Goal: Task Accomplishment & Management: Use online tool/utility

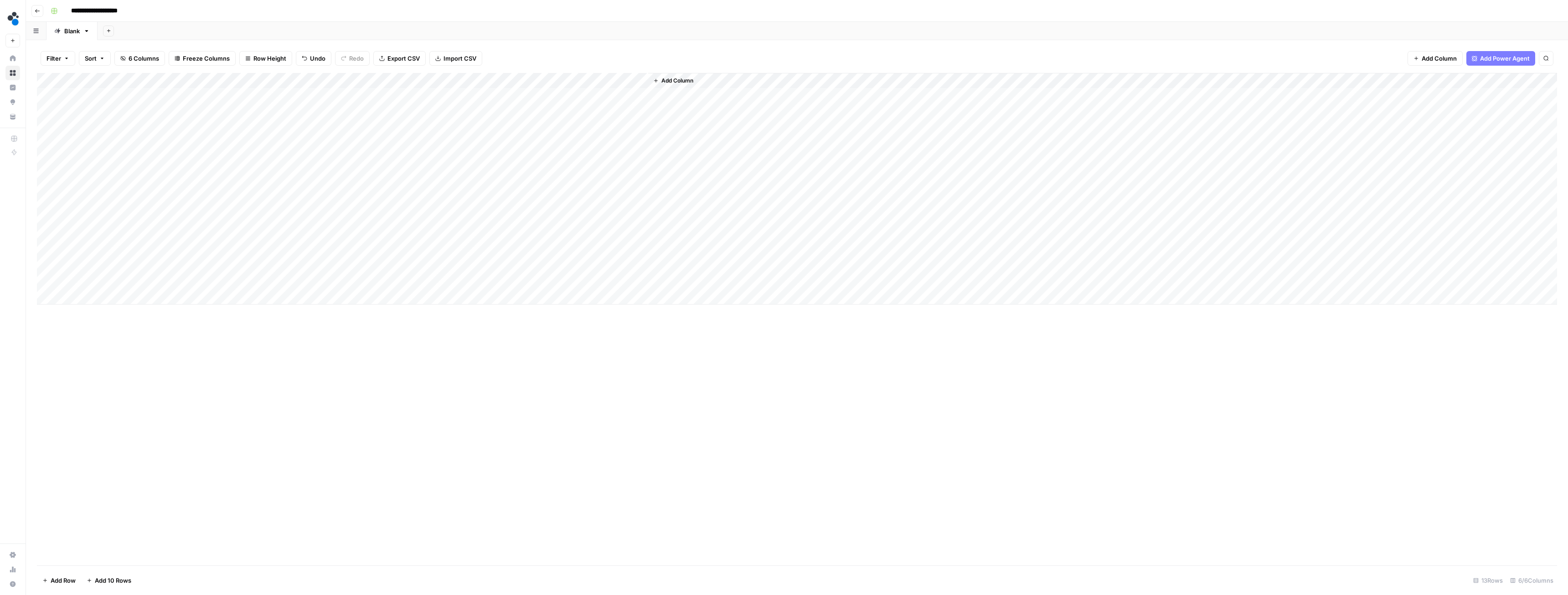
click at [300, 80] on div "Add Column" at bounding box center [797, 189] width 1520 height 231
click at [259, 171] on span "Edit Workflow" at bounding box center [257, 170] width 80 height 9
drag, startPoint x: 102, startPoint y: 95, endPoint x: 113, endPoint y: 280, distance: 185.3
click at [113, 280] on div "Add Column" at bounding box center [797, 189] width 1520 height 231
click at [674, 76] on button "Add Column" at bounding box center [673, 80] width 47 height 12
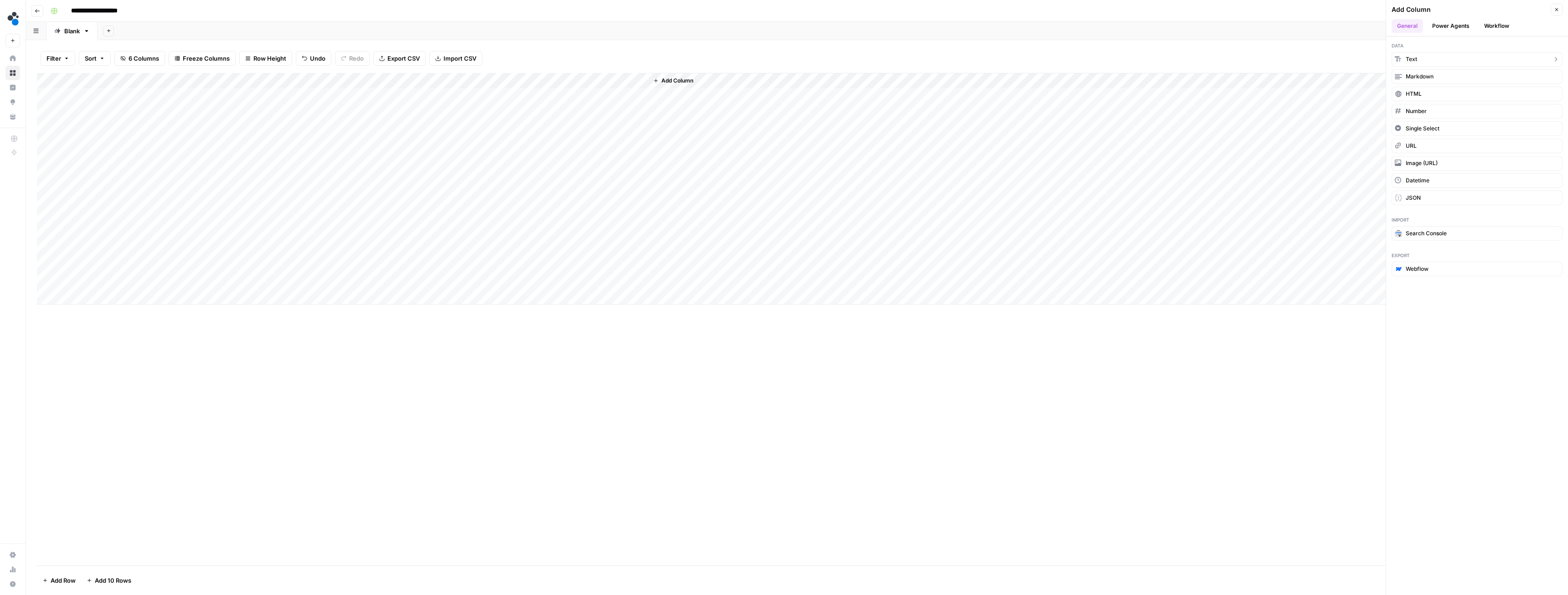
click at [1426, 55] on button "Text" at bounding box center [1477, 59] width 171 height 15
drag, startPoint x: 705, startPoint y: 81, endPoint x: 240, endPoint y: 90, distance: 465.1
click at [240, 90] on div "Add Column" at bounding box center [797, 189] width 1520 height 231
click at [239, 77] on div "Add Column" at bounding box center [797, 189] width 1520 height 231
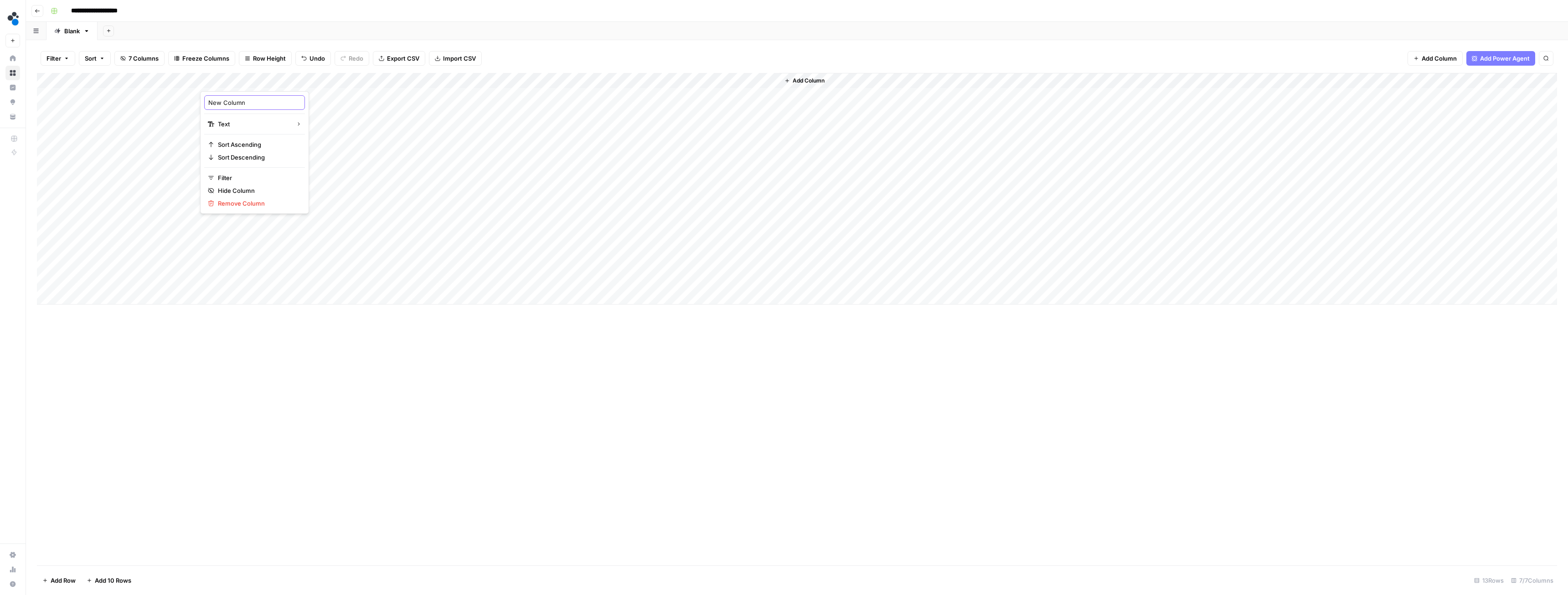
click at [240, 100] on input "New Column" at bounding box center [254, 102] width 93 height 9
type input "Subreddit rules"
click at [223, 97] on div "Add Column" at bounding box center [797, 189] width 1520 height 231
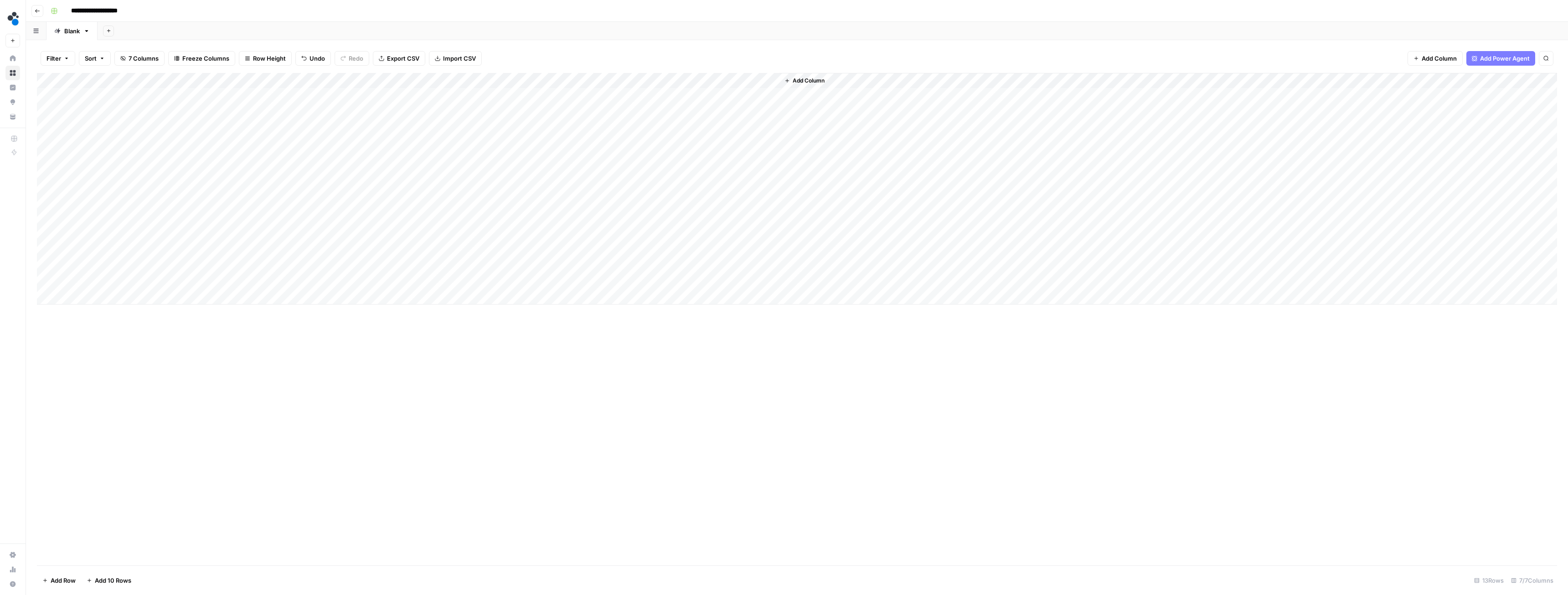
click at [242, 96] on div "Add Column" at bounding box center [797, 189] width 1520 height 231
click at [242, 96] on textarea at bounding box center [273, 96] width 146 height 13
click at [303, 97] on textarea "**********" at bounding box center [273, 96] width 146 height 13
paste textarea "**********"
type textarea "**********"
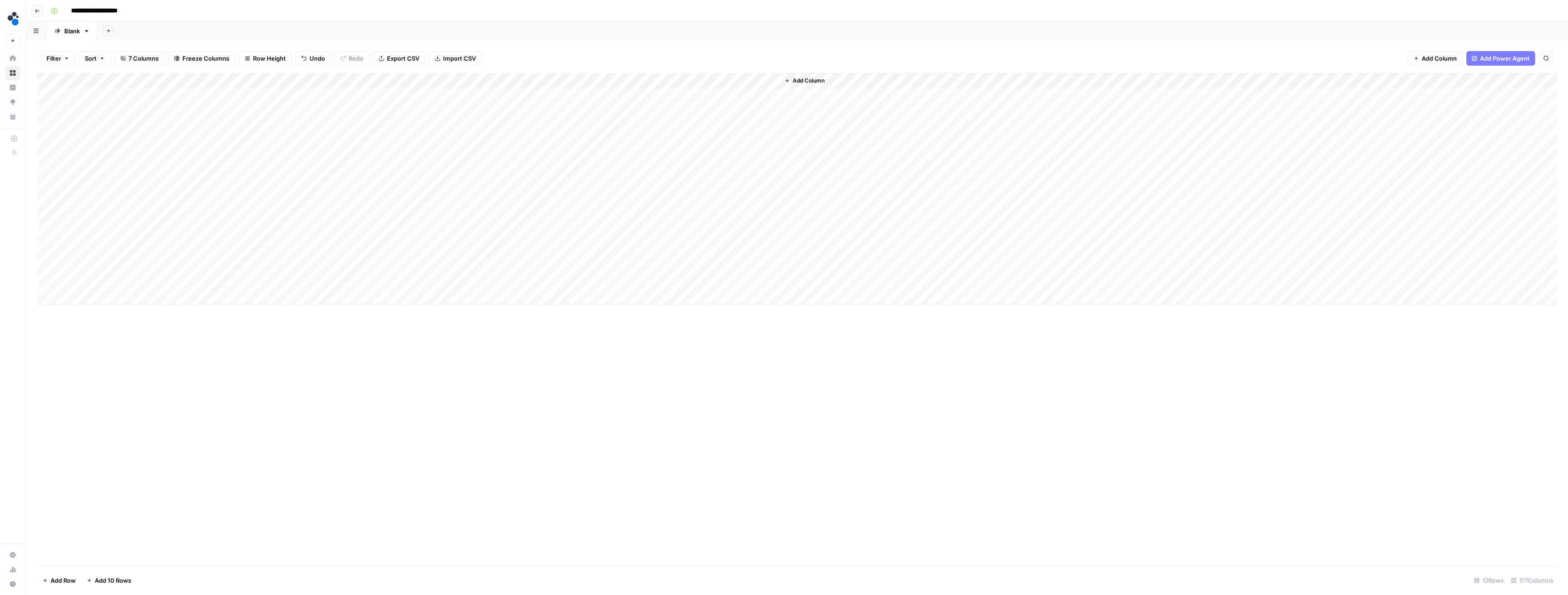
click at [276, 96] on div "Add Column" at bounding box center [797, 189] width 1520 height 231
click at [237, 116] on textarea "**********" at bounding box center [291, 105] width 183 height 31
click at [236, 132] on textarea "**********" at bounding box center [291, 114] width 183 height 49
paste textarea "**********"
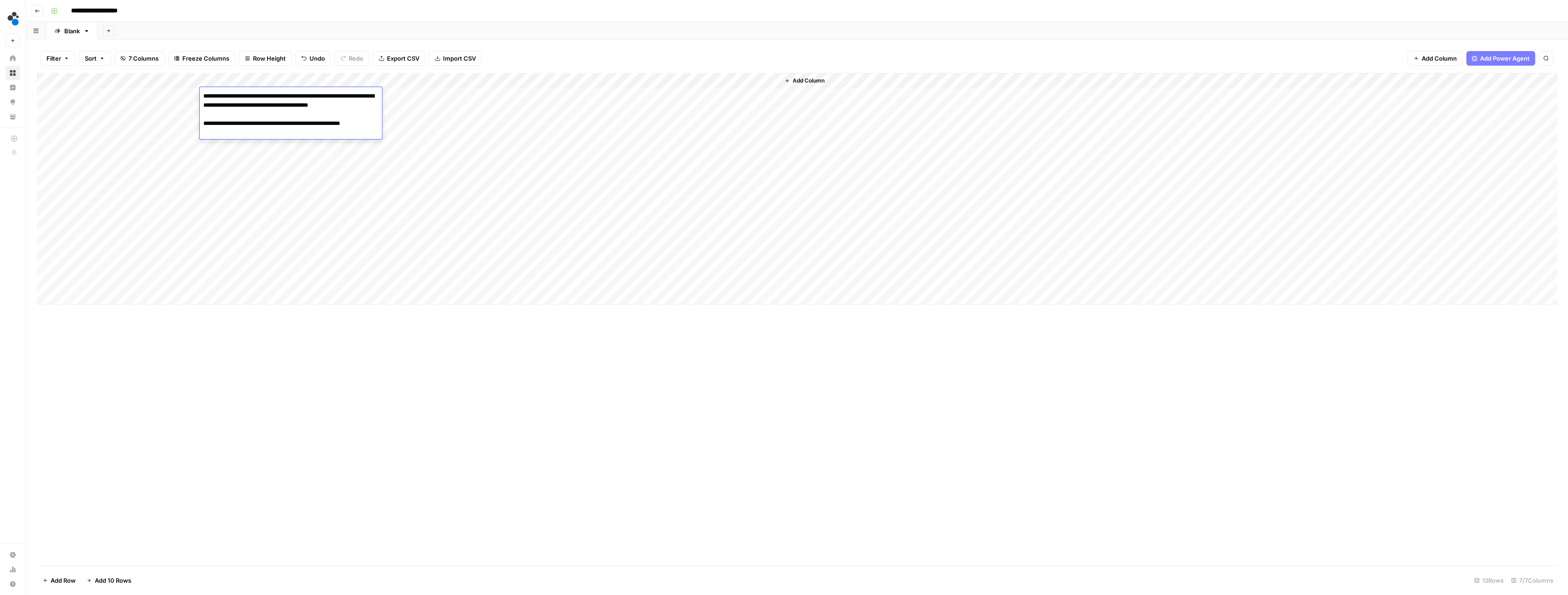
click at [218, 151] on textarea "**********" at bounding box center [291, 124] width 183 height 68
click at [222, 150] on textarea "**********" at bounding box center [291, 124] width 183 height 68
paste textarea "**********"
type textarea "**********"
click at [259, 209] on div "Add Column" at bounding box center [797, 189] width 1520 height 231
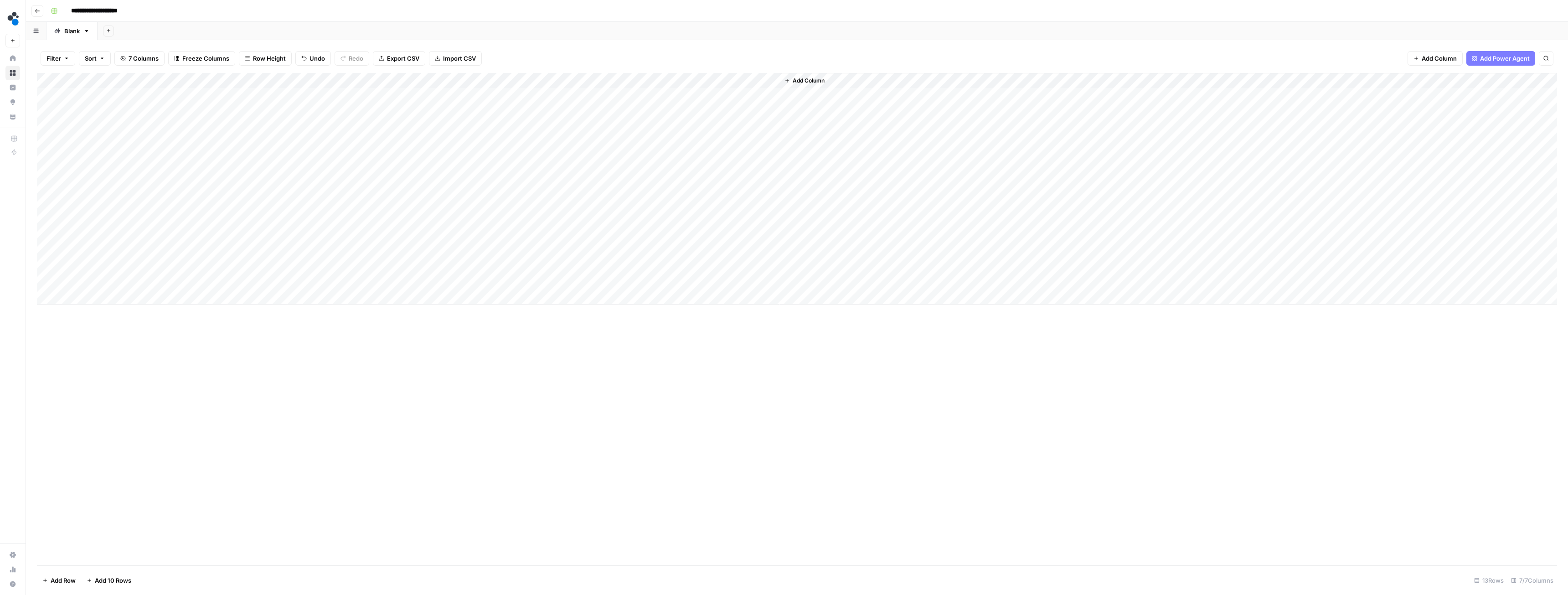
click at [217, 114] on div "Add Column" at bounding box center [797, 189] width 1520 height 231
click at [253, 136] on textarea "**********" at bounding box center [291, 125] width 183 height 40
paste textarea "**********"
click at [215, 157] on textarea "**********" at bounding box center [291, 135] width 183 height 58
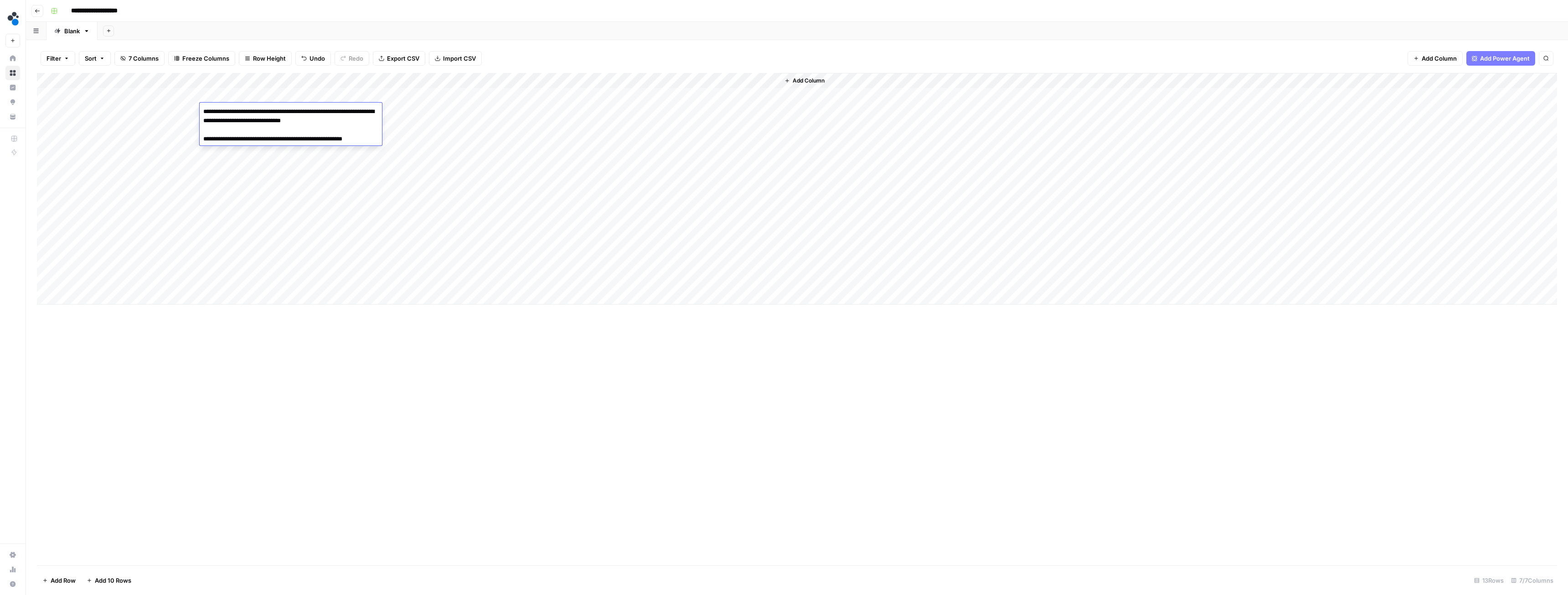
paste textarea "**********"
click at [214, 192] on textarea "**********" at bounding box center [291, 162] width 183 height 113
click at [292, 201] on textarea "**********" at bounding box center [291, 166] width 183 height 122
paste textarea "**********"
click at [214, 239] on textarea "**********" at bounding box center [291, 175] width 183 height 141
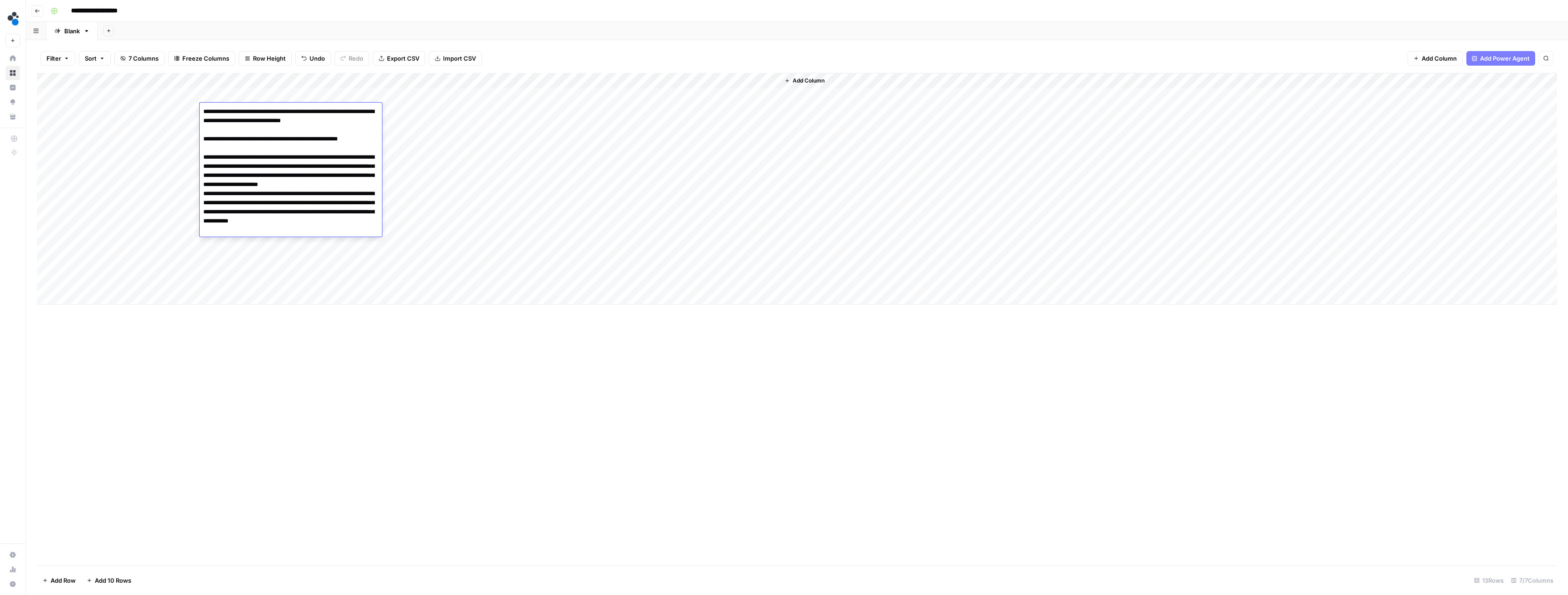
paste textarea "**********"
click at [349, 238] on textarea "**********" at bounding box center [291, 175] width 183 height 141
paste textarea "**********"
click at [310, 287] on textarea at bounding box center [291, 212] width 183 height 213
click at [304, 327] on textarea at bounding box center [291, 216] width 183 height 222
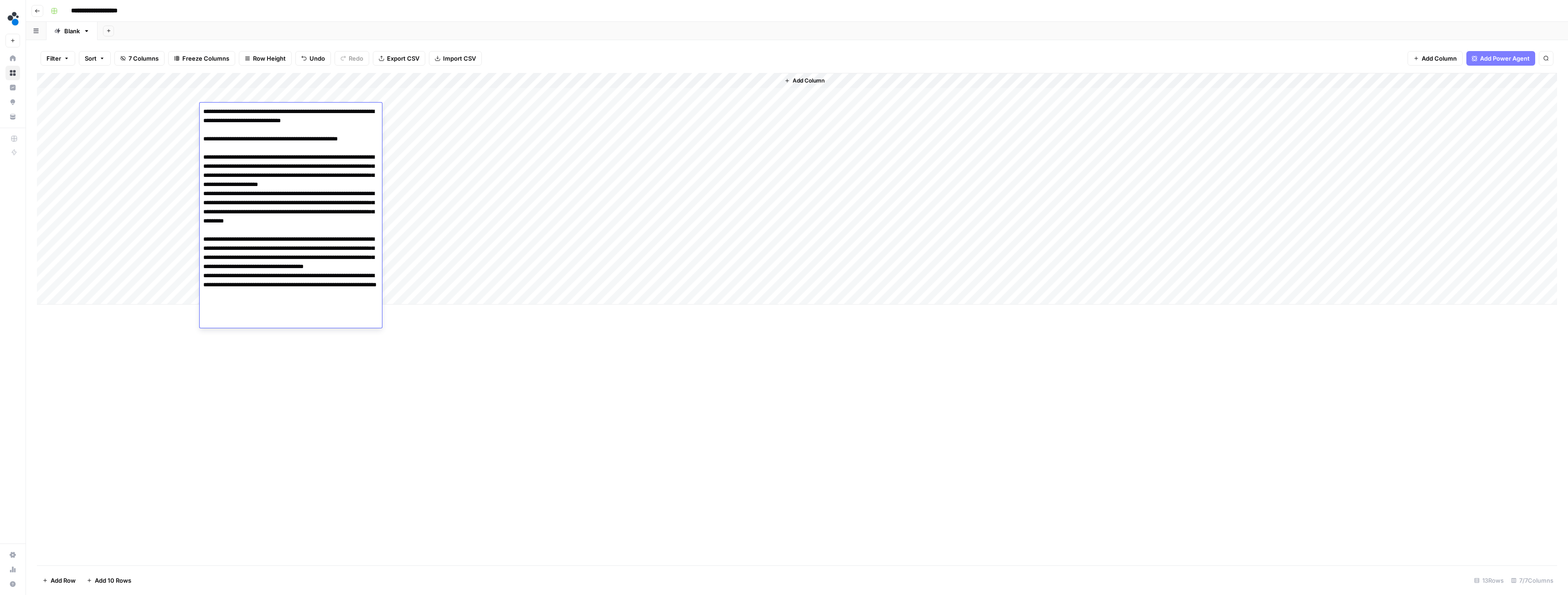
paste textarea "**********"
drag, startPoint x: 278, startPoint y: 322, endPoint x: 284, endPoint y: 324, distance: 6.3
click at [278, 322] on textarea at bounding box center [291, 216] width 183 height 222
paste textarea "**********"
click at [253, 359] on textarea at bounding box center [291, 234] width 183 height 259
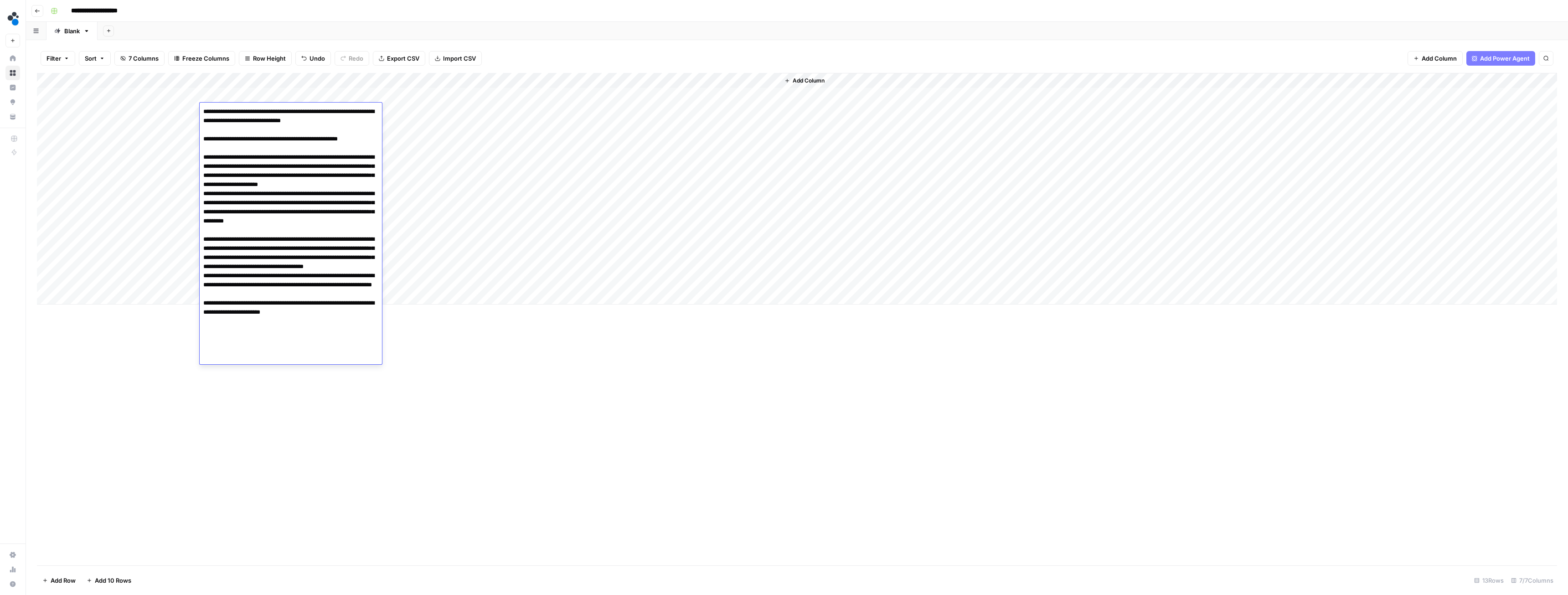
paste textarea "**********"
click at [233, 371] on textarea at bounding box center [291, 262] width 183 height 314
click at [301, 406] on textarea at bounding box center [291, 258] width 183 height 305
click at [298, 408] on textarea at bounding box center [291, 258] width 183 height 305
paste textarea "**********"
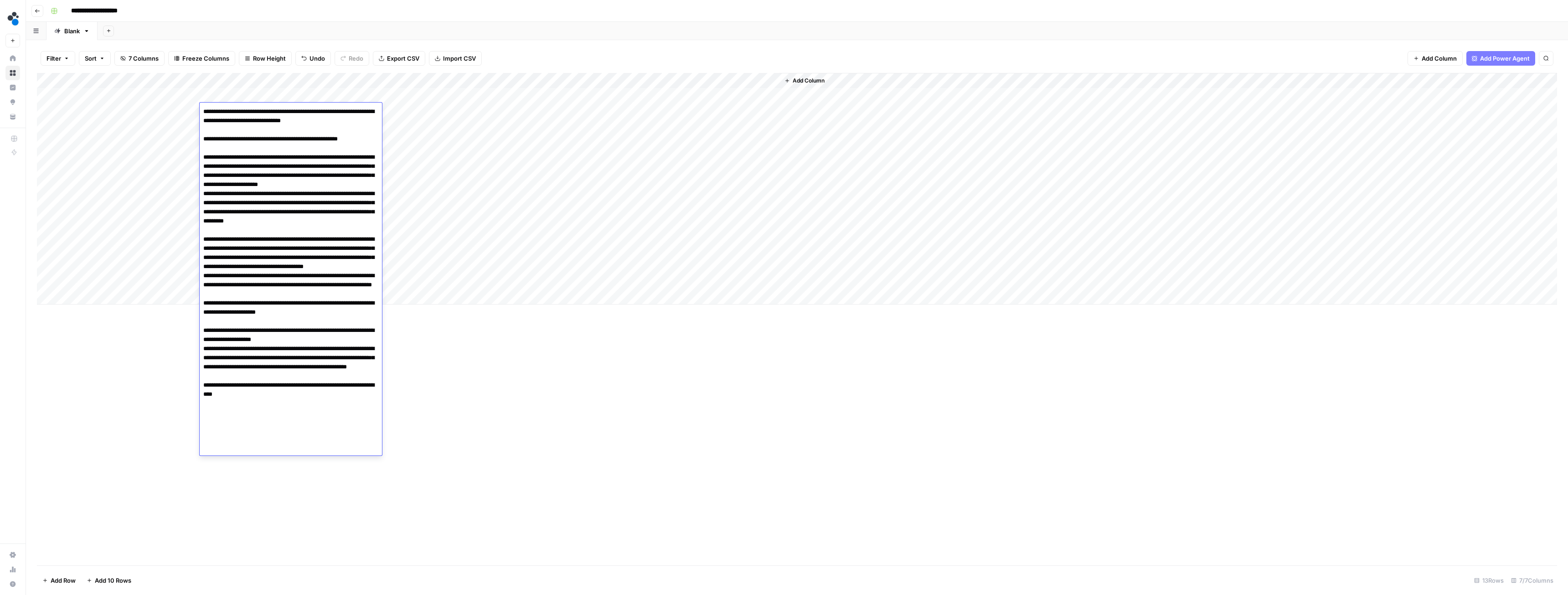
click at [271, 433] on textarea at bounding box center [291, 271] width 183 height 332
paste textarea "**********"
type textarea "**********"
click at [448, 418] on div "Add Column" at bounding box center [797, 319] width 1520 height 493
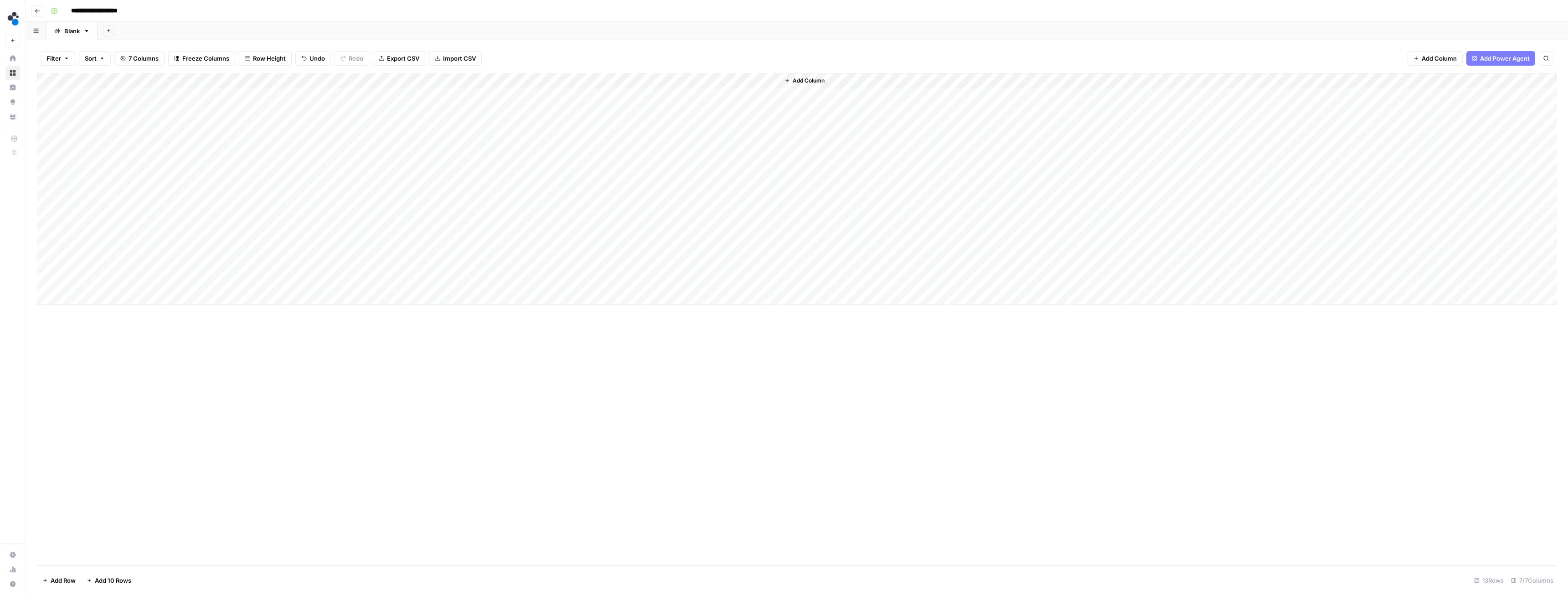
click at [220, 129] on div "Add Column" at bounding box center [797, 189] width 1520 height 231
click at [215, 123] on div "Add Column" at bounding box center [797, 189] width 1520 height 231
click at [215, 123] on textarea at bounding box center [273, 127] width 146 height 13
click at [223, 174] on textarea "**********" at bounding box center [291, 150] width 183 height 58
paste textarea "**********"
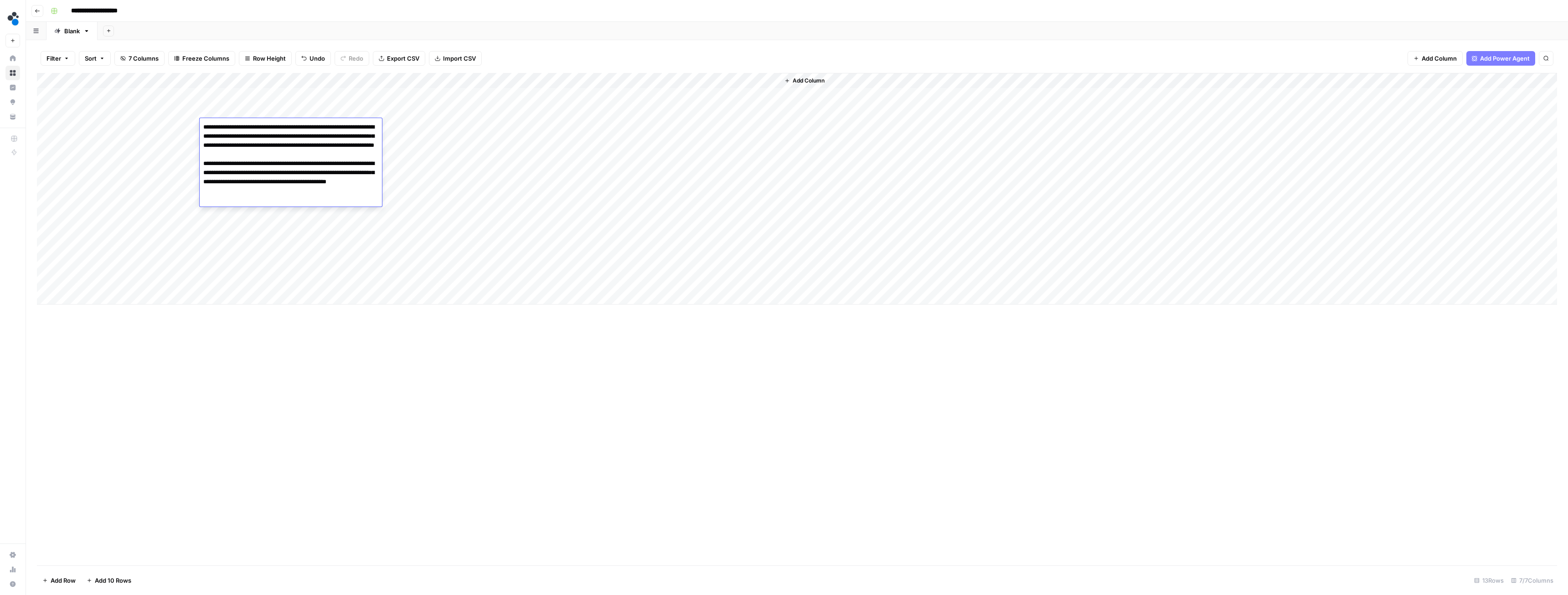
click at [230, 219] on textarea "**********" at bounding box center [291, 172] width 183 height 104
paste textarea "**********"
type textarea "**********"
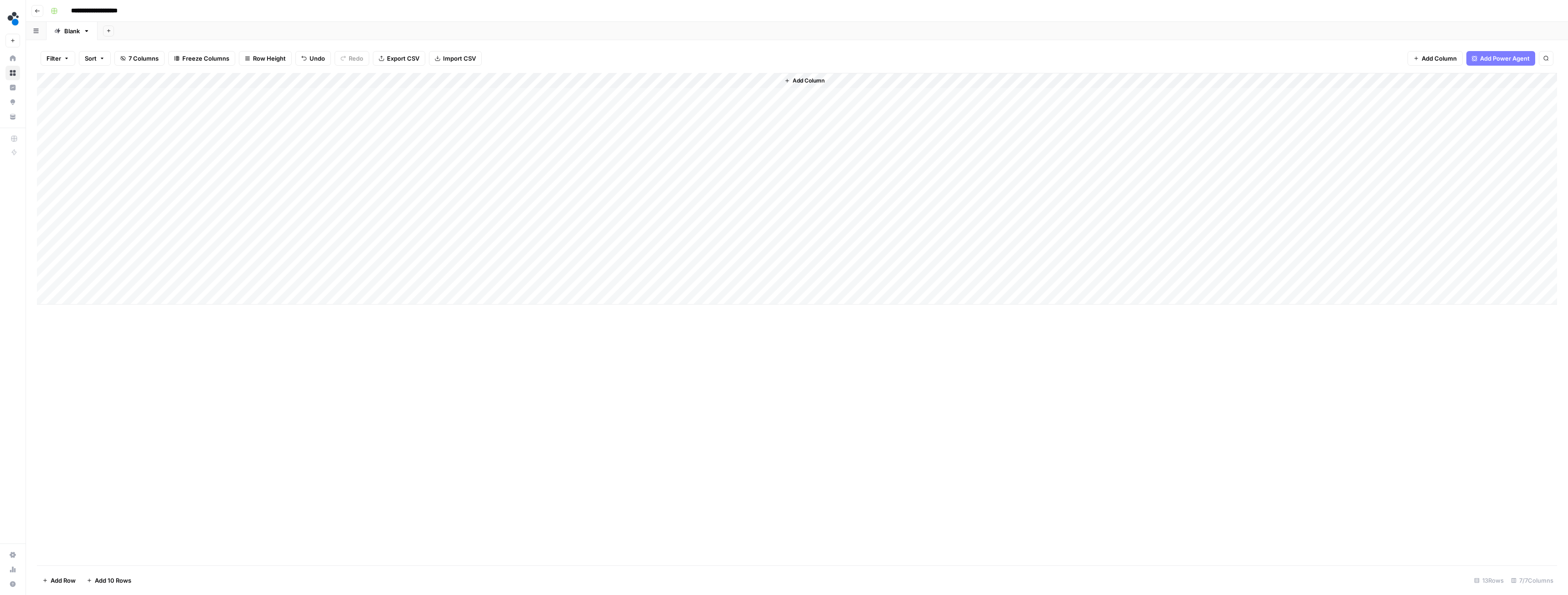
click at [240, 143] on div "Add Column" at bounding box center [797, 189] width 1520 height 231
click at [205, 140] on textarea "**********" at bounding box center [291, 166] width 183 height 58
paste textarea "*********"
click at [243, 191] on textarea "**********" at bounding box center [291, 166] width 183 height 58
click at [250, 186] on textarea "**********" at bounding box center [291, 166] width 183 height 58
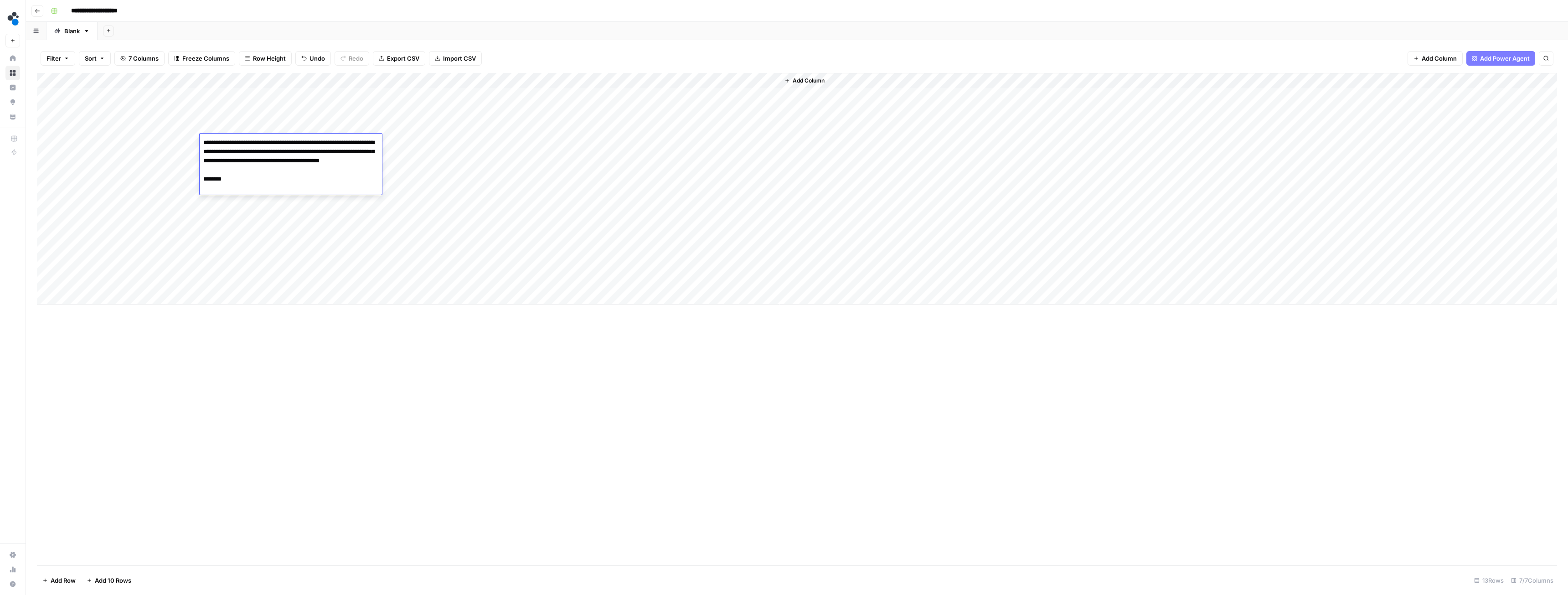
paste textarea "**********"
click at [279, 222] on textarea "**********" at bounding box center [291, 184] width 183 height 95
paste textarea "**********"
click at [272, 239] on textarea "**********" at bounding box center [291, 193] width 183 height 113
paste textarea "**********"
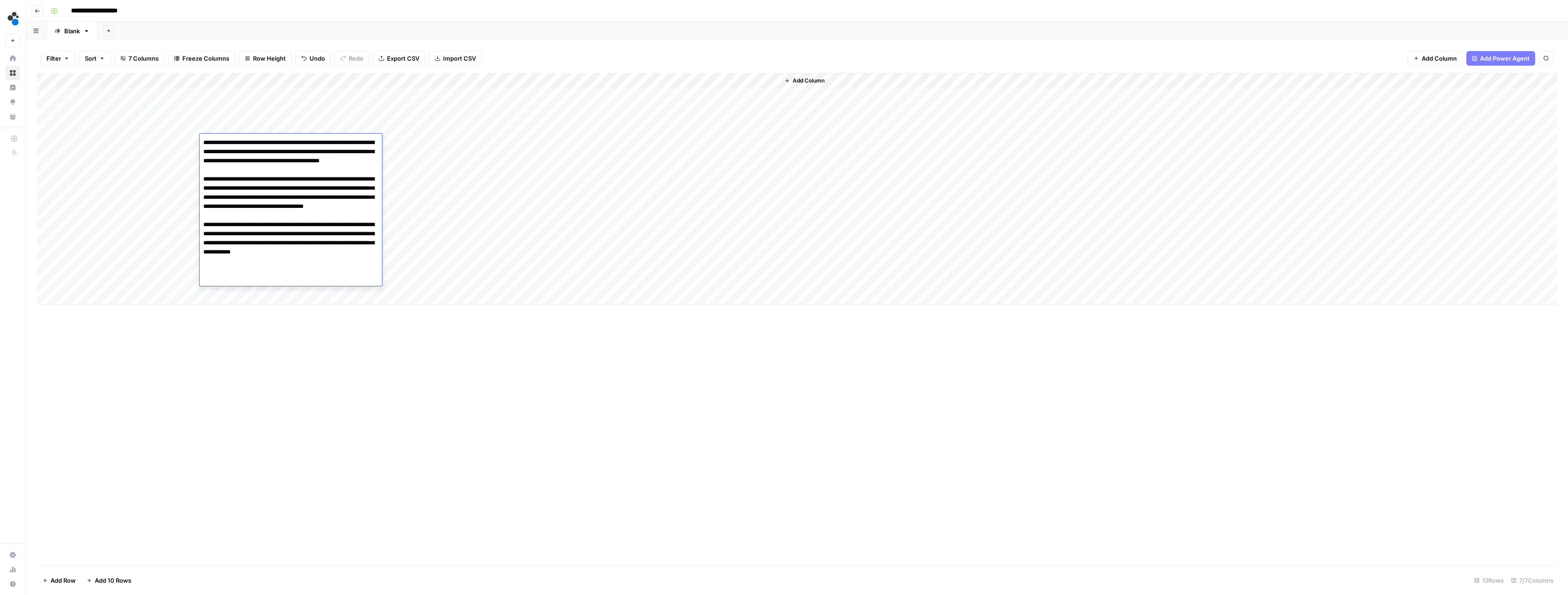
click at [375, 270] on textarea "**********" at bounding box center [291, 206] width 183 height 141
paste textarea "**********"
click at [327, 286] on textarea "**********" at bounding box center [291, 216] width 183 height 159
paste textarea "**********"
type textarea "**********"
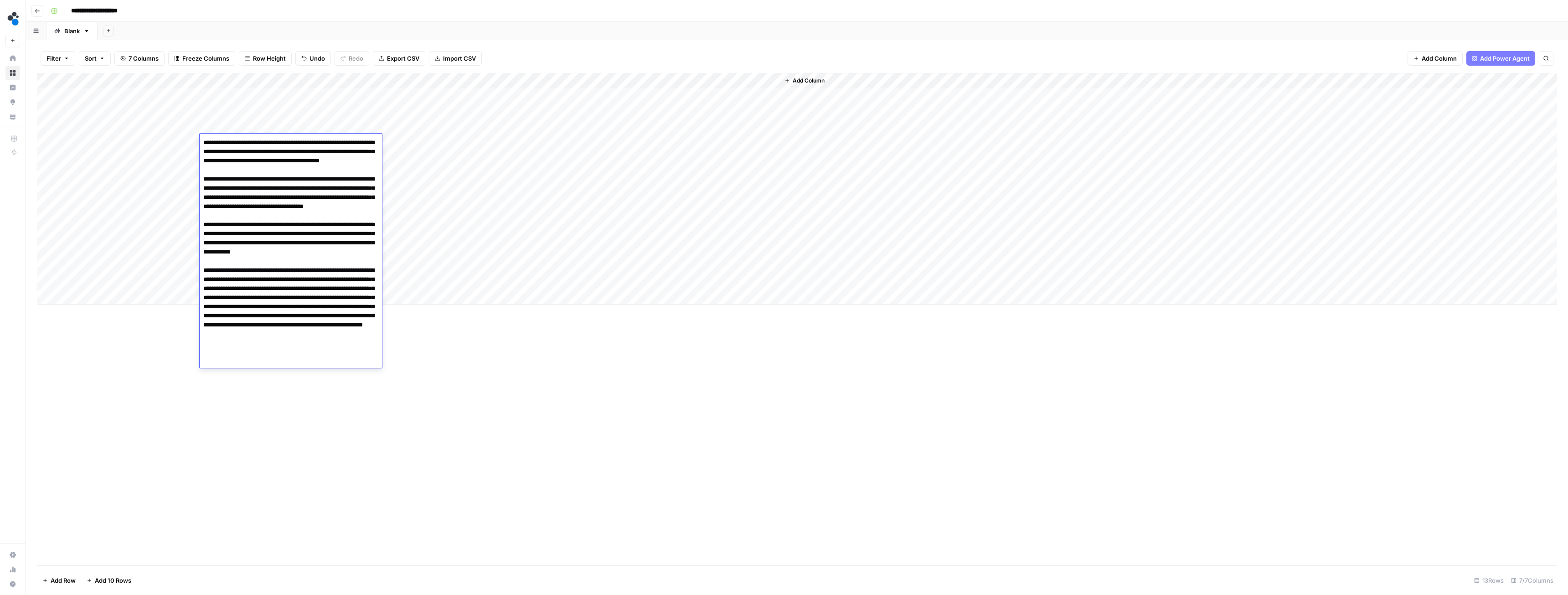
click at [447, 395] on div "Add Column" at bounding box center [797, 319] width 1520 height 493
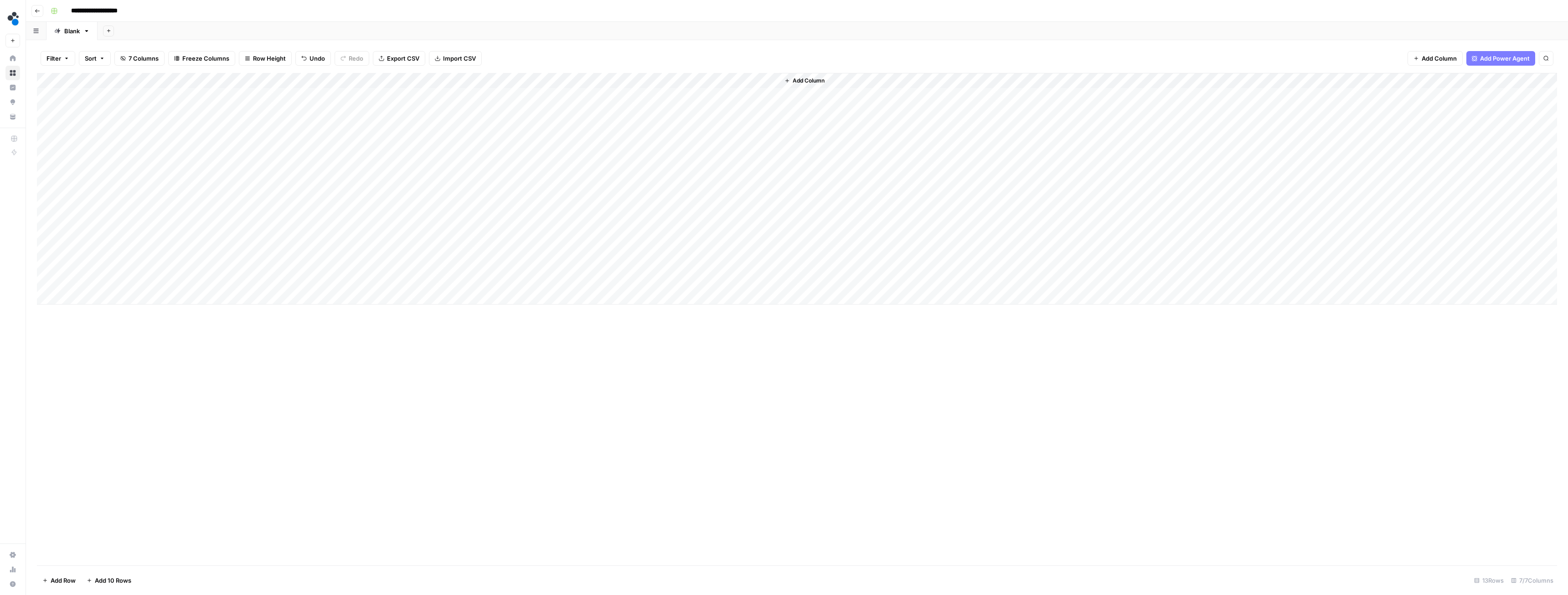
click at [233, 160] on div "Add Column" at bounding box center [797, 189] width 1520 height 231
click at [228, 157] on div "Add Column" at bounding box center [797, 189] width 1520 height 231
click at [228, 157] on textarea at bounding box center [273, 158] width 146 height 13
type textarea "********"
click at [217, 151] on div "Add Column" at bounding box center [797, 189] width 1520 height 231
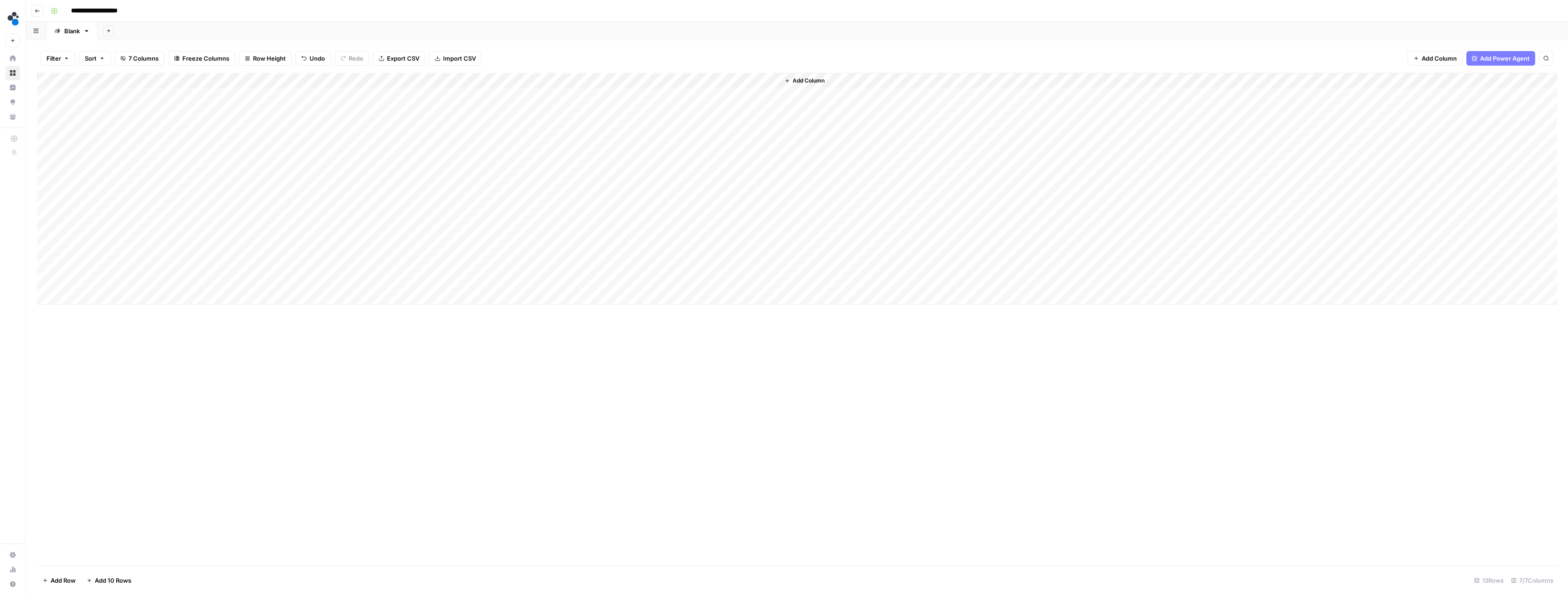
click at [215, 154] on div "Add Column" at bounding box center [797, 189] width 1520 height 231
click at [215, 154] on textarea "********" at bounding box center [273, 158] width 146 height 13
click at [212, 158] on textarea "********" at bounding box center [273, 158] width 146 height 13
type textarea "**********"
click at [312, 362] on div "Add Column" at bounding box center [797, 319] width 1520 height 493
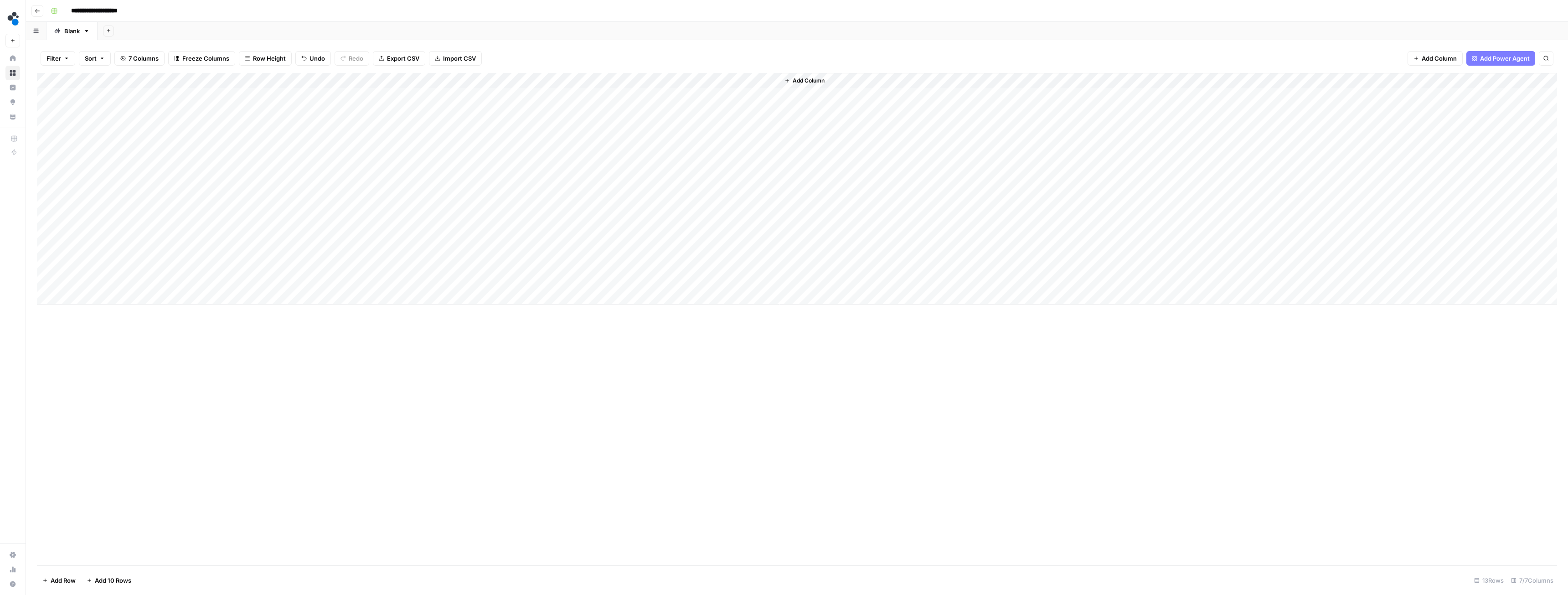
click at [203, 171] on div "Add Column" at bounding box center [797, 189] width 1520 height 231
click at [217, 174] on div "Add Column" at bounding box center [797, 189] width 1520 height 231
click at [217, 174] on textarea at bounding box center [273, 174] width 146 height 13
type textarea "**********"
click at [253, 355] on div "Add Column" at bounding box center [797, 319] width 1520 height 493
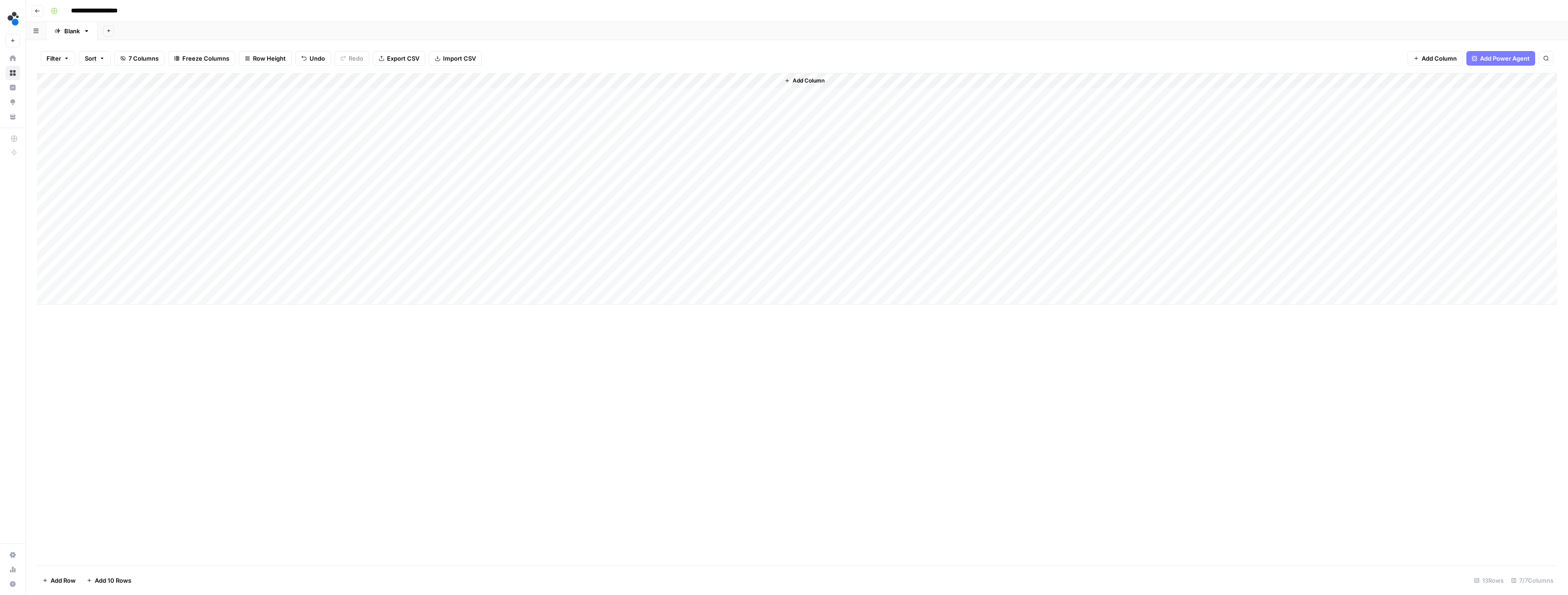
click at [205, 194] on div "Add Column" at bounding box center [797, 189] width 1520 height 231
click at [220, 158] on div "Add Column" at bounding box center [797, 189] width 1520 height 231
click at [217, 186] on div "Add Column" at bounding box center [797, 189] width 1520 height 231
click at [212, 205] on div "Add Column" at bounding box center [797, 189] width 1520 height 231
click at [253, 208] on div "Add Column" at bounding box center [797, 189] width 1520 height 231
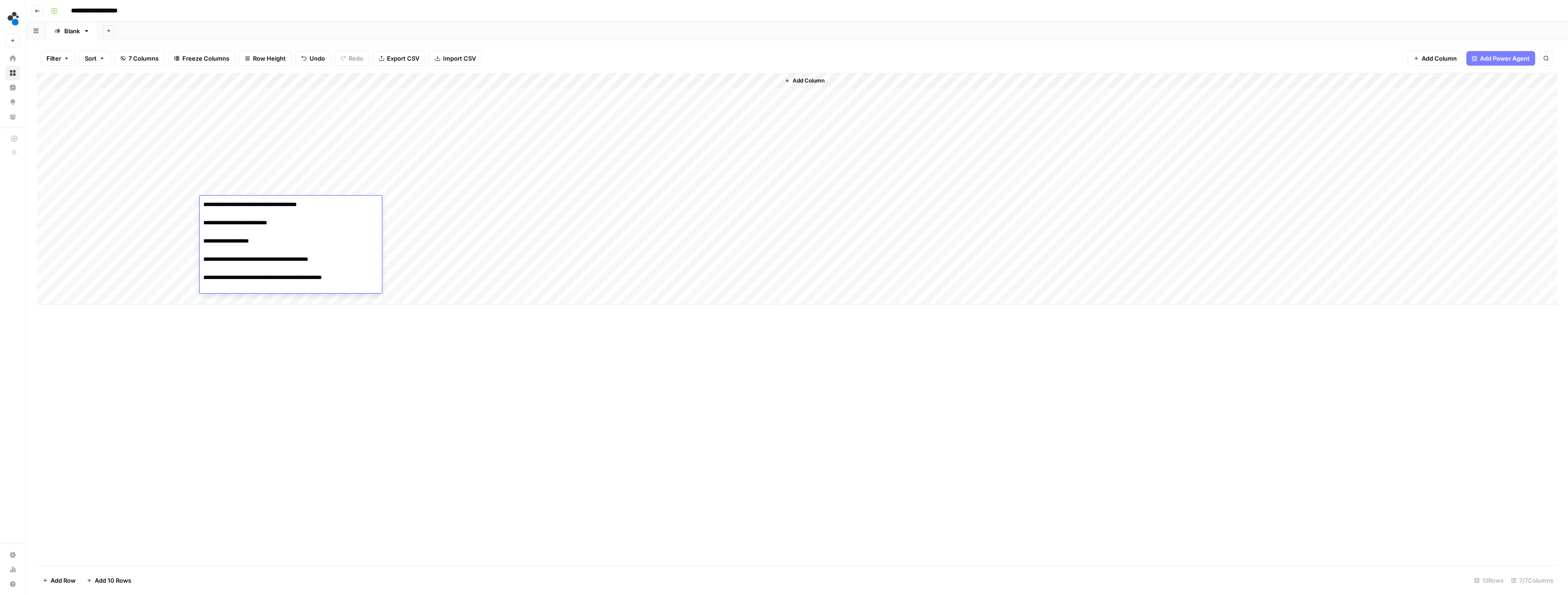
click at [240, 297] on textarea "**********" at bounding box center [278, 250] width 156 height 104
paste textarea "**********"
click at [250, 323] on textarea "**********" at bounding box center [291, 264] width 183 height 132
paste textarea "**********"
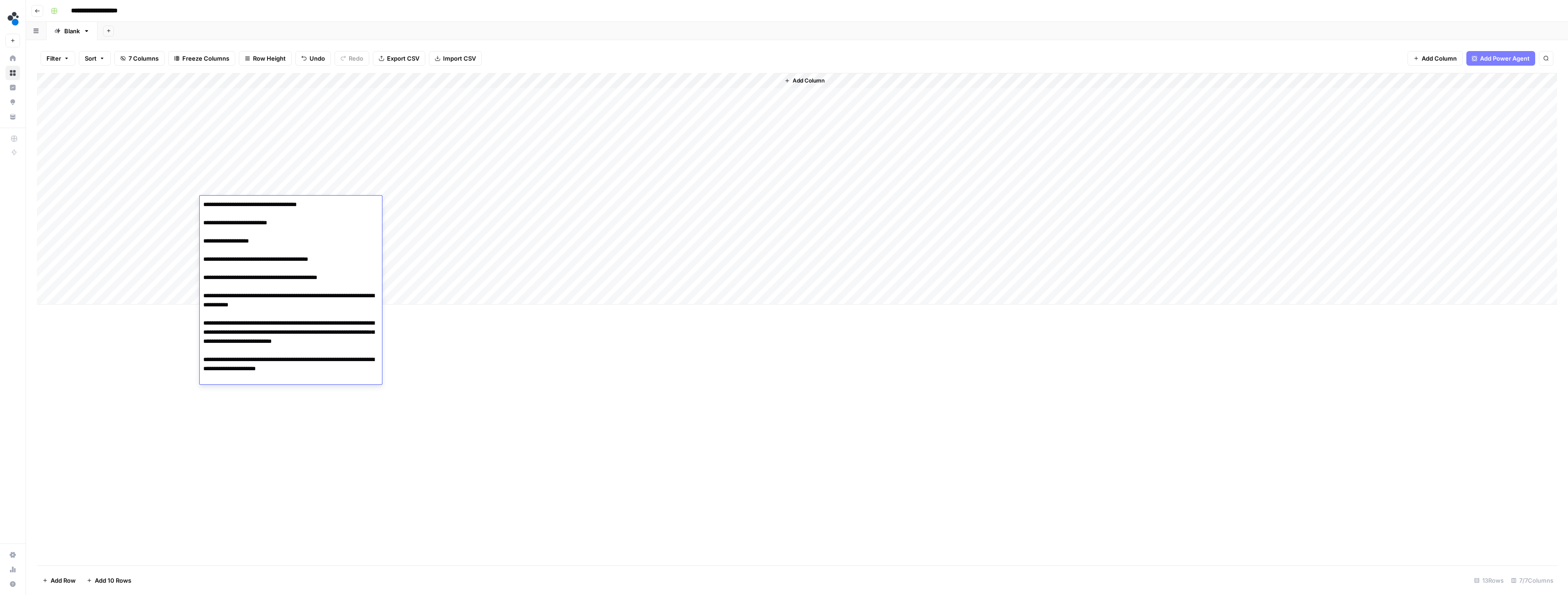
click at [244, 354] on textarea "**********" at bounding box center [291, 287] width 183 height 177
click at [331, 357] on textarea "**********" at bounding box center [291, 283] width 183 height 168
click at [286, 374] on textarea "**********" at bounding box center [291, 292] width 183 height 186
paste textarea "**********"
click at [292, 378] on textarea "**********" at bounding box center [291, 296] width 183 height 195
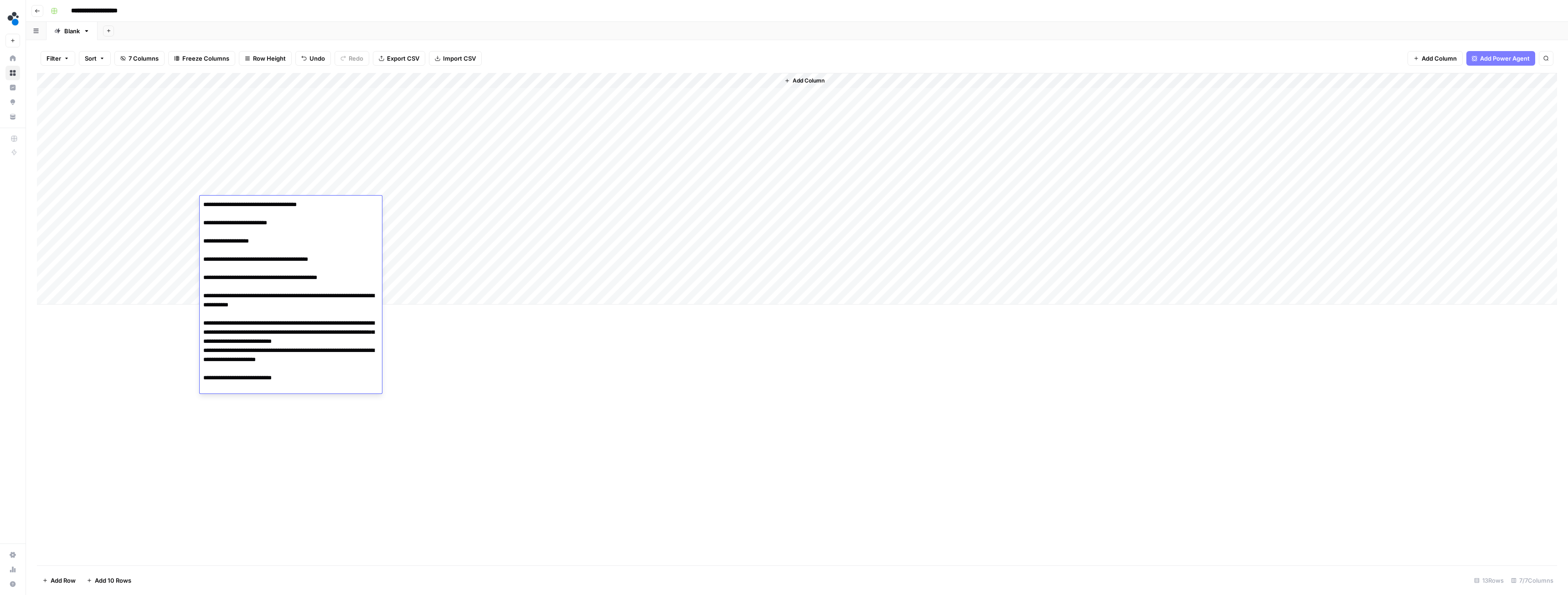
click at [307, 379] on textarea "**********" at bounding box center [291, 296] width 183 height 195
paste textarea "**********"
click at [260, 395] on textarea "**********" at bounding box center [291, 300] width 183 height 204
type textarea "**********"
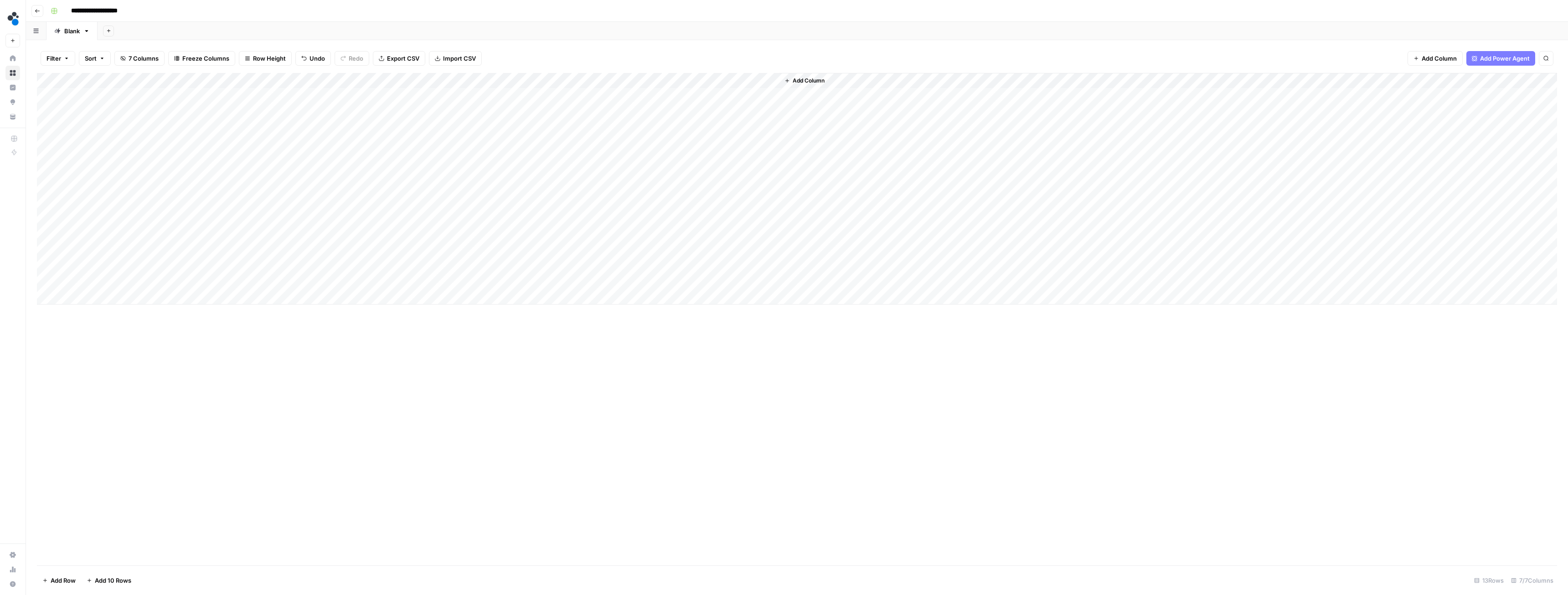
click at [210, 216] on div "Add Column" at bounding box center [797, 189] width 1520 height 231
click at [210, 216] on textarea at bounding box center [273, 220] width 146 height 13
click at [349, 218] on textarea "**********" at bounding box center [276, 220] width 153 height 13
paste textarea "**********"
click at [237, 257] on textarea "**********" at bounding box center [291, 238] width 183 height 49
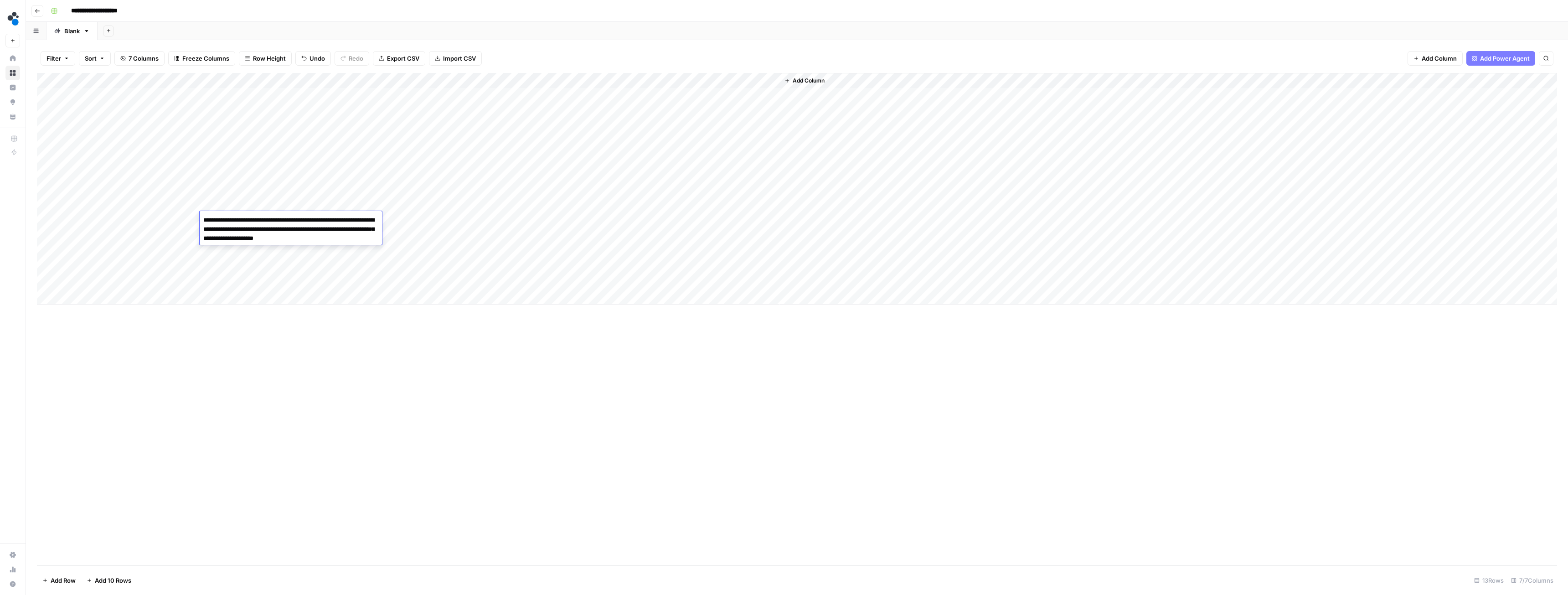
paste textarea "**********"
click at [354, 262] on textarea "**********" at bounding box center [291, 243] width 183 height 58
paste textarea "**********"
type textarea "**********"
click at [236, 190] on div "Add Column" at bounding box center [797, 189] width 1520 height 231
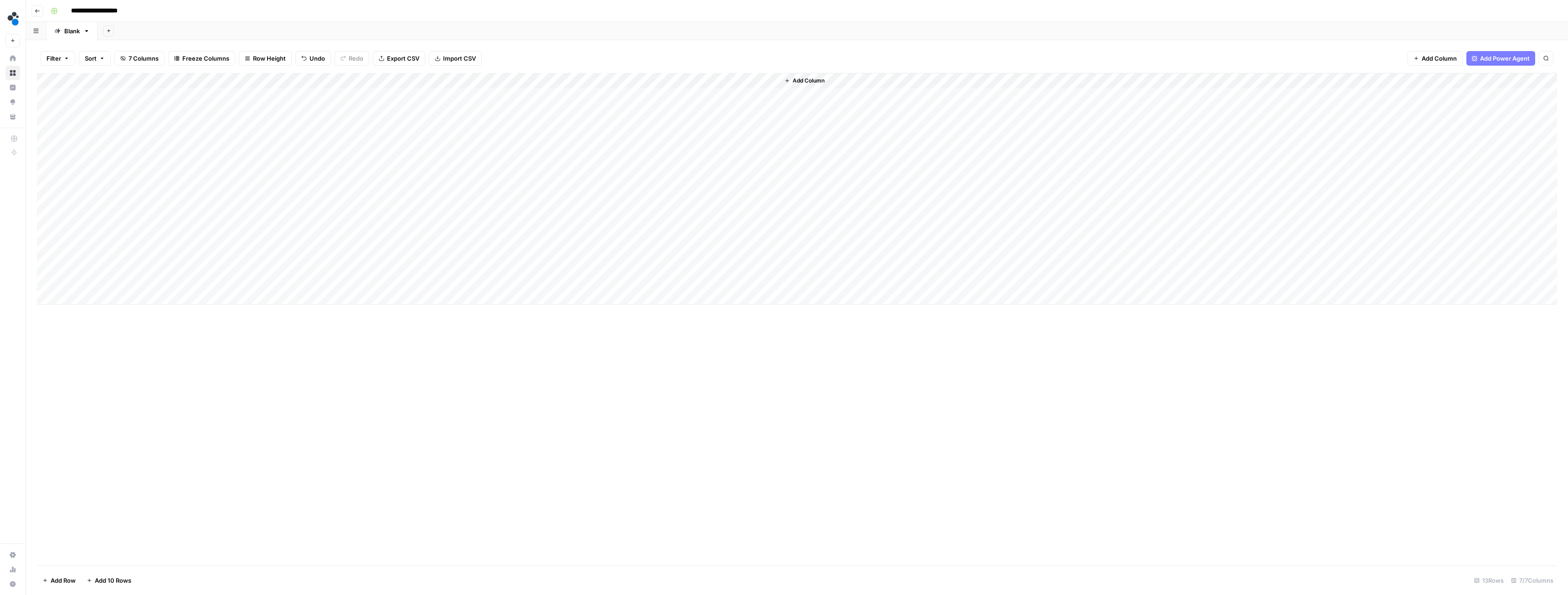
click at [216, 236] on div "Add Column" at bounding box center [797, 189] width 1520 height 231
click at [221, 252] on div "Add Column" at bounding box center [797, 189] width 1520 height 231
click at [219, 265] on div "Add Column" at bounding box center [797, 189] width 1520 height 231
click at [240, 266] on div "Add Column" at bounding box center [797, 189] width 1520 height 231
click at [240, 266] on textarea at bounding box center [273, 267] width 146 height 13
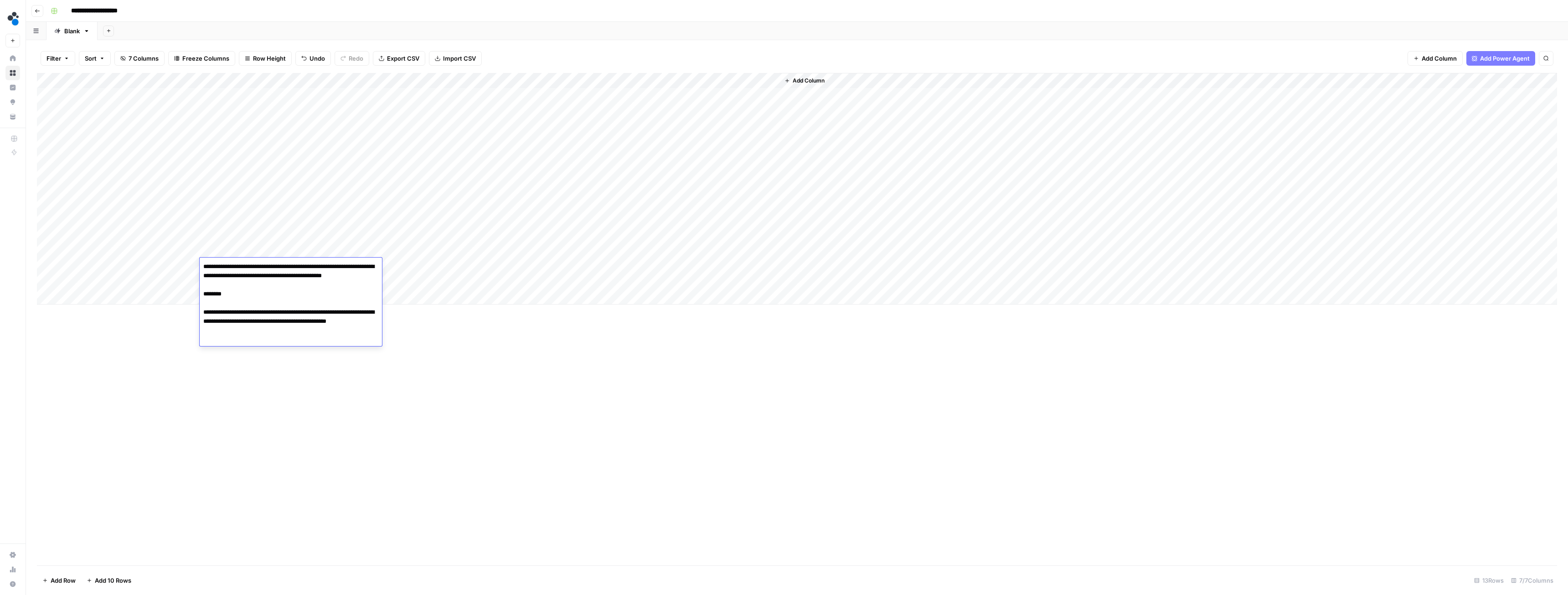
click at [226, 362] on textarea "**********" at bounding box center [291, 312] width 183 height 104
paste textarea "**********"
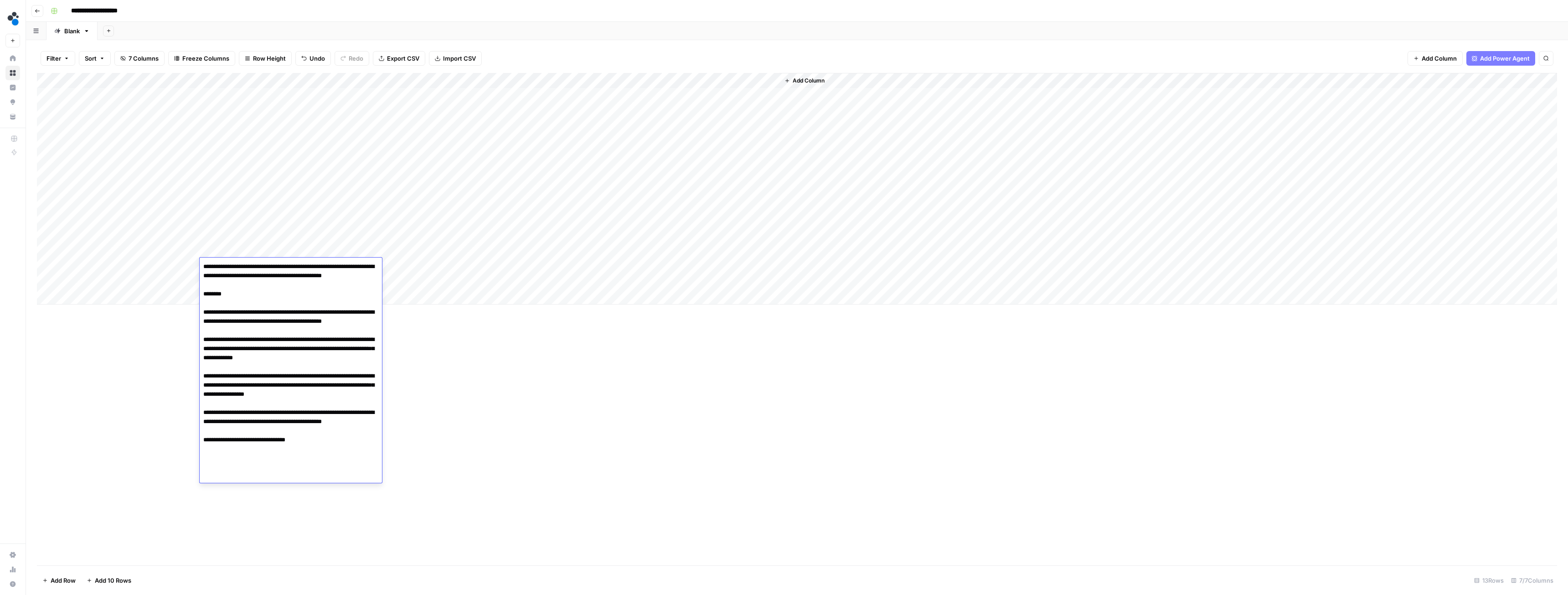
click at [240, 486] on textarea "**********" at bounding box center [291, 376] width 183 height 231
paste textarea "**********"
click at [276, 546] on textarea "**********" at bounding box center [291, 408] width 183 height 295
paste textarea "**********"
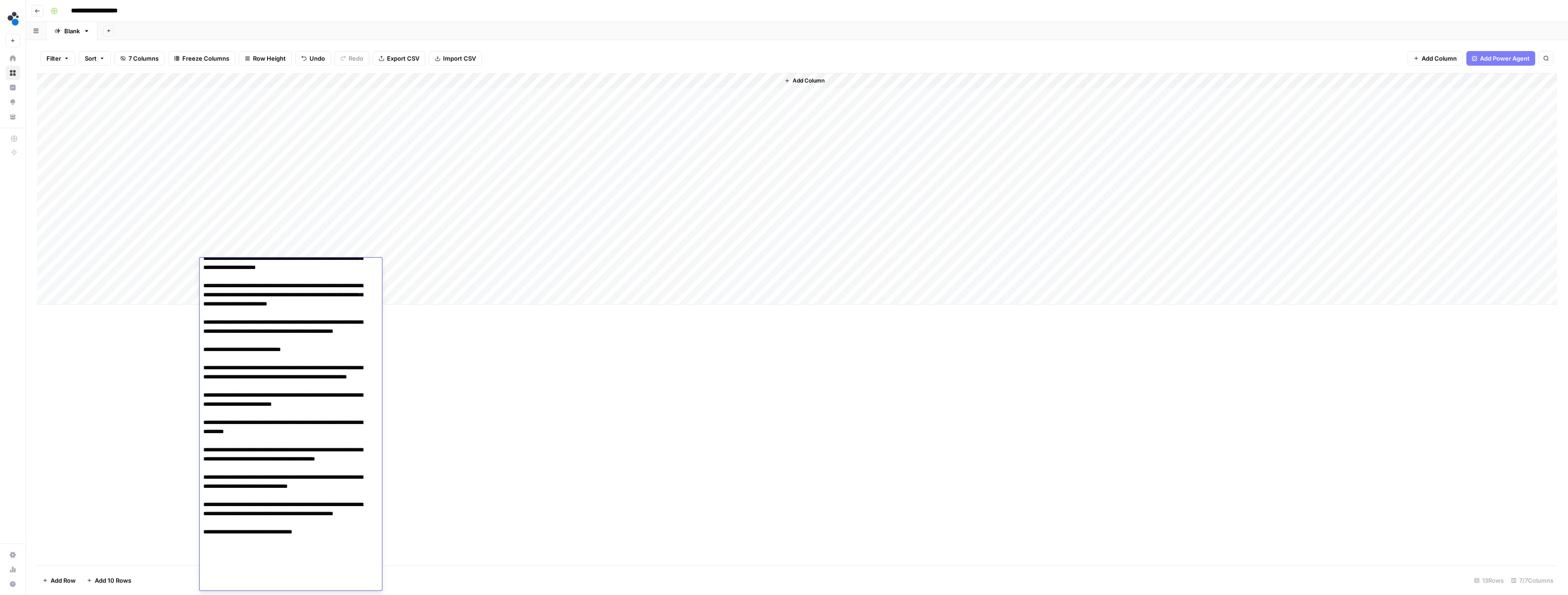
scroll to position [99, 0]
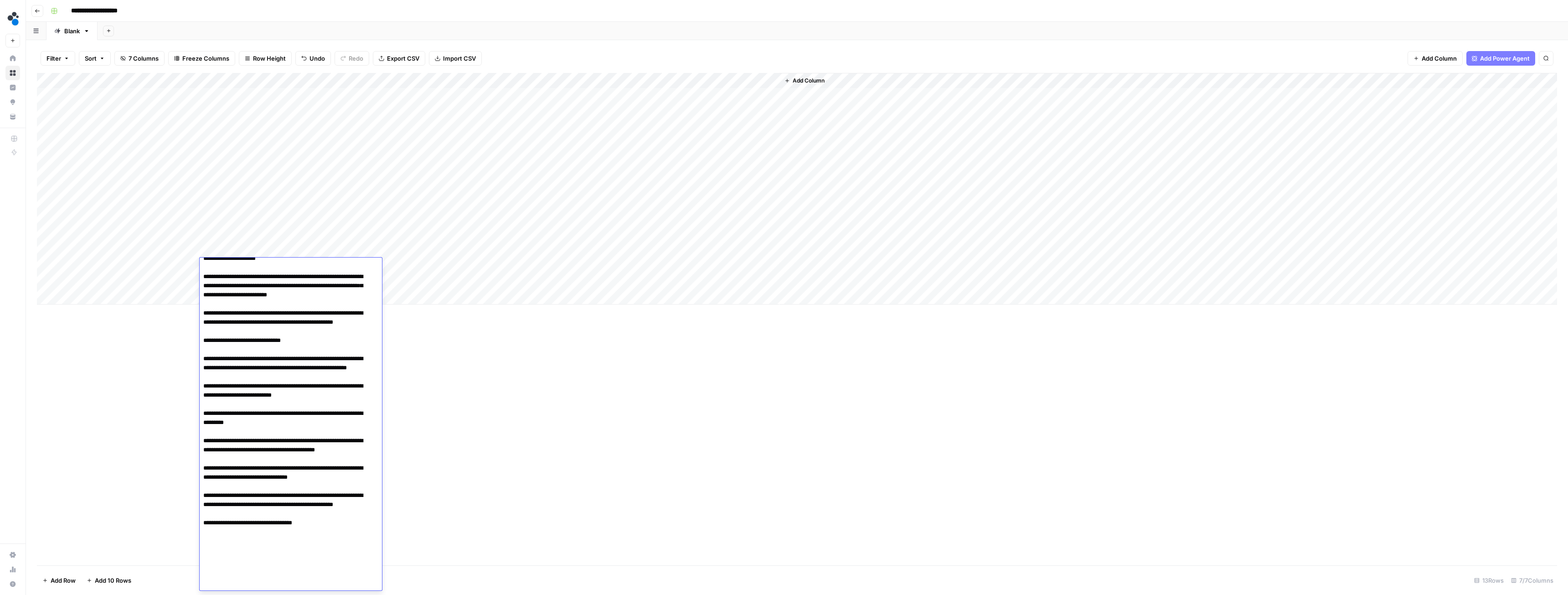
click at [288, 585] on textarea at bounding box center [287, 377] width 175 height 432
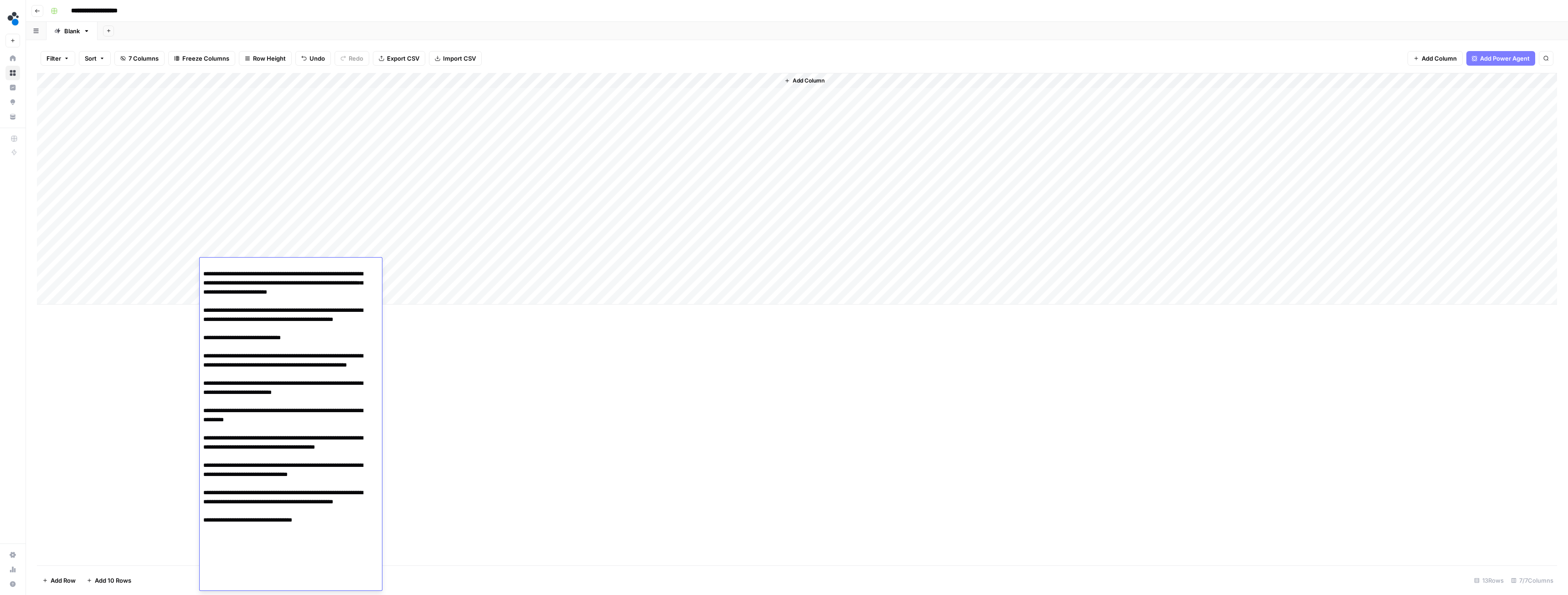
paste textarea "**********"
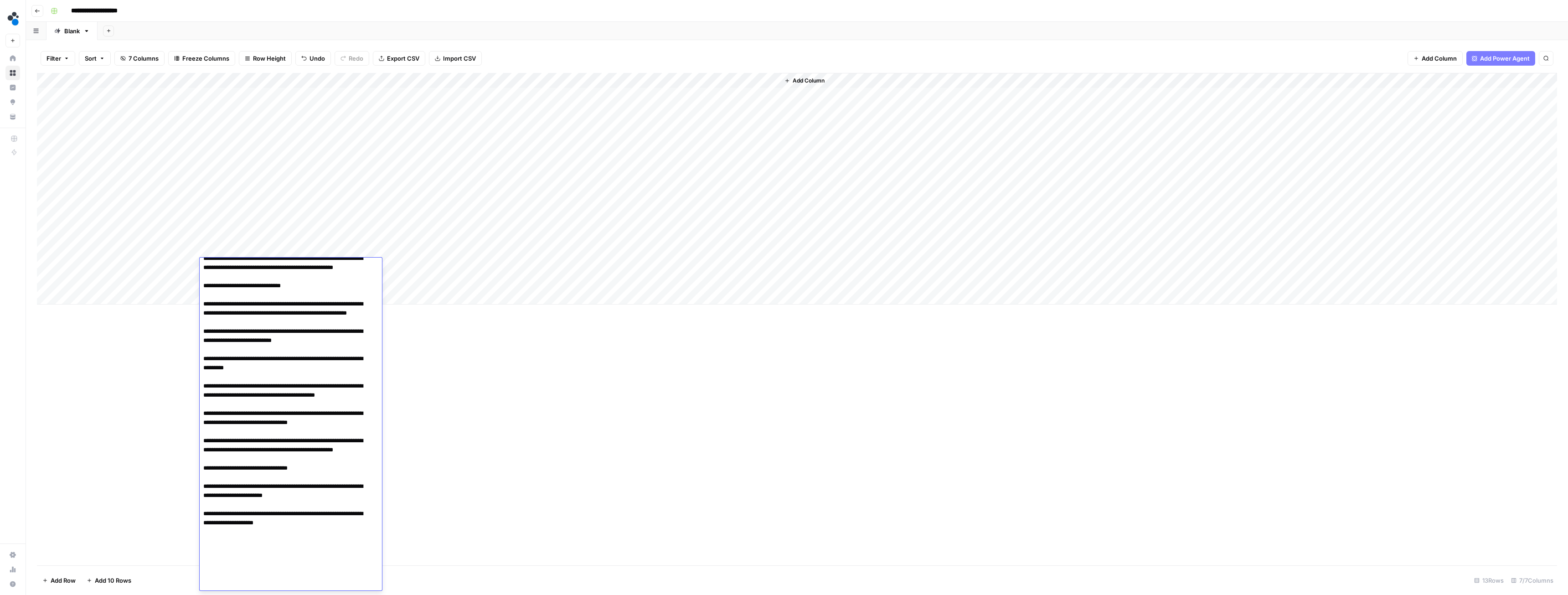
scroll to position [157, 0]
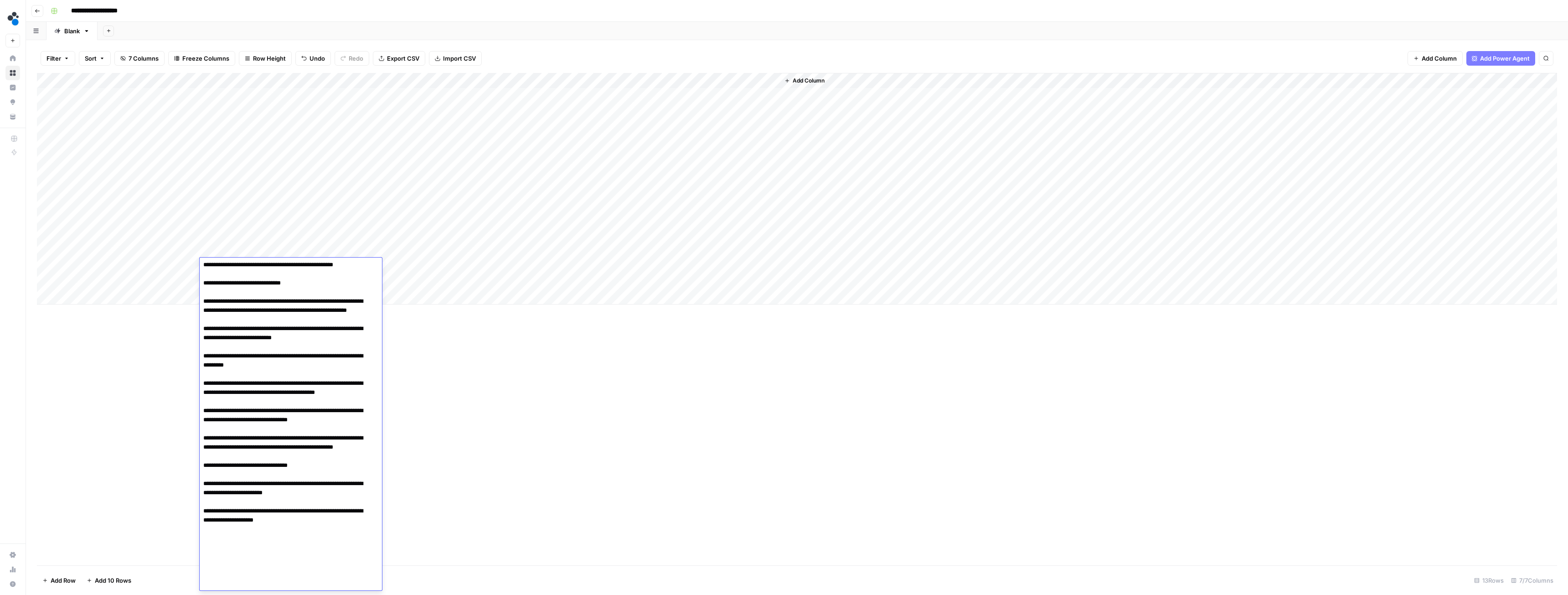
click at [233, 582] on textarea at bounding box center [287, 347] width 175 height 487
paste textarea "**********"
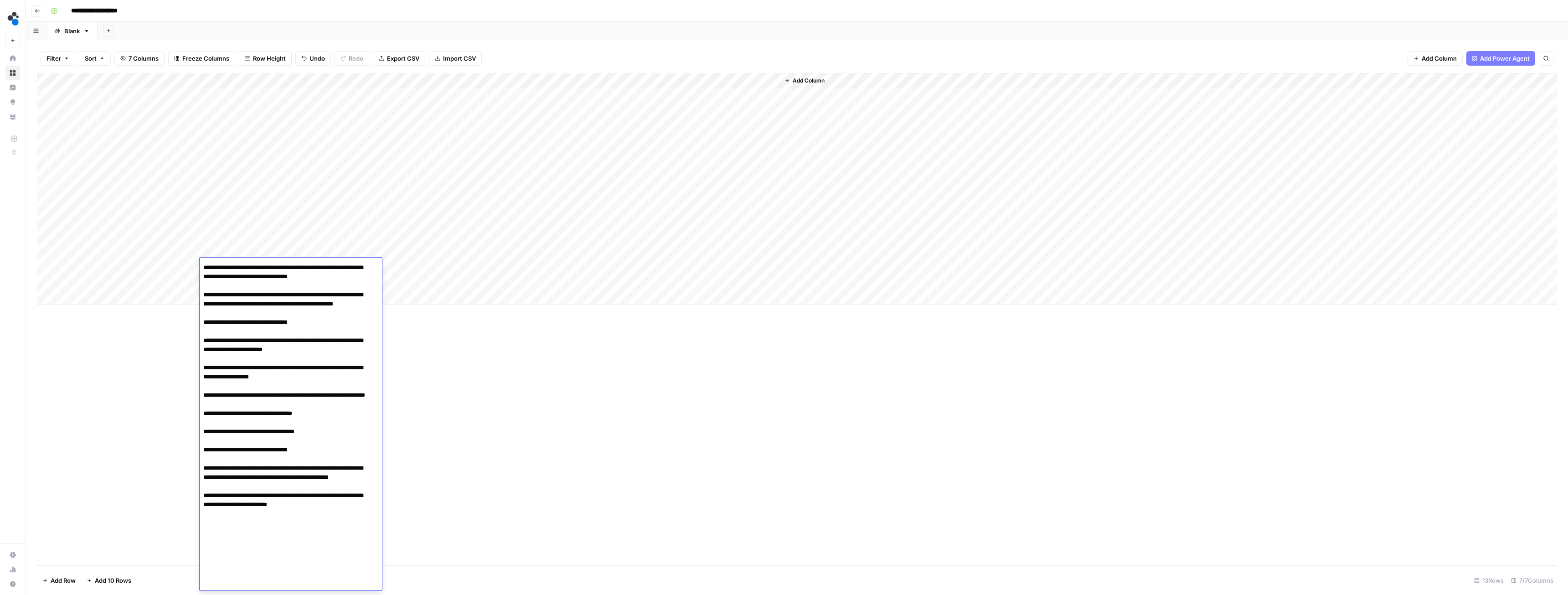
scroll to position [303, 0]
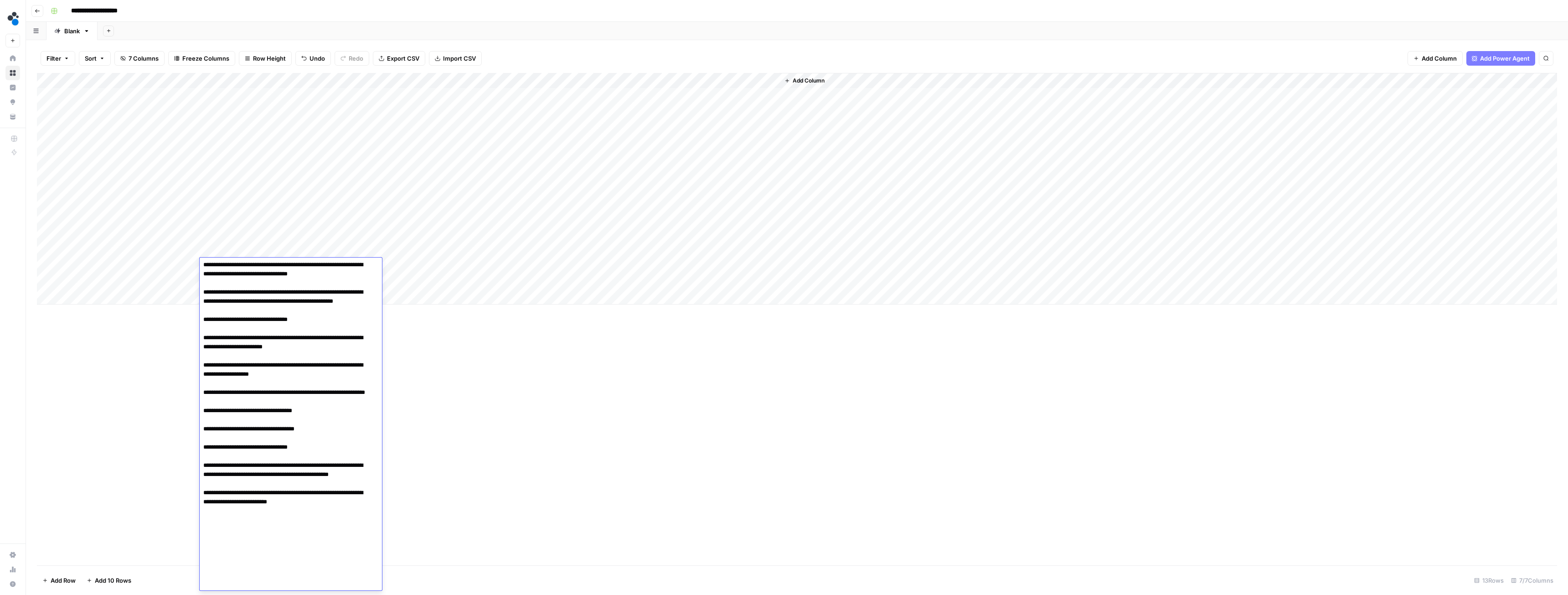
click at [235, 582] on textarea at bounding box center [287, 273] width 175 height 633
paste textarea "**********"
type textarea "**********"
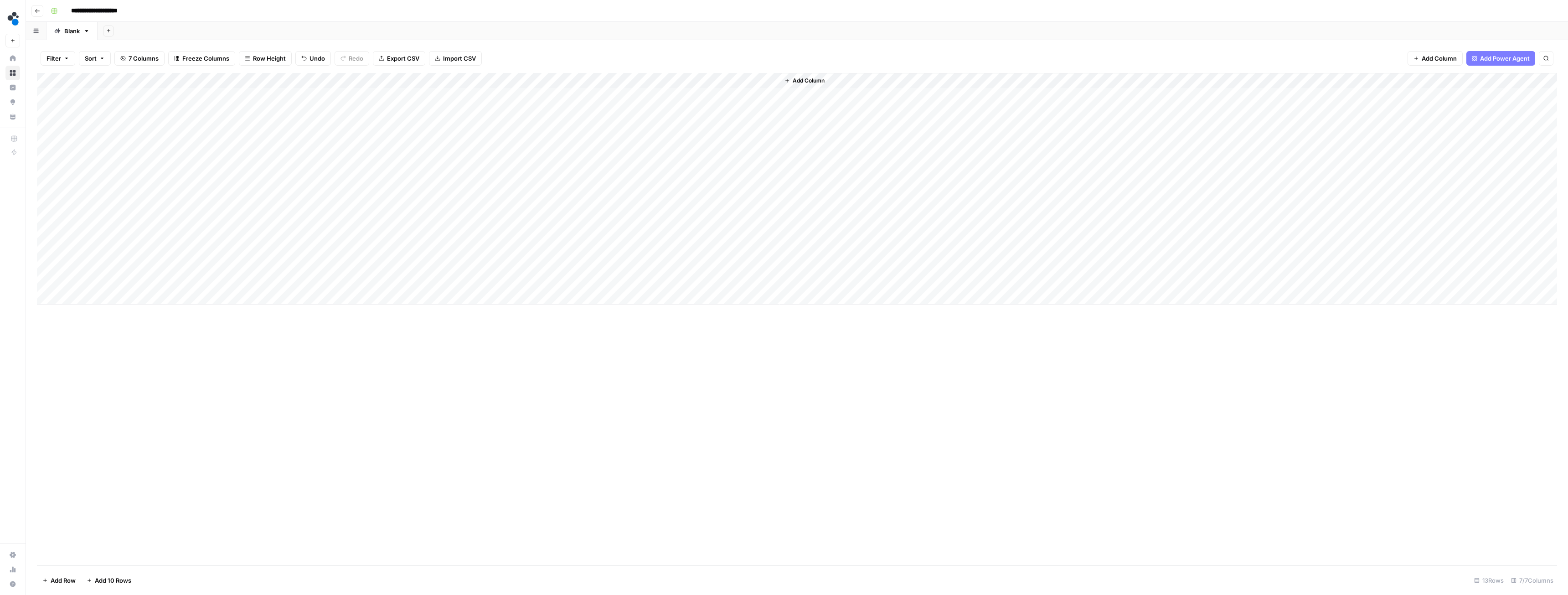
click at [221, 283] on div "Add Column" at bounding box center [797, 189] width 1520 height 231
click at [221, 283] on textarea at bounding box center [273, 282] width 146 height 13
click at [262, 281] on textarea "**********" at bounding box center [273, 282] width 146 height 13
click at [271, 283] on textarea "**********" at bounding box center [273, 282] width 146 height 13
paste textarea "**********"
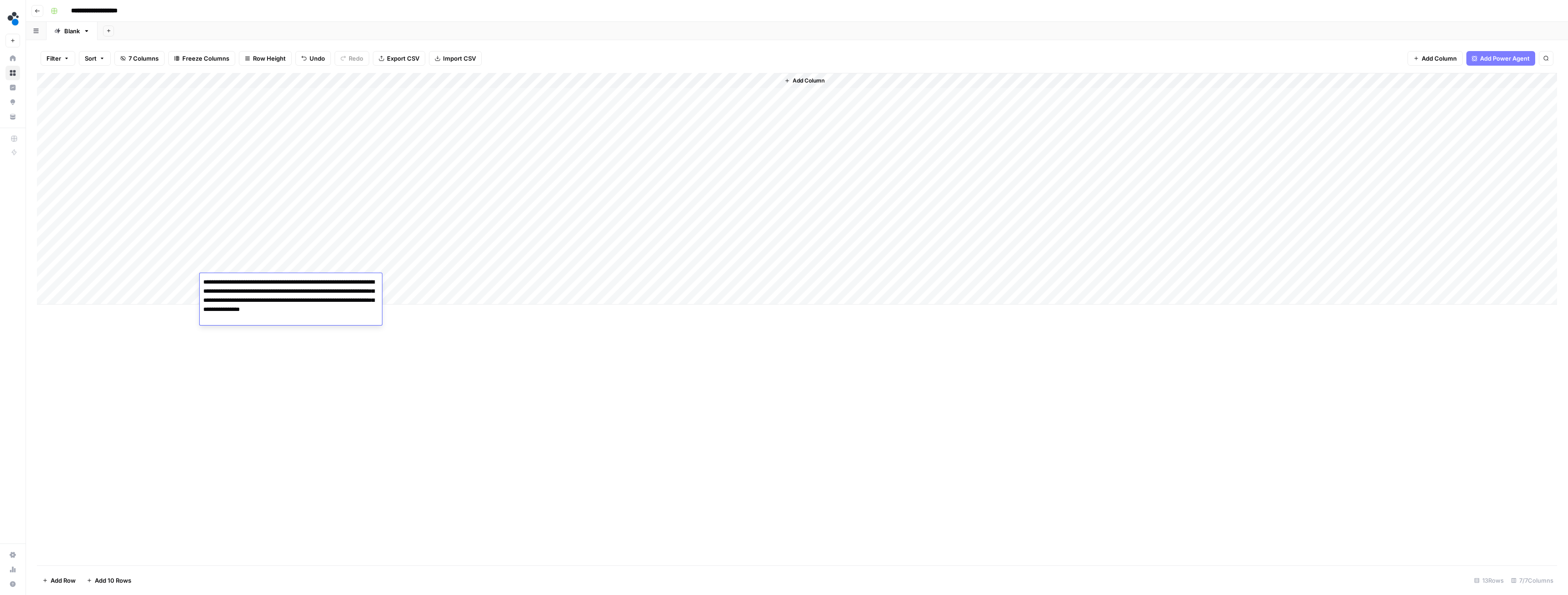
click at [231, 339] on textarea "**********" at bounding box center [291, 309] width 183 height 68
paste textarea "**********"
click at [247, 365] on textarea "**********" at bounding box center [291, 323] width 183 height 95
paste textarea "**********"
drag, startPoint x: 203, startPoint y: 361, endPoint x: 210, endPoint y: 365, distance: 8.1
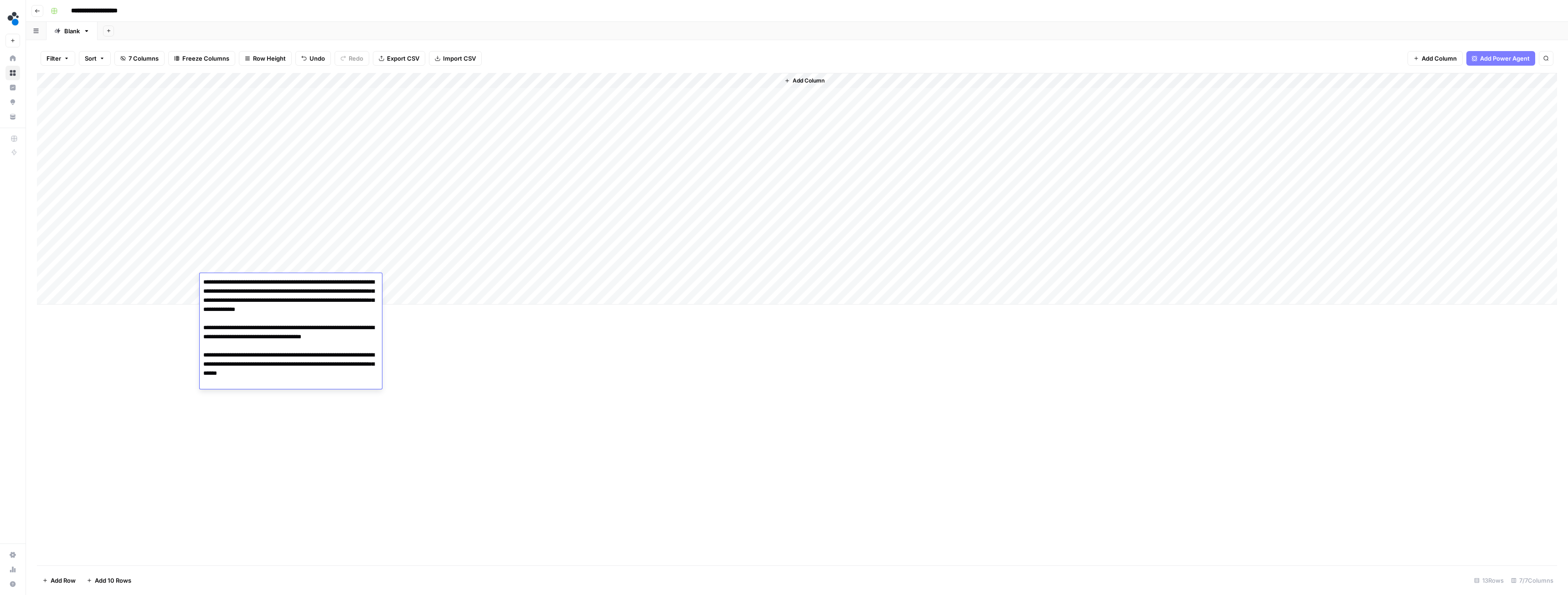
click at [203, 361] on textarea "**********" at bounding box center [291, 342] width 183 height 132
paste textarea "**********"
click at [262, 392] on textarea "**********" at bounding box center [291, 342] width 183 height 132
click at [261, 402] on textarea "**********" at bounding box center [291, 342] width 183 height 132
click at [262, 400] on textarea "**********" at bounding box center [291, 342] width 183 height 132
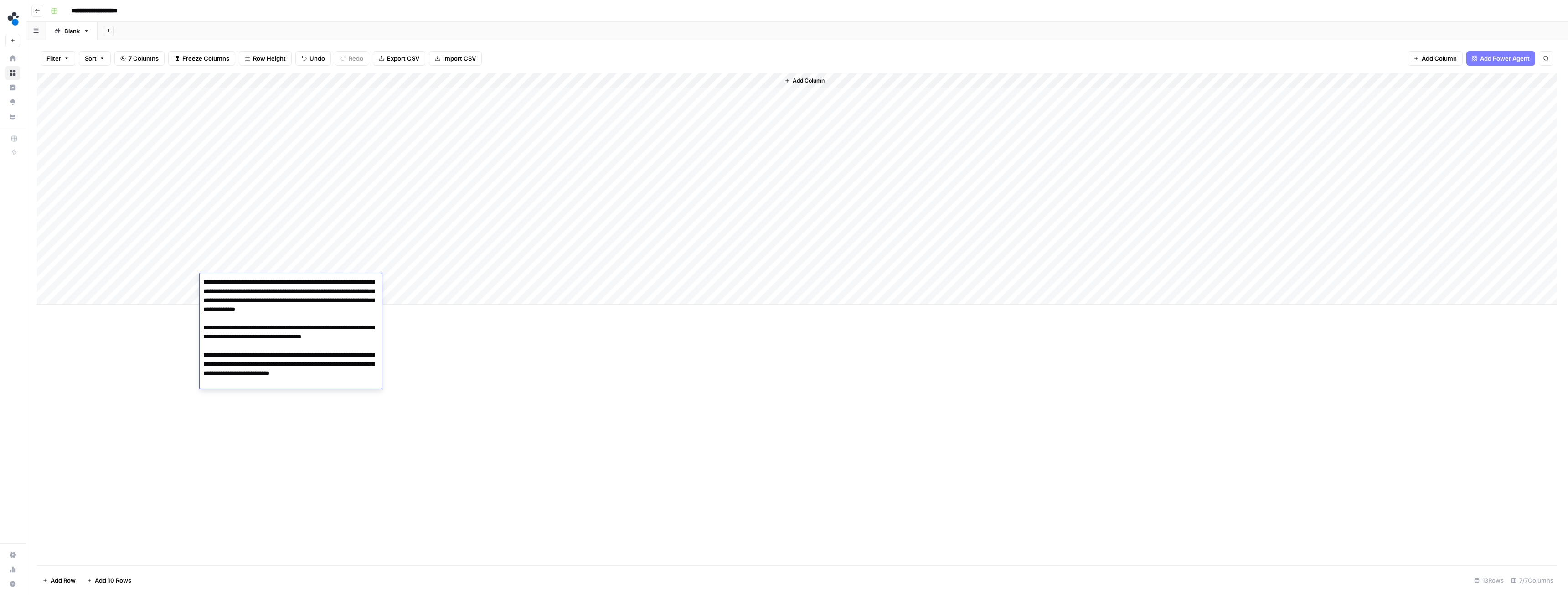
paste textarea "**********"
click at [307, 404] on textarea "**********" at bounding box center [291, 342] width 183 height 132
paste textarea "**********"
click at [254, 447] on textarea "**********" at bounding box center [291, 364] width 183 height 177
paste textarea "**********"
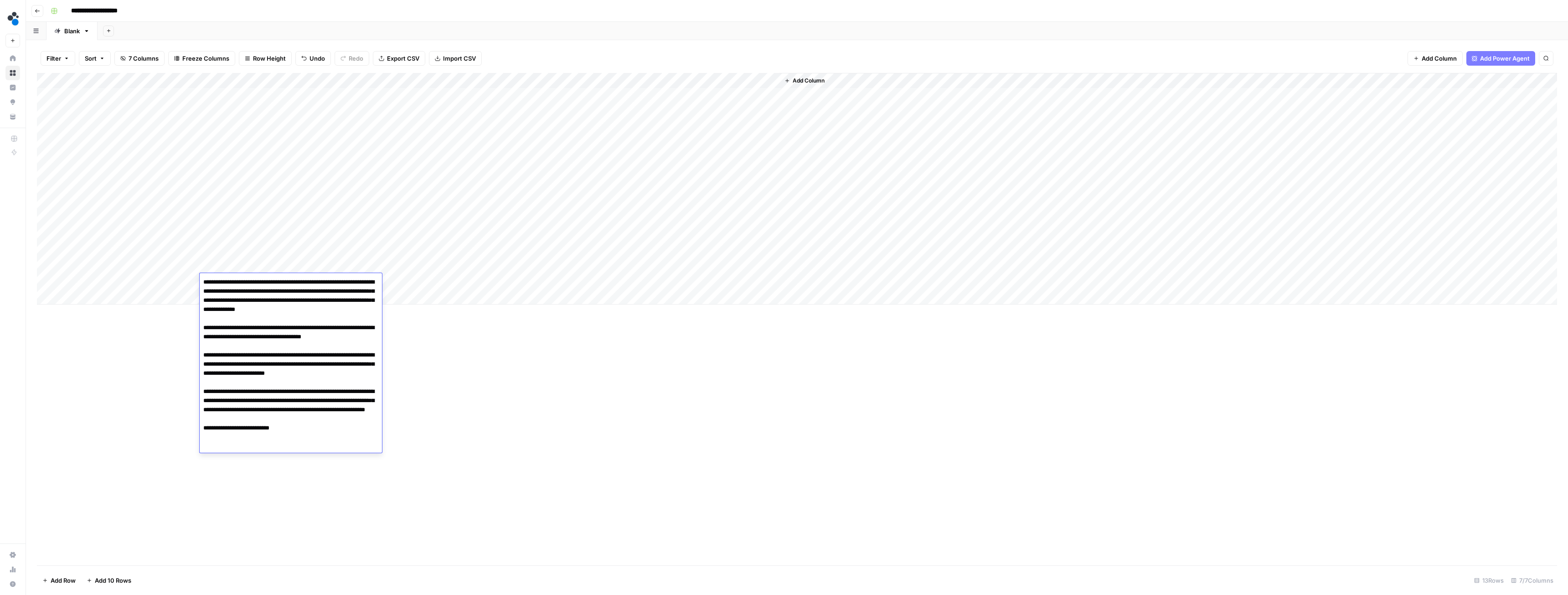
click at [312, 446] on textarea "**********" at bounding box center [291, 364] width 183 height 177
paste textarea "**********"
type textarea "**********"
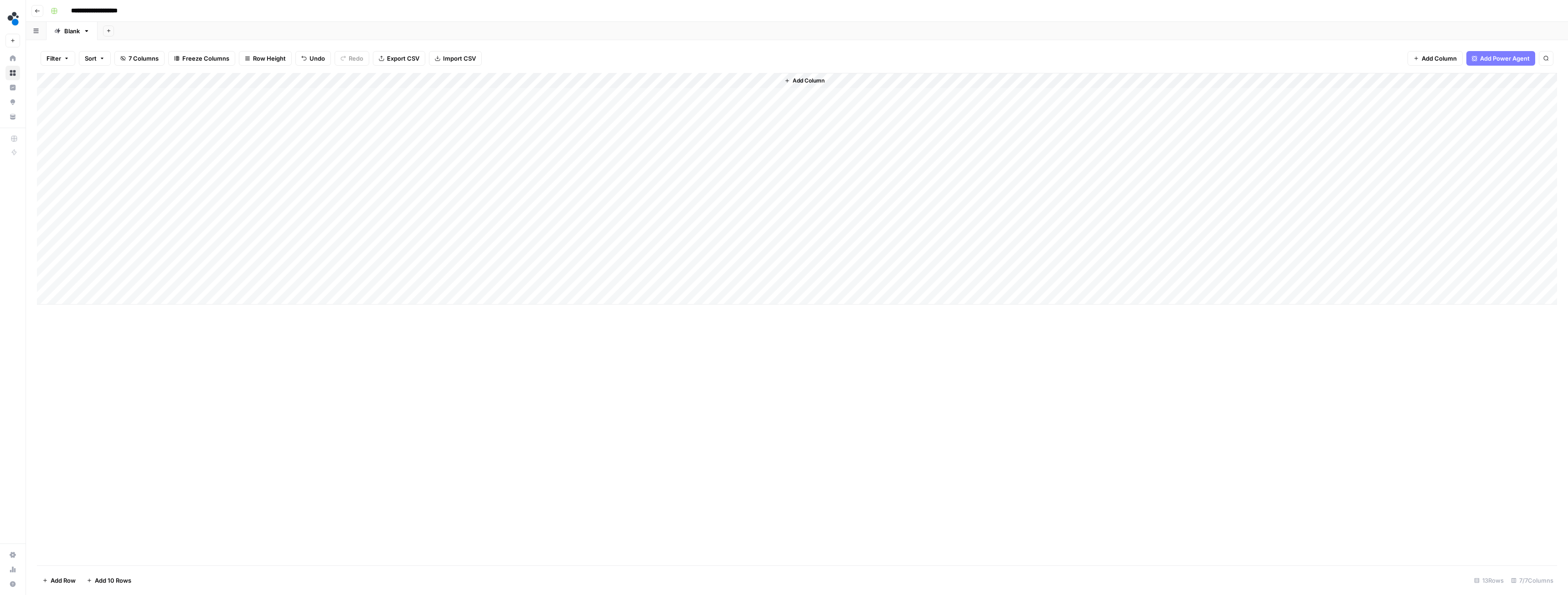
click at [430, 81] on div "Add Column" at bounding box center [797, 189] width 1520 height 231
click at [383, 154] on span "Configure Inputs" at bounding box center [389, 157] width 80 height 9
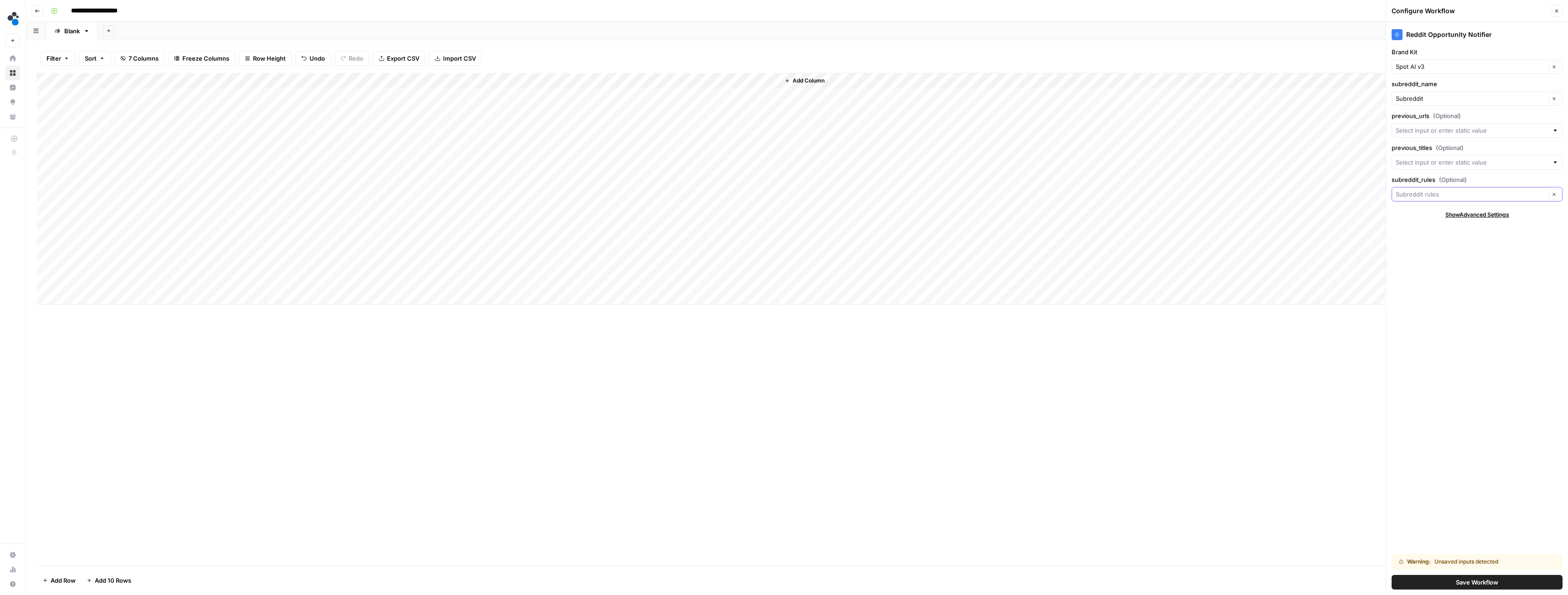
click at [1455, 192] on input "subreddit_rules (Optional)" at bounding box center [1471, 194] width 150 height 9
type input "Subreddit rules"
click at [1475, 453] on div "Reddit Opportunity Notifier Brand Kit Spot AI v3 Clear subreddit_name Subreddit…" at bounding box center [1477, 308] width 182 height 573
click at [1440, 191] on input "subreddit_rules (Optional)" at bounding box center [1471, 194] width 150 height 9
click at [1435, 242] on span "Subreddit rules" at bounding box center [1466, 243] width 133 height 9
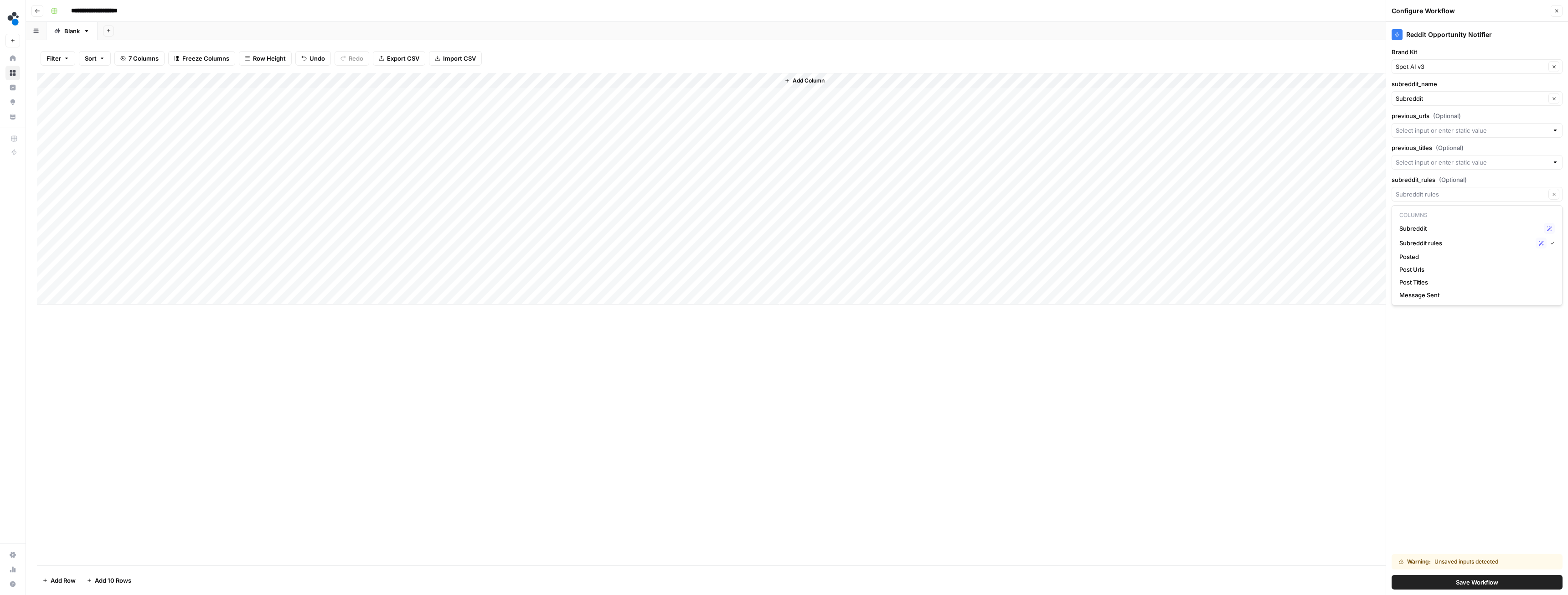
type input "Subreddit rules"
click at [1425, 129] on input "previous_urls (Optional)" at bounding box center [1472, 130] width 153 height 9
click at [1431, 166] on span "Post Urls" at bounding box center [1469, 164] width 141 height 9
type input "Post Urls"
click at [1426, 165] on input "previous_titles (Optional)" at bounding box center [1472, 162] width 153 height 9
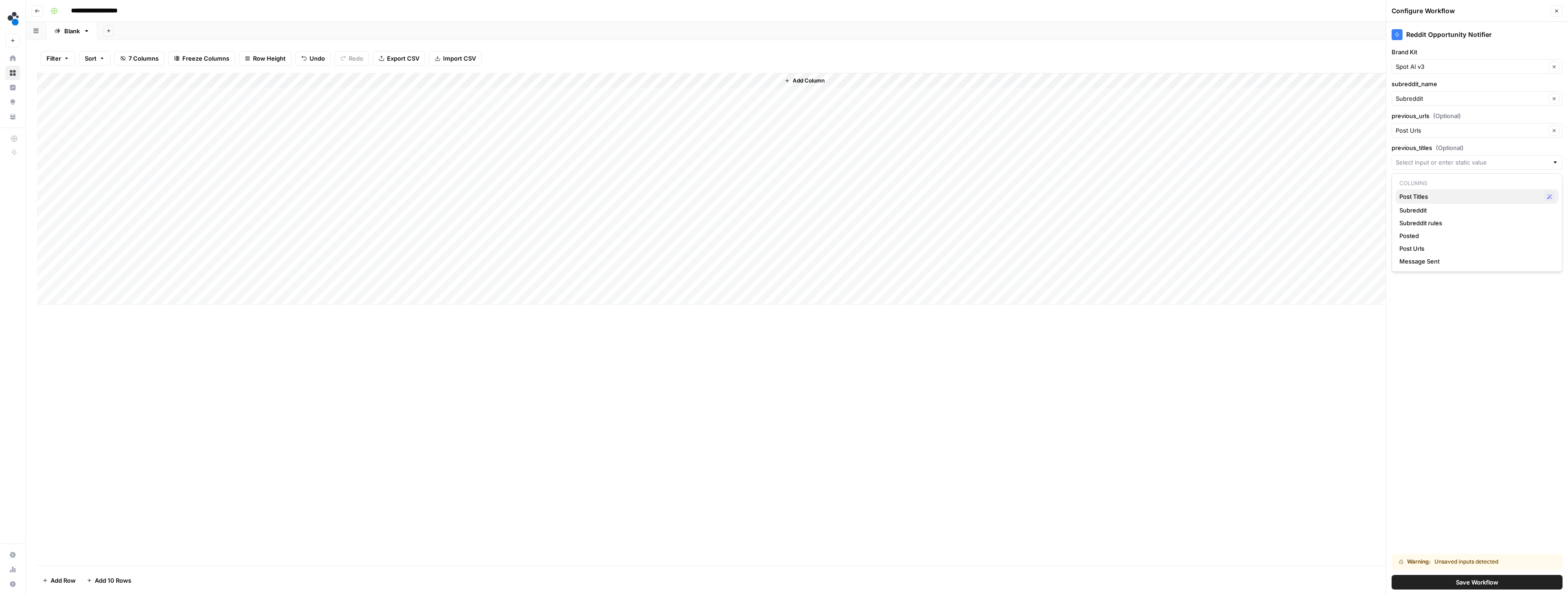
click at [1427, 195] on span "Post Titles" at bounding box center [1469, 196] width 141 height 9
type input "Post Titles"
click at [1478, 581] on span "Save Workflow" at bounding box center [1477, 582] width 43 height 9
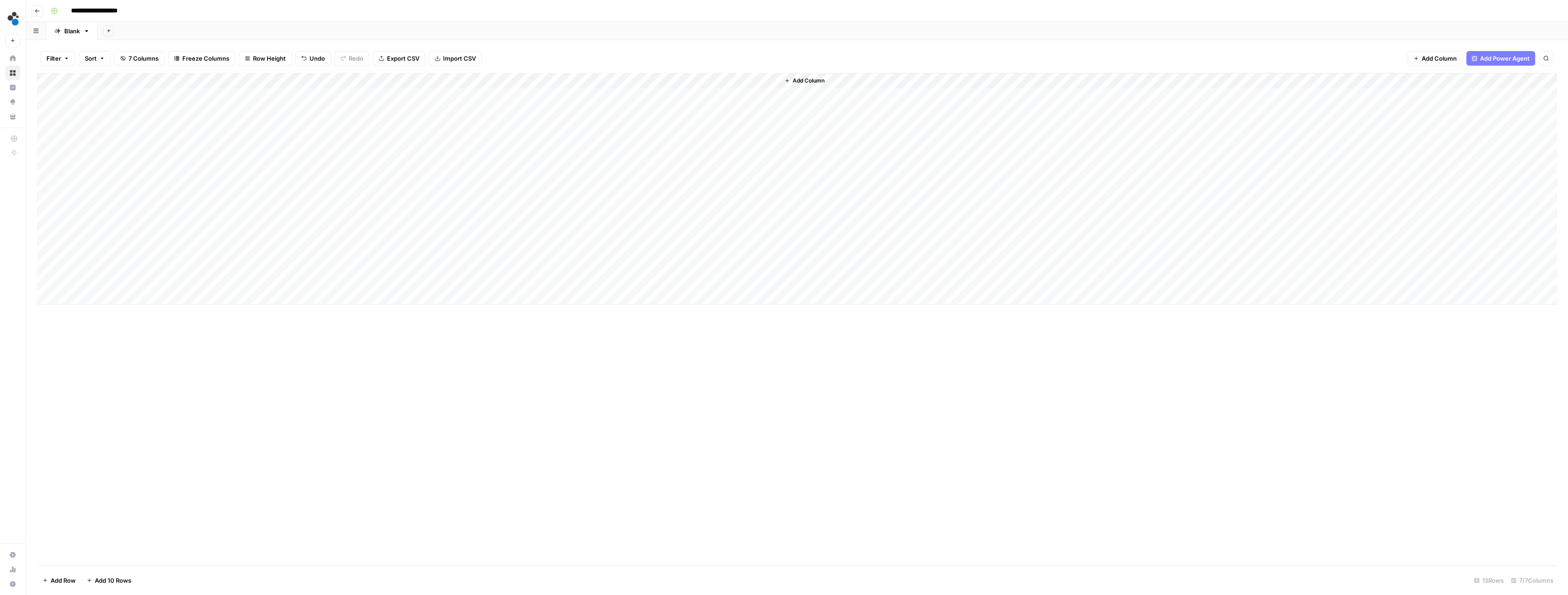
click at [90, 295] on div "Add Column" at bounding box center [797, 189] width 1520 height 231
type textarea "**********"
click at [108, 318] on div "Add Column" at bounding box center [797, 197] width 1520 height 247
paste textarea "******"
type textarea "******"
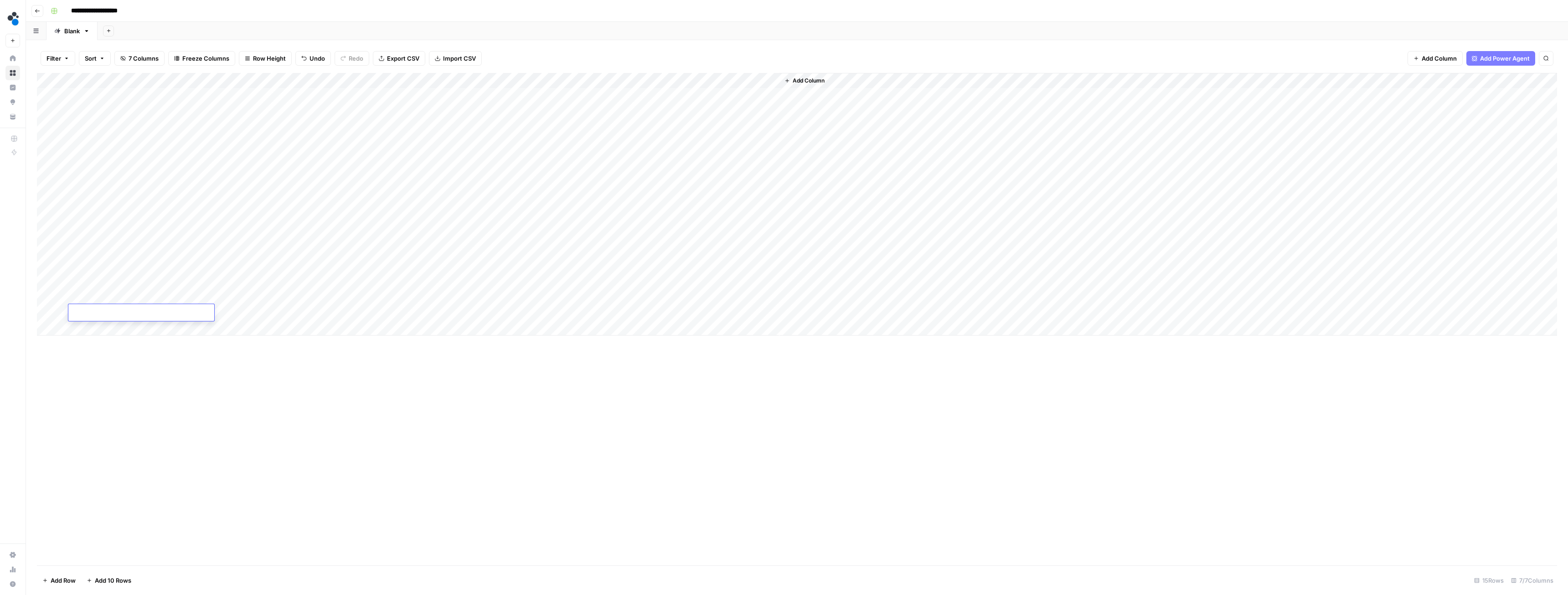
paste textarea "********"
type textarea "********"
click at [167, 382] on div "Add Column" at bounding box center [797, 319] width 1520 height 493
click at [161, 295] on div "Add Column" at bounding box center [797, 204] width 1520 height 262
click at [124, 298] on div "Add Column" at bounding box center [797, 204] width 1520 height 262
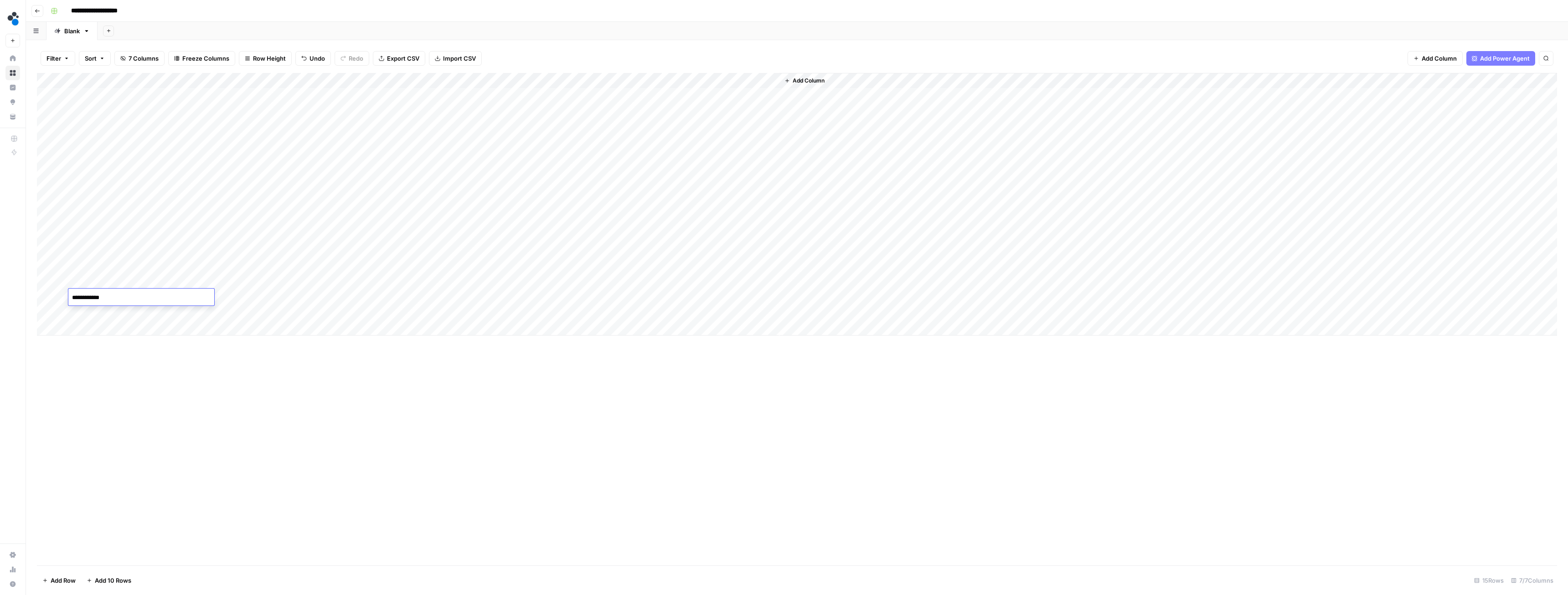
click at [124, 298] on textarea "**********" at bounding box center [141, 298] width 146 height 13
click at [238, 295] on div "Add Column" at bounding box center [797, 204] width 1520 height 262
click at [211, 325] on textarea "**********" at bounding box center [291, 312] width 183 height 40
paste textarea "**********"
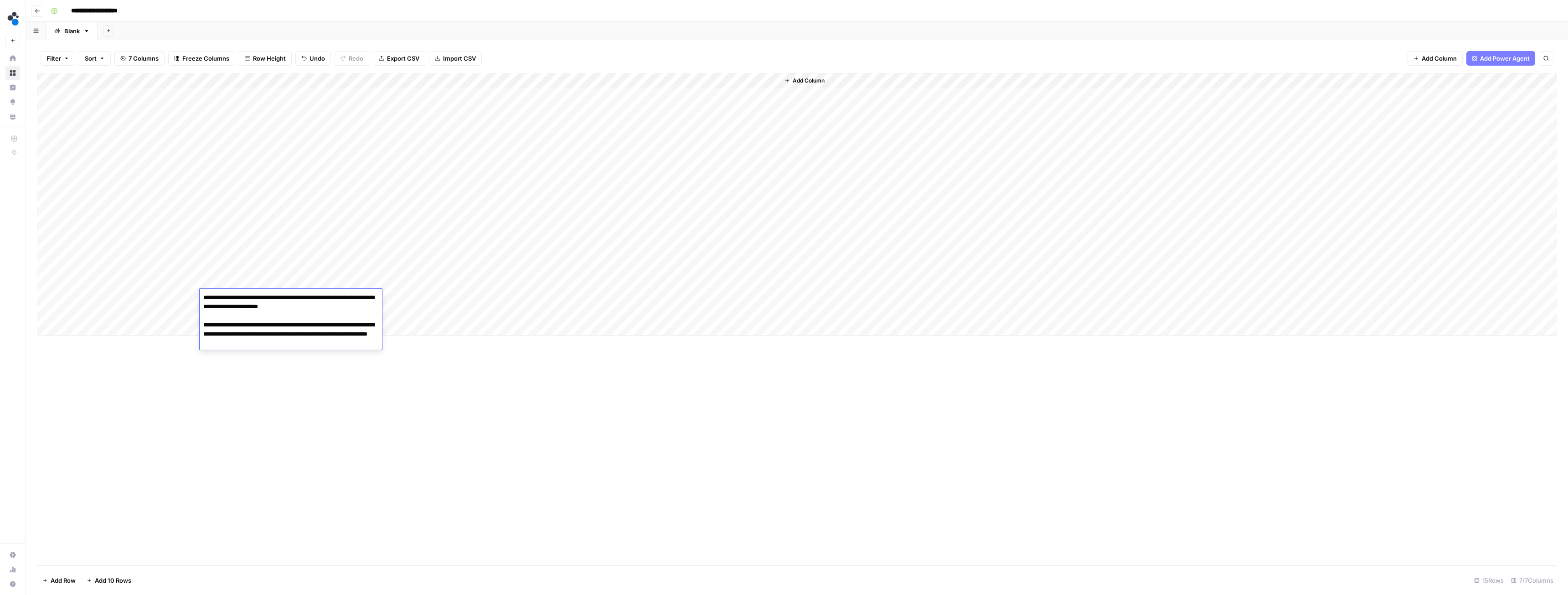
click at [267, 364] on textarea "**********" at bounding box center [291, 330] width 183 height 77
paste textarea "**********"
click at [250, 401] on textarea "**********" at bounding box center [291, 348] width 183 height 113
paste textarea "**********"
type textarea "**********"
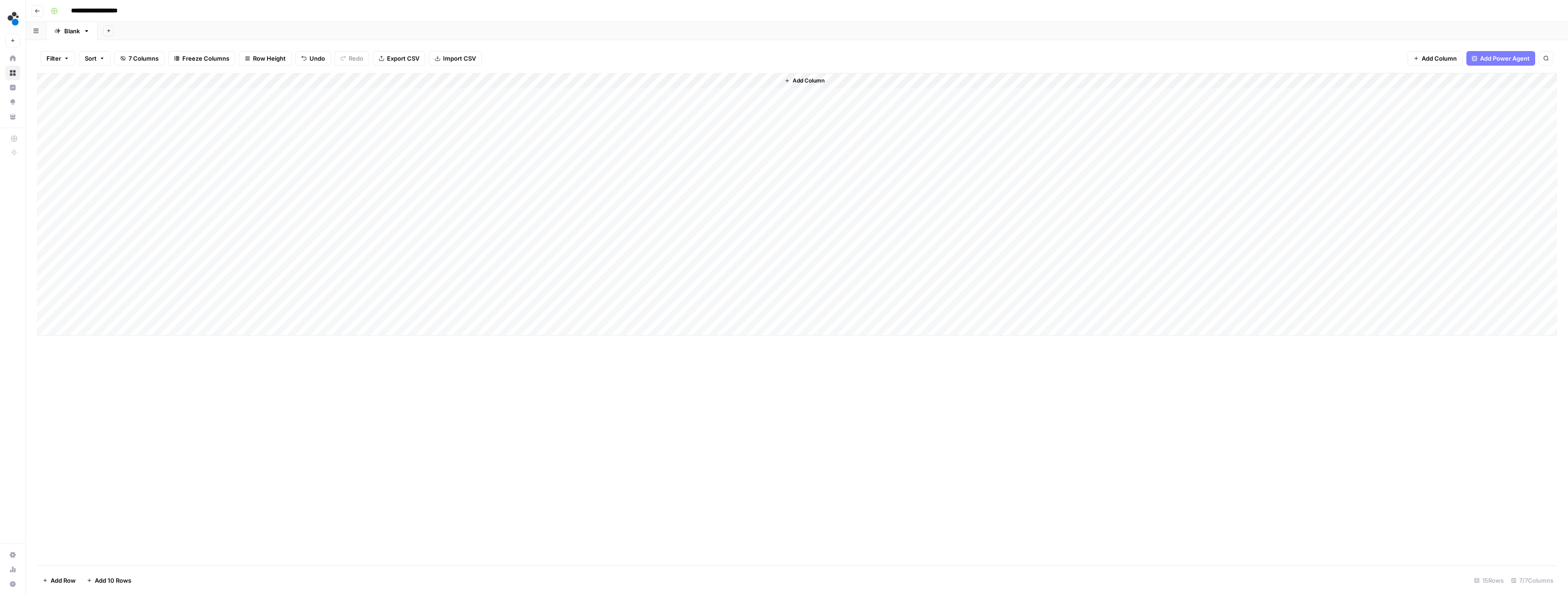
click at [108, 309] on div "Add Column" at bounding box center [797, 204] width 1520 height 262
click at [228, 308] on div "Add Column" at bounding box center [797, 204] width 1520 height 262
click at [240, 331] on textarea "**********" at bounding box center [291, 336] width 183 height 58
click at [290, 350] on textarea "**********" at bounding box center [291, 331] width 183 height 49
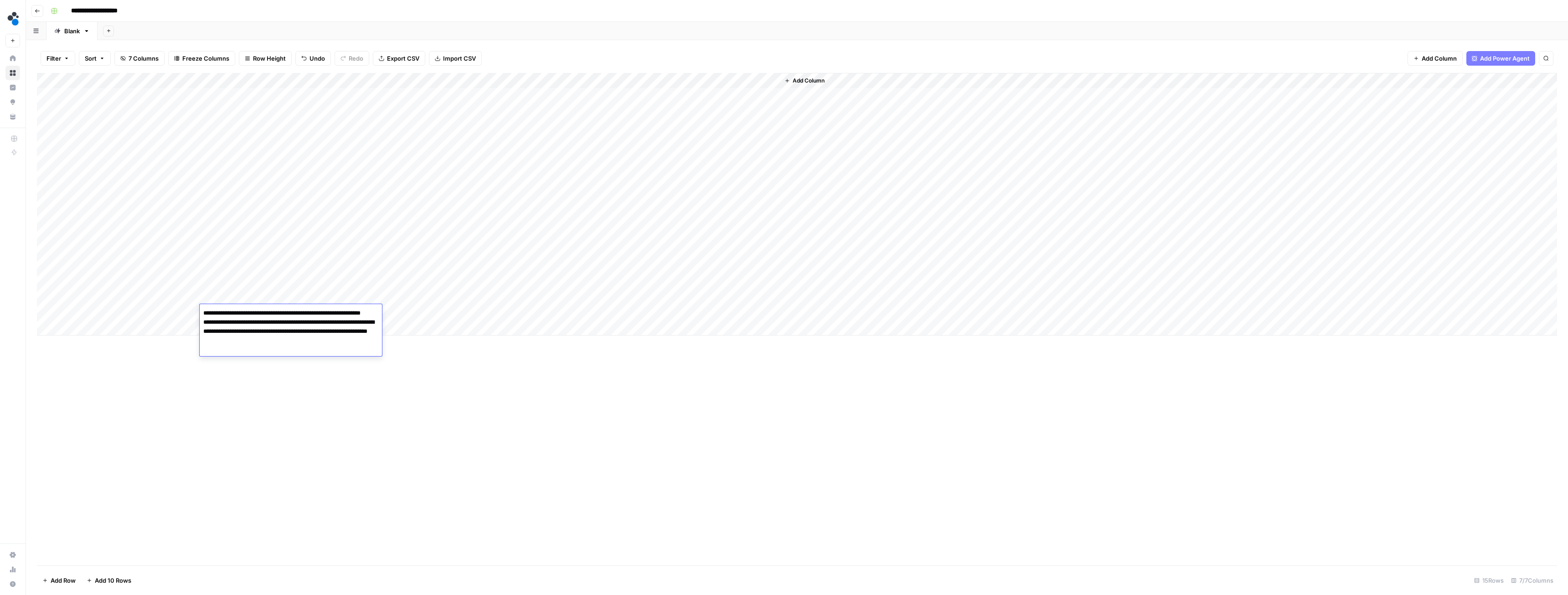
click at [264, 365] on textarea "**********" at bounding box center [291, 340] width 183 height 68
paste textarea "**********"
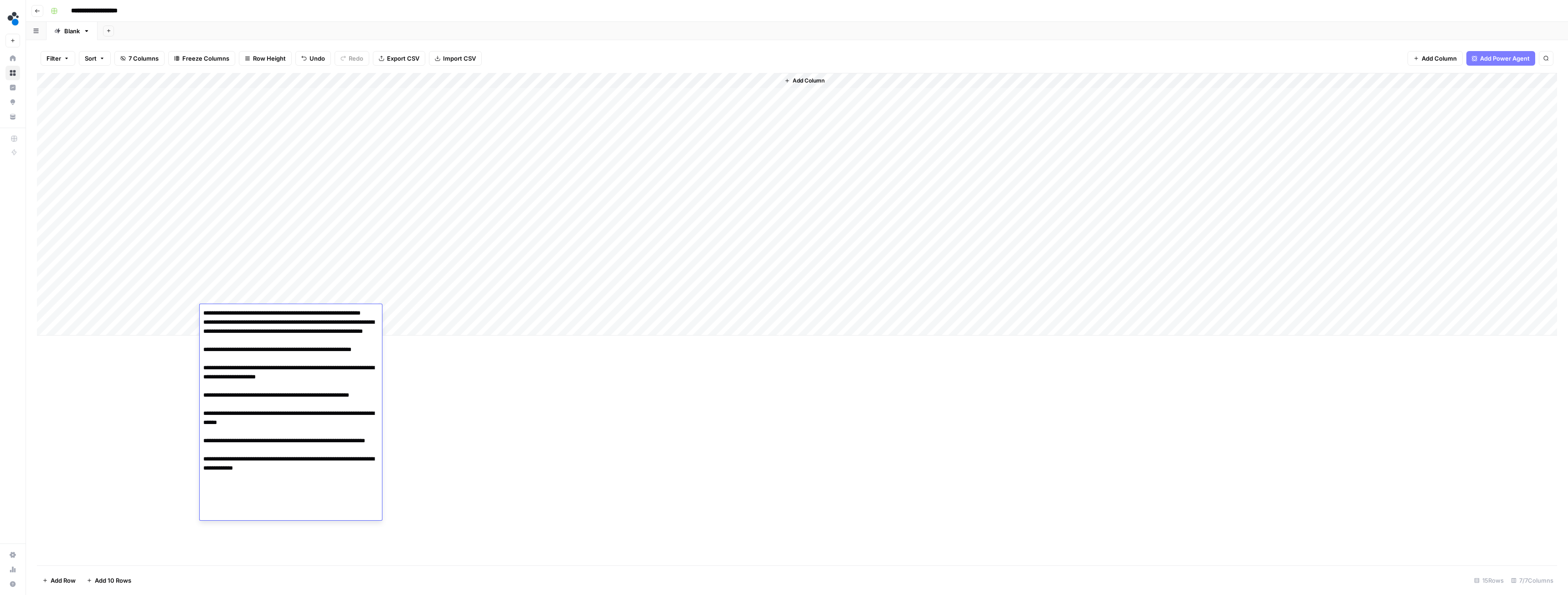
click at [228, 537] on textarea "**********" at bounding box center [291, 423] width 183 height 231
paste textarea "**********"
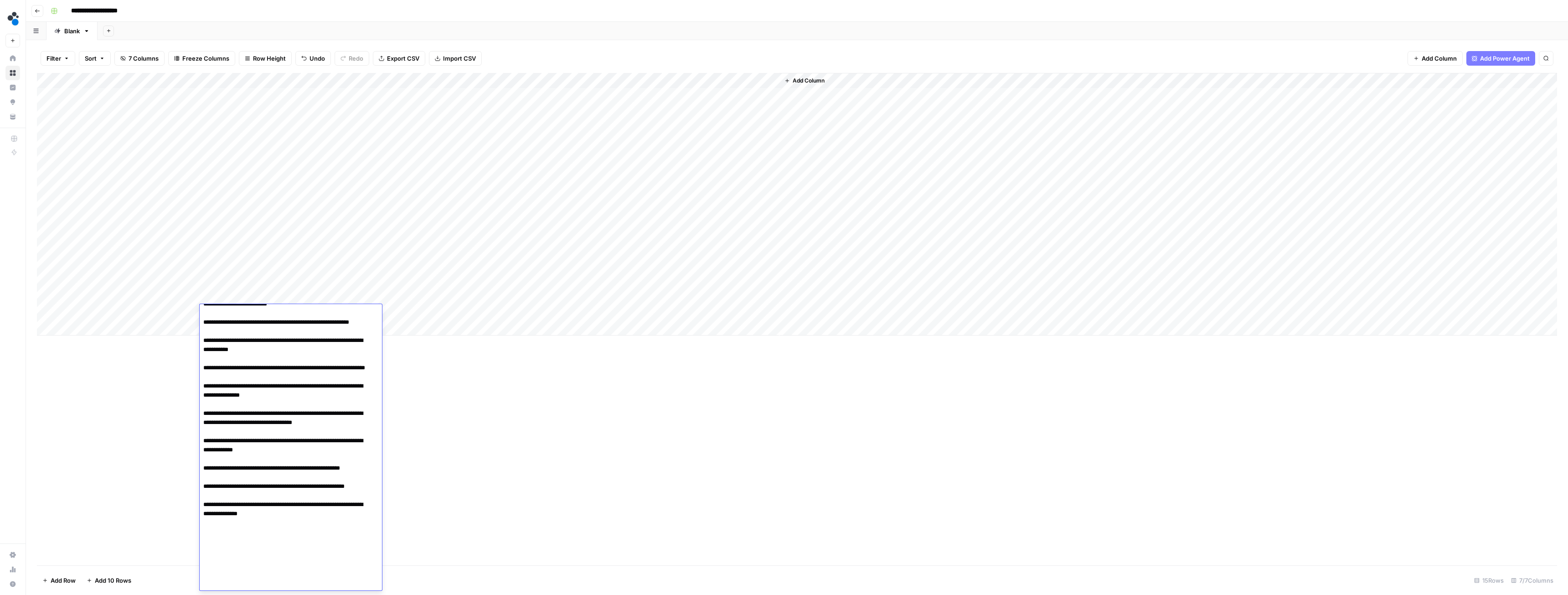
scroll to position [85, 0]
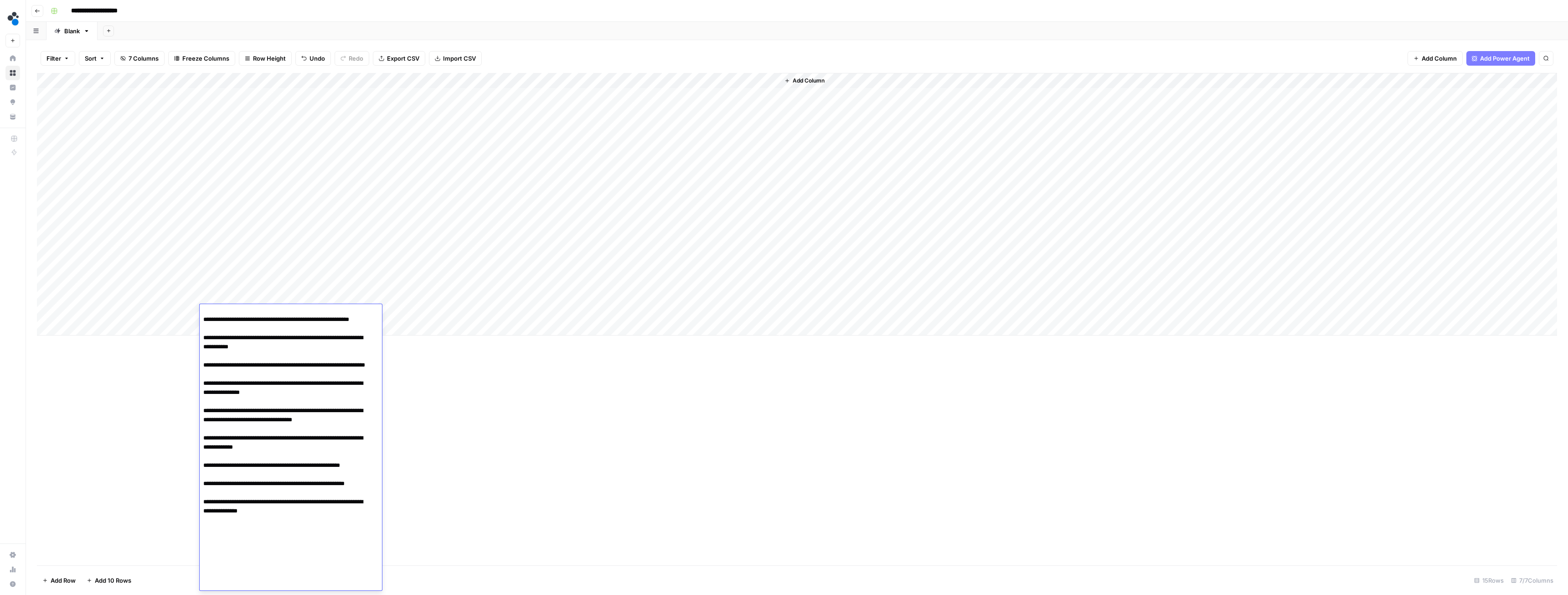
click at [244, 581] on textarea at bounding box center [287, 406] width 175 height 368
paste textarea "**********"
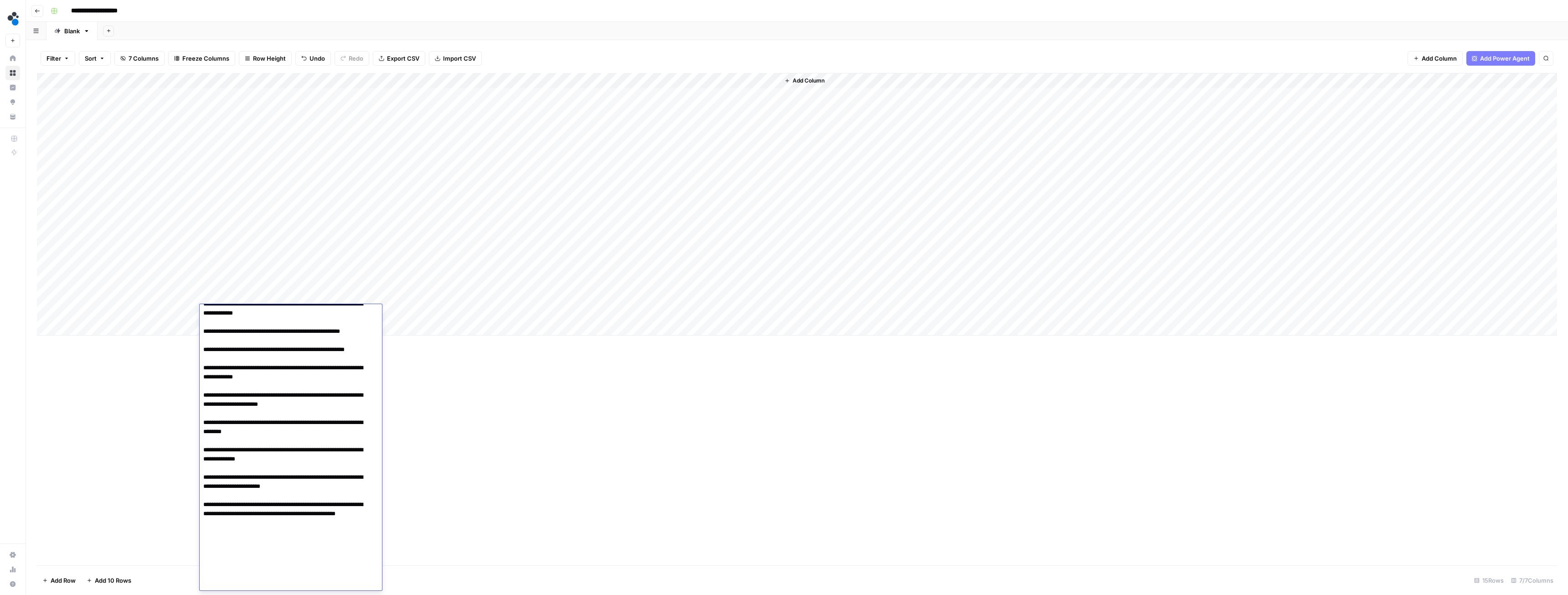
scroll to position [237, 0]
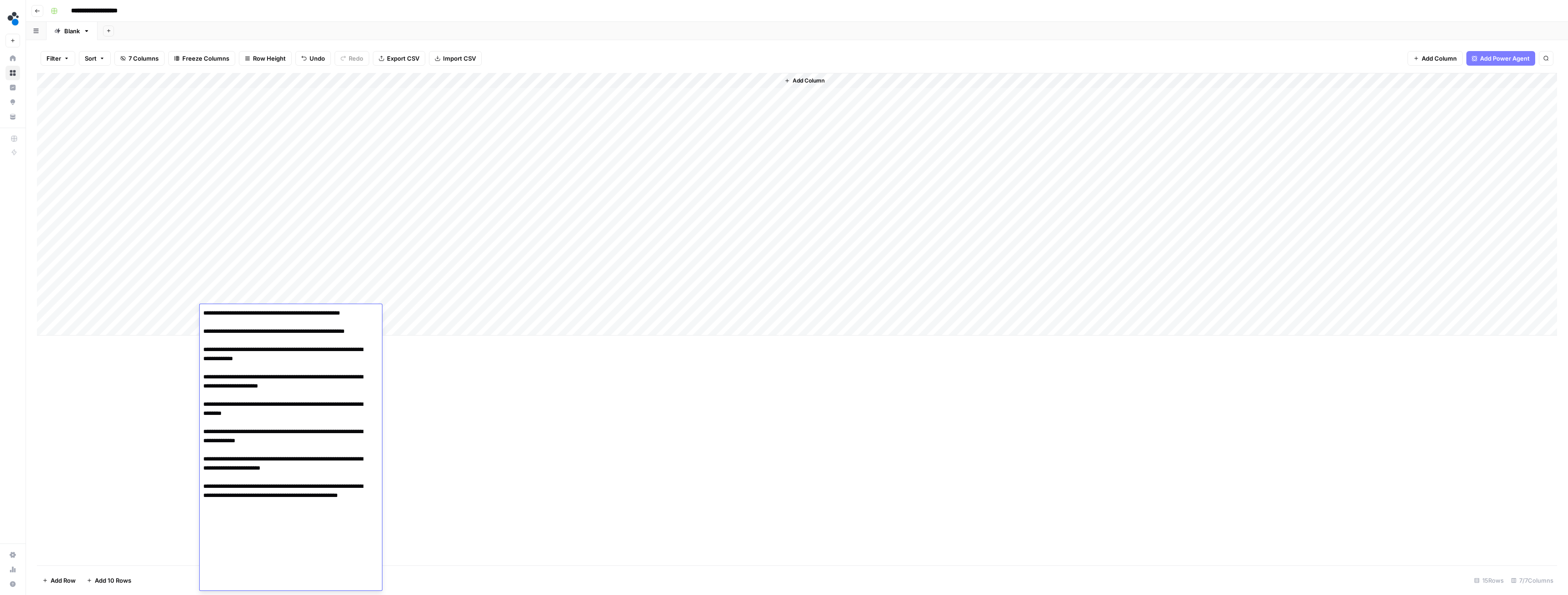
click at [234, 586] on textarea at bounding box center [287, 332] width 175 height 524
paste textarea "**********"
type textarea "**********"
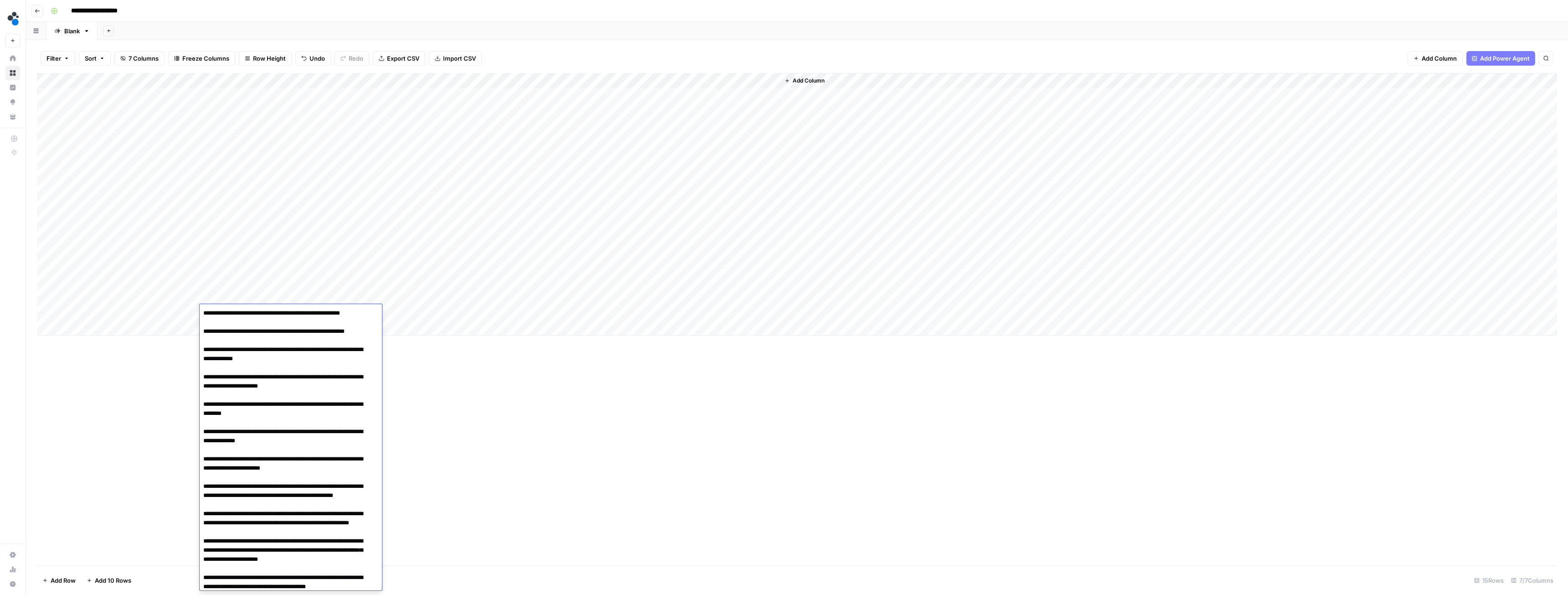
scroll to position [319, 0]
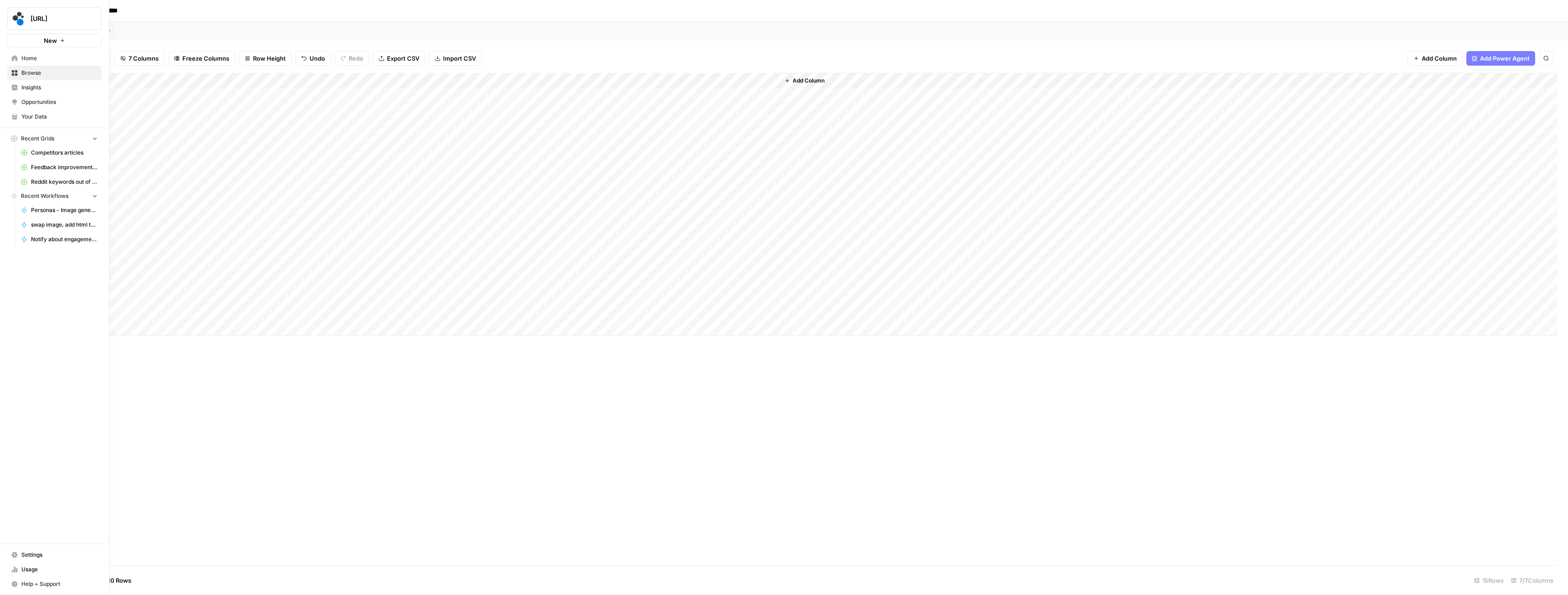
click at [49, 72] on span "Browse" at bounding box center [59, 72] width 76 height 8
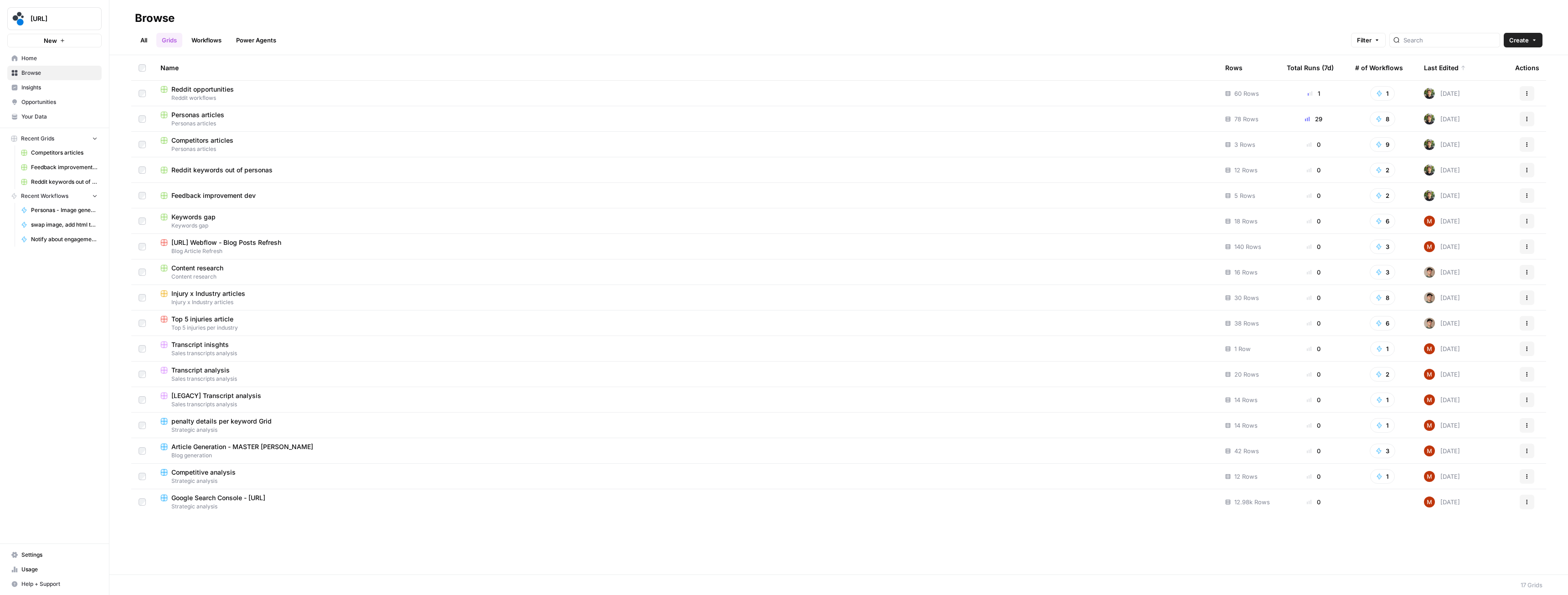
click at [195, 41] on link "Workflows" at bounding box center [206, 40] width 41 height 15
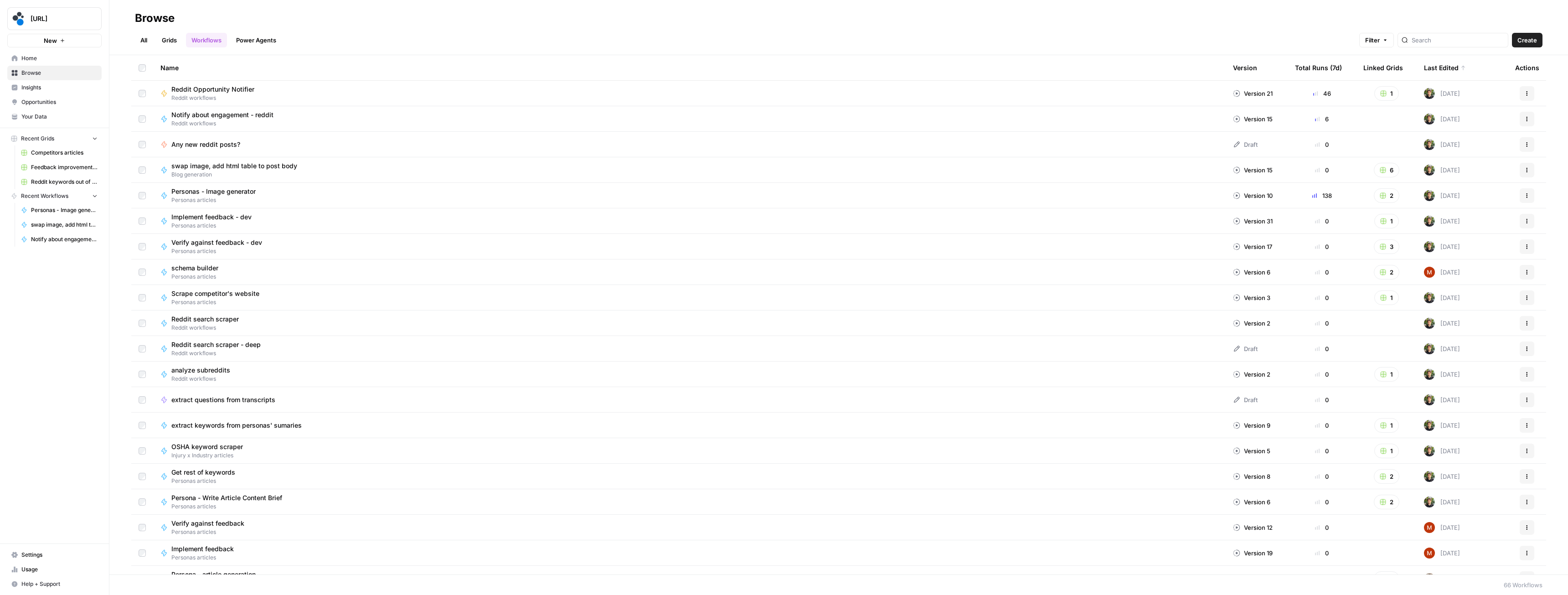
click at [259, 146] on div "Any new reddit posts?" at bounding box center [690, 144] width 1058 height 9
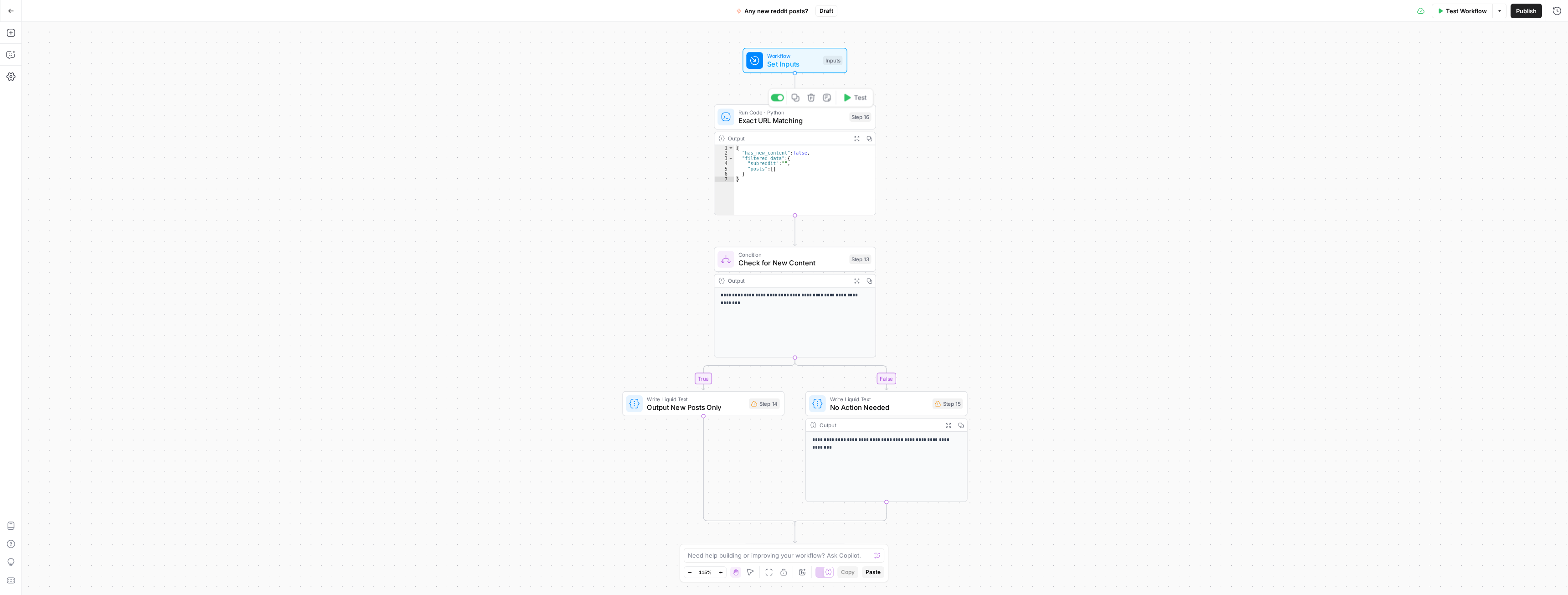
click at [775, 126] on div "Run Code · Python Exact URL Matching Step 16 Copy step Delete step Add Note Test" at bounding box center [795, 116] width 163 height 25
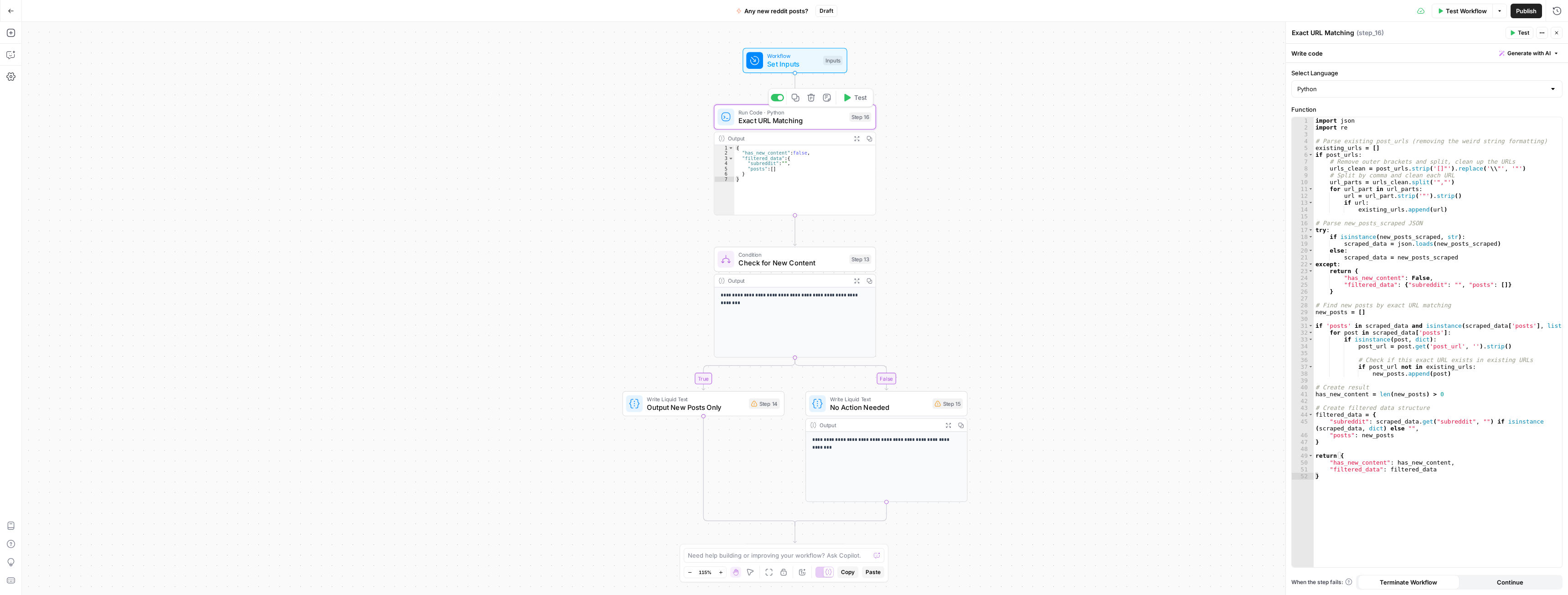
click at [812, 101] on icon "button" at bounding box center [811, 97] width 8 height 8
click at [774, 116] on span "Delete Step" at bounding box center [759, 116] width 35 height 9
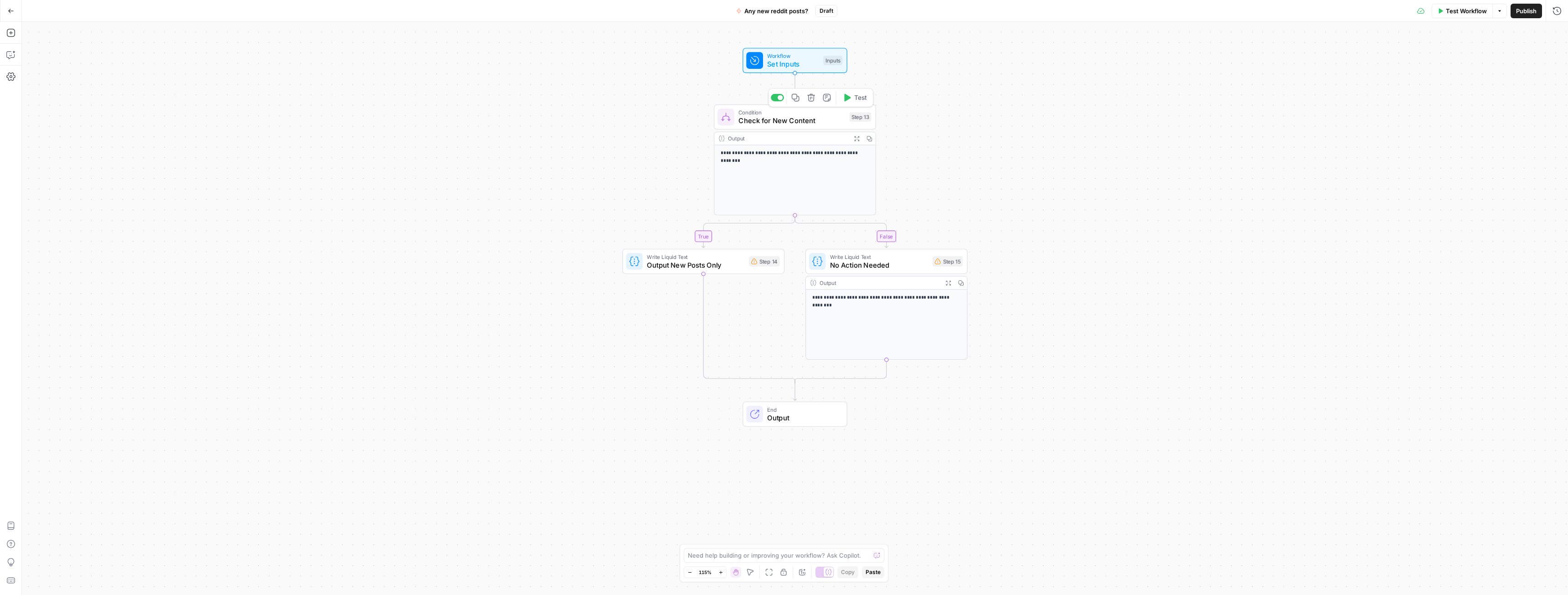
click at [811, 99] on icon "button" at bounding box center [810, 97] width 8 height 8
click at [768, 116] on span "Delete Step" at bounding box center [759, 116] width 35 height 9
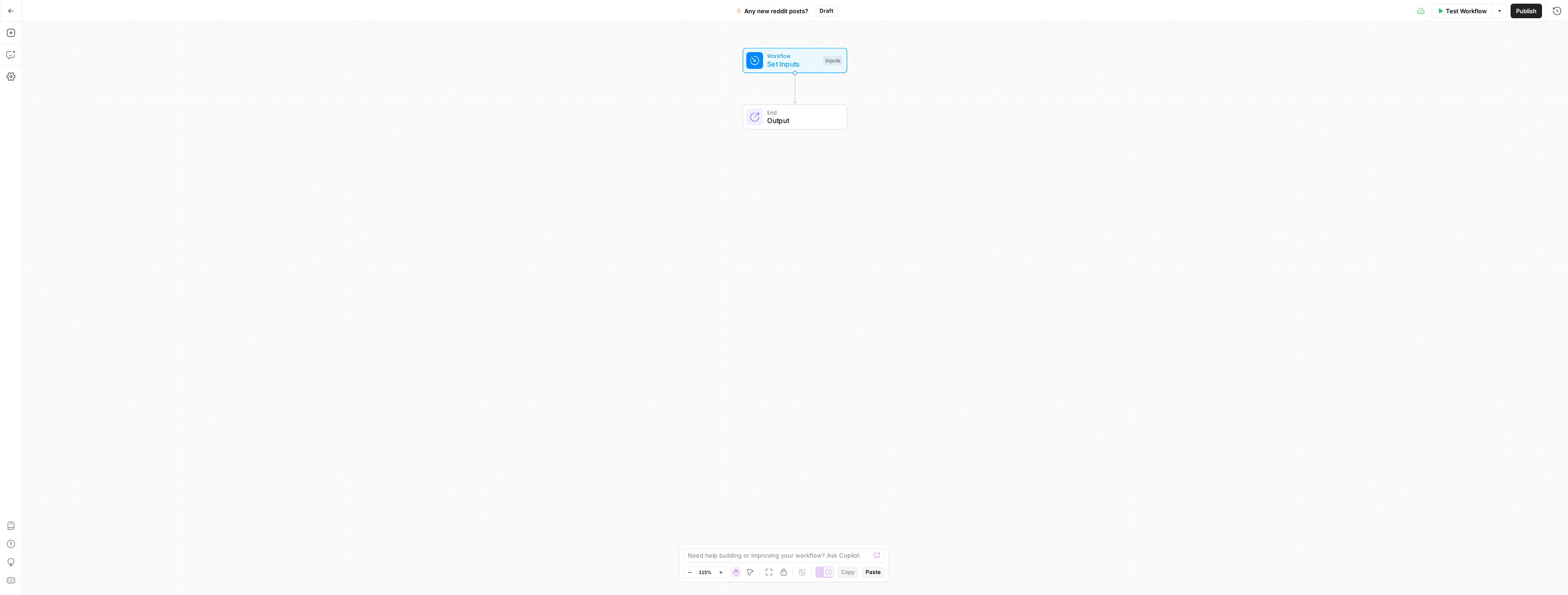
click at [792, 118] on span "Output" at bounding box center [802, 120] width 71 height 10
click at [803, 63] on span "Set Inputs" at bounding box center [793, 64] width 52 height 10
click at [5, 51] on button "Copilot" at bounding box center [11, 55] width 15 height 15
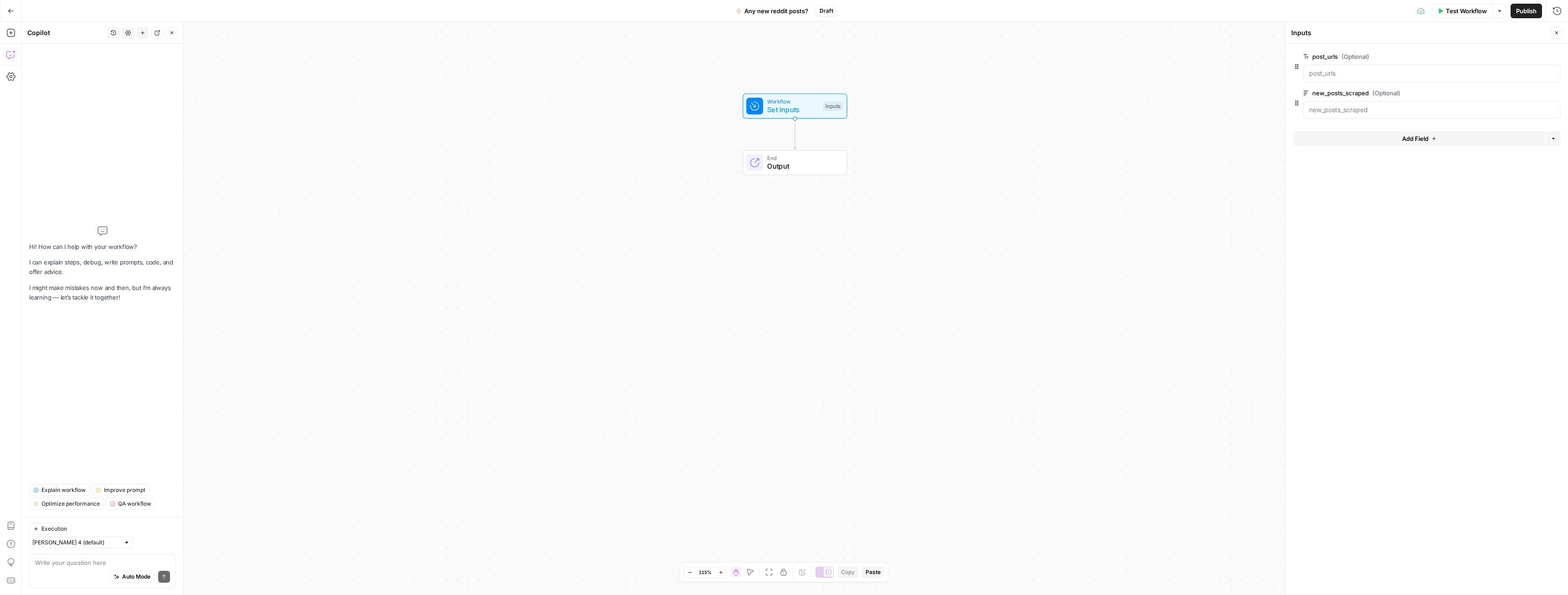
click at [53, 564] on textarea at bounding box center [103, 563] width 135 height 9
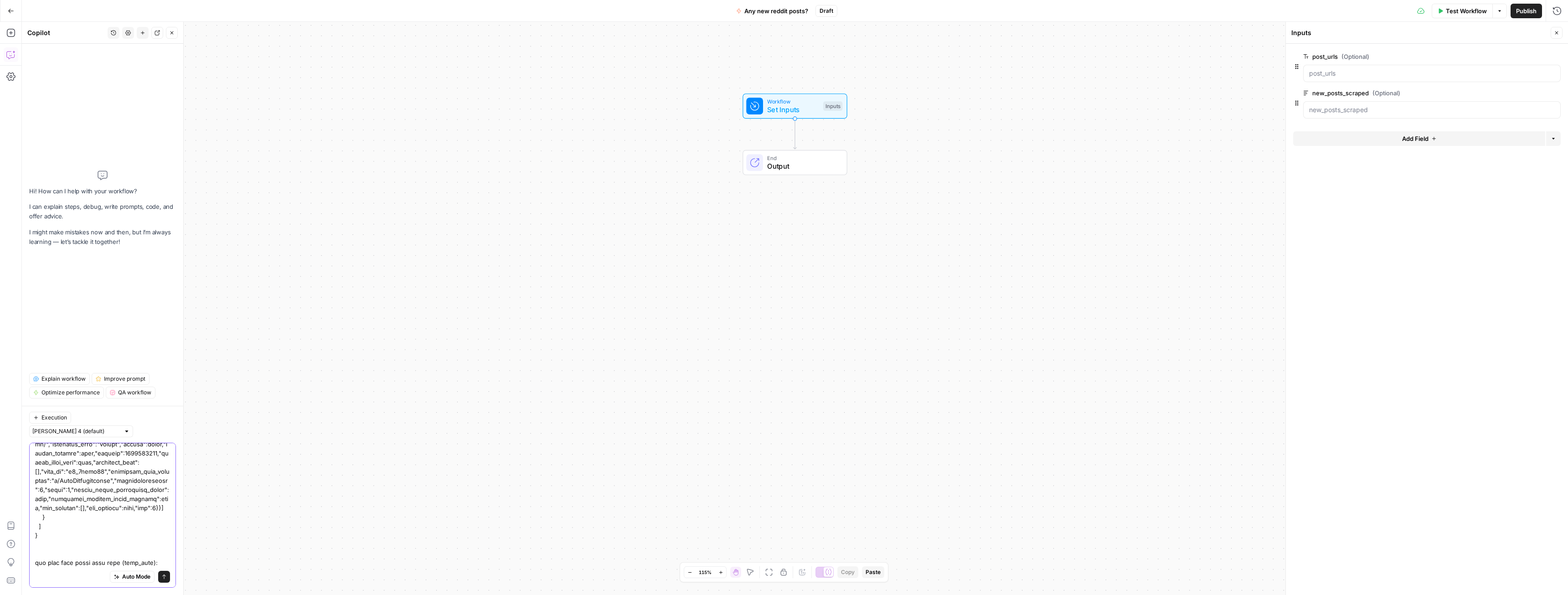
scroll to position [4823, 0]
paste textarea "[ "//www.reddit.com/r/LeanManufacturing/comments/1nlfy4e/lean_healthcare_specia…"
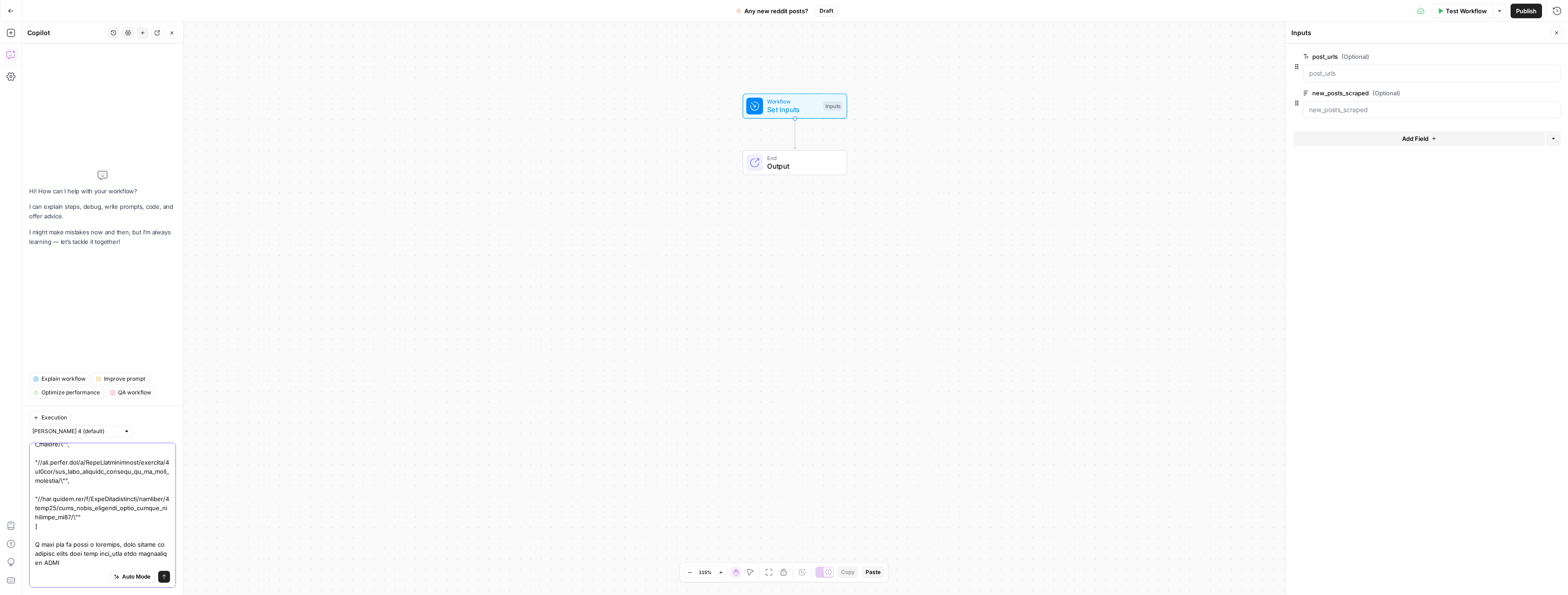
scroll to position [4978, 0]
type textarea "lor ips do sitam cons adip (eli_sedd_eiusmod): { "temporinc": "UtlaBoreetdolore…"
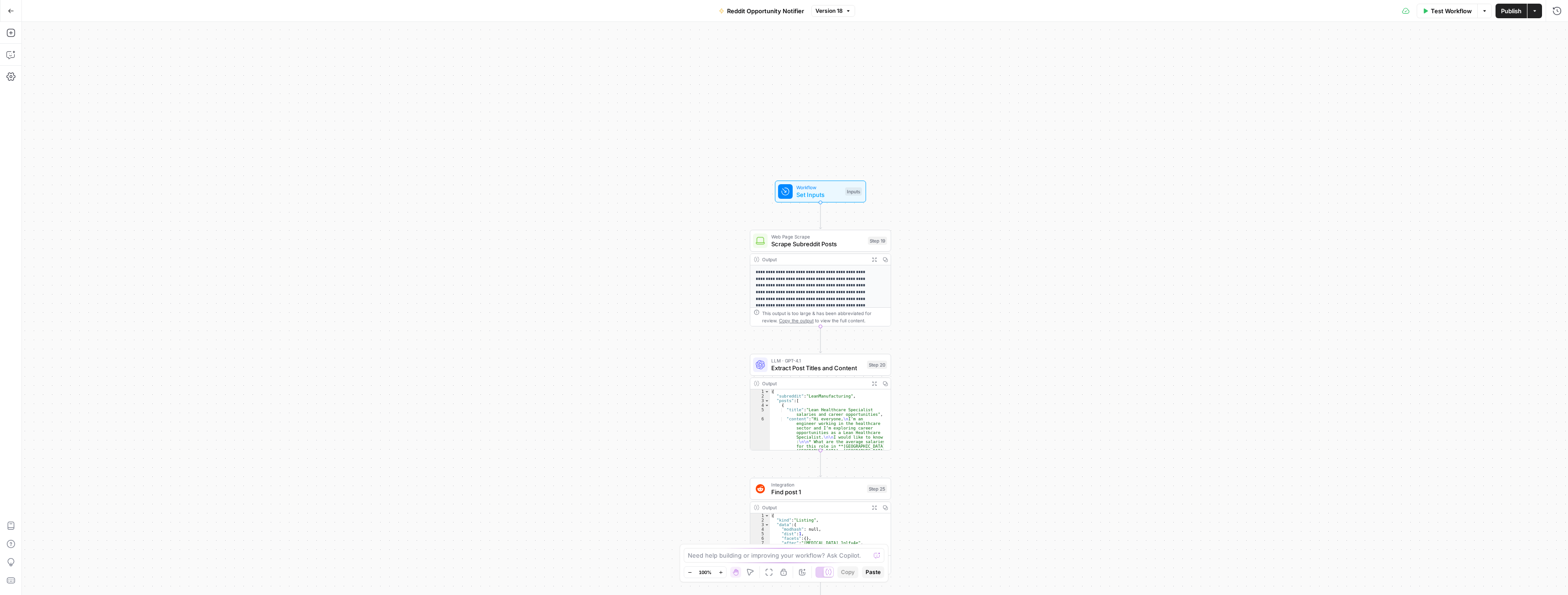
drag, startPoint x: 711, startPoint y: 331, endPoint x: 628, endPoint y: 354, distance: 86.1
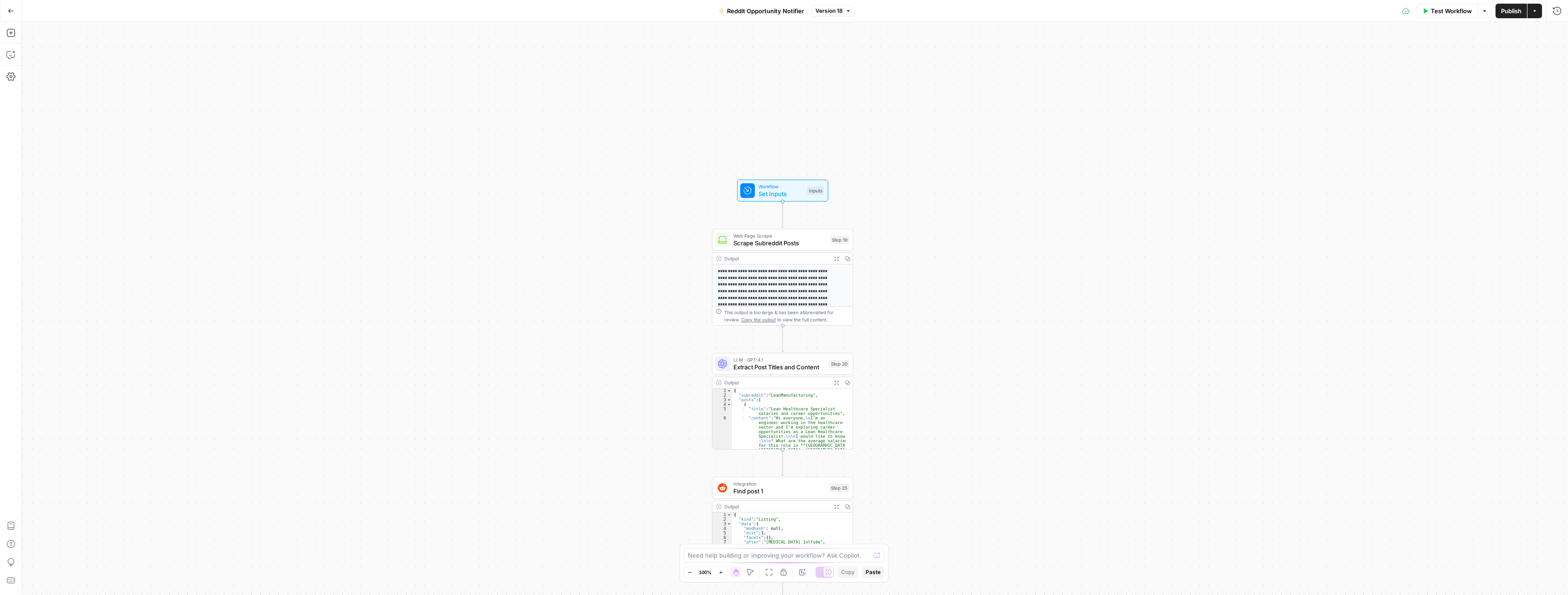
drag, startPoint x: 660, startPoint y: 384, endPoint x: 631, endPoint y: 382, distance: 29.1
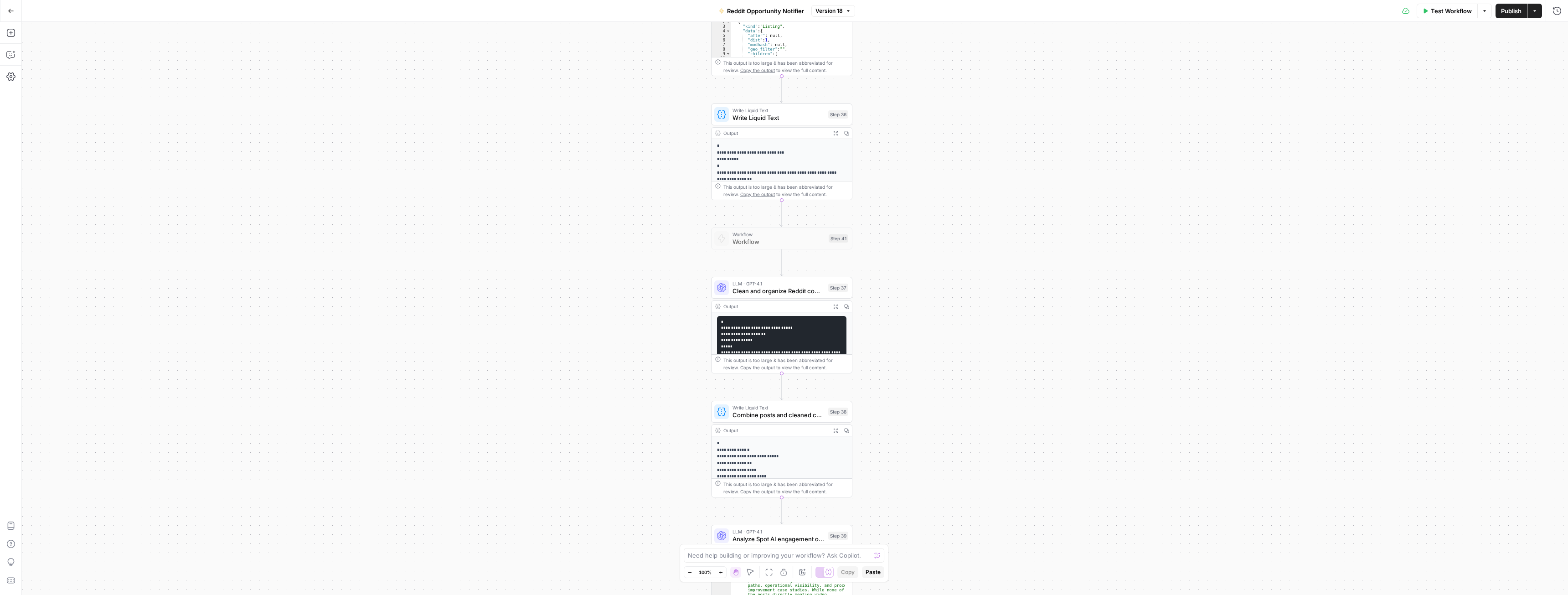
click at [834, 306] on icon "button" at bounding box center [836, 306] width 5 height 5
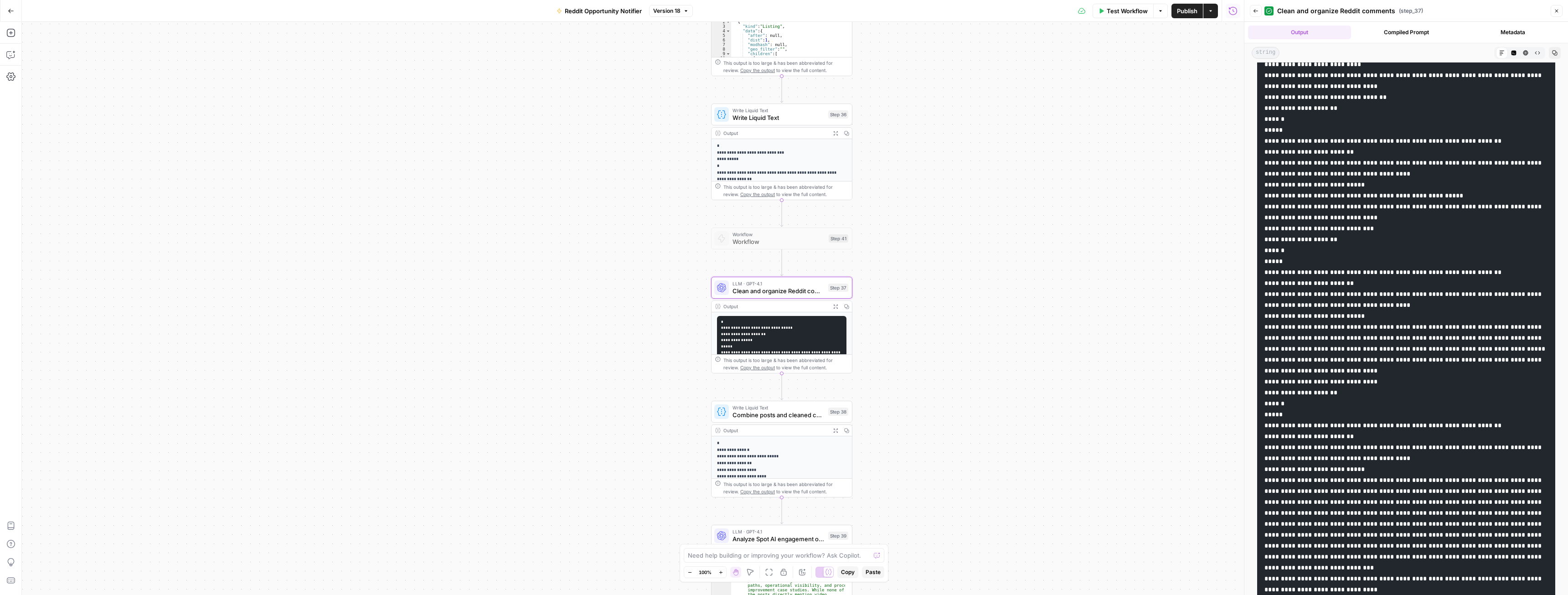
scroll to position [456, 0]
click at [1558, 9] on icon "button" at bounding box center [1556, 10] width 5 height 5
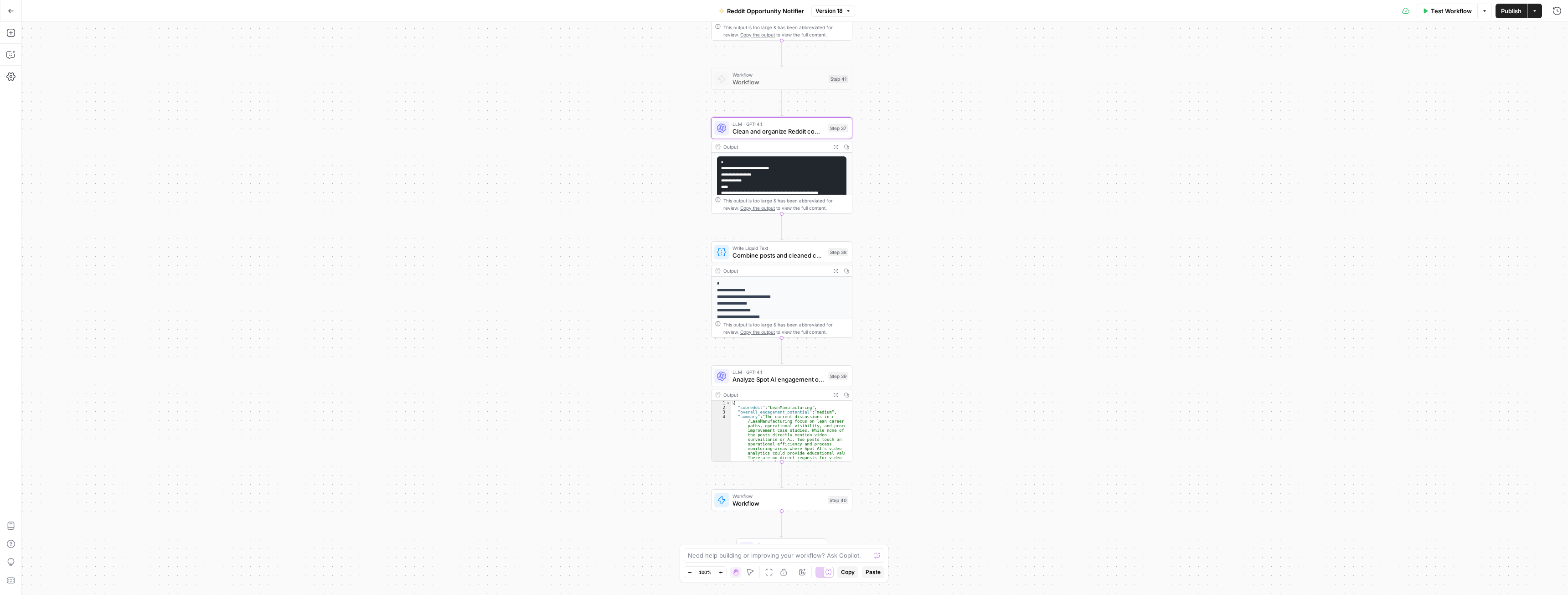
click at [779, 377] on span "Analyze Spot AI engagement opportunities" at bounding box center [778, 379] width 92 height 9
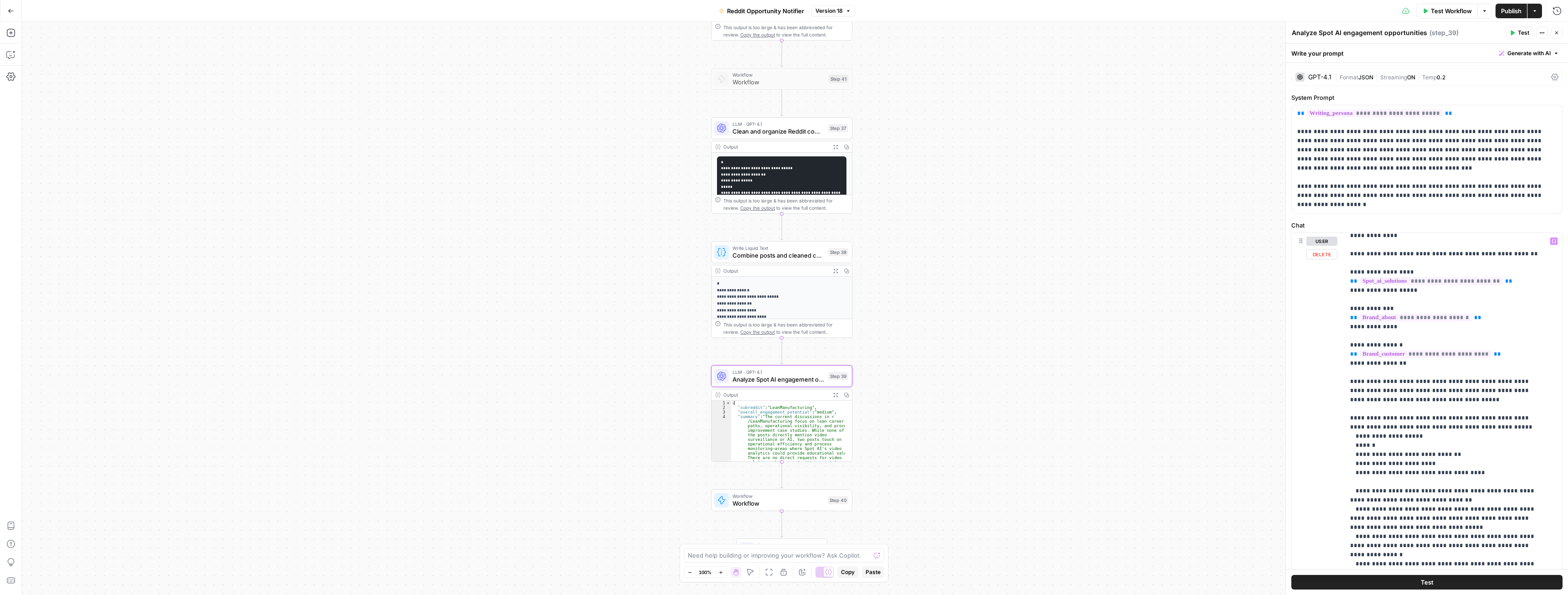
scroll to position [0, 0]
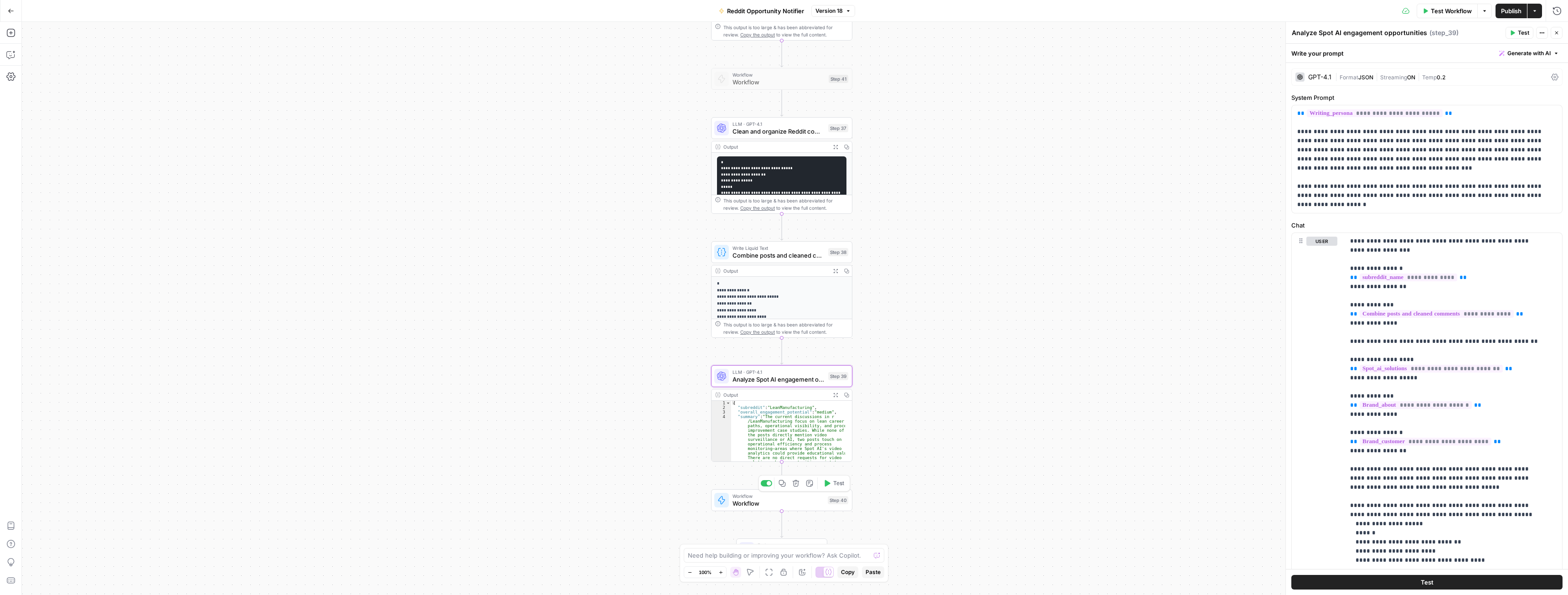
click at [803, 507] on span "Workflow" at bounding box center [778, 503] width 92 height 9
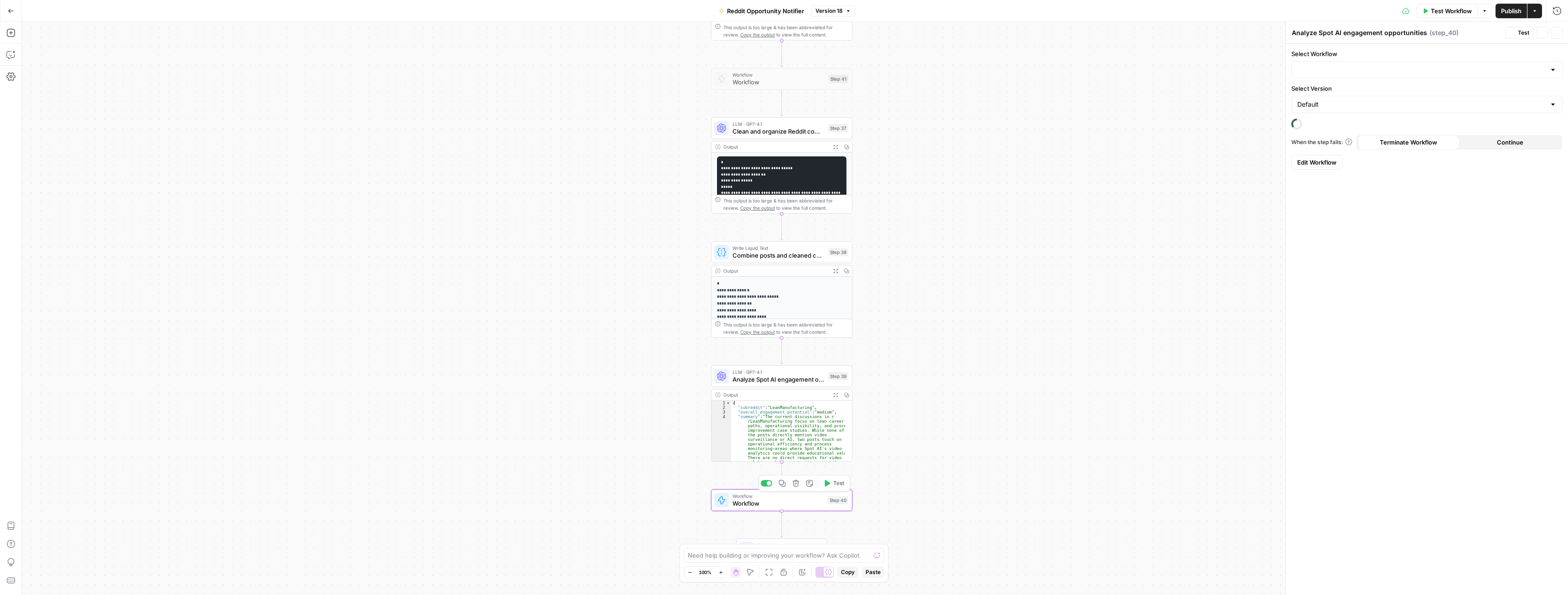
type textarea "Workflow"
type input "Notify about engagement - reddit"
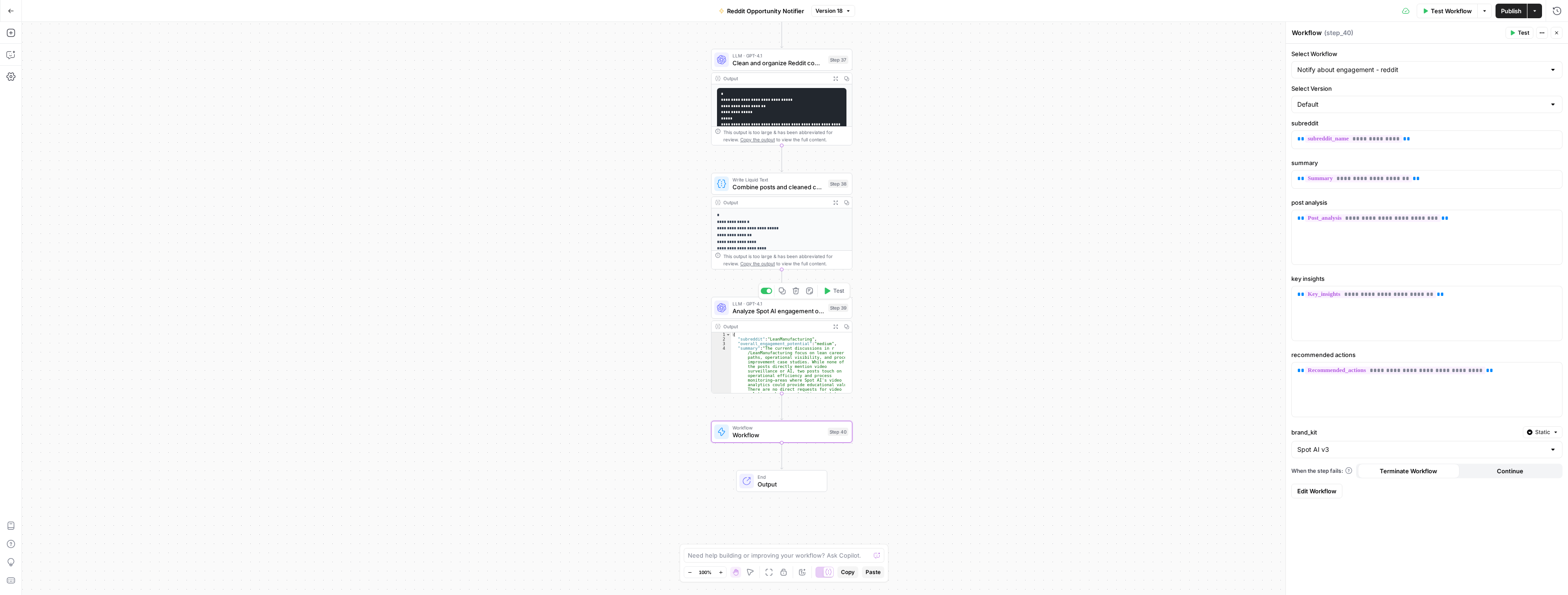
click at [769, 312] on span "Analyze Spot AI engagement opportunities" at bounding box center [778, 311] width 92 height 9
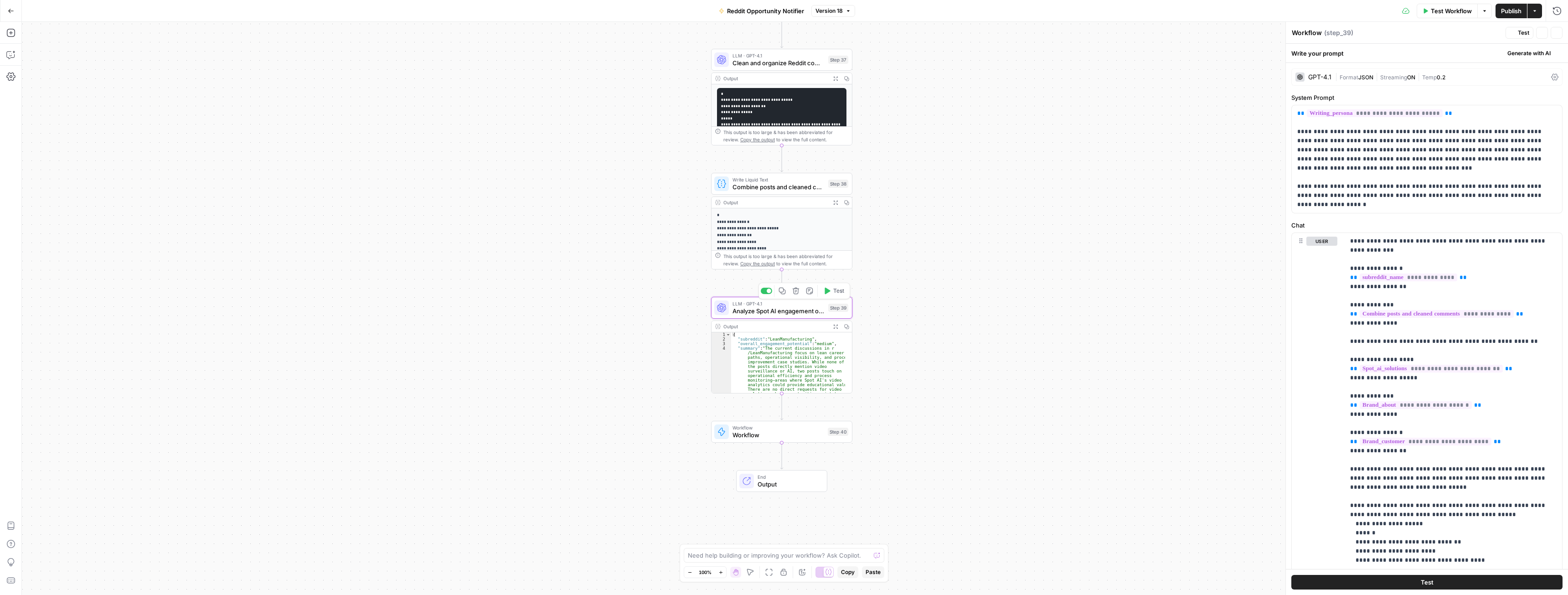
type textarea "Analyze Spot AI engagement opportunities"
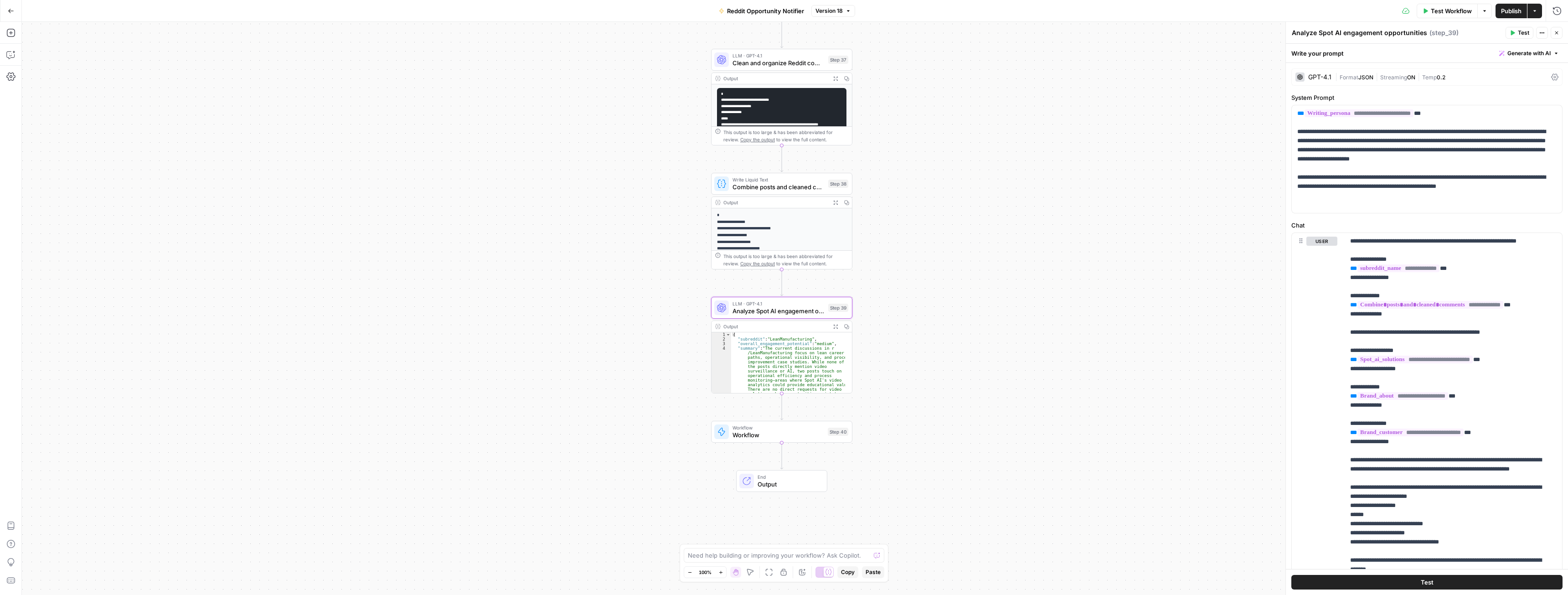
drag, startPoint x: 1318, startPoint y: 33, endPoint x: 1426, endPoint y: 32, distance: 108.0
click at [1426, 32] on div "Analyze Spot AI engagement opportunities Analyze Spot AI engagement opportuniti…" at bounding box center [1396, 33] width 211 height 10
click at [1345, 207] on p "**********" at bounding box center [1423, 159] width 253 height 100
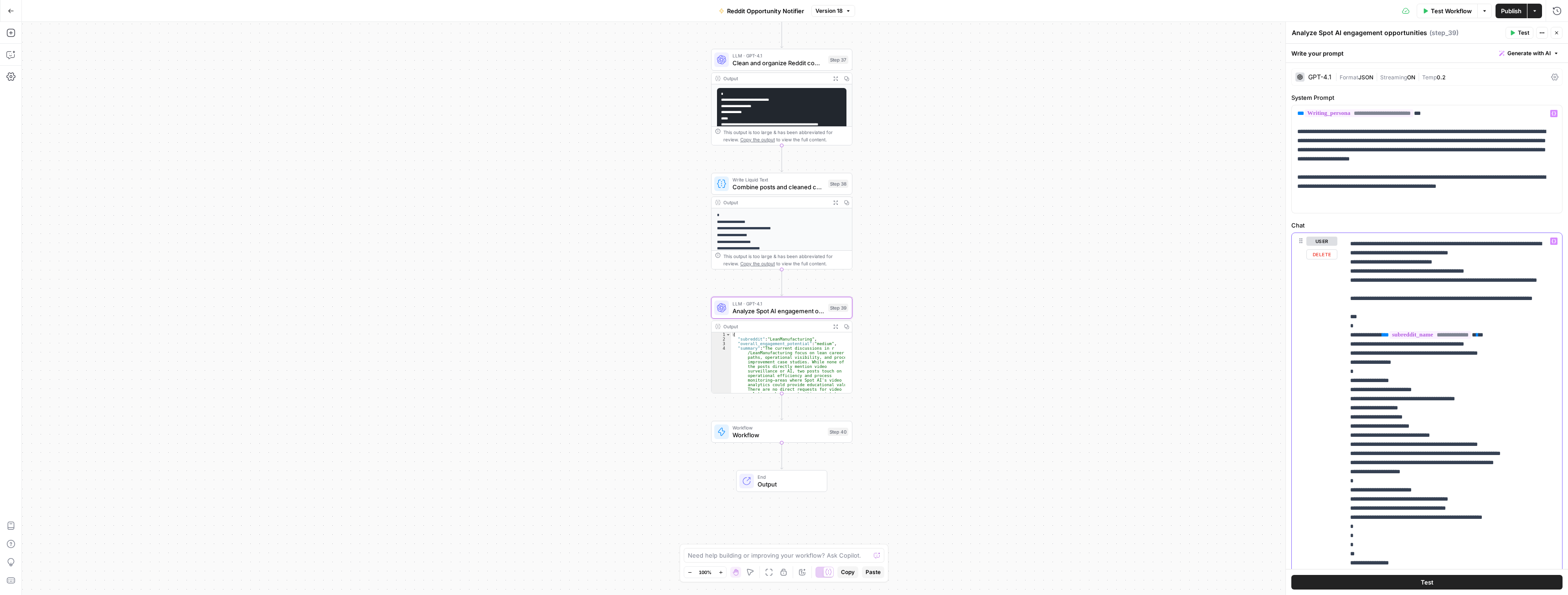
scroll to position [593, 0]
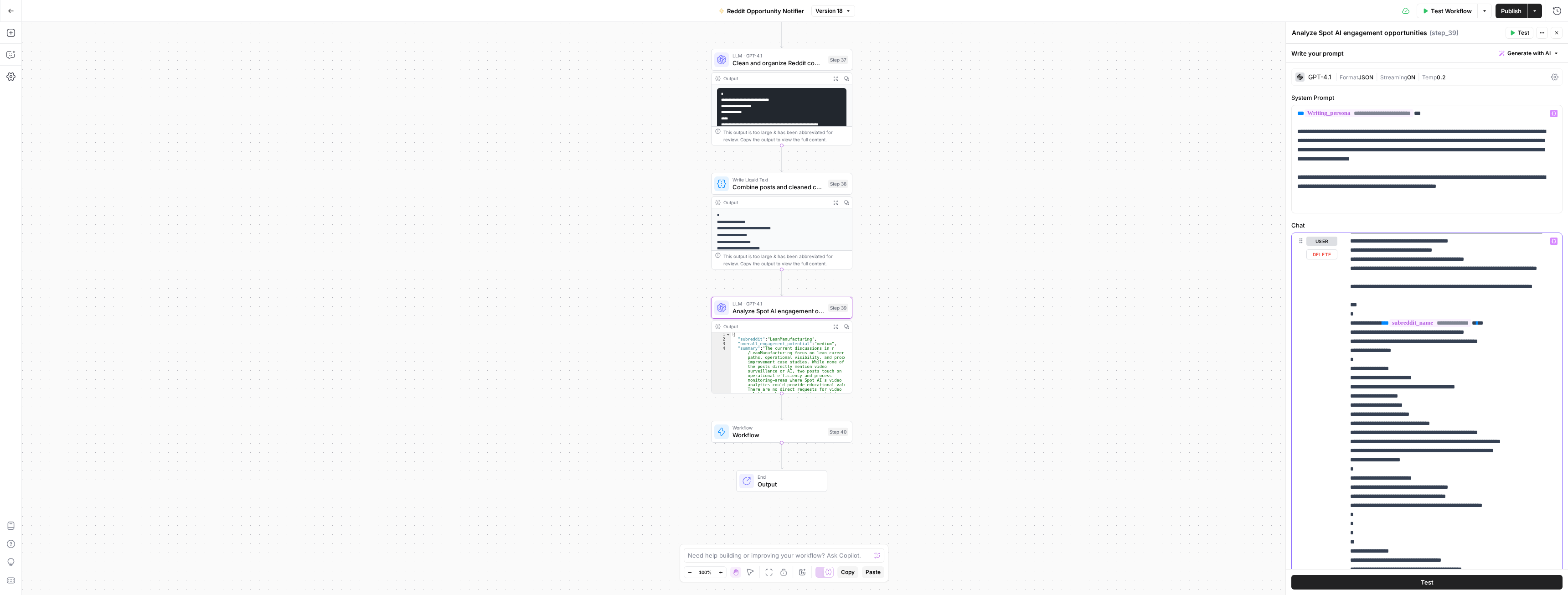
click at [1438, 432] on p "**********" at bounding box center [1446, 250] width 193 height 1213
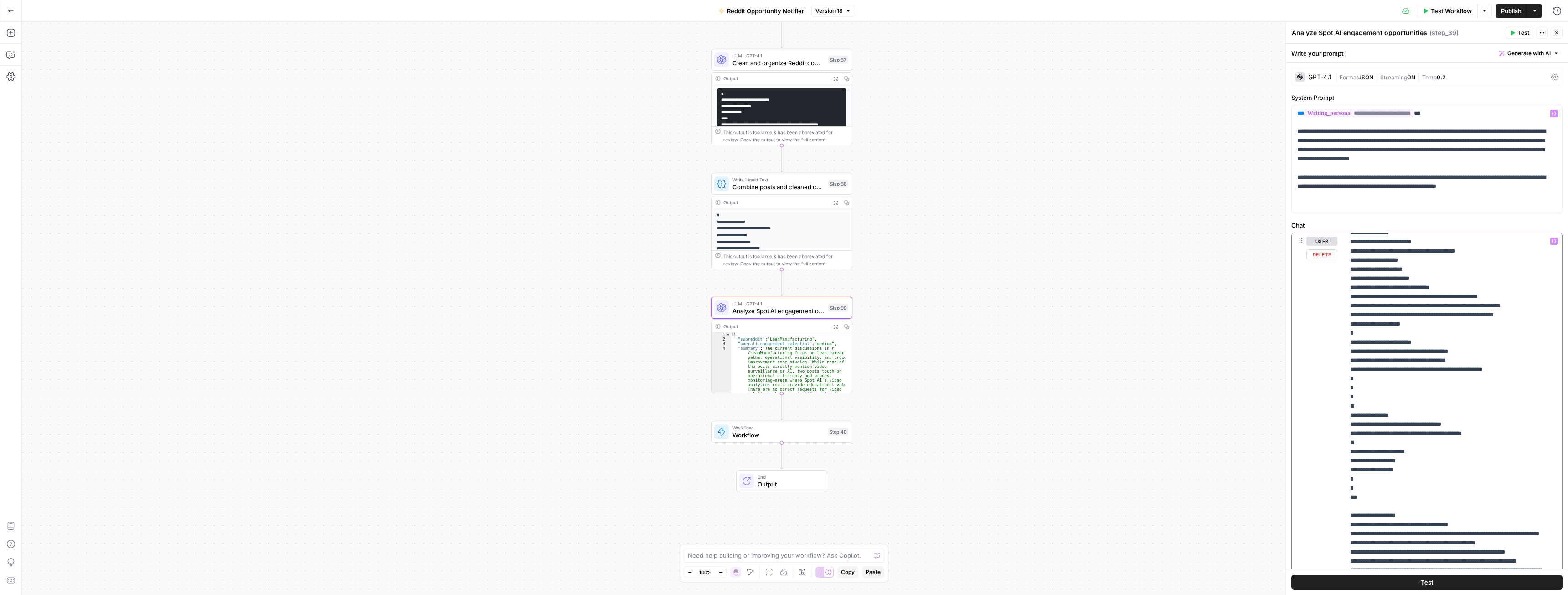
scroll to position [730, 0]
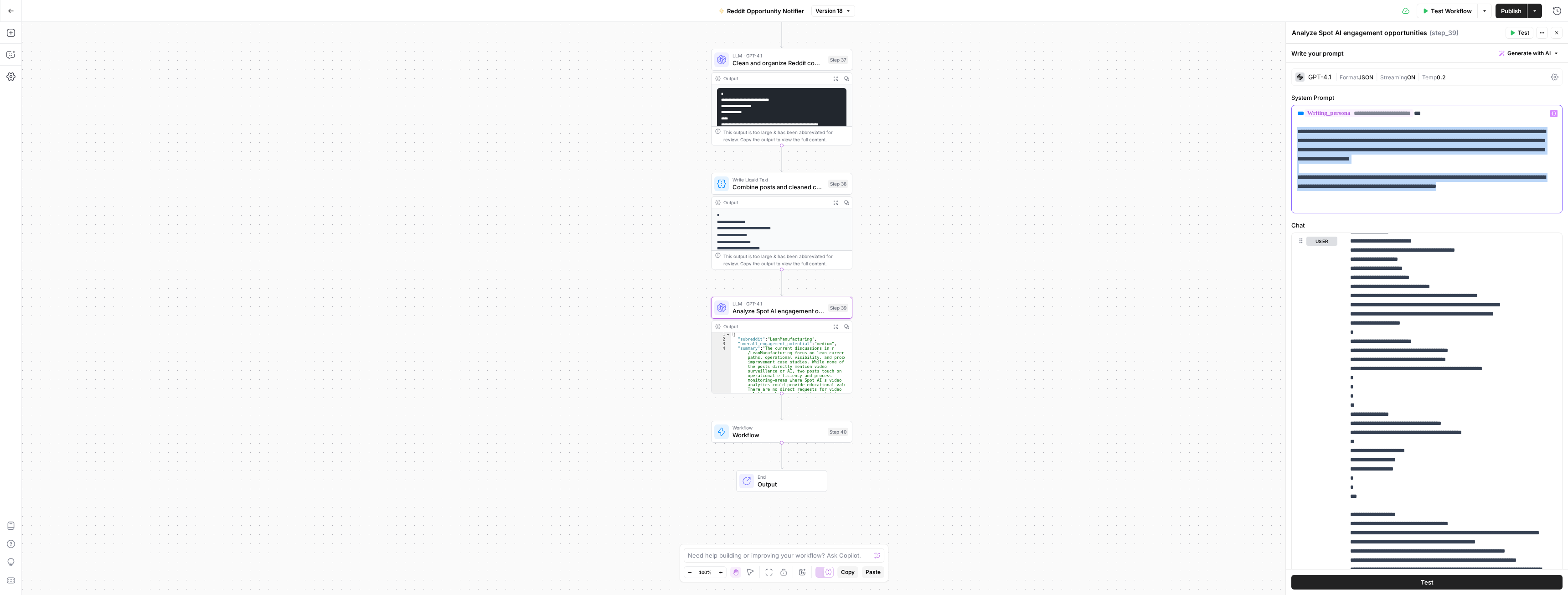
drag, startPoint x: 1340, startPoint y: 205, endPoint x: 1289, endPoint y: 131, distance: 89.9
click at [1289, 131] on div "**********" at bounding box center [1427, 308] width 282 height 573
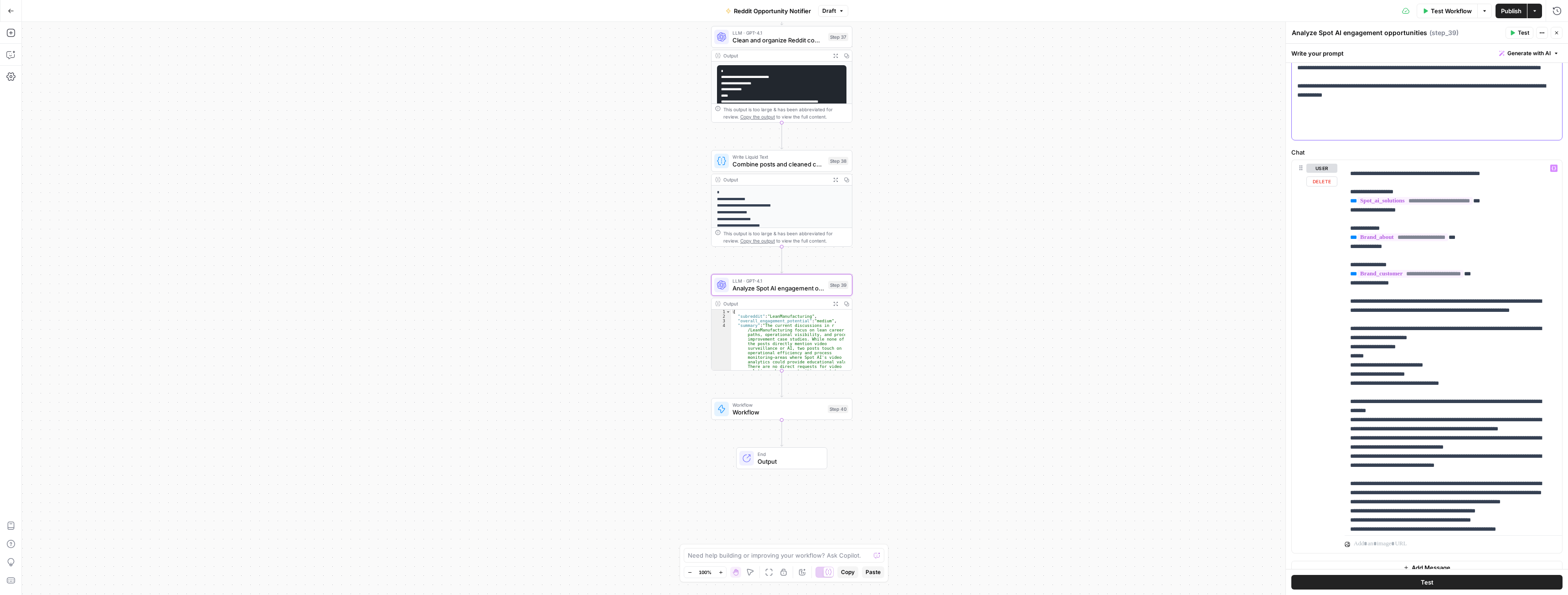
scroll to position [0, 0]
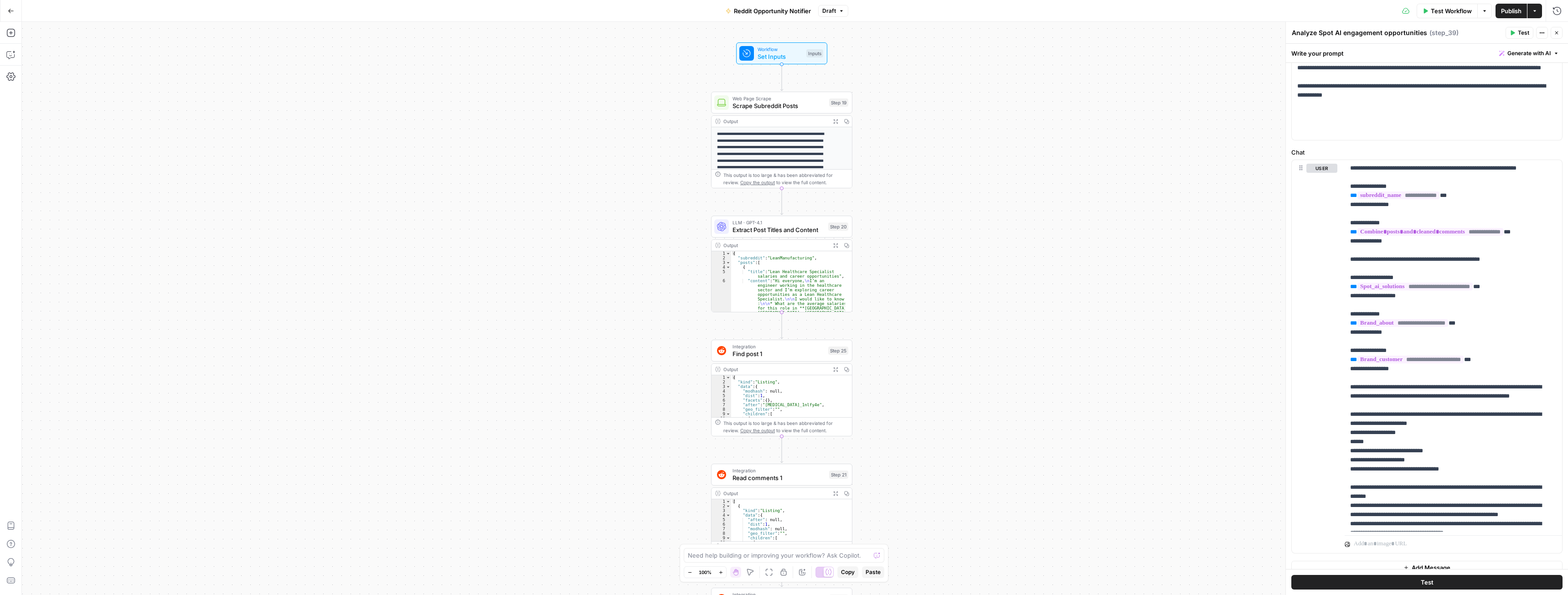
click at [833, 121] on icon "button" at bounding box center [835, 121] width 4 height 4
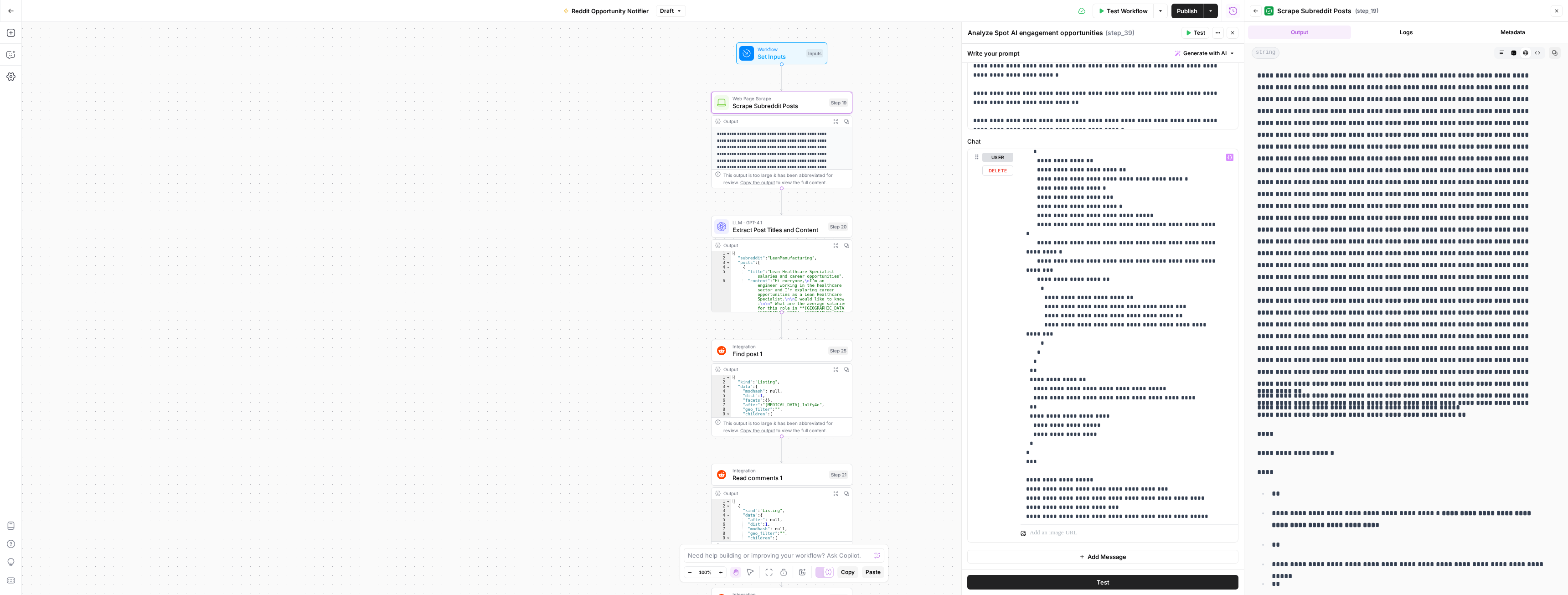
scroll to position [849, 0]
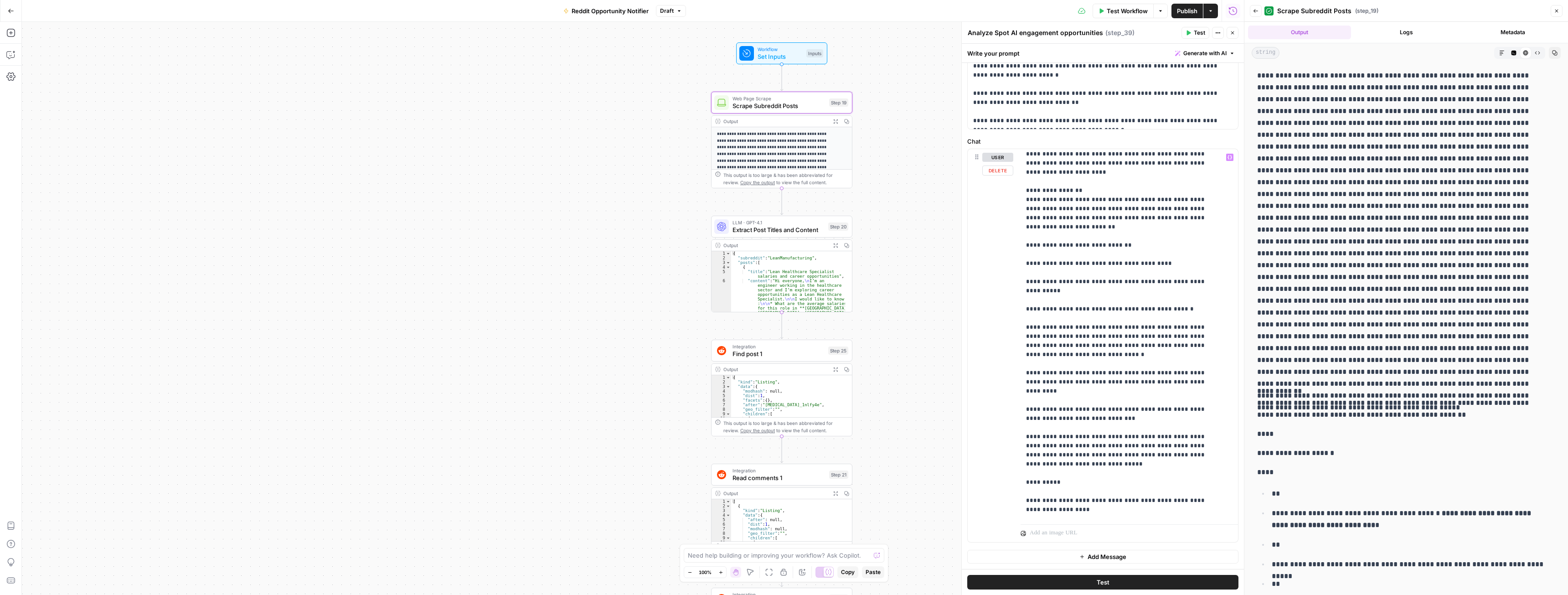
scroll to position [885, 0]
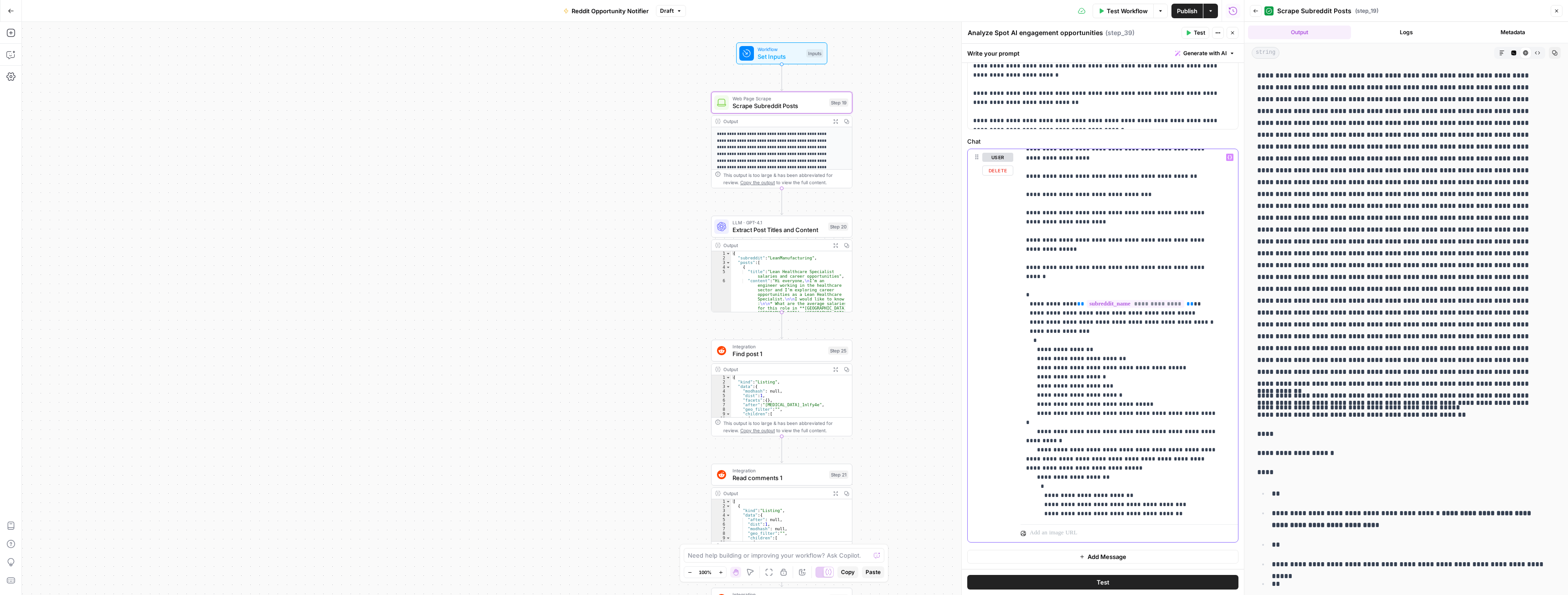
scroll to position [1232, 0]
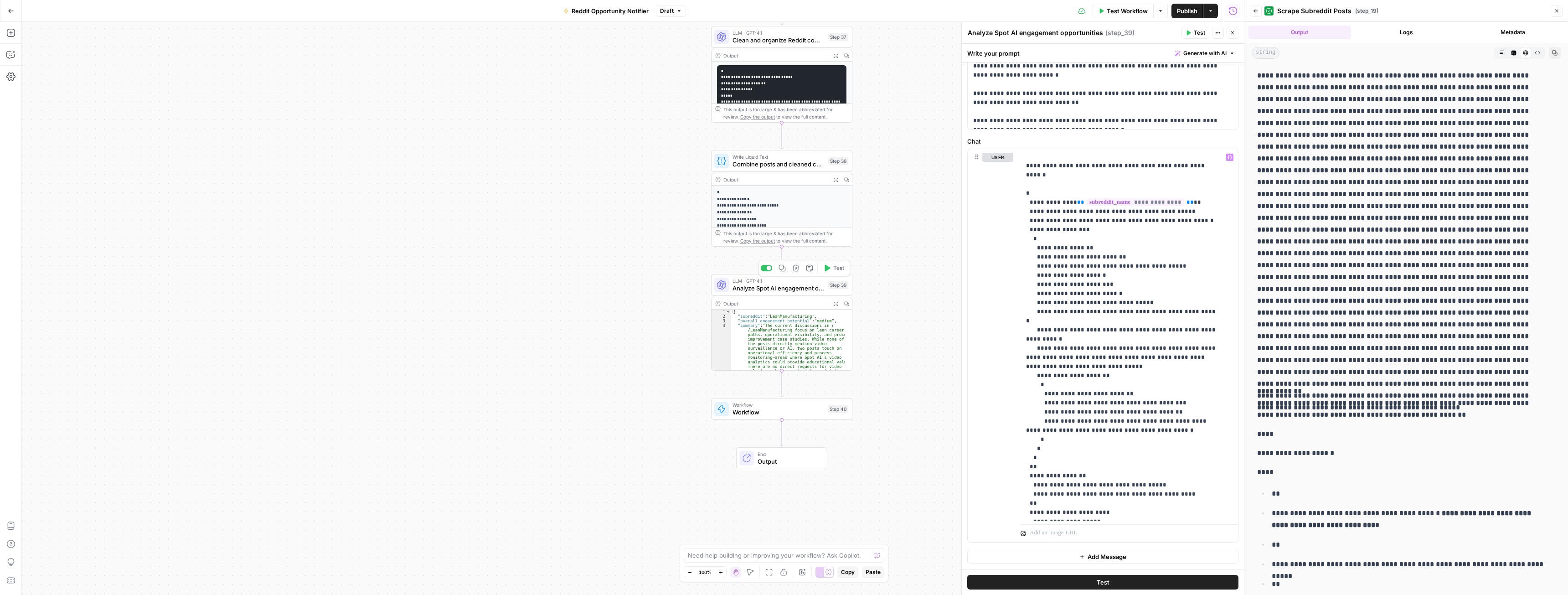
click at [834, 267] on span "Test" at bounding box center [839, 268] width 11 height 8
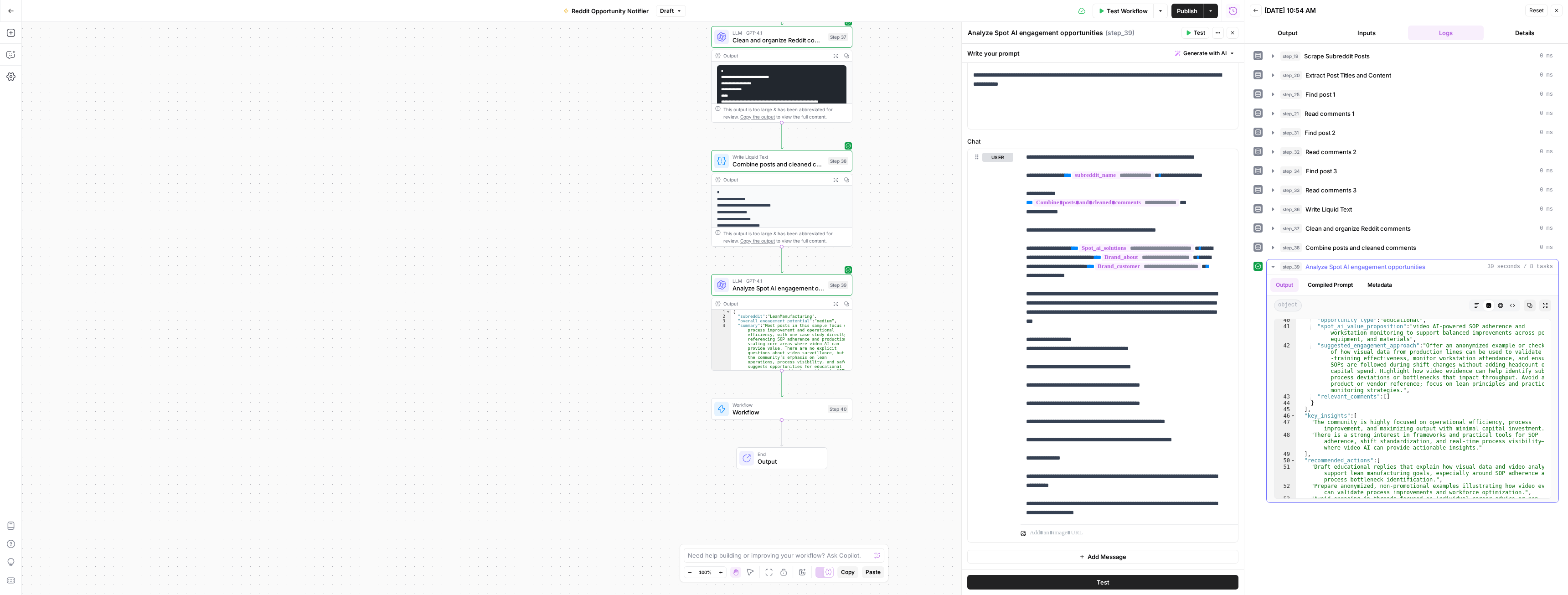
scroll to position [587, 0]
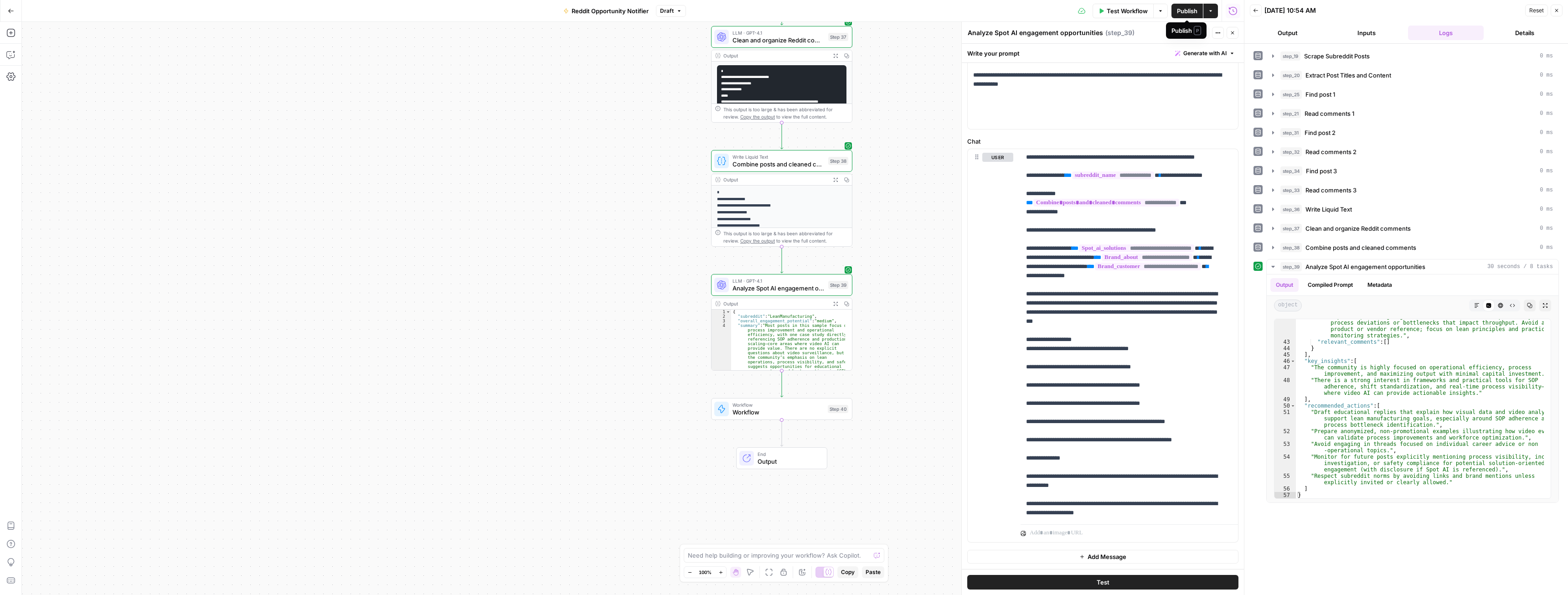
click at [1188, 9] on span "Publish" at bounding box center [1187, 10] width 21 height 9
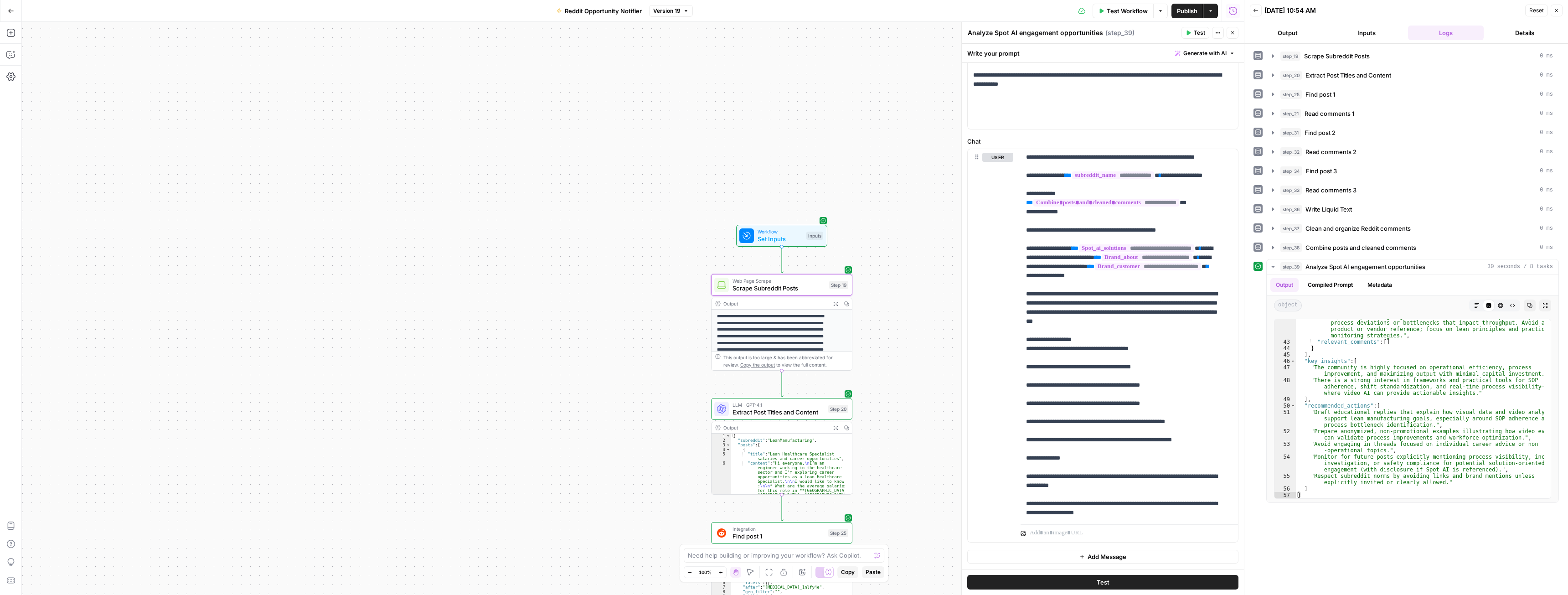
click at [788, 242] on span "Set Inputs" at bounding box center [780, 239] width 45 height 9
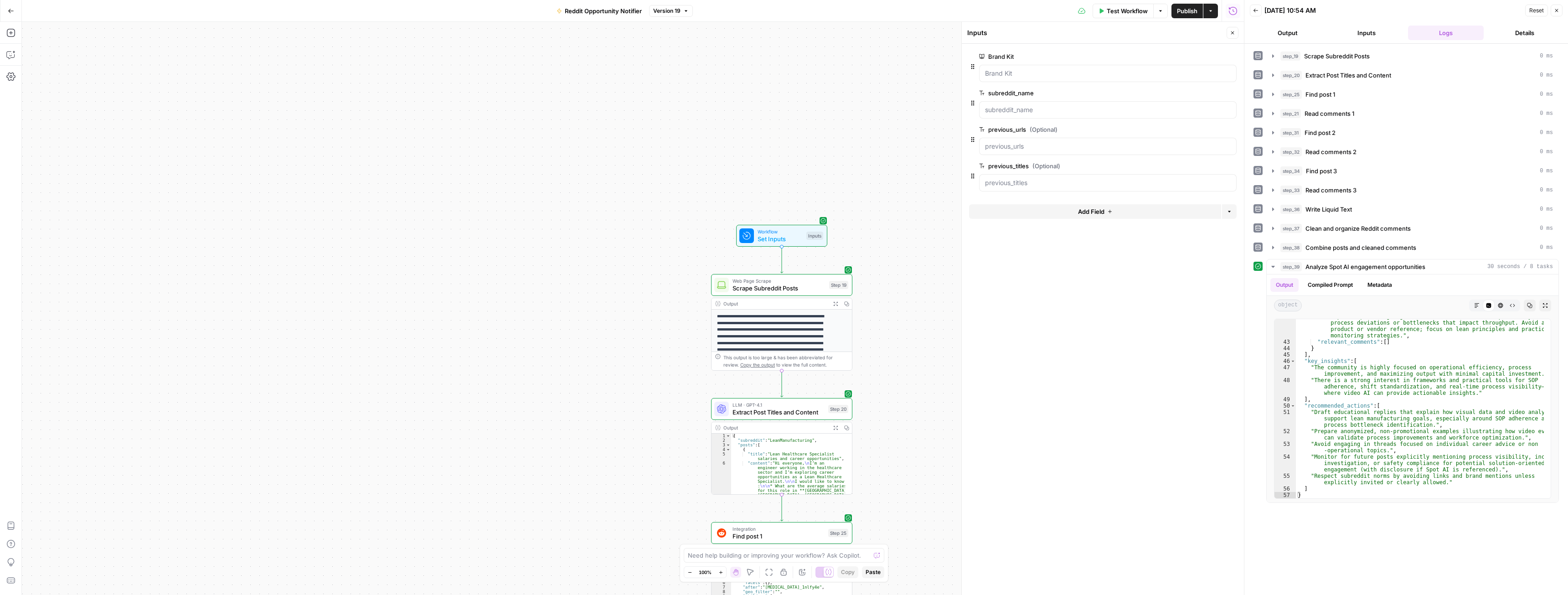
click at [1052, 212] on button "Add Field" at bounding box center [1095, 211] width 252 height 15
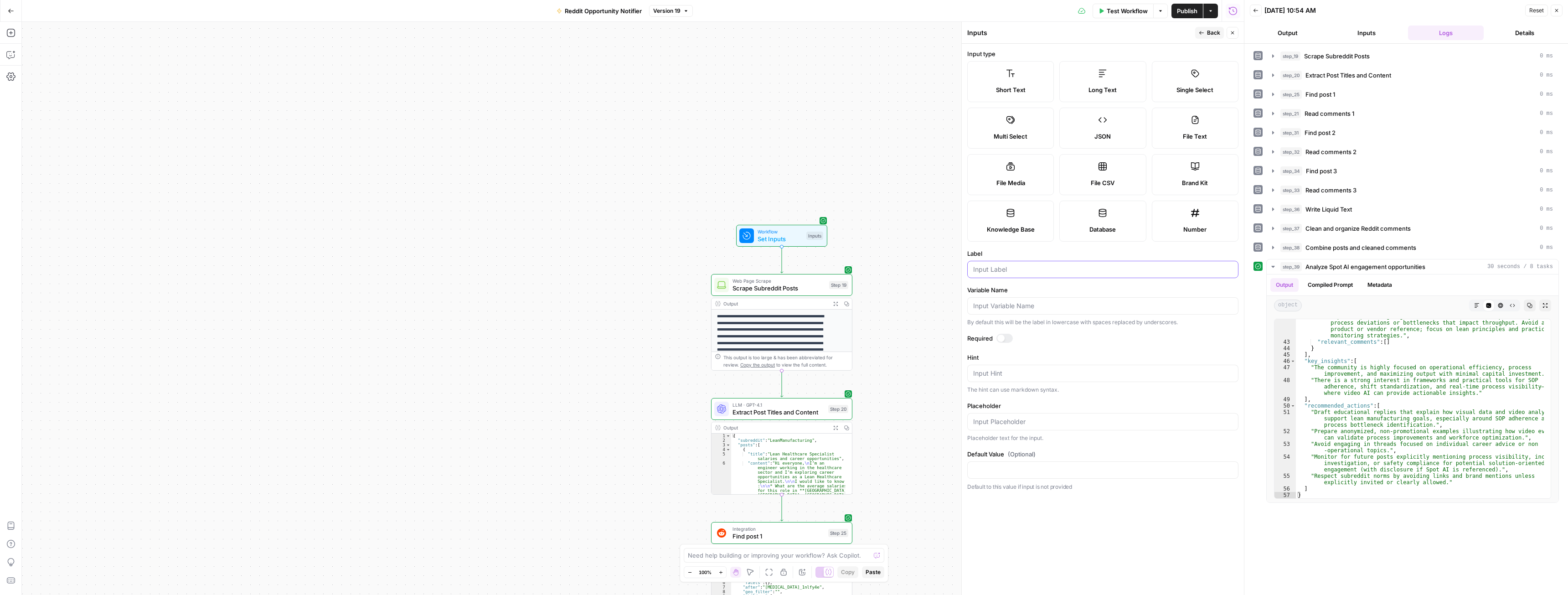
click at [1000, 272] on input "Label" at bounding box center [1103, 269] width 259 height 9
type input "subreddit_rules"
click at [1085, 85] on div "Long Text" at bounding box center [1102, 90] width 71 height 9
click at [899, 203] on div "Workflow Set Inputs Inputs Web Page Scrape Scrape Subreddit Posts Step 19 Outpu…" at bounding box center [633, 308] width 1222 height 573
click at [1201, 30] on icon "button" at bounding box center [1201, 32] width 5 height 5
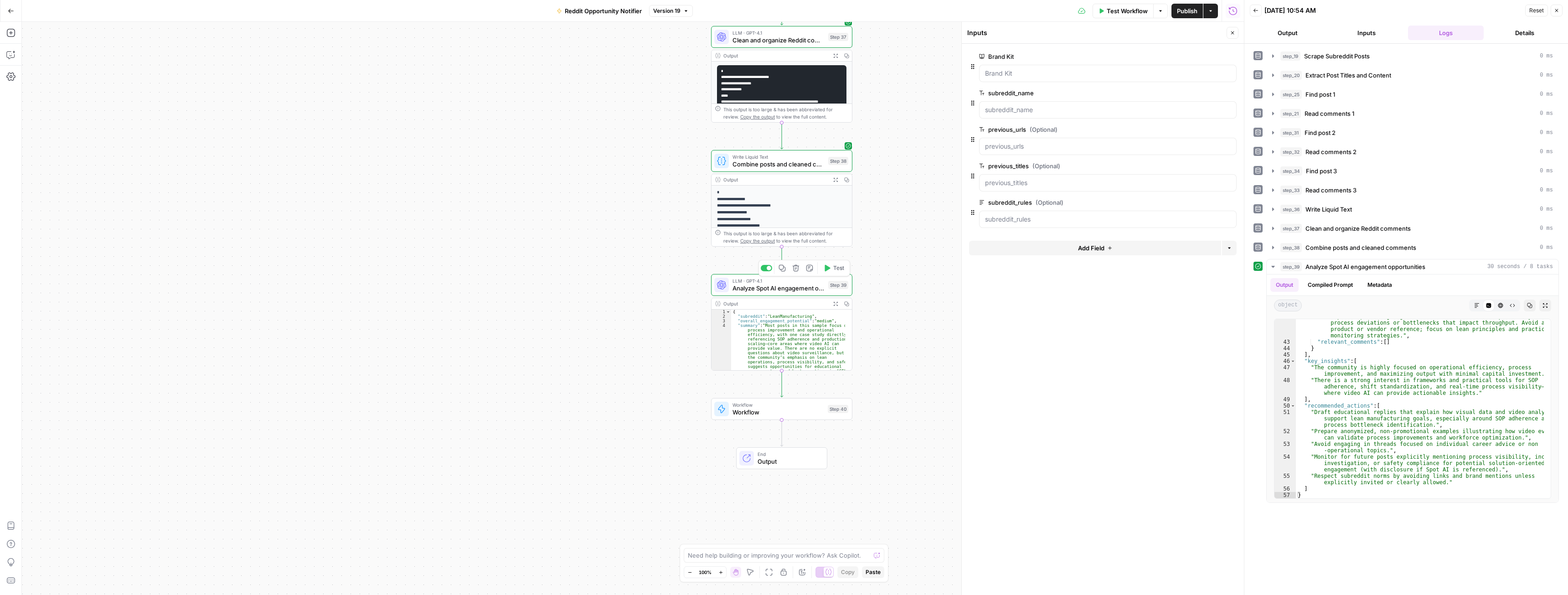
click at [786, 290] on span "Analyze Spot AI engagement opportunities" at bounding box center [778, 288] width 92 height 9
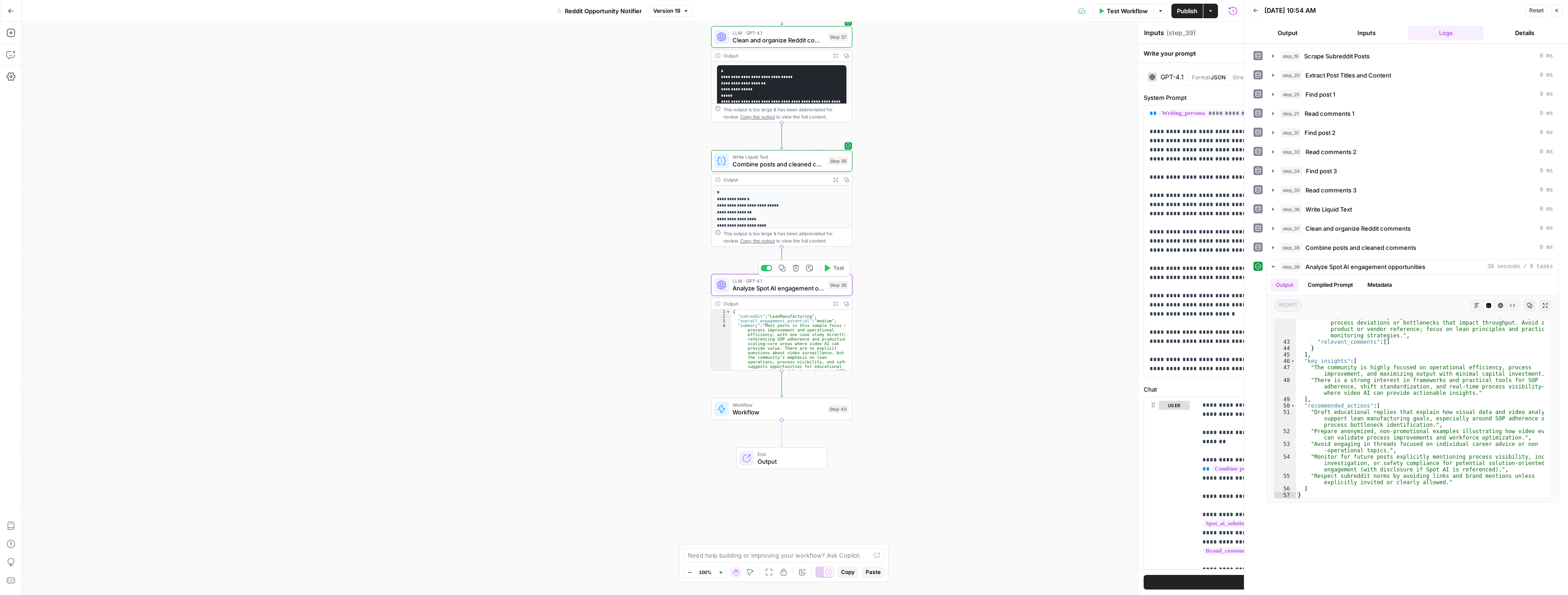
type textarea "Analyze Spot AI engagement opportunities"
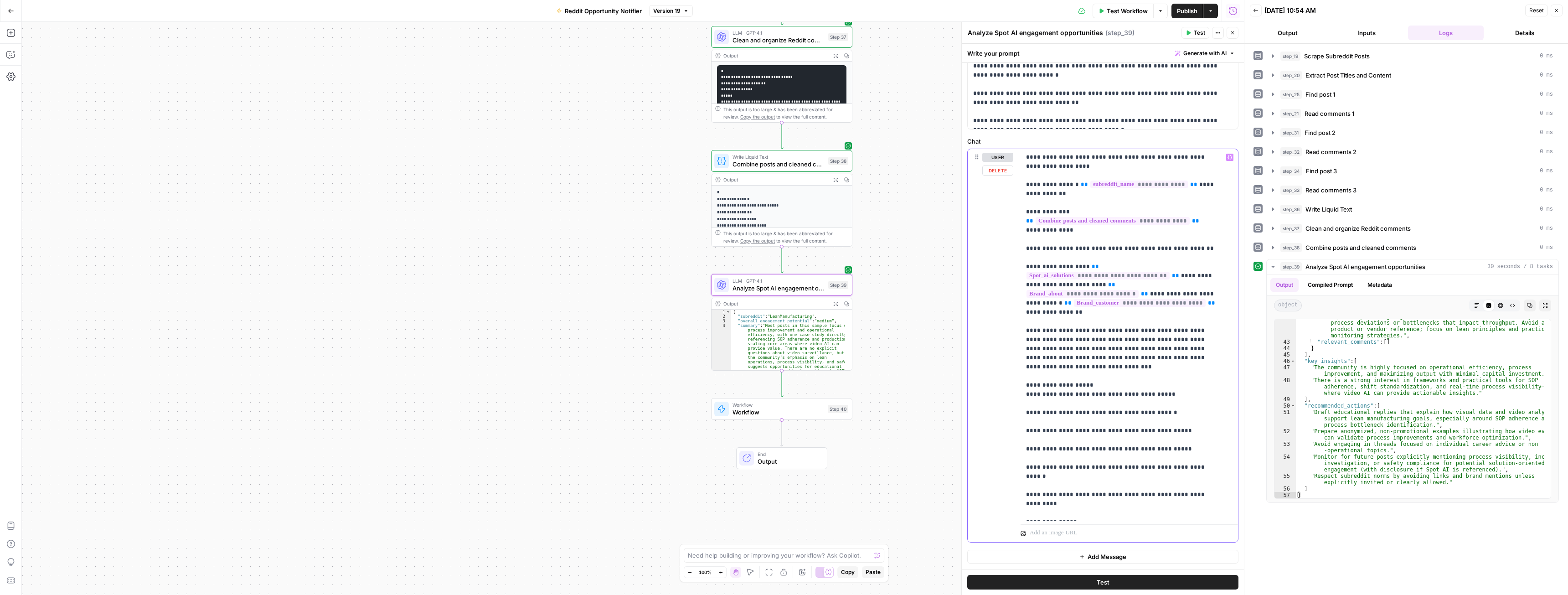
drag, startPoint x: 1081, startPoint y: 193, endPoint x: 1025, endPoint y: 186, distance: 56.4
click at [1025, 186] on div "**********" at bounding box center [1126, 335] width 211 height 371
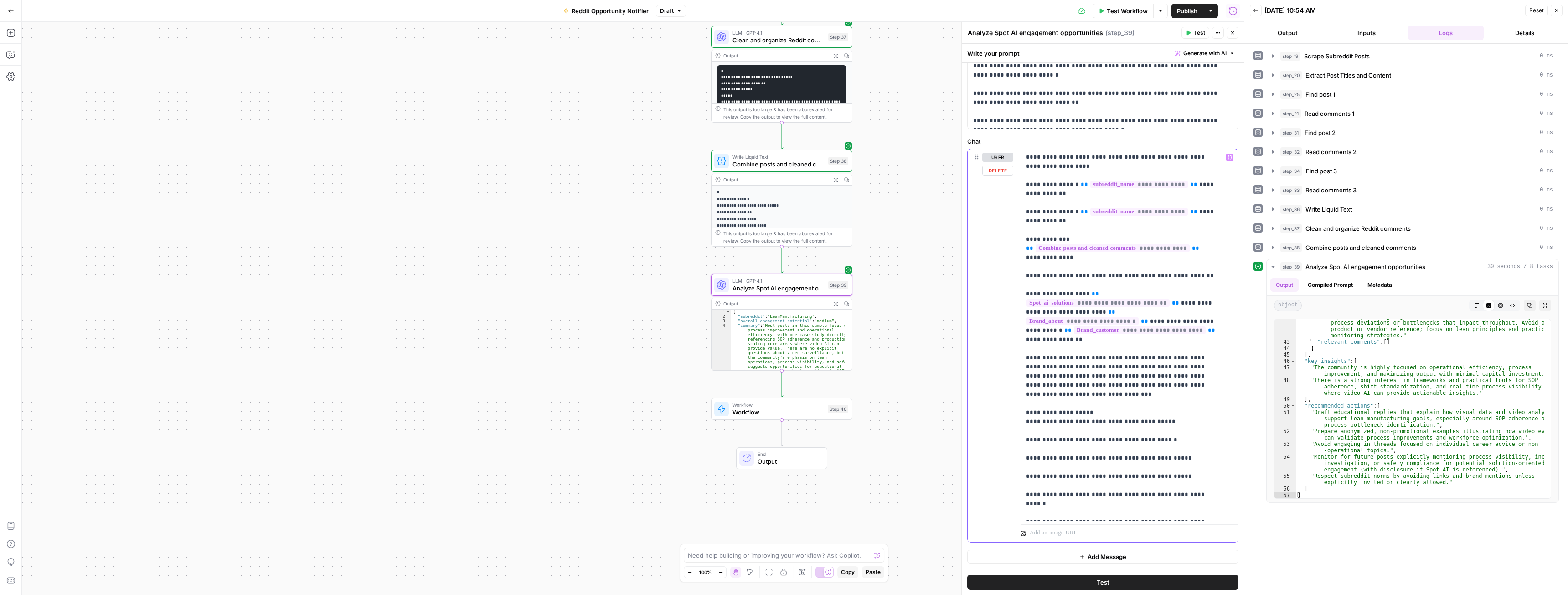
drag, startPoint x: 1060, startPoint y: 213, endPoint x: 1075, endPoint y: 211, distance: 15.1
drag, startPoint x: 1121, startPoint y: 215, endPoint x: 1106, endPoint y: 225, distance: 18.0
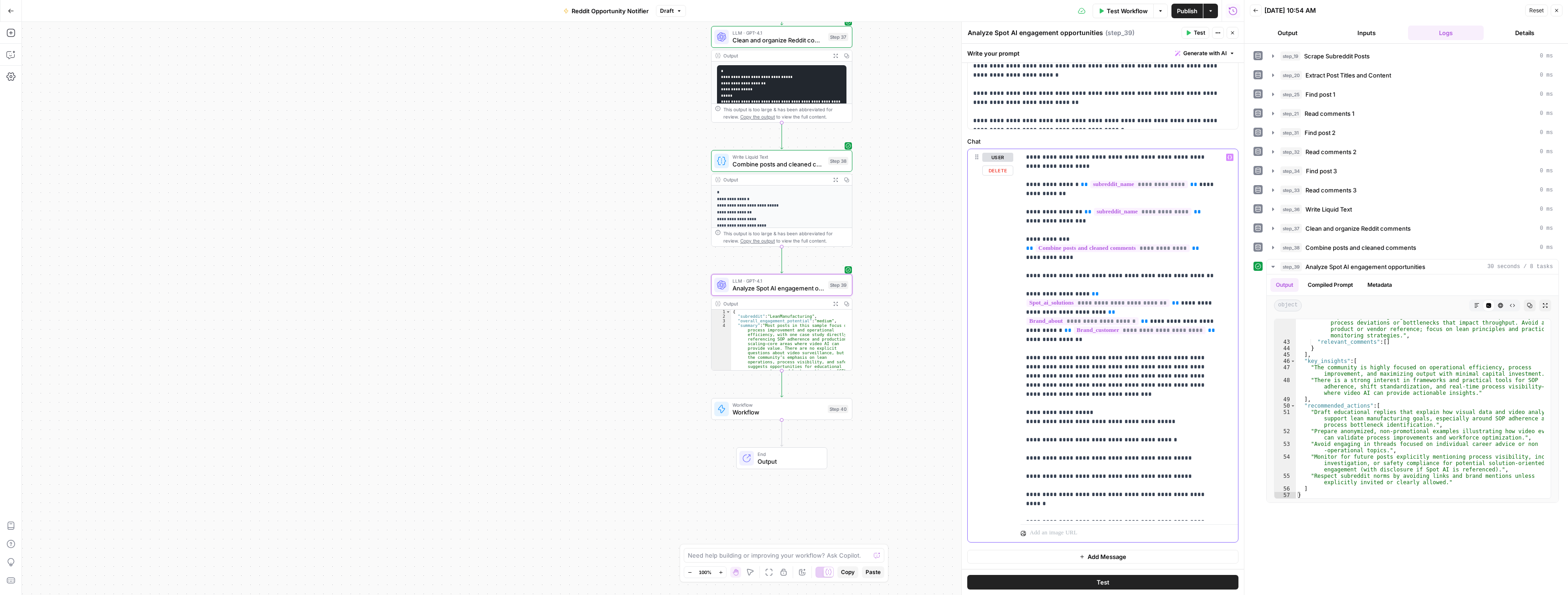
click at [1121, 215] on span "**********" at bounding box center [1143, 211] width 97 height 8
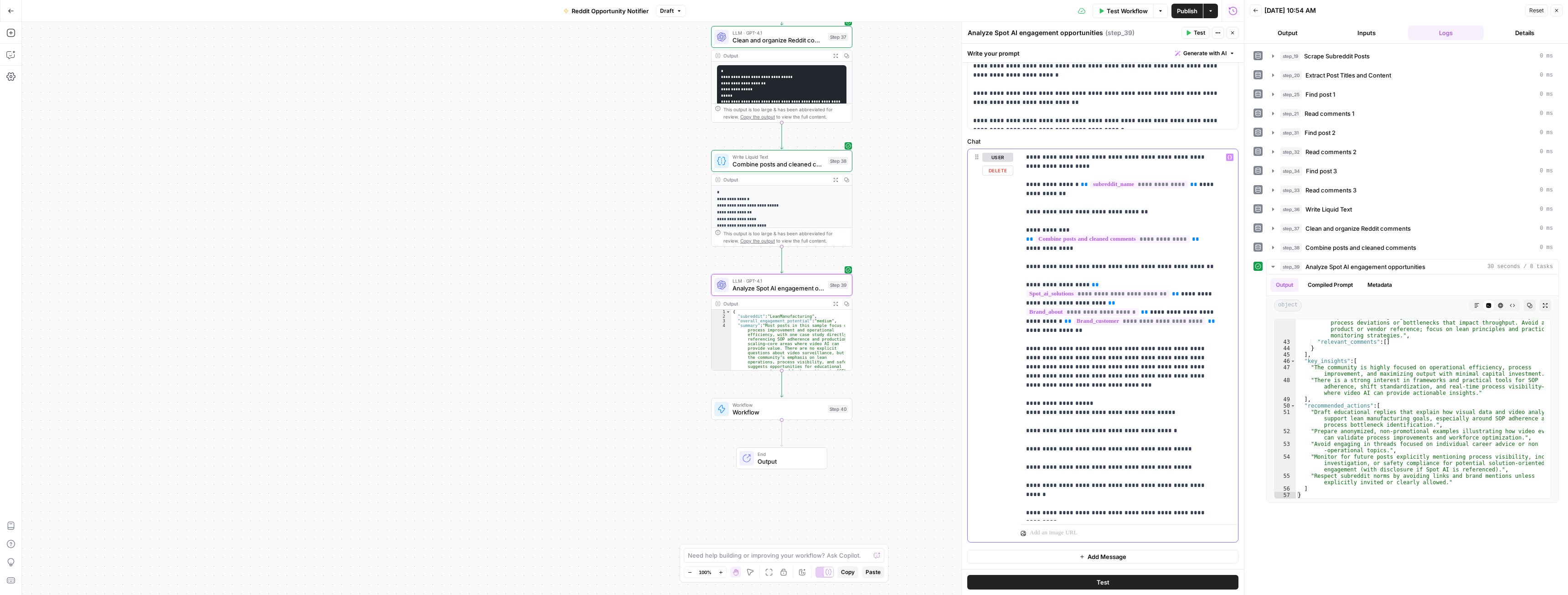
click at [1228, 157] on icon "button" at bounding box center [1230, 157] width 4 height 4
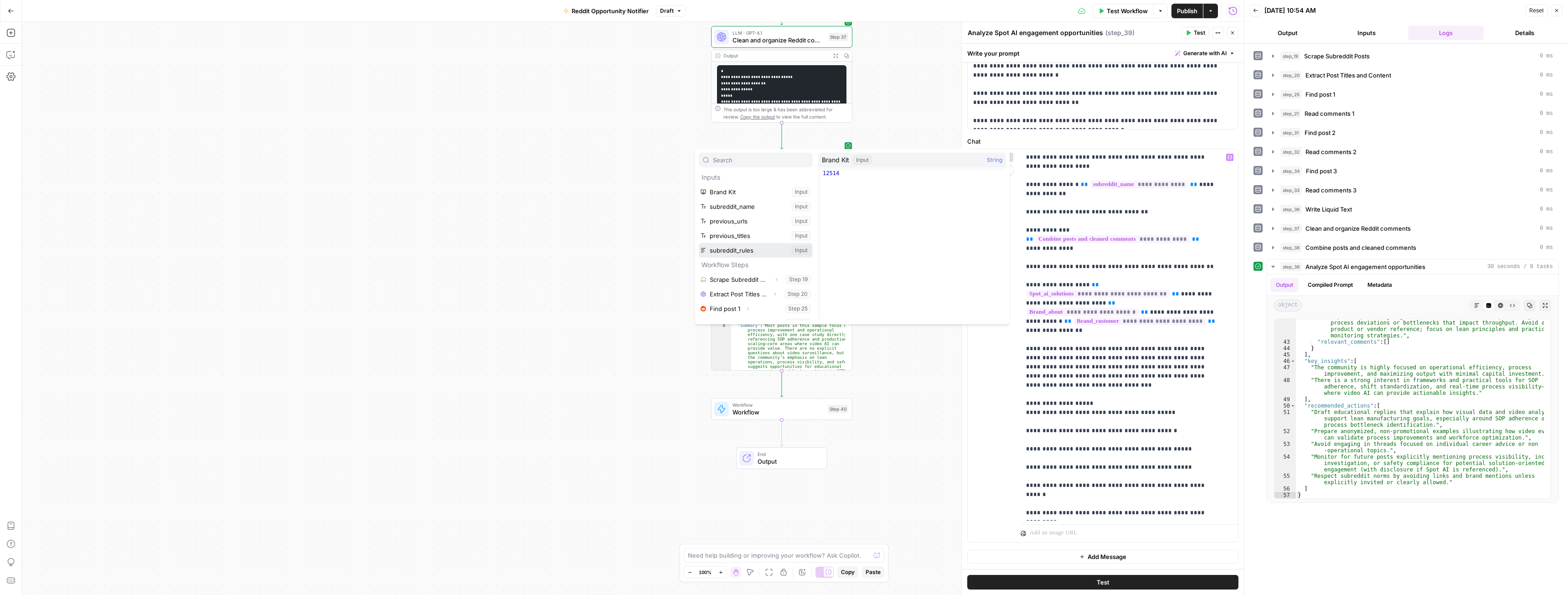
click at [760, 249] on button "Select variable subreddit_rules" at bounding box center [755, 250] width 114 height 15
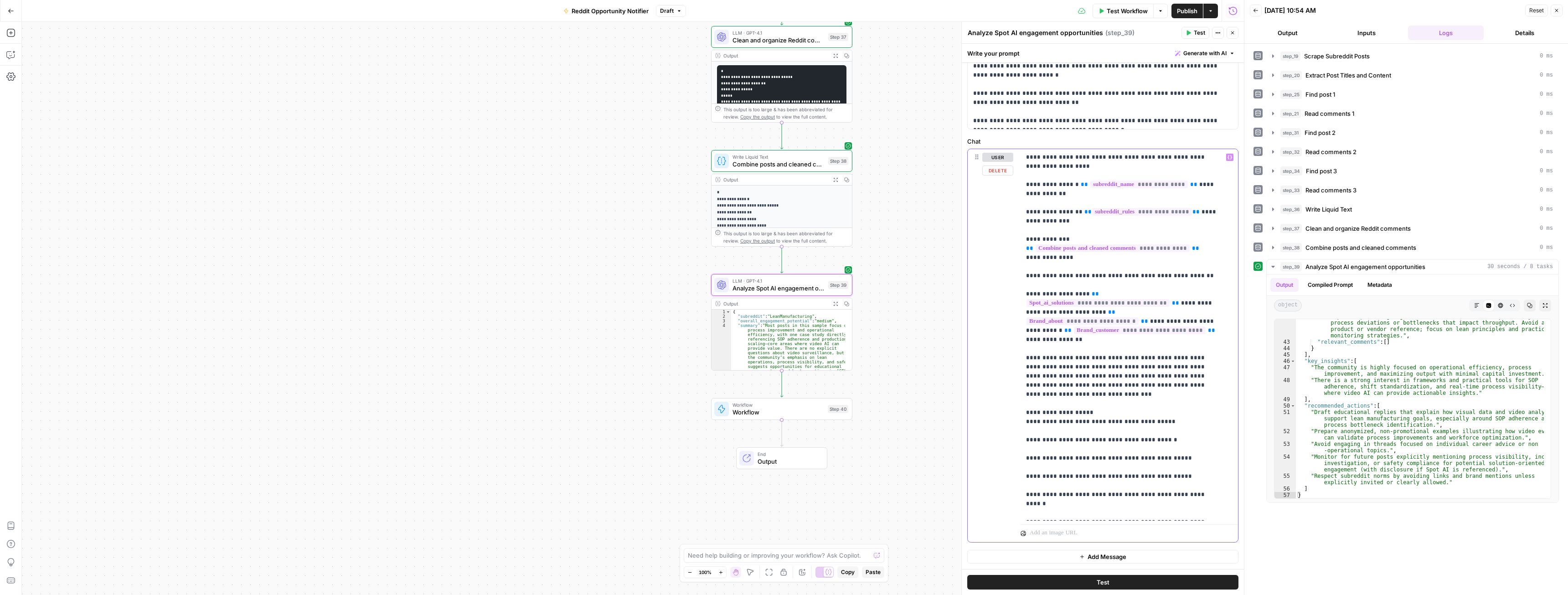
drag, startPoint x: 1048, startPoint y: 223, endPoint x: 1023, endPoint y: 214, distance: 26.6
click at [1023, 214] on div "**********" at bounding box center [1126, 335] width 211 height 371
click at [1183, 12] on span "Publish" at bounding box center [1187, 10] width 21 height 9
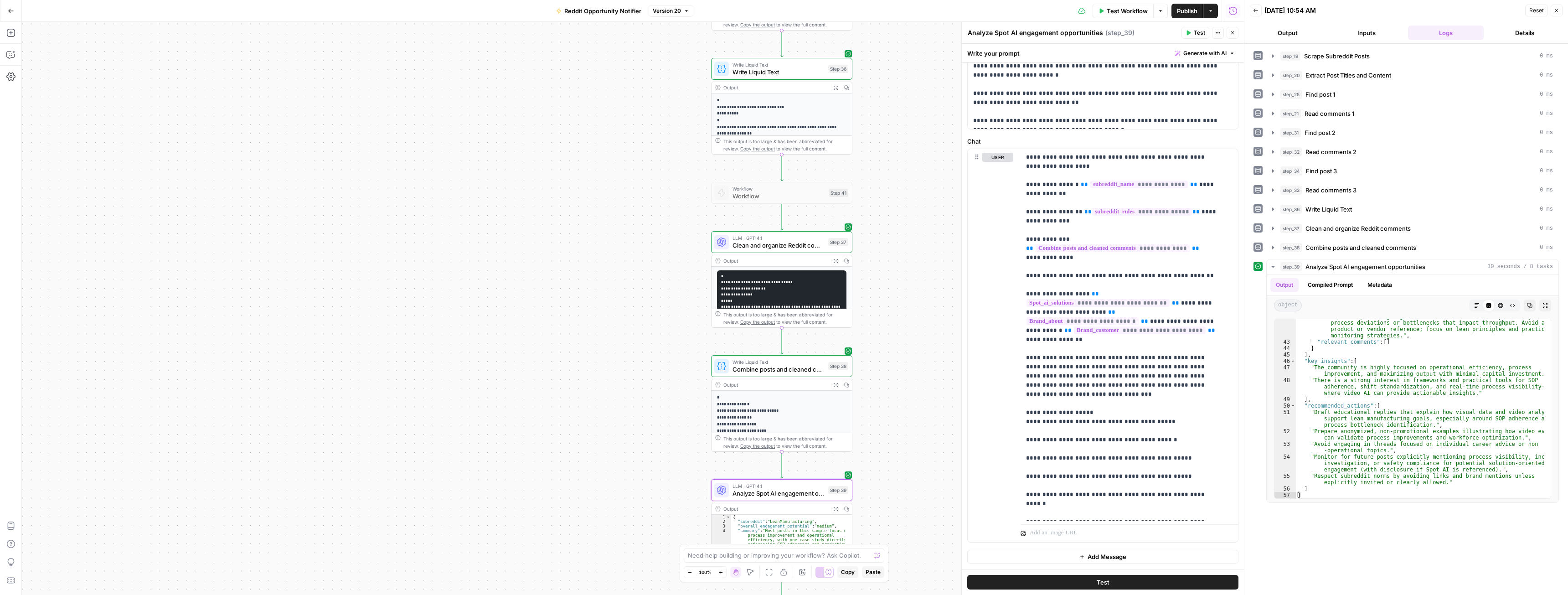
click at [799, 192] on span "Workflow" at bounding box center [779, 196] width 93 height 9
click at [795, 195] on span "Workflow" at bounding box center [779, 196] width 93 height 9
click at [1237, 35] on button "Close" at bounding box center [1232, 32] width 12 height 12
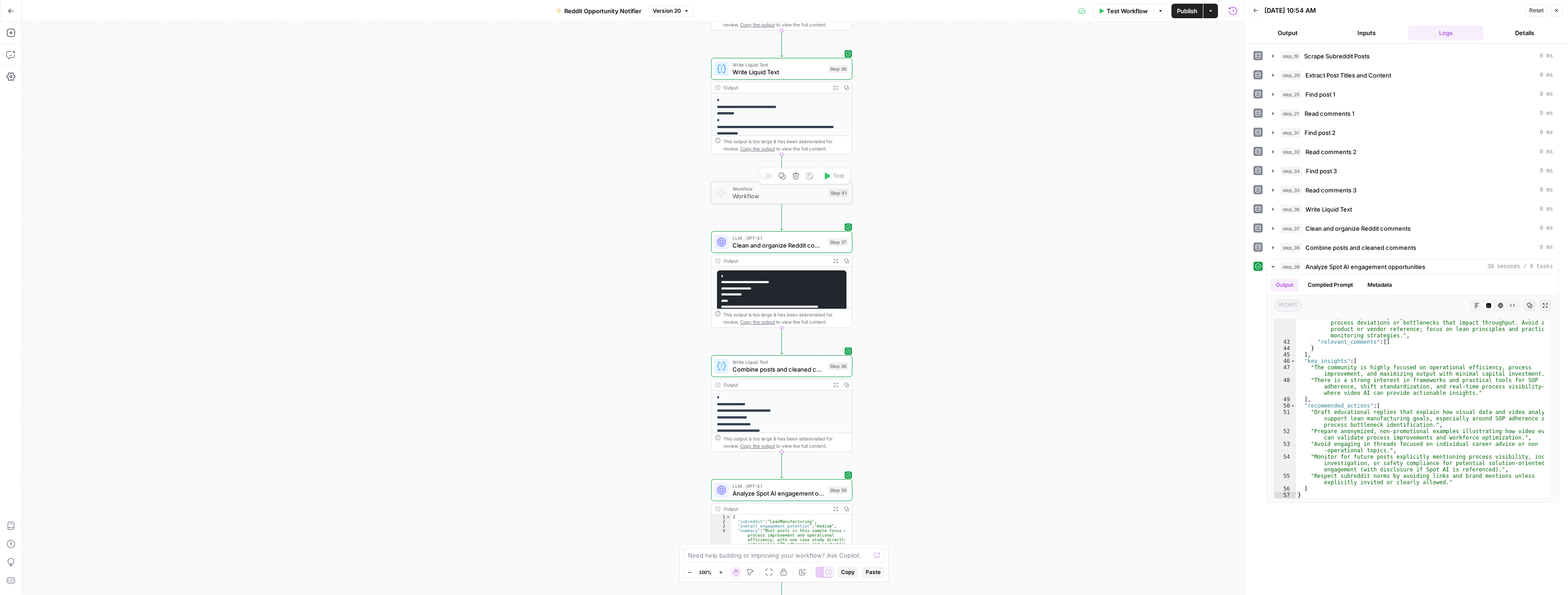
click at [789, 196] on span "Workflow" at bounding box center [779, 196] width 93 height 9
click at [769, 178] on div at bounding box center [766, 176] width 12 height 6
click at [779, 195] on span "Workflow" at bounding box center [779, 196] width 93 height 9
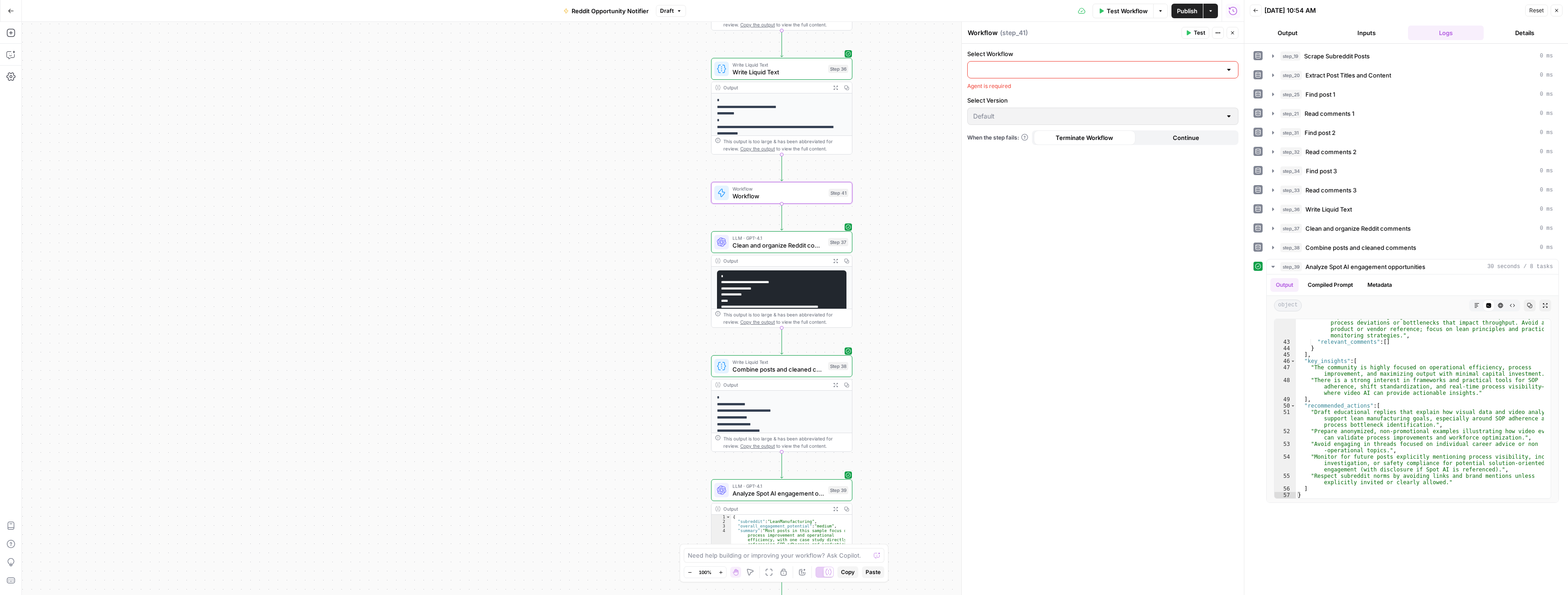
click at [1043, 66] on input "Select Workflow" at bounding box center [1097, 69] width 248 height 9
type input "any"
click at [1023, 71] on input "any" at bounding box center [1097, 69] width 248 height 9
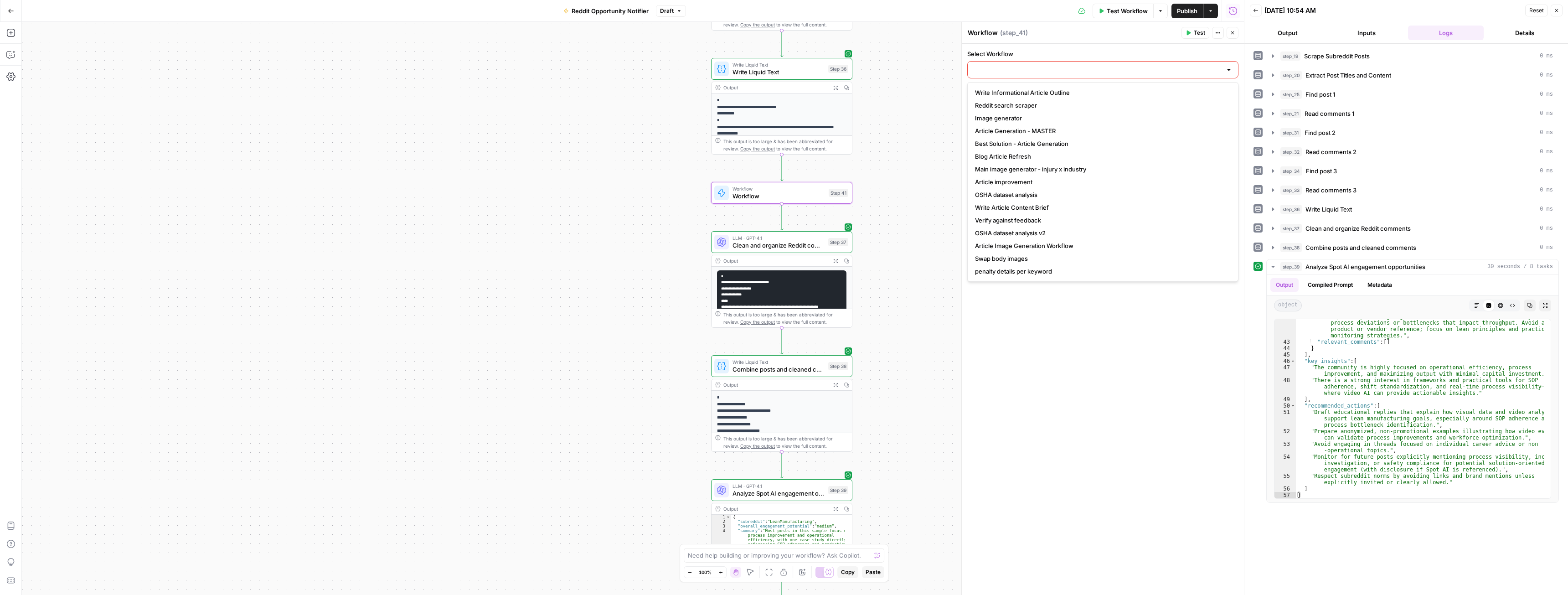
click at [1023, 71] on input "Select Workflow" at bounding box center [1097, 69] width 248 height 9
click at [814, 200] on div "Workflow Workflow Step 41" at bounding box center [782, 193] width 141 height 22
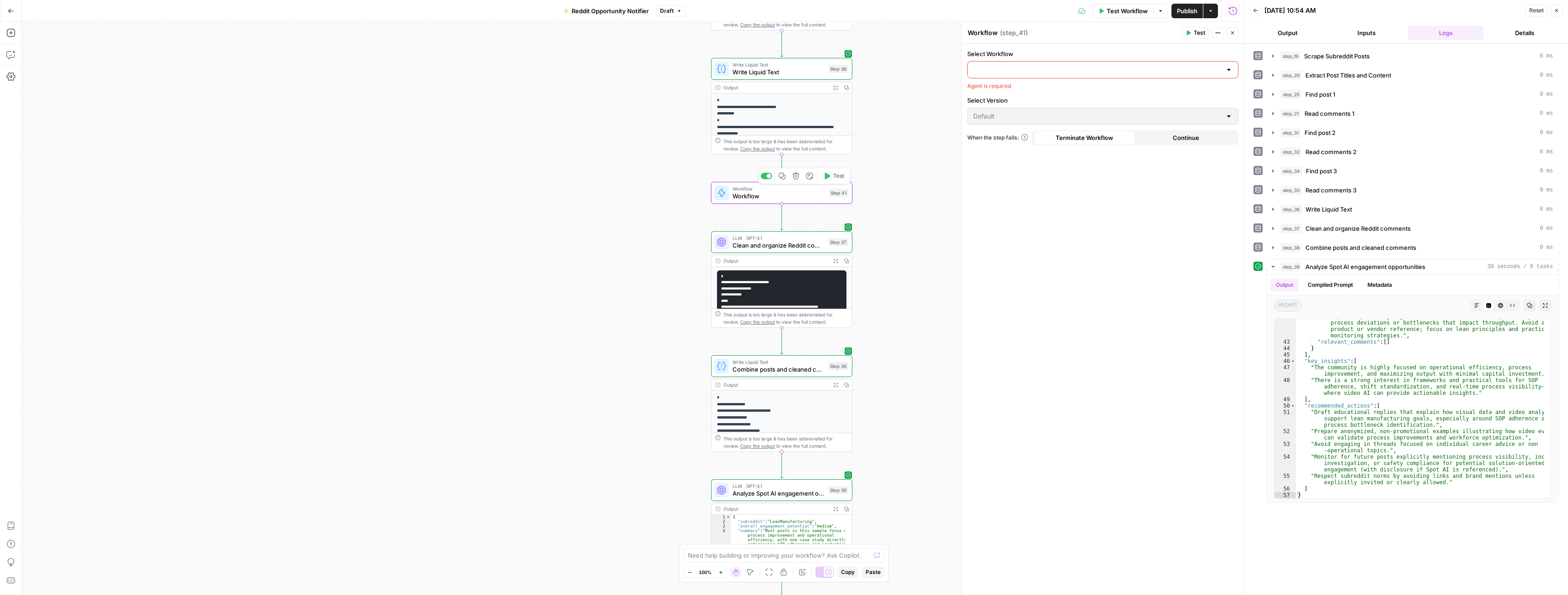
click at [765, 178] on div at bounding box center [766, 176] width 12 height 6
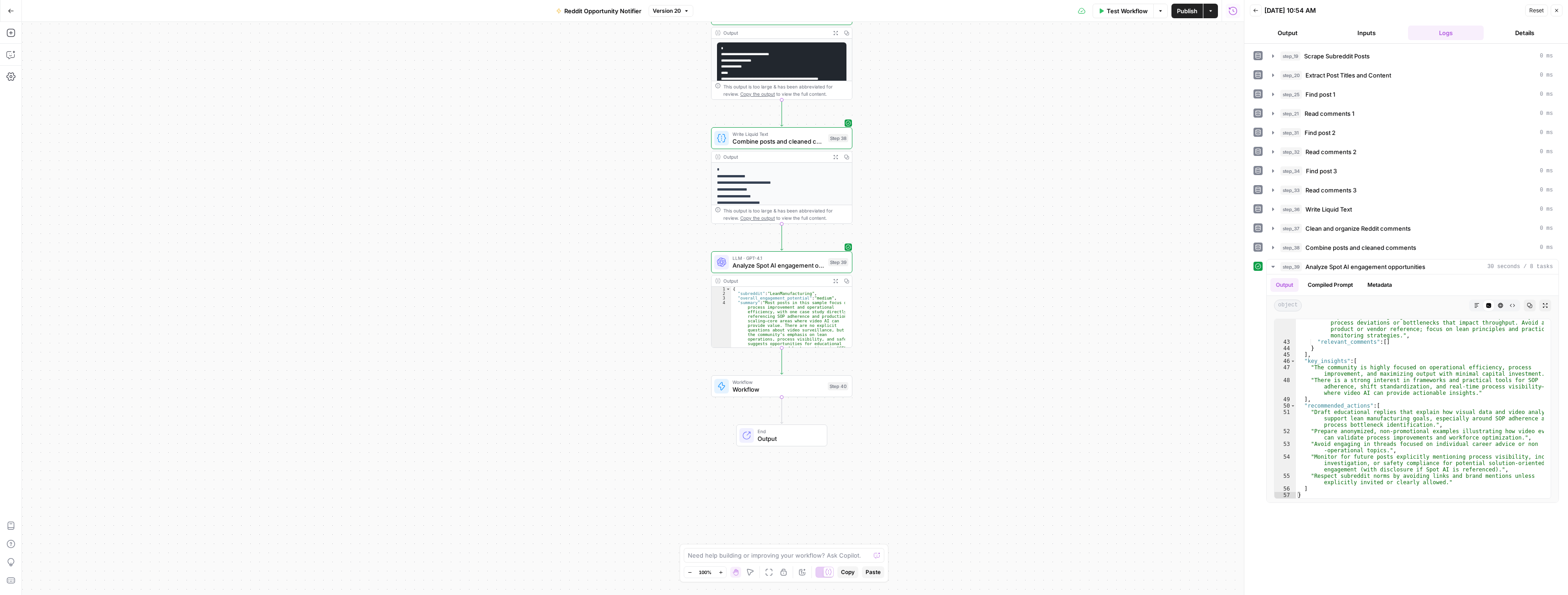
click at [794, 386] on span "Workflow" at bounding box center [778, 389] width 92 height 9
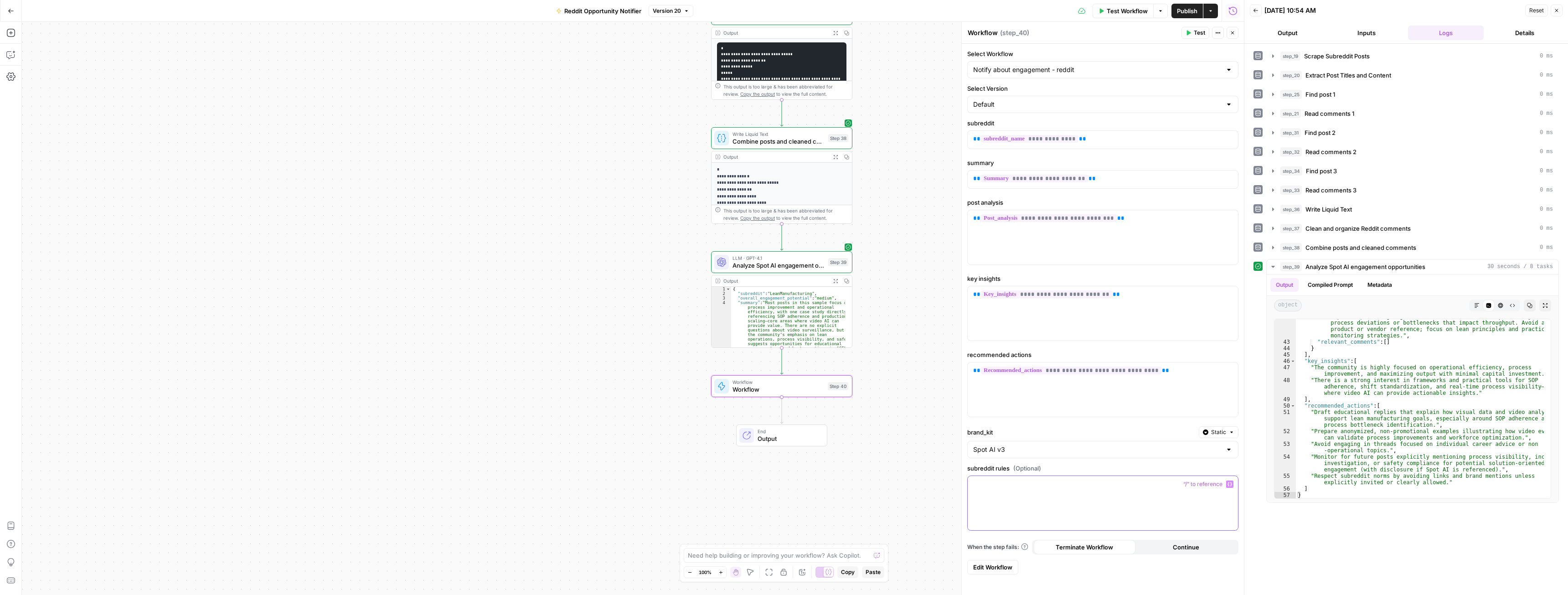
click at [1050, 492] on div at bounding box center [1103, 503] width 270 height 54
click at [1228, 484] on icon "button" at bounding box center [1230, 484] width 4 height 4
click at [710, 515] on button "Select variable subreddit_rules" at bounding box center [702, 518] width 114 height 15
click at [1237, 34] on button "Close" at bounding box center [1232, 32] width 12 height 12
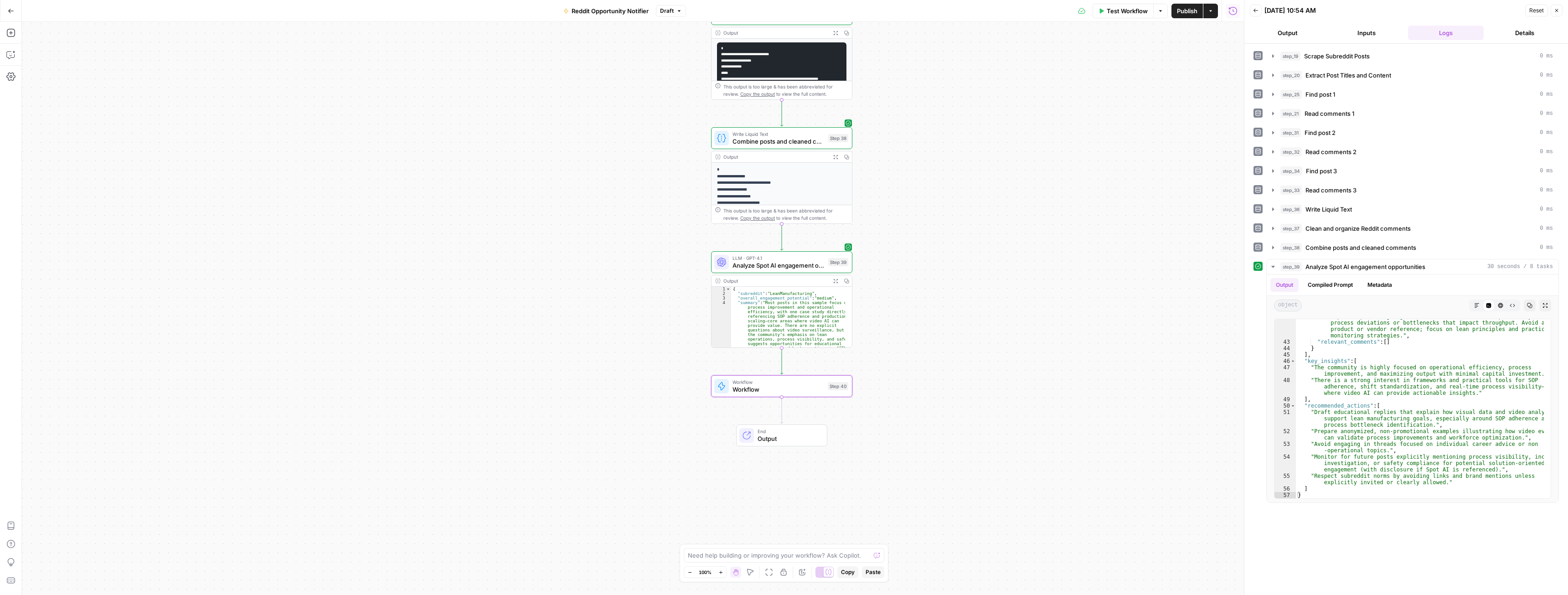
click at [1184, 15] on span "Publish" at bounding box center [1187, 10] width 21 height 9
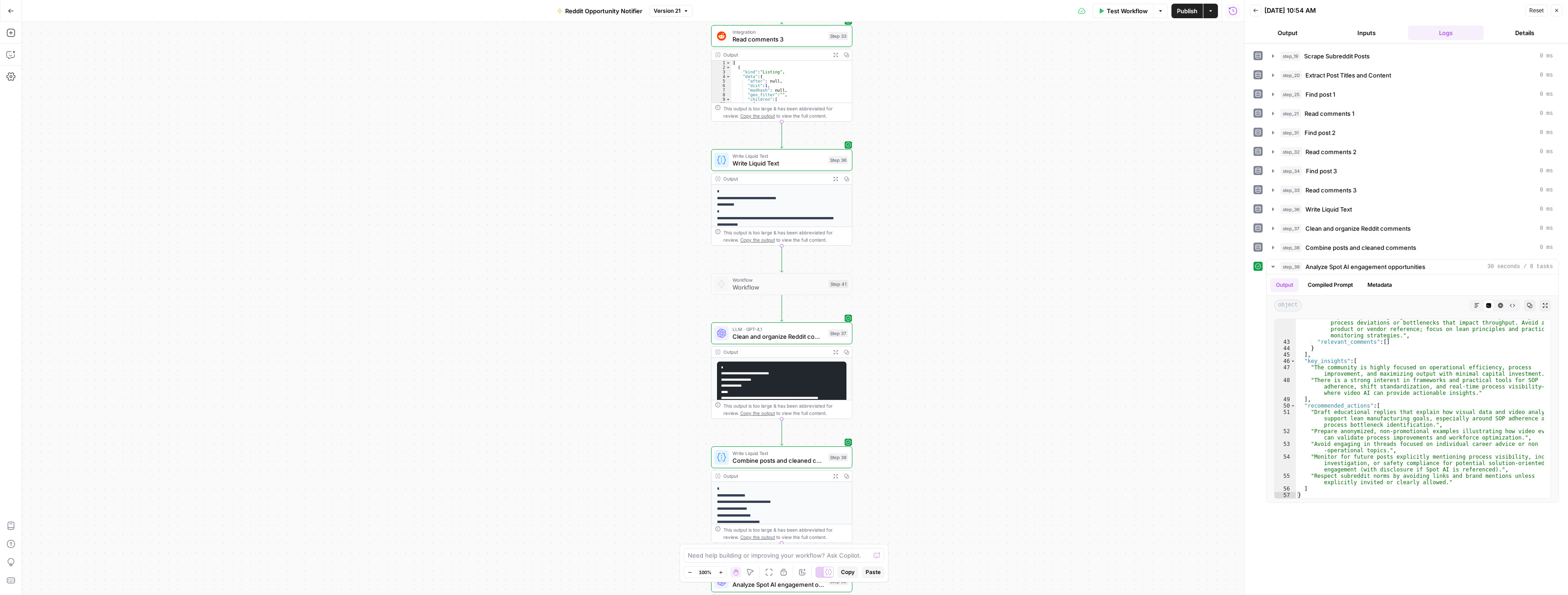
click at [763, 165] on span "Write Liquid Text" at bounding box center [778, 163] width 92 height 9
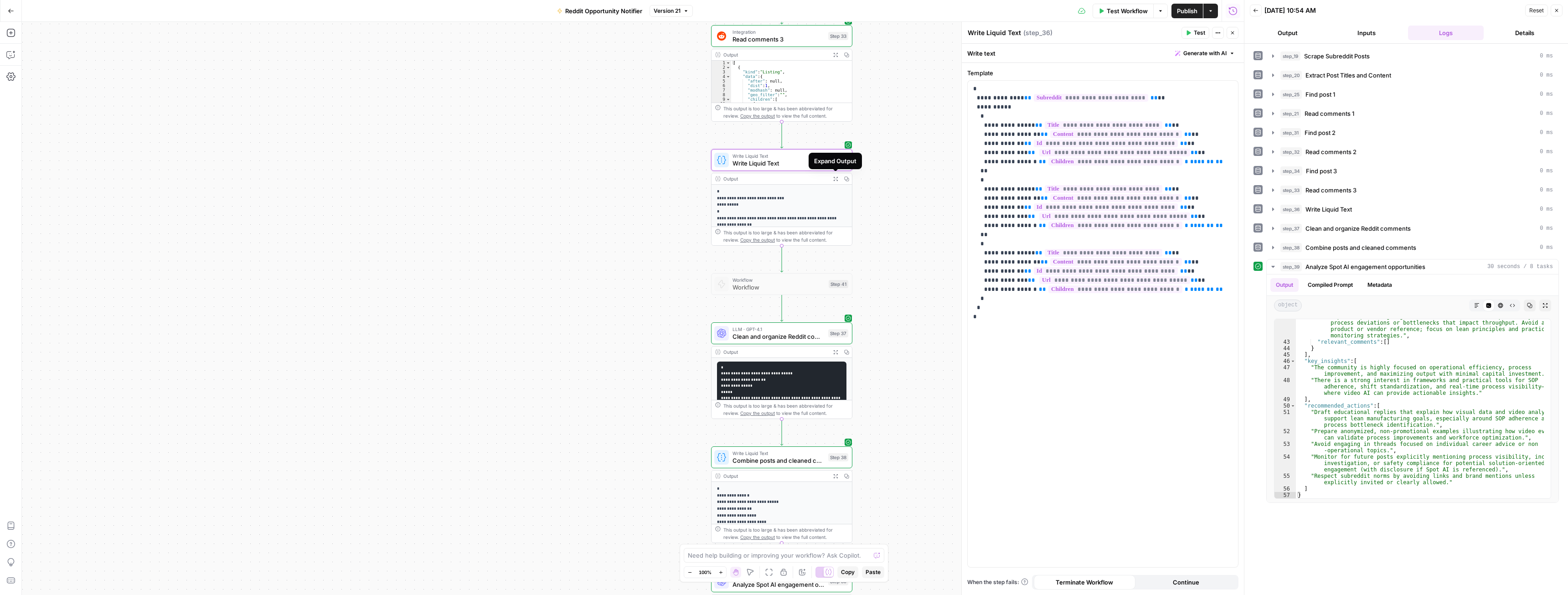
click at [836, 179] on icon "button" at bounding box center [836, 179] width 5 height 5
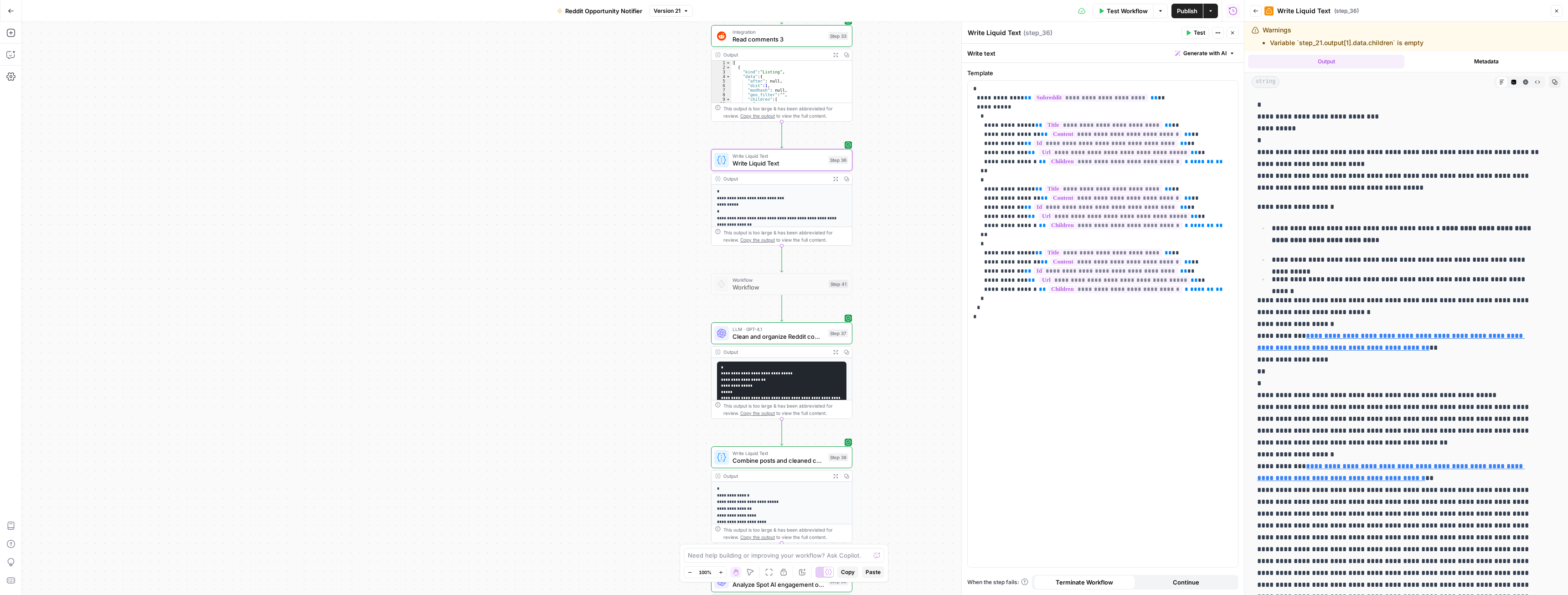
click at [1552, 82] on icon "button" at bounding box center [1555, 82] width 5 height 5
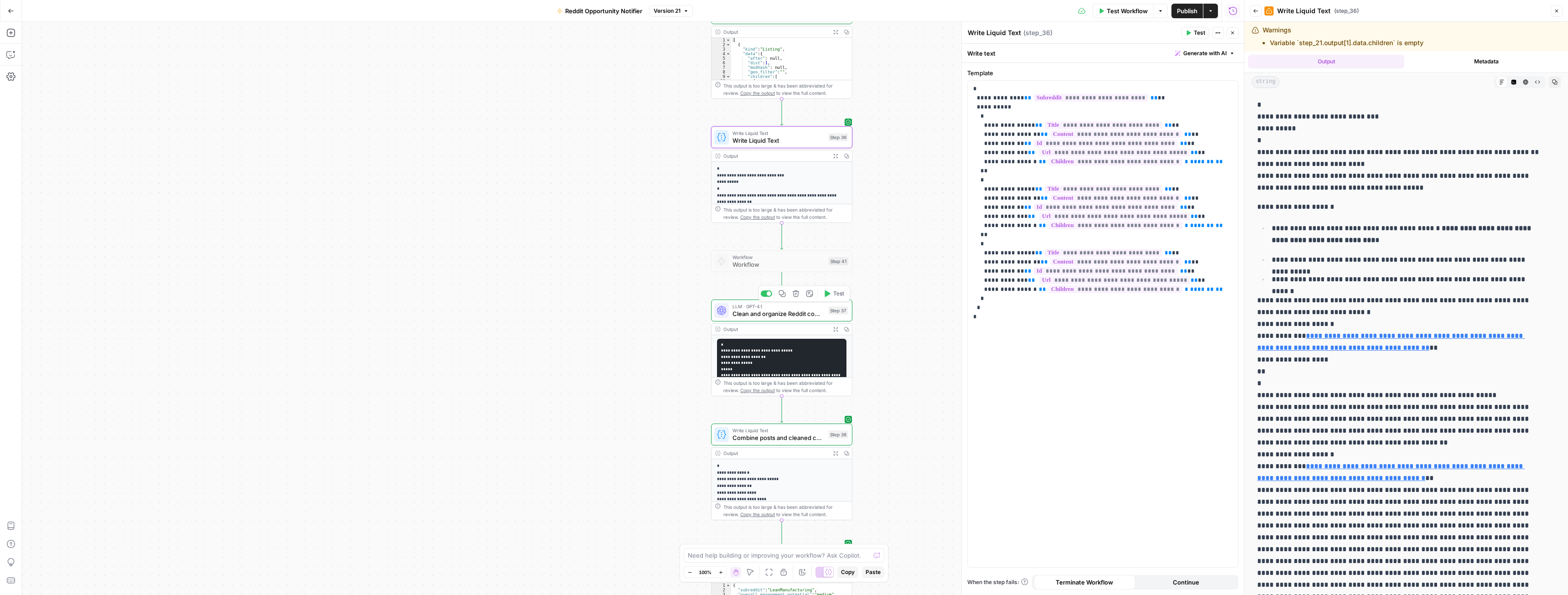
click at [751, 308] on span "LLM · GPT-4.1" at bounding box center [778, 306] width 92 height 7
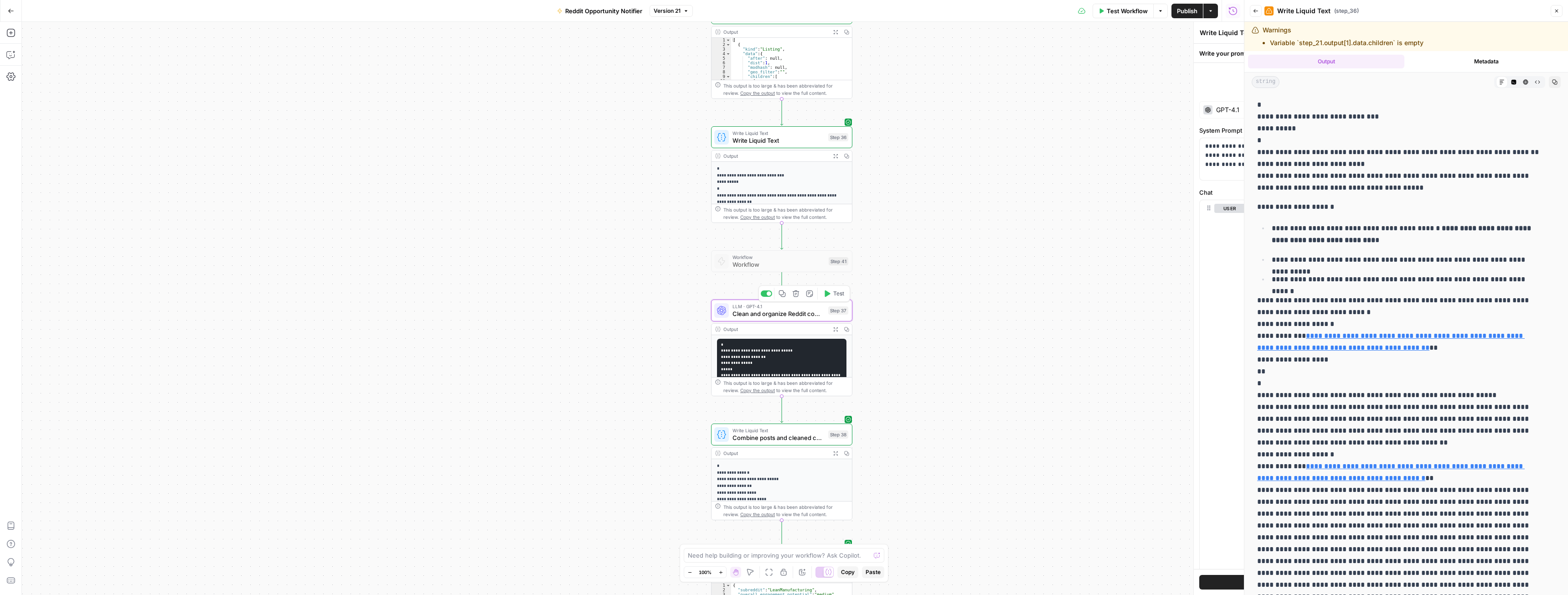
type textarea "Clean and organize Reddit comments"
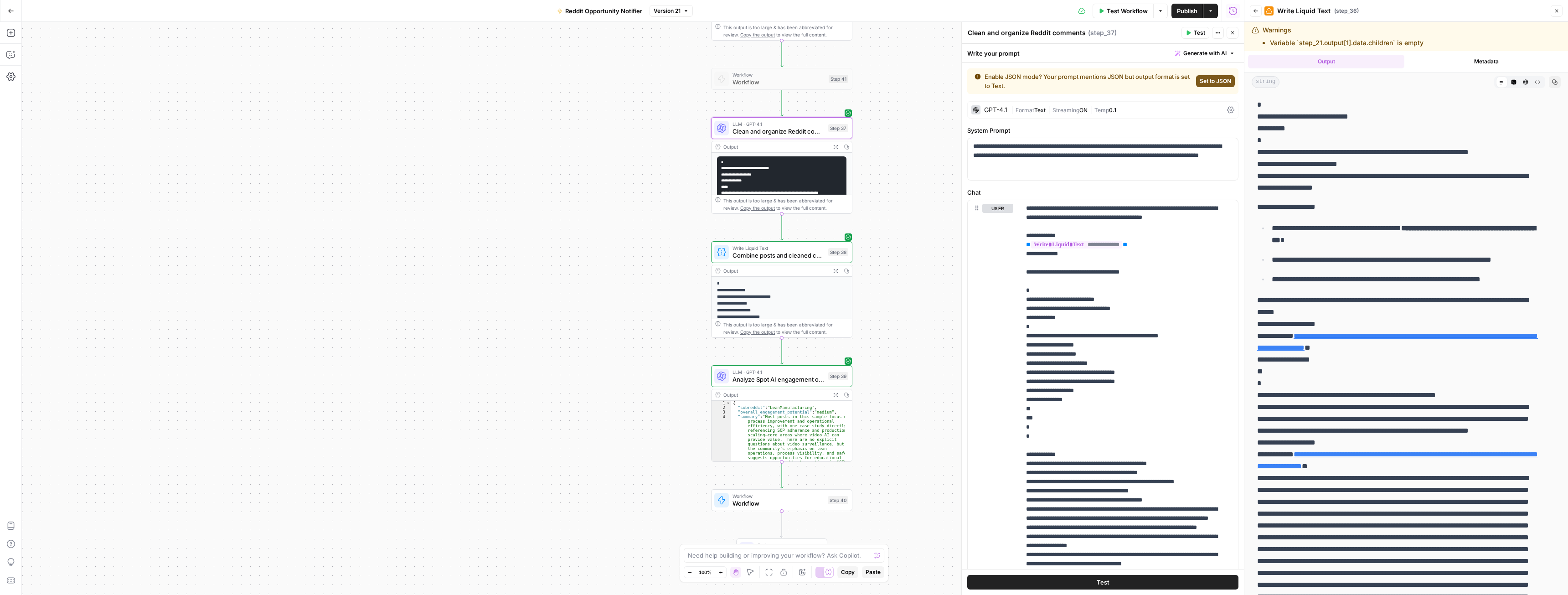
click at [749, 382] on span "Analyze Spot AI engagement opportunities" at bounding box center [778, 379] width 92 height 9
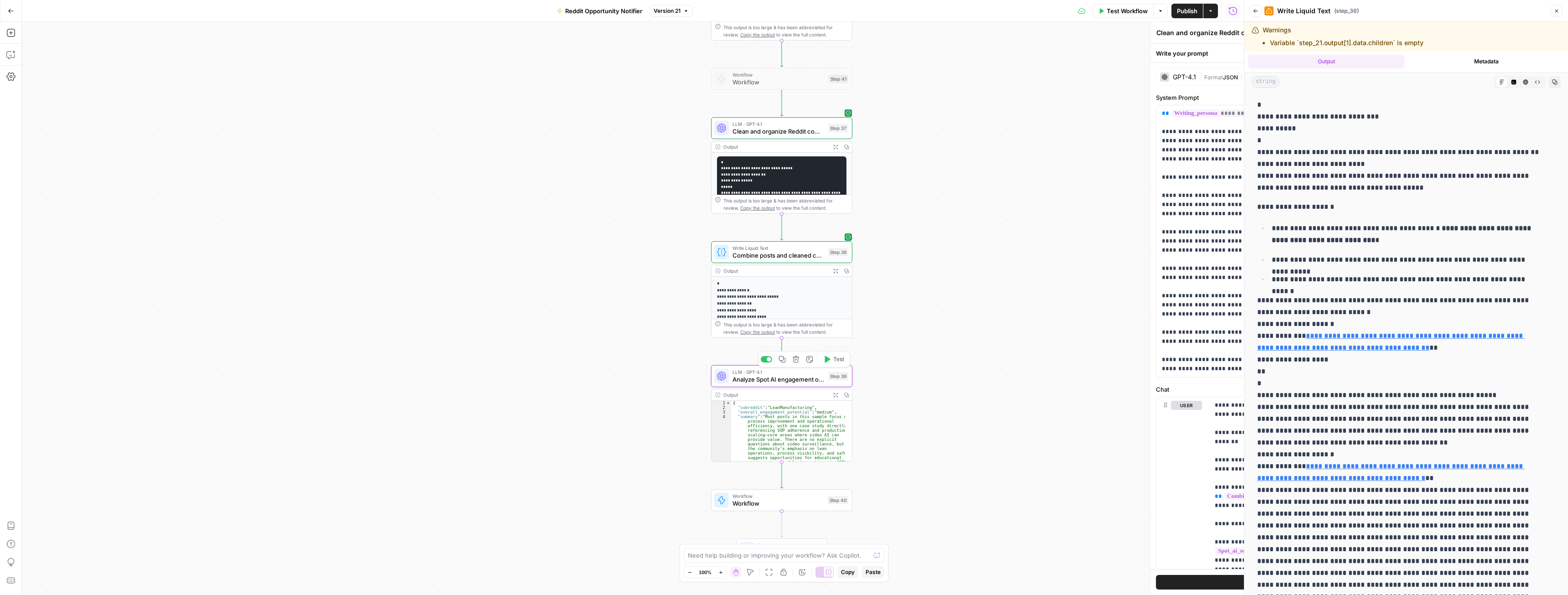
type textarea "Analyze Spot AI engagement opportunities"
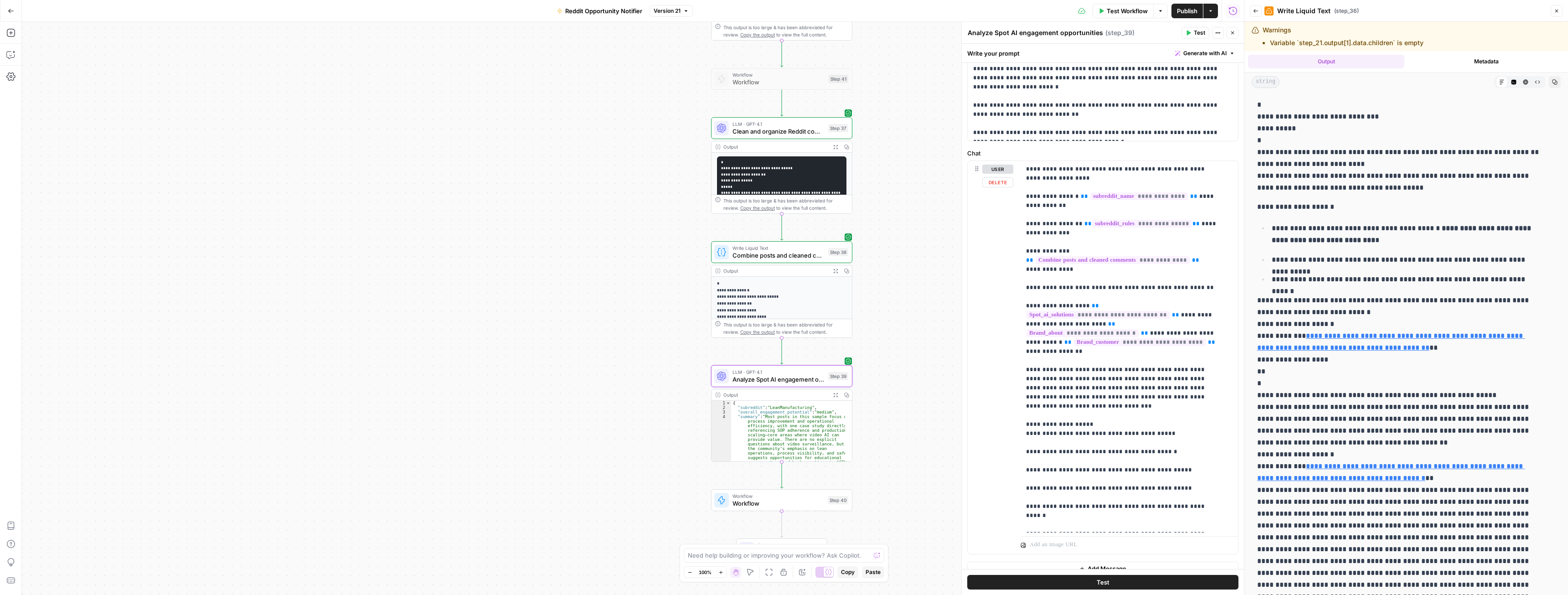
scroll to position [228, 0]
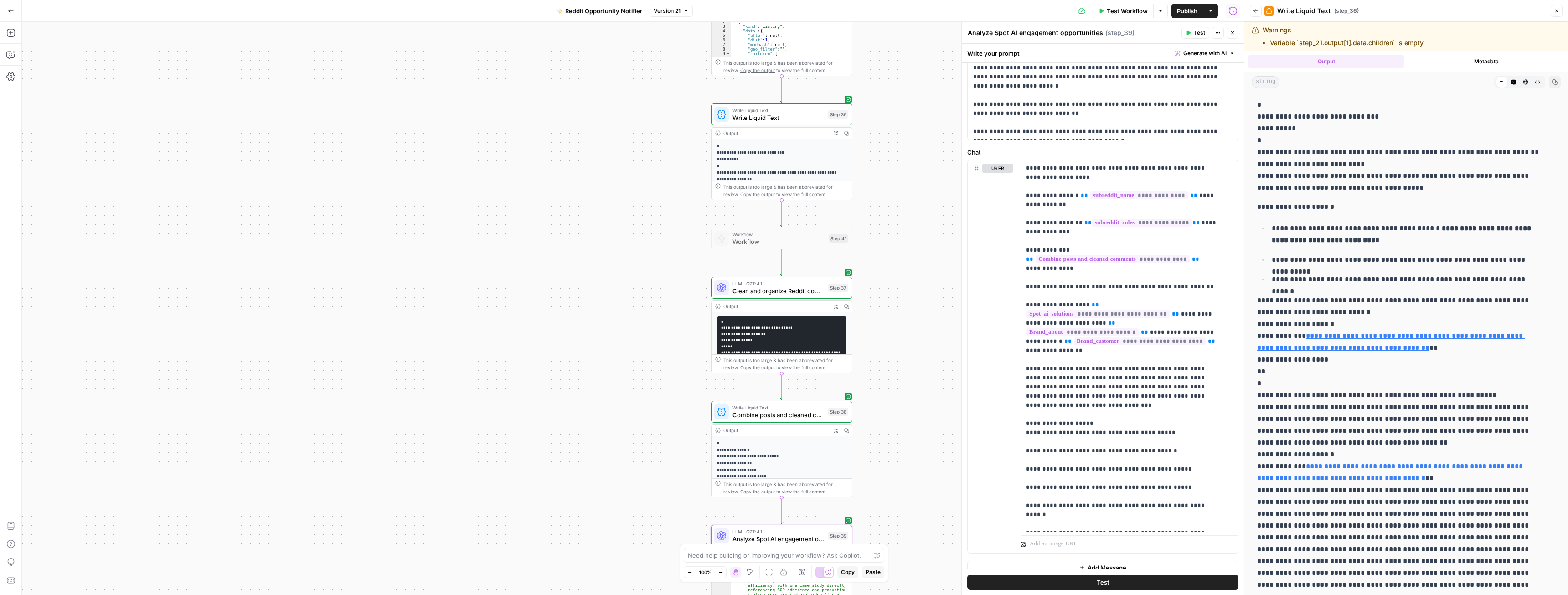
click at [769, 239] on span "Workflow" at bounding box center [779, 241] width 93 height 9
click at [1233, 30] on icon "button" at bounding box center [1232, 32] width 5 height 5
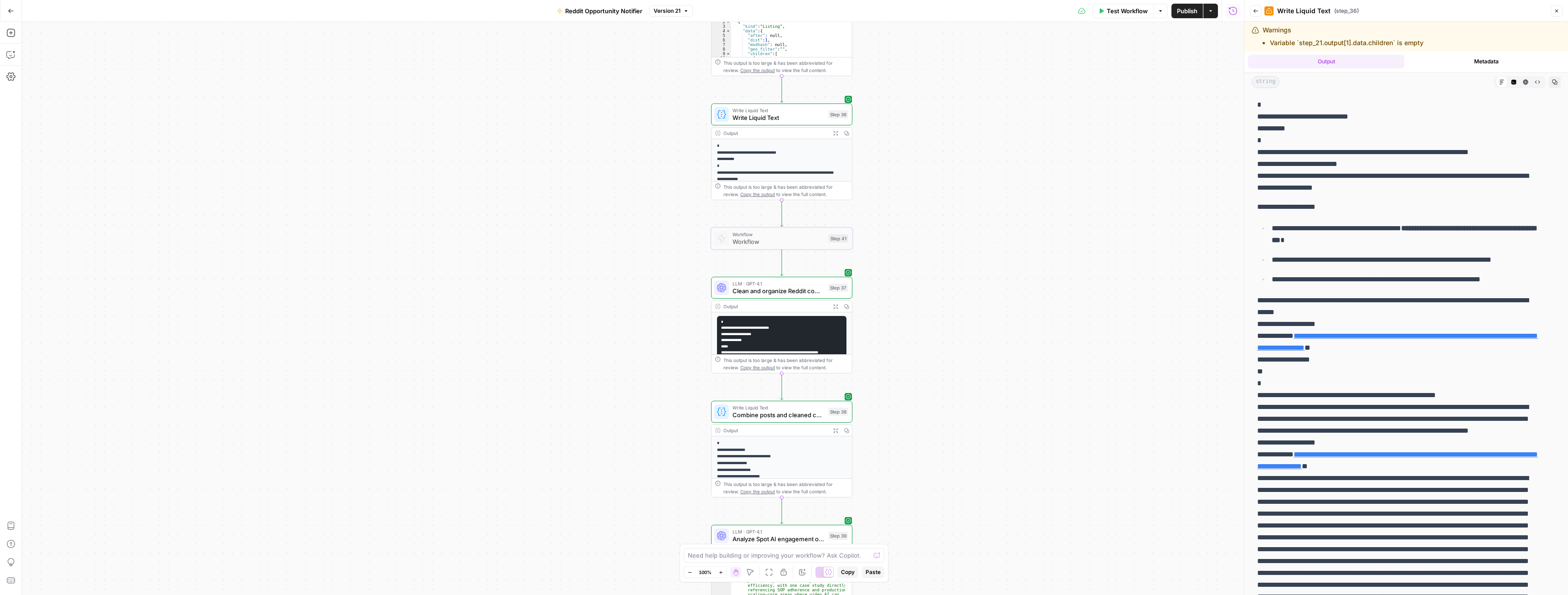
click at [1558, 13] on button "Close" at bounding box center [1556, 10] width 12 height 12
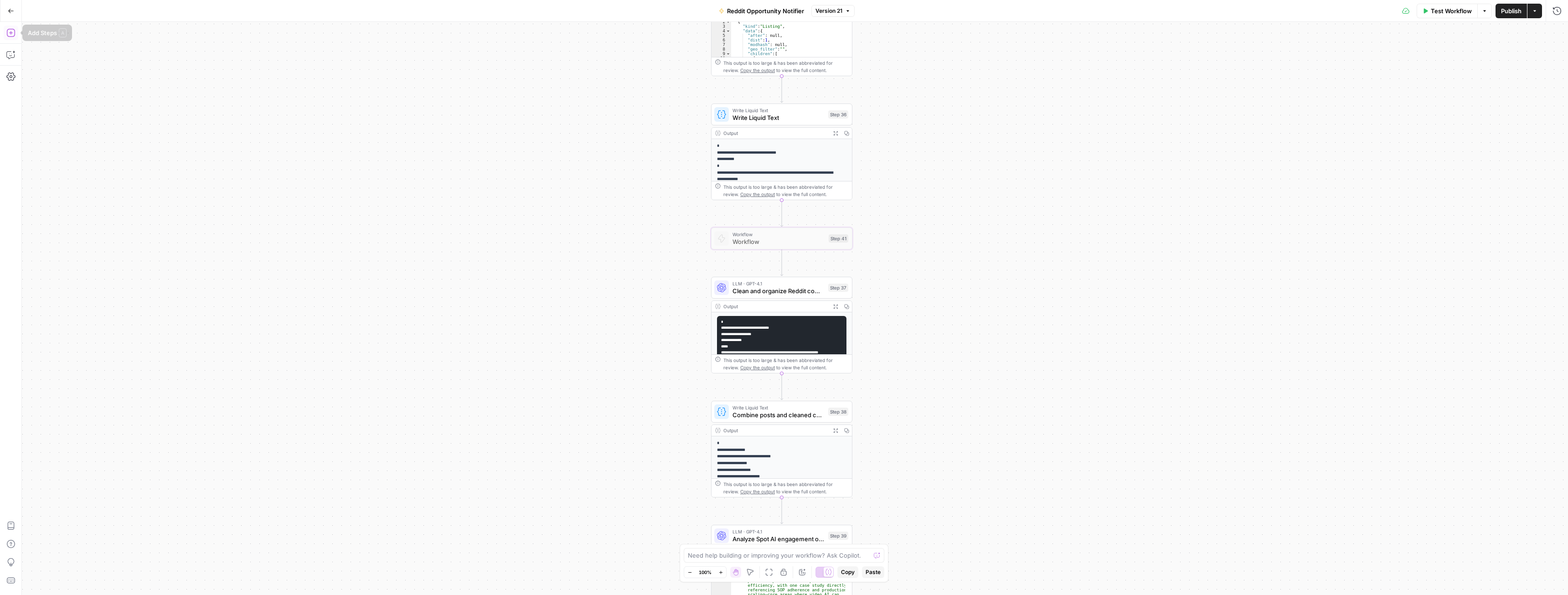
click at [8, 33] on icon "button" at bounding box center [10, 32] width 9 height 9
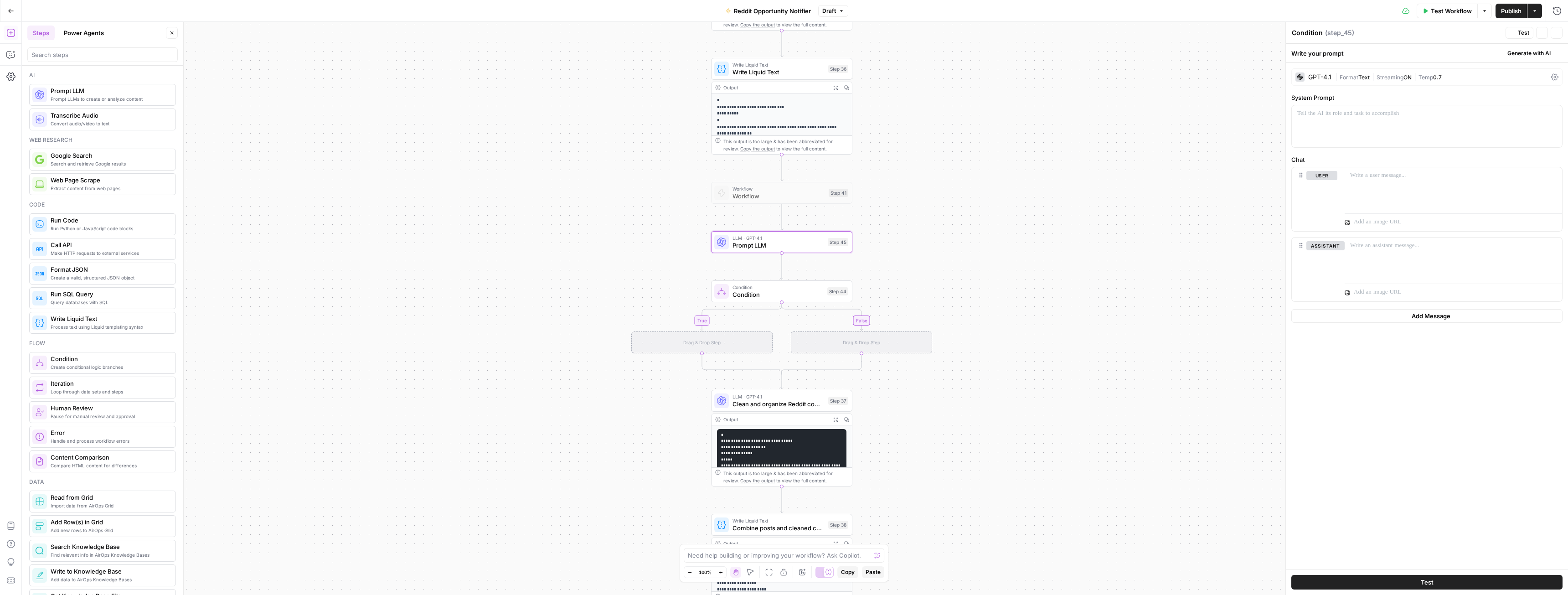
type textarea "Prompt LLM"
click at [774, 197] on span "Workflow" at bounding box center [779, 196] width 93 height 9
click at [796, 177] on icon "button" at bounding box center [796, 176] width 7 height 7
click at [771, 115] on span "Delete Step" at bounding box center [759, 116] width 35 height 9
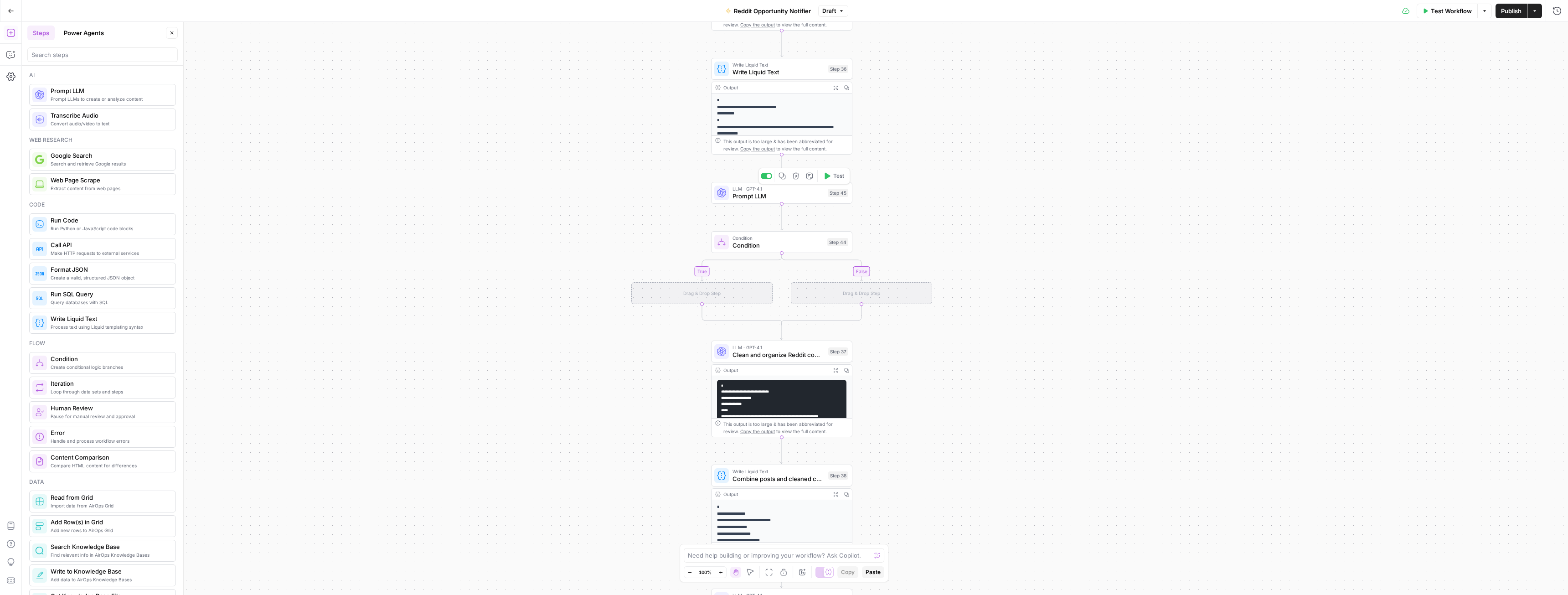
click at [760, 195] on span "Prompt LLM" at bounding box center [778, 196] width 92 height 9
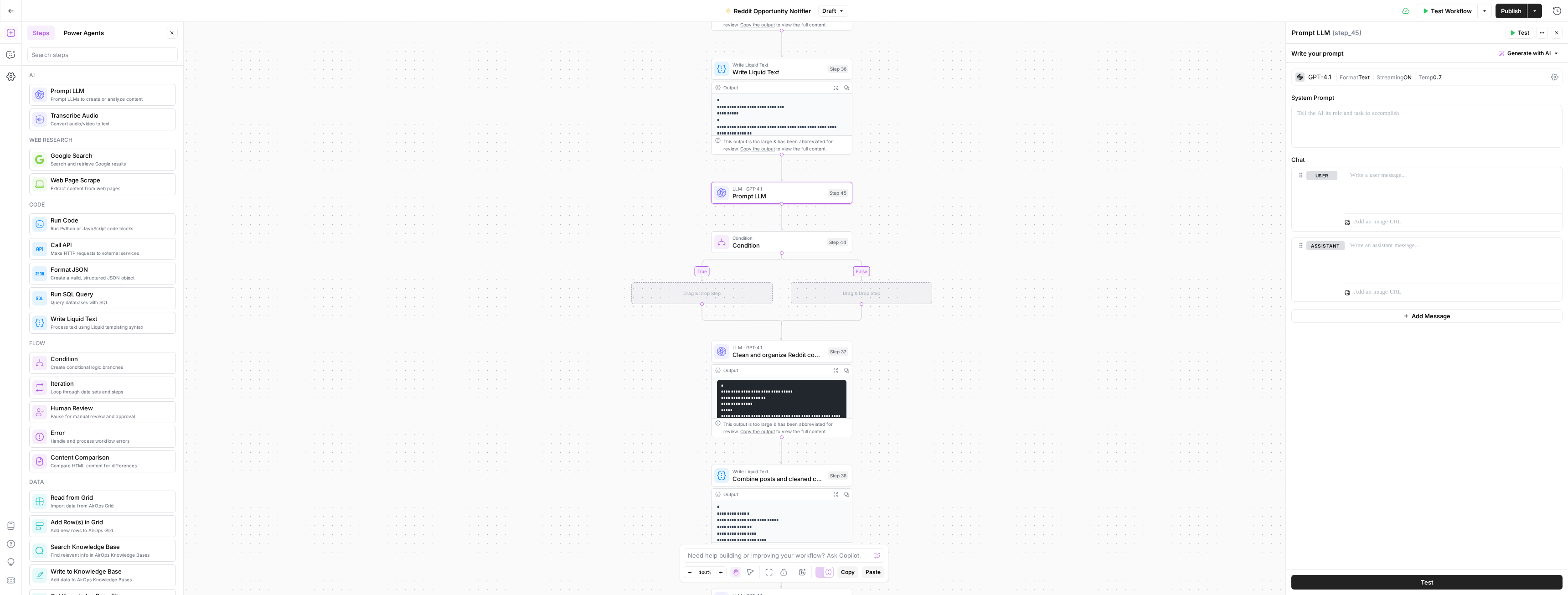
click at [1316, 78] on div "GPT-4.1" at bounding box center [1320, 77] width 23 height 6
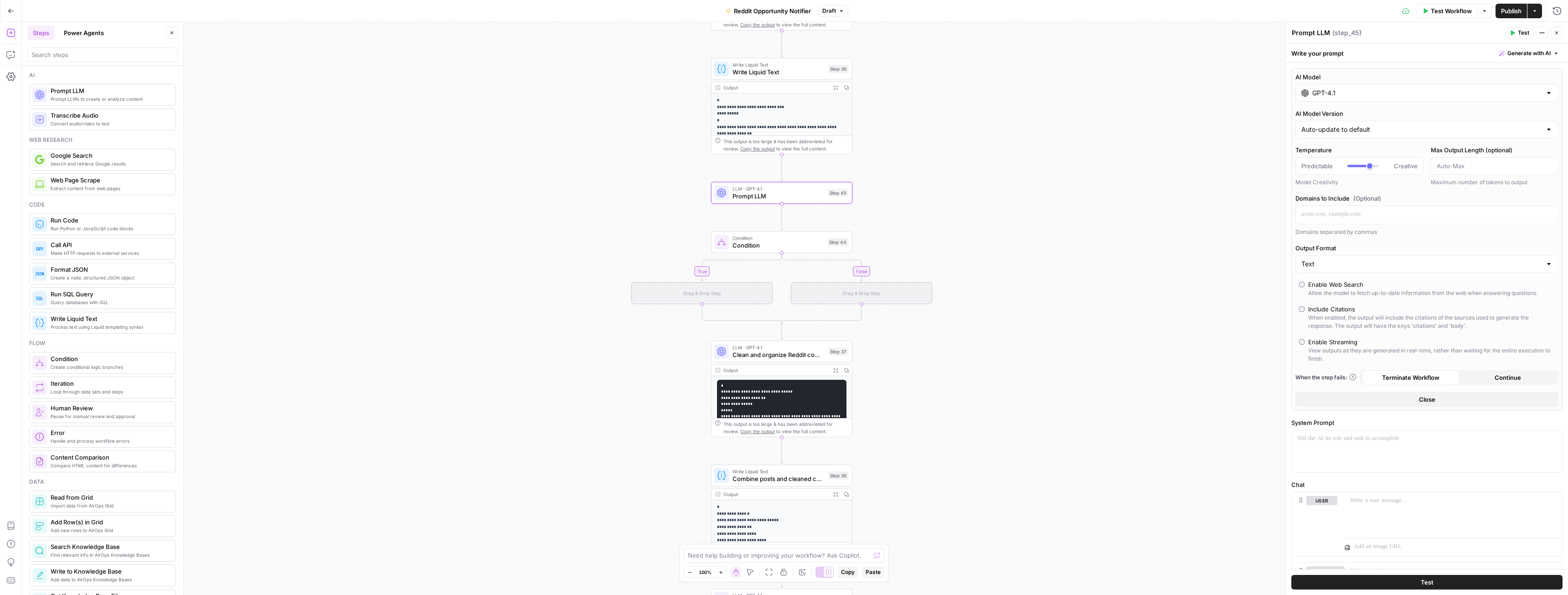
click at [1339, 94] on input "GPT-4.1" at bounding box center [1427, 93] width 229 height 9
click at [1355, 117] on button "OpenAI" at bounding box center [1351, 117] width 32 height 15
click at [1377, 167] on div "Fastest, most cost-efficient version of GPT-5" at bounding box center [1360, 174] width 110 height 16
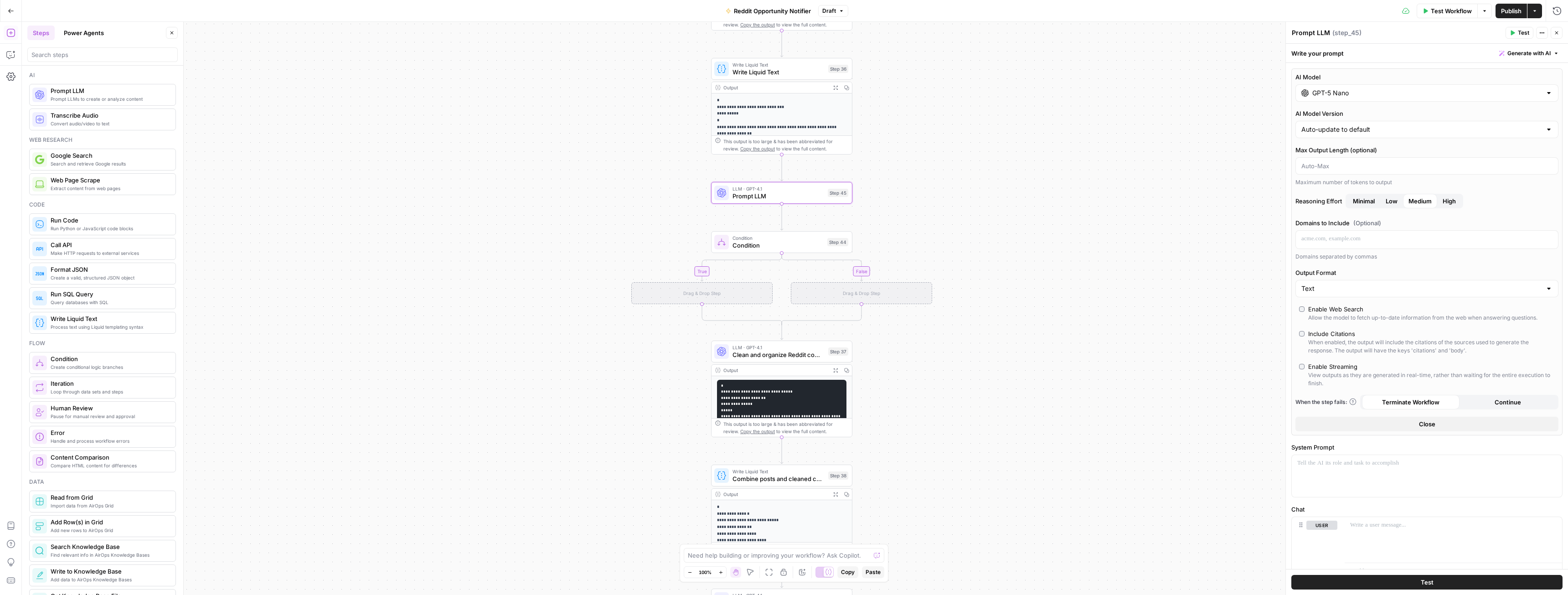
type input "GPT-5 Nano"
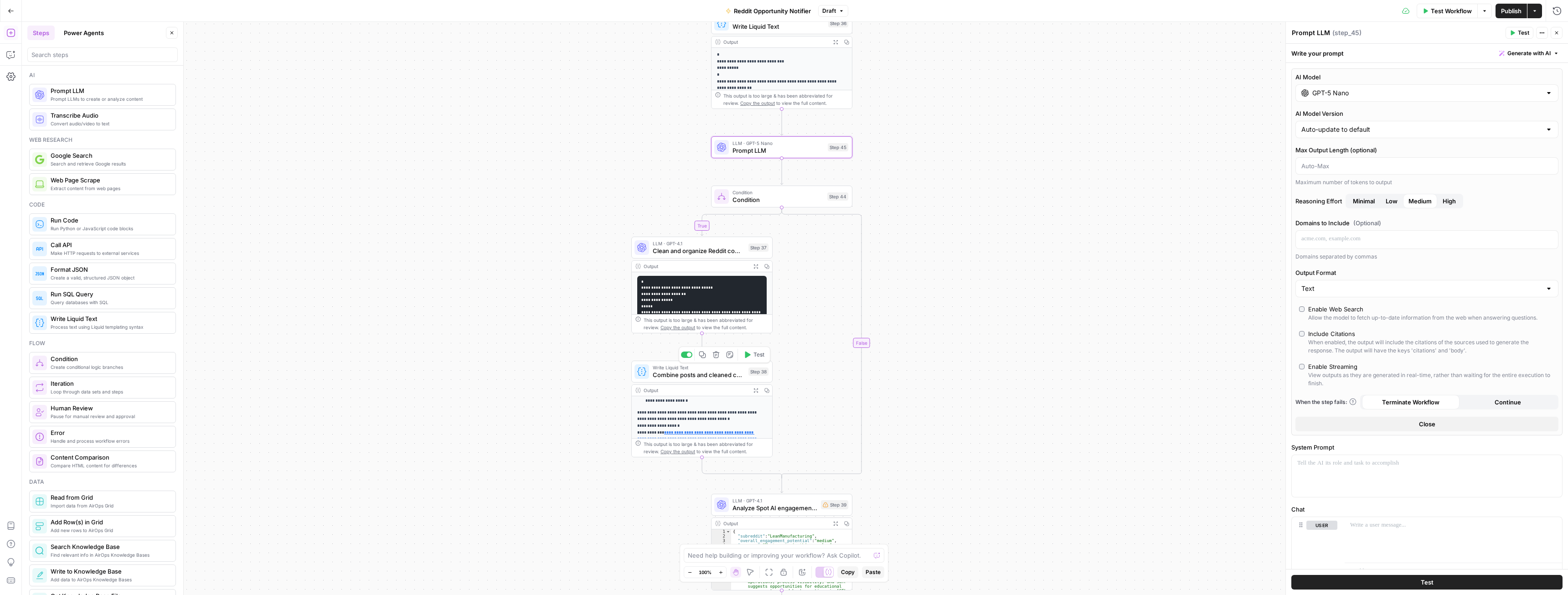
scroll to position [183, 0]
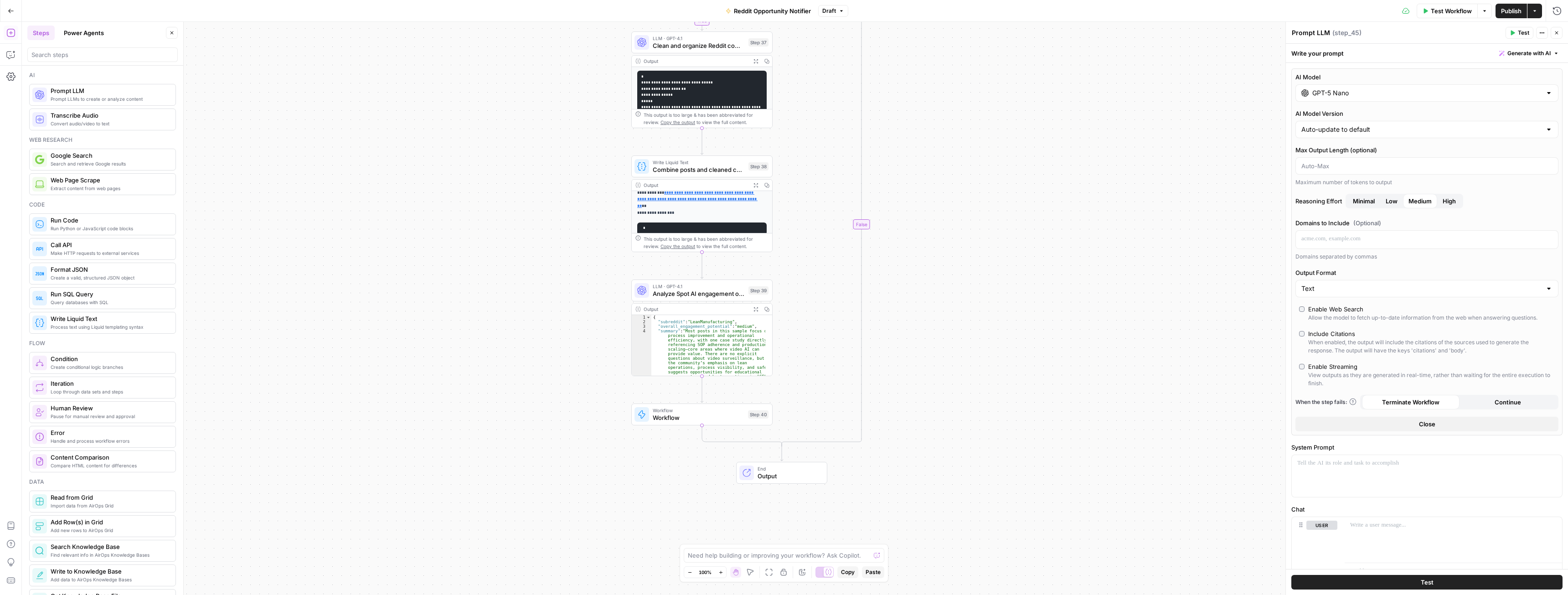
click at [777, 473] on span "Output" at bounding box center [789, 476] width 62 height 9
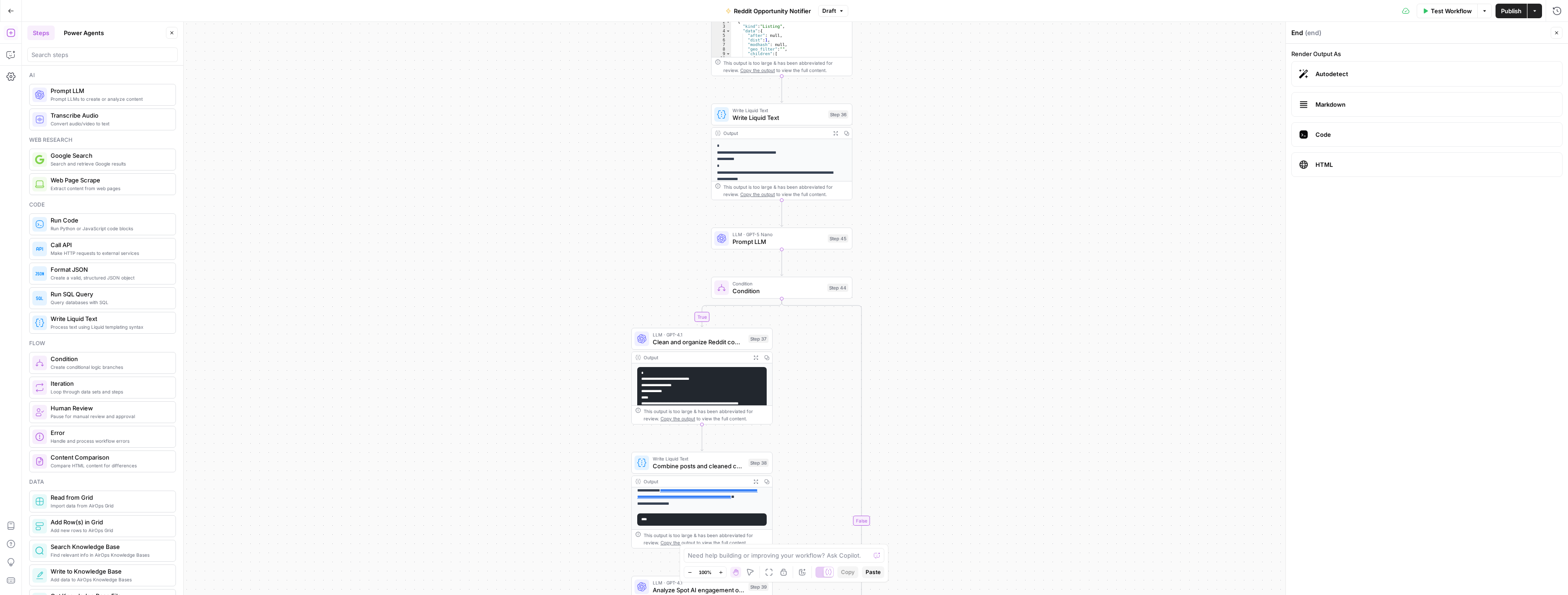
click at [783, 239] on span "Prompt LLM" at bounding box center [778, 241] width 92 height 9
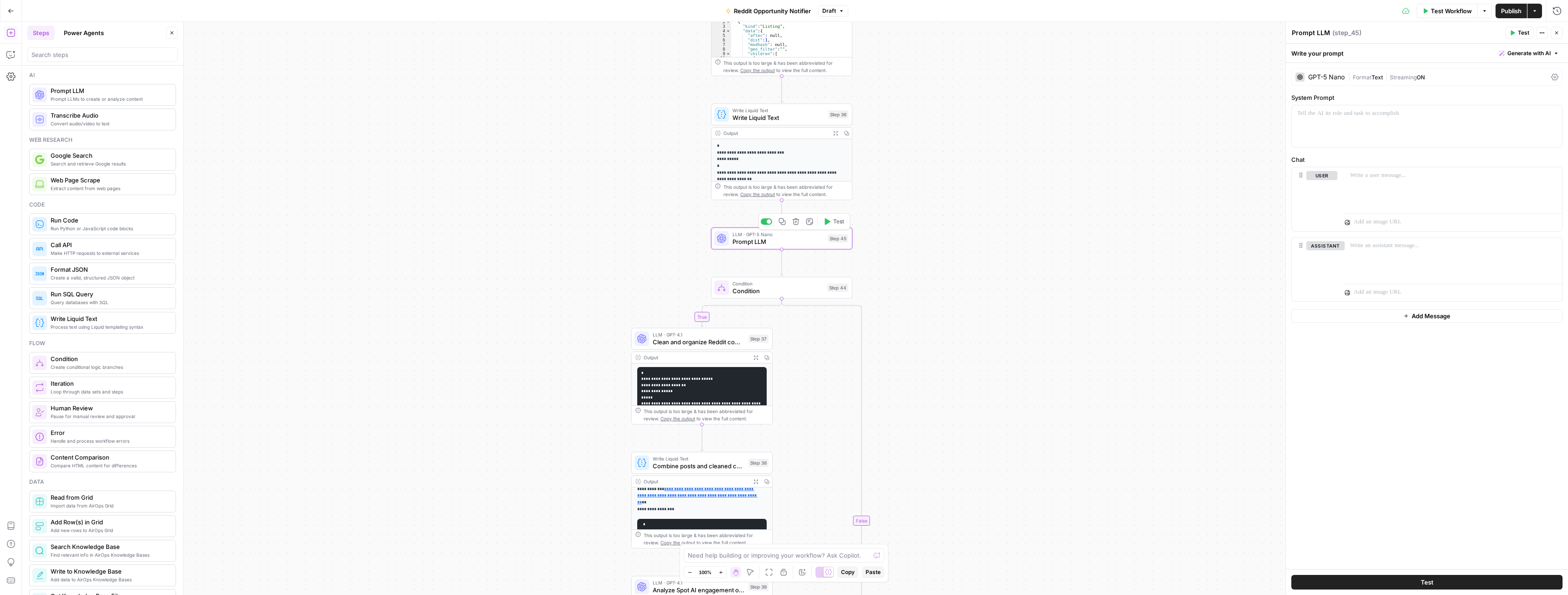
type textarea "Prompt LLM"
click at [1343, 132] on div at bounding box center [1427, 126] width 270 height 42
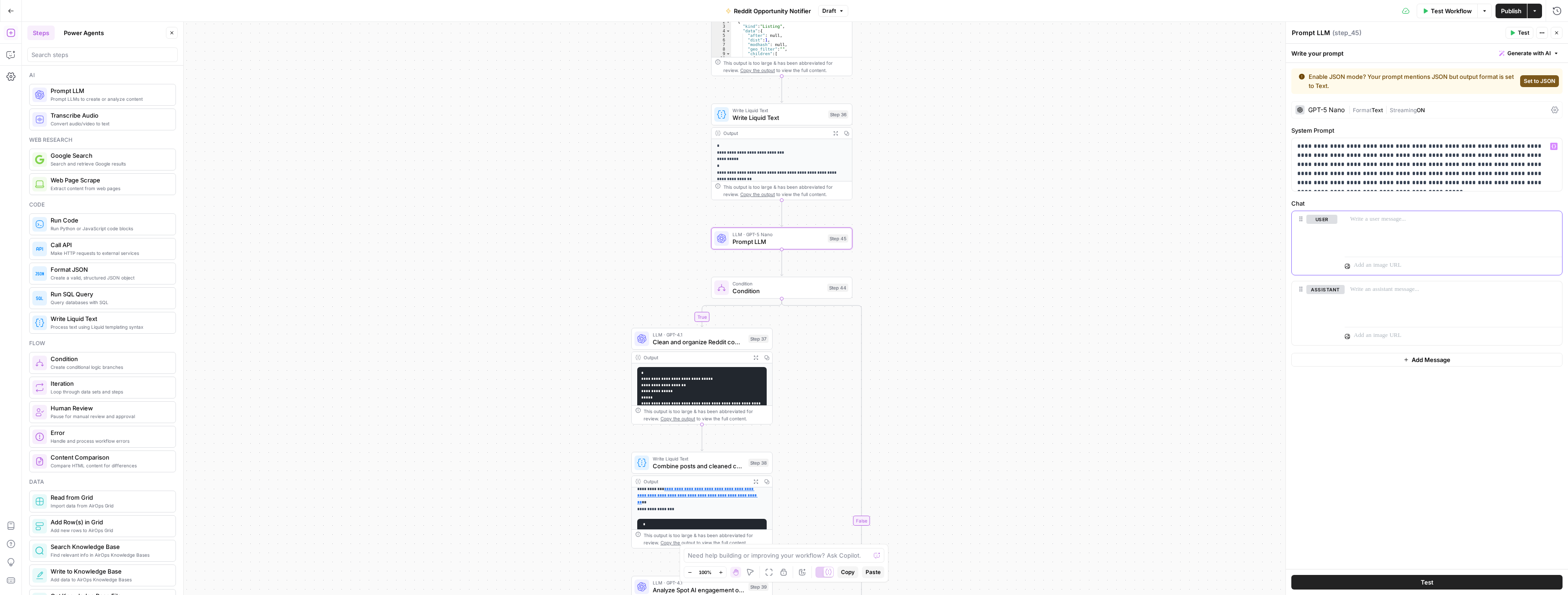
click at [1385, 233] on div at bounding box center [1453, 232] width 217 height 42
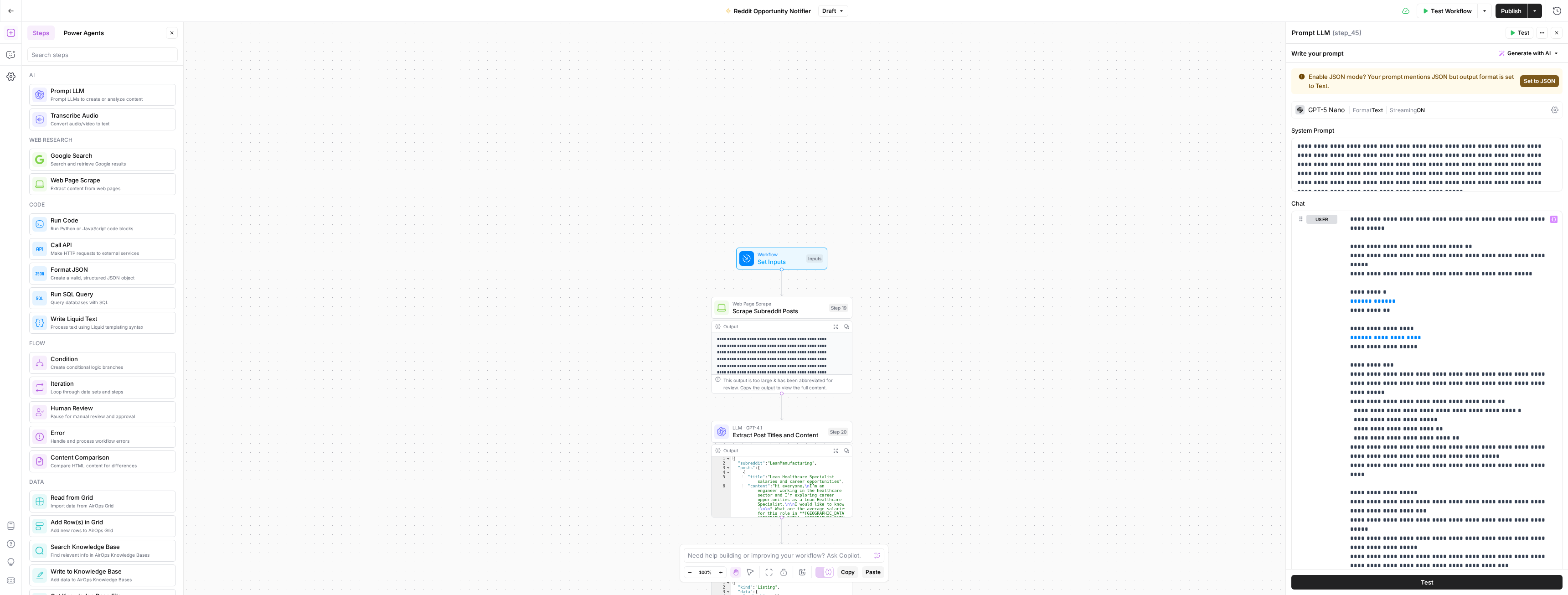
click at [775, 260] on span "Set Inputs" at bounding box center [780, 261] width 45 height 9
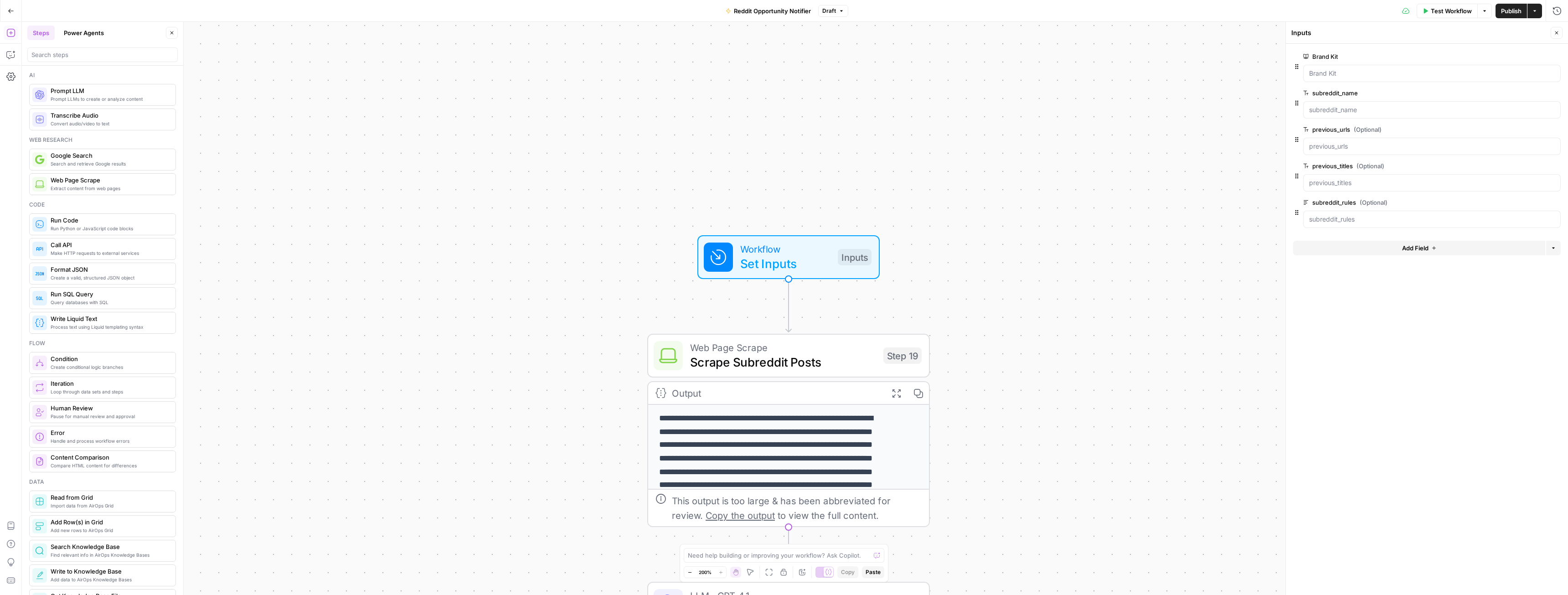
click at [1556, 167] on icon "button" at bounding box center [1555, 166] width 5 height 5
click at [1325, 128] on label "previous_urls (Optional)" at bounding box center [1406, 129] width 206 height 9
click at [1325, 142] on input "previous_urls (Optional)" at bounding box center [1432, 146] width 246 height 9
click at [1325, 128] on label "previous_urls (Optional)" at bounding box center [1406, 129] width 206 height 9
click at [1325, 142] on input "previous_urls (Optional)" at bounding box center [1432, 146] width 246 height 9
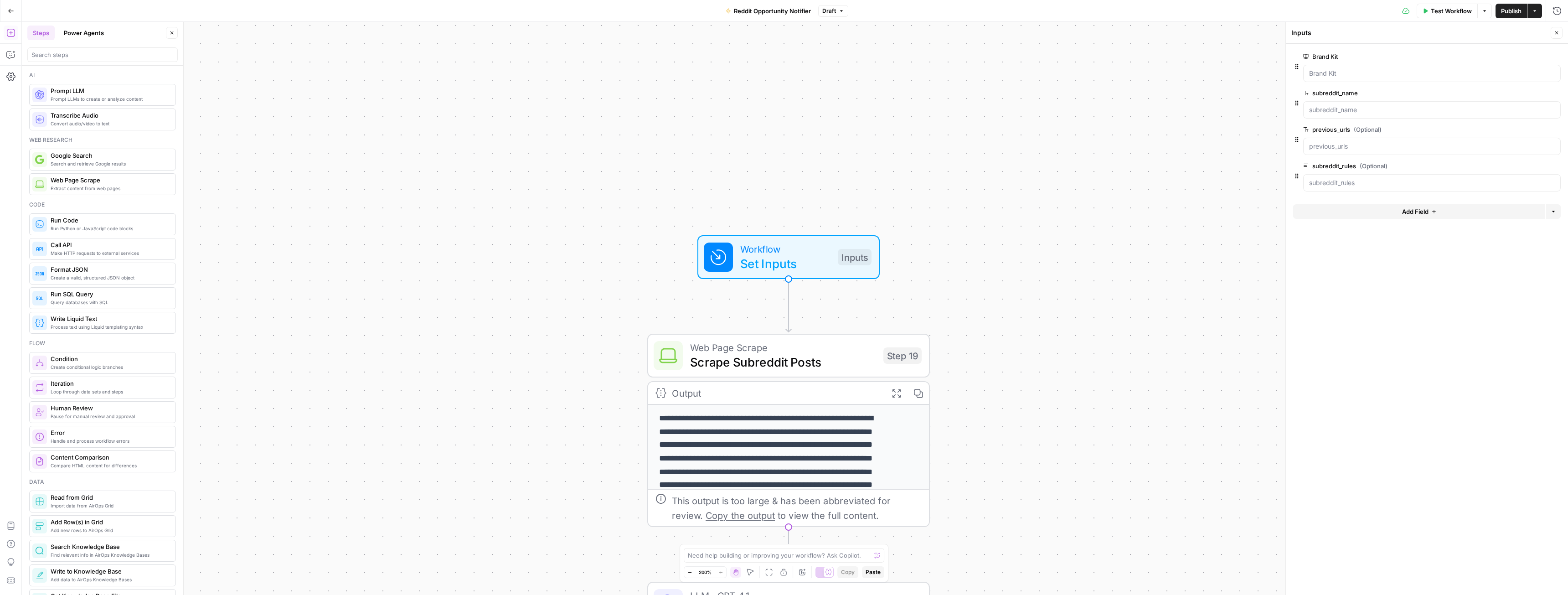
copy label "previous_urls"
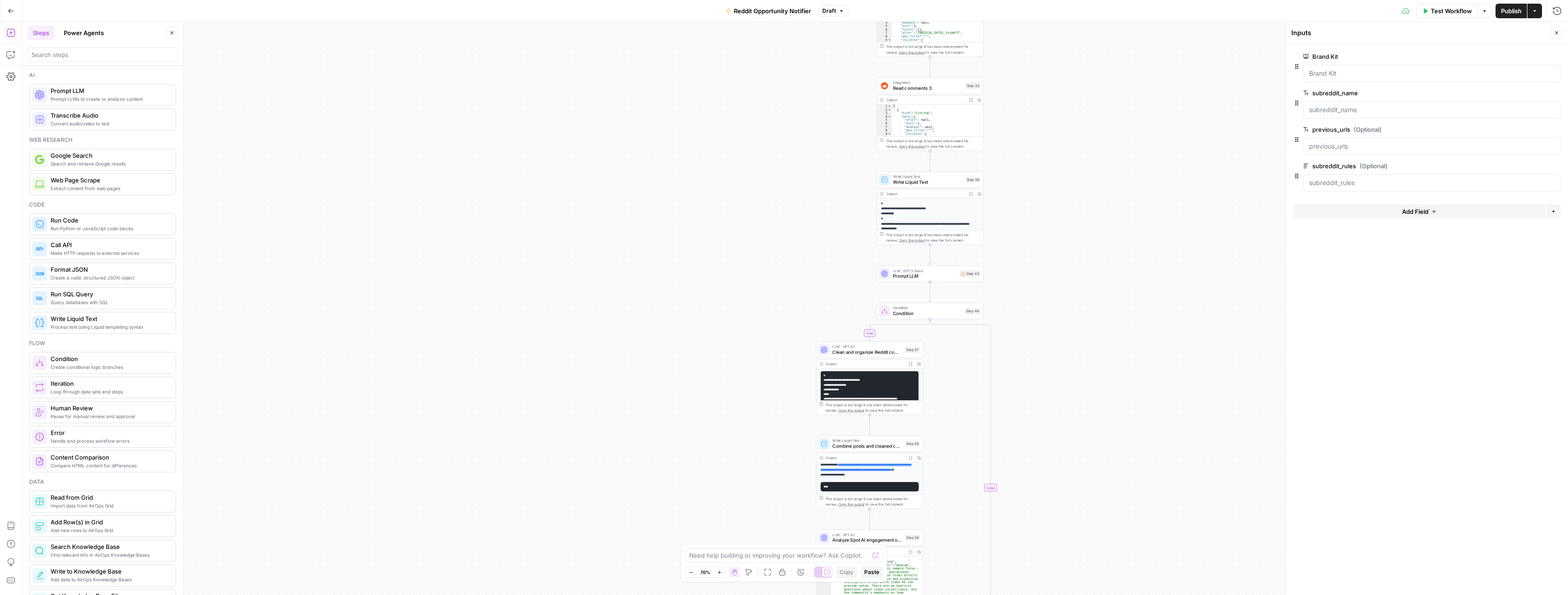
click at [915, 277] on span "Prompt LLM" at bounding box center [925, 276] width 64 height 7
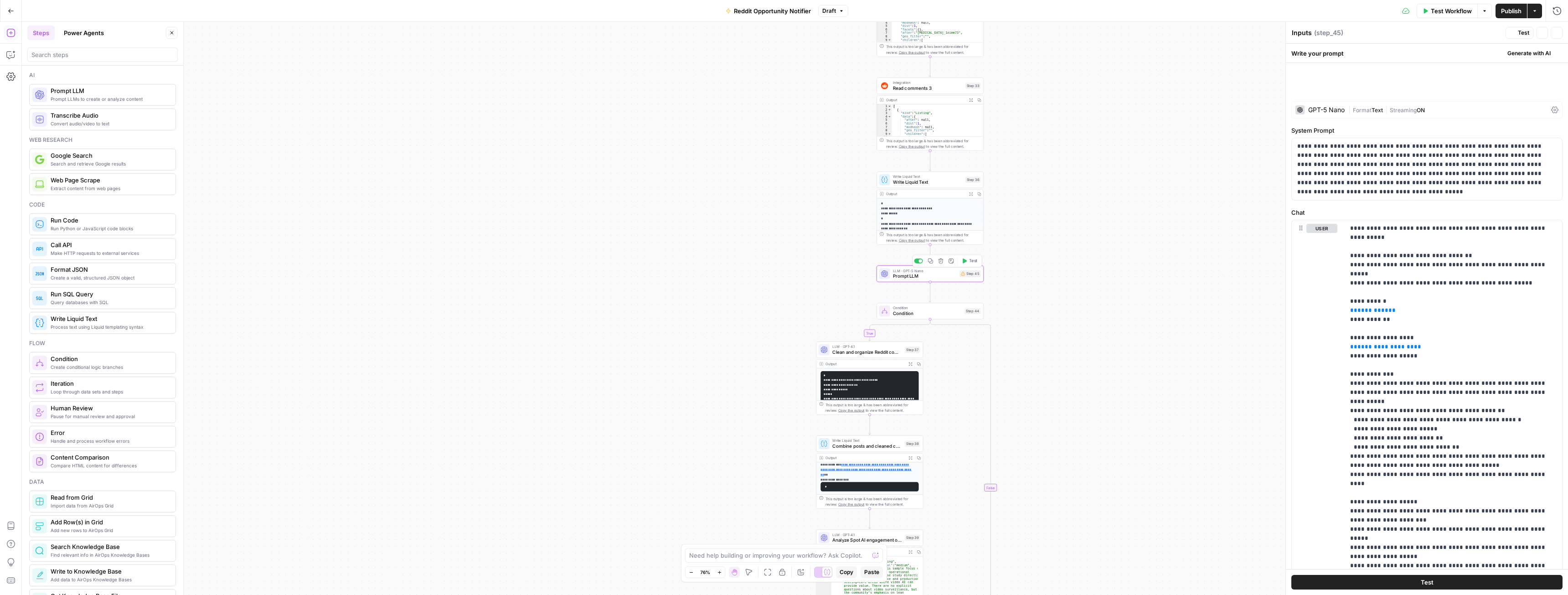
type textarea "Prompt LLM"
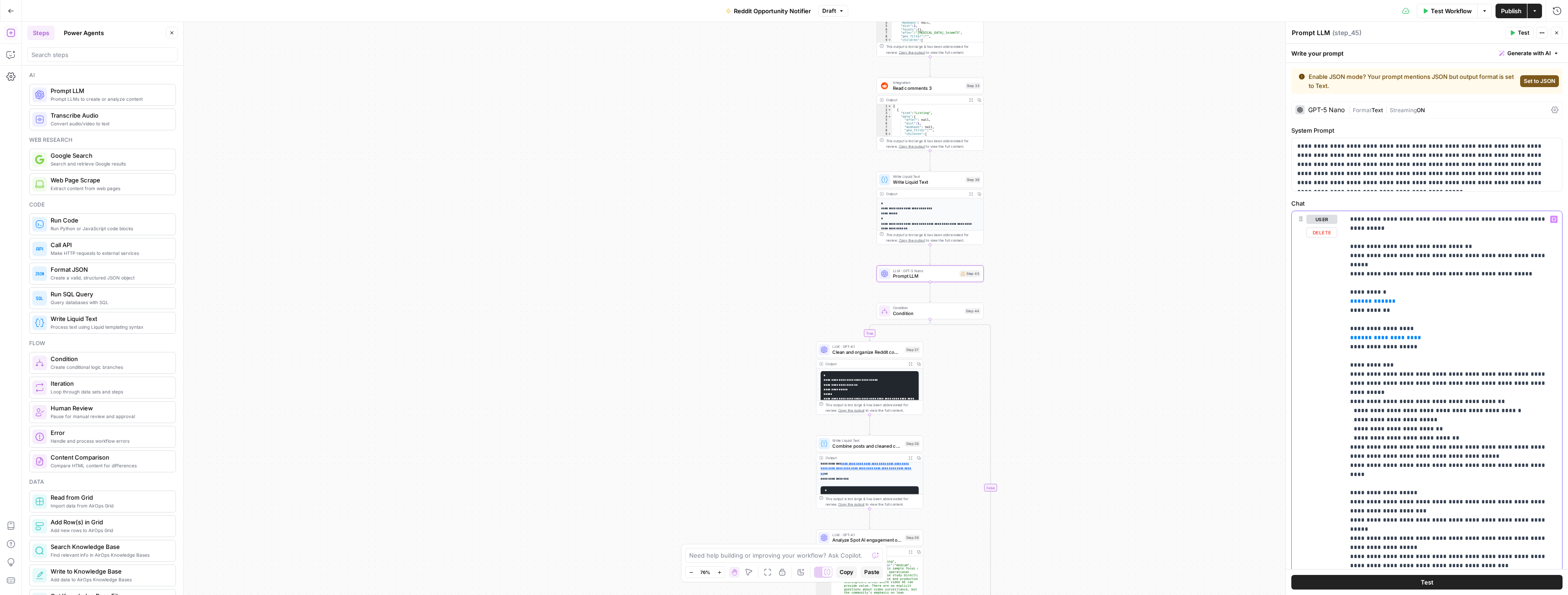
click at [1388, 298] on span "**" at bounding box center [1392, 301] width 7 height 6
drag, startPoint x: 1390, startPoint y: 281, endPoint x: 1350, endPoint y: 284, distance: 40.1
click at [1350, 284] on p "**********" at bounding box center [1450, 393] width 200 height 356
click at [1552, 217] on icon "button" at bounding box center [1553, 219] width 4 height 4
click at [1082, 284] on button "Select variable previous_urls" at bounding box center [1079, 283] width 114 height 15
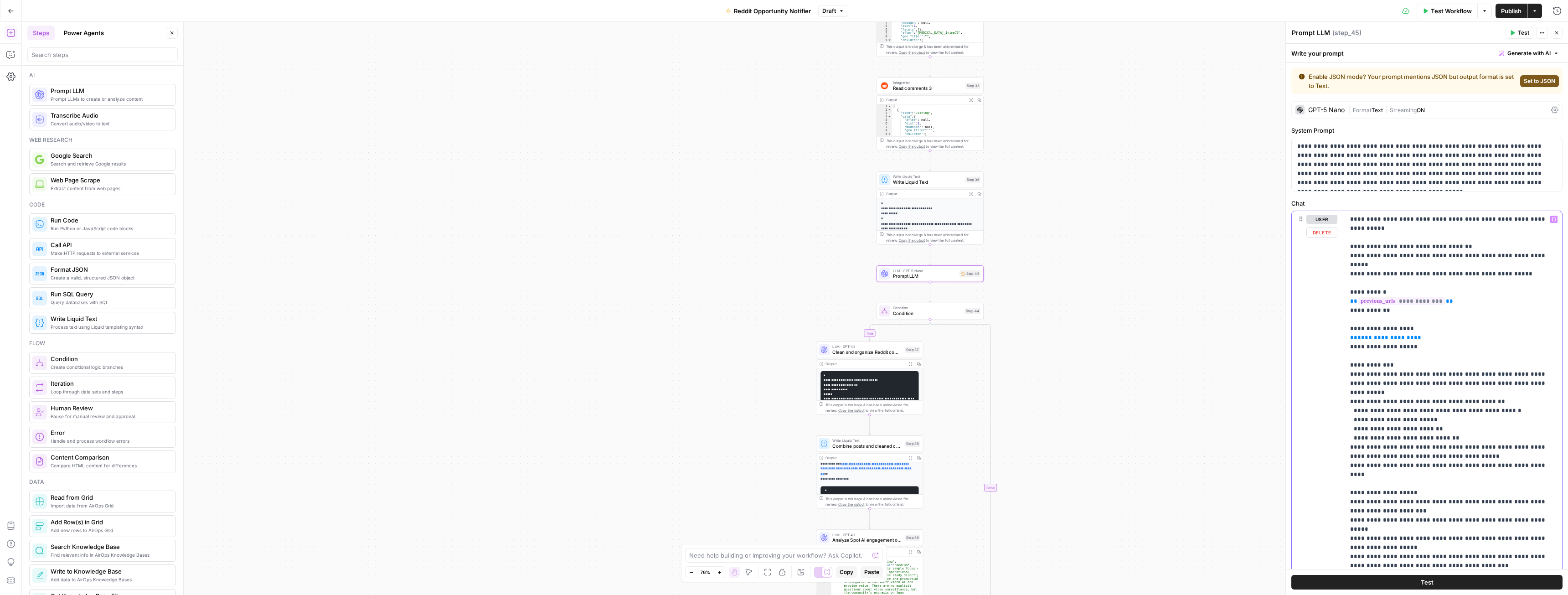
drag, startPoint x: 1416, startPoint y: 319, endPoint x: 1351, endPoint y: 320, distance: 65.0
click at [1351, 320] on p "**********" at bounding box center [1450, 393] width 200 height 356
click at [1552, 217] on icon "button" at bounding box center [1553, 219] width 4 height 4
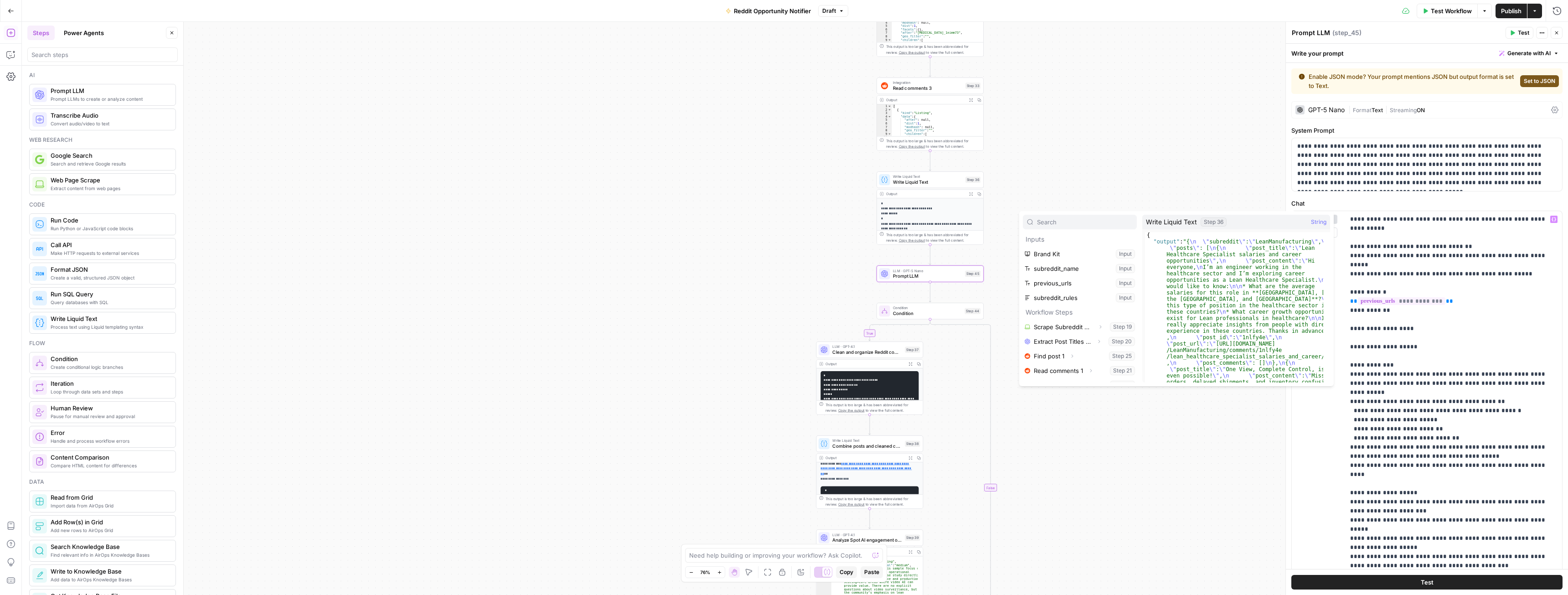
scroll to position [112, 0]
click at [1090, 331] on icon "button" at bounding box center [1088, 331] width 5 height 5
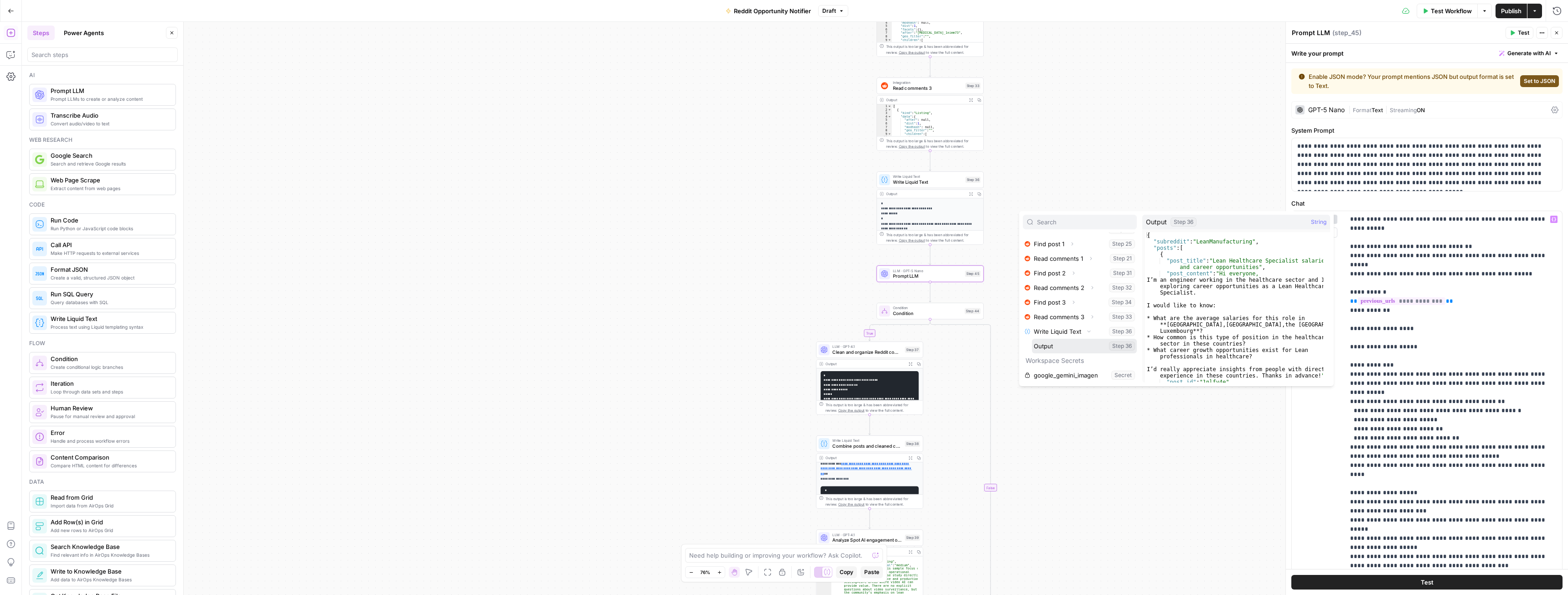
click at [1052, 346] on button "Select variable Output" at bounding box center [1084, 346] width 105 height 15
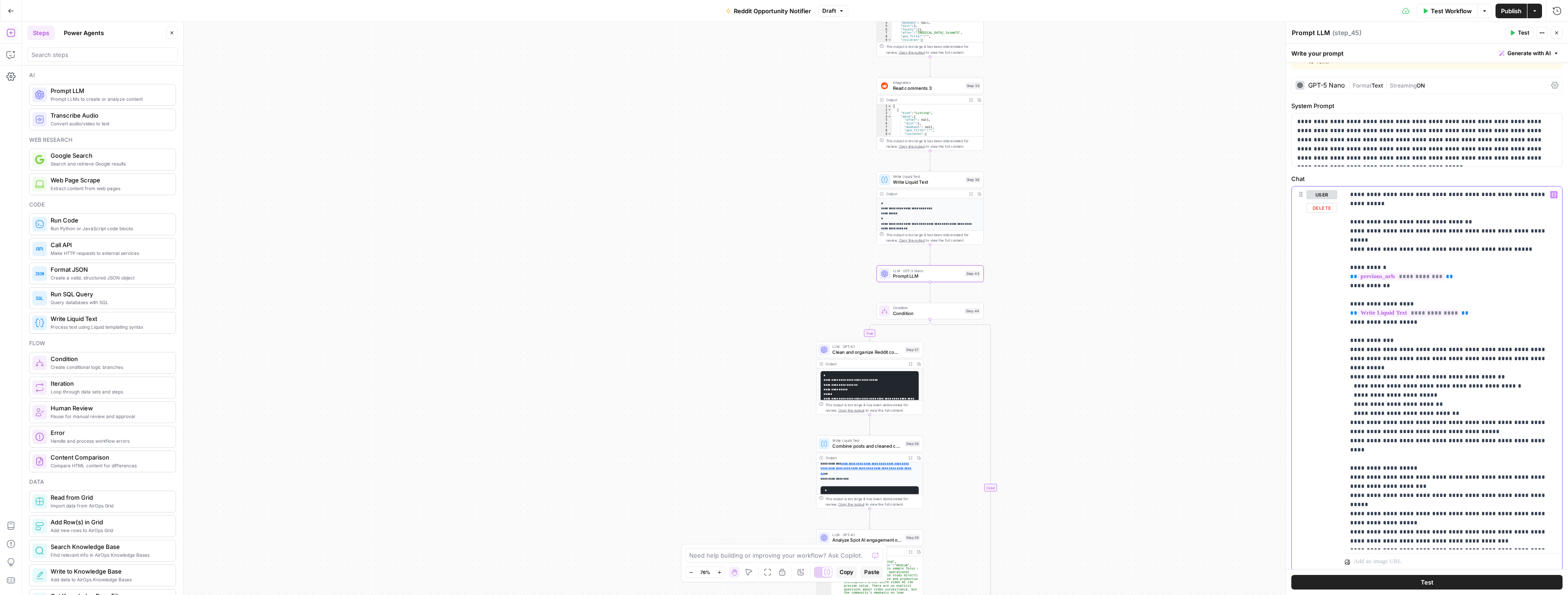
scroll to position [0, 0]
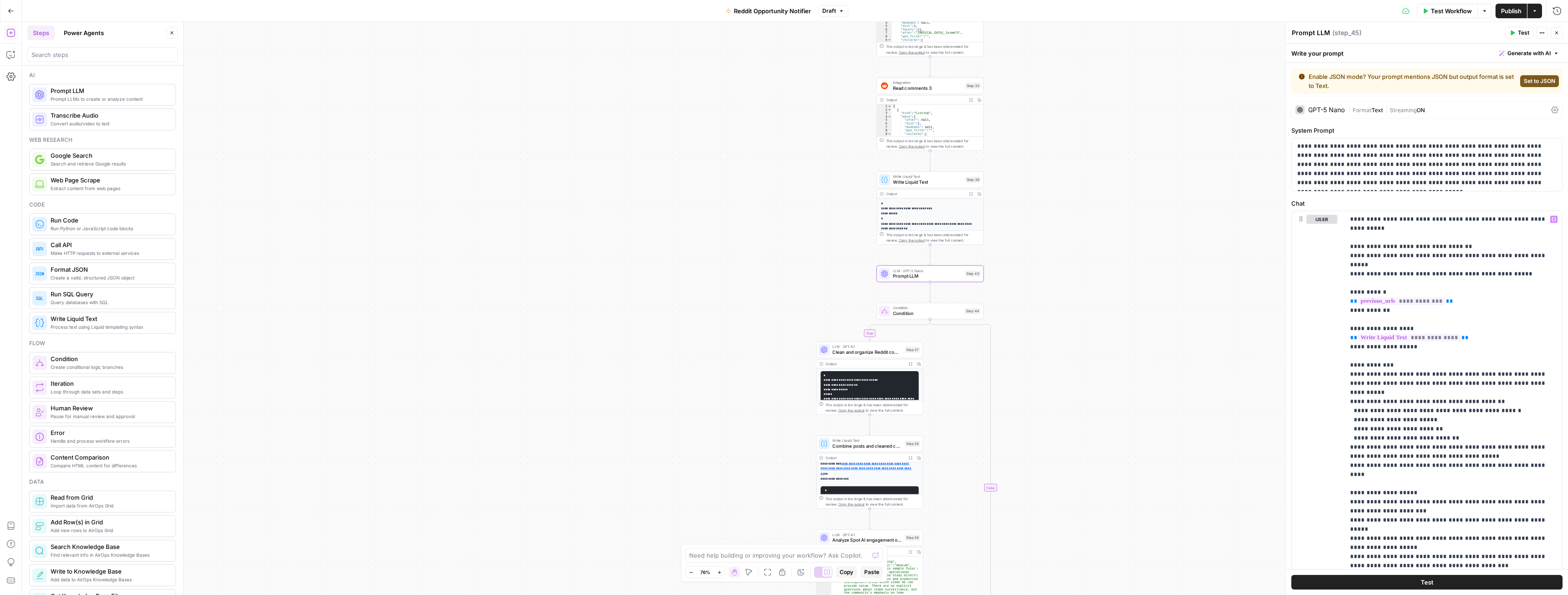
click at [1527, 83] on span "Set to JSON" at bounding box center [1539, 81] width 32 height 8
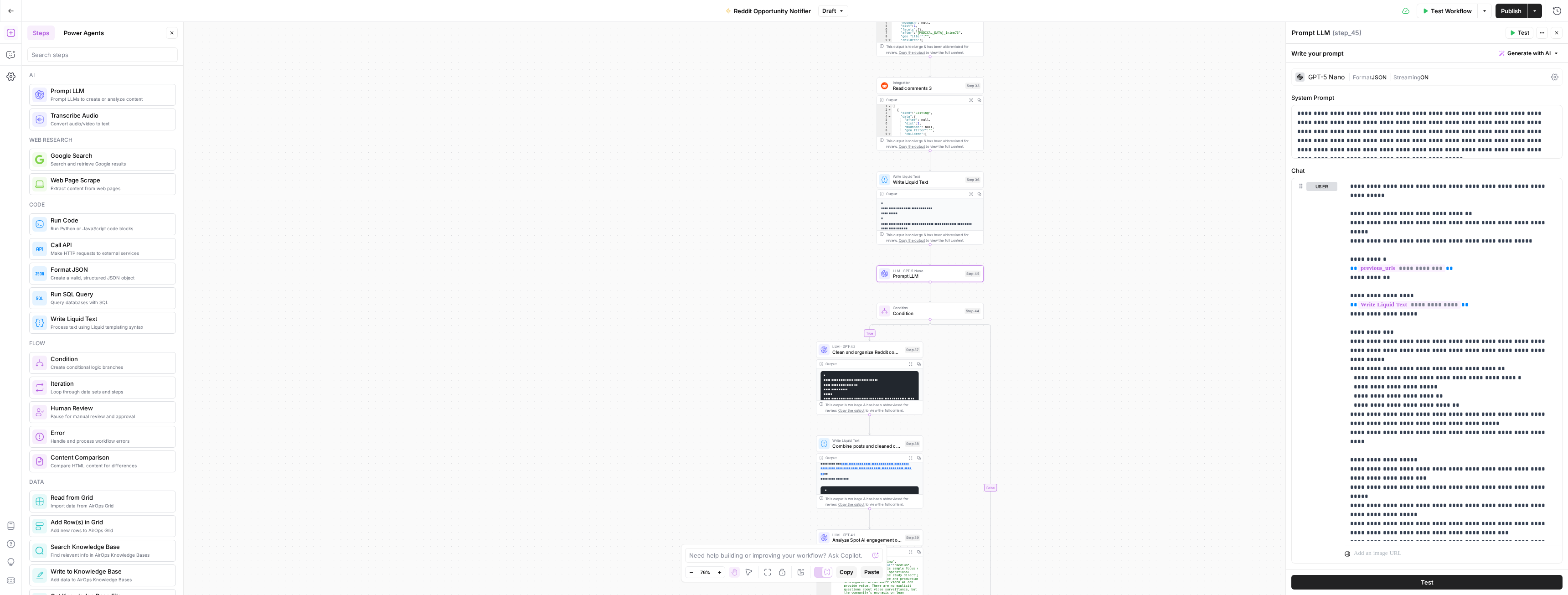
click at [1369, 80] on span "Format" at bounding box center [1362, 77] width 19 height 7
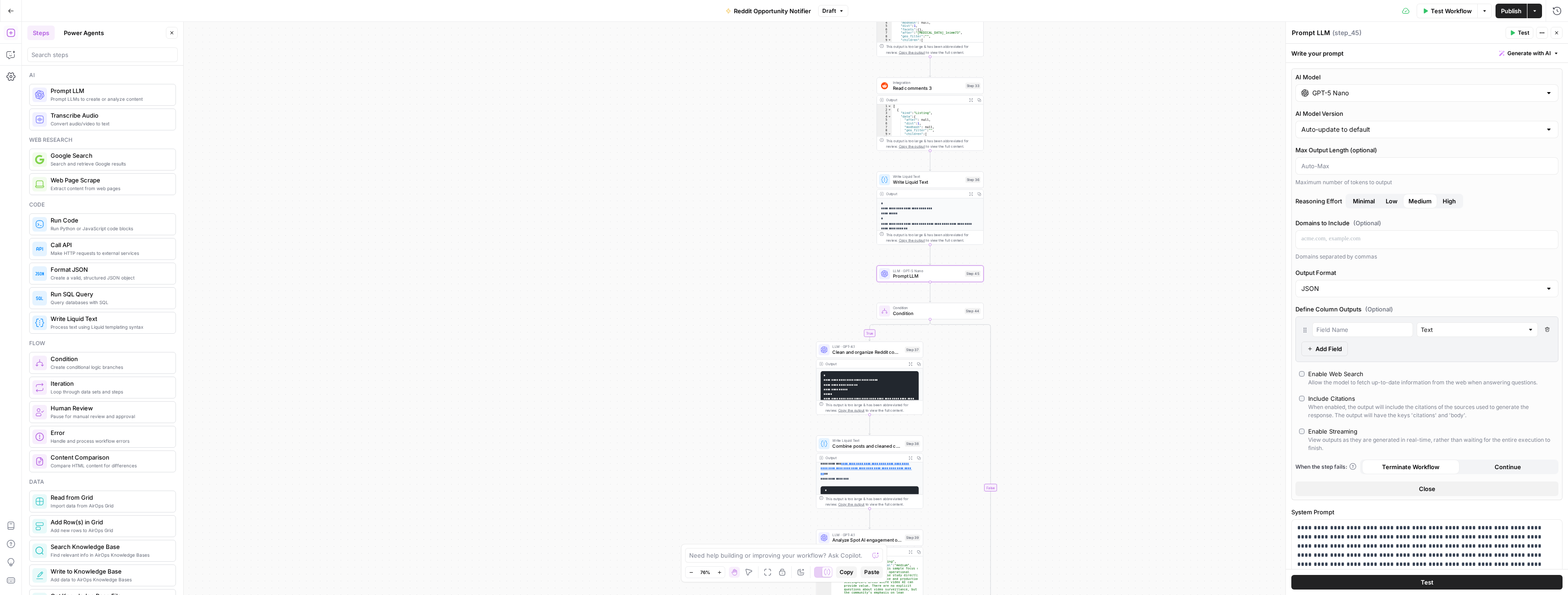
click at [1392, 201] on span "Low" at bounding box center [1391, 201] width 12 height 9
click at [1368, 202] on span "Minimal" at bounding box center [1364, 201] width 22 height 9
click at [1396, 204] on span "Low" at bounding box center [1391, 201] width 12 height 9
click at [1361, 201] on span "Minimal" at bounding box center [1364, 201] width 22 height 9
click at [1557, 34] on icon "button" at bounding box center [1556, 32] width 5 height 5
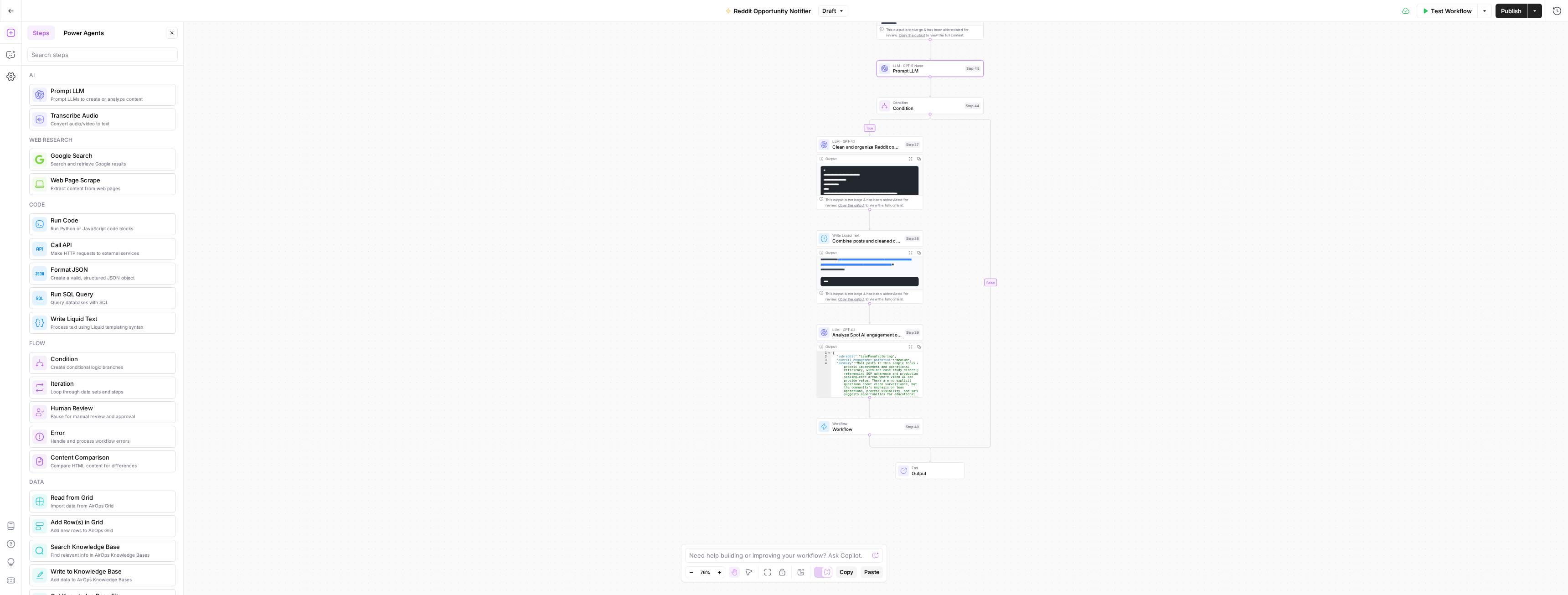
click at [10, 30] on icon "button" at bounding box center [10, 32] width 9 height 9
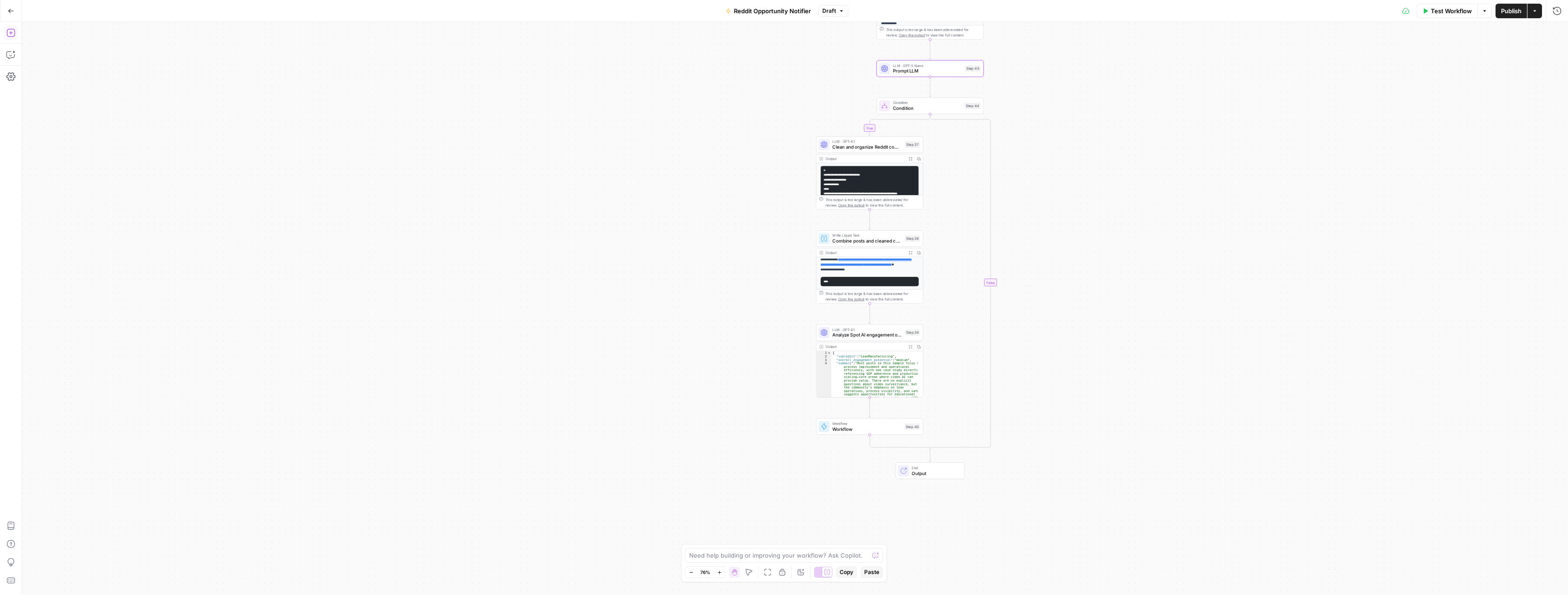
click at [10, 30] on icon "button" at bounding box center [10, 32] width 9 height 9
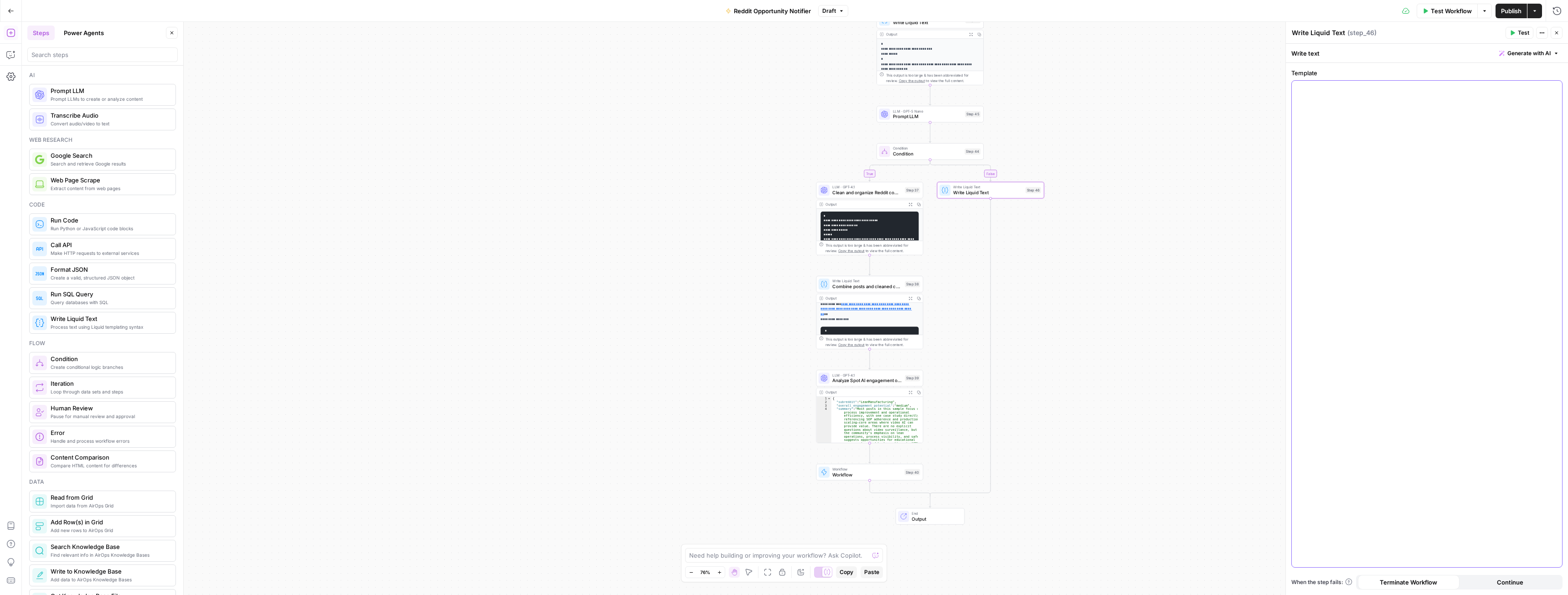
click at [1387, 160] on div at bounding box center [1427, 324] width 270 height 487
click at [1561, 32] on button "Close" at bounding box center [1556, 32] width 12 height 12
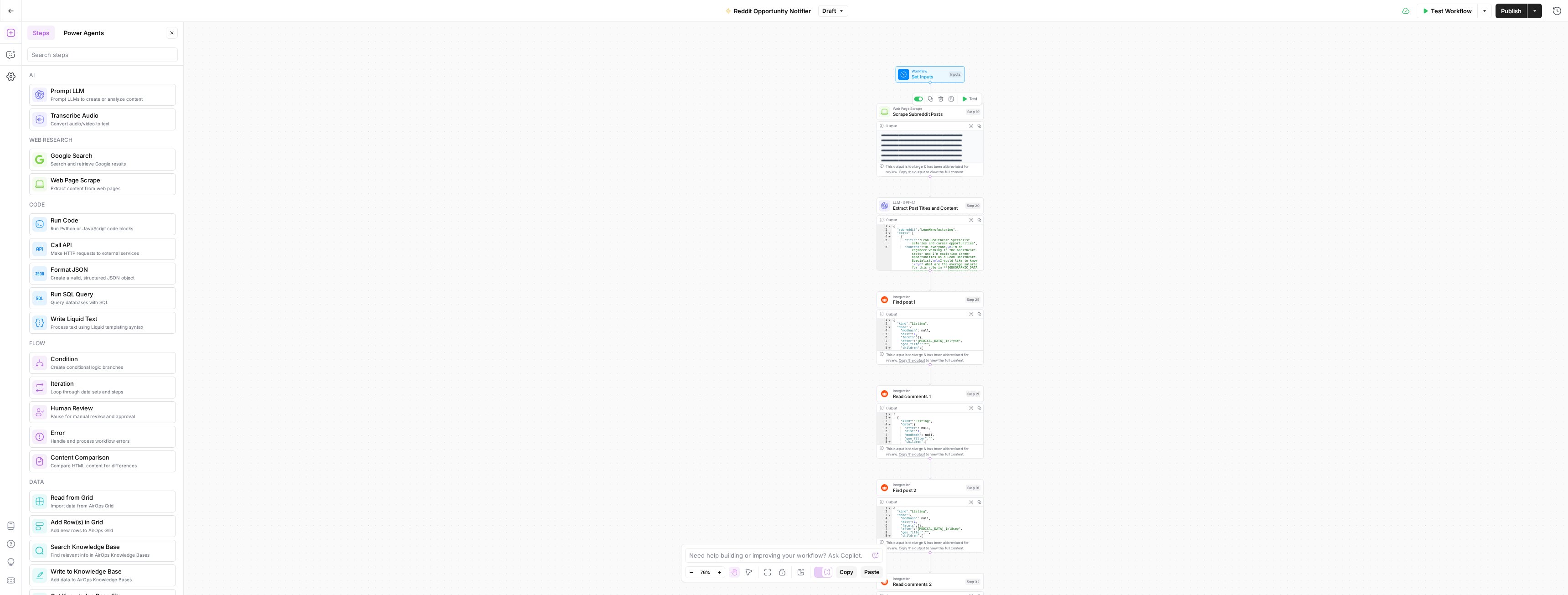
click at [923, 72] on span "Workflow" at bounding box center [929, 71] width 34 height 5
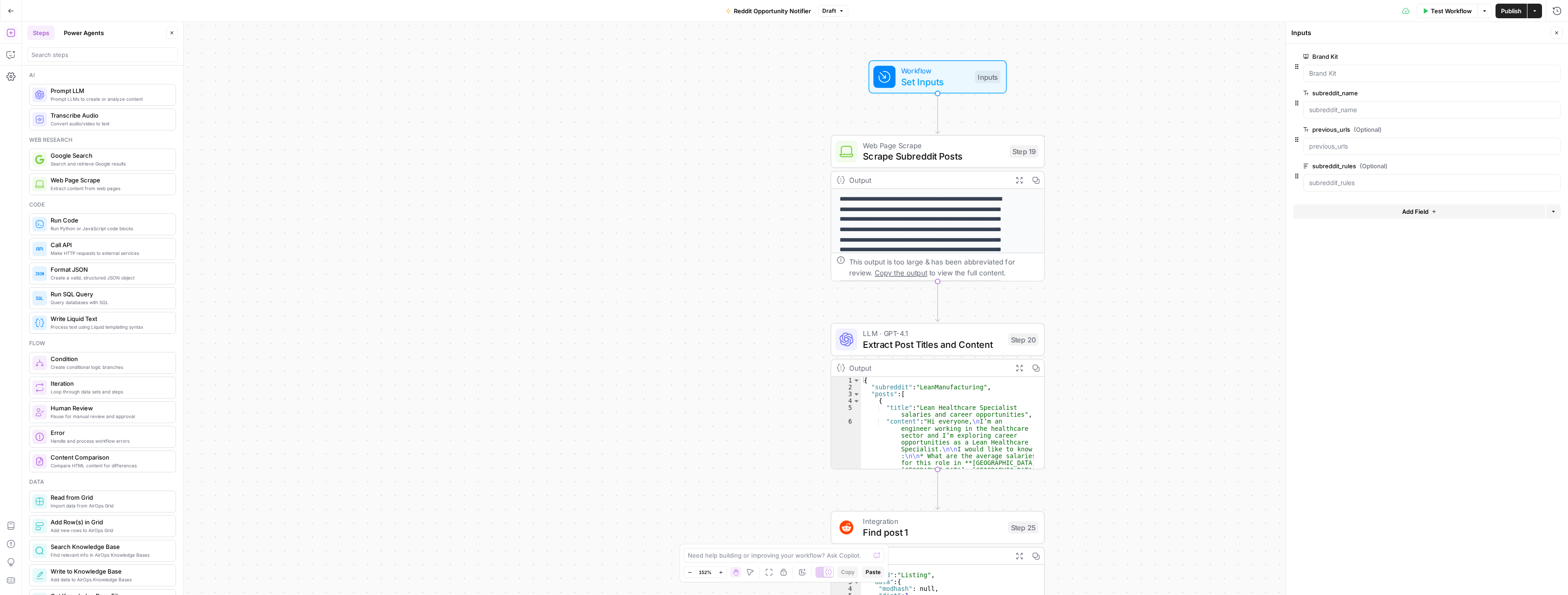
click at [1453, 9] on span "Test Workflow" at bounding box center [1451, 10] width 41 height 9
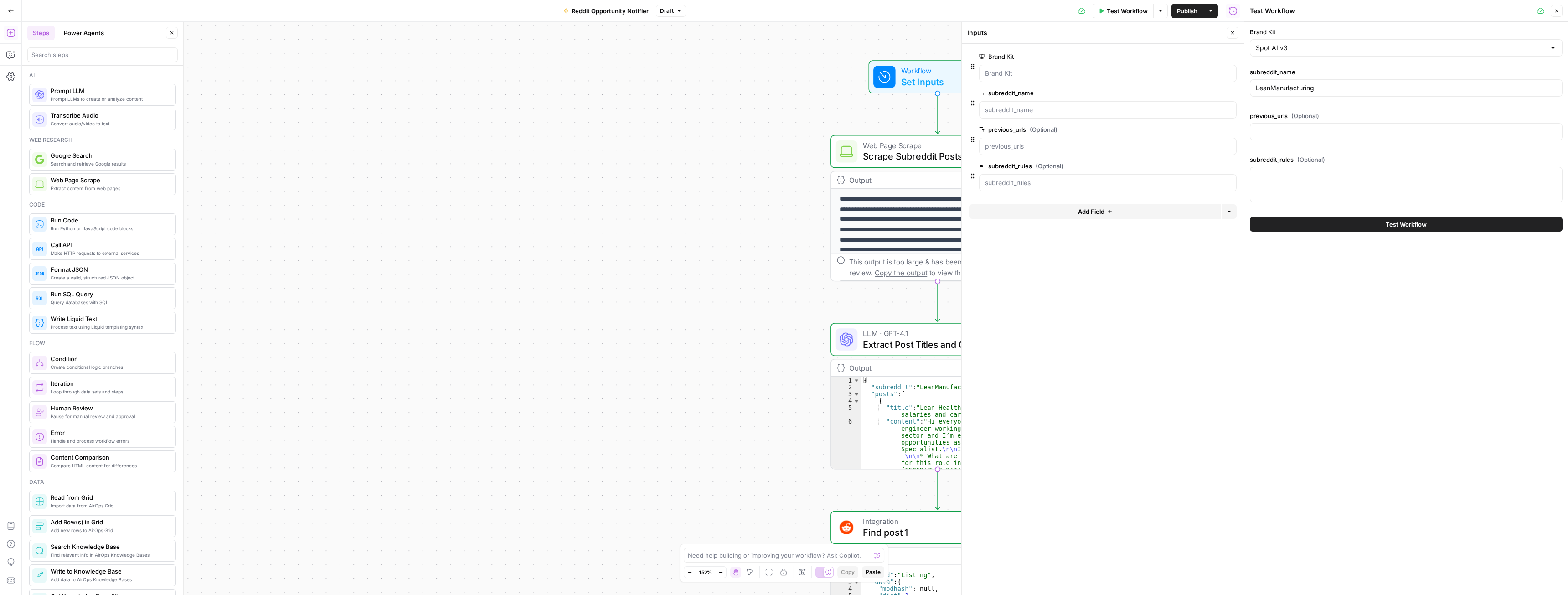
click at [1312, 136] on div at bounding box center [1406, 132] width 313 height 17
paste input "[ "//www.reddit.com/r/LeanManufacturing/comments/1nlfy4e/lean_healthcare_specia…"
type input "[ "//www.reddit.com/r/LeanManufacturing/comments/1nlfy4e/lean_healthcare_specia…"
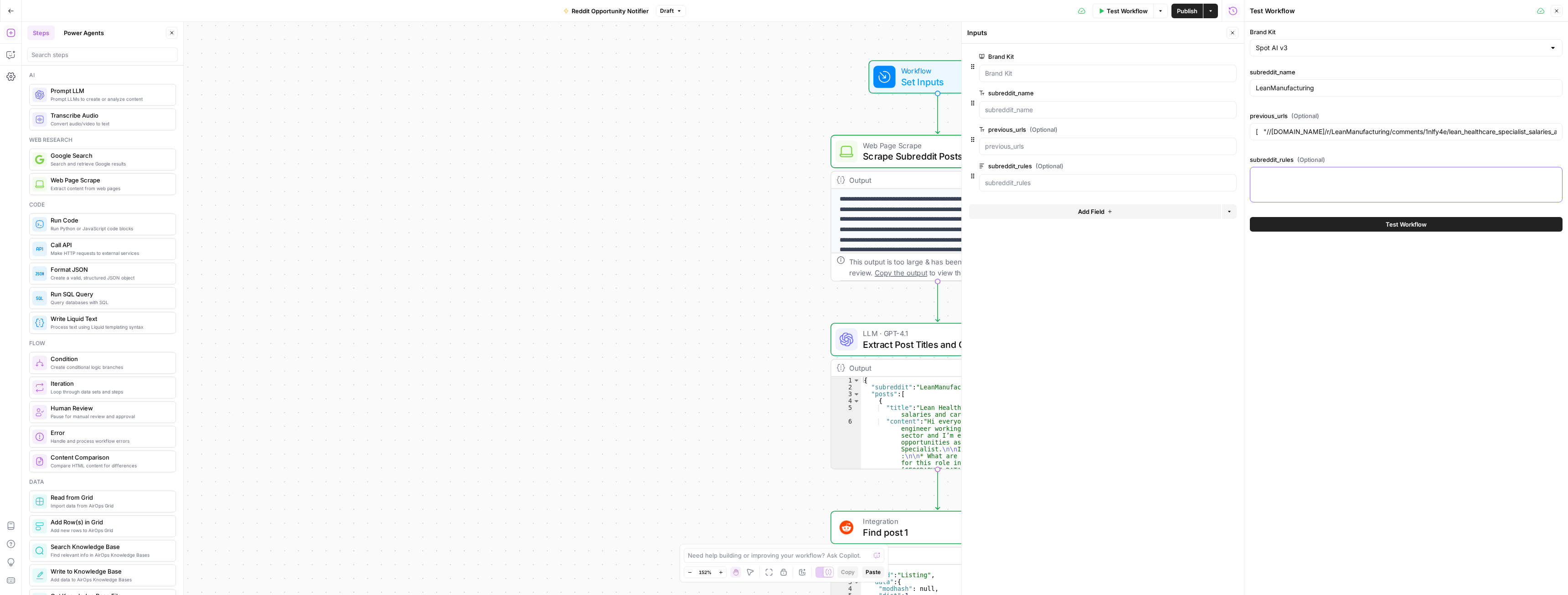
click at [1286, 173] on textarea "subreddit_rules (Optional)" at bounding box center [1406, 175] width 301 height 9
paste textarea "No specific rules"
type textarea "No specific rules"
click at [1320, 229] on button "Test Workflow" at bounding box center [1406, 224] width 313 height 15
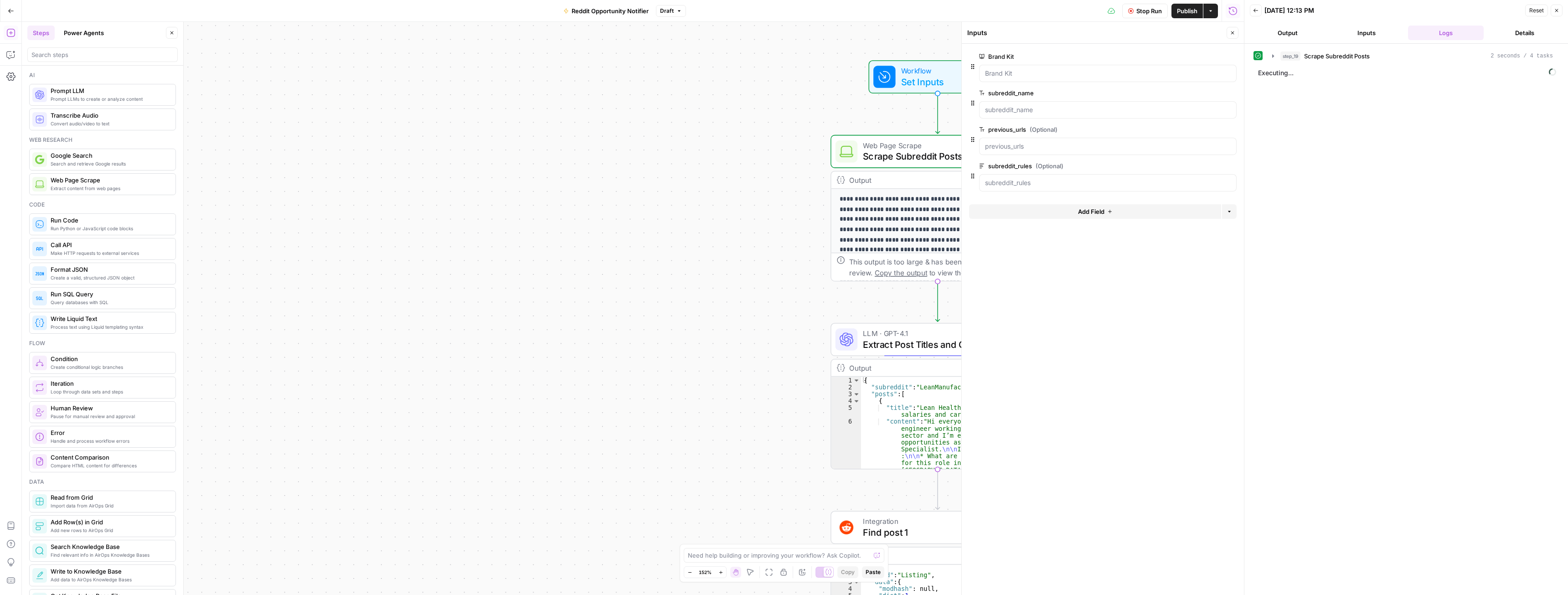
click at [1232, 33] on icon "button" at bounding box center [1233, 33] width 3 height 3
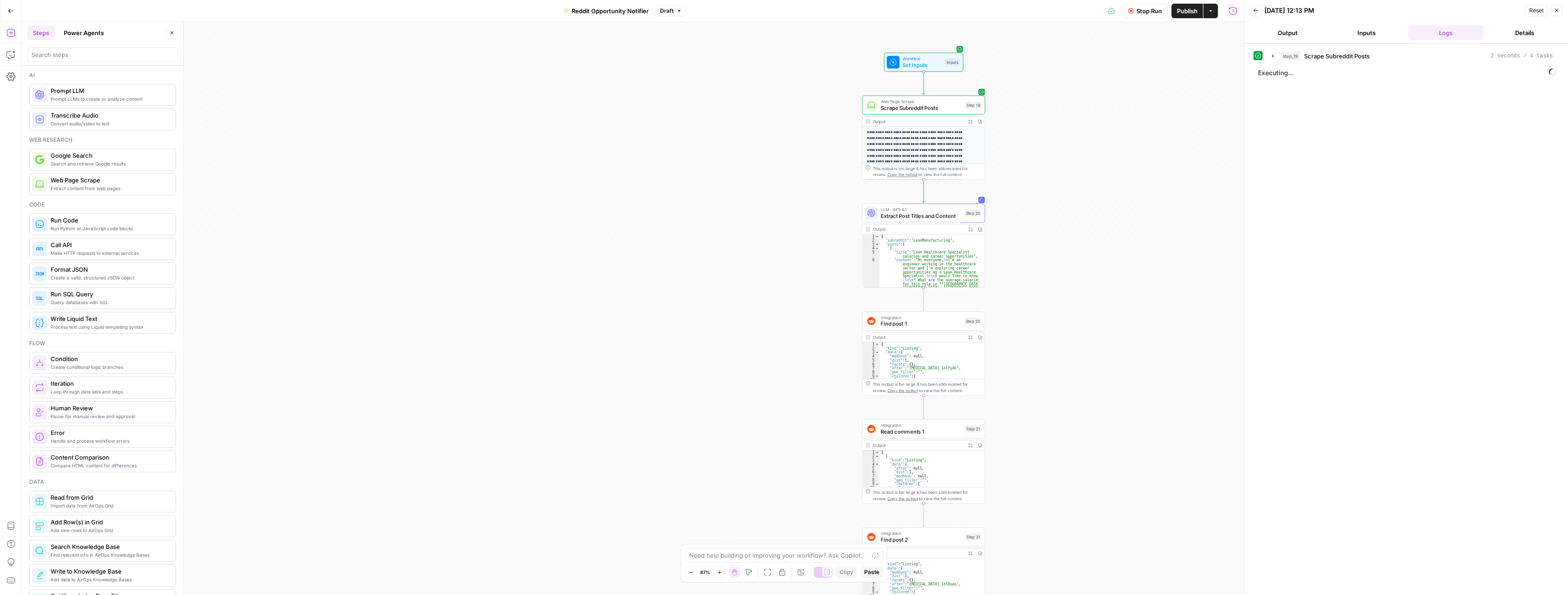
drag, startPoint x: 1133, startPoint y: 255, endPoint x: 1048, endPoint y: 183, distance: 111.4
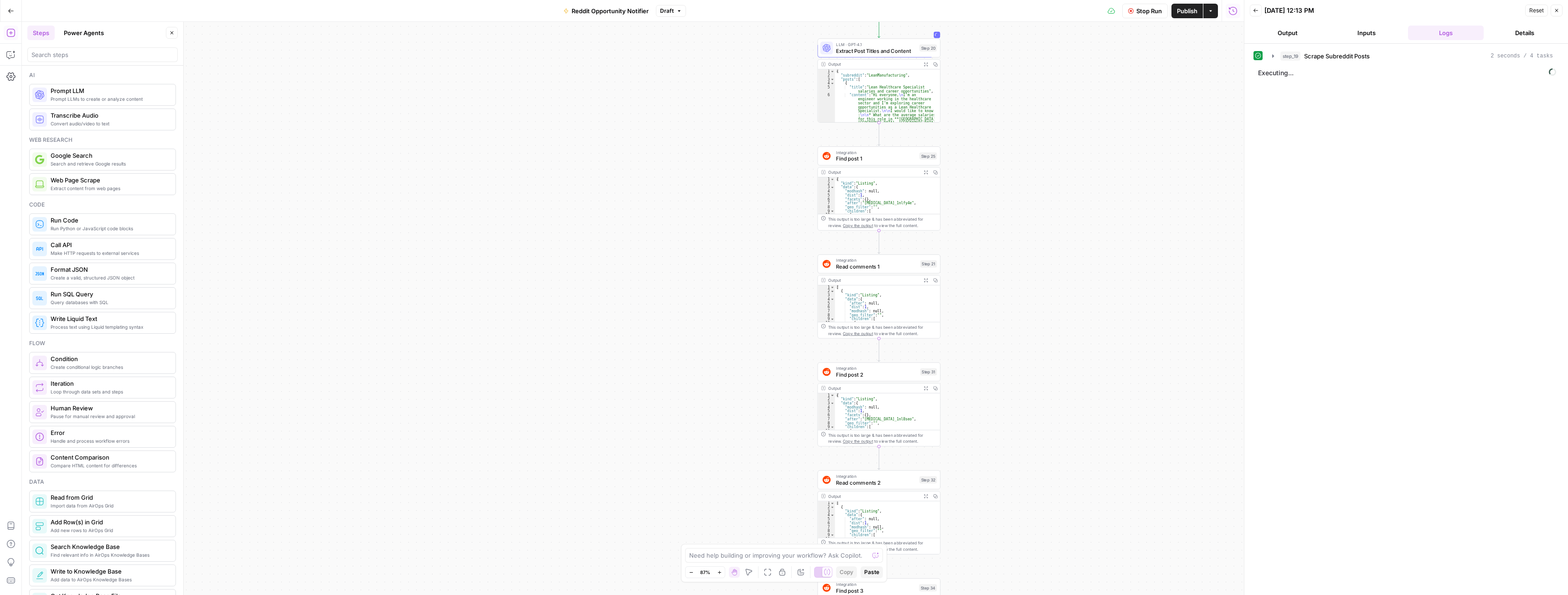
drag, startPoint x: 1082, startPoint y: 322, endPoint x: 1046, endPoint y: 188, distance: 138.8
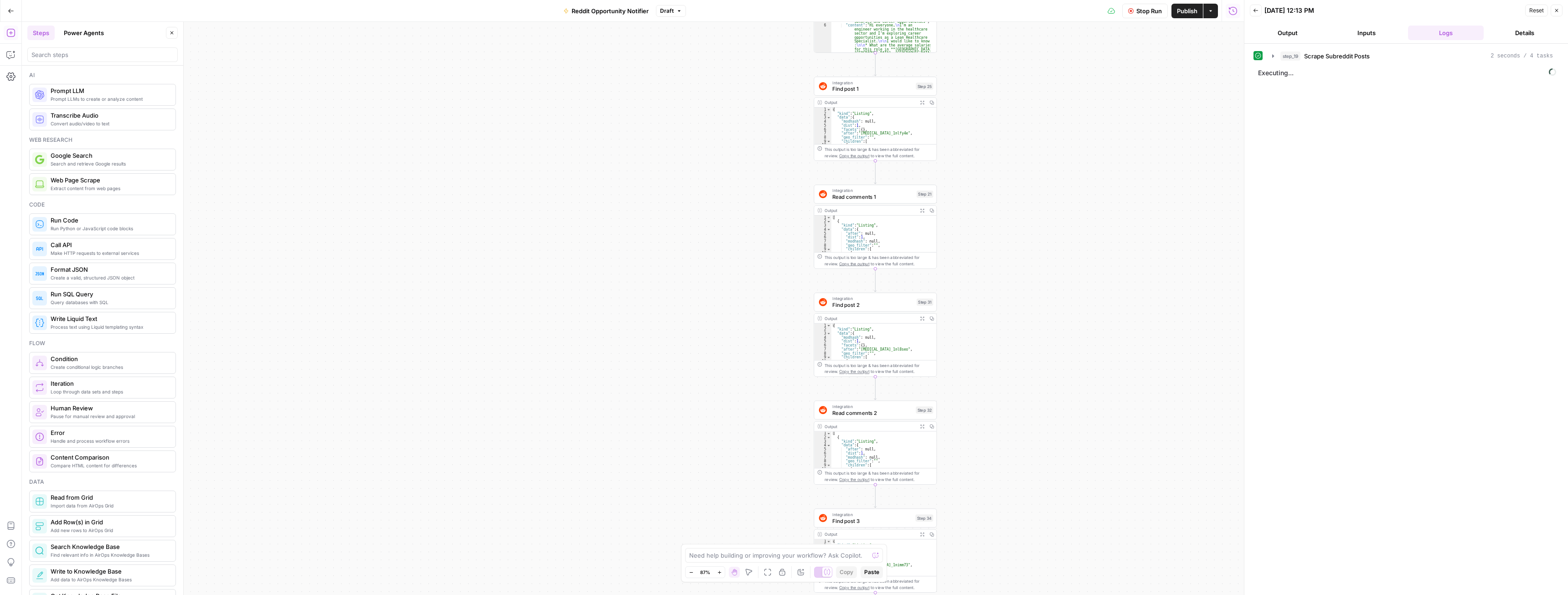
drag, startPoint x: 1062, startPoint y: 273, endPoint x: 1041, endPoint y: 127, distance: 147.5
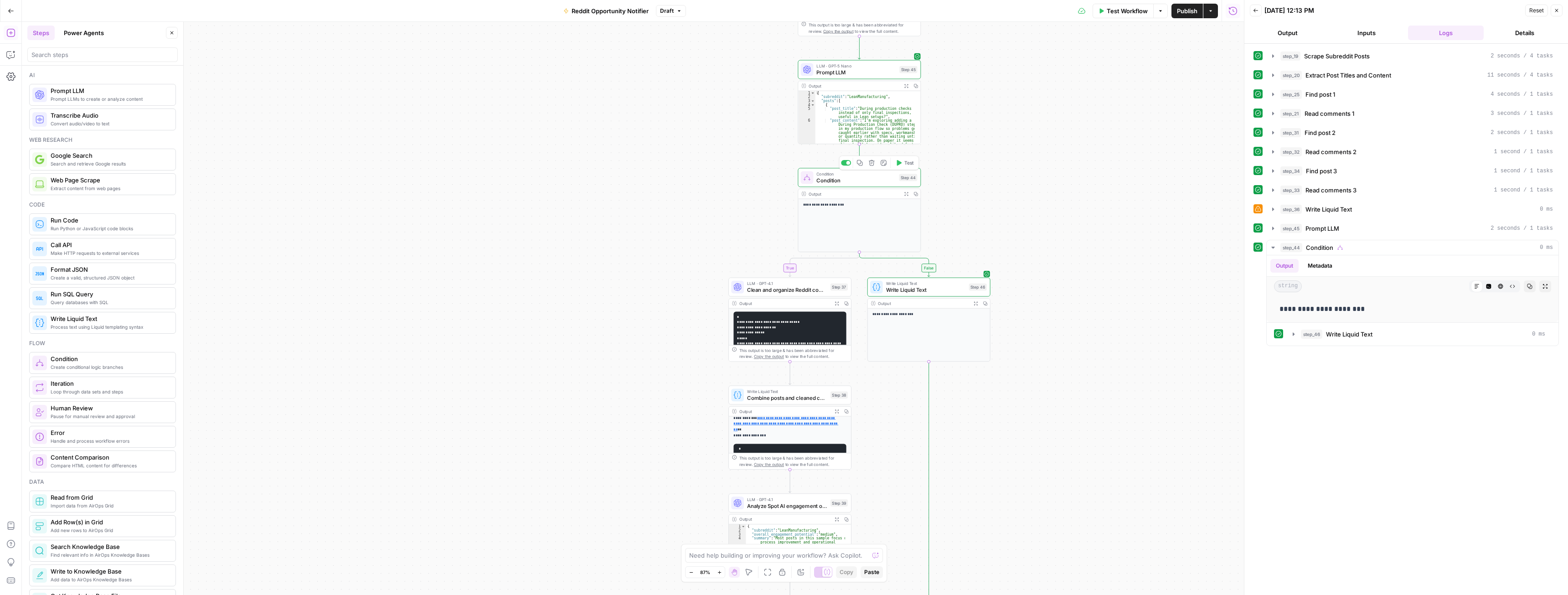
click at [841, 178] on span "Condition" at bounding box center [856, 180] width 79 height 8
click at [6, 54] on icon "button" at bounding box center [10, 54] width 9 height 9
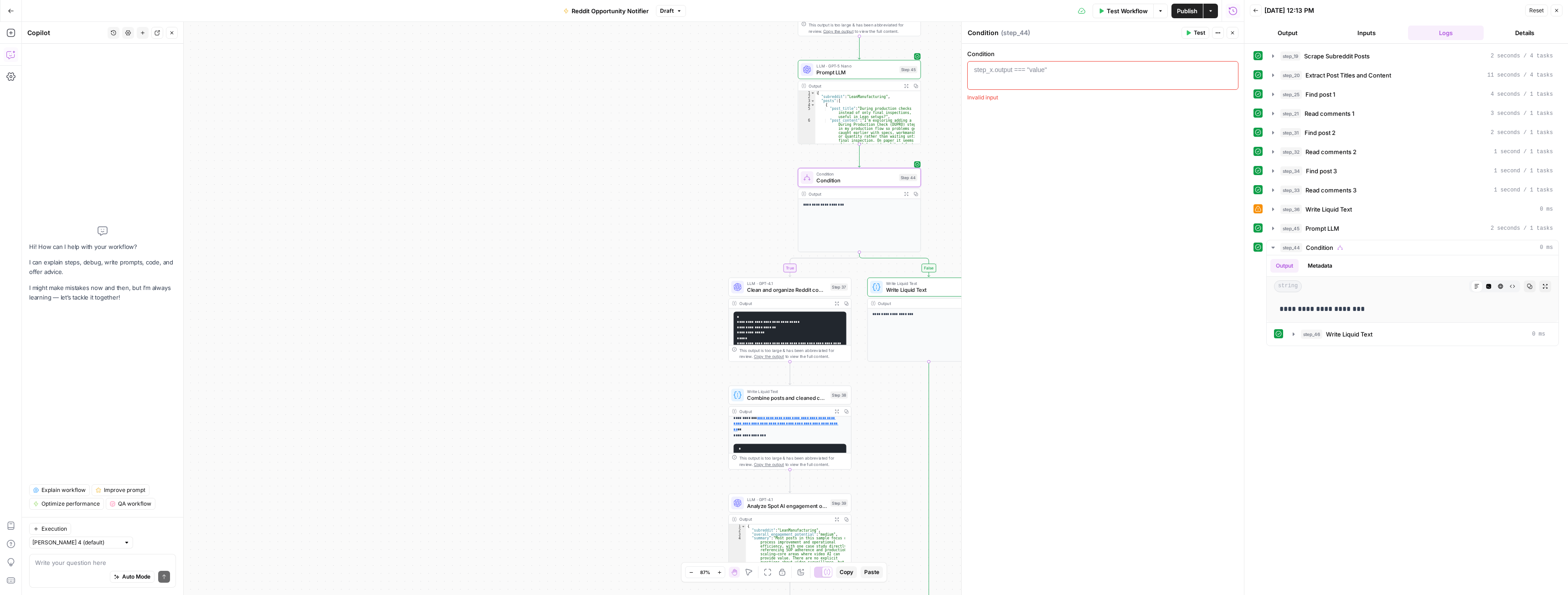
click at [78, 564] on textarea at bounding box center [103, 563] width 135 height 9
type textarea "in step"
click at [831, 73] on span "Prompt LLM" at bounding box center [856, 72] width 80 height 8
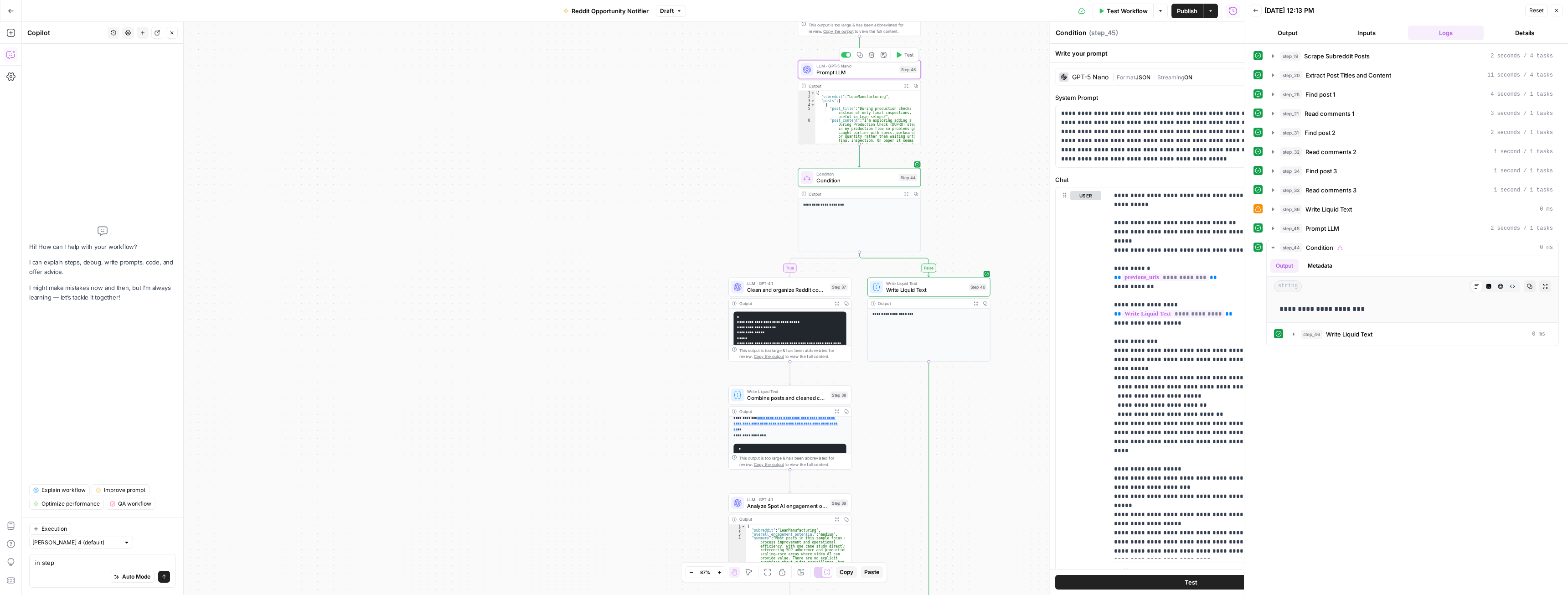
type textarea "Prompt LLM"
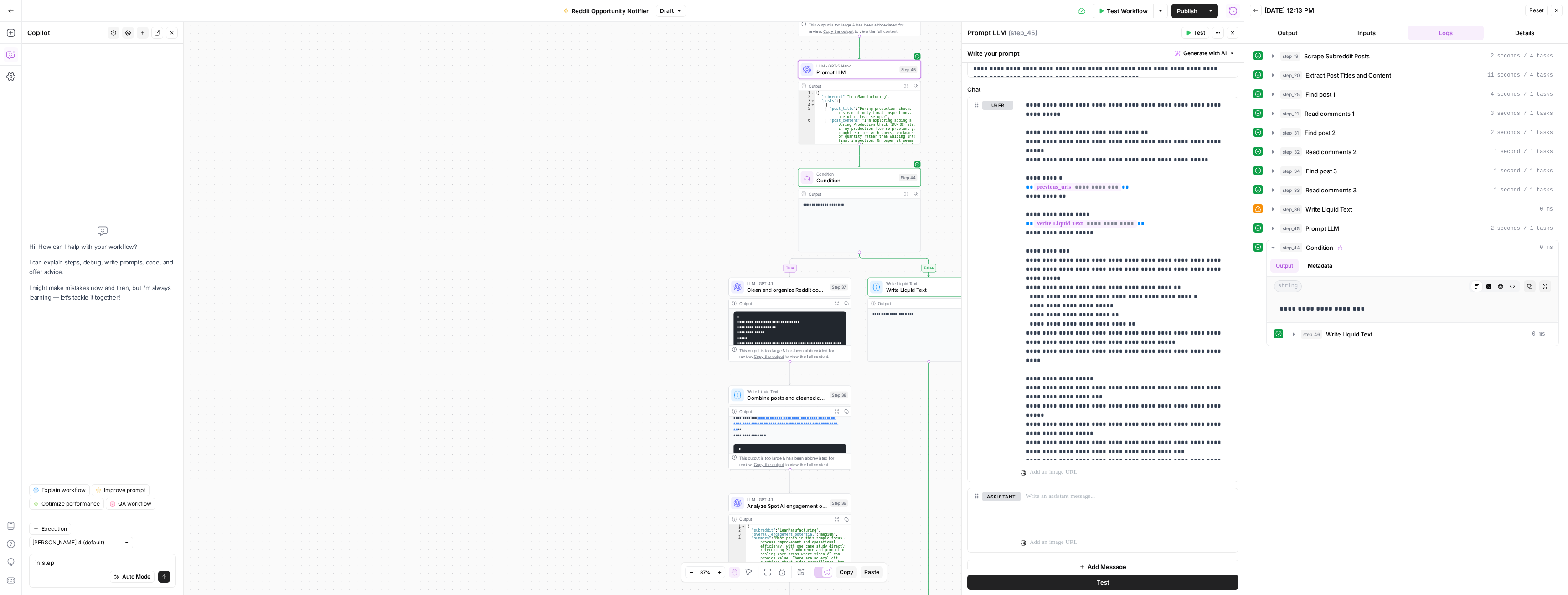
scroll to position [91, 0]
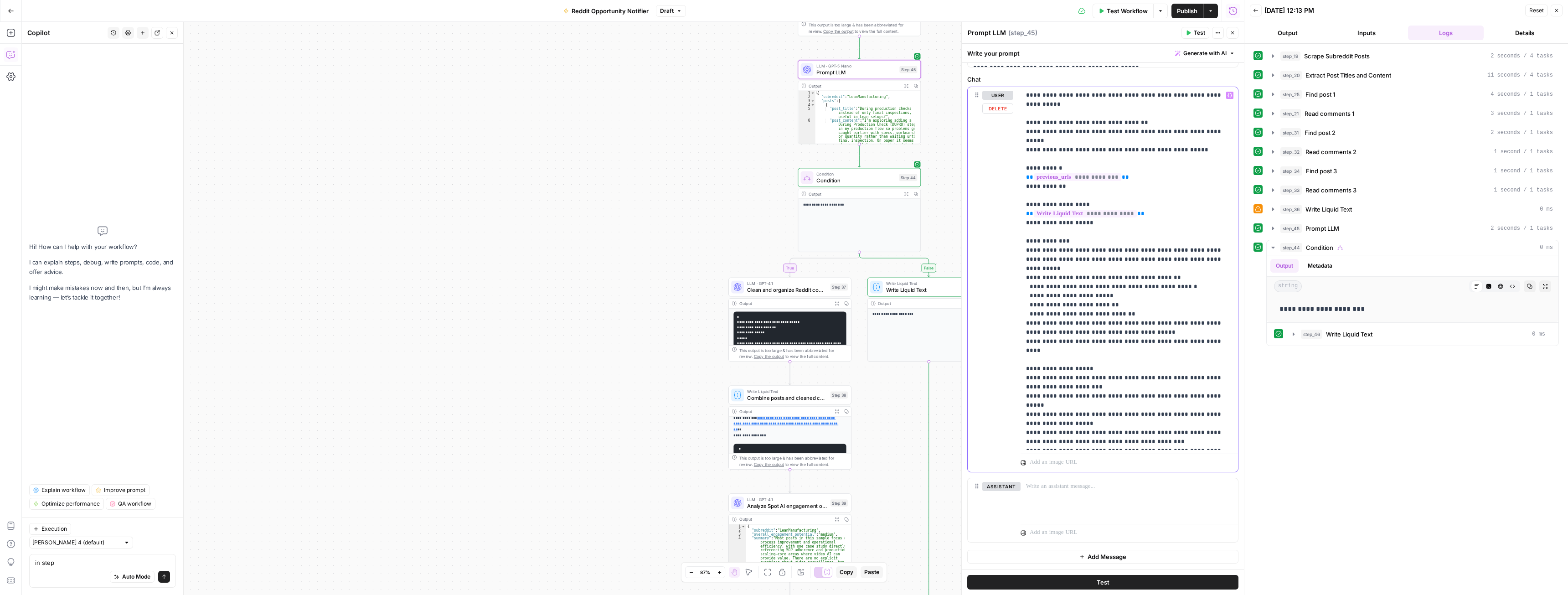
click at [1063, 442] on p "**********" at bounding box center [1126, 269] width 200 height 356
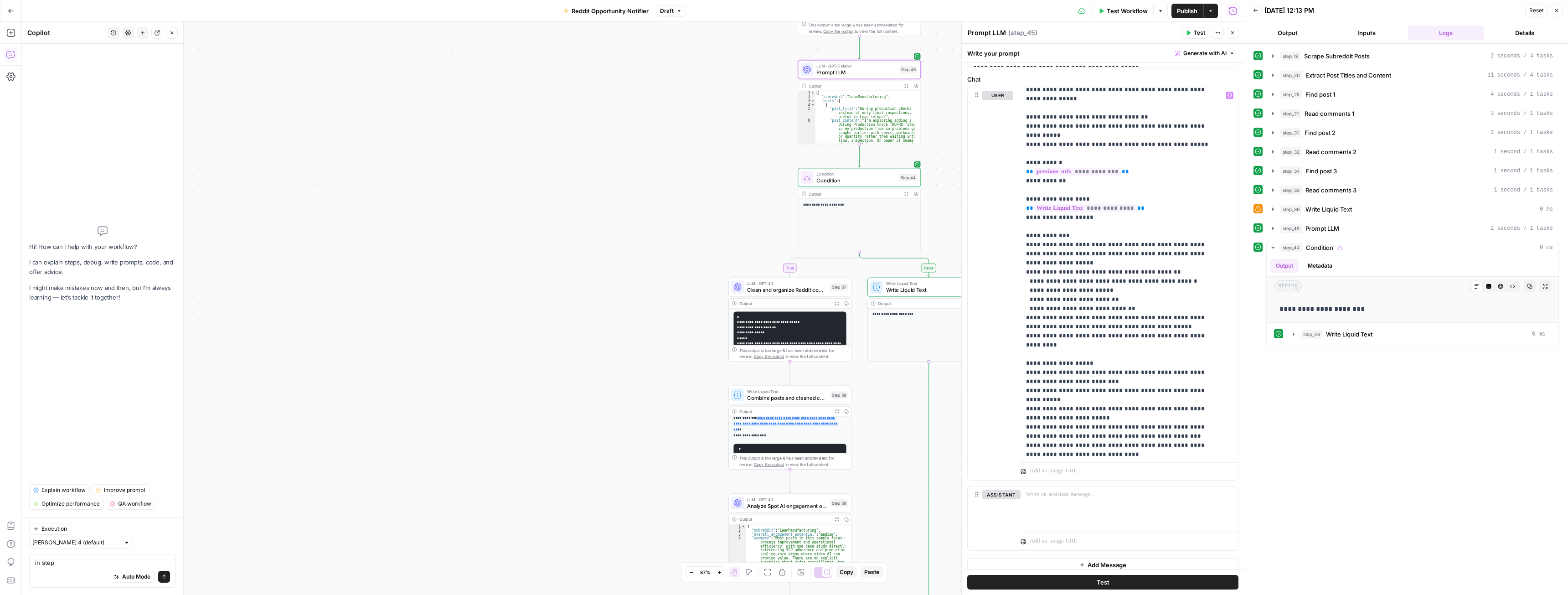
click at [906, 84] on icon "button" at bounding box center [906, 85] width 4 height 4
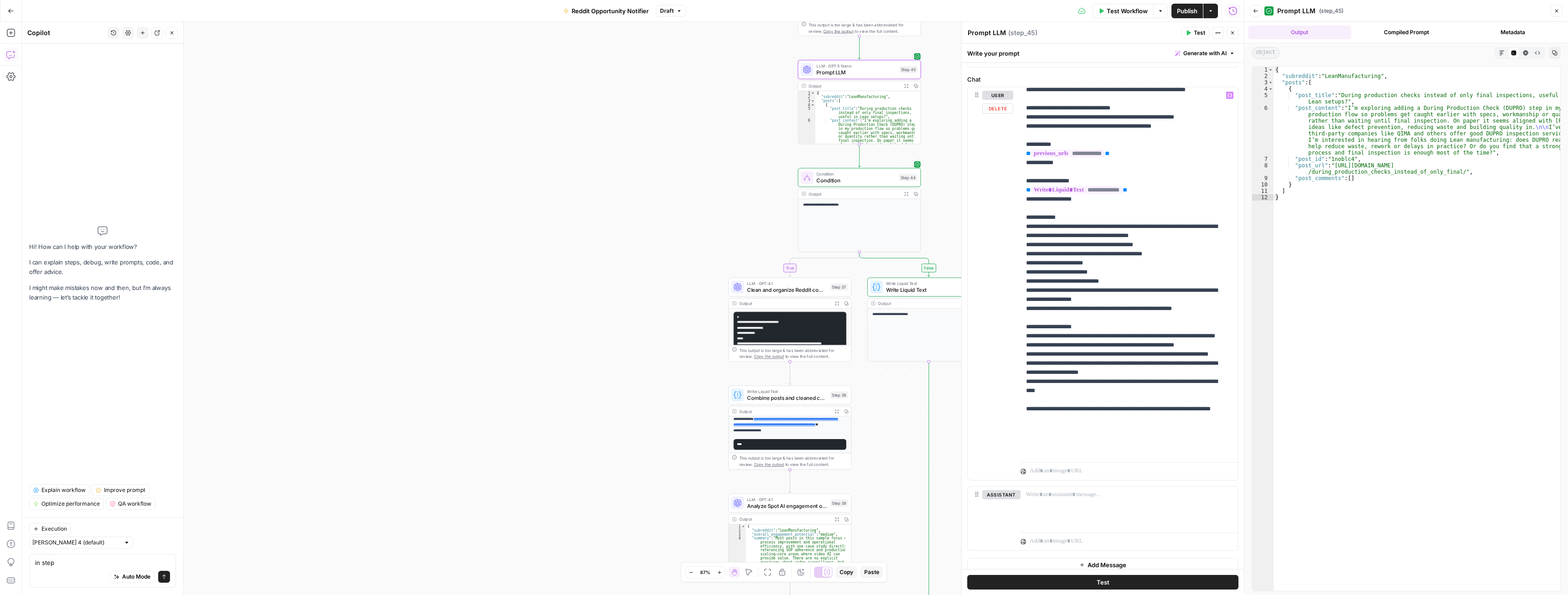
scroll to position [10, 0]
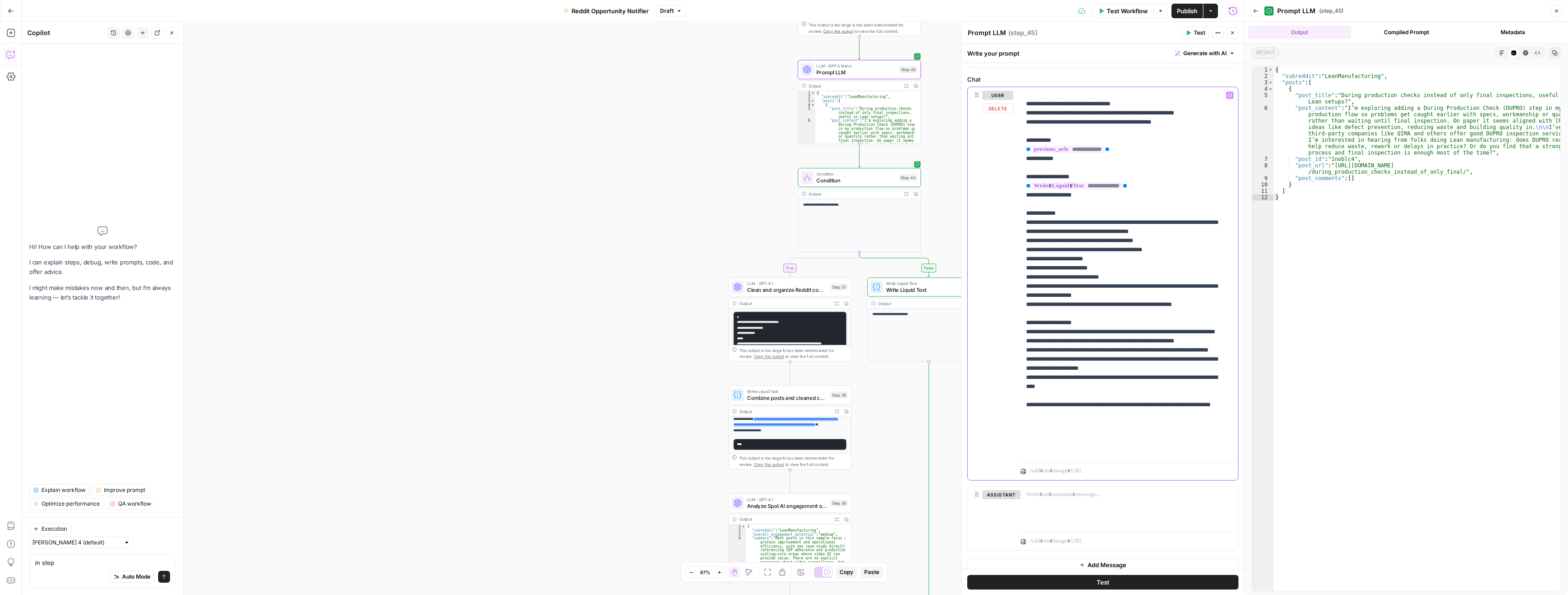
click at [1062, 451] on p "**********" at bounding box center [1122, 268] width 193 height 374
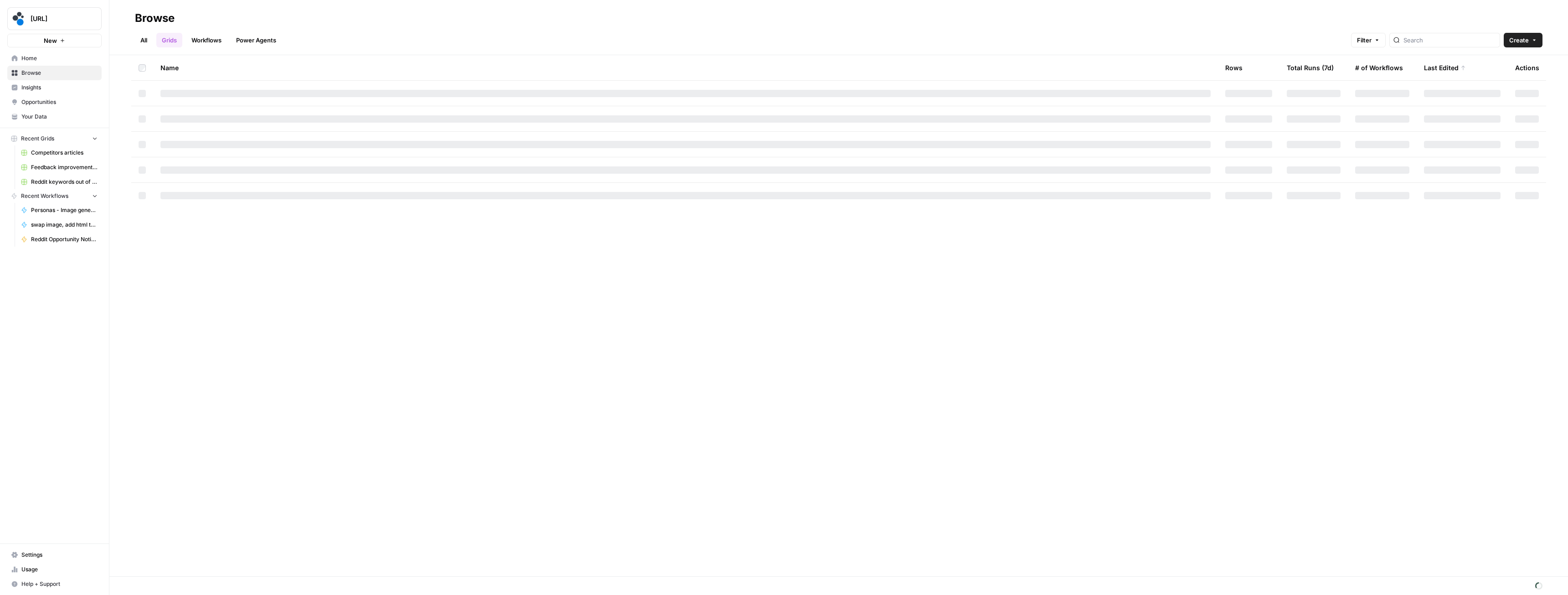
drag, startPoint x: 208, startPoint y: 44, endPoint x: 210, endPoint y: 48, distance: 4.5
click at [208, 44] on link "Workflows" at bounding box center [206, 40] width 41 height 15
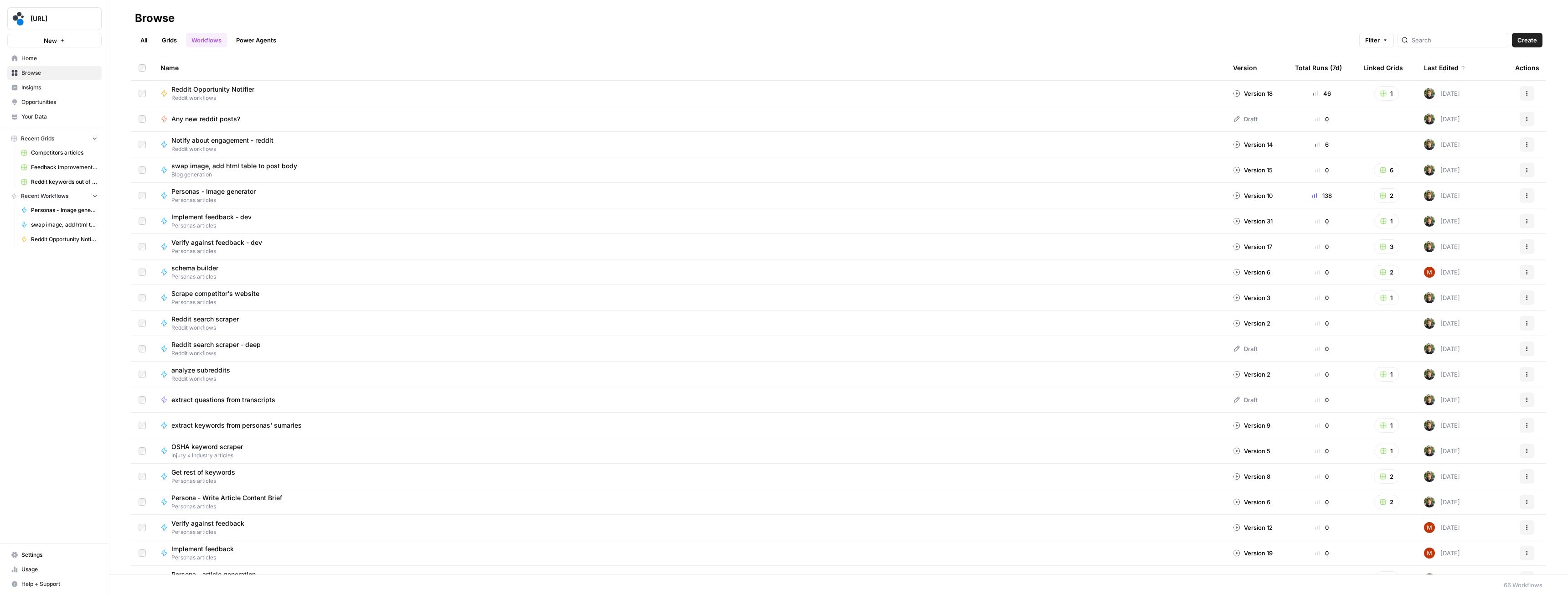
click at [313, 143] on div "Notify about engagement - reddit Reddit workflows" at bounding box center [690, 144] width 1058 height 17
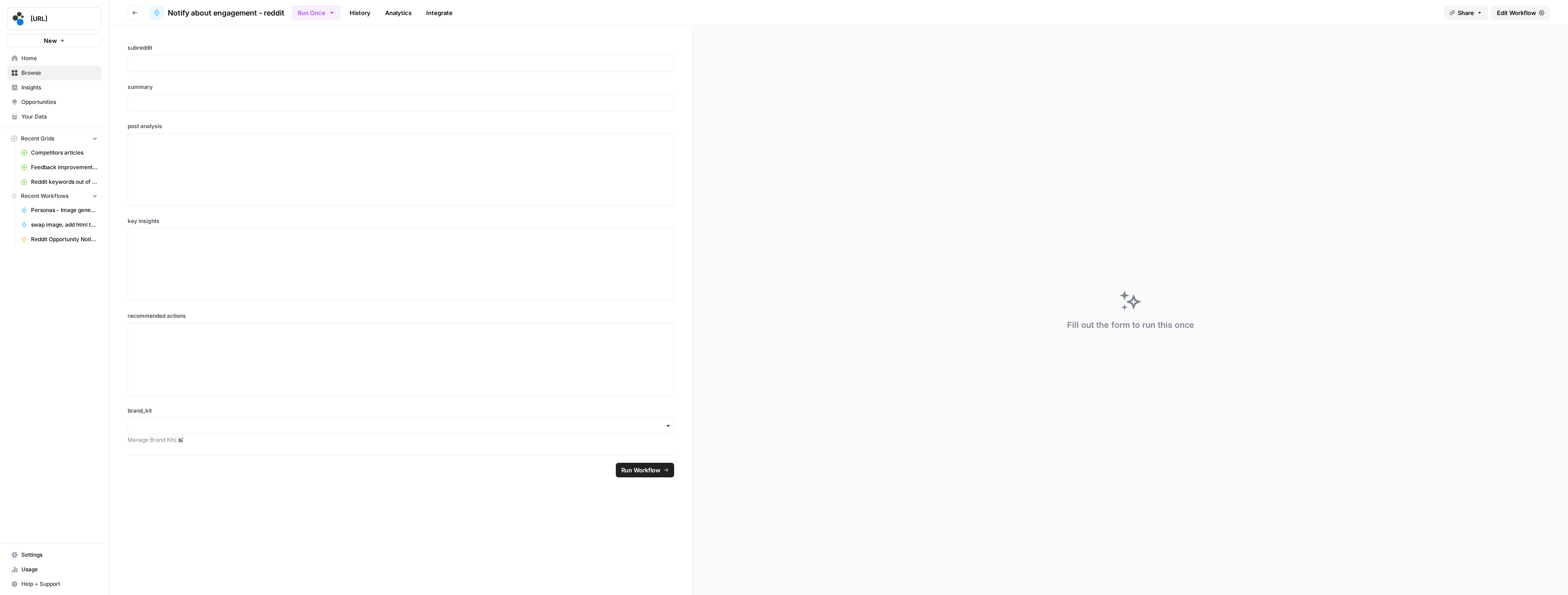
click at [1517, 14] on span "Edit Workflow" at bounding box center [1516, 12] width 39 height 9
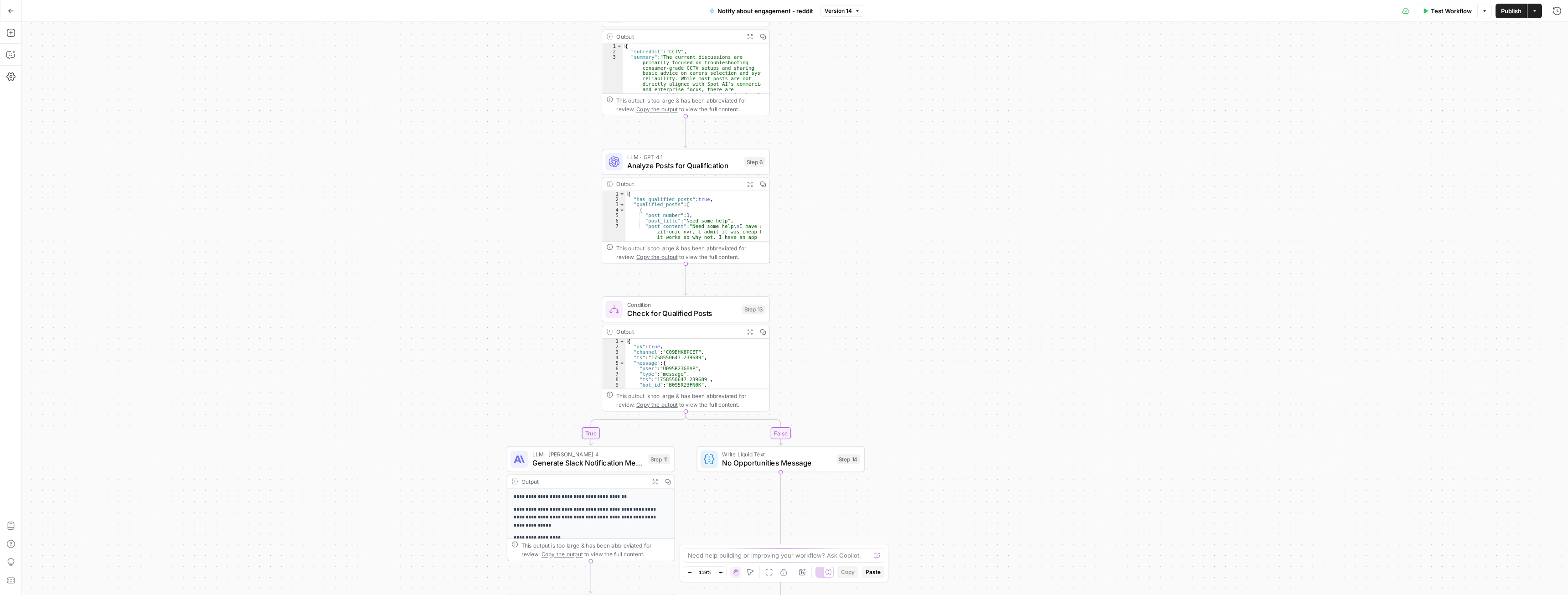
drag, startPoint x: 807, startPoint y: 194, endPoint x: 838, endPoint y: 344, distance: 153.2
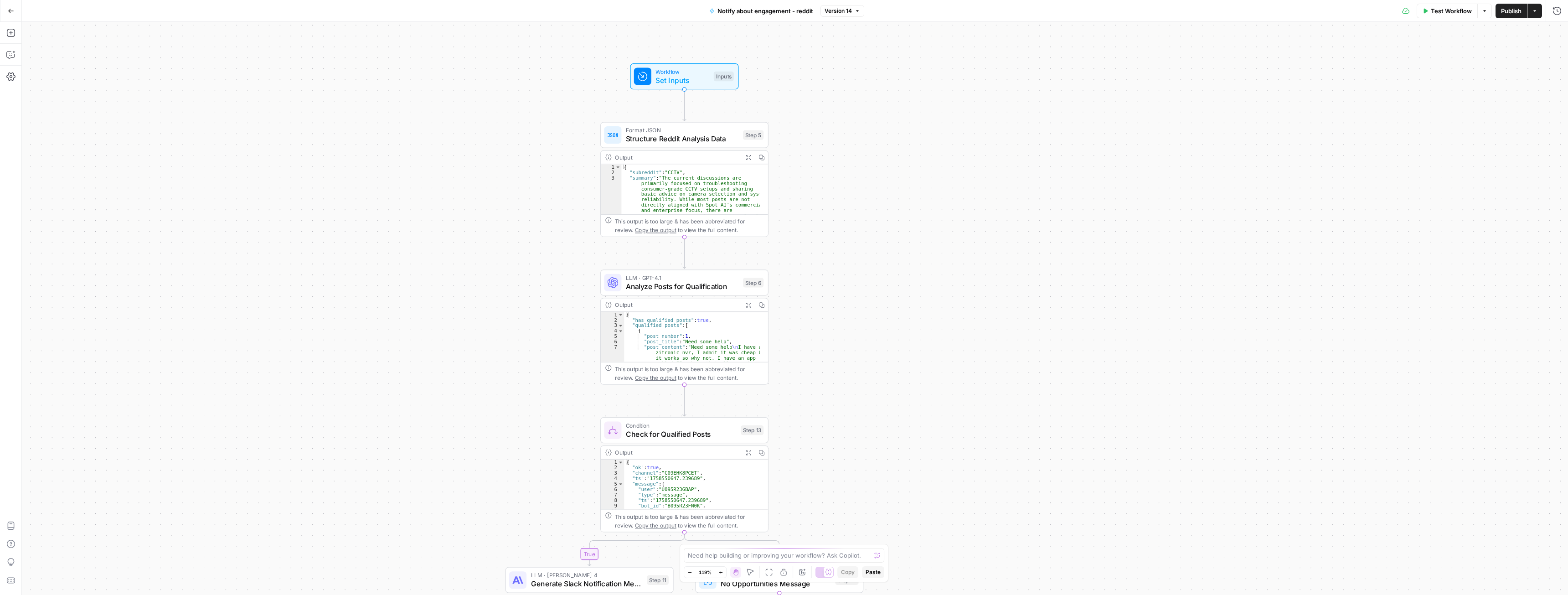
drag, startPoint x: 847, startPoint y: 266, endPoint x: 847, endPoint y: 375, distance: 109.0
click at [702, 288] on span "Analyze Posts for Qualification" at bounding box center [682, 289] width 113 height 11
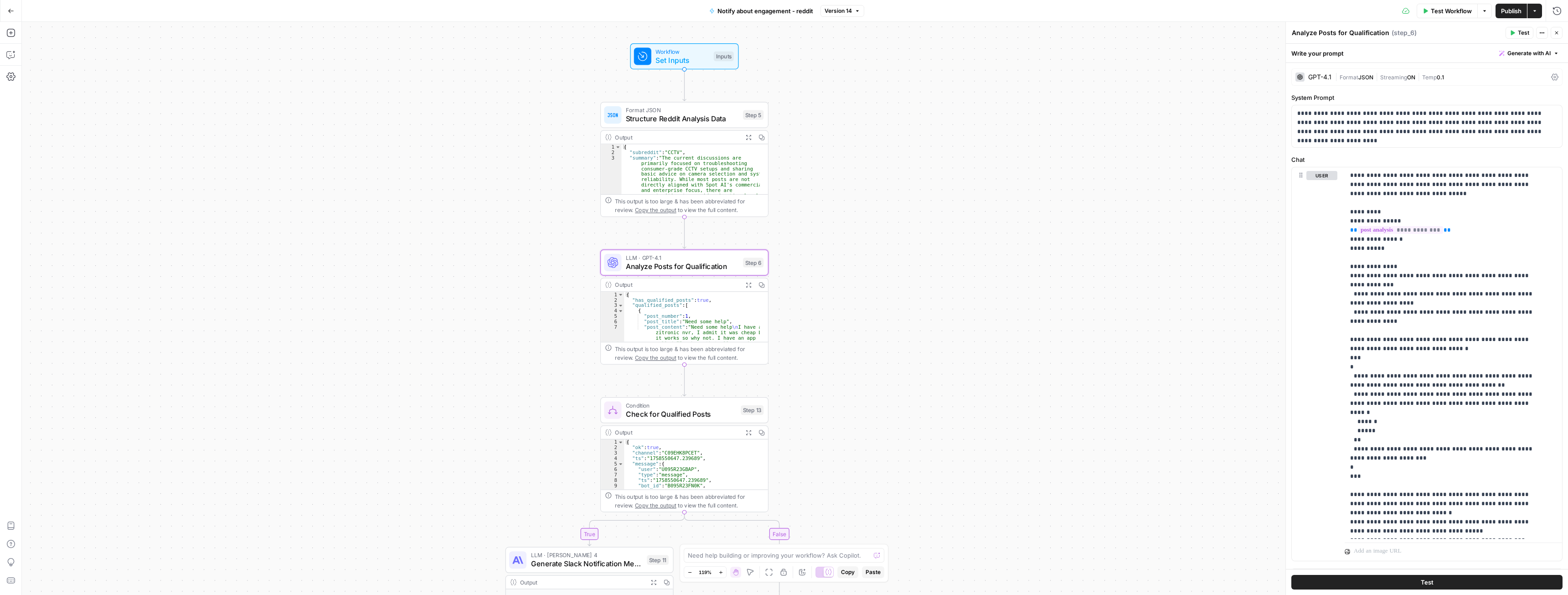
click at [678, 264] on span "Analyze Posts for Qualification" at bounding box center [682, 266] width 113 height 11
click at [1355, 322] on p "**********" at bounding box center [1446, 381] width 193 height 420
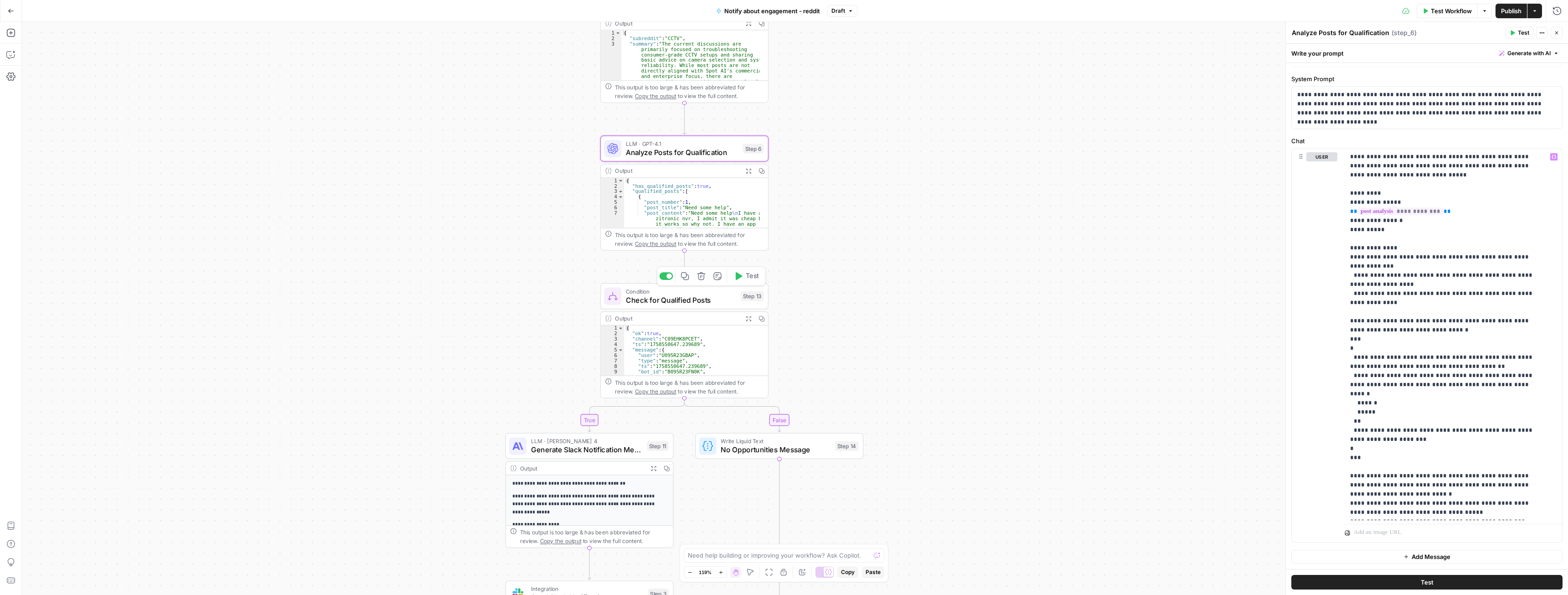
click at [712, 302] on span "Check for Qualified Posts" at bounding box center [681, 300] width 111 height 11
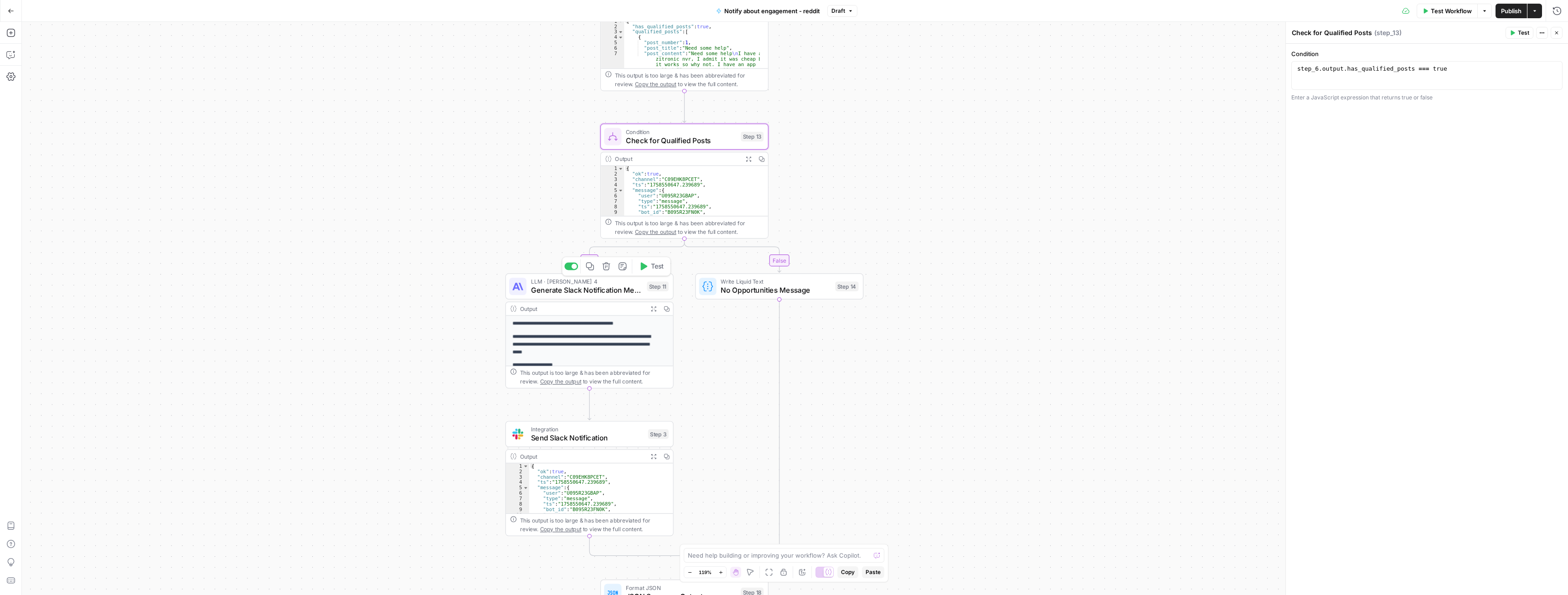
click at [559, 287] on span "Generate Slack Notification Message" at bounding box center [586, 290] width 111 height 11
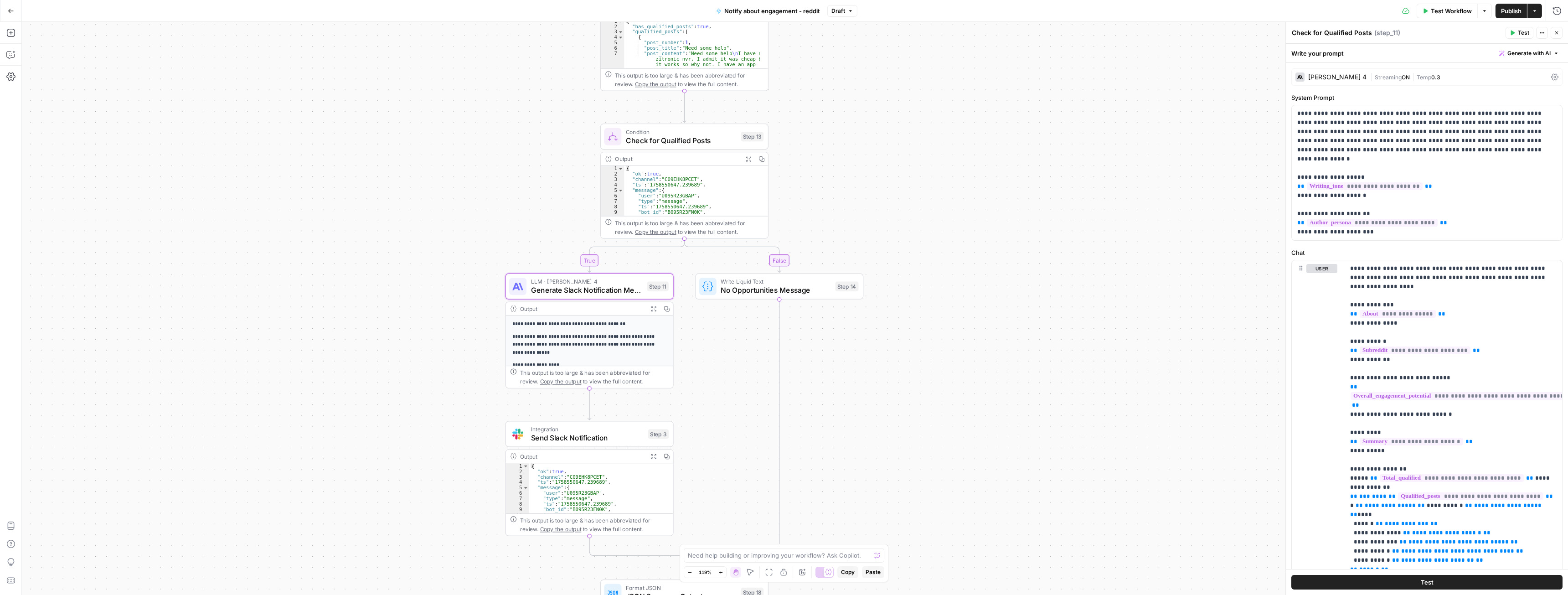
type textarea "Generate Slack Notification Message"
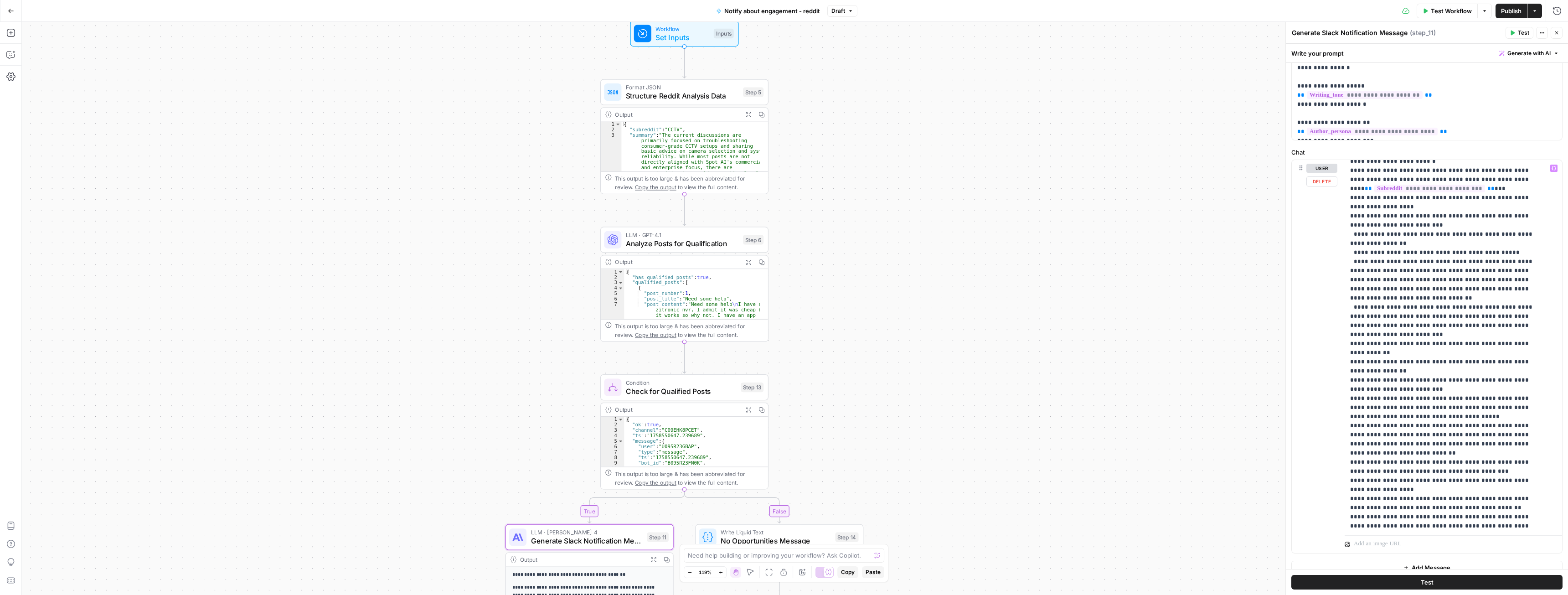
scroll to position [409, 0]
click at [1419, 110] on p "**********" at bounding box center [1423, 77] width 253 height 119
click at [628, 542] on span "Generate Slack Notification Message" at bounding box center [586, 541] width 111 height 11
click at [1360, 295] on p "**********" at bounding box center [1446, 138] width 193 height 766
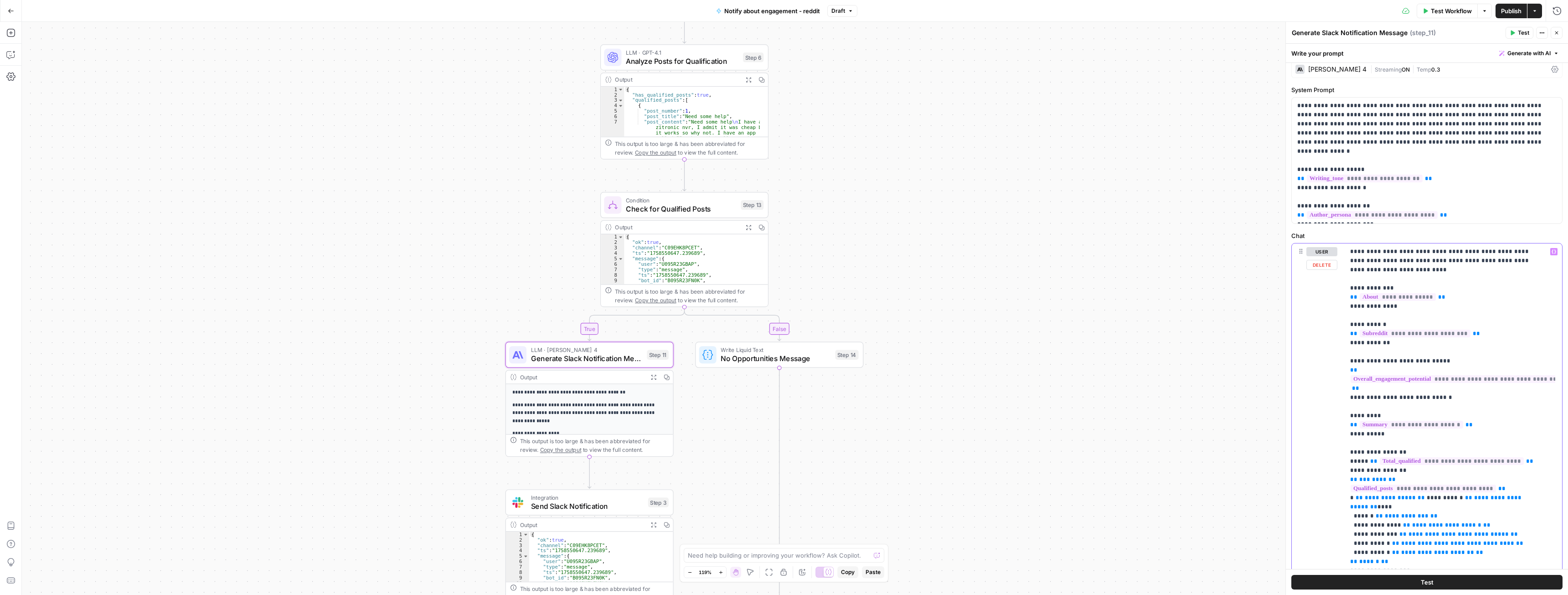
scroll to position [0, 0]
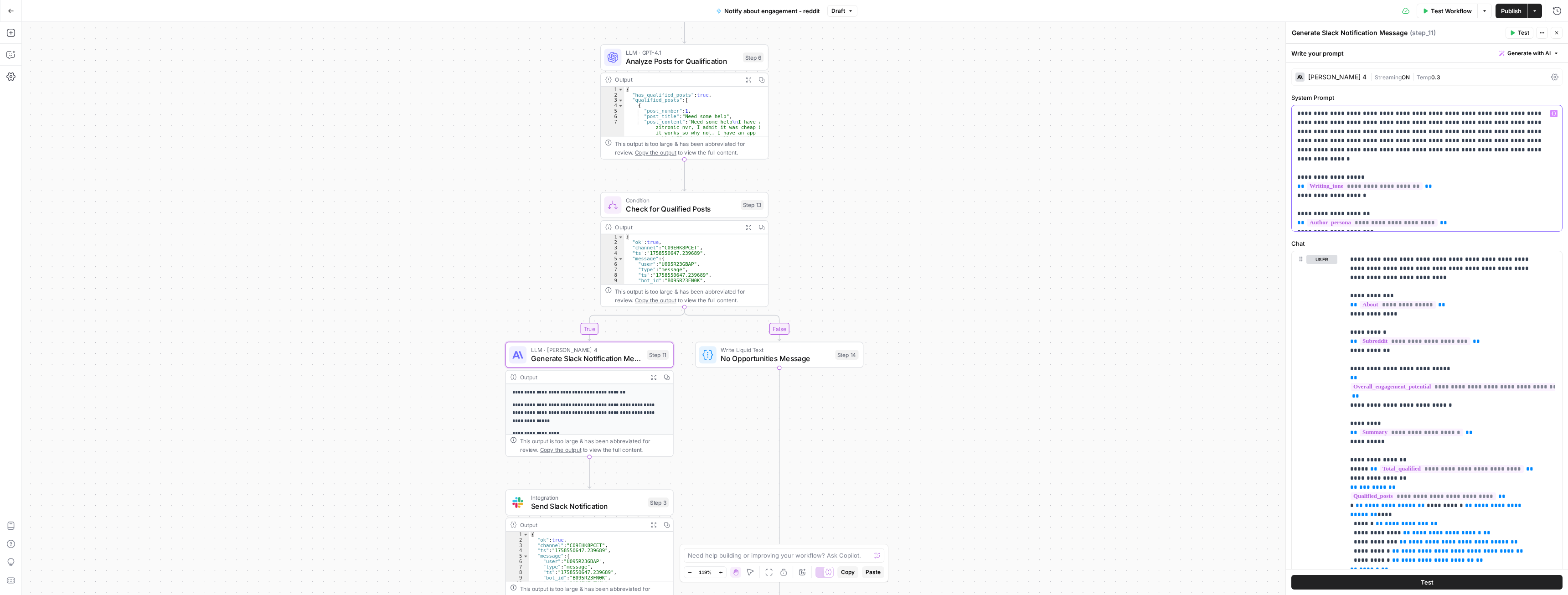
click at [1447, 164] on p "**********" at bounding box center [1423, 168] width 253 height 119
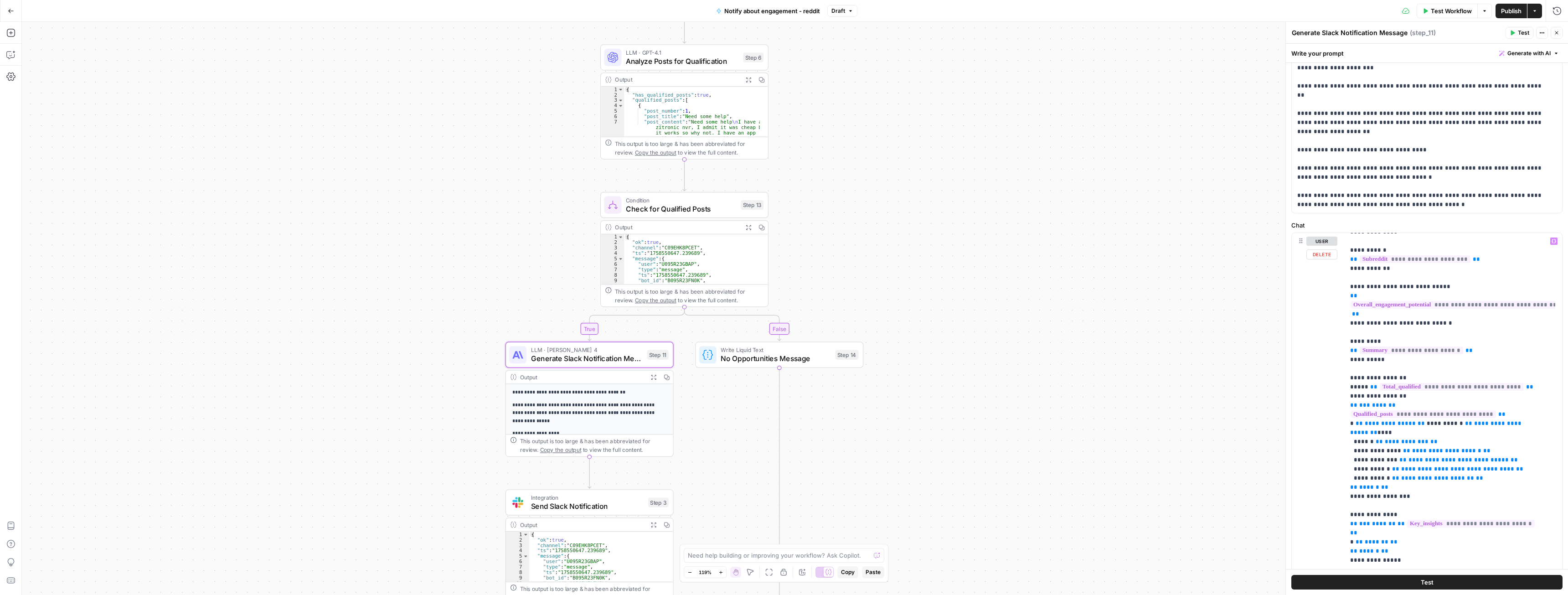
scroll to position [91, 0]
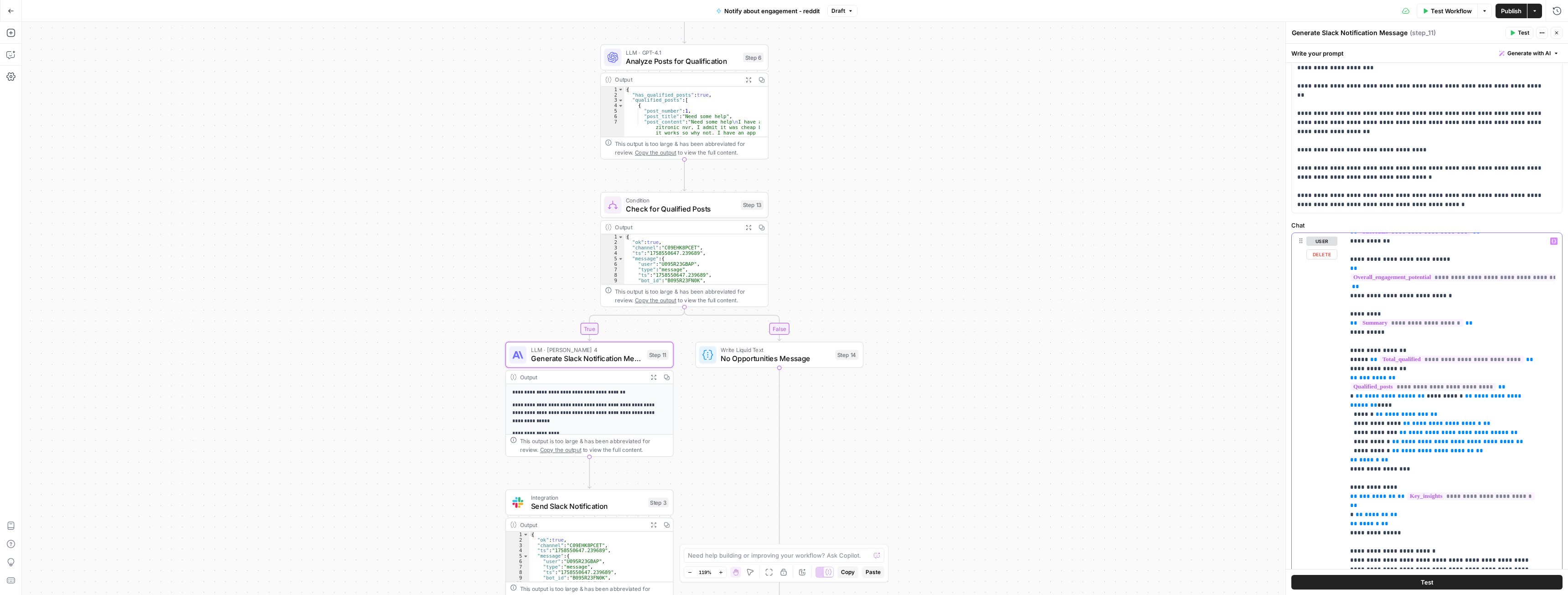
click at [1481, 304] on p "**********" at bounding box center [1446, 529] width 193 height 766
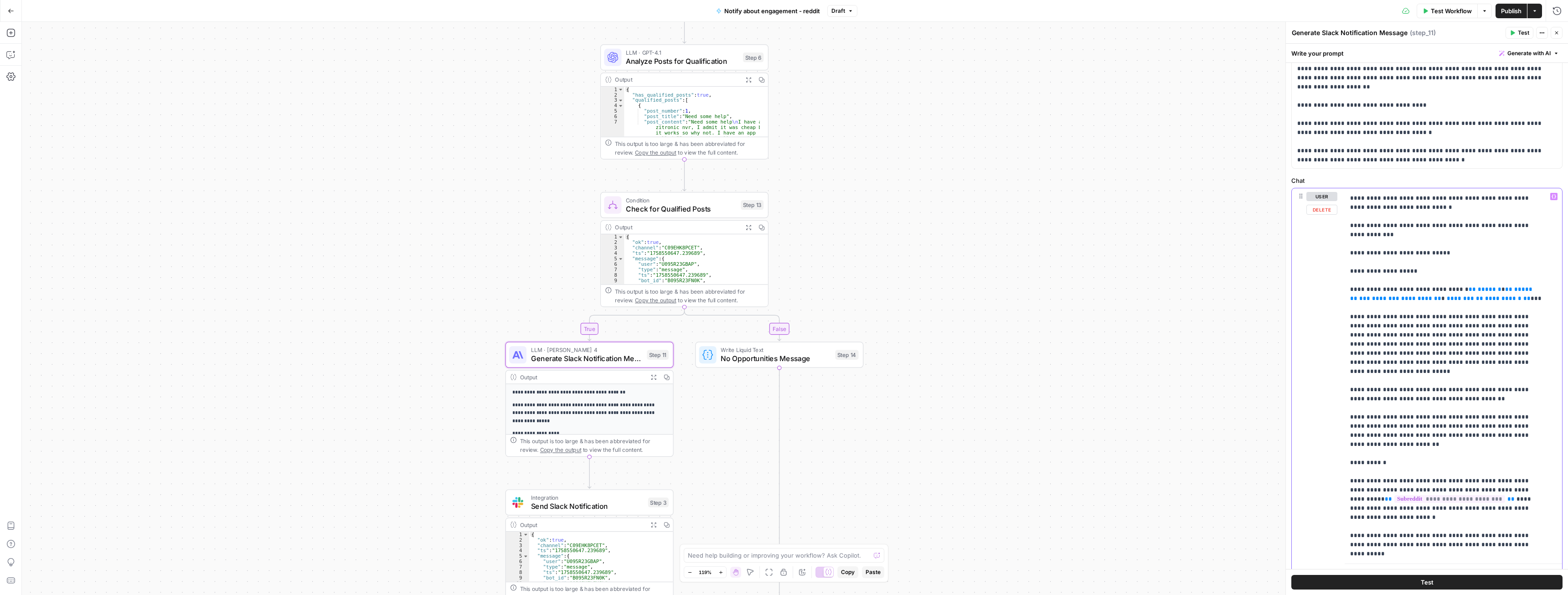
scroll to position [228, 0]
click at [1447, 295] on span "********" at bounding box center [1460, 298] width 27 height 6
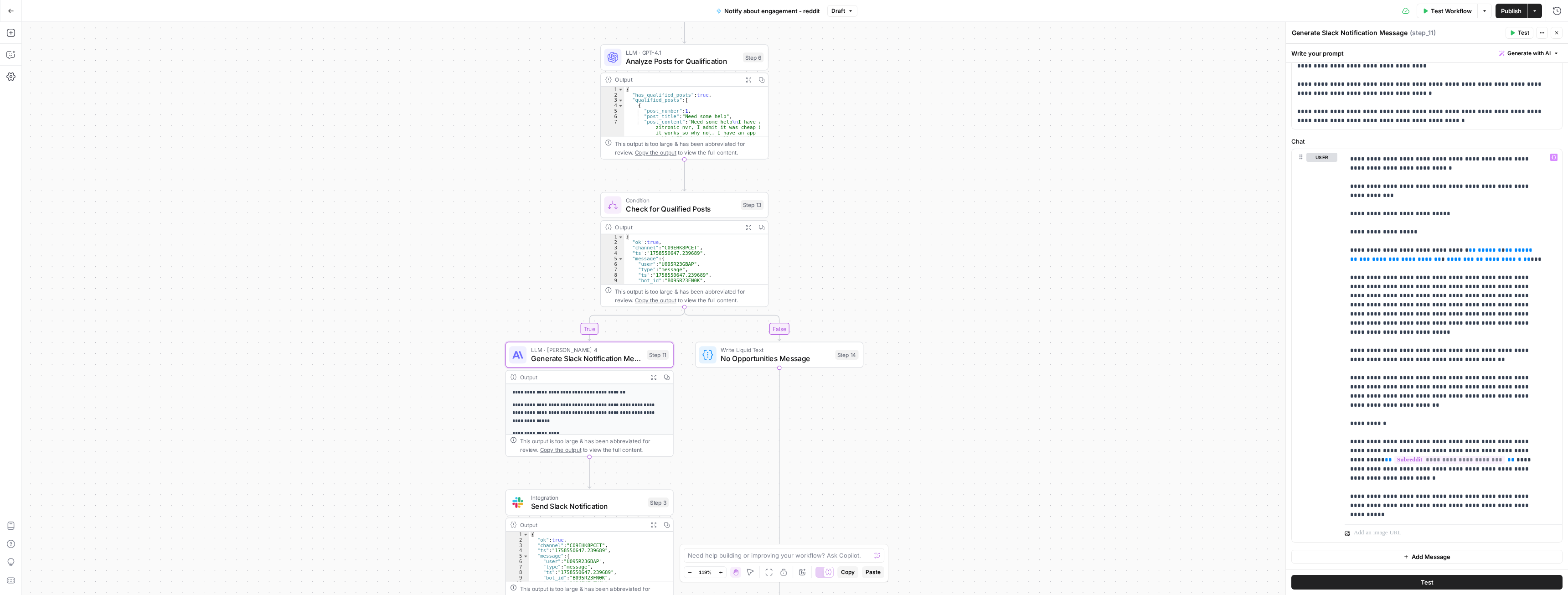
click at [1515, 33] on icon "button" at bounding box center [1512, 32] width 5 height 5
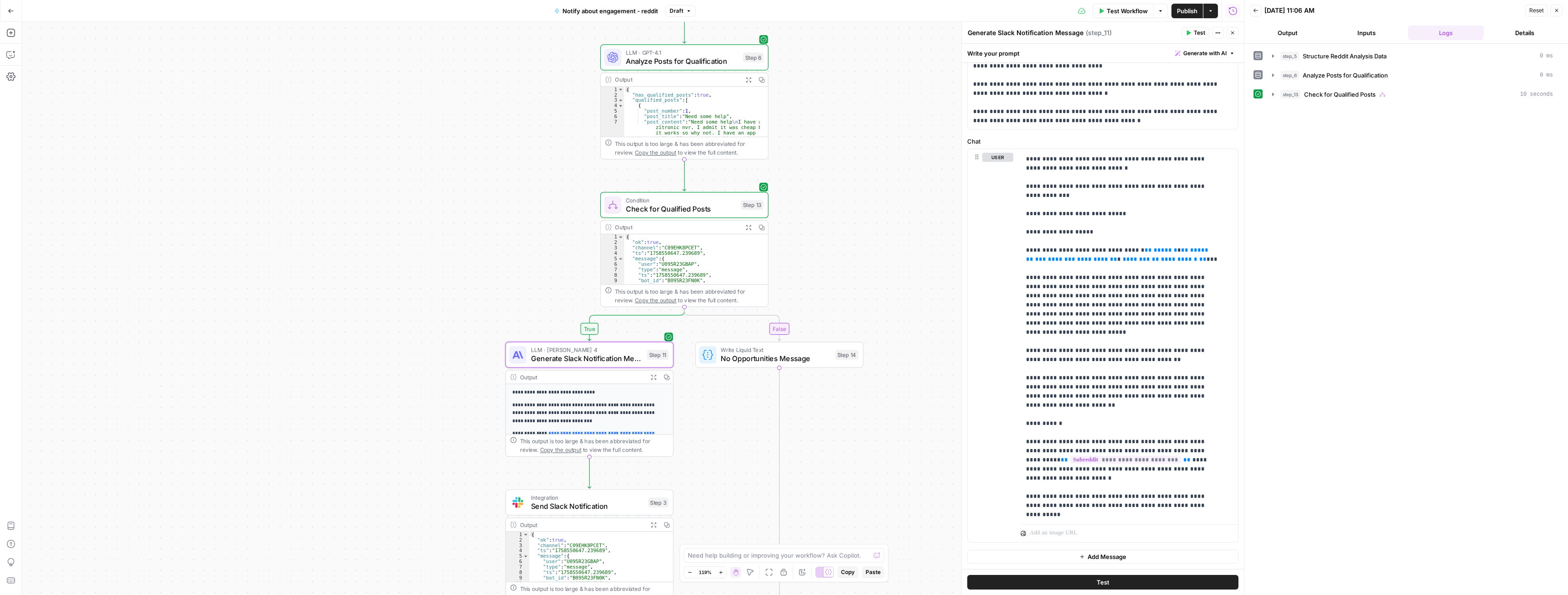
click at [1273, 95] on icon "button" at bounding box center [1273, 94] width 2 height 3
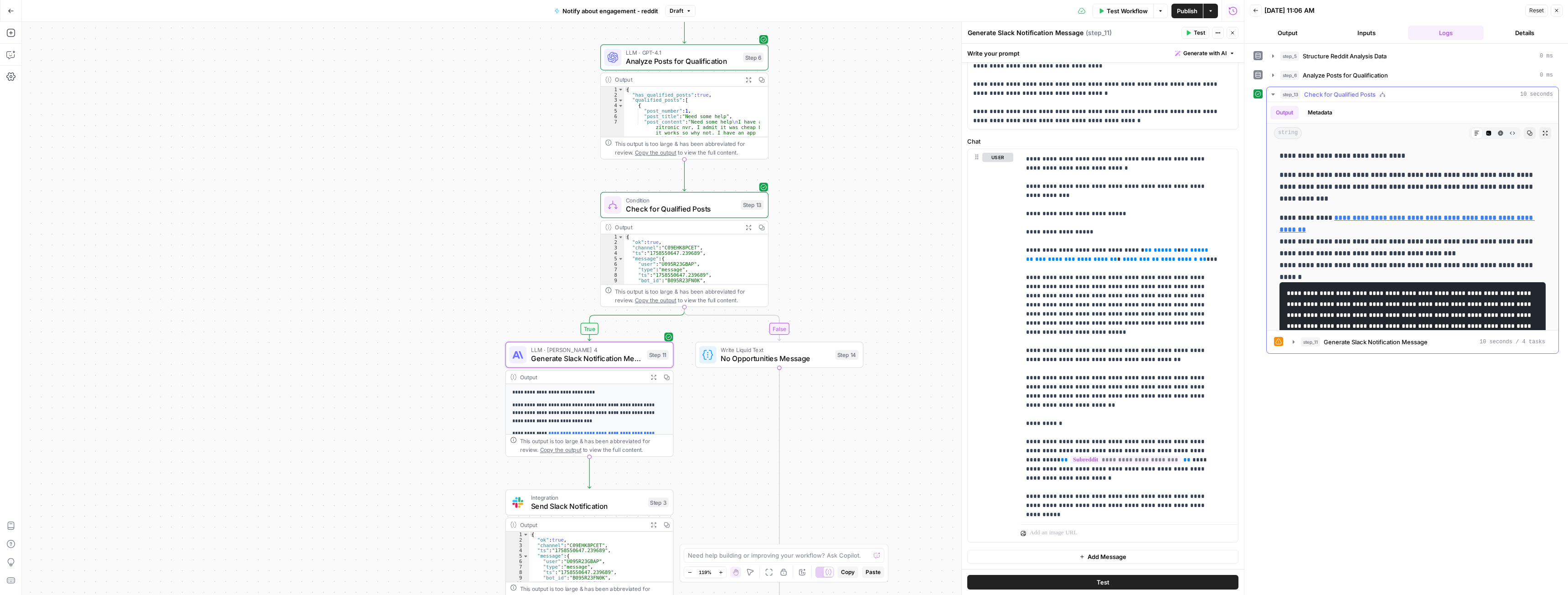
click at [1539, 135] on button "Expand Output" at bounding box center [1545, 133] width 12 height 12
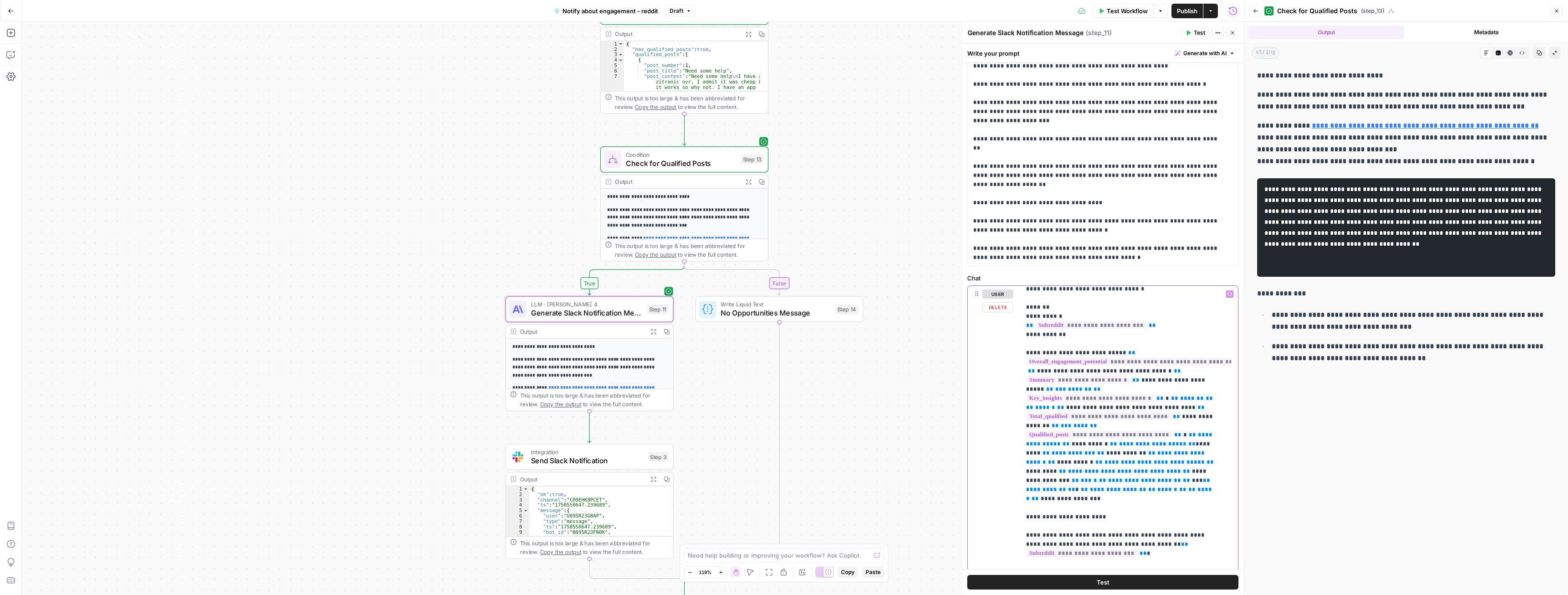
scroll to position [46, 0]
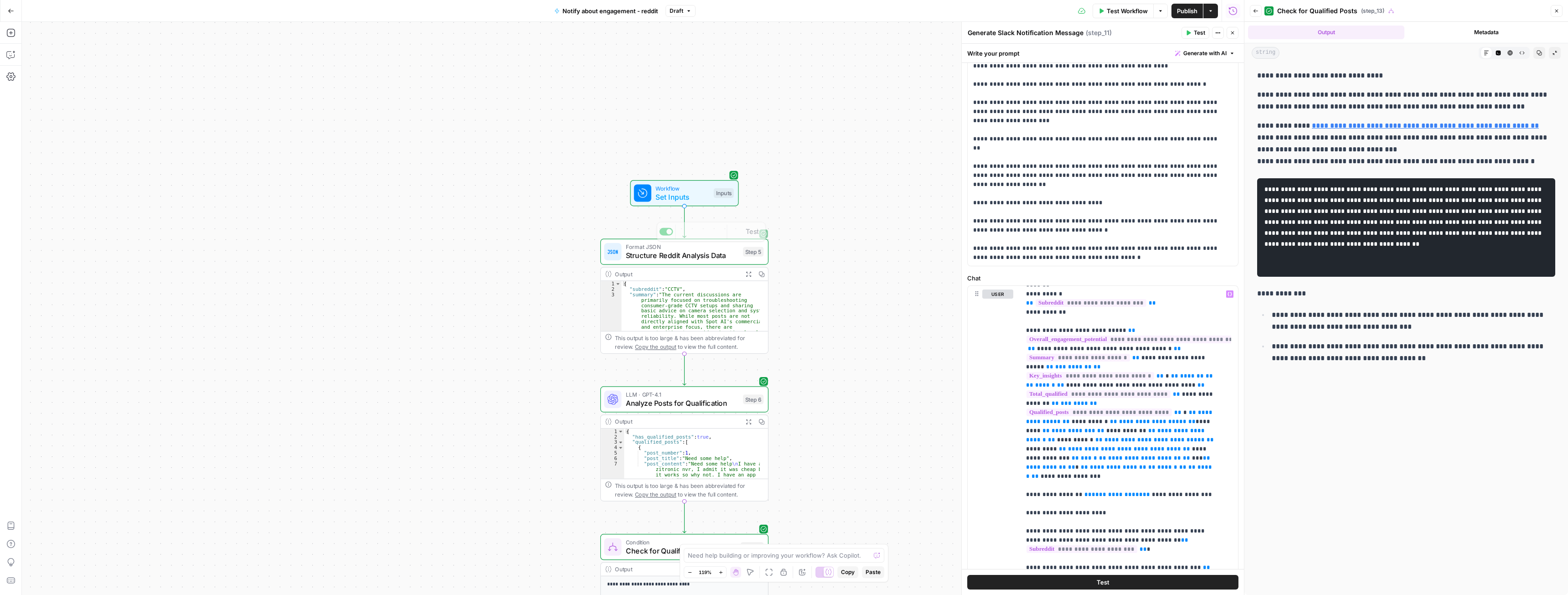
click at [700, 200] on span "Set Inputs" at bounding box center [682, 197] width 54 height 11
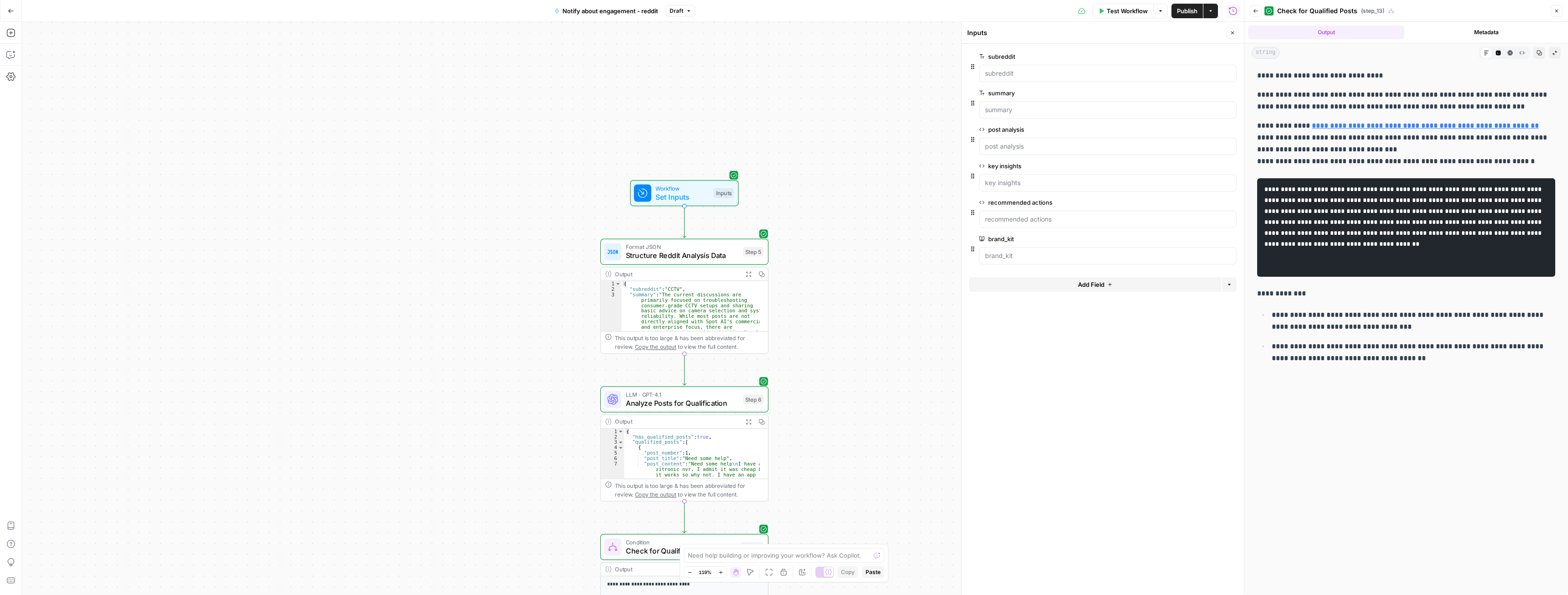
click at [1045, 283] on button "Add Field" at bounding box center [1095, 284] width 252 height 15
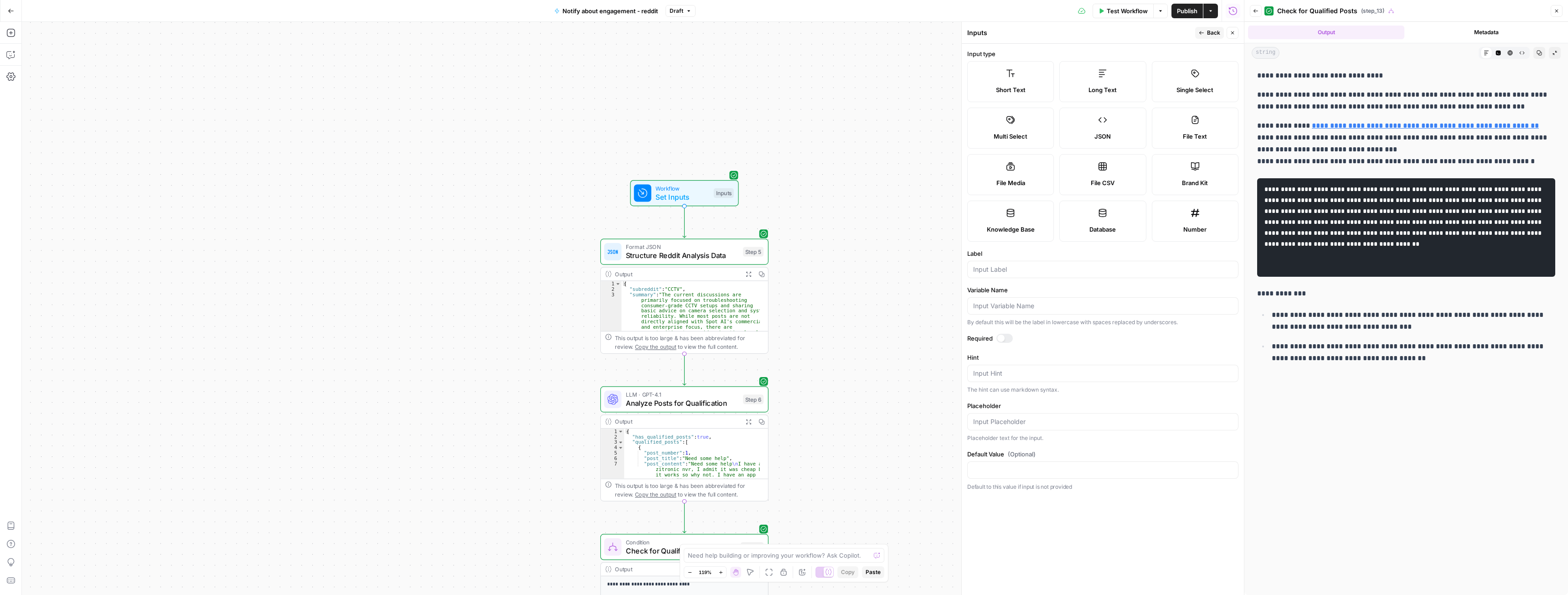
click at [1093, 85] on span "Long Text" at bounding box center [1102, 90] width 28 height 9
click at [1007, 263] on div at bounding box center [1103, 269] width 271 height 17
type input "subreddit rules"
click at [1208, 32] on span "Back" at bounding box center [1214, 32] width 13 height 8
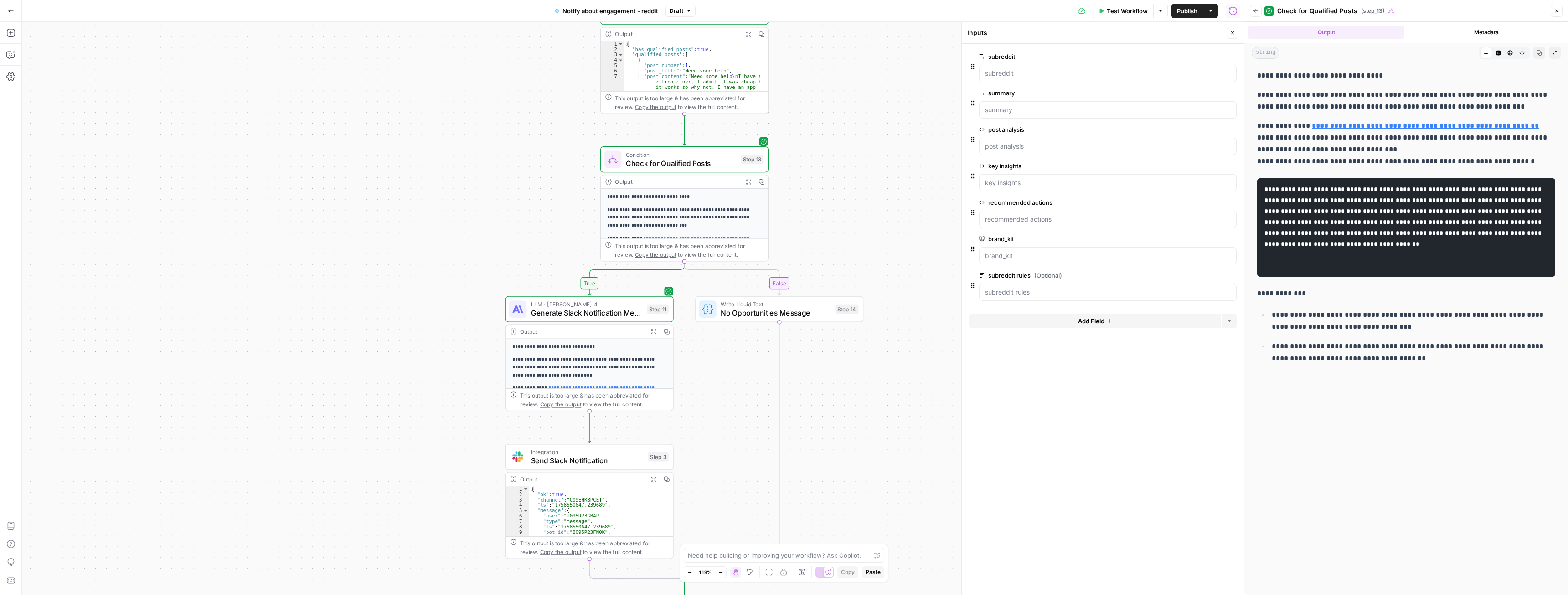
click at [613, 312] on span "Generate Slack Notification Message" at bounding box center [586, 313] width 111 height 11
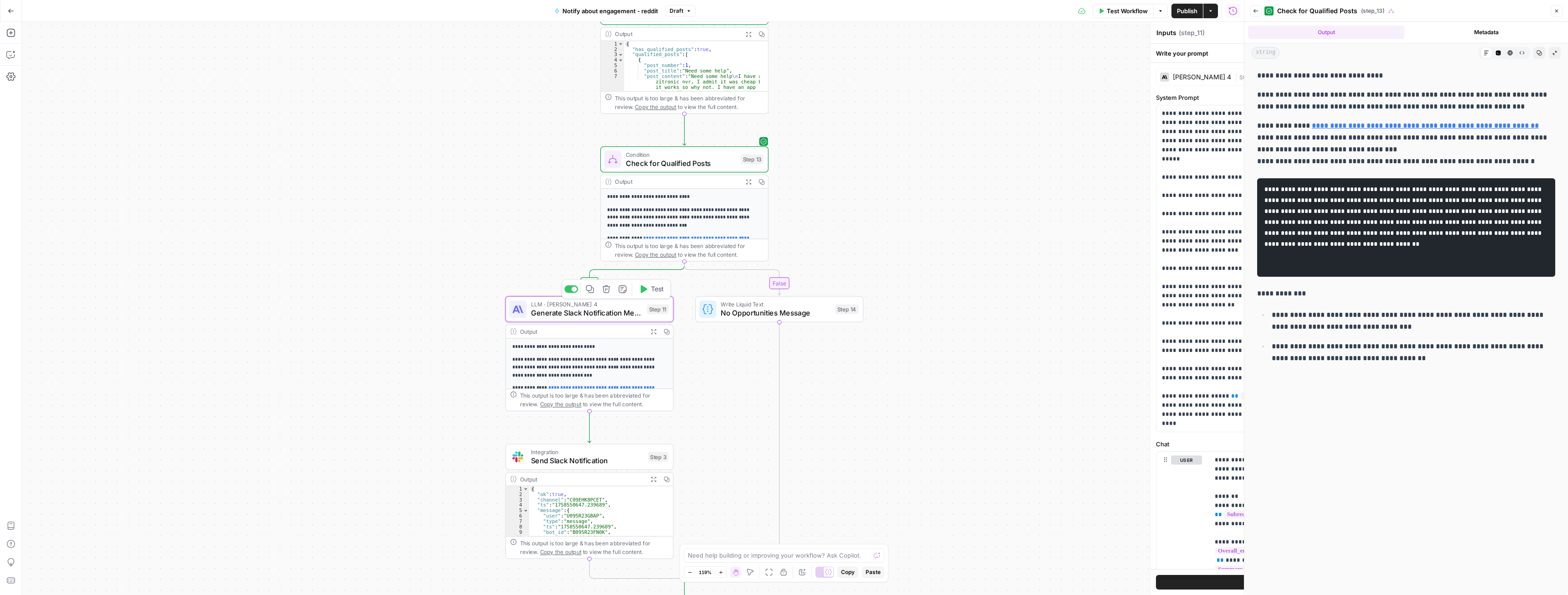
type textarea "Generate Slack Notification Message"
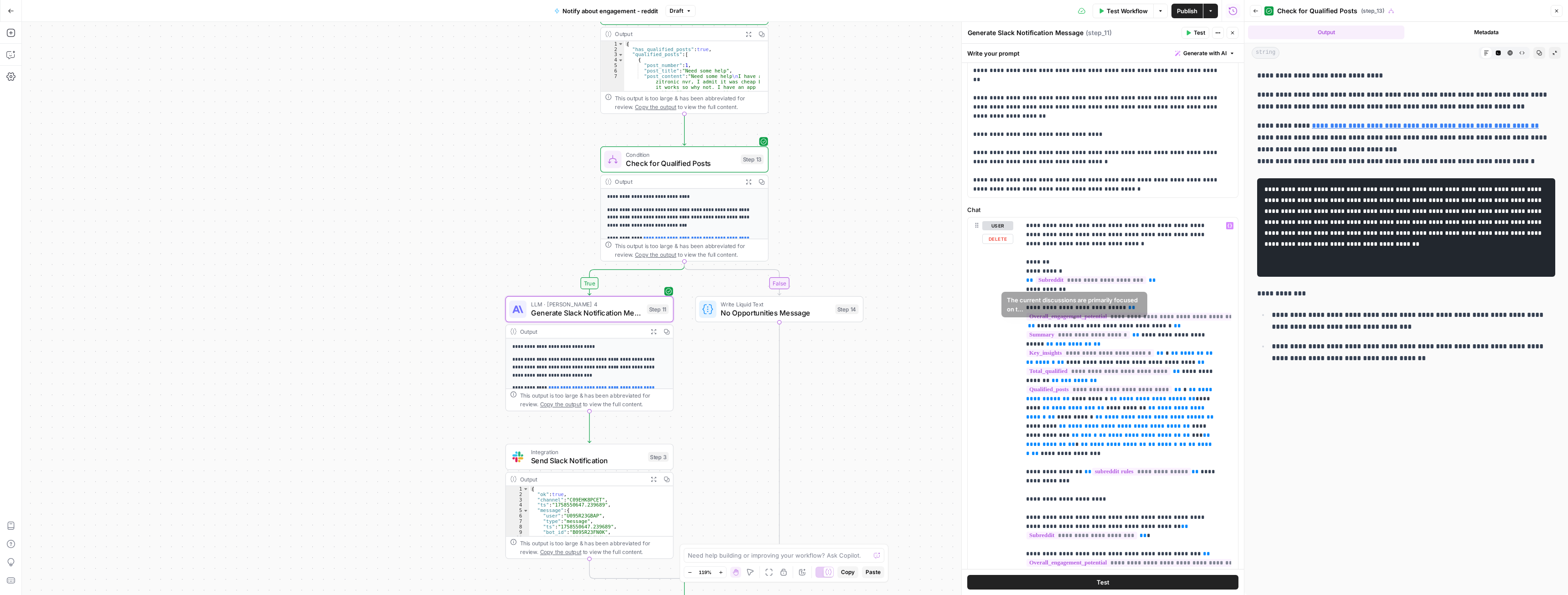
scroll to position [183, 0]
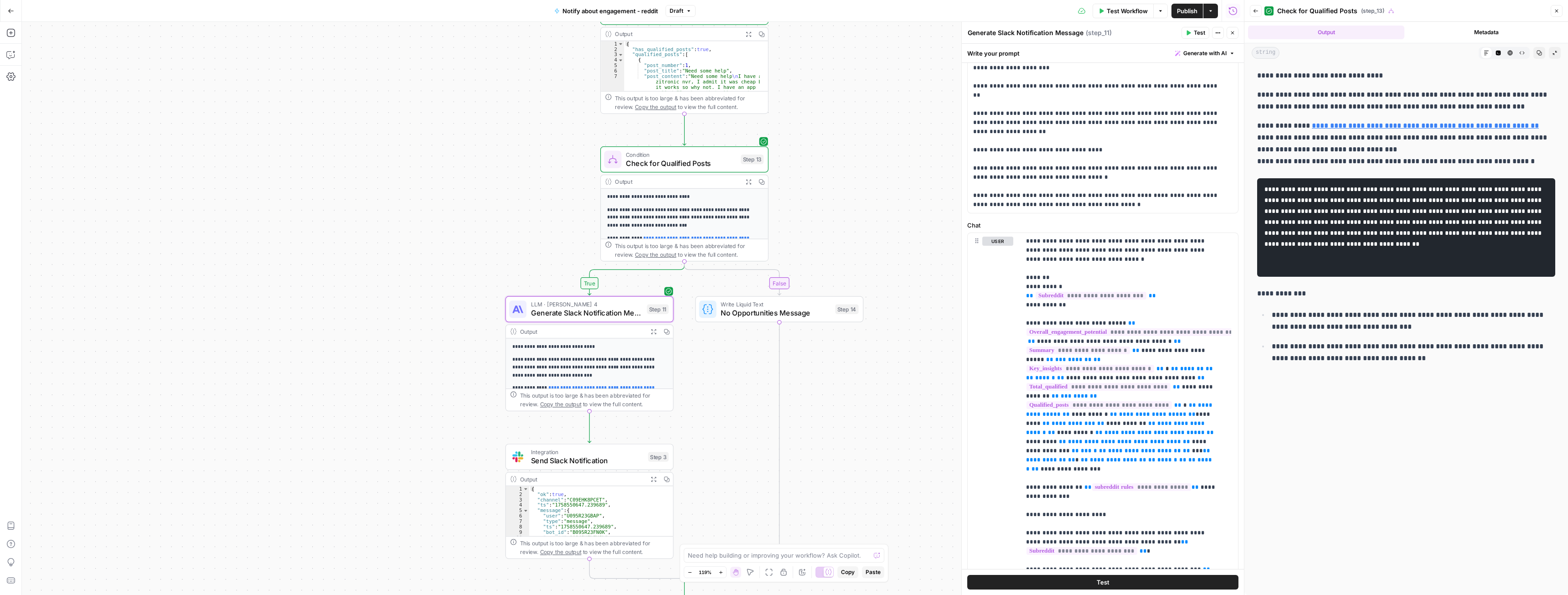
click at [1185, 10] on span "Publish" at bounding box center [1187, 10] width 21 height 9
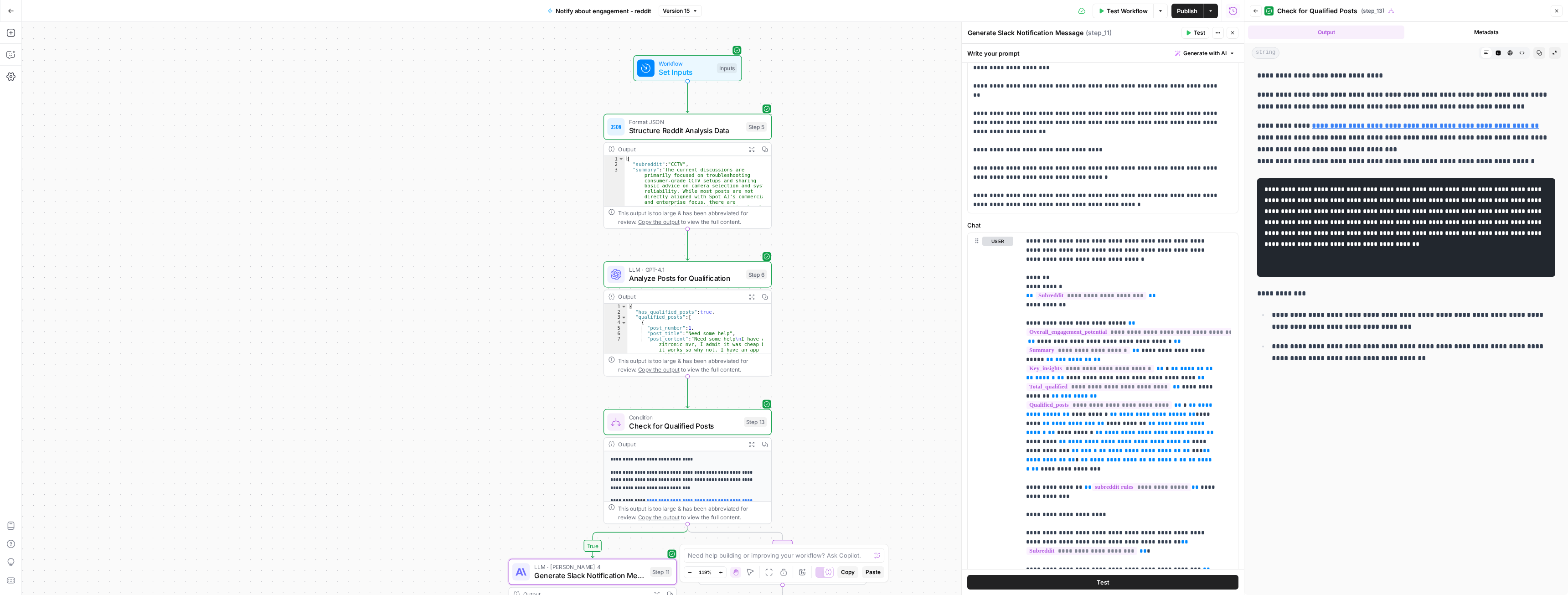
drag, startPoint x: 814, startPoint y: 407, endPoint x: 811, endPoint y: 335, distance: 72.1
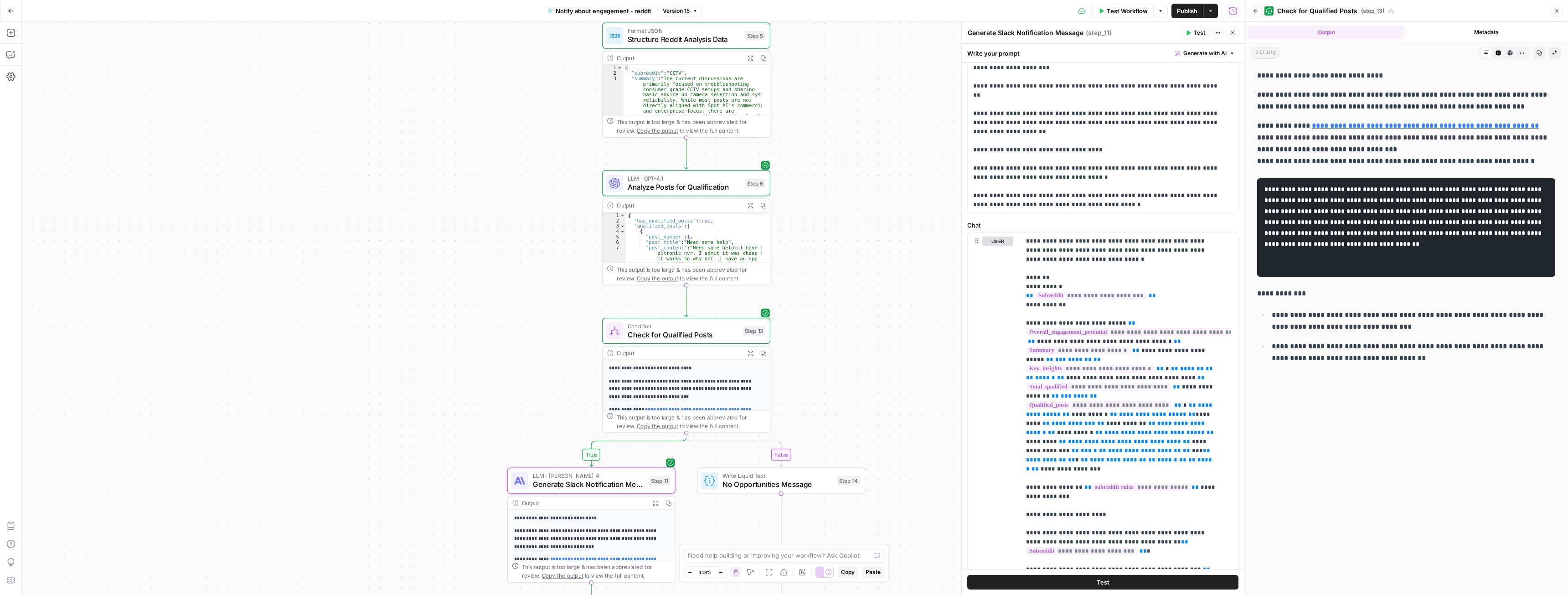
click at [7, 13] on button "Go Back" at bounding box center [10, 10] width 16 height 16
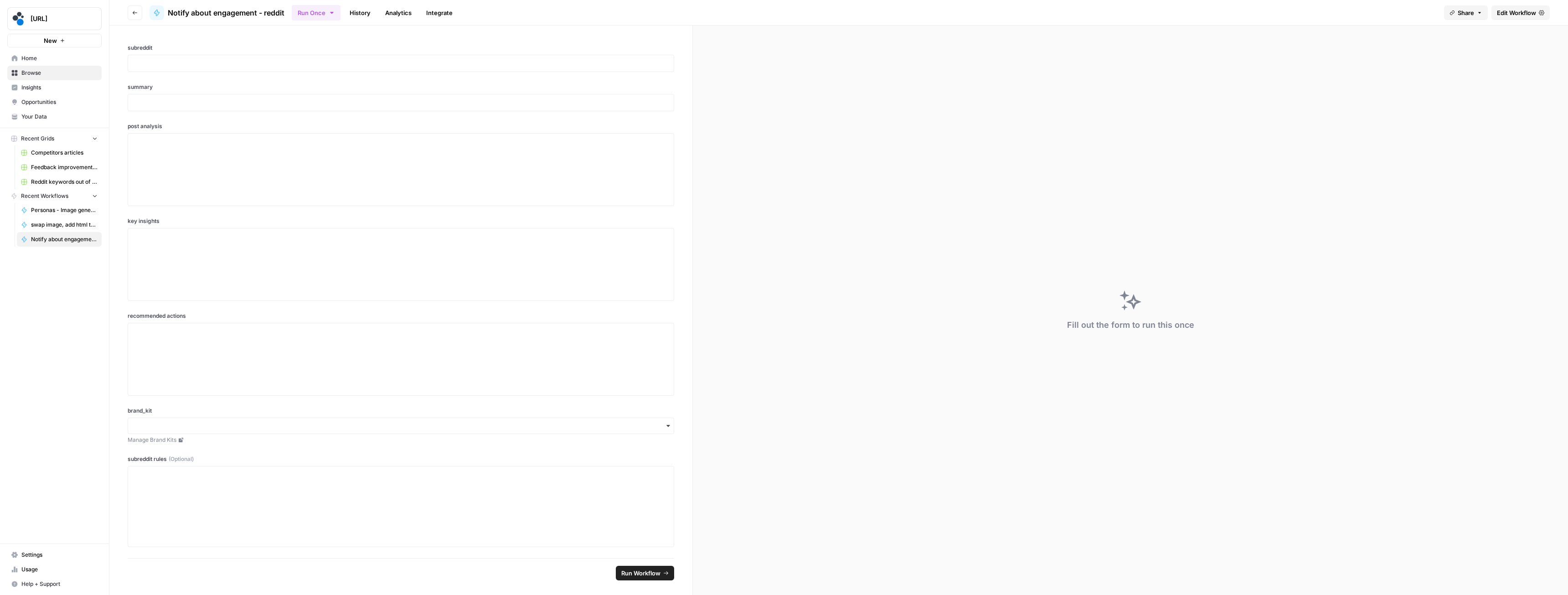
click at [38, 74] on span "Browse" at bounding box center [59, 72] width 76 height 8
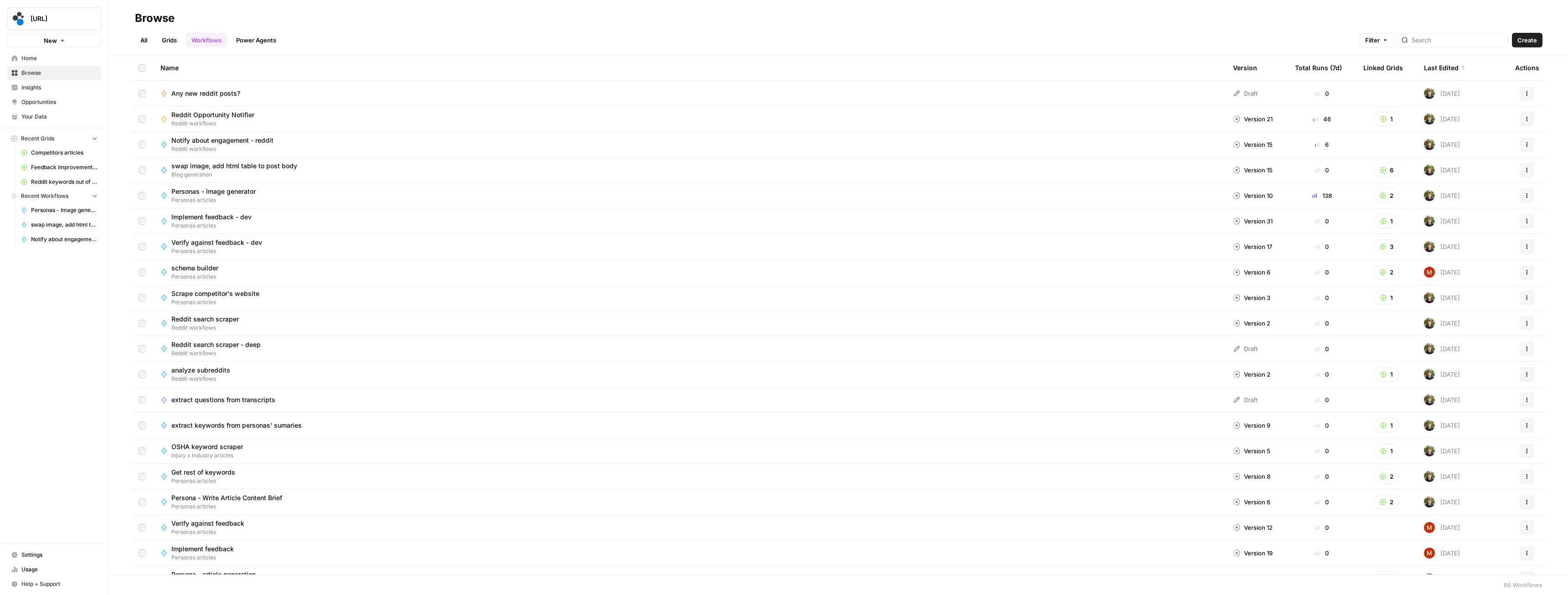
click at [175, 43] on link "Grids" at bounding box center [169, 40] width 26 height 15
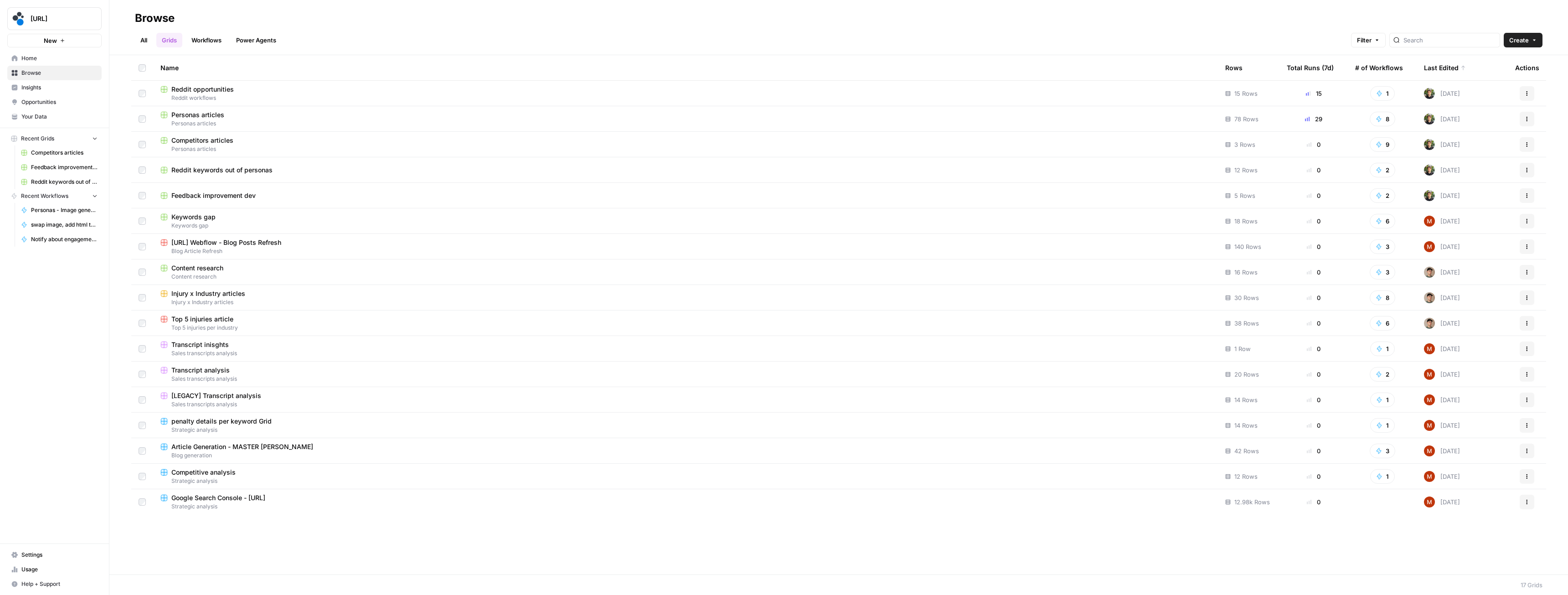
click at [253, 94] on span "Reddit workflows" at bounding box center [685, 97] width 1050 height 8
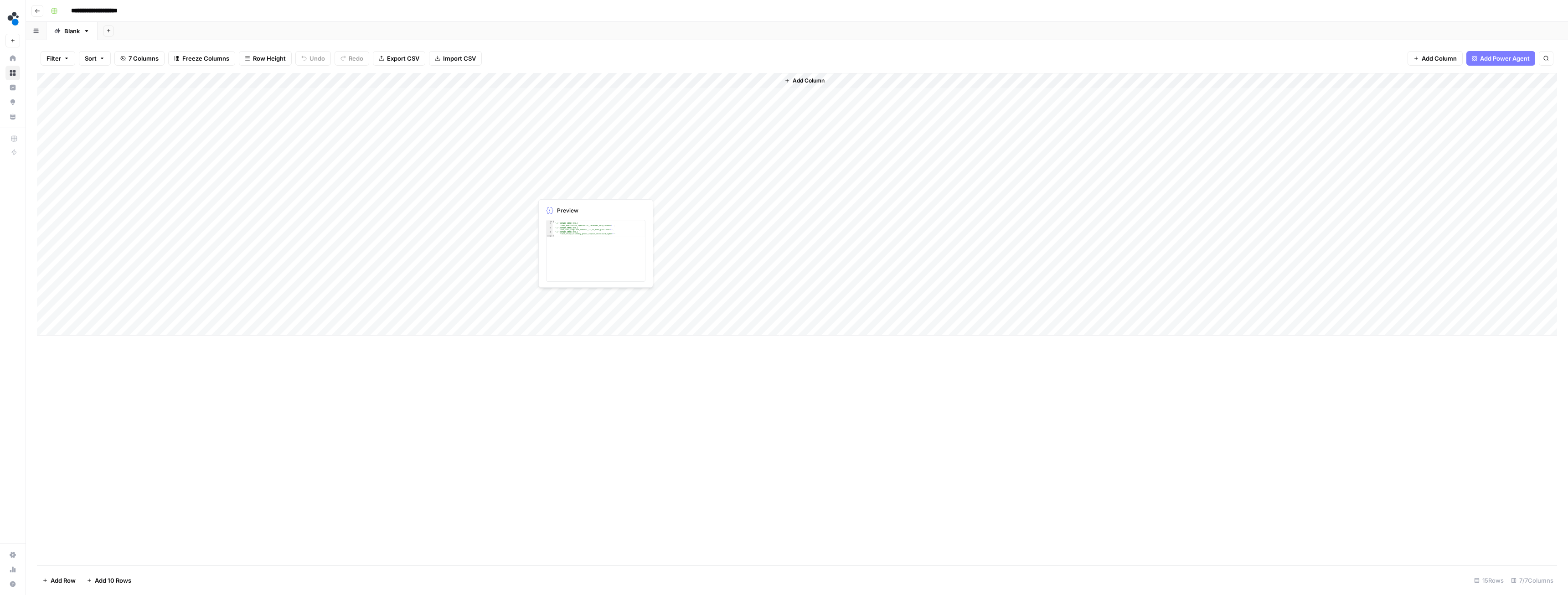
click at [561, 190] on div "Add Column" at bounding box center [797, 204] width 1520 height 262
click at [606, 188] on div "Add Column" at bounding box center [797, 204] width 1520 height 262
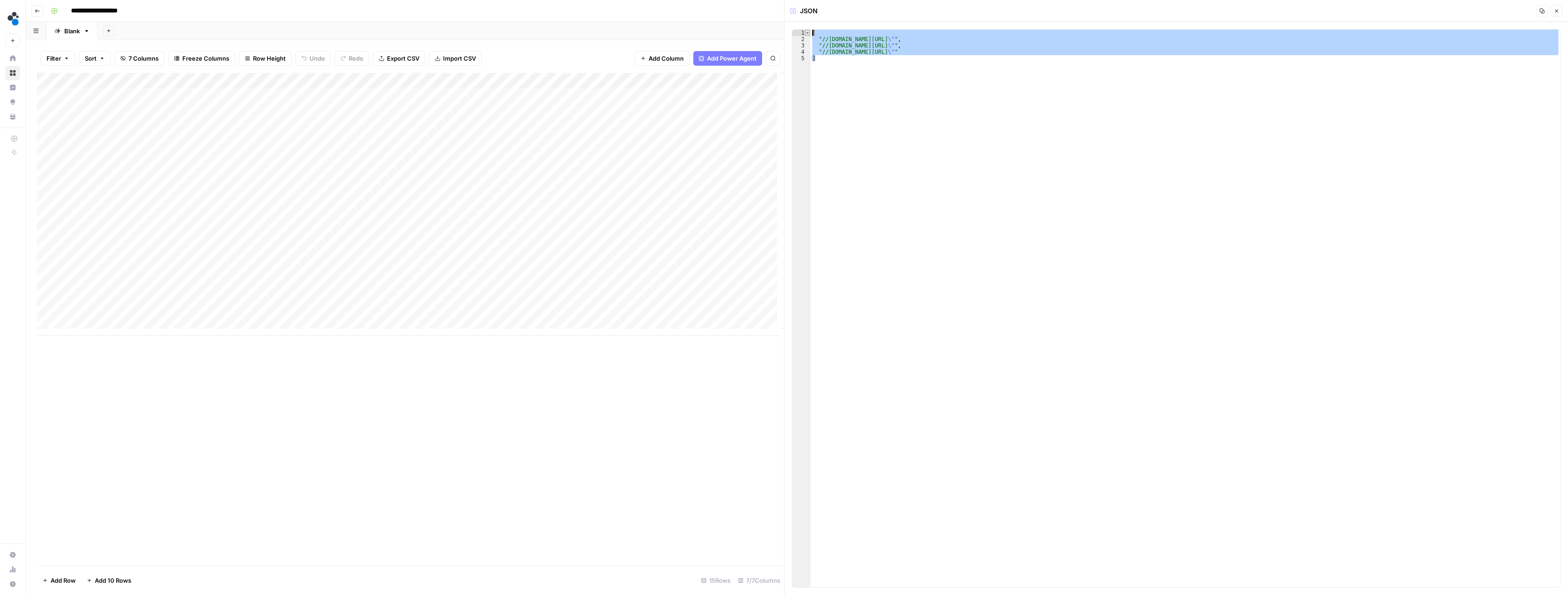
drag, startPoint x: 843, startPoint y: 76, endPoint x: 807, endPoint y: 31, distance: 57.6
click at [807, 31] on div "* 1 2 3 4 5 [ "//www.reddit.com/r/LeanManufacturing/comments/1nlfy4e/lean_healt…" at bounding box center [1176, 308] width 769 height 558
type textarea "**********"
click at [568, 188] on div "Add Column" at bounding box center [410, 204] width 747 height 262
drag, startPoint x: 822, startPoint y: 58, endPoint x: 796, endPoint y: 32, distance: 36.8
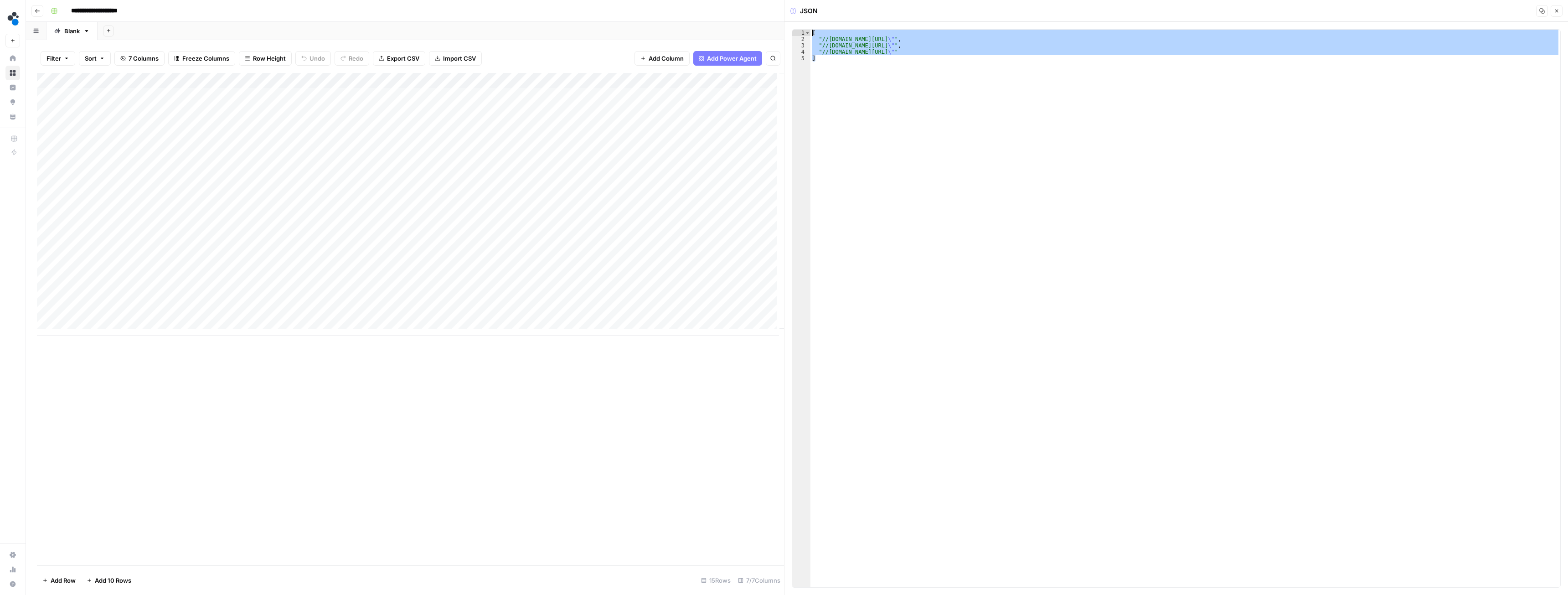
click at [796, 32] on div "* 1 2 3 4 5 [ "//www.reddit.com/r/LeanManufacturing/comments/1nlfy4e/lean_healt…" at bounding box center [1176, 308] width 769 height 558
type textarea "**********"
click at [229, 187] on div "Add Column" at bounding box center [410, 204] width 747 height 262
click at [567, 189] on div "Add Column" at bounding box center [410, 204] width 747 height 262
click at [605, 184] on div "Add Column" at bounding box center [410, 204] width 747 height 262
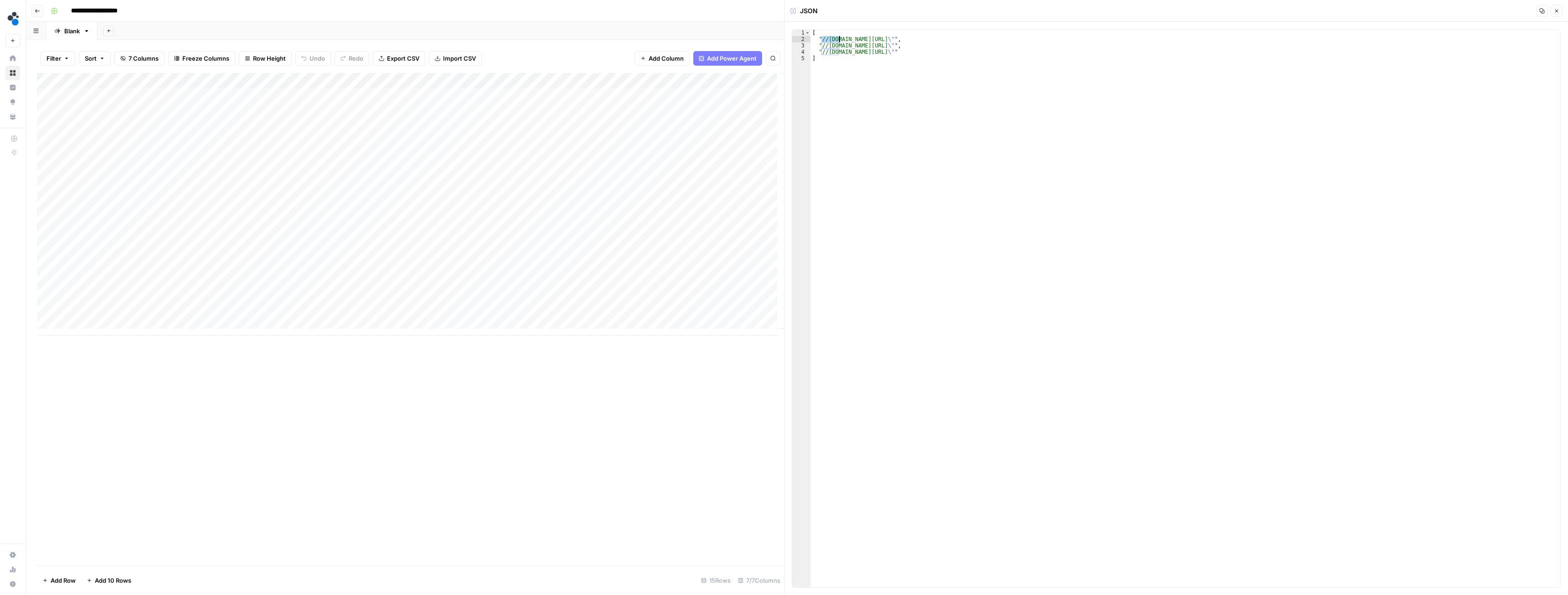
drag, startPoint x: 821, startPoint y: 39, endPoint x: 838, endPoint y: 39, distance: 17.0
click at [838, 39] on div "[ "//www.reddit.com/r/LeanManufacturing/comments/1nlfy4e/lean_healthcare_specia…" at bounding box center [1185, 315] width 750 height 571
click at [838, 55] on div "[ "//www.reddit.com/r/LeanManufacturing/comments/1nlfy4e/lean_healthcare_specia…" at bounding box center [1185, 315] width 750 height 571
drag, startPoint x: 830, startPoint y: 39, endPoint x: 1121, endPoint y: 38, distance: 291.0
click at [1121, 38] on div "[ "//www.reddit.com/r/LeanManufacturing/comments/1nlfy4e/lean_healthcare_specia…" at bounding box center [1185, 315] width 750 height 571
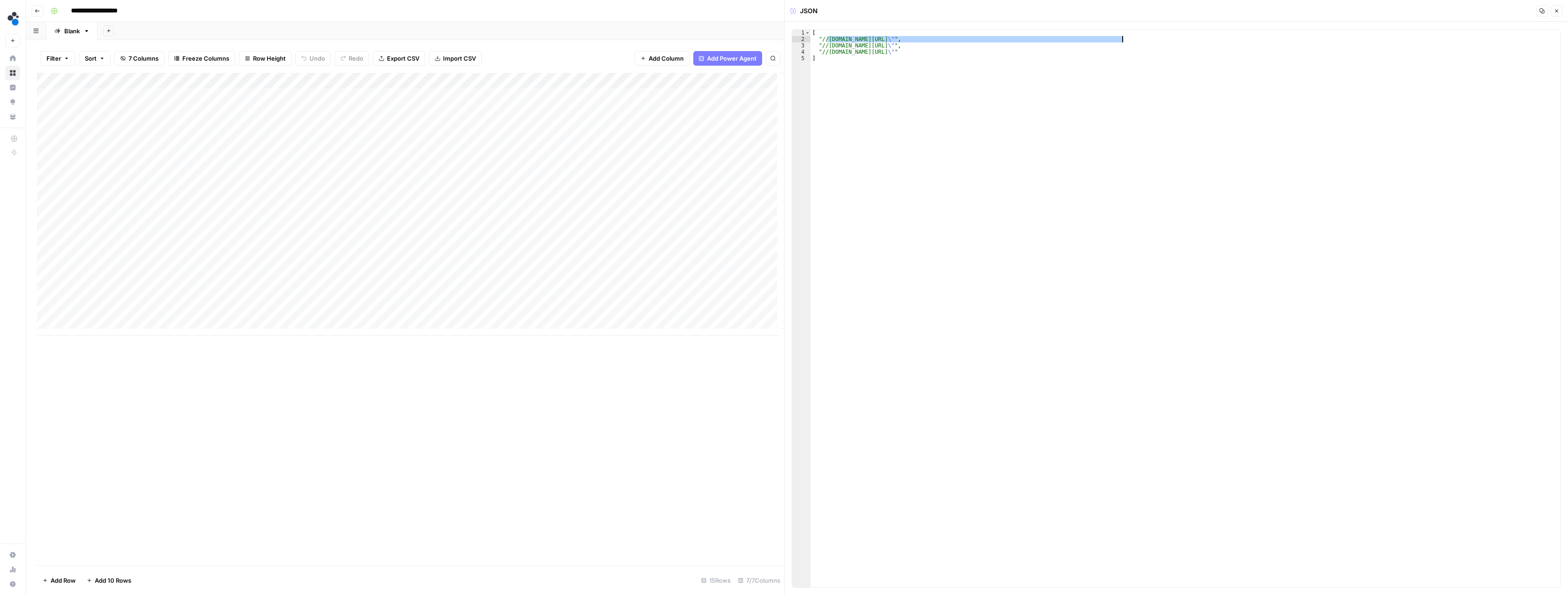
type textarea "**********"
click at [314, 110] on div "Add Column" at bounding box center [410, 204] width 747 height 262
click at [377, 112] on div "Add Column" at bounding box center [410, 204] width 747 height 262
click at [558, 108] on div "Add Column" at bounding box center [410, 204] width 747 height 262
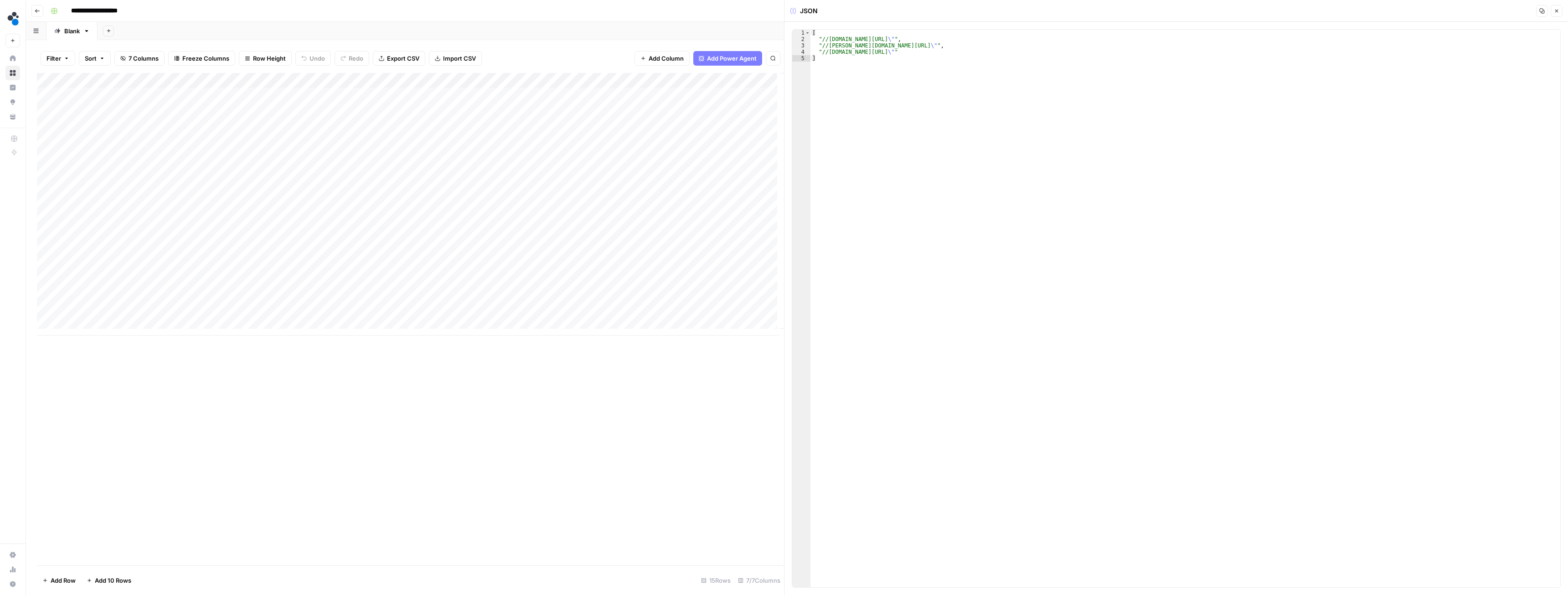
type textarea "**********"
drag, startPoint x: 828, startPoint y: 40, endPoint x: 1027, endPoint y: 41, distance: 199.0
click at [1027, 41] on div "[ "//www.reddit.com/r/manufacturing/comments/1nnrzn9/paper_manufacturing/ \" " …" at bounding box center [1185, 315] width 750 height 571
click at [141, 298] on div "Add Column" at bounding box center [410, 204] width 747 height 262
click at [147, 314] on div "Add Column" at bounding box center [410, 204] width 747 height 262
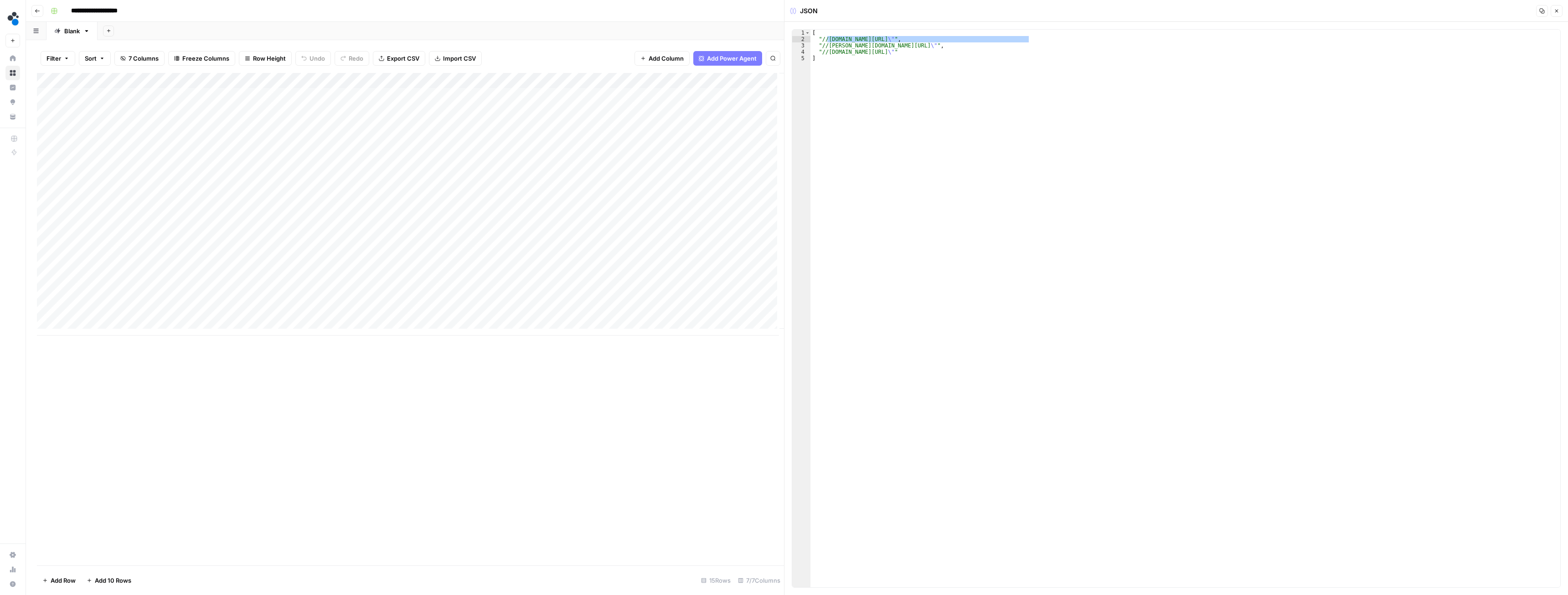
click at [147, 314] on div "Add Column" at bounding box center [410, 204] width 747 height 262
click at [147, 314] on textarea "********" at bounding box center [141, 313] width 146 height 13
click at [240, 401] on div "Add Column" at bounding box center [410, 319] width 747 height 493
click at [432, 80] on div "Add Column" at bounding box center [410, 204] width 747 height 262
click at [383, 157] on span "Configure Inputs" at bounding box center [389, 157] width 80 height 9
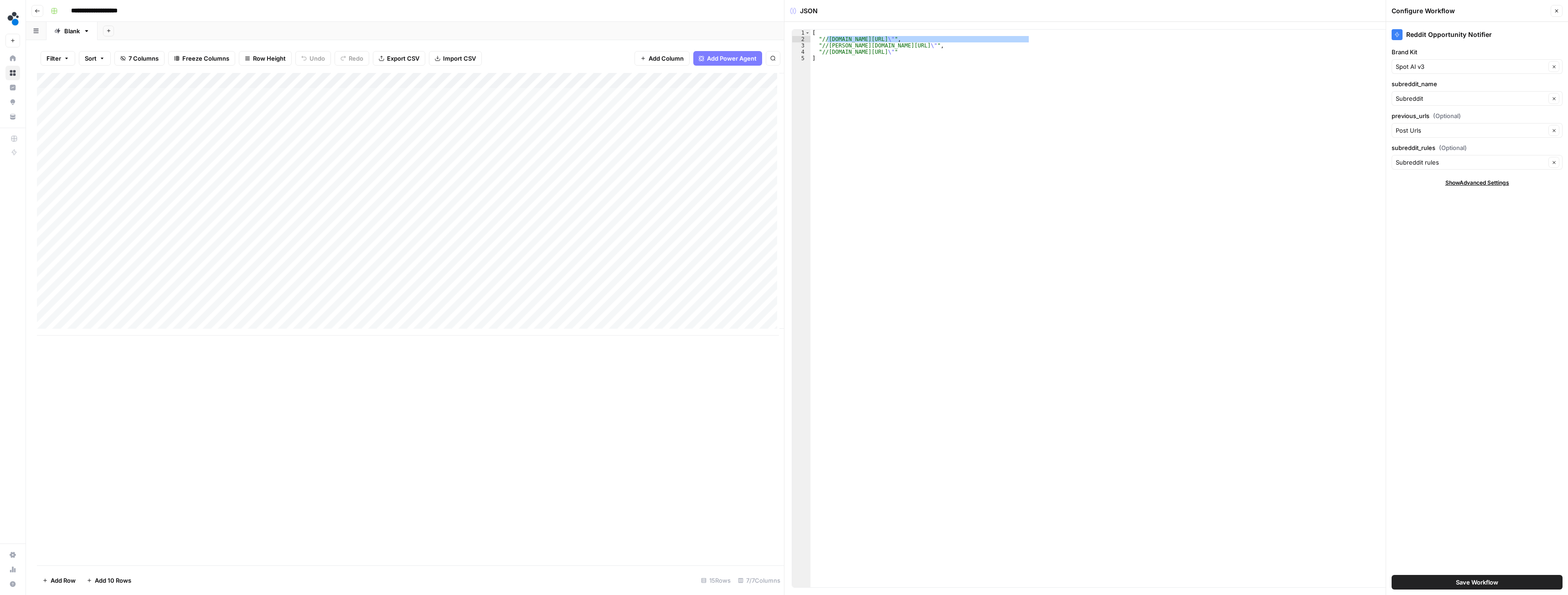
click at [1556, 8] on icon "button" at bounding box center [1556, 10] width 5 height 5
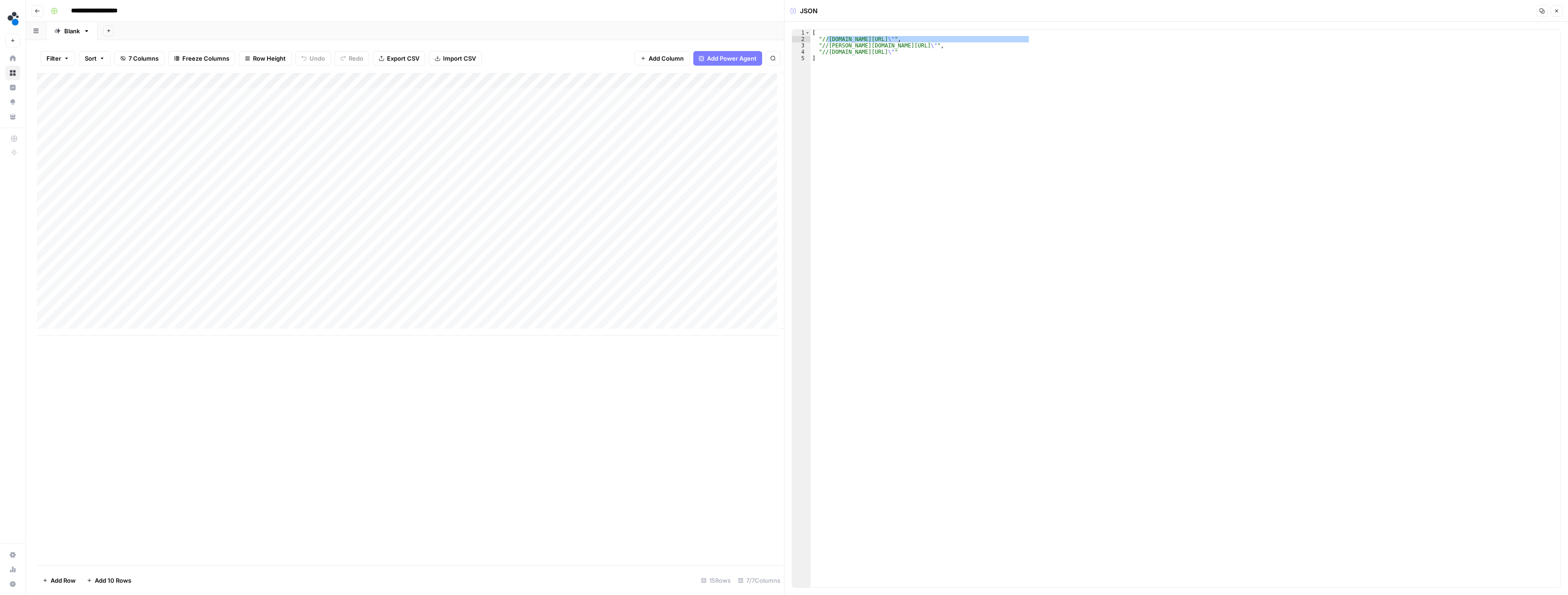
click at [391, 311] on div "Add Column" at bounding box center [410, 204] width 747 height 262
click at [391, 296] on div "Add Column" at bounding box center [410, 204] width 747 height 262
click at [127, 292] on div "Add Column" at bounding box center [410, 204] width 747 height 262
click at [431, 312] on div "Add Column" at bounding box center [410, 204] width 747 height 262
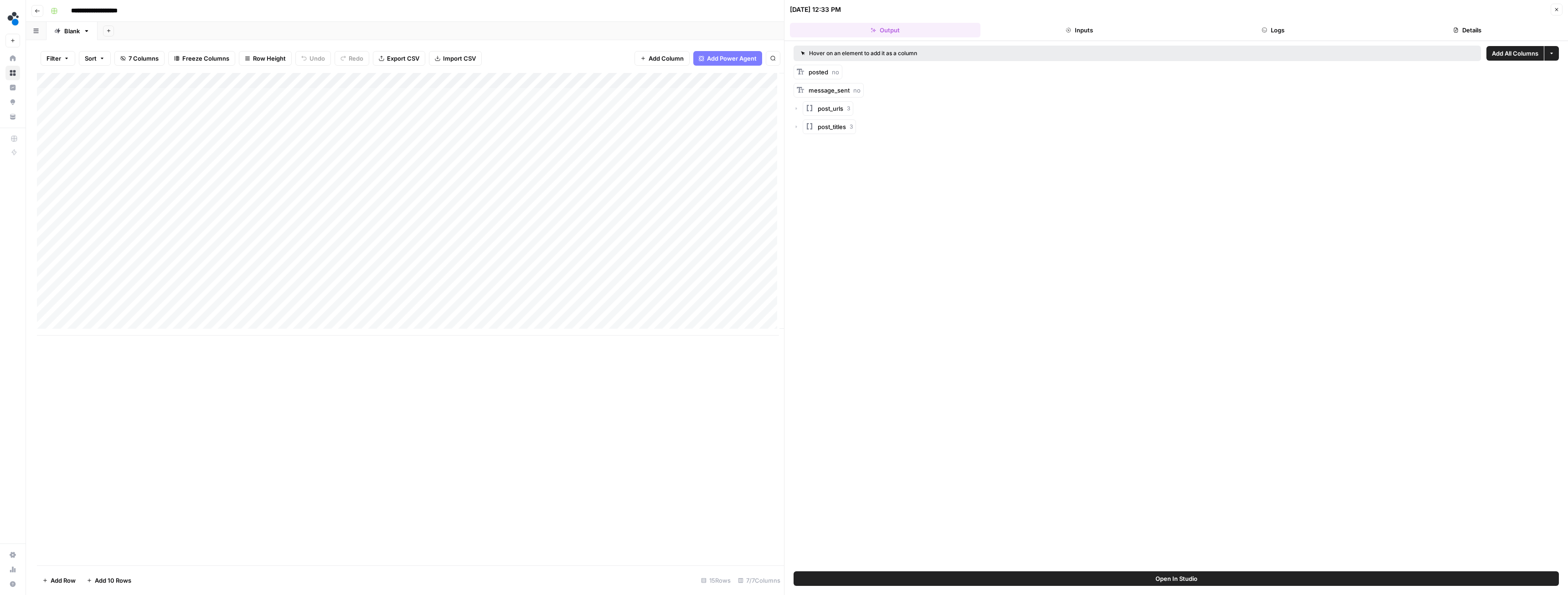
click at [1286, 26] on button "Logs" at bounding box center [1273, 30] width 191 height 15
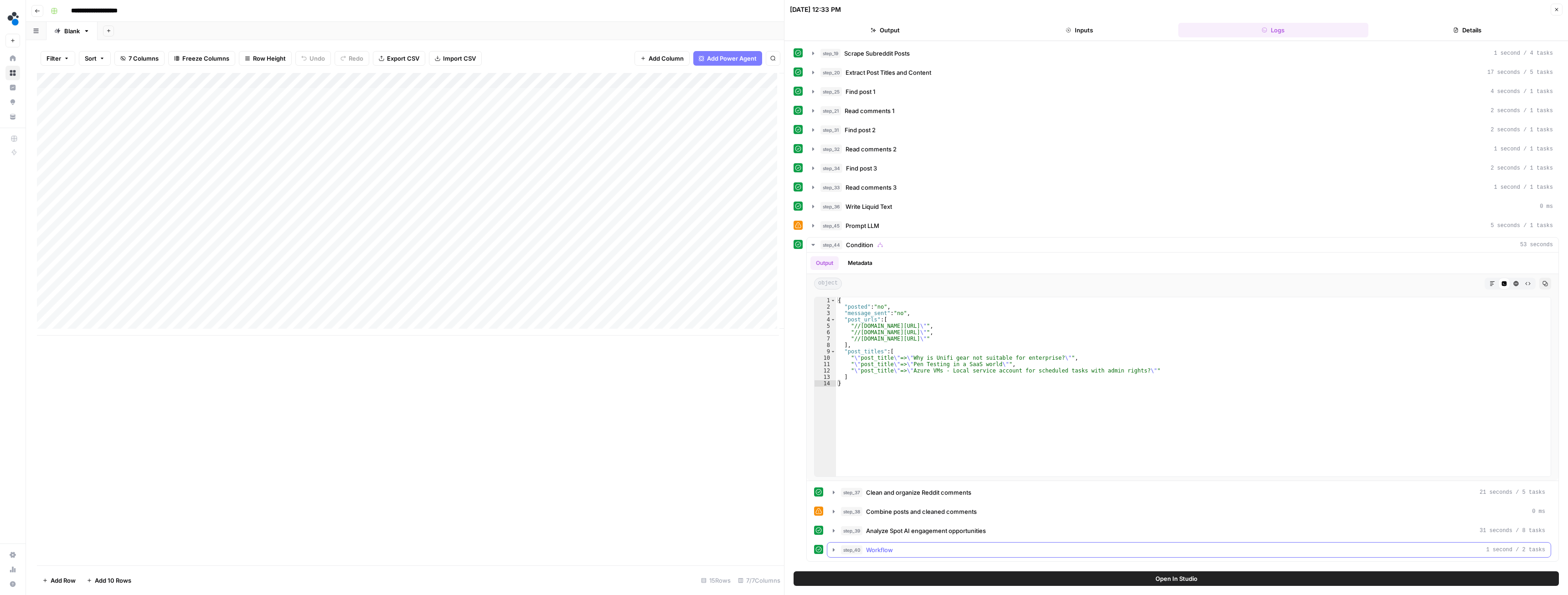
drag, startPoint x: 834, startPoint y: 551, endPoint x: 872, endPoint y: 492, distance: 70.2
click at [835, 551] on icon "button" at bounding box center [834, 550] width 7 height 7
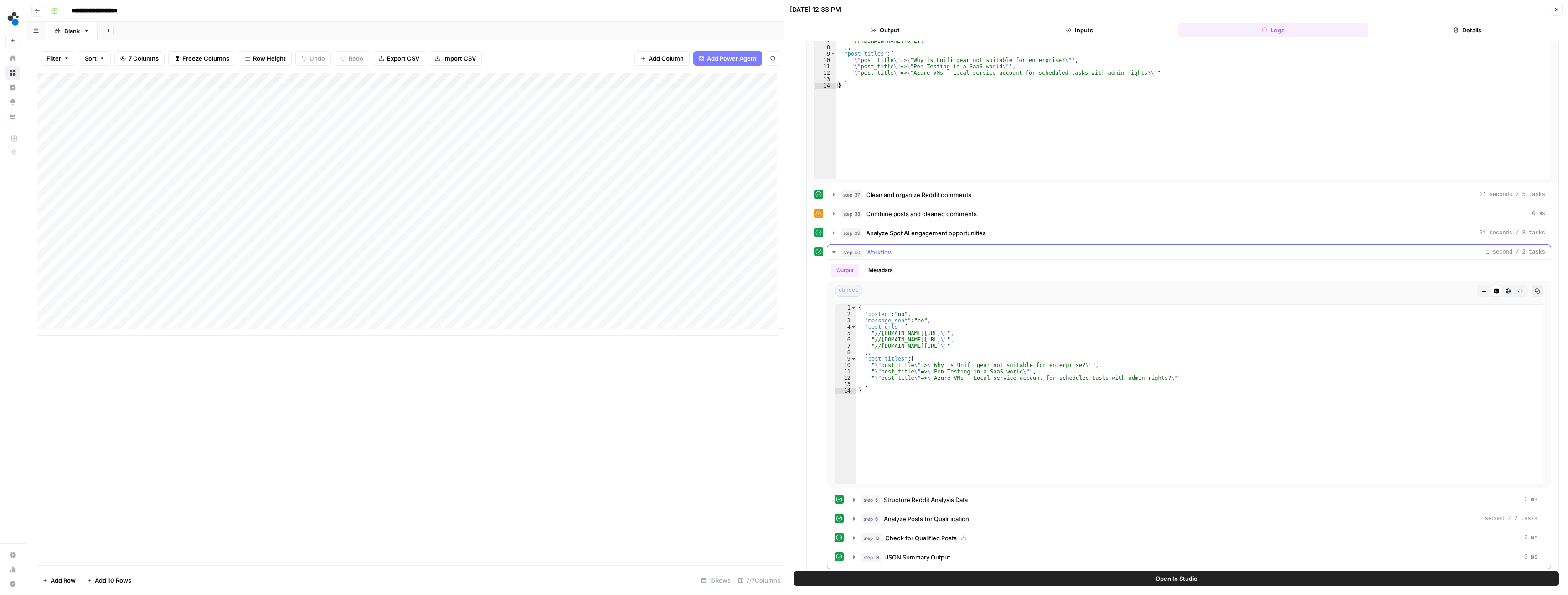
scroll to position [304, 0]
click at [850, 532] on button "step_13 Check for Qualified Posts 0 ms" at bounding box center [1195, 532] width 695 height 15
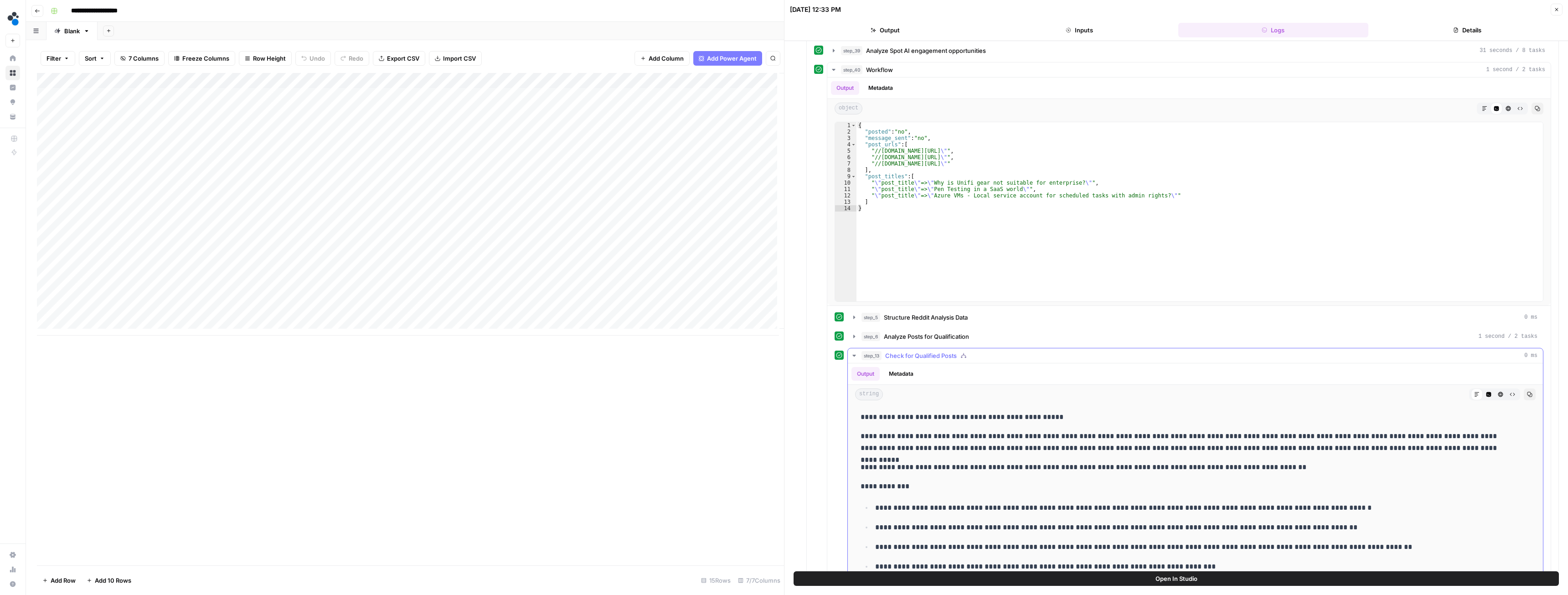
scroll to position [487, 0]
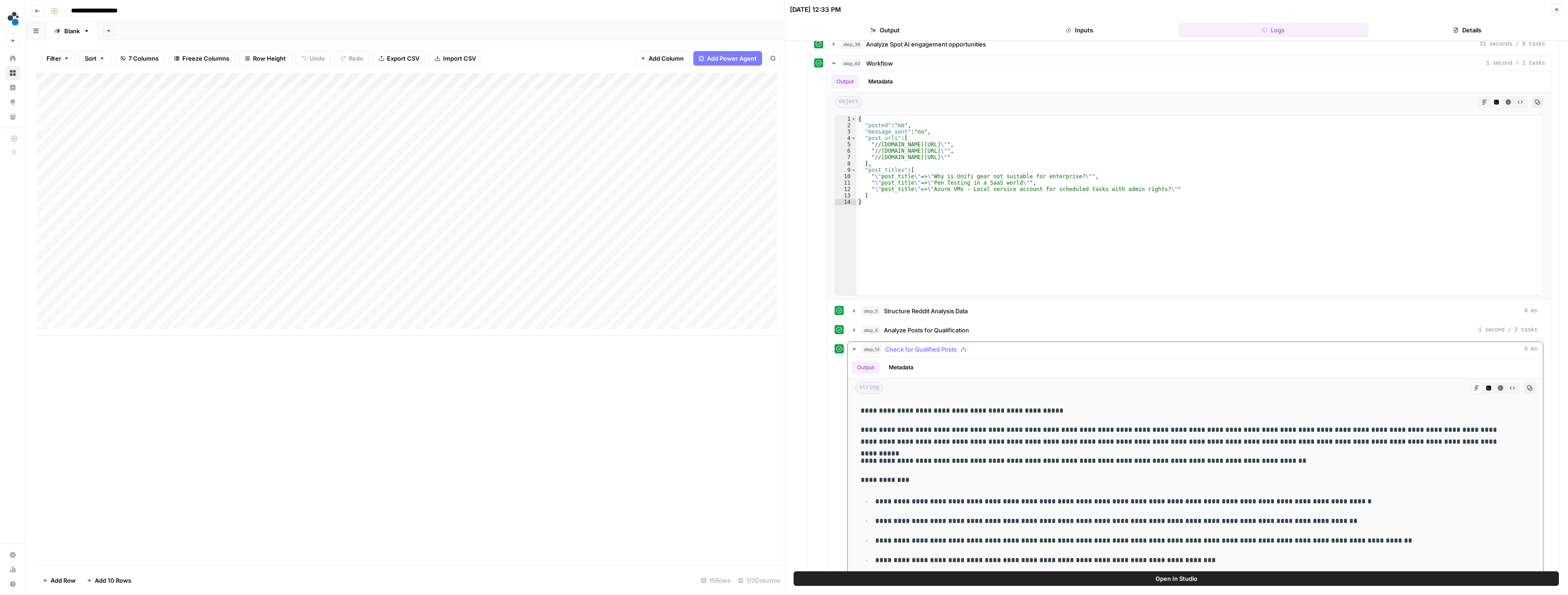
click at [852, 348] on icon "button" at bounding box center [854, 350] width 7 height 7
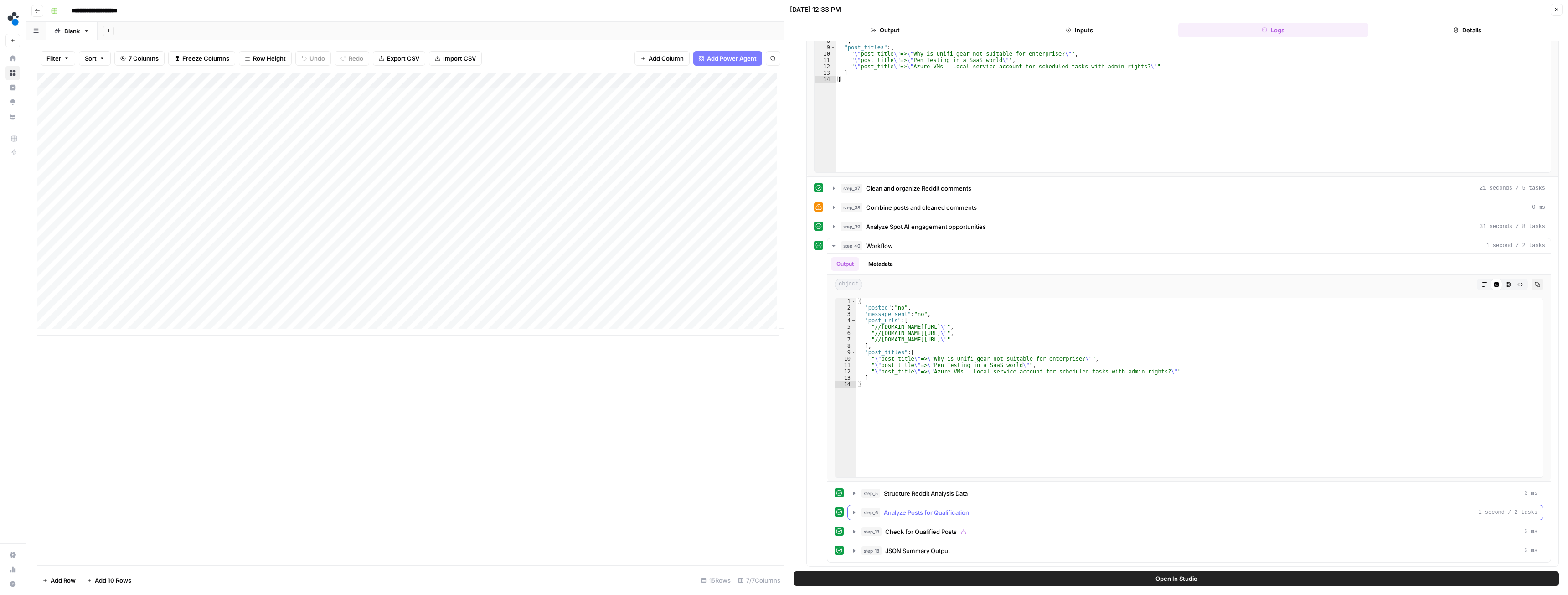
click at [861, 513] on button "step_6 Analyze Posts for Qualification 1 second / 2 tasks" at bounding box center [1195, 513] width 695 height 15
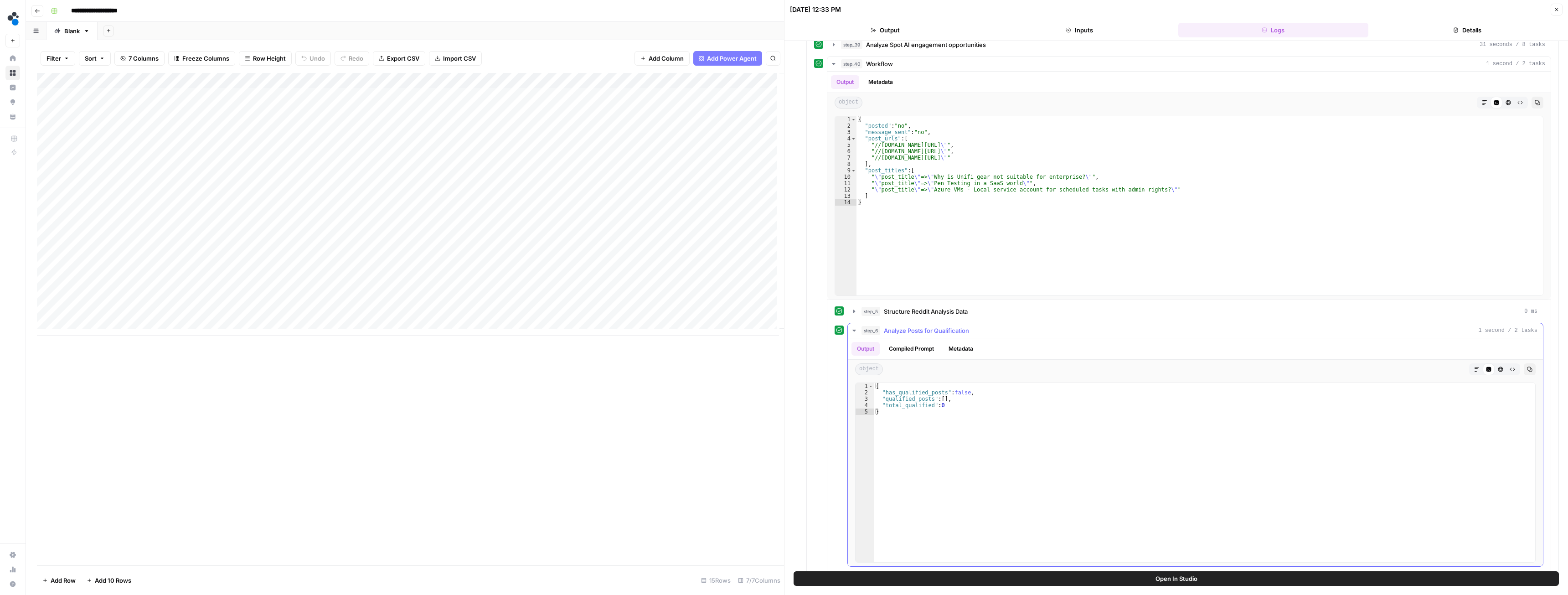
scroll to position [487, 0]
click at [851, 312] on icon "button" at bounding box center [854, 311] width 7 height 7
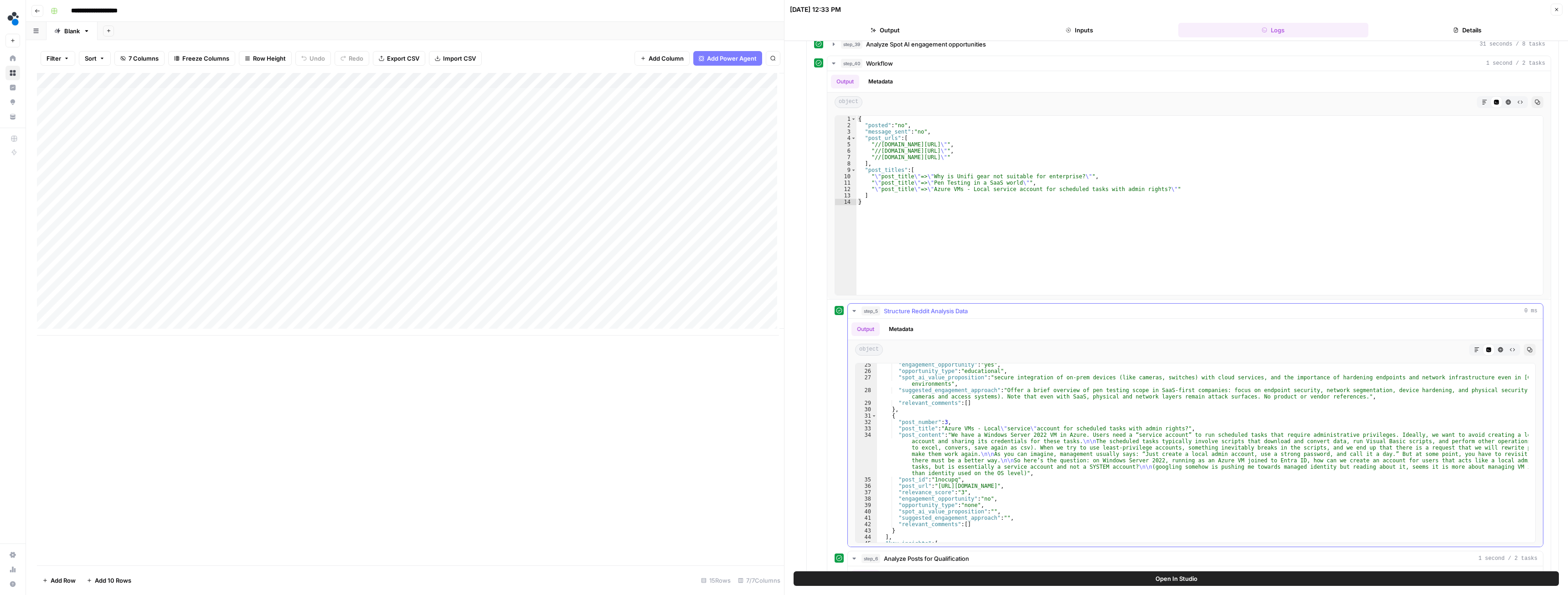
scroll to position [219, 0]
click at [854, 313] on icon "button" at bounding box center [854, 311] width 7 height 7
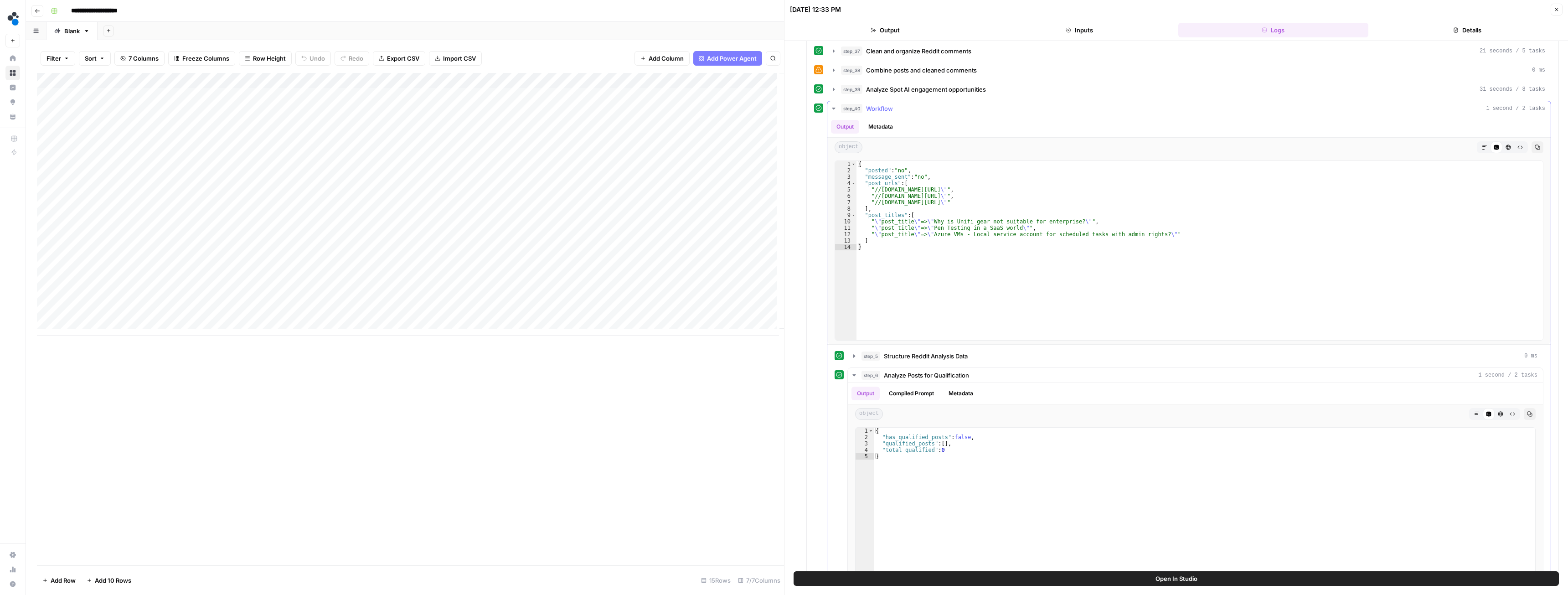
scroll to position [441, 0]
click at [829, 108] on button "step_40 Workflow 1 second / 2 tasks" at bounding box center [1189, 109] width 723 height 15
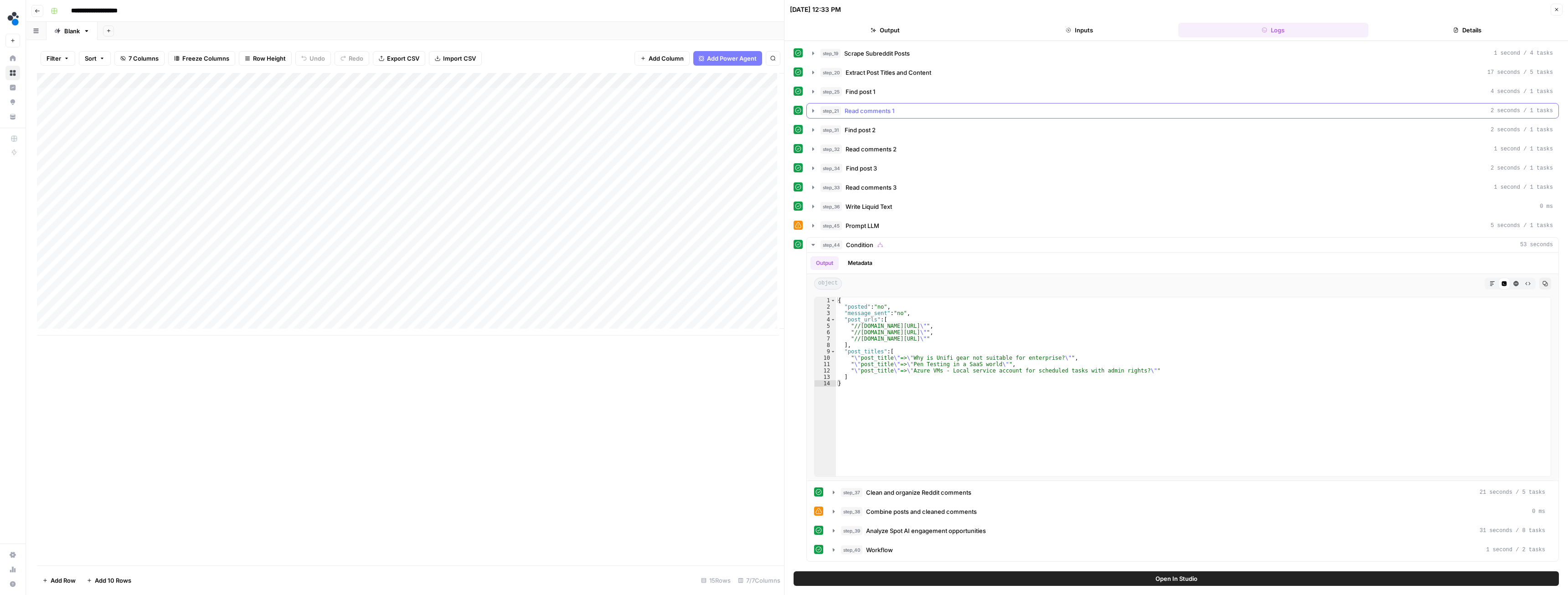
scroll to position [0, 0]
click at [812, 242] on icon "button" at bounding box center [813, 245] width 7 height 7
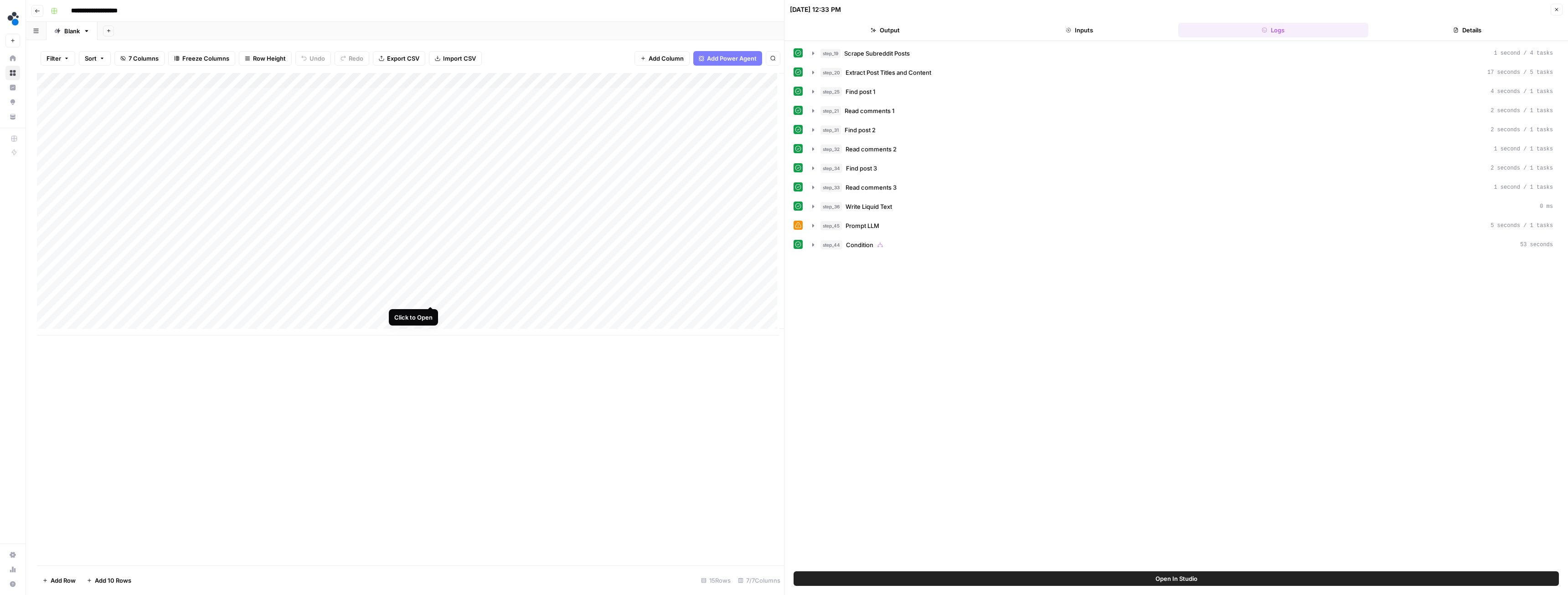
click at [430, 296] on div "Add Column" at bounding box center [410, 204] width 747 height 262
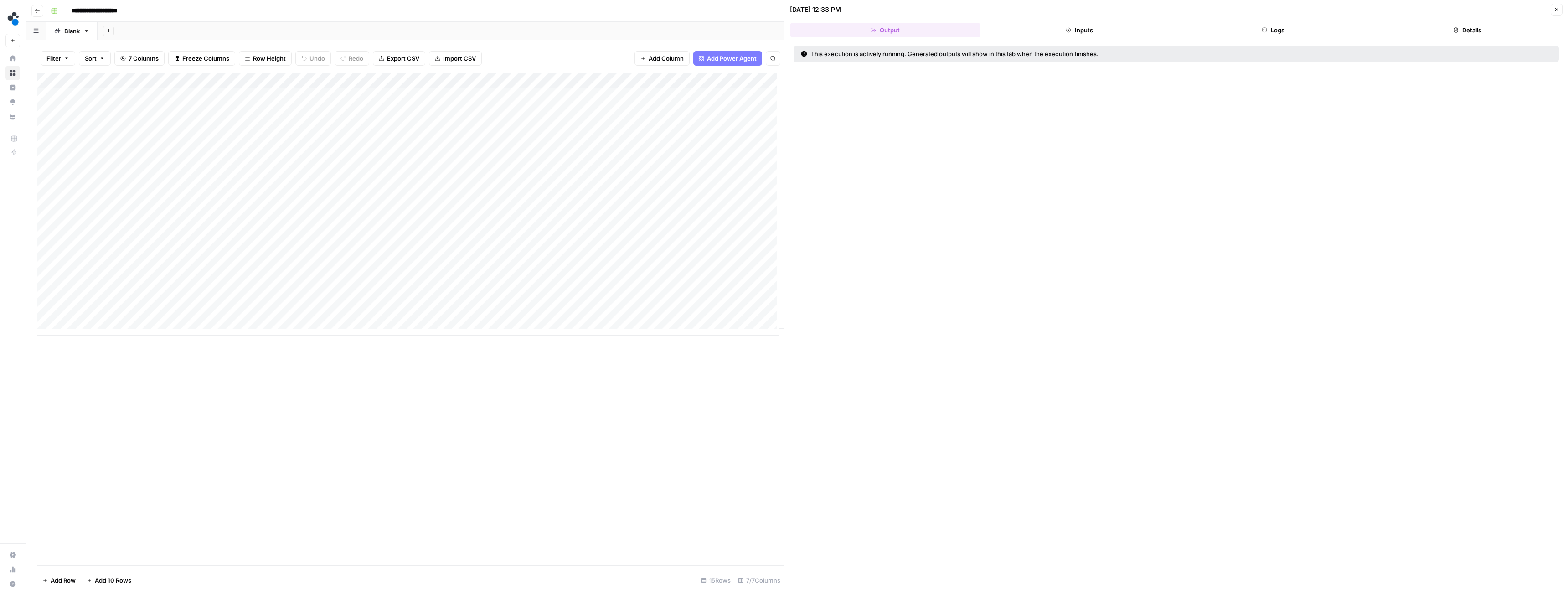
drag, startPoint x: 1263, startPoint y: 38, endPoint x: 1268, endPoint y: 36, distance: 5.4
click at [1265, 37] on header "09/23/25 at 12:33 PM Close Output Inputs Logs Details" at bounding box center [1176, 20] width 783 height 41
click at [1269, 33] on button "Logs" at bounding box center [1273, 30] width 191 height 15
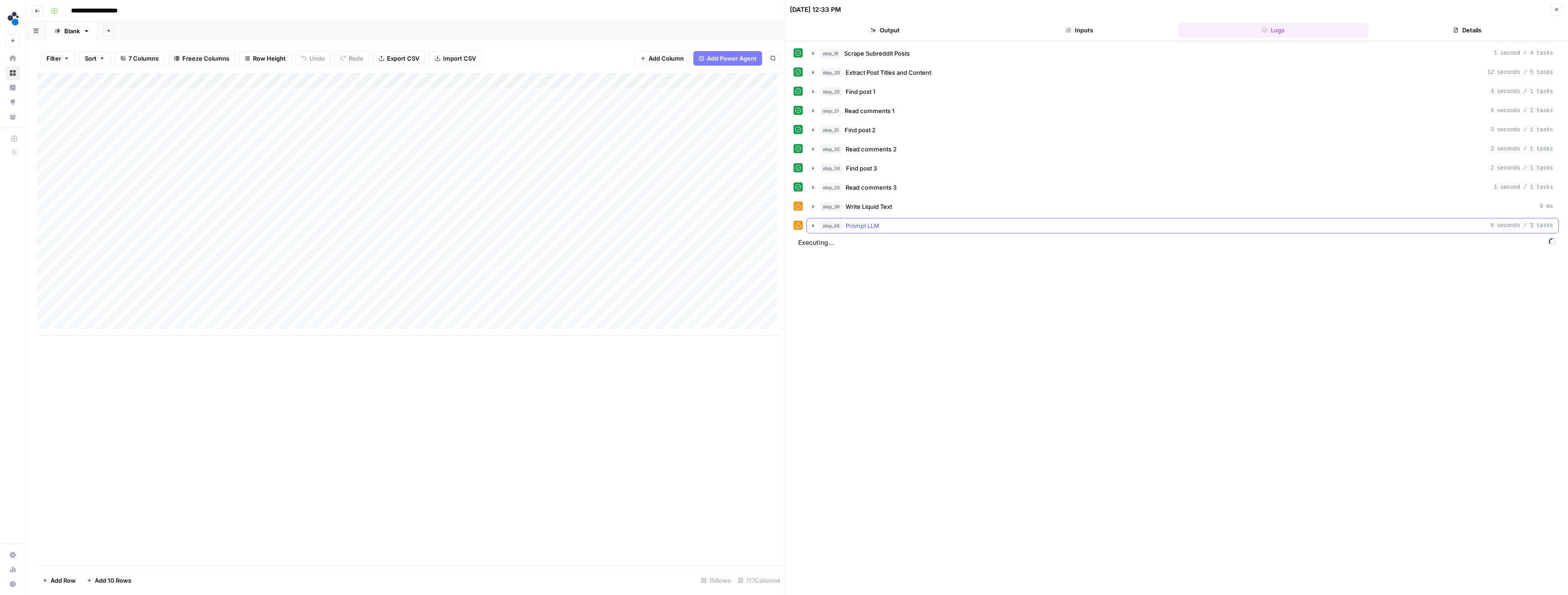
click at [819, 226] on button "step_45 Prompt LLM 6 seconds / 3 tasks" at bounding box center [1182, 226] width 752 height 15
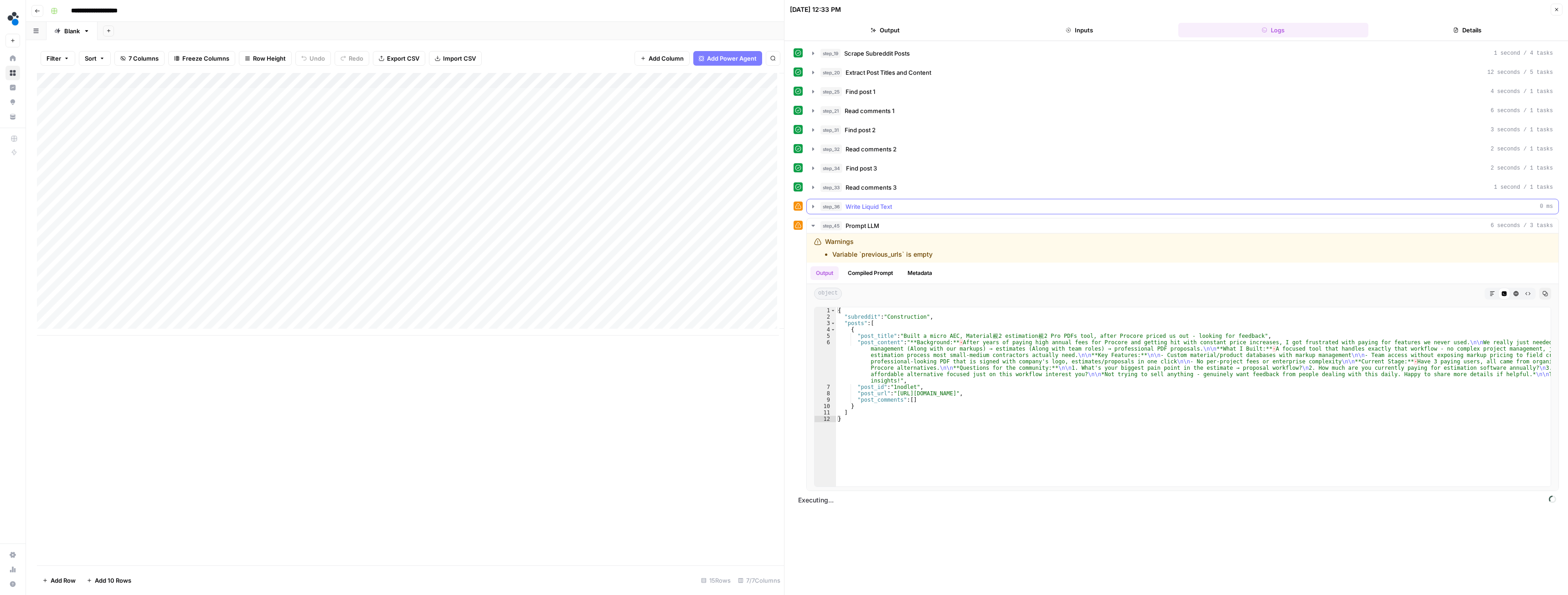
click at [812, 208] on icon "button" at bounding box center [813, 206] width 2 height 3
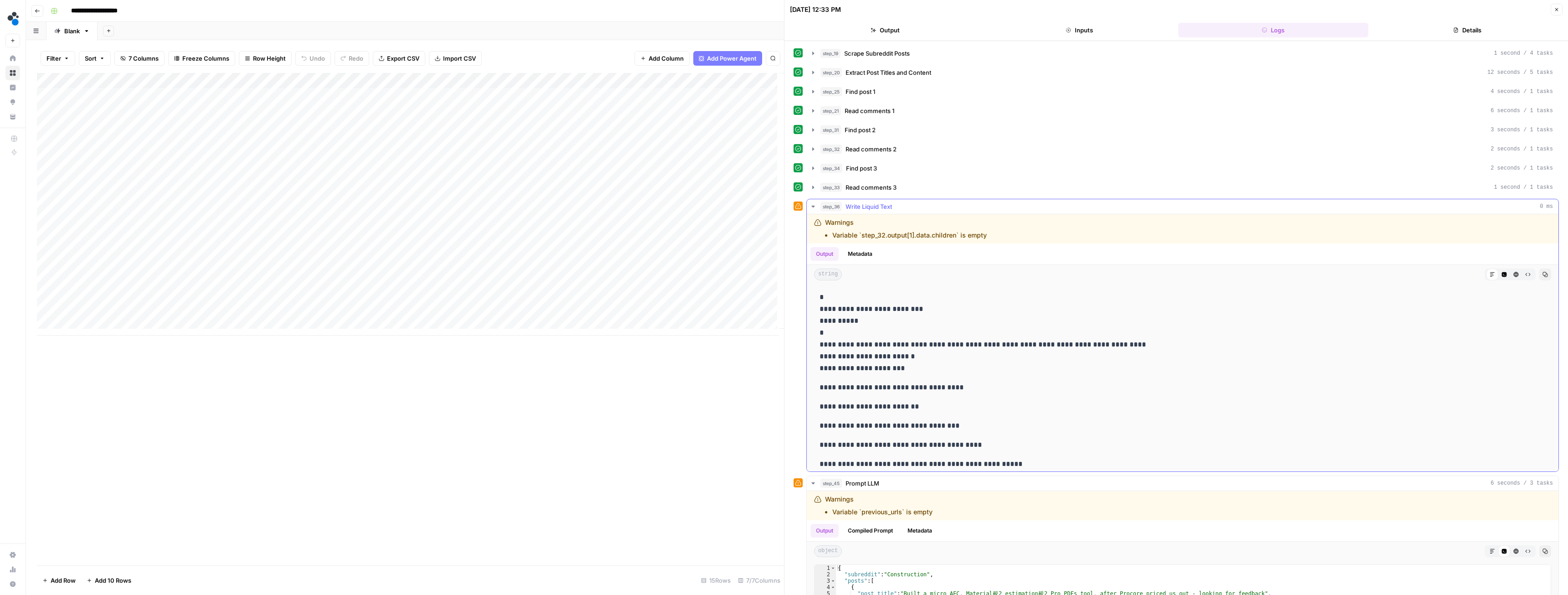
click at [812, 208] on icon "button" at bounding box center [813, 206] width 7 height 7
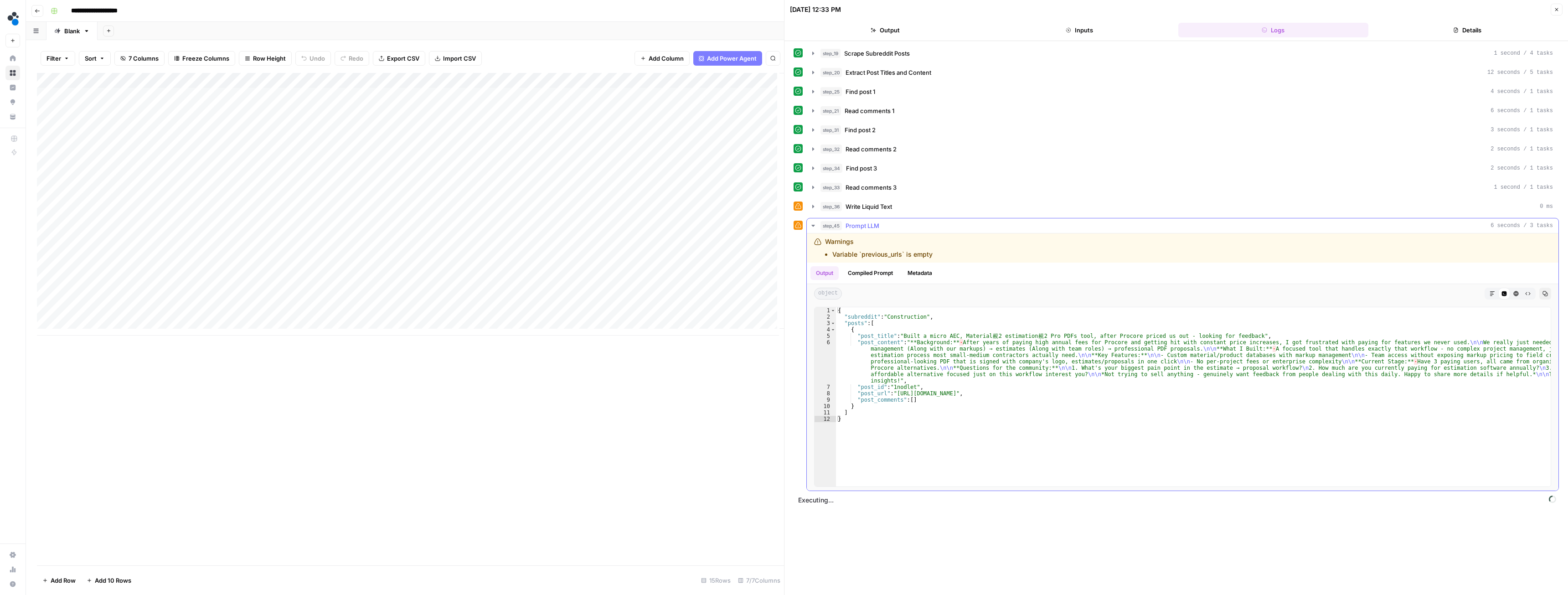
click at [810, 225] on icon "button" at bounding box center [813, 226] width 7 height 7
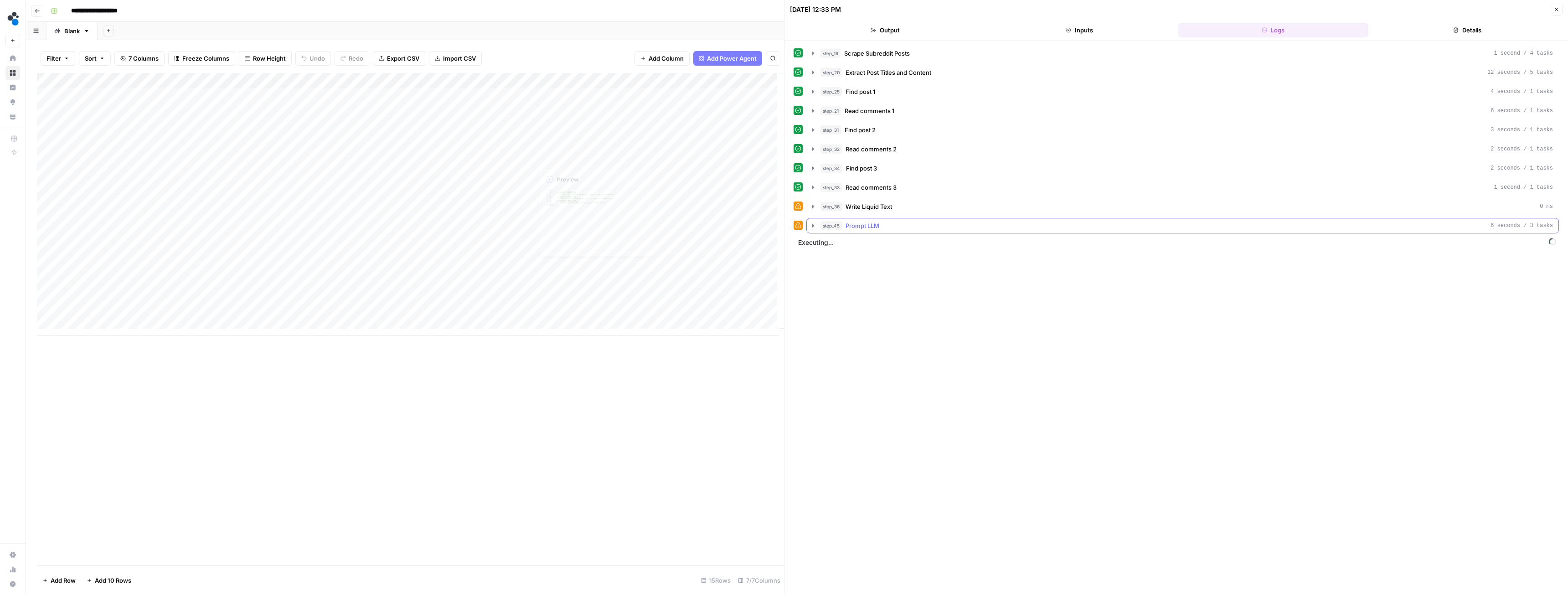
click at [824, 222] on span "step_45" at bounding box center [831, 225] width 21 height 9
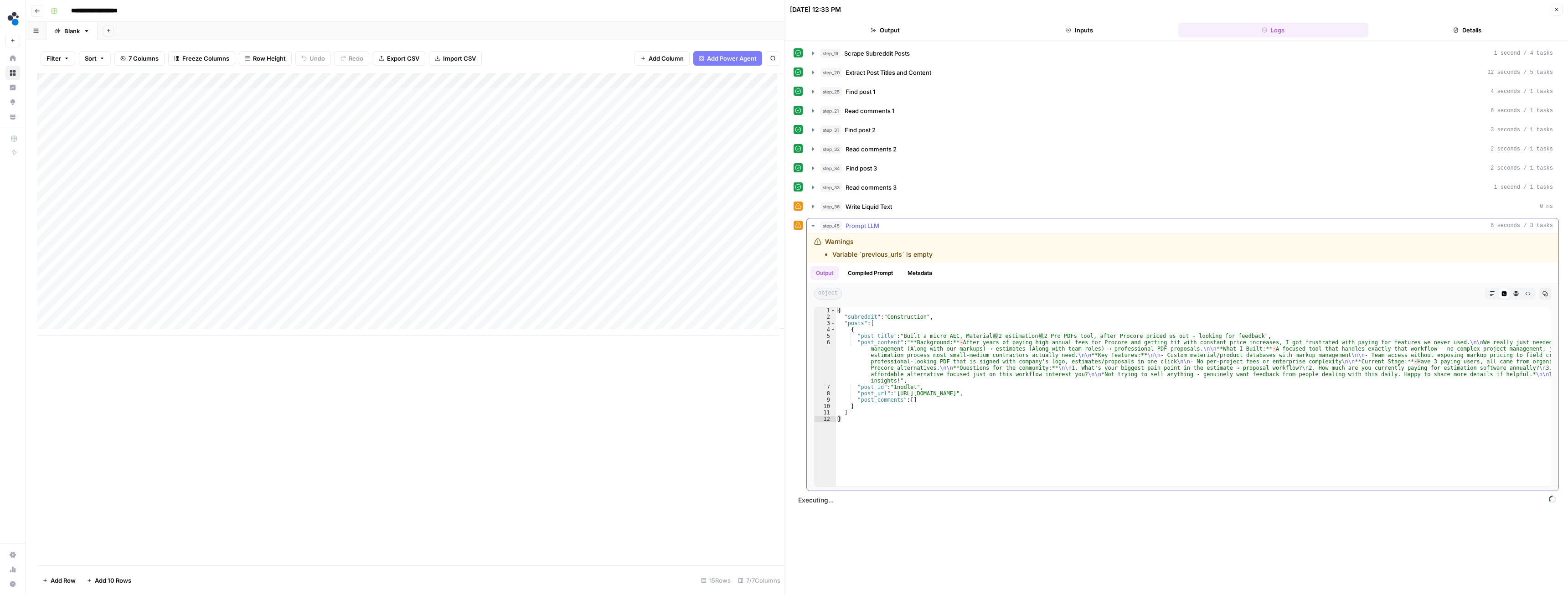
click at [816, 226] on icon "button" at bounding box center [813, 226] width 7 height 7
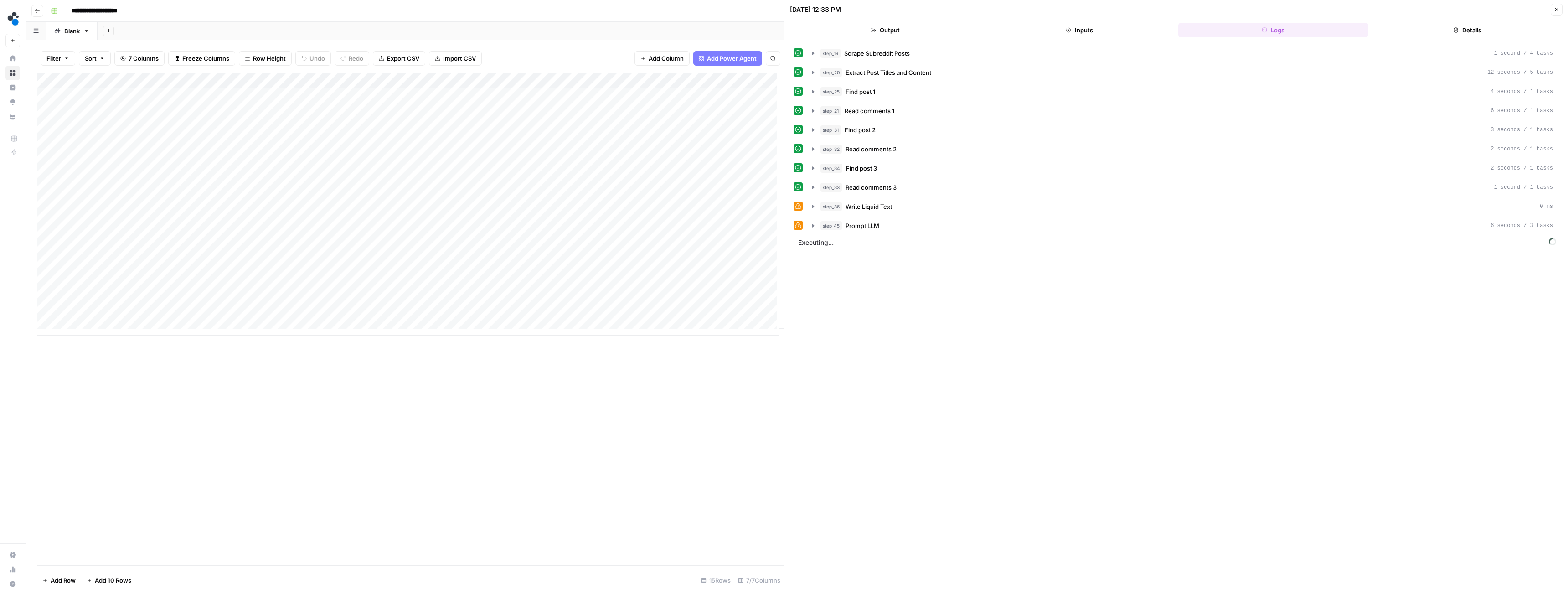
click at [429, 312] on div "Add Column" at bounding box center [410, 204] width 747 height 262
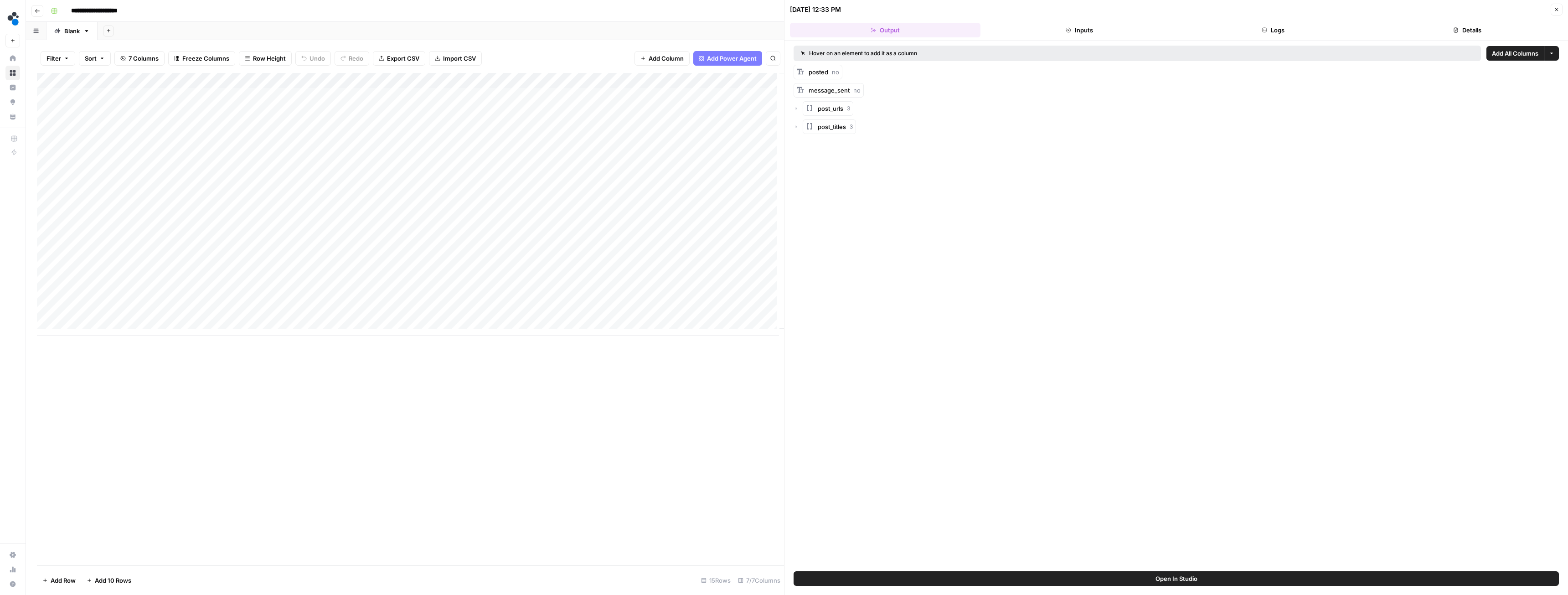
click at [1449, 28] on button "Details" at bounding box center [1467, 30] width 191 height 15
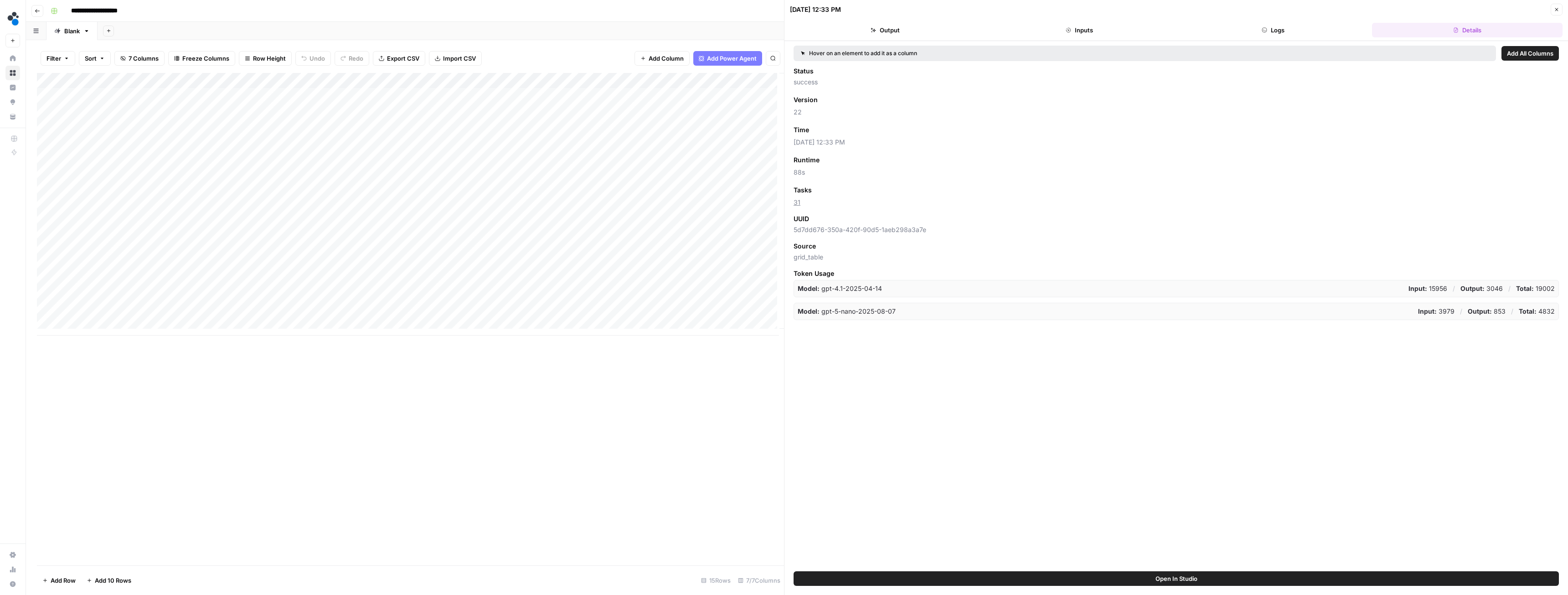
click at [375, 283] on div "Add Column" at bounding box center [410, 204] width 747 height 262
click at [362, 264] on div "Add Column" at bounding box center [410, 204] width 747 height 262
click at [441, 266] on div "Add Column" at bounding box center [410, 204] width 747 height 262
click at [432, 296] on div "Add Column" at bounding box center [410, 204] width 747 height 262
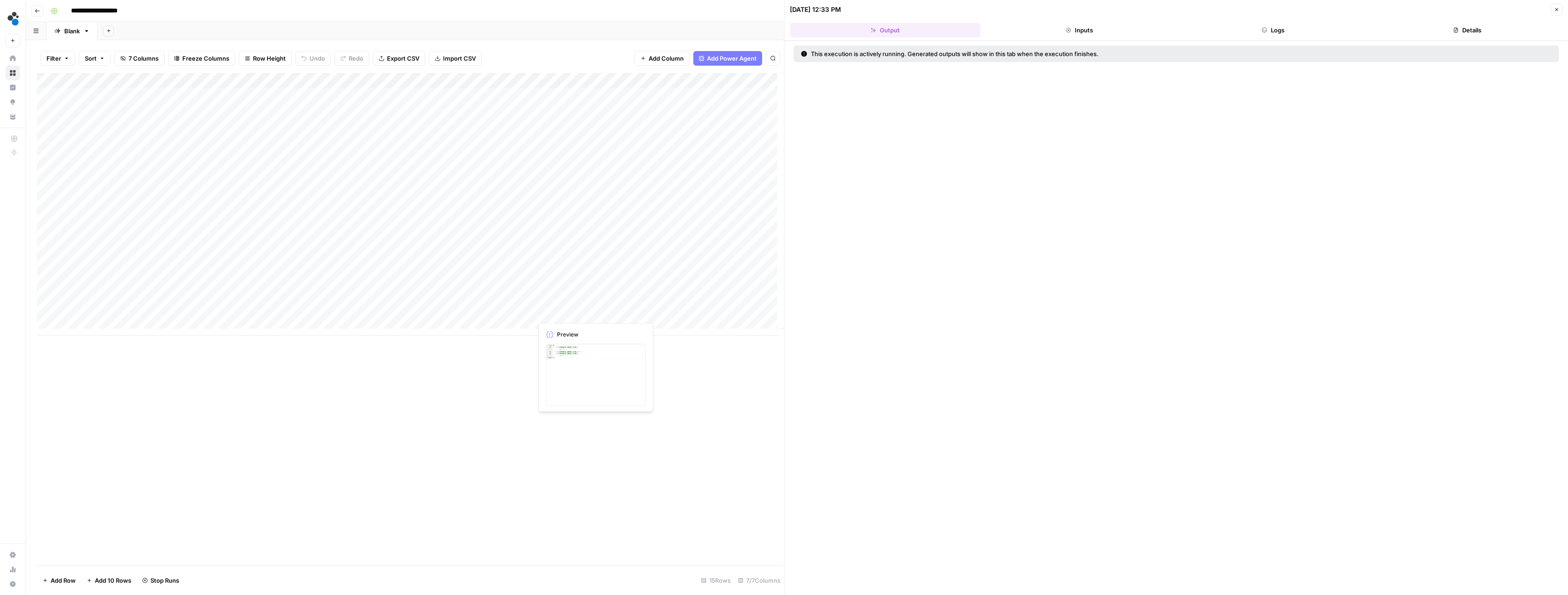
click at [1073, 32] on button "Inputs" at bounding box center [1079, 30] width 191 height 15
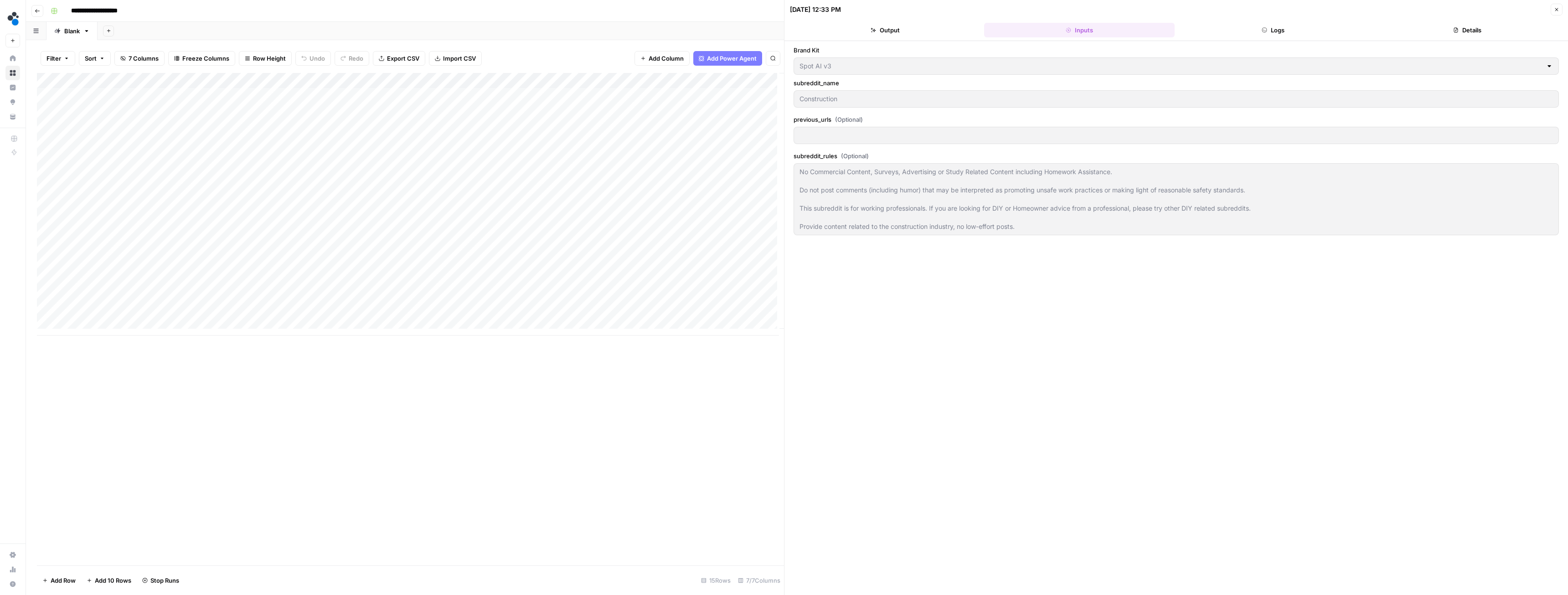
click at [1266, 23] on button "Logs" at bounding box center [1273, 30] width 191 height 15
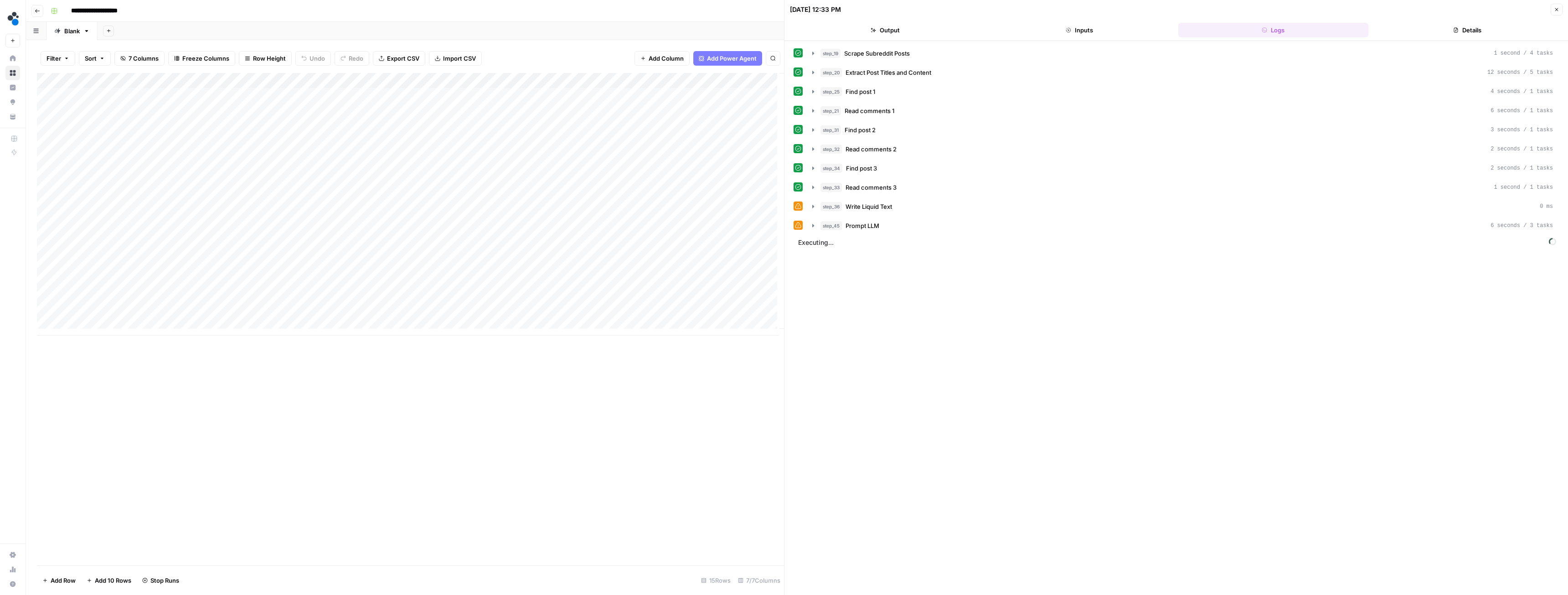
click at [819, 245] on span "Executing..." at bounding box center [1177, 242] width 763 height 15
click at [814, 220] on button "step_45 Prompt LLM 6 seconds / 3 tasks" at bounding box center [1182, 226] width 752 height 15
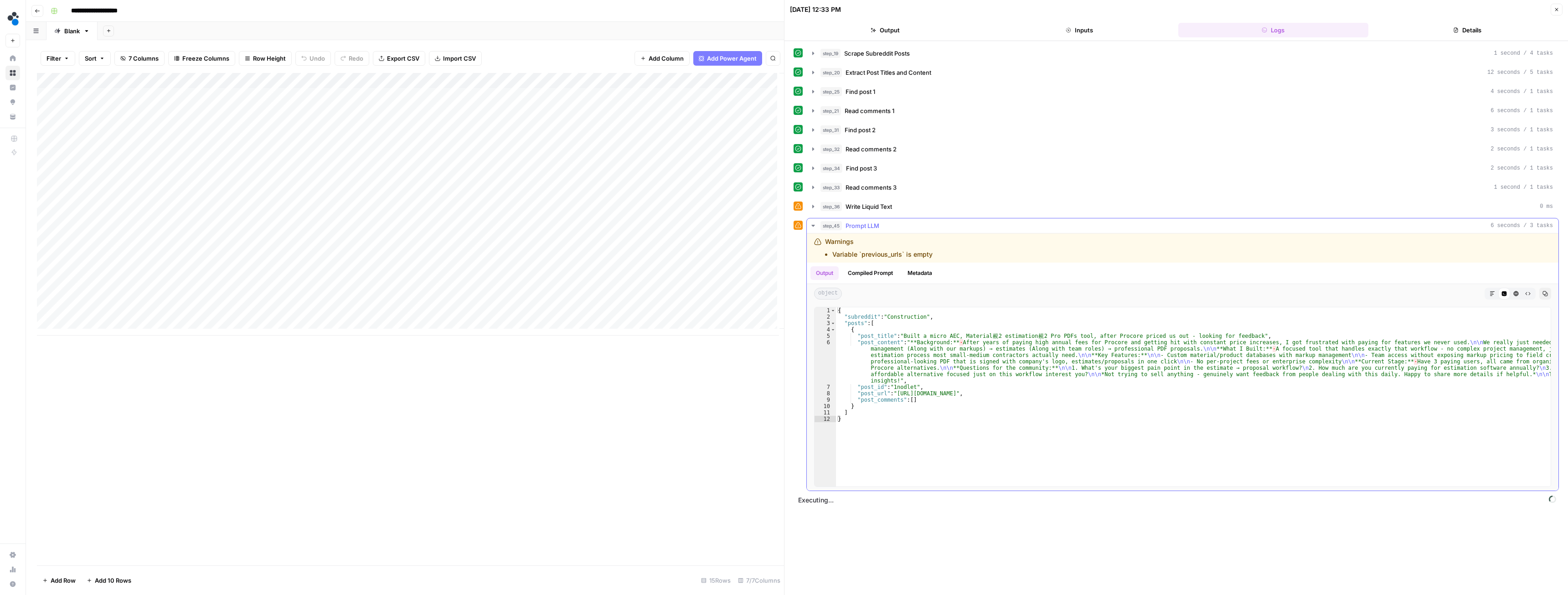
click at [813, 222] on icon "button" at bounding box center [813, 226] width 7 height 7
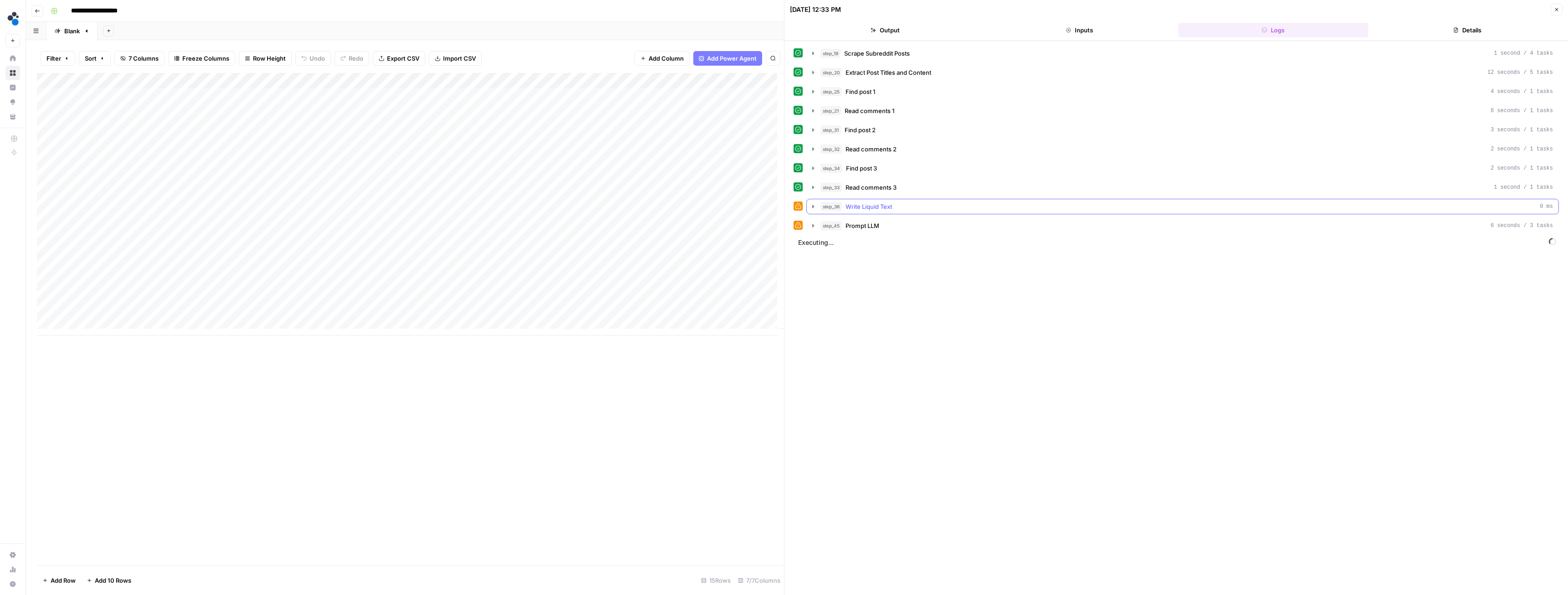
click at [817, 200] on button "step_36 Write Liquid Text 0 ms" at bounding box center [1182, 206] width 752 height 15
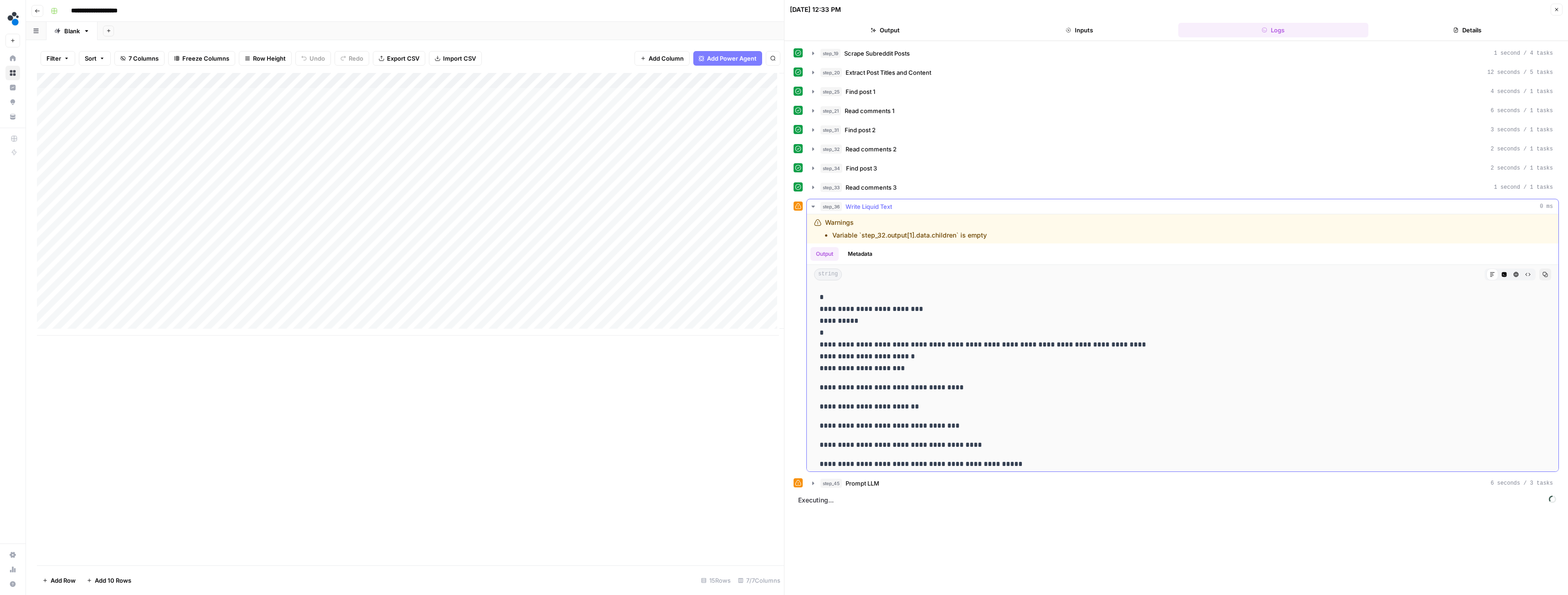
click at [815, 202] on button "step_36 Write Liquid Text 0 ms" at bounding box center [1182, 206] width 752 height 15
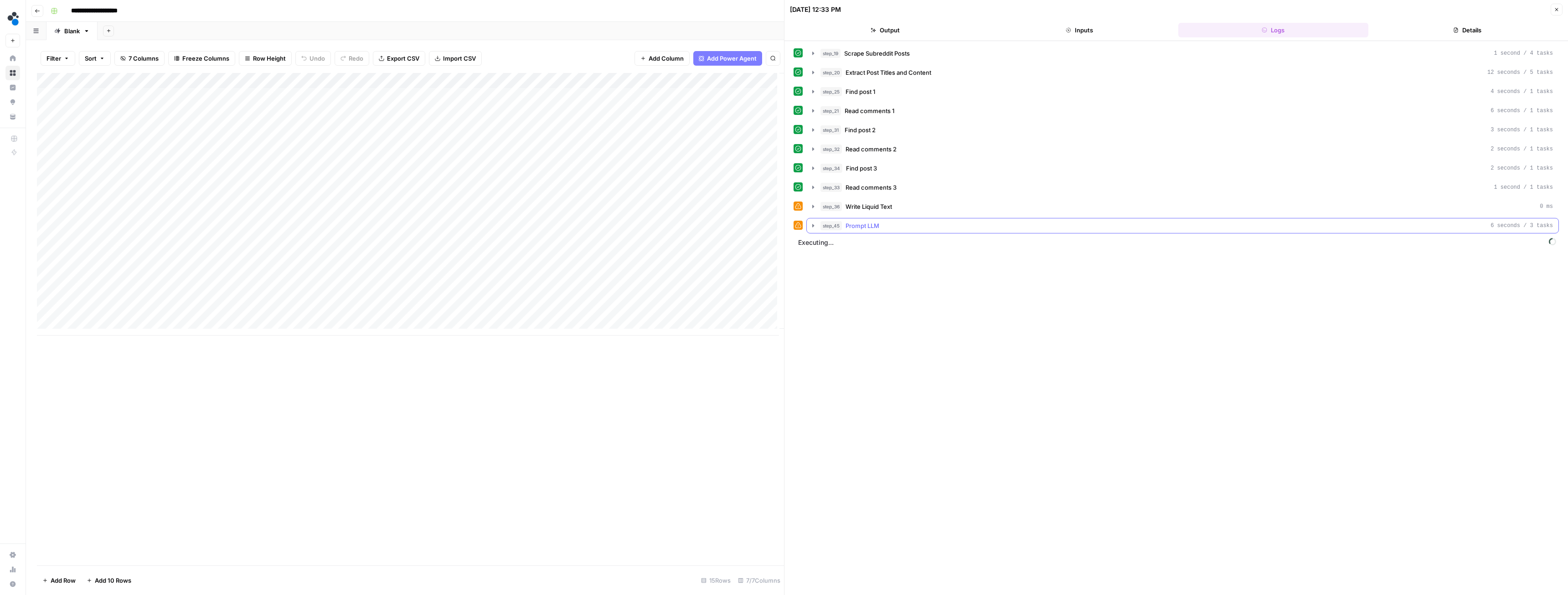
click at [817, 222] on button "step_45 Prompt LLM 6 seconds / 3 tasks" at bounding box center [1182, 226] width 752 height 15
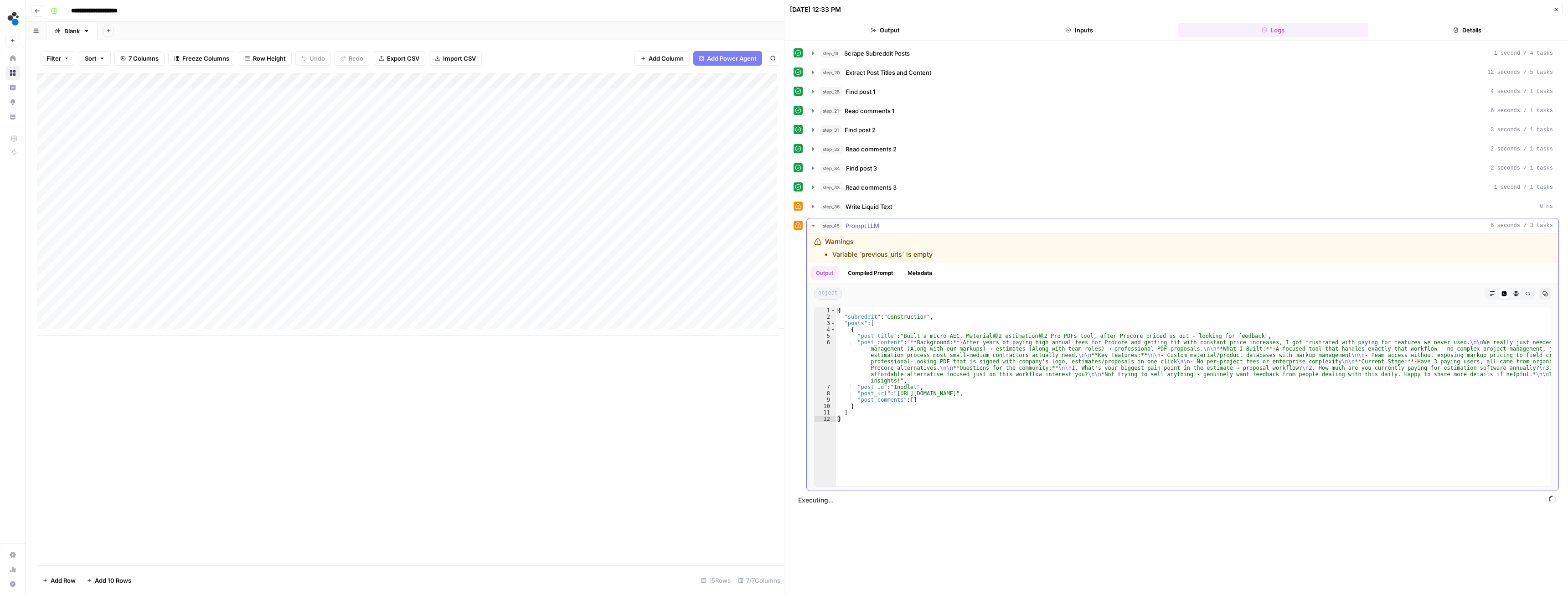
click at [811, 230] on button "step_45 Prompt LLM 6 seconds / 3 tasks" at bounding box center [1182, 226] width 752 height 15
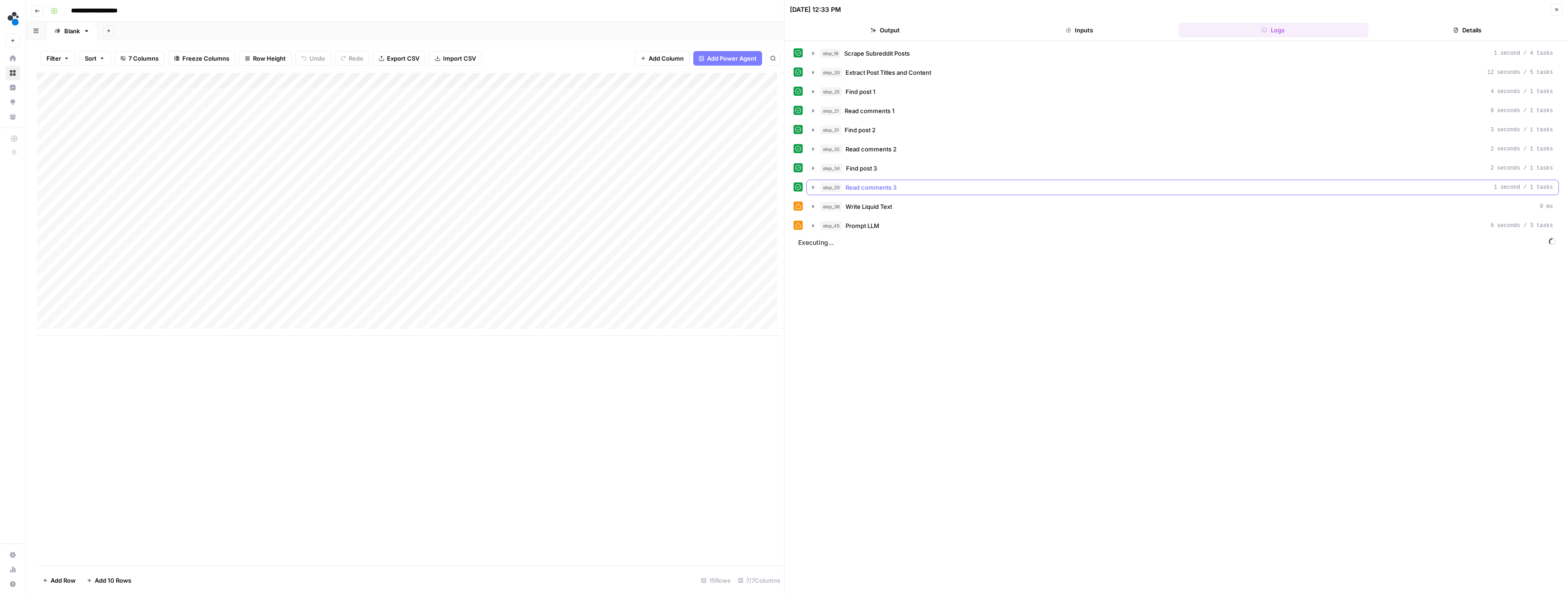
click at [810, 190] on icon "button" at bounding box center [813, 188] width 7 height 7
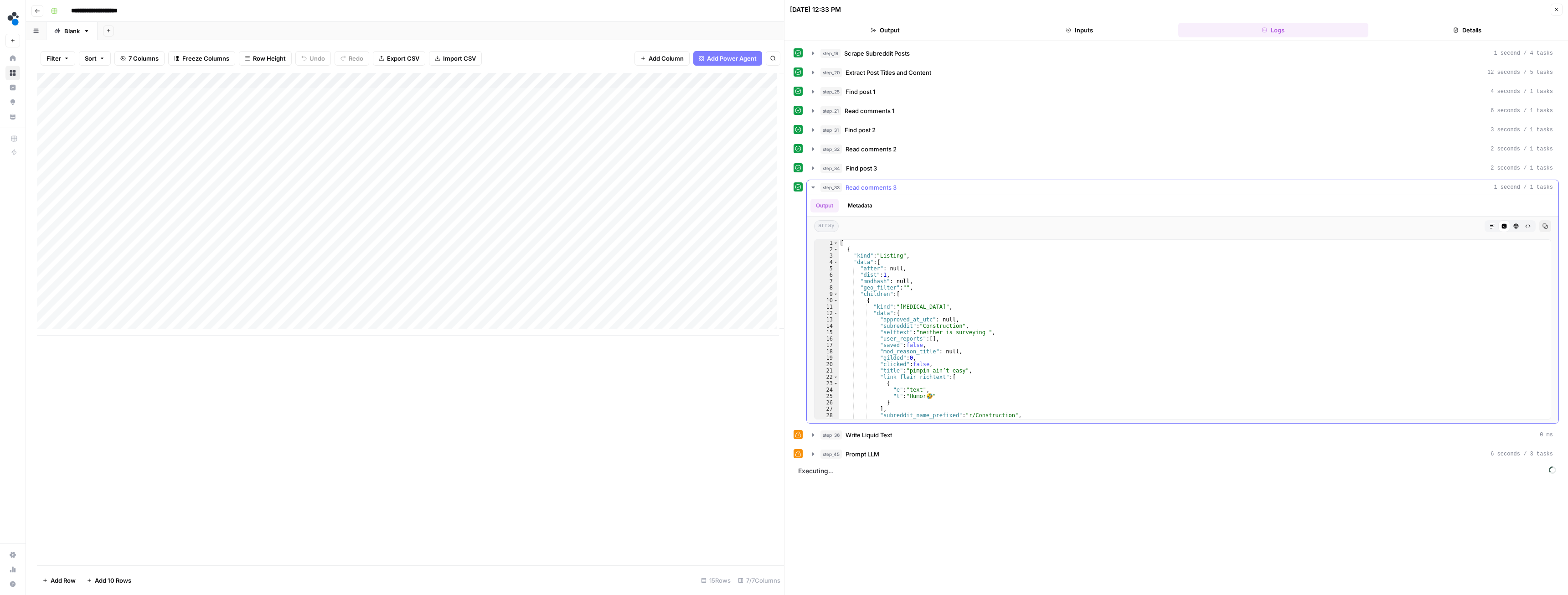
click at [812, 185] on icon "button" at bounding box center [813, 188] width 7 height 7
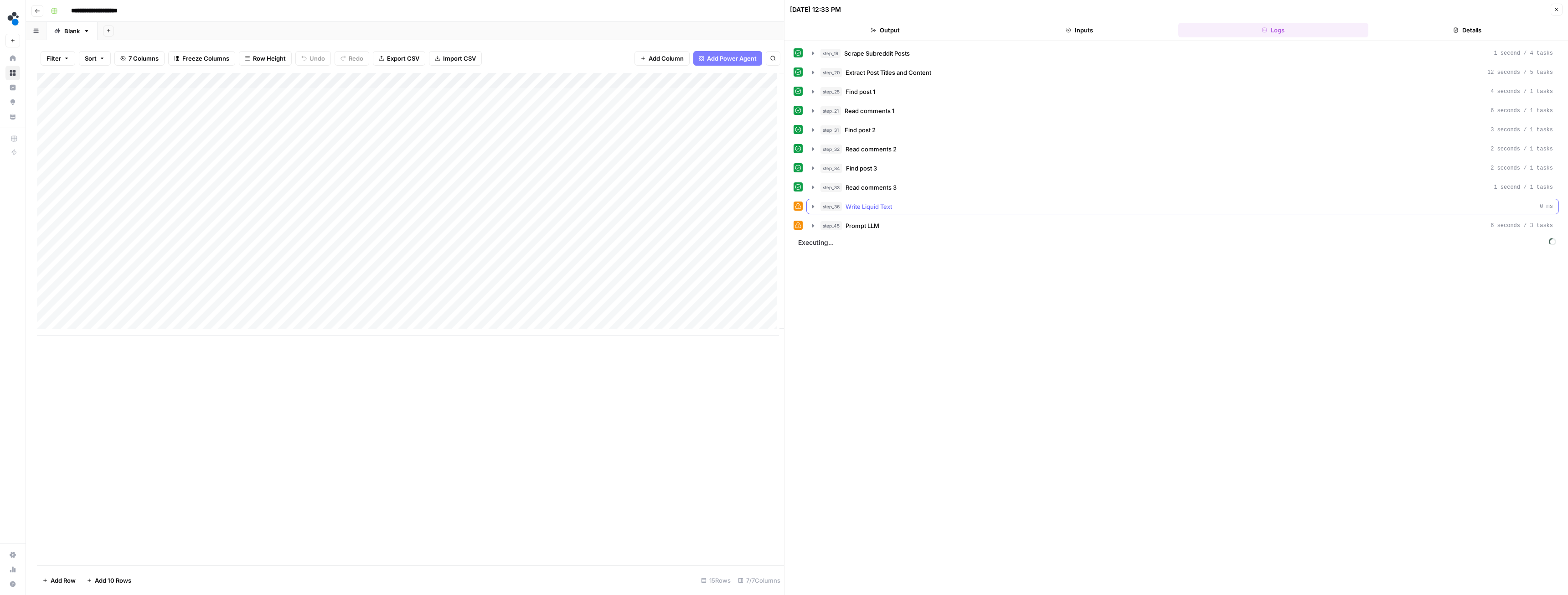
click at [813, 208] on icon "button" at bounding box center [813, 206] width 2 height 3
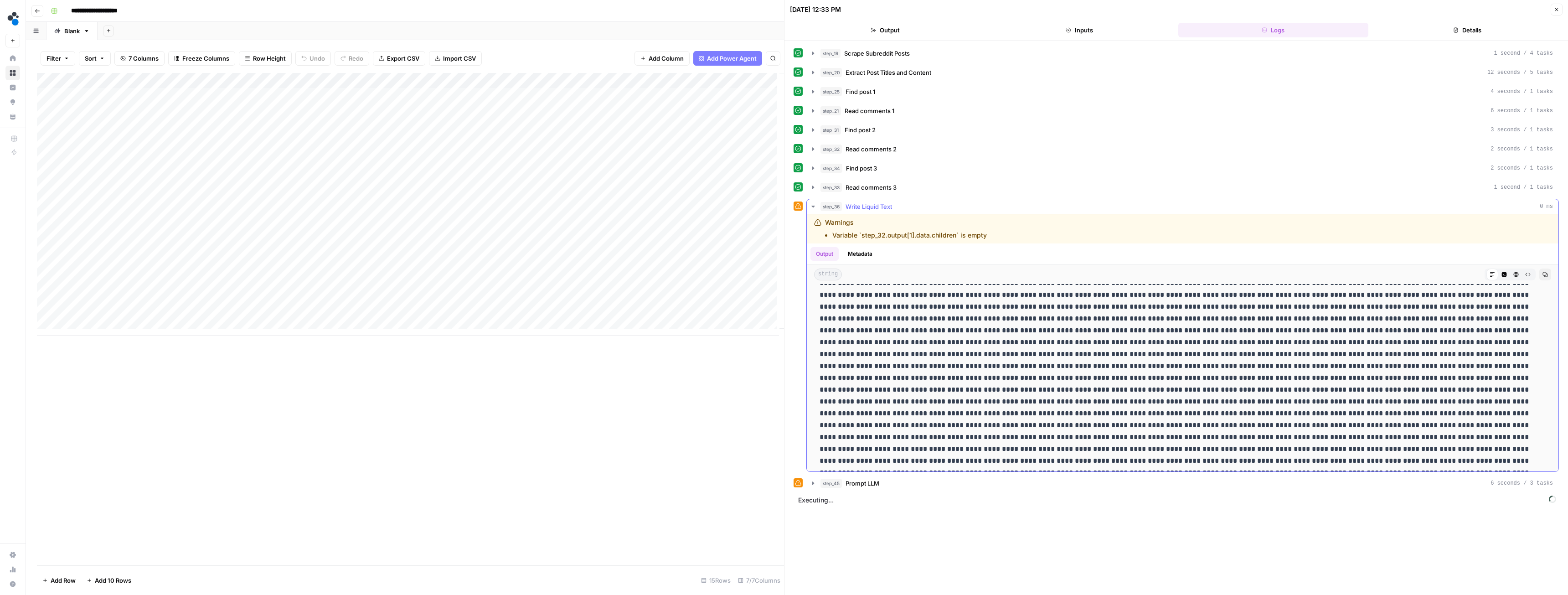
scroll to position [1323, 0]
click at [810, 205] on icon "button" at bounding box center [813, 206] width 7 height 7
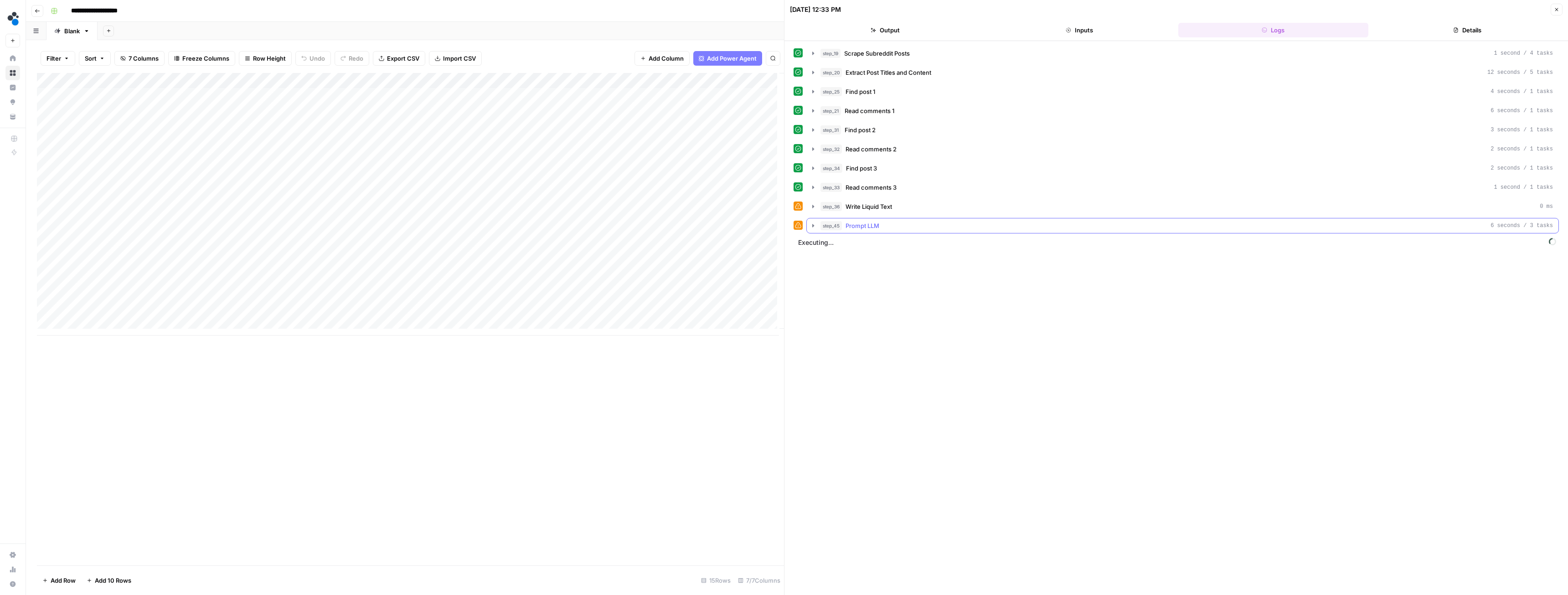
click at [813, 227] on icon "button" at bounding box center [813, 226] width 7 height 7
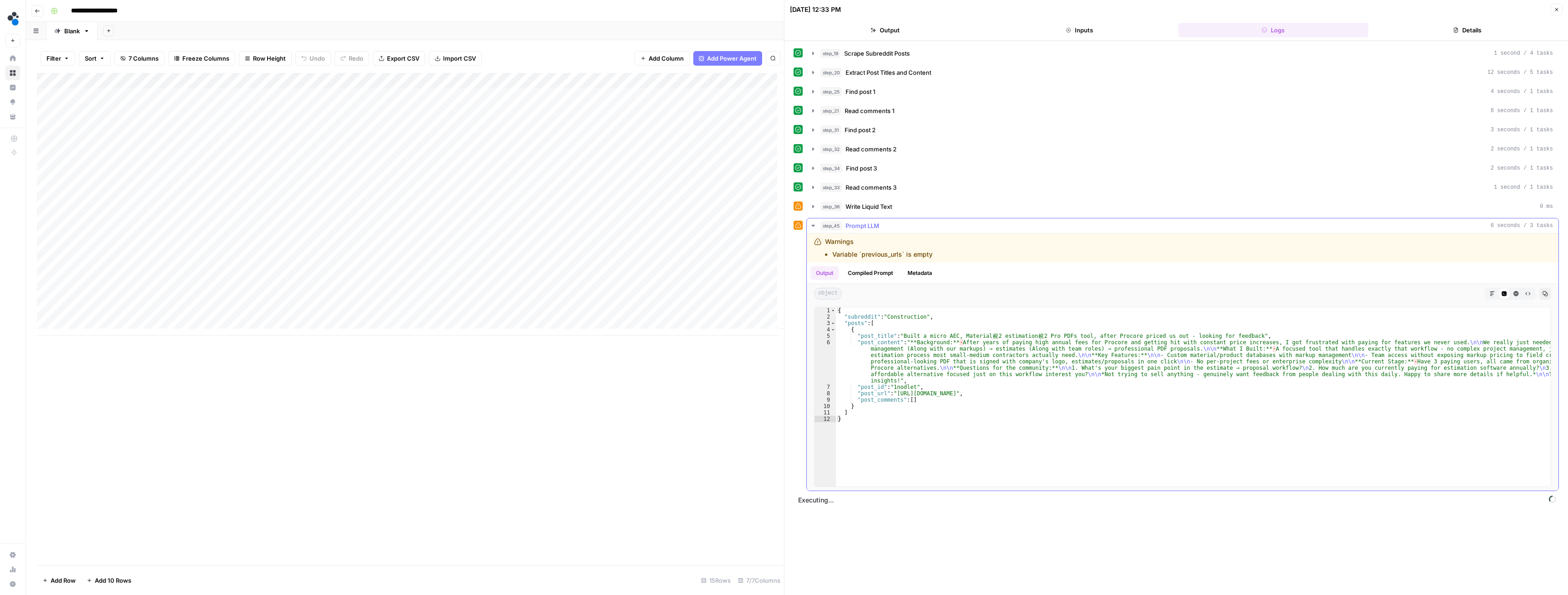
click at [813, 224] on icon "button" at bounding box center [813, 226] width 7 height 7
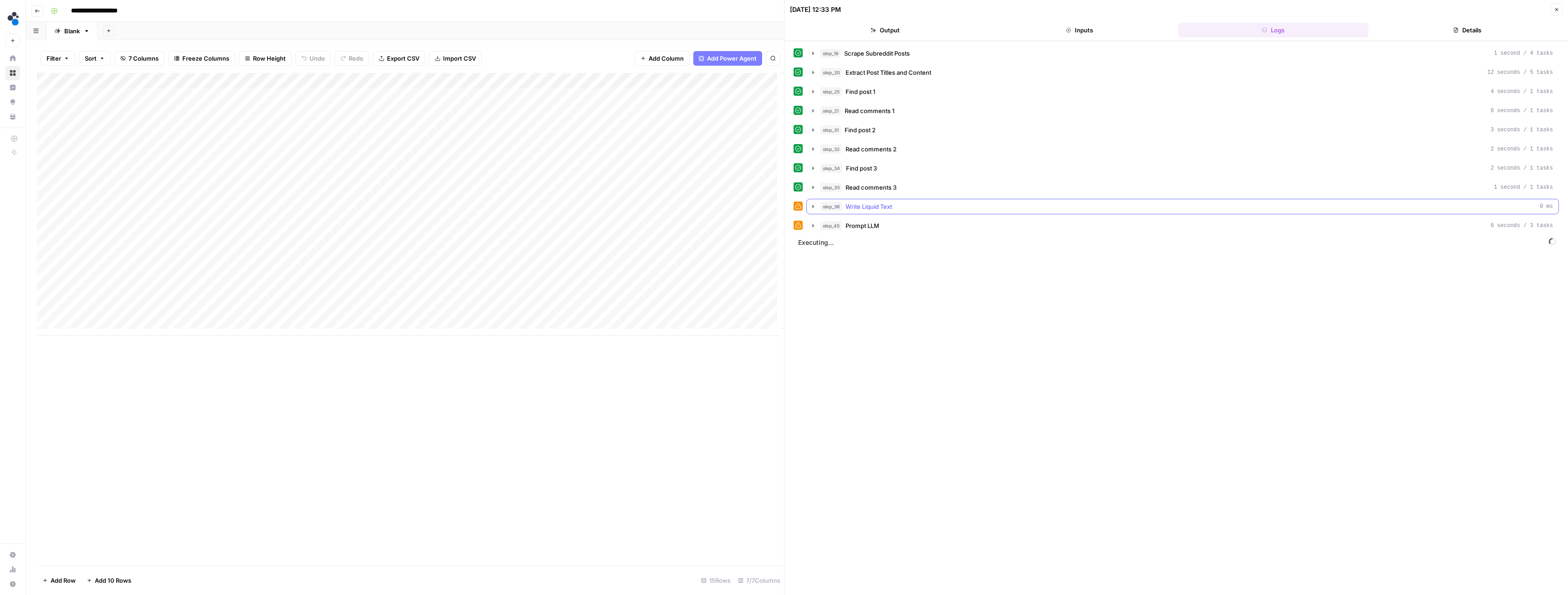
click at [814, 208] on icon "button" at bounding box center [813, 206] width 7 height 7
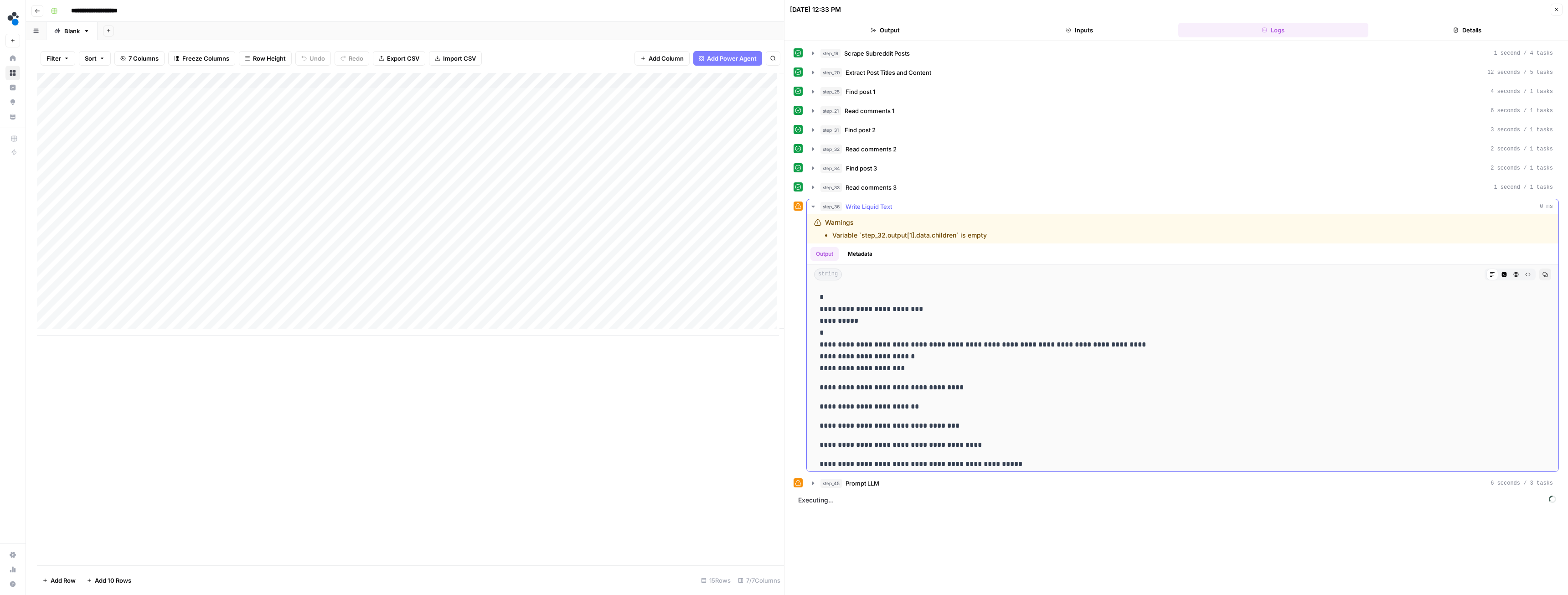
click at [901, 321] on p "**********" at bounding box center [1179, 333] width 719 height 83
click at [899, 315] on p "**********" at bounding box center [1179, 333] width 719 height 83
click at [889, 306] on p "**********" at bounding box center [1179, 333] width 719 height 83
click at [870, 312] on p "**********" at bounding box center [1179, 333] width 719 height 83
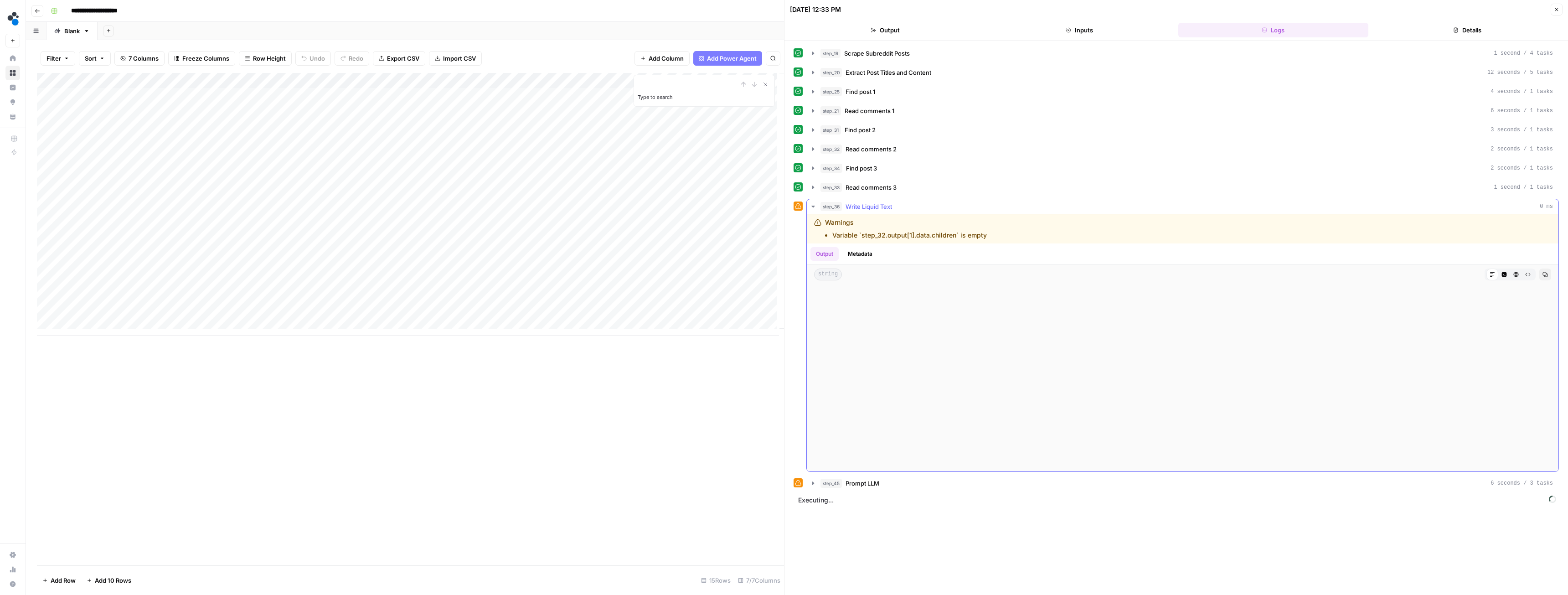
scroll to position [6395, 0]
click at [1023, 463] on span "Copy the output" at bounding box center [1017, 462] width 46 height 7
click at [430, 266] on div "Add Column" at bounding box center [410, 204] width 747 height 262
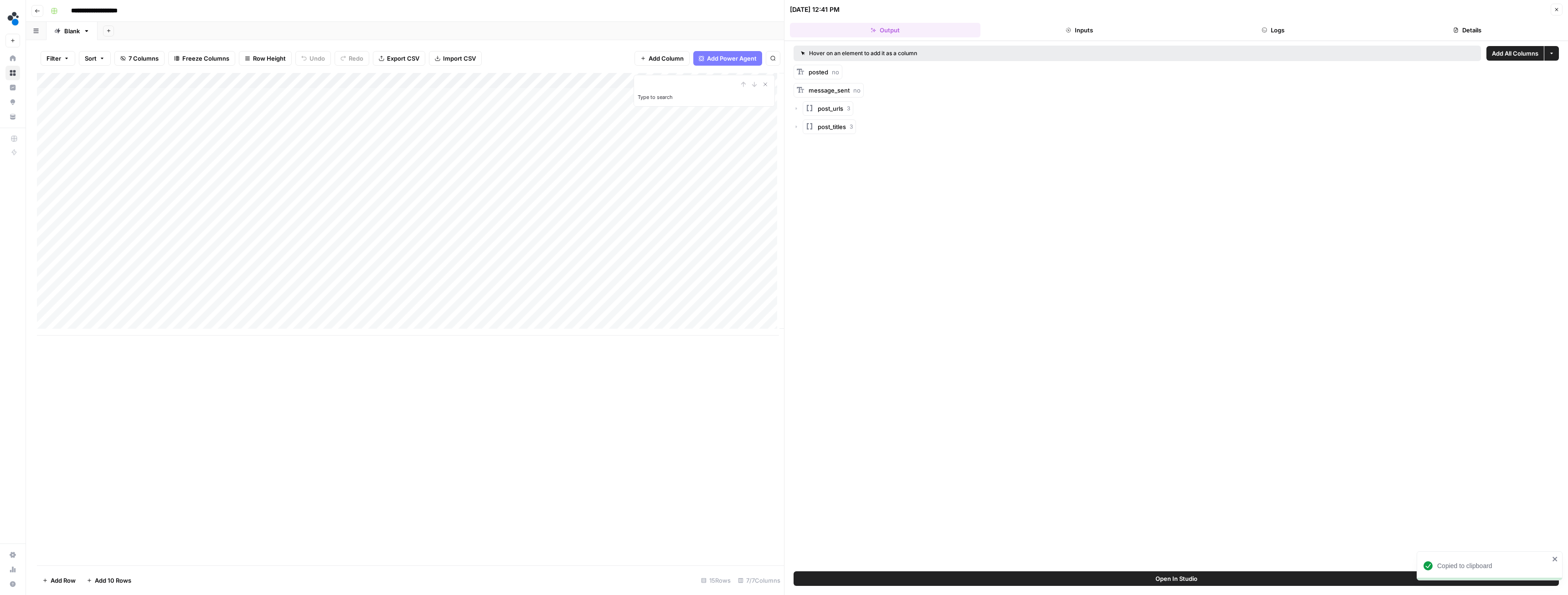
click at [1262, 32] on icon "button" at bounding box center [1264, 30] width 5 height 5
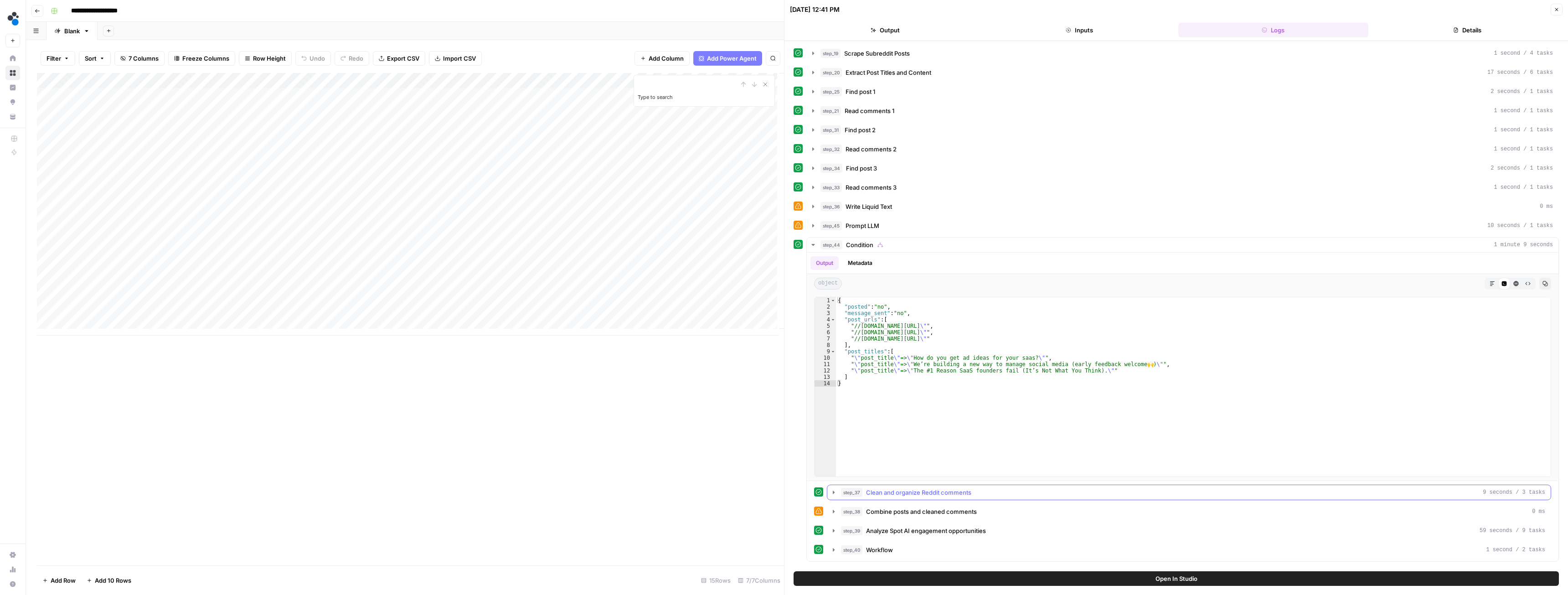
click at [872, 493] on span "Clean and organize Reddit comments" at bounding box center [919, 492] width 105 height 9
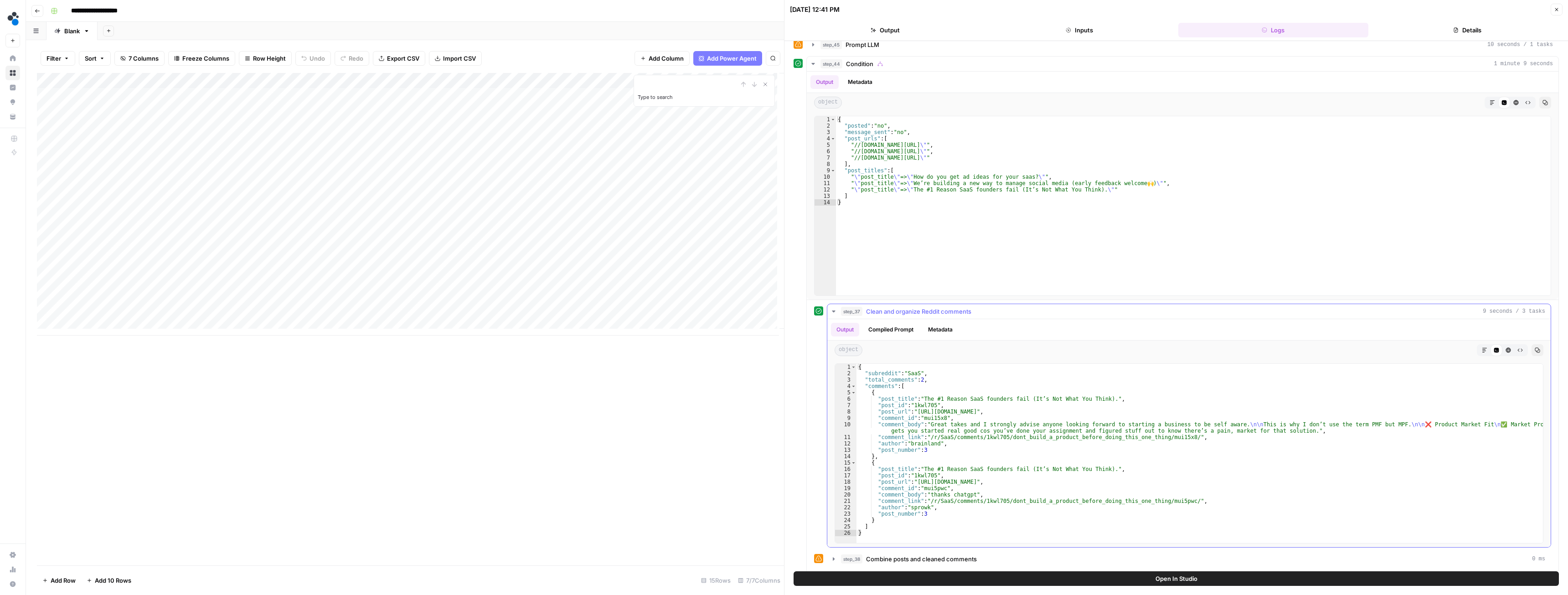
scroll to position [183, 0]
click at [833, 309] on icon "button" at bounding box center [834, 310] width 7 height 7
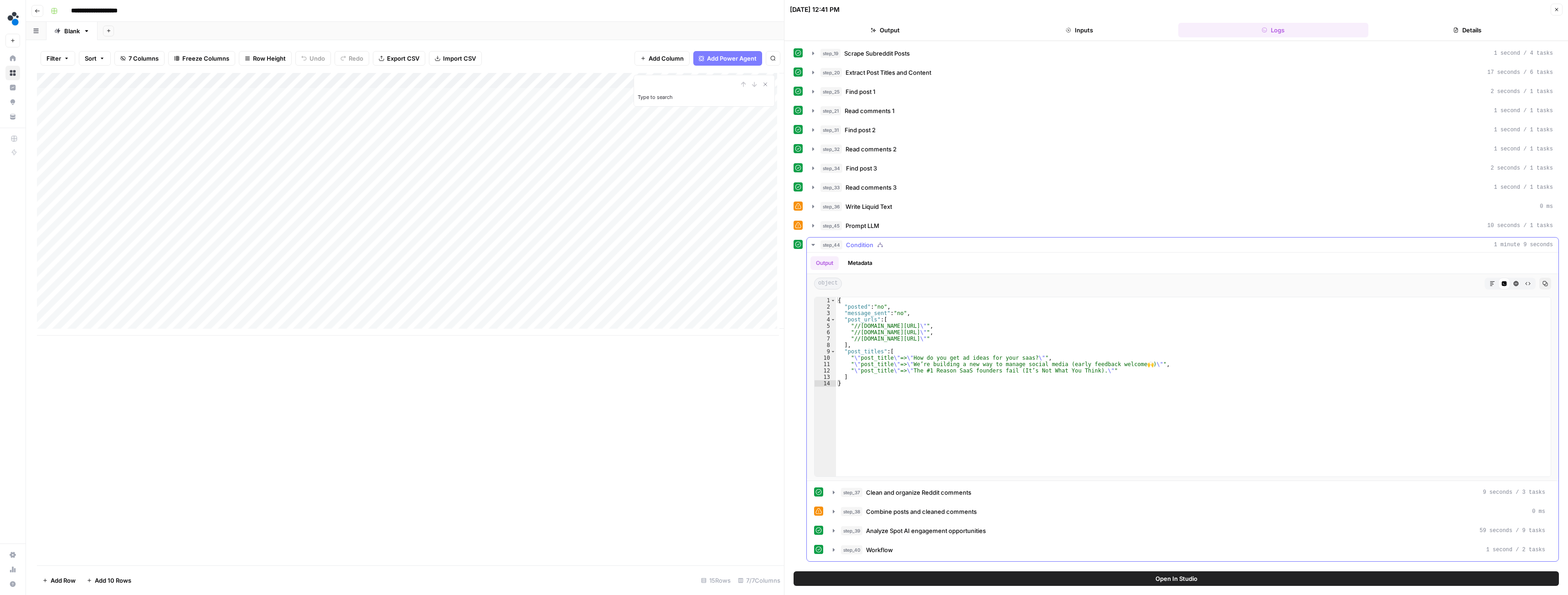
scroll to position [0, 0]
click at [814, 246] on icon "button" at bounding box center [813, 245] width 7 height 7
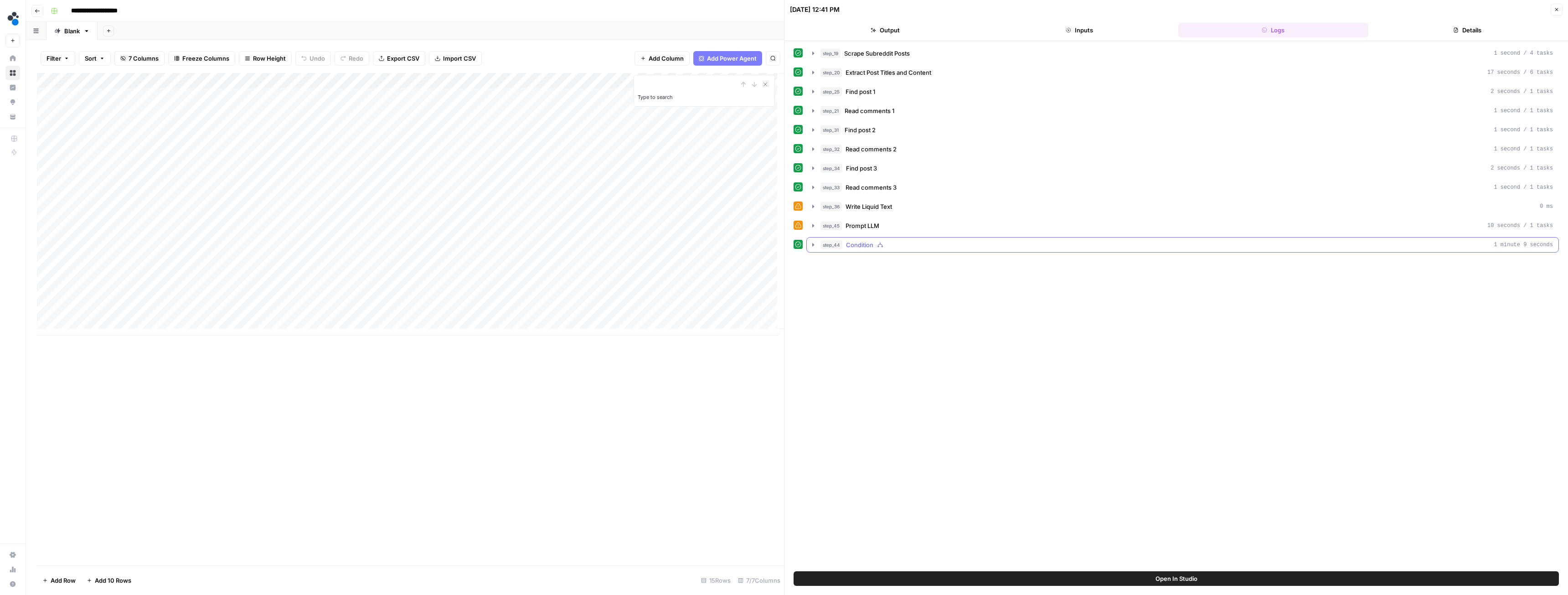
click at [812, 244] on icon "button" at bounding box center [813, 245] width 7 height 7
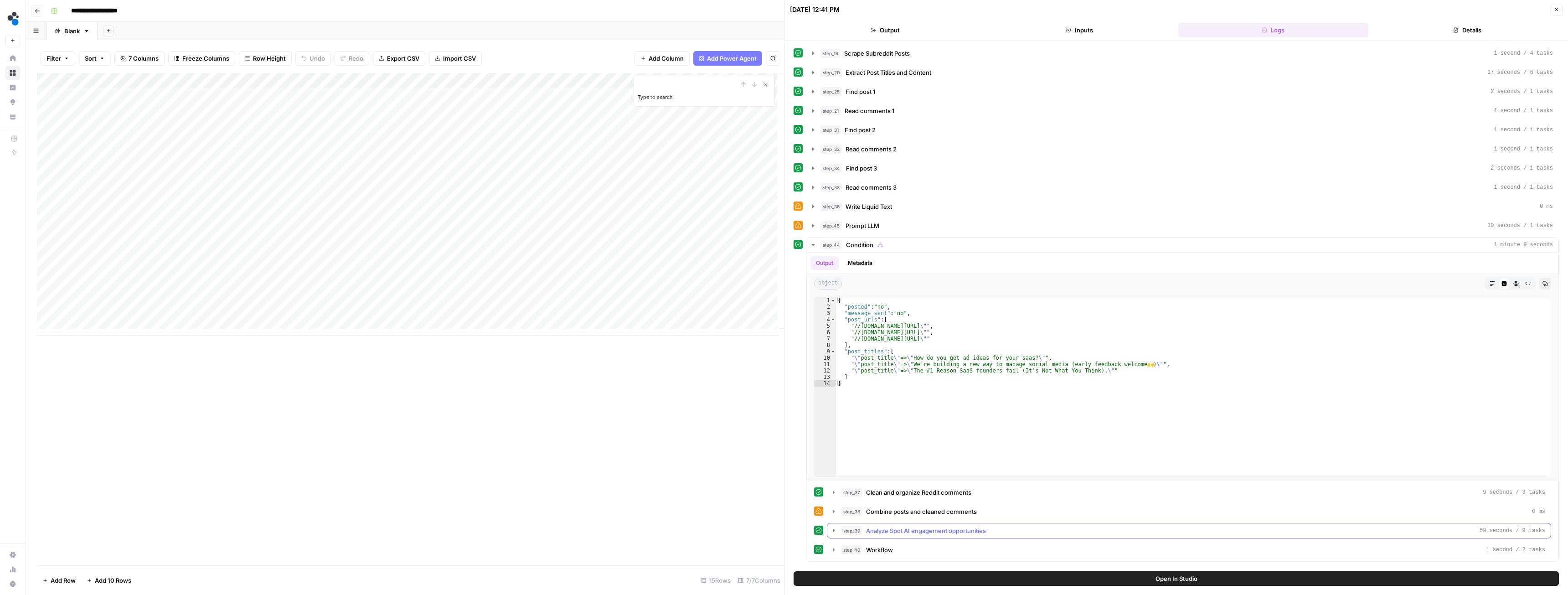
click at [833, 531] on icon "button" at bounding box center [833, 530] width 2 height 3
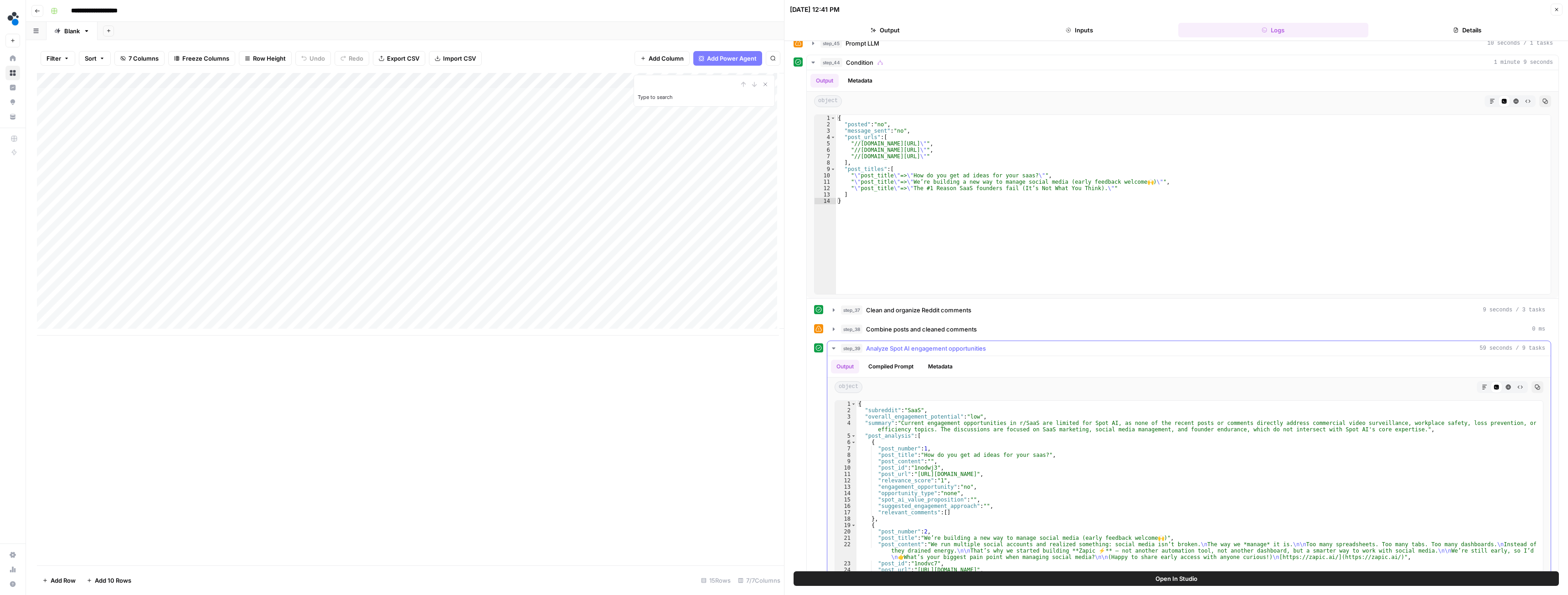
scroll to position [224, 0]
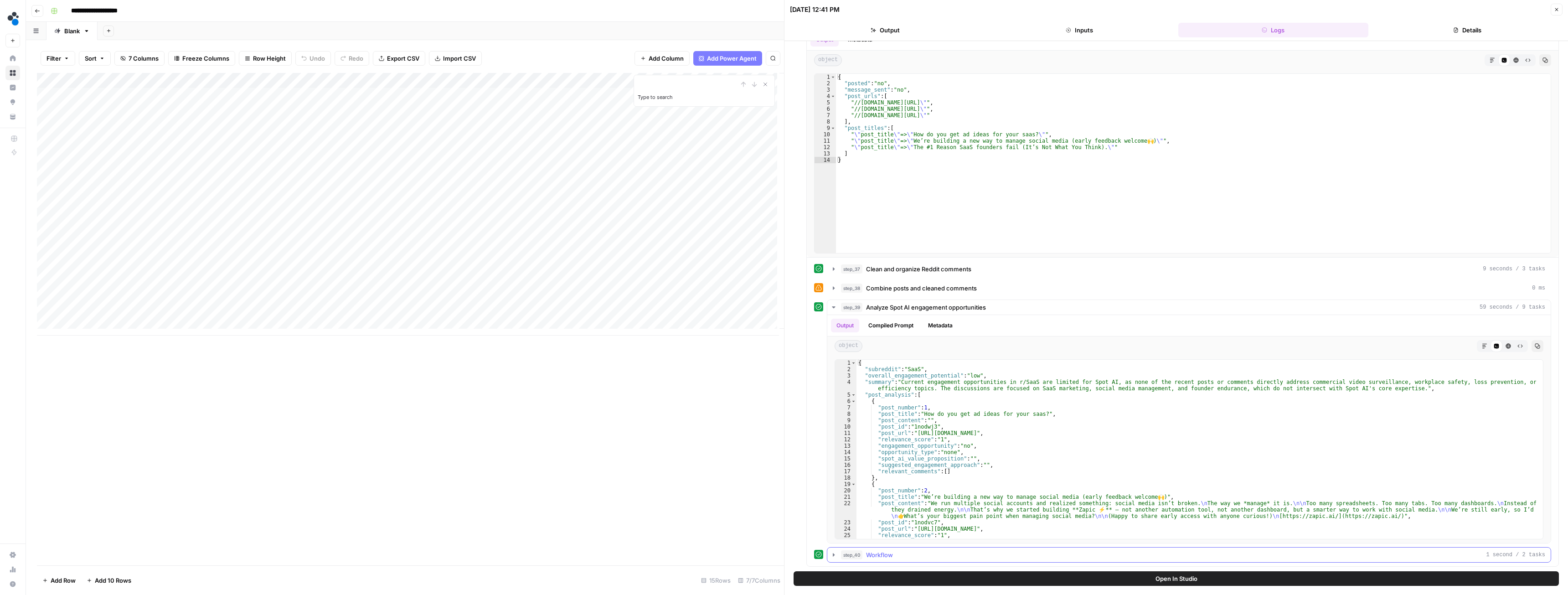
click at [844, 555] on span "step_40" at bounding box center [852, 555] width 21 height 9
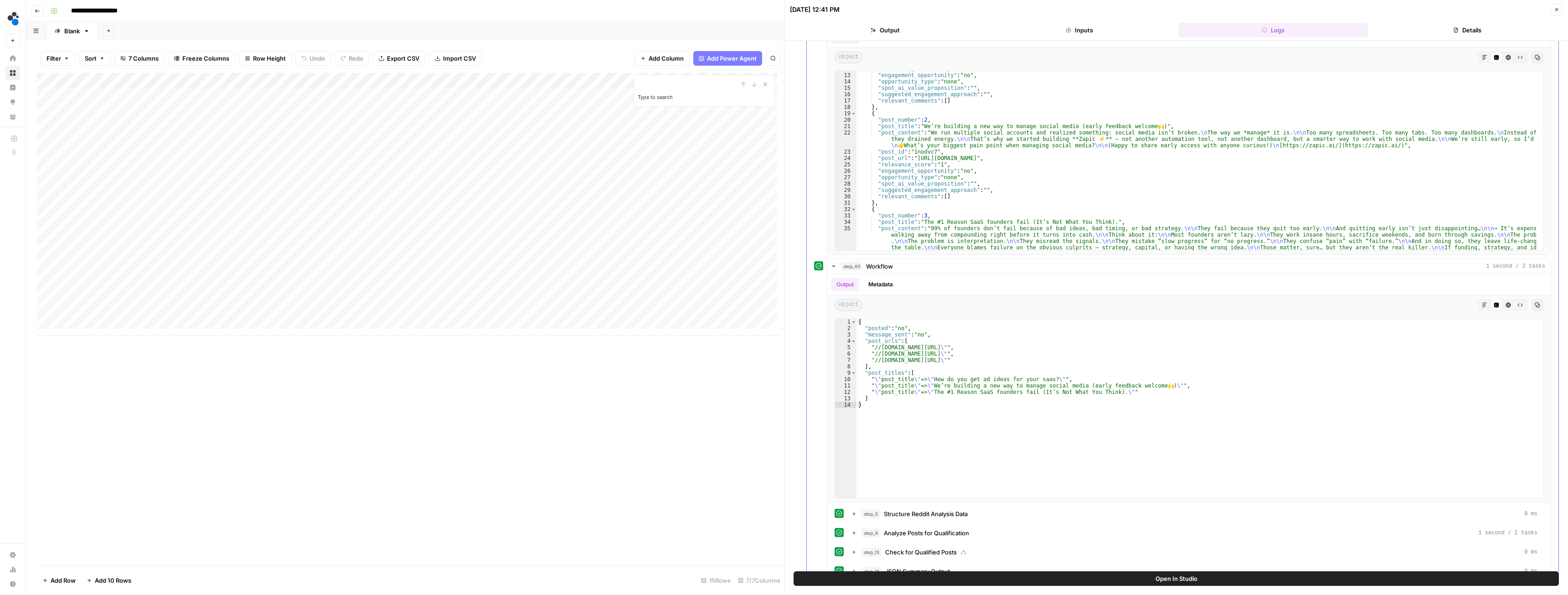
scroll to position [533, 0]
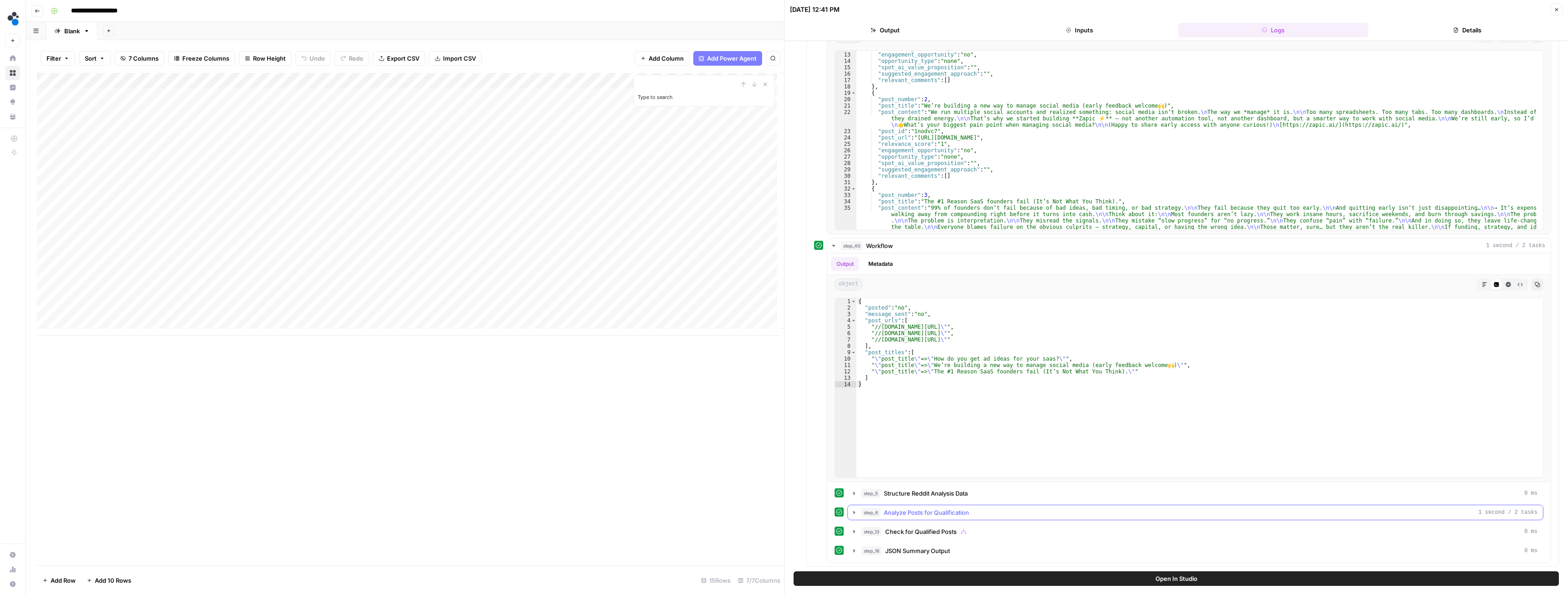
click at [852, 516] on icon "button" at bounding box center [854, 513] width 7 height 7
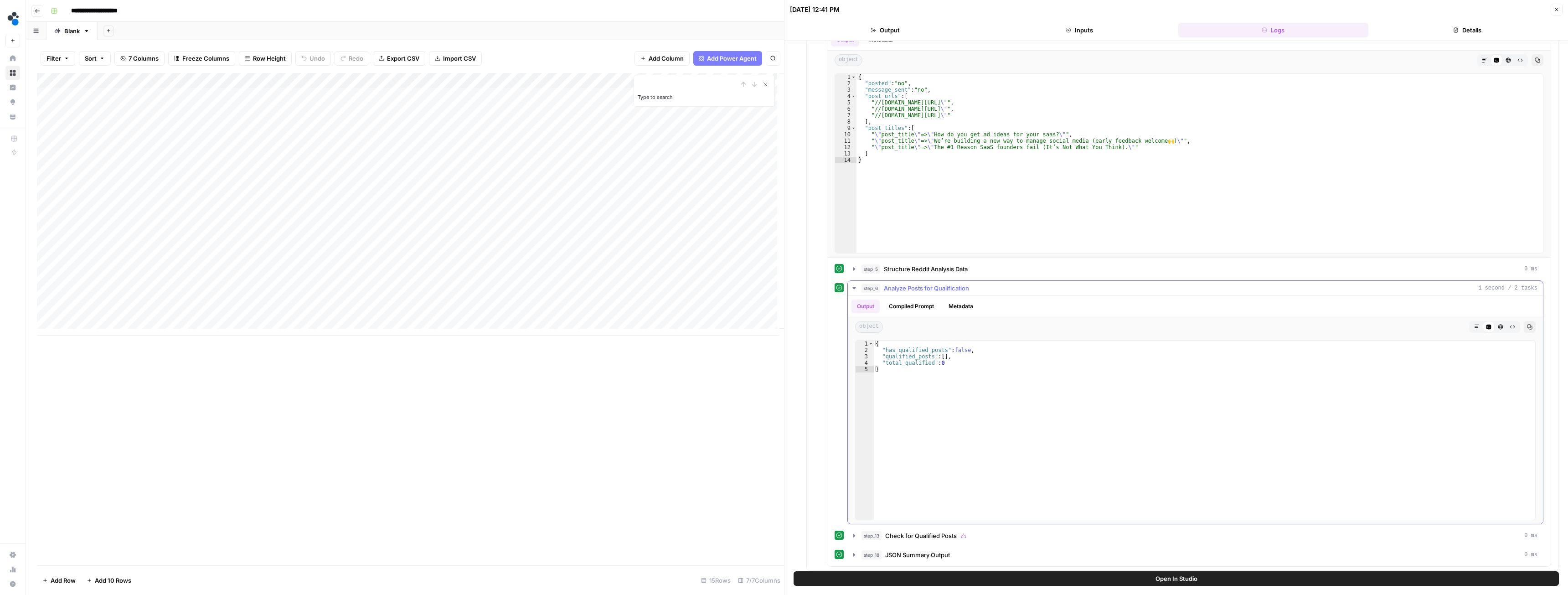
scroll to position [761, 0]
click at [864, 265] on span "step_5" at bounding box center [870, 265] width 19 height 9
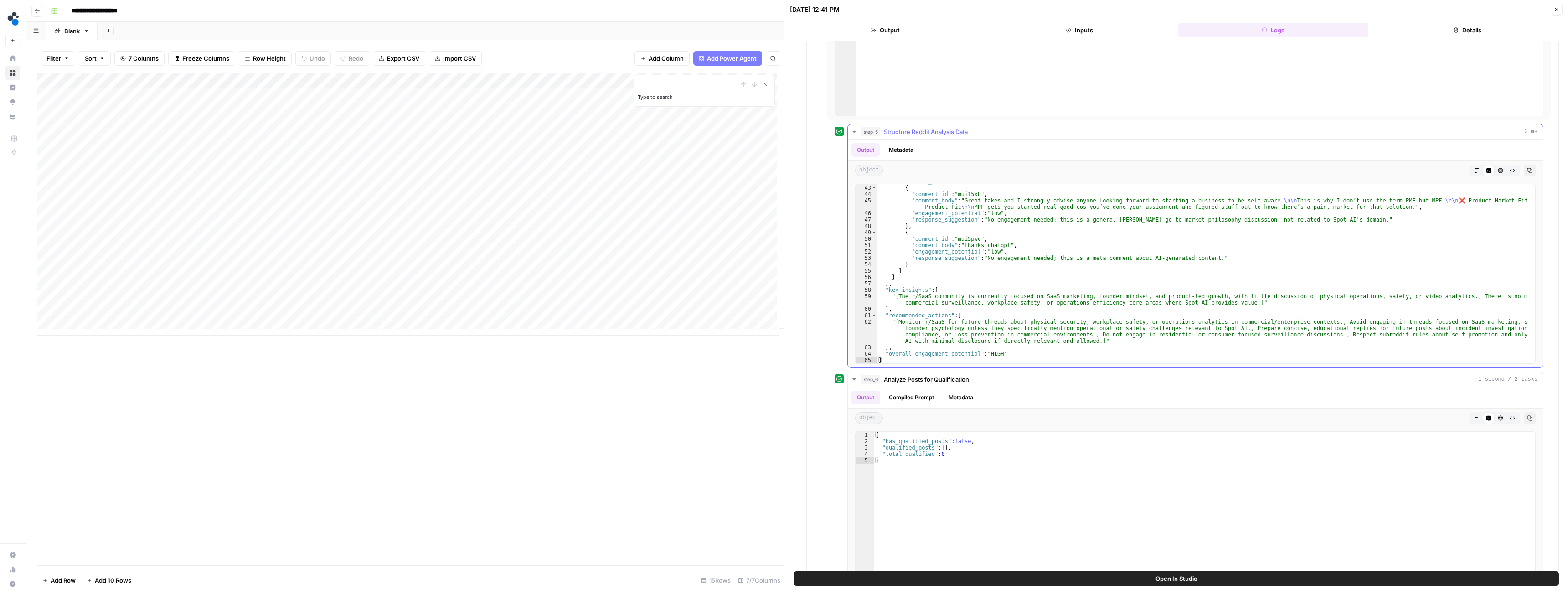
scroll to position [898, 0]
click at [855, 130] on icon "button" at bounding box center [854, 129] width 7 height 7
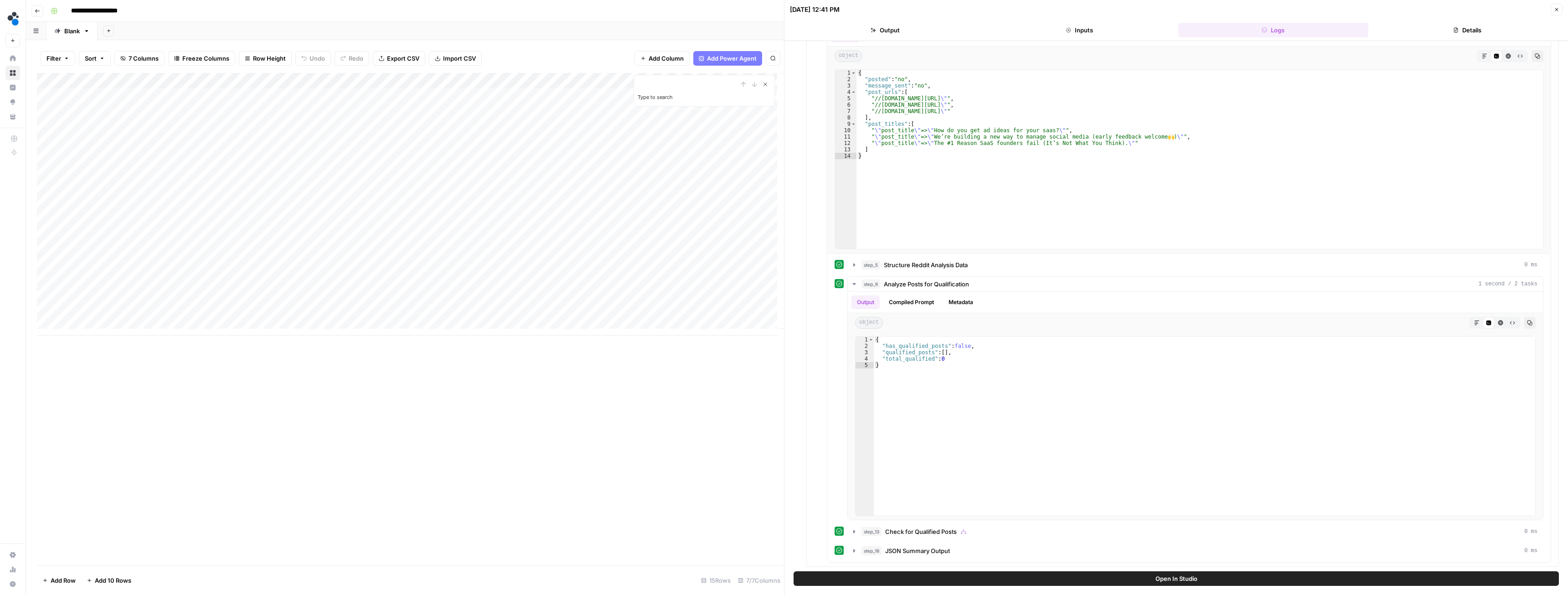
click at [765, 85] on icon "Close Search" at bounding box center [765, 84] width 3 height 3
click at [429, 299] on div "Add Column" at bounding box center [410, 204] width 747 height 262
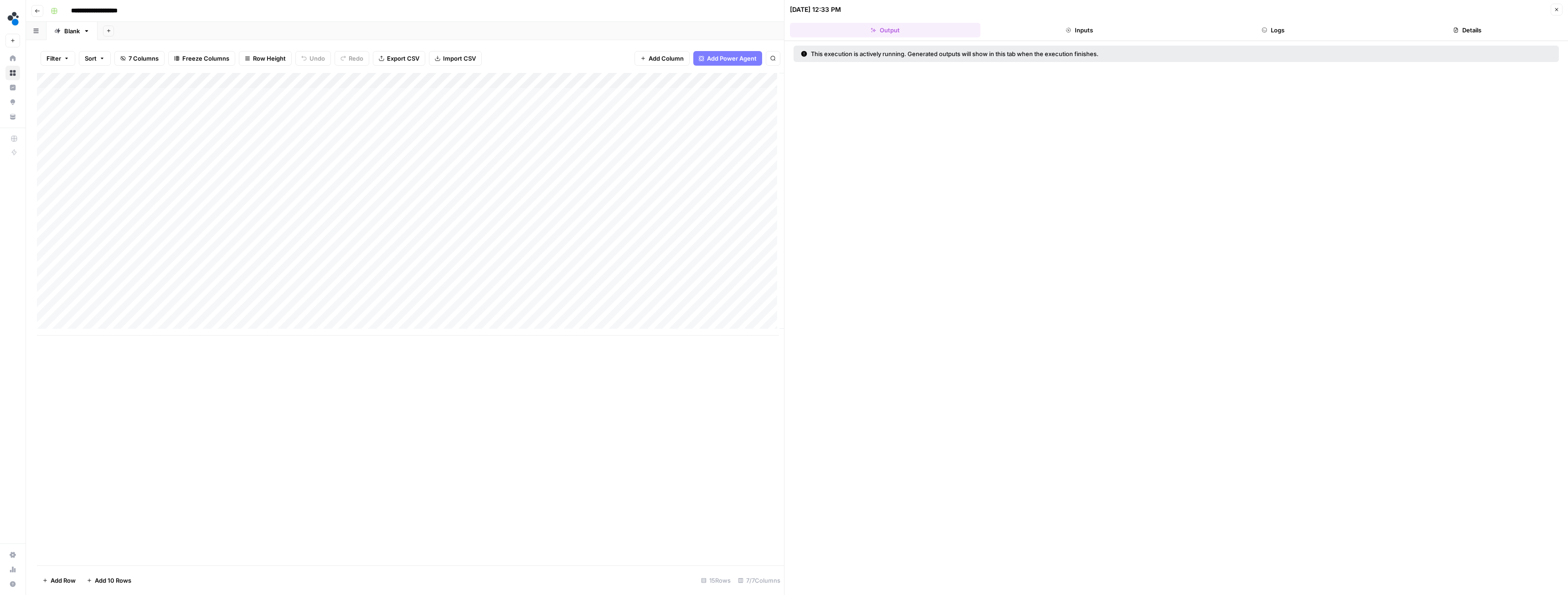
click at [1079, 35] on button "Inputs" at bounding box center [1079, 30] width 191 height 15
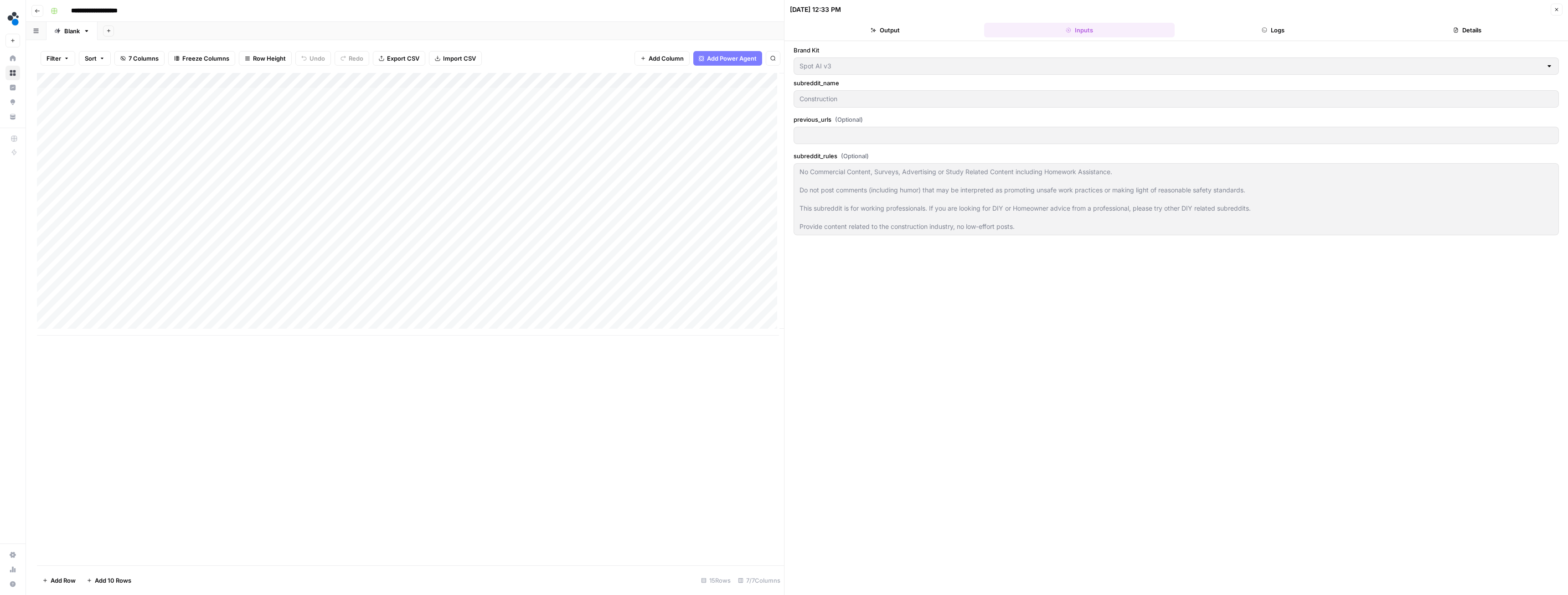
click at [1265, 23] on header "09/23/25 at 12:33 PM Close Output Inputs Logs Details" at bounding box center [1176, 20] width 783 height 41
click at [1265, 26] on button "Logs" at bounding box center [1273, 30] width 191 height 15
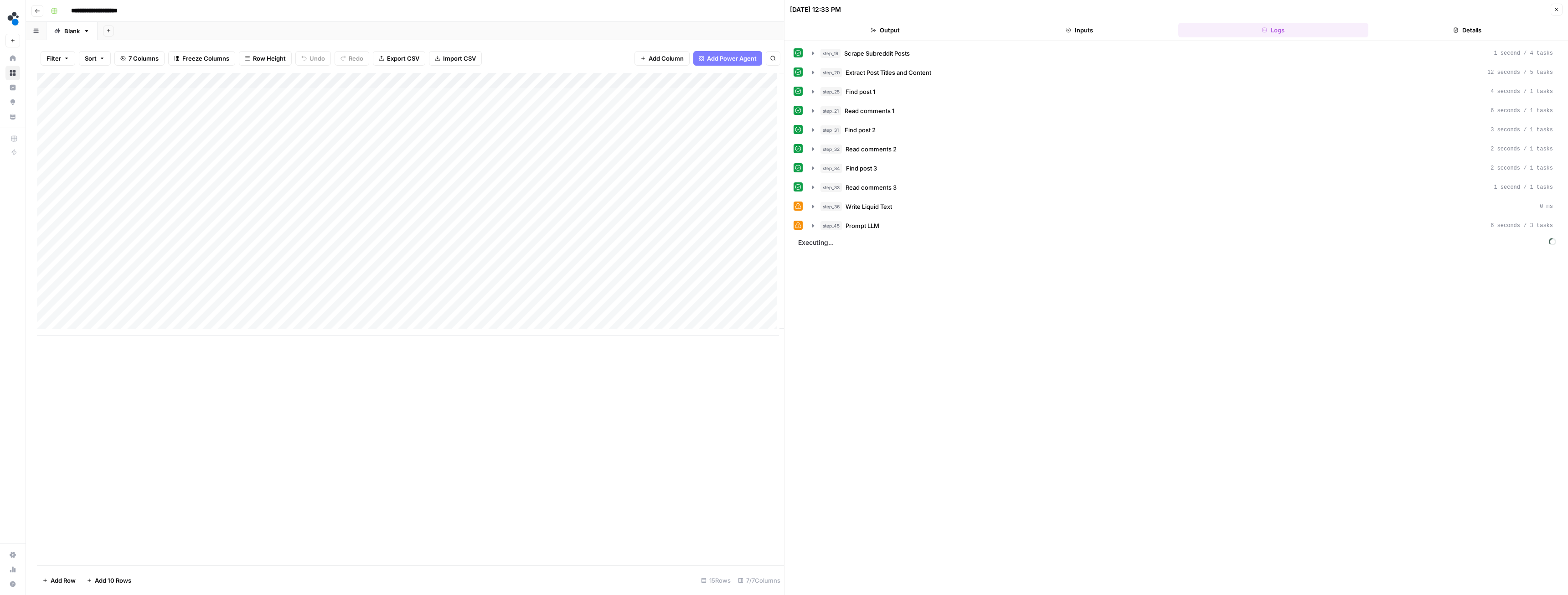
click at [1431, 38] on header "09/23/25 at 12:33 PM Close Output Inputs Logs Details" at bounding box center [1176, 20] width 783 height 41
click at [815, 224] on icon "button" at bounding box center [813, 226] width 7 height 7
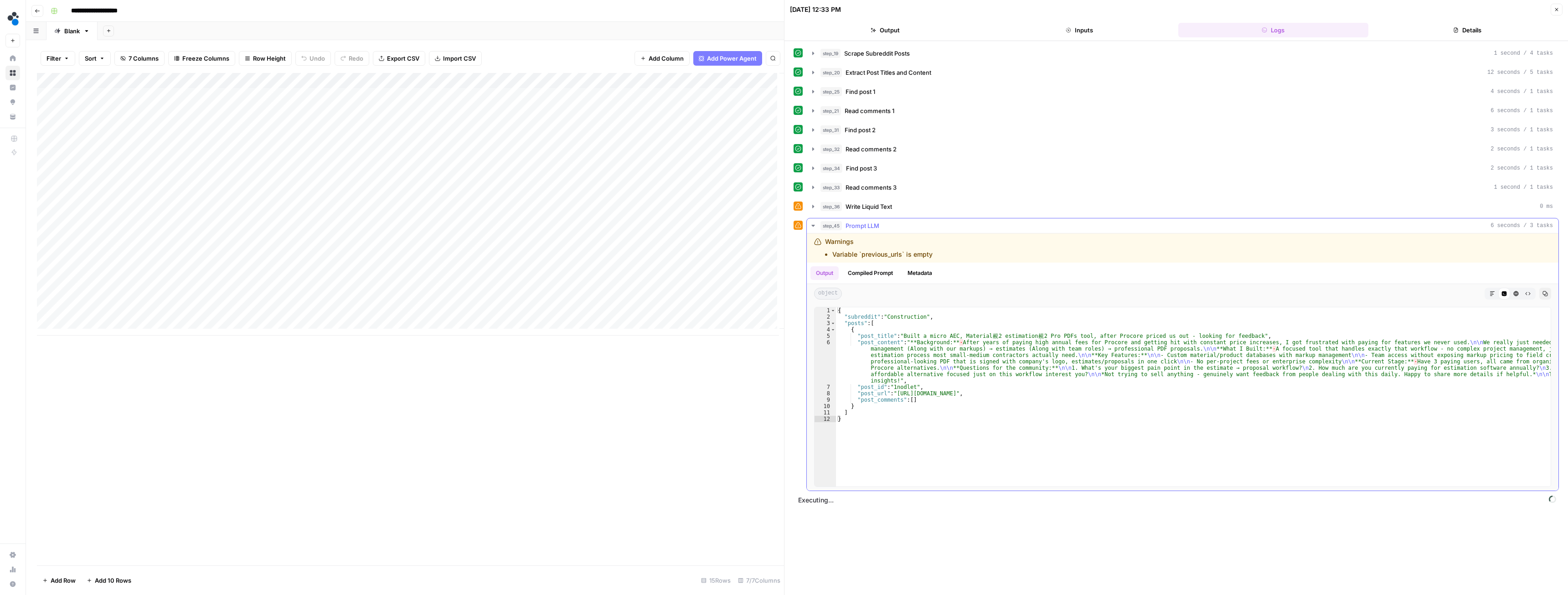
click at [815, 224] on icon "button" at bounding box center [813, 226] width 7 height 7
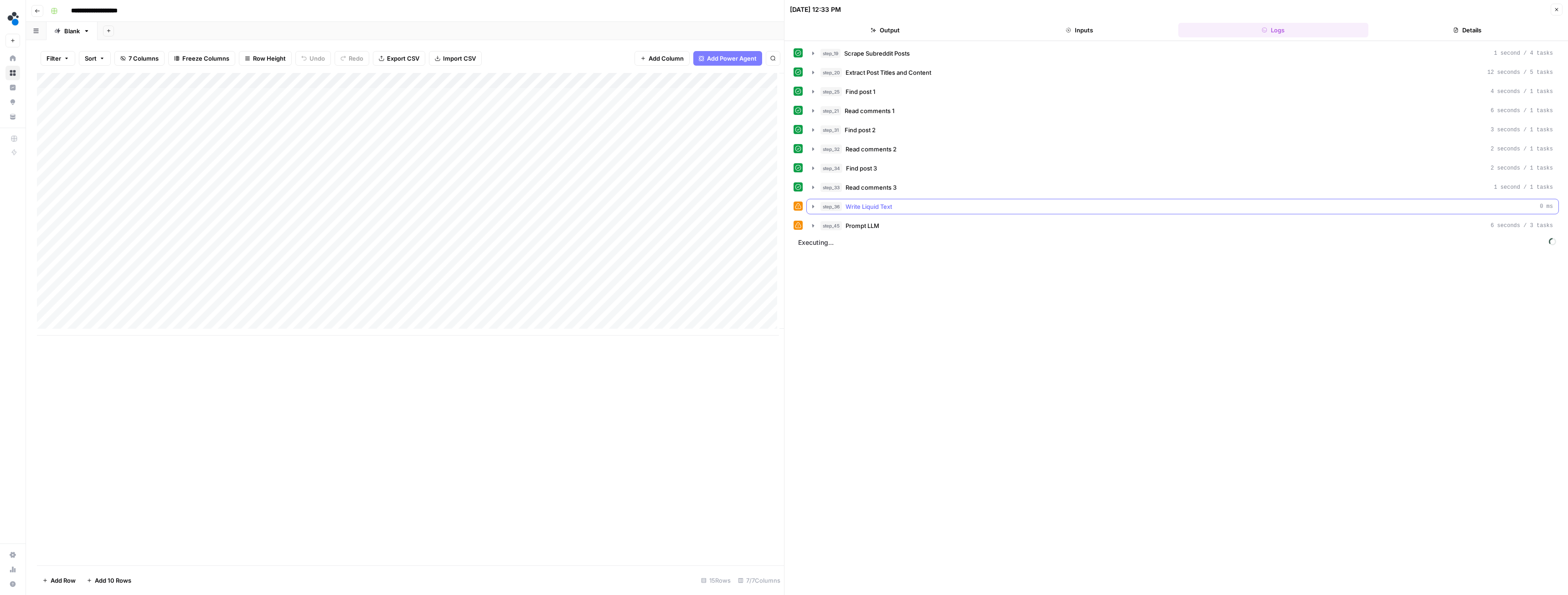
click at [811, 206] on icon "button" at bounding box center [813, 206] width 7 height 7
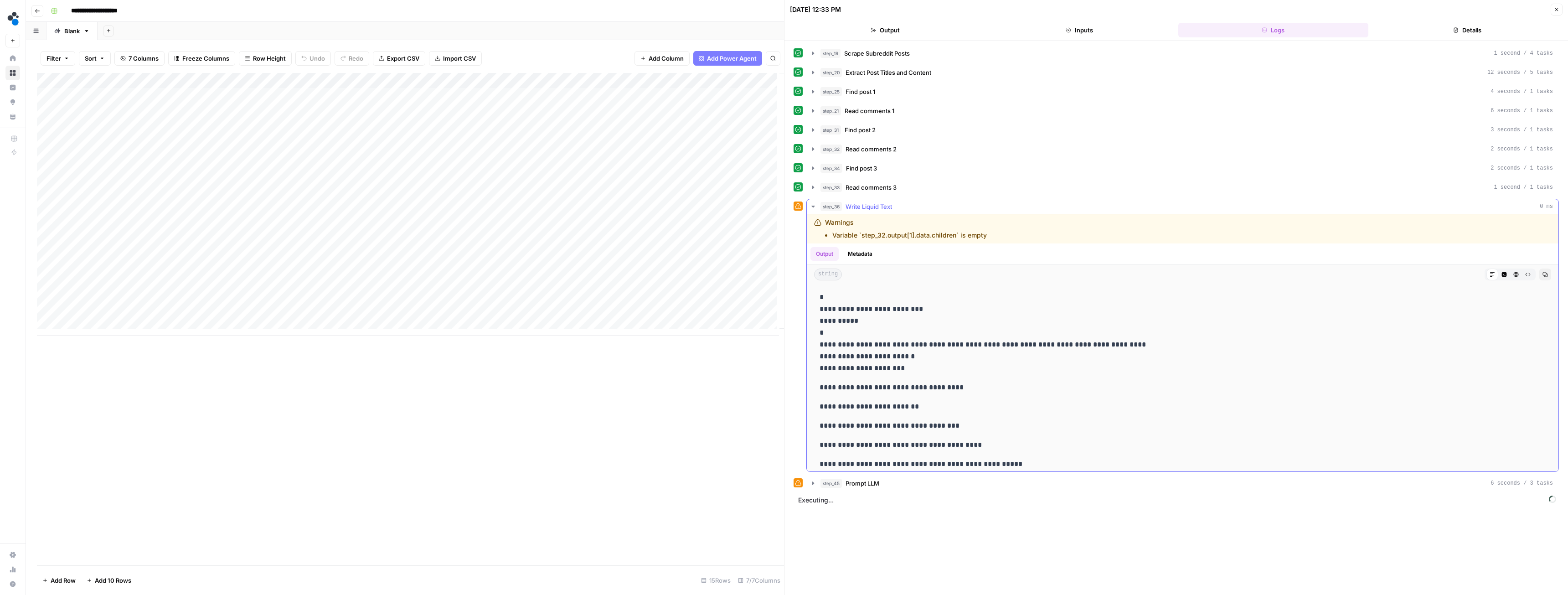
click at [811, 206] on icon "button" at bounding box center [813, 206] width 7 height 7
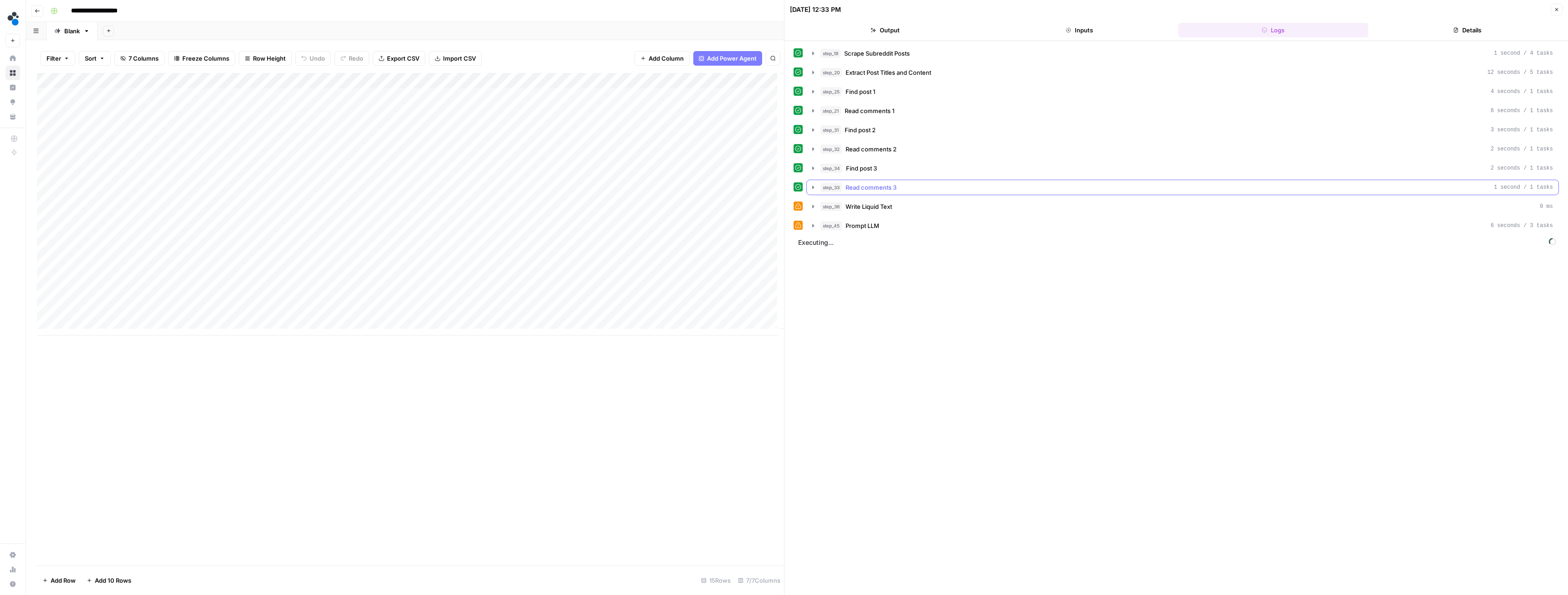
click at [814, 188] on icon "button" at bounding box center [813, 188] width 7 height 7
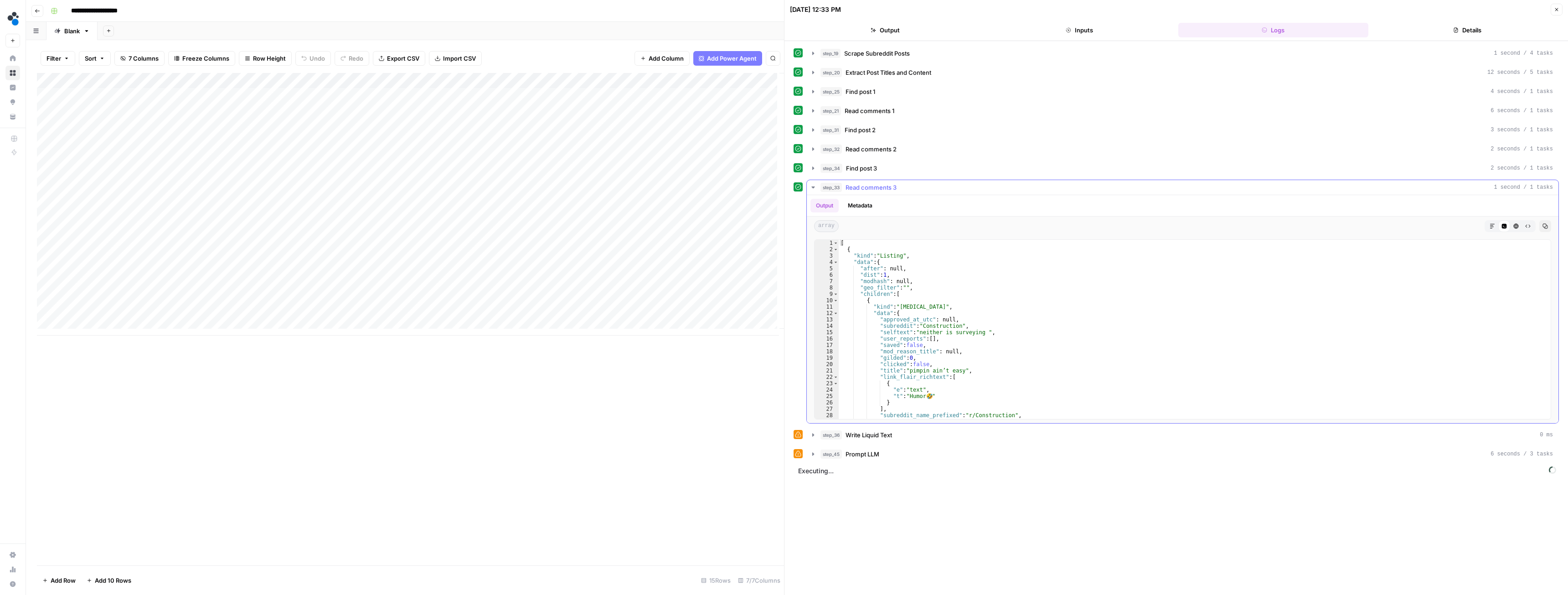
click at [814, 188] on icon "button" at bounding box center [813, 188] width 7 height 7
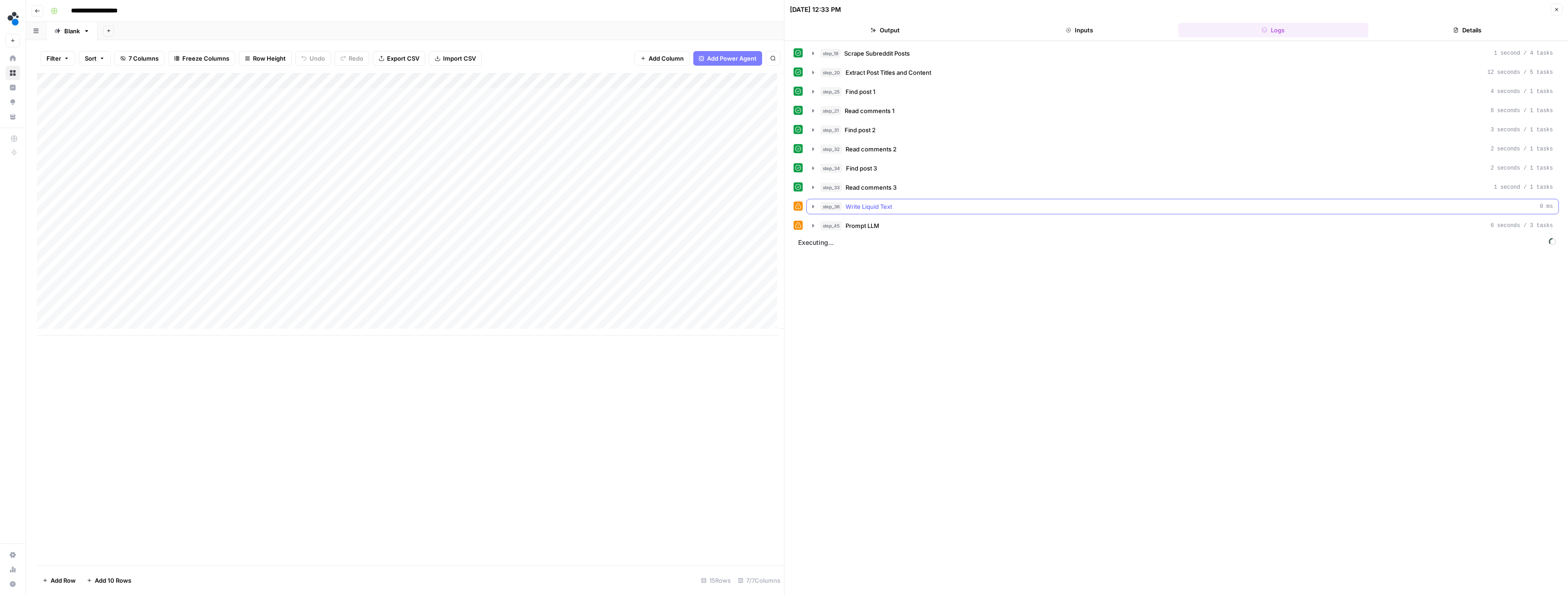
click at [813, 208] on icon "button" at bounding box center [813, 206] width 7 height 7
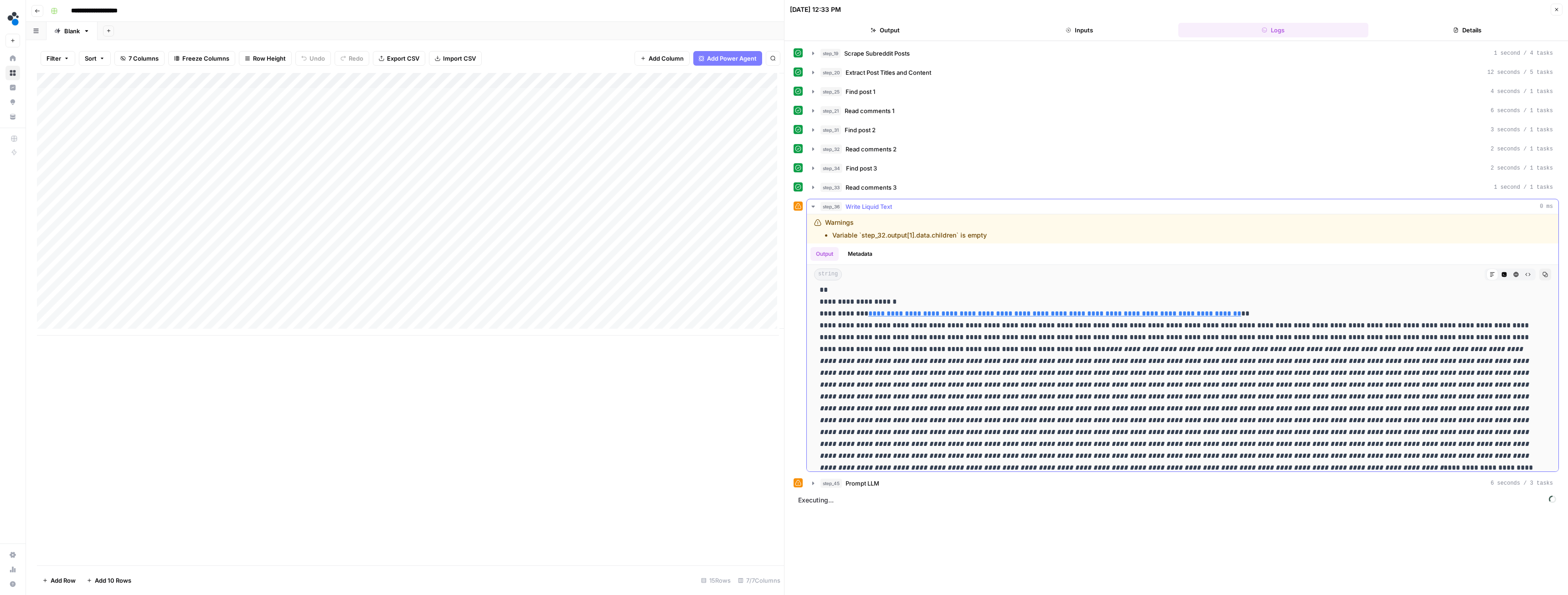
scroll to position [228, 0]
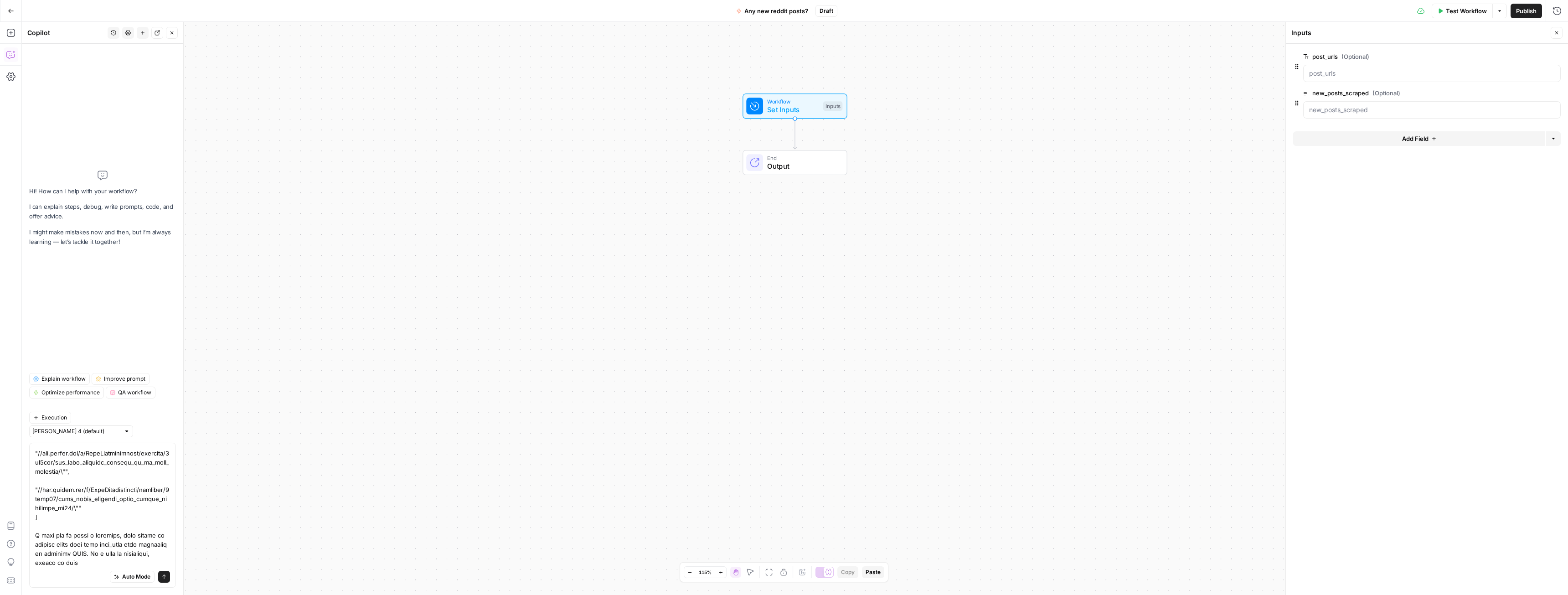
scroll to position [4987, 0]
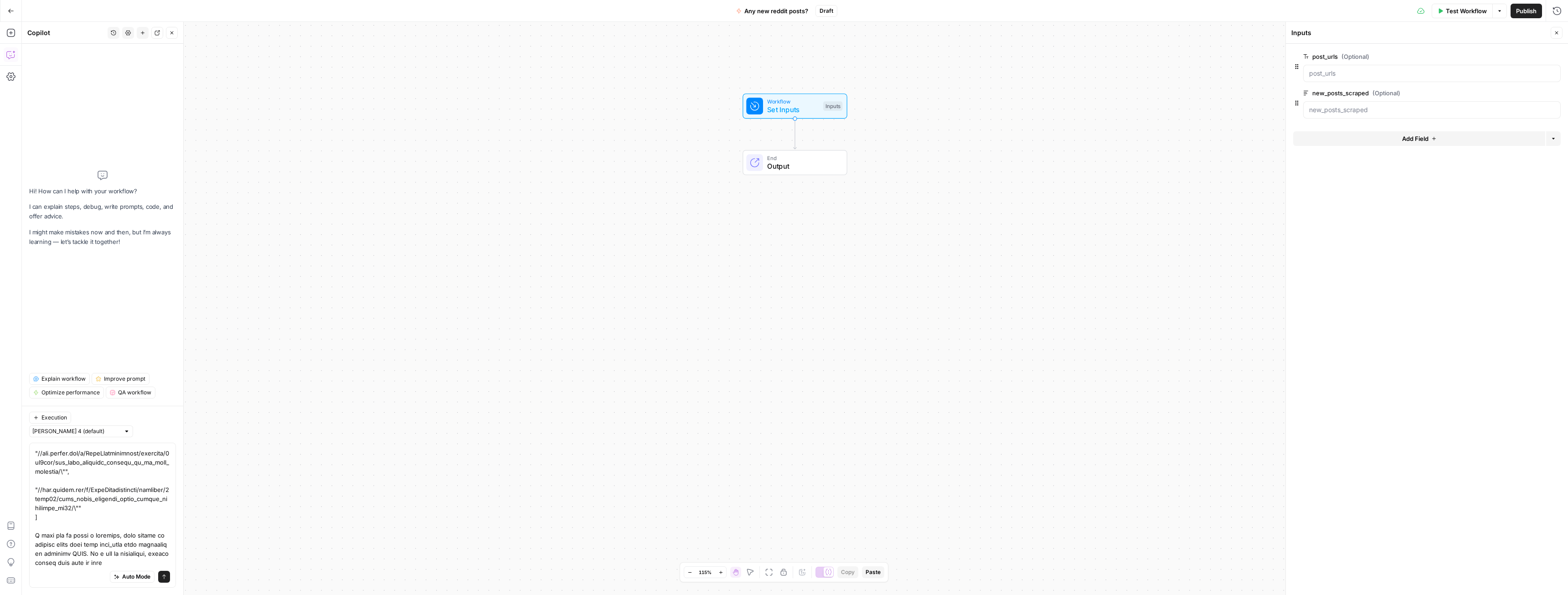
drag, startPoint x: 140, startPoint y: 564, endPoint x: 117, endPoint y: 563, distance: 23.0
type textarea "lor ips do sitam cons adip (eli_sedd_eiusmod): { "temporinc": "UtlaBoreetdolore…"
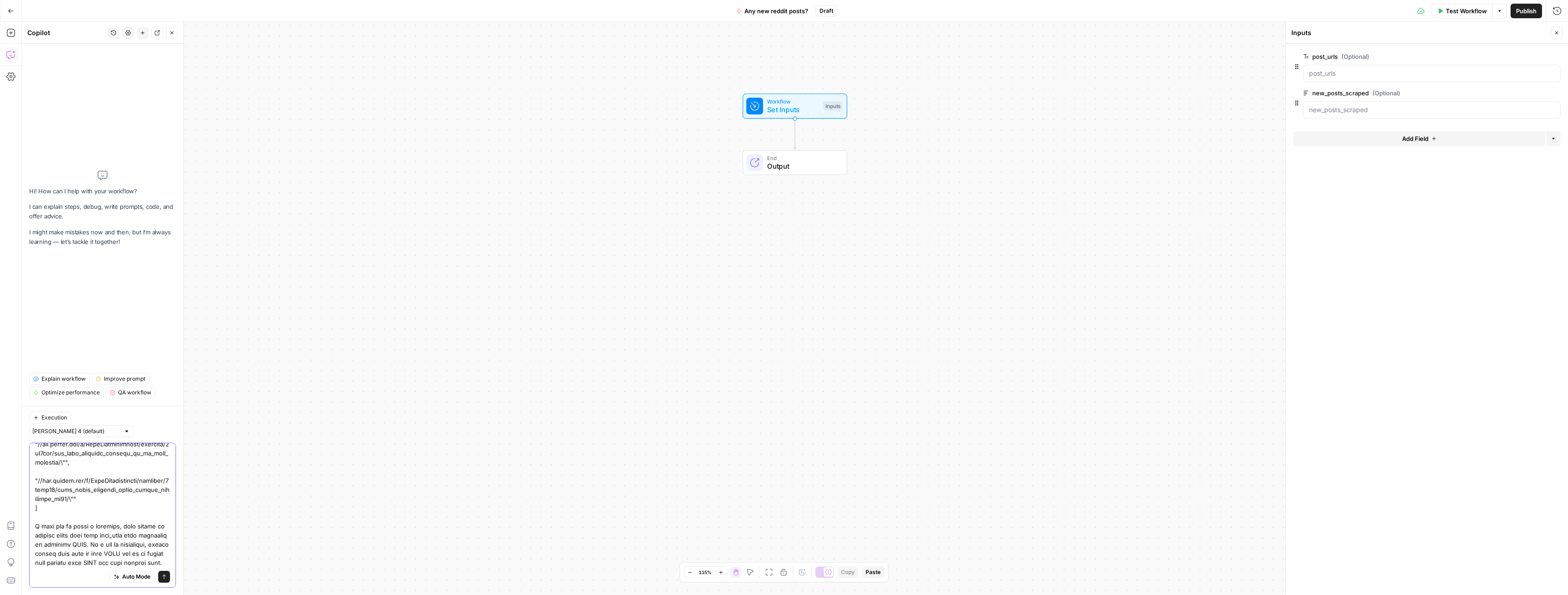
click at [159, 573] on button "Send" at bounding box center [164, 577] width 12 height 12
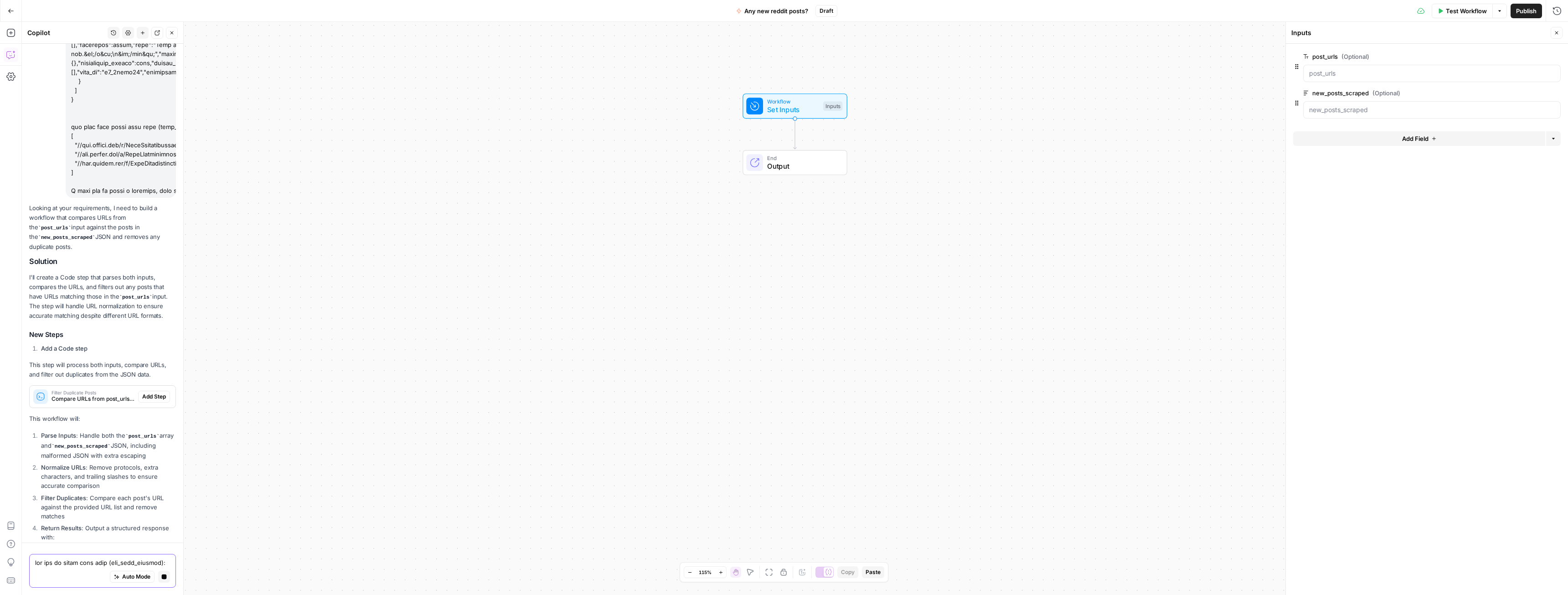
scroll to position [964, 0]
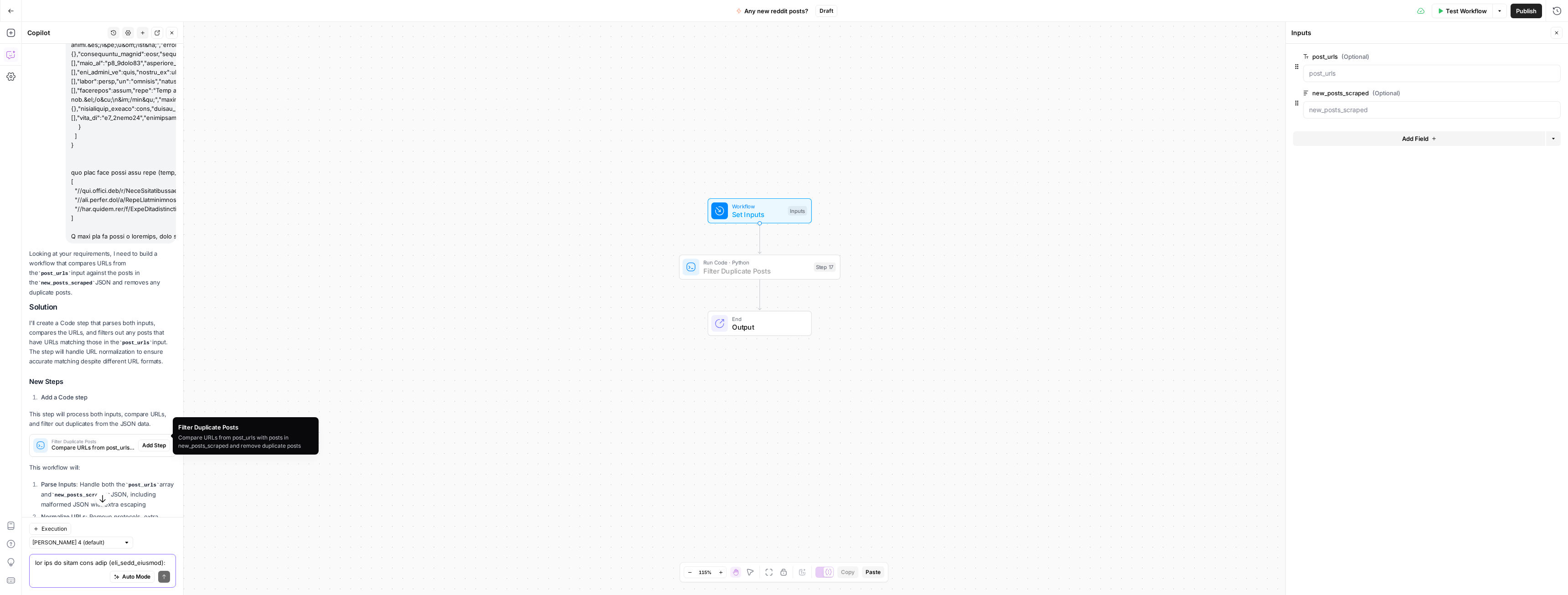
click at [142, 442] on span "Add Step" at bounding box center [154, 445] width 24 height 8
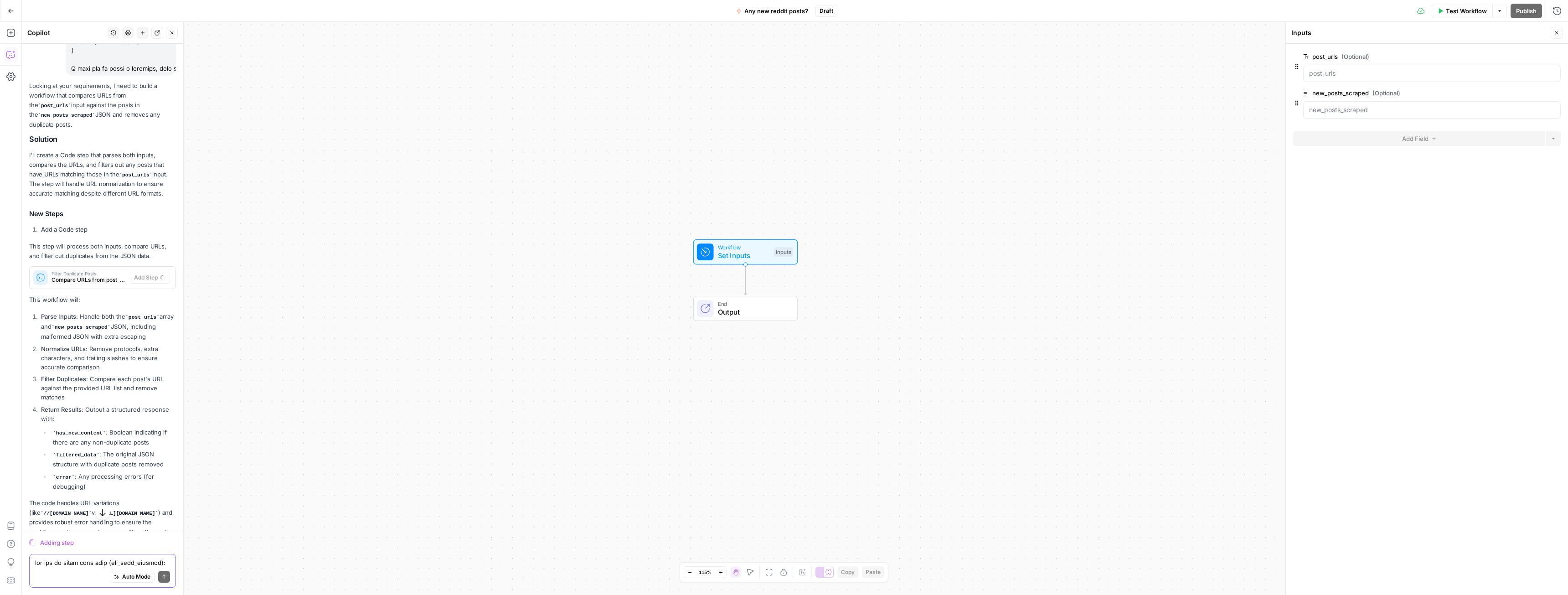
scroll to position [1169, 0]
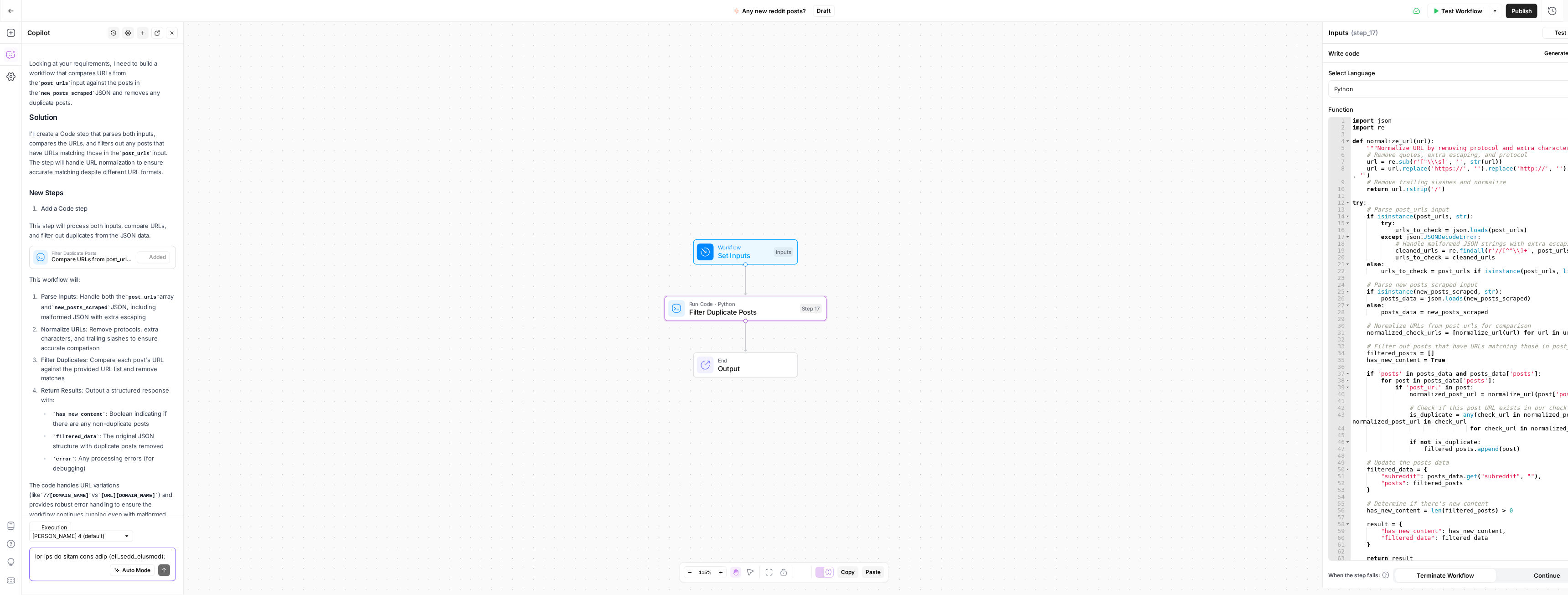
type textarea "Filter Duplicate Posts"
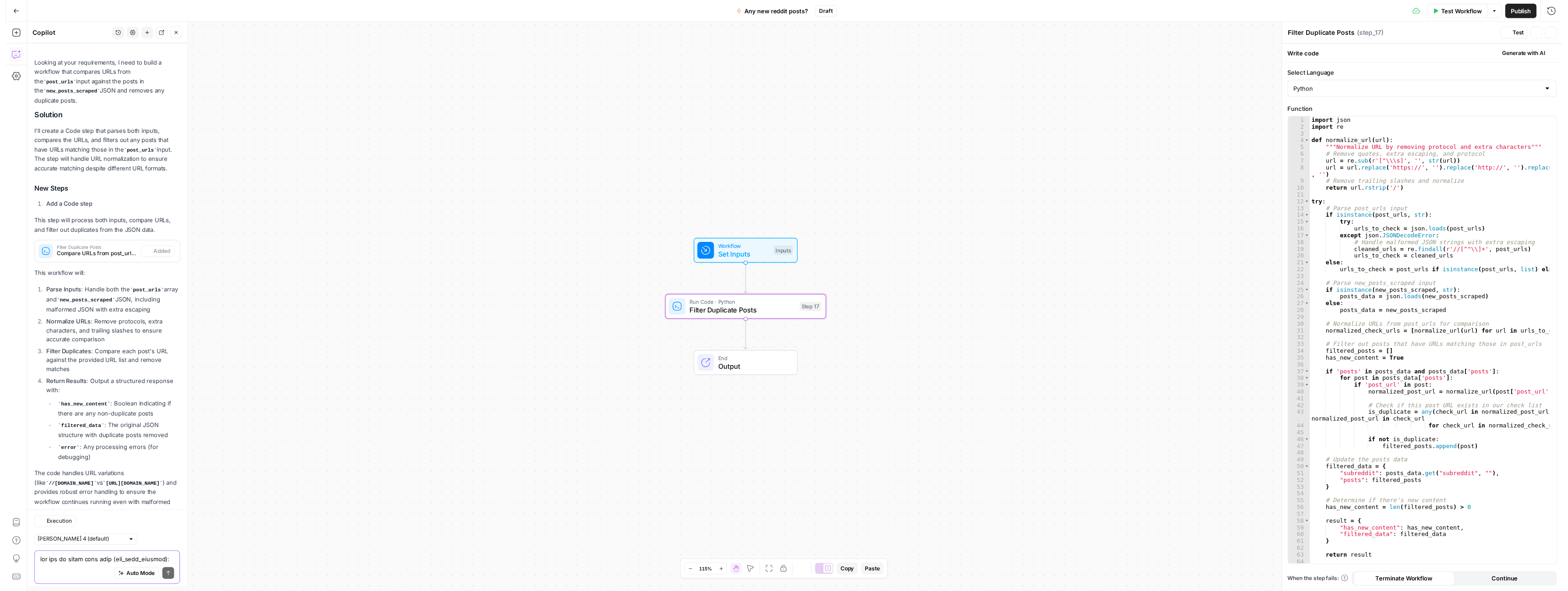
scroll to position [1189, 0]
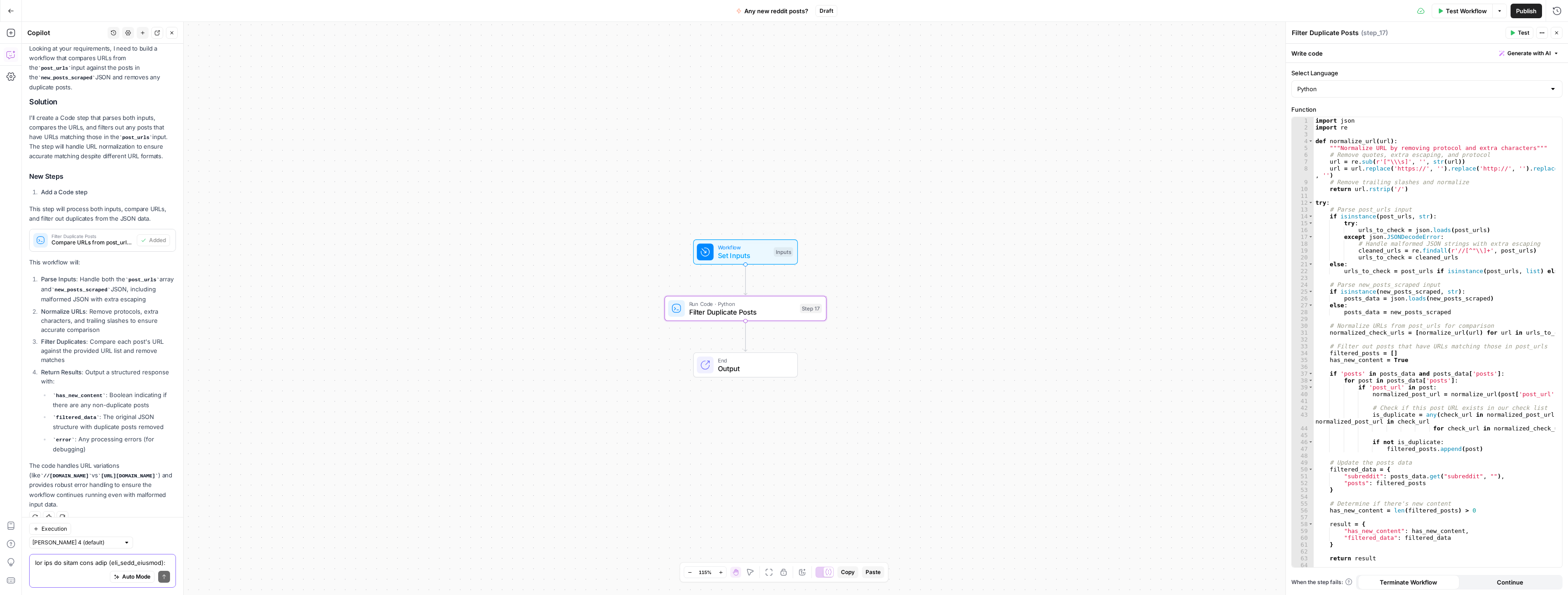
click at [752, 256] on span "Set Inputs" at bounding box center [743, 255] width 52 height 10
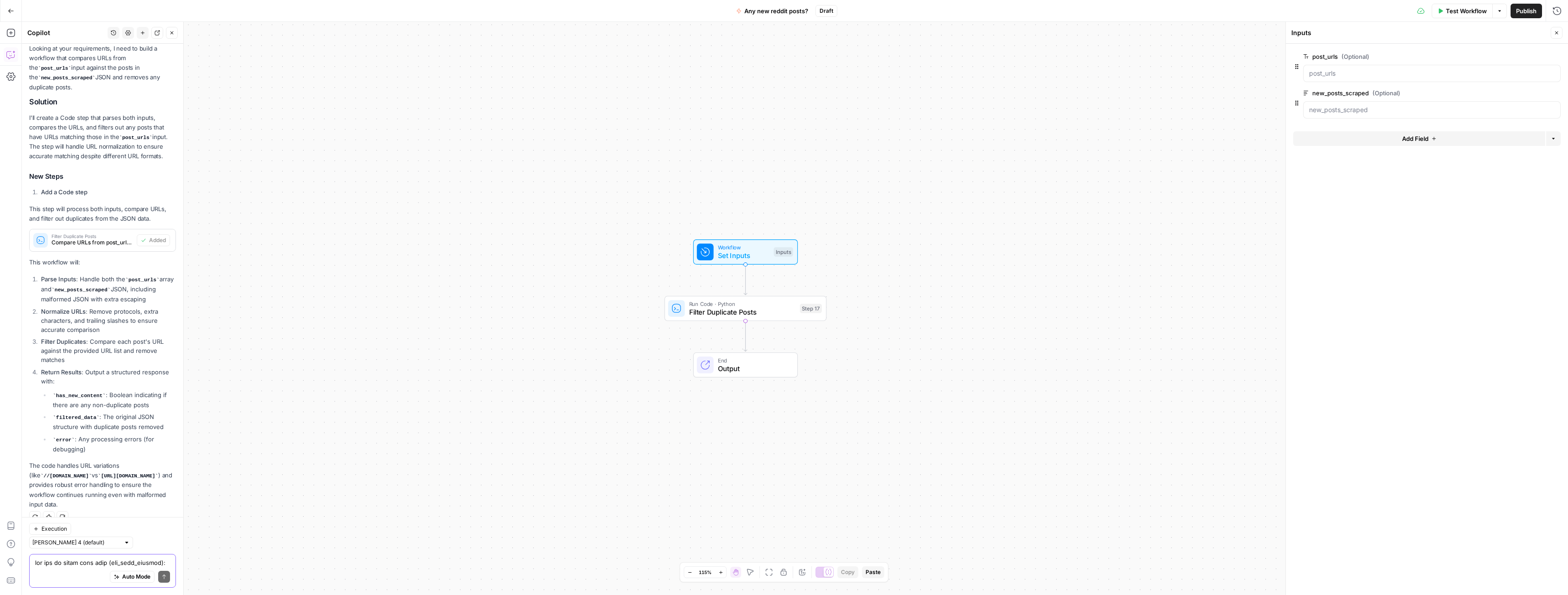
click at [1476, 7] on span "Test Workflow" at bounding box center [1466, 10] width 41 height 9
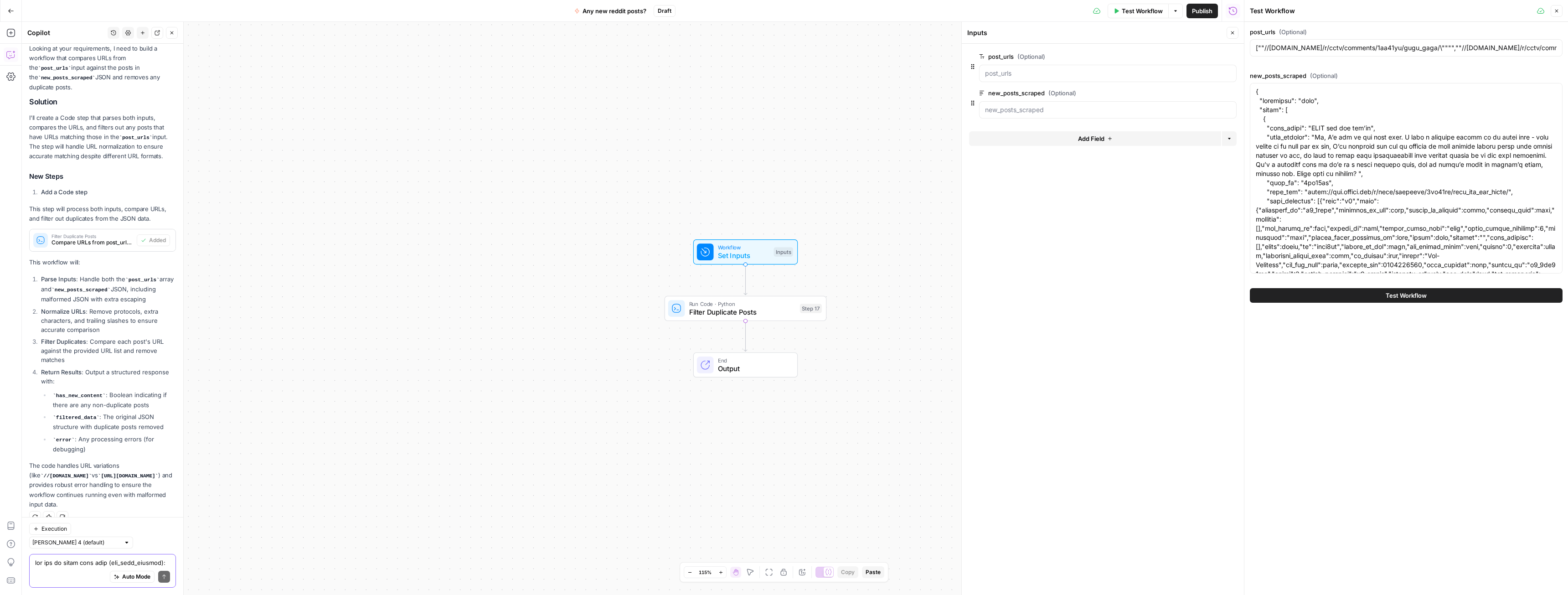
click at [1342, 295] on button "Test Workflow" at bounding box center [1406, 295] width 313 height 15
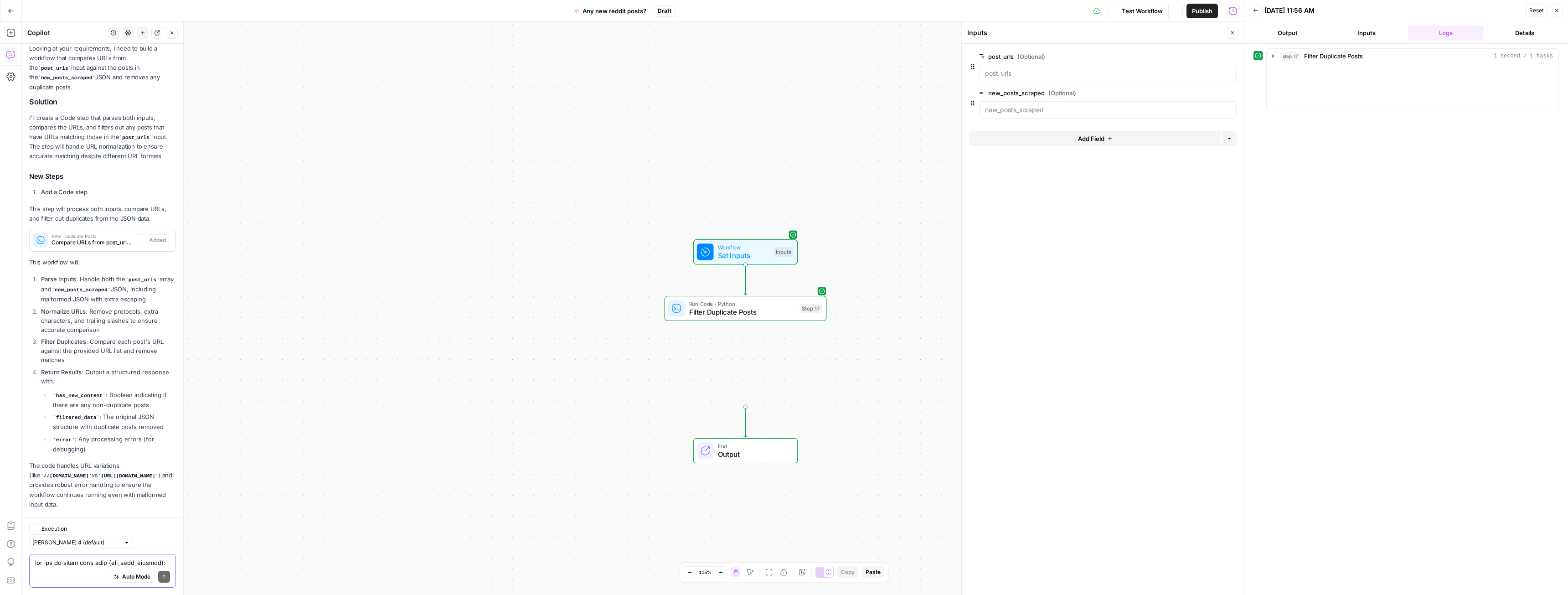
scroll to position [1184, 0]
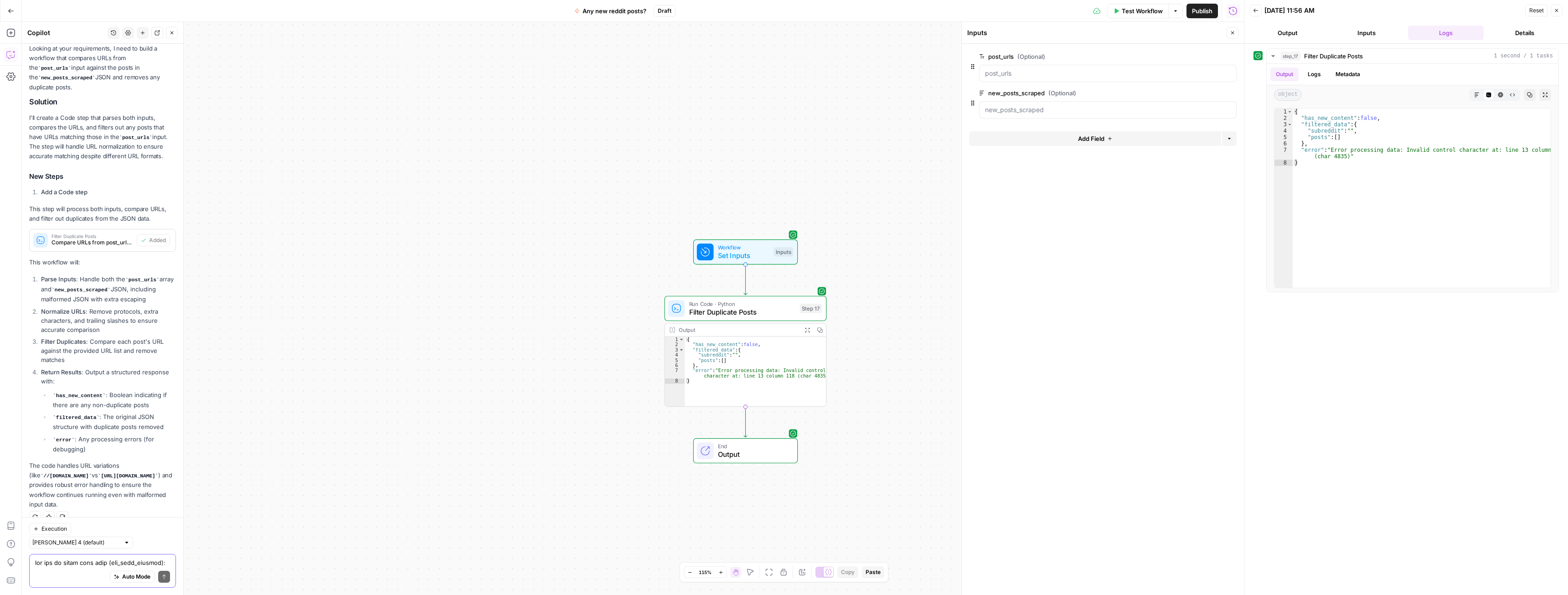
click at [79, 558] on textarea at bounding box center [103, 563] width 135 height 9
type textarea "it will be better to use LLM instead"
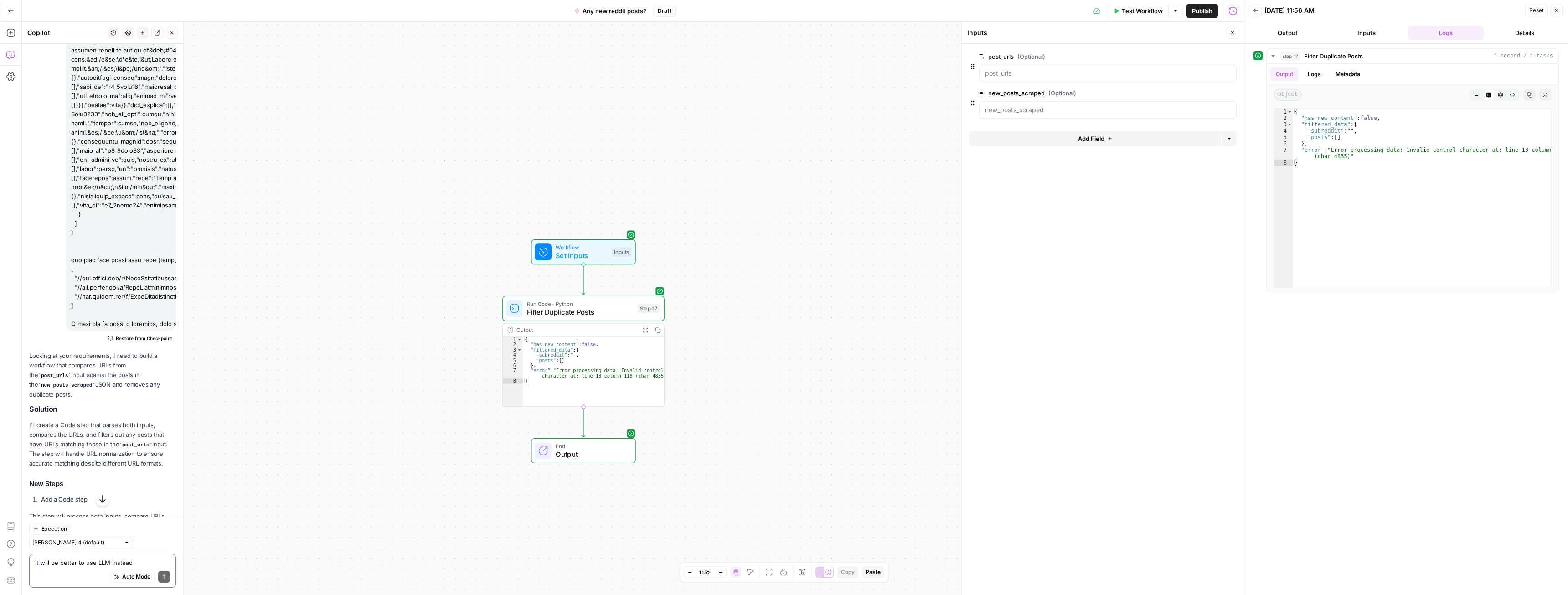
scroll to position [846, 0]
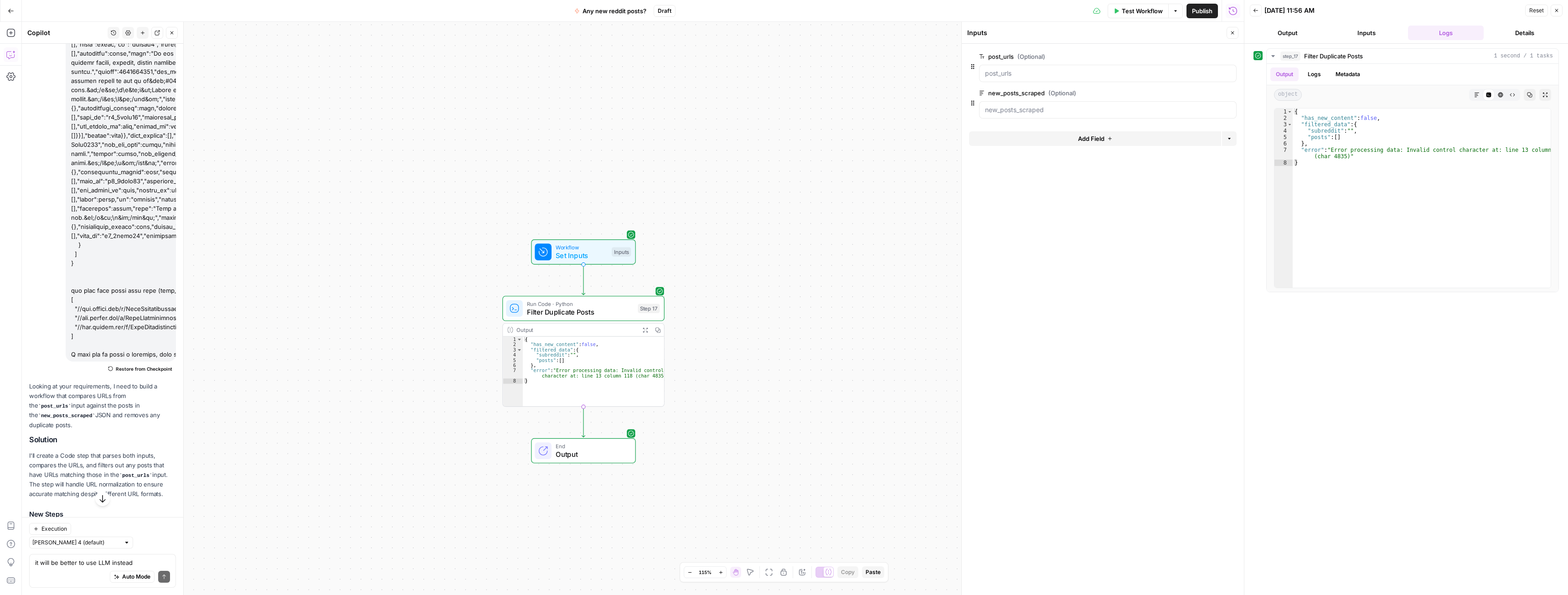
drag, startPoint x: 149, startPoint y: 356, endPoint x: 128, endPoint y: 353, distance: 21.2
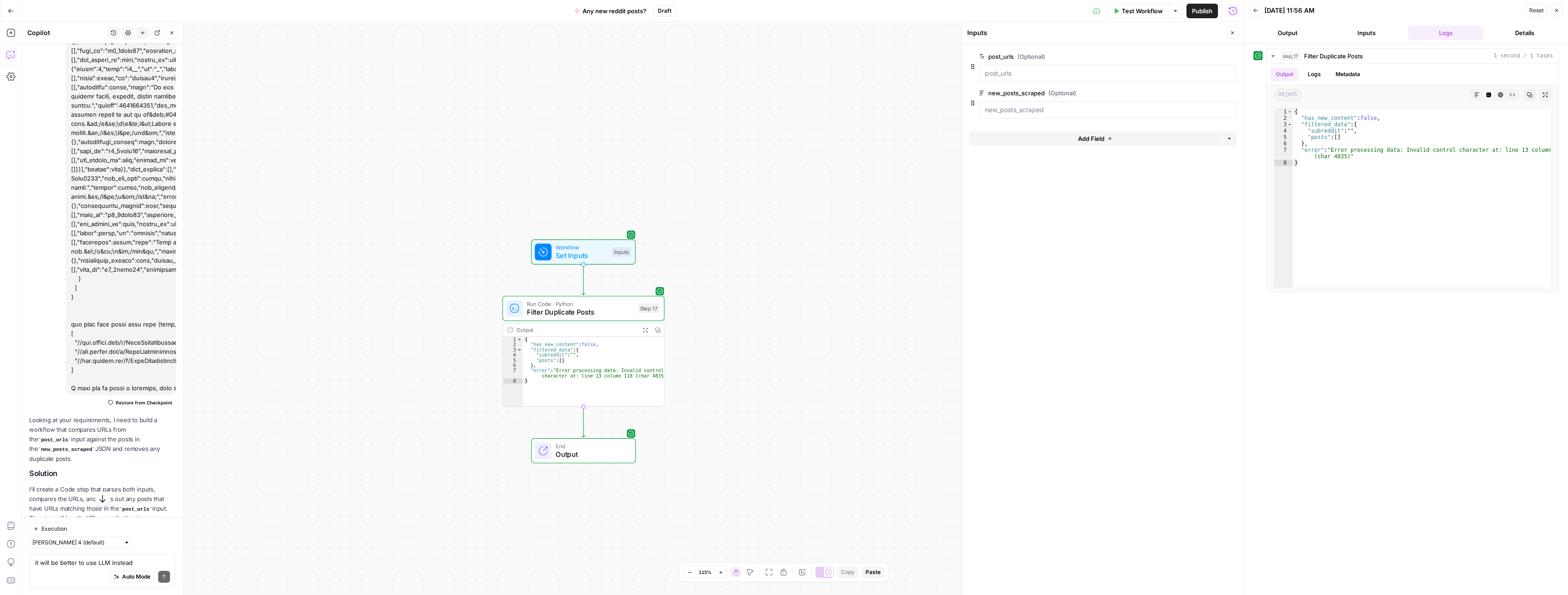
scroll to position [821, 0]
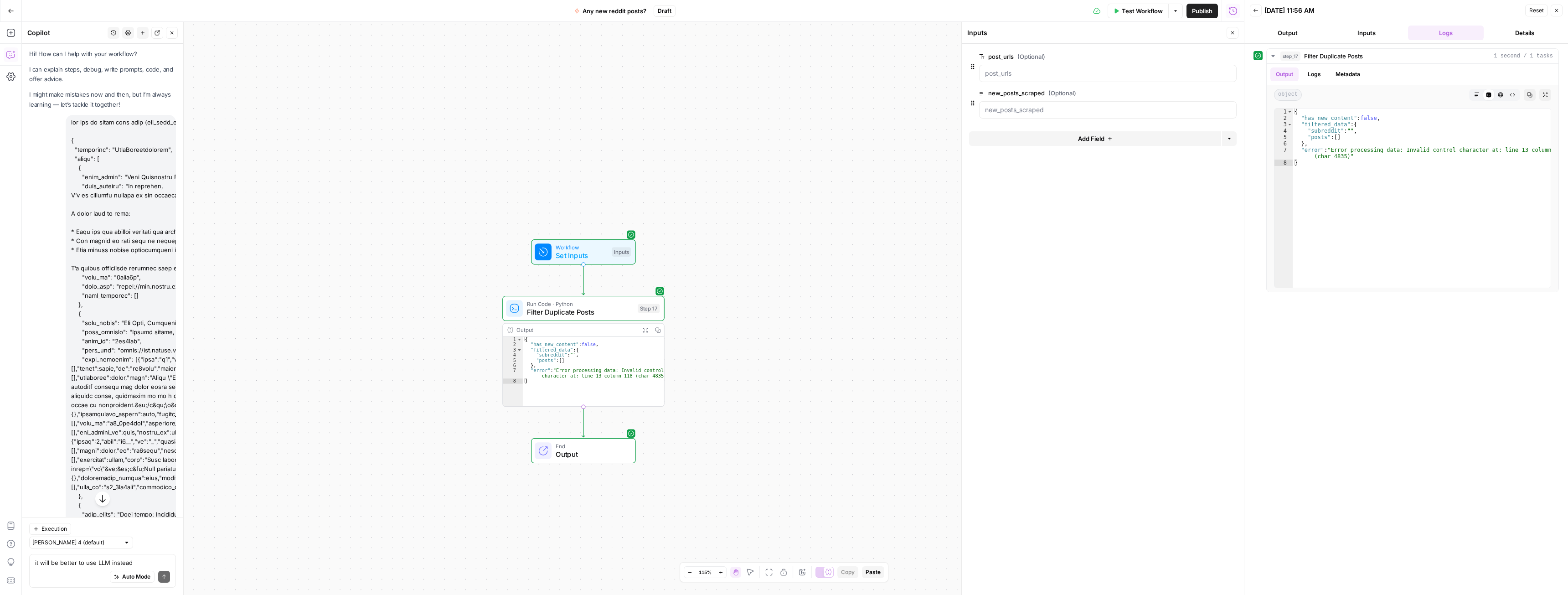
scroll to position [0, 0]
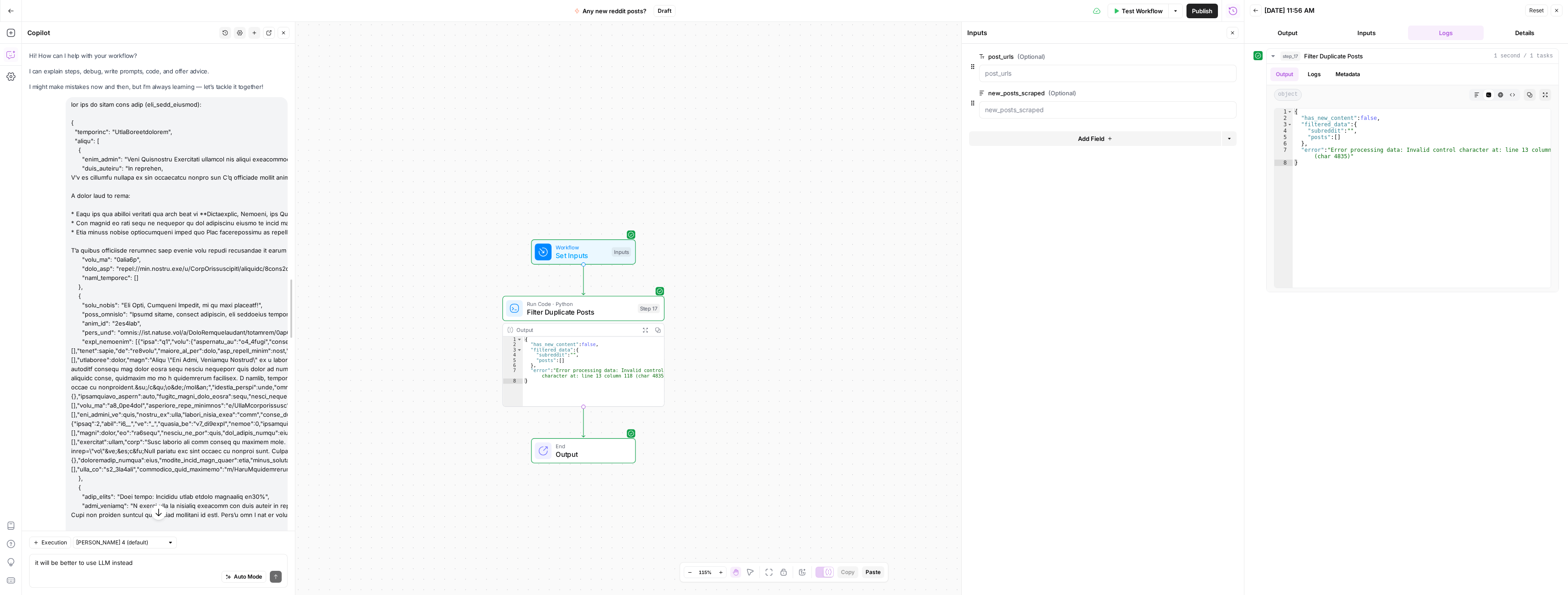
drag, startPoint x: 183, startPoint y: 344, endPoint x: 338, endPoint y: 334, distance: 155.3
click at [452, 347] on body "spot.ai New Home Browse Insights Opportunities Your Data Recent Grids Competito…" at bounding box center [784, 297] width 1568 height 595
drag, startPoint x: 293, startPoint y: 314, endPoint x: 402, endPoint y: 312, distance: 109.0
click at [402, 312] on body "spot.ai New Home Browse Insights Opportunities Your Data Recent Grids Competito…" at bounding box center [784, 297] width 1568 height 595
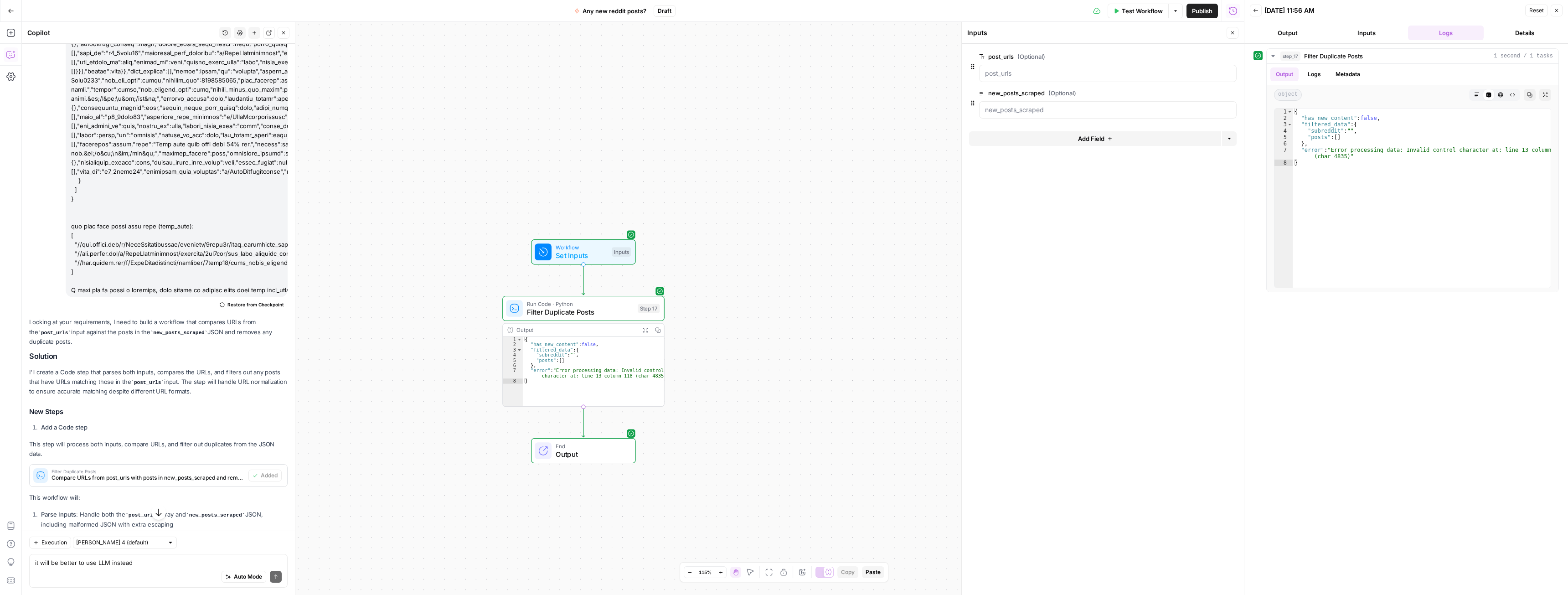
scroll to position [867, 0]
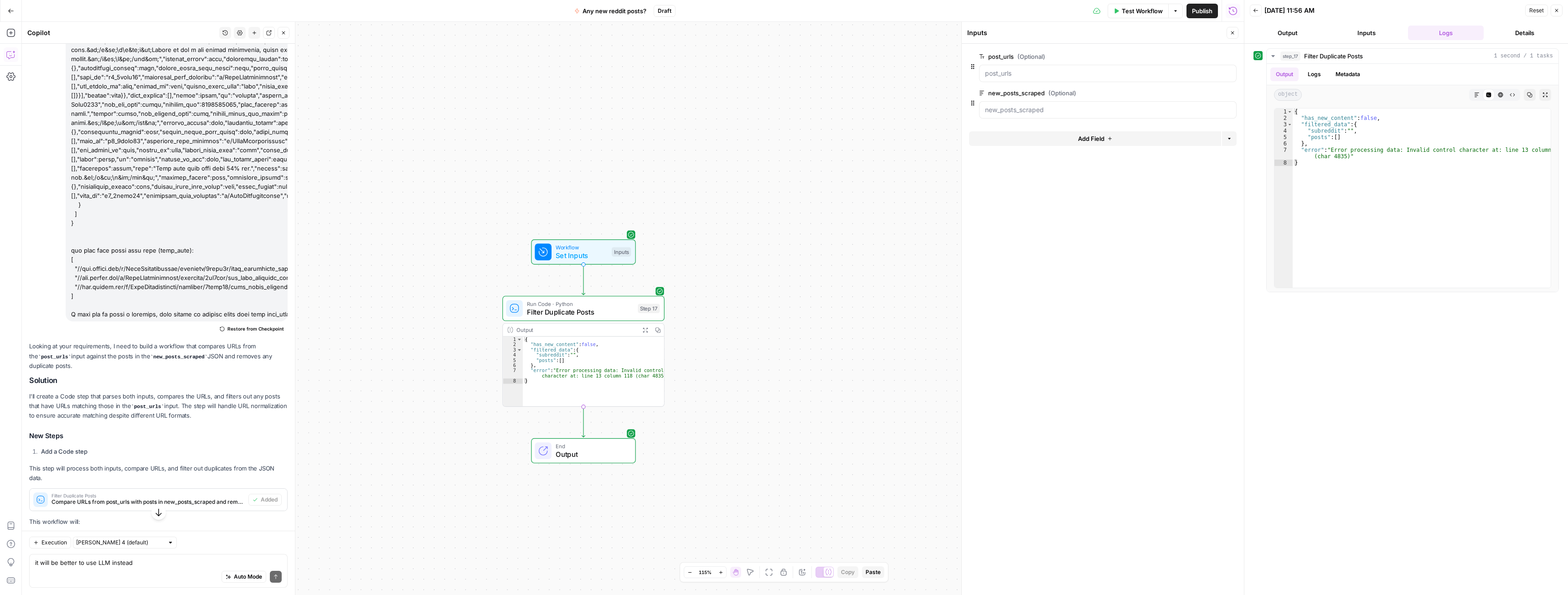
drag, startPoint x: 70, startPoint y: 315, endPoint x: 269, endPoint y: 315, distance: 199.0
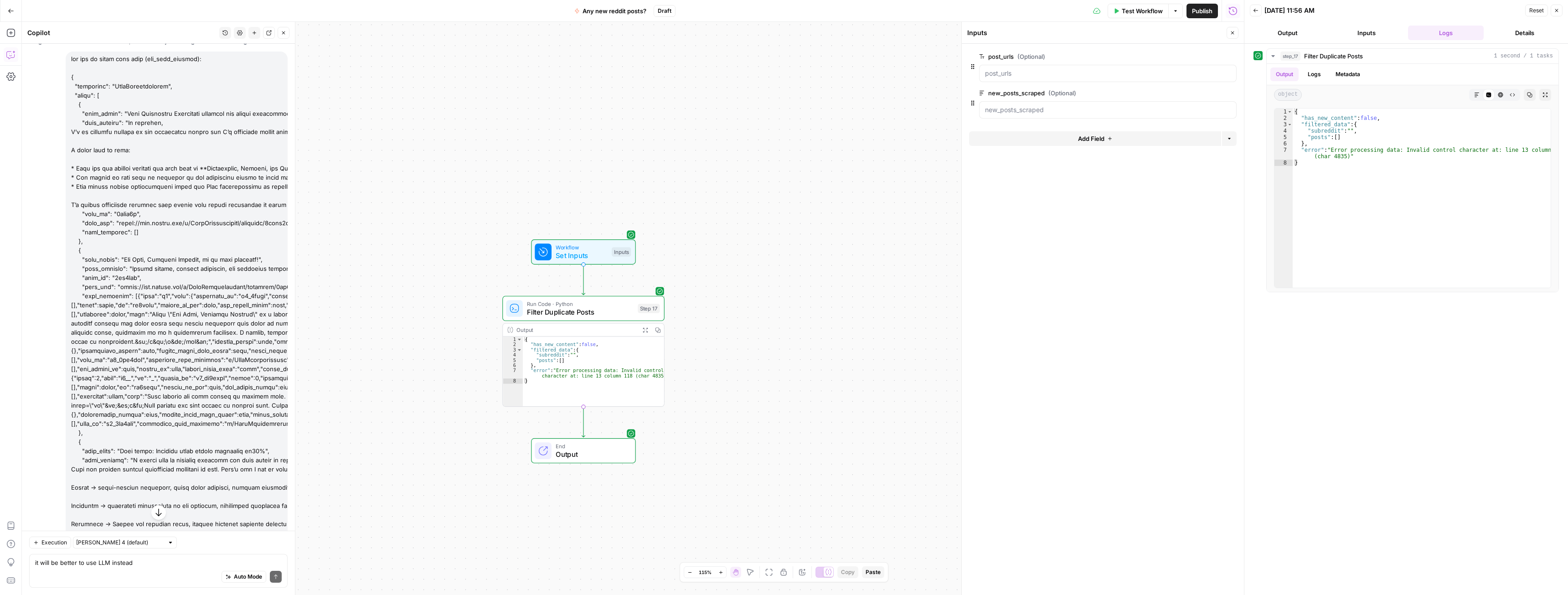
scroll to position [0, 0]
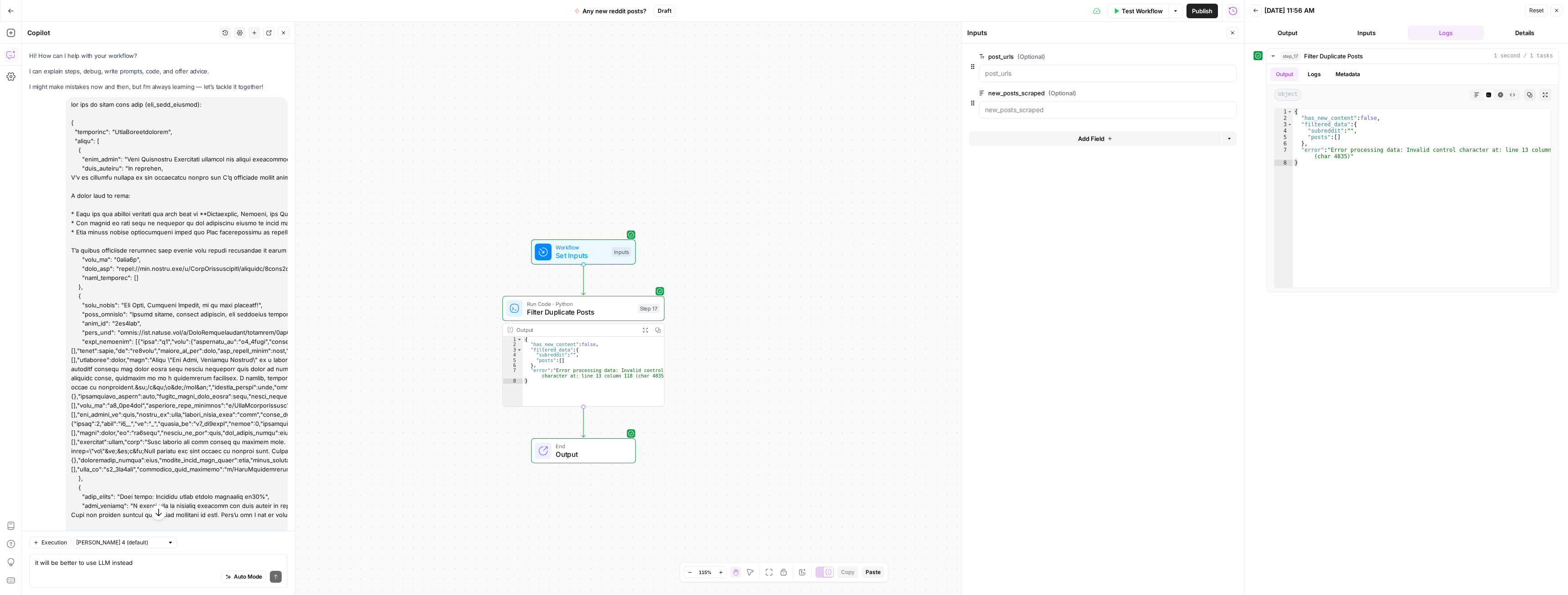
drag, startPoint x: 91, startPoint y: 302, endPoint x: 58, endPoint y: 102, distance: 202.7
copy div "you get an input like this (new_post_scraped): { "subreddit": "LeanManufacturin…"
click at [79, 567] on textarea "it will be better to use LLM instead" at bounding box center [158, 563] width 247 height 9
paste textarea "you get an input like this (new_post_scraped): { "subreddit": "LeanManufacturin…"
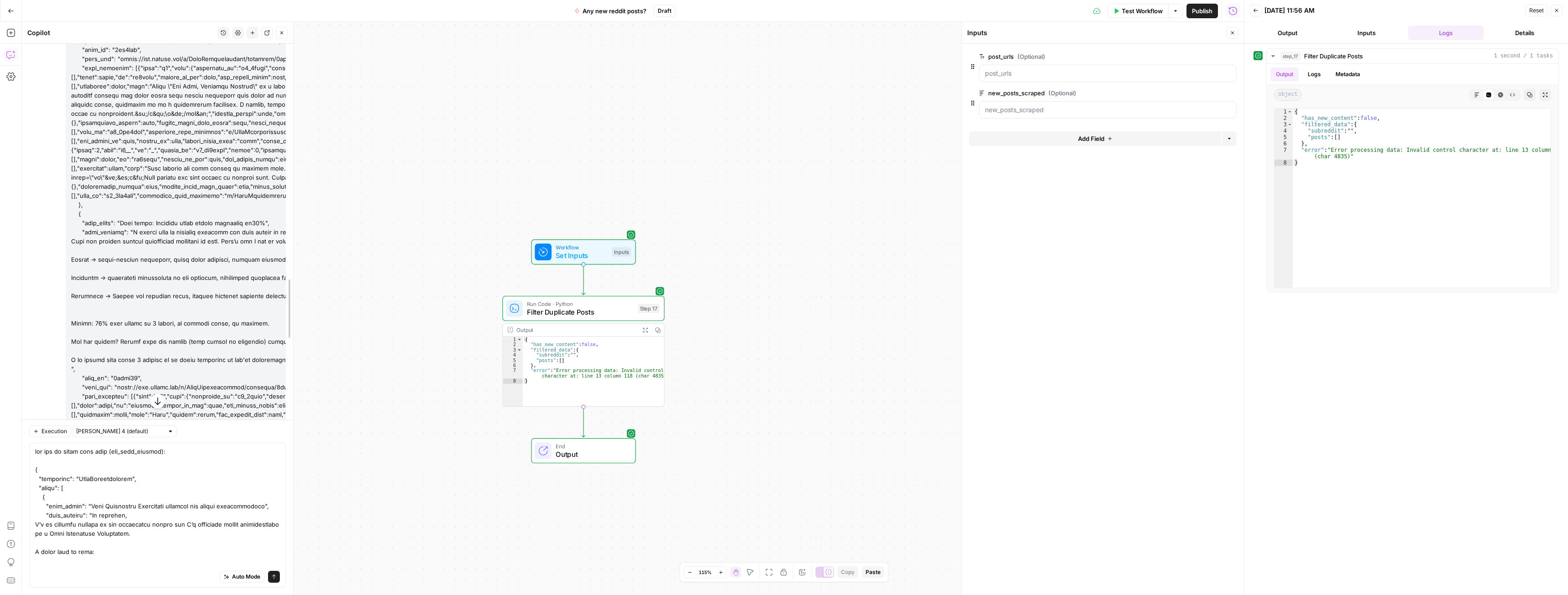
drag, startPoint x: 292, startPoint y: 209, endPoint x: 294, endPoint y: 262, distance: 53.0
drag, startPoint x: 288, startPoint y: 261, endPoint x: 377, endPoint y: 266, distance: 89.1
click at [377, 266] on body "spot.ai New Home Browse Insights Opportunities Your Data Recent Grids Competito…" at bounding box center [784, 297] width 1568 height 595
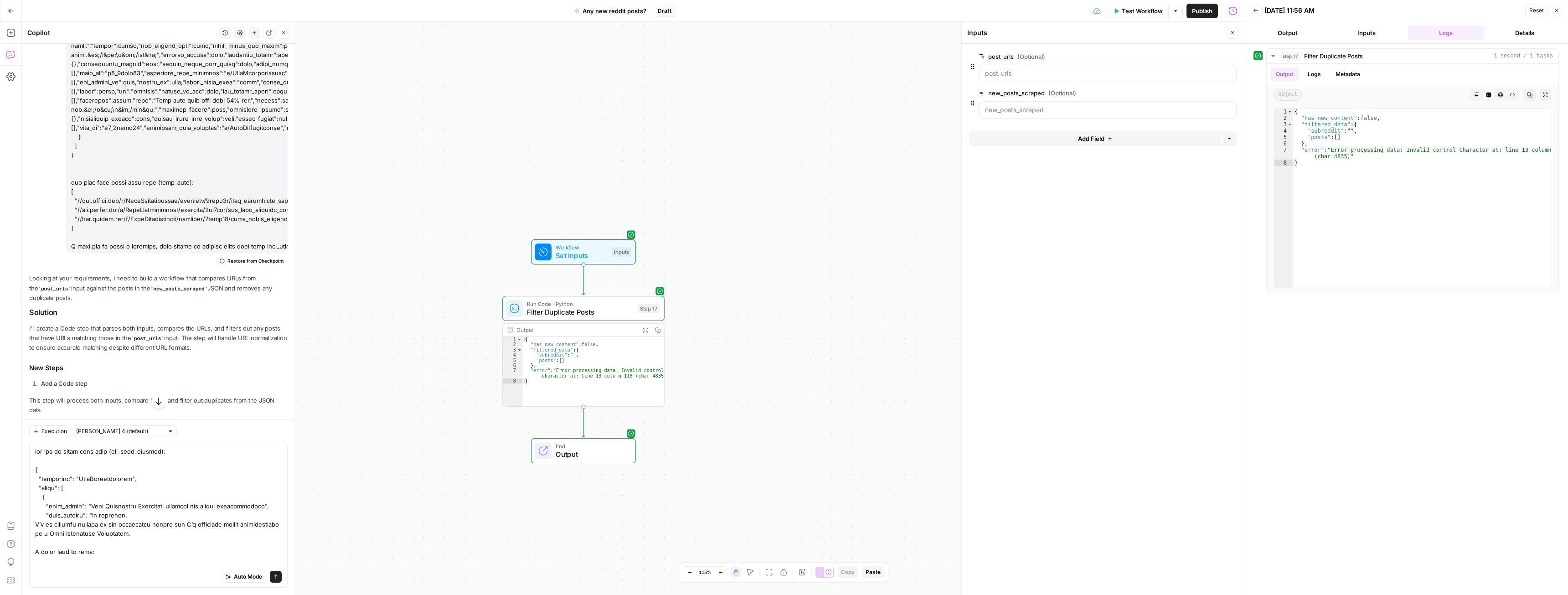
scroll to position [958, 0]
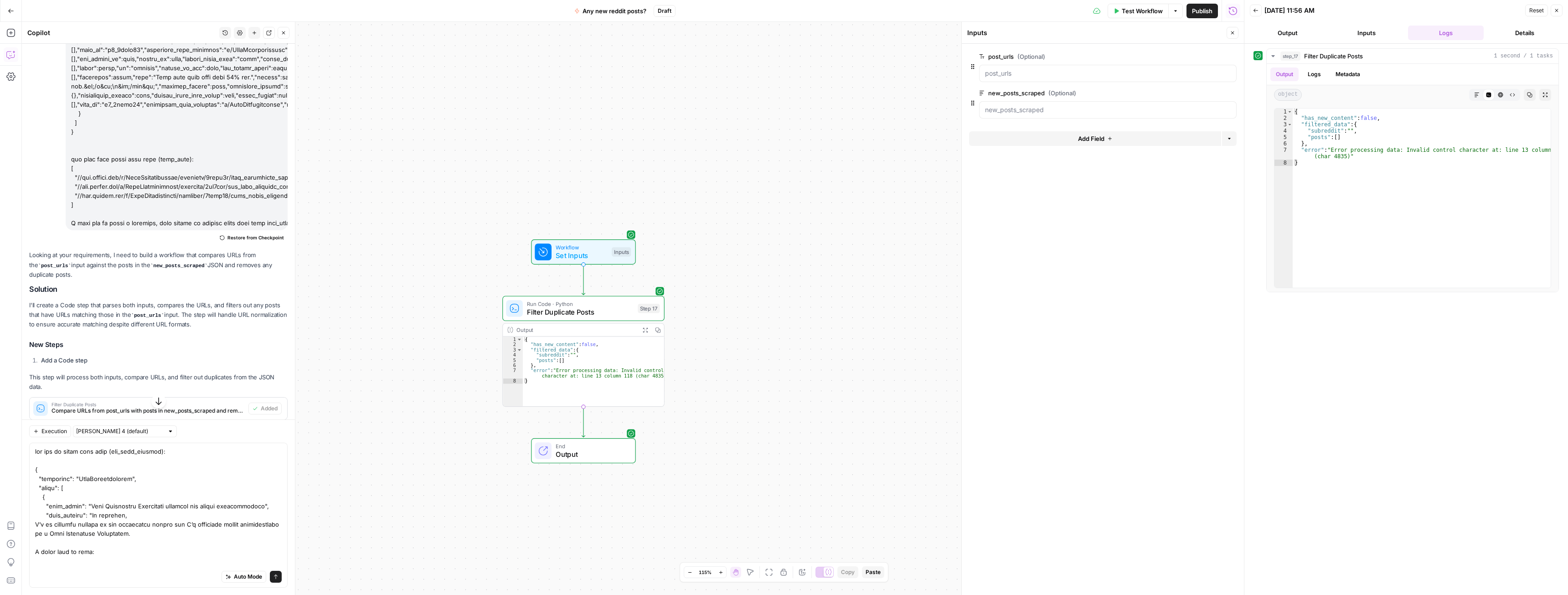
copy div "I want you to build a workflow, that checks if exactly these urls from post_url…"
click at [89, 571] on div "Auto Mode Send" at bounding box center [158, 577] width 247 height 20
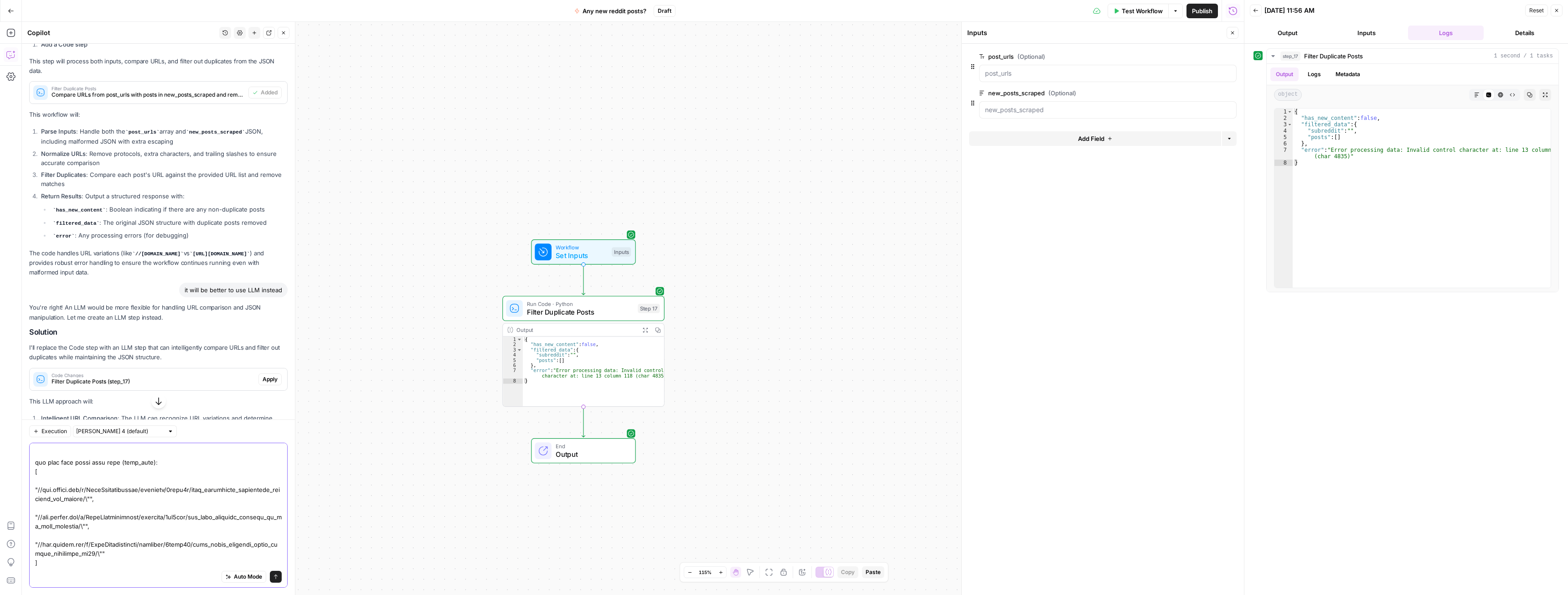
scroll to position [1380, 0]
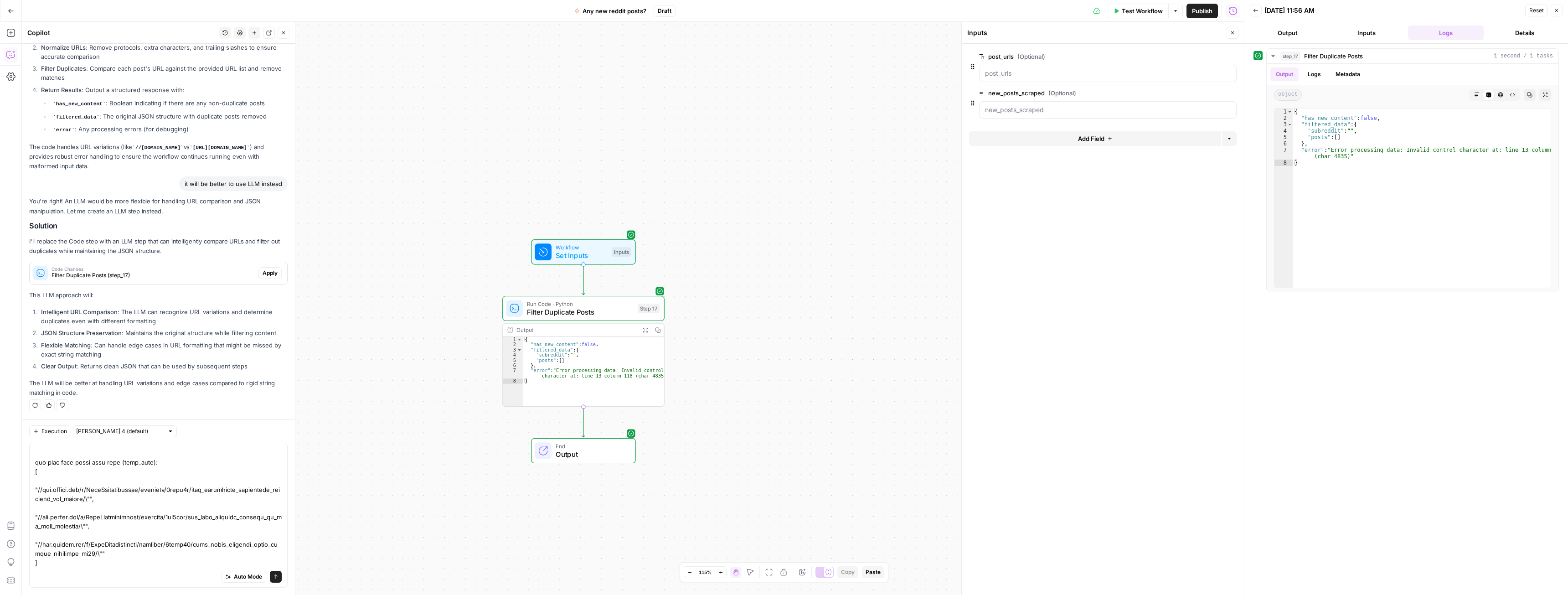
click at [57, 580] on div "Auto Mode Send" at bounding box center [158, 577] width 247 height 20
paste textarea "I want you to build a workflow, that checks if exactly these urls from post_url…"
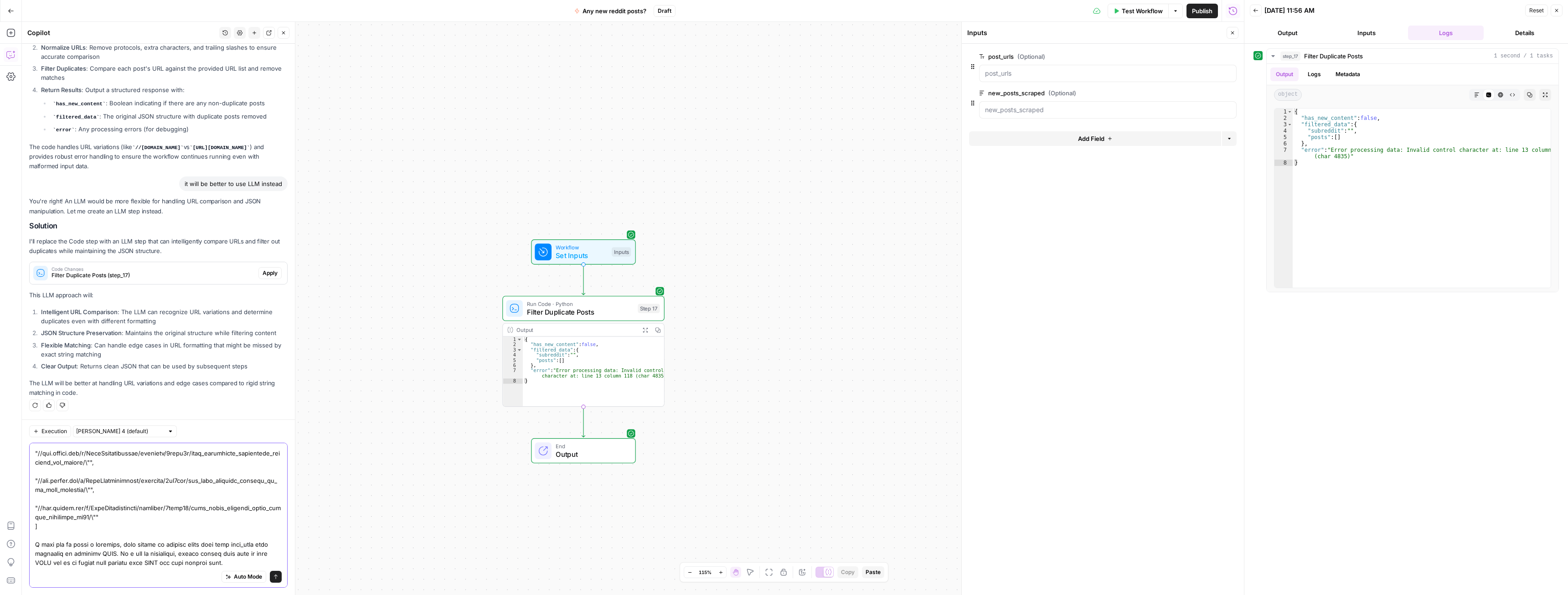
scroll to position [2944, 0]
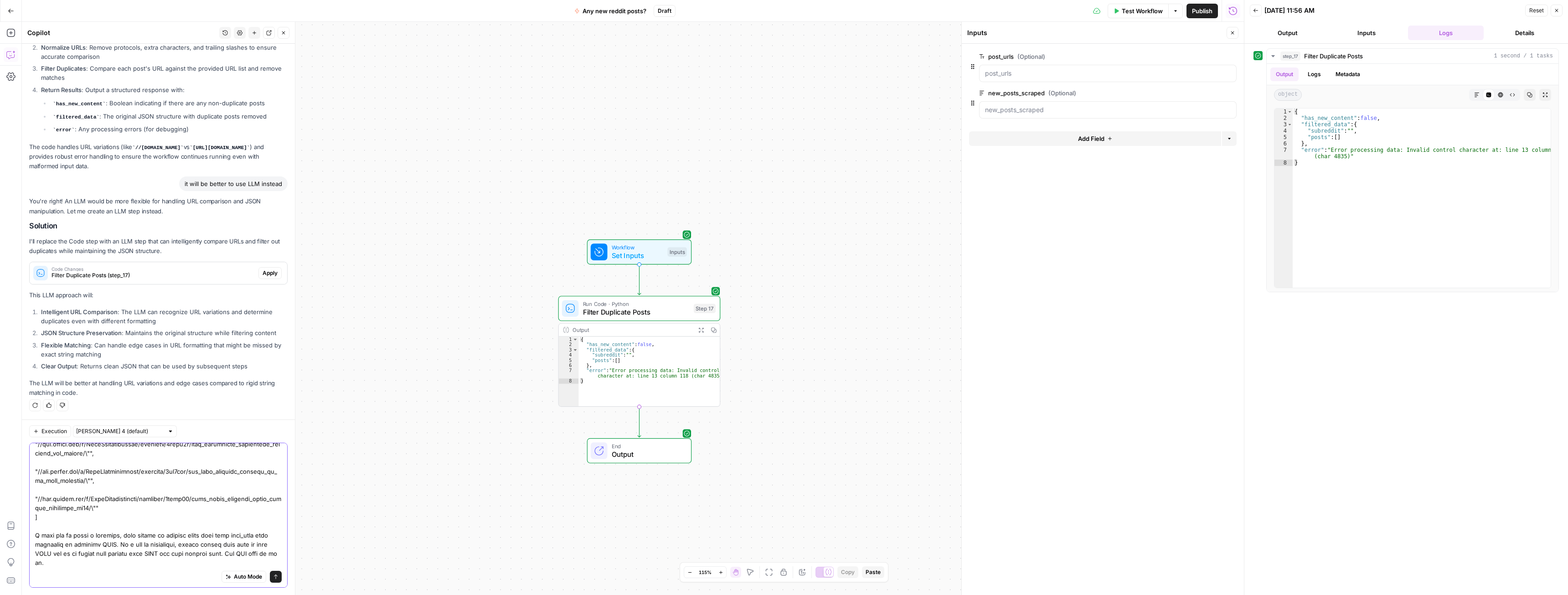
type textarea "you get an input like this (new_post_scraped): { "subreddit": "LeanManufacturin…"
click at [254, 29] on button "New chat" at bounding box center [254, 32] width 12 height 12
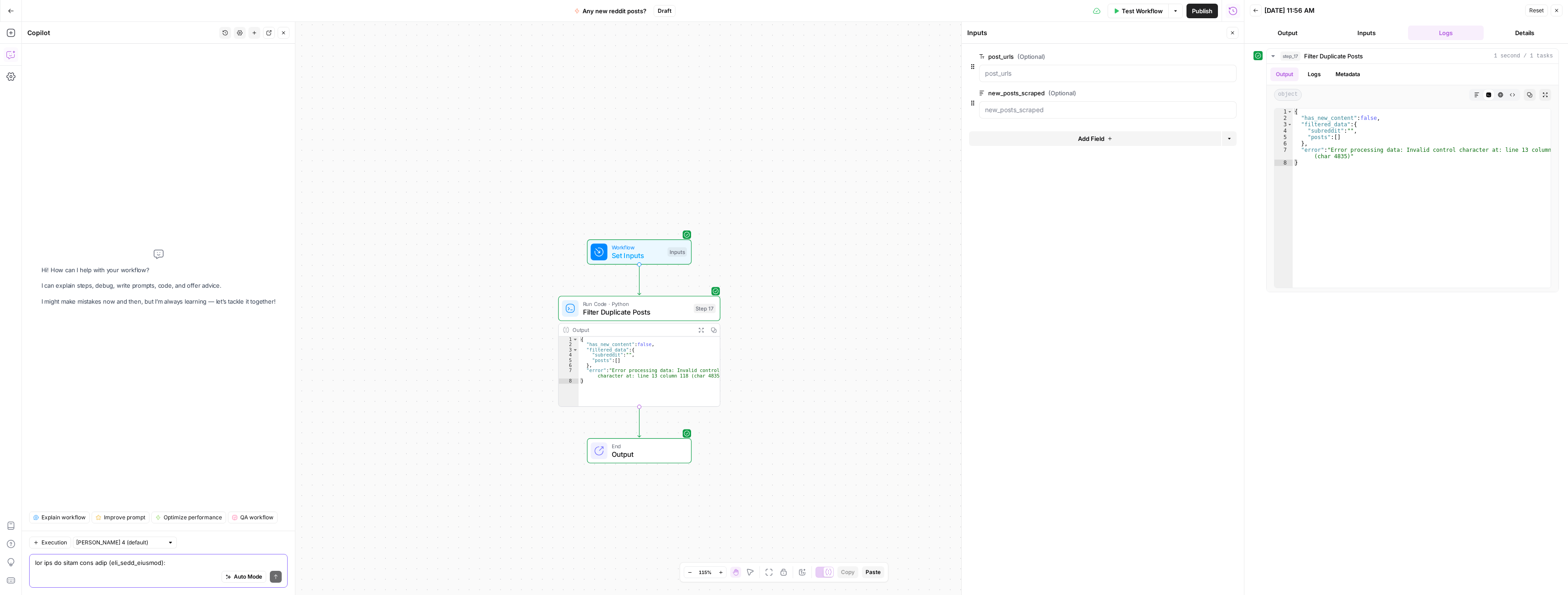
click at [131, 565] on textarea at bounding box center [158, 563] width 247 height 9
paste textarea "you get an input like this (new_post_scraped): { "subreddit": "LeanManufacturin…"
type textarea "you get an input like this (new_post_scraped): { "subreddit": "LeanManufacturin…"
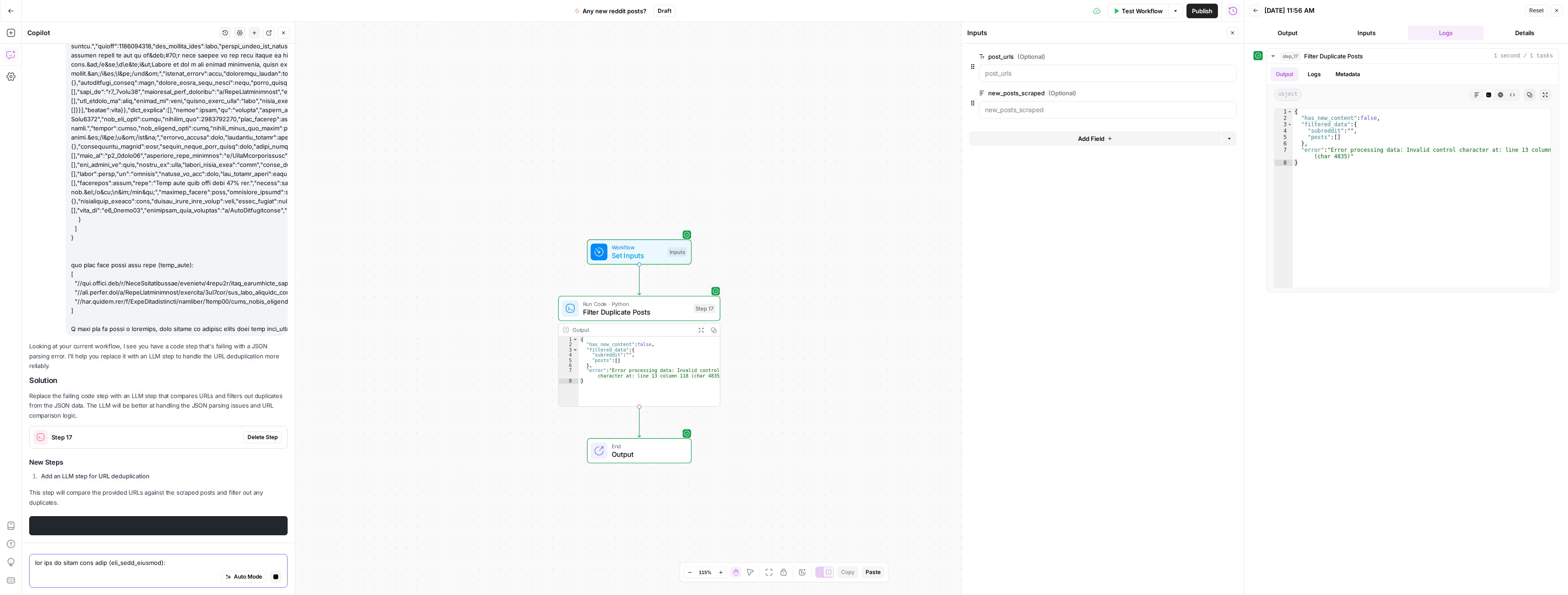
scroll to position [867, 0]
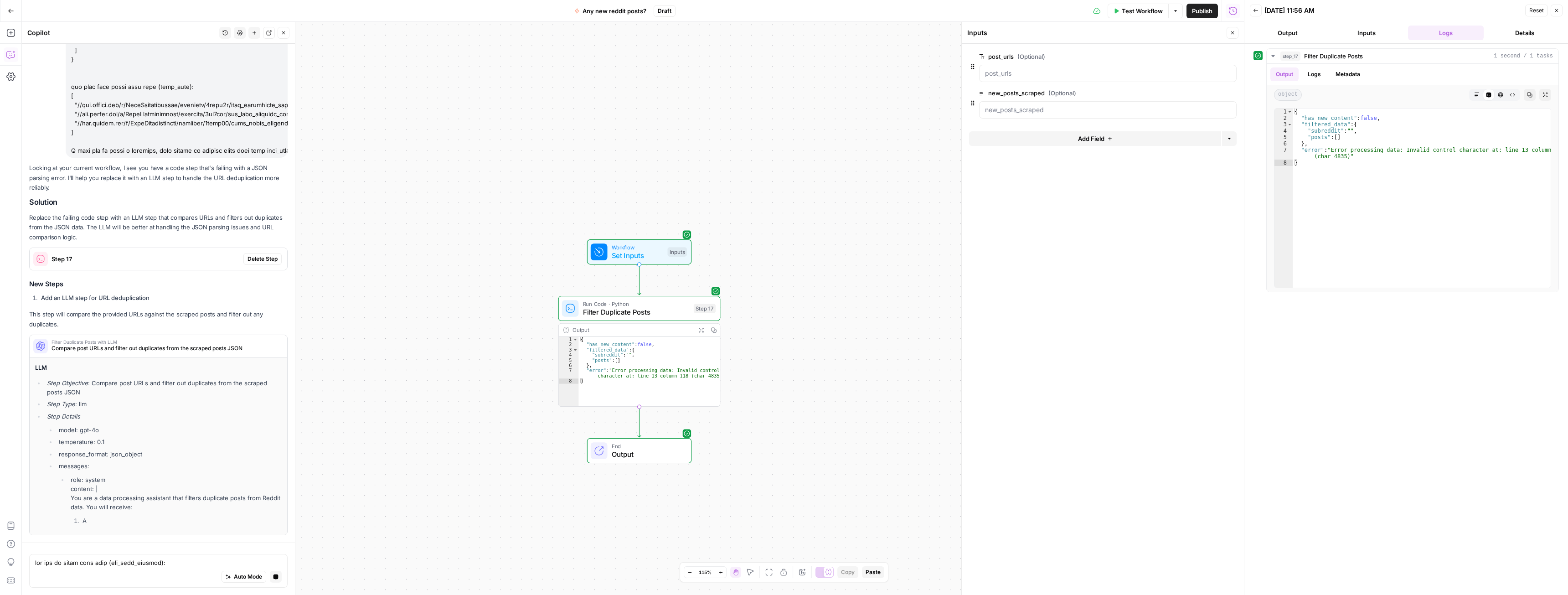
click at [247, 273] on div "Looking at your current workflow, I see you have a code step that's failing wit…" at bounding box center [158, 349] width 259 height 372
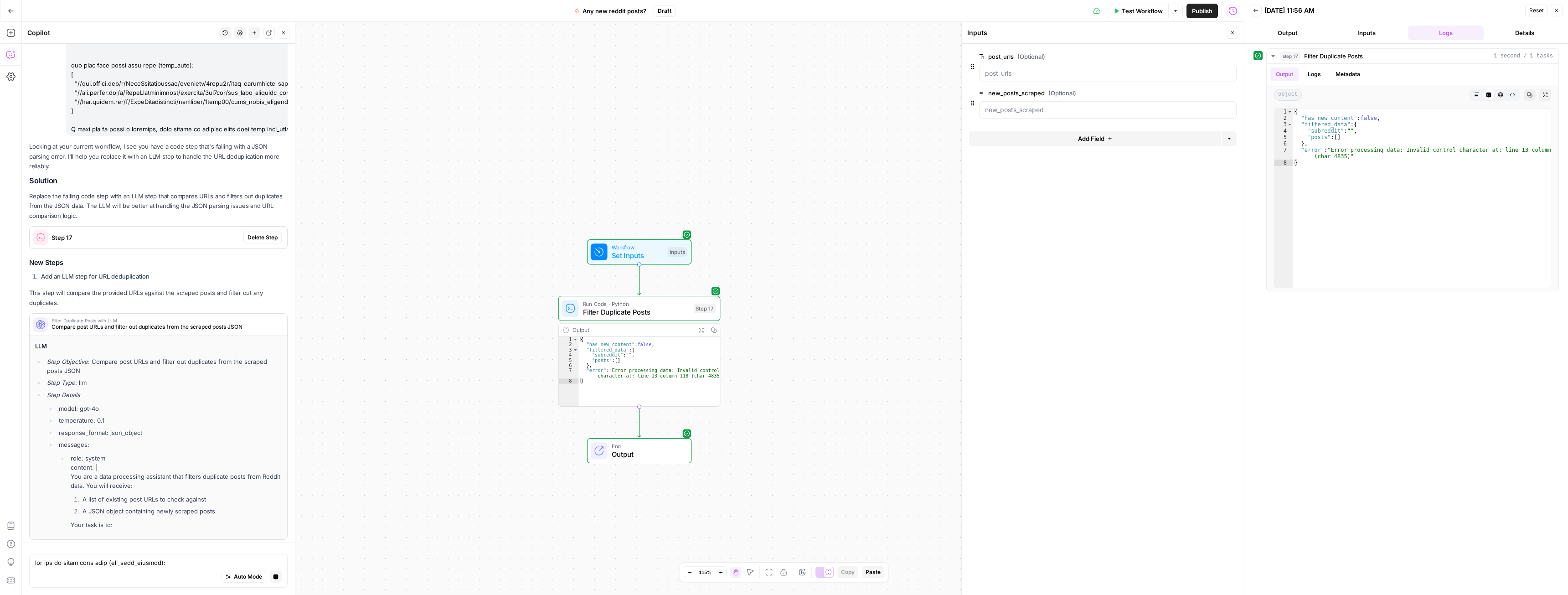
click at [243, 239] on button "Delete Step" at bounding box center [262, 237] width 38 height 12
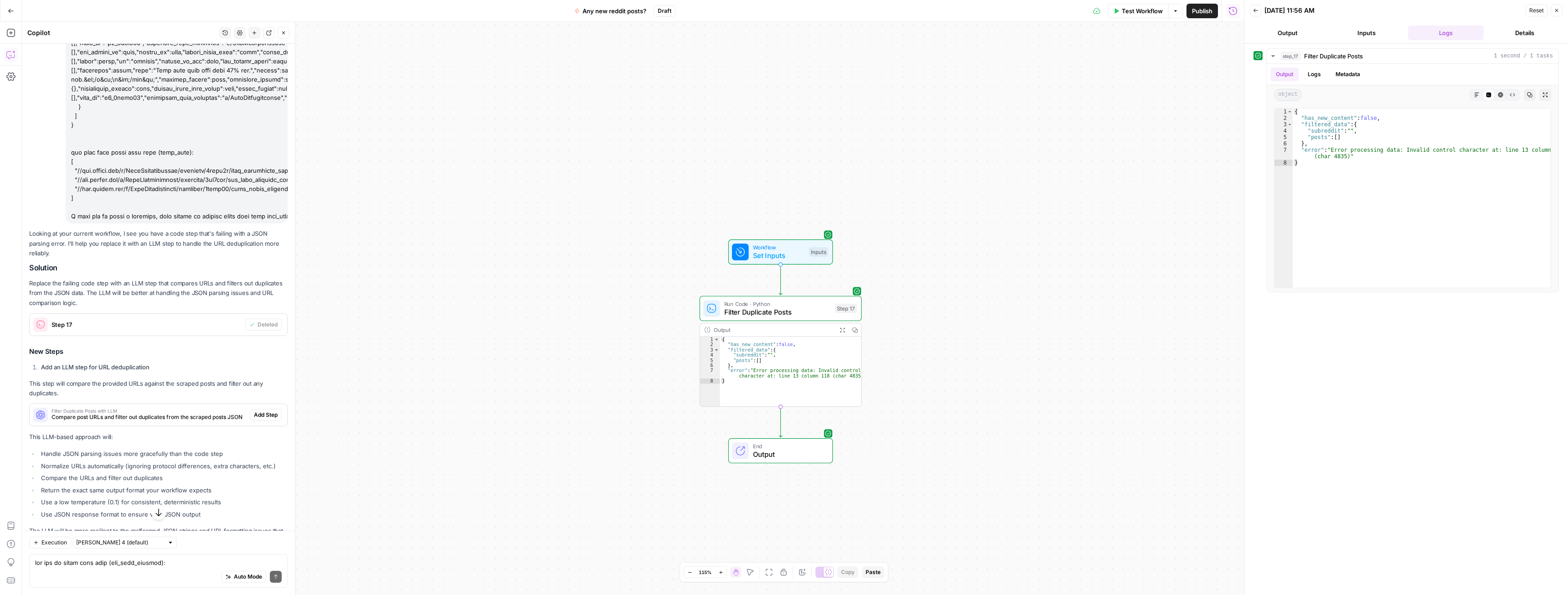
scroll to position [1010, 0]
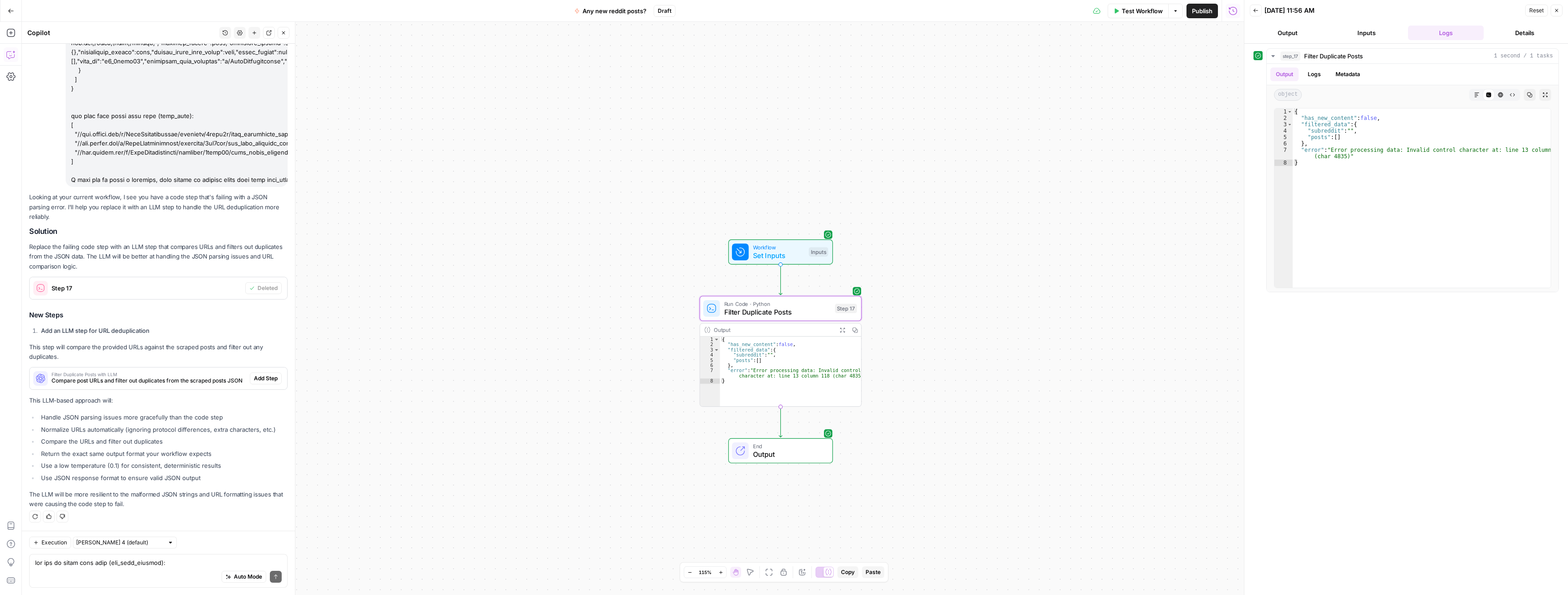
click at [204, 294] on div "Step 17" at bounding box center [138, 288] width 215 height 22
click at [800, 290] on icon "button" at bounding box center [796, 289] width 8 height 8
click at [777, 120] on button "Delete Step" at bounding box center [759, 116] width 46 height 16
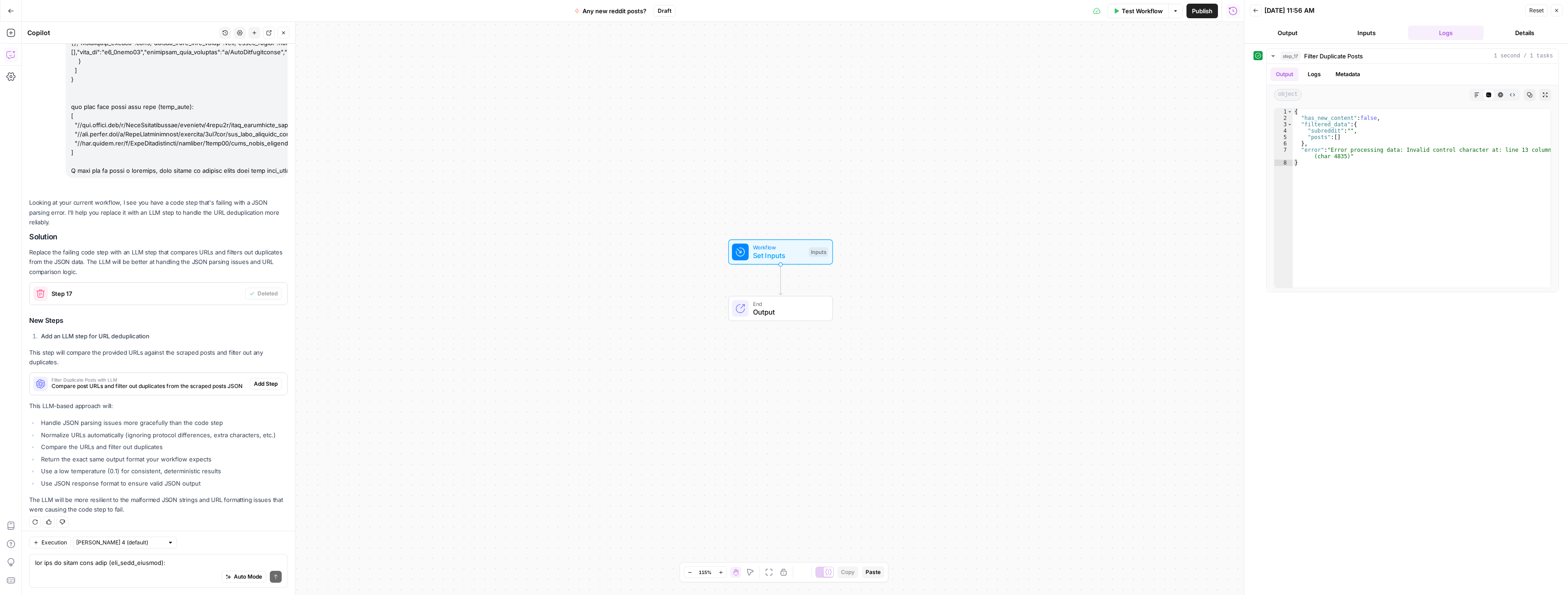
scroll to position [1025, 0]
click at [259, 378] on span "Add Step" at bounding box center [265, 378] width 24 height 8
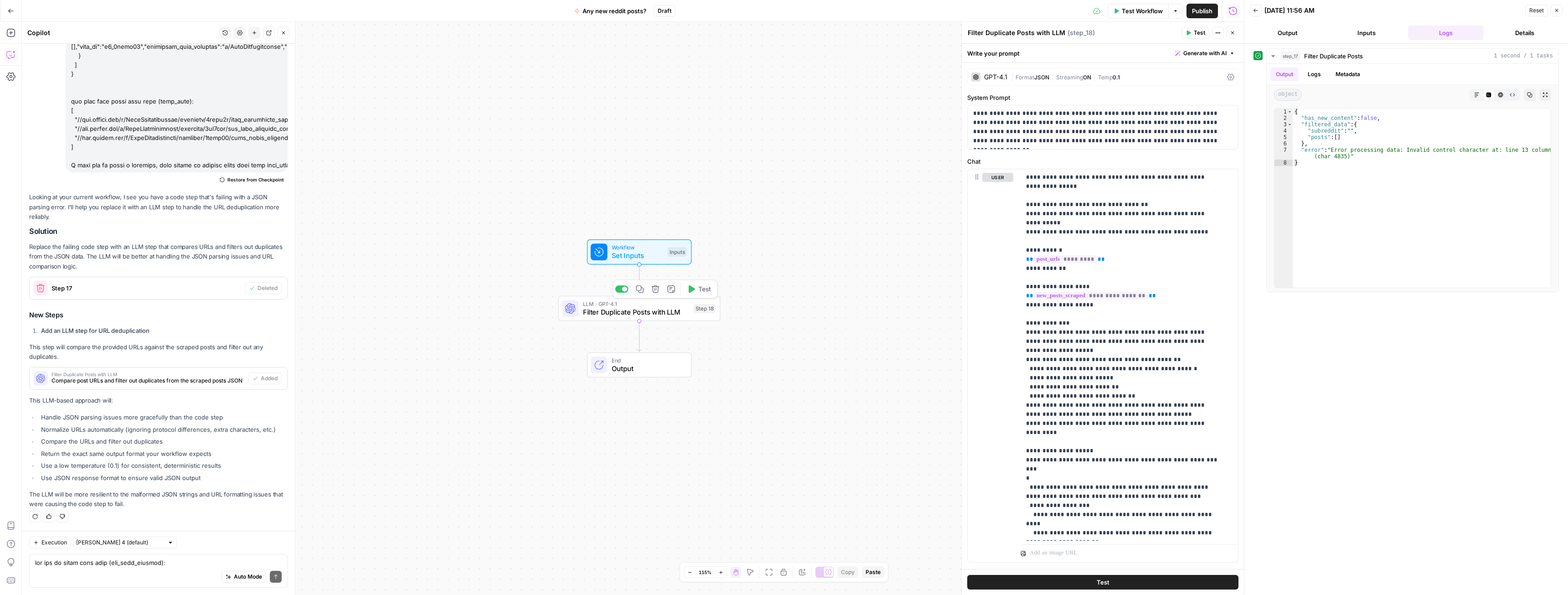
click at [700, 292] on span "Test" at bounding box center [704, 289] width 13 height 10
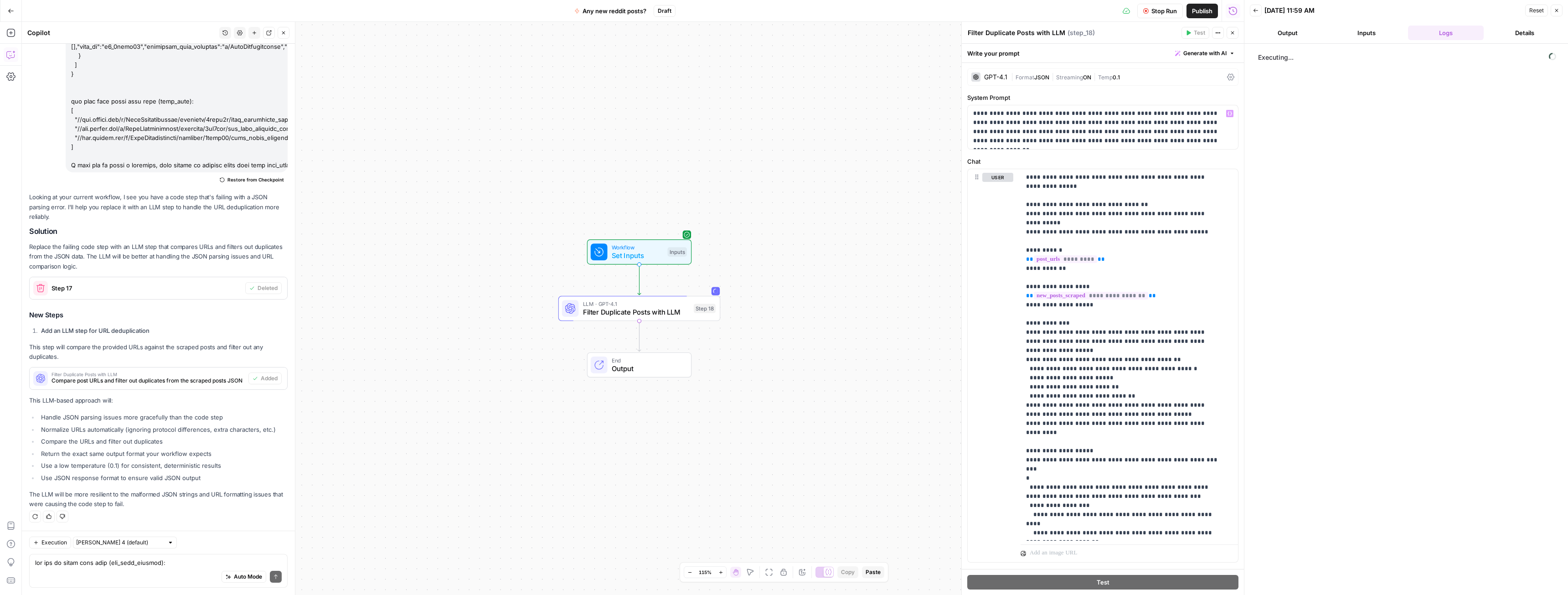
click at [1120, 77] on span "0.1" at bounding box center [1116, 77] width 7 height 7
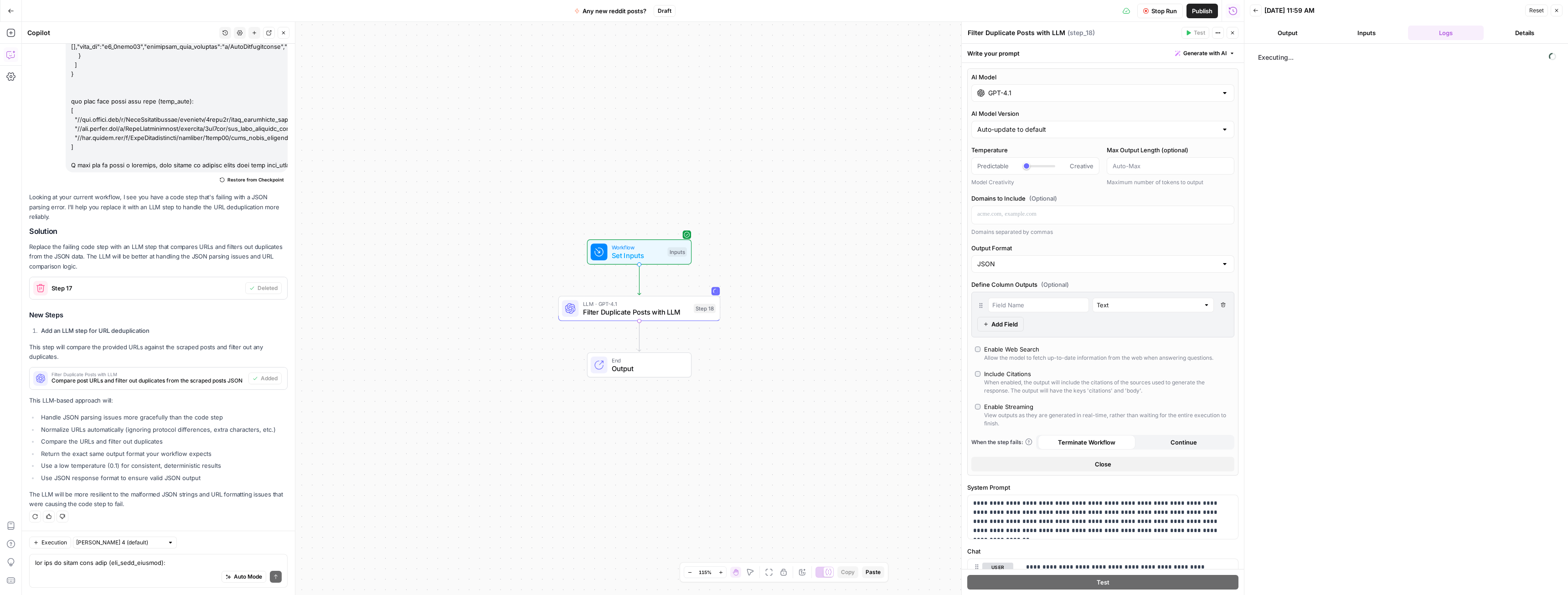
click at [1088, 60] on div "Write your prompt Generate with AI" at bounding box center [1103, 53] width 282 height 19
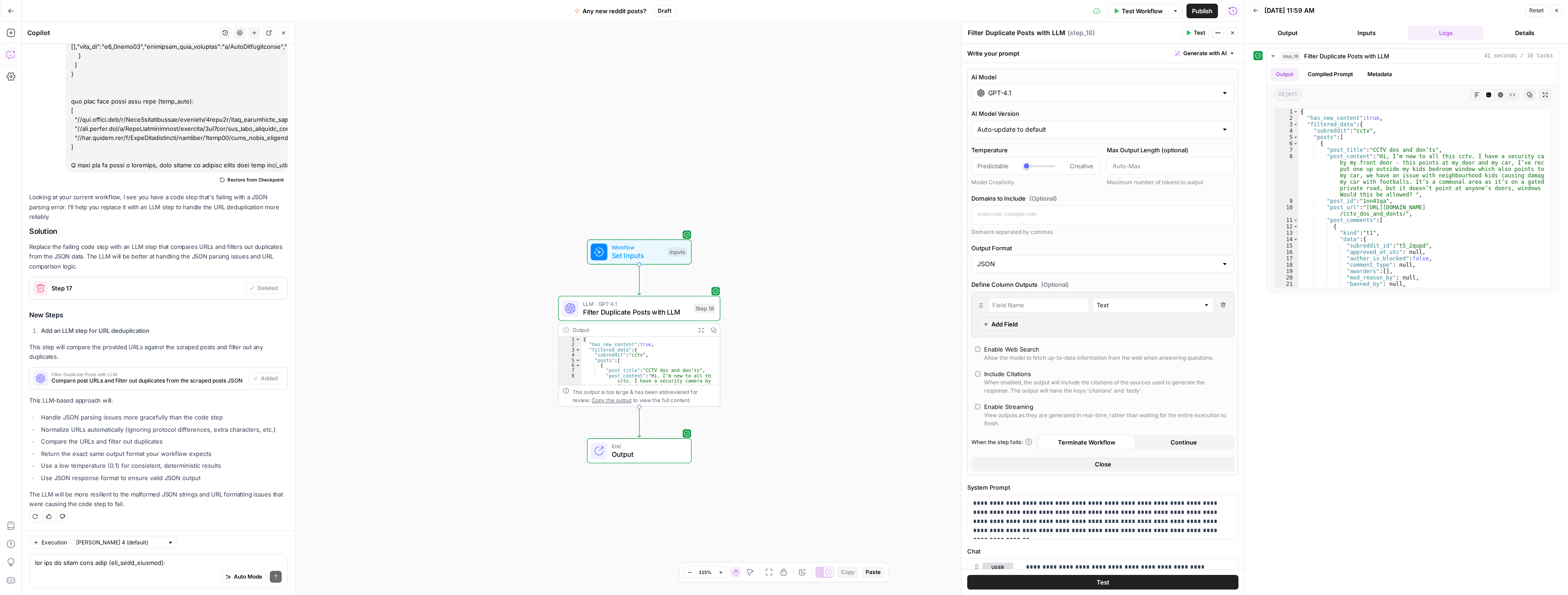
click at [703, 332] on icon "button" at bounding box center [701, 329] width 4 height 4
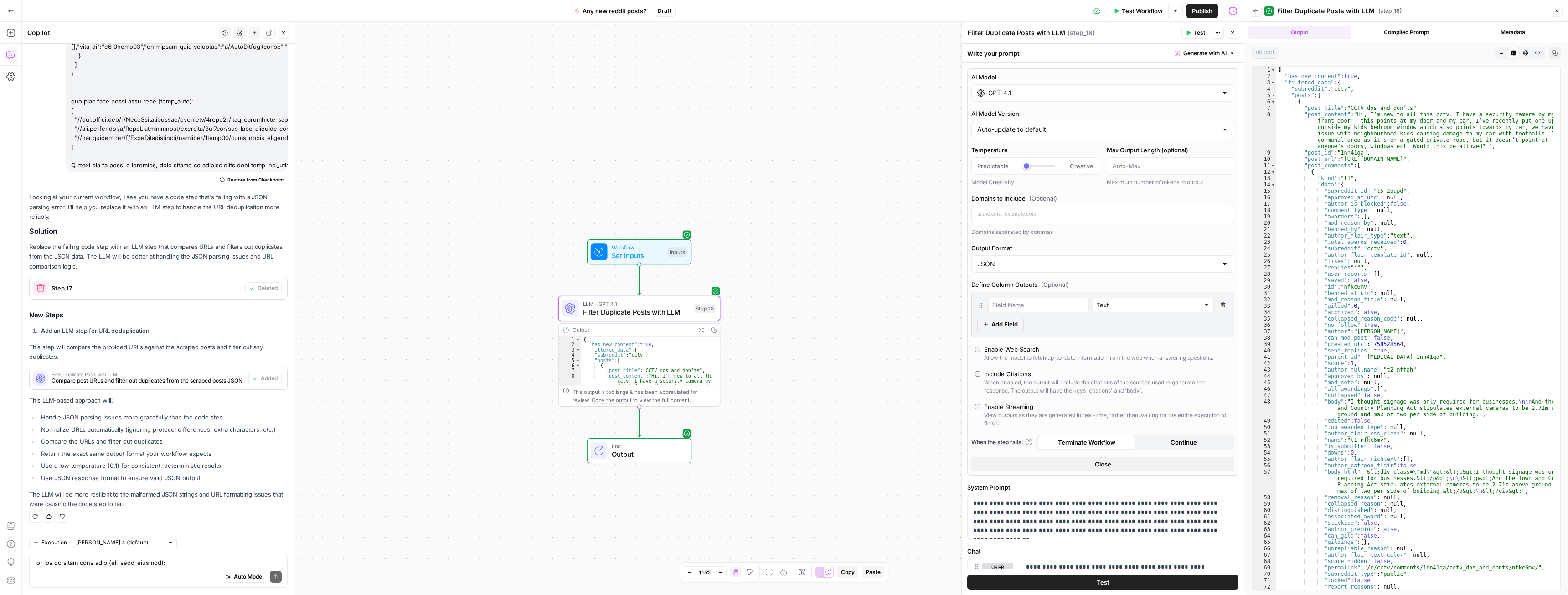
type textarea "**********"
click at [1319, 159] on div "{ "has_new_content" : true , "filtered_data" : { "subreddit" : "cctv" , "posts"…" at bounding box center [1415, 335] width 277 height 537
click at [1520, 72] on span "​" at bounding box center [1520, 74] width 11 height 12
click at [1095, 466] on span "Close" at bounding box center [1103, 464] width 16 height 9
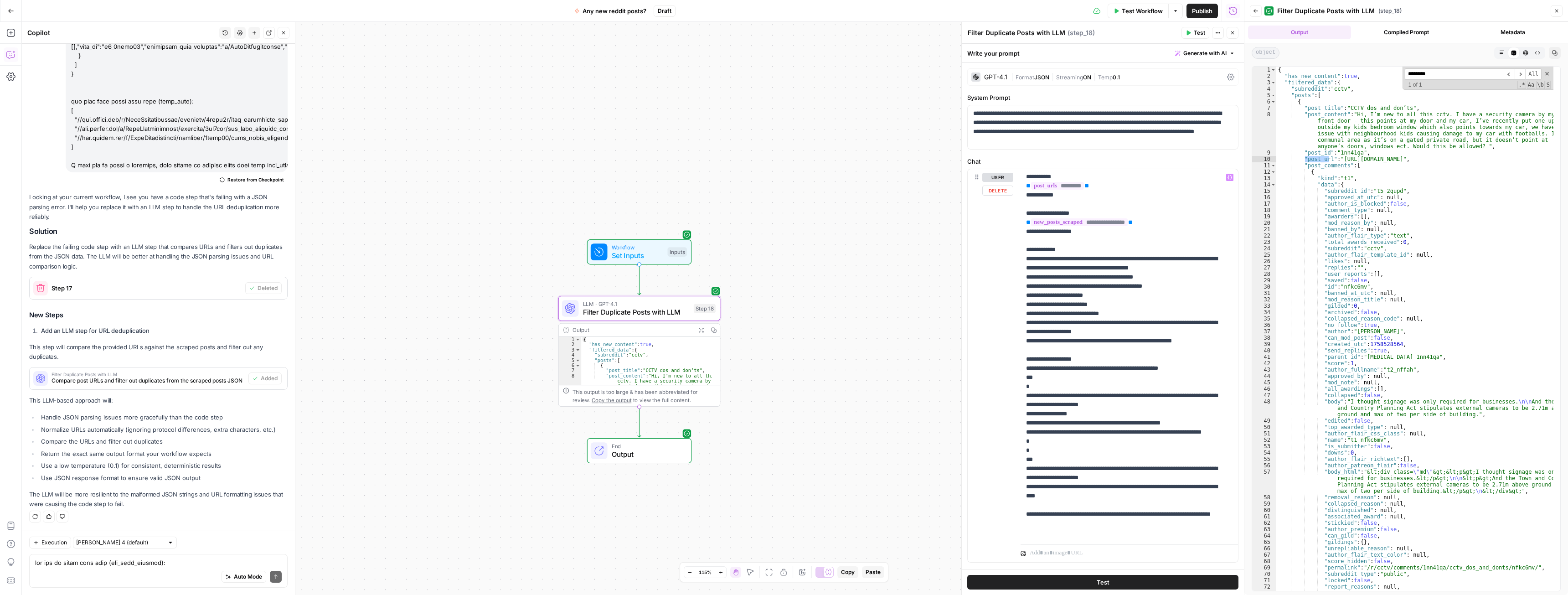
scroll to position [20, 0]
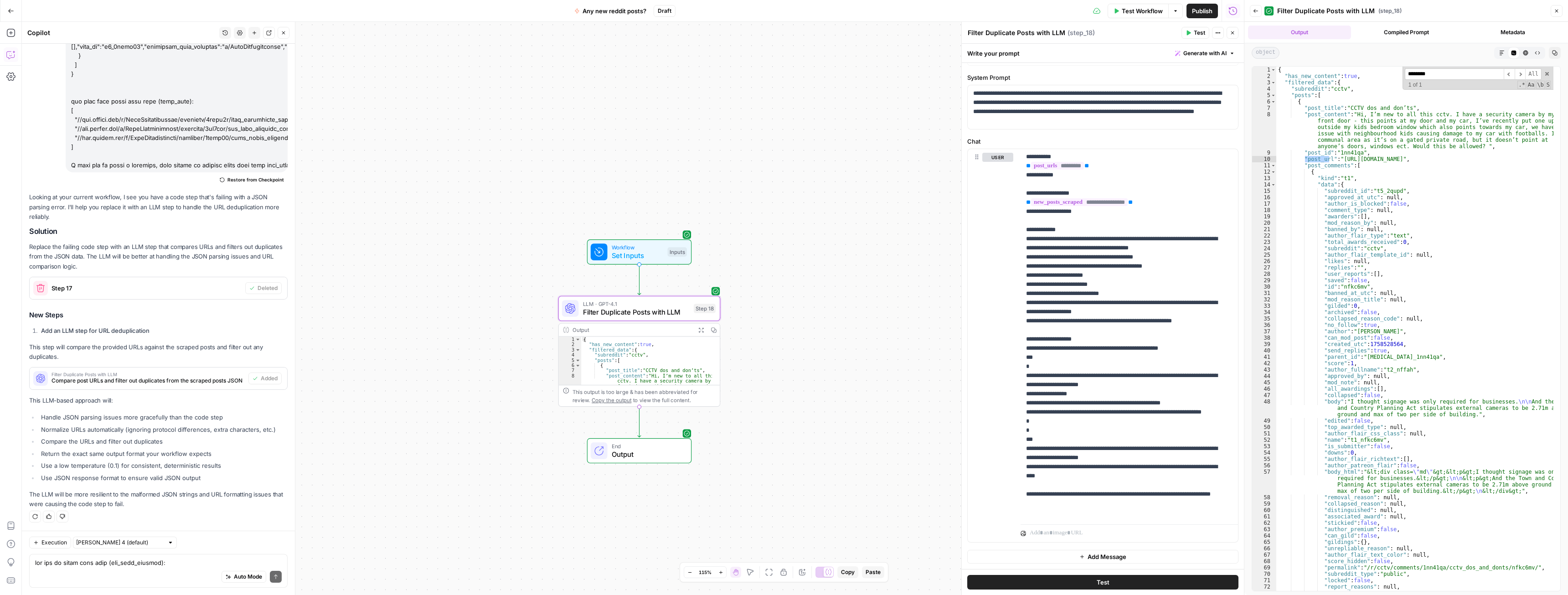
click at [142, 569] on div "Auto Mode Send" at bounding box center [158, 577] width 247 height 20
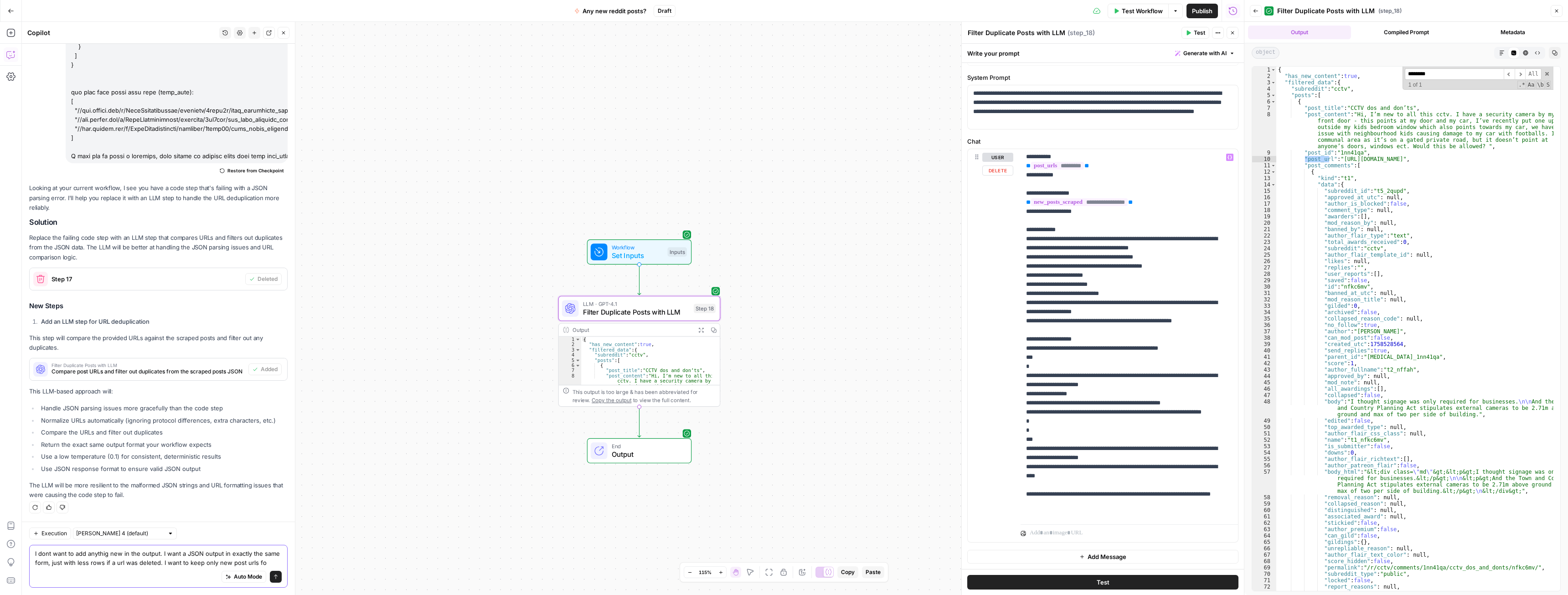
scroll to position [1043, 0]
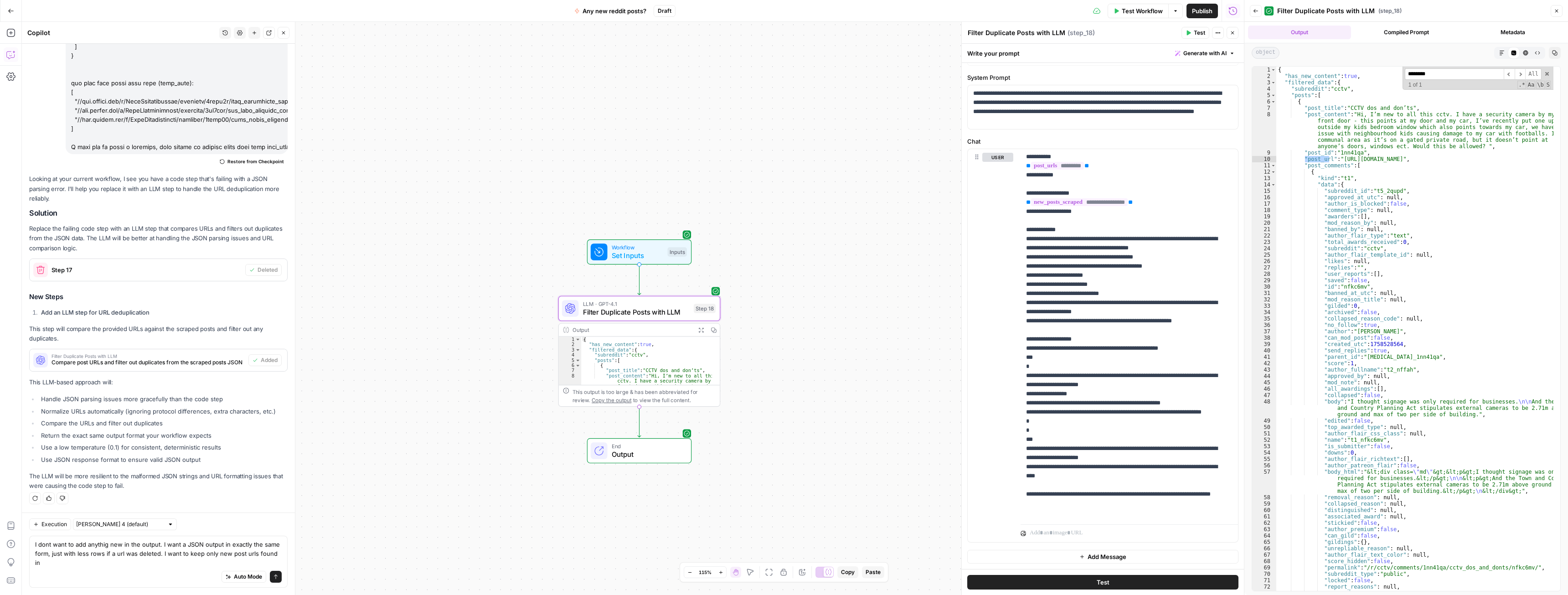
click at [631, 255] on span "Set Inputs" at bounding box center [637, 255] width 52 height 10
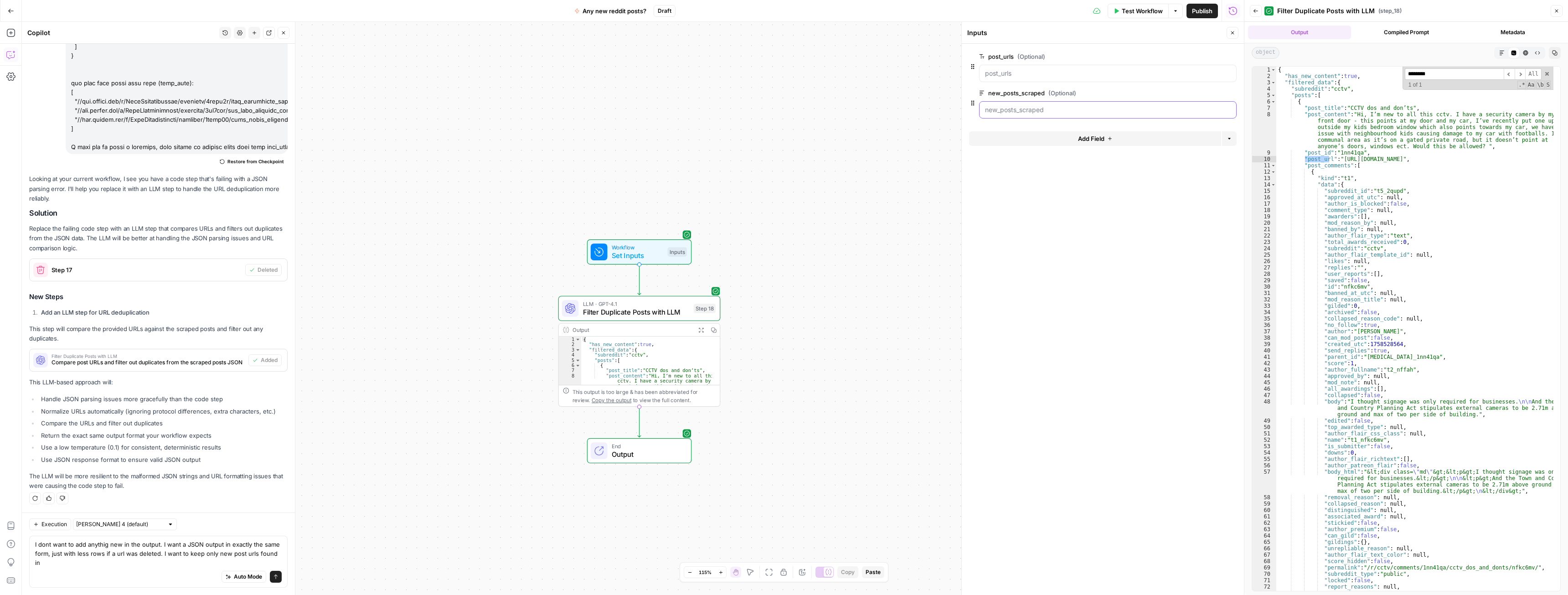
click at [1006, 110] on input "new_posts_scraped (Optional)" at bounding box center [1108, 110] width 246 height 9
click at [998, 97] on label "new_posts_scraped (Optional)" at bounding box center [1082, 93] width 206 height 9
click at [998, 105] on input "new_posts_scraped (Optional)" at bounding box center [1108, 110] width 246 height 9
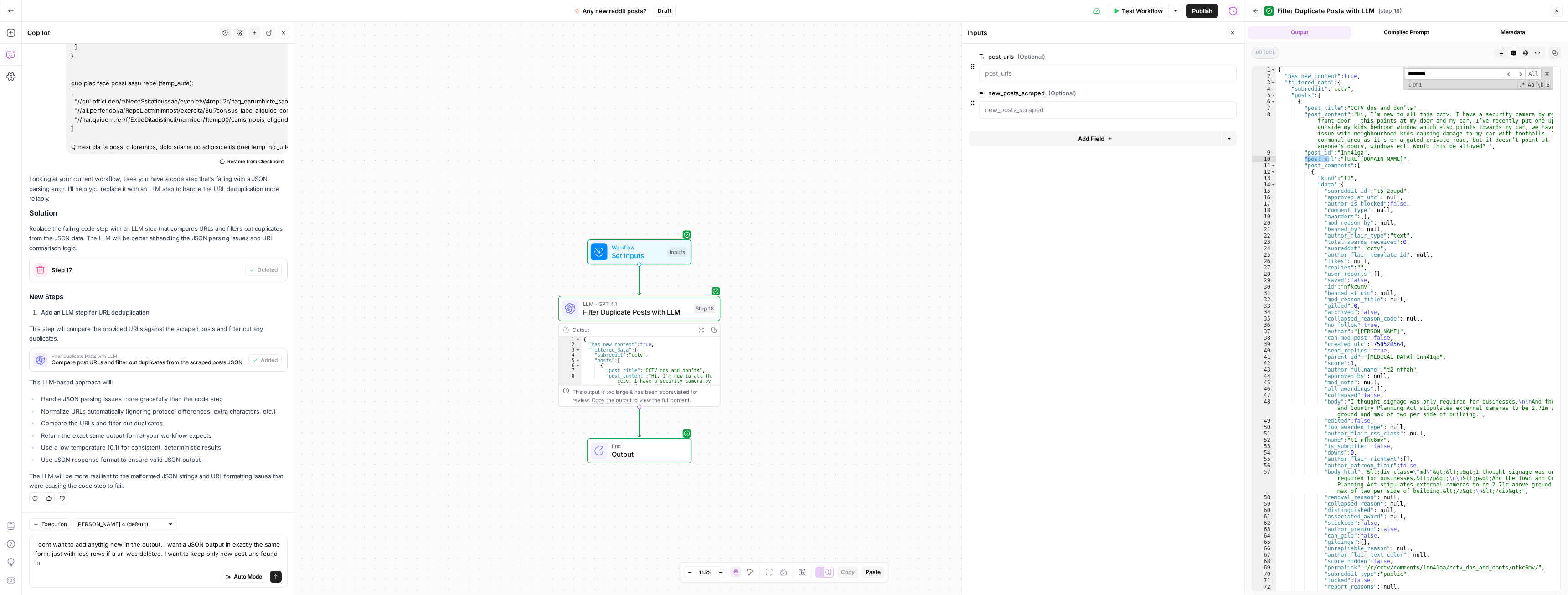
click at [998, 97] on label "new_posts_scraped (Optional)" at bounding box center [1082, 93] width 206 height 9
click at [998, 105] on input "new_posts_scraped (Optional)" at bounding box center [1108, 110] width 246 height 9
copy label "new_posts_scraped"
click at [68, 565] on textarea "I dont want to add anythig new in the output. I want a JSON output in exactly t…" at bounding box center [158, 554] width 247 height 27
paste textarea "new_posts_scraped"
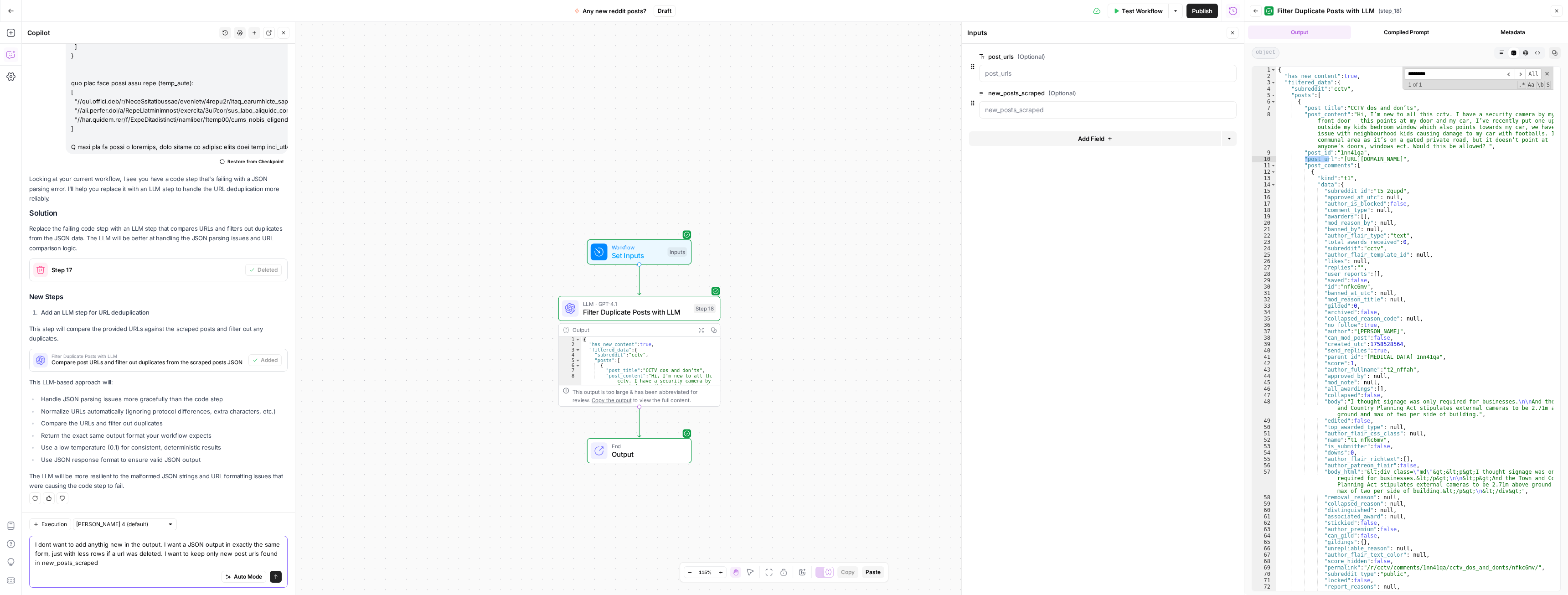
type textarea "I dont want to add anythig new in the output. I want a JSON output in exactly t…"
click at [270, 573] on button "Send" at bounding box center [275, 577] width 12 height 12
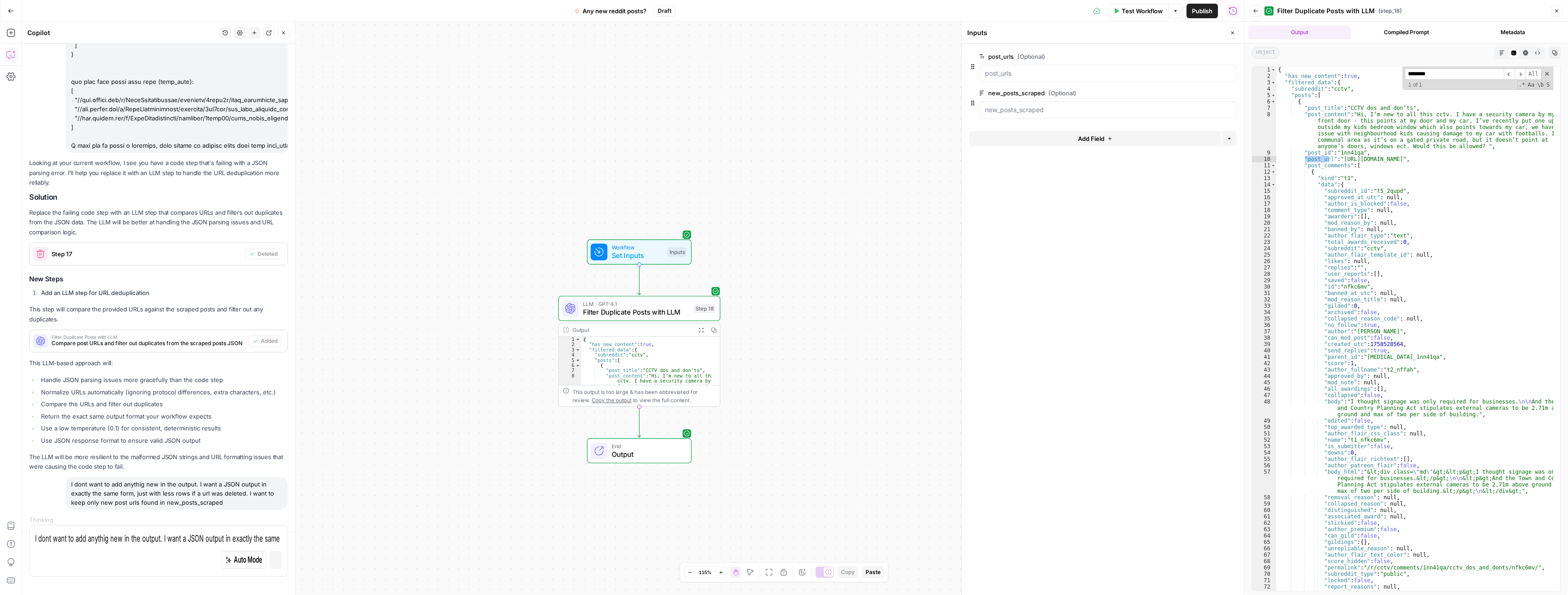
scroll to position [1033, 0]
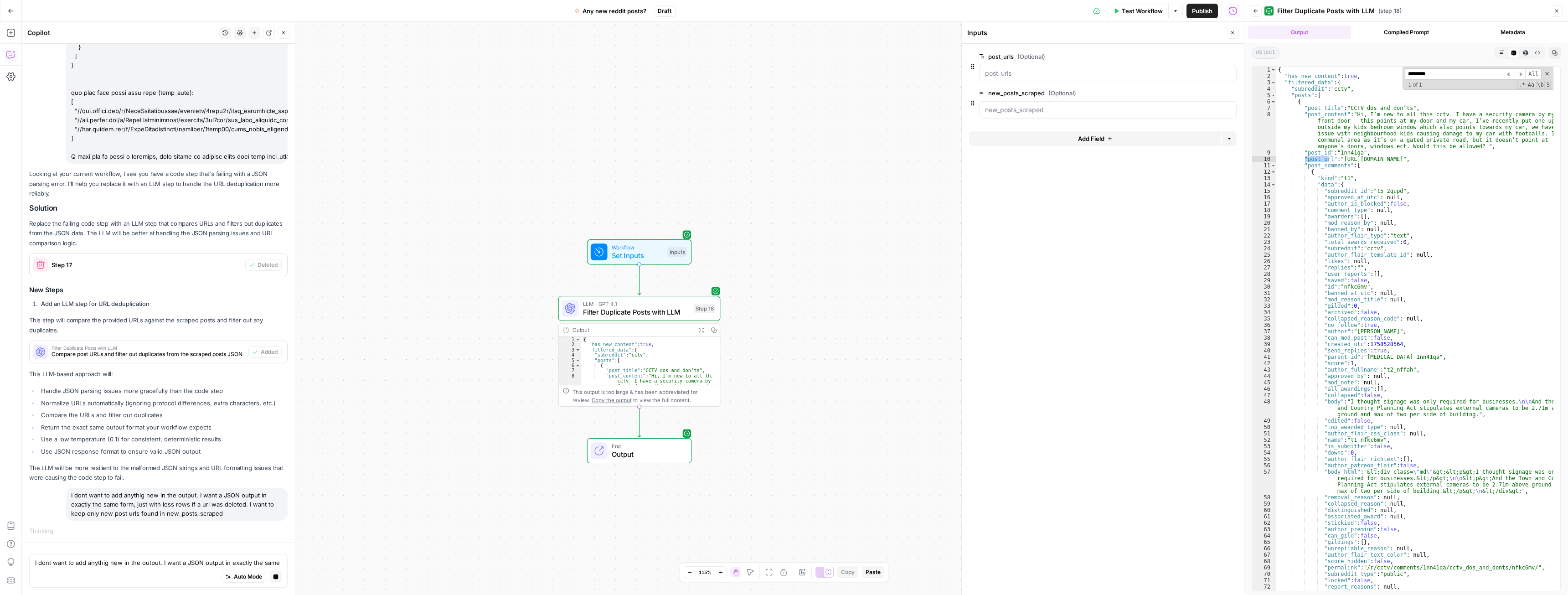
click at [1228, 31] on button "Close" at bounding box center [1232, 32] width 12 height 12
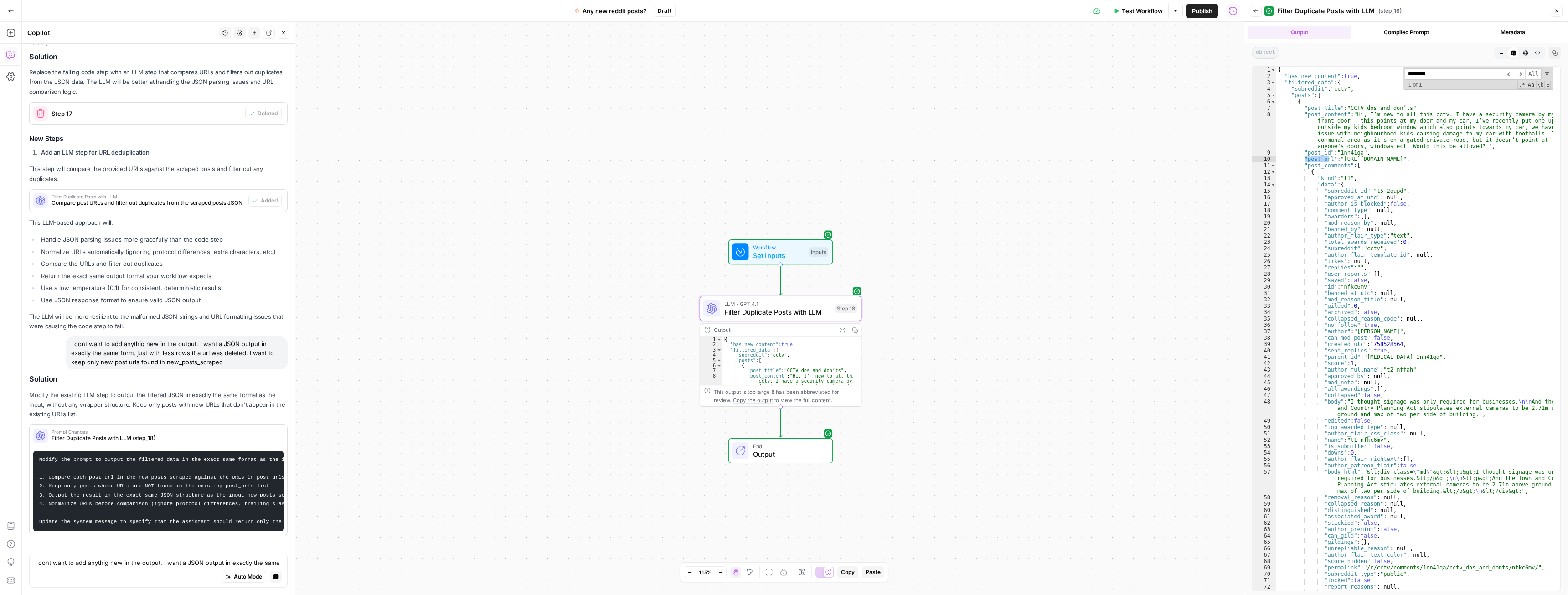
scroll to position [1209, 0]
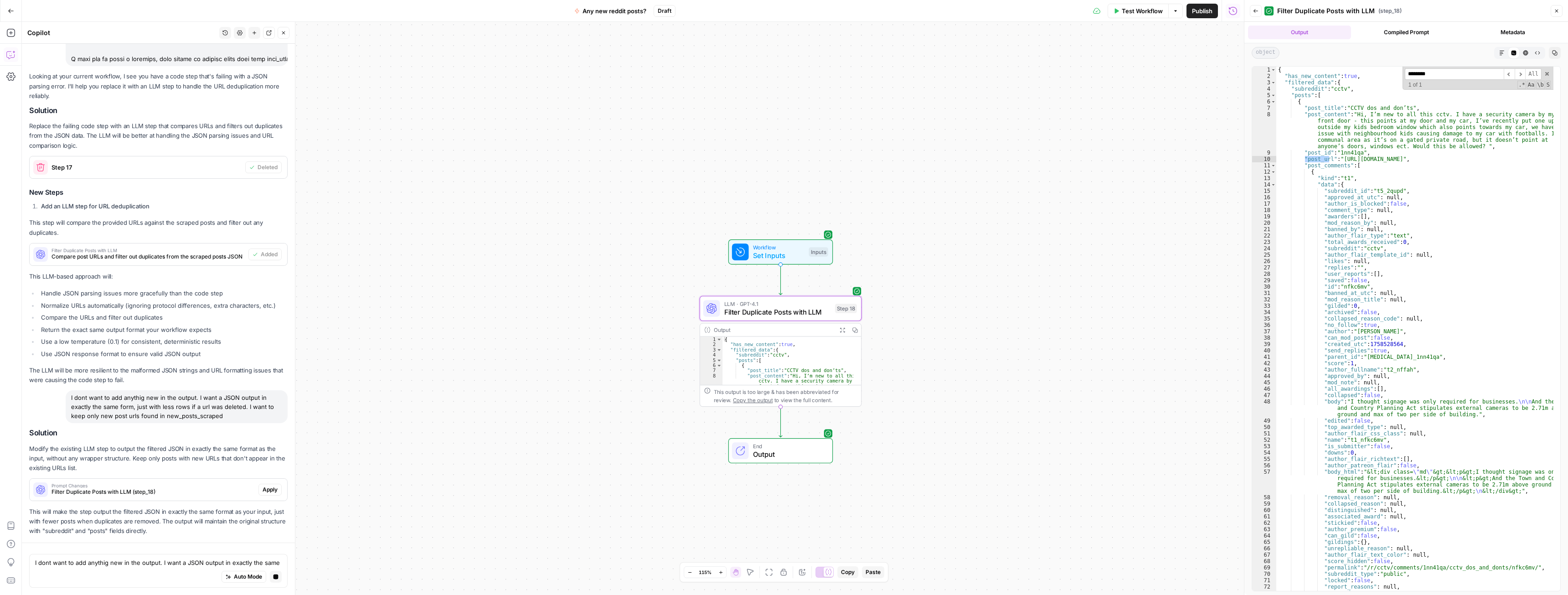
click at [259, 493] on button "Apply" at bounding box center [270, 490] width 23 height 12
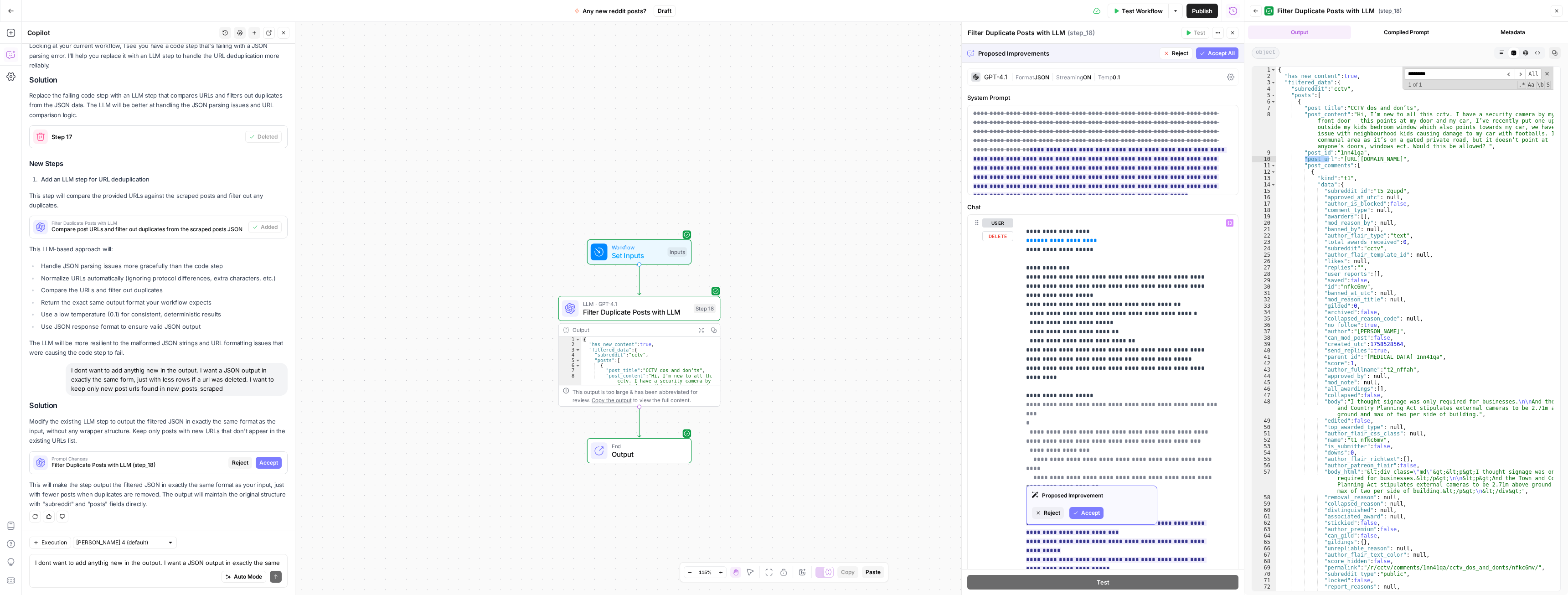
scroll to position [66, 0]
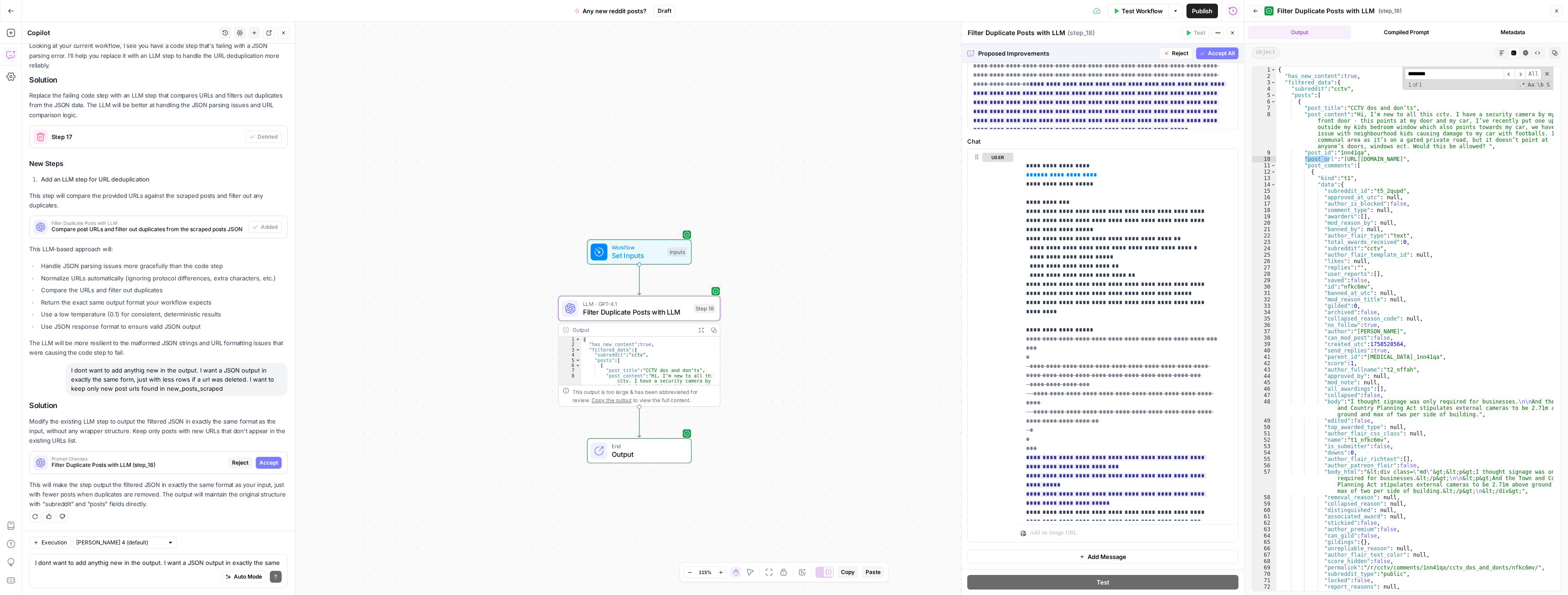
click at [259, 464] on span "Accept" at bounding box center [268, 462] width 19 height 8
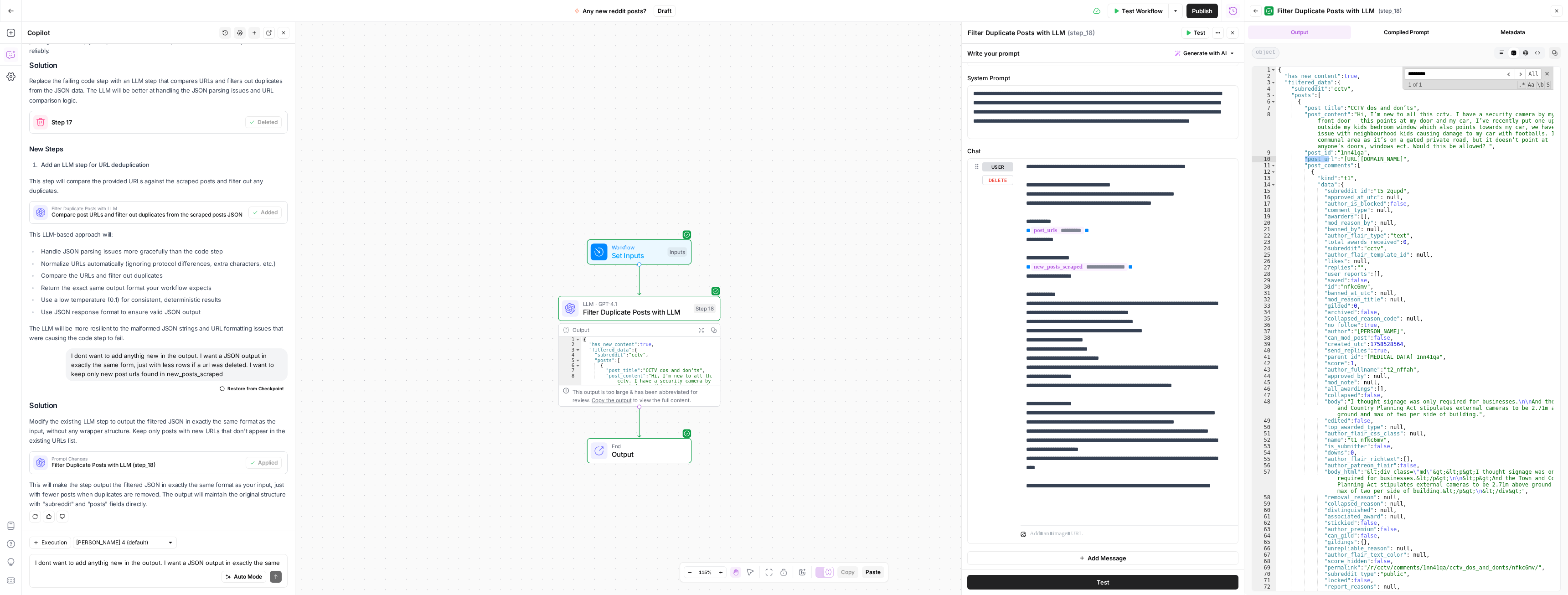
scroll to position [21, 0]
click at [147, 568] on div "Auto Mode Send" at bounding box center [158, 577] width 247 height 20
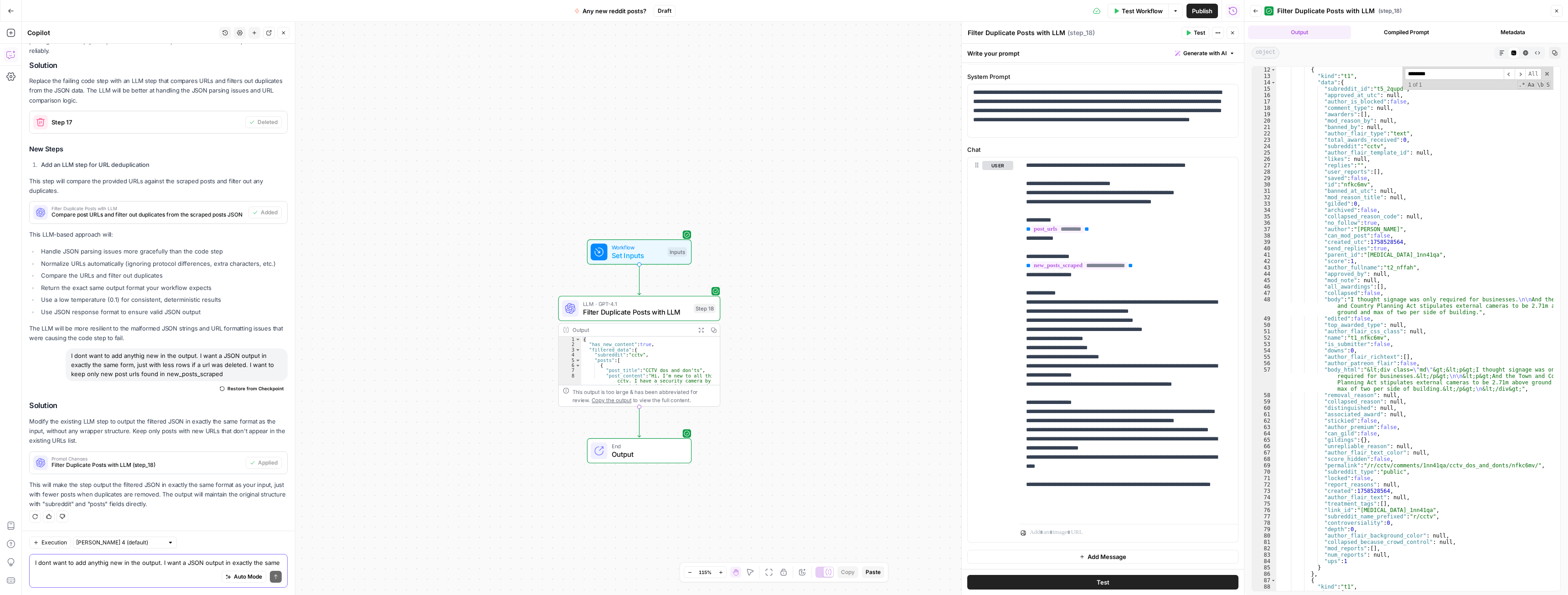
scroll to position [0, 0]
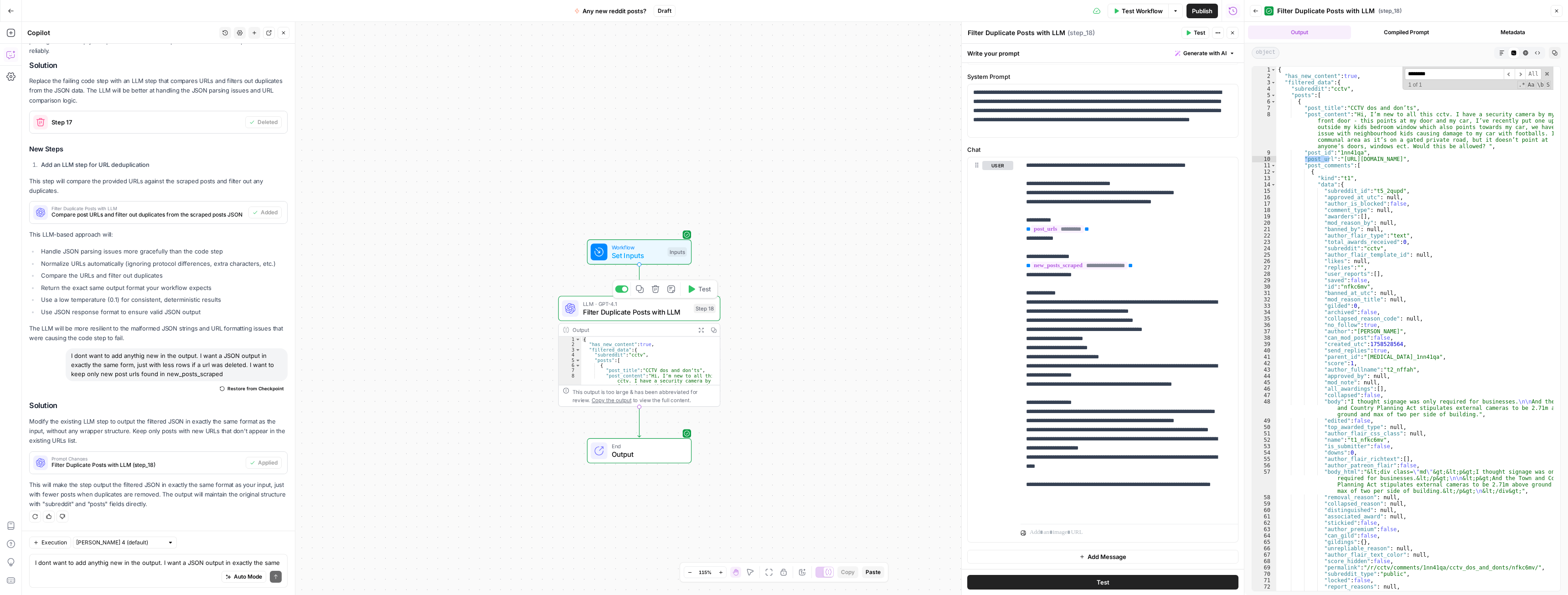
click at [637, 312] on span "Filter Duplicate Posts with LLM" at bounding box center [636, 312] width 107 height 10
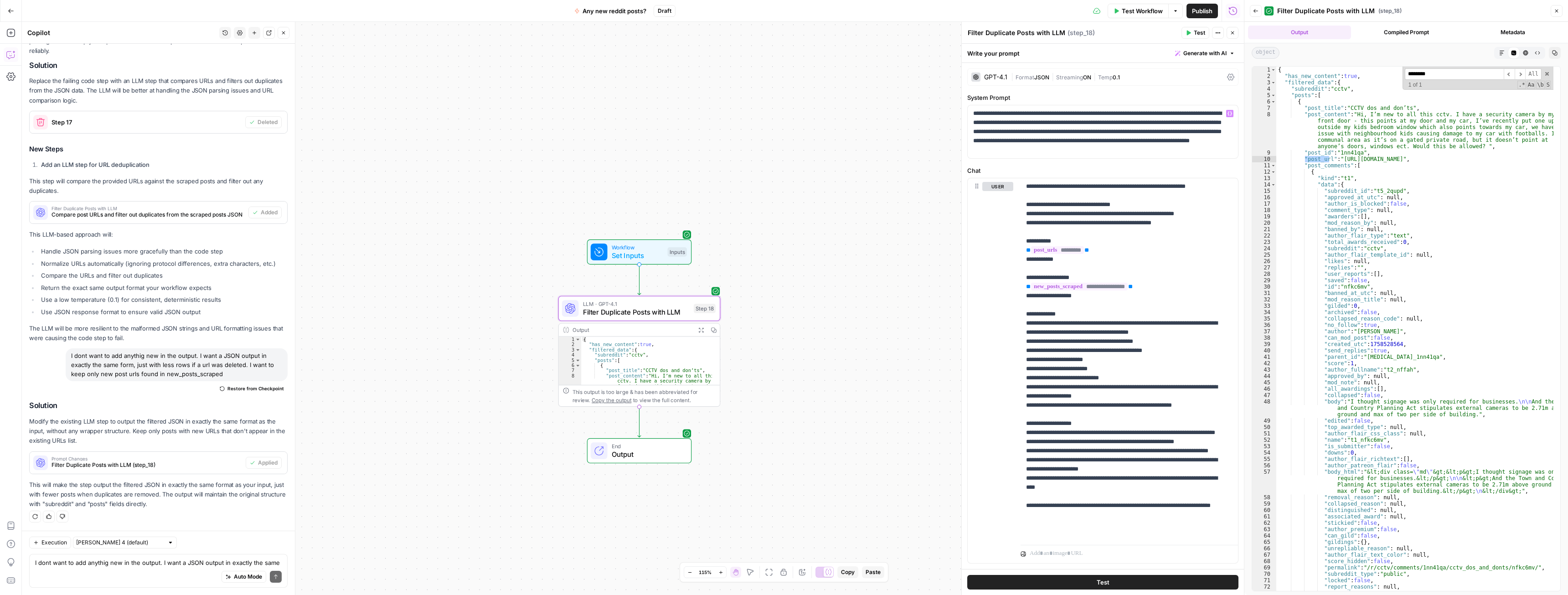
click at [1004, 74] on div "GPT-4.1" at bounding box center [996, 77] width 23 height 6
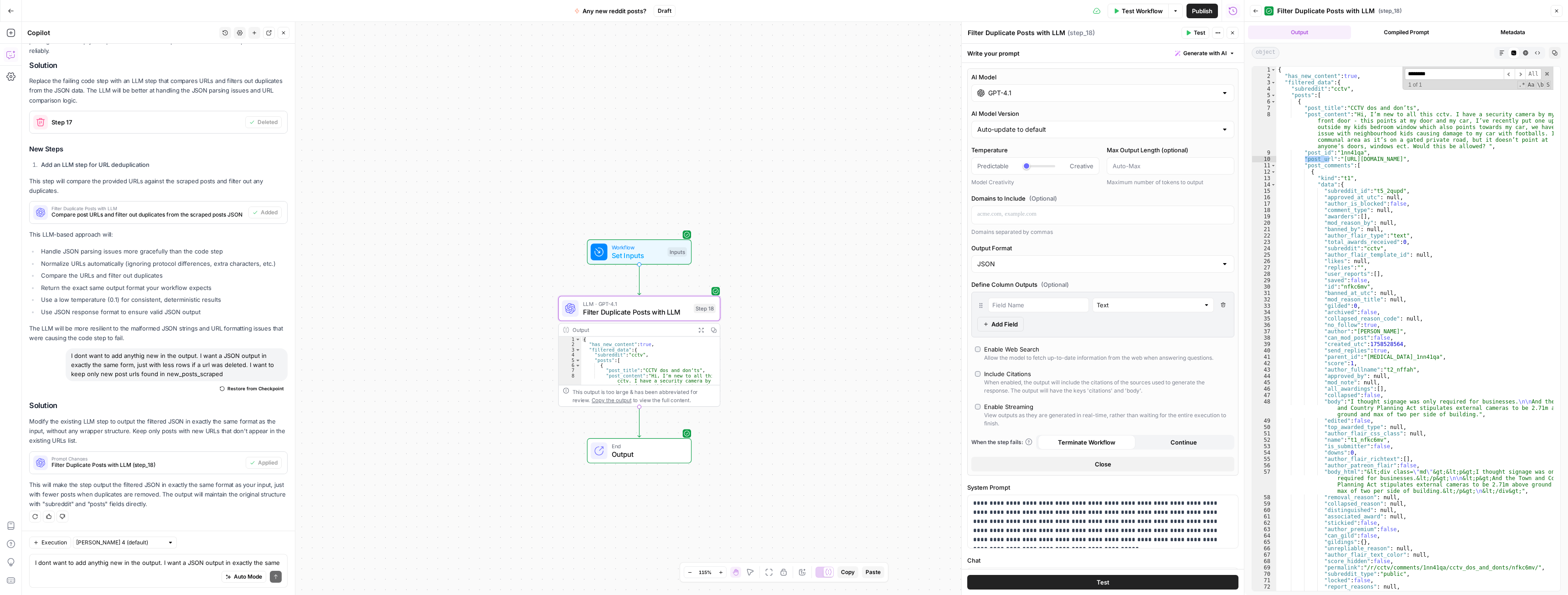
click at [1029, 92] on input "GPT-4.1" at bounding box center [1102, 93] width 229 height 9
click at [1030, 121] on button "OpenAI" at bounding box center [1027, 117] width 32 height 15
click at [1074, 185] on label "GPT-5 Nano Fastest, most cost-efficient version of GPT-5 chat Vision Capabiliti…" at bounding box center [1037, 176] width 122 height 57
type input "GPT-5 Nano"
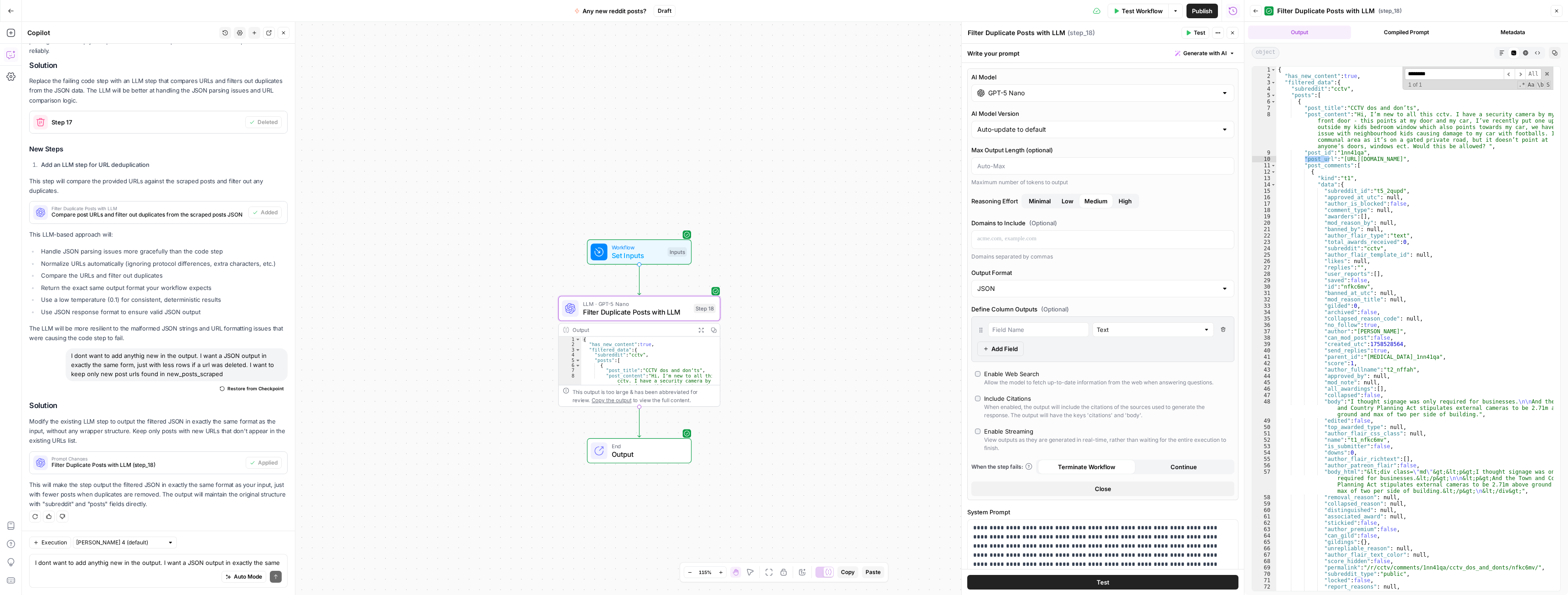
click at [1063, 490] on button "Close" at bounding box center [1103, 489] width 263 height 15
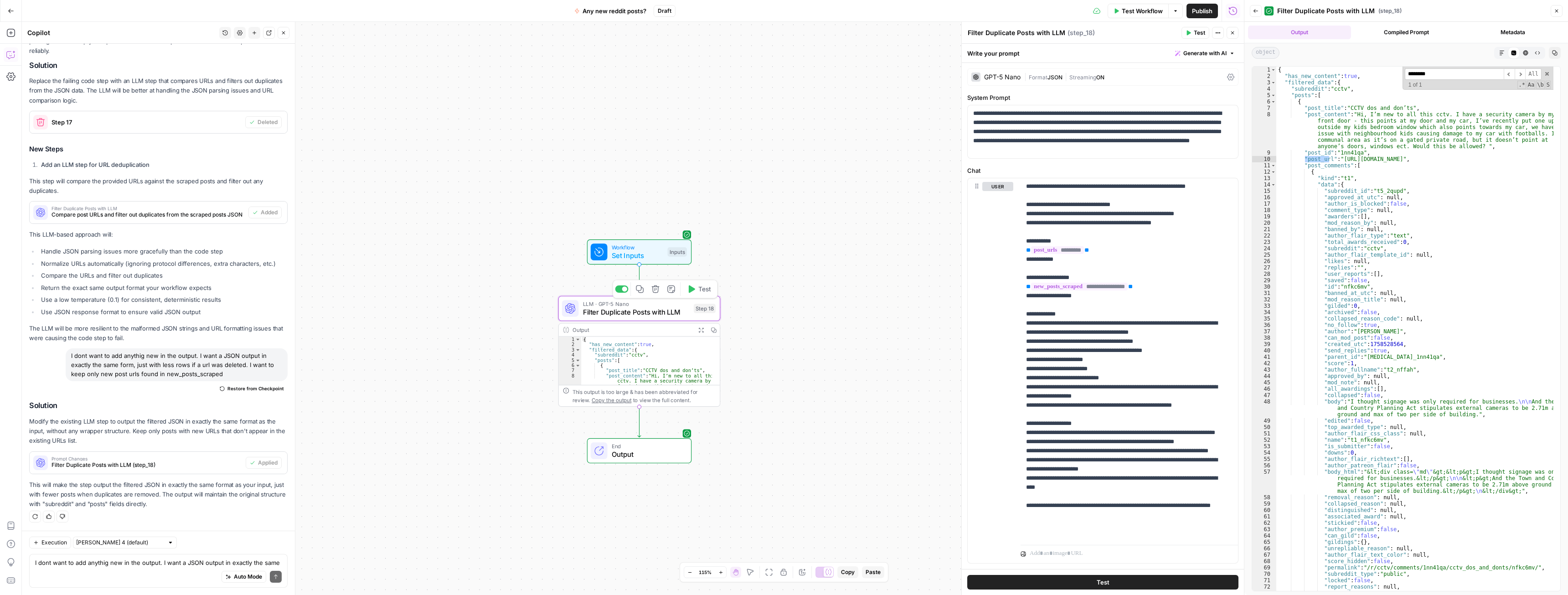
click at [695, 292] on button "Test" at bounding box center [699, 289] width 32 height 13
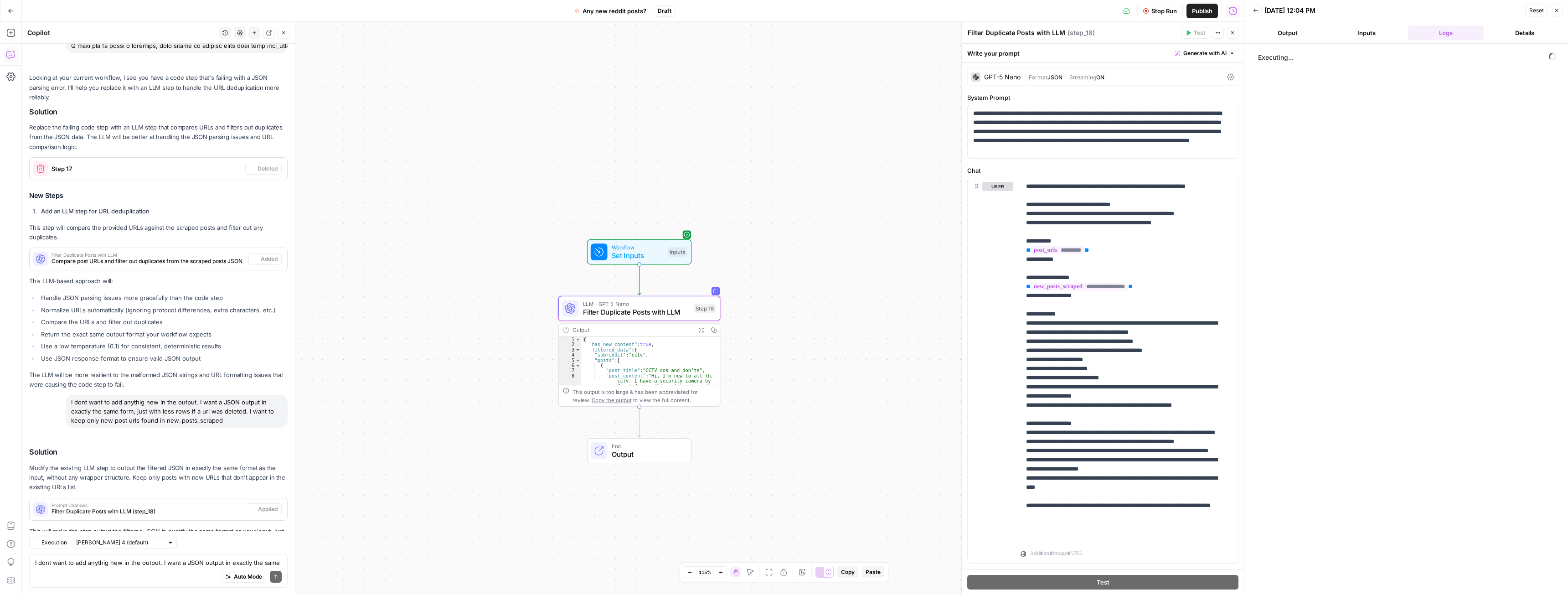
scroll to position [1191, 0]
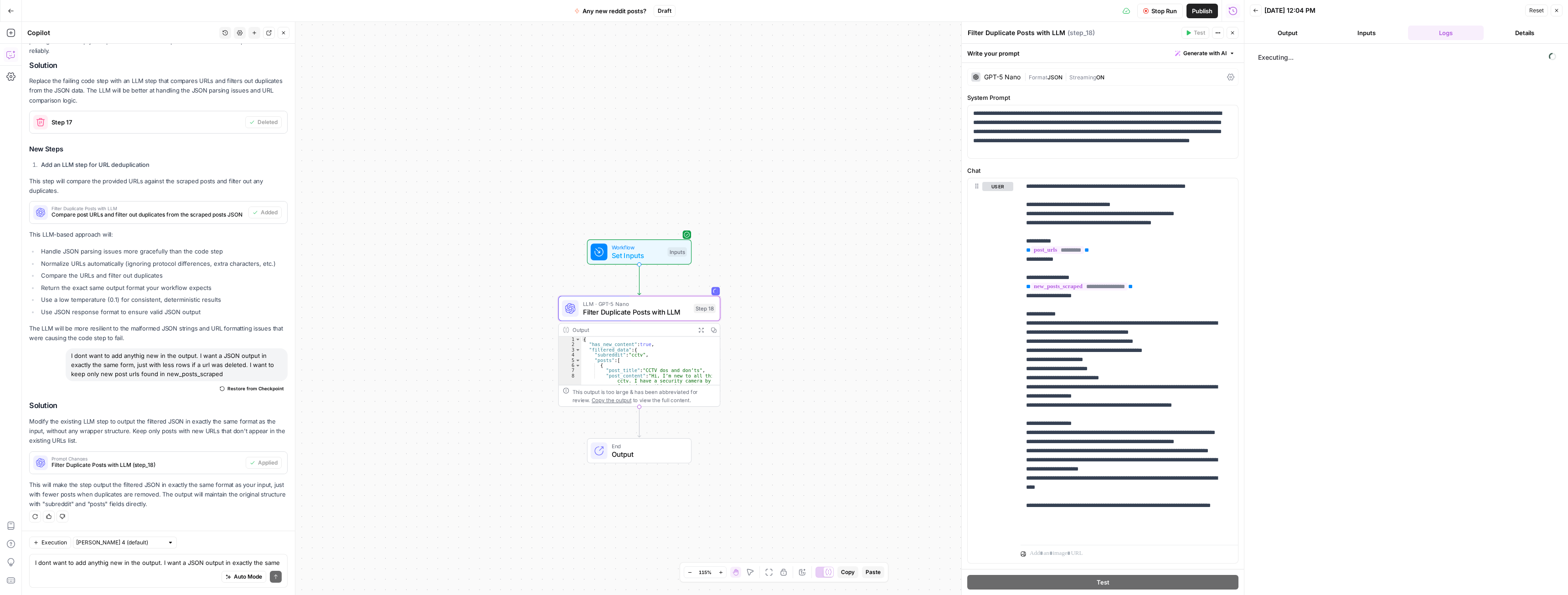
click at [1508, 31] on button "Details" at bounding box center [1525, 33] width 75 height 15
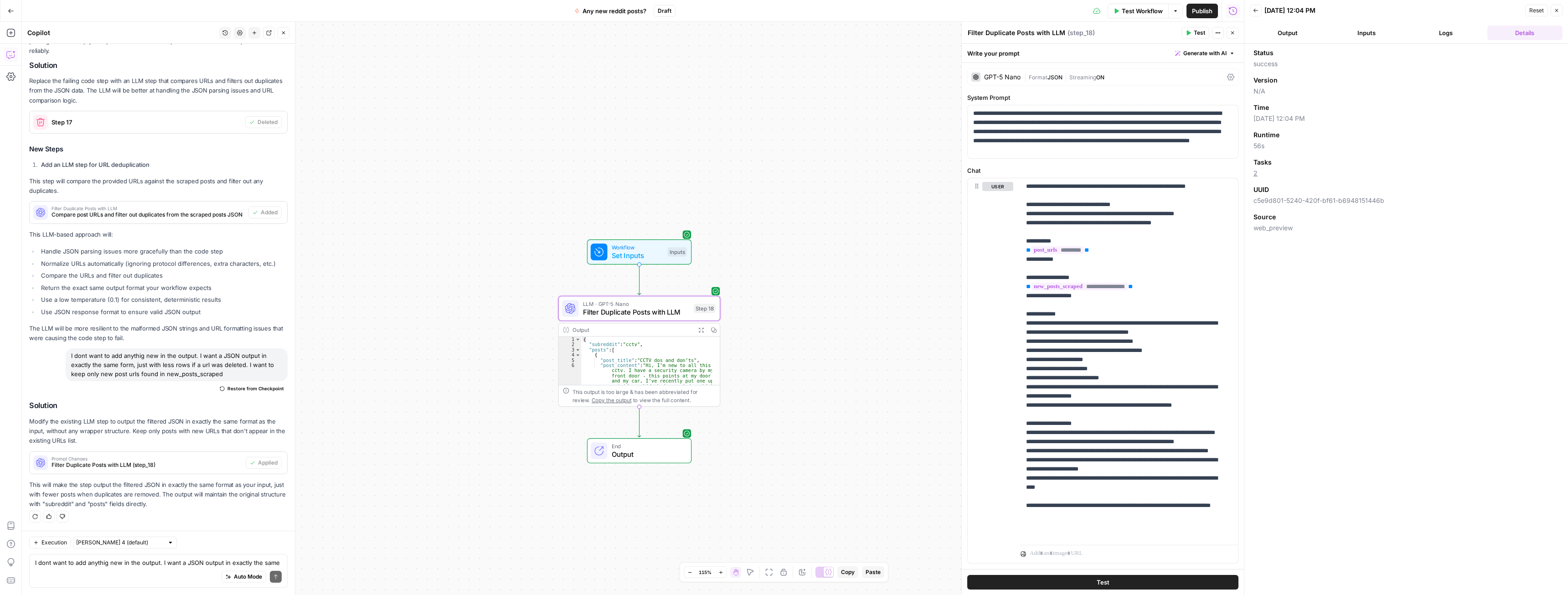
click at [1440, 31] on button "Logs" at bounding box center [1446, 33] width 75 height 15
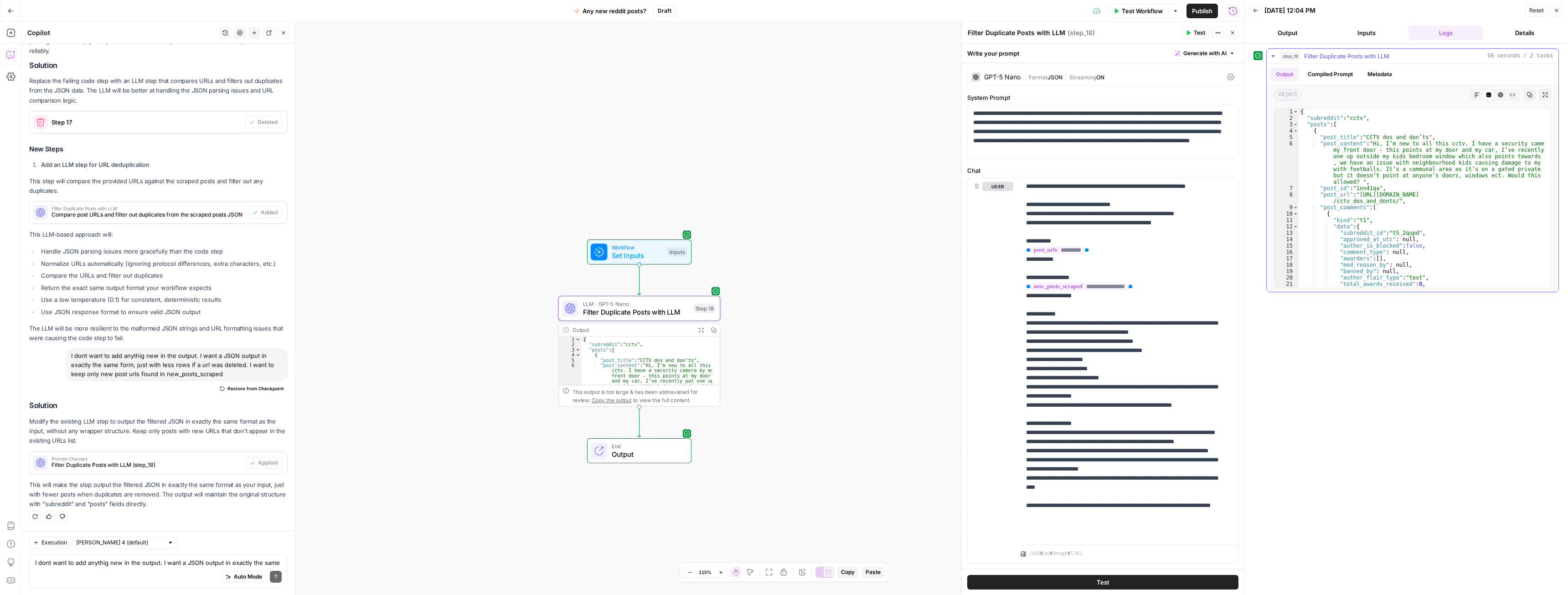
click at [1545, 96] on icon "button" at bounding box center [1545, 94] width 5 height 5
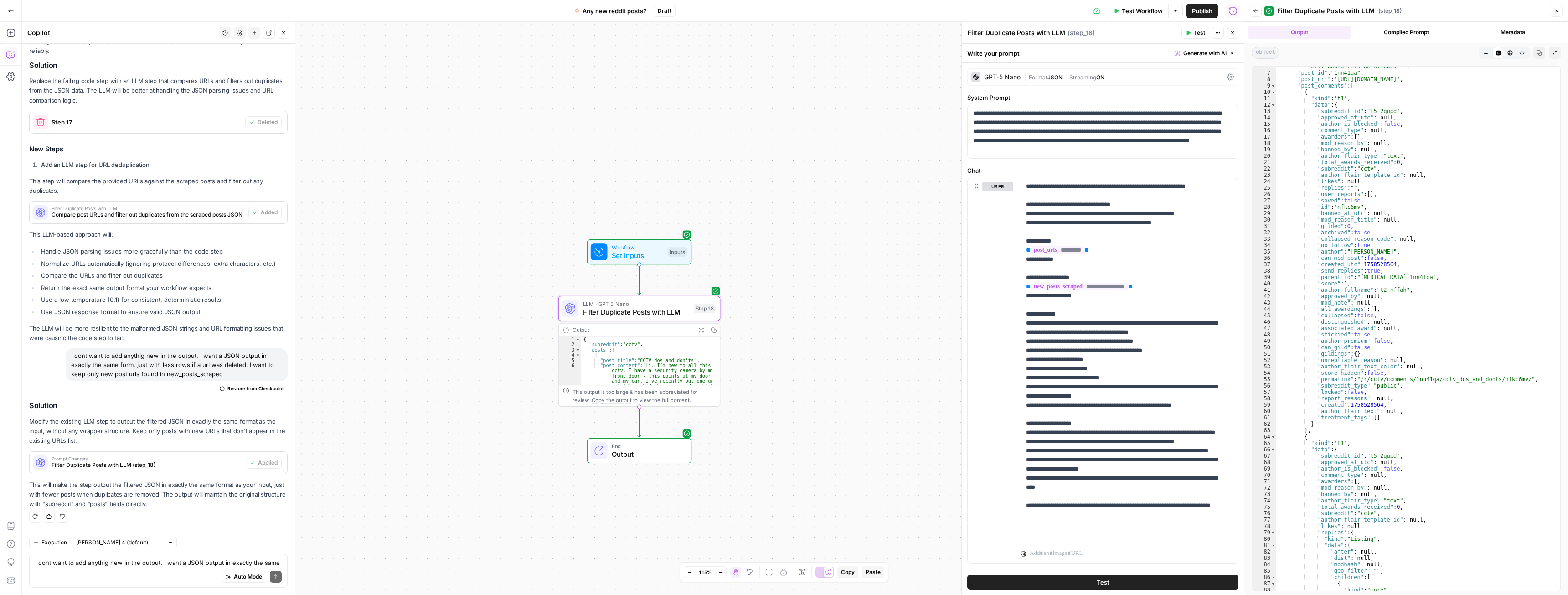
scroll to position [0, 0]
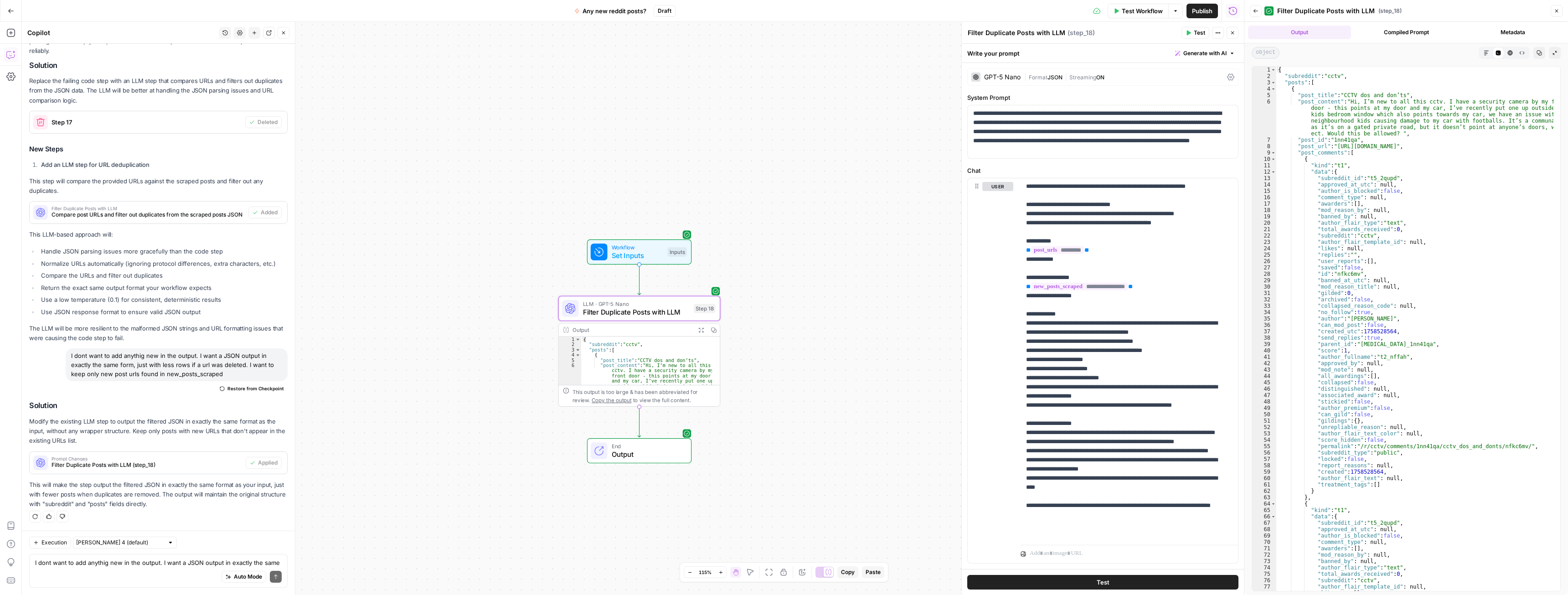
click at [148, 572] on div "Auto Mode Send" at bounding box center [158, 577] width 247 height 20
type textarea "I"
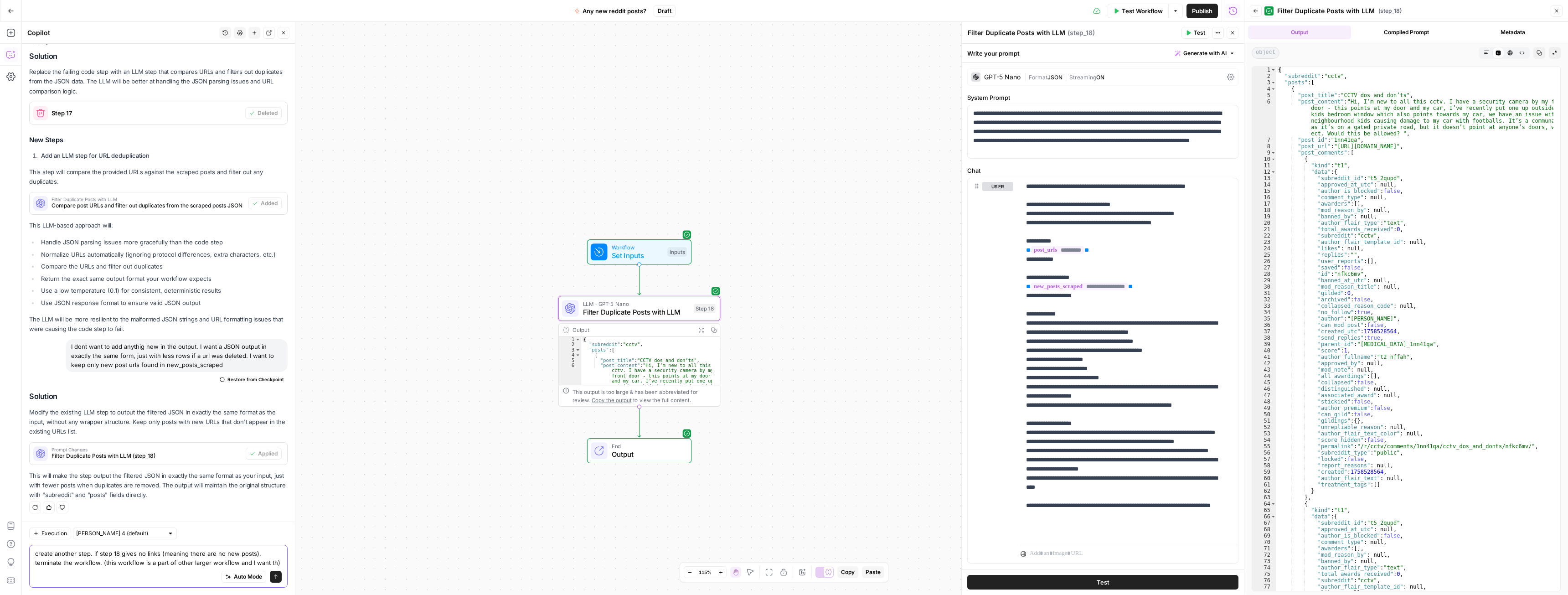
scroll to position [1209, 0]
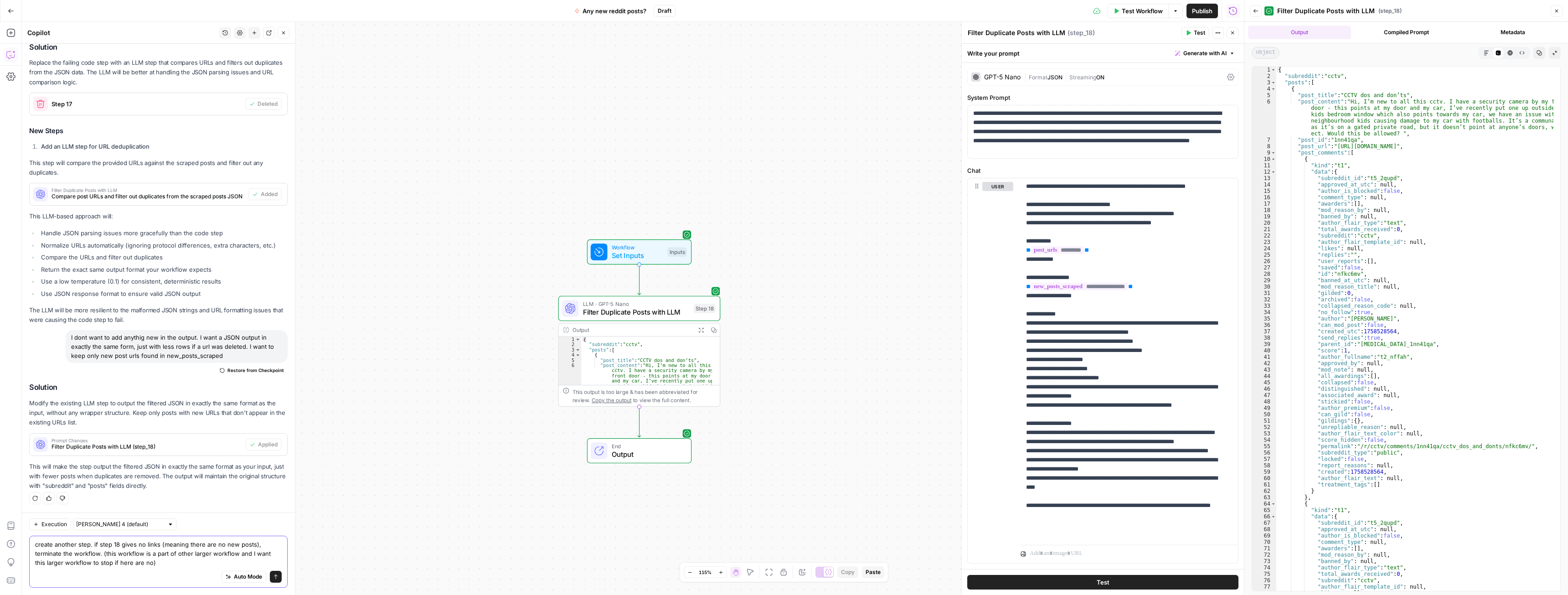
type textarea "create another step. if step 18 gives no links (meaning there are no new posts)…"
click at [662, 306] on span "LLM · GPT-5 Nano" at bounding box center [636, 303] width 107 height 8
click at [1081, 146] on p "**********" at bounding box center [1099, 132] width 253 height 46
click at [1088, 257] on p "**********" at bounding box center [1126, 360] width 200 height 356
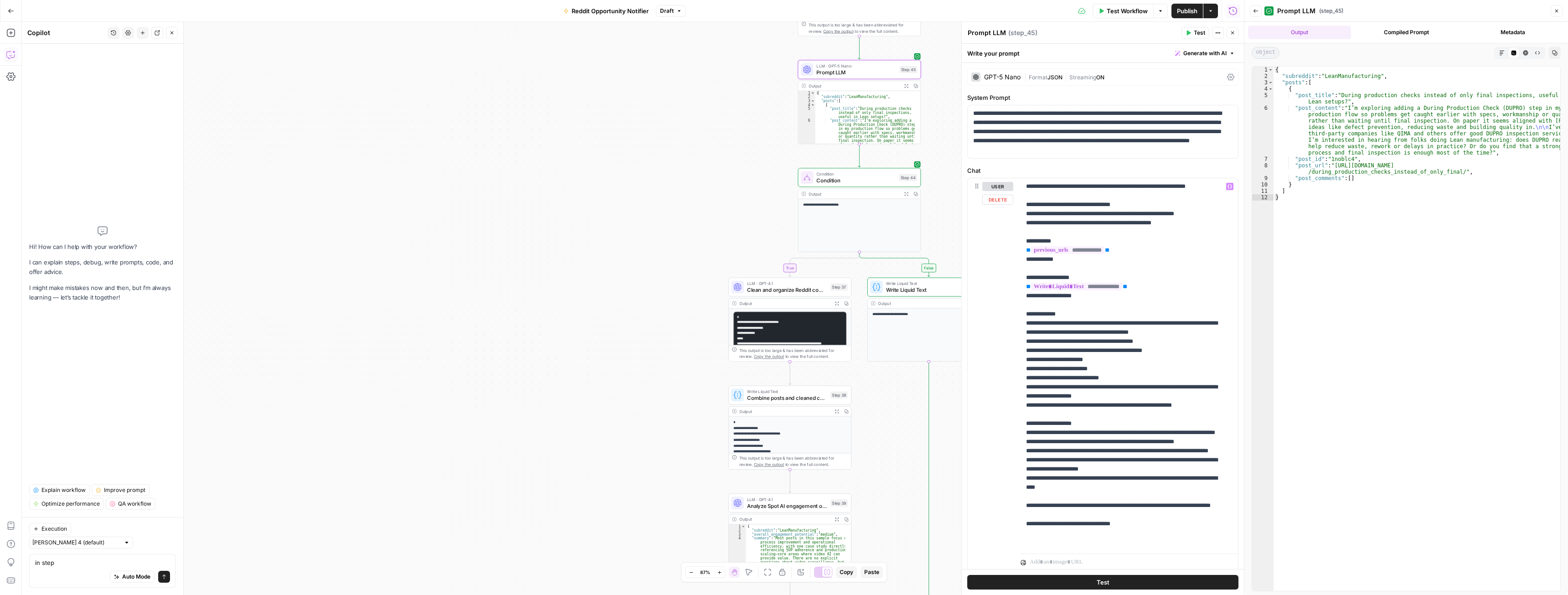
scroll to position [10, 0]
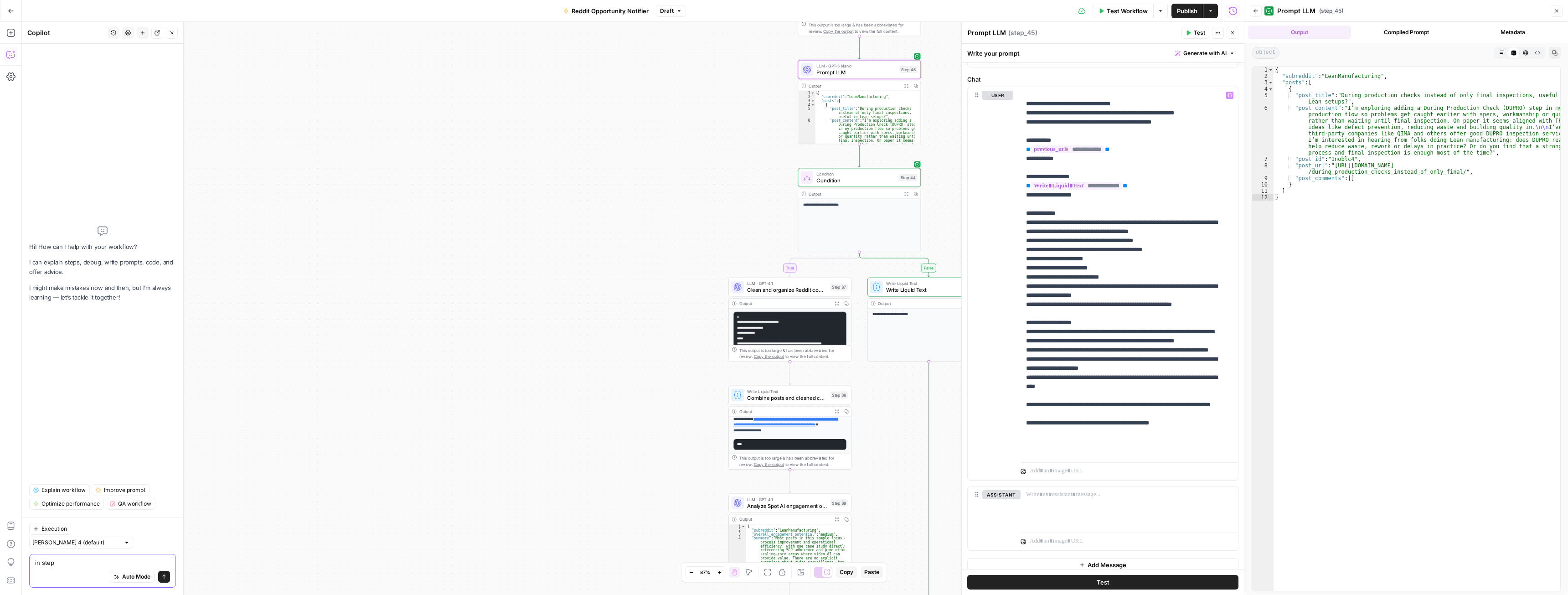
click at [89, 560] on textarea "in step" at bounding box center [103, 563] width 135 height 9
type textarea "in step 44 i need to adjust the condition. if there is a valid JSON given by st…"
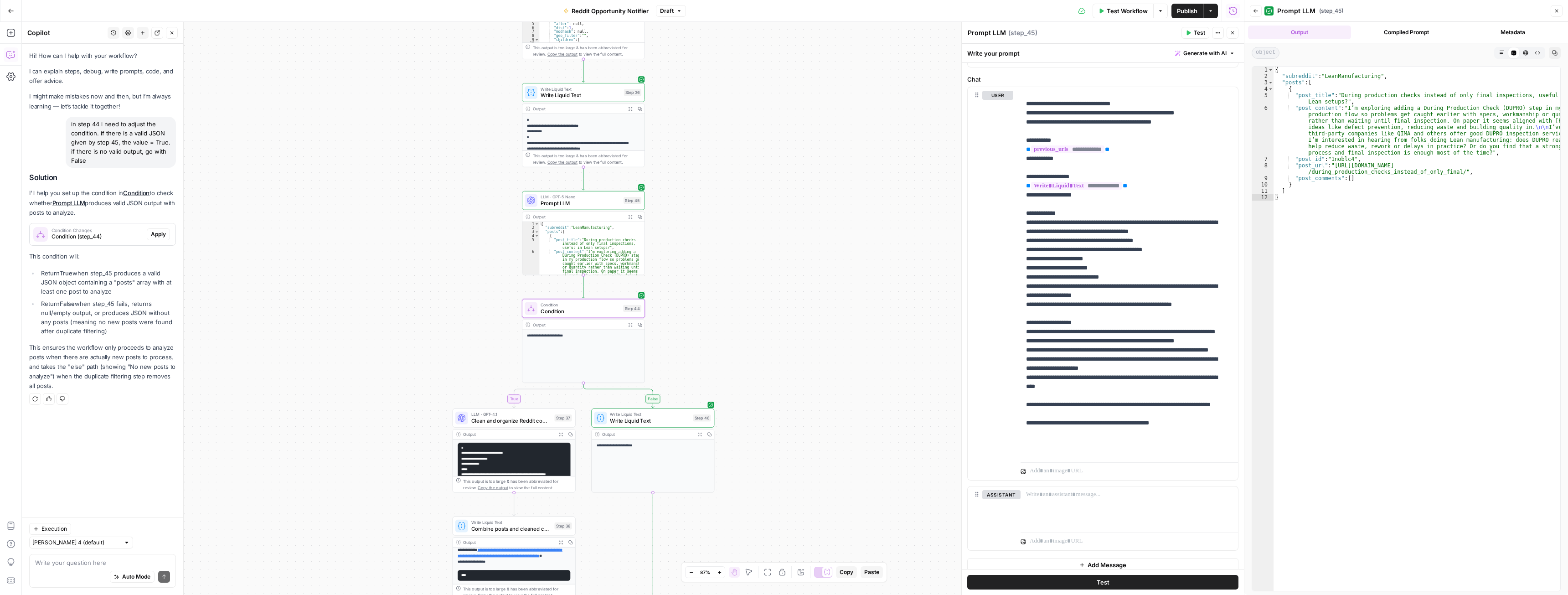
click at [155, 235] on span "Apply" at bounding box center [158, 234] width 15 height 8
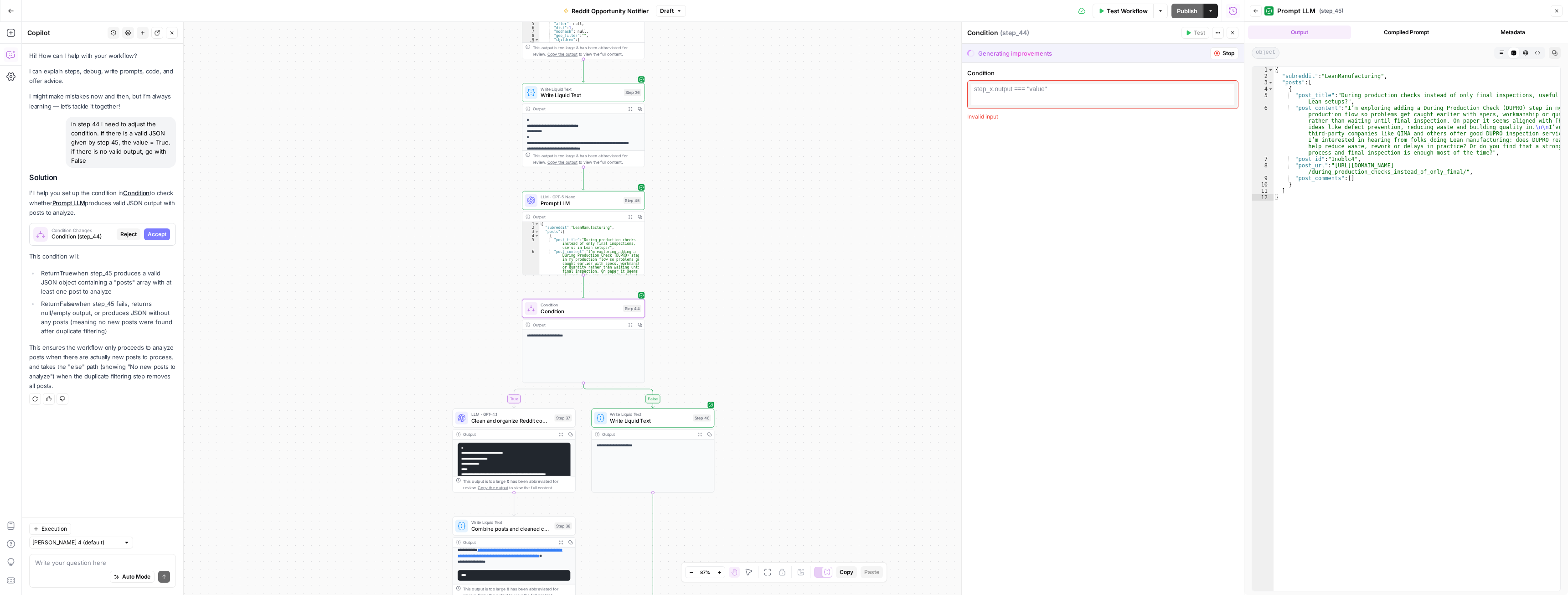
click at [156, 233] on span "Accept" at bounding box center [157, 234] width 19 height 8
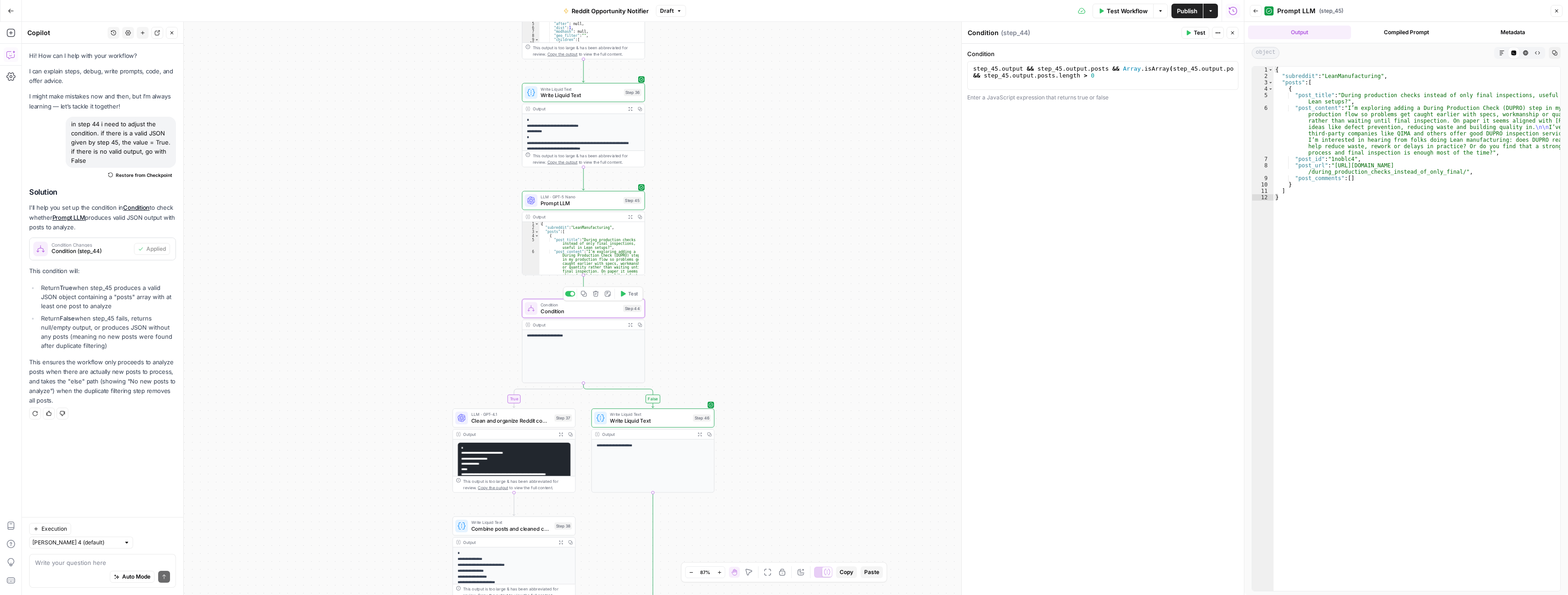
click at [630, 296] on span "Test" at bounding box center [633, 294] width 10 height 7
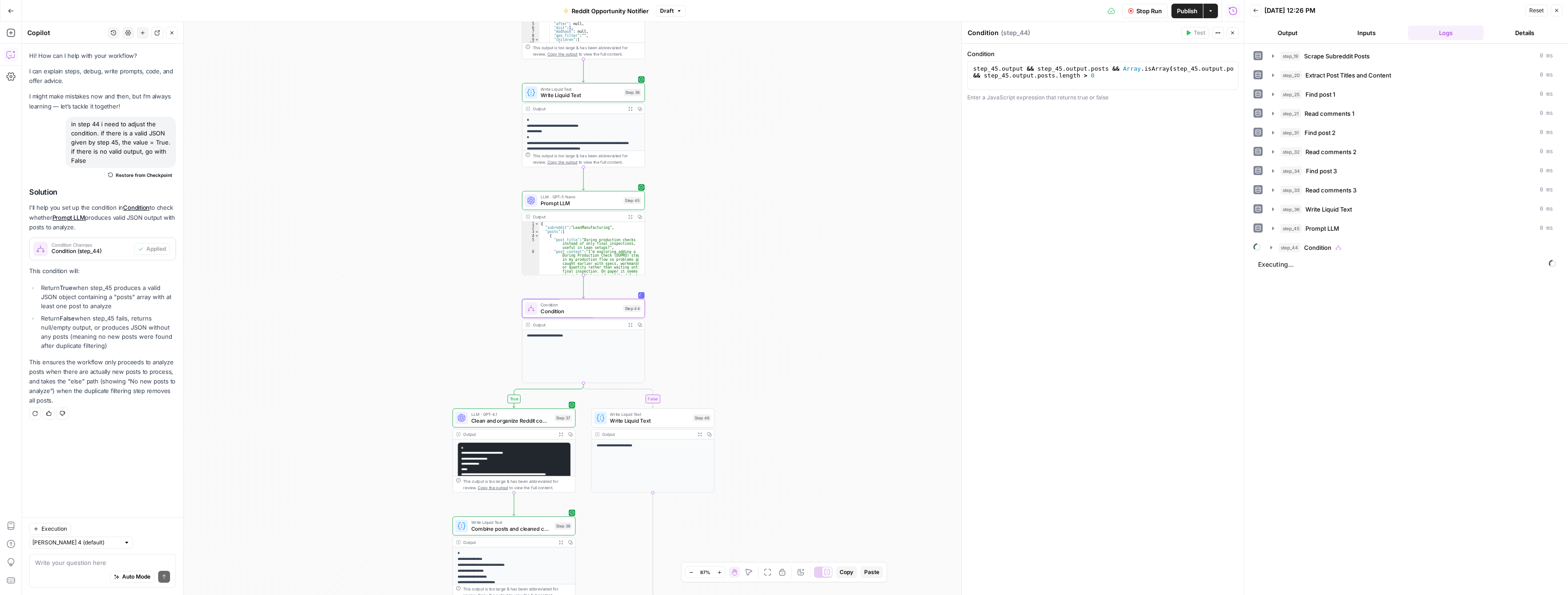
click at [1148, 10] on span "Stop Run" at bounding box center [1149, 10] width 26 height 9
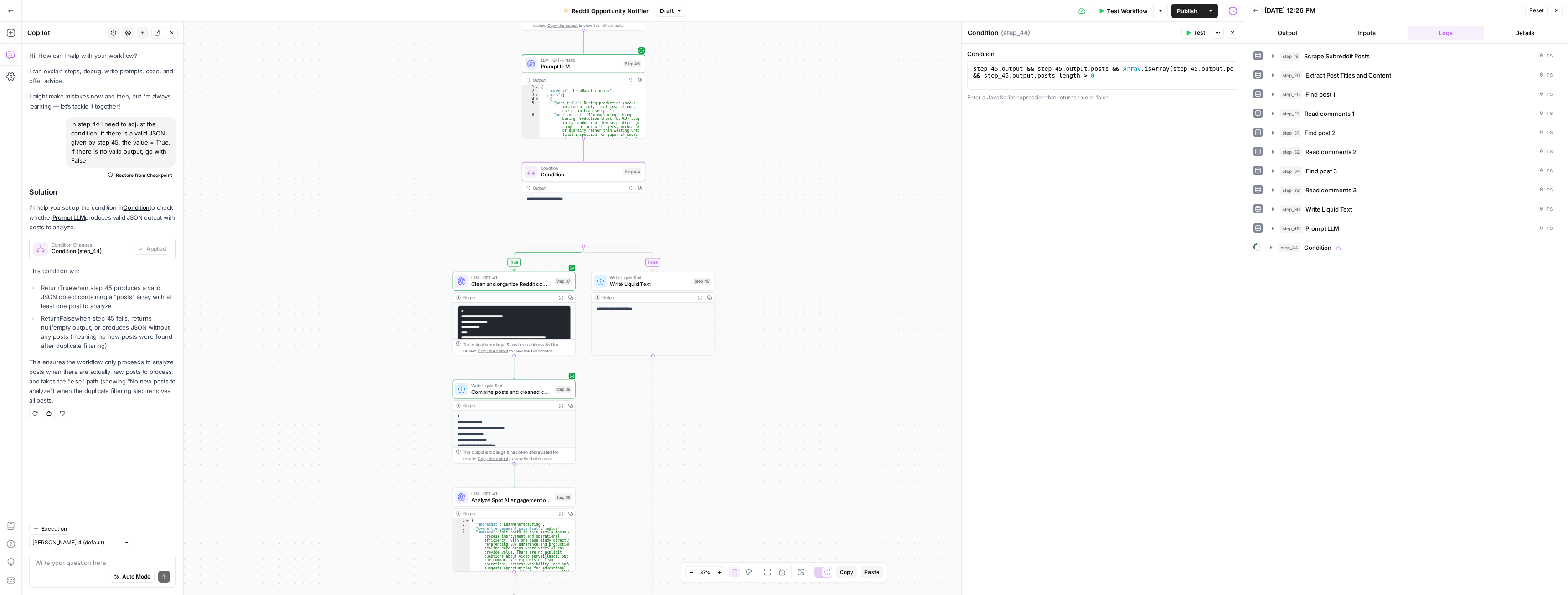
click at [631, 188] on icon "button" at bounding box center [631, 188] width 4 height 4
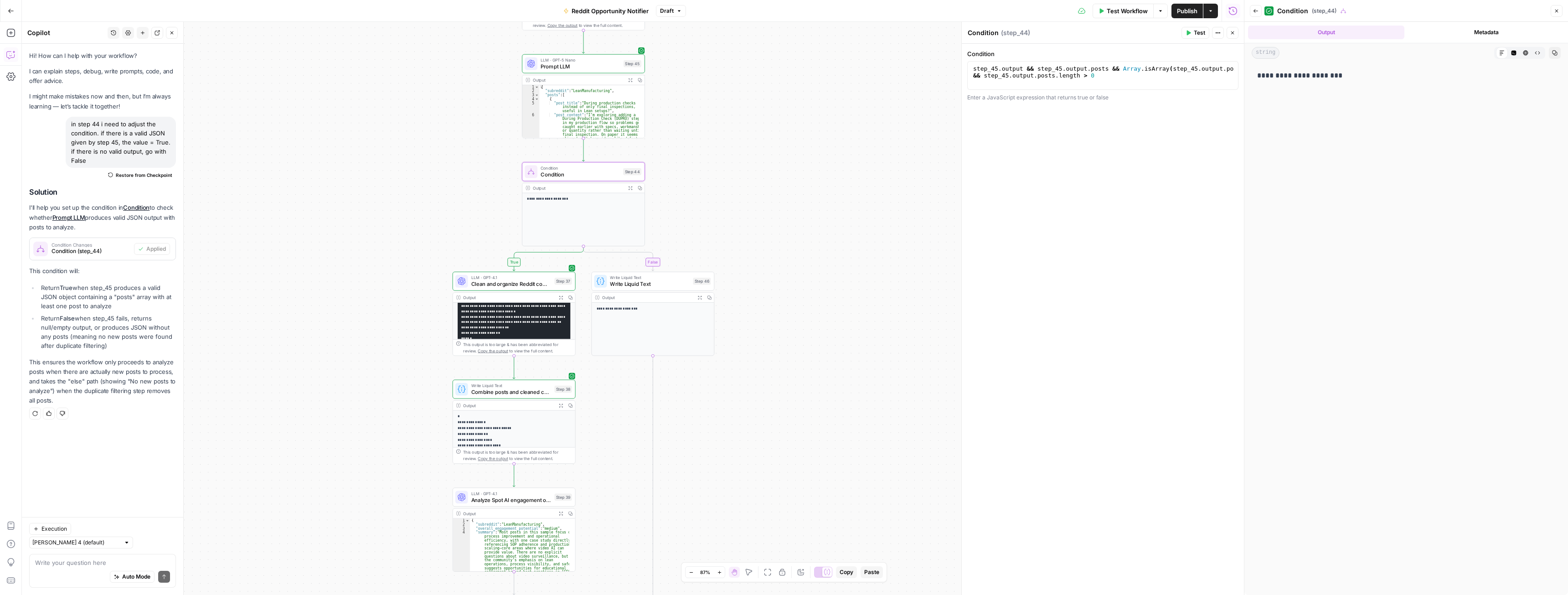
scroll to position [157, 0]
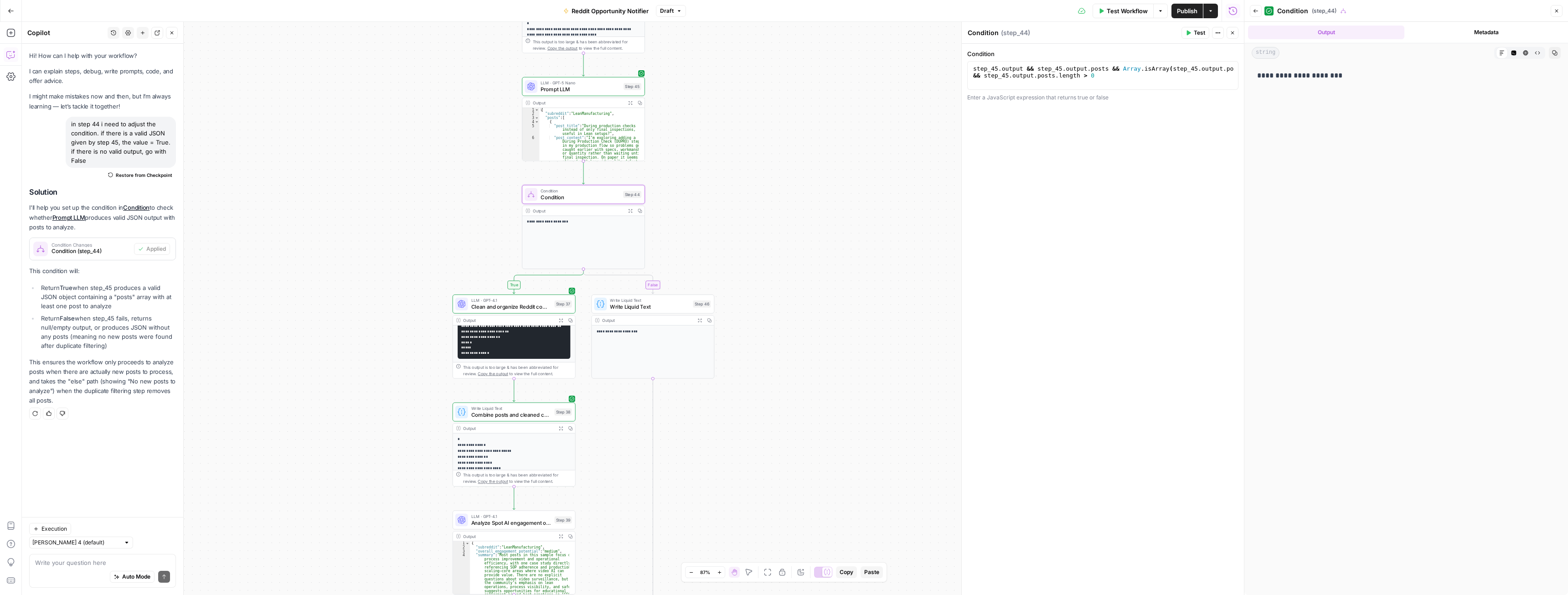
click at [1115, 10] on span "Test Workflow" at bounding box center [1127, 10] width 41 height 9
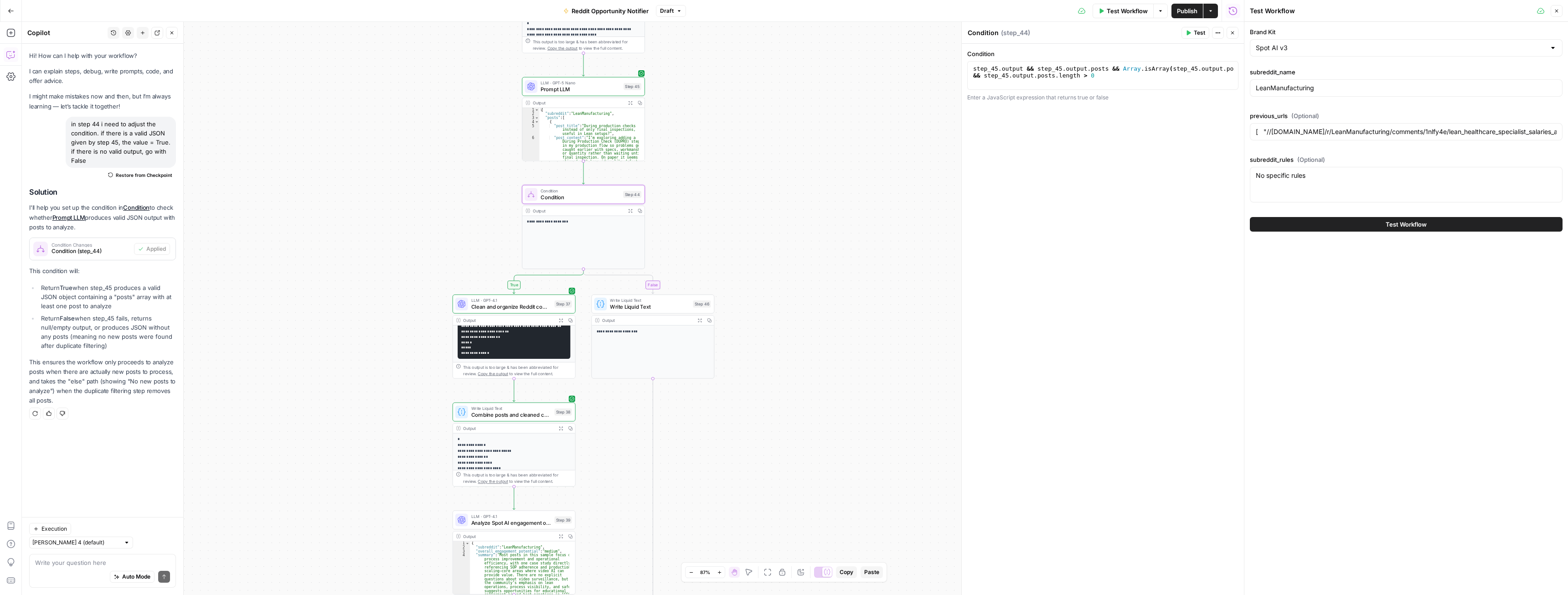
scroll to position [83, 0]
click at [1304, 227] on button "Test Workflow" at bounding box center [1406, 224] width 313 height 15
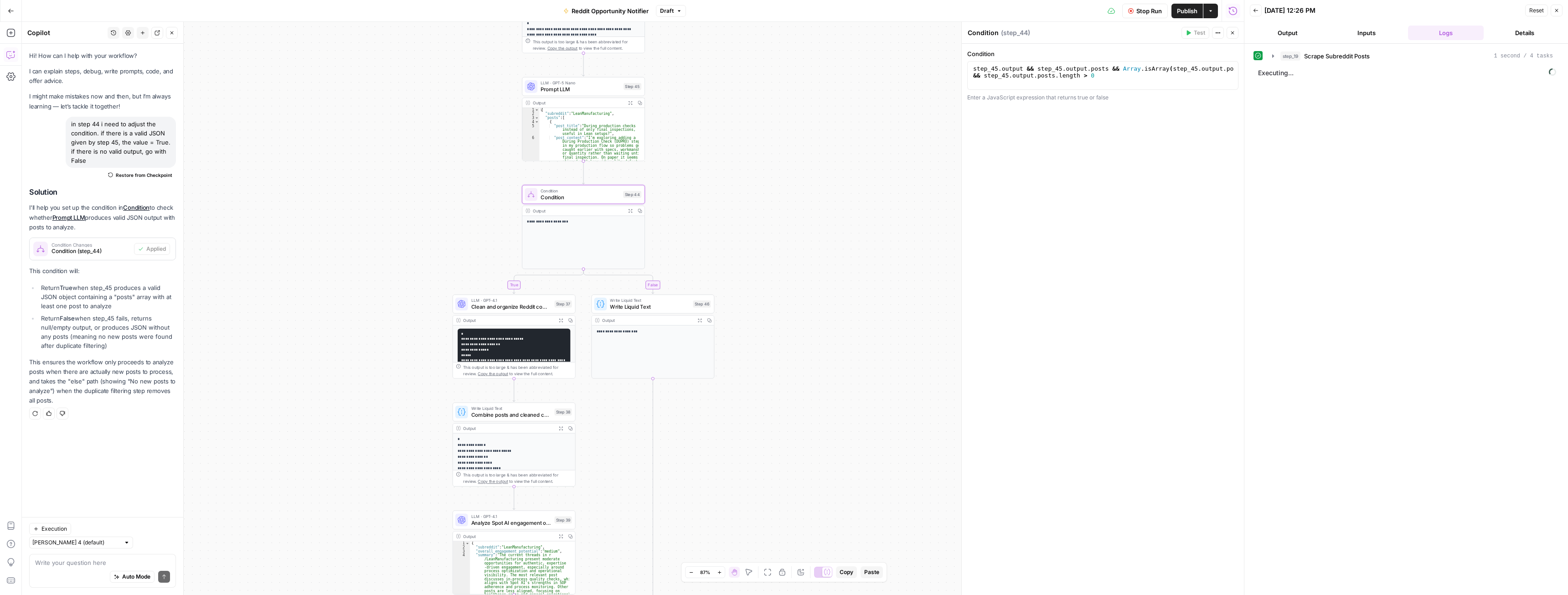
click at [1230, 33] on icon "button" at bounding box center [1232, 32] width 5 height 5
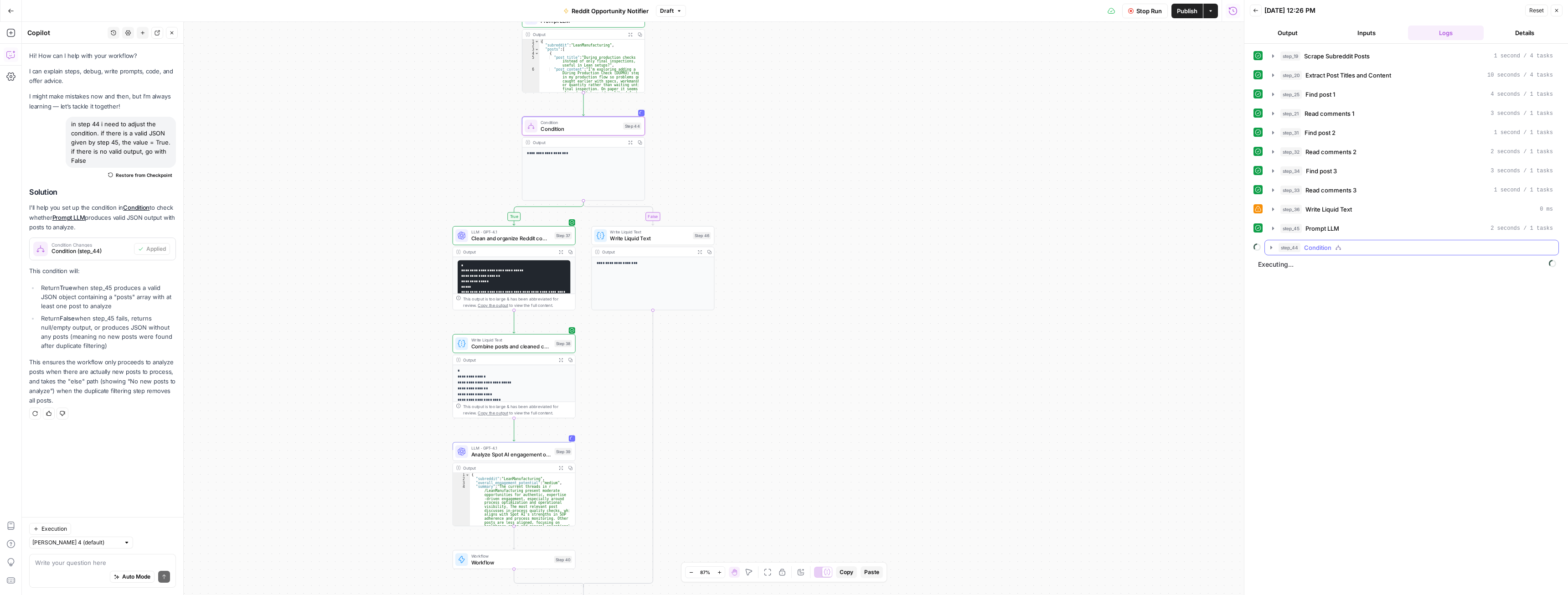
click at [1278, 252] on button "step_44 Condition" at bounding box center [1412, 248] width 293 height 15
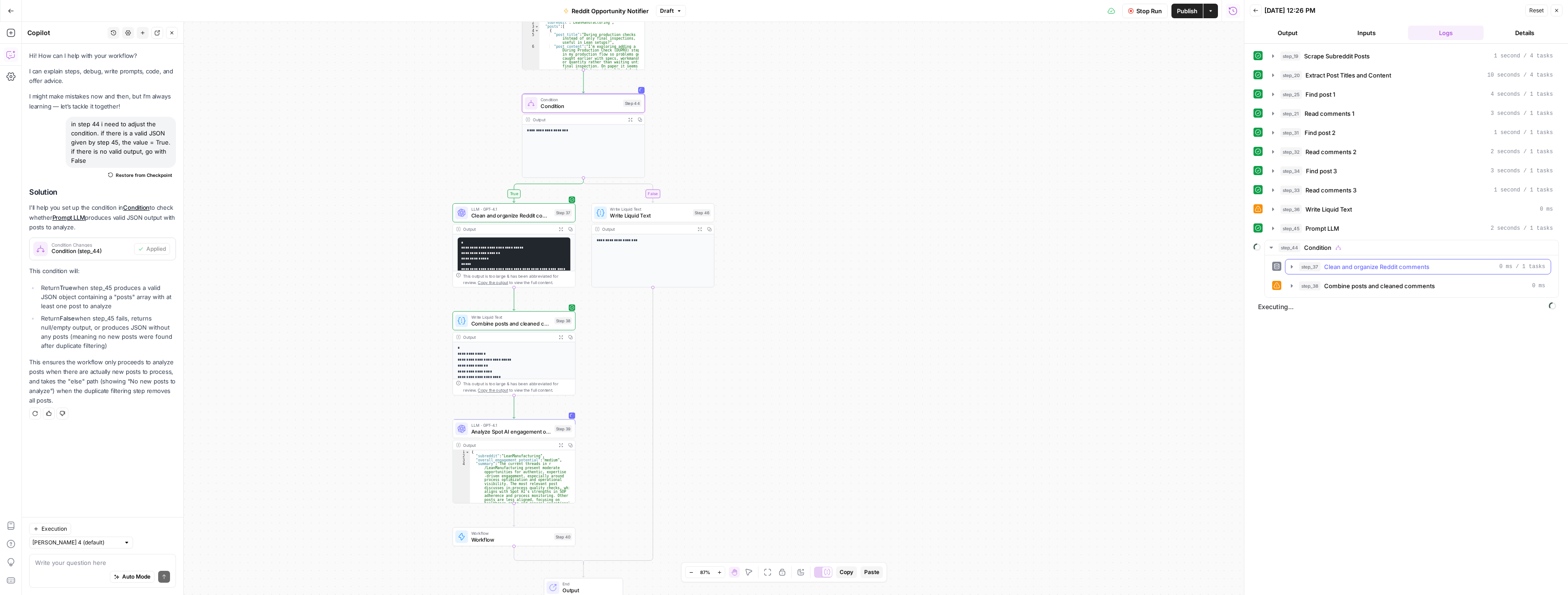
click at [1291, 265] on icon "button" at bounding box center [1292, 267] width 7 height 7
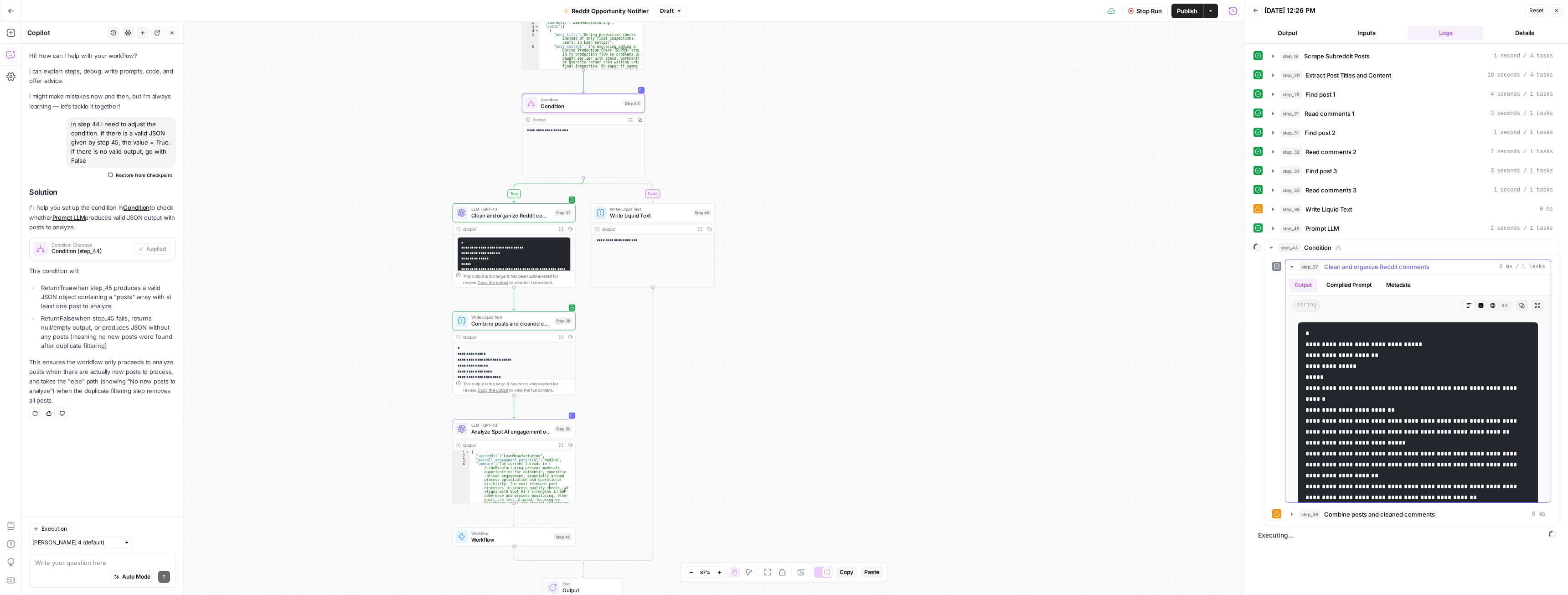
click at [1292, 265] on icon "button" at bounding box center [1292, 267] width 7 height 7
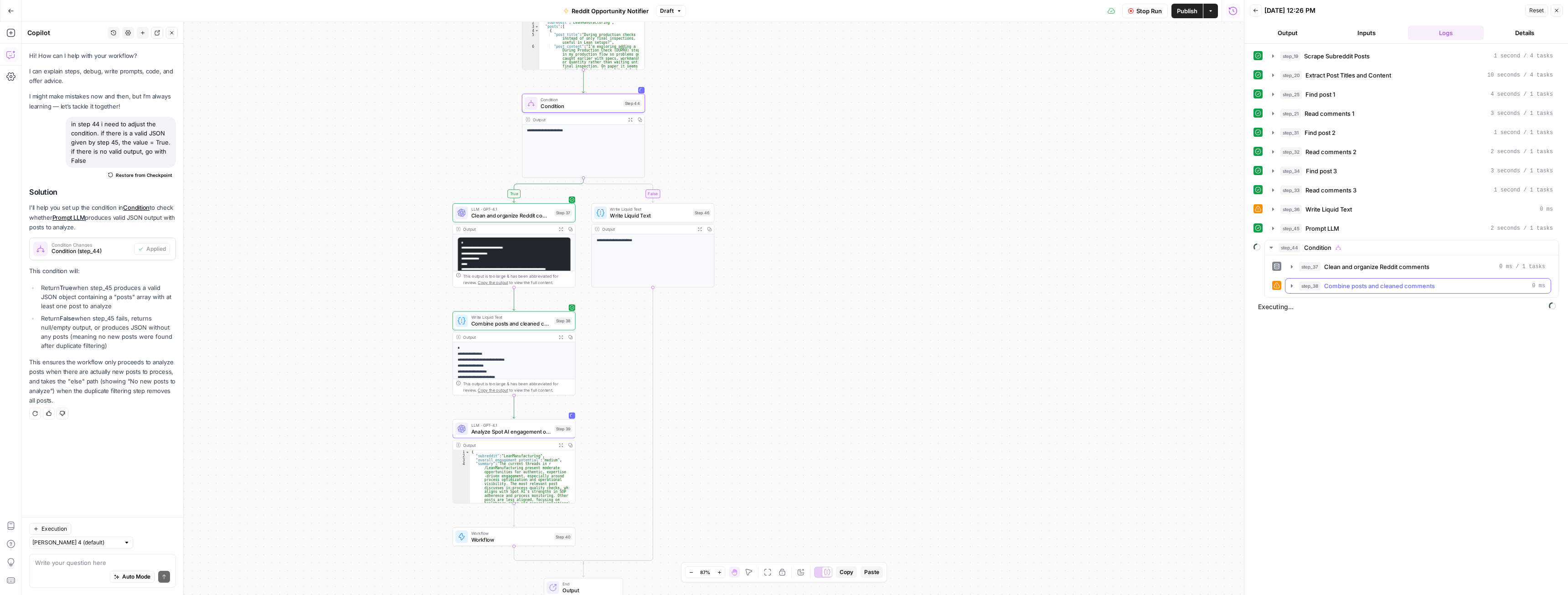
click at [1297, 289] on button "step_38 Combine posts and cleaned comments 0 ms" at bounding box center [1418, 286] width 265 height 15
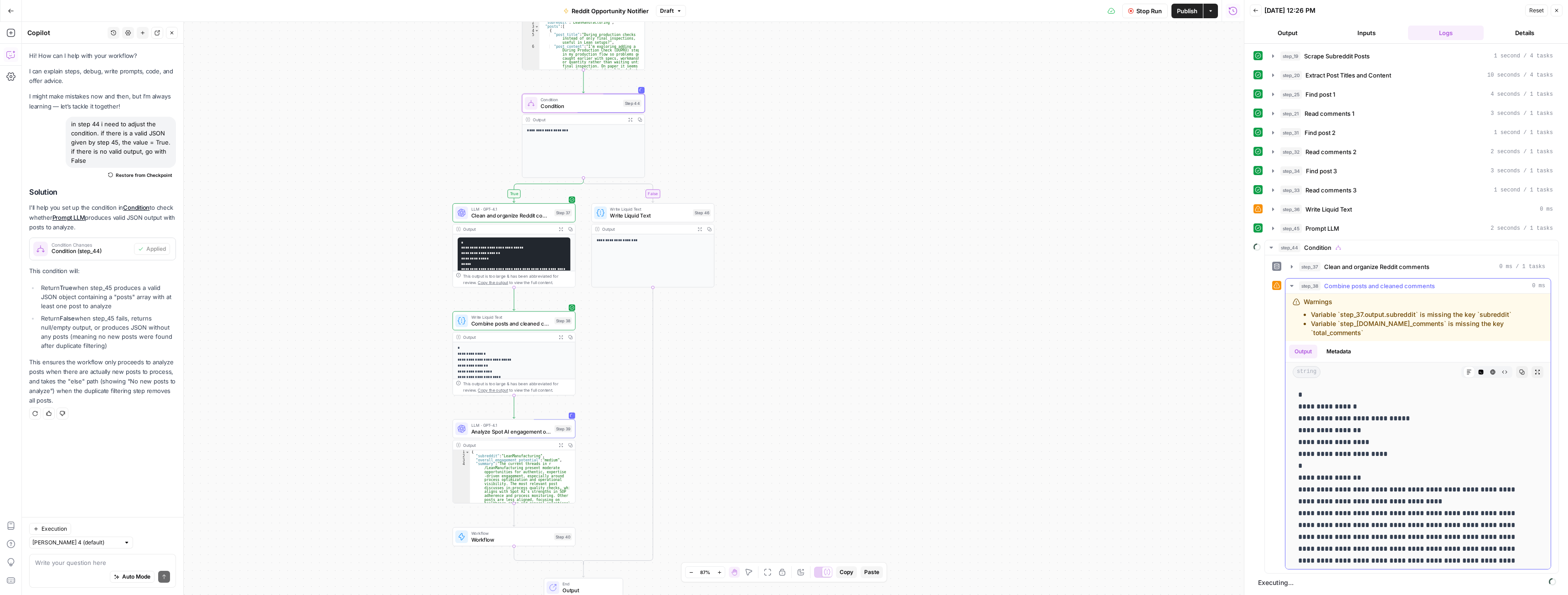
click at [1297, 289] on button "step_38 Combine posts and cleaned comments 0 ms" at bounding box center [1418, 286] width 265 height 15
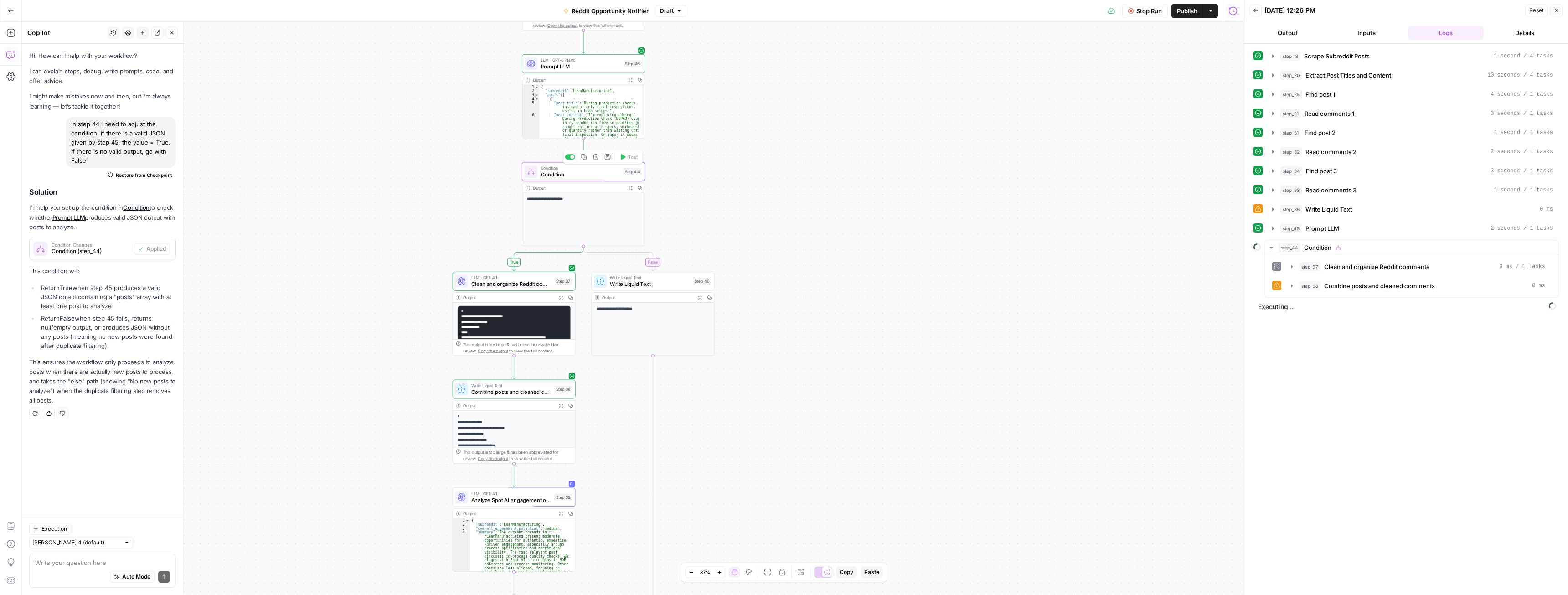
click at [590, 175] on span "Condition" at bounding box center [580, 174] width 79 height 8
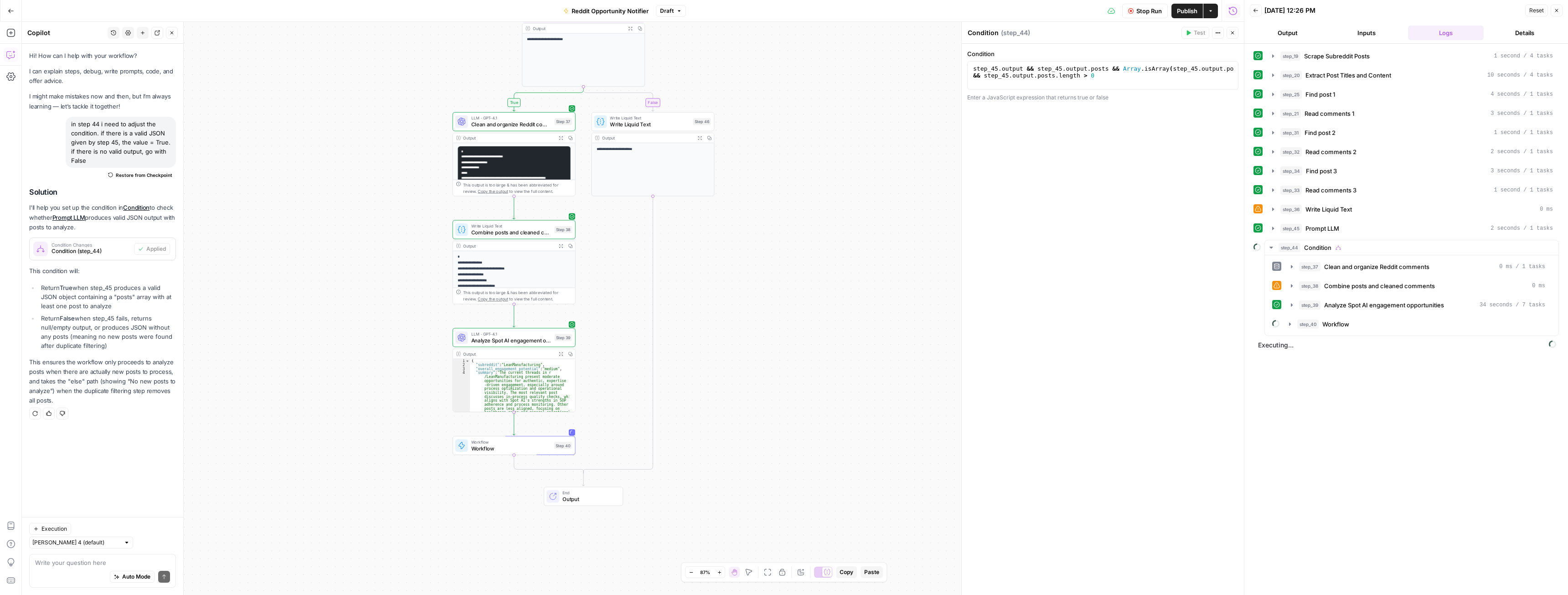
click at [1137, 5] on button "Stop Run" at bounding box center [1145, 11] width 46 height 15
click at [1281, 328] on div "step_40 Workflow" at bounding box center [1412, 324] width 279 height 15
click at [1290, 326] on icon "button" at bounding box center [1290, 324] width 7 height 7
click at [1544, 8] on span "Reset" at bounding box center [1536, 10] width 15 height 8
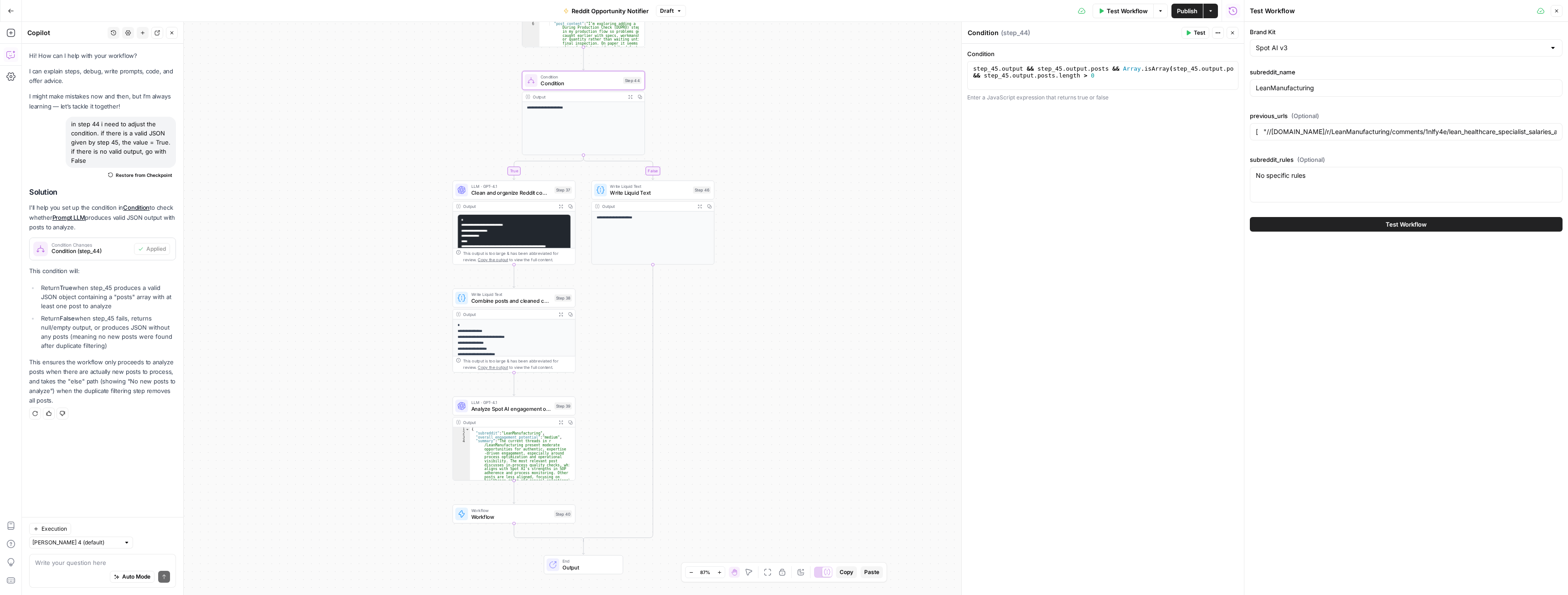
click at [1181, 13] on span "Publish" at bounding box center [1187, 10] width 21 height 9
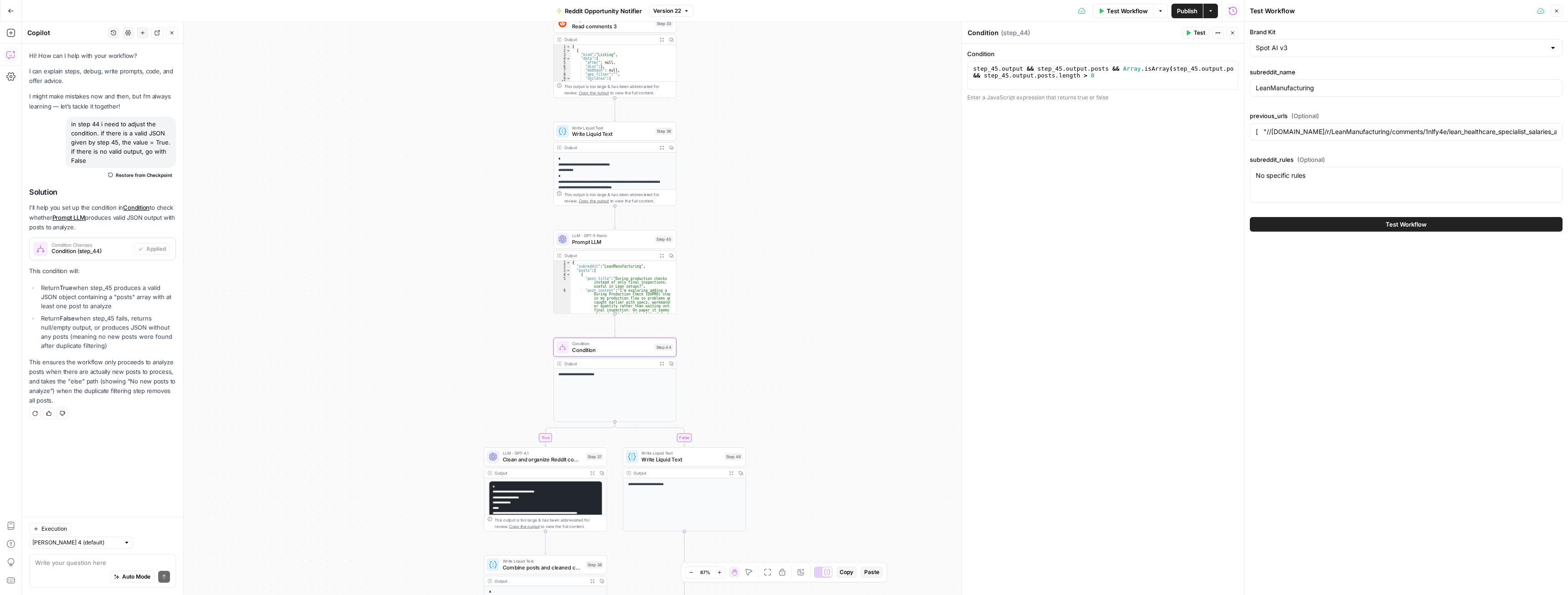
drag, startPoint x: 744, startPoint y: 150, endPoint x: 761, endPoint y: 390, distance: 240.6
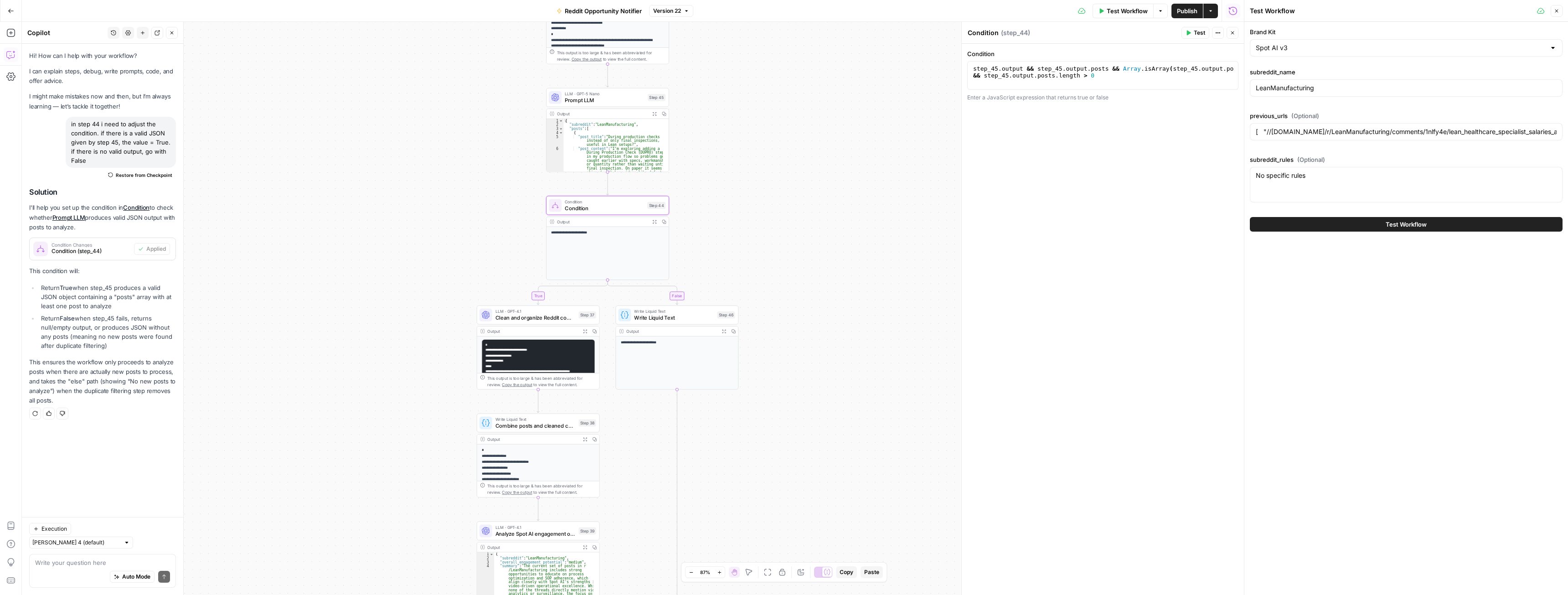
click at [656, 113] on icon "button" at bounding box center [654, 113] width 4 height 4
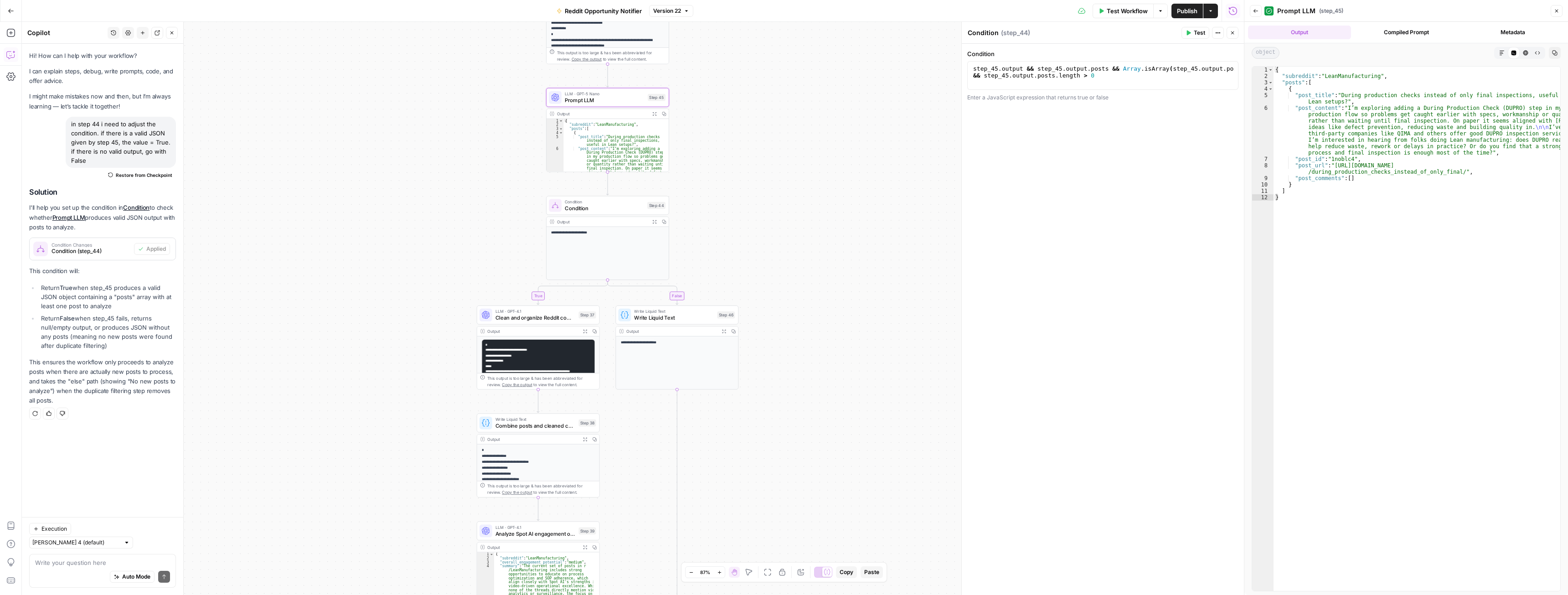
click at [1555, 10] on icon "button" at bounding box center [1556, 10] width 5 height 5
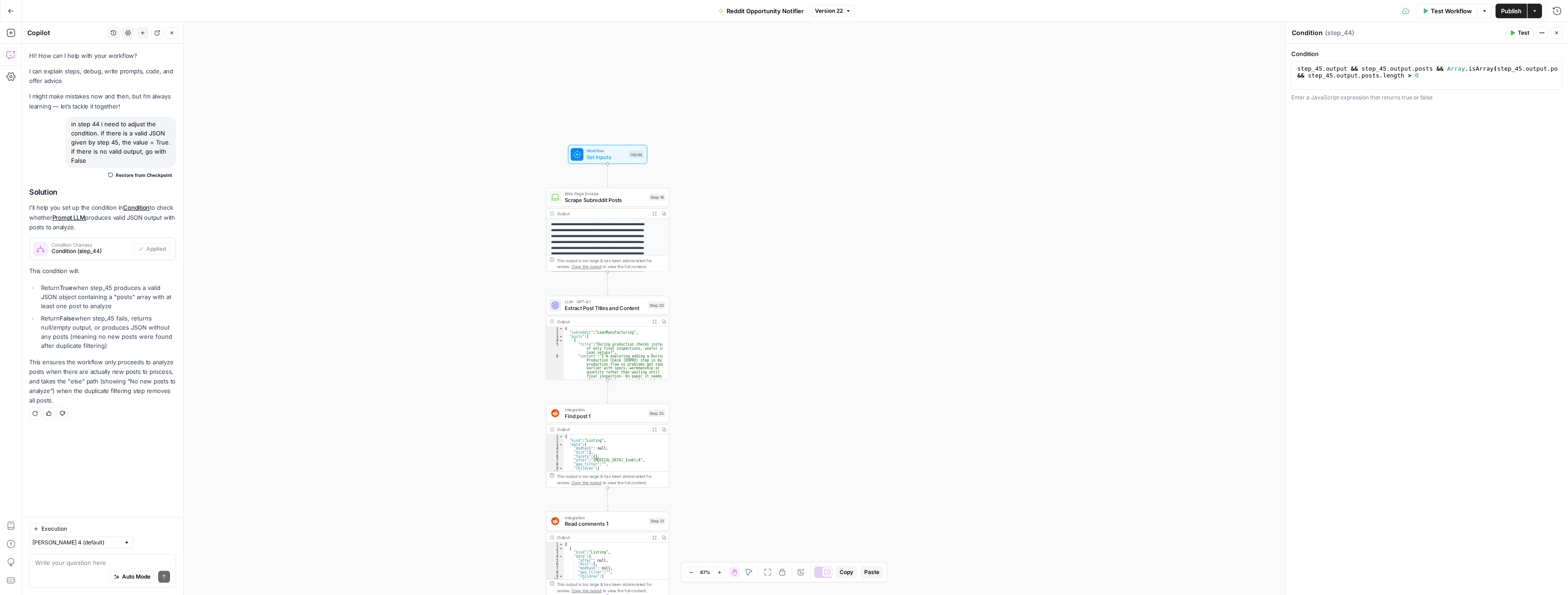
click at [595, 308] on span "Extract Post Titles and Content" at bounding box center [605, 308] width 80 height 8
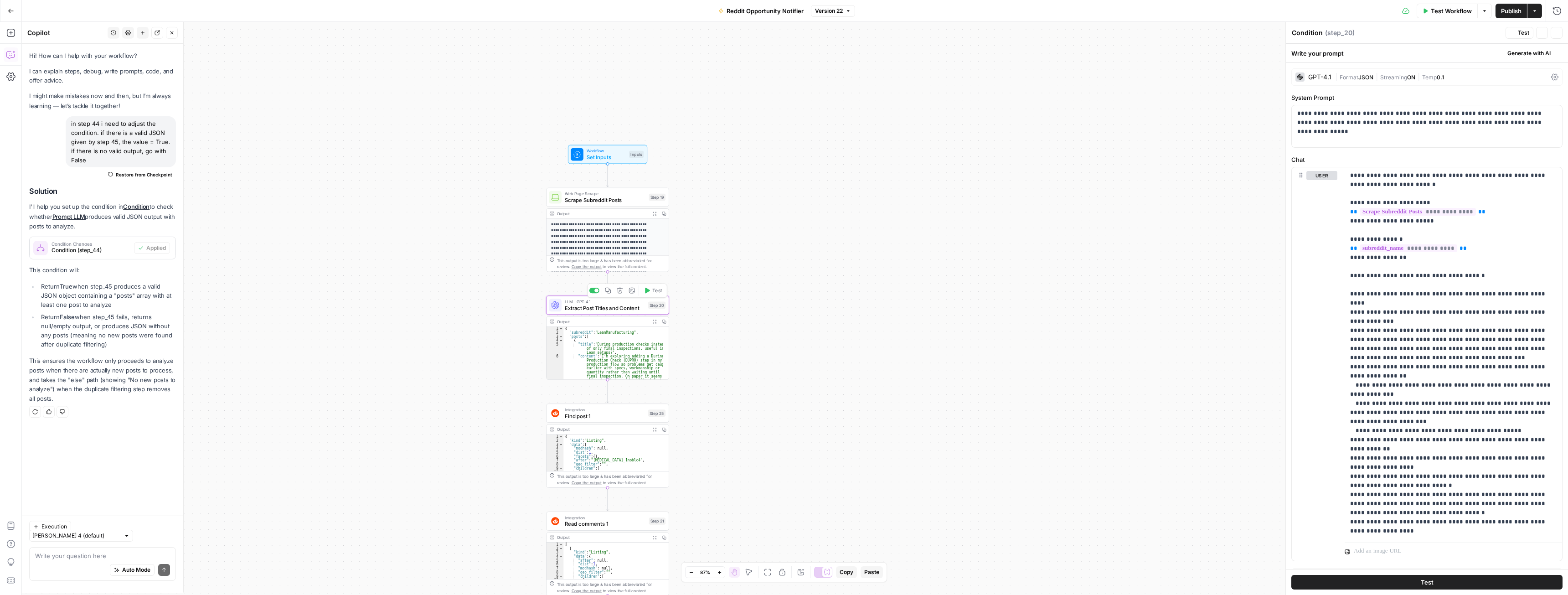
type textarea "Extract Post Titles and Content"
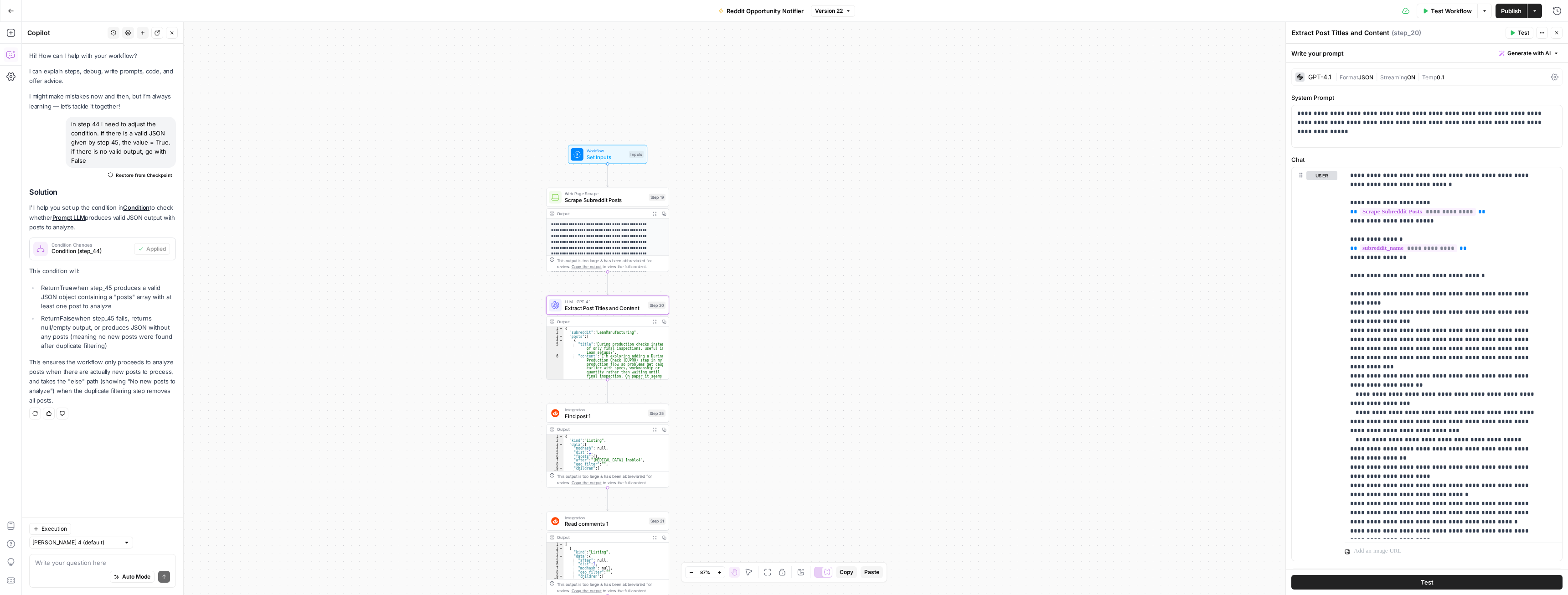
click at [1314, 83] on div "GPT-4.1 | Format JSON | Streaming ON | Temp 0.1" at bounding box center [1427, 77] width 271 height 17
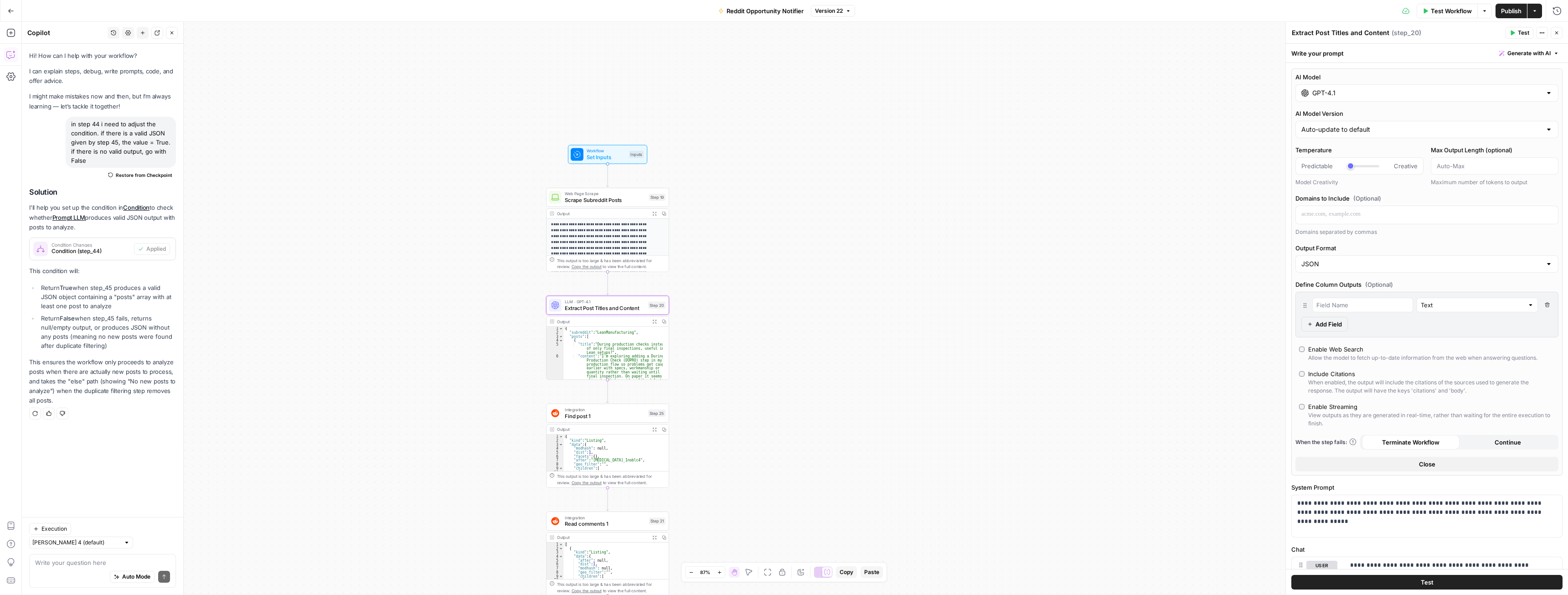
click at [1553, 37] on button "Close" at bounding box center [1556, 32] width 12 height 12
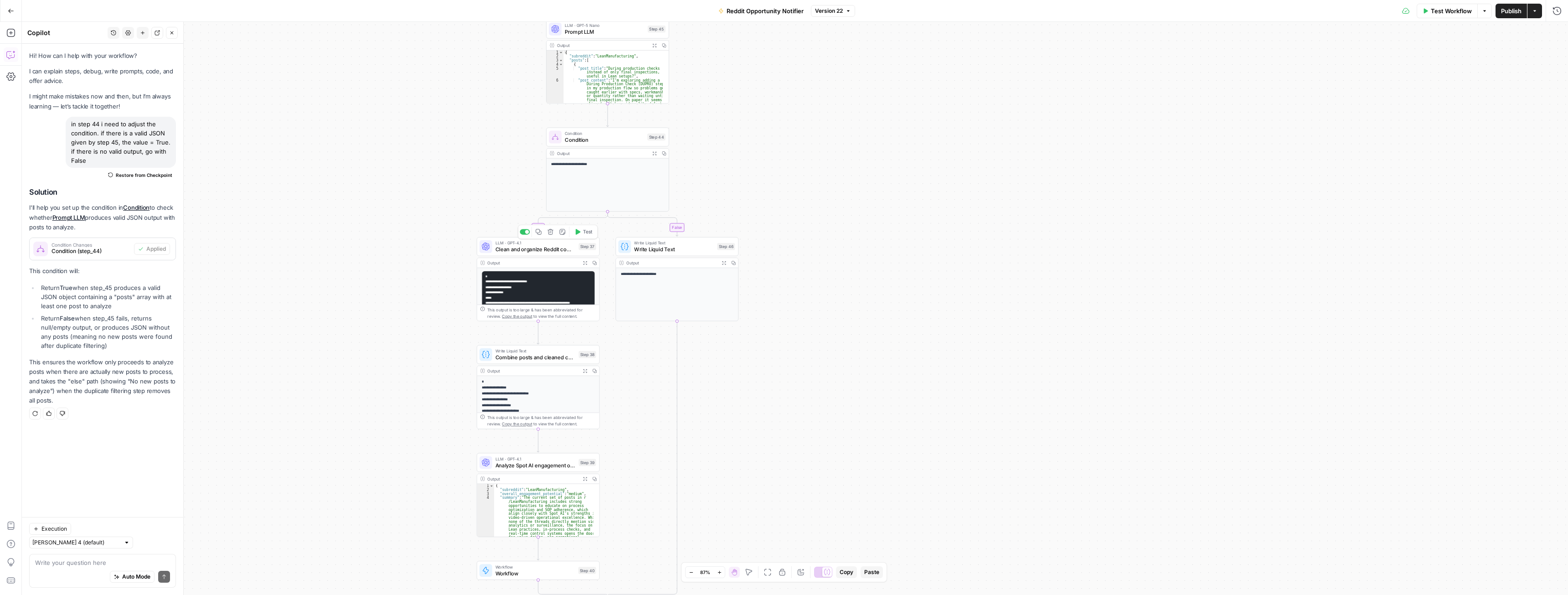
click at [583, 264] on icon "button" at bounding box center [585, 262] width 4 height 4
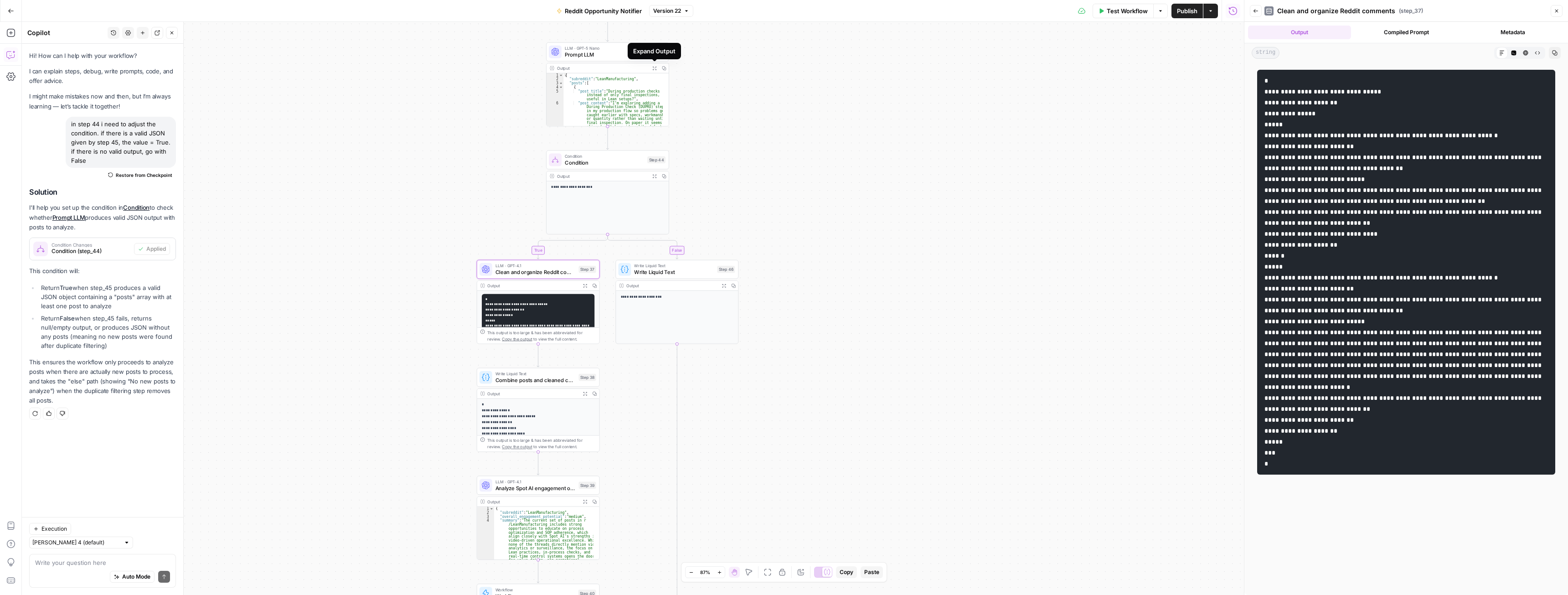
click at [654, 67] on icon "button" at bounding box center [654, 68] width 4 height 4
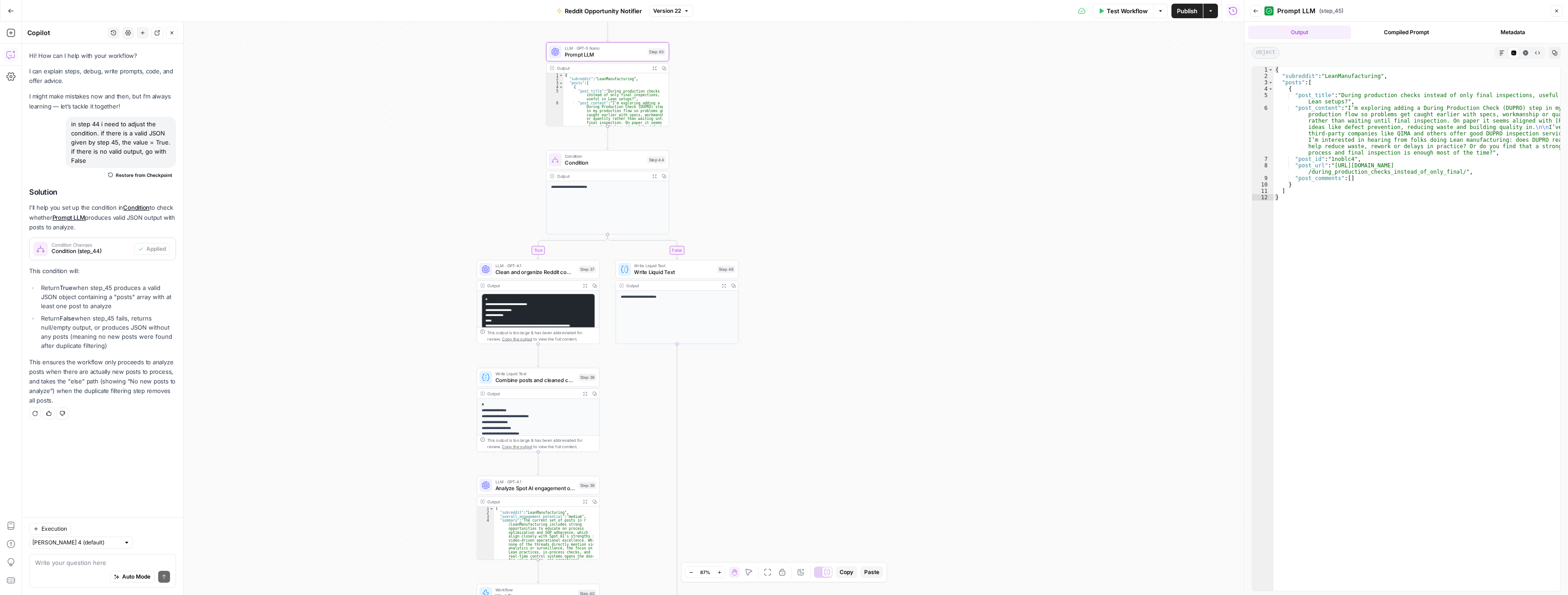
click at [587, 284] on icon "button" at bounding box center [585, 286] width 4 height 4
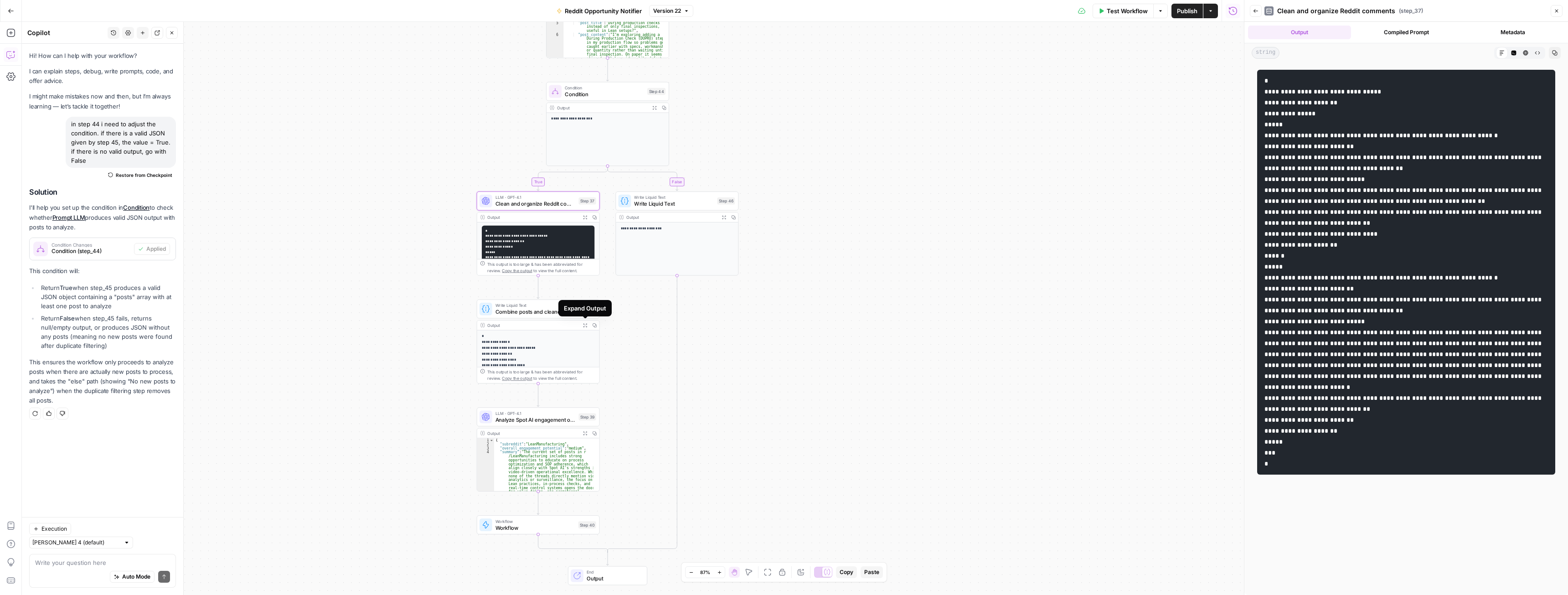
click at [584, 325] on icon "button" at bounding box center [585, 325] width 4 height 4
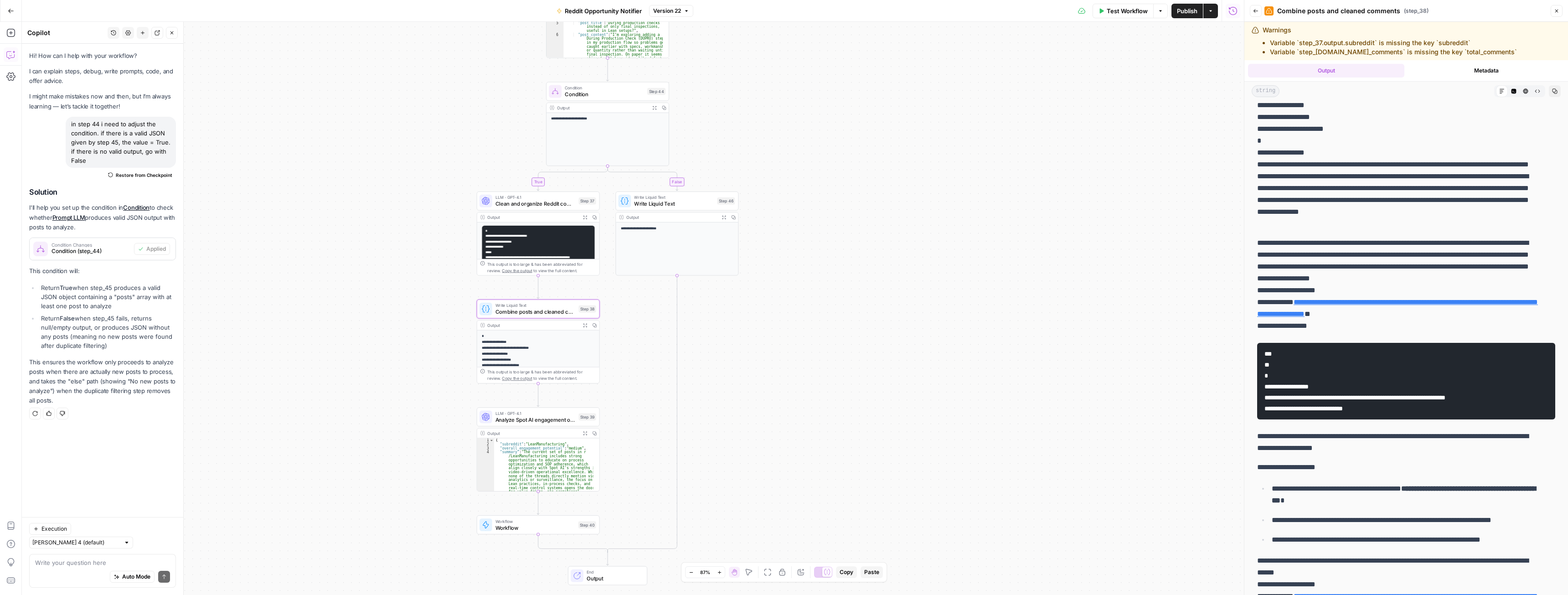
scroll to position [46, 0]
click at [584, 216] on icon "button" at bounding box center [585, 217] width 4 height 4
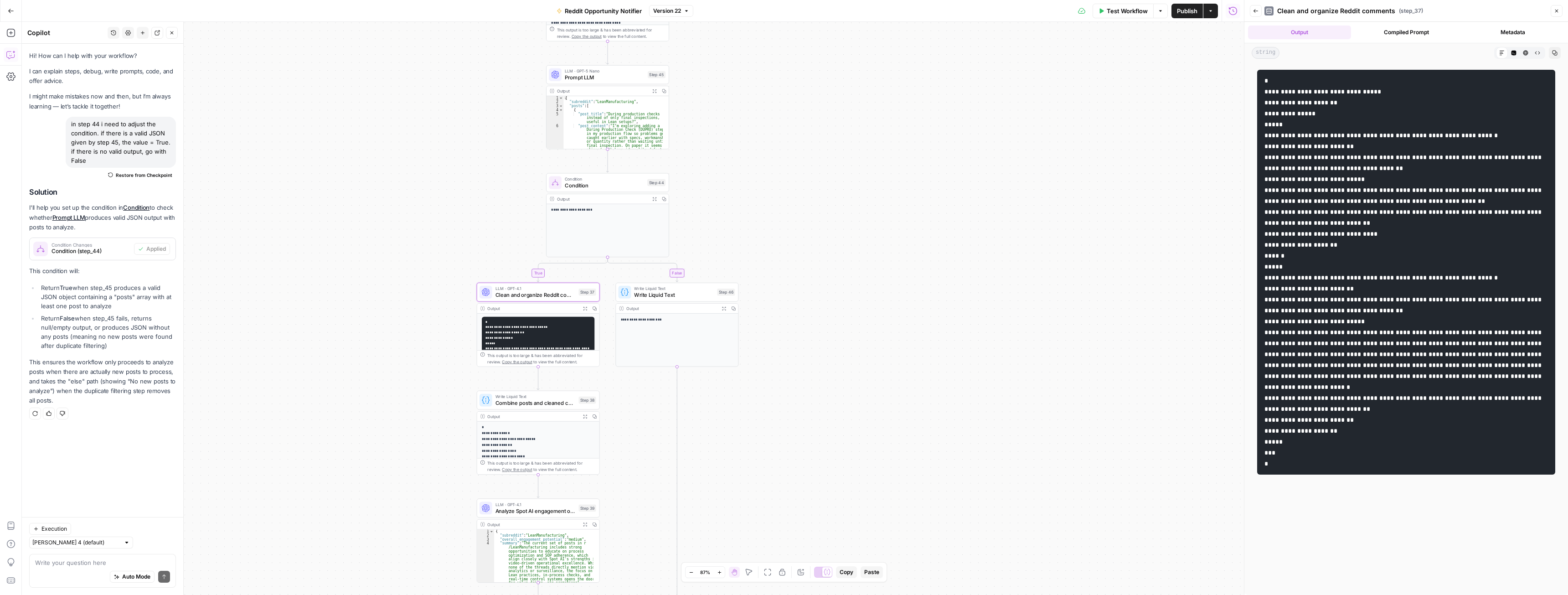
click at [654, 91] on icon "button" at bounding box center [654, 91] width 4 height 4
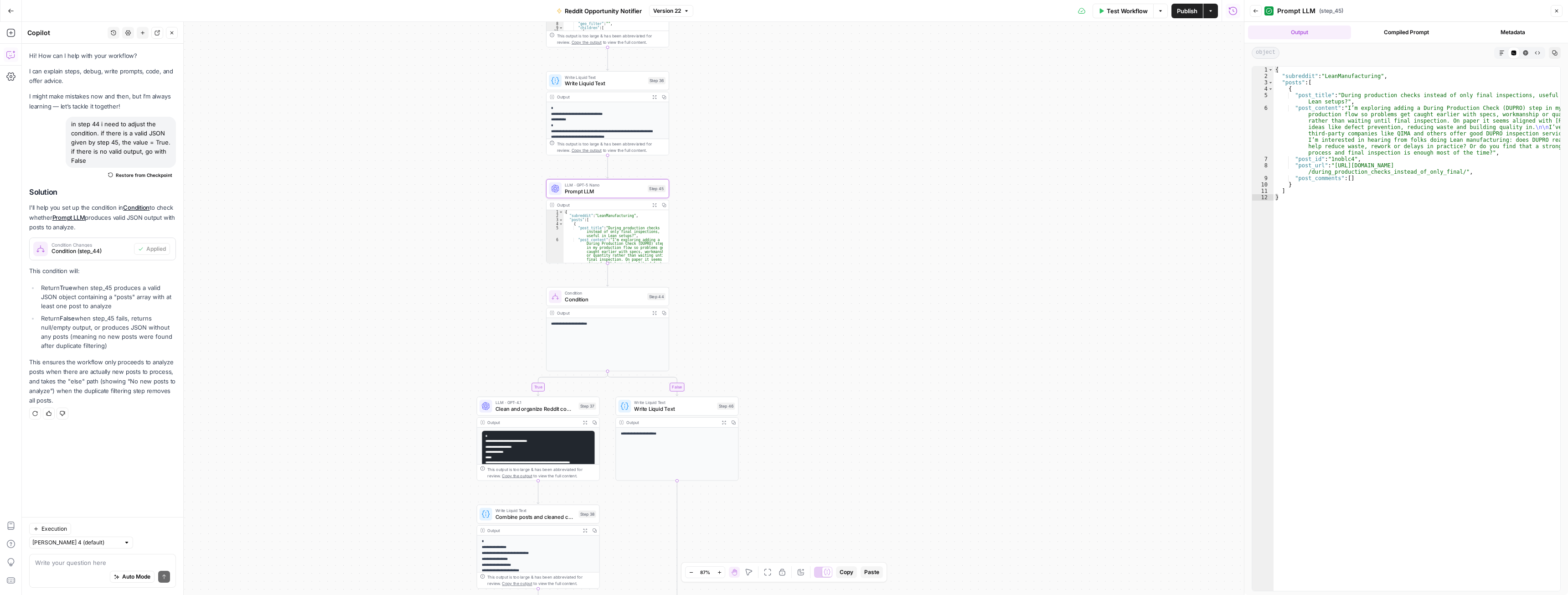
click at [653, 97] on icon "button" at bounding box center [654, 97] width 4 height 4
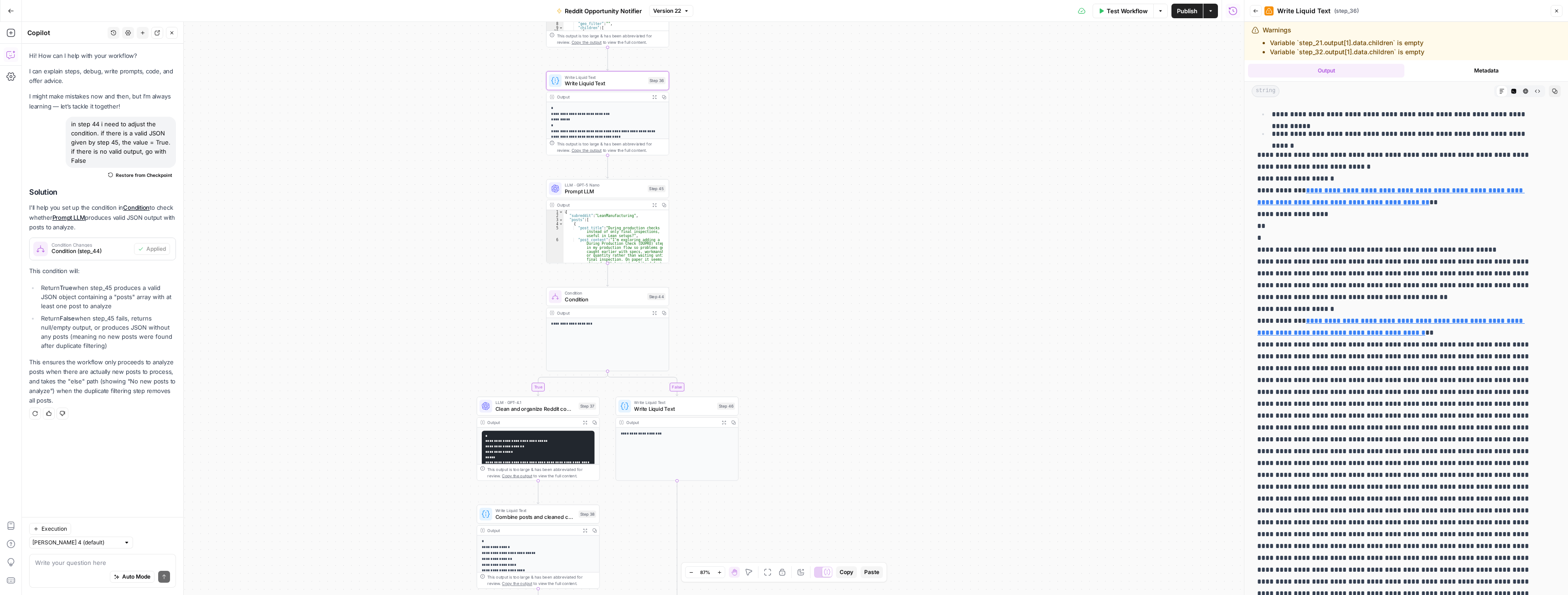
scroll to position [365, 0]
click at [654, 205] on icon "button" at bounding box center [654, 205] width 4 height 4
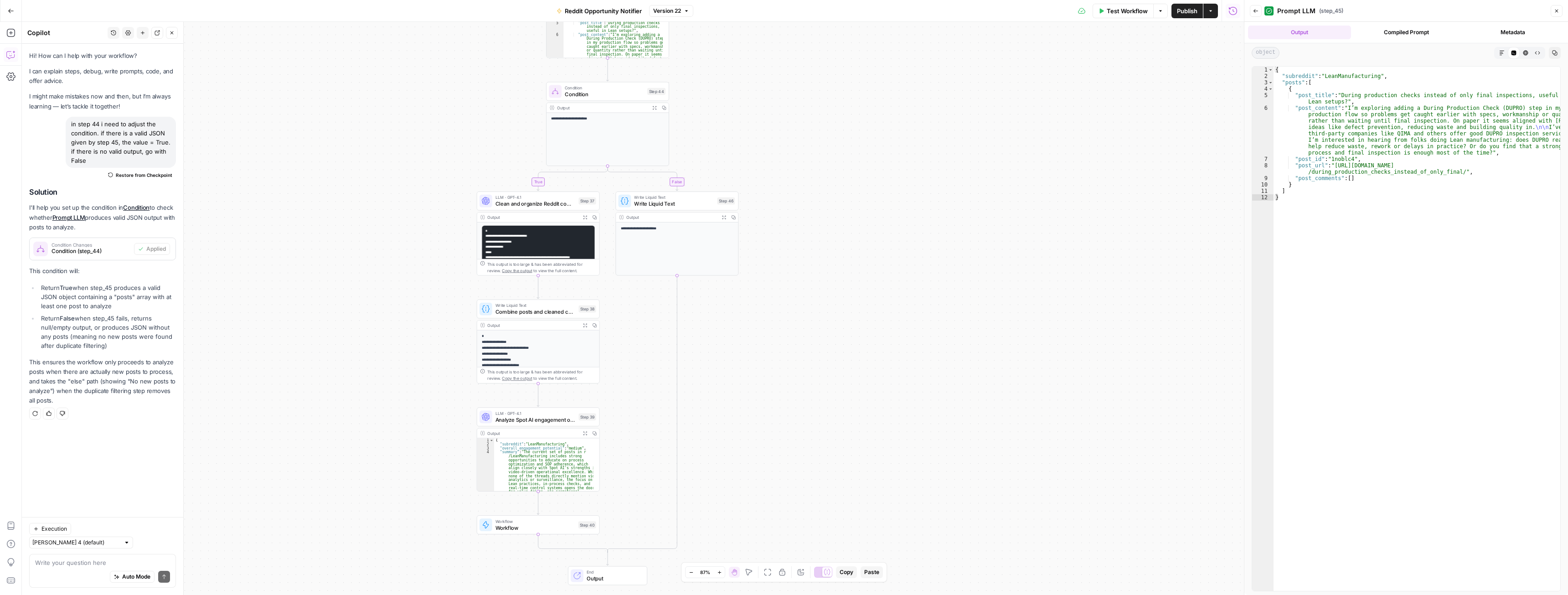
click at [522, 202] on span "Clean and organize Reddit comments" at bounding box center [536, 203] width 80 height 8
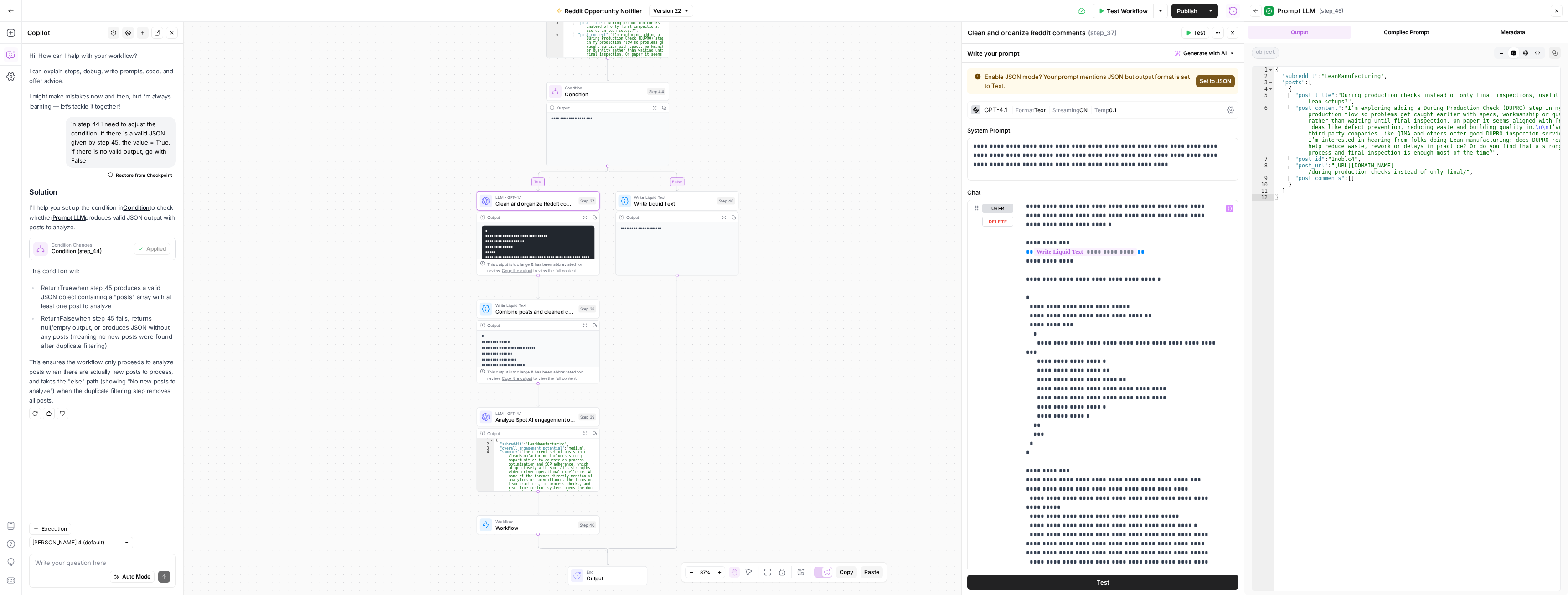
scroll to position [0, 0]
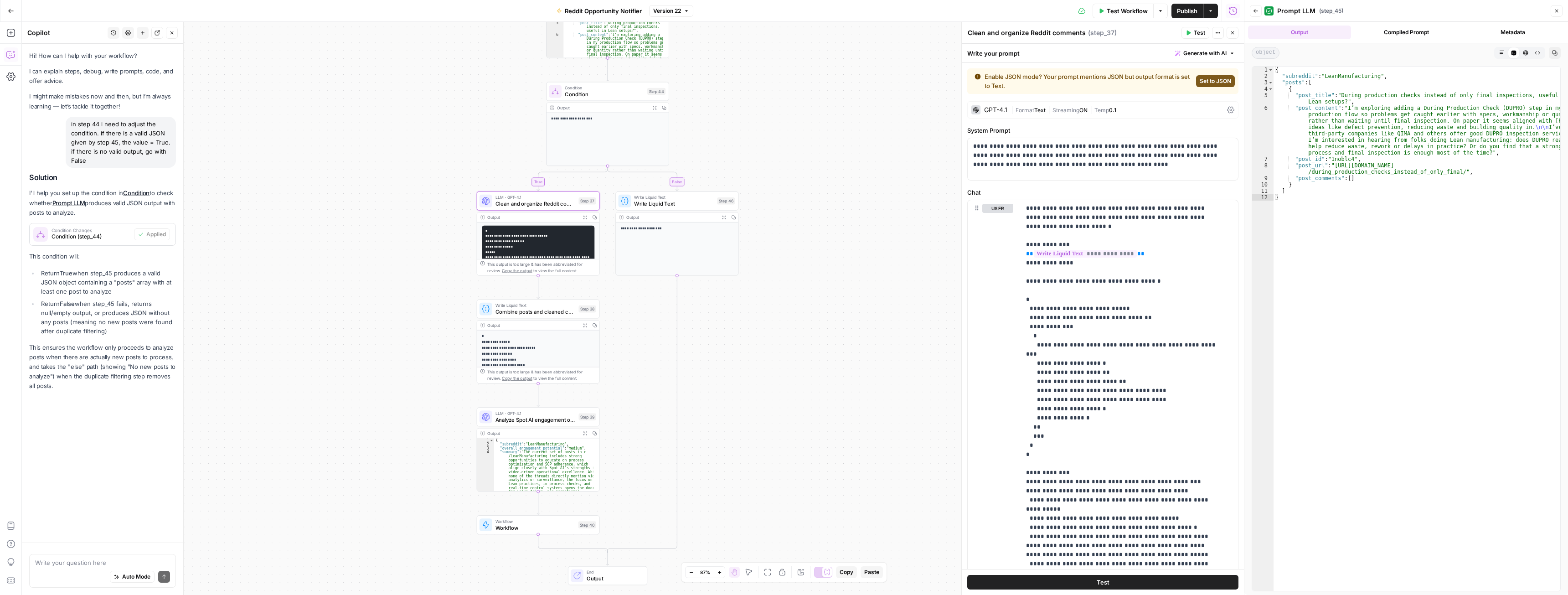
click at [1202, 82] on span "Set to JSON" at bounding box center [1216, 81] width 32 height 8
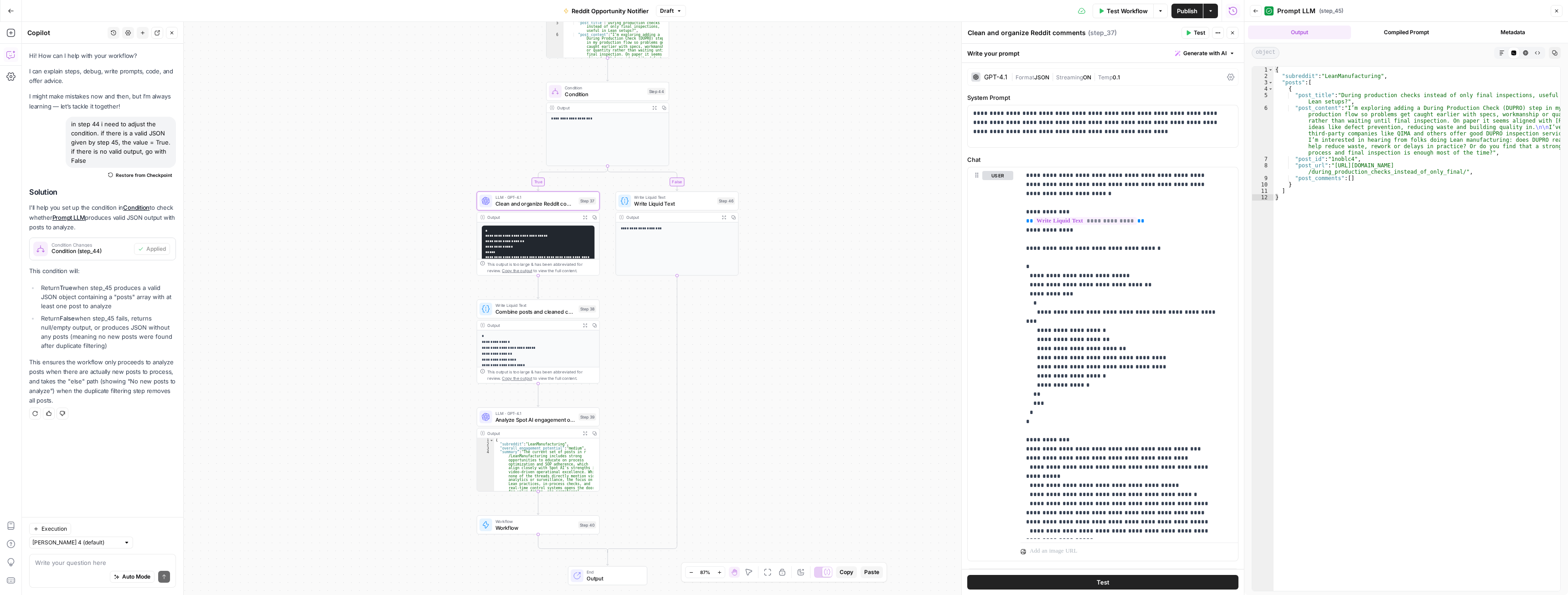
click at [996, 75] on div "GPT-4.1" at bounding box center [996, 77] width 23 height 6
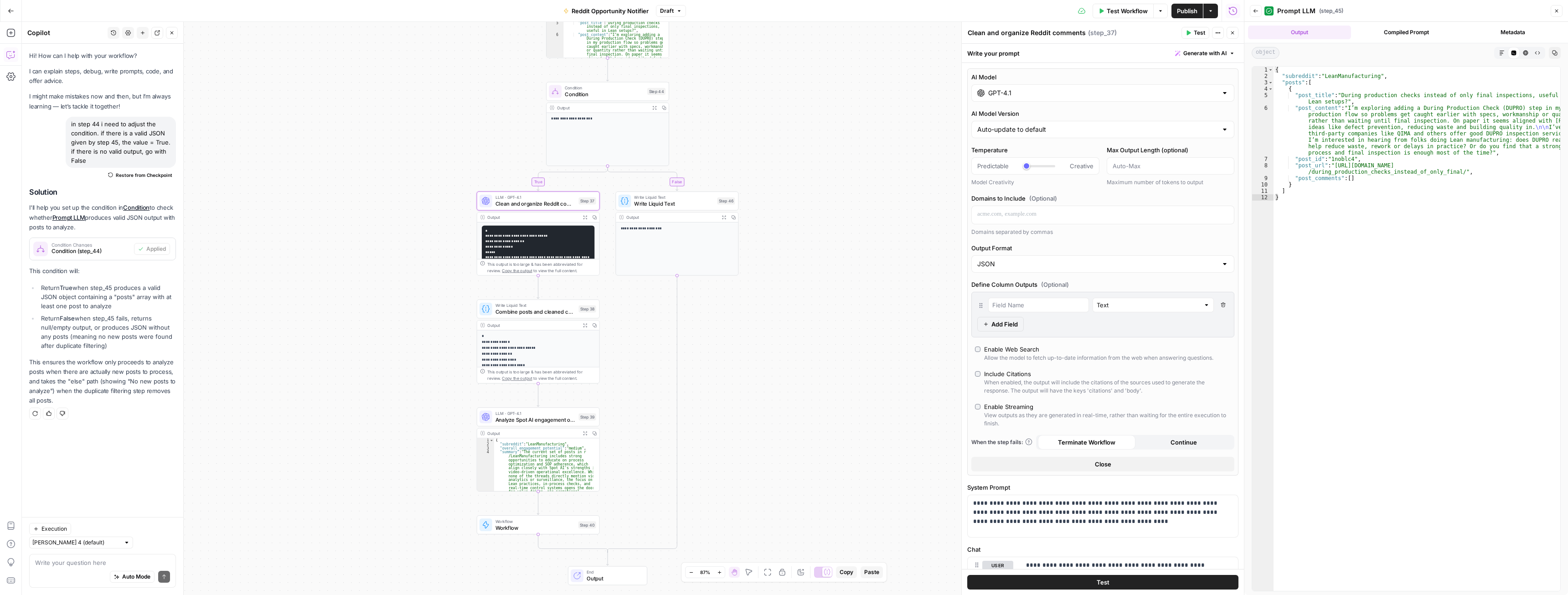
click at [1015, 93] on input "GPT-4.1" at bounding box center [1102, 93] width 229 height 9
click at [1031, 117] on button "OpenAI" at bounding box center [1027, 117] width 32 height 15
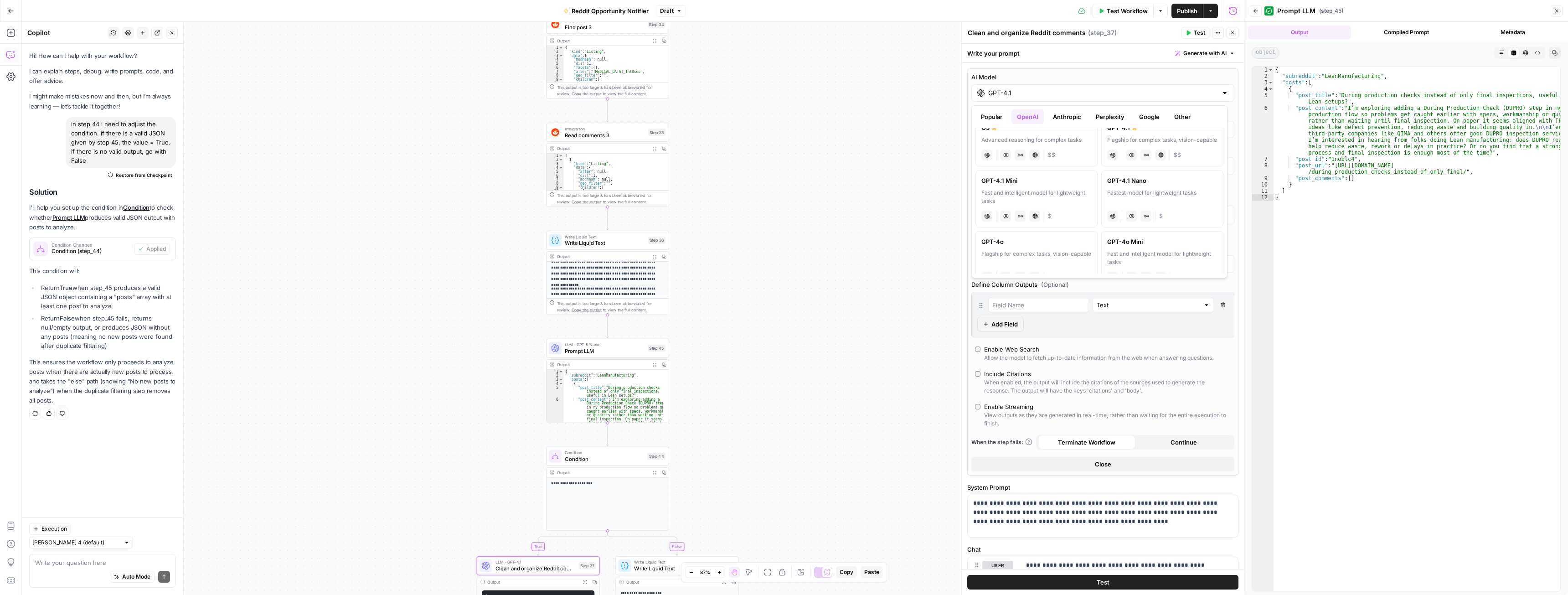
scroll to position [116, 0]
click at [616, 241] on span "Write Liquid Text" at bounding box center [605, 242] width 80 height 8
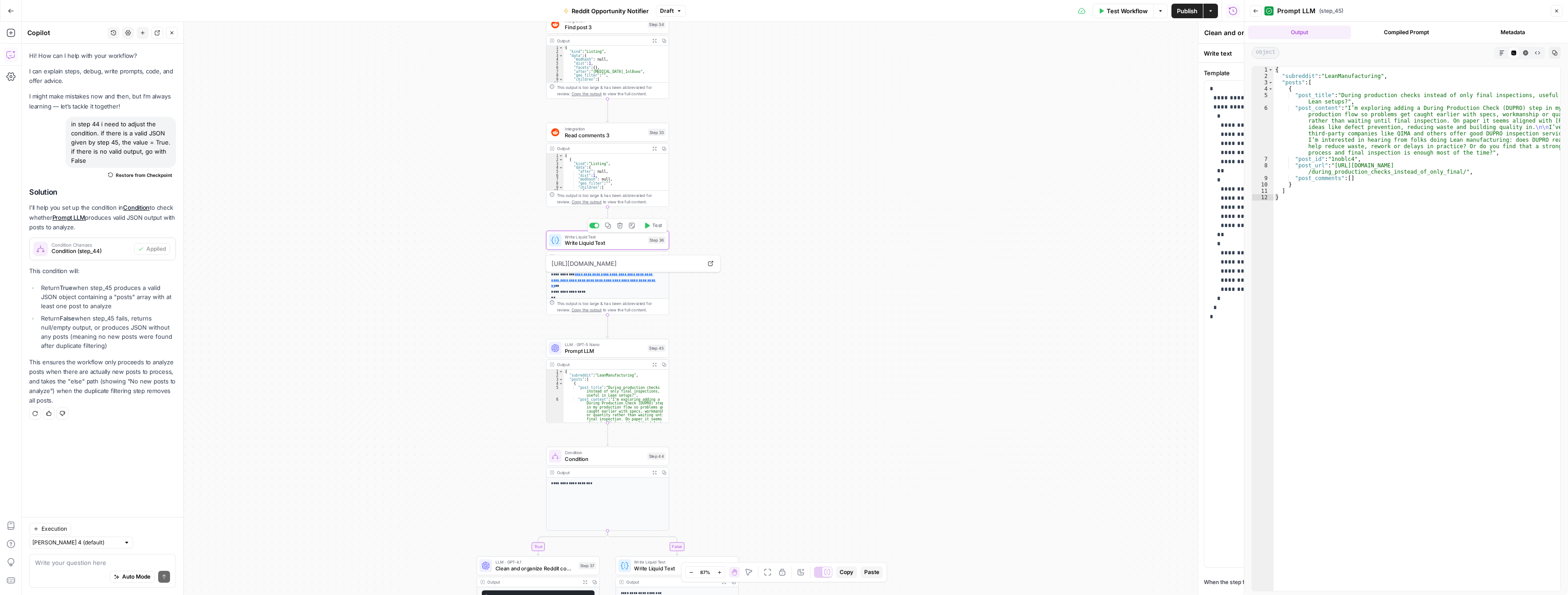
type textarea "Write Liquid Text"
click at [616, 241] on span "Write Liquid Text" at bounding box center [605, 242] width 80 height 8
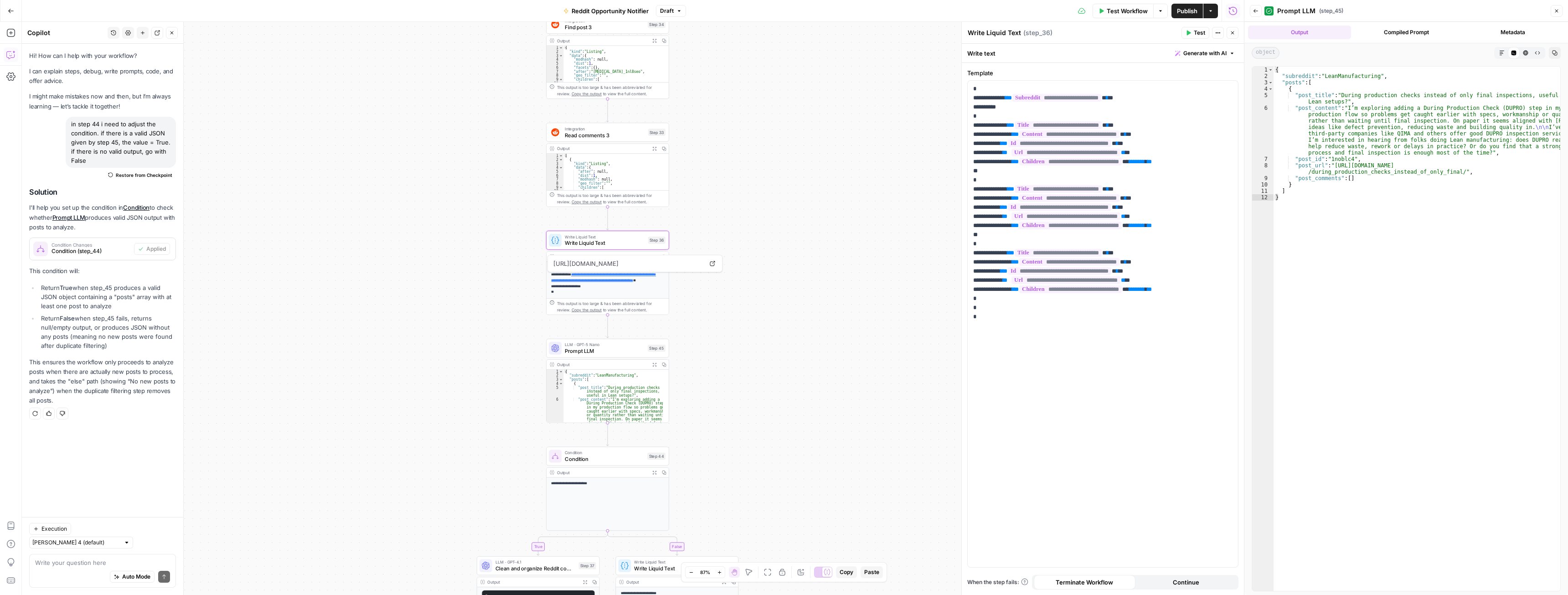
click at [77, 569] on div "Auto Mode Send" at bounding box center [103, 577] width 135 height 20
type textarea "in step 36, is it possible to take only 10 comments for every post?"
click at [164, 577] on icon "submit" at bounding box center [164, 577] width 5 height 5
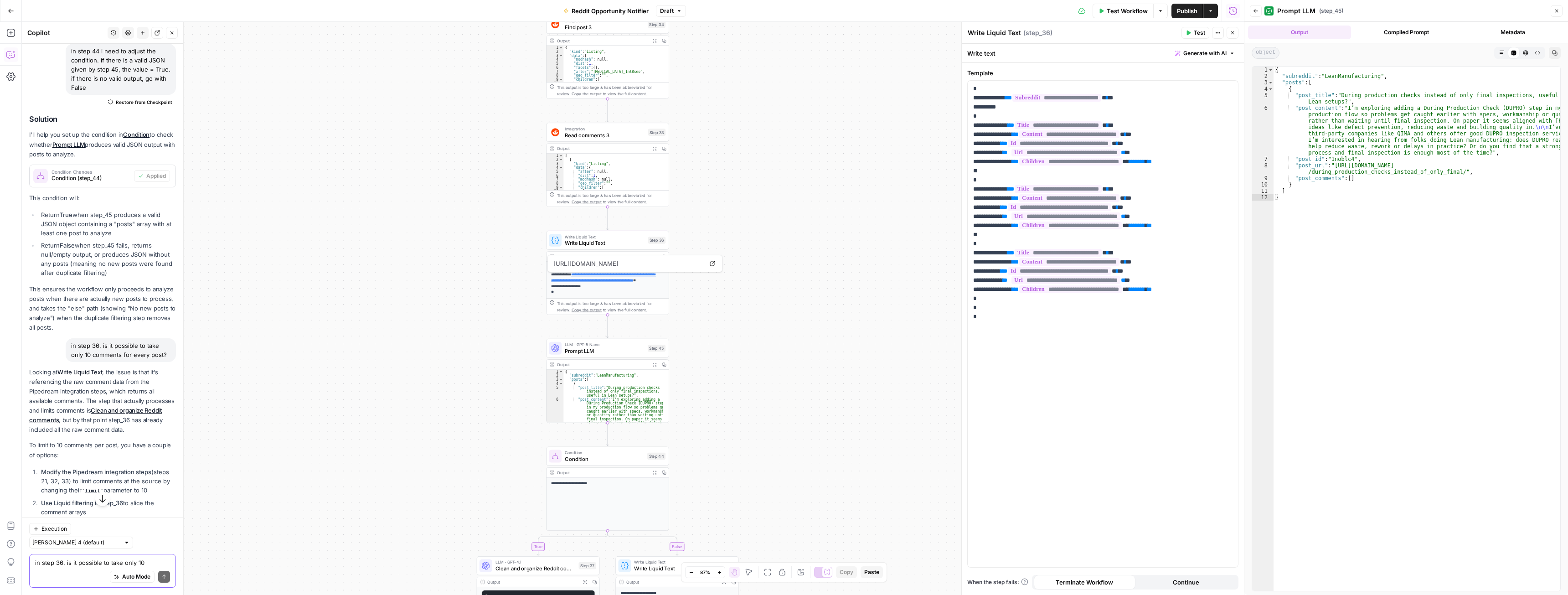
scroll to position [164, 0]
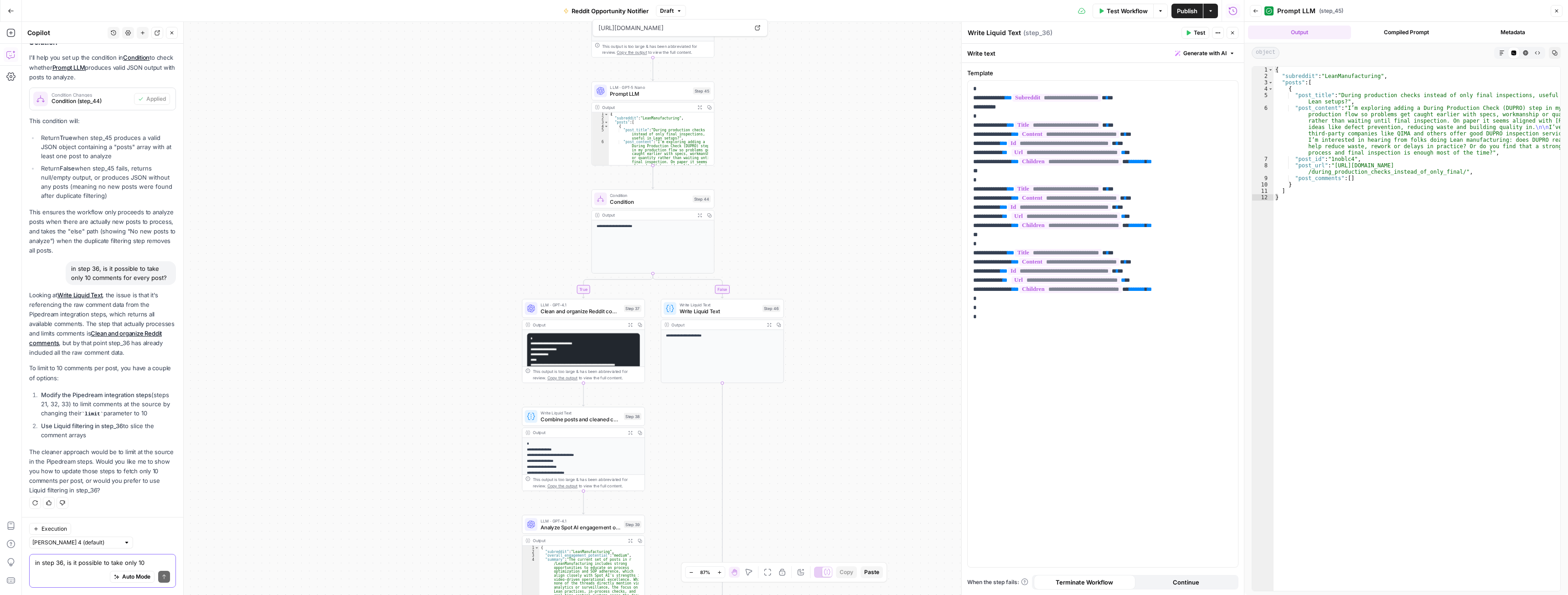
click at [63, 309] on p "Looking at Write Liquid Text , the issue is that it's referencing the raw comme…" at bounding box center [102, 324] width 147 height 68
click at [56, 316] on p "Looking at Write Liquid Text , the issue is that it's referencing the raw comme…" at bounding box center [102, 324] width 147 height 68
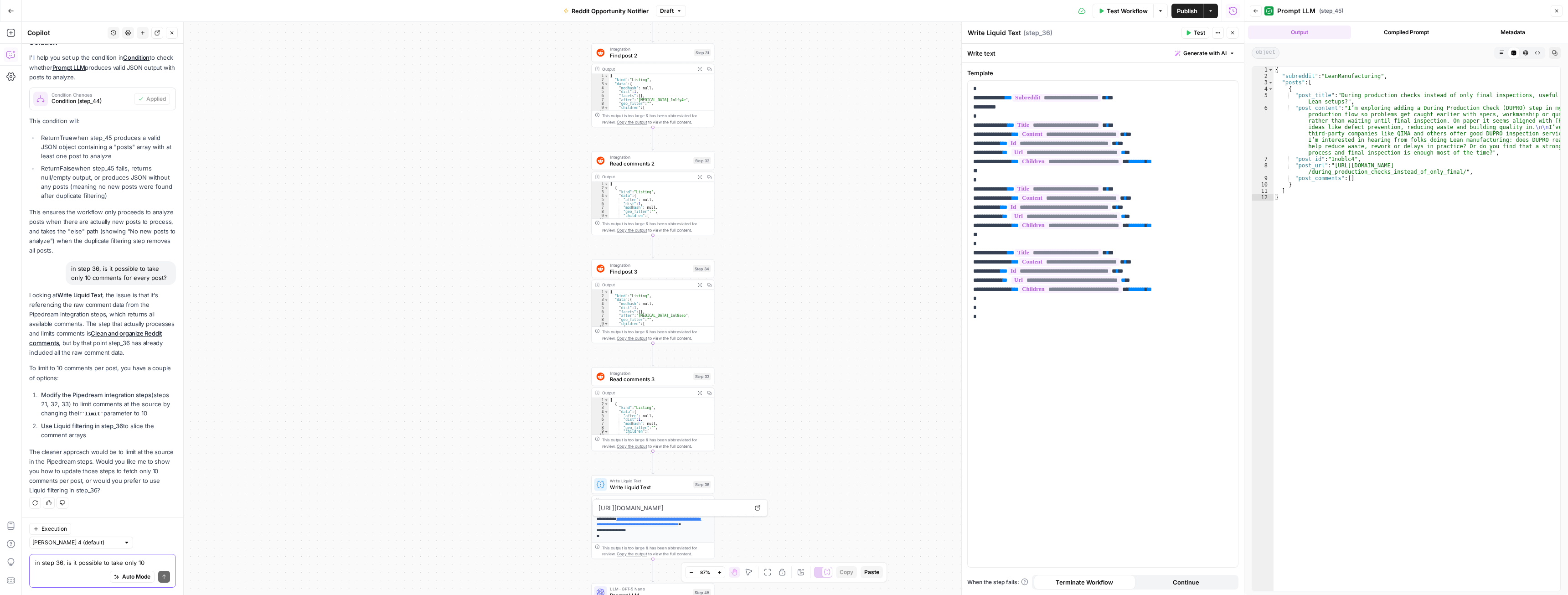
click at [618, 379] on span "Read comments 3" at bounding box center [650, 379] width 80 height 8
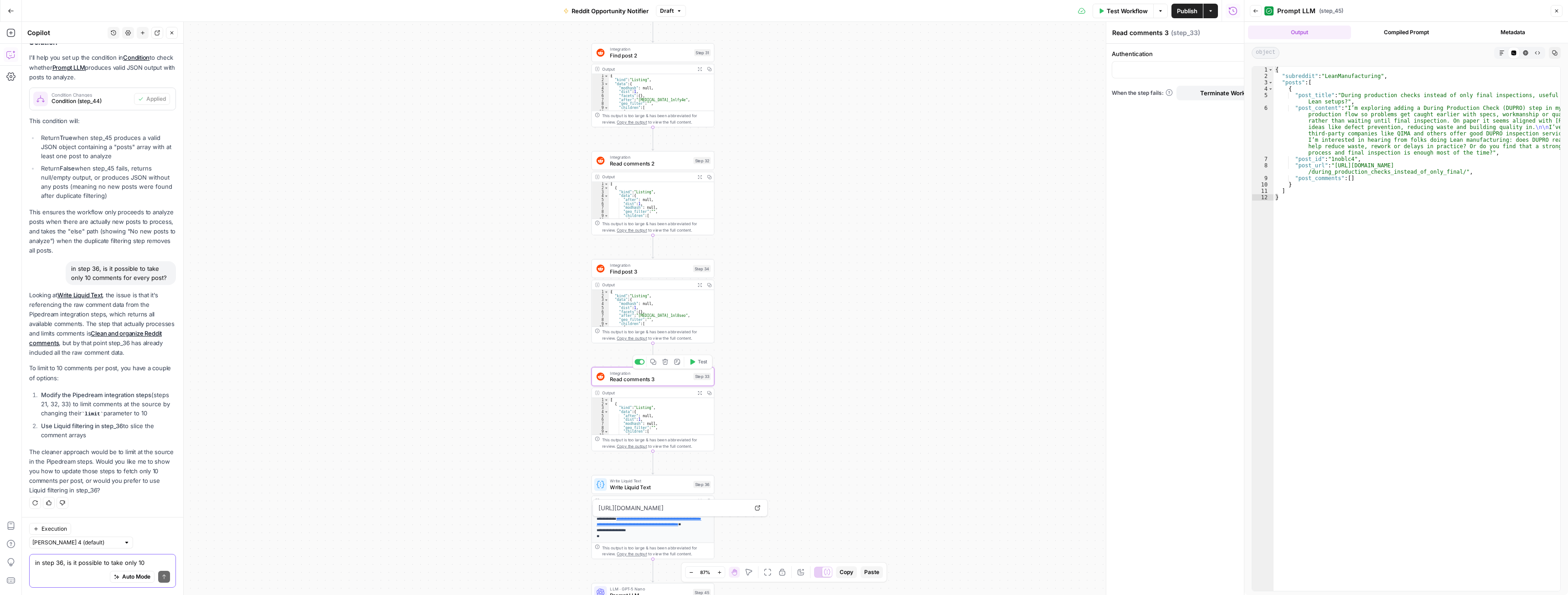
type input "Reddit 1"
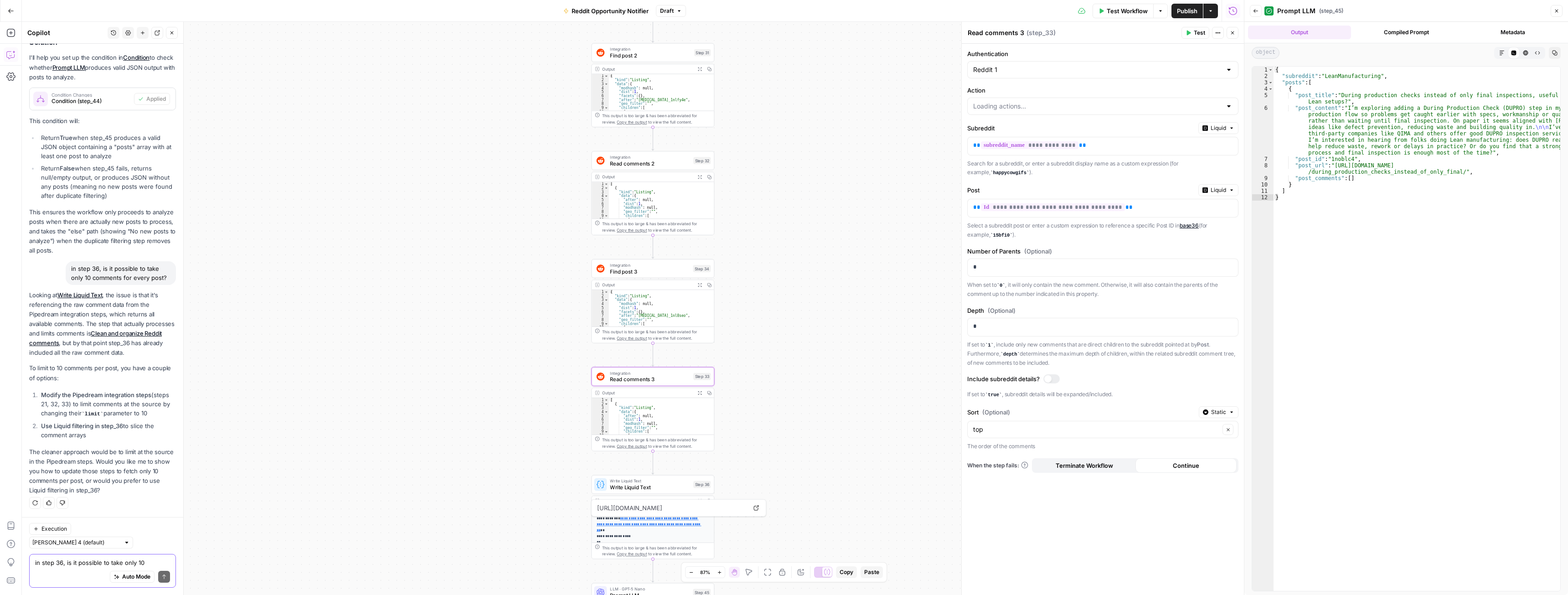
type input "List Comments in a Post"
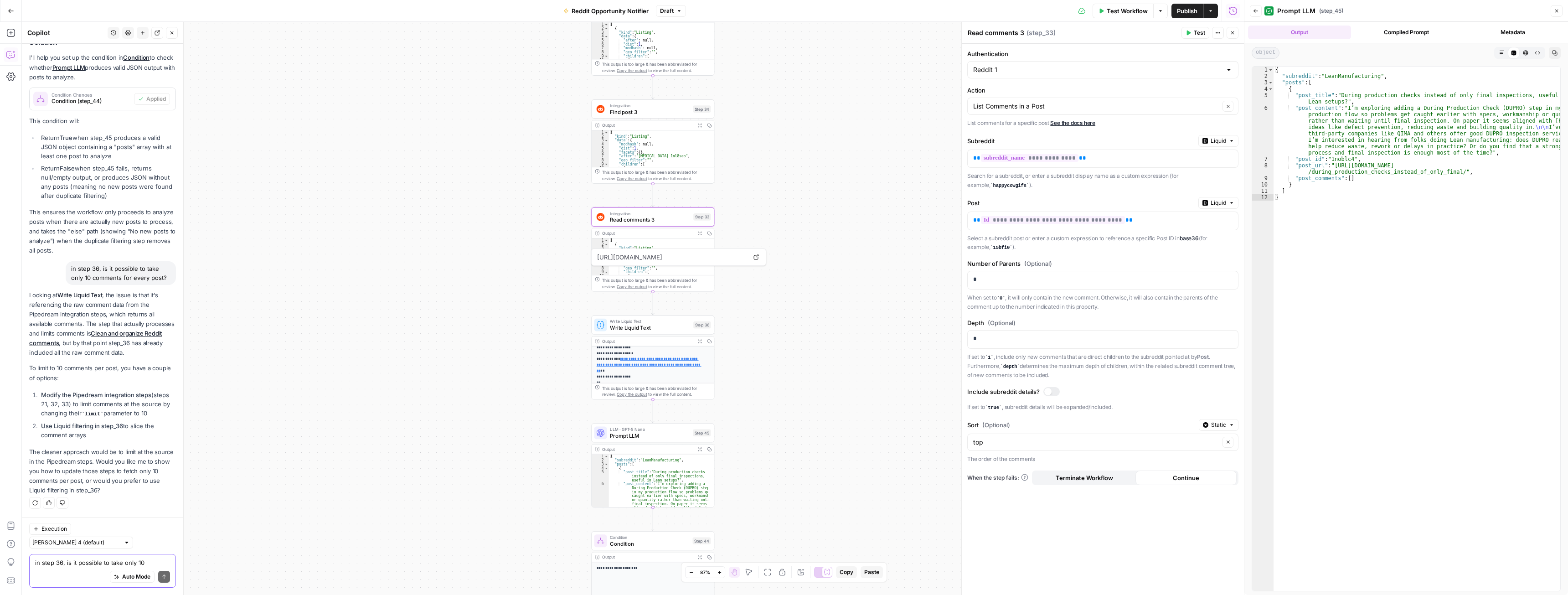
click at [622, 220] on span "Read comments 3" at bounding box center [650, 219] width 80 height 8
click at [995, 279] on p "*" at bounding box center [1103, 280] width 259 height 9
click at [1045, 447] on div "top Clear" at bounding box center [1103, 442] width 271 height 17
click at [1048, 420] on label "Sort (Optional)" at bounding box center [1081, 424] width 228 height 9
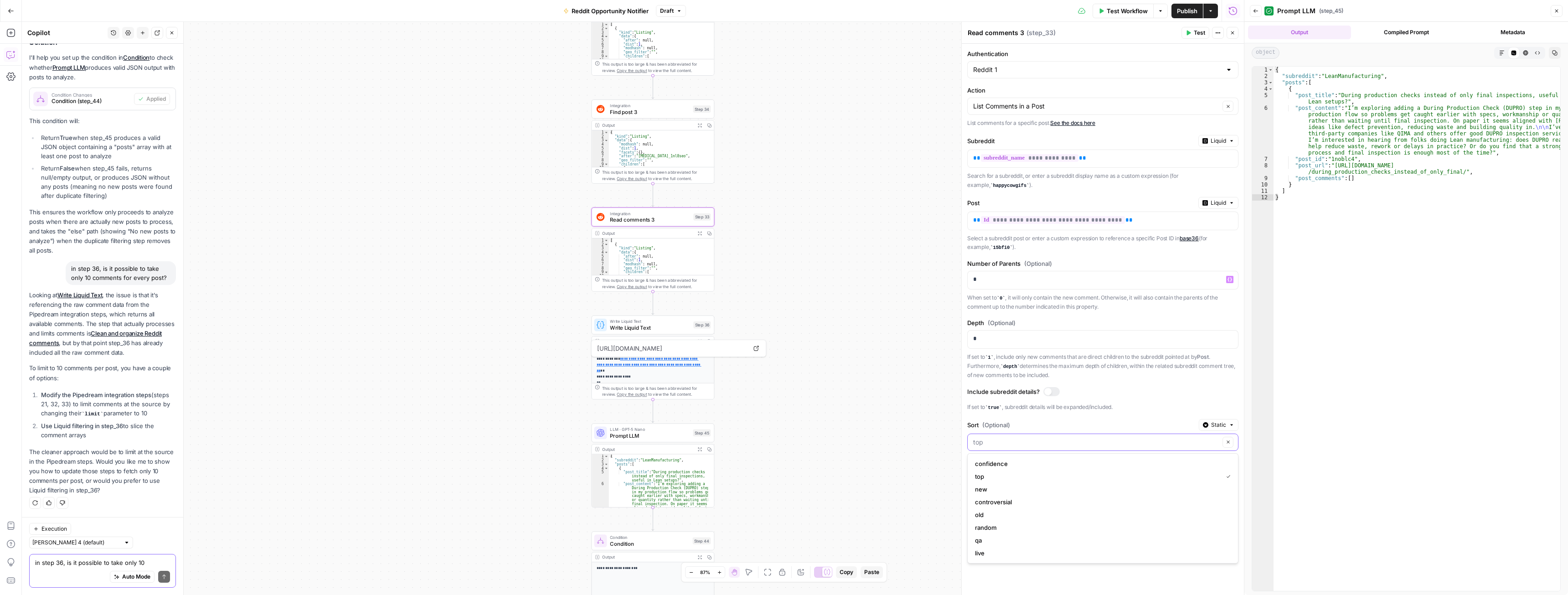
click at [1048, 438] on input "Sort (Optional)" at bounding box center [1096, 442] width 247 height 9
click at [994, 477] on span "top" at bounding box center [1097, 476] width 244 height 9
type input "top"
click at [1019, 337] on p "*" at bounding box center [1103, 339] width 259 height 9
click at [545, 355] on div "true false Workflow Set Inputs Inputs Web Page Scrape Scrape Subreddit Posts St…" at bounding box center [633, 308] width 1222 height 573
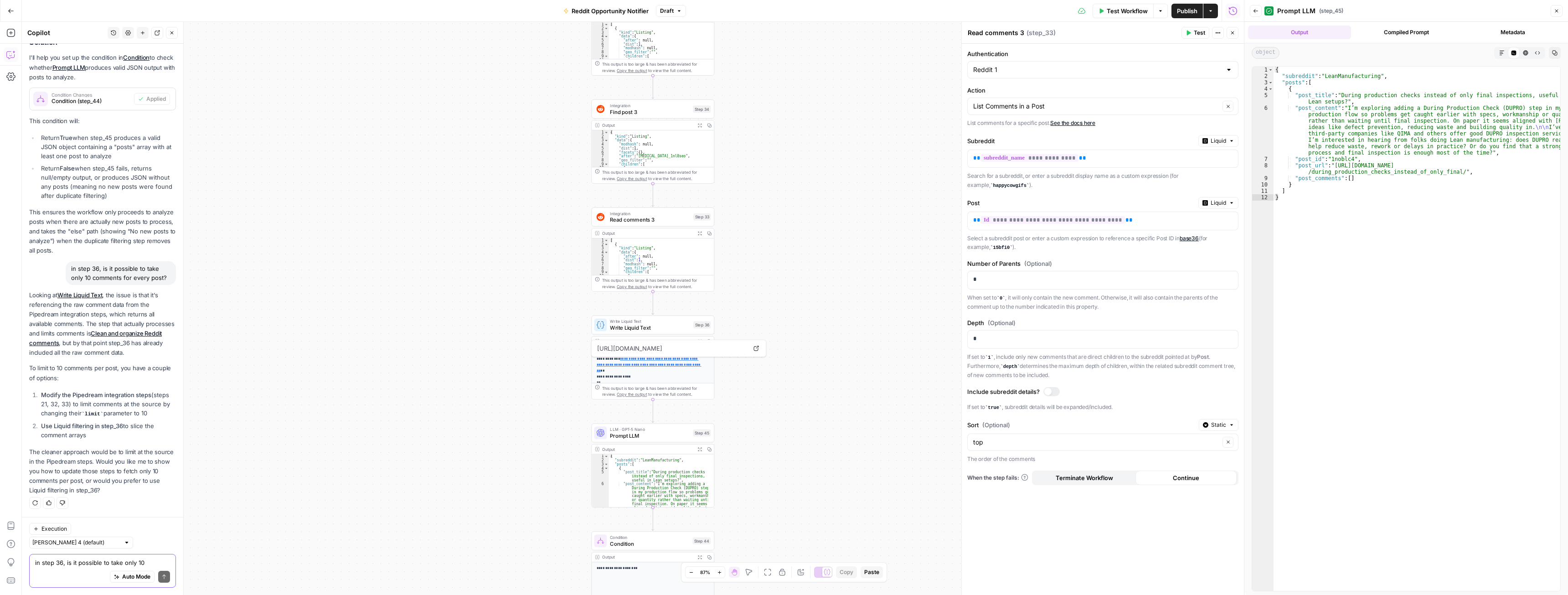
click at [545, 355] on div "true false Workflow Set Inputs Inputs Web Page Scrape Scrape Subreddit Posts St…" at bounding box center [633, 308] width 1222 height 573
click at [96, 564] on textarea "in step 36, is it possible to take only 10 comments for every post?" at bounding box center [103, 563] width 135 height 9
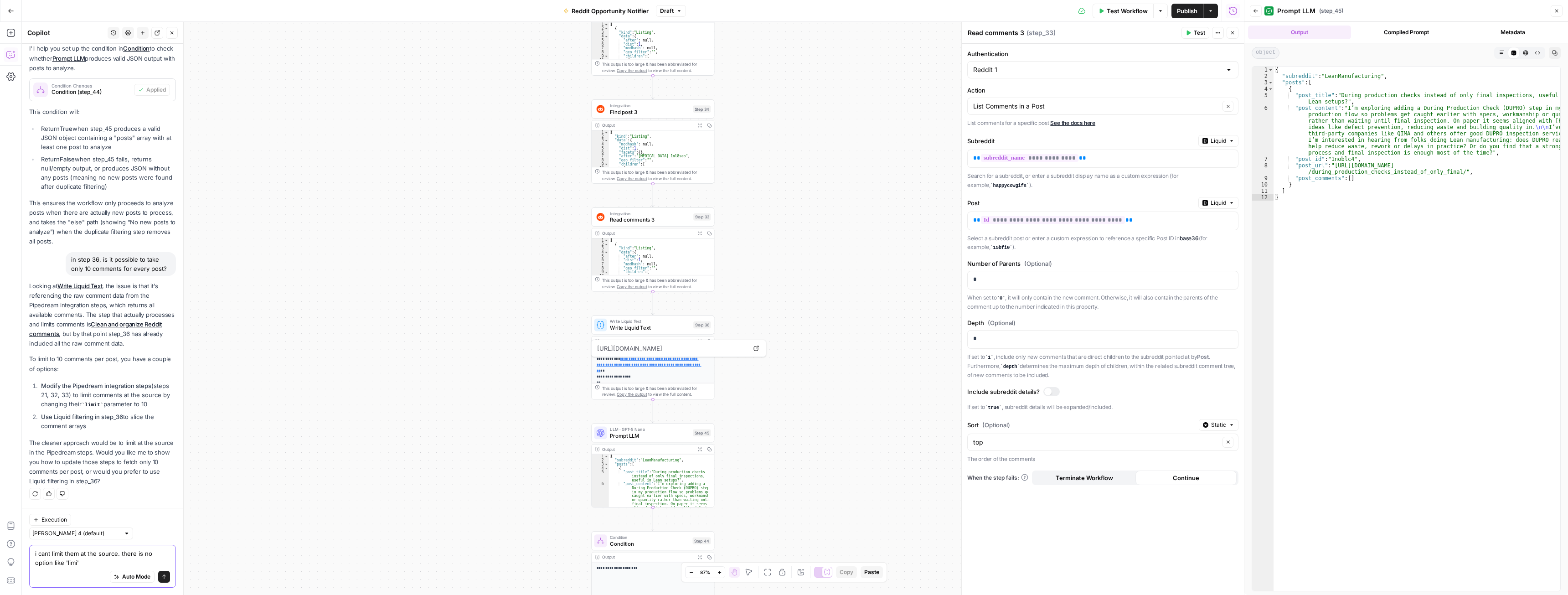
type textarea "i cant limit them at the source. there is no option like 'limit'"
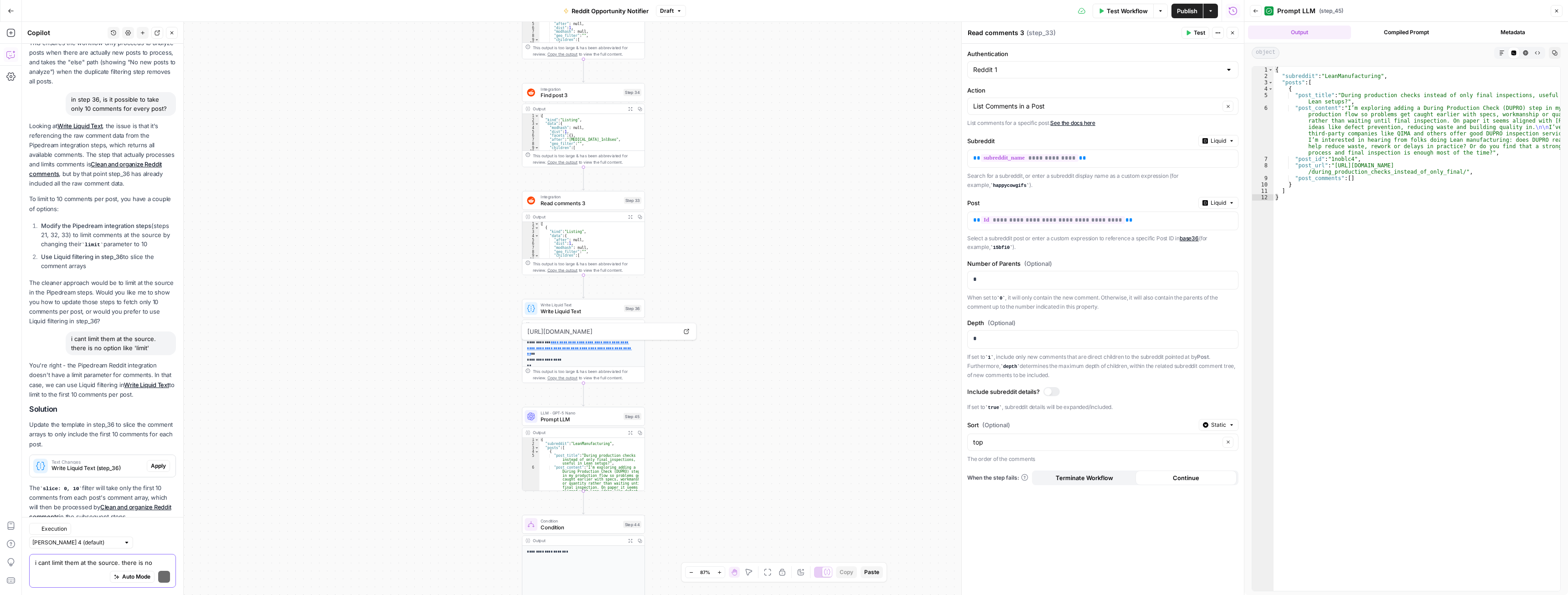
scroll to position [361, 0]
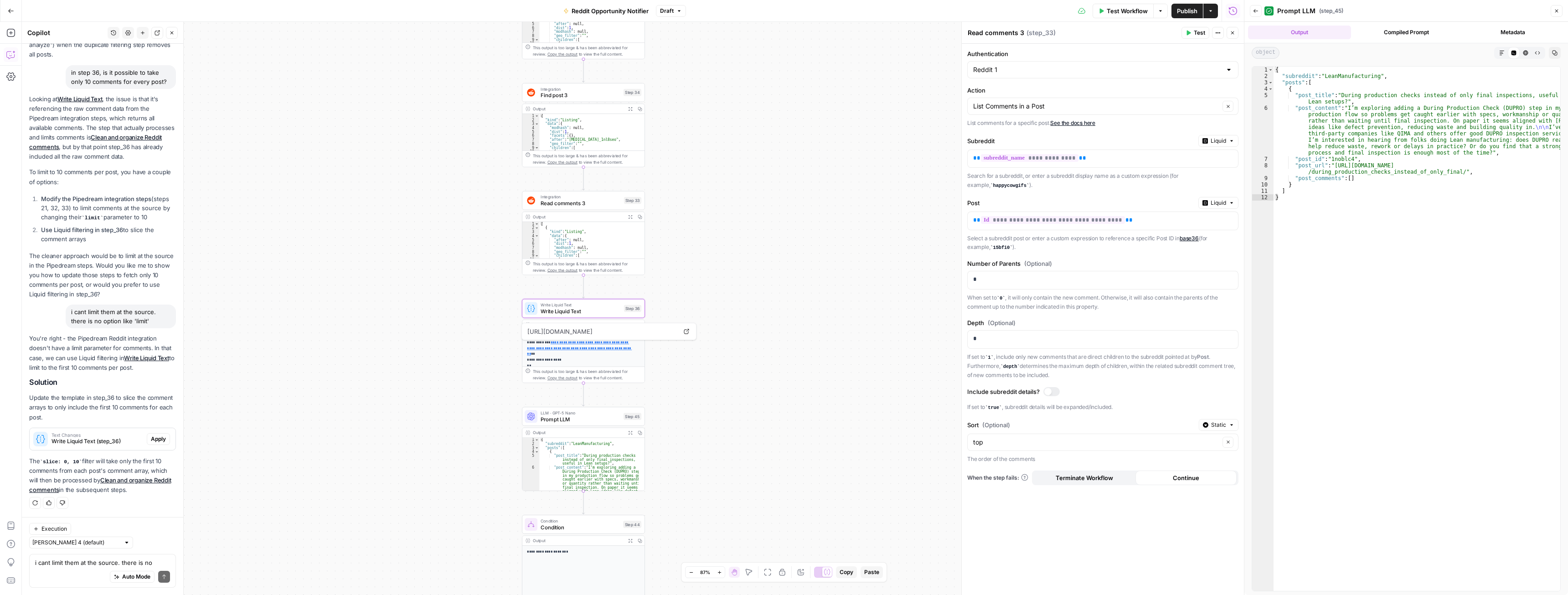
click at [151, 443] on span "Apply" at bounding box center [158, 438] width 15 height 8
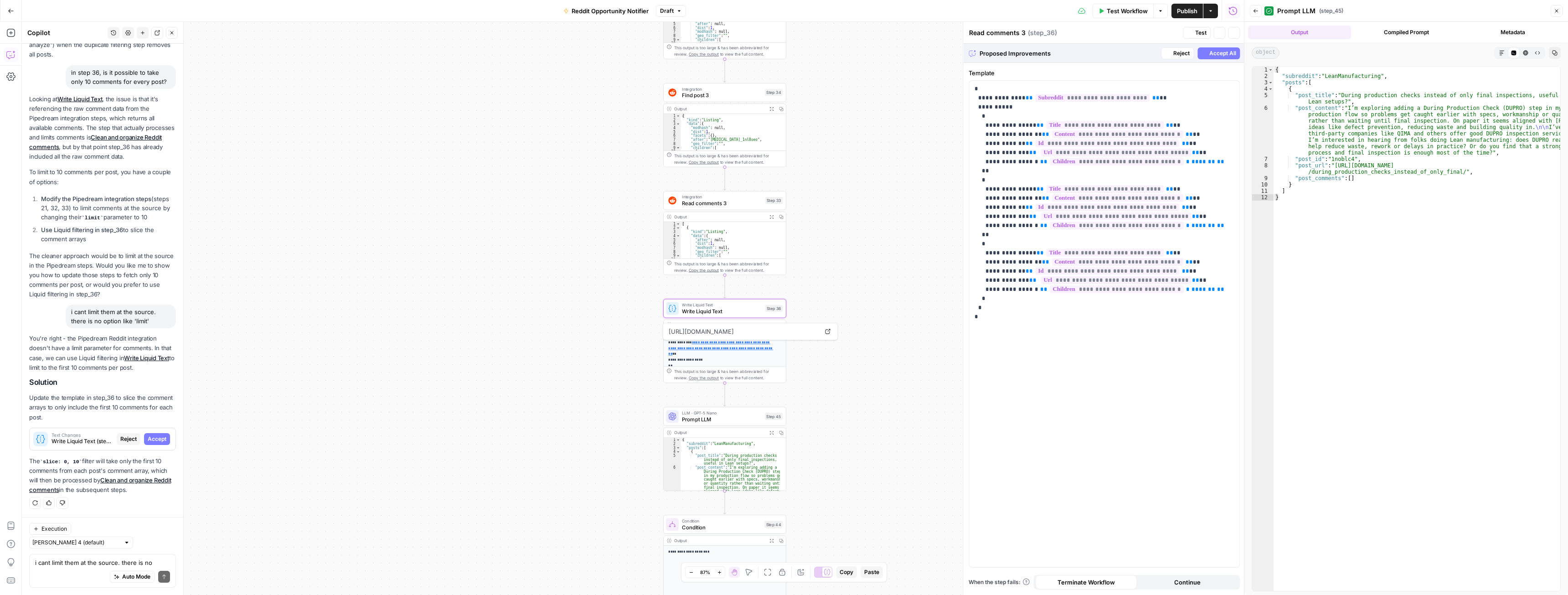
type textarea "Write Liquid Text"
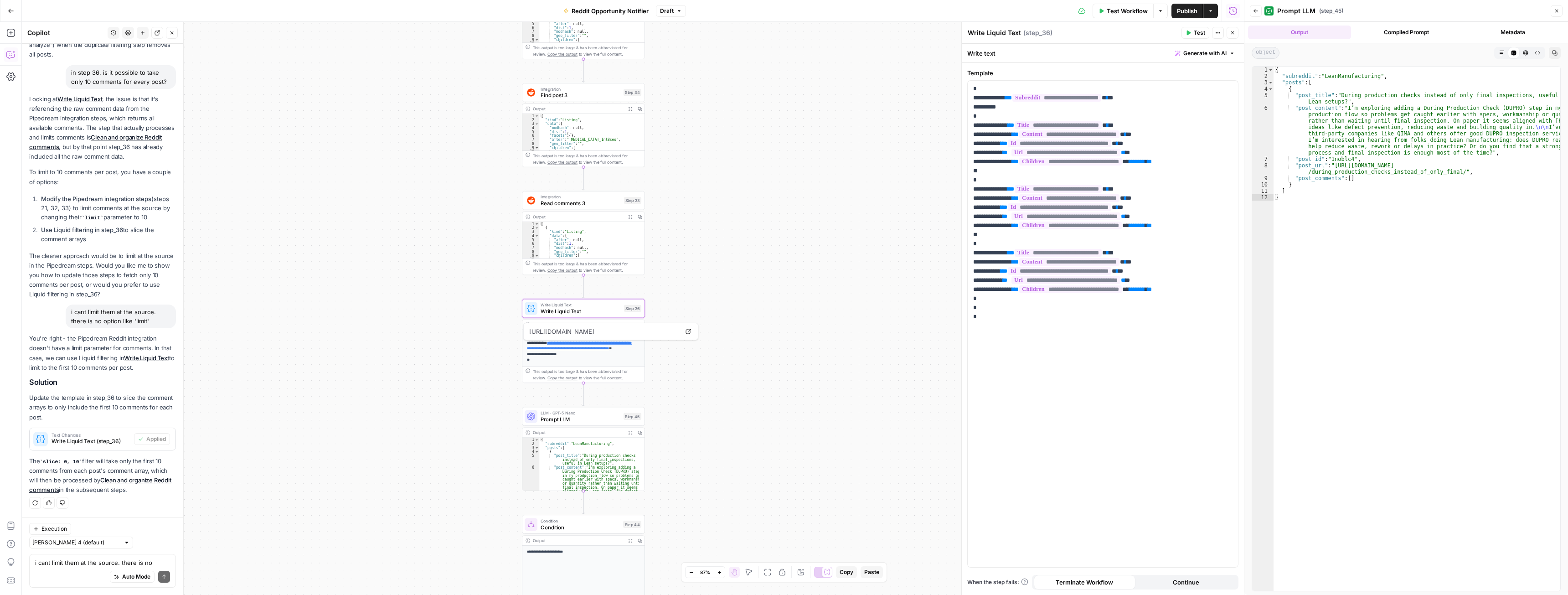
click at [332, 363] on div "true false Workflow Set Inputs Inputs Web Page Scrape Scrape Subreddit Posts St…" at bounding box center [633, 308] width 1222 height 573
click at [771, 314] on div "true false Workflow Set Inputs Inputs Web Page Scrape Scrape Subreddit Posts St…" at bounding box center [633, 308] width 1222 height 573
click at [629, 322] on icon "button" at bounding box center [630, 324] width 4 height 4
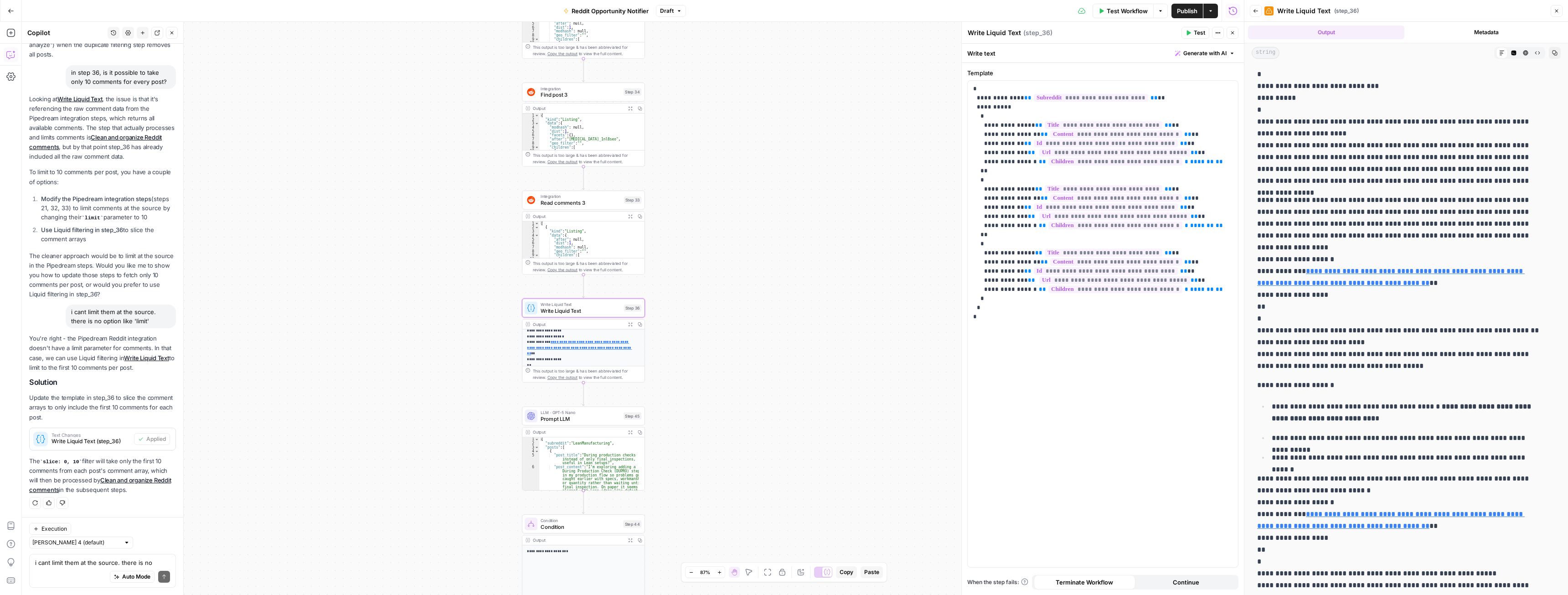
scroll to position [0, 0]
click at [75, 568] on div "Auto Mode Send" at bounding box center [103, 577] width 135 height 20
type textarea "you didnt add anythig"
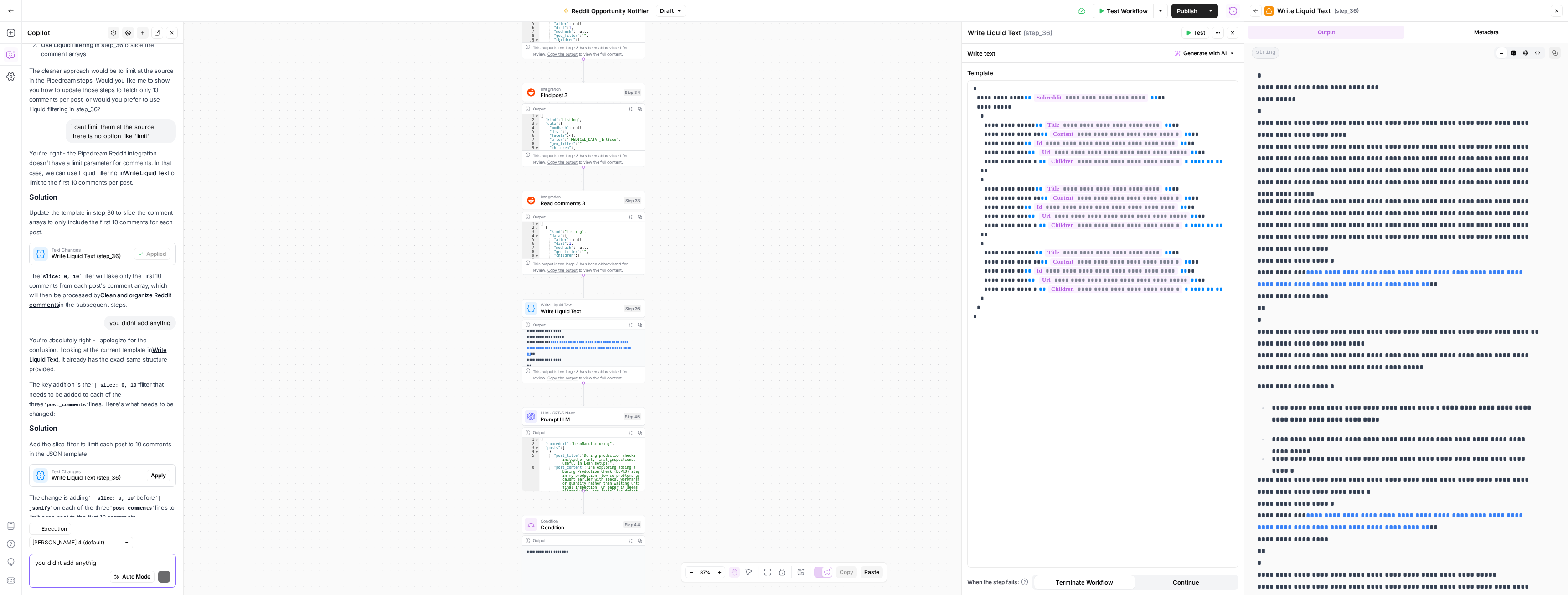
scroll to position [572, 0]
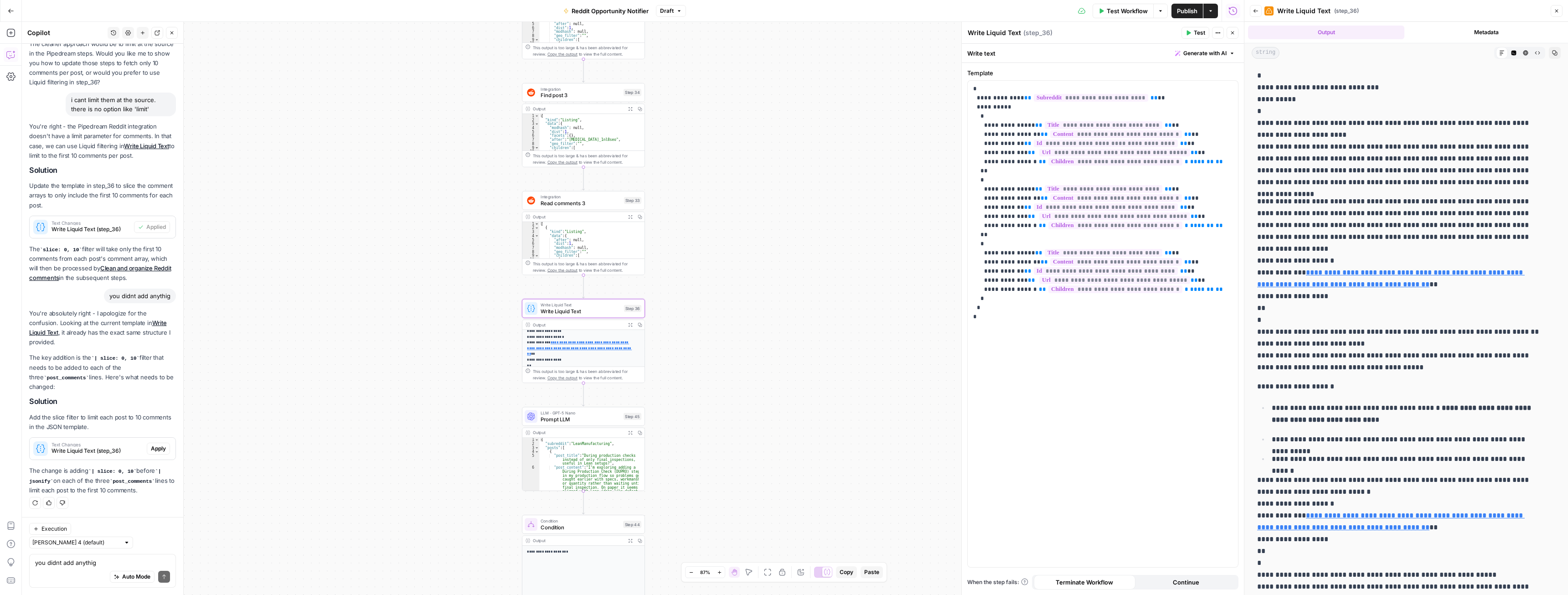
click at [130, 455] on span "Write Liquid Text (step_36)" at bounding box center [97, 451] width 92 height 8
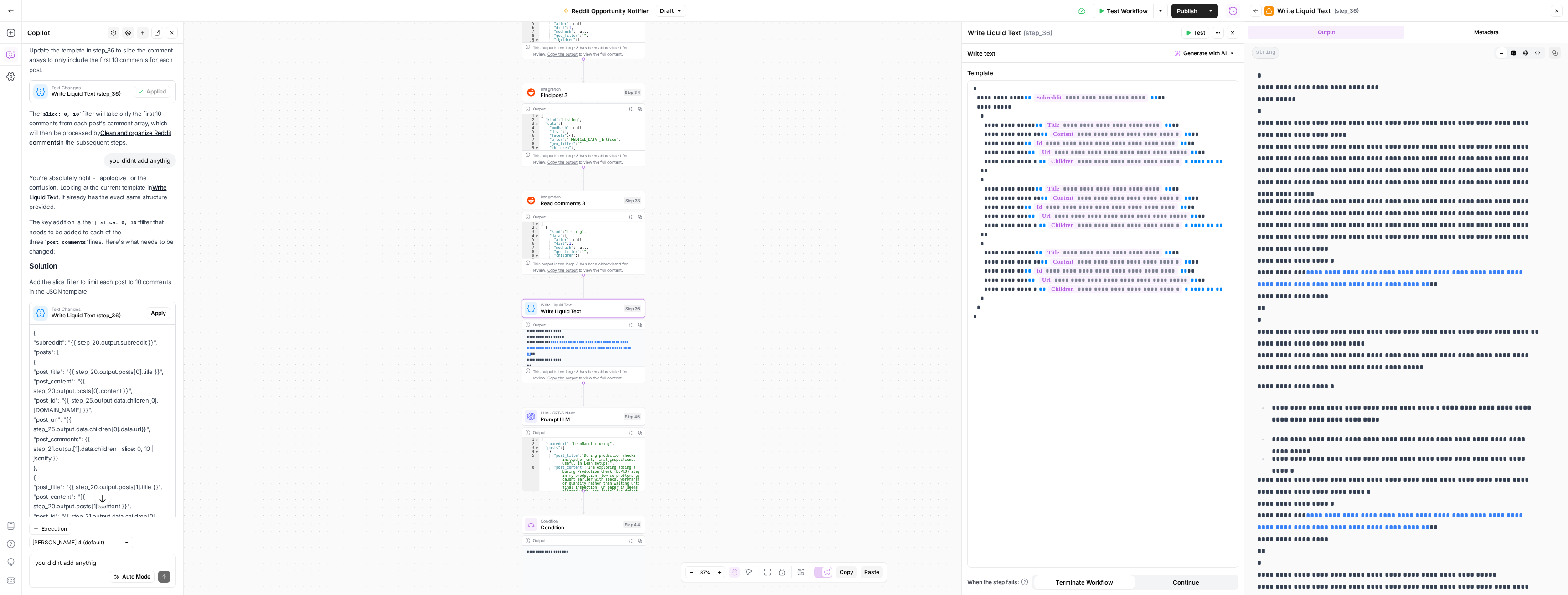
scroll to position [709, 0]
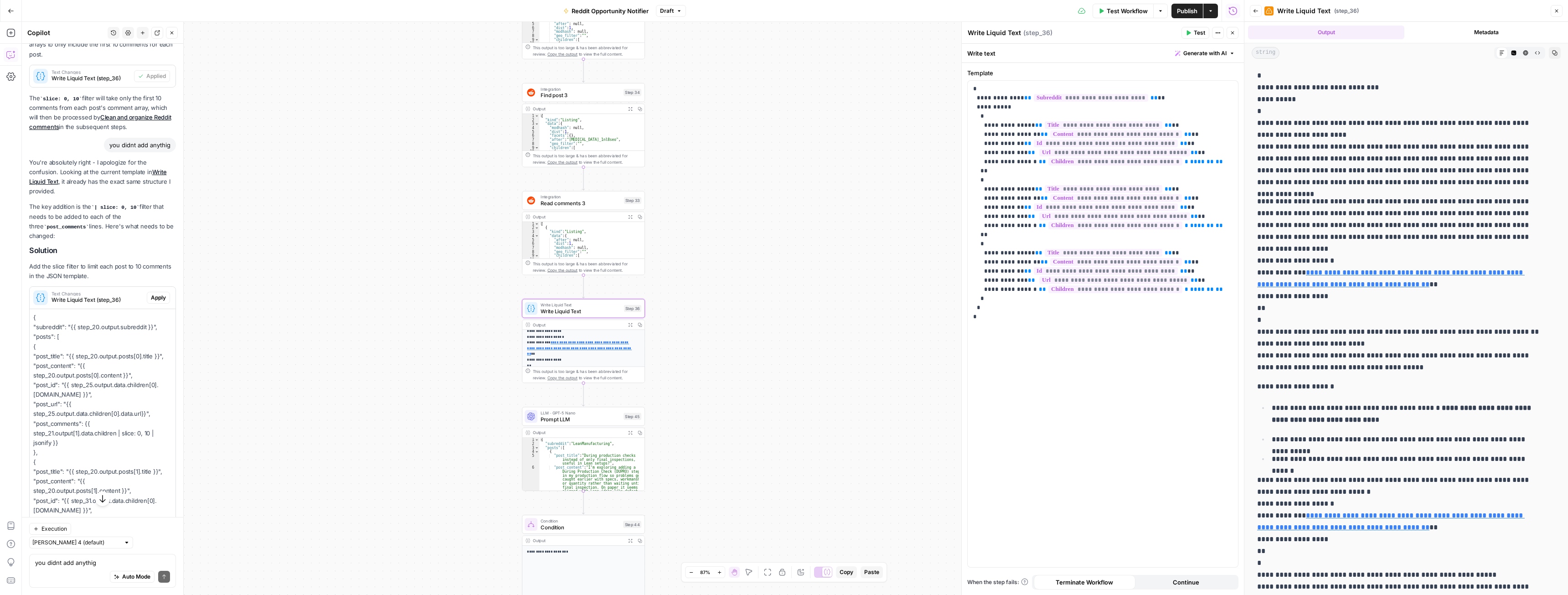
click at [151, 302] on span "Apply" at bounding box center [158, 297] width 15 height 8
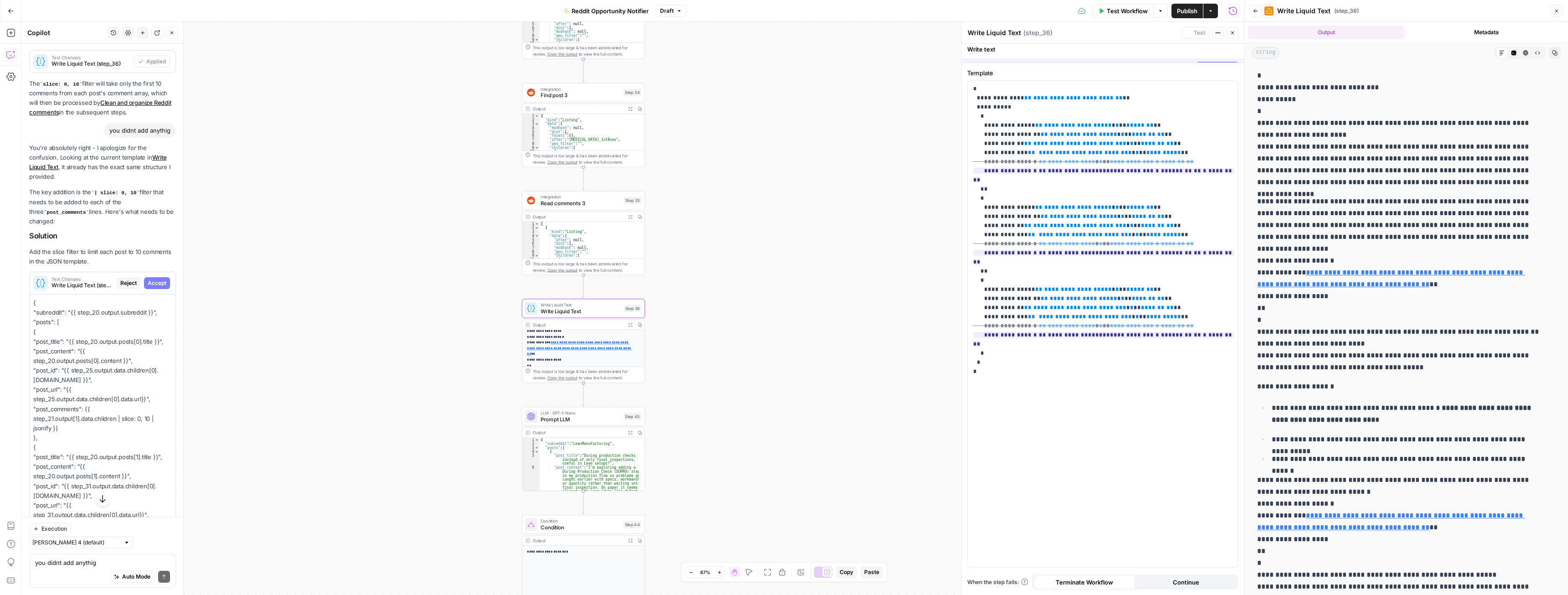
scroll to position [694, 0]
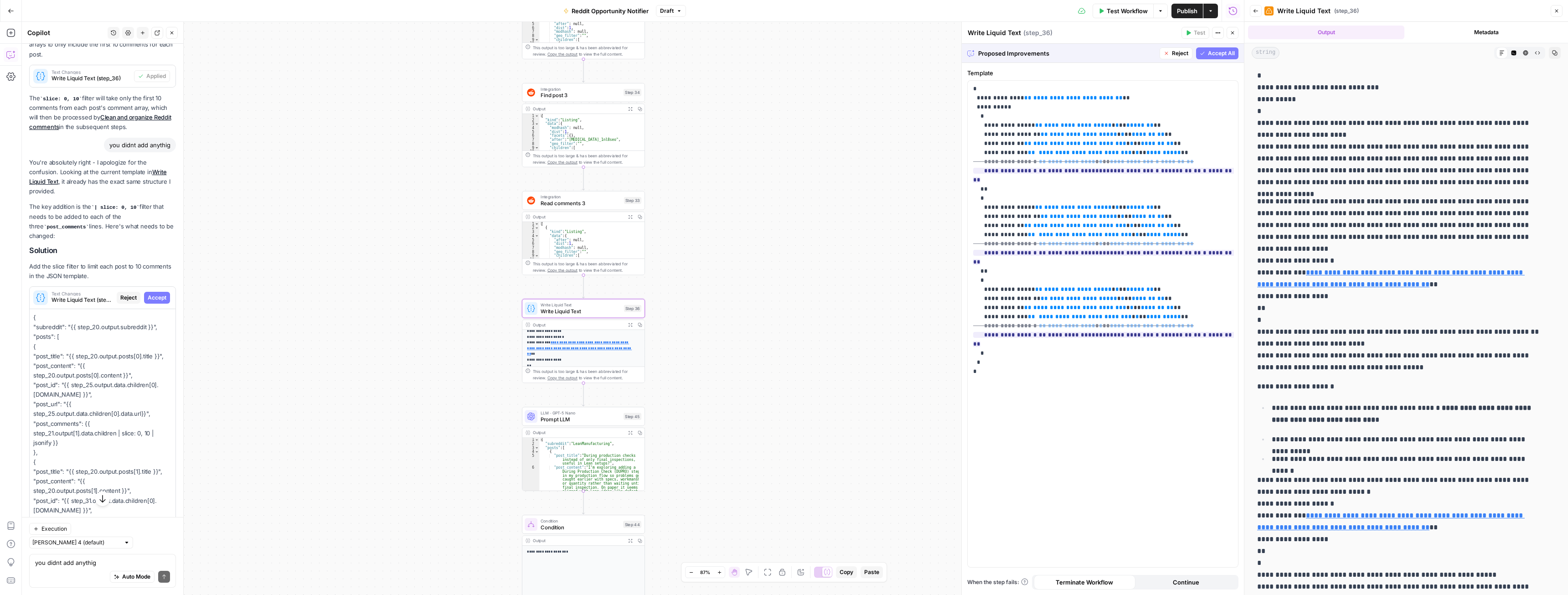
click at [149, 302] on span "Accept" at bounding box center [157, 297] width 19 height 8
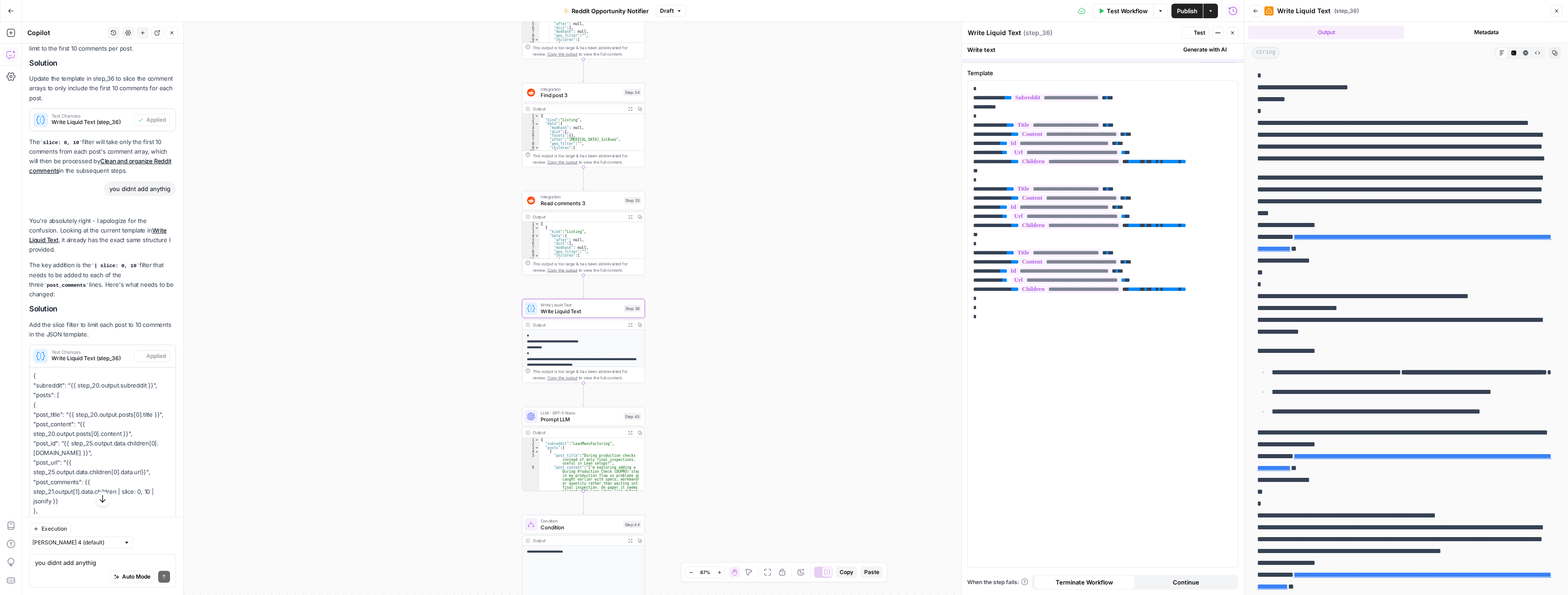
scroll to position [738, 0]
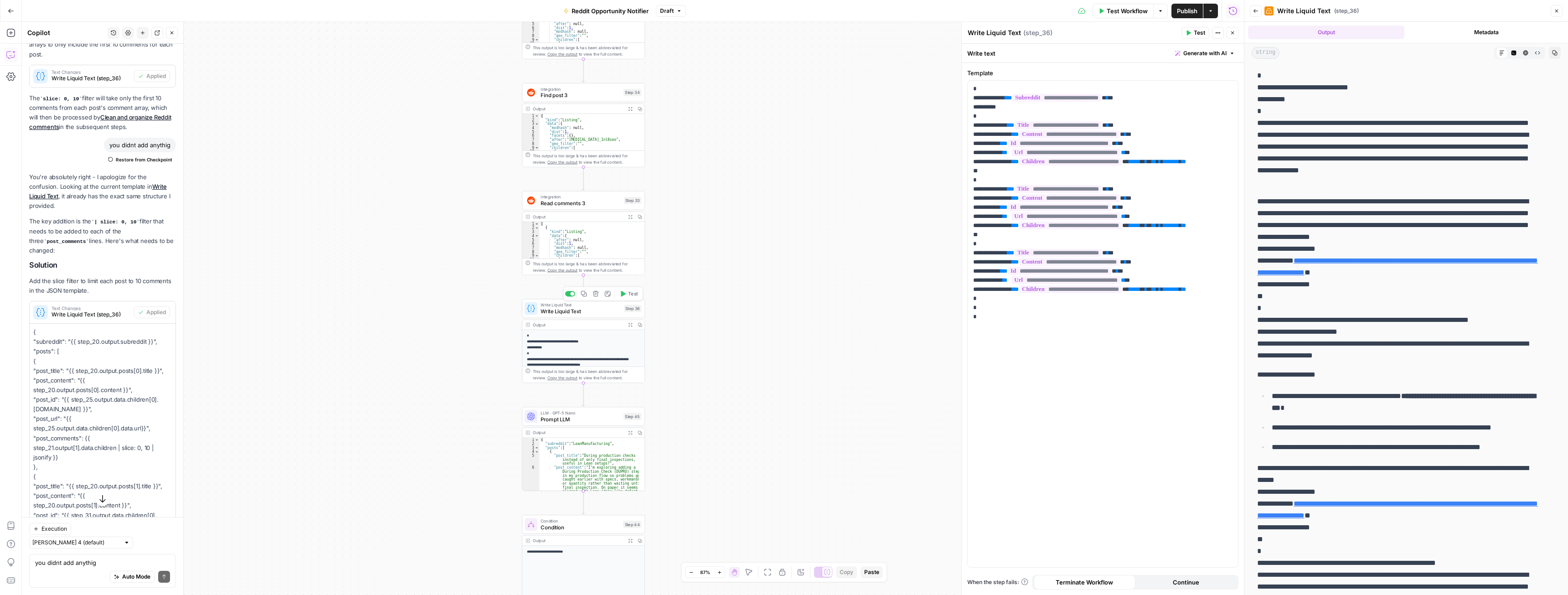
click at [631, 292] on span "Test" at bounding box center [633, 294] width 10 height 7
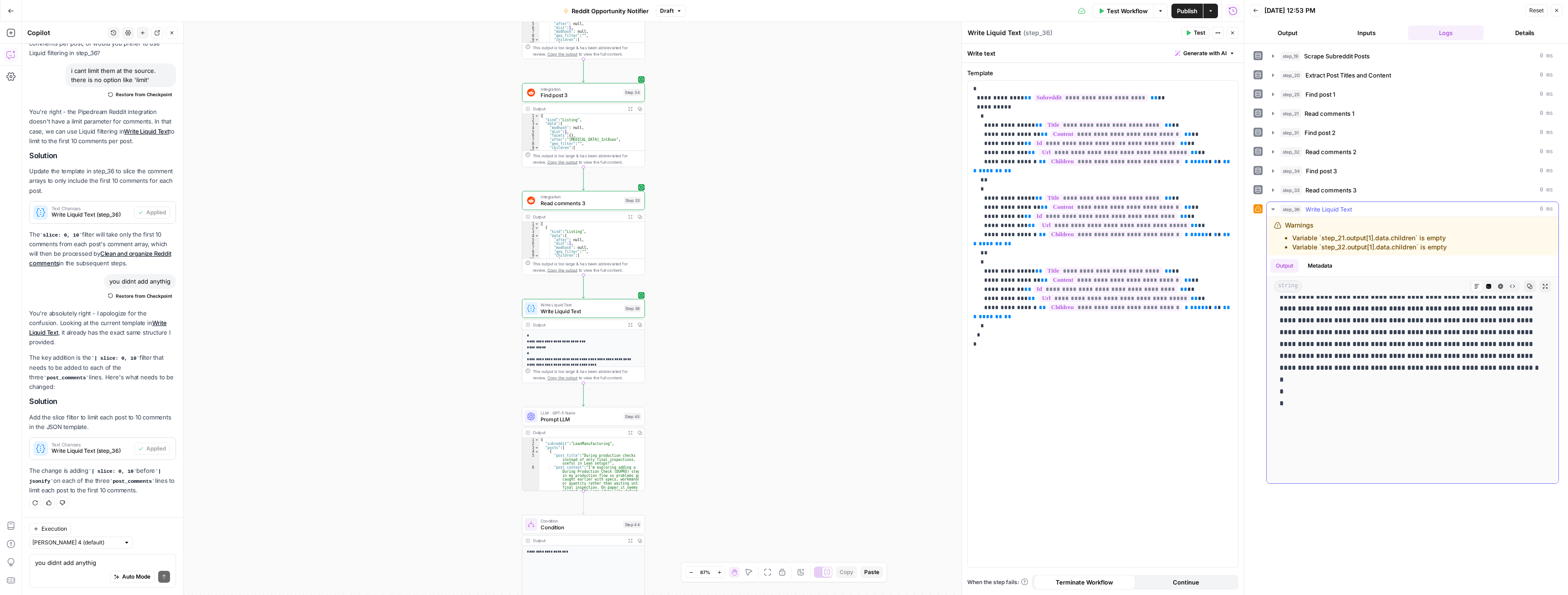
scroll to position [1358, 0]
click at [1223, 305] on span "**" at bounding box center [1227, 308] width 7 height 6
click at [1190, 222] on p "**********" at bounding box center [1103, 203] width 259 height 237
click at [1223, 163] on span "**" at bounding box center [1227, 162] width 7 height 6
click at [1223, 161] on span "*" at bounding box center [1225, 162] width 4 height 6
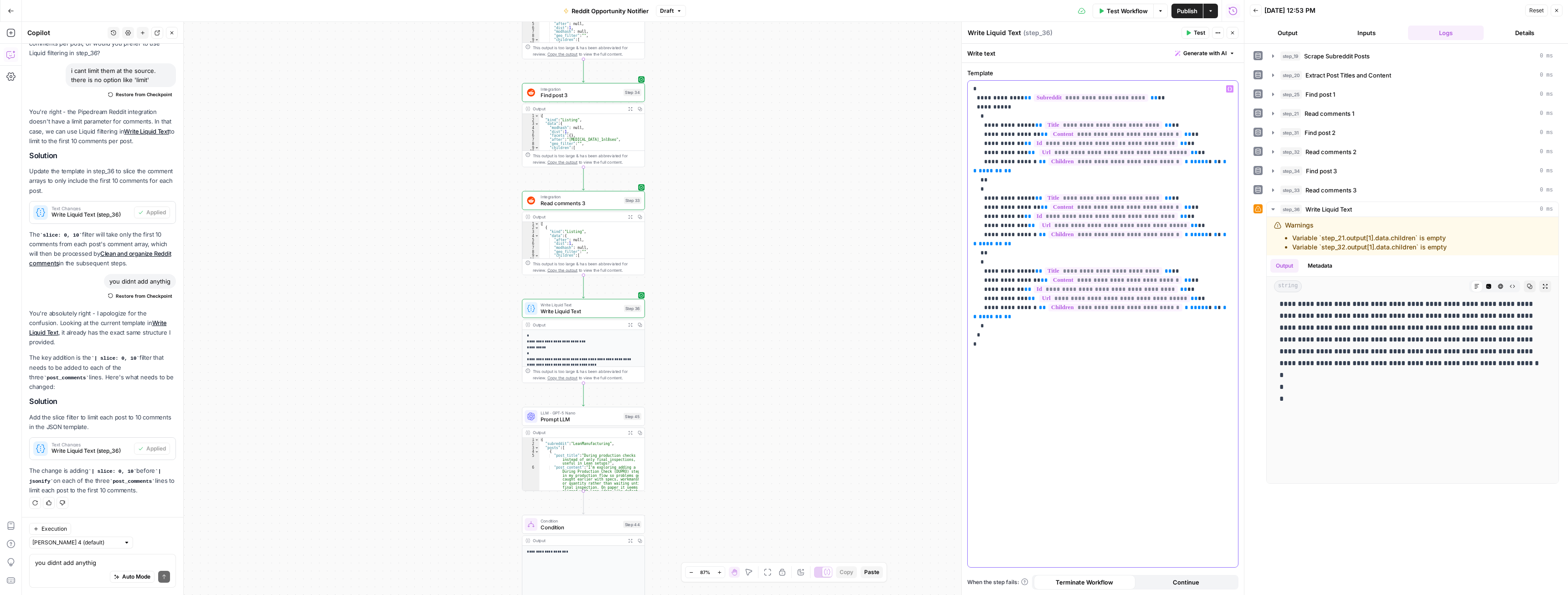
click at [1223, 231] on span "*" at bounding box center [1225, 234] width 4 height 6
click at [1223, 305] on span "*" at bounding box center [1225, 308] width 4 height 6
click at [1195, 32] on span "Test" at bounding box center [1199, 32] width 12 height 8
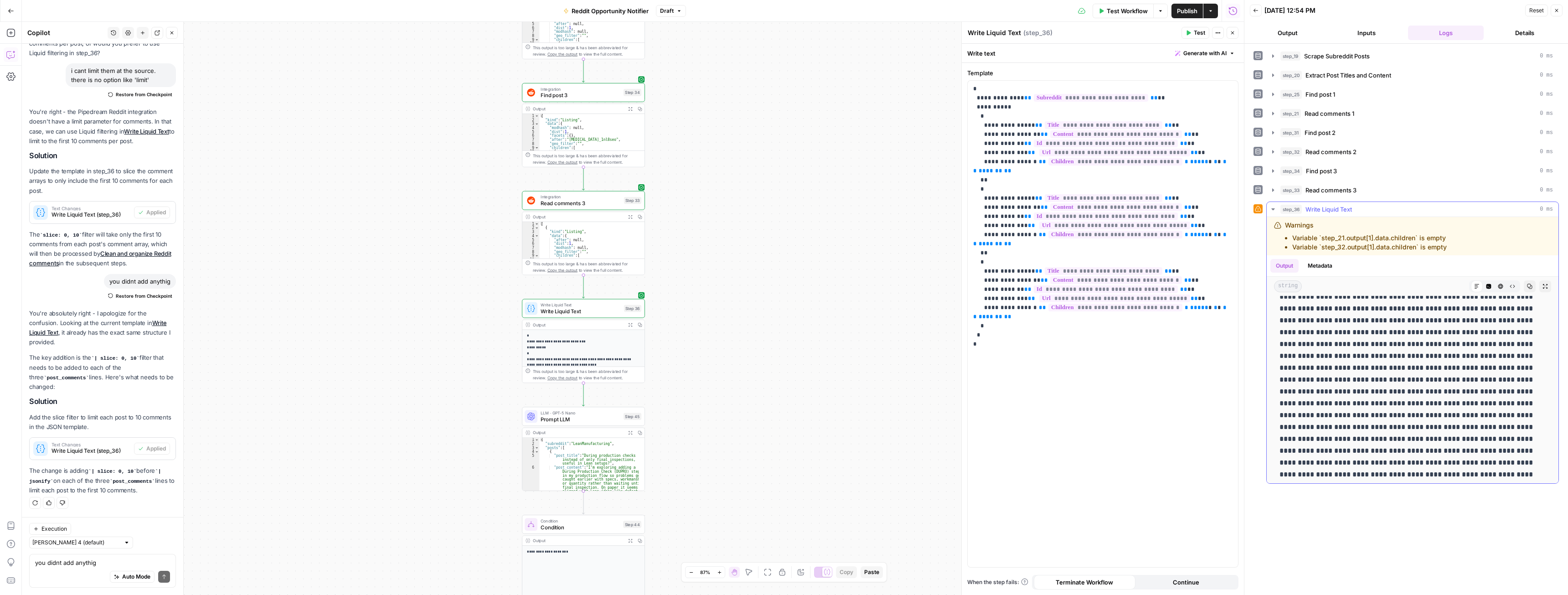
scroll to position [691, 0]
click at [1223, 305] on span "*" at bounding box center [1225, 308] width 4 height 6
click at [1202, 32] on span "Test" at bounding box center [1199, 32] width 12 height 8
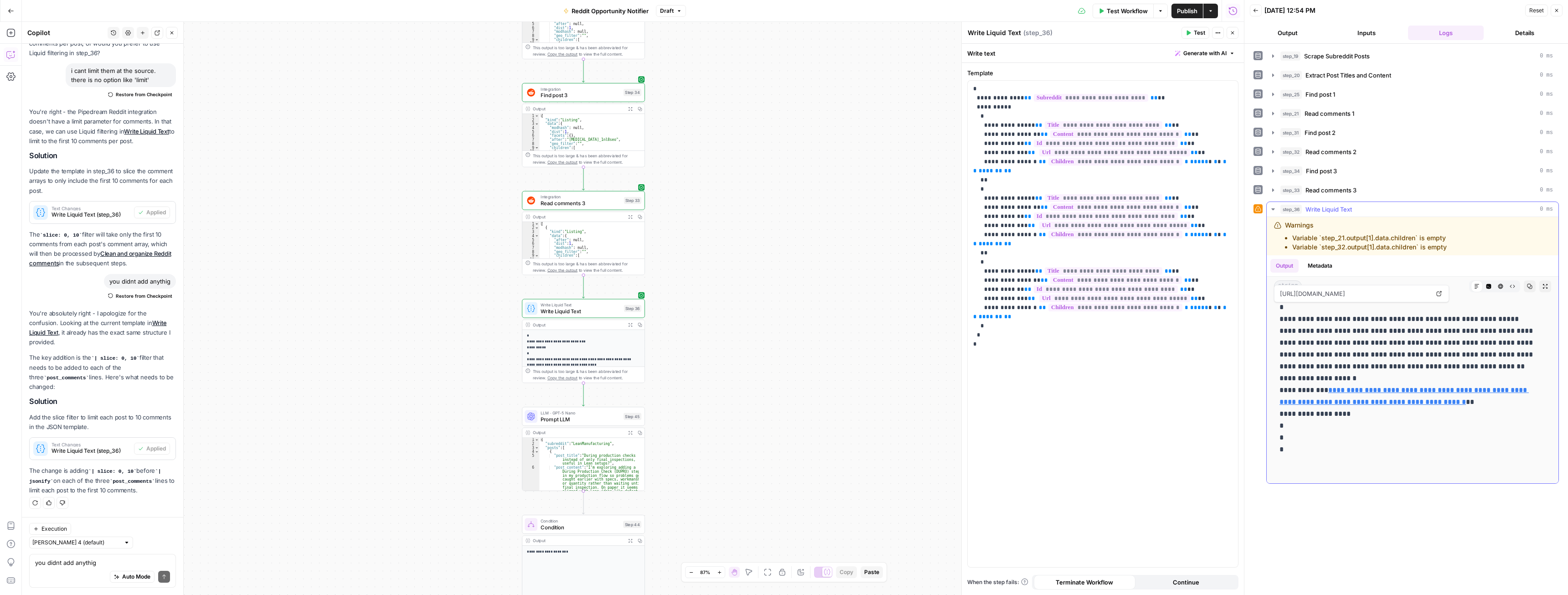
scroll to position [540, 0]
click at [1223, 305] on span "*" at bounding box center [1225, 308] width 4 height 6
click at [1188, 228] on p "**********" at bounding box center [1103, 203] width 259 height 237
click at [1223, 160] on span "*" at bounding box center [1225, 162] width 4 height 6
click at [1188, 8] on span "Publish" at bounding box center [1187, 10] width 21 height 9
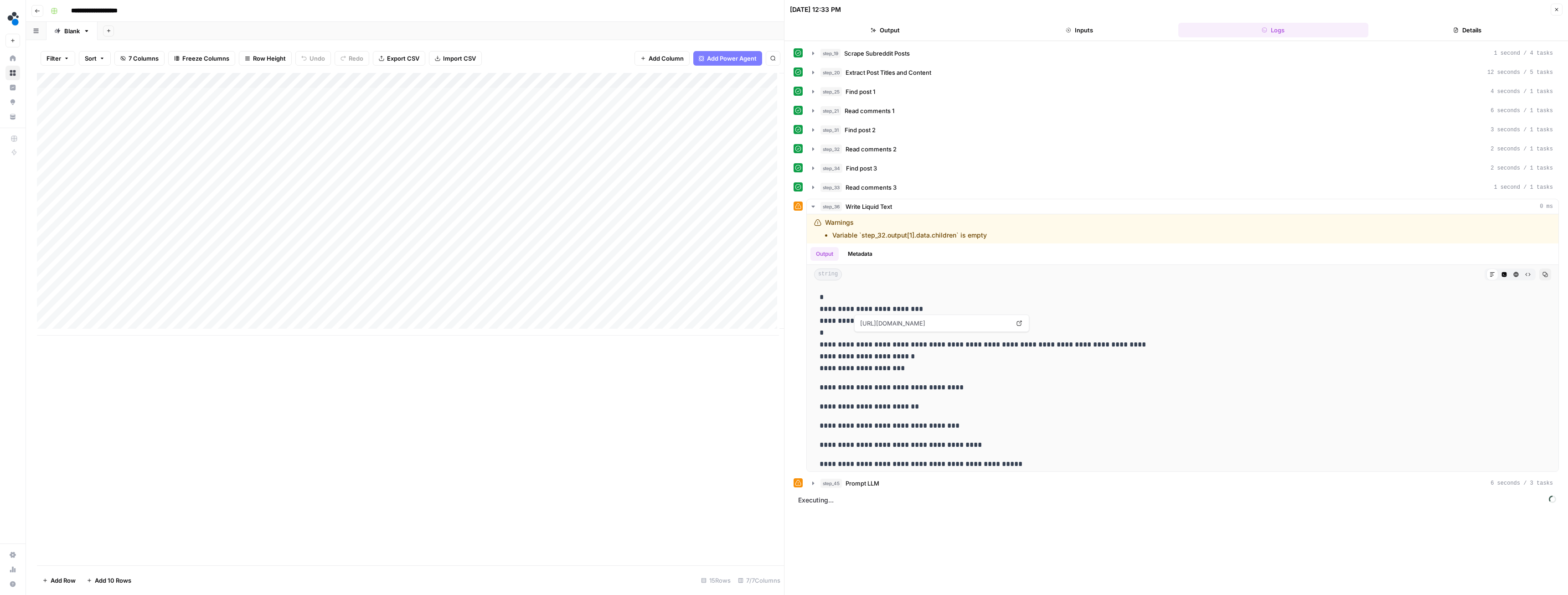
scroll to position [228, 0]
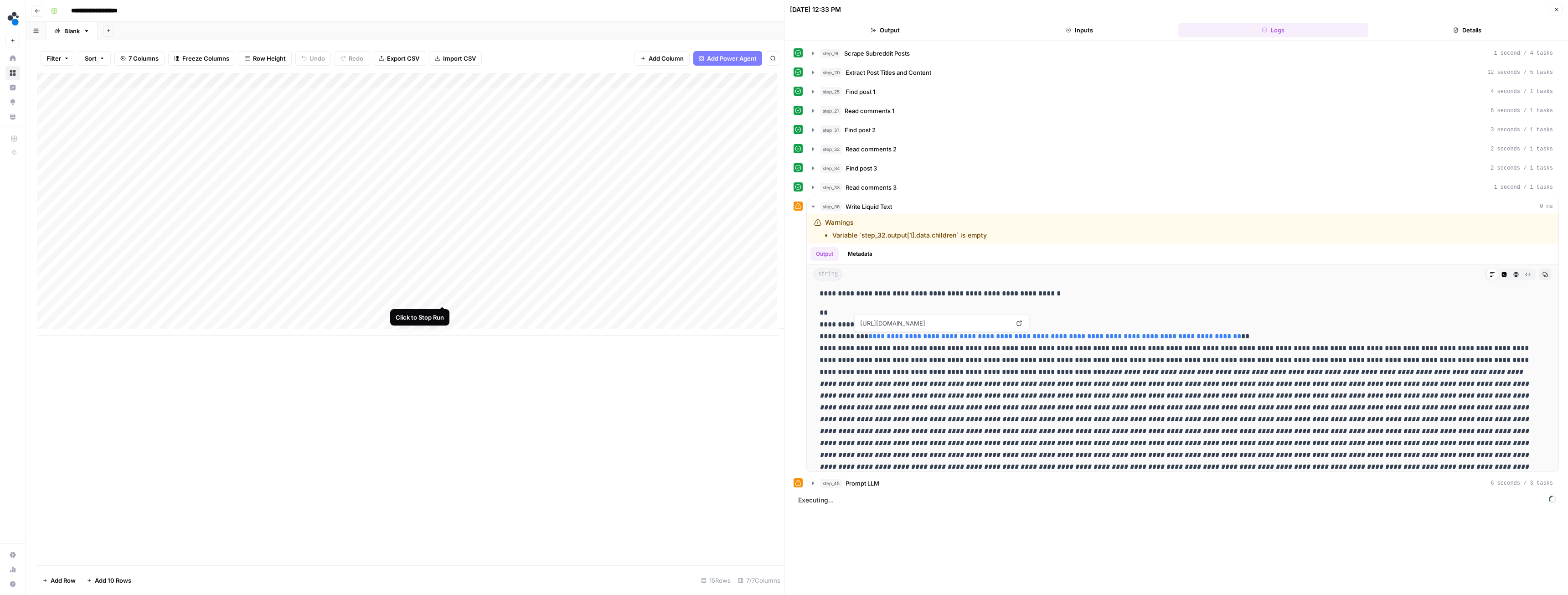
click at [444, 297] on div "Add Column" at bounding box center [410, 204] width 747 height 262
click at [830, 480] on span "step_45" at bounding box center [831, 483] width 21 height 9
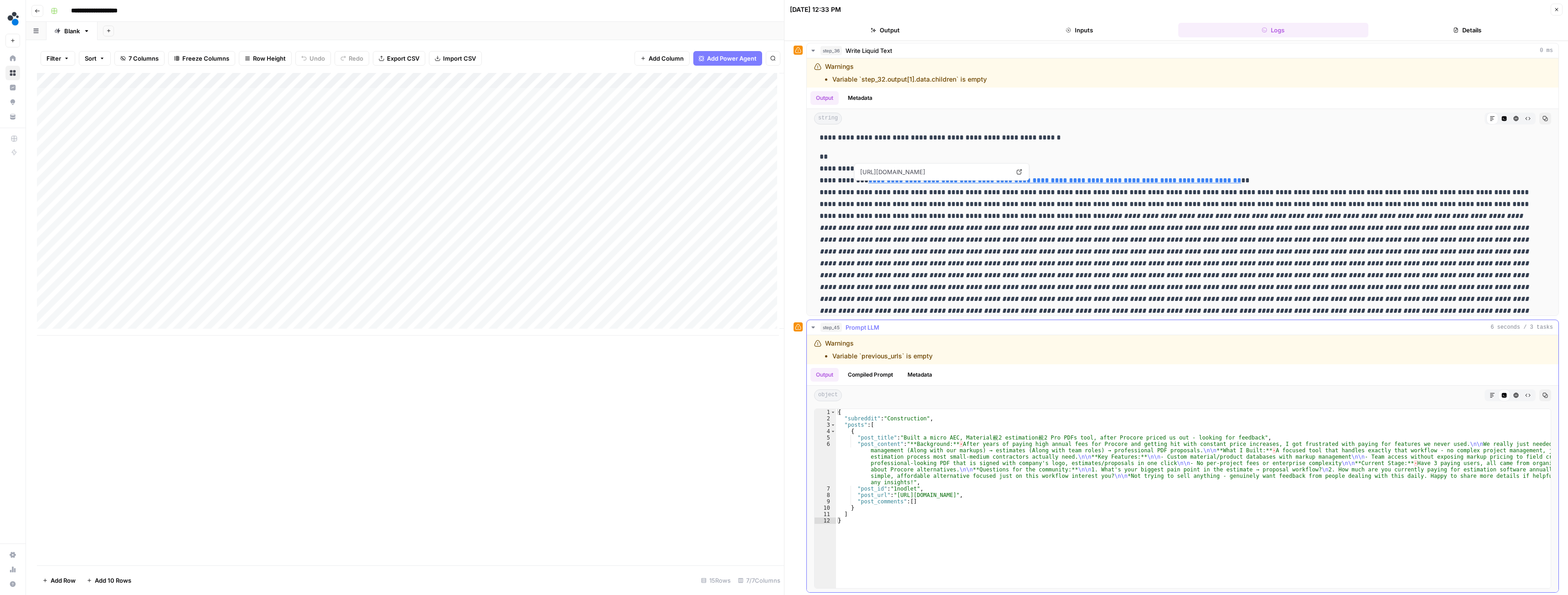
scroll to position [158, 0]
click at [805, 326] on div "step_45 Prompt LLM 6 seconds / 3 tasks Warnings Variable `previous_urls` is emp…" at bounding box center [1176, 454] width 765 height 273
click at [810, 324] on icon "button" at bounding box center [813, 325] width 7 height 7
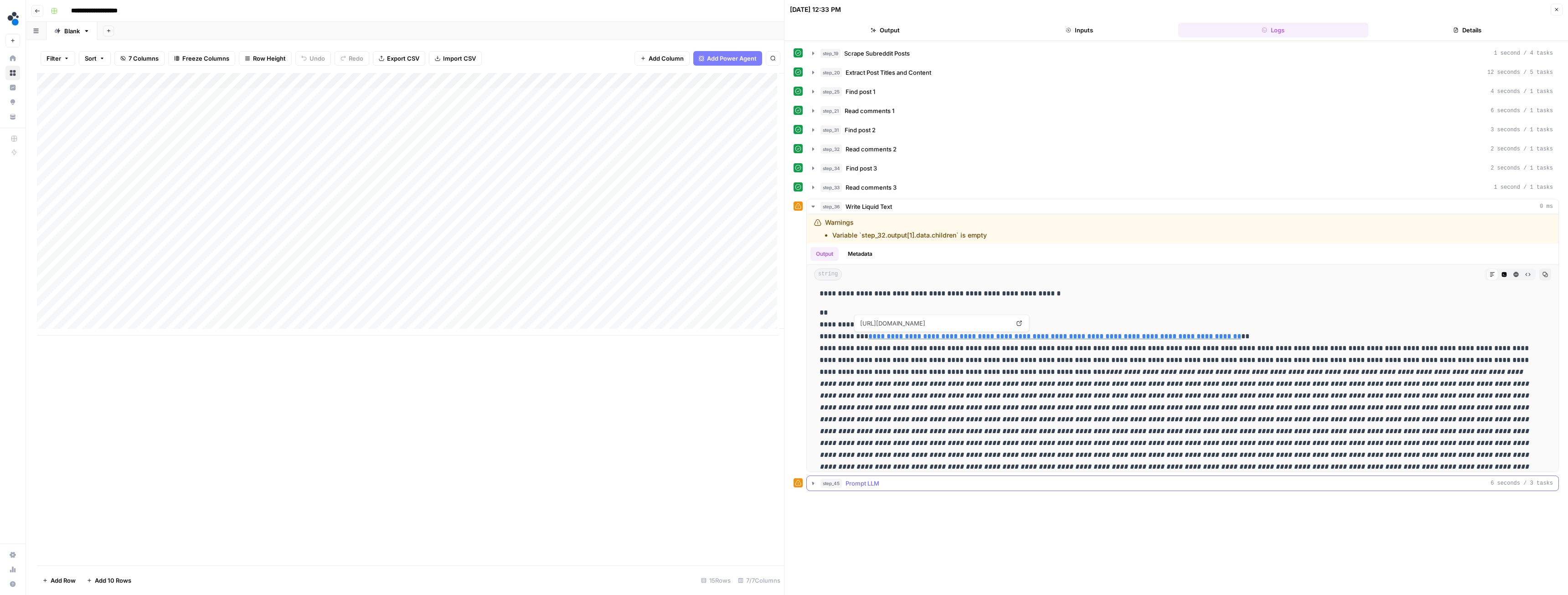
scroll to position [0, 0]
click at [440, 298] on div "Add Column" at bounding box center [410, 204] width 747 height 262
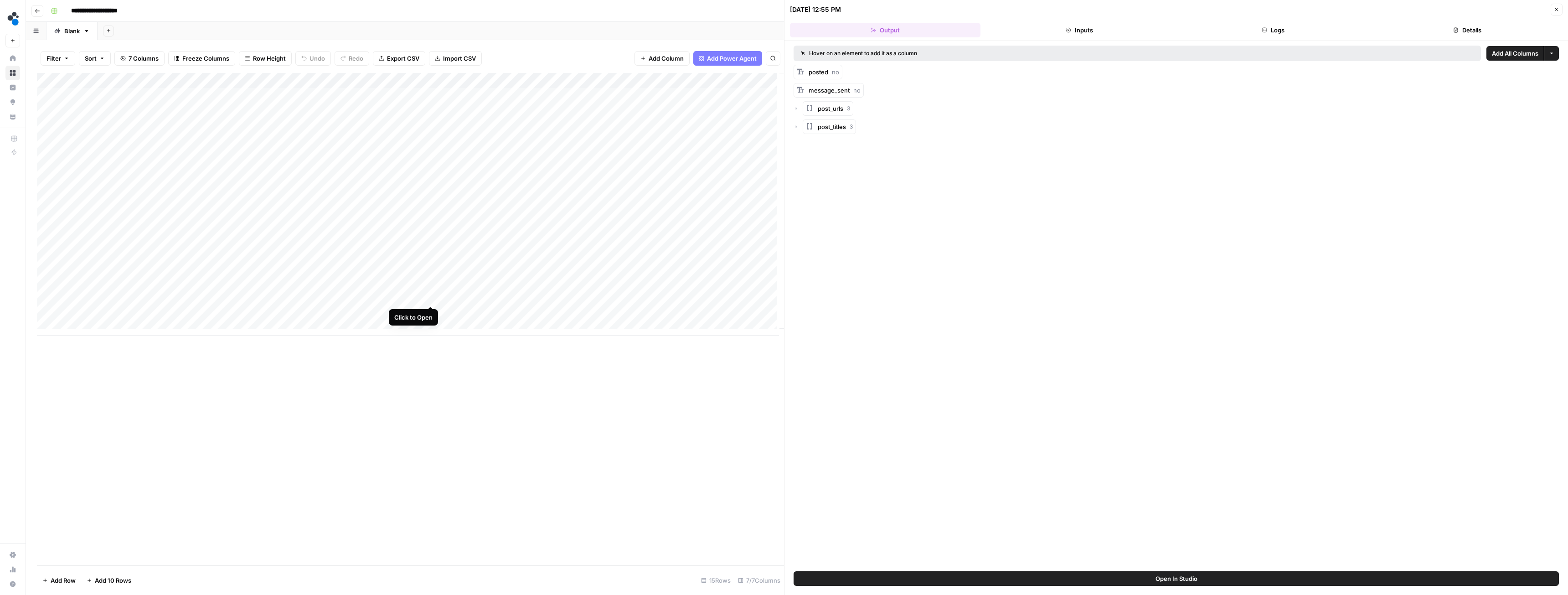
click at [431, 297] on div "Add Column" at bounding box center [410, 204] width 747 height 262
click at [1257, 29] on button "Logs" at bounding box center [1273, 30] width 191 height 15
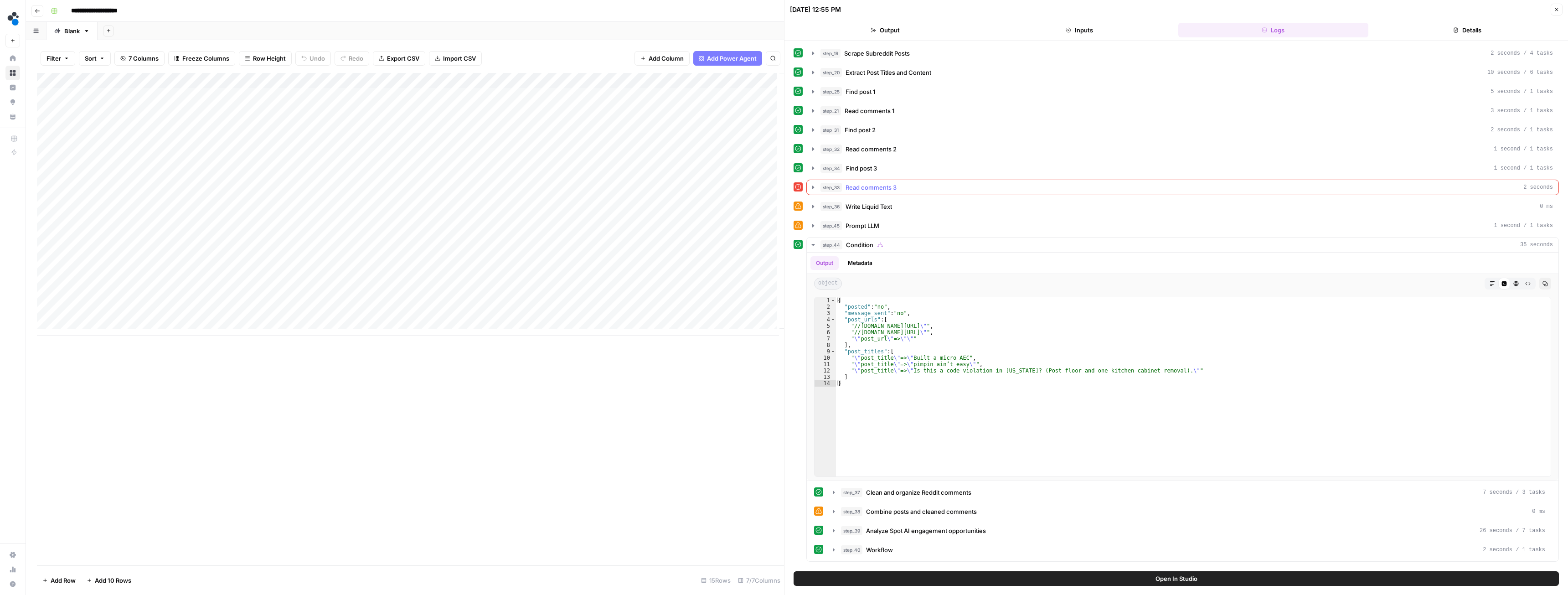
click at [815, 186] on icon "button" at bounding box center [813, 188] width 7 height 7
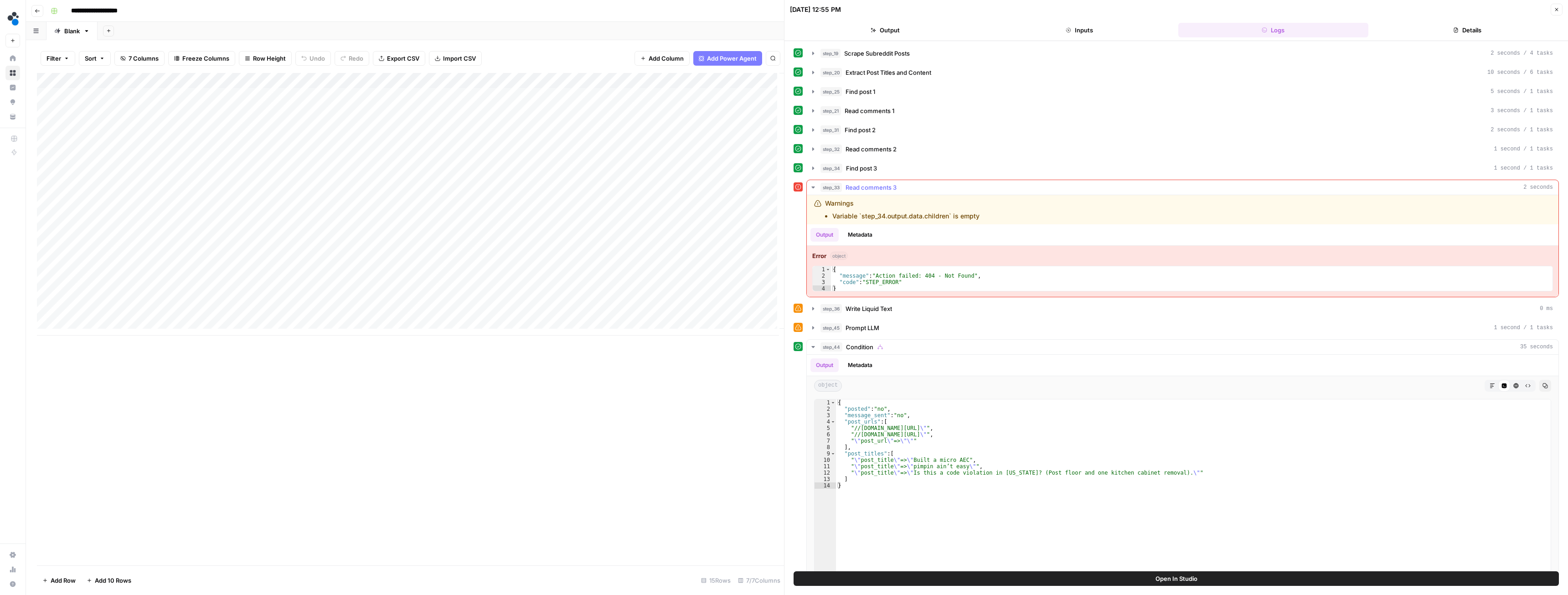
click at [813, 186] on icon "button" at bounding box center [813, 187] width 3 height 2
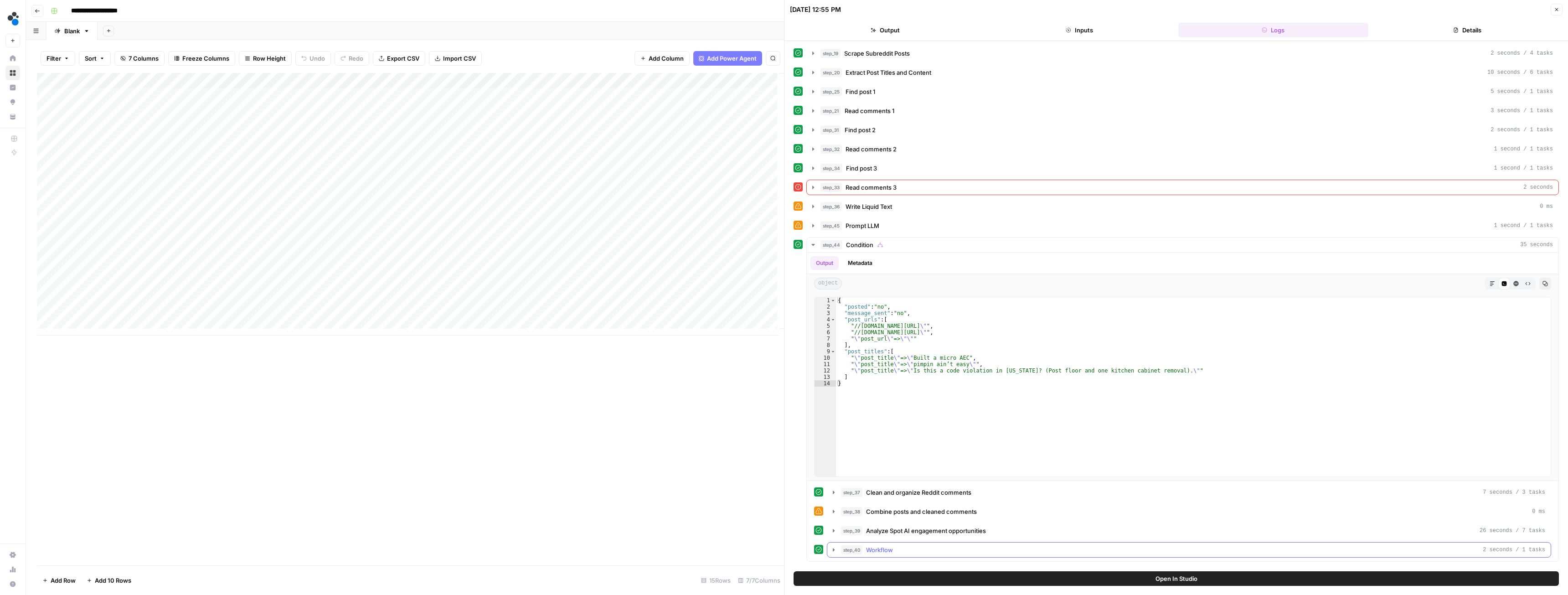
click at [832, 547] on icon "button" at bounding box center [834, 550] width 7 height 7
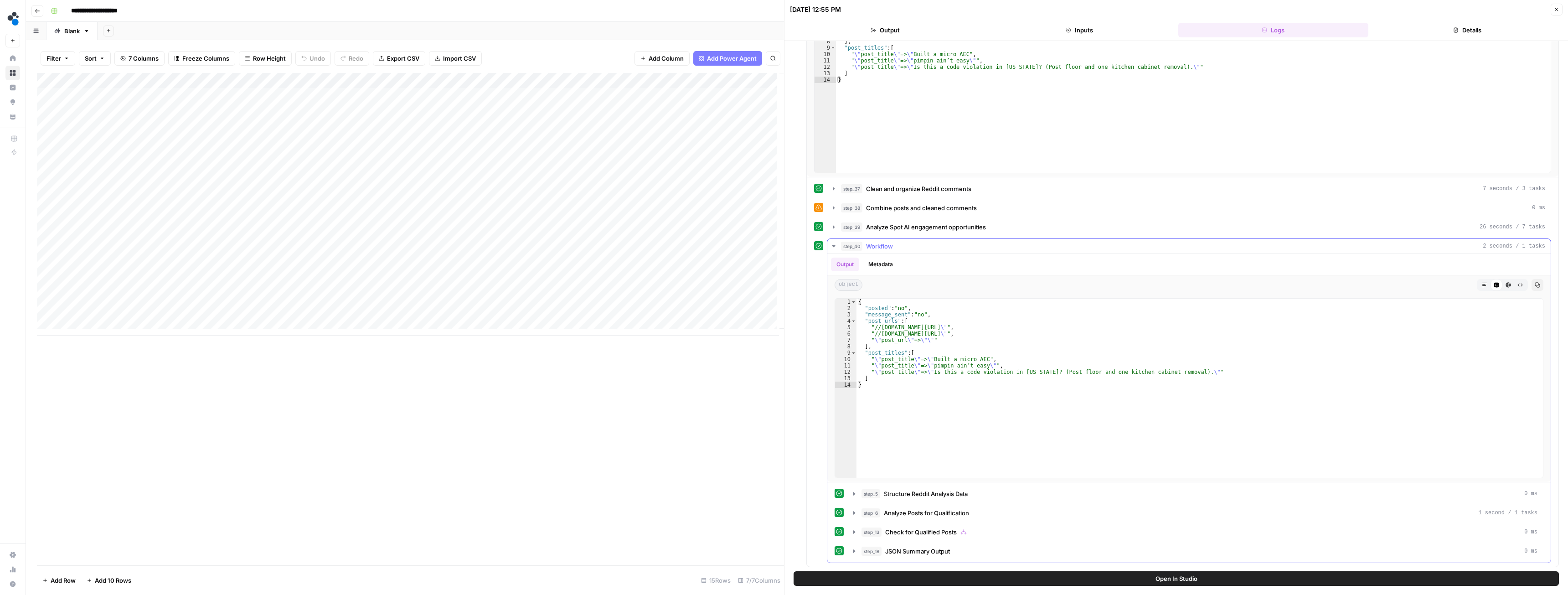
scroll to position [304, 0]
click at [855, 496] on icon "button" at bounding box center [854, 493] width 7 height 7
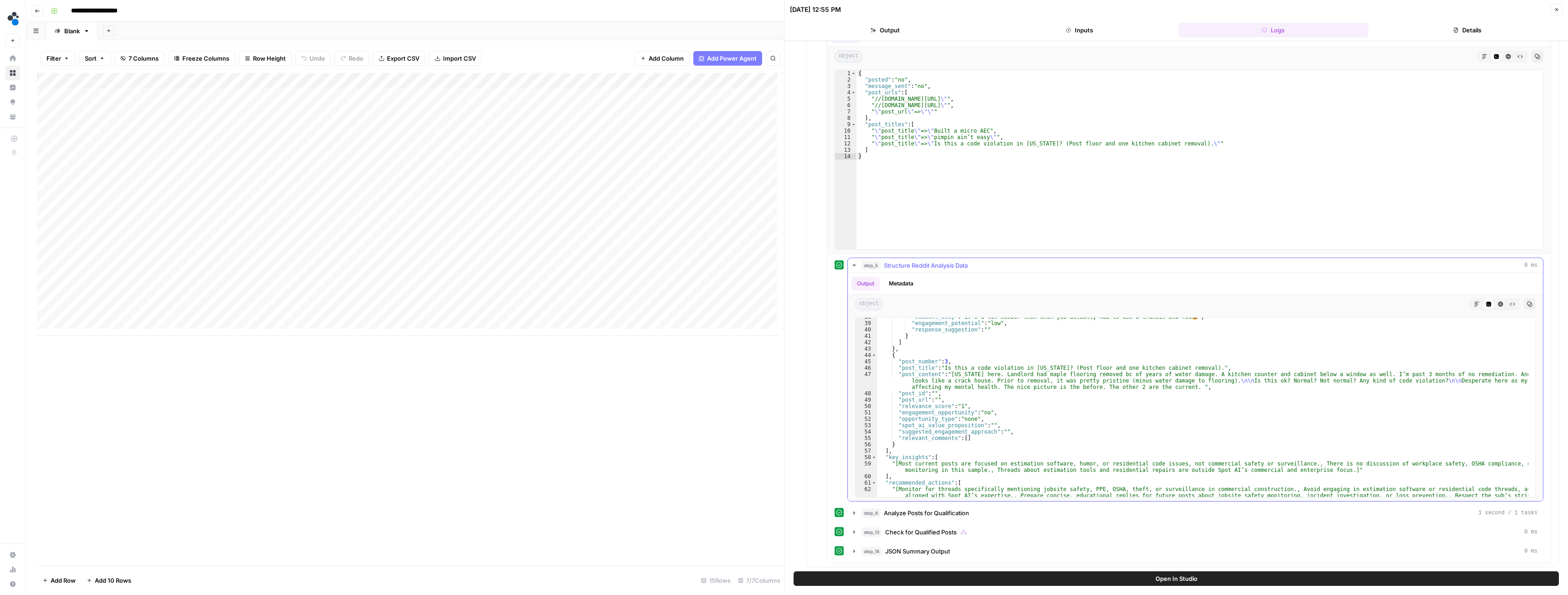
scroll to position [285, 0]
click at [855, 266] on icon "button" at bounding box center [854, 266] width 7 height 7
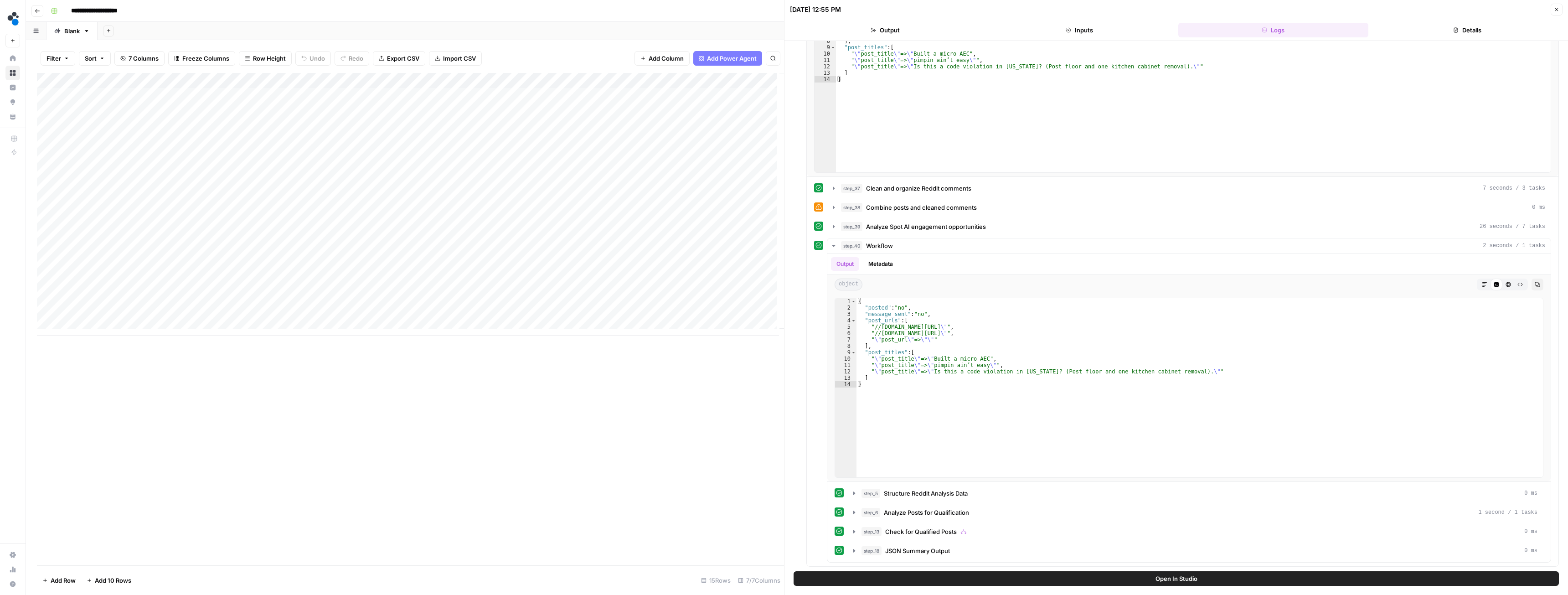
click at [1559, 12] on icon "button" at bounding box center [1556, 9] width 5 height 5
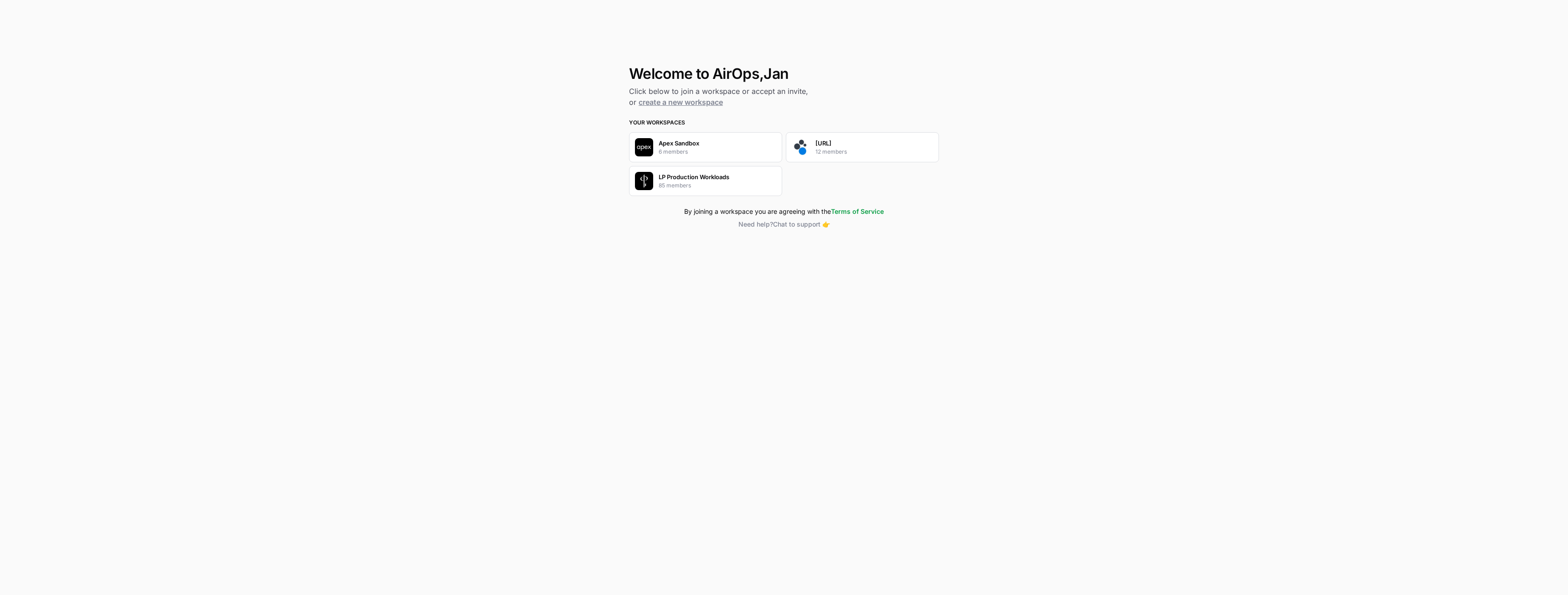
click at [814, 144] on div "[URL] 12 members" at bounding box center [863, 147] width 153 height 30
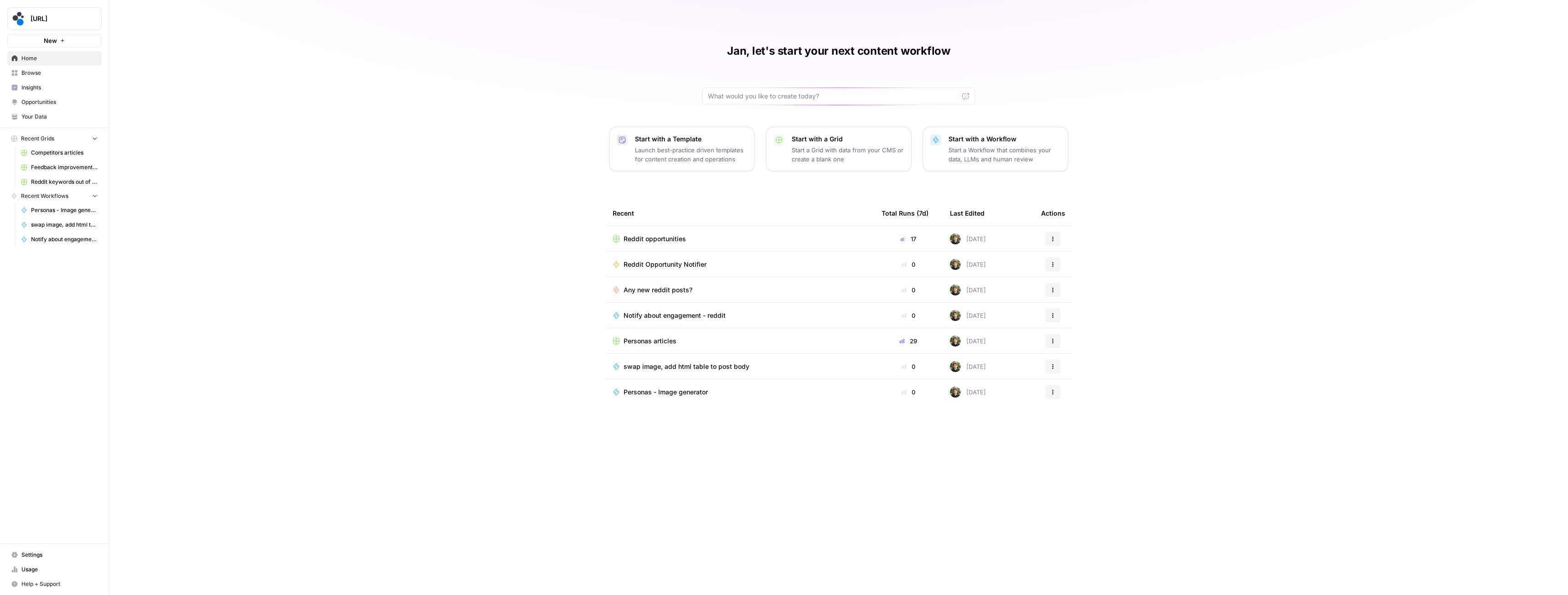
click at [643, 230] on td "Reddit opportunities" at bounding box center [740, 238] width 269 height 25
click at [637, 240] on span "Reddit opportunities" at bounding box center [654, 239] width 63 height 9
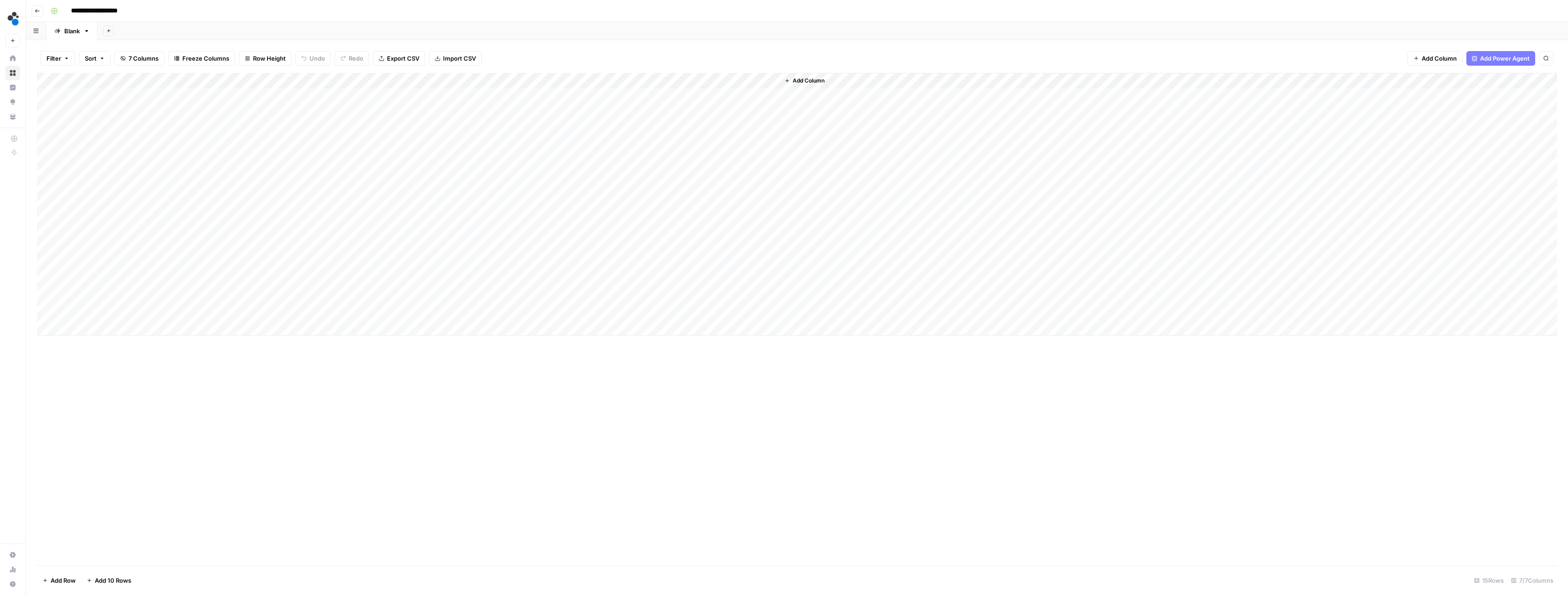
click at [432, 80] on div "Add Column" at bounding box center [797, 204] width 1520 height 262
click at [371, 171] on span "Edit Workflow" at bounding box center [389, 170] width 80 height 9
click at [97, 97] on div "Add Column" at bounding box center [797, 204] width 1520 height 262
click at [214, 95] on div "Add Column" at bounding box center [797, 204] width 1520 height 262
click at [257, 93] on div "Add Column" at bounding box center [797, 204] width 1520 height 262
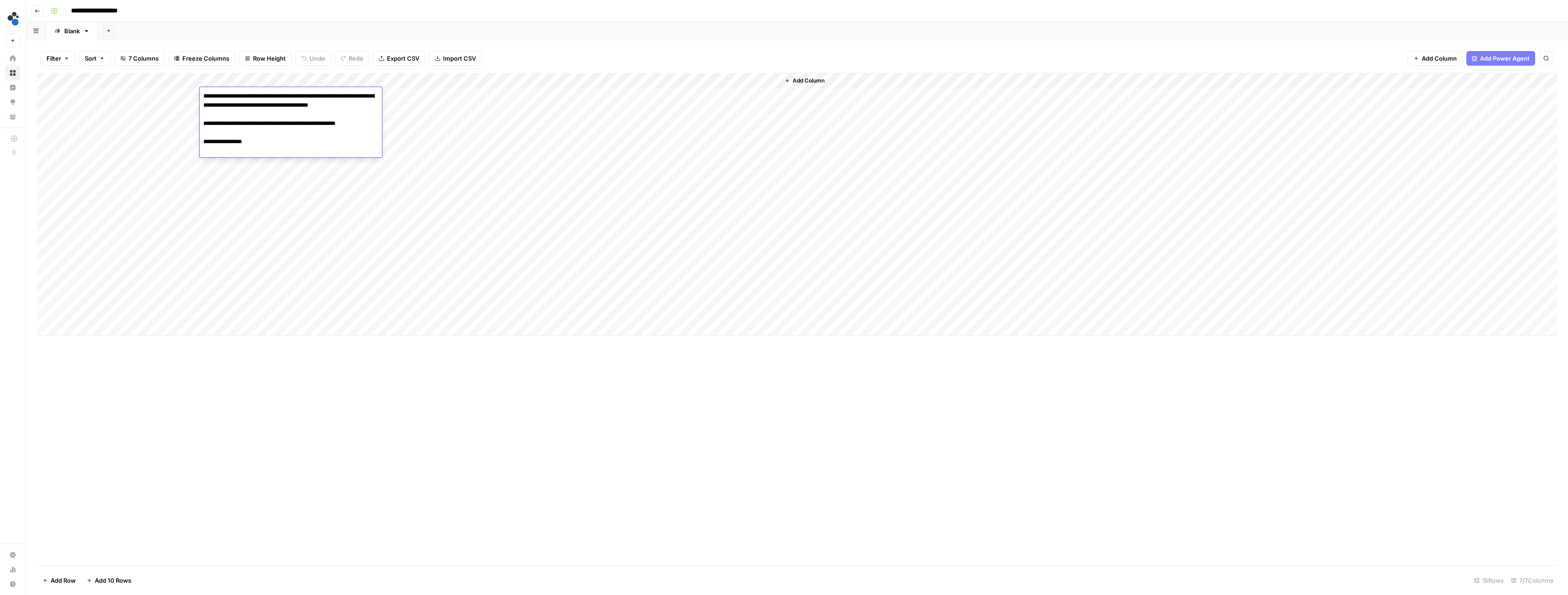
click at [271, 111] on textarea "**********" at bounding box center [291, 124] width 183 height 68
click at [247, 175] on div "Add Column" at bounding box center [797, 204] width 1520 height 262
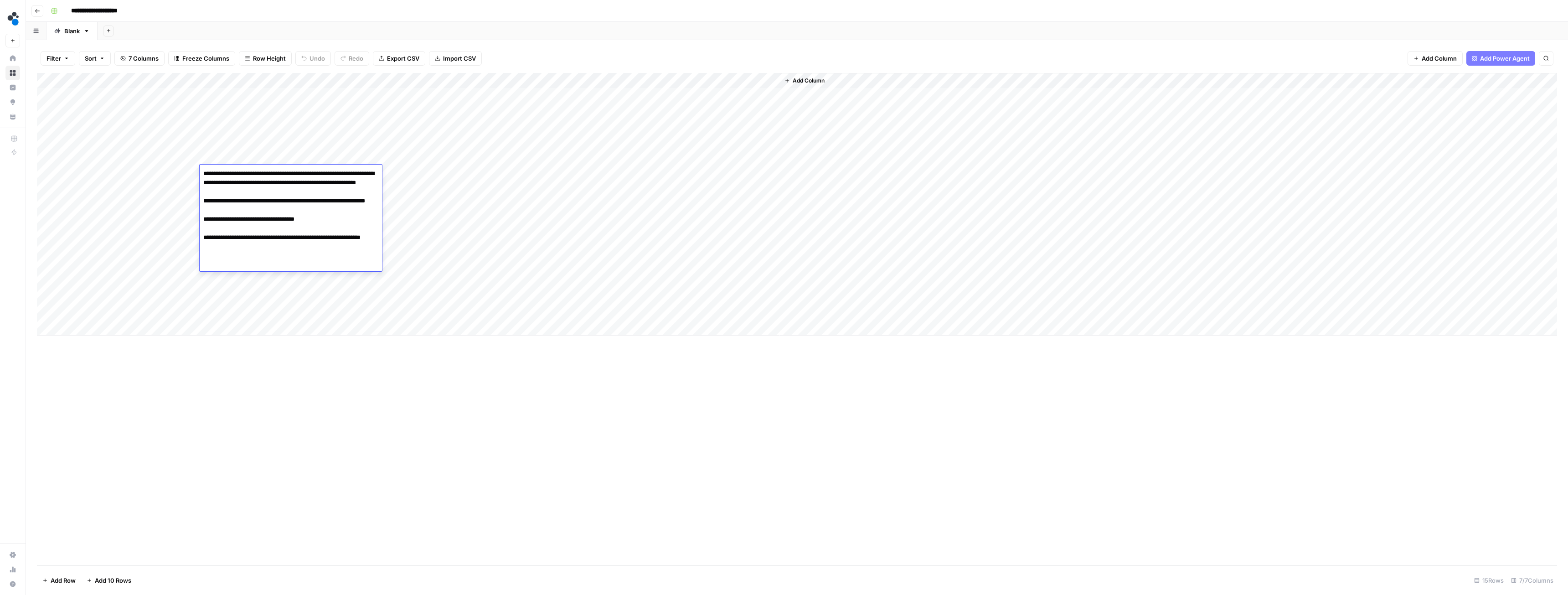
click at [248, 129] on div "Add Column" at bounding box center [797, 204] width 1520 height 262
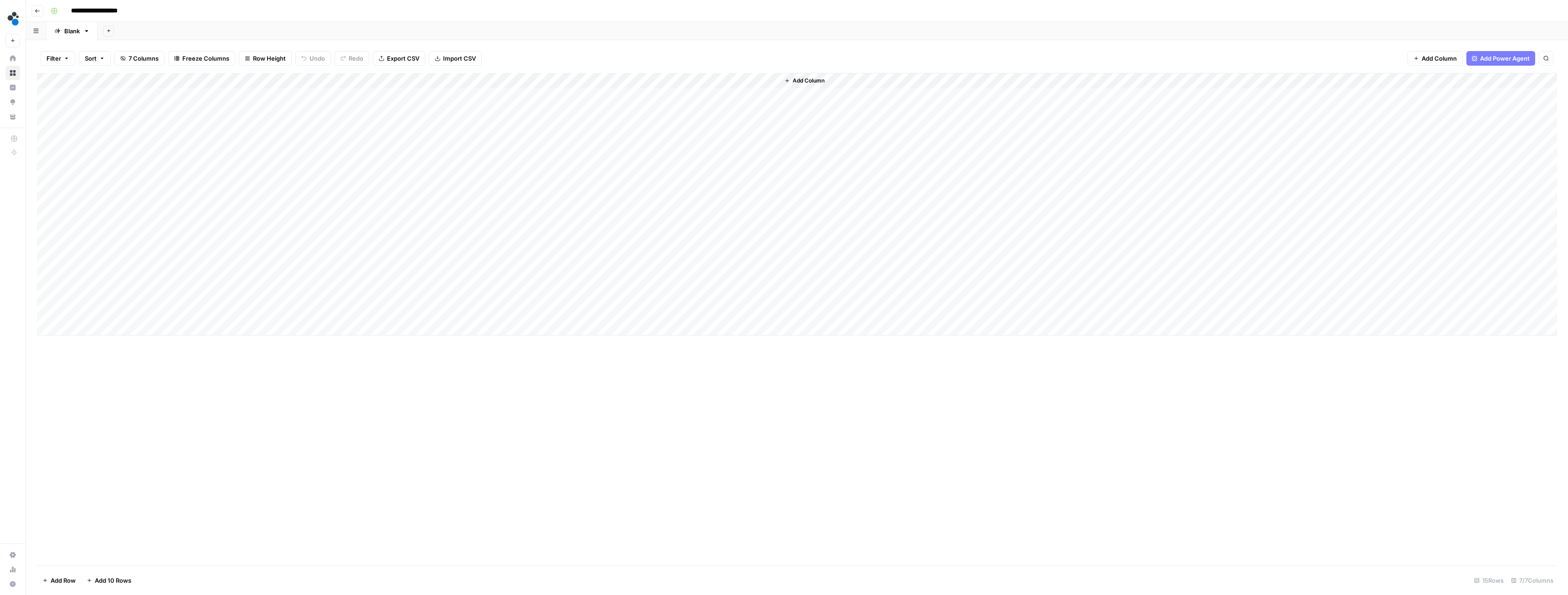
click at [248, 129] on div "Add Column" at bounding box center [797, 204] width 1520 height 262
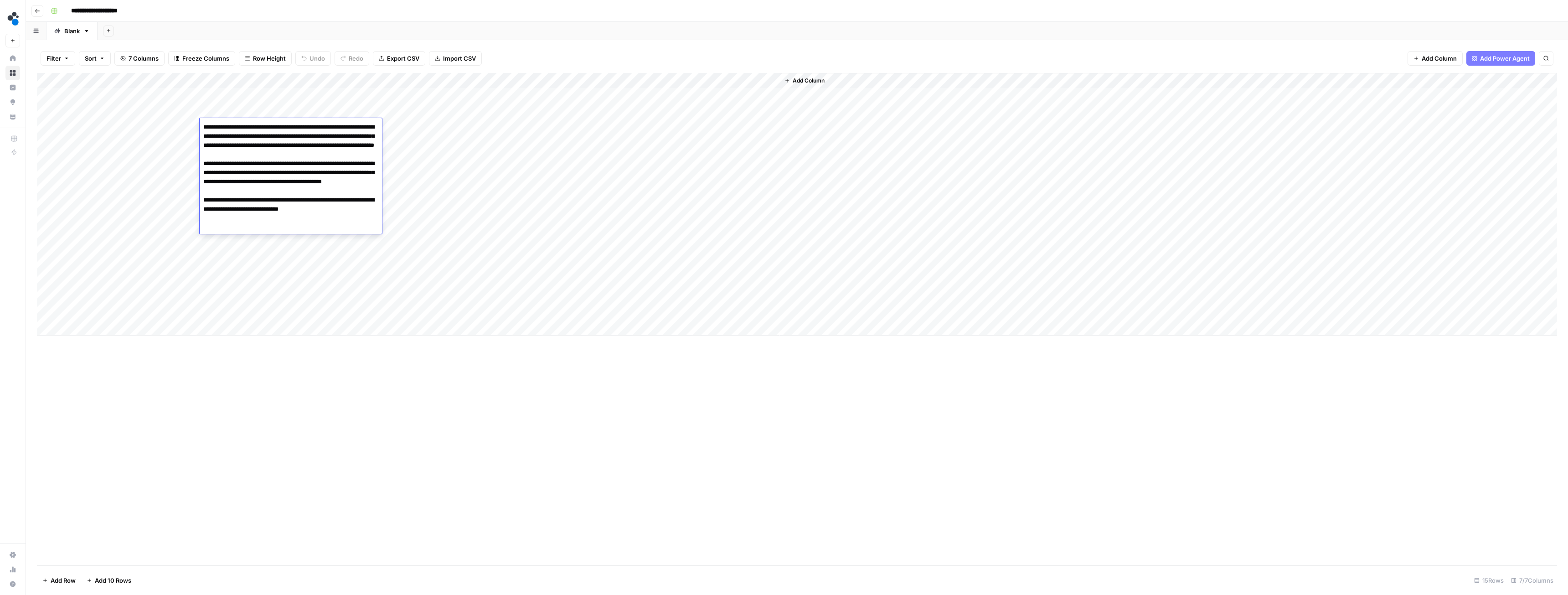
click at [371, 30] on div "Add Sheet" at bounding box center [833, 31] width 1471 height 18
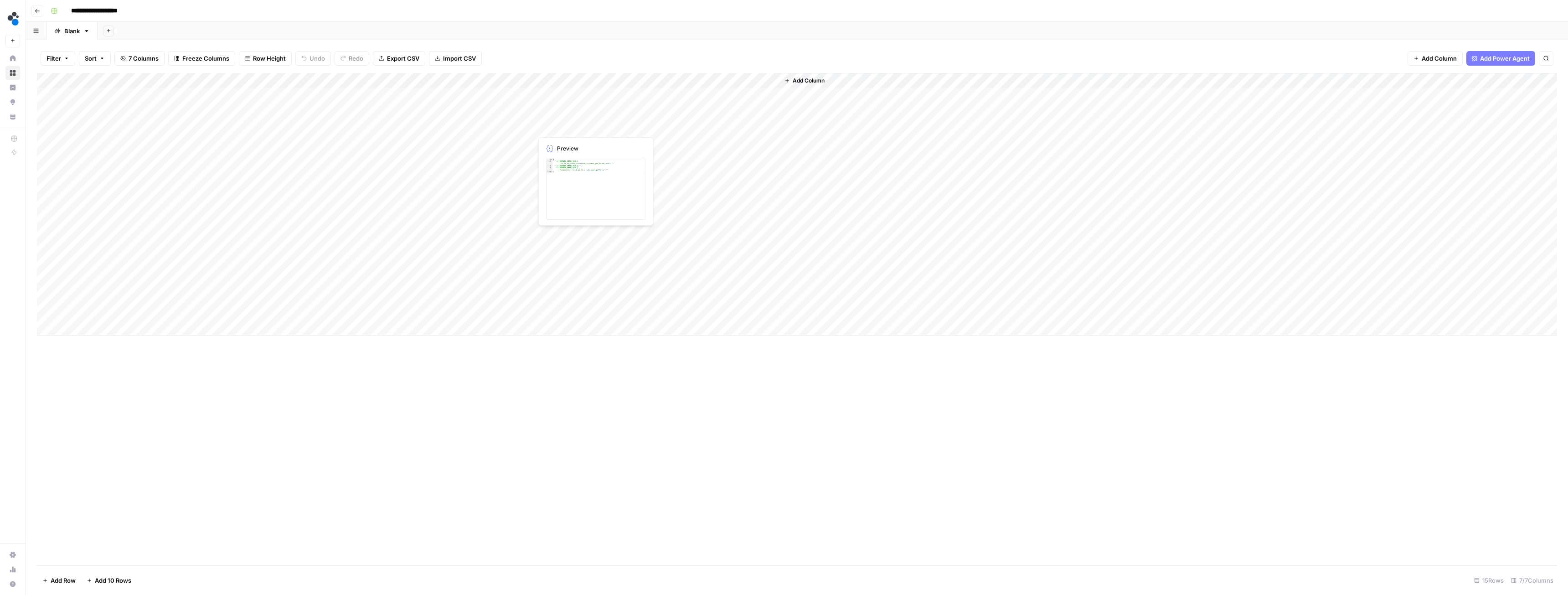
click at [561, 126] on div "Add Column" at bounding box center [797, 204] width 1520 height 262
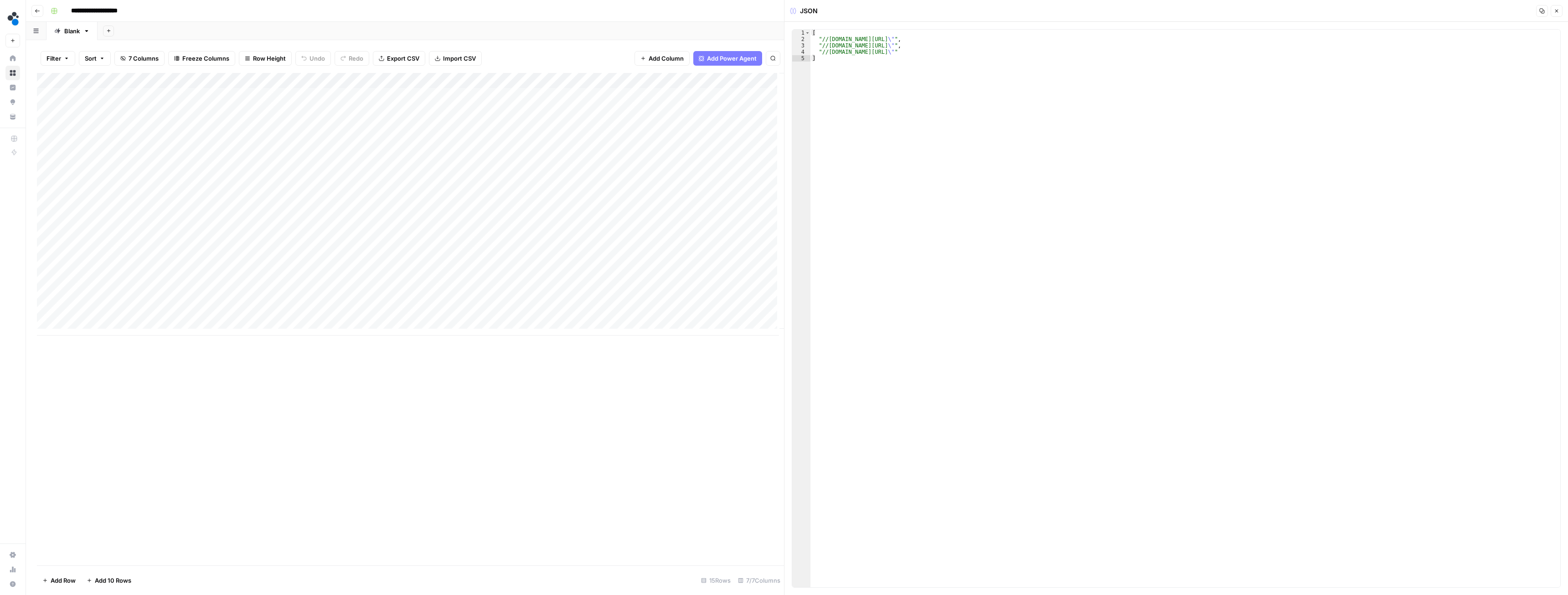
click at [1553, 8] on button "Close" at bounding box center [1556, 10] width 12 height 12
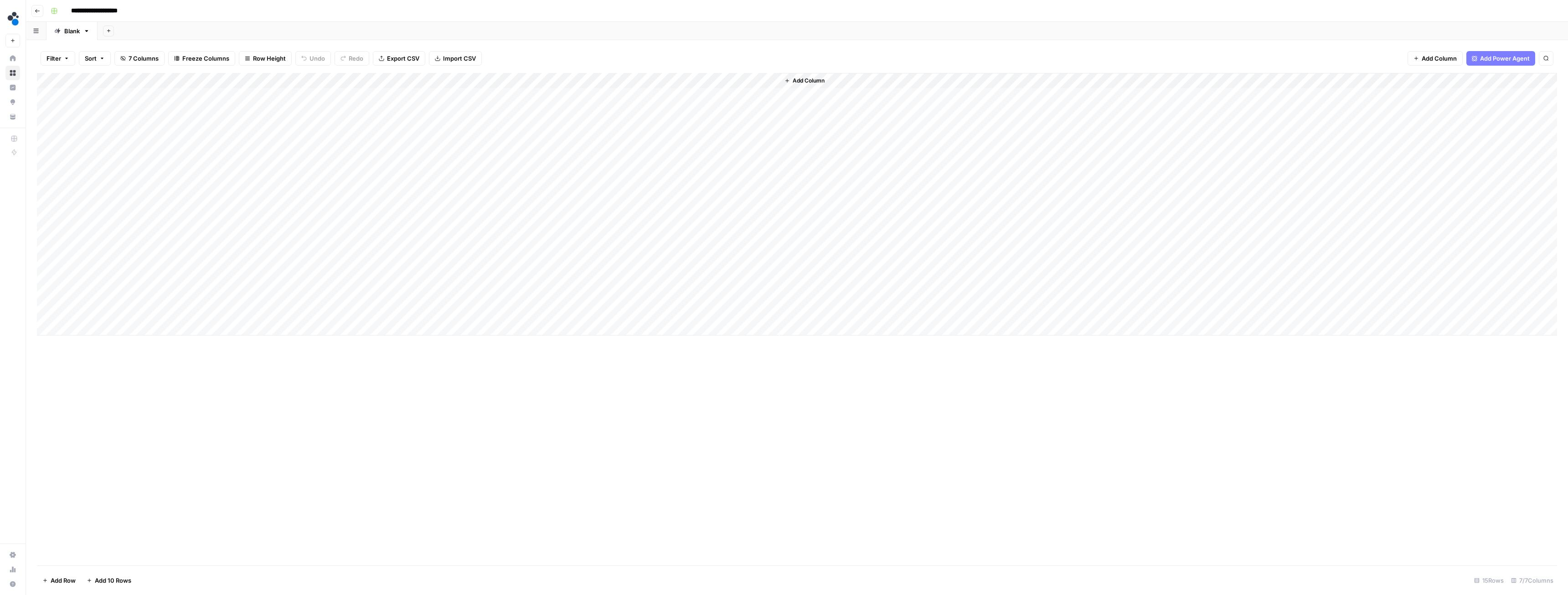
click at [39, 12] on icon "button" at bounding box center [37, 10] width 5 height 5
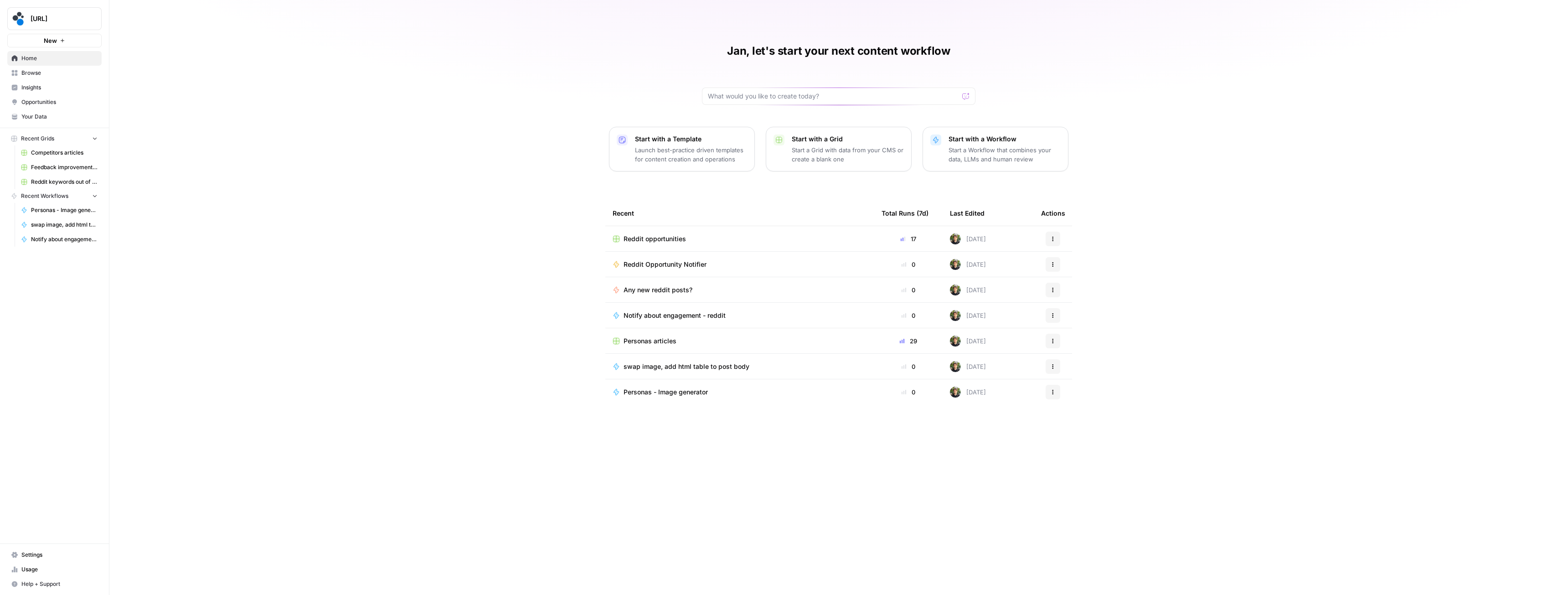
click at [681, 337] on div "Personas articles" at bounding box center [740, 341] width 254 height 9
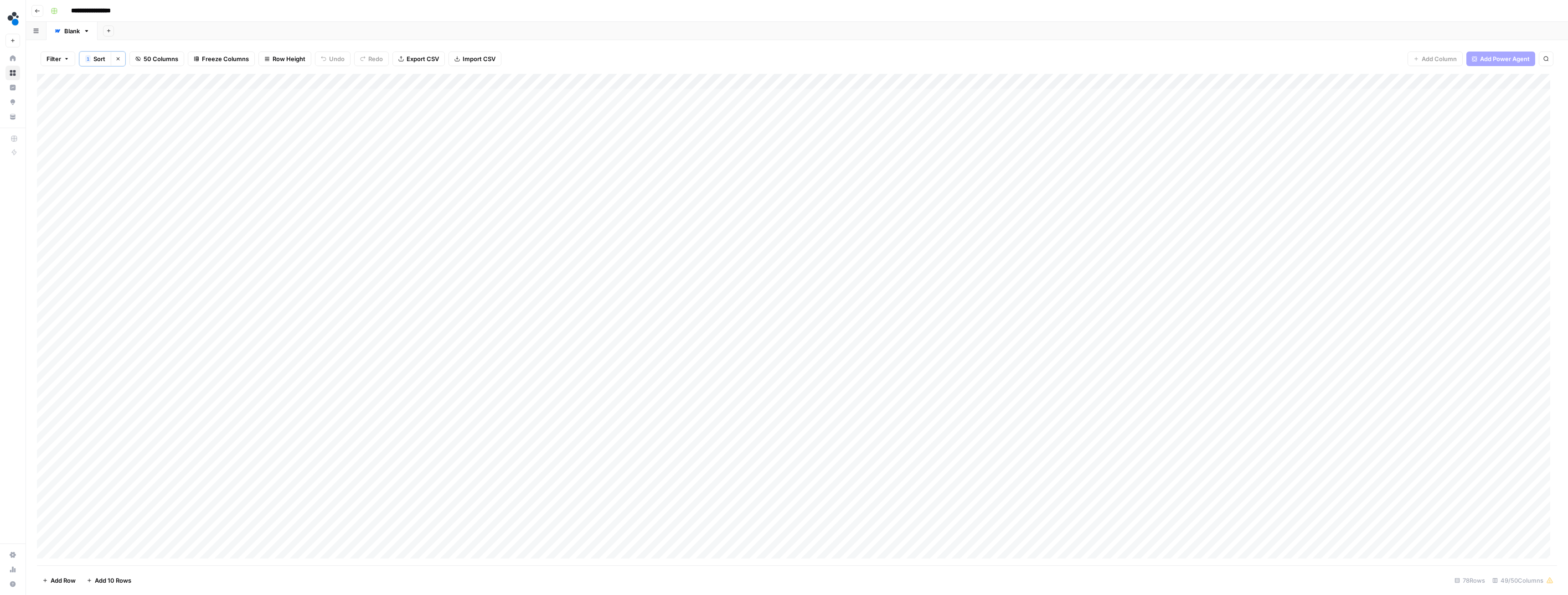
click at [33, 13] on button "Go back" at bounding box center [37, 10] width 12 height 12
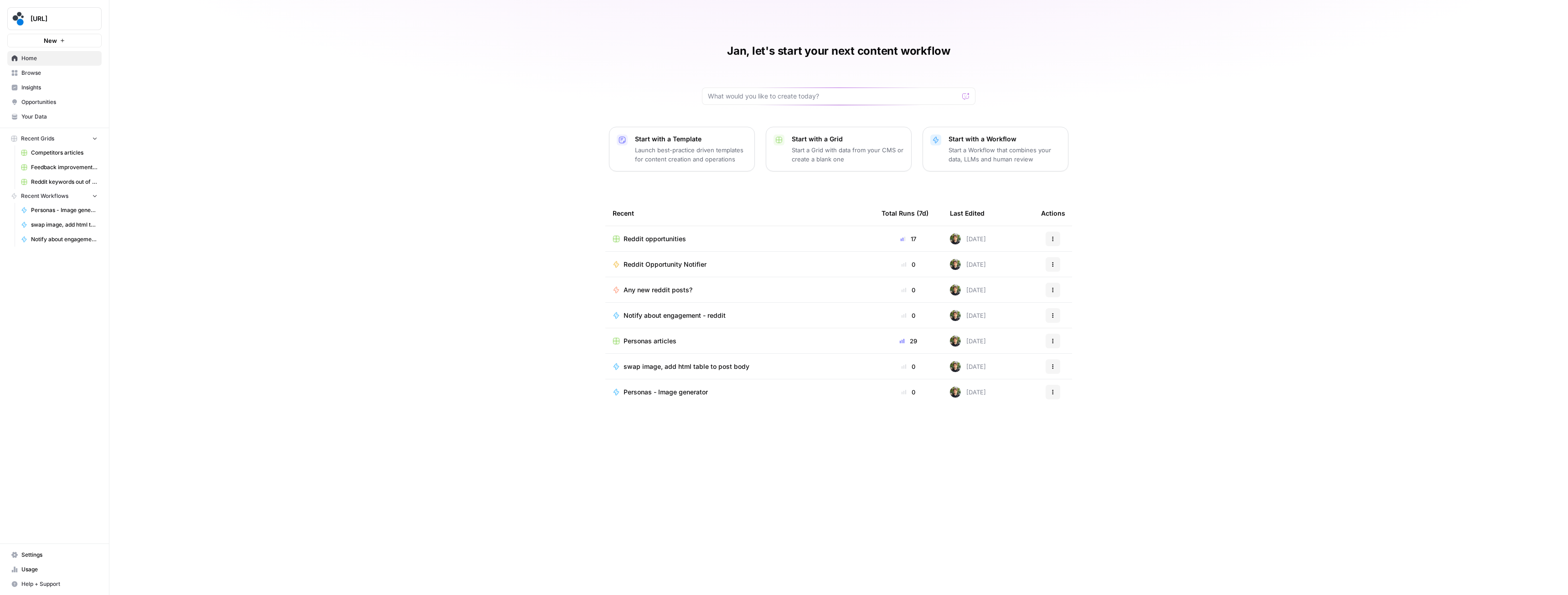
click at [40, 74] on span "Browse" at bounding box center [59, 72] width 76 height 8
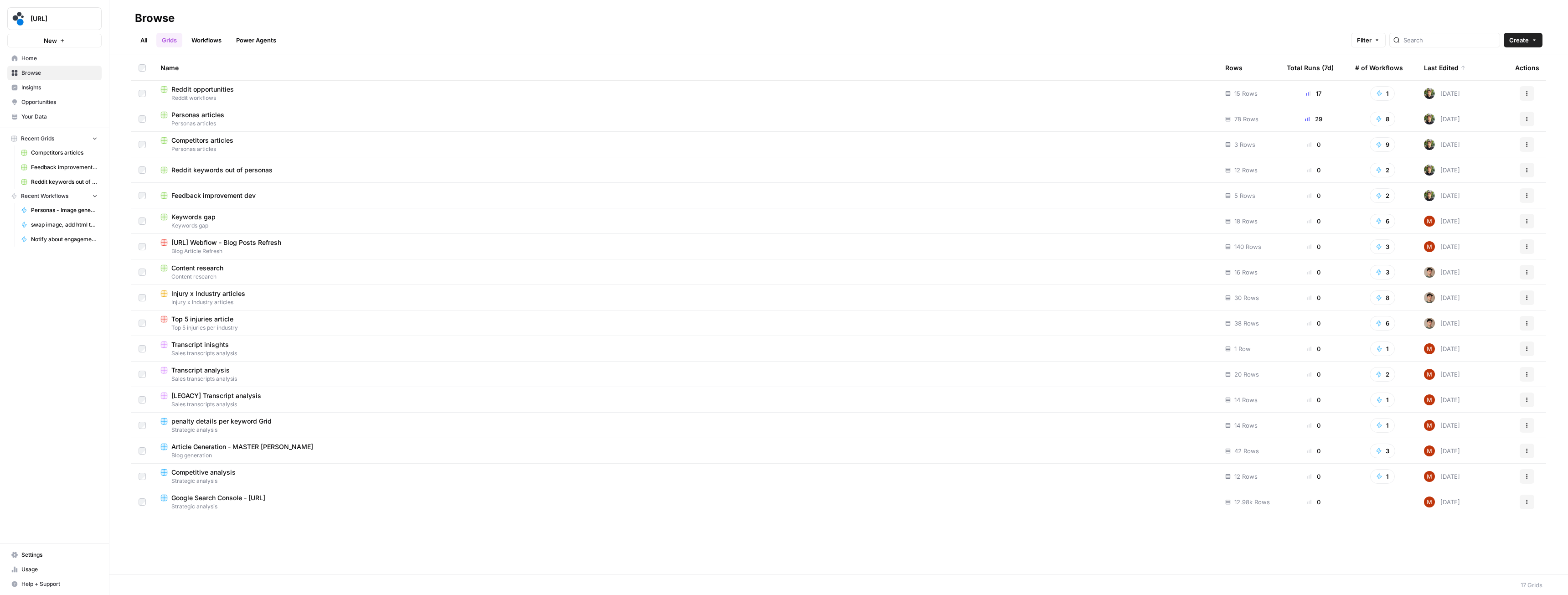
click at [246, 141] on div "Competitors articles" at bounding box center [685, 140] width 1050 height 9
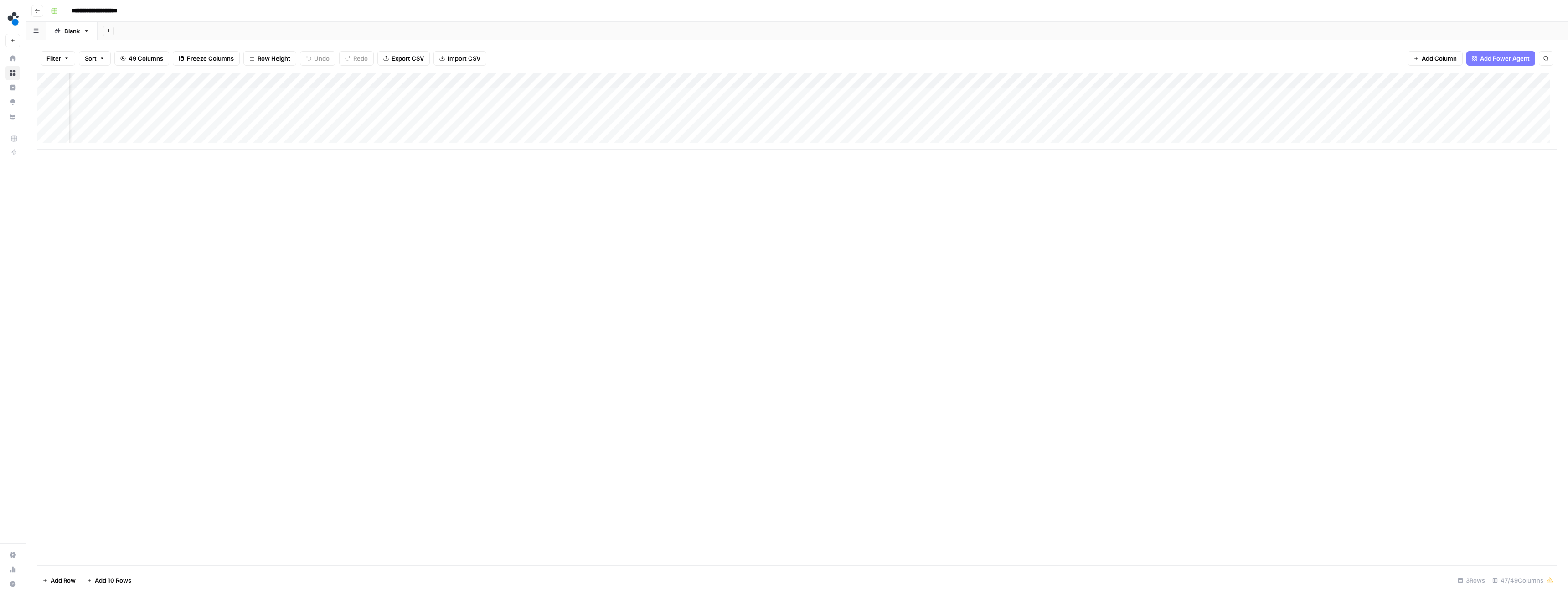
scroll to position [0, 208]
click at [674, 81] on div "Add Column" at bounding box center [797, 111] width 1520 height 77
click at [671, 78] on div at bounding box center [654, 82] width 83 height 18
click at [667, 57] on div "Filter Sort 49 Columns Freeze Columns Row Height Undo Redo Export CSV Import CS…" at bounding box center [797, 58] width 1520 height 29
click at [673, 83] on div "Add Column" at bounding box center [797, 111] width 1520 height 77
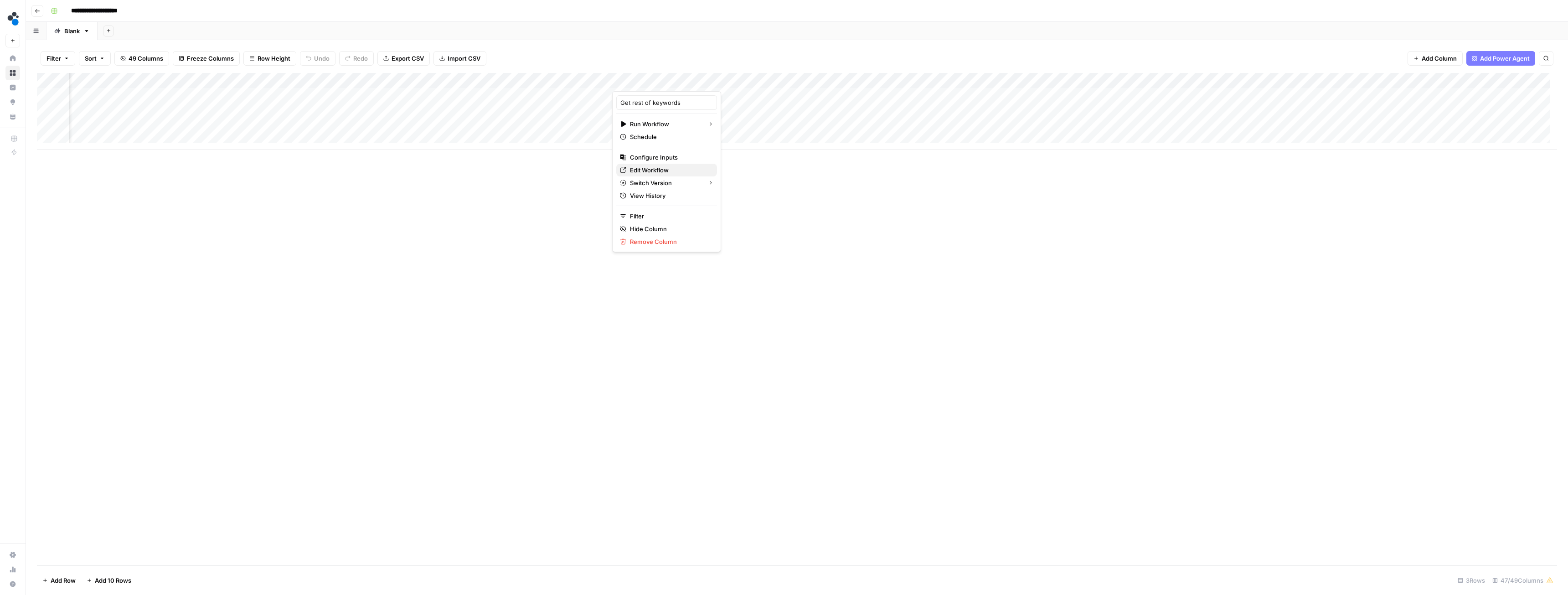
click at [656, 172] on span "Edit Workflow" at bounding box center [670, 170] width 80 height 9
click at [800, 79] on div "Add Column" at bounding box center [797, 111] width 1520 height 77
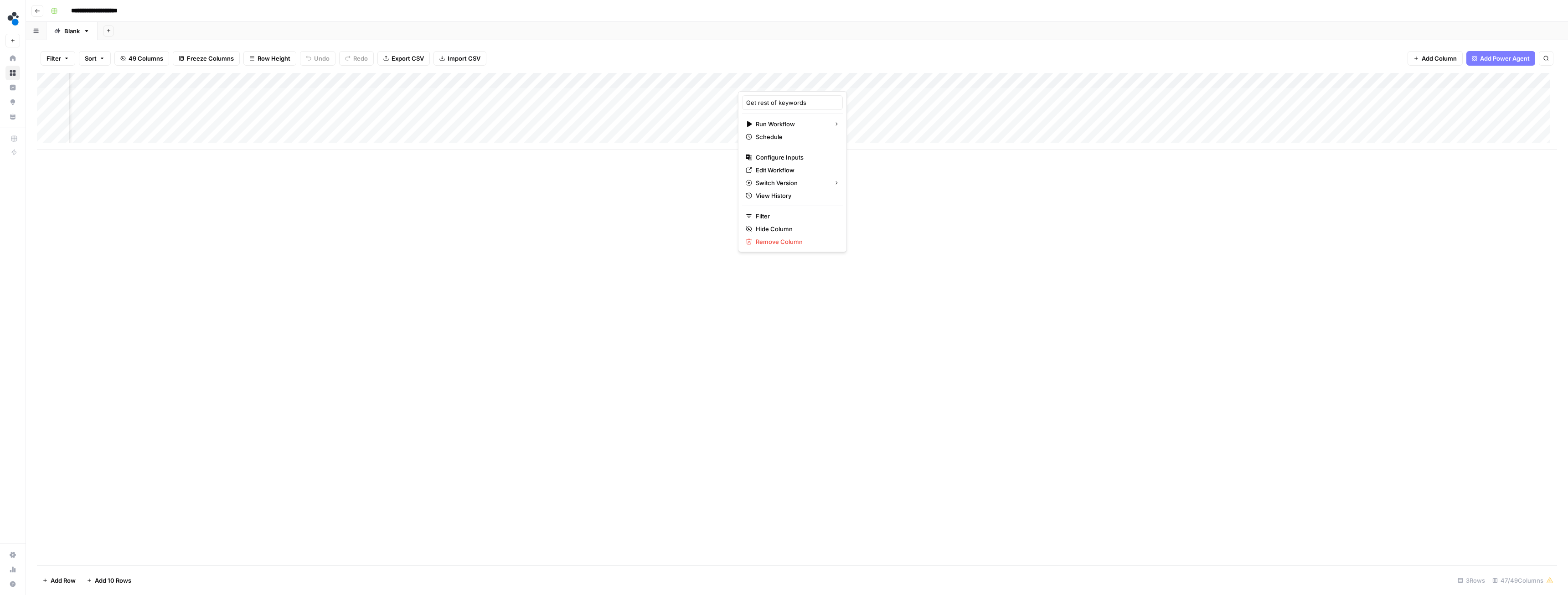
click at [545, 275] on div "Add Column" at bounding box center [797, 319] width 1520 height 493
click at [1435, 60] on span "Add Column" at bounding box center [1440, 58] width 35 height 9
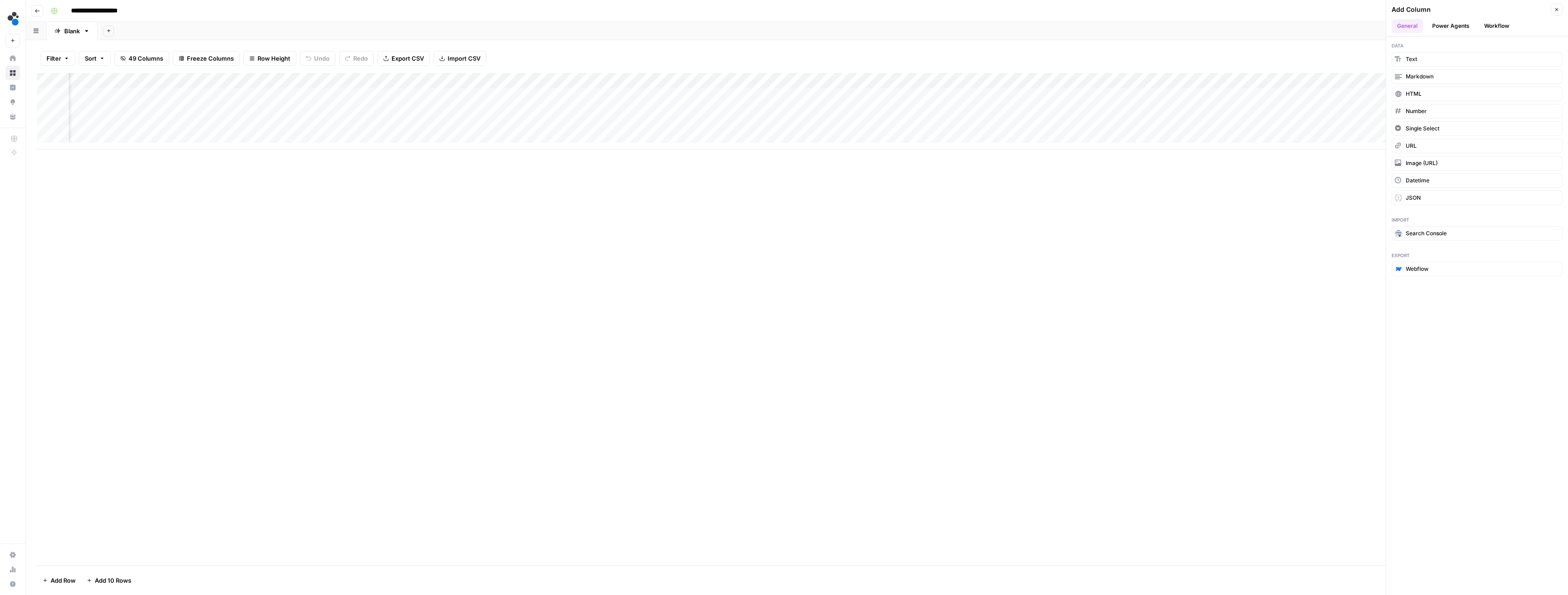
click at [1487, 24] on button "Workflow" at bounding box center [1496, 26] width 36 height 13
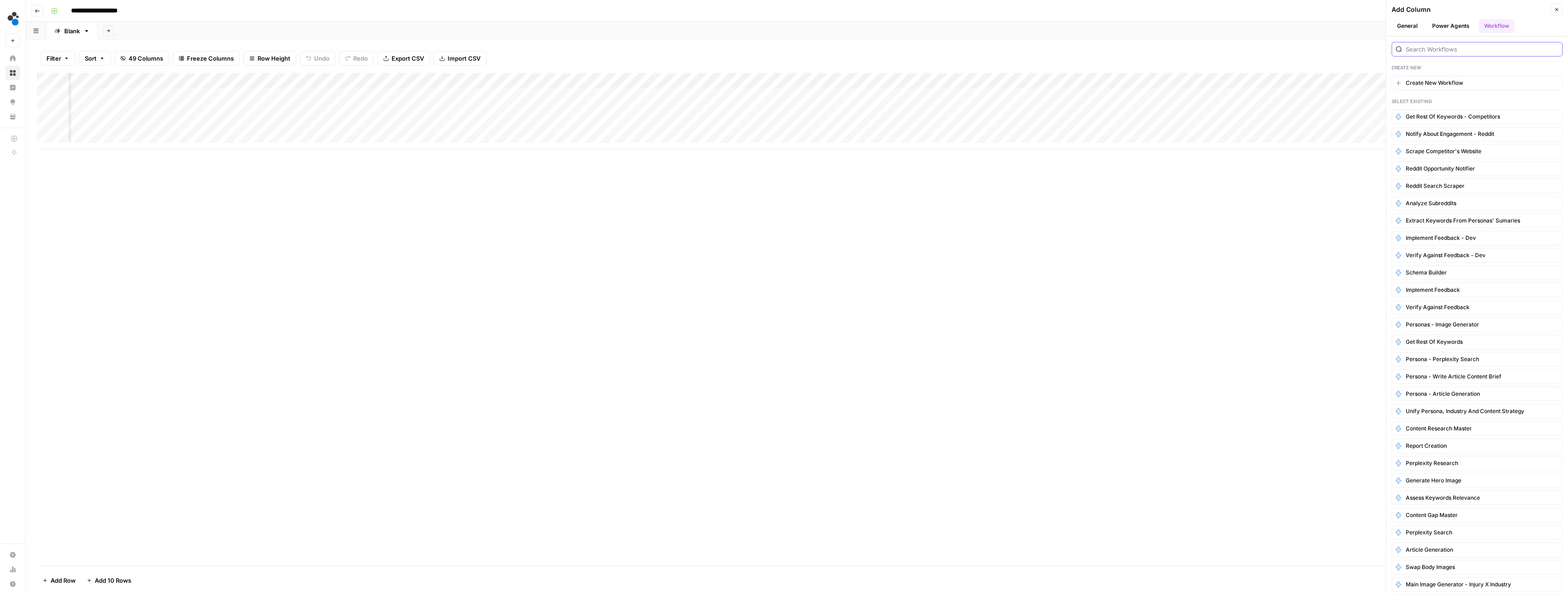
click at [1433, 51] on input "search" at bounding box center [1482, 49] width 153 height 9
click at [1437, 61] on div "Create New Create New Workflow Select Existing Get rest of keywords - competito…" at bounding box center [1477, 315] width 182 height 558
click at [1479, 116] on span "Get rest of keywords - competitors" at bounding box center [1452, 116] width 94 height 8
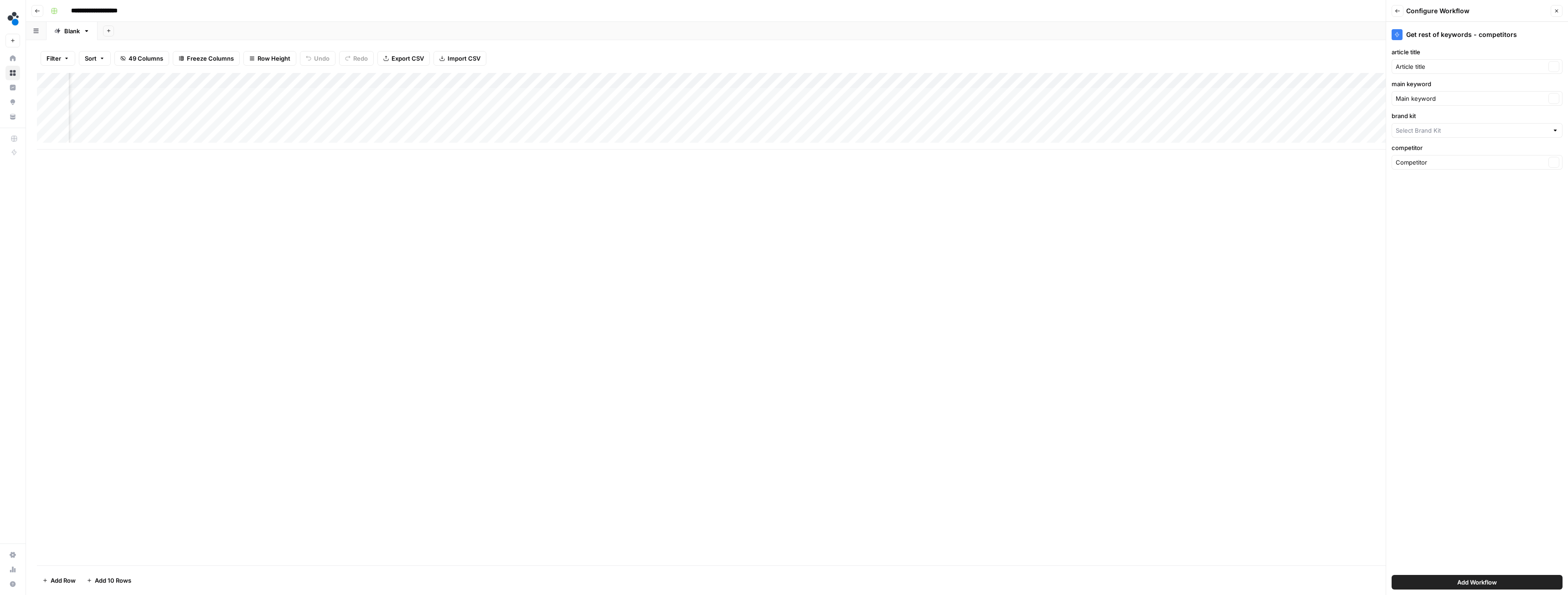
type input "Spot AI v3"
click at [1464, 583] on span "Add Workflow" at bounding box center [1477, 582] width 40 height 9
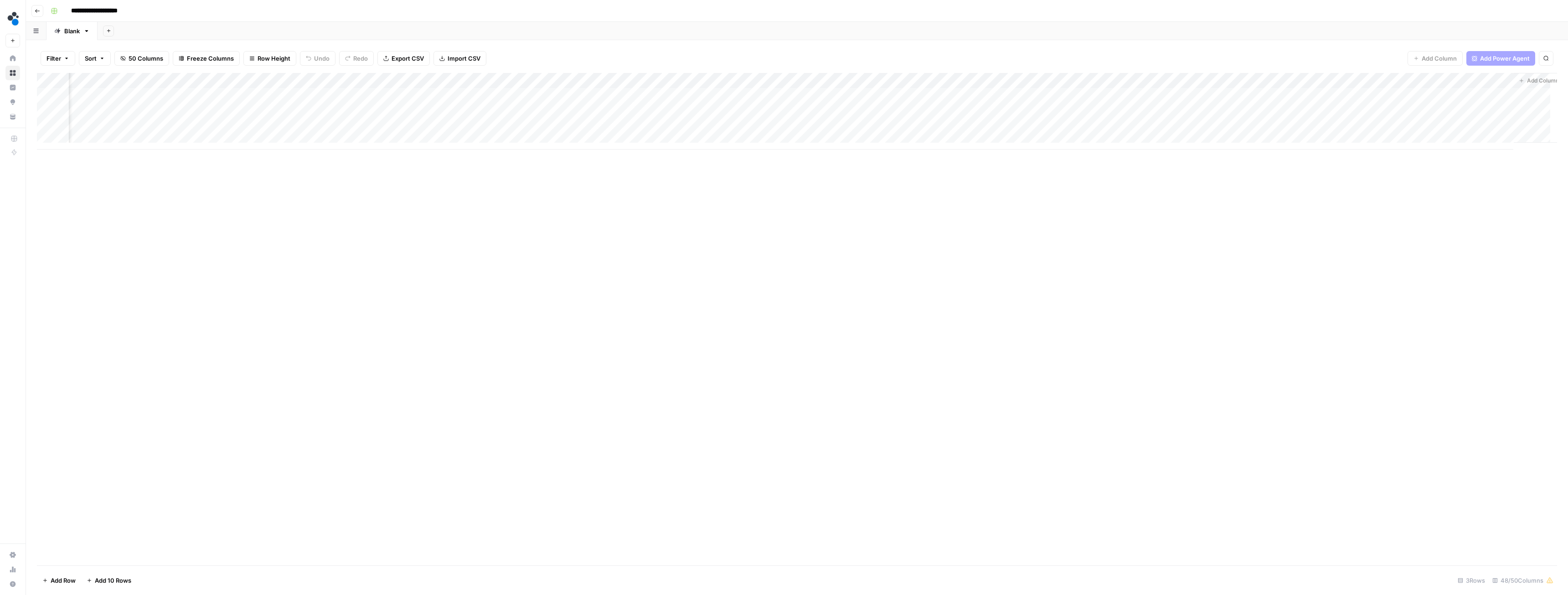
scroll to position [0, 3036]
drag, startPoint x: 1411, startPoint y: 81, endPoint x: 130, endPoint y: 94, distance: 1281.1
click at [130, 94] on div "Add Column" at bounding box center [797, 111] width 1520 height 77
click at [142, 150] on div "Add Column" at bounding box center [797, 319] width 1520 height 493
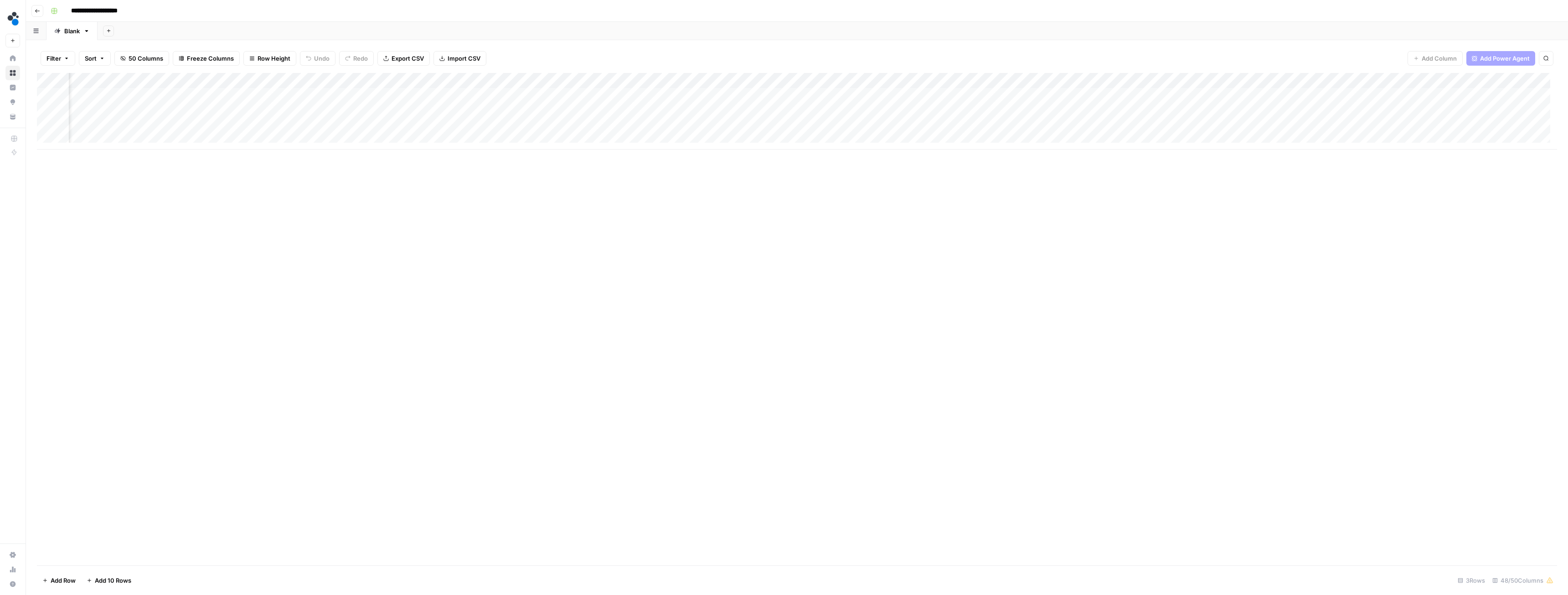
drag, startPoint x: 1359, startPoint y: 78, endPoint x: 121, endPoint y: 82, distance: 1238.0
click at [121, 82] on div "Add Column" at bounding box center [797, 111] width 1520 height 77
drag, startPoint x: 1382, startPoint y: 82, endPoint x: 277, endPoint y: 98, distance: 1105.1
click at [277, 98] on div "Add Column" at bounding box center [797, 111] width 1520 height 77
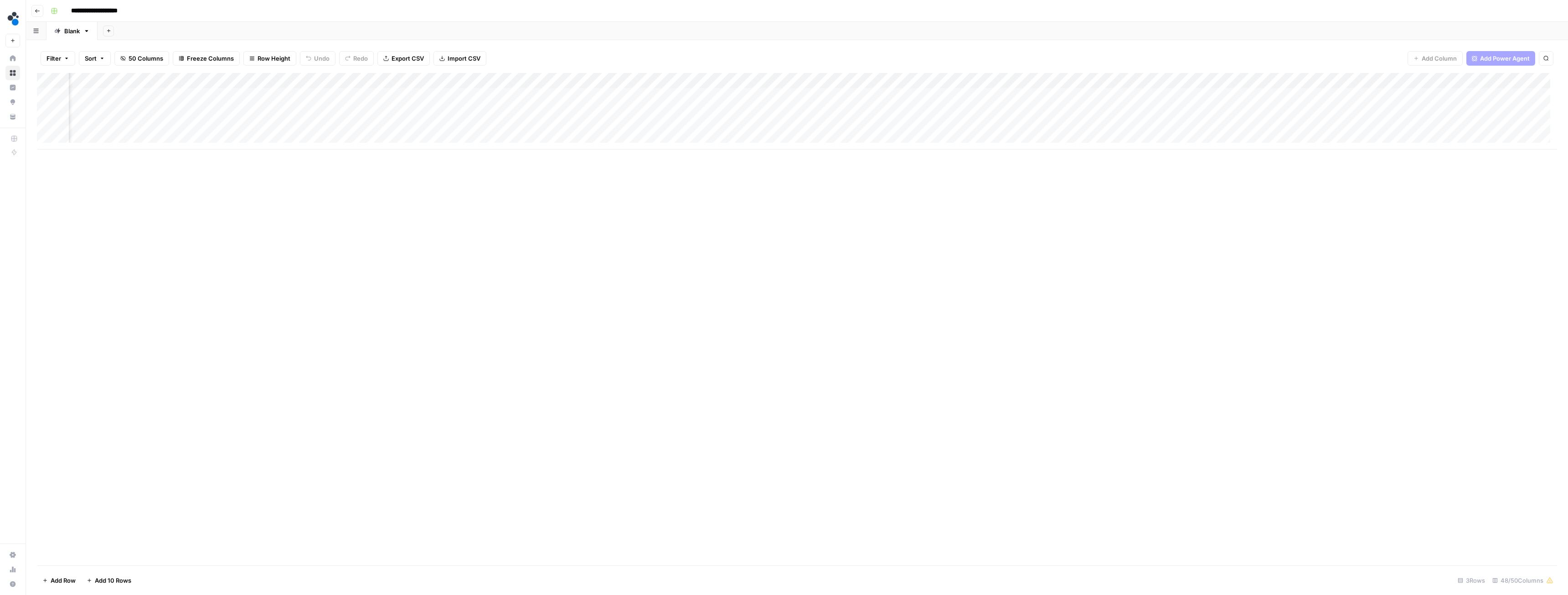
click at [440, 78] on div "Add Column" at bounding box center [797, 111] width 1520 height 77
click at [407, 244] on span "Remove Column" at bounding box center [434, 241] width 80 height 9
click at [757, 102] on span "Delete" at bounding box center [751, 102] width 19 height 9
click at [401, 96] on div "Add Column" at bounding box center [797, 111] width 1520 height 77
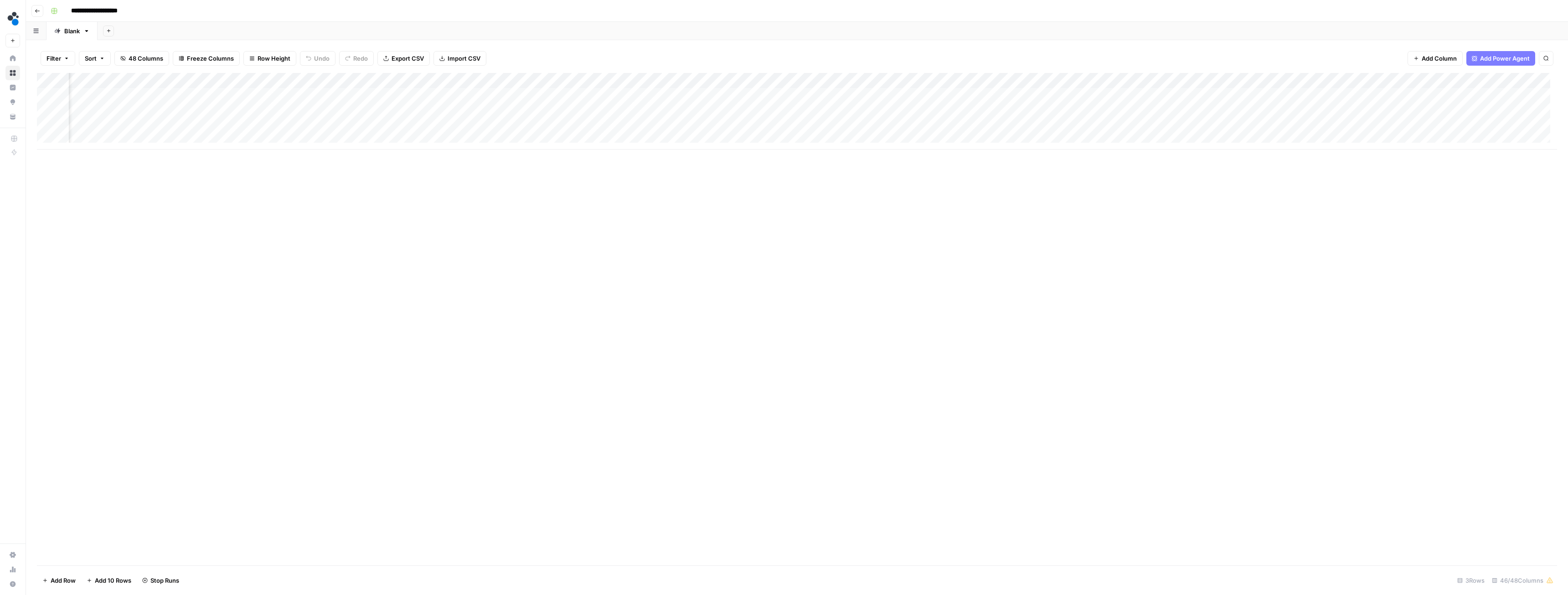
click at [537, 83] on div "Add Column" at bounding box center [797, 111] width 1520 height 77
click at [698, 260] on div "Add Column" at bounding box center [797, 319] width 1520 height 493
click at [525, 93] on div "Add Column" at bounding box center [797, 111] width 1520 height 77
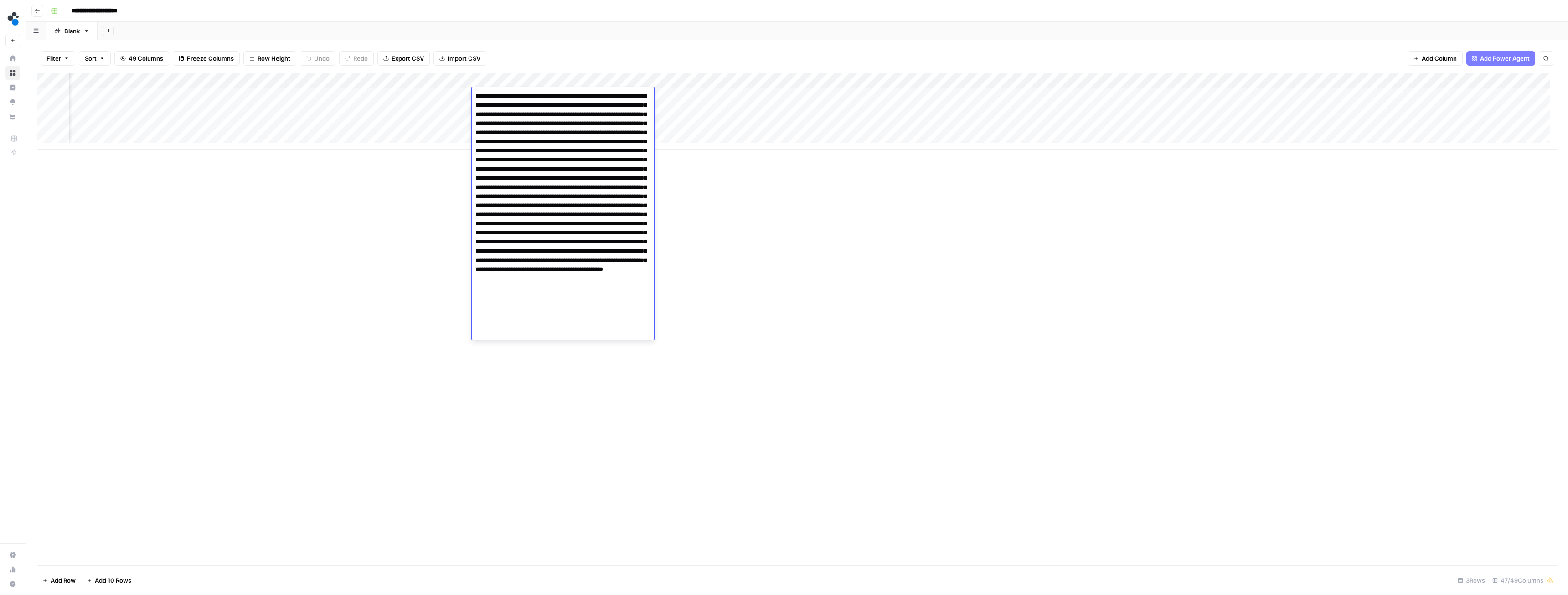
click at [556, 297] on textarea at bounding box center [563, 206] width 183 height 231
type textarea "**********"
click at [671, 363] on div "Add Column" at bounding box center [797, 319] width 1520 height 493
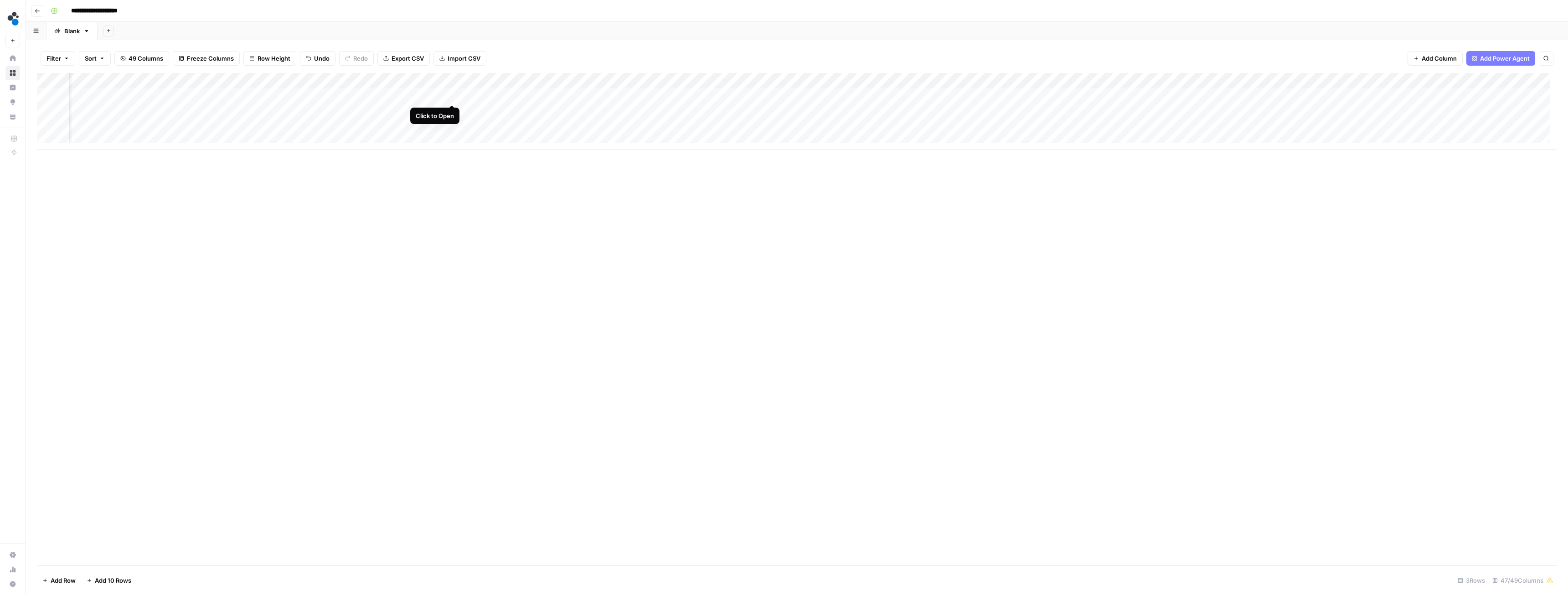
click at [450, 94] on div "Add Column" at bounding box center [797, 111] width 1520 height 77
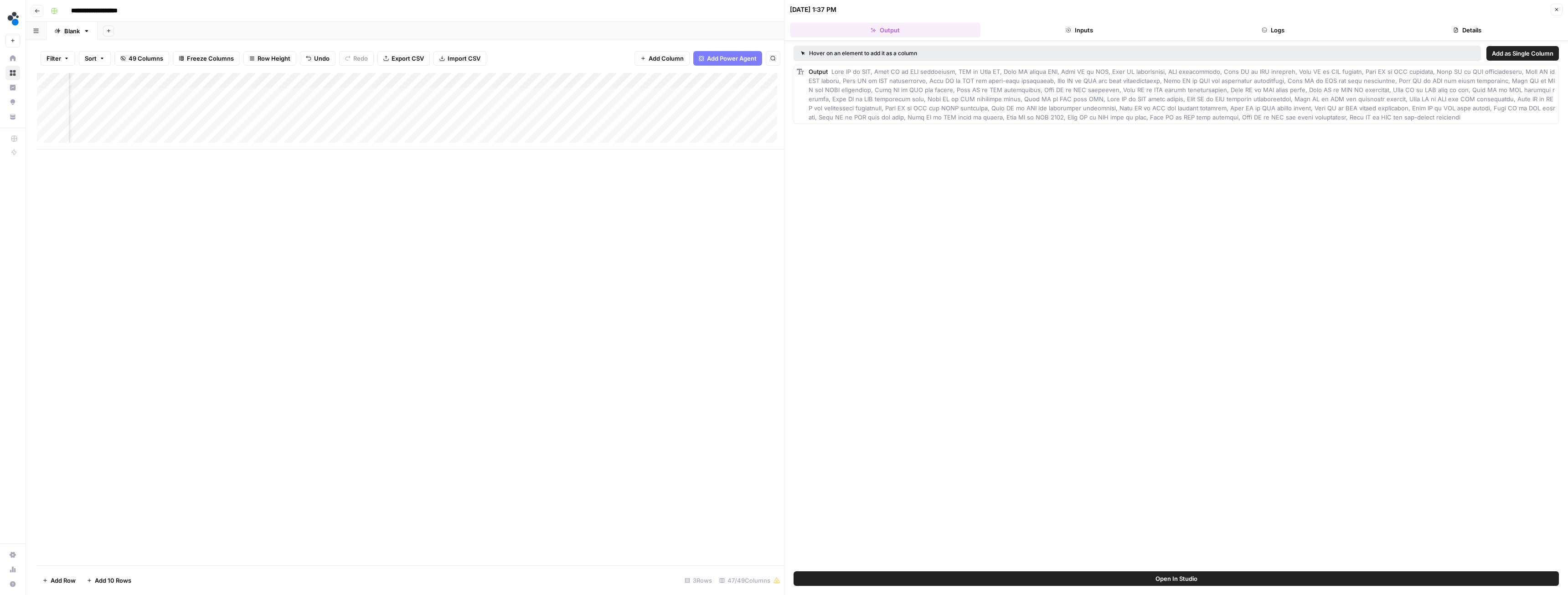
click at [1477, 25] on button "Details" at bounding box center [1467, 30] width 191 height 15
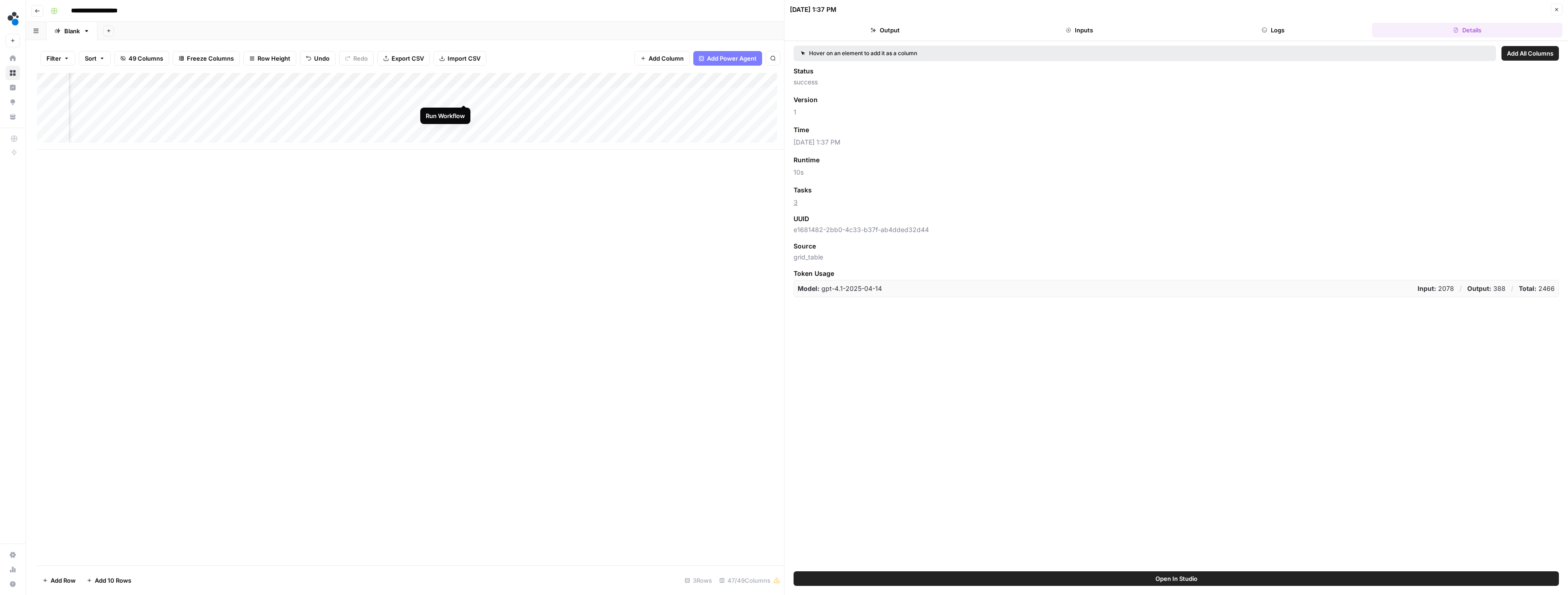
click at [464, 94] on div "Add Column" at bounding box center [410, 111] width 747 height 77
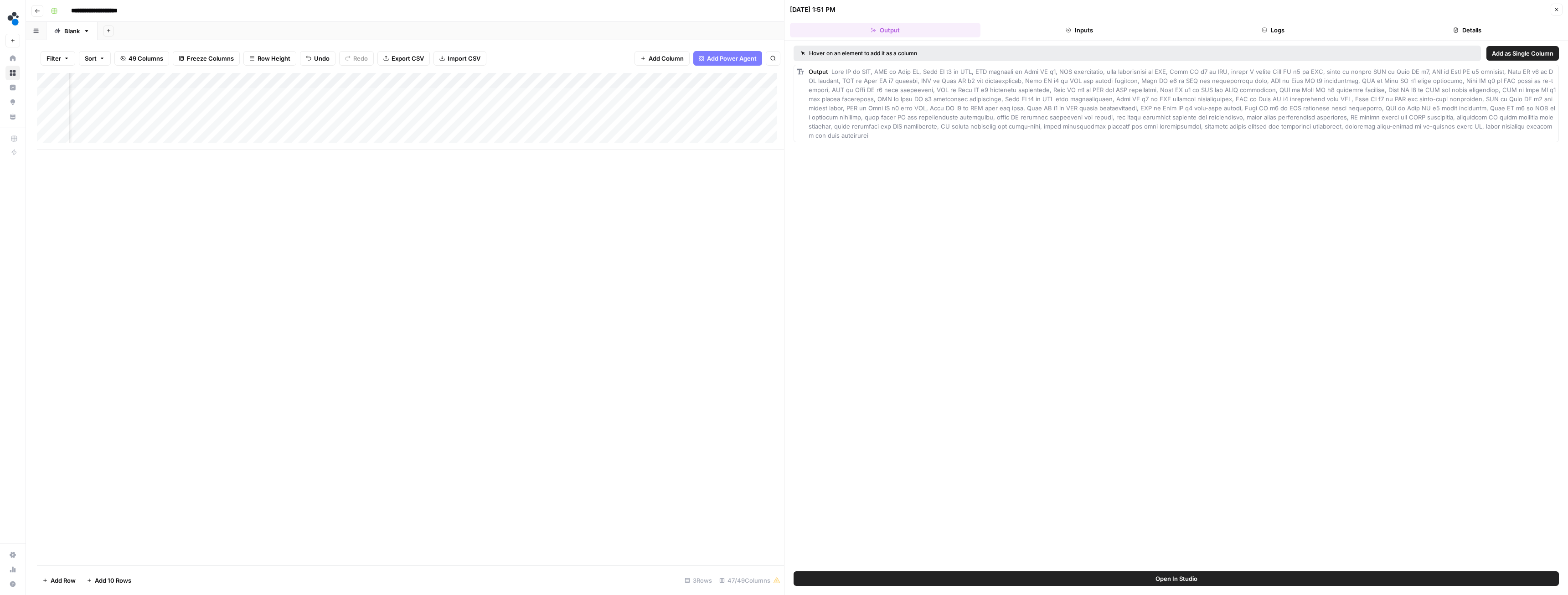
click at [450, 80] on div "Add Column" at bounding box center [410, 111] width 747 height 77
click at [505, 190] on div "Add Column" at bounding box center [410, 319] width 747 height 493
click at [464, 96] on div "Add Column" at bounding box center [410, 111] width 747 height 77
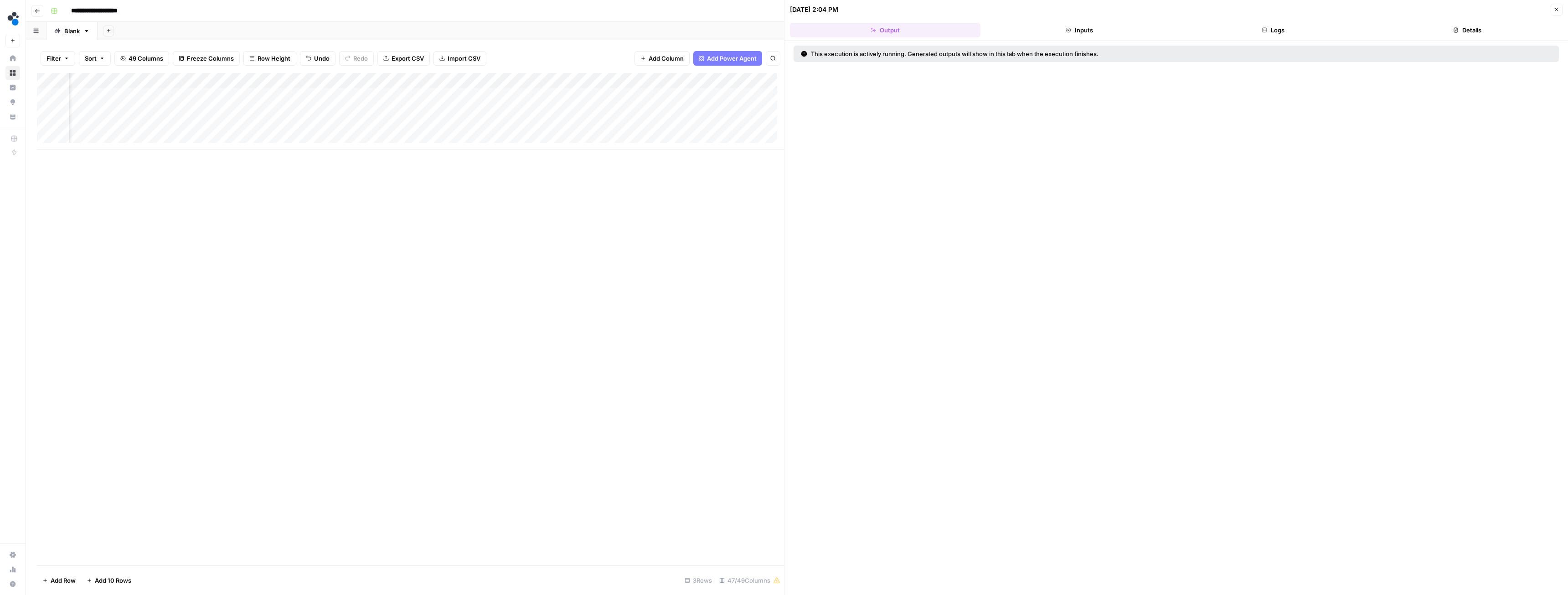
click at [616, 81] on div "Add Column" at bounding box center [410, 111] width 747 height 77
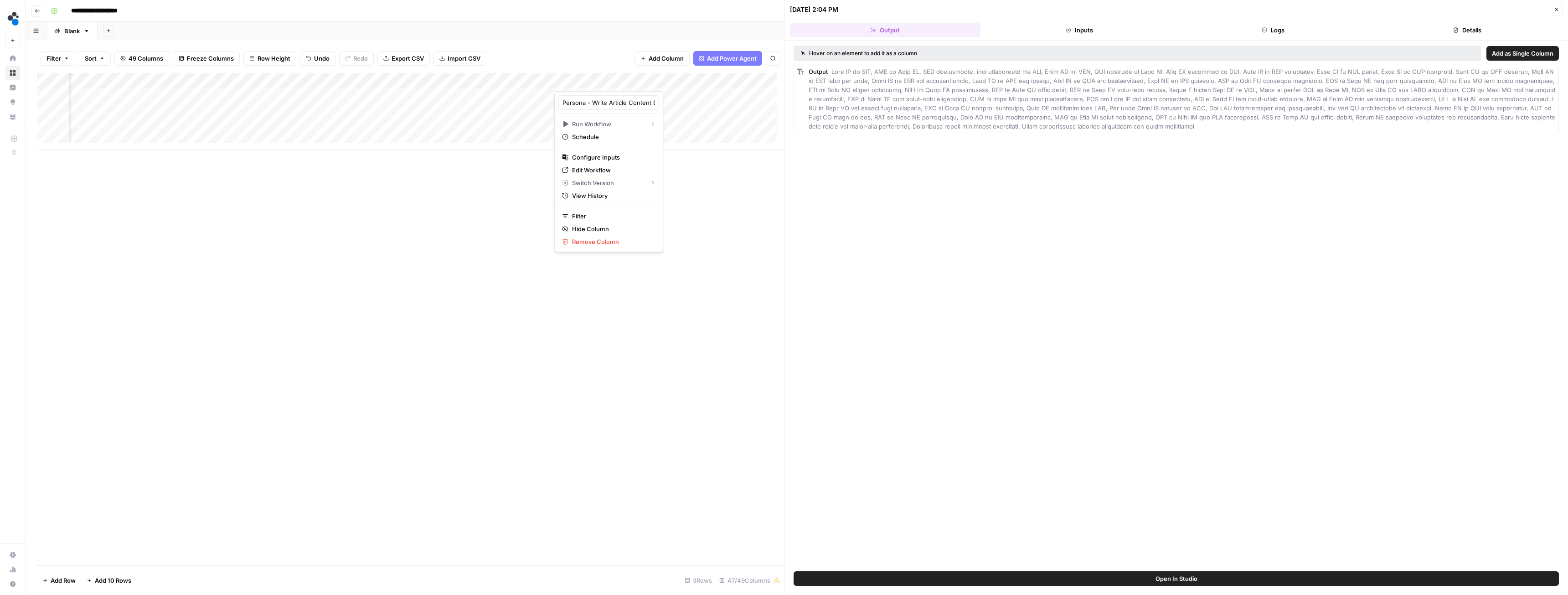
drag, startPoint x: 699, startPoint y: 213, endPoint x: 698, endPoint y: 220, distance: 7.1
click at [697, 218] on div "Add Column" at bounding box center [410, 319] width 747 height 493
click at [302, 76] on div "Add Column" at bounding box center [410, 111] width 747 height 77
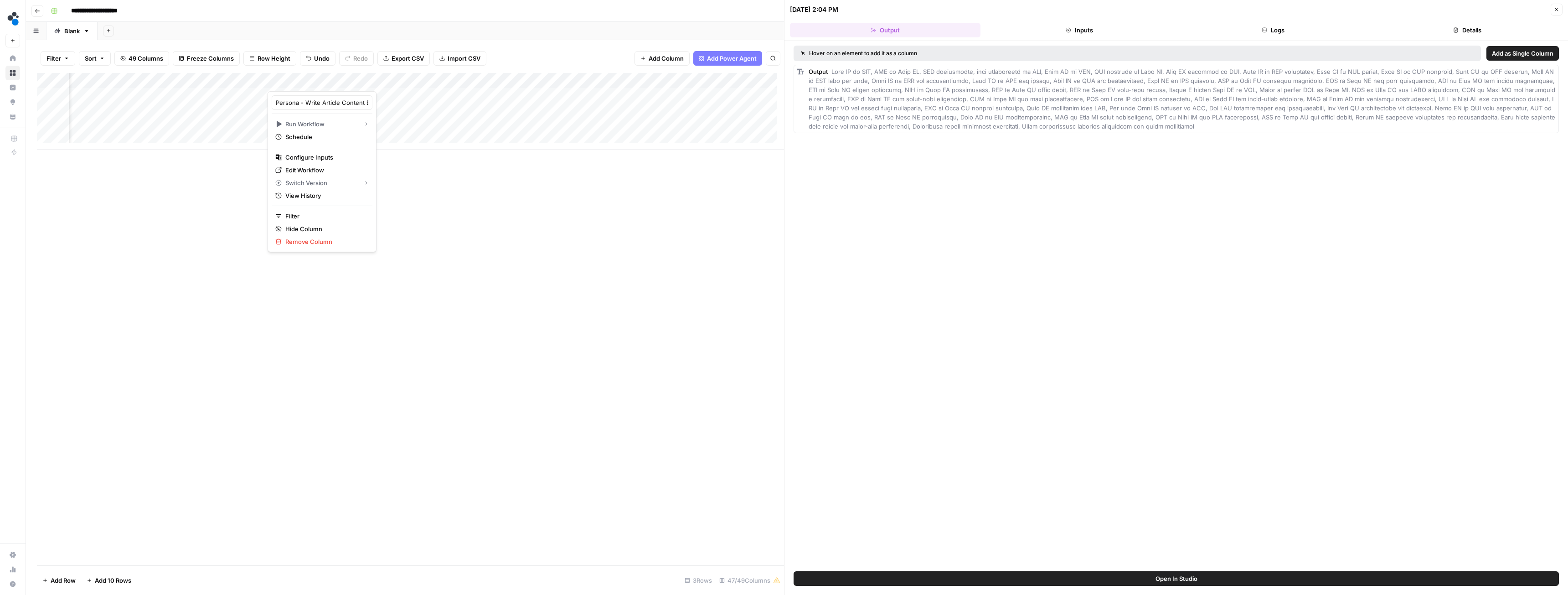
click at [317, 82] on div at bounding box center [309, 82] width 83 height 18
click at [495, 198] on div "Add Column" at bounding box center [410, 319] width 747 height 493
click at [214, 81] on div "Add Column" at bounding box center [410, 111] width 747 height 77
click at [216, 102] on input "Output" at bounding box center [240, 102] width 93 height 9
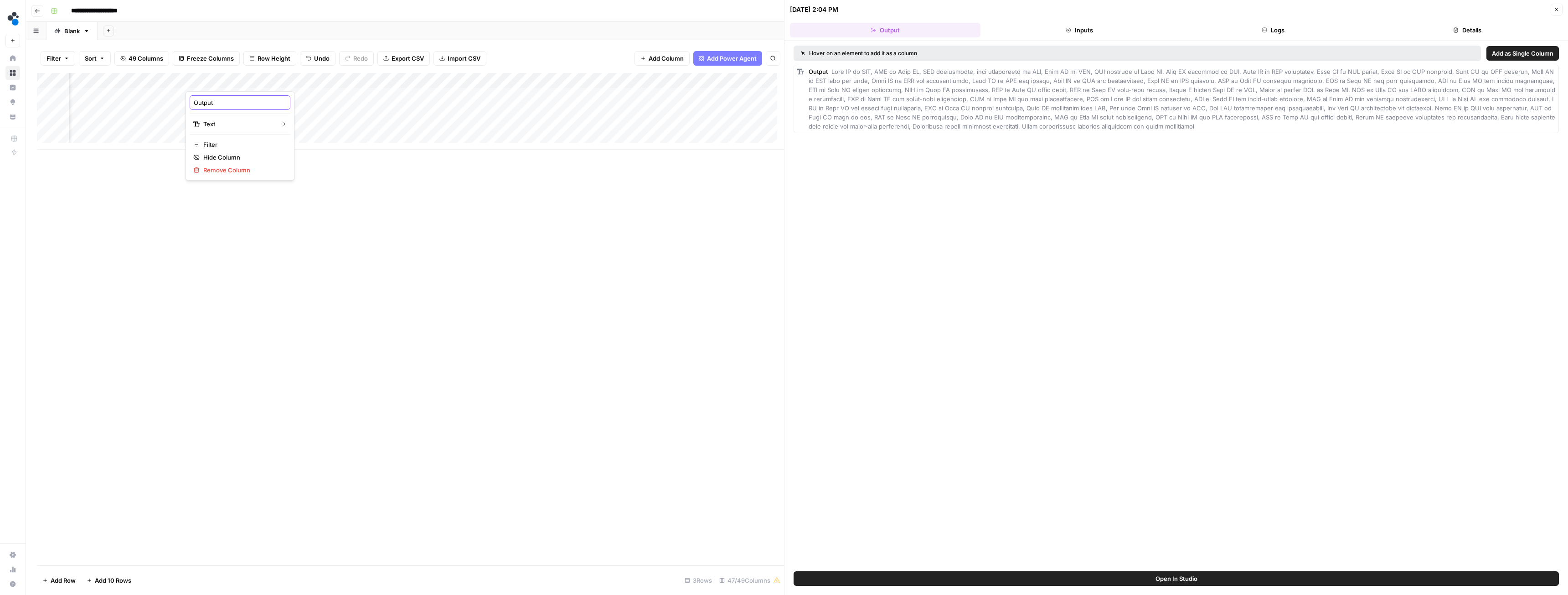
click at [216, 102] on input "Output" at bounding box center [240, 102] width 93 height 9
type input "Keywords"
click at [300, 81] on div "Add Column" at bounding box center [410, 111] width 747 height 77
click at [284, 244] on span "Remove Column" at bounding box center [295, 241] width 80 height 9
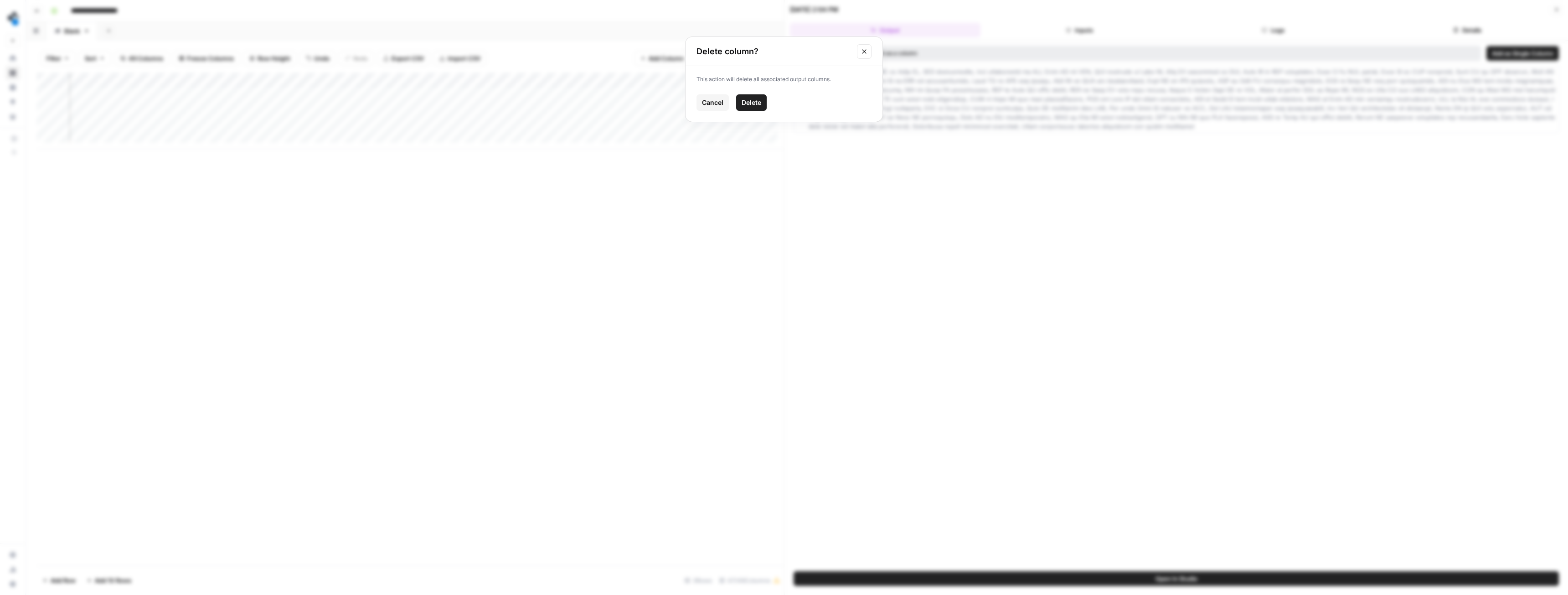
click at [753, 105] on span "Delete" at bounding box center [751, 102] width 19 height 9
click at [669, 53] on button "Add Column" at bounding box center [662, 58] width 55 height 15
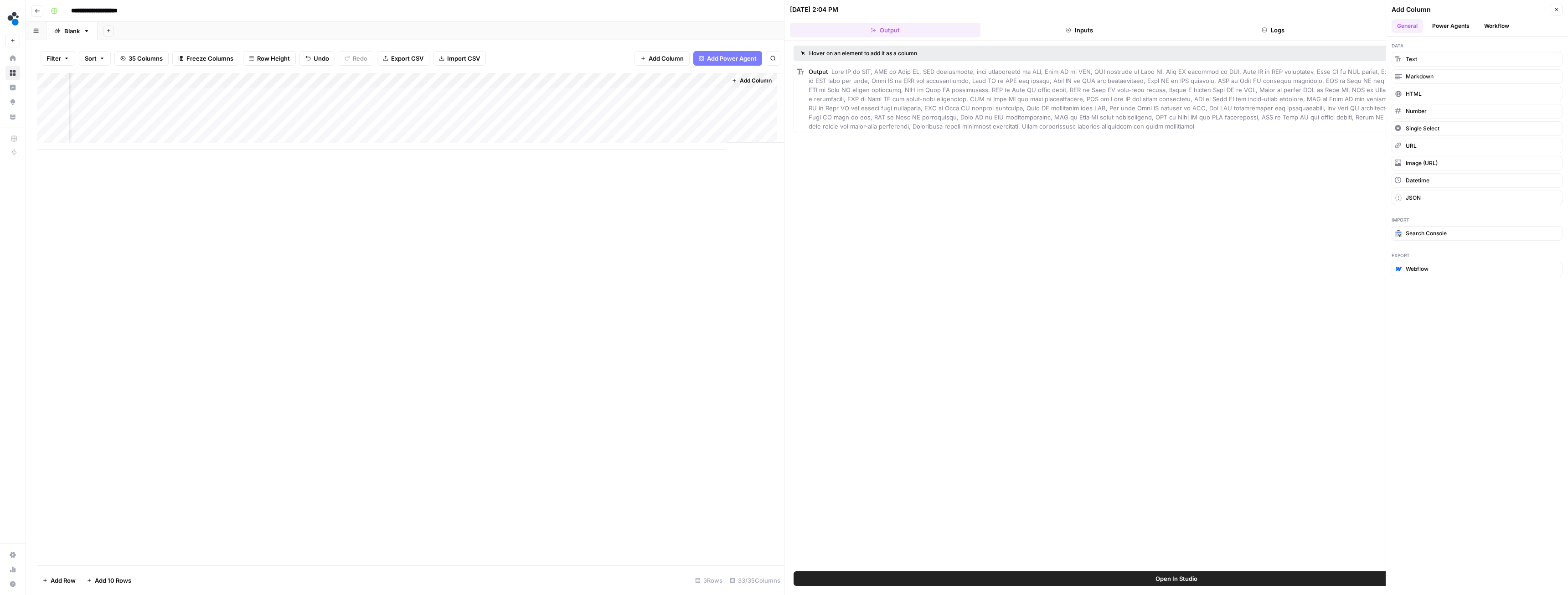
click at [1500, 24] on button "Workflow" at bounding box center [1496, 26] width 36 height 13
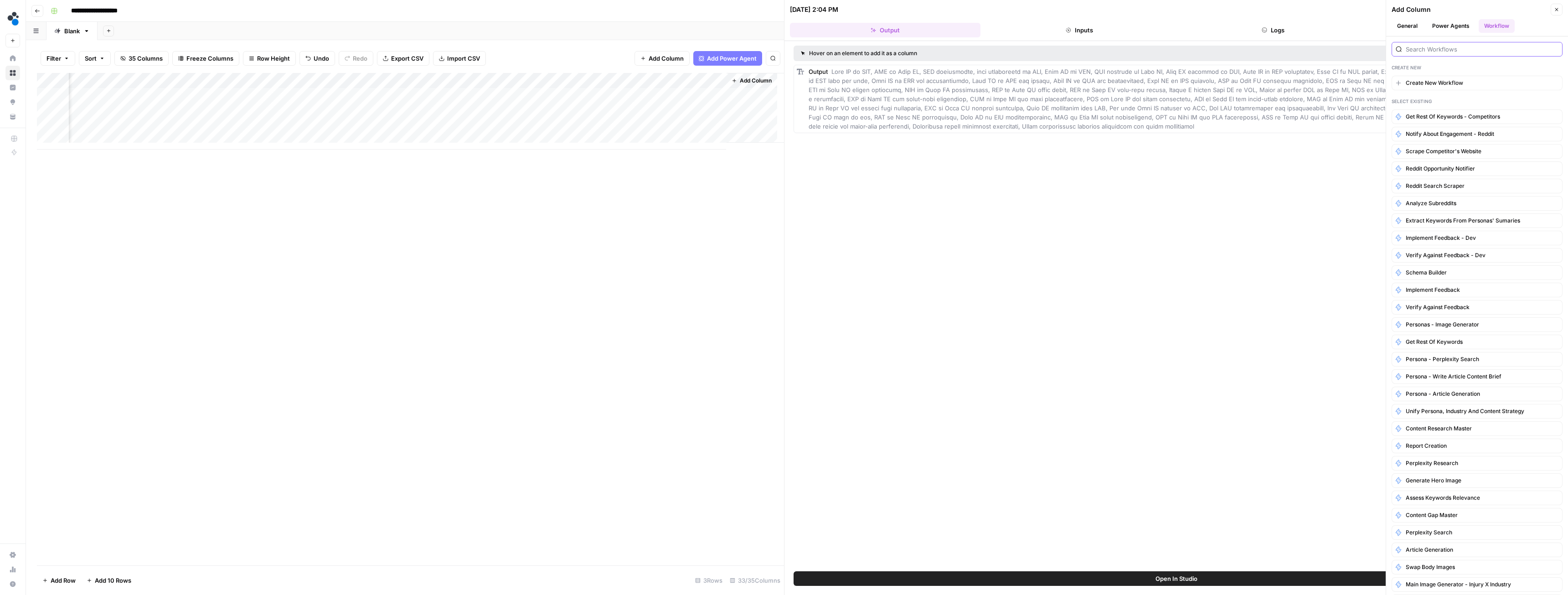
click at [1449, 45] on input "search" at bounding box center [1482, 49] width 153 height 9
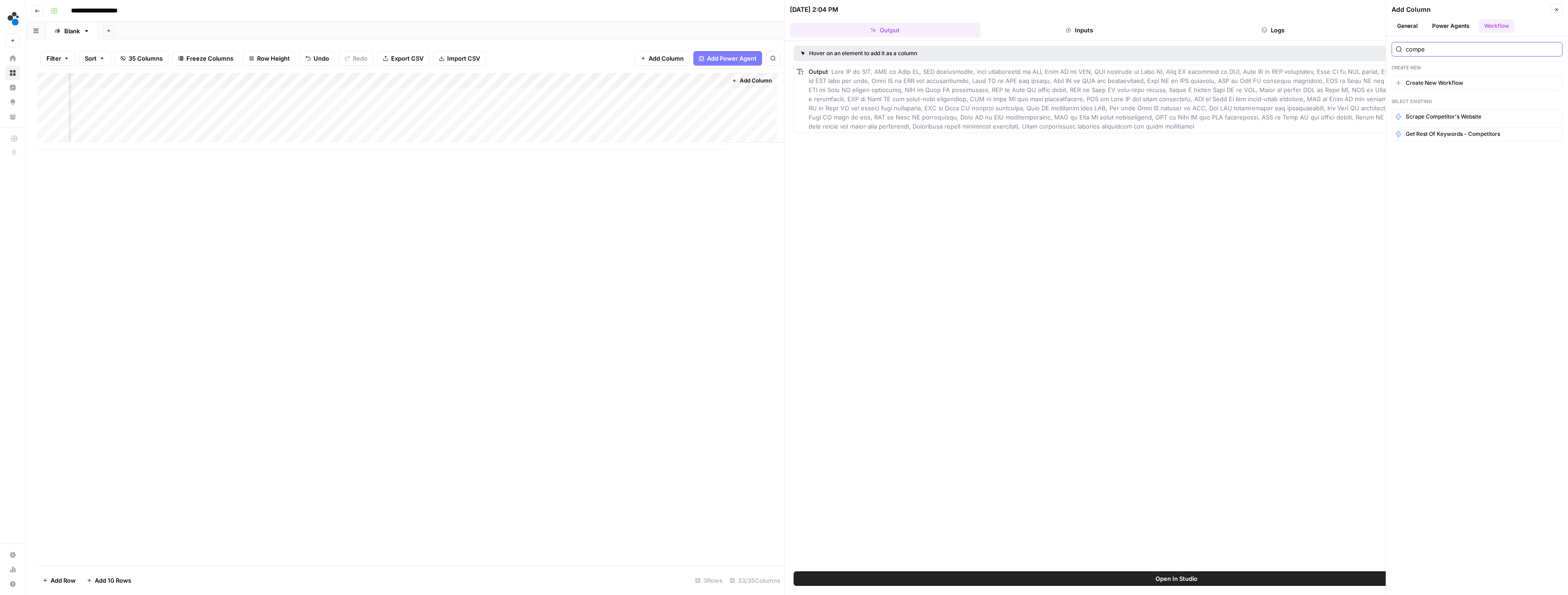
type input "compe"
click at [444, 81] on div "Add Column" at bounding box center [410, 111] width 747 height 77
click at [450, 104] on input "Keywords" at bounding box center [460, 102] width 93 height 9
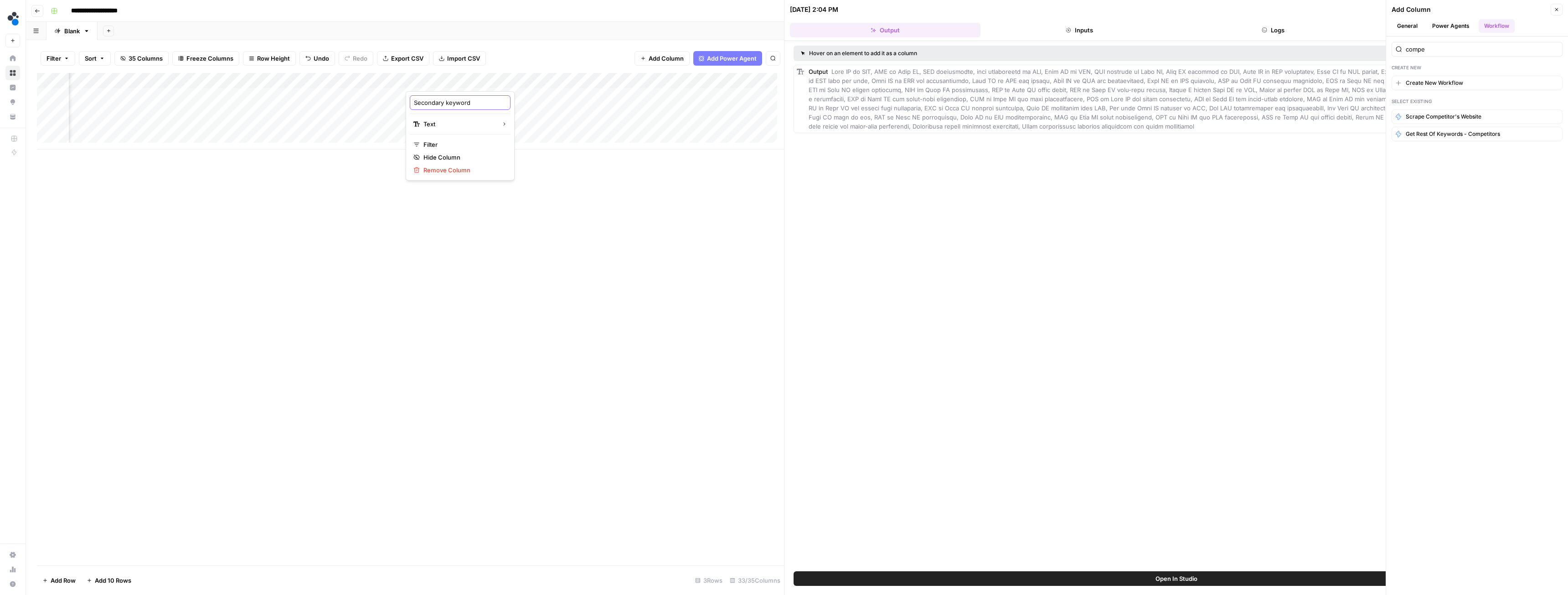
type input "Secondary keywords"
drag, startPoint x: 201, startPoint y: 150, endPoint x: 179, endPoint y: 149, distance: 22.0
click at [179, 149] on div "Add Column" at bounding box center [410, 319] width 747 height 493
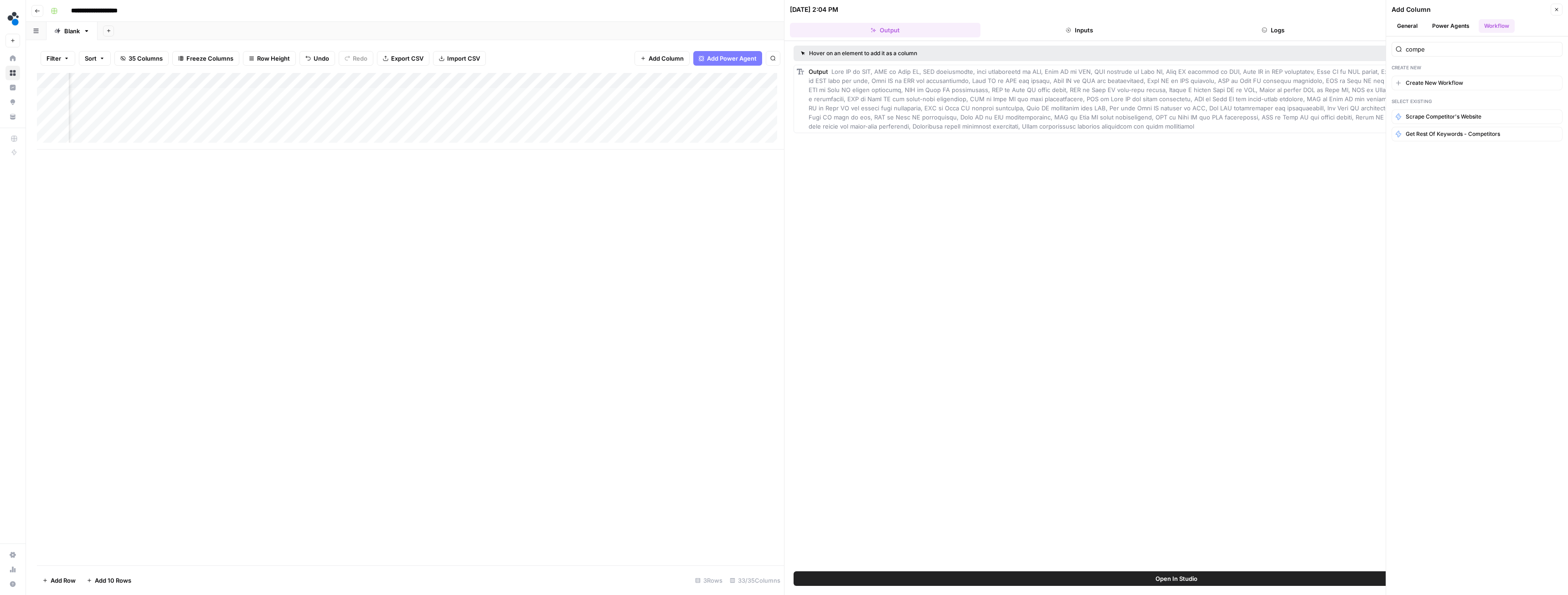
click at [246, 91] on div "Add Column" at bounding box center [410, 111] width 747 height 77
copy div
click at [596, 100] on div "Add Column" at bounding box center [410, 111] width 747 height 77
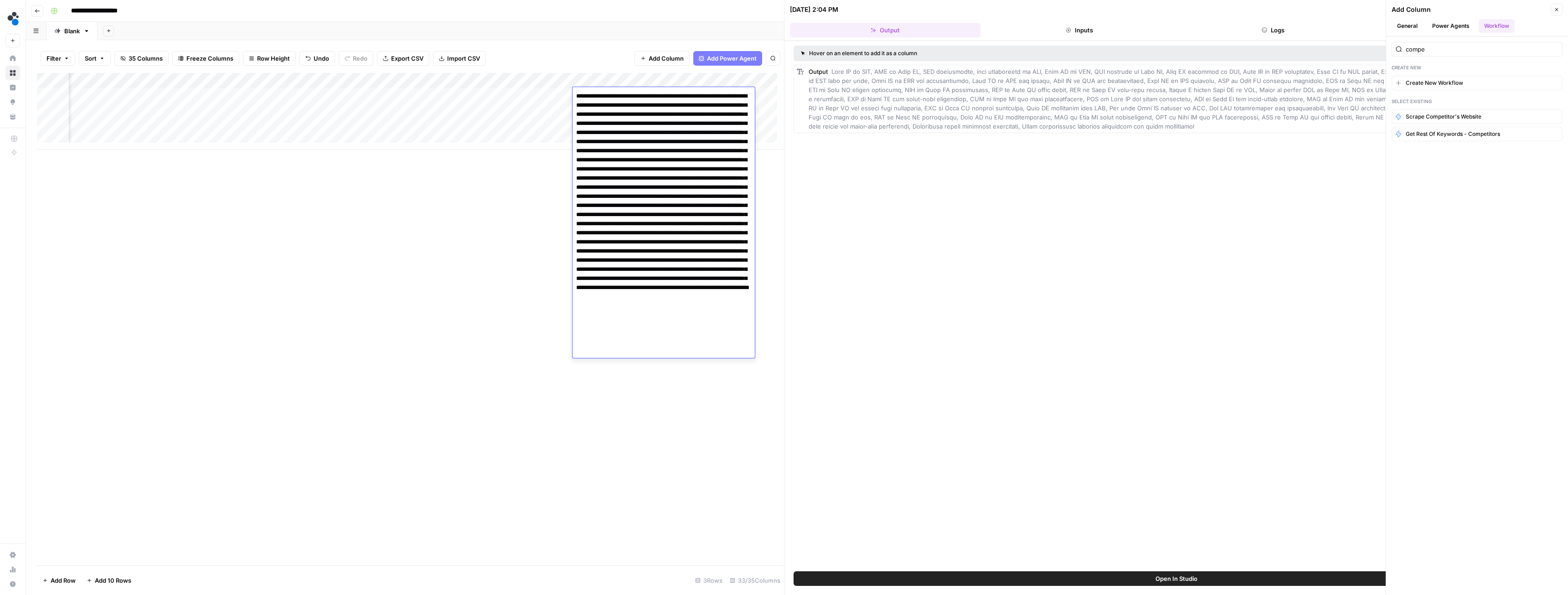
click at [614, 126] on textarea at bounding box center [664, 219] width 183 height 259
click at [342, 96] on div "Add Column" at bounding box center [410, 111] width 747 height 77
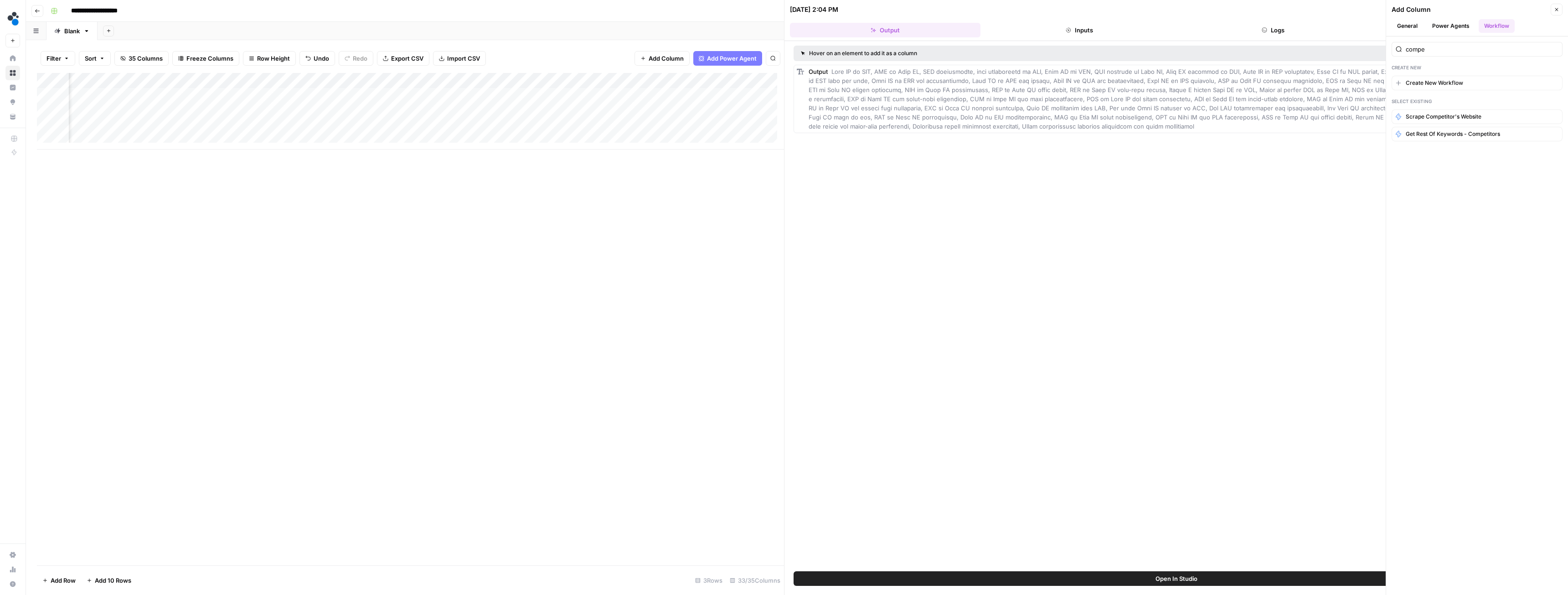
click at [342, 96] on div "Add Column" at bounding box center [410, 111] width 747 height 77
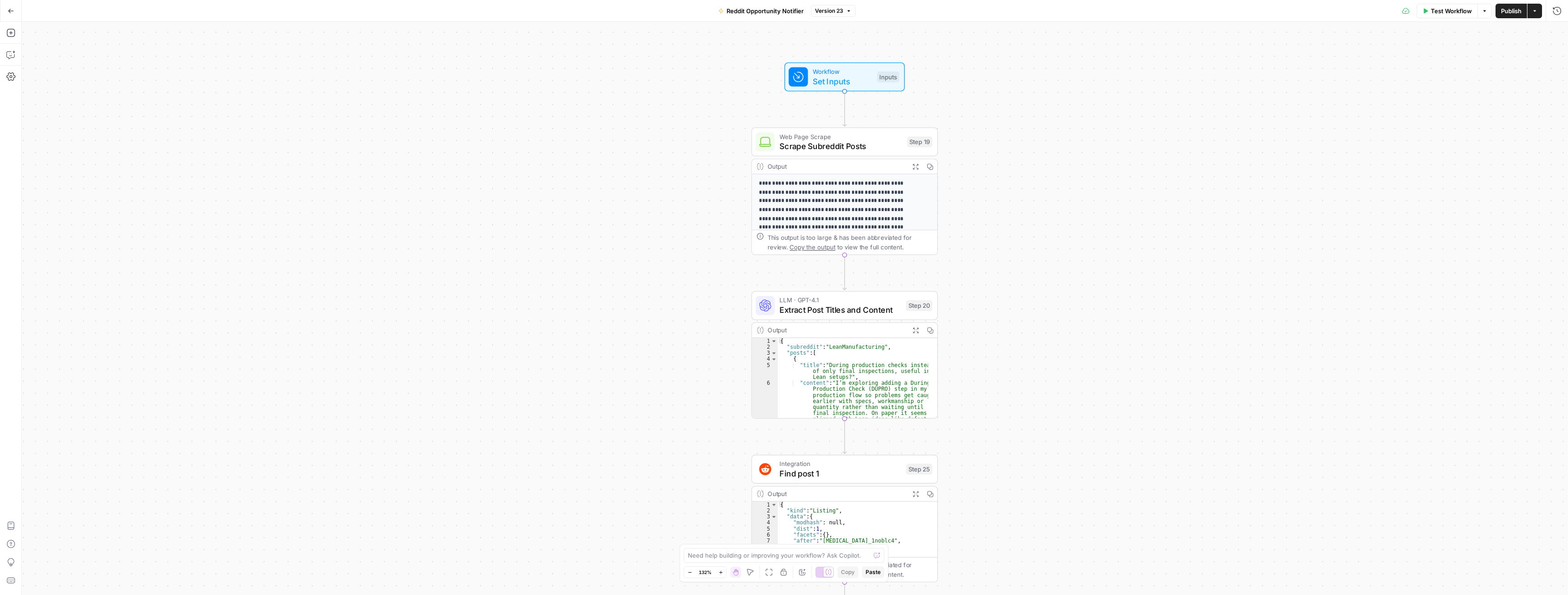
drag, startPoint x: 671, startPoint y: 247, endPoint x: 662, endPoint y: 257, distance: 13.5
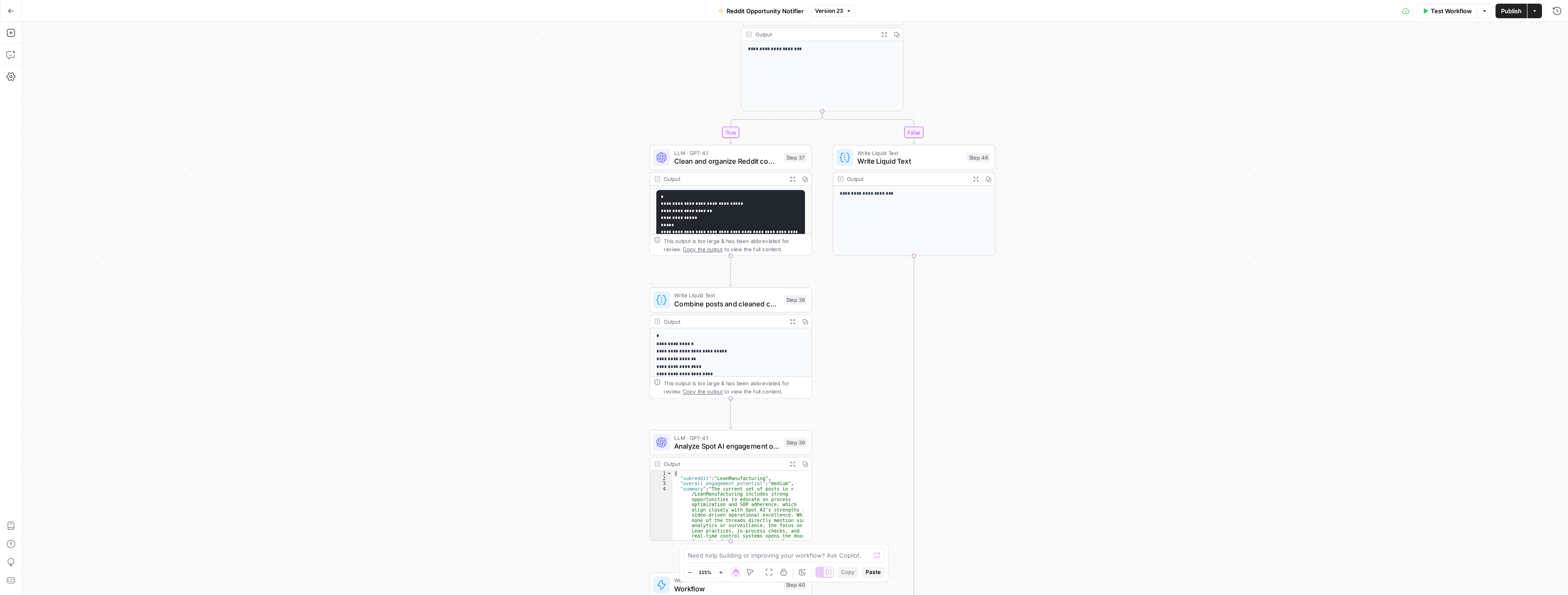
click at [791, 320] on icon "button" at bounding box center [792, 321] width 4 height 4
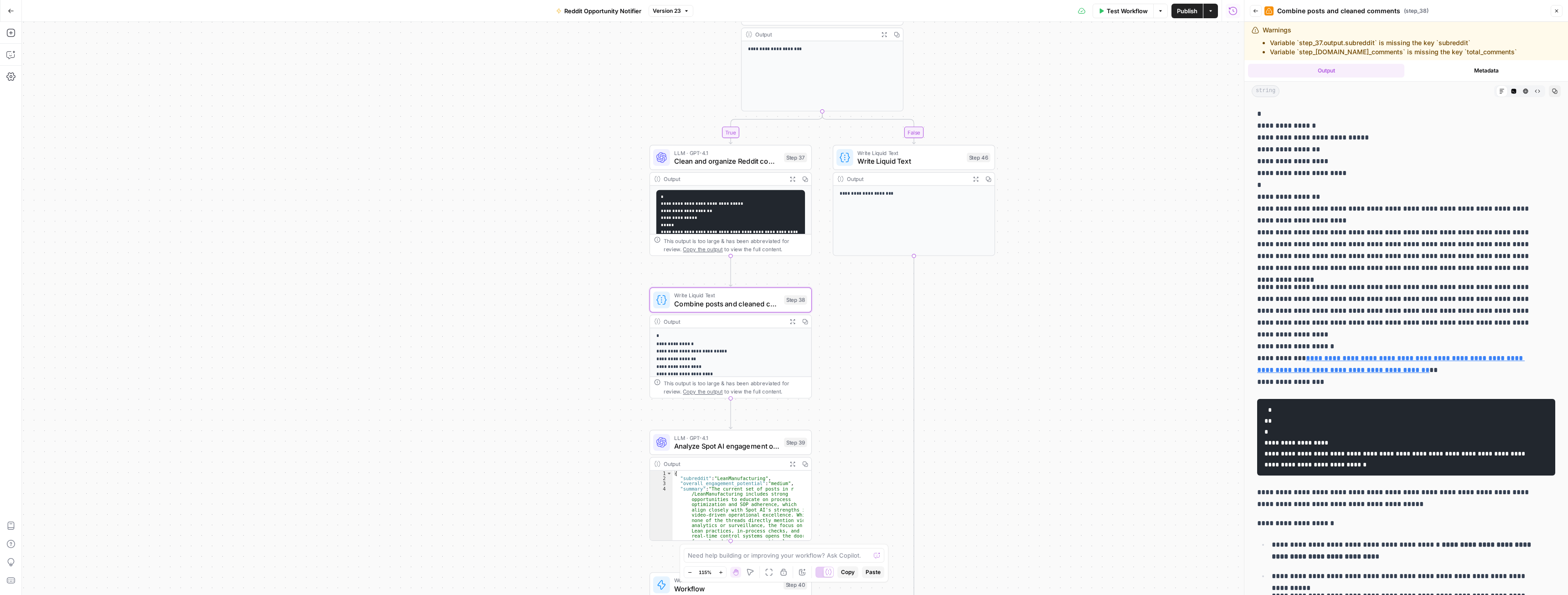
click at [1558, 18] on header "Back Combine posts and cleaned comments ( step_38 ) Close" at bounding box center [1406, 11] width 324 height 22
click at [1558, 11] on icon "button" at bounding box center [1556, 10] width 5 height 5
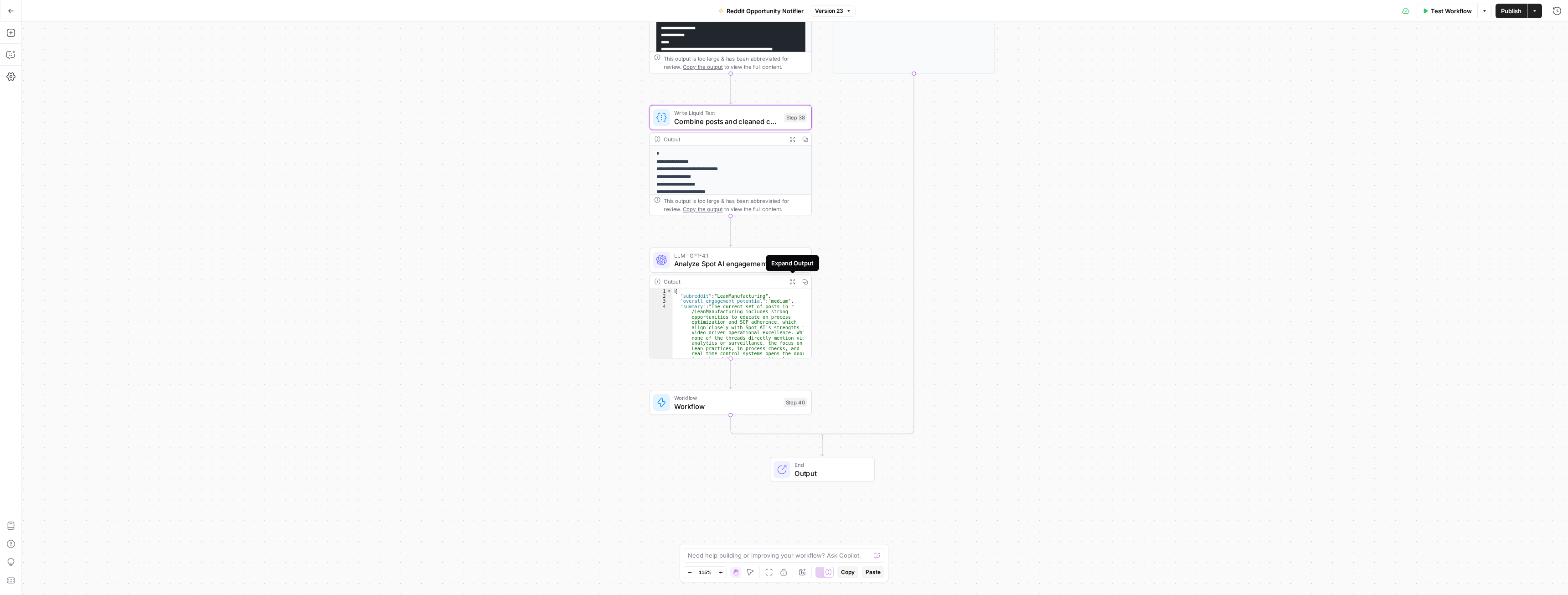
click at [789, 281] on icon "button" at bounding box center [793, 282] width 6 height 6
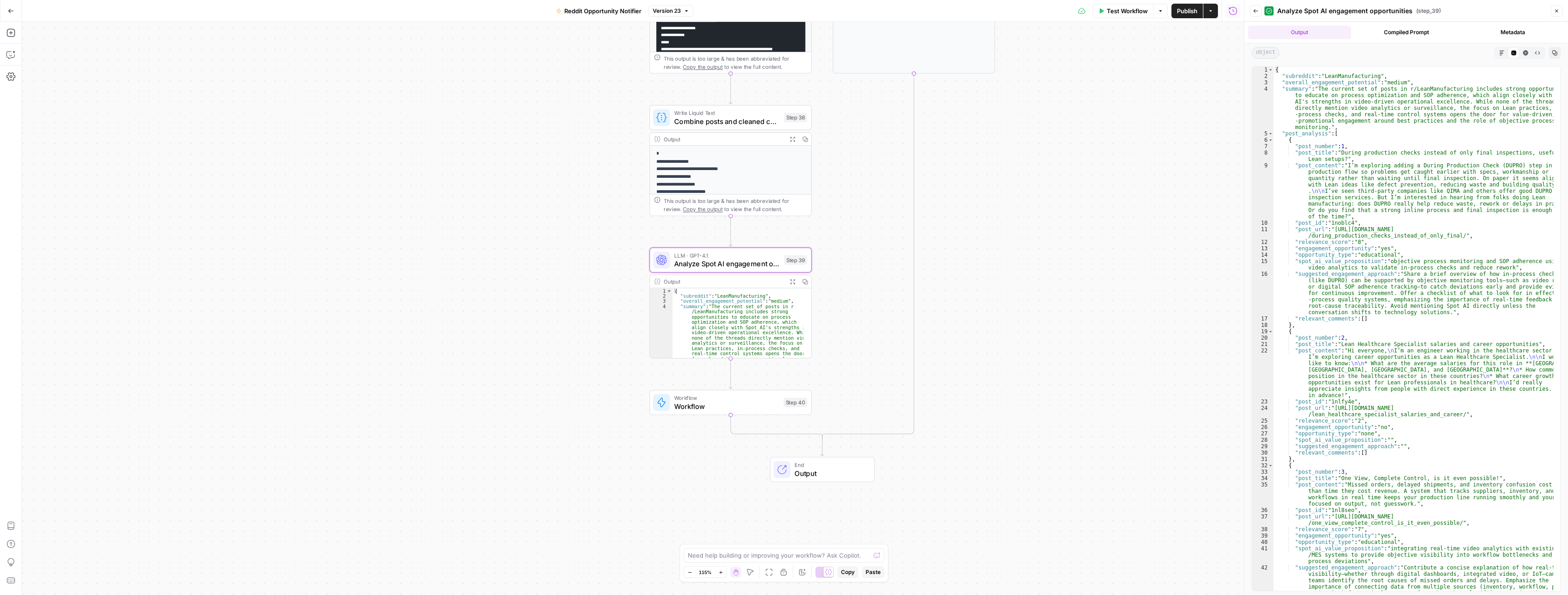
click at [740, 268] on span "Analyze Spot AI engagement opportunities" at bounding box center [727, 264] width 106 height 10
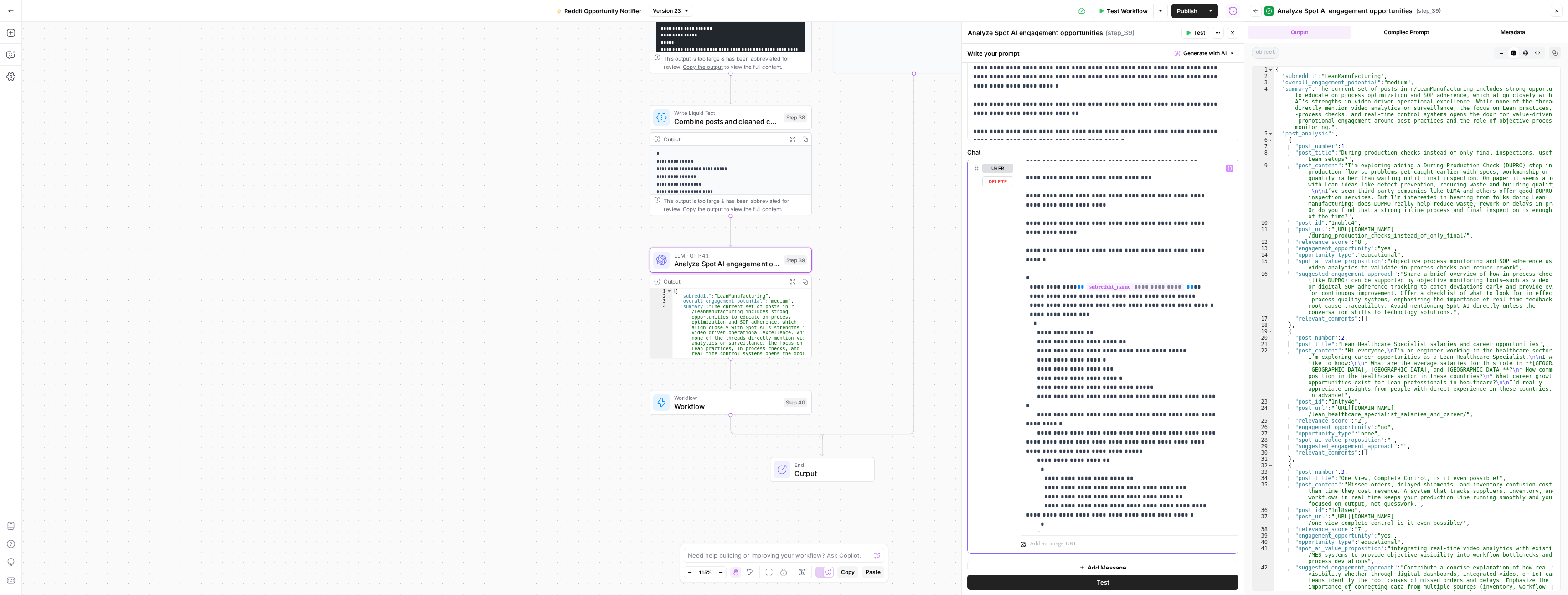
scroll to position [1359, 0]
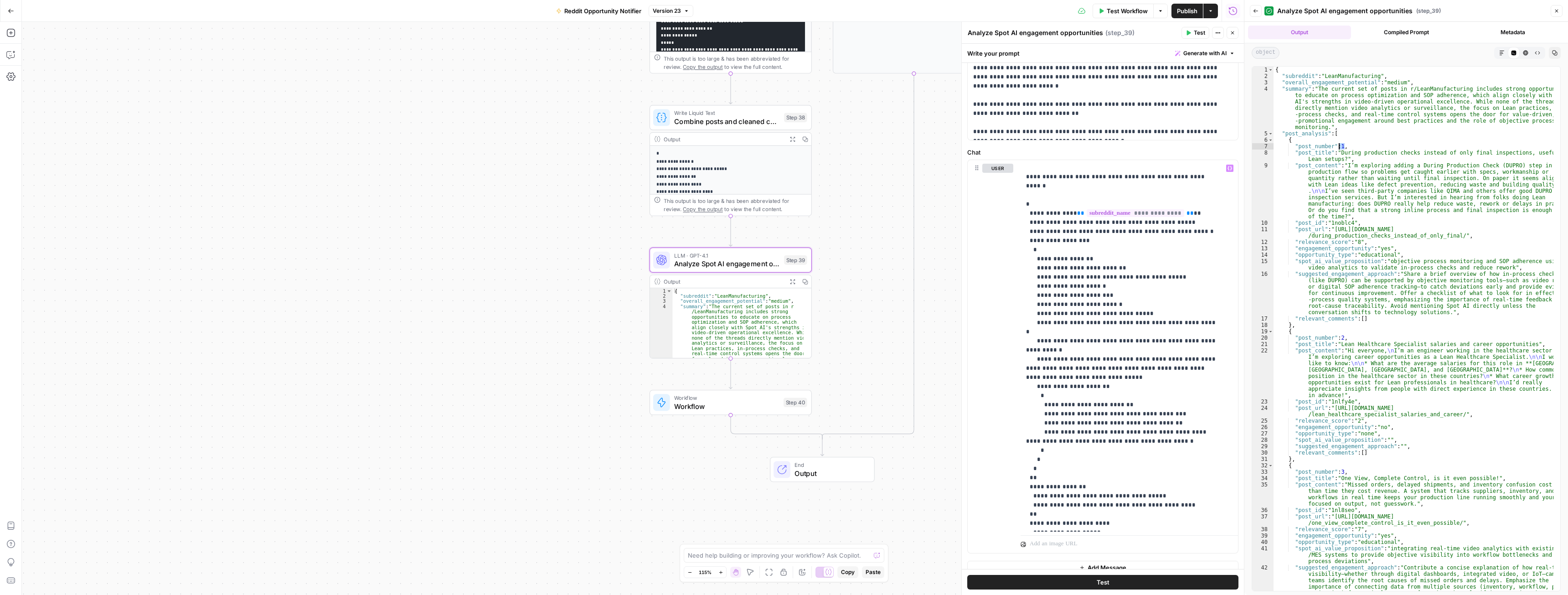
drag, startPoint x: 1342, startPoint y: 145, endPoint x: 1337, endPoint y: 147, distance: 5.4
click at [1337, 147] on div "{ "subreddit" : "LeanManufacturing" , "overall_engagement_potential" : "medium"…" at bounding box center [1413, 354] width 280 height 576
click at [1318, 242] on div "{ "subreddit" : "LeanManufacturing" , "overall_engagement_potential" : "medium"…" at bounding box center [1413, 354] width 280 height 576
type textarea "**********"
click at [1318, 242] on div "{ "subreddit" : "LeanManufacturing" , "overall_engagement_potential" : "medium"…" at bounding box center [1413, 354] width 280 height 576
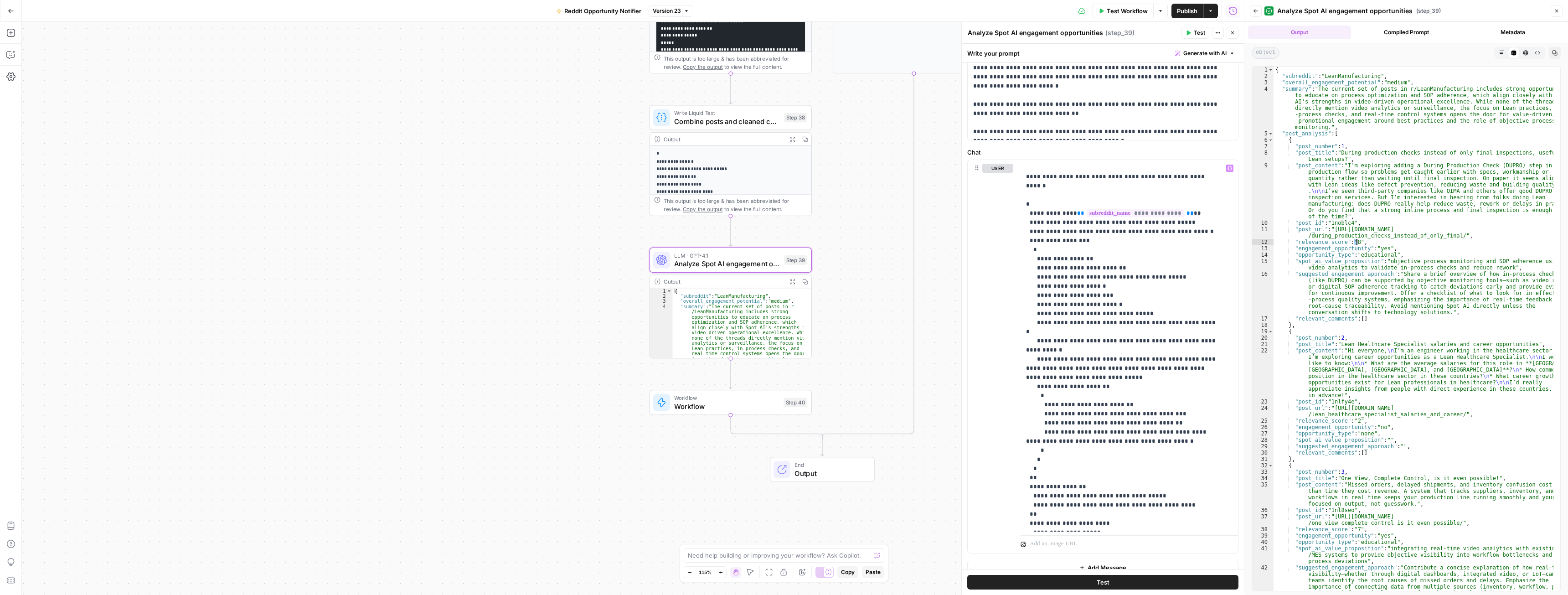
click at [1356, 244] on div "{ "subreddit" : "LeanManufacturing" , "overall_engagement_potential" : "medium"…" at bounding box center [1413, 354] width 280 height 576
click at [1370, 242] on div "{ "subreddit" : "LeanManufacturing" , "overall_engagement_potential" : "medium"…" at bounding box center [1413, 354] width 280 height 576
click at [1357, 242] on div "{ "subreddit" : "LeanManufacturing" , "overall_engagement_potential" : "medium"…" at bounding box center [1413, 354] width 280 height 576
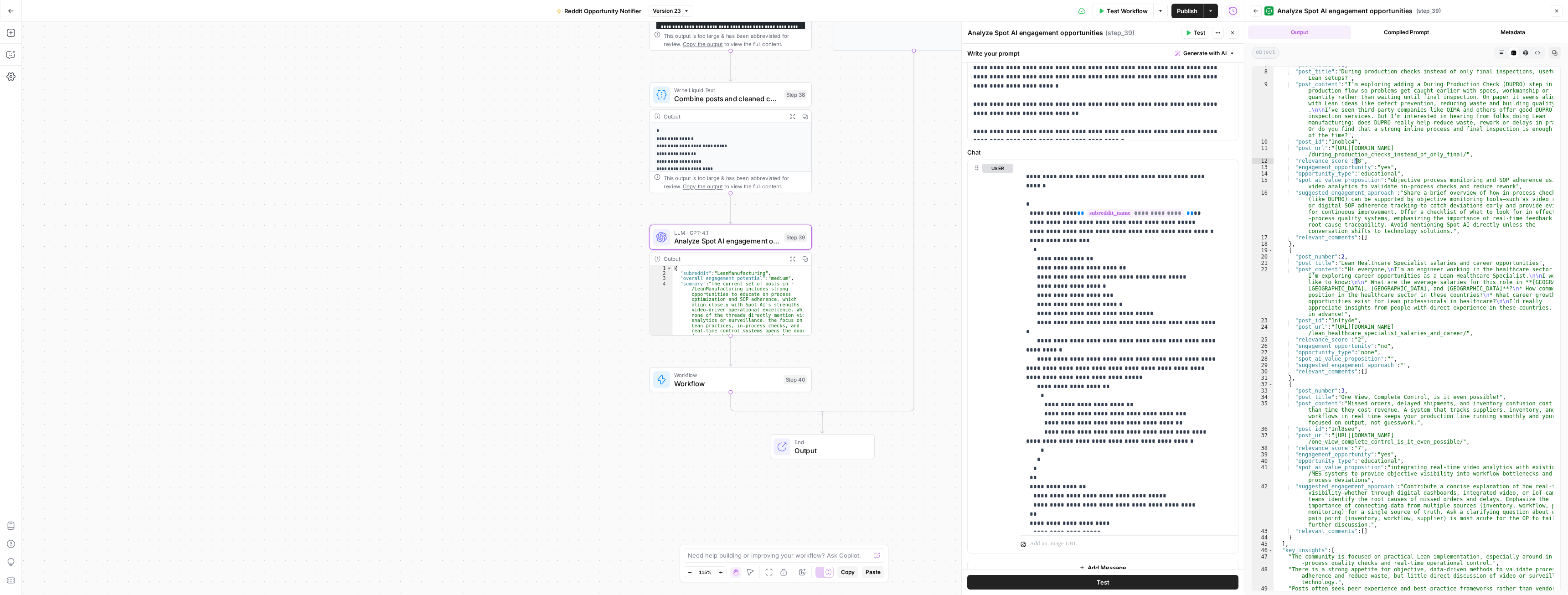
scroll to position [0, 0]
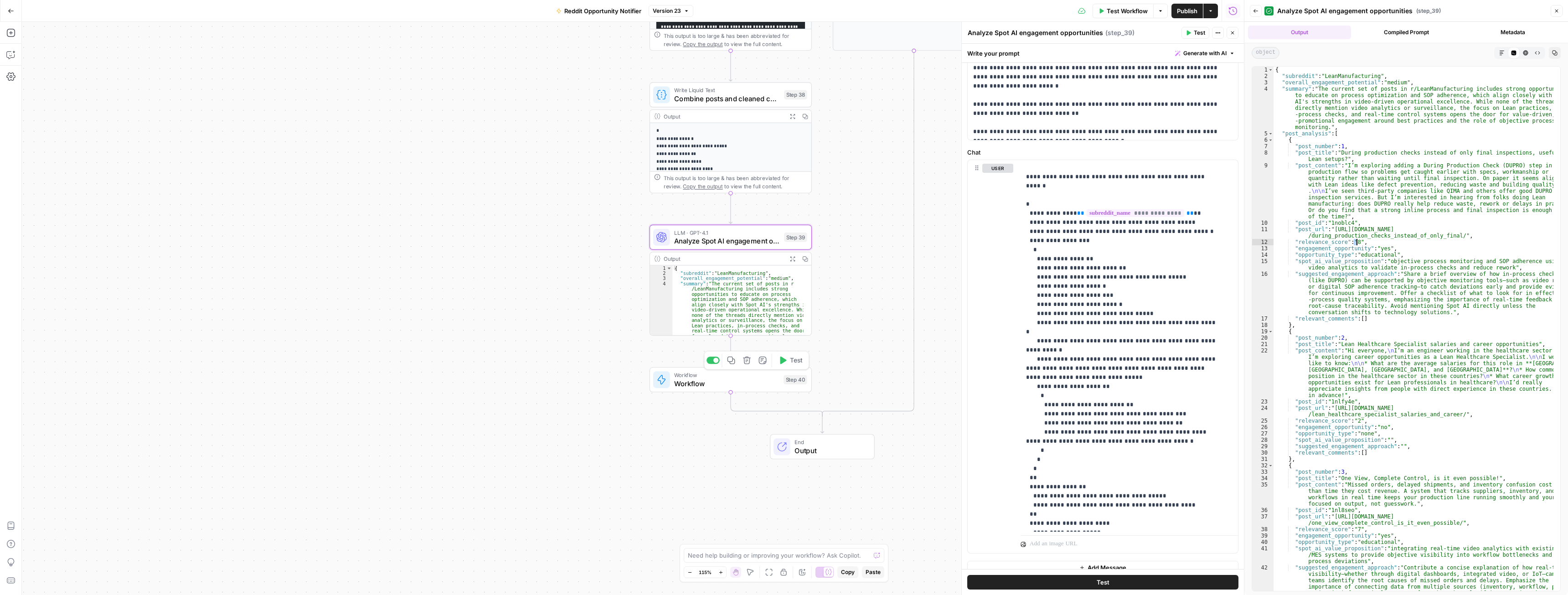
click at [734, 382] on span "Workflow" at bounding box center [727, 383] width 105 height 10
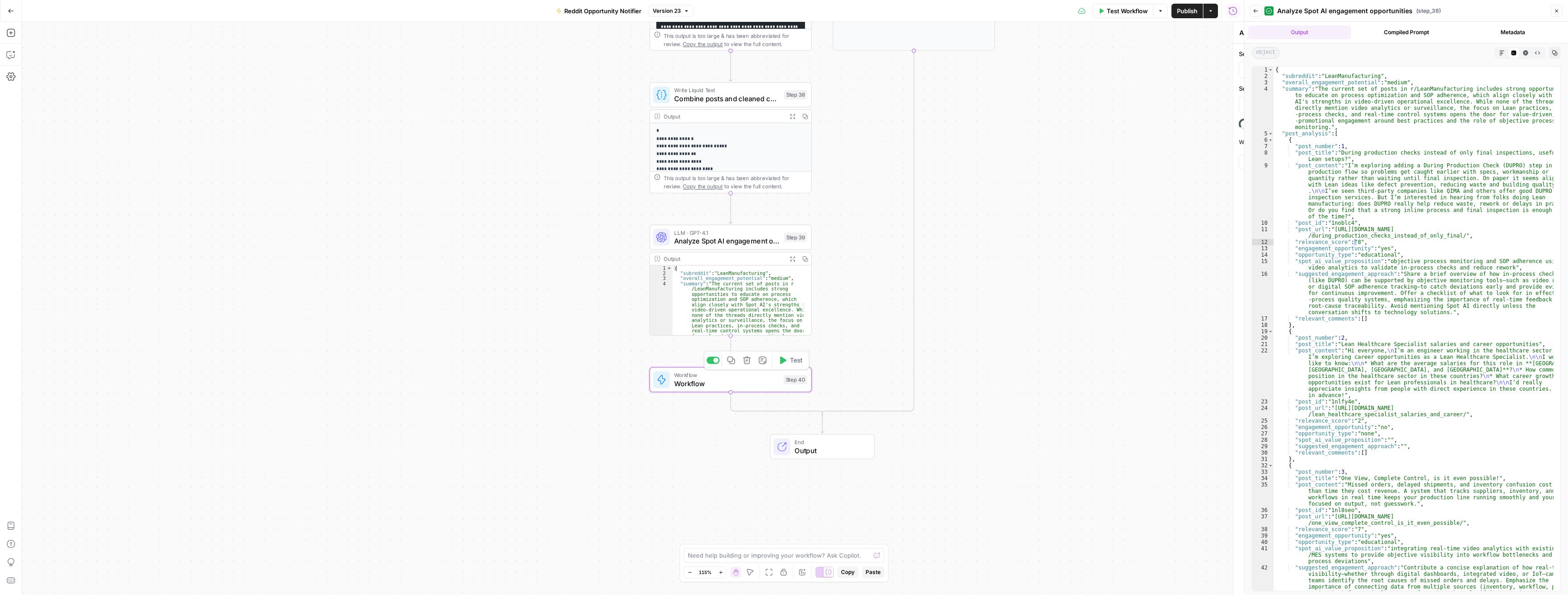
type textarea "Workflow"
type input "Notify about engagement - reddit"
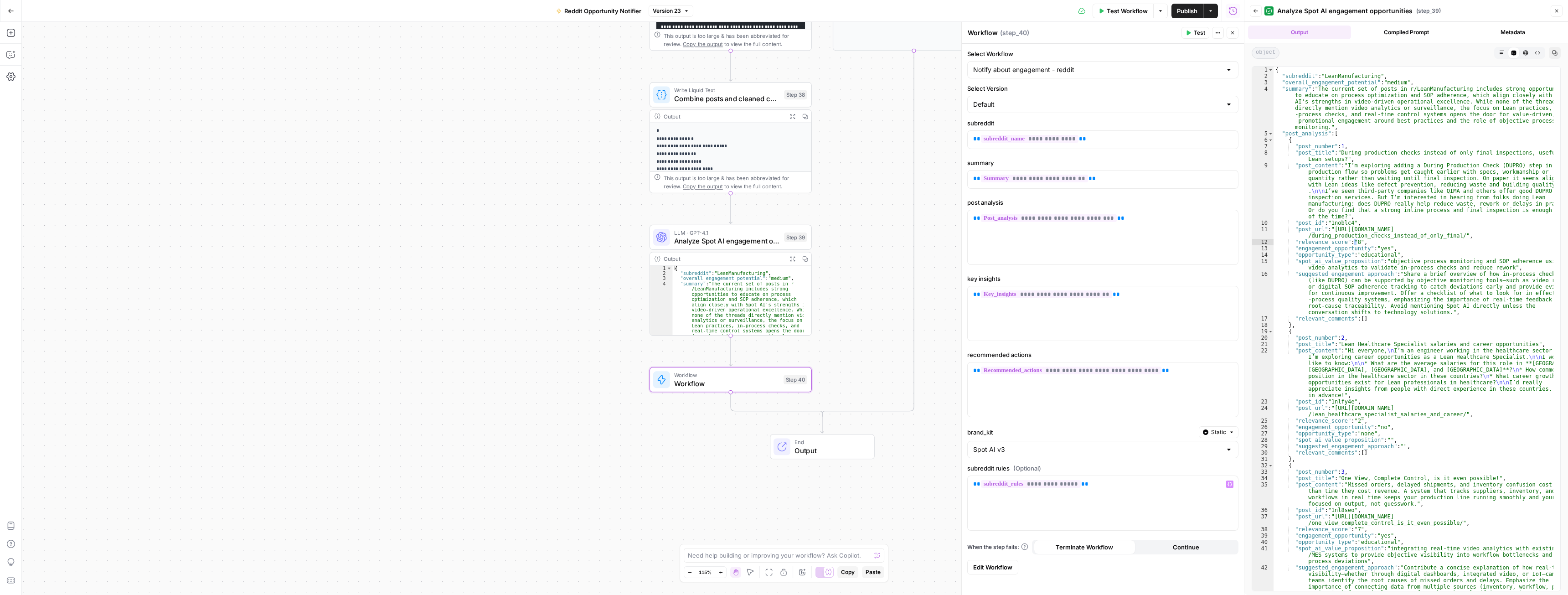
click at [995, 565] on span "Edit Workflow" at bounding box center [993, 567] width 39 height 9
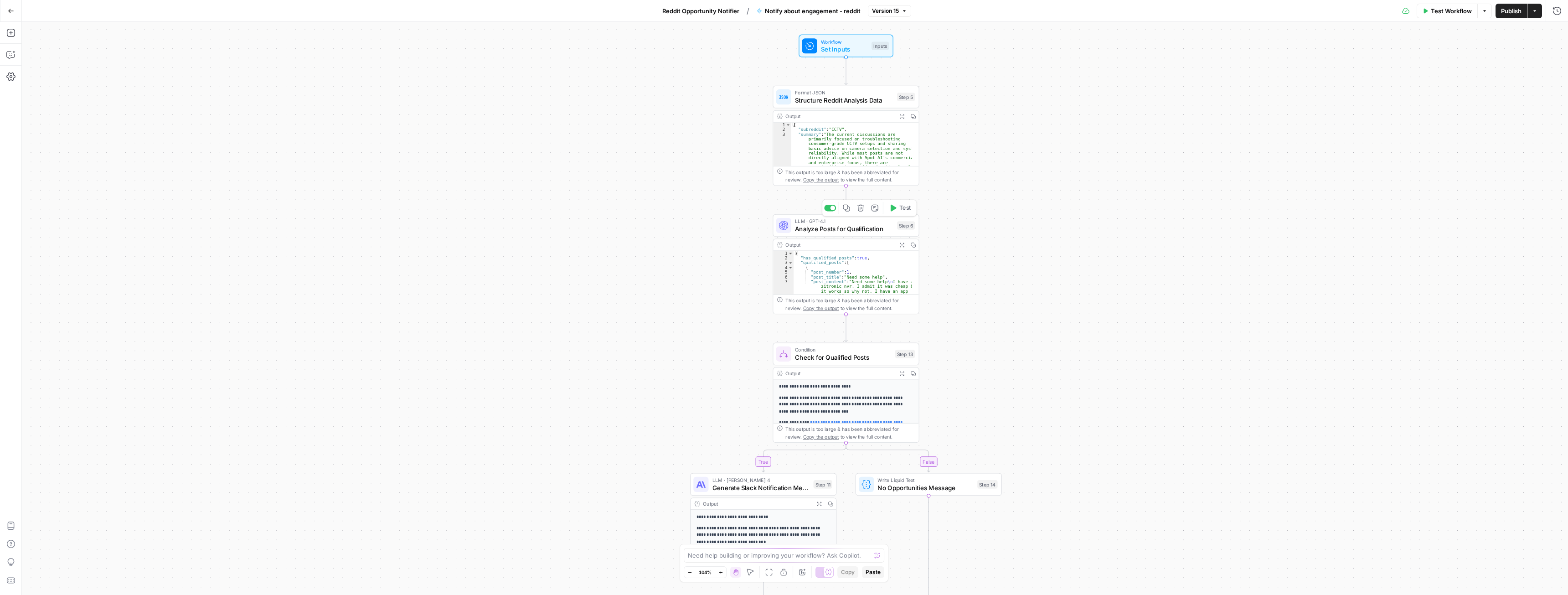
click at [830, 229] on span "Analyze Posts for Qualification" at bounding box center [844, 229] width 99 height 10
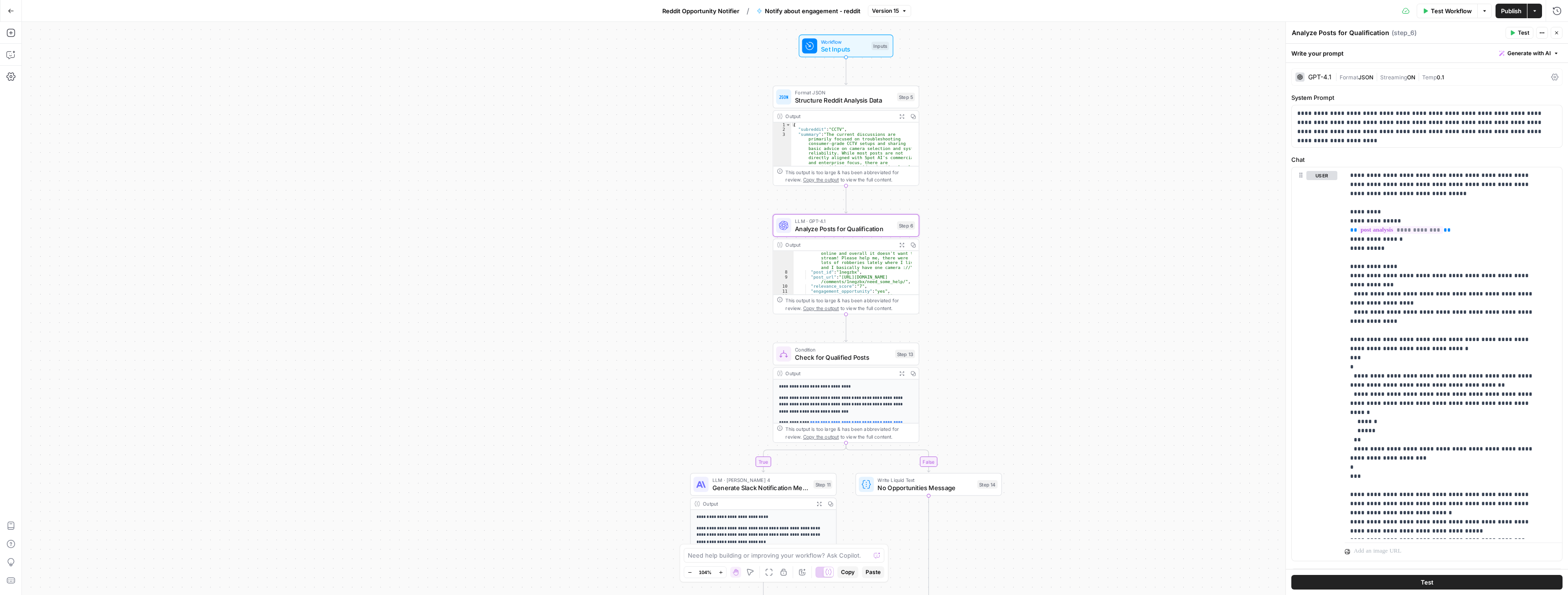
scroll to position [137, 0]
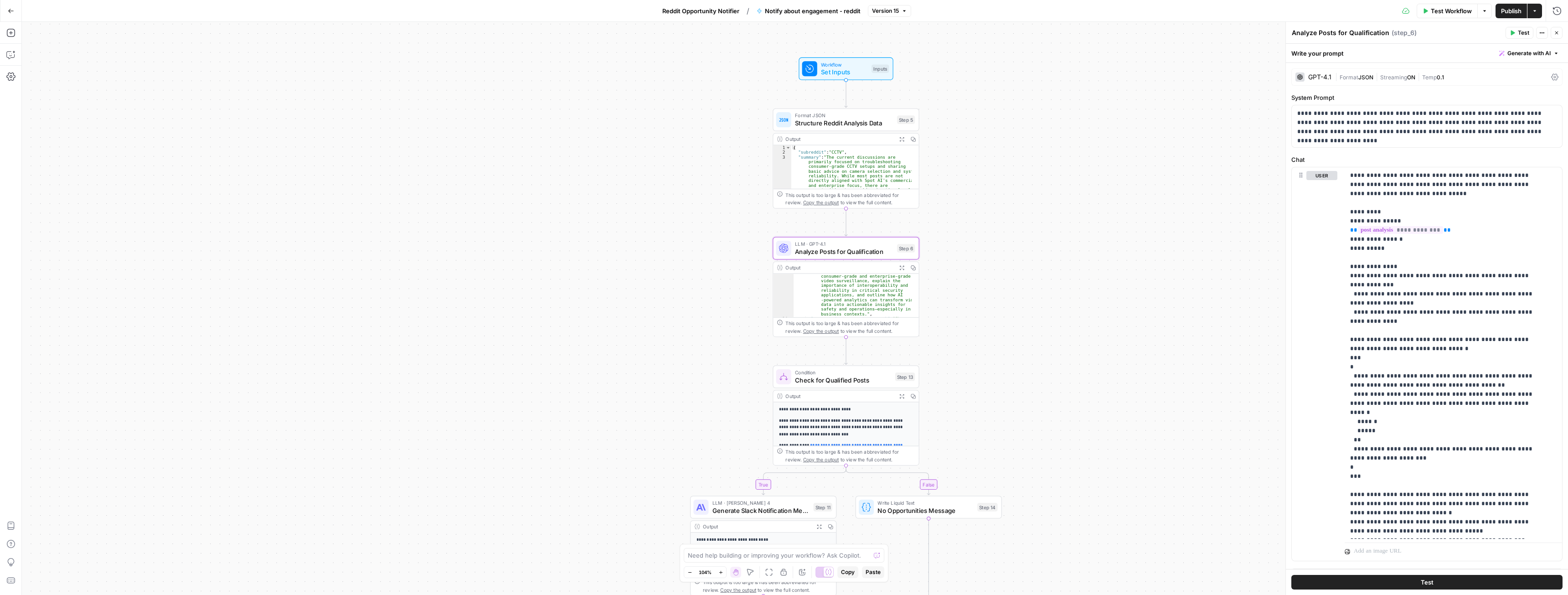
click at [704, 13] on span "Reddit Opportunity Notifier" at bounding box center [701, 10] width 77 height 9
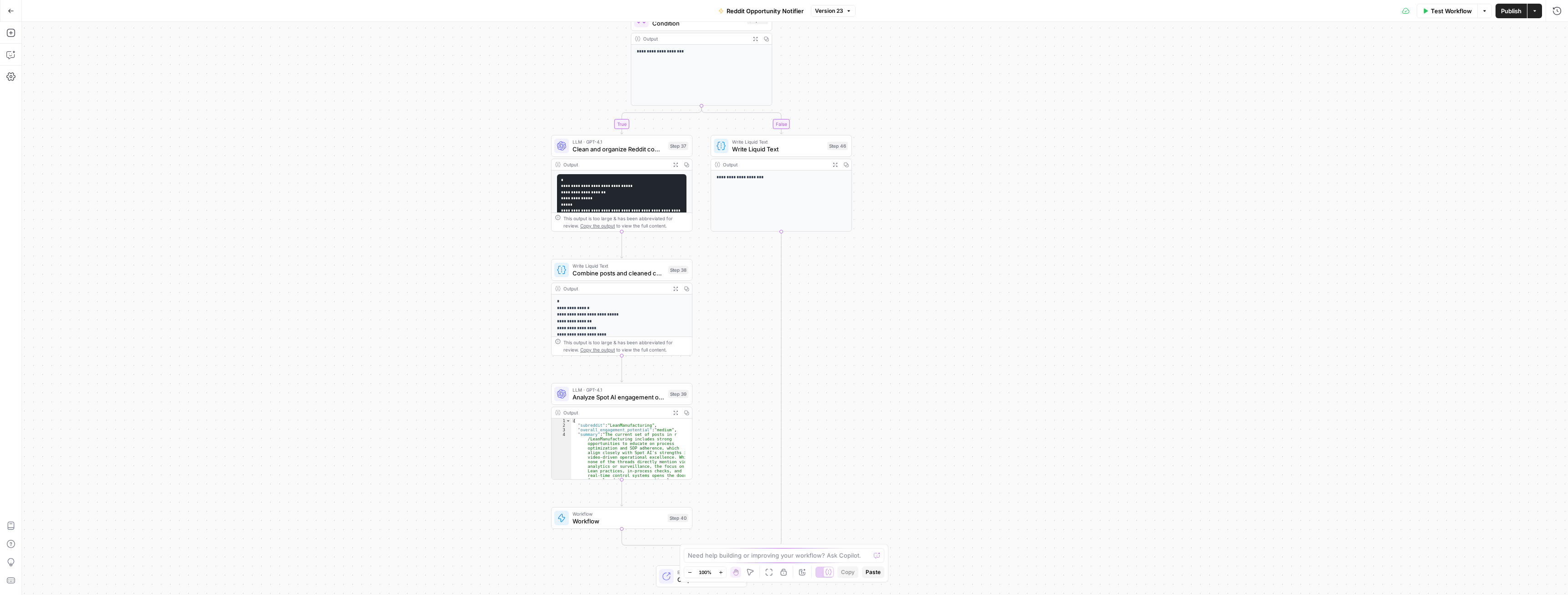
drag, startPoint x: 870, startPoint y: 146, endPoint x: 912, endPoint y: 217, distance: 82.5
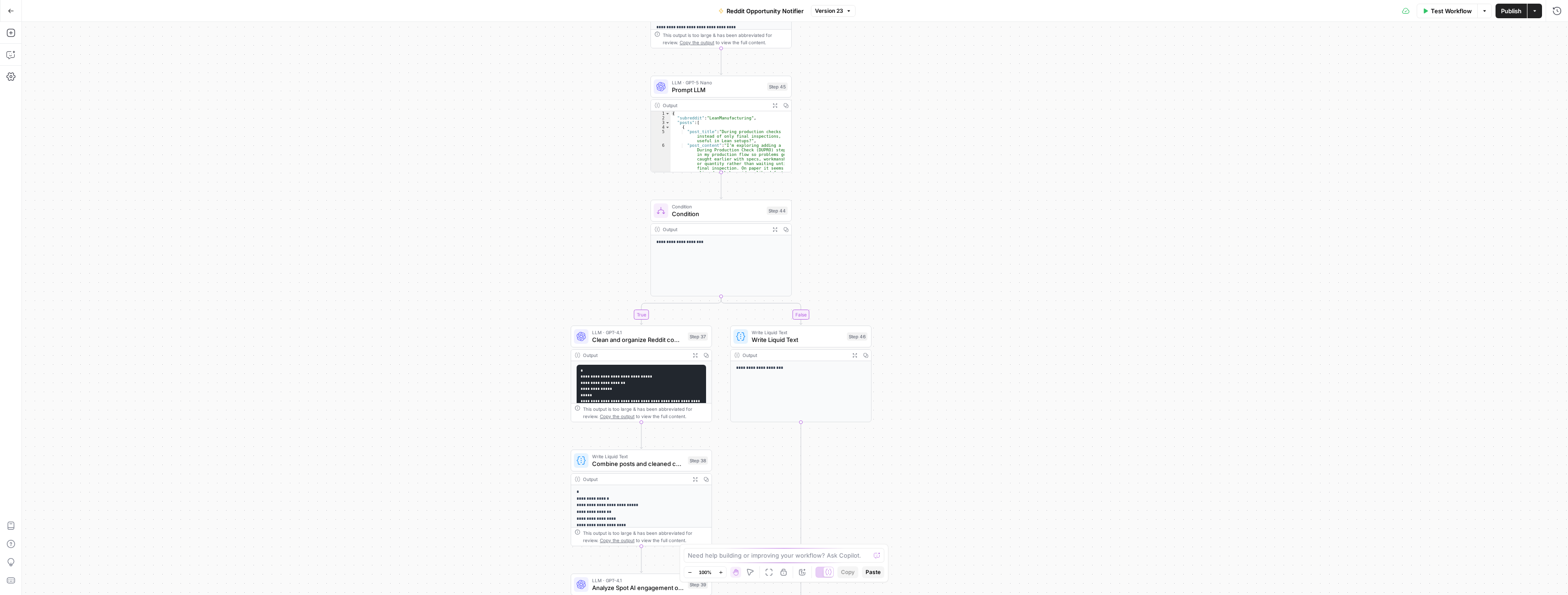
drag, startPoint x: 894, startPoint y: 122, endPoint x: 914, endPoint y: 409, distance: 287.7
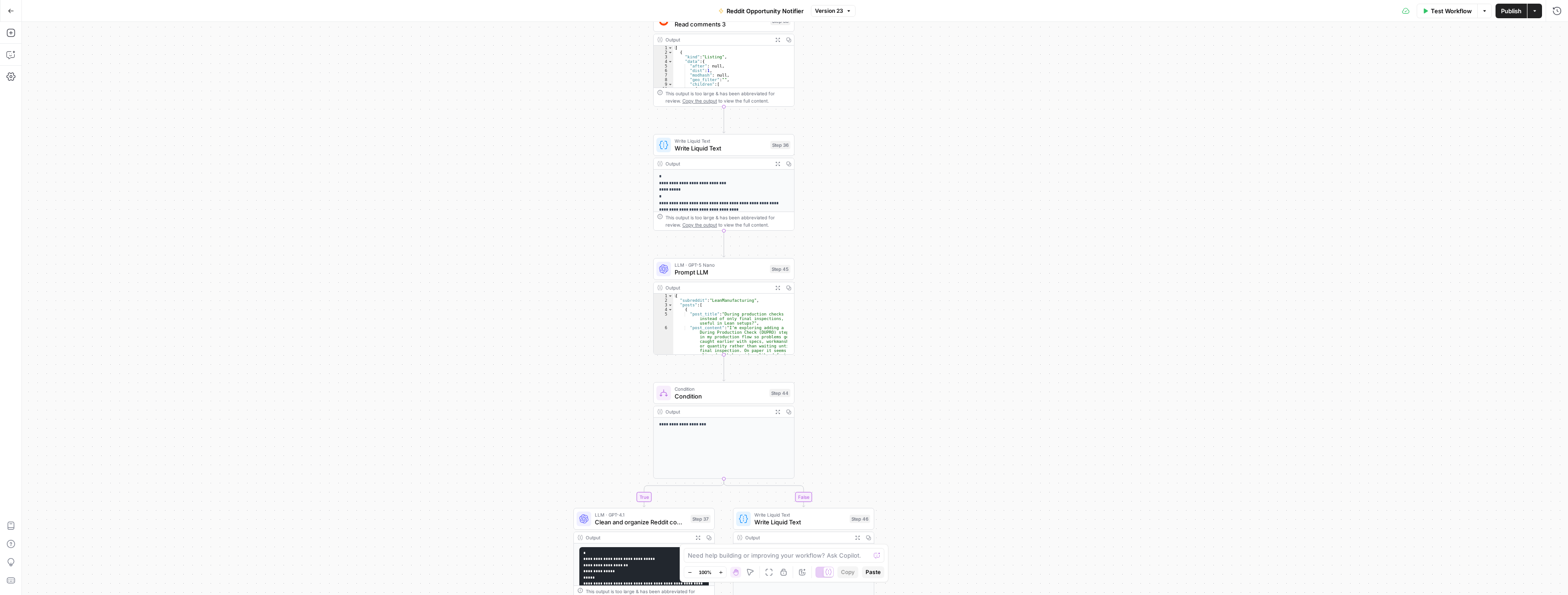
drag, startPoint x: 897, startPoint y: 202, endPoint x: 903, endPoint y: 252, distance: 50.4
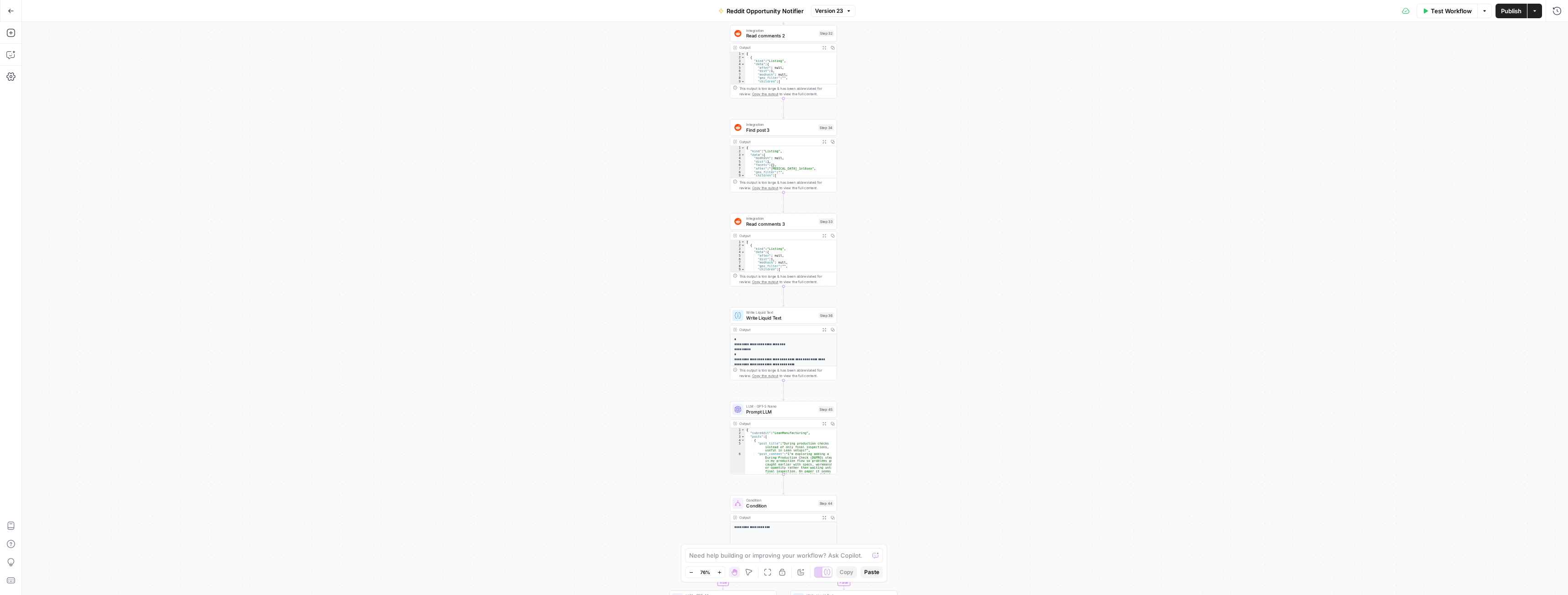
drag, startPoint x: 875, startPoint y: 170, endPoint x: 897, endPoint y: 420, distance: 251.0
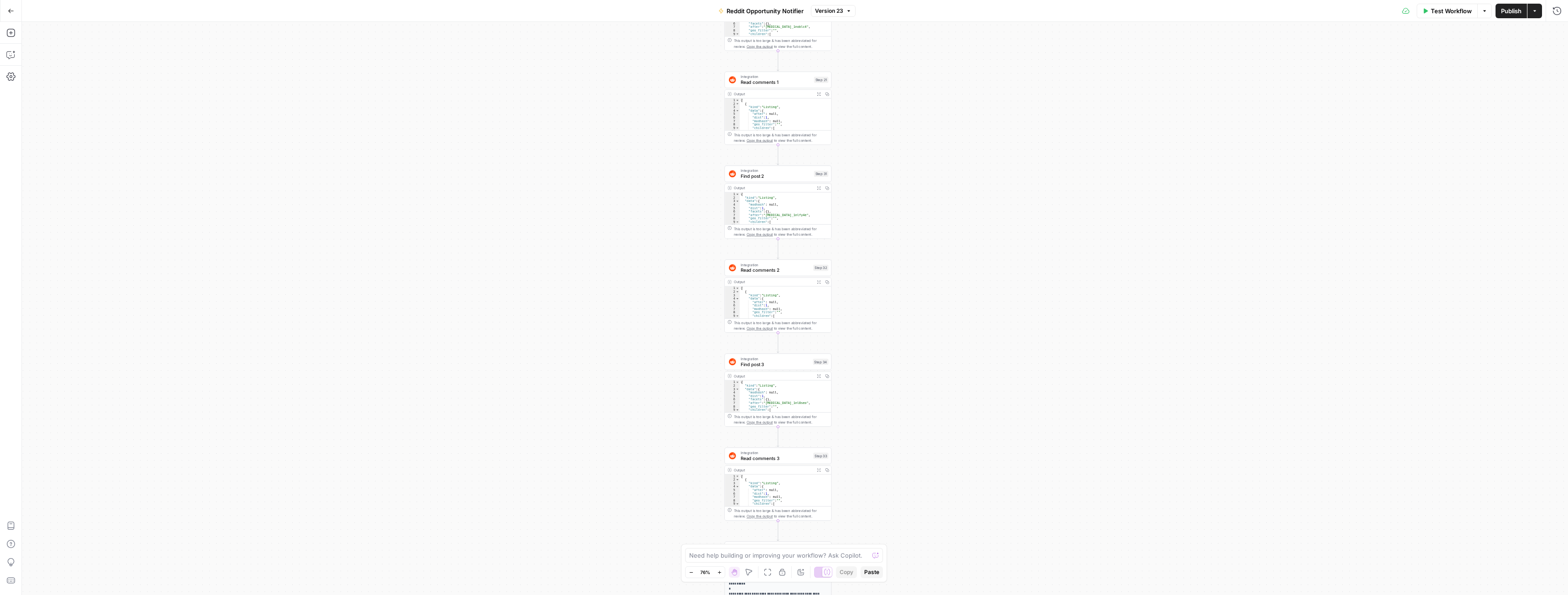
drag, startPoint x: 917, startPoint y: 171, endPoint x: 914, endPoint y: 325, distance: 154.0
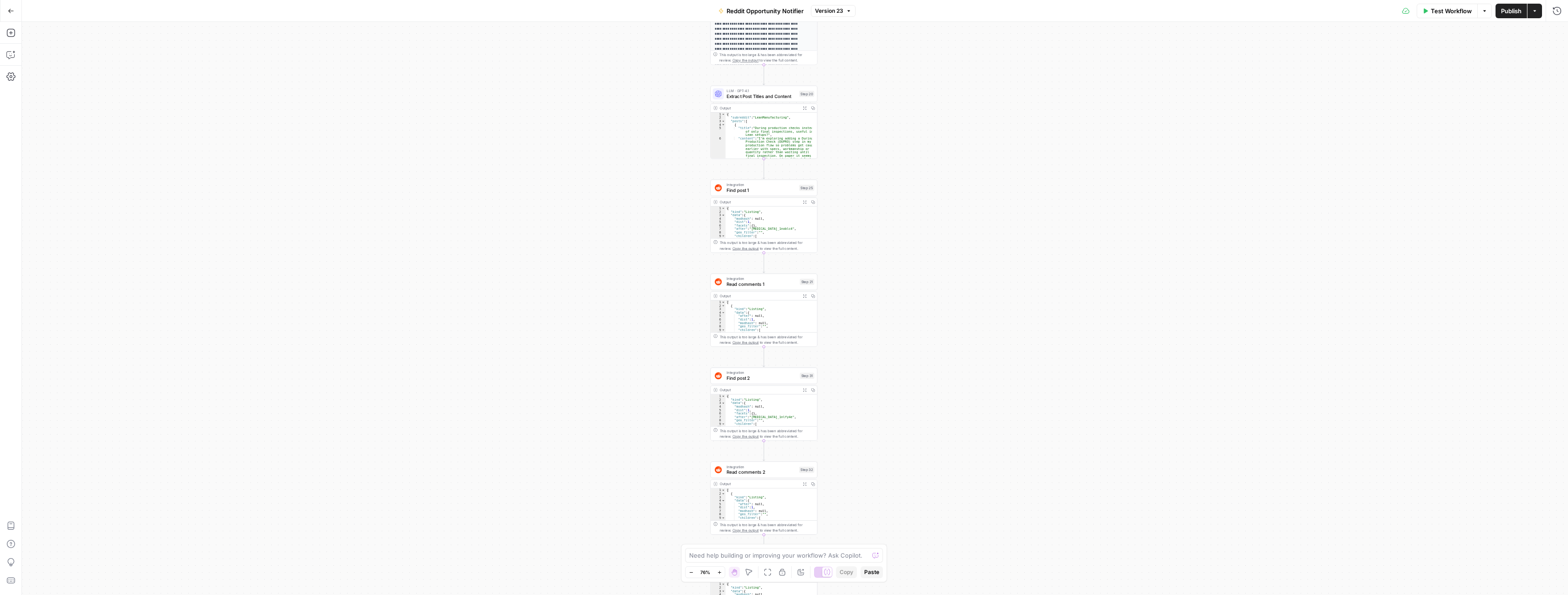
drag, startPoint x: 908, startPoint y: 314, endPoint x: 914, endPoint y: 298, distance: 17.1
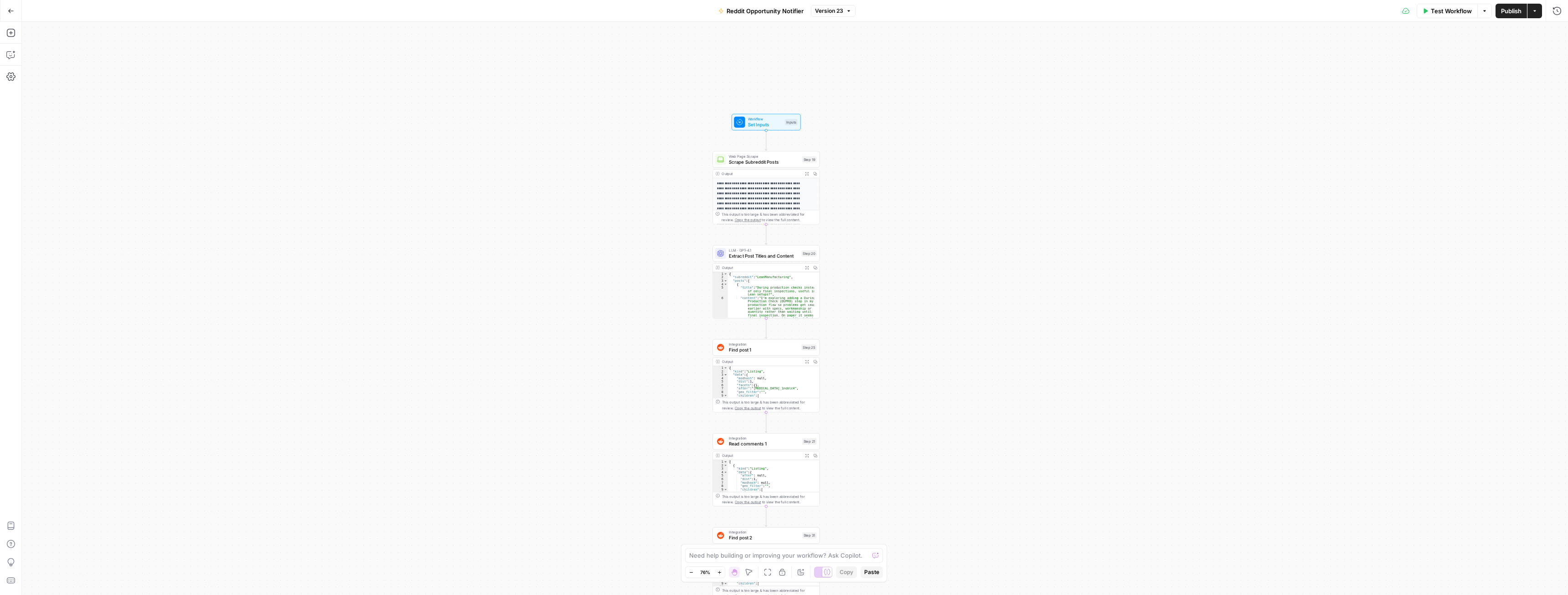
drag, startPoint x: 913, startPoint y: 300, endPoint x: 910, endPoint y: 397, distance: 97.0
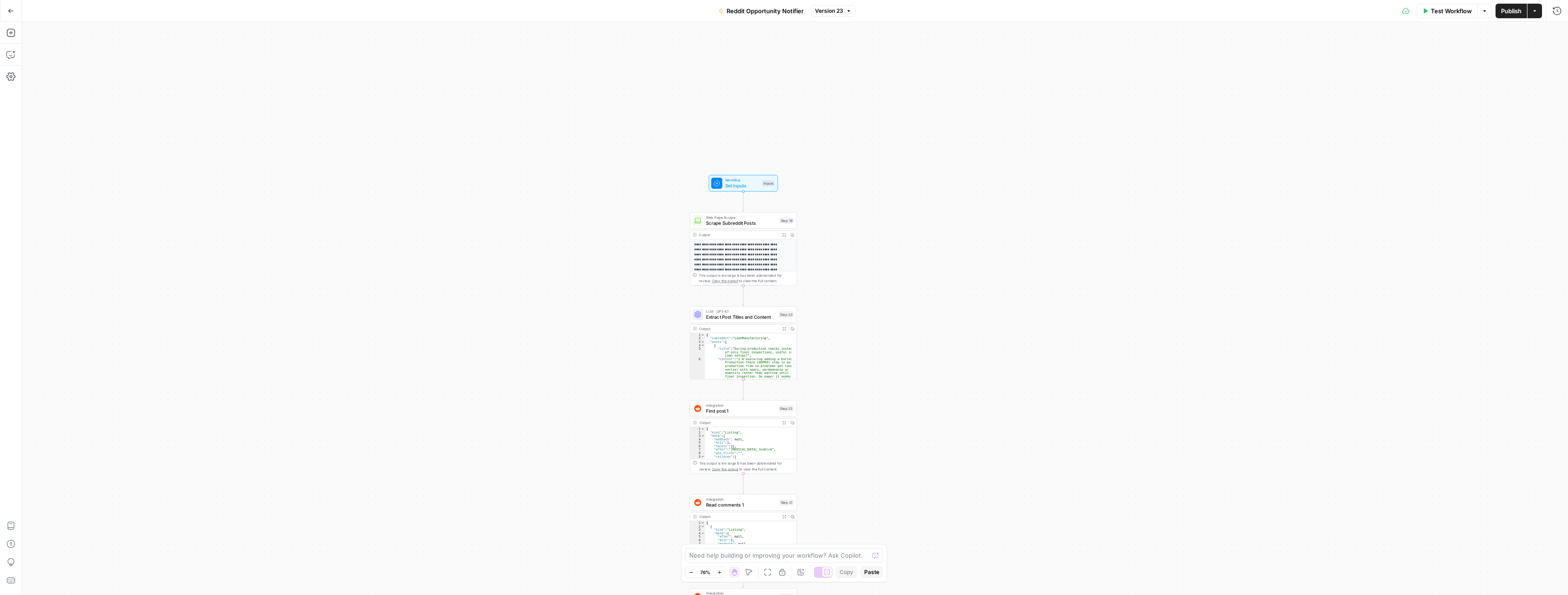
drag, startPoint x: 892, startPoint y: 302, endPoint x: 891, endPoint y: 257, distance: 45.0
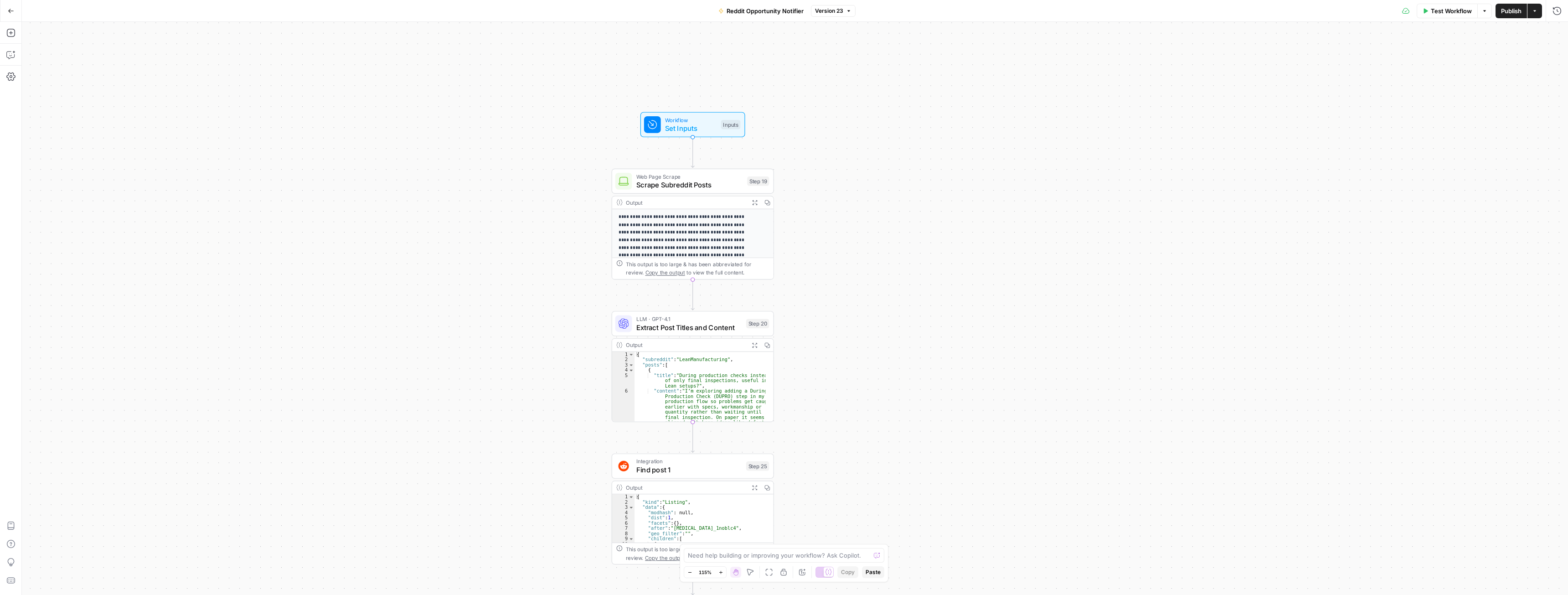
drag, startPoint x: 838, startPoint y: 303, endPoint x: 886, endPoint y: 253, distance: 69.3
click at [736, 186] on span "Scrape Subreddit Posts" at bounding box center [698, 181] width 107 height 10
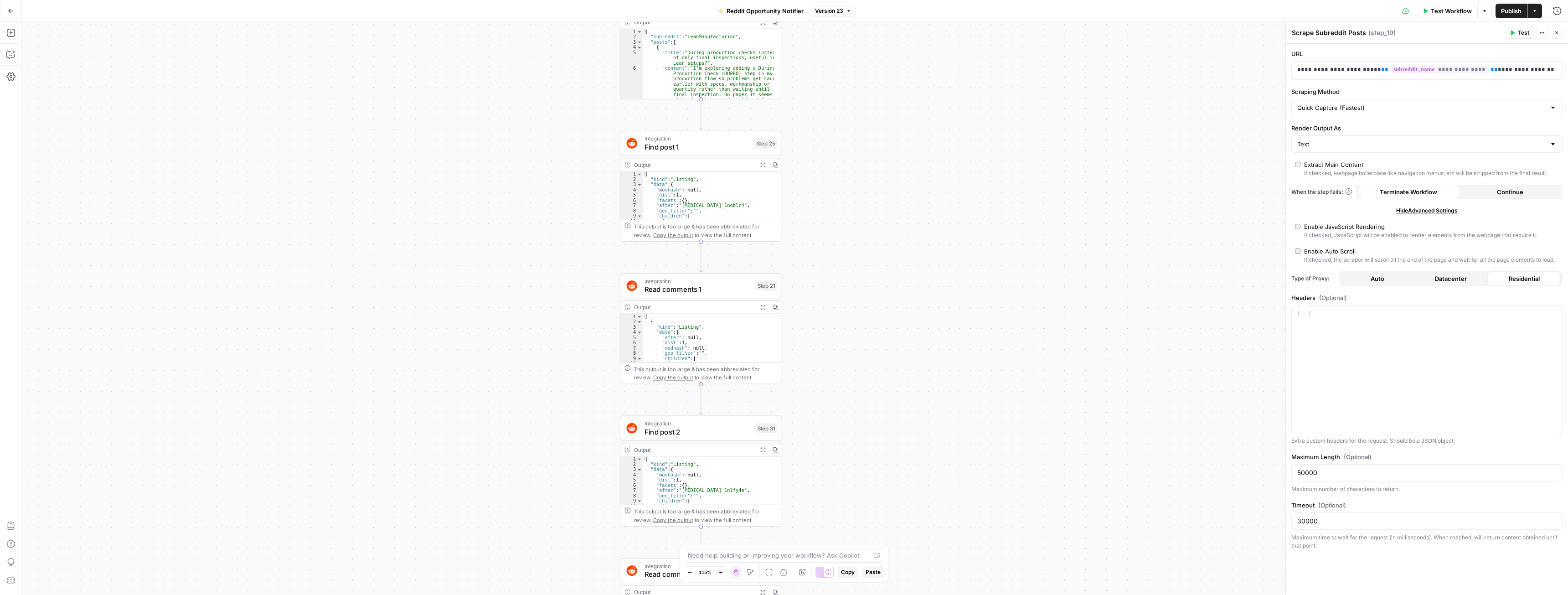
click at [692, 150] on span "Find post 1" at bounding box center [698, 147] width 106 height 10
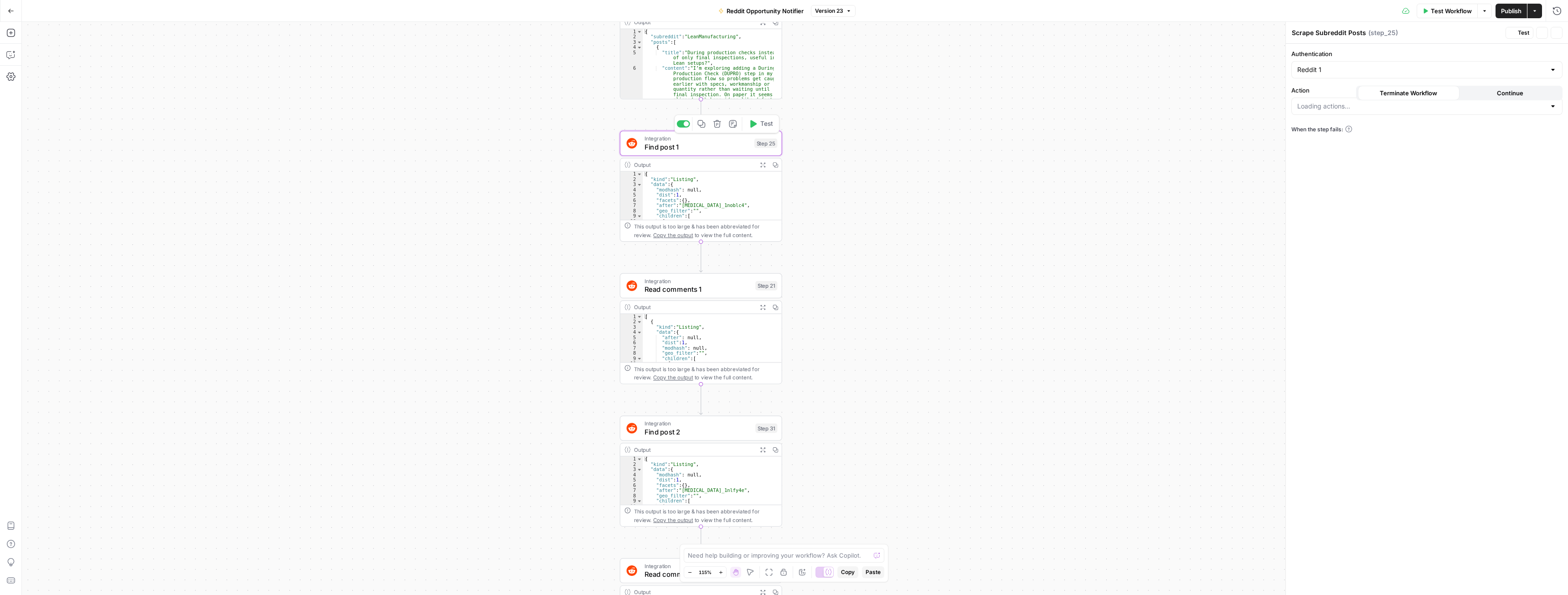
type textarea "Find post 1"
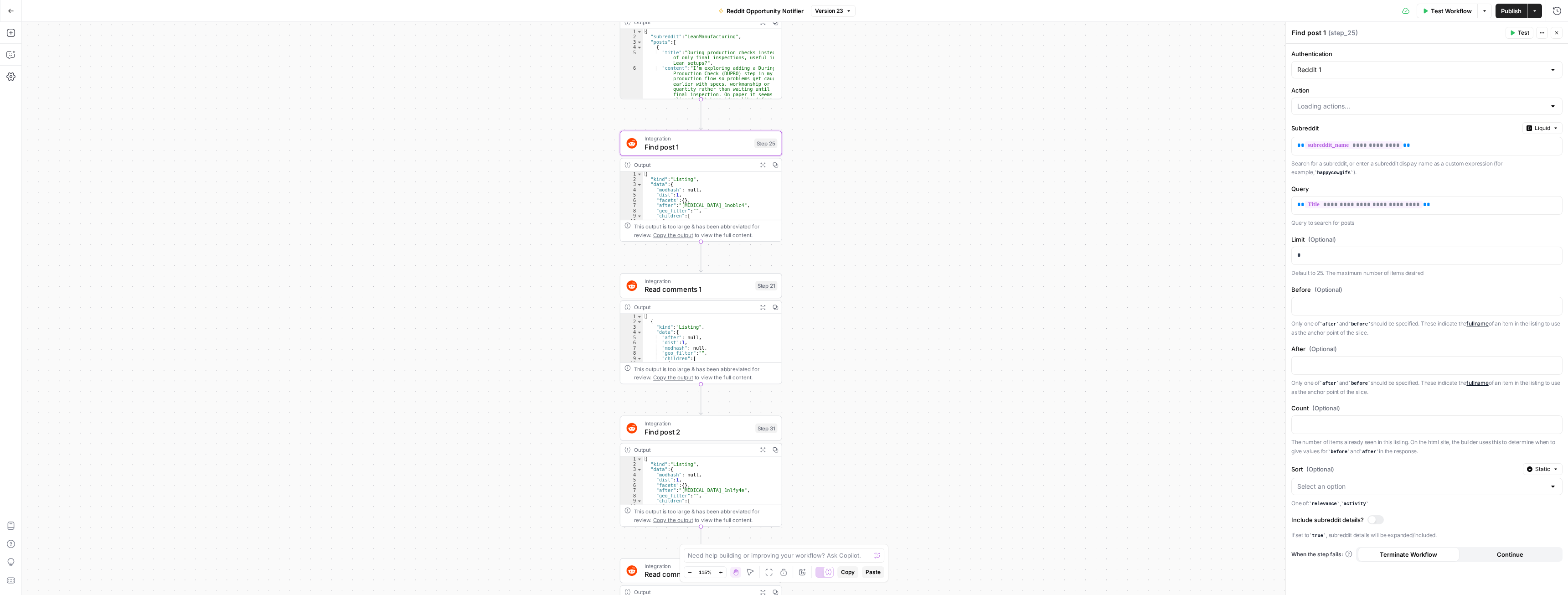
type input "Search Post"
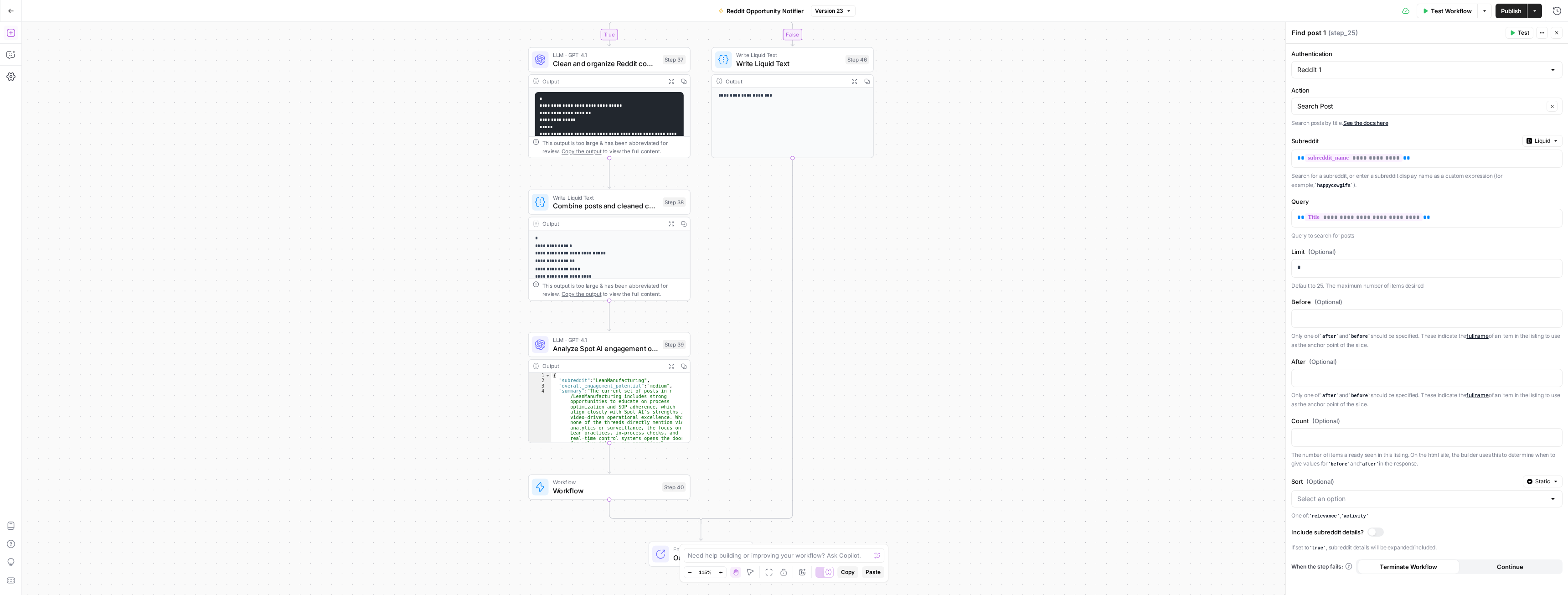
click at [12, 33] on icon "button" at bounding box center [10, 32] width 9 height 9
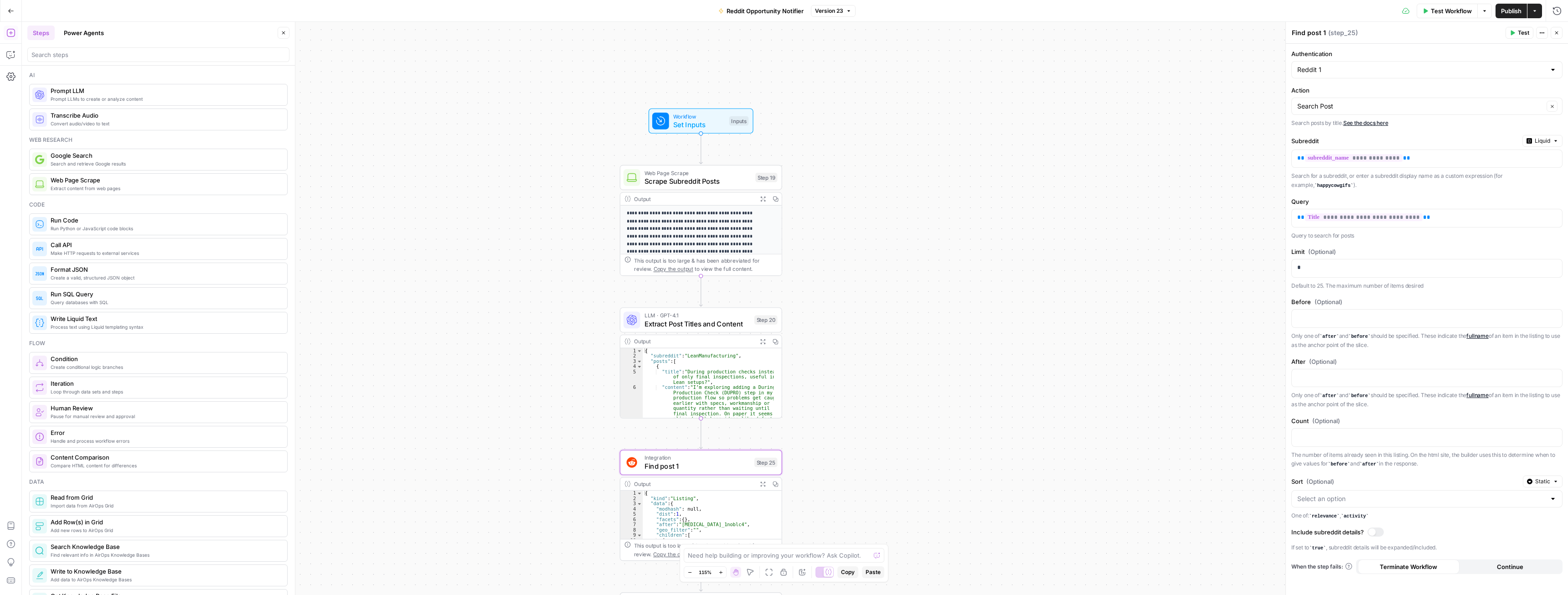
click at [284, 32] on icon "button" at bounding box center [283, 32] width 5 height 5
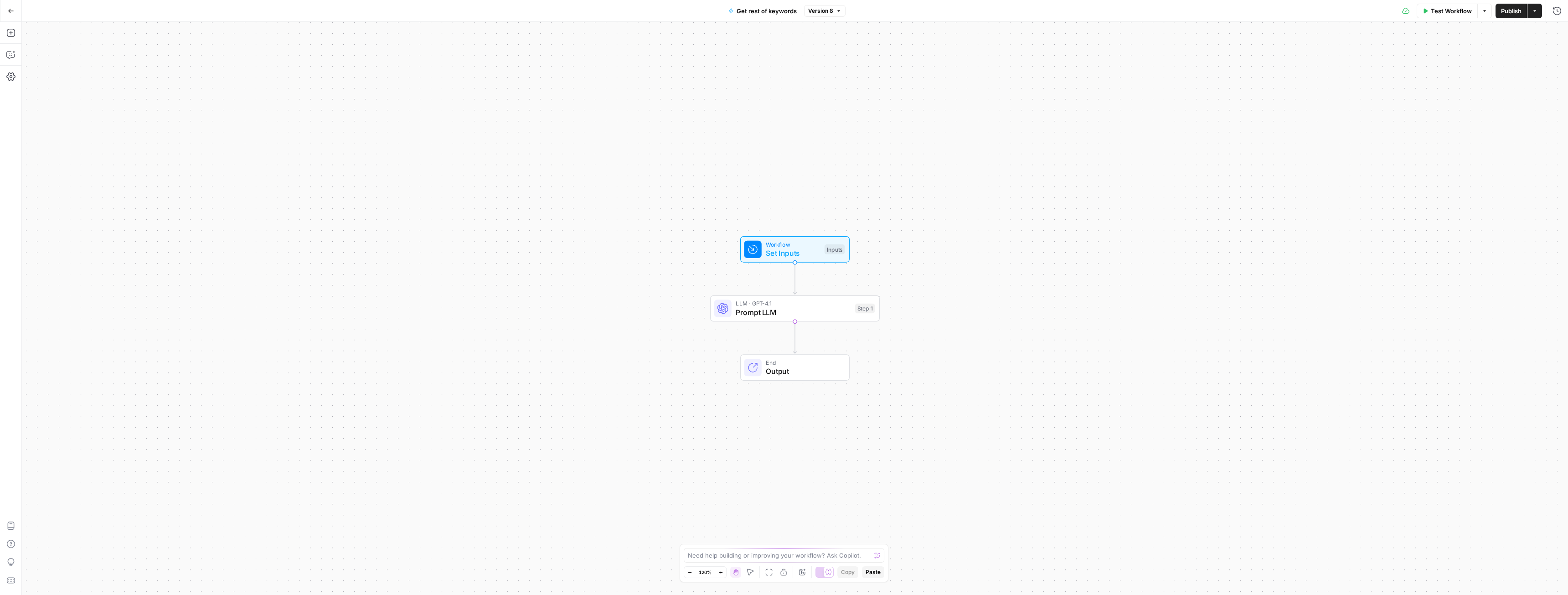
click at [760, 309] on span "Prompt LLM" at bounding box center [793, 312] width 115 height 11
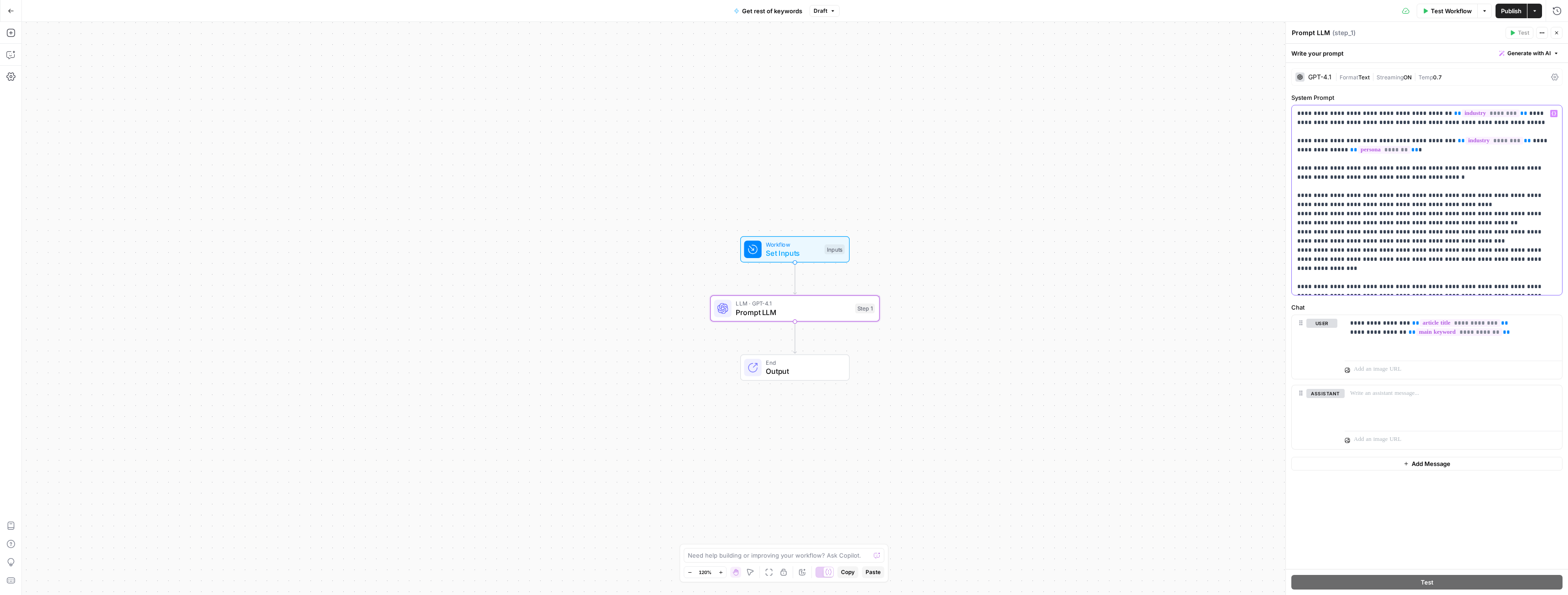
click at [1388, 150] on p "**********" at bounding box center [1427, 200] width 259 height 183
drag, startPoint x: 1430, startPoint y: 113, endPoint x: 1493, endPoint y: 113, distance: 63.0
click at [1493, 113] on p "**********" at bounding box center [1427, 200] width 259 height 183
click at [1430, 113] on p "**********" at bounding box center [1427, 200] width 259 height 183
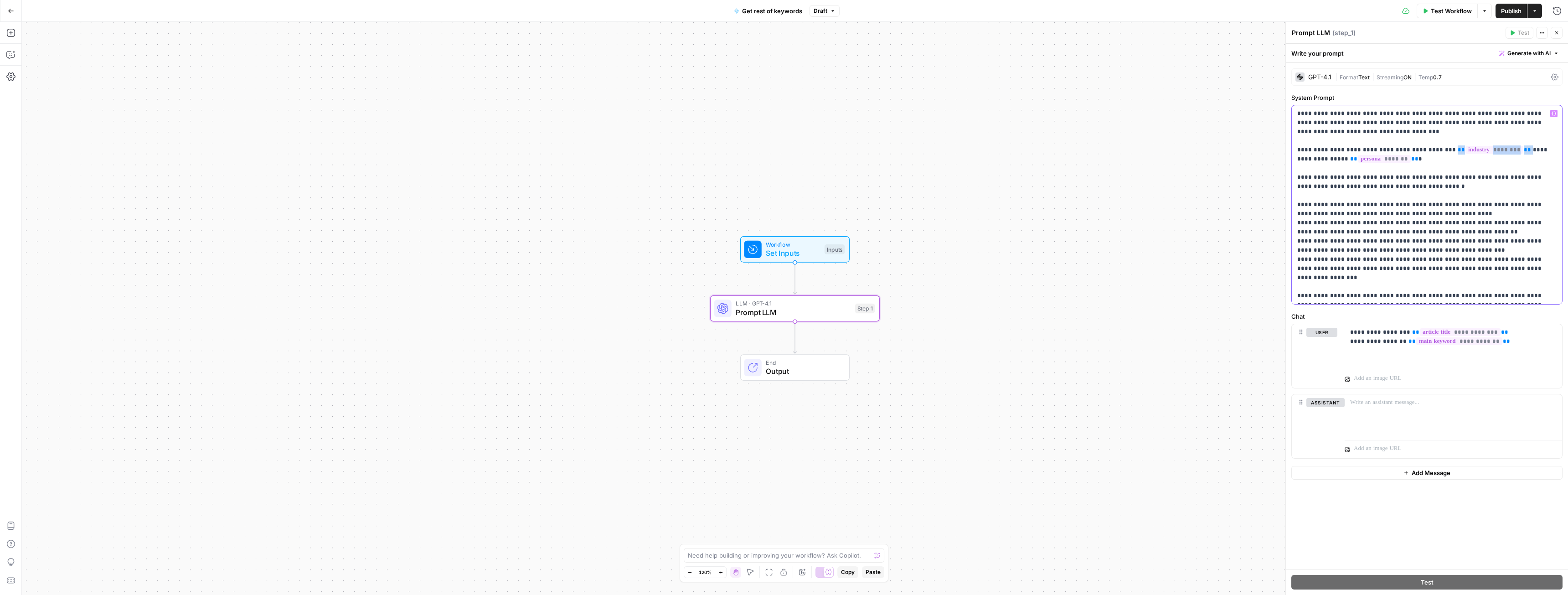
drag, startPoint x: 1497, startPoint y: 150, endPoint x: 1434, endPoint y: 152, distance: 63.0
click at [1434, 152] on p "**********" at bounding box center [1427, 205] width 259 height 192
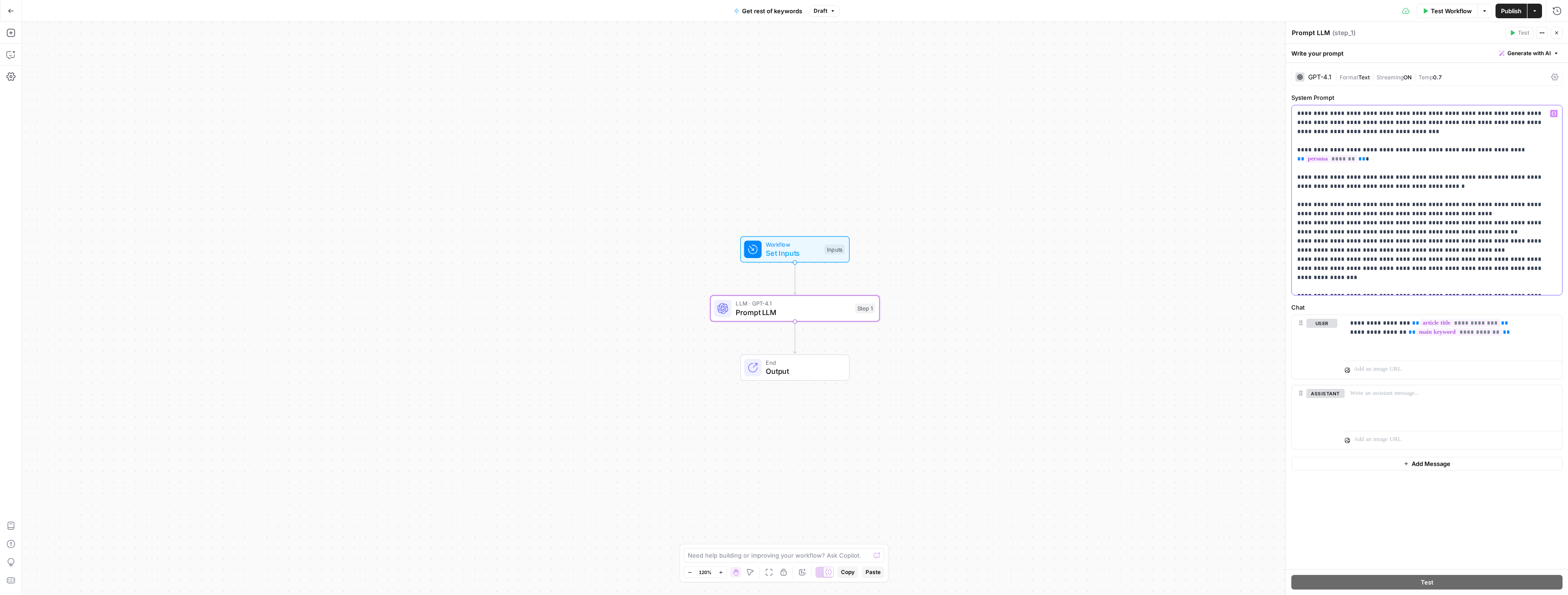
paste div
drag, startPoint x: 1489, startPoint y: 152, endPoint x: 1548, endPoint y: 155, distance: 59.1
click at [1548, 155] on p "**********" at bounding box center [1427, 200] width 259 height 183
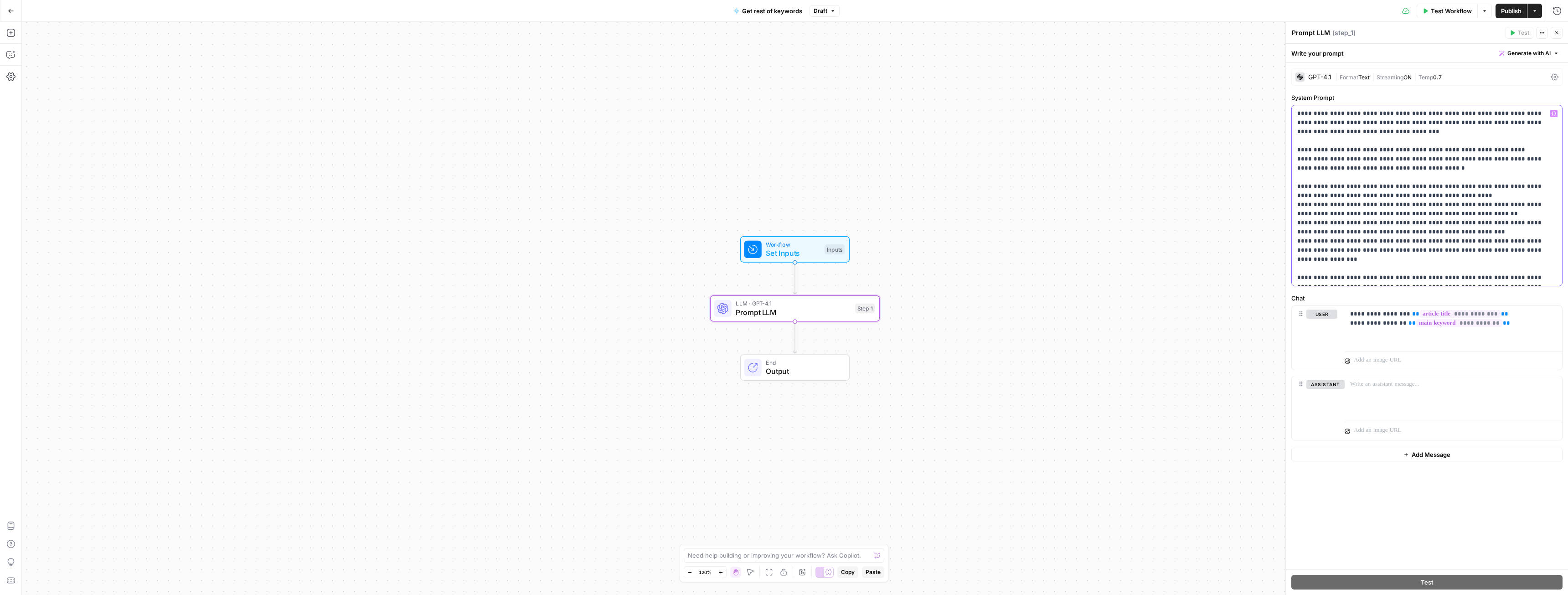
click at [1432, 149] on p "**********" at bounding box center [1427, 195] width 259 height 174
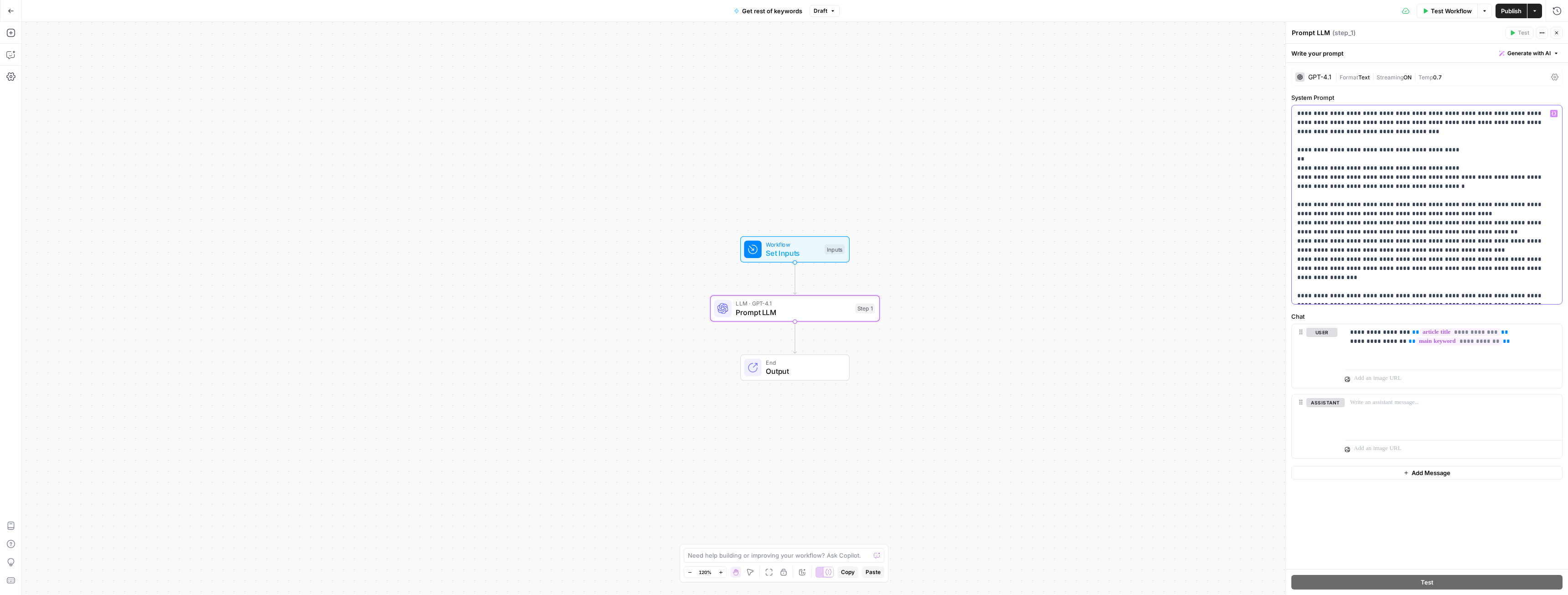
drag, startPoint x: 1430, startPoint y: 113, endPoint x: 1480, endPoint y: 113, distance: 50.0
click at [1480, 113] on p "**********" at bounding box center [1427, 205] width 259 height 192
copy p "**********"
click at [1445, 166] on p "**********" at bounding box center [1427, 205] width 259 height 192
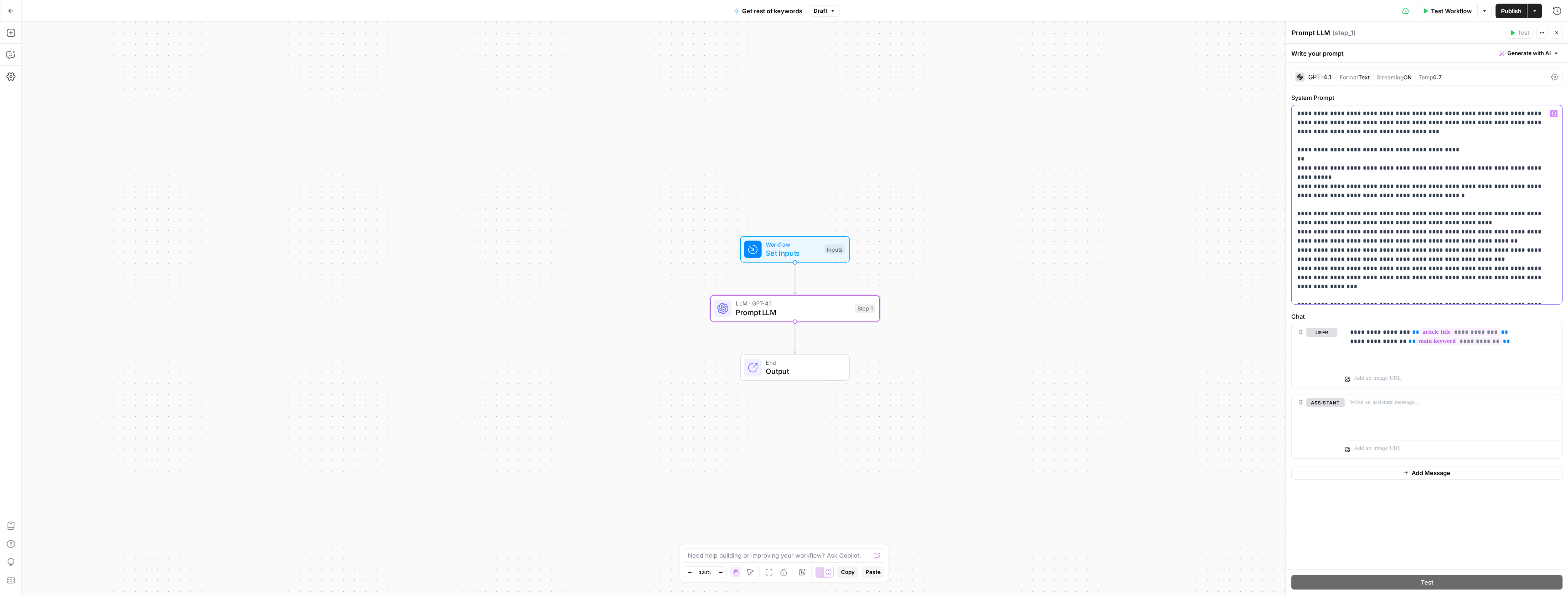
click at [1505, 300] on p "**********" at bounding box center [1427, 205] width 259 height 192
click at [1334, 135] on p "**********" at bounding box center [1427, 205] width 259 height 192
click at [1421, 187] on p "**********" at bounding box center [1427, 205] width 259 height 192
click at [10, 50] on icon "button" at bounding box center [10, 54] width 9 height 9
click at [93, 569] on div "Auto Mode Send" at bounding box center [158, 577] width 247 height 20
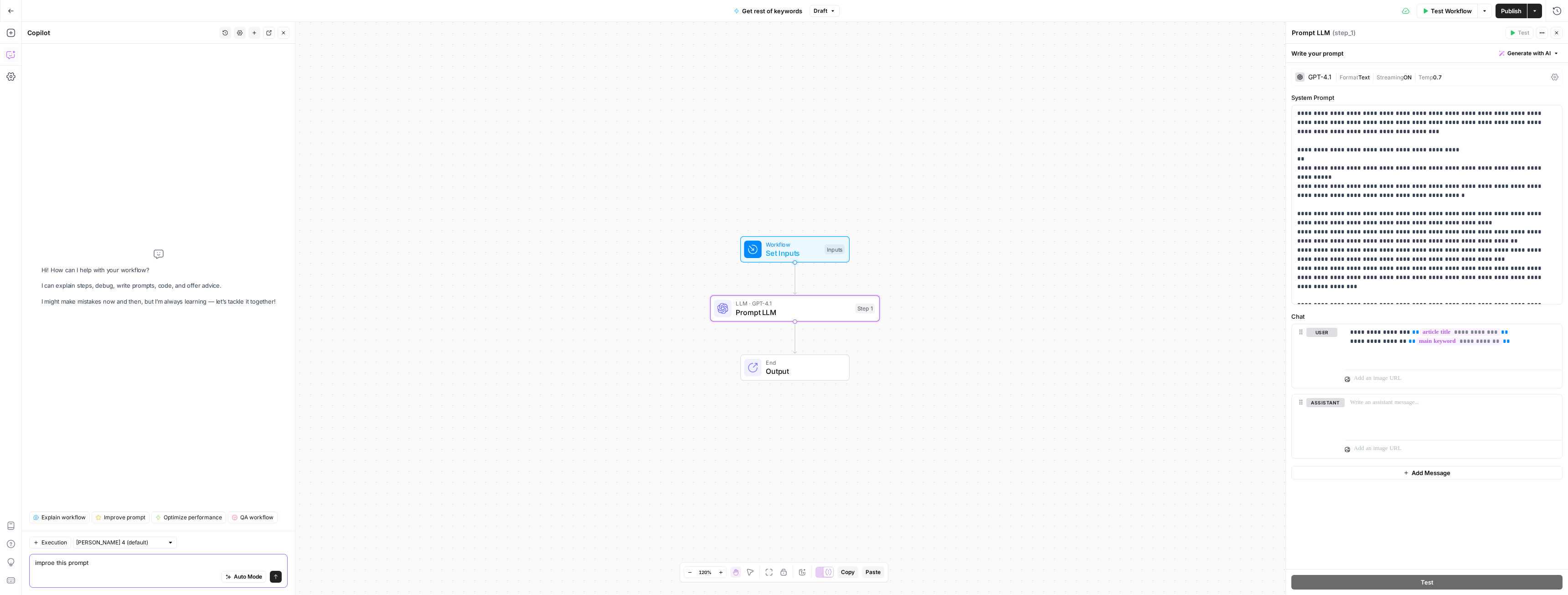
type textarea "improe this prompt"
click at [90, 547] on input "[PERSON_NAME] 4 (default)" at bounding box center [120, 543] width 88 height 9
type input "[PERSON_NAME] 4 (default)"
click at [187, 544] on div "Execution [PERSON_NAME] 4 (default)" at bounding box center [158, 542] width 259 height 12
click at [126, 566] on textarea "improe this prompt" at bounding box center [158, 563] width 247 height 9
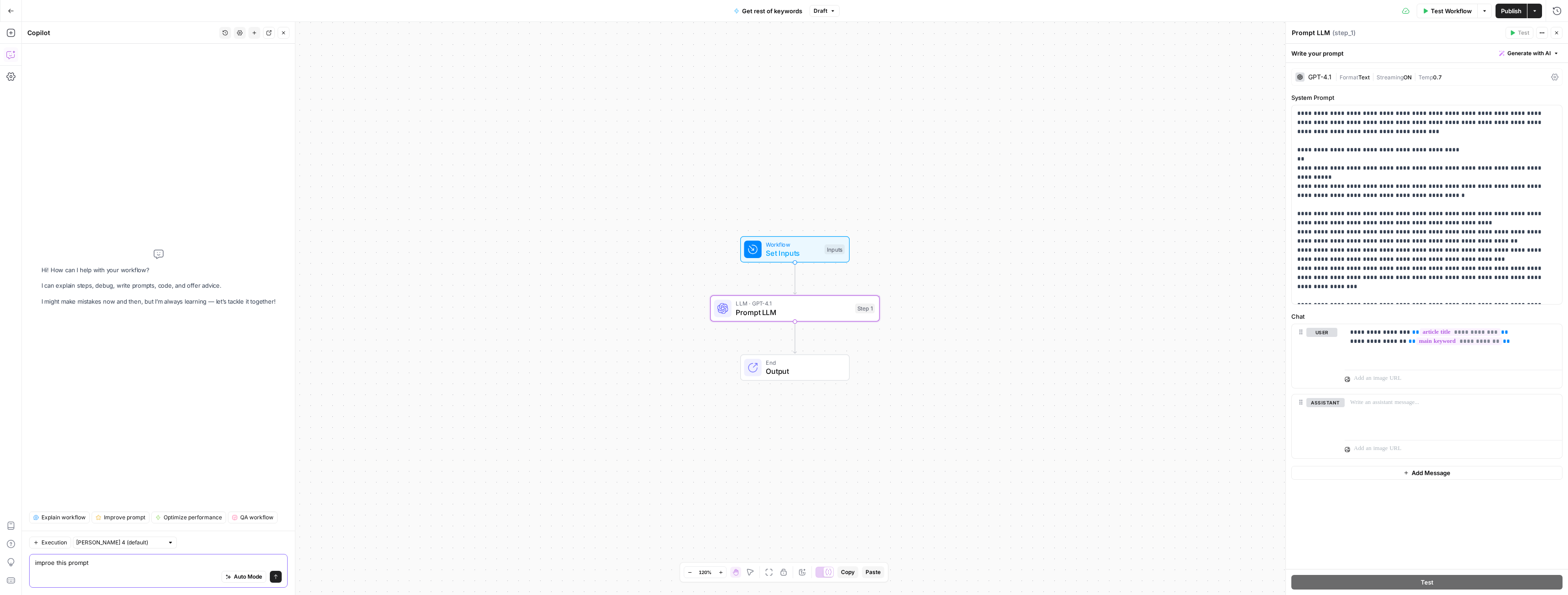
click at [51, 563] on textarea "improe this prompt" at bounding box center [158, 563] width 247 height 9
click at [107, 562] on textarea "improve this prompt" at bounding box center [158, 563] width 247 height 9
type textarea "improve this prompt in step 1. I want to generate keywords that will"
click at [777, 250] on span "Set Inputs" at bounding box center [793, 253] width 54 height 11
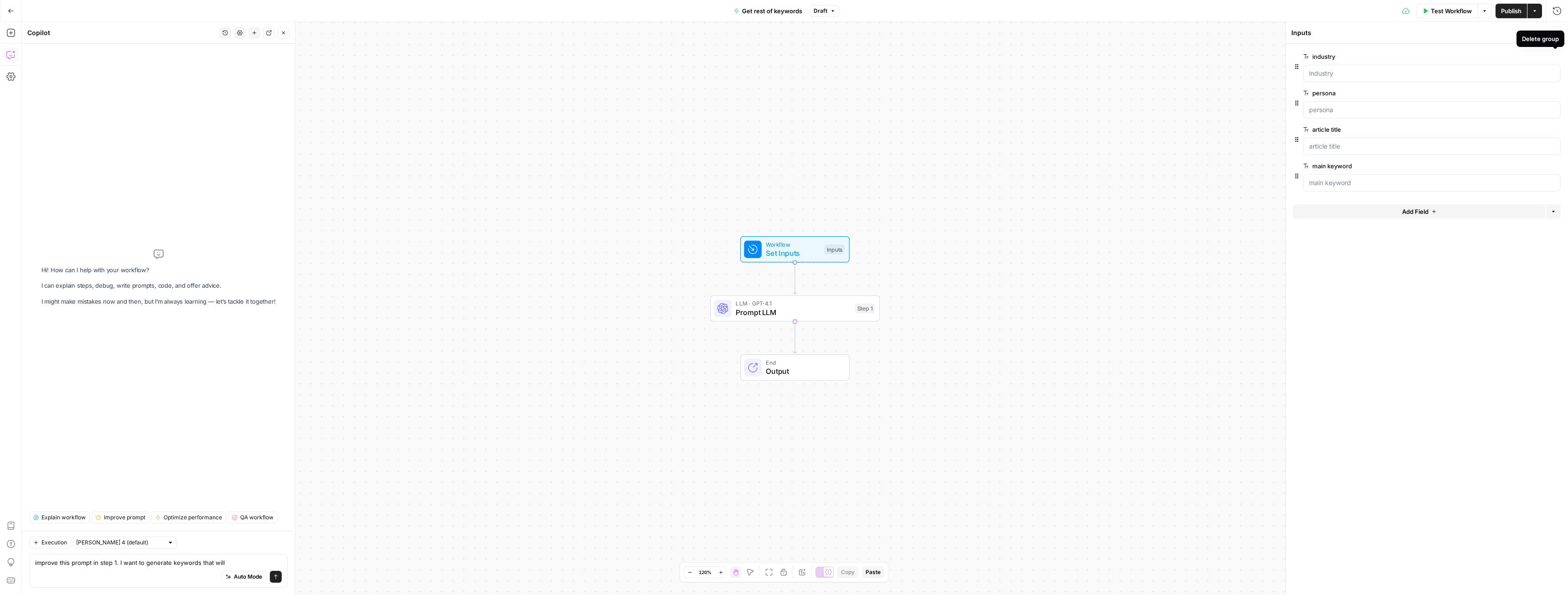
click at [1556, 57] on icon "button" at bounding box center [1555, 56] width 4 height 4
click at [1426, 136] on span "Add Field" at bounding box center [1415, 138] width 26 height 9
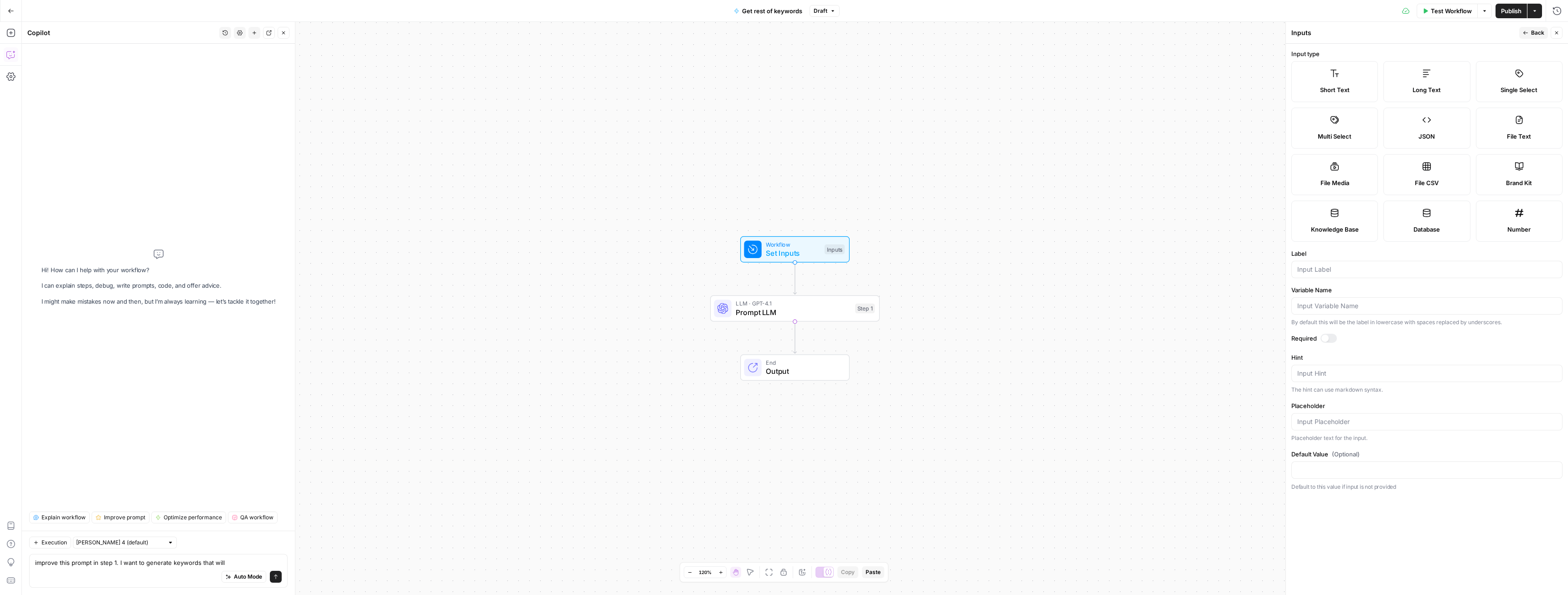
click at [1340, 80] on label "Short Text" at bounding box center [1334, 81] width 86 height 41
click at [1337, 269] on input "Label" at bounding box center [1427, 269] width 259 height 9
type input "competitor"
click at [1331, 339] on div at bounding box center [1328, 338] width 16 height 9
click at [1533, 29] on span "Back" at bounding box center [1538, 32] width 13 height 8
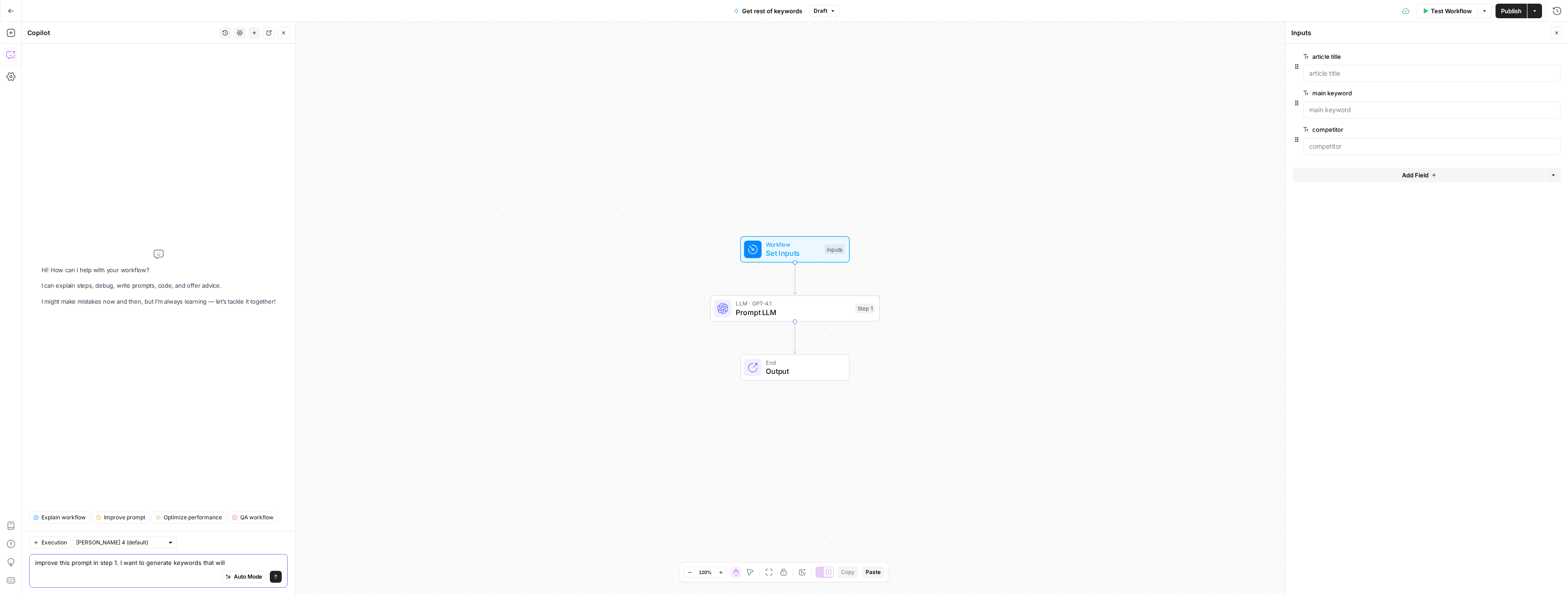
click at [239, 564] on textarea "improve this prompt in step 1. I want to generate keywords that will" at bounding box center [158, 563] width 247 height 9
type textarea "improve this prompt in step 1. I want to generate keywords that will appear in …"
click at [276, 579] on icon "submit" at bounding box center [276, 577] width 5 height 5
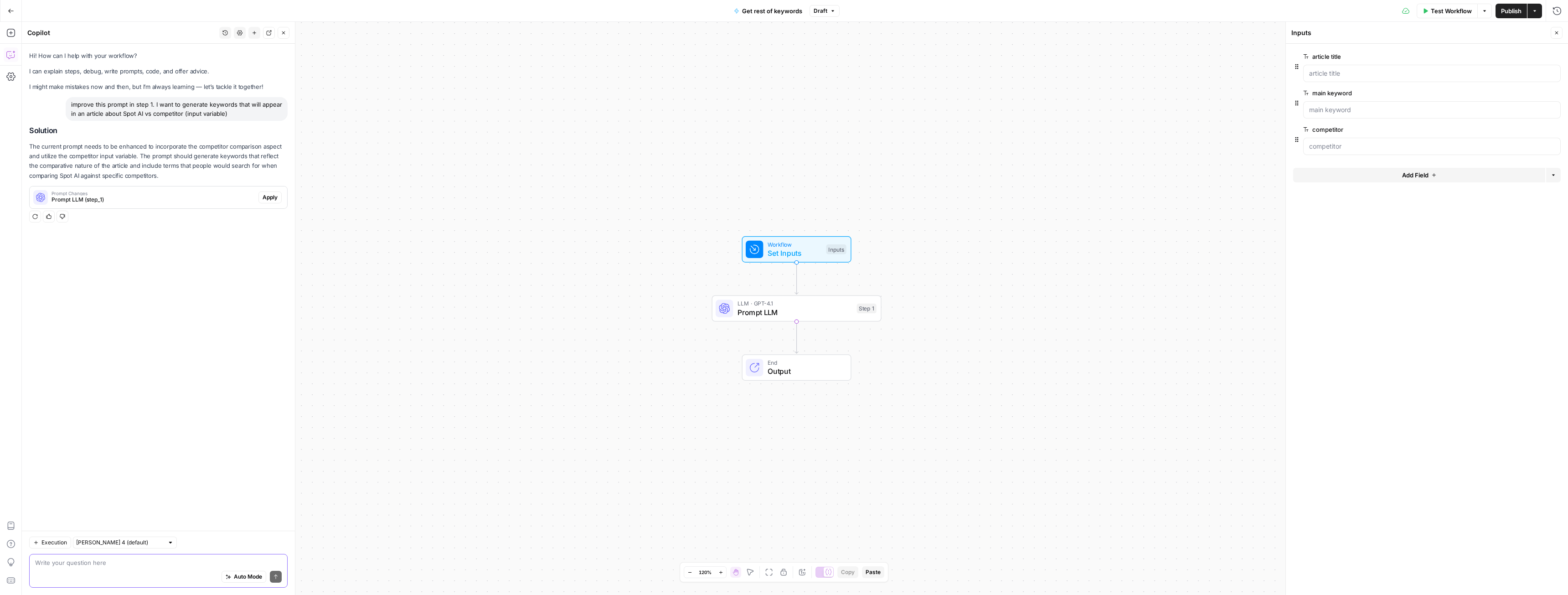
click at [233, 194] on span "Prompt Changes" at bounding box center [153, 193] width 203 height 4
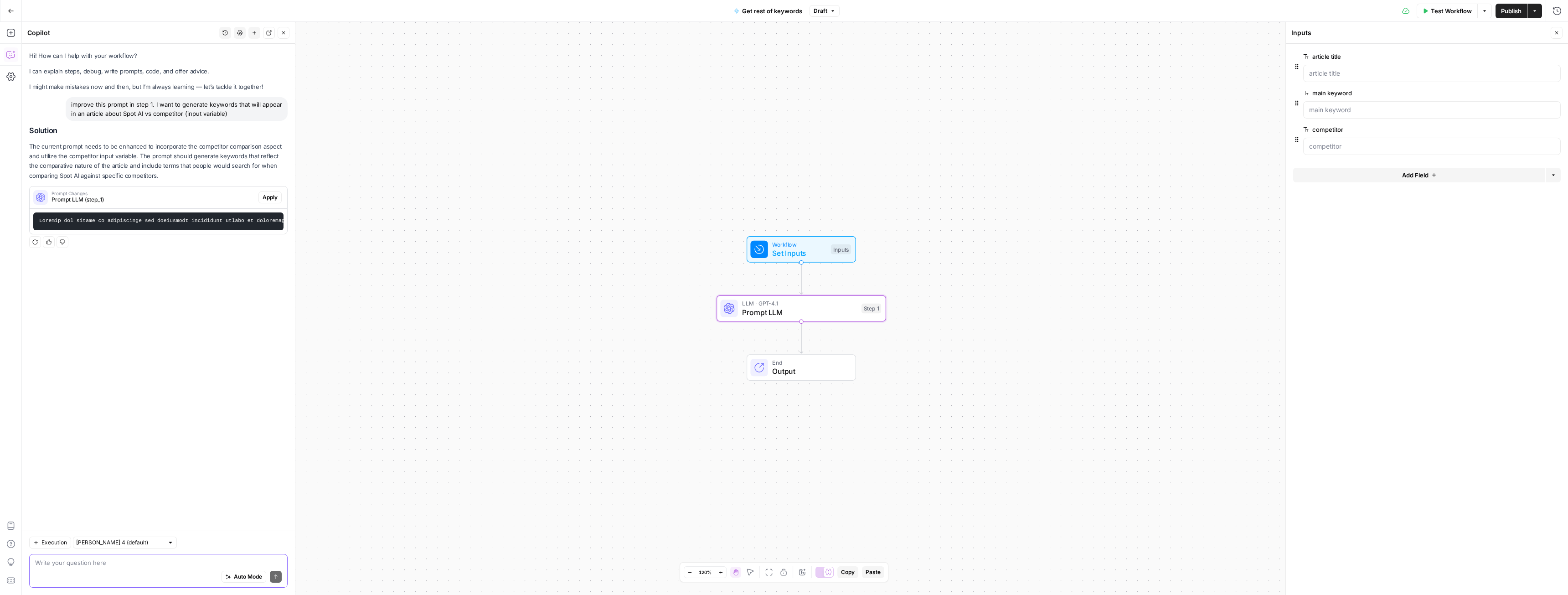
click at [267, 197] on span "Apply" at bounding box center [270, 197] width 15 height 8
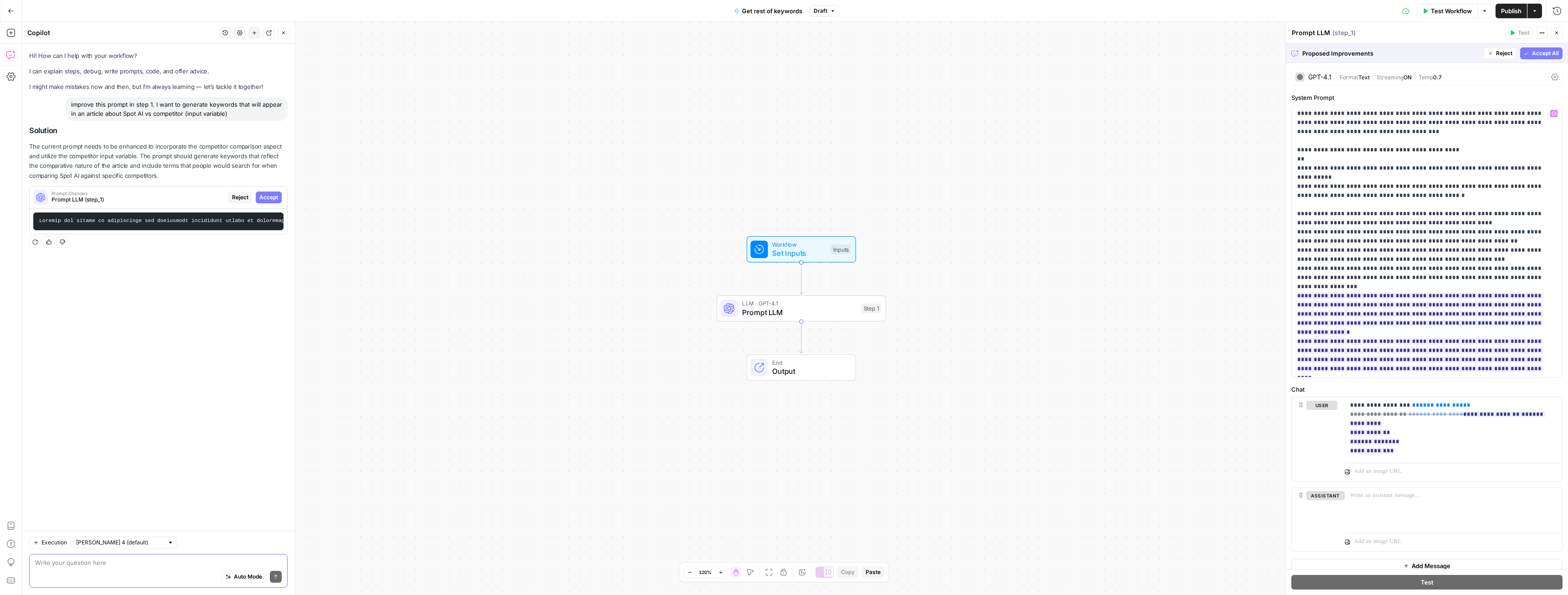
click at [1496, 49] on span "Reject" at bounding box center [1504, 53] width 16 height 8
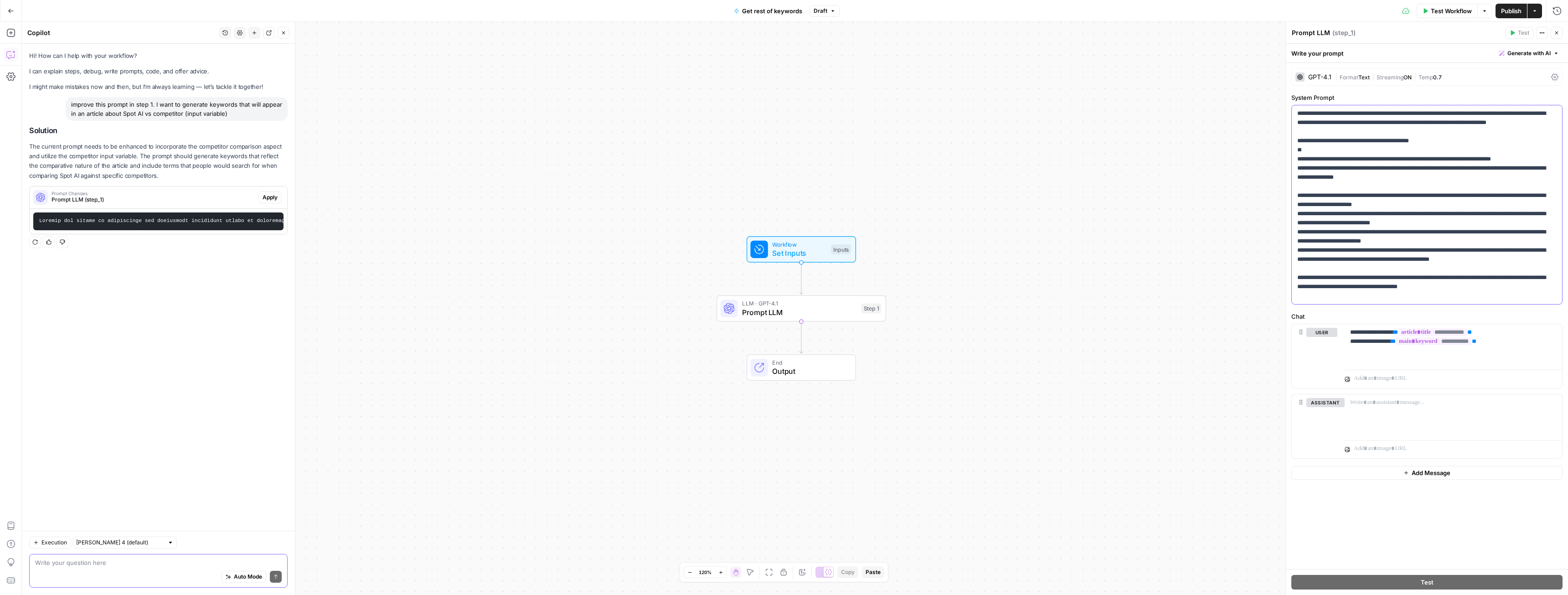
click at [1373, 180] on p "**********" at bounding box center [1427, 205] width 259 height 192
click at [825, 16] on div "Get rest of keywords Draft" at bounding box center [784, 11] width 111 height 15
click at [821, 9] on span "Draft" at bounding box center [821, 10] width 13 height 8
click at [867, 61] on div "about [DATE] by [PERSON_NAME]" at bounding box center [887, 62] width 139 height 8
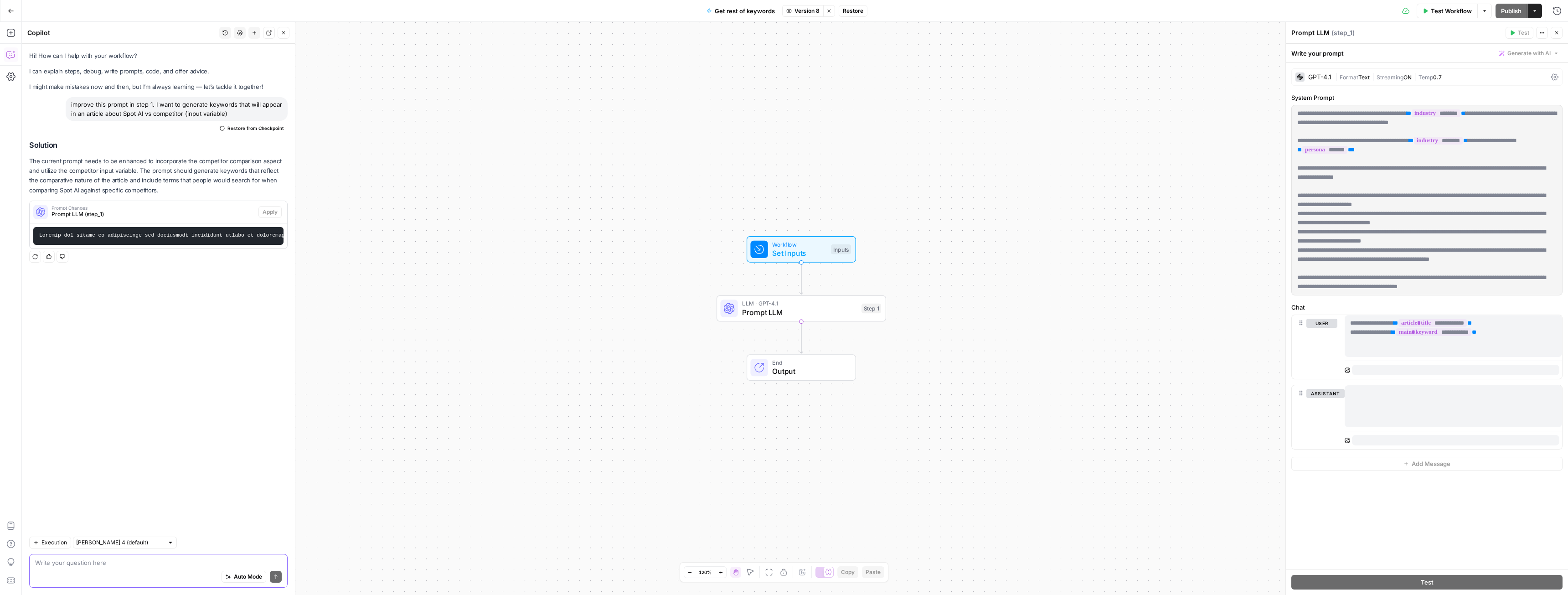
click at [858, 13] on span "Restore" at bounding box center [853, 10] width 21 height 8
click at [765, 105] on span "Restore" at bounding box center [754, 105] width 24 height 9
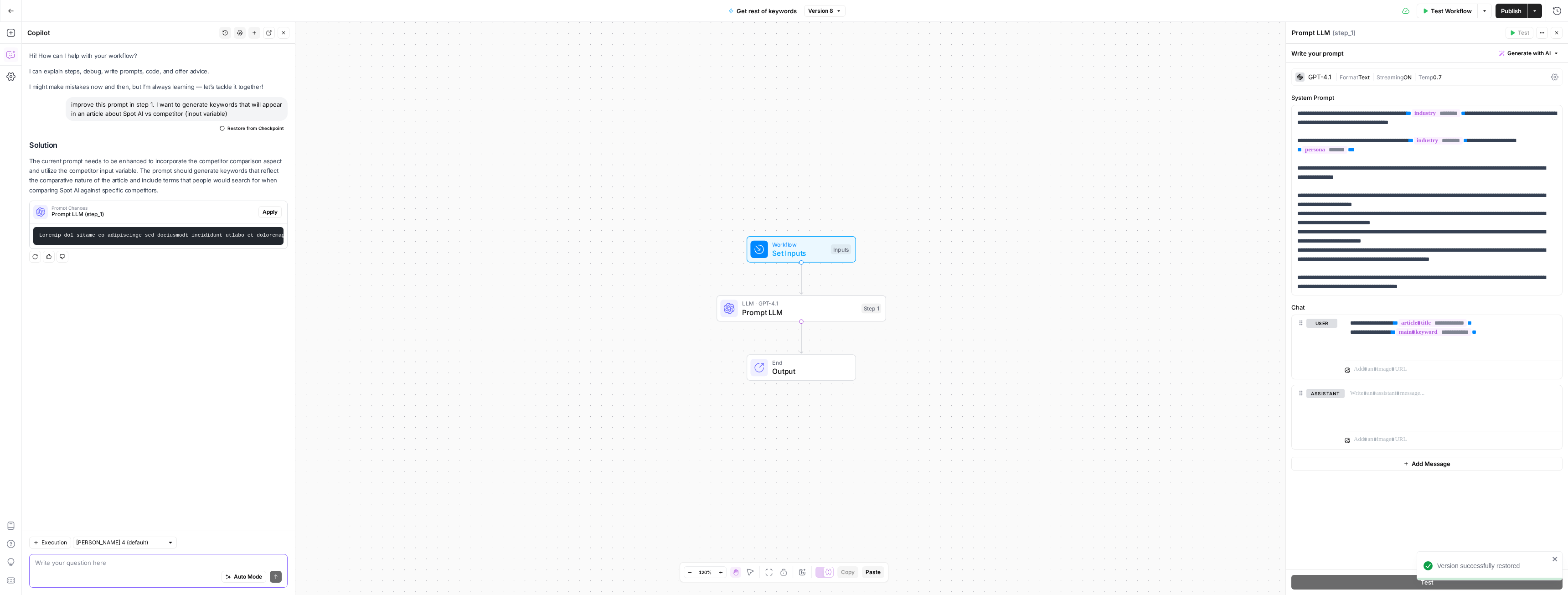
drag, startPoint x: 232, startPoint y: 115, endPoint x: 37, endPoint y: 100, distance: 195.6
click at [37, 100] on div "improve this prompt in step 1. I want to generate keywords that will appear in …" at bounding box center [158, 116] width 259 height 38
copy div "improve this prompt in step 1. I want to generate keywords that will appear in …"
click at [251, 29] on button "New chat" at bounding box center [254, 32] width 12 height 12
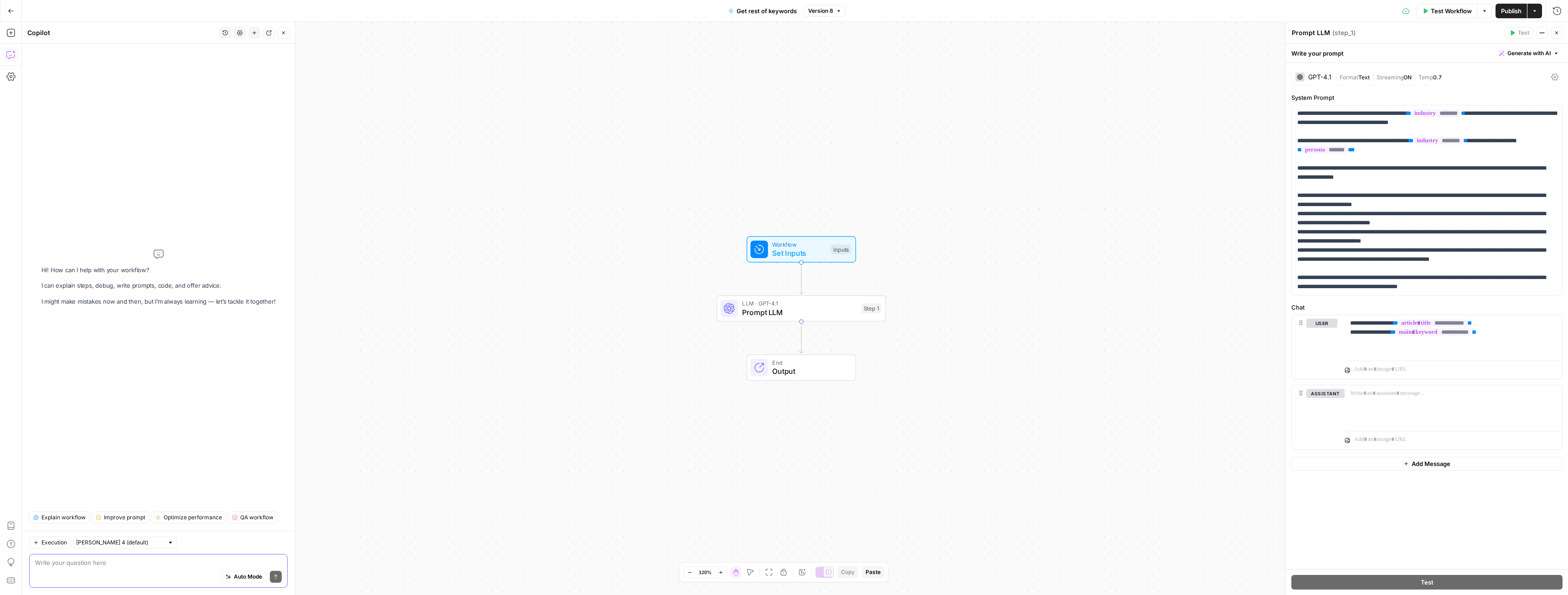
click at [150, 567] on textarea at bounding box center [158, 563] width 247 height 9
paste textarea "improve this prompt in step 1. I want to generate keywords that will appear in …"
click at [57, 553] on textarea "improve this prompt in step 1. I want to generate keywords that will appear in …" at bounding box center [158, 558] width 247 height 18
click at [195, 566] on textarea "improve / change this prompt in step 1. I want to generate keywords that will a…" at bounding box center [158, 558] width 247 height 18
click at [100, 563] on textarea "improve / change this prompt in step 1. I want to generate keywords that will a…" at bounding box center [158, 558] width 247 height 18
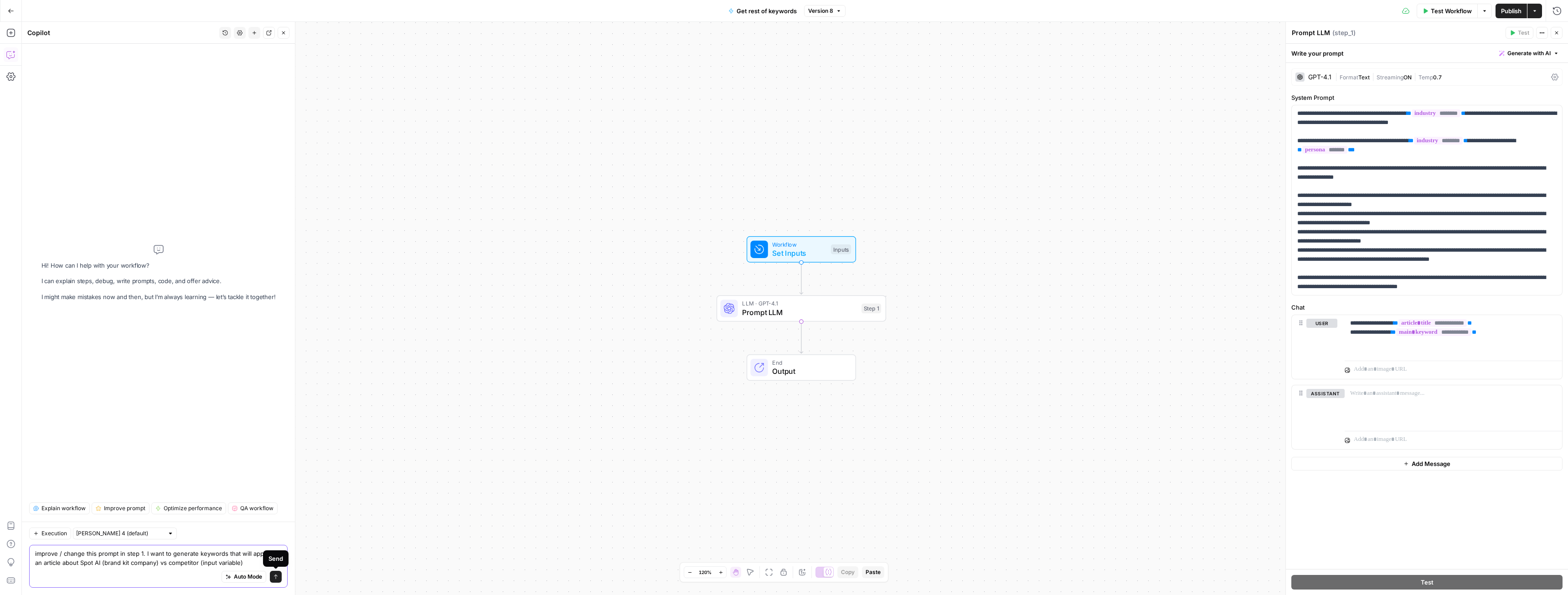
type textarea "improve / change this prompt in step 1. I want to generate keywords that will a…"
click at [278, 580] on button "Send" at bounding box center [275, 577] width 12 height 12
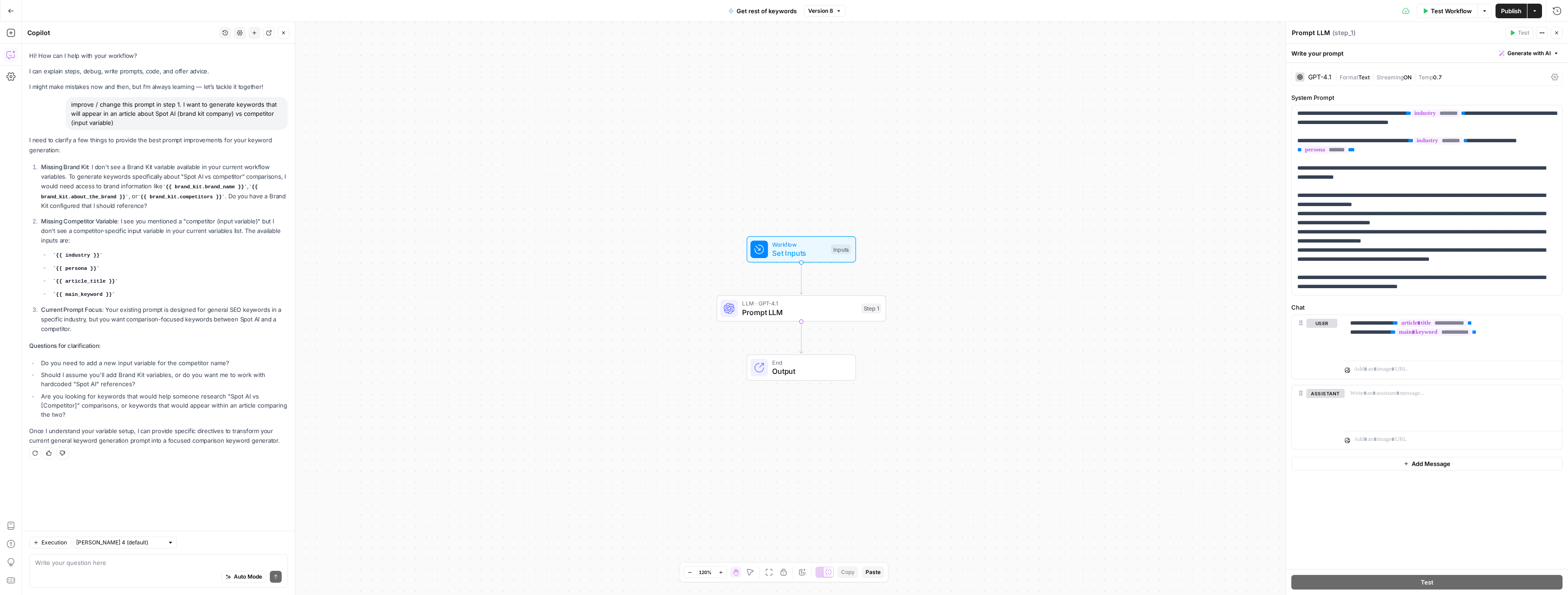
click at [797, 252] on span "Set Inputs" at bounding box center [799, 253] width 54 height 11
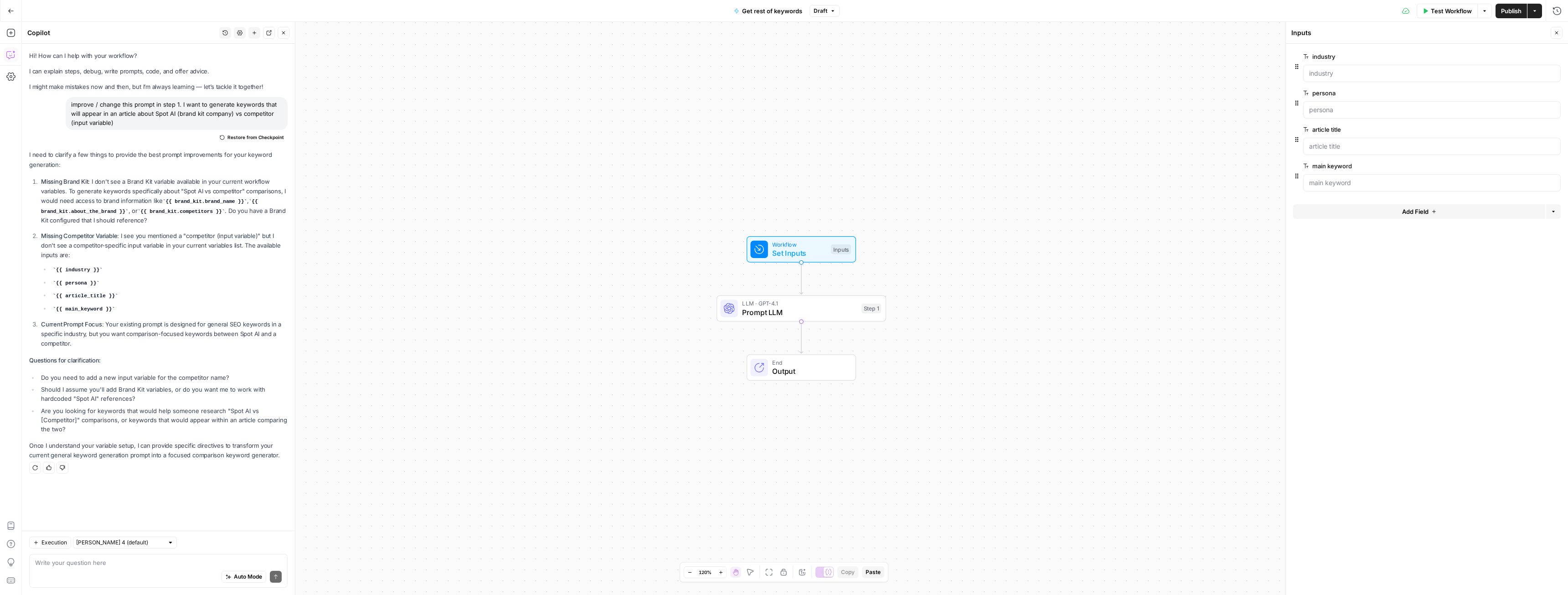
click at [1359, 214] on button "Add Field" at bounding box center [1419, 211] width 252 height 15
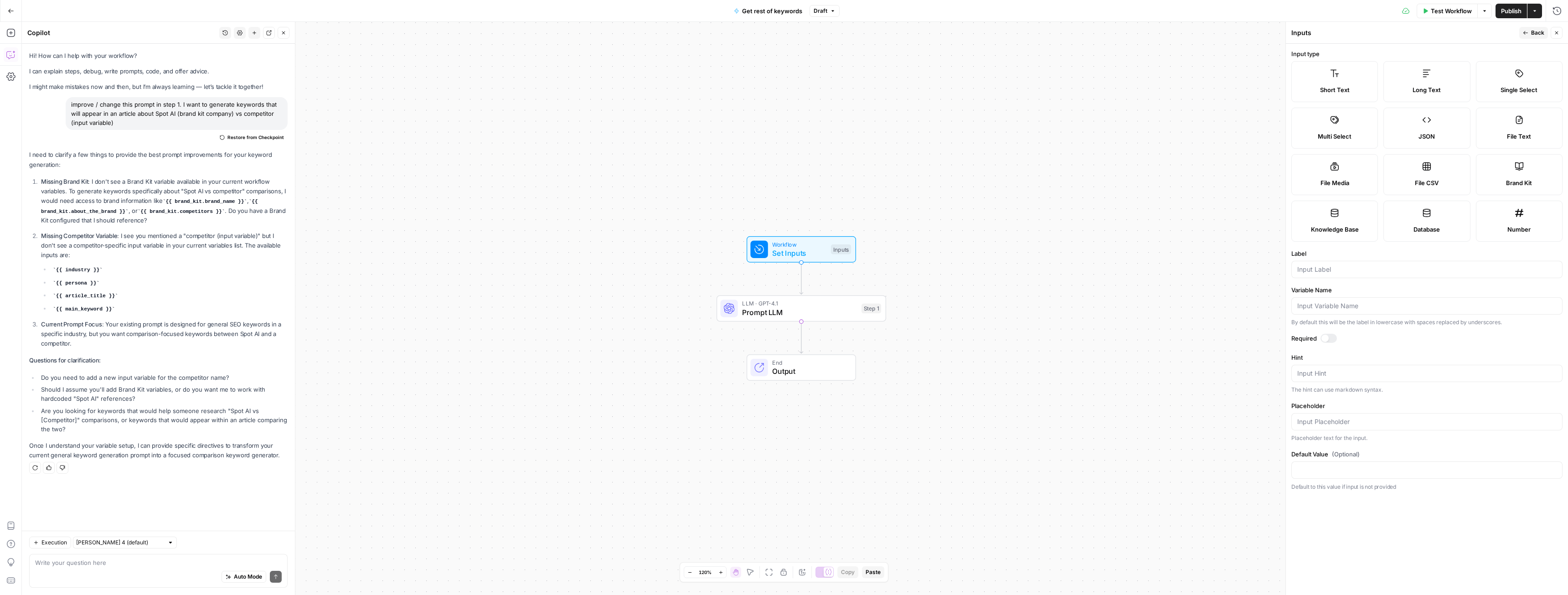
click at [1516, 166] on icon at bounding box center [1519, 166] width 9 height 9
click at [1312, 270] on input "Label" at bounding box center [1427, 269] width 259 height 9
type input "brand kit"
click at [1326, 338] on div at bounding box center [1325, 339] width 7 height 7
click at [1536, 35] on span "Back" at bounding box center [1538, 32] width 13 height 8
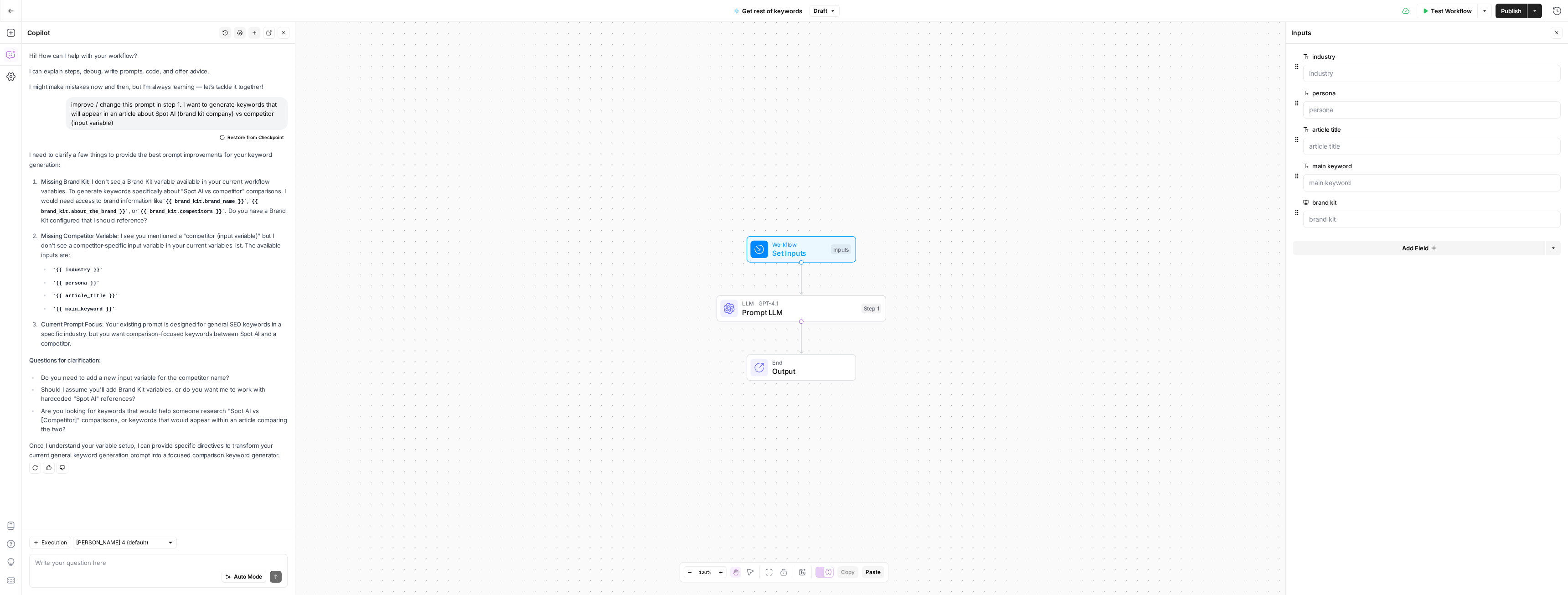
click at [1556, 94] on icon "button" at bounding box center [1555, 93] width 4 height 4
click at [1553, 55] on icon "button" at bounding box center [1555, 57] width 5 height 5
click at [1407, 180] on button "Add Field" at bounding box center [1419, 175] width 252 height 15
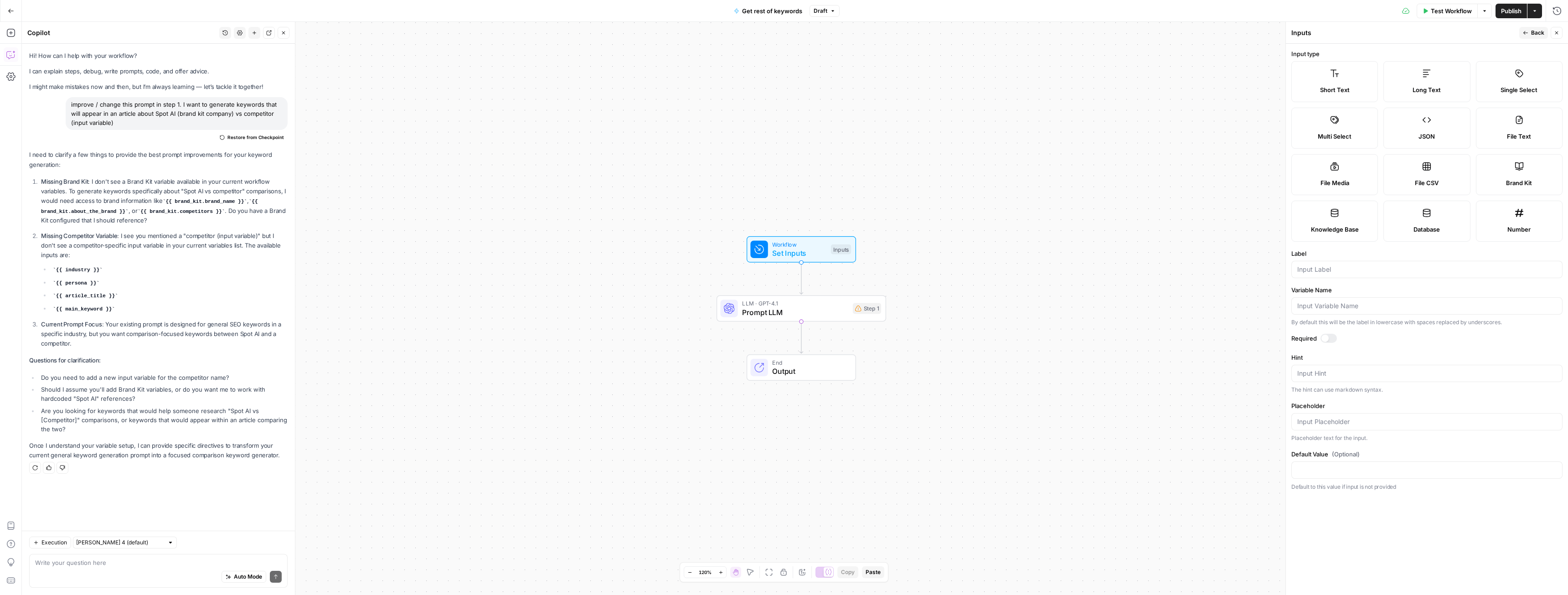
click at [1337, 77] on icon at bounding box center [1334, 73] width 9 height 9
click at [1341, 267] on input "Label" at bounding box center [1427, 269] width 259 height 9
type input "competitor"
click at [1329, 336] on div at bounding box center [1328, 338] width 16 height 9
click at [1538, 32] on span "Back" at bounding box center [1538, 32] width 13 height 8
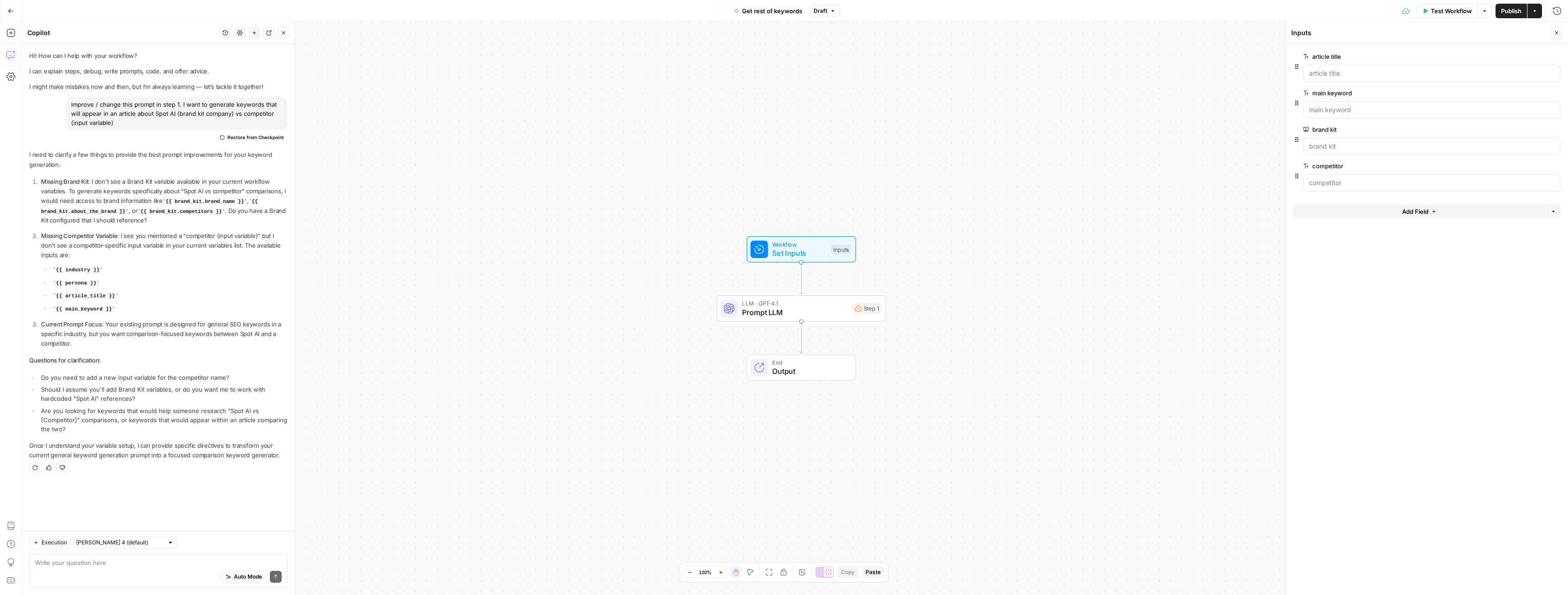
click at [114, 569] on div "Auto Mode Send" at bounding box center [158, 577] width 247 height 20
type textarea "I added new inputs"
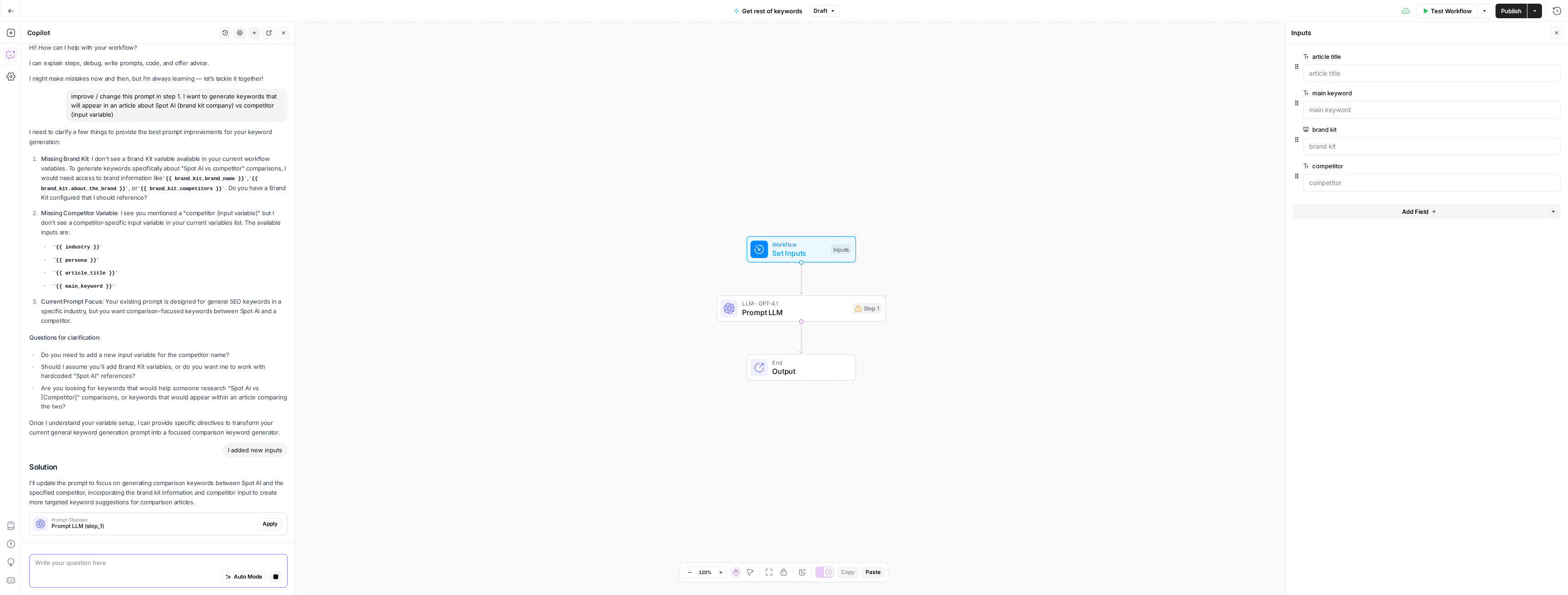
scroll to position [8, 0]
click at [262, 524] on span "Apply" at bounding box center [270, 524] width 15 height 8
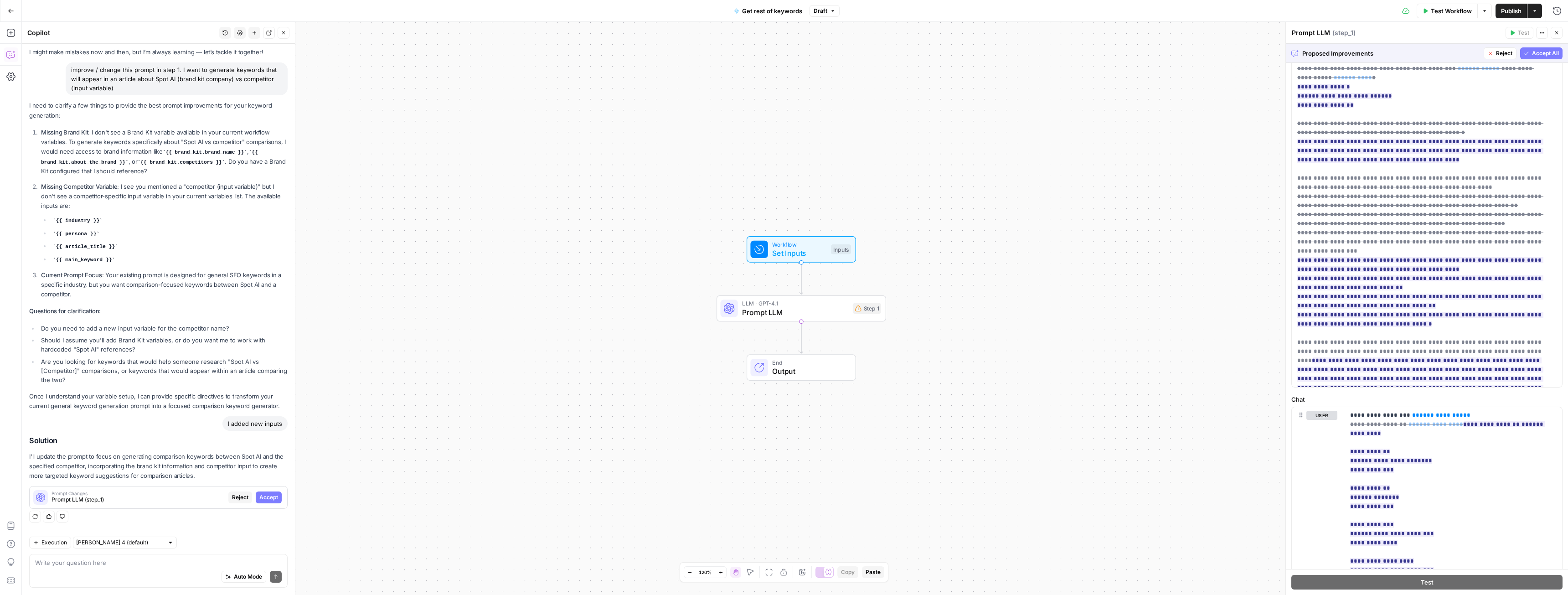
scroll to position [91, 0]
click at [262, 495] on span "Accept" at bounding box center [268, 497] width 19 height 8
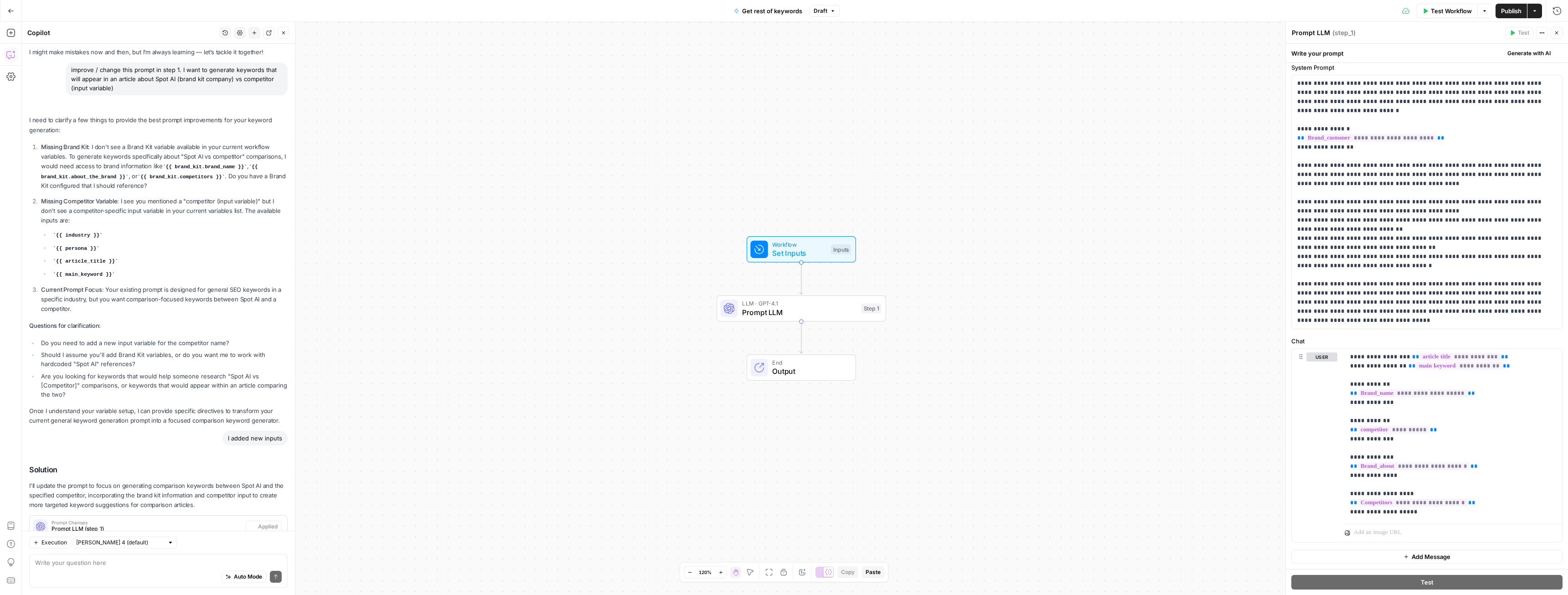
scroll to position [0, 0]
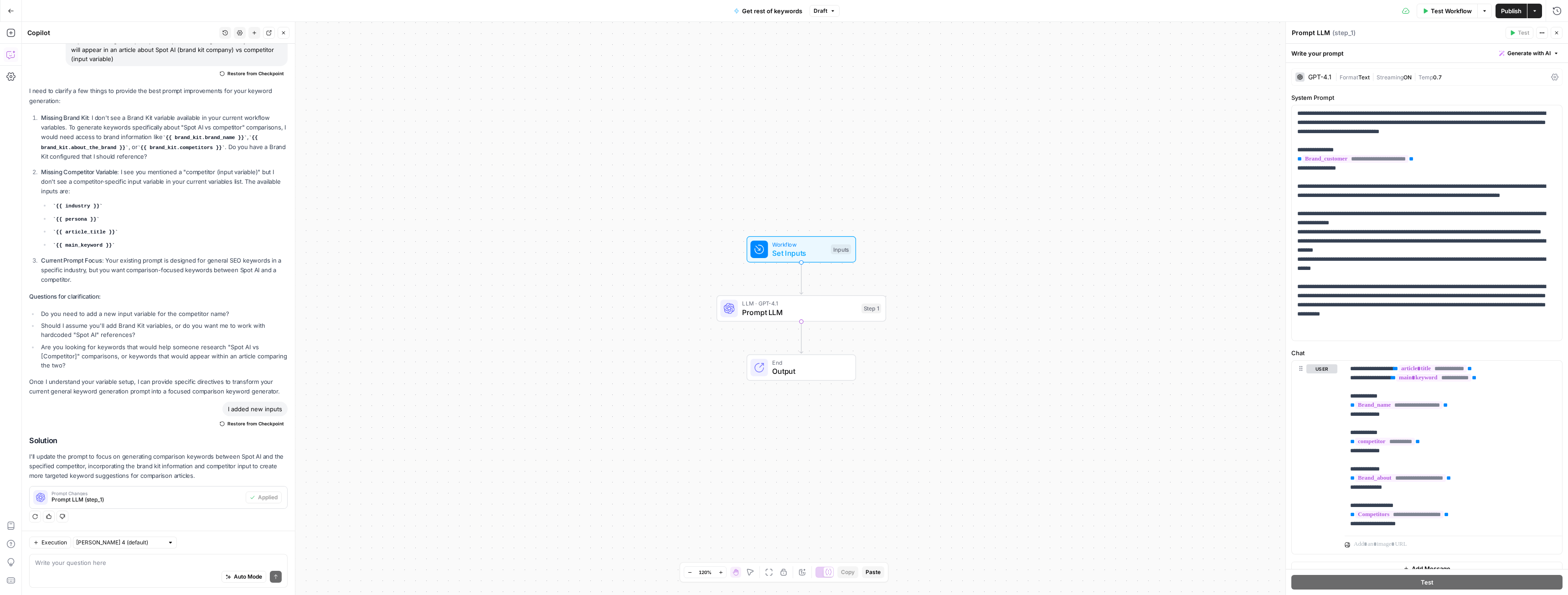
click at [835, 311] on span "Prompt LLM" at bounding box center [799, 312] width 115 height 11
click at [828, 12] on button "Draft" at bounding box center [824, 10] width 30 height 12
click at [825, 8] on span "Draft" at bounding box center [821, 10] width 13 height 8
click at [1421, 235] on p "**********" at bounding box center [1423, 223] width 253 height 228
click at [1348, 442] on div "**********" at bounding box center [1453, 446] width 217 height 172
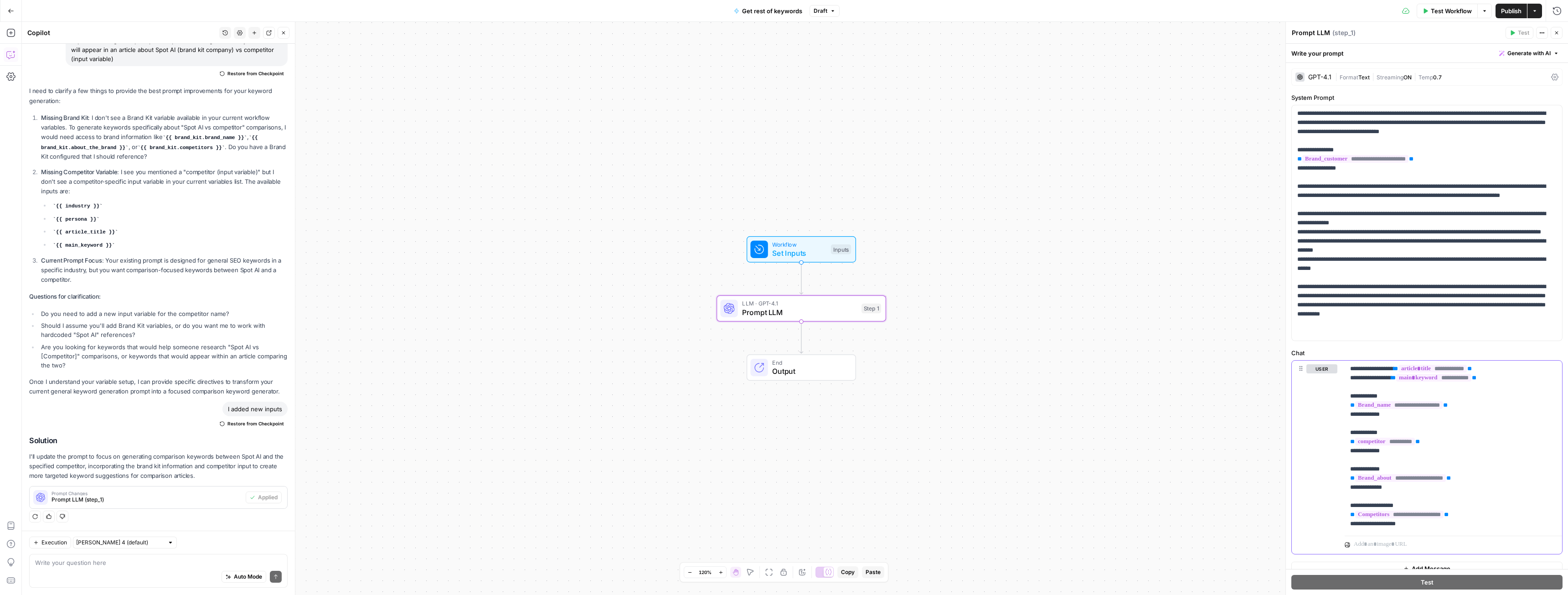
click at [823, 10] on span "Draft" at bounding box center [821, 10] width 13 height 8
click at [846, 60] on div "about [DATE] by [PERSON_NAME]" at bounding box center [887, 62] width 139 height 8
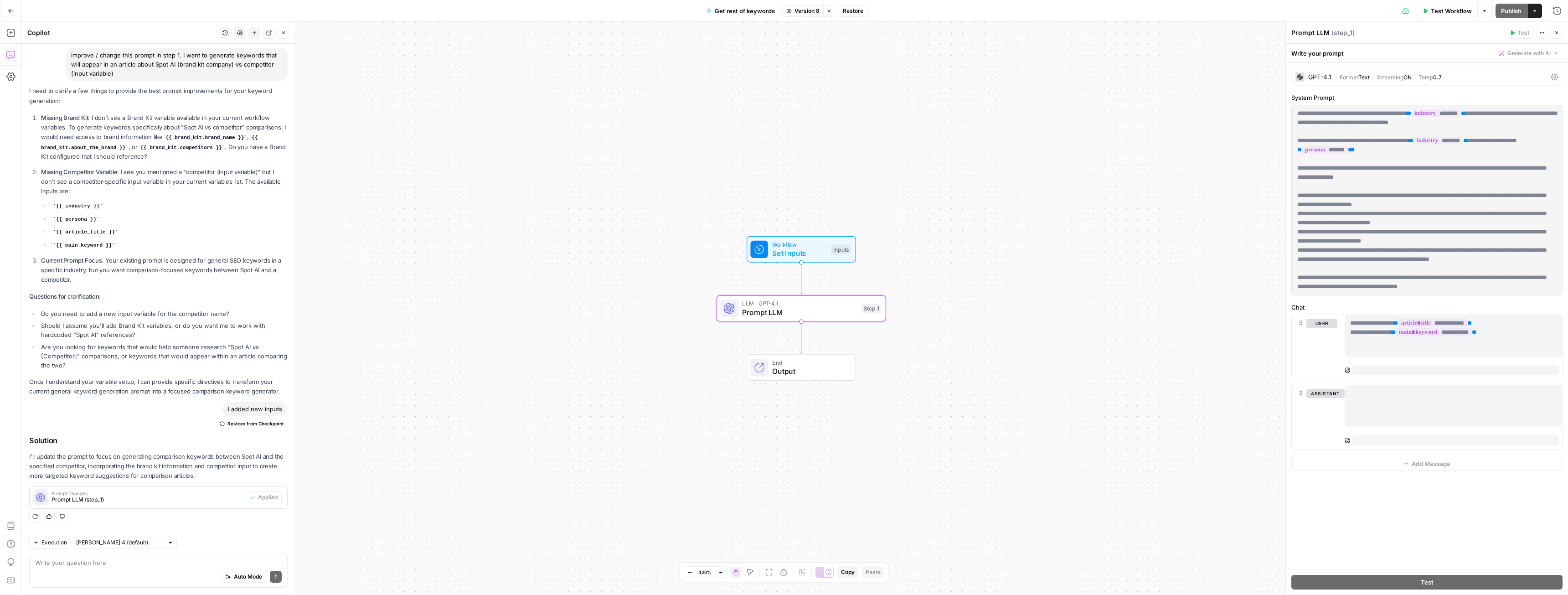
scroll to position [49, 0]
click at [828, 12] on icon "button" at bounding box center [829, 10] width 5 height 5
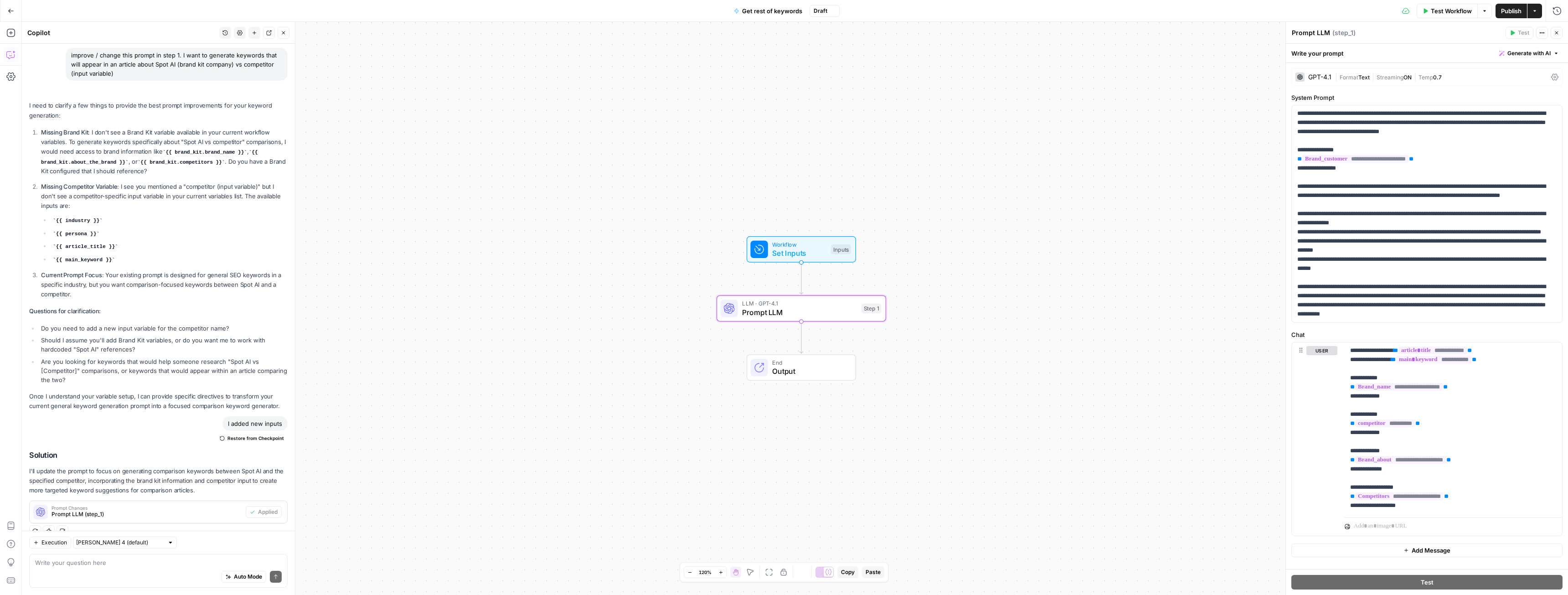
scroll to position [64, 0]
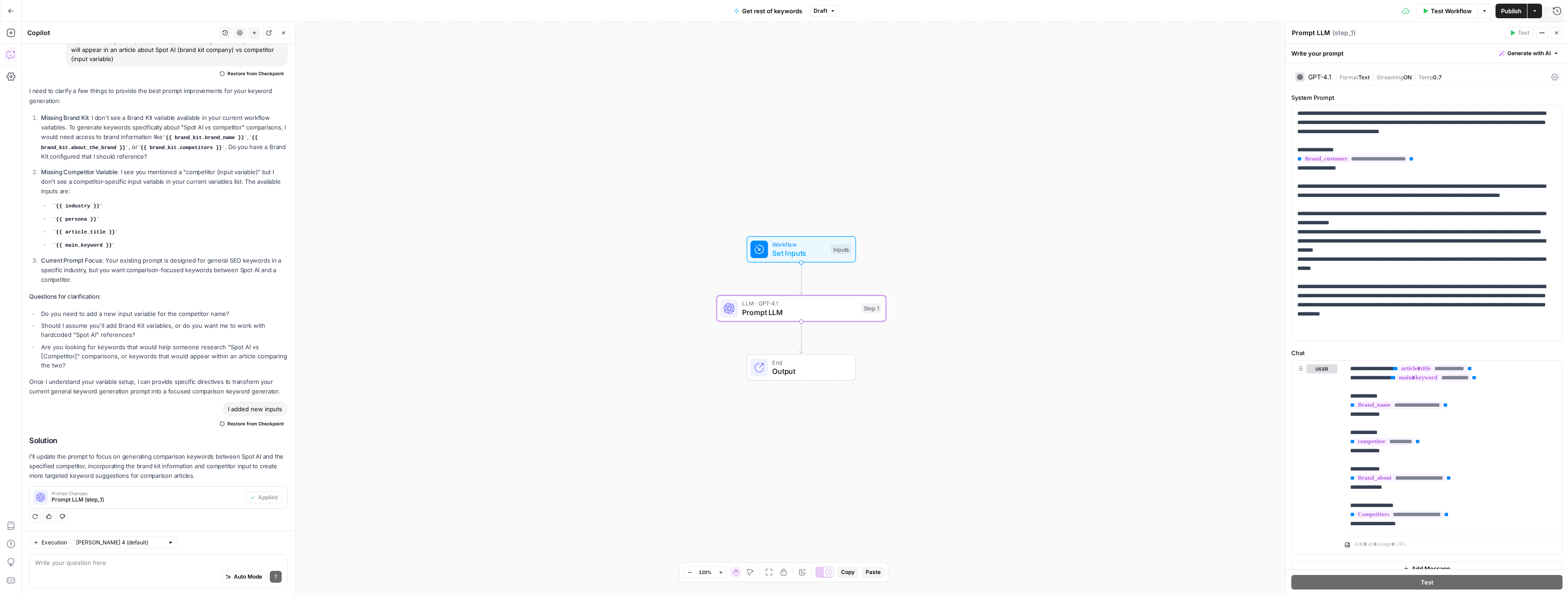
click at [1553, 32] on button "Close" at bounding box center [1556, 32] width 12 height 12
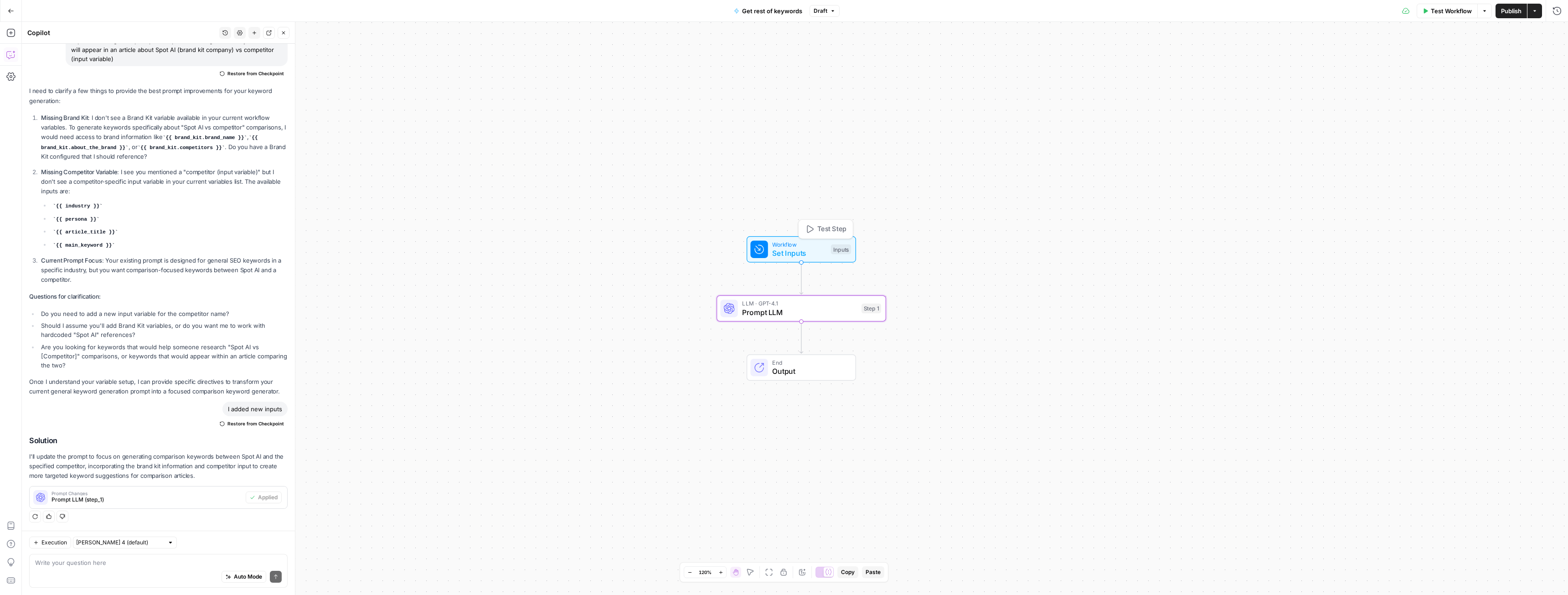
click at [793, 250] on span "Set Inputs" at bounding box center [799, 253] width 54 height 11
click at [1328, 131] on label "brand kit" at bounding box center [1406, 129] width 206 height 9
click at [1328, 142] on kit "brand kit" at bounding box center [1432, 146] width 246 height 9
click at [1328, 131] on label "brand kit" at bounding box center [1406, 129] width 206 height 9
click at [1328, 142] on kit "brand kit" at bounding box center [1432, 146] width 246 height 9
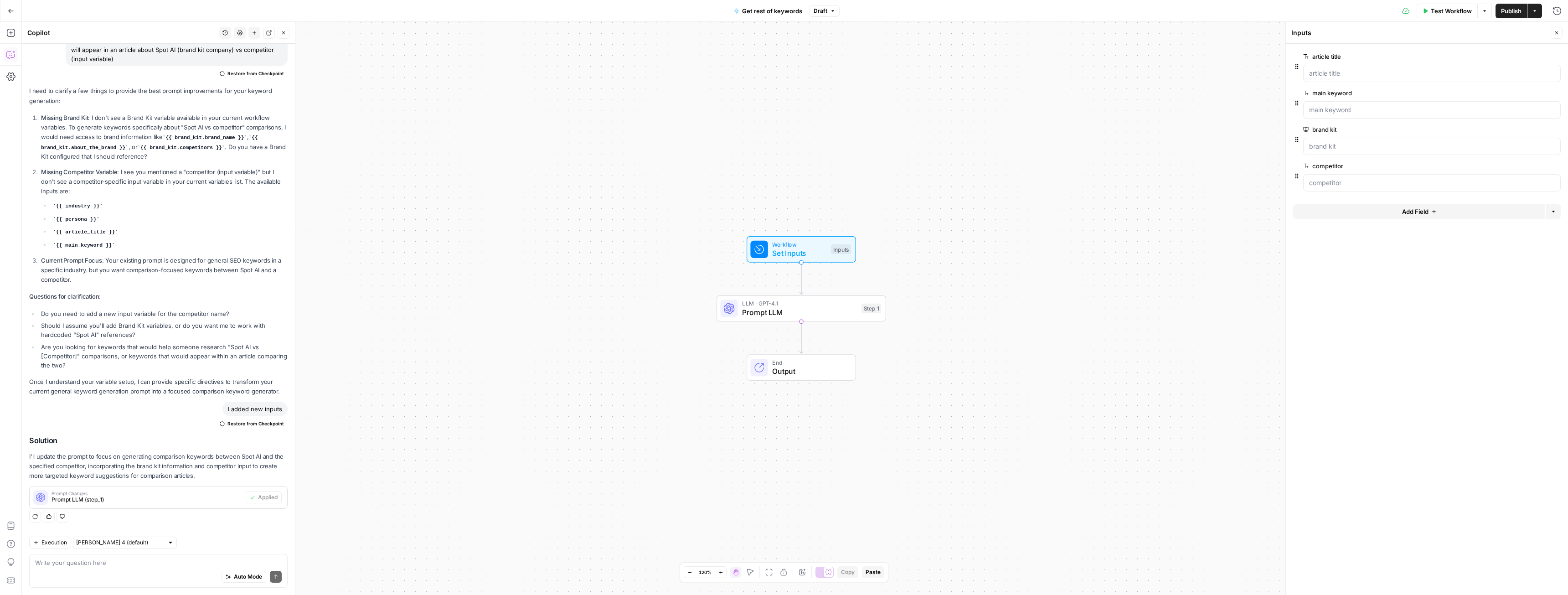
click at [1328, 128] on label "brand kit" at bounding box center [1406, 129] width 206 height 9
click at [1328, 142] on kit "brand kit" at bounding box center [1432, 146] width 246 height 9
click at [1328, 128] on label "brand kit" at bounding box center [1406, 129] width 206 height 9
click at [1328, 142] on kit "brand kit" at bounding box center [1432, 146] width 246 height 9
click at [1328, 128] on label "brand kit" at bounding box center [1406, 129] width 206 height 9
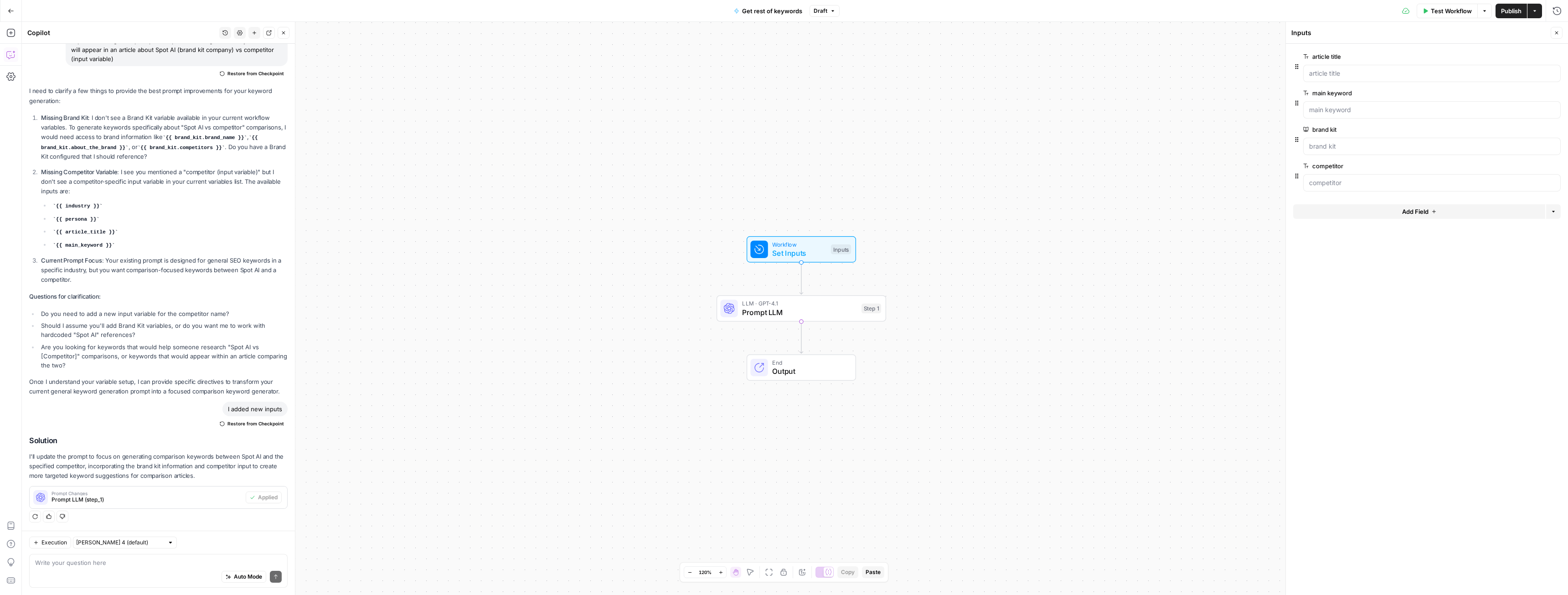
click at [1328, 142] on kit "brand kit" at bounding box center [1432, 146] width 246 height 9
copy label "brand kit"
click at [1326, 170] on label "competitor" at bounding box center [1406, 166] width 206 height 9
click at [1326, 178] on input "competitor" at bounding box center [1432, 183] width 246 height 9
click at [1326, 167] on label "competitor" at bounding box center [1406, 166] width 206 height 9
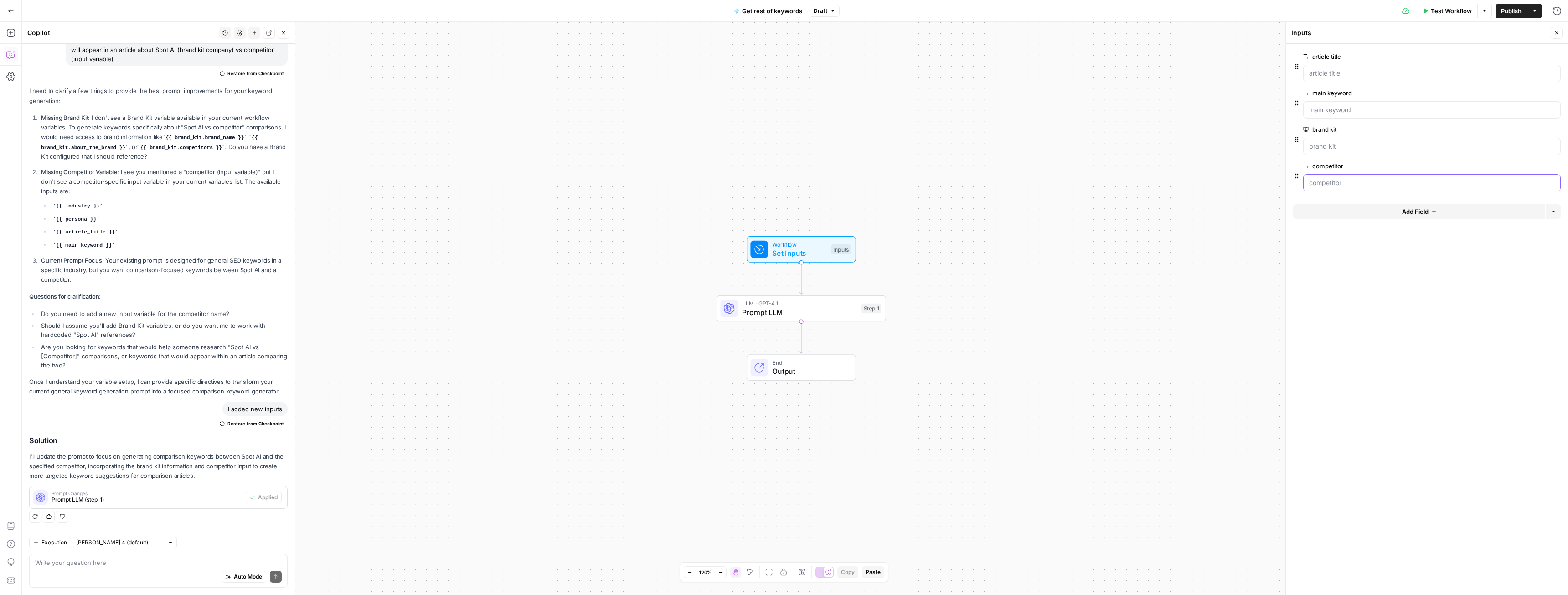
click at [1326, 178] on input "competitor" at bounding box center [1432, 183] width 246 height 9
click at [1326, 167] on label "competitor" at bounding box center [1406, 166] width 206 height 9
click at [1326, 178] on input "competitor" at bounding box center [1432, 183] width 246 height 9
copy label "competitor"
click at [821, 13] on span "Draft" at bounding box center [821, 10] width 13 height 8
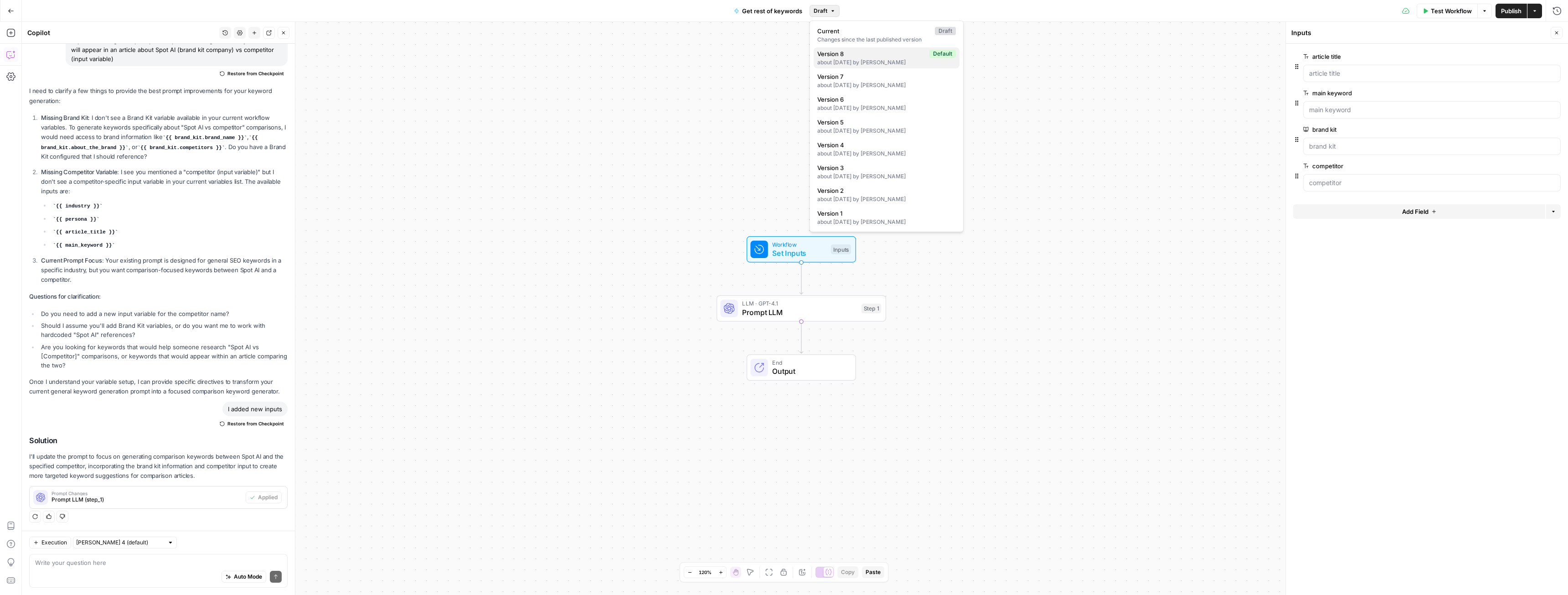
click at [835, 57] on span "Version 8" at bounding box center [872, 54] width 108 height 9
click at [858, 13] on span "Restore" at bounding box center [853, 10] width 21 height 8
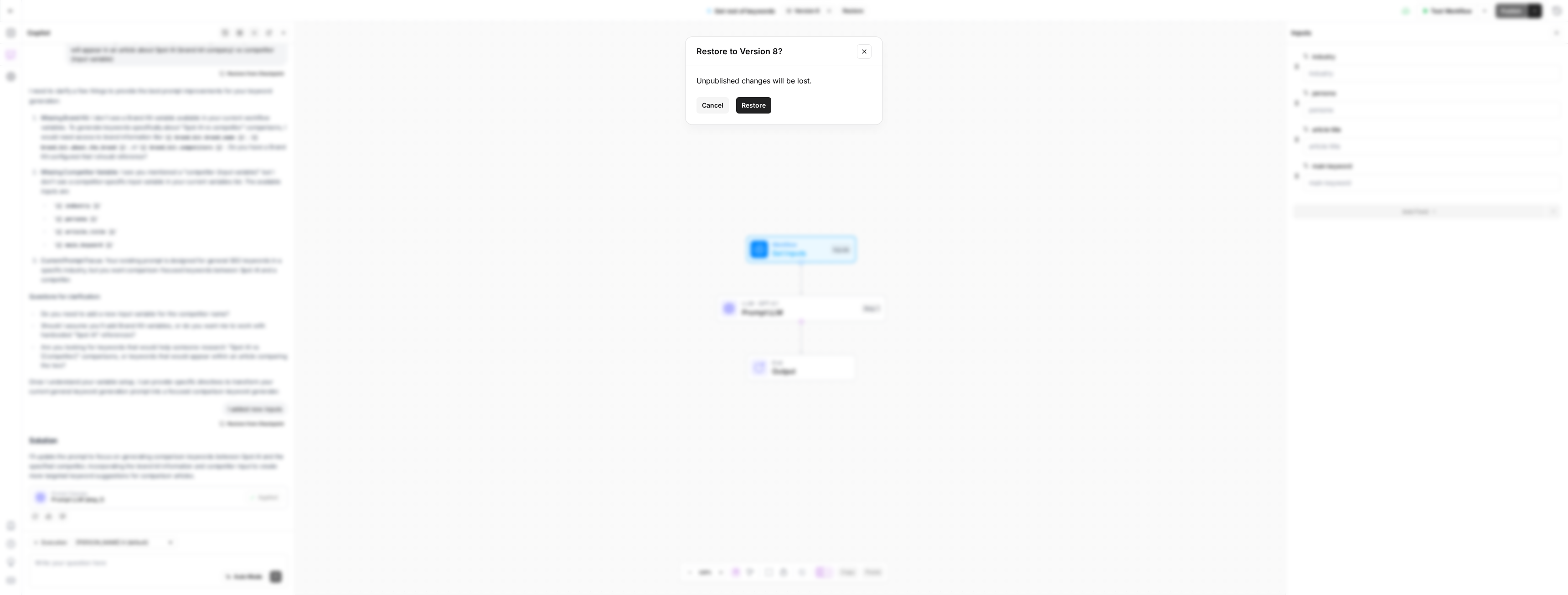
click at [763, 110] on button "Restore" at bounding box center [754, 105] width 35 height 16
click at [285, 37] on button "Close" at bounding box center [283, 32] width 12 height 12
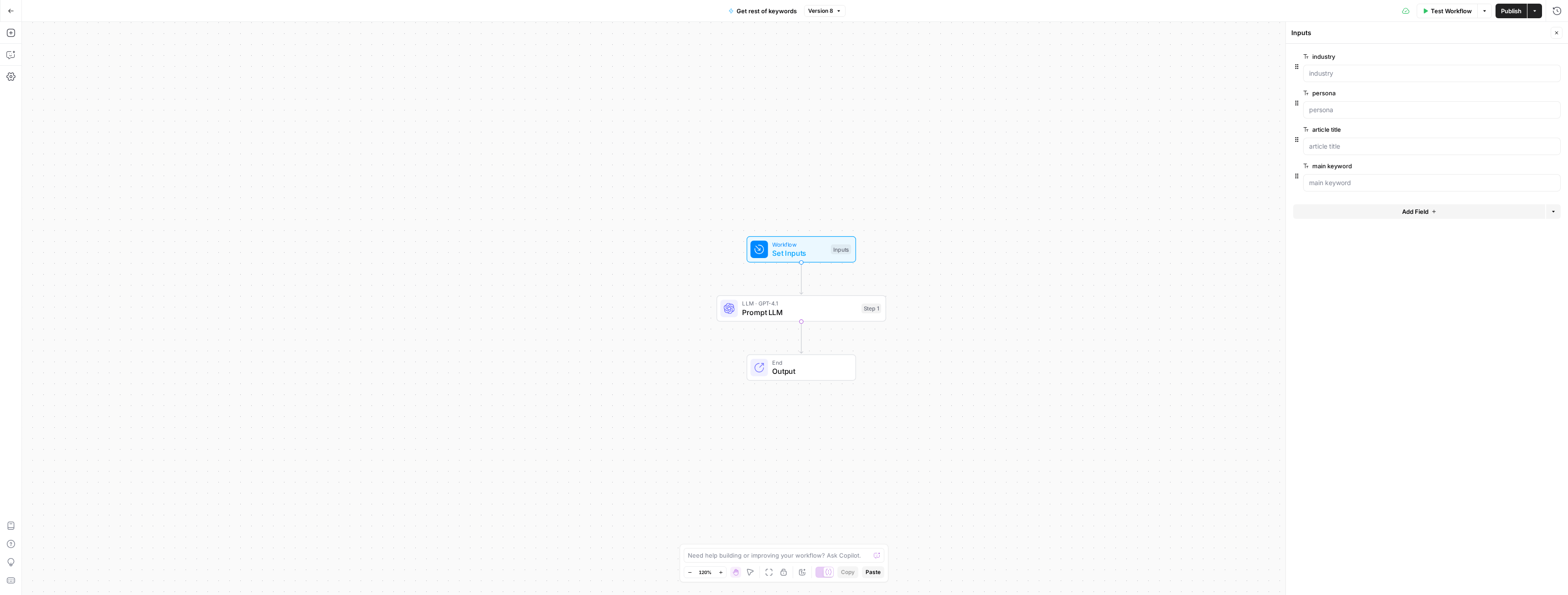
click at [1535, 12] on icon "button" at bounding box center [1535, 10] width 5 height 5
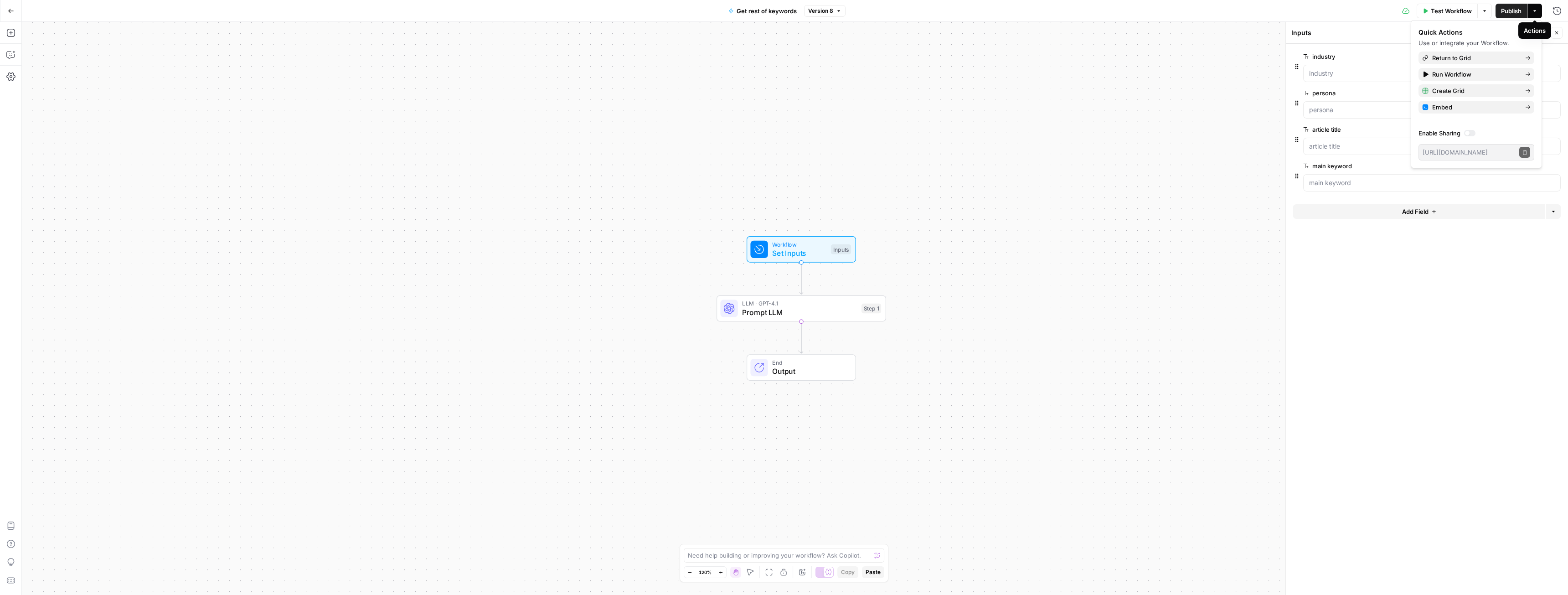
click at [1535, 12] on icon "button" at bounding box center [1535, 10] width 5 height 5
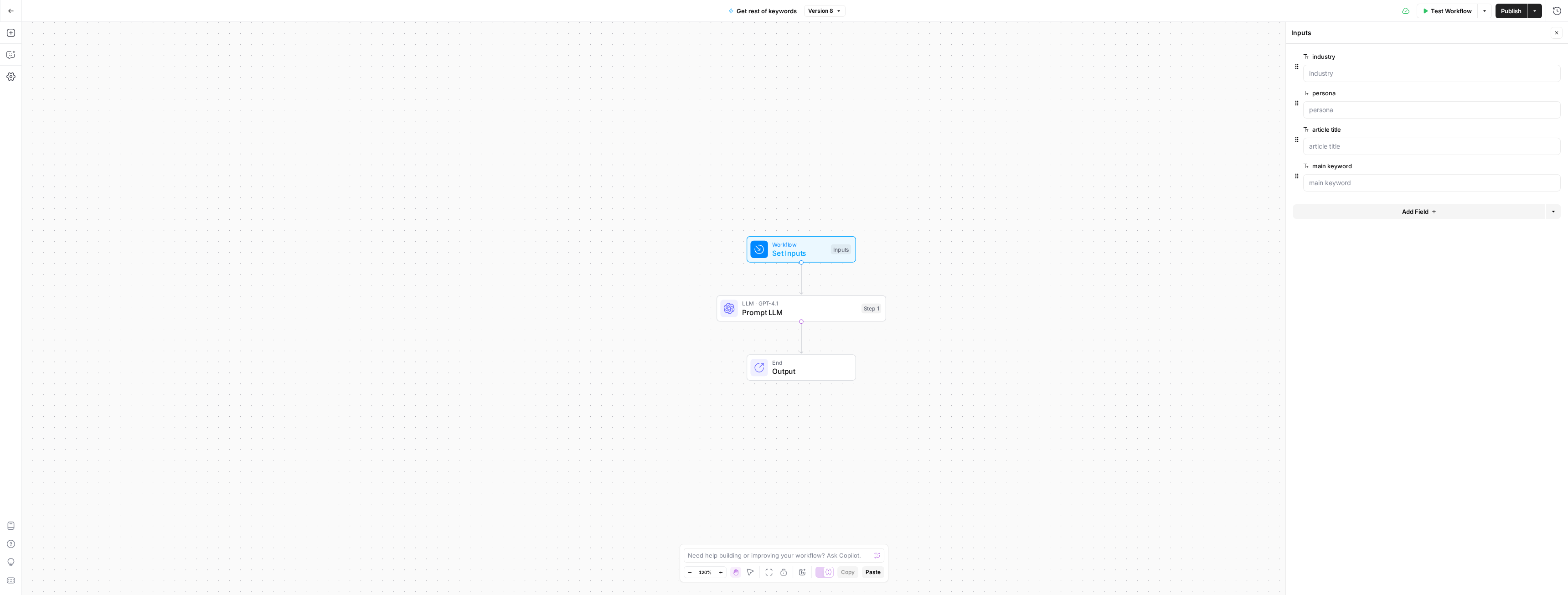
click at [11, 12] on icon "button" at bounding box center [11, 11] width 6 height 6
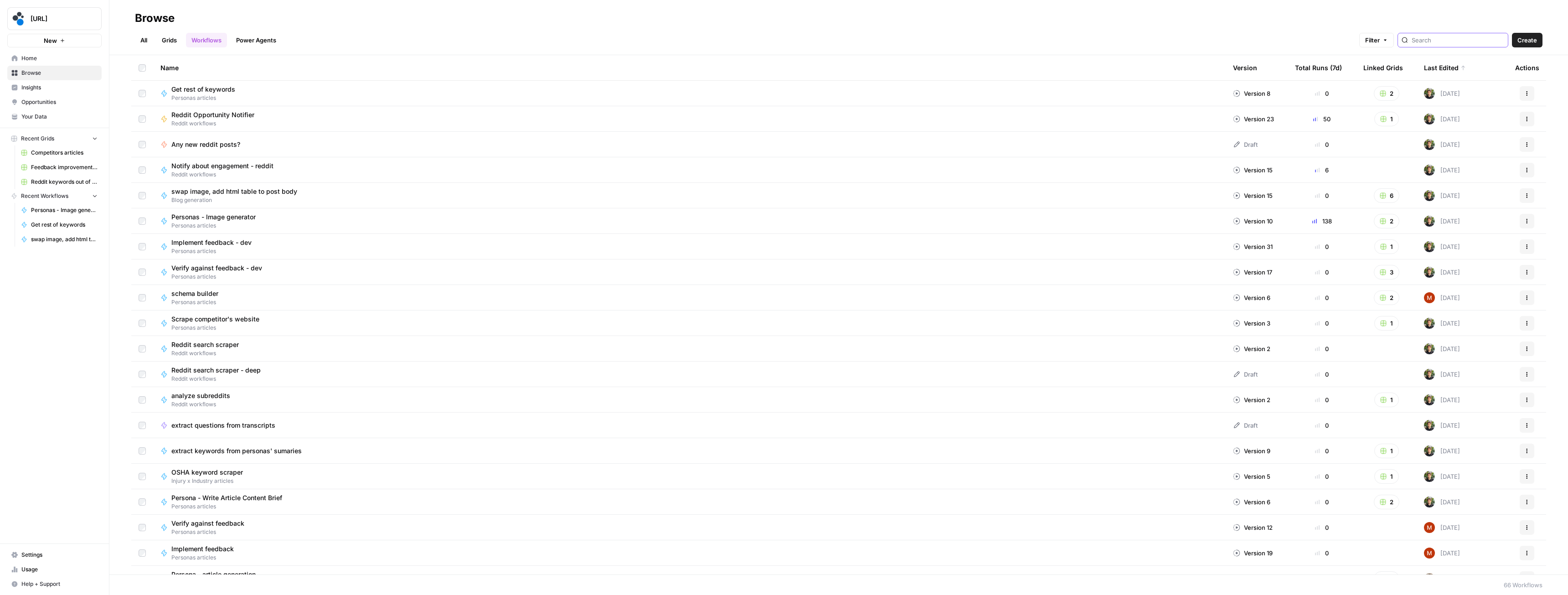
click at [1452, 40] on input "search" at bounding box center [1458, 40] width 93 height 9
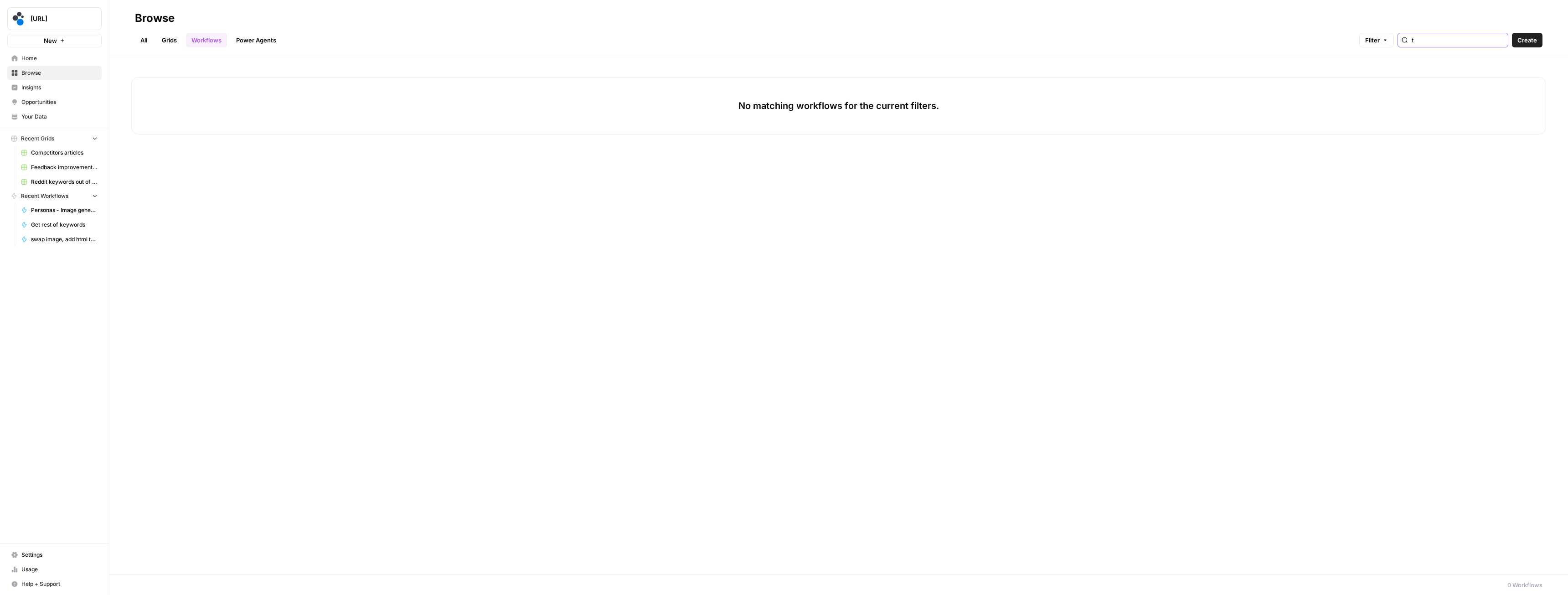
type input "t"
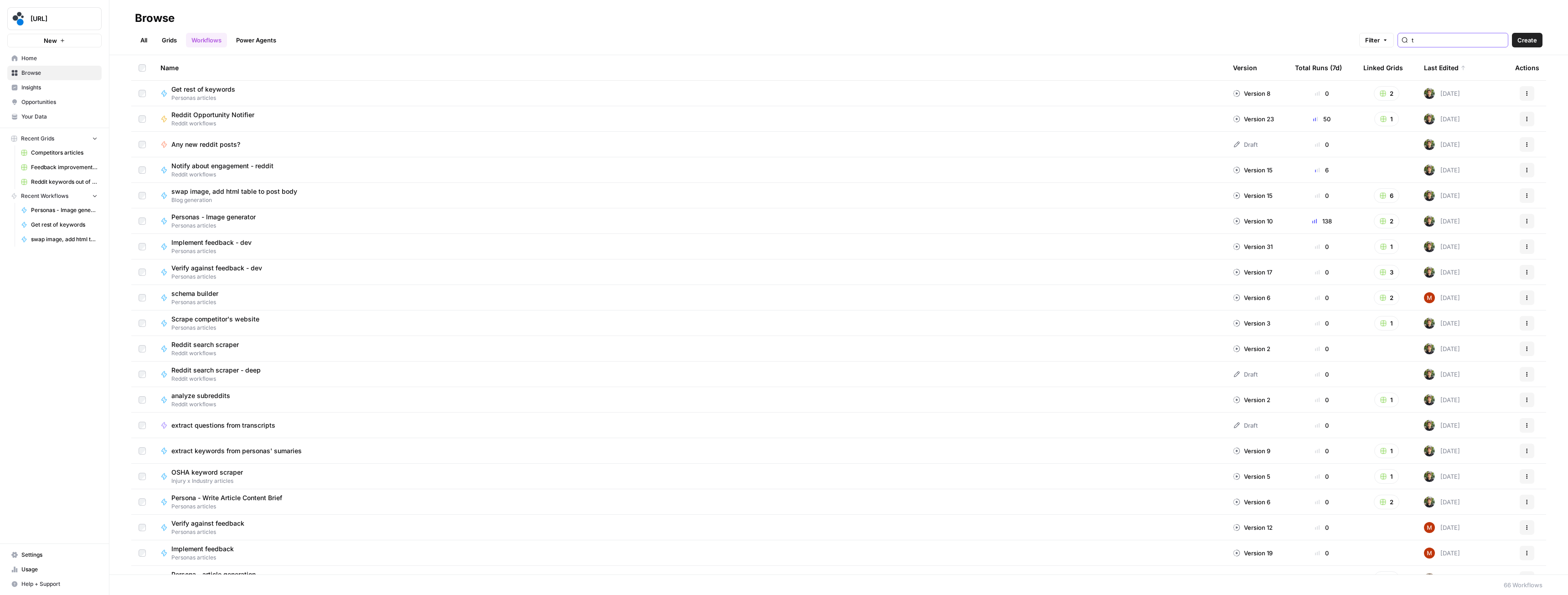
type input "t"
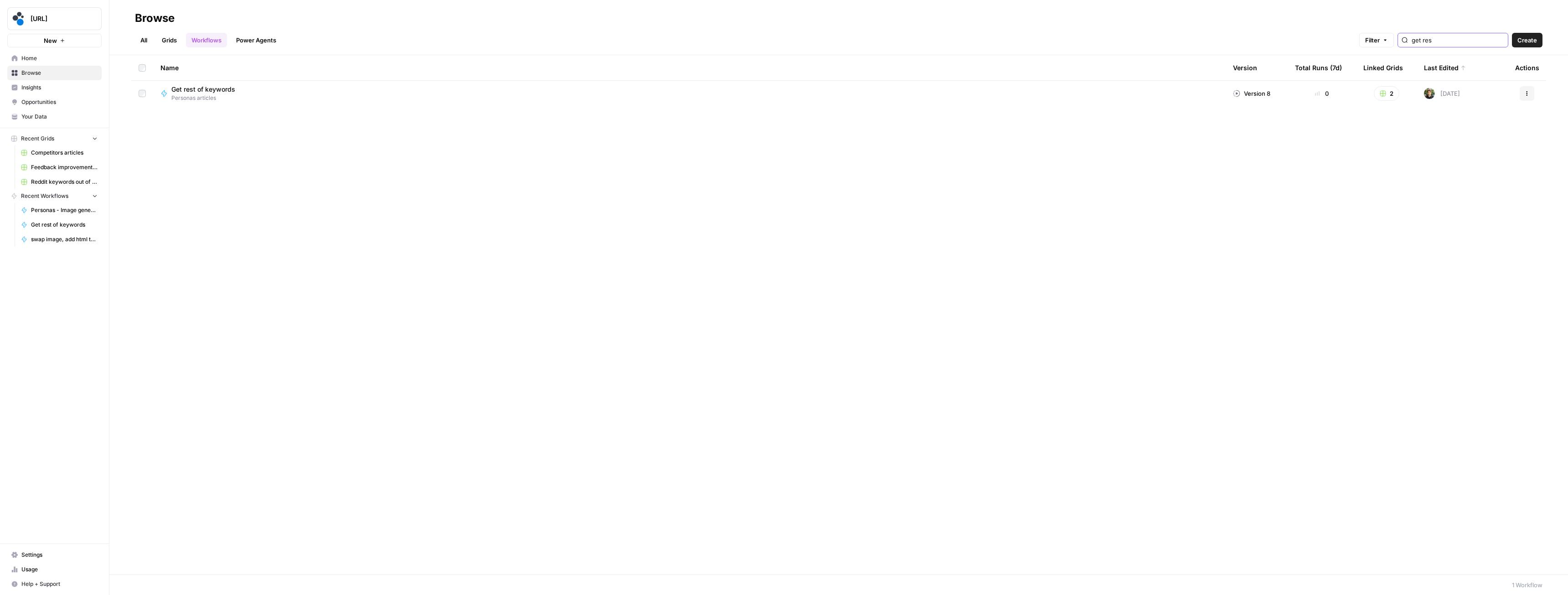
click at [1525, 94] on icon "button" at bounding box center [1527, 93] width 5 height 5
type input "get res"
click at [1477, 189] on span "Duplicate" at bounding box center [1486, 186] width 73 height 9
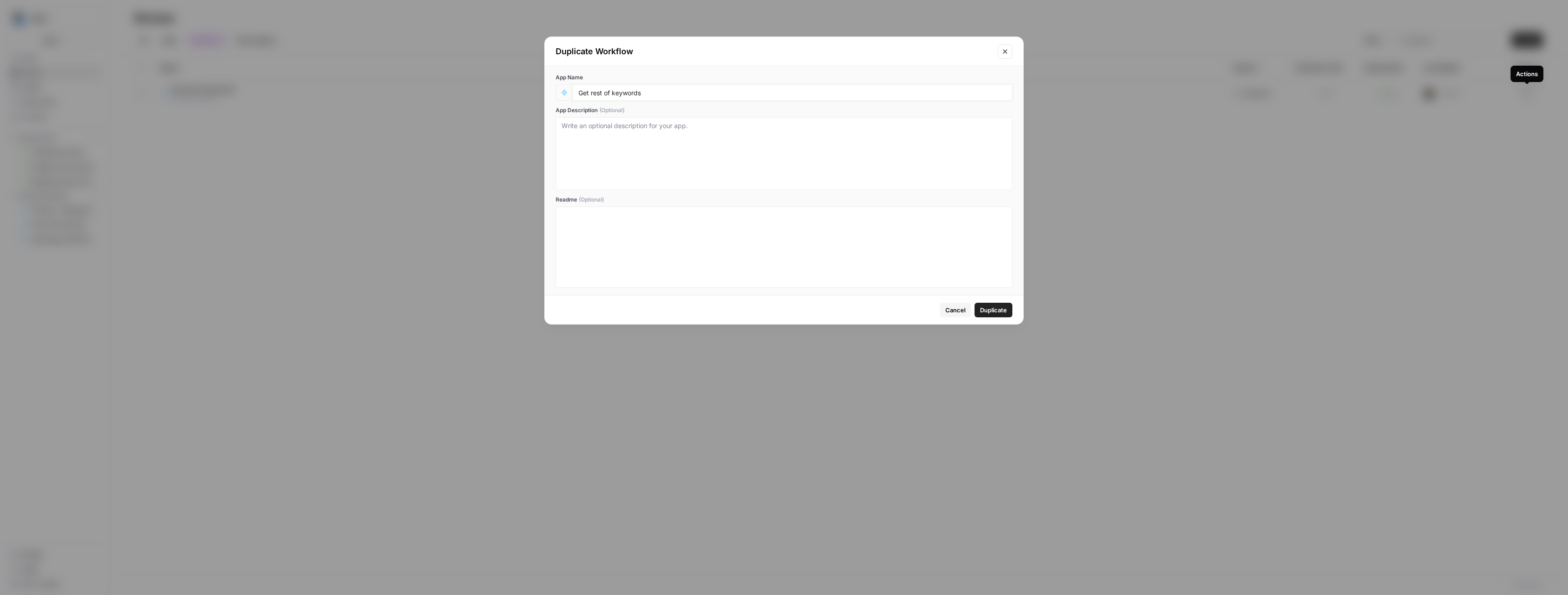
click at [654, 91] on input "Get rest of keywords" at bounding box center [792, 92] width 428 height 8
type input "Get rest of keywords - competitors"
click at [656, 144] on textarea "App Description (Optional)" at bounding box center [784, 153] width 445 height 65
click at [993, 307] on span "Duplicate" at bounding box center [993, 310] width 27 height 9
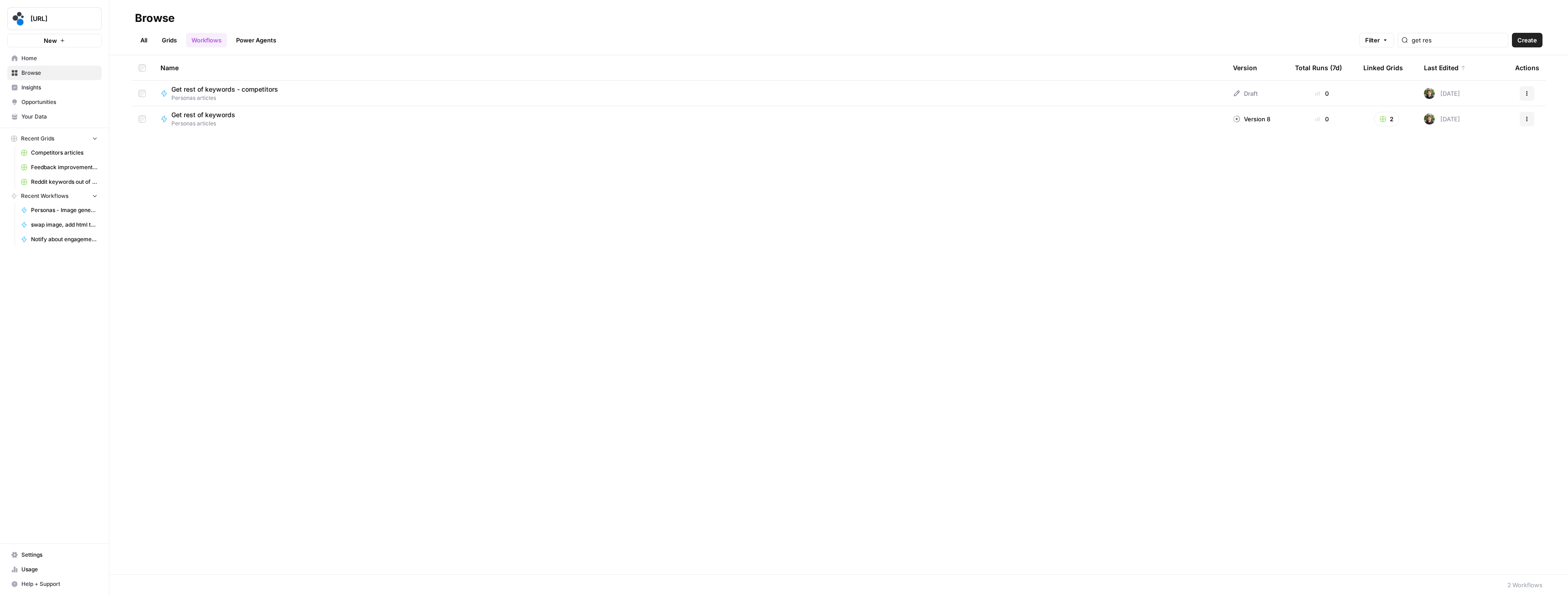
click at [1525, 93] on icon "button" at bounding box center [1527, 93] width 5 height 5
click at [1469, 148] on span "Move To" at bounding box center [1486, 148] width 73 height 9
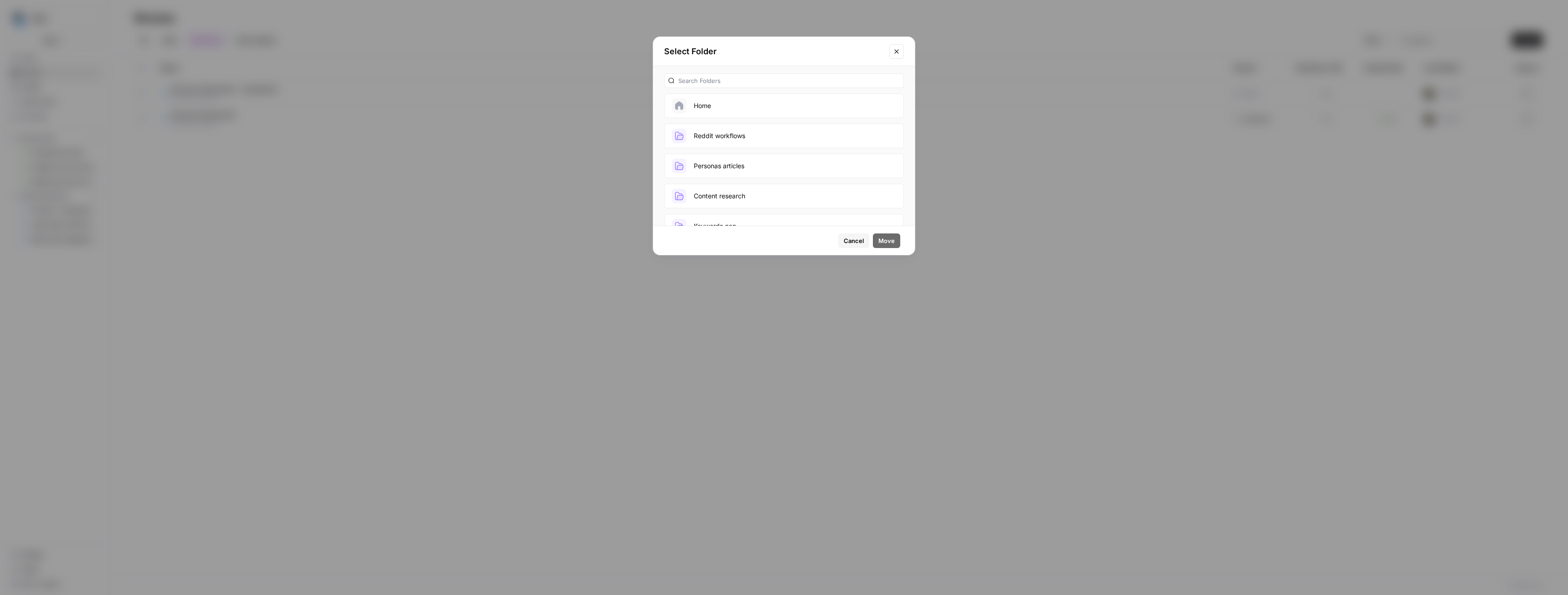
click at [899, 50] on icon "Close modal" at bounding box center [897, 52] width 7 height 7
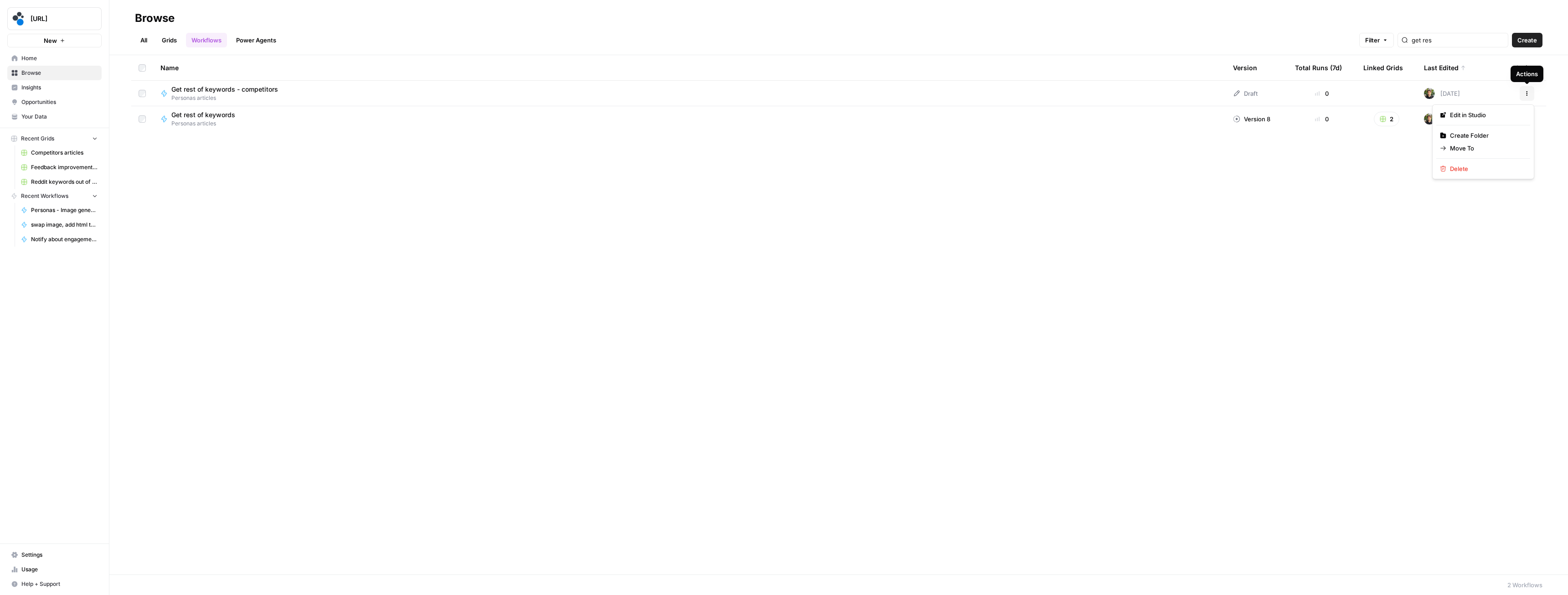
click at [1526, 94] on icon "button" at bounding box center [1527, 93] width 5 height 5
click at [1474, 137] on span "Create Folder" at bounding box center [1486, 135] width 73 height 9
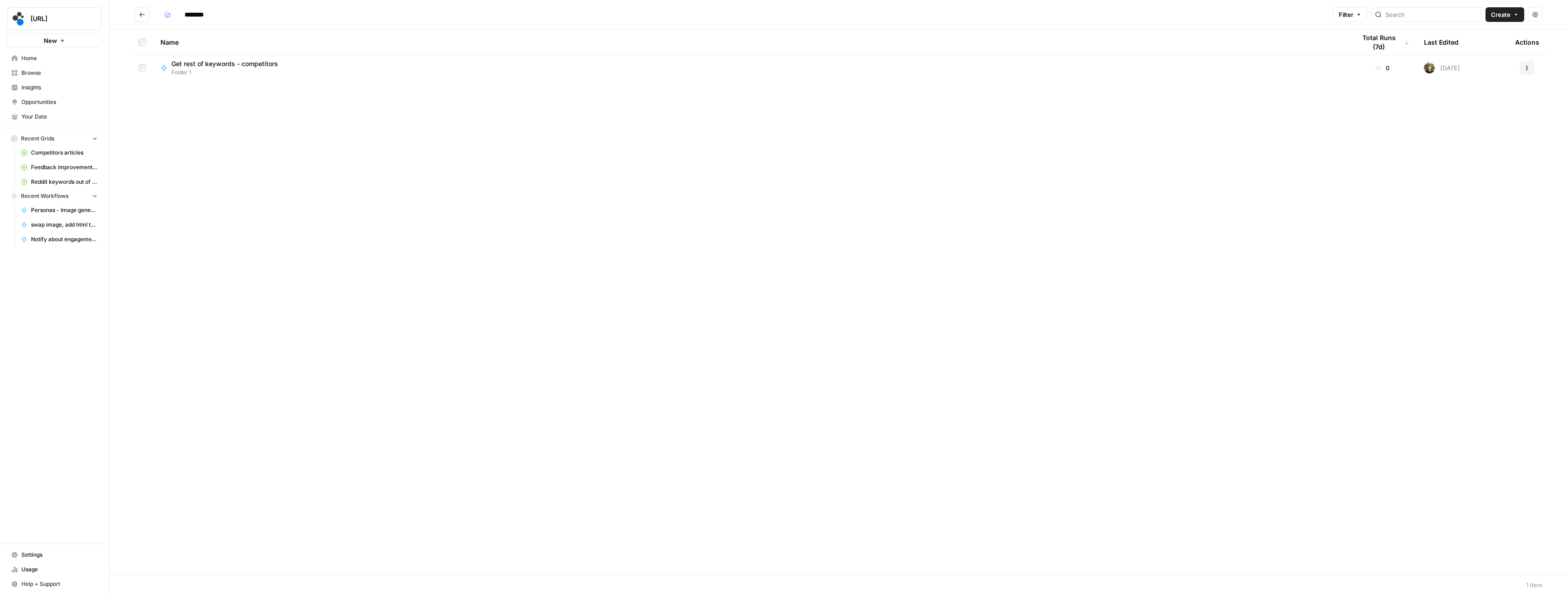
click at [200, 12] on input "********" at bounding box center [206, 15] width 51 height 15
type input "**********"
click at [254, 63] on span "Get rest of keywords - competitors" at bounding box center [225, 63] width 107 height 9
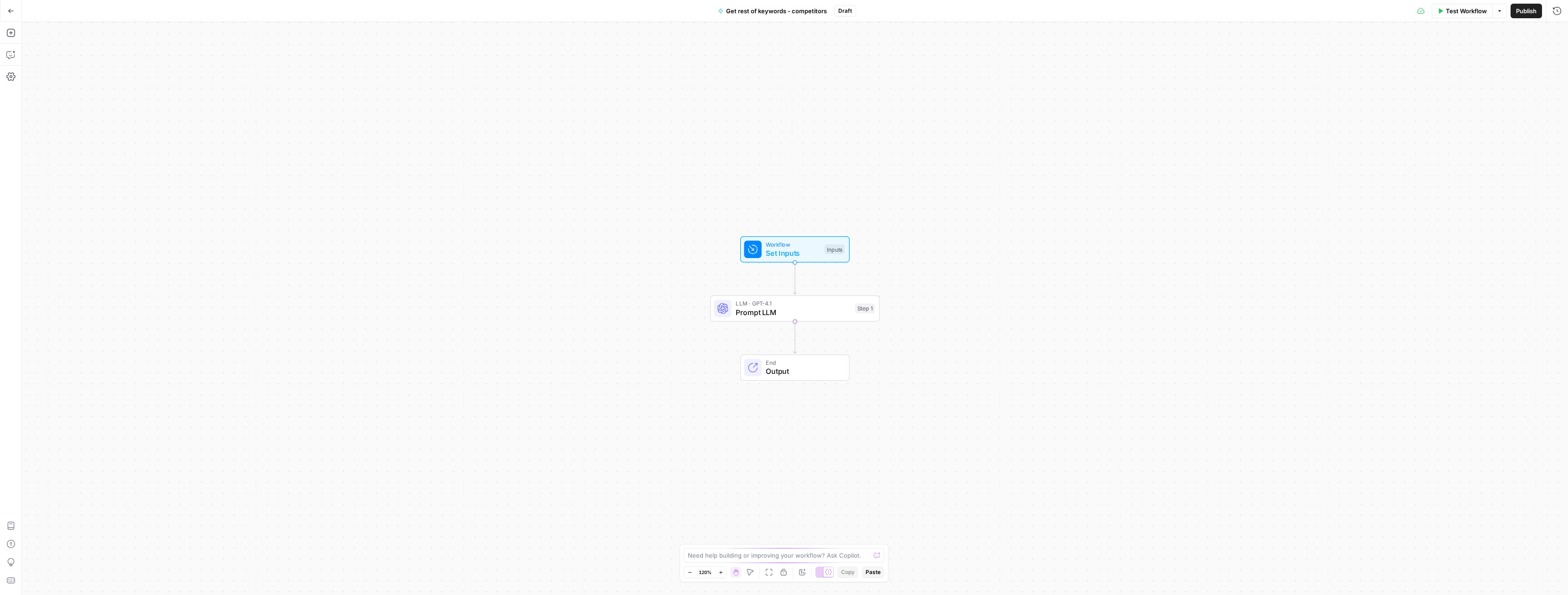
click at [777, 250] on span "Set Inputs" at bounding box center [793, 253] width 54 height 11
click at [1555, 91] on icon "button" at bounding box center [1555, 93] width 5 height 5
click at [1555, 55] on icon "button" at bounding box center [1555, 57] width 5 height 5
click at [1395, 137] on button "Add Field" at bounding box center [1419, 139] width 252 height 15
click at [1313, 271] on input "Label" at bounding box center [1427, 269] width 259 height 9
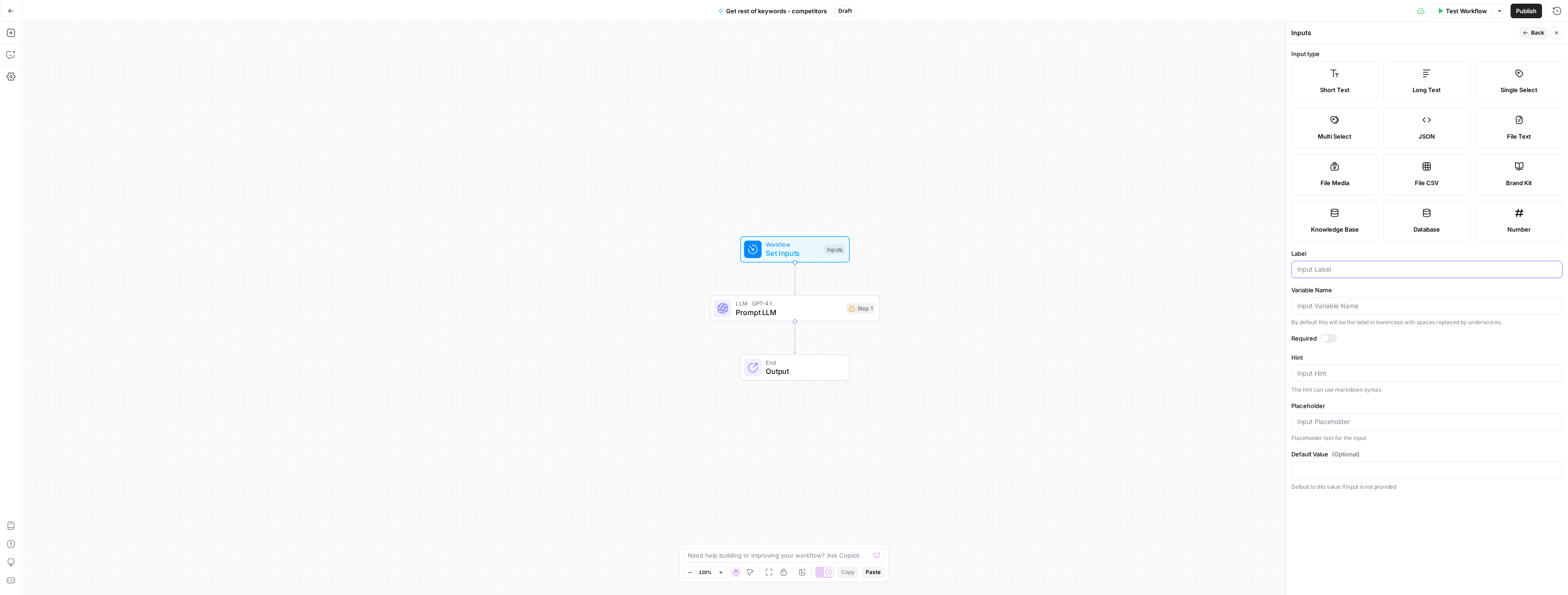
paste input "brand kit"
type input "brand kit"
click at [1521, 175] on label "Brand Kit" at bounding box center [1519, 174] width 86 height 41
click at [1331, 339] on div at bounding box center [1328, 338] width 16 height 9
click at [1537, 28] on button "Back" at bounding box center [1533, 32] width 29 height 12
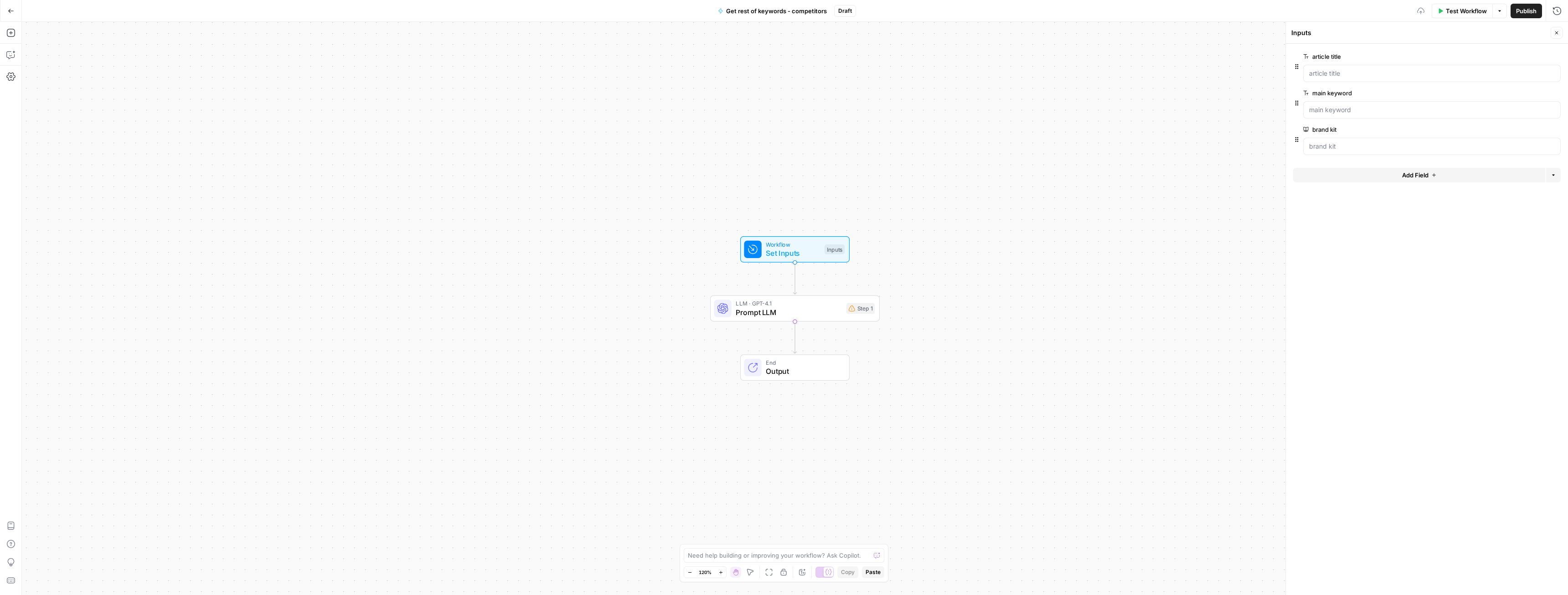
click at [1381, 177] on button "Add Field" at bounding box center [1419, 175] width 252 height 15
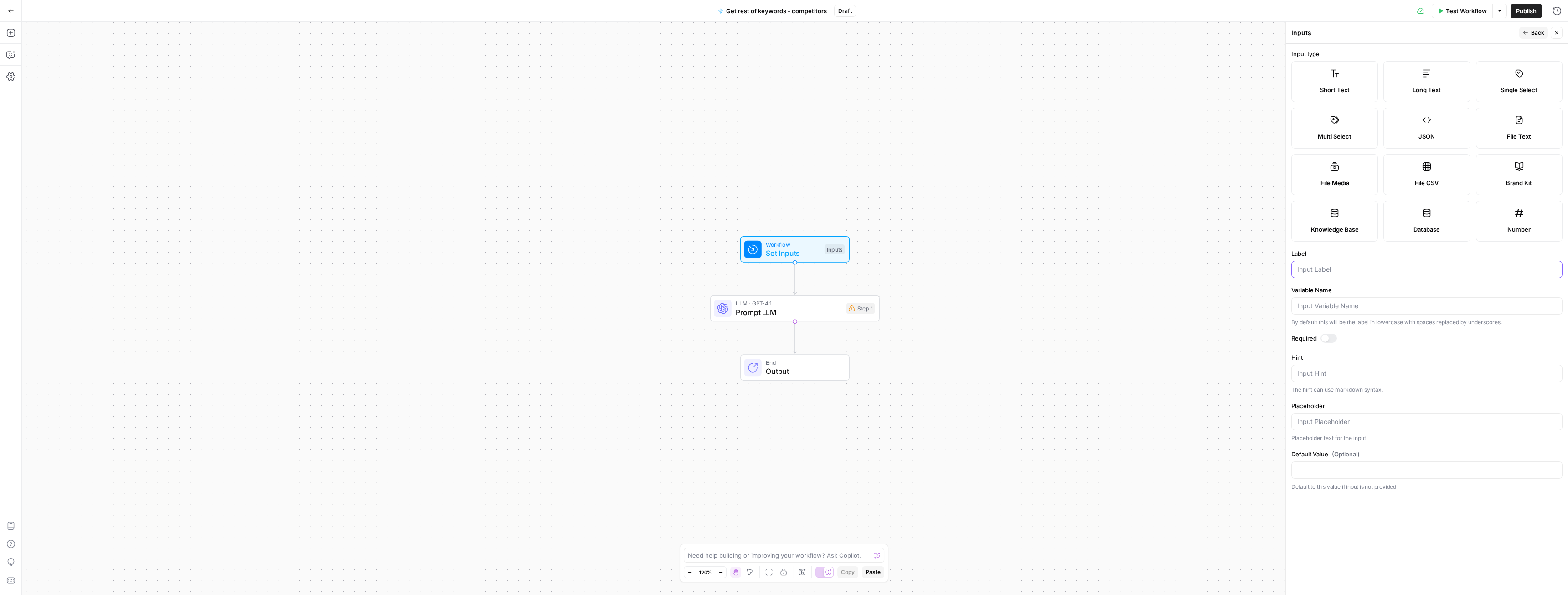
click at [1312, 266] on input "Label" at bounding box center [1427, 269] width 259 height 9
paste input "competitor"
type input "competitor"
click at [1329, 340] on div at bounding box center [1328, 338] width 16 height 9
click at [1528, 32] on icon "button" at bounding box center [1525, 32] width 5 height 5
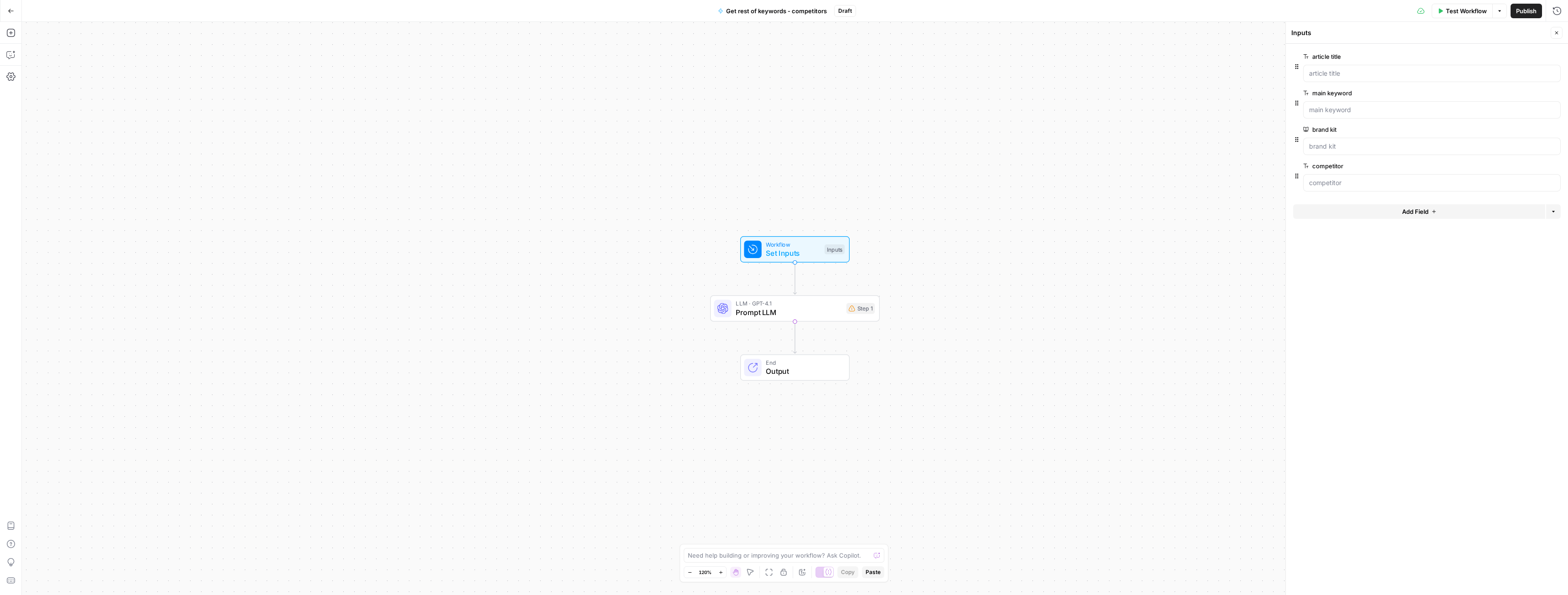
click at [776, 313] on span "Prompt LLM" at bounding box center [789, 312] width 106 height 11
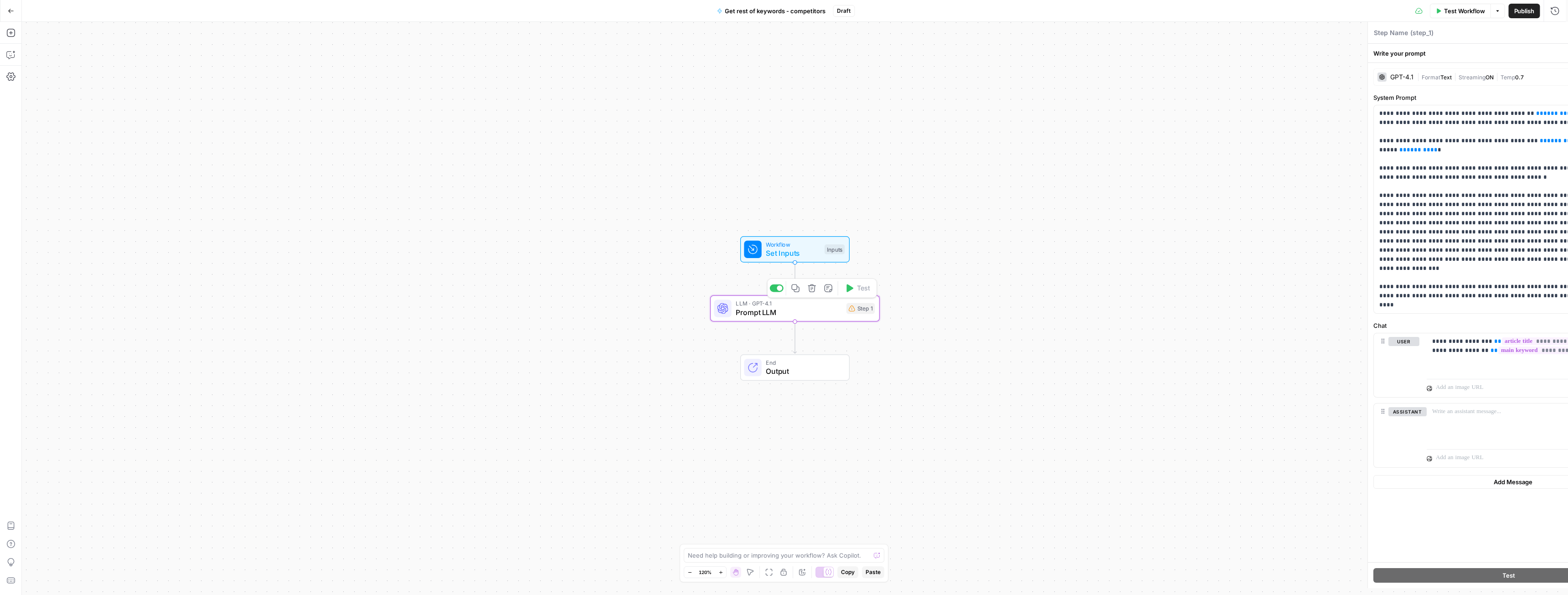
type textarea "Prompt LLM"
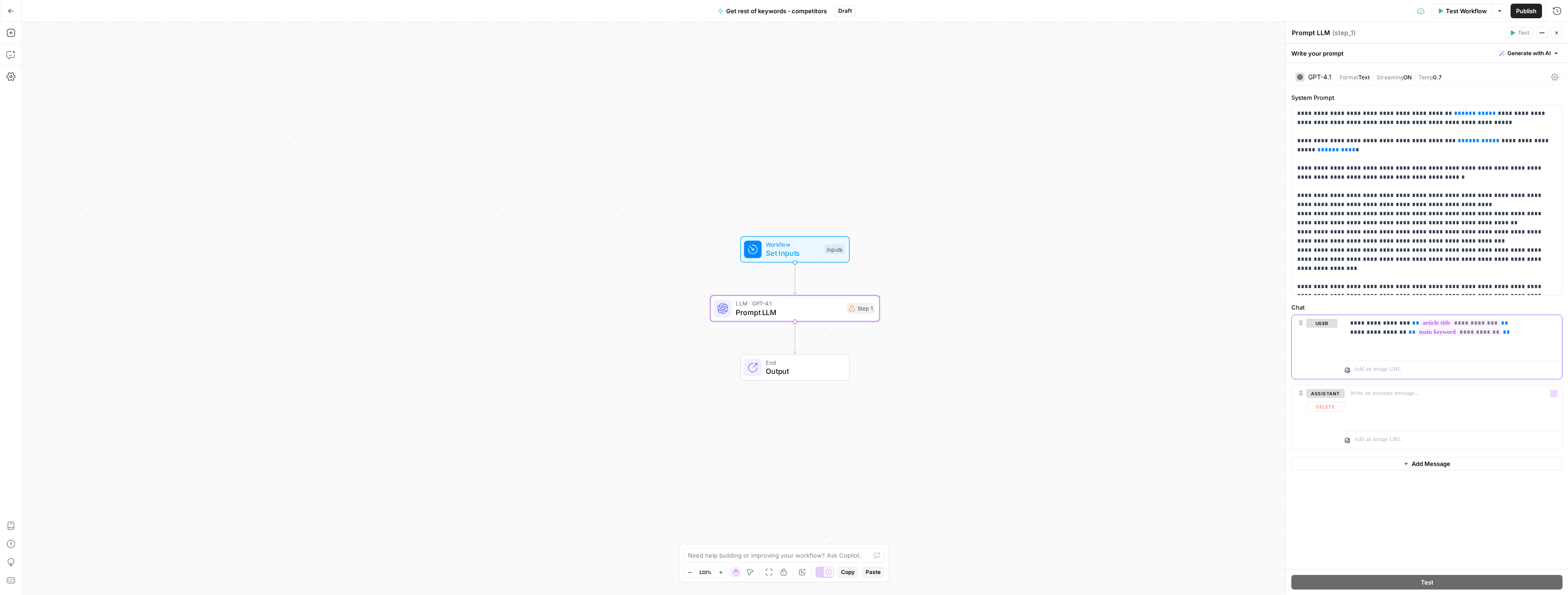
click at [1384, 343] on div "**********" at bounding box center [1453, 336] width 217 height 42
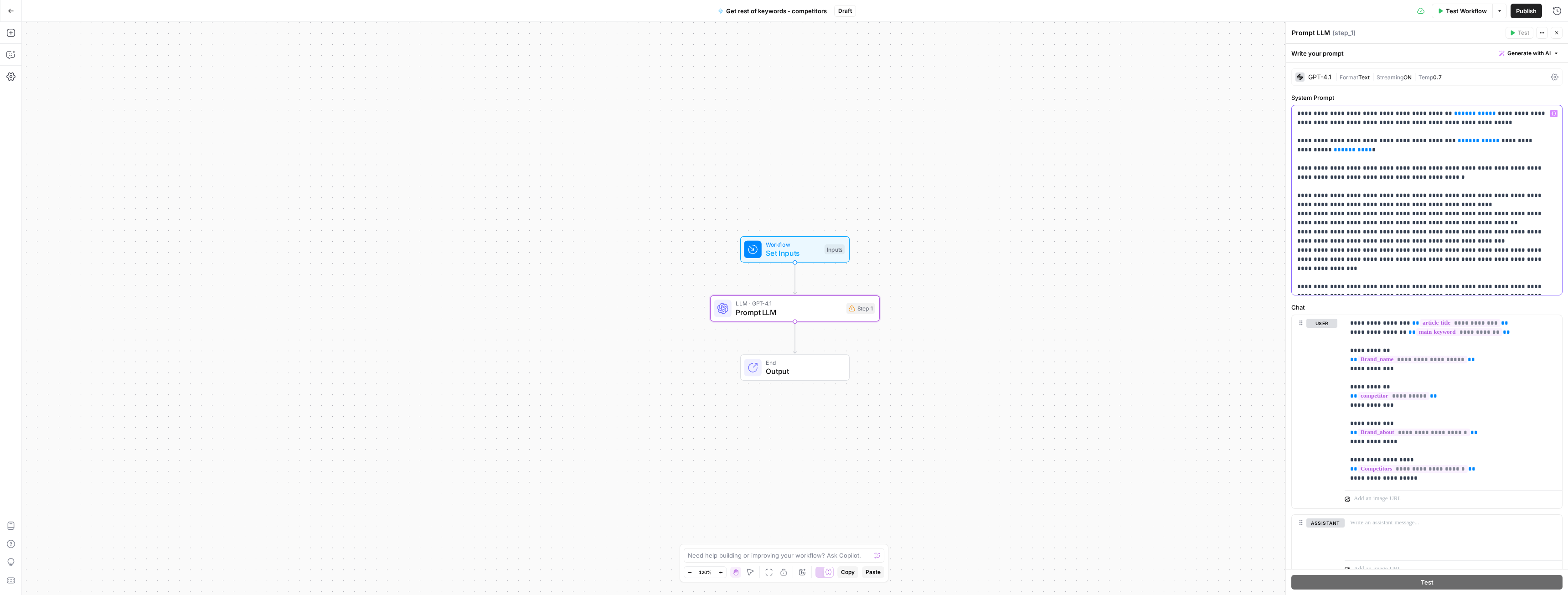
click at [1446, 258] on p "**********" at bounding box center [1423, 200] width 253 height 183
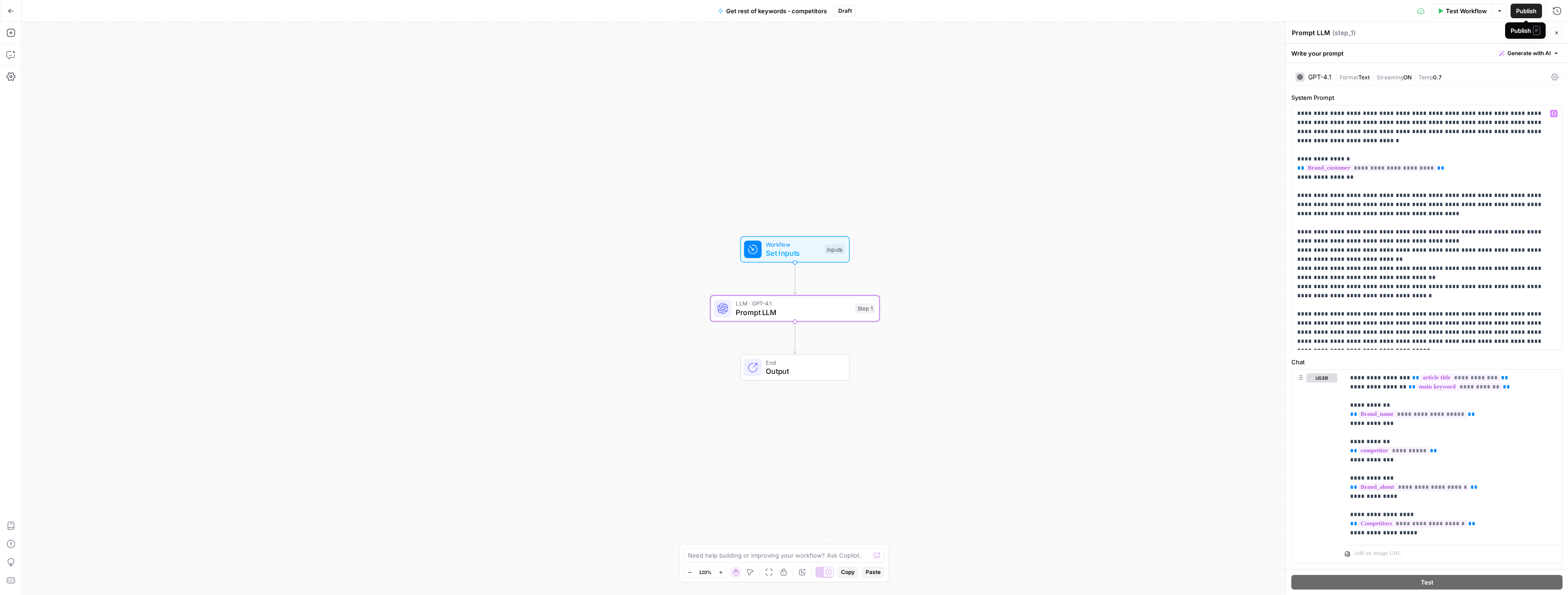
click at [1529, 7] on span "Publish" at bounding box center [1527, 10] width 21 height 9
click at [9, 53] on icon "button" at bounding box center [10, 54] width 9 height 9
click at [121, 569] on div "Auto Mode Send" at bounding box center [158, 577] width 247 height 20
type textarea "you generated things that always start Spot AI vs LVT... do some variance like …"
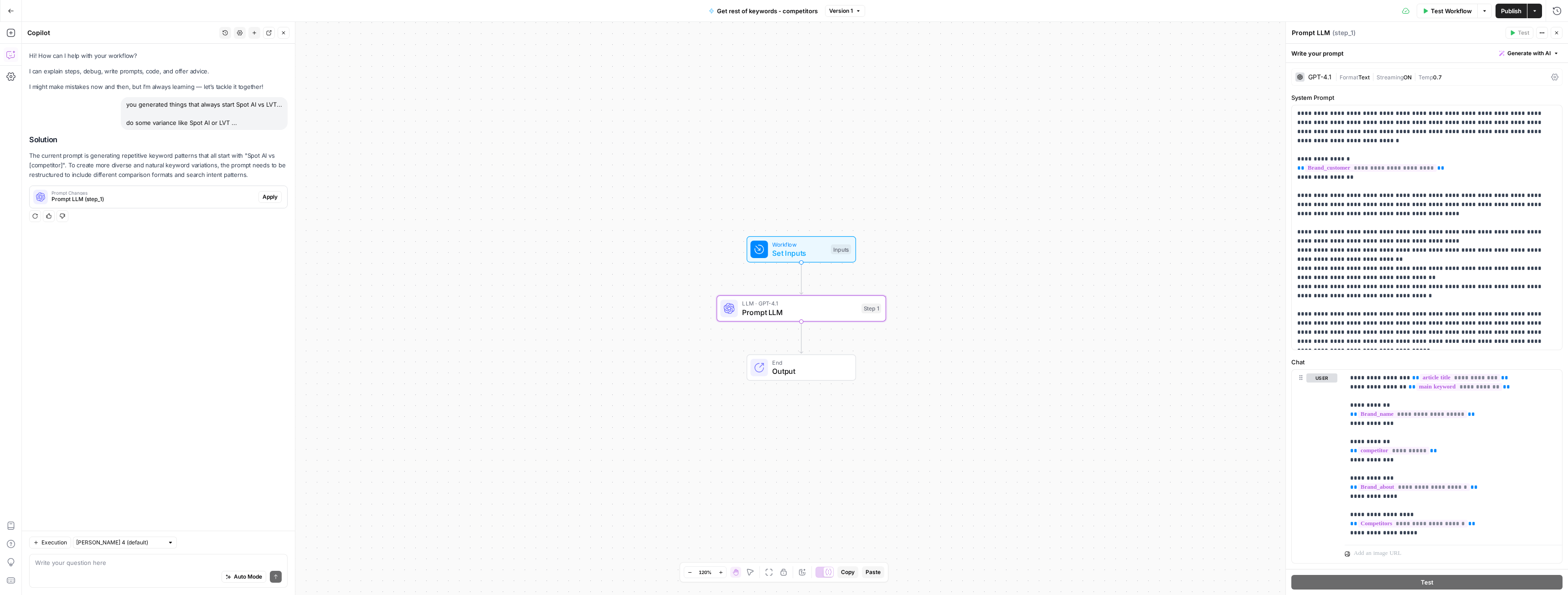
click at [264, 199] on span "Apply" at bounding box center [270, 197] width 15 height 8
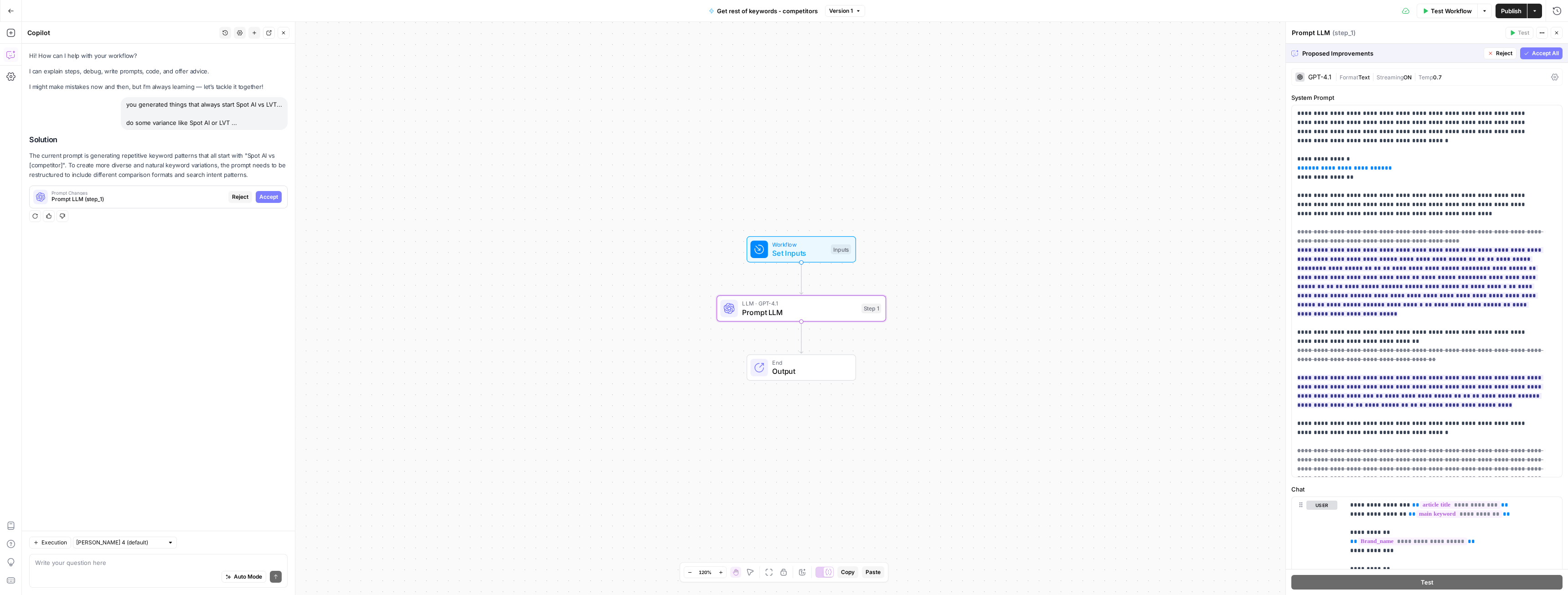
click at [270, 199] on span "Accept" at bounding box center [268, 197] width 19 height 8
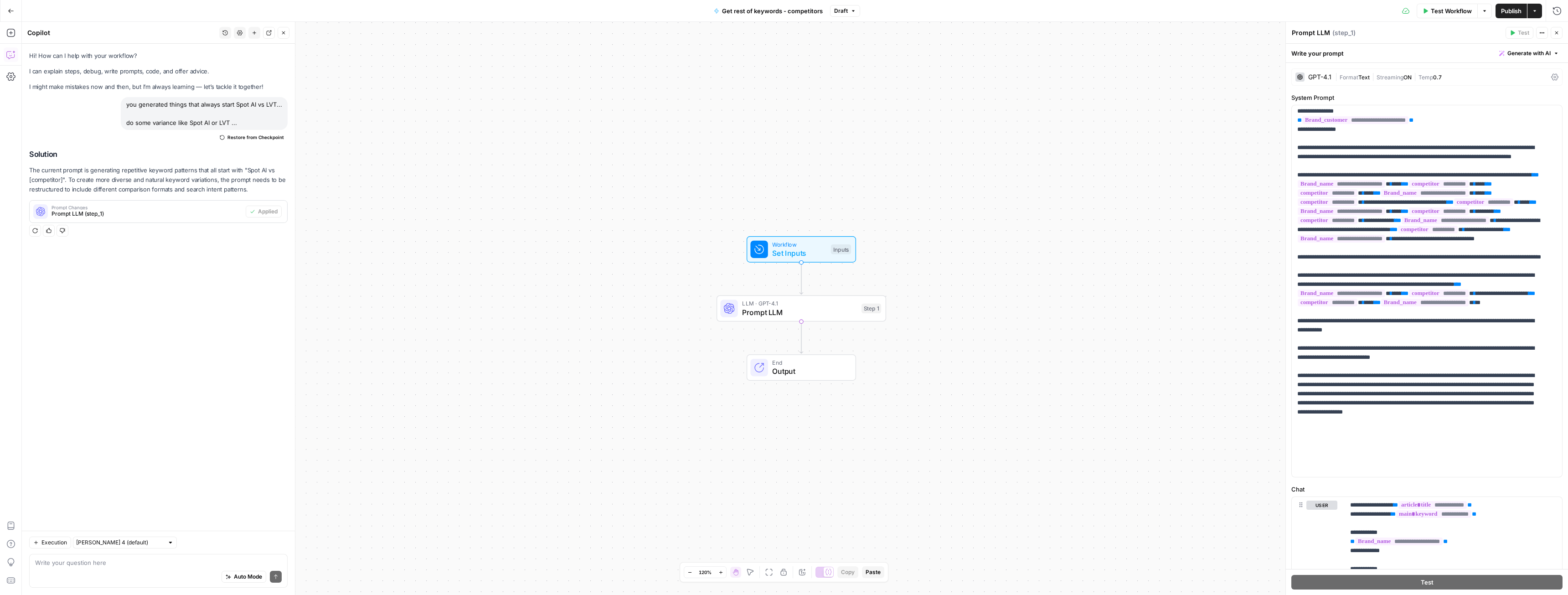
scroll to position [46, 0]
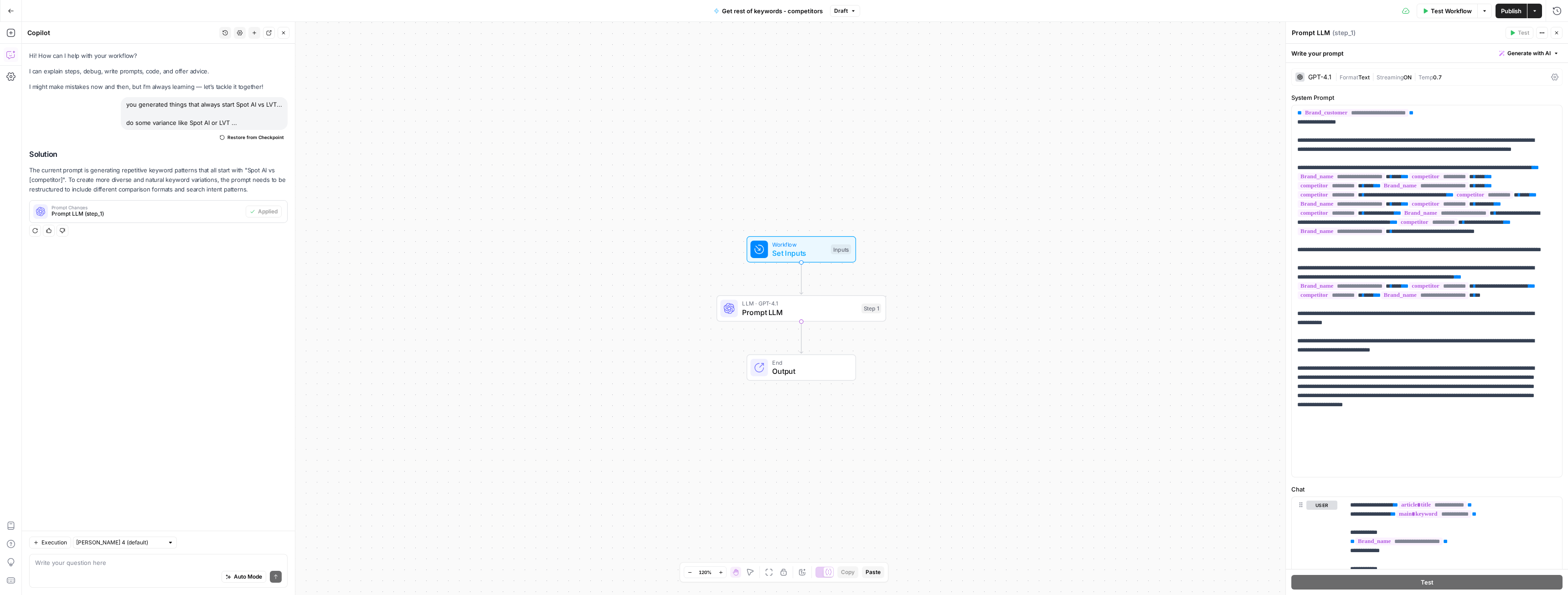
click at [1509, 10] on span "Publish" at bounding box center [1511, 10] width 21 height 9
click at [128, 566] on textarea at bounding box center [158, 563] width 247 height 9
type textarea "brand_kit.brand_name doesn't contain correct name of the brand. just replace it…"
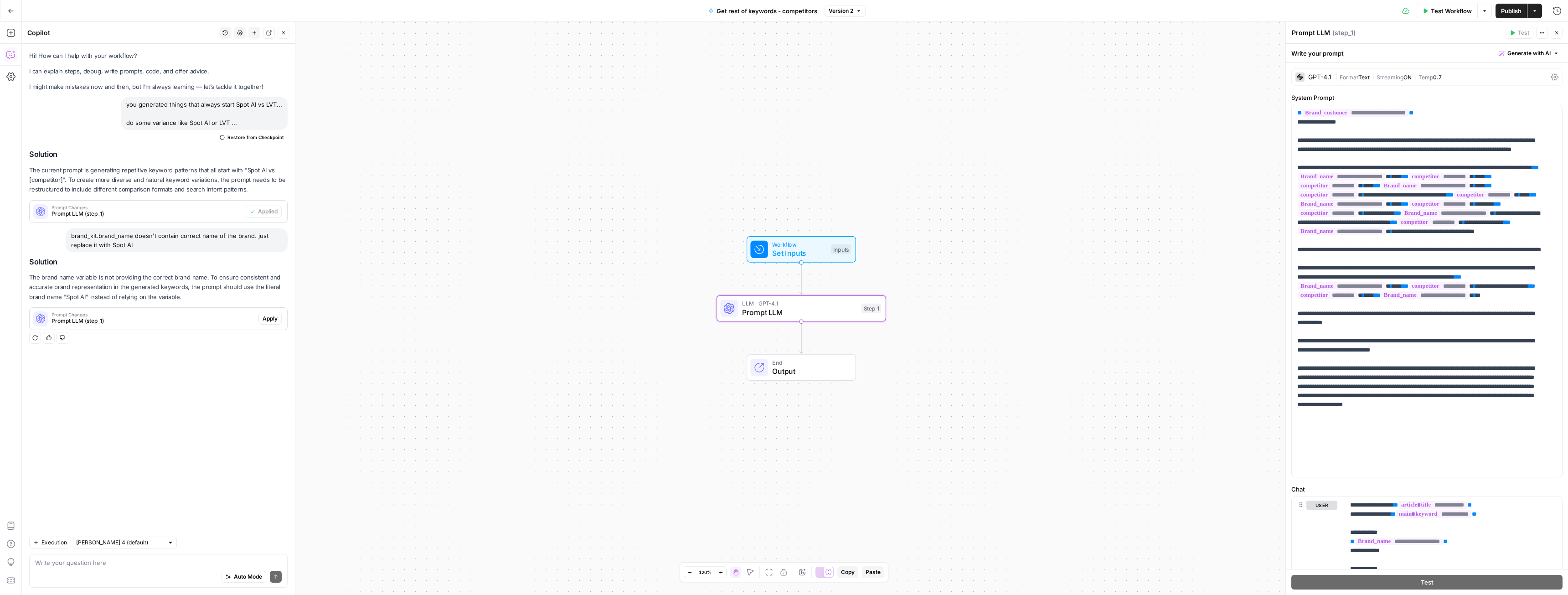
click at [262, 318] on span "Apply" at bounding box center [270, 319] width 15 height 8
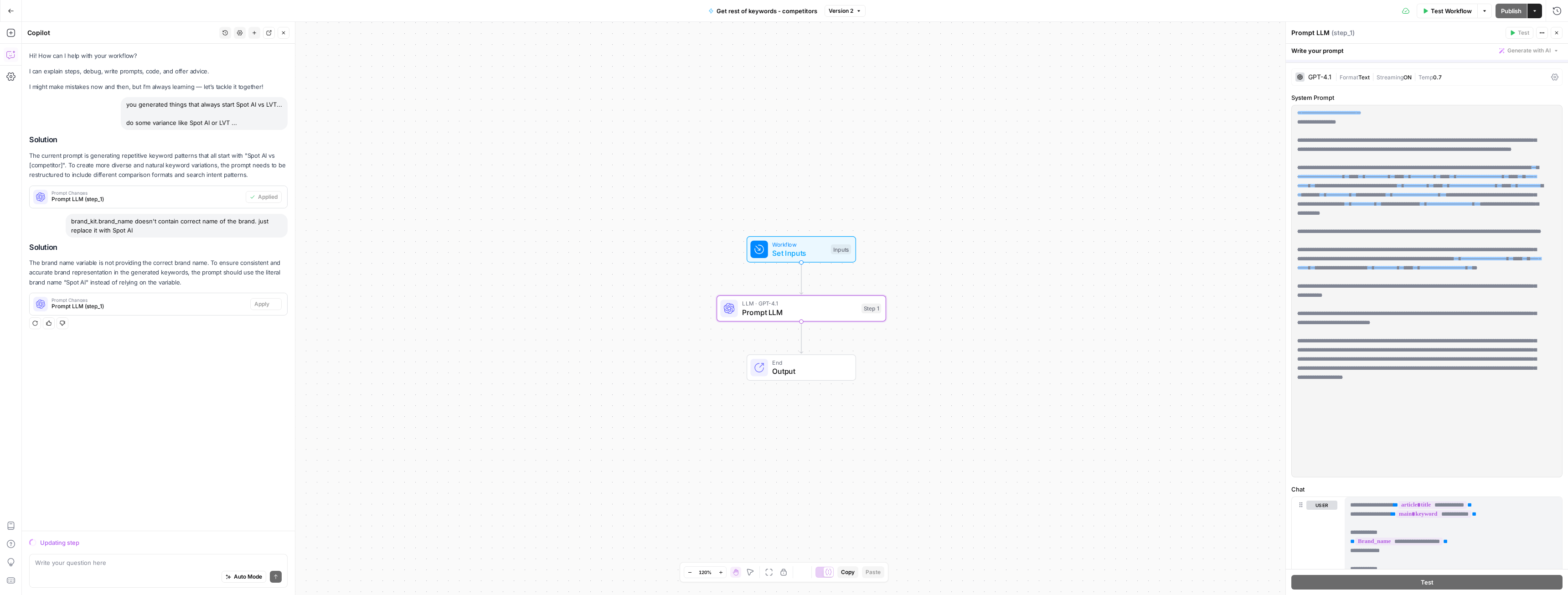
scroll to position [0, 0]
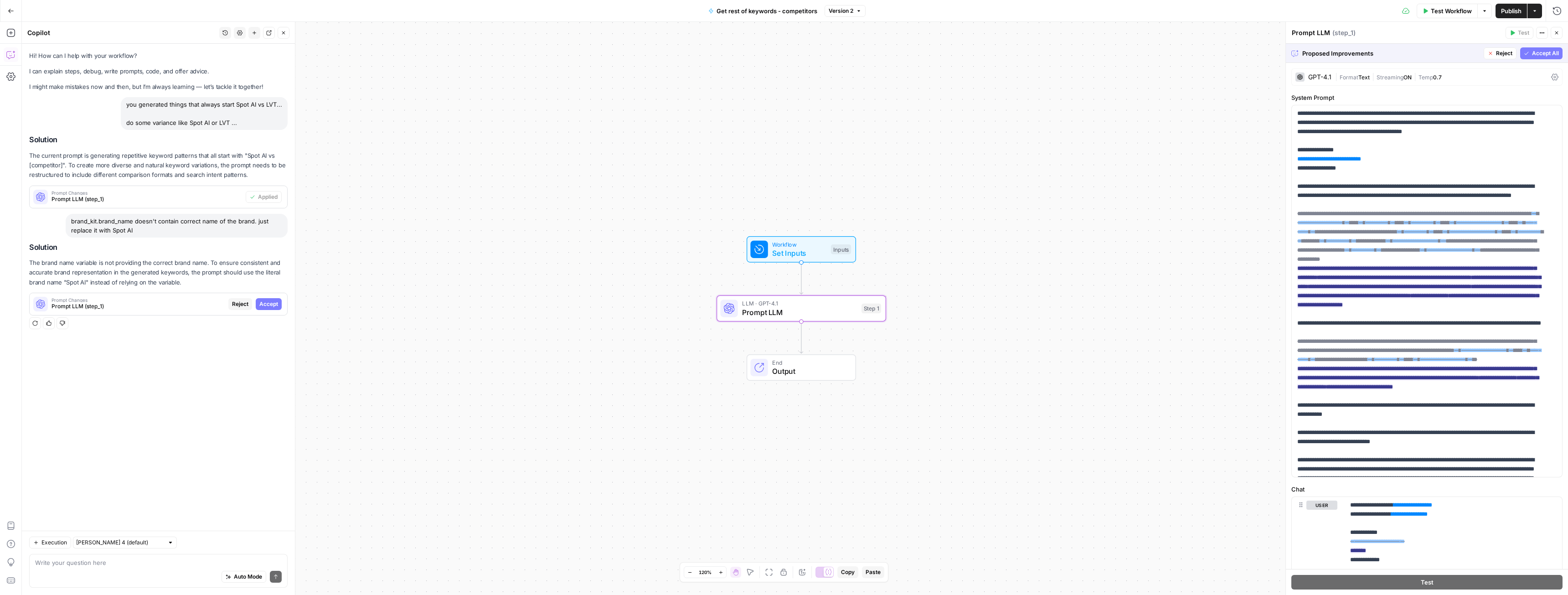
click at [271, 305] on span "Accept" at bounding box center [268, 304] width 19 height 8
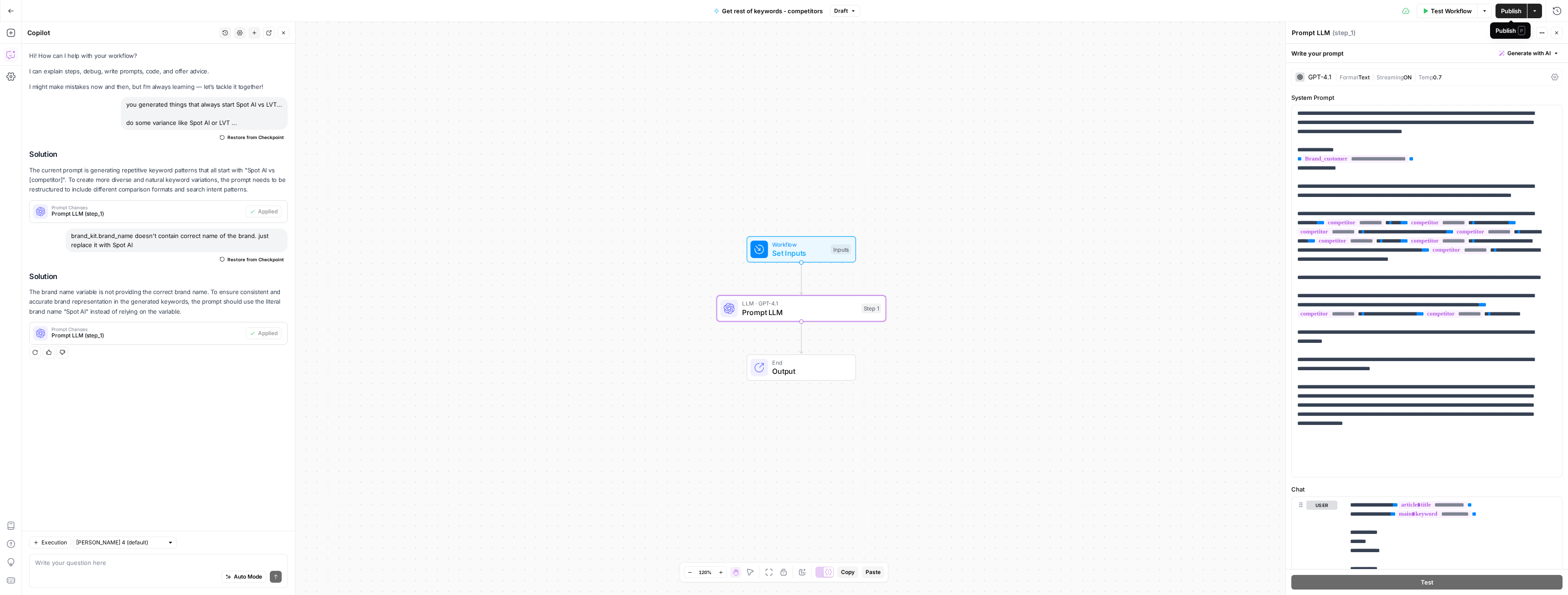
click at [1511, 13] on span "Publish" at bounding box center [1511, 10] width 21 height 9
click at [10, 12] on icon "button" at bounding box center [11, 11] width 6 height 6
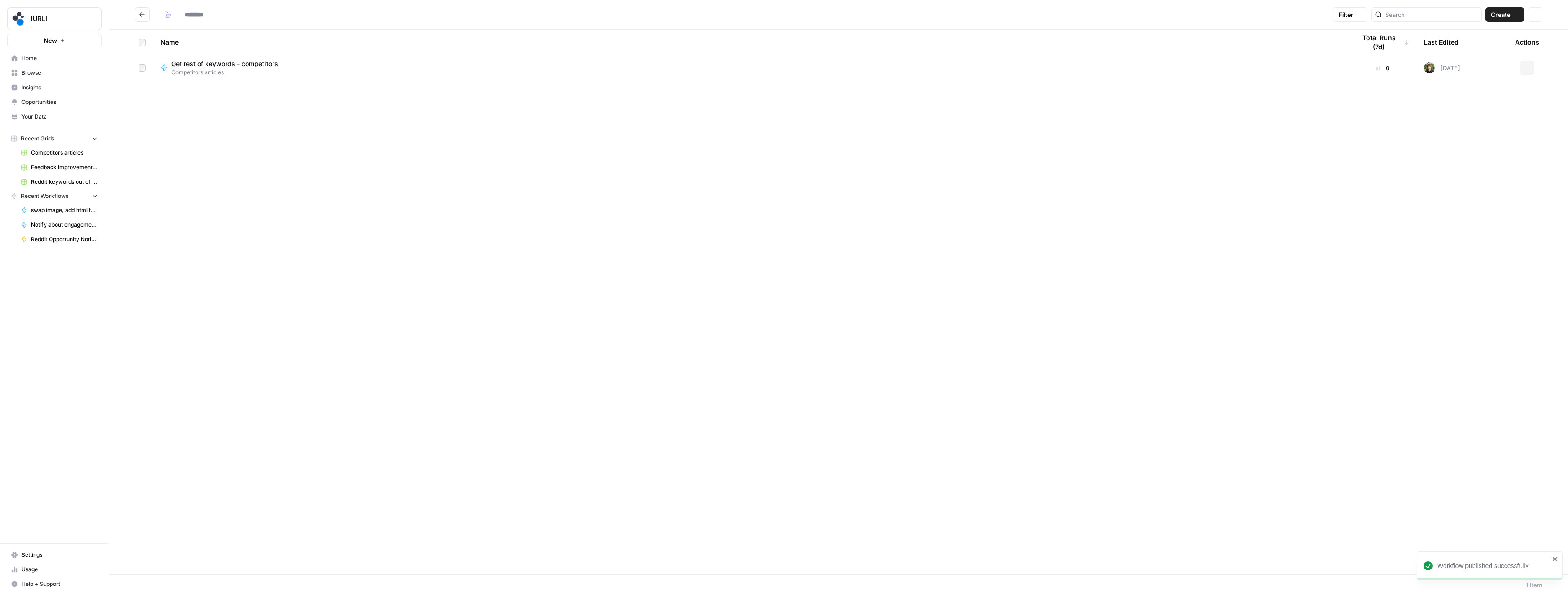
type input "**********"
click at [237, 160] on div "Name Total Runs (7d) Last Edited Actions Get rest of keywords - competitors Com…" at bounding box center [839, 302] width 1458 height 545
click at [142, 12] on icon "Go back" at bounding box center [142, 15] width 6 height 6
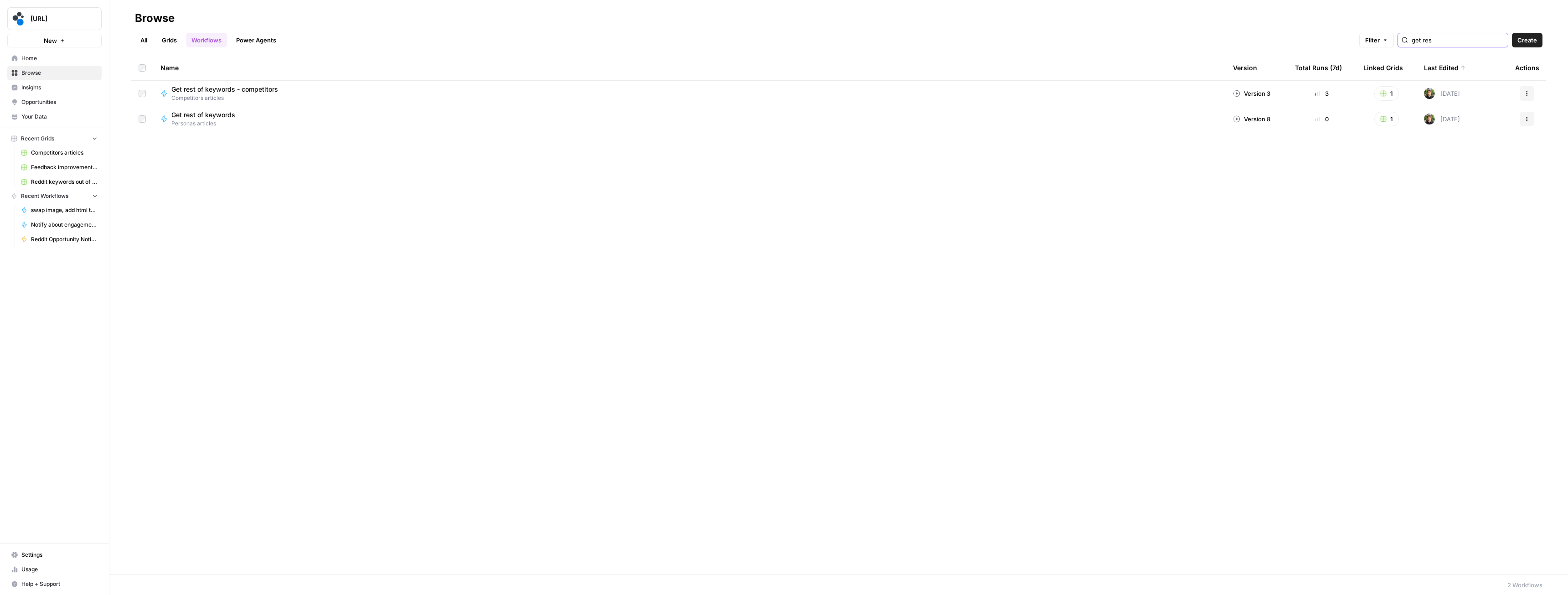
click at [1469, 40] on input "get res" at bounding box center [1458, 40] width 93 height 9
click at [1498, 38] on input "get res" at bounding box center [1458, 40] width 93 height 9
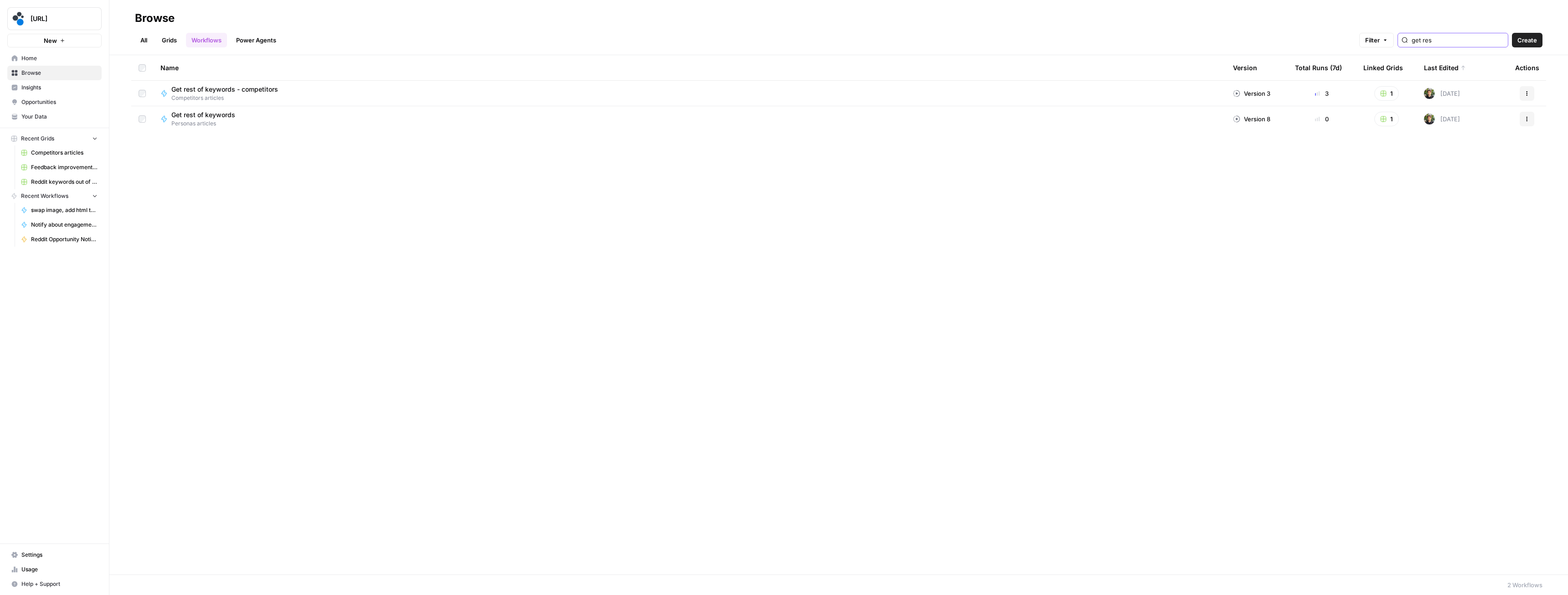
type input "get res"
type input "persona -"
click at [1528, 92] on icon "button" at bounding box center [1527, 93] width 5 height 5
click at [1478, 188] on span "Duplicate" at bounding box center [1486, 186] width 73 height 9
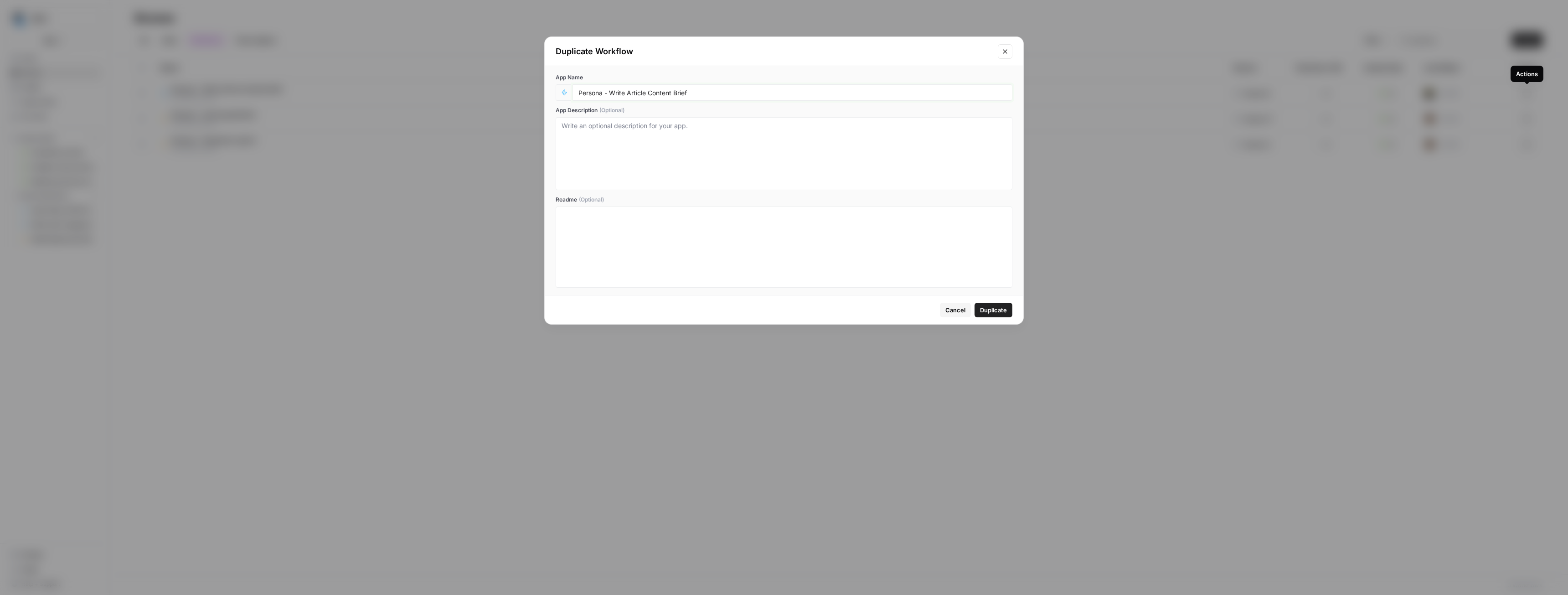
click at [705, 93] on input "Persona - Write Article Content Brief" at bounding box center [792, 92] width 428 height 8
click at [699, 94] on input "Persona - Write Article Content Brief - competitors" at bounding box center [792, 92] width 428 height 8
click at [712, 90] on input "Persona - Write Article Content Brief - Competitors" at bounding box center [792, 92] width 428 height 8
click at [589, 94] on input "Persona - Write Article Content Brief" at bounding box center [792, 92] width 428 height 8
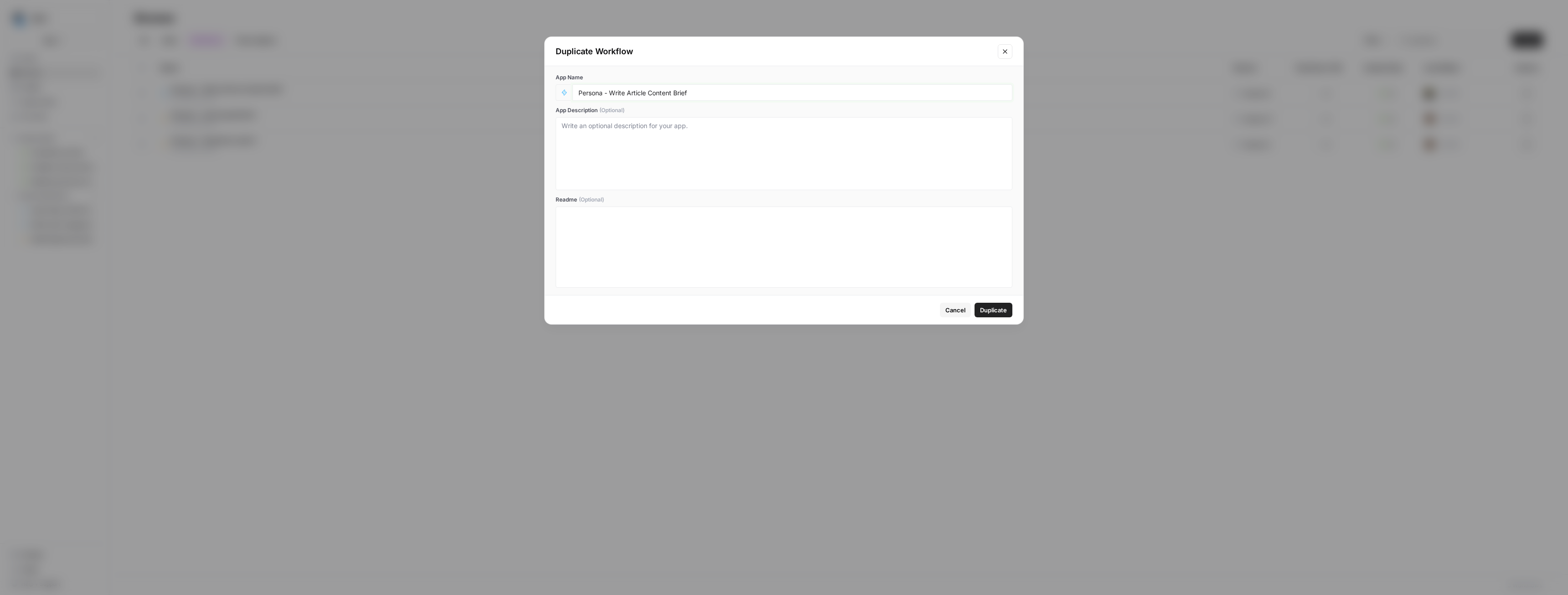
click at [589, 94] on input "Persona - Write Article Content Brief" at bounding box center [792, 92] width 428 height 8
paste input "Competitors"
type input "Competitors - Write Article Content Brief"
click at [993, 312] on span "Duplicate" at bounding box center [993, 310] width 27 height 9
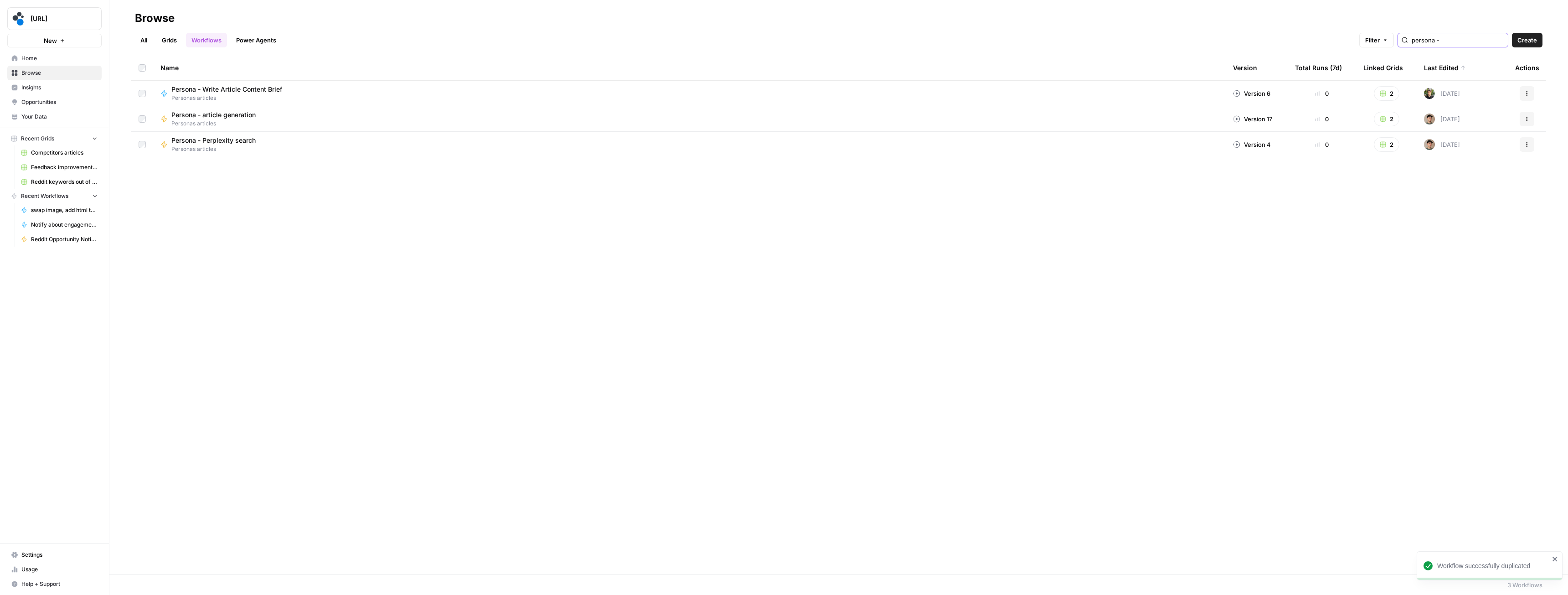
click at [1447, 41] on input "persona -" at bounding box center [1458, 40] width 93 height 9
drag, startPoint x: 1460, startPoint y: 39, endPoint x: 1405, endPoint y: 36, distance: 55.1
click at [0, 0] on div "Filter persona -" at bounding box center [0, 0] width 0 height 0
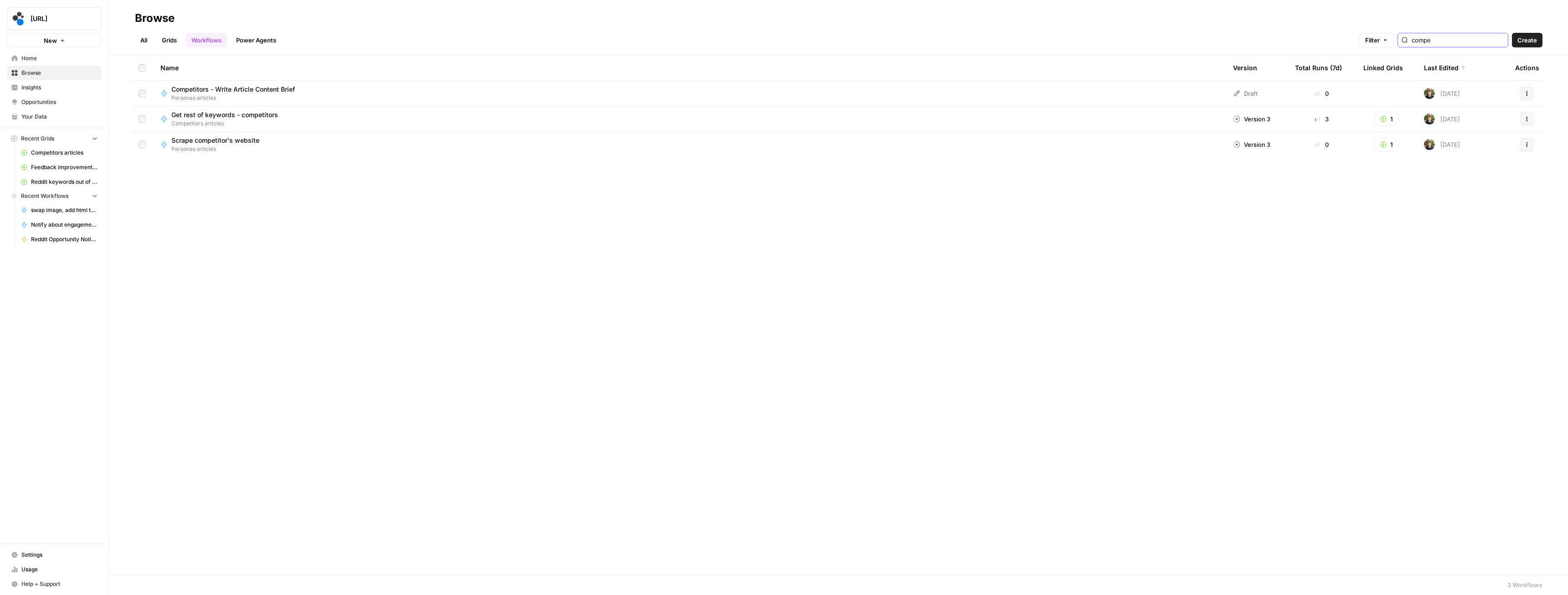
click at [1524, 94] on button "Actions" at bounding box center [1527, 94] width 15 height 15
type input "compe"
click at [1472, 149] on span "Move To" at bounding box center [1486, 148] width 73 height 9
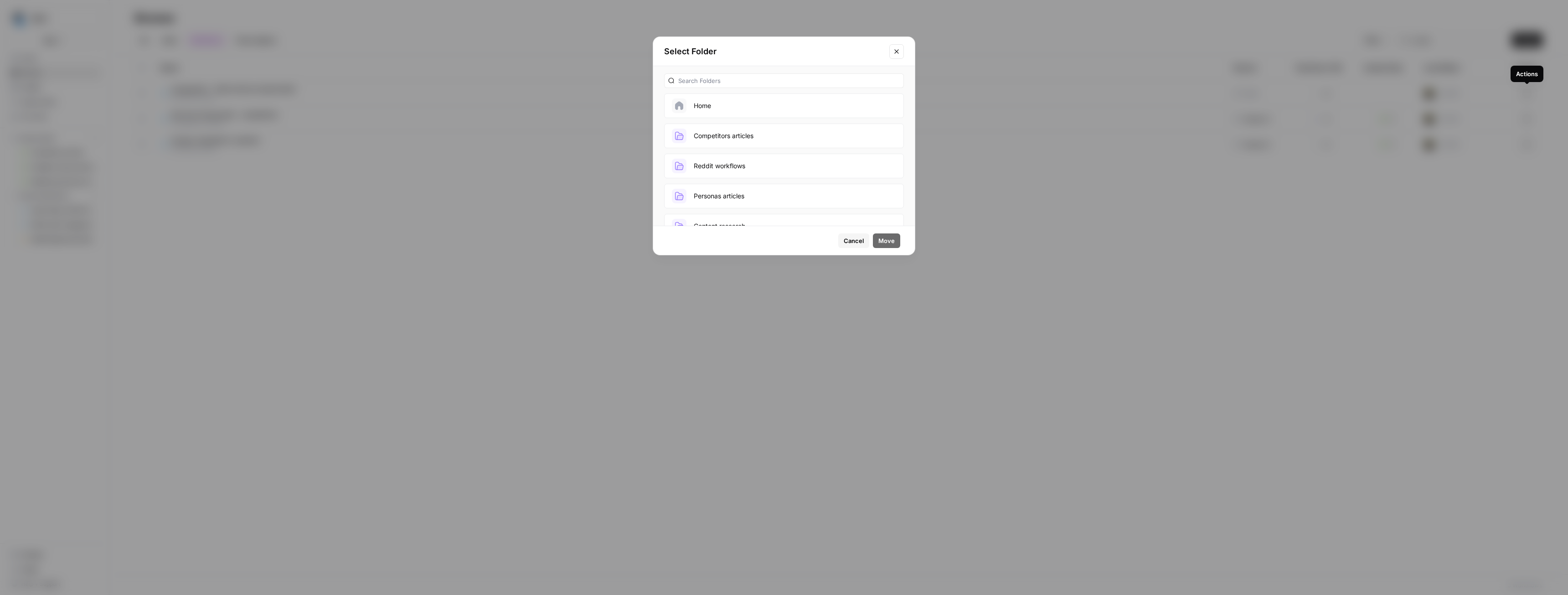
click at [734, 134] on button "Competitors articles" at bounding box center [784, 136] width 240 height 24
click at [894, 242] on span "Move" at bounding box center [886, 241] width 16 height 9
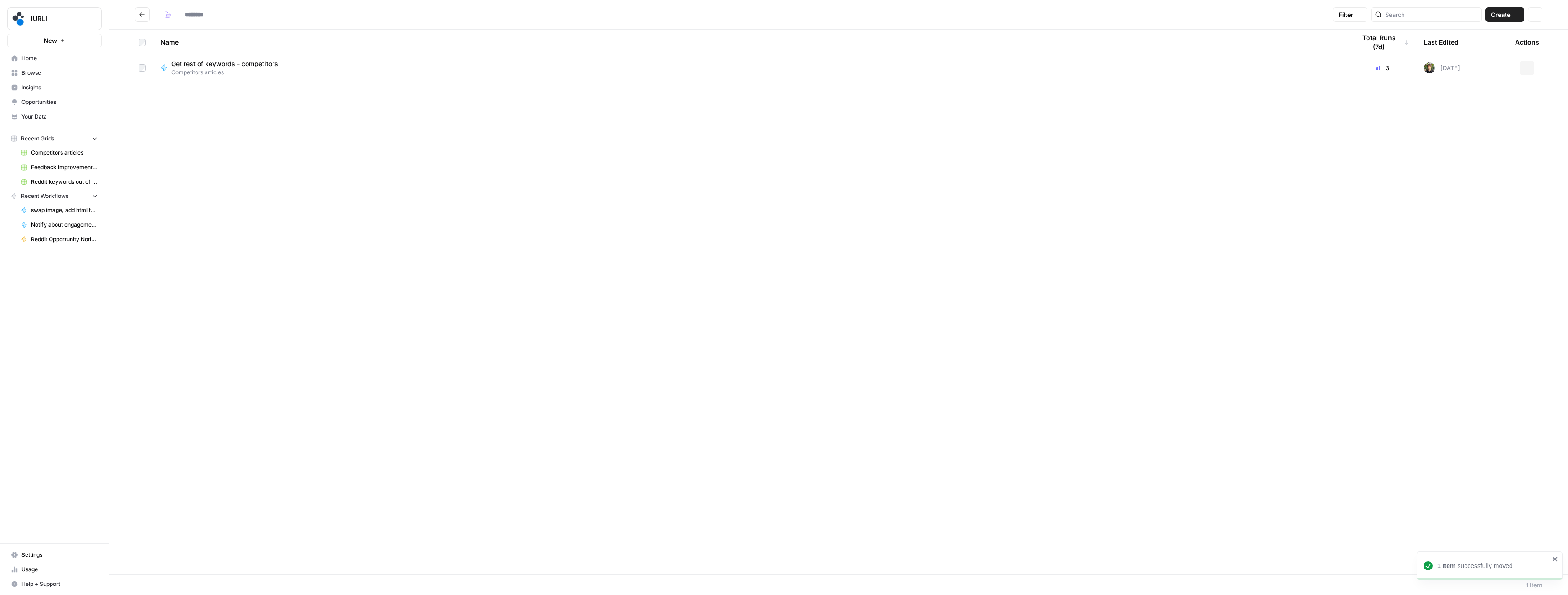
type input "**********"
click at [261, 99] on span "Competitors articles" at bounding box center [237, 97] width 131 height 8
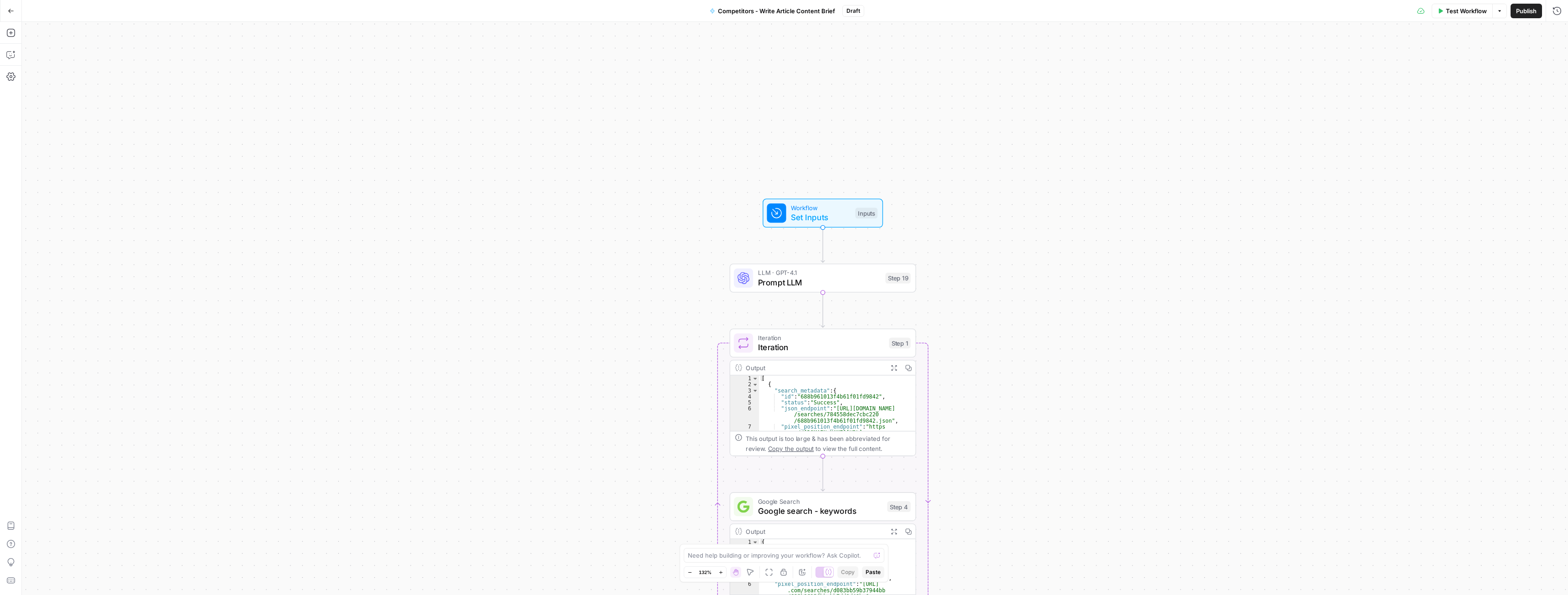
drag, startPoint x: 751, startPoint y: 231, endPoint x: 669, endPoint y: 235, distance: 82.1
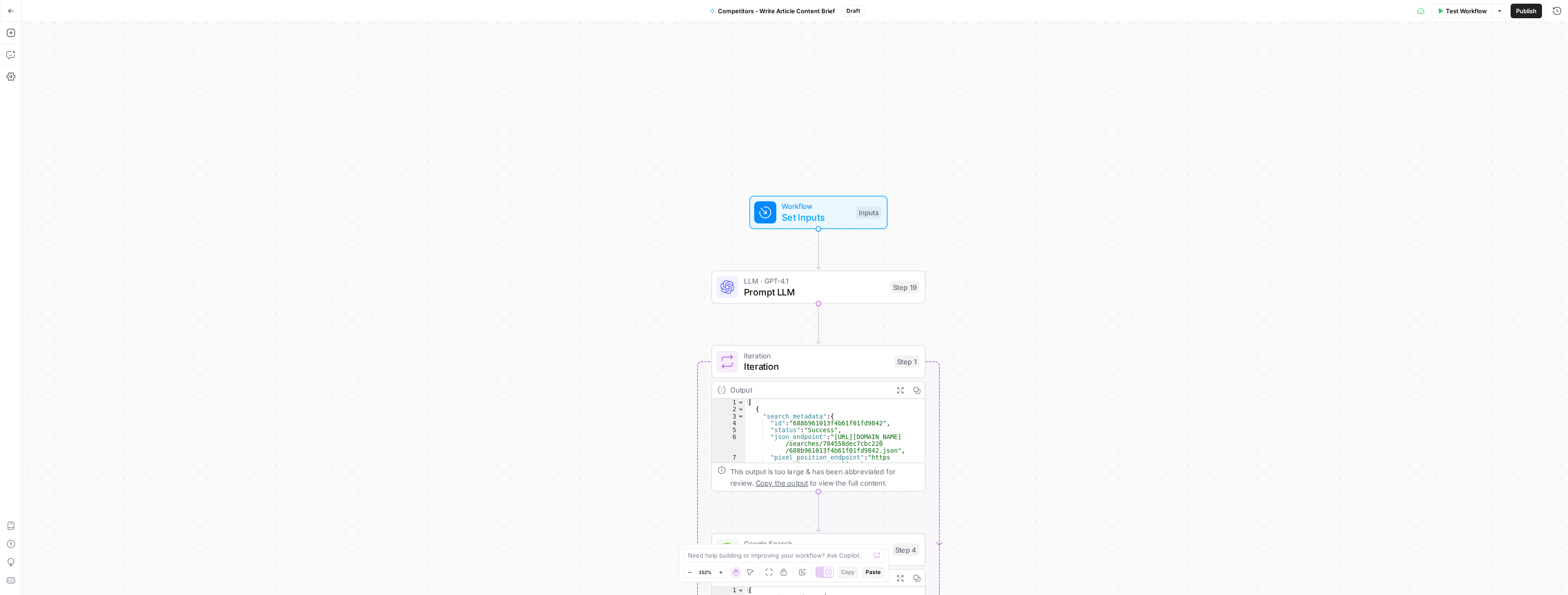
click at [811, 218] on span "Set Inputs" at bounding box center [816, 217] width 68 height 13
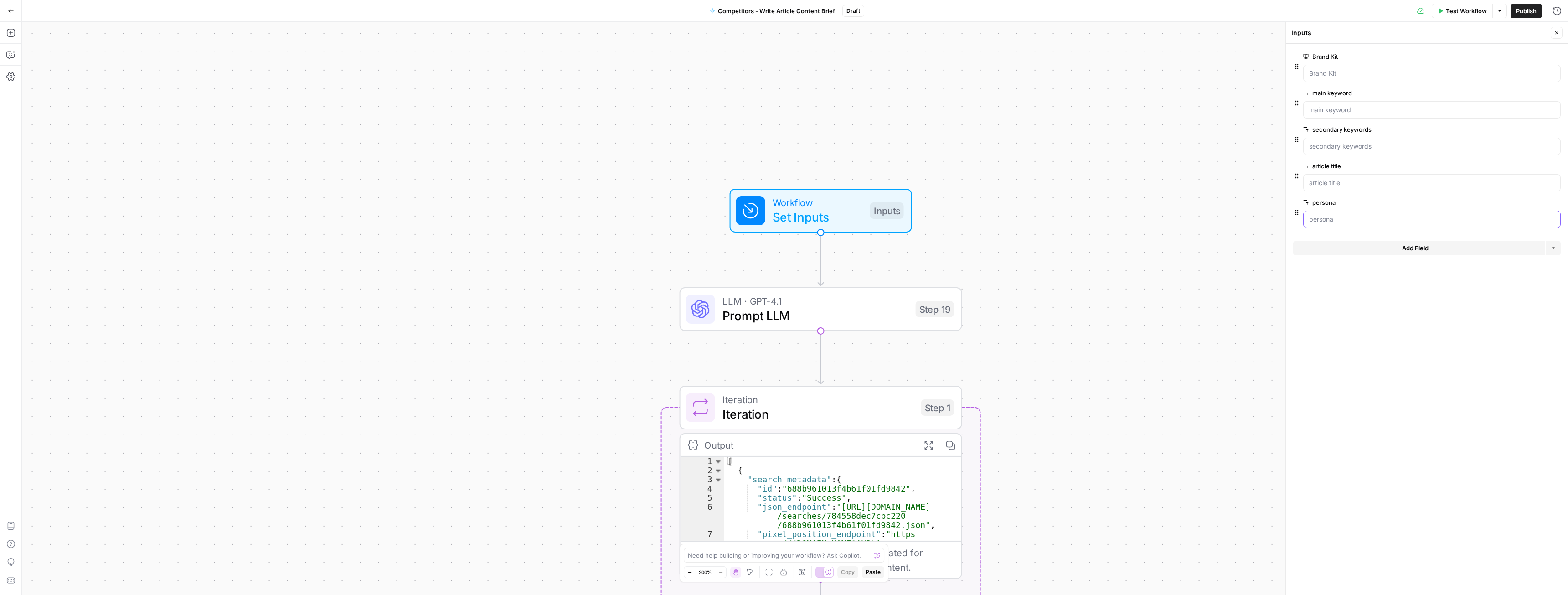
click at [1340, 218] on input "persona" at bounding box center [1432, 219] width 246 height 9
click at [1555, 204] on icon "button" at bounding box center [1555, 203] width 5 height 5
click at [1425, 212] on span "Add Field" at bounding box center [1415, 211] width 26 height 9
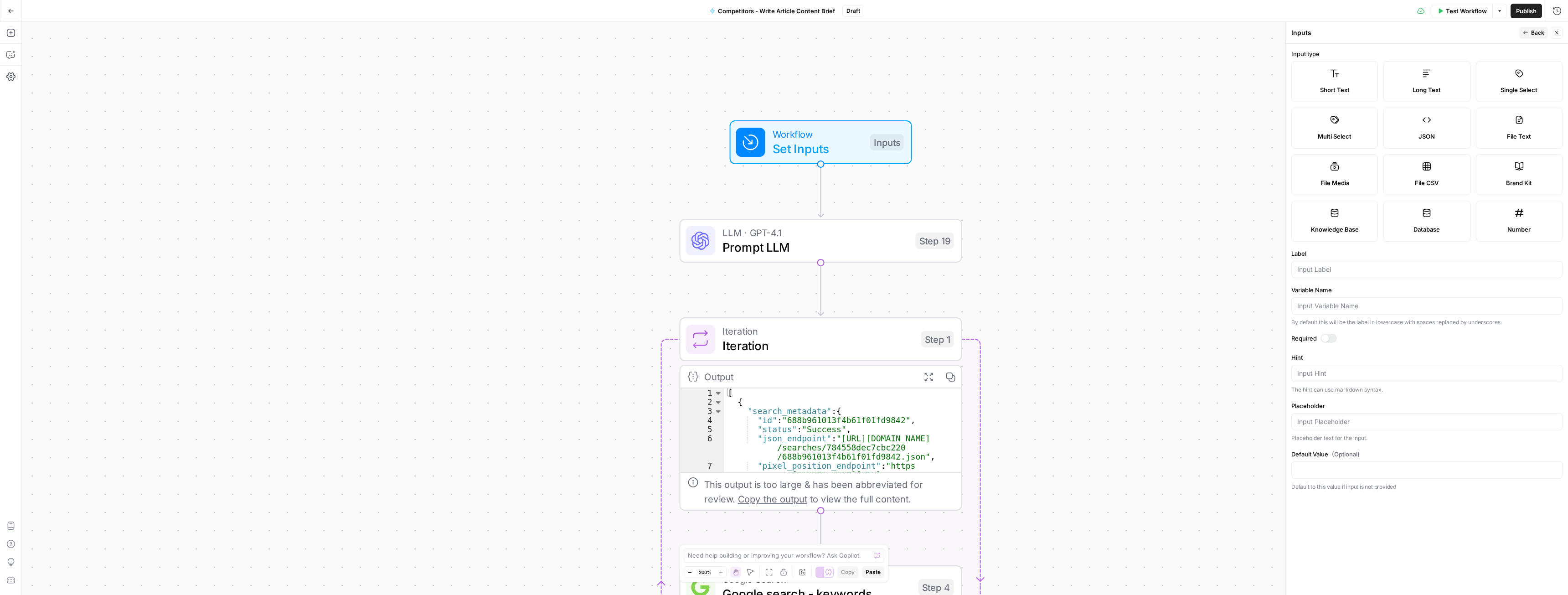
click at [1300, 81] on label "Short Text" at bounding box center [1334, 81] width 86 height 41
click at [1331, 266] on input "Label" at bounding box center [1427, 269] width 259 height 9
type input "competitor"
click at [1325, 334] on form "Input type Short Text Long Text Single Select Multi Select JSON File Text File …" at bounding box center [1427, 319] width 282 height 551
click at [1326, 337] on div at bounding box center [1325, 339] width 7 height 7
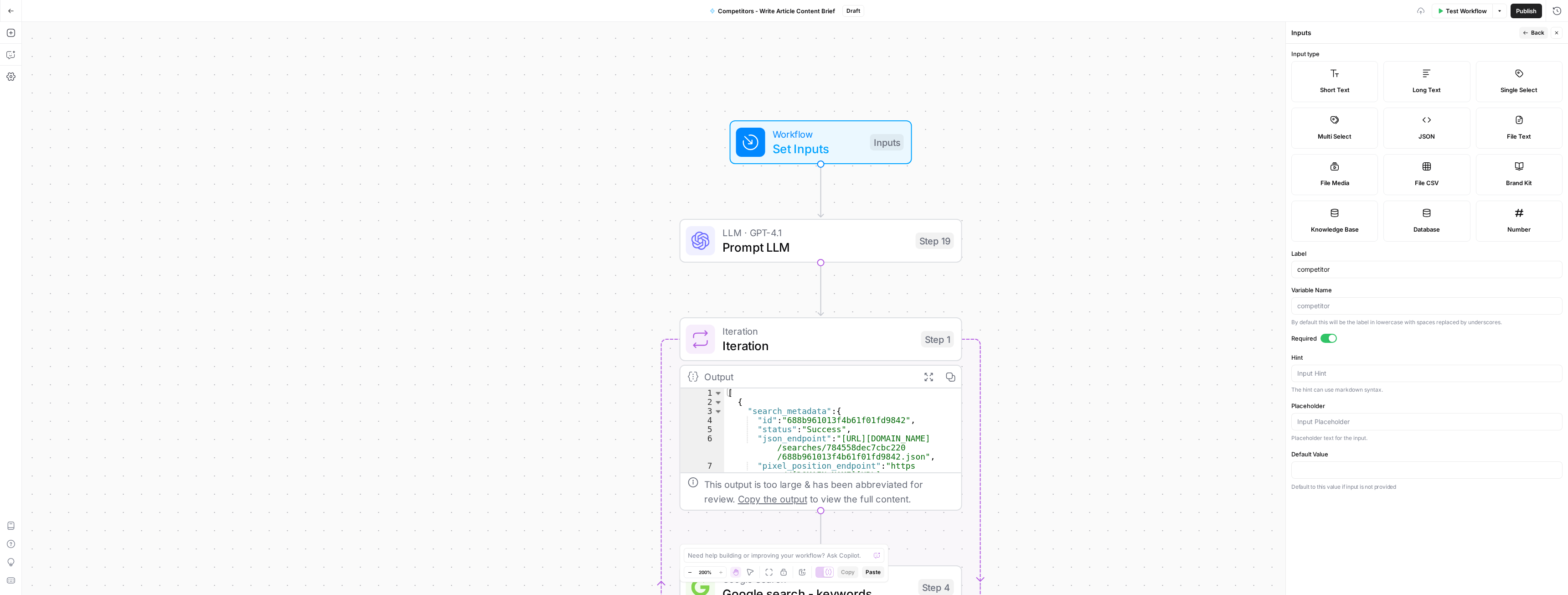
click at [1537, 30] on span "Back" at bounding box center [1538, 32] width 13 height 8
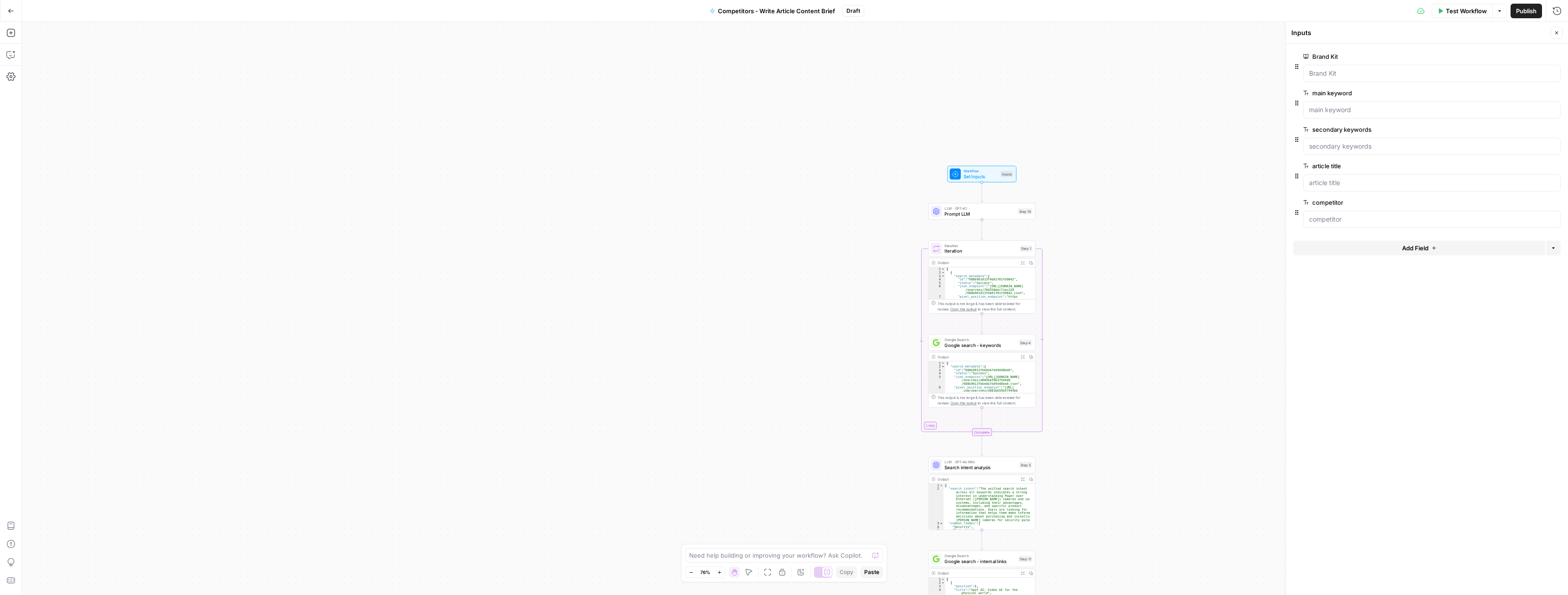
drag, startPoint x: 1089, startPoint y: 247, endPoint x: 1025, endPoint y: 116, distance: 145.8
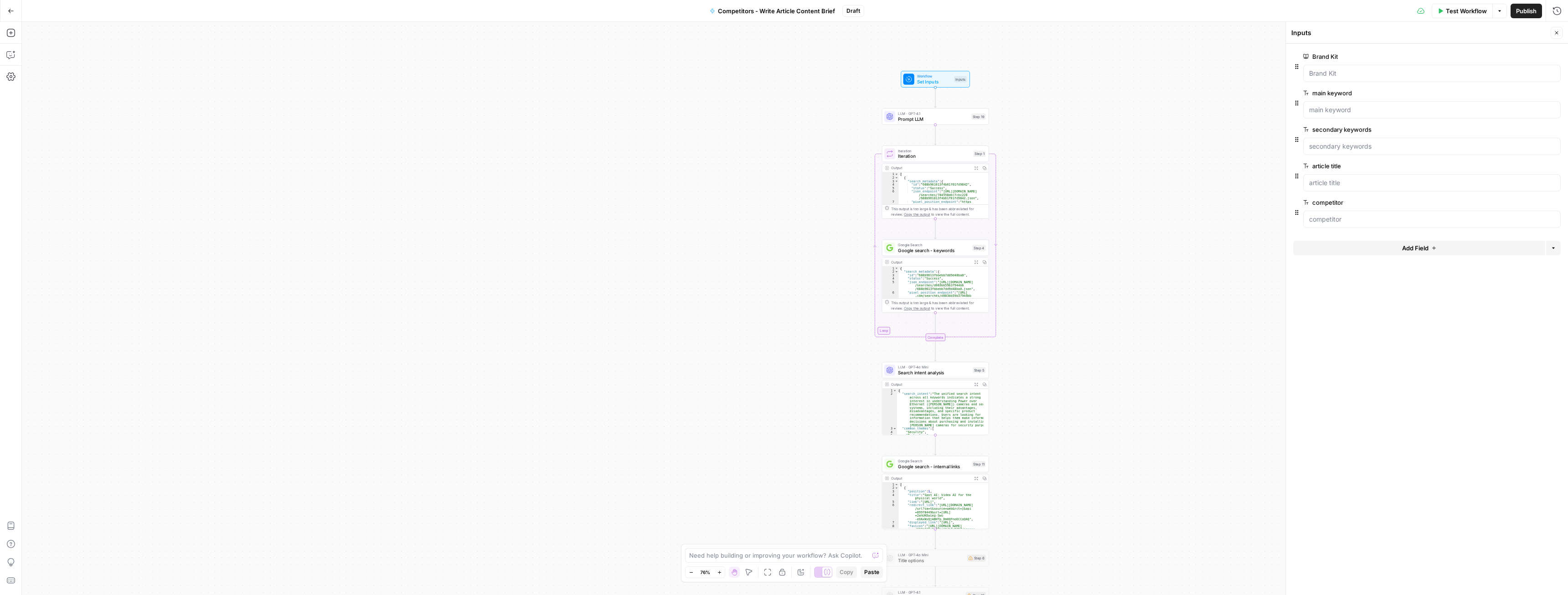
drag, startPoint x: 1063, startPoint y: 437, endPoint x: 1004, endPoint y: 152, distance: 291.0
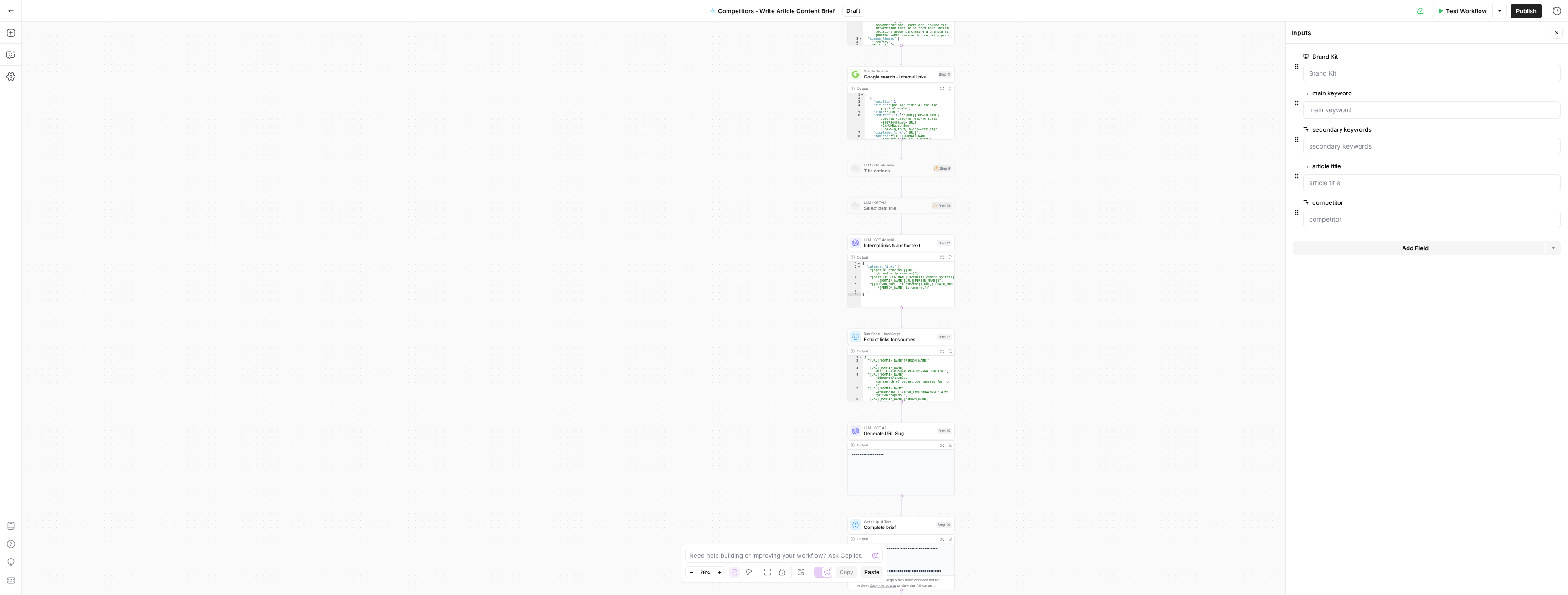
drag, startPoint x: 1059, startPoint y: 389, endPoint x: 1043, endPoint y: 191, distance: 198.6
click at [914, 158] on icon "button" at bounding box center [911, 155] width 5 height 5
click at [865, 48] on icon "Close modal" at bounding box center [864, 52] width 7 height 7
click at [914, 156] on icon "button" at bounding box center [912, 156] width 5 height 5
click at [765, 117] on span "Delete Step" at bounding box center [759, 116] width 35 height 9
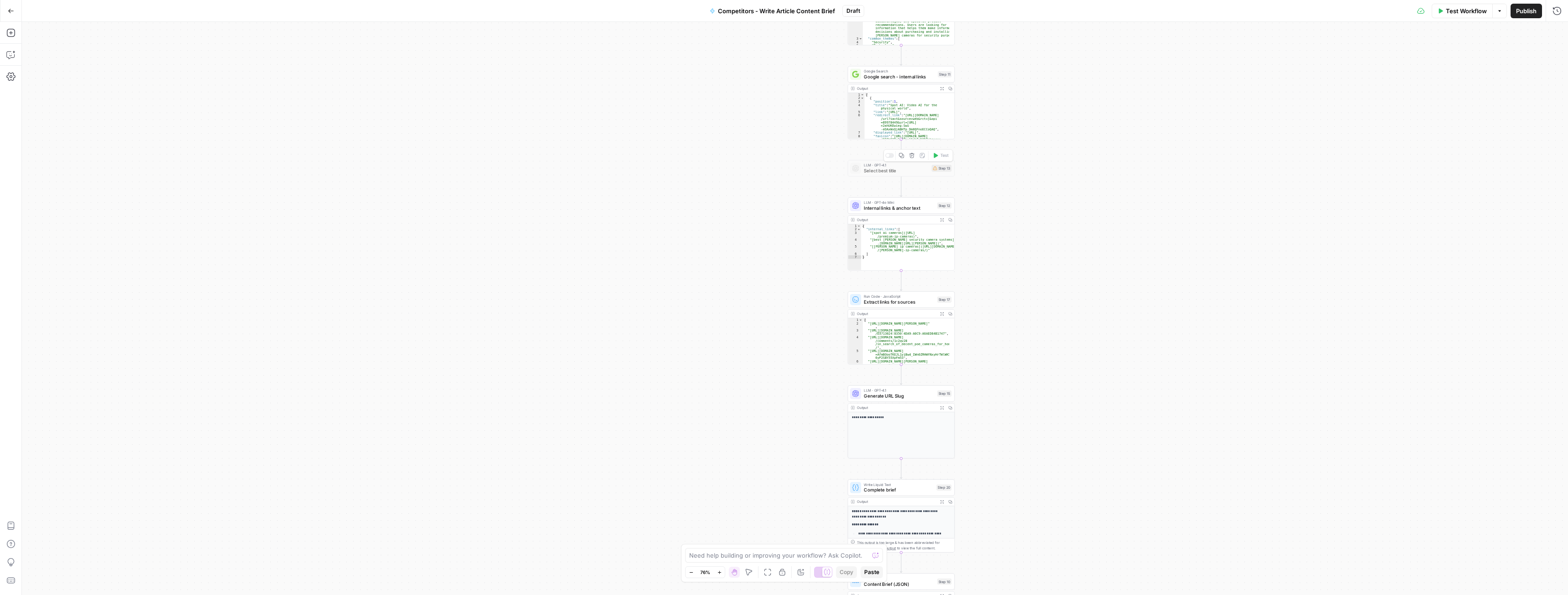
click at [913, 157] on icon "button" at bounding box center [912, 156] width 5 height 5
click at [774, 119] on span "Delete Step" at bounding box center [759, 116] width 35 height 9
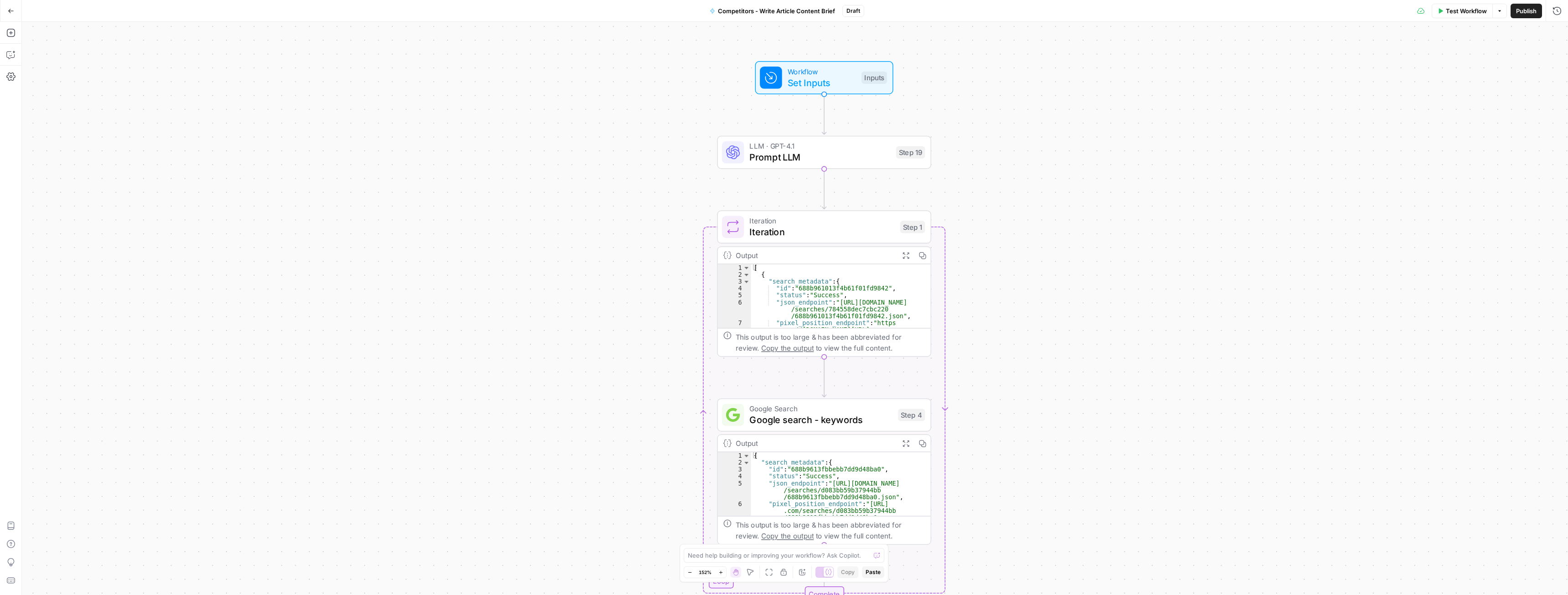
drag, startPoint x: 972, startPoint y: 297, endPoint x: 1001, endPoint y: 283, distance: 32.2
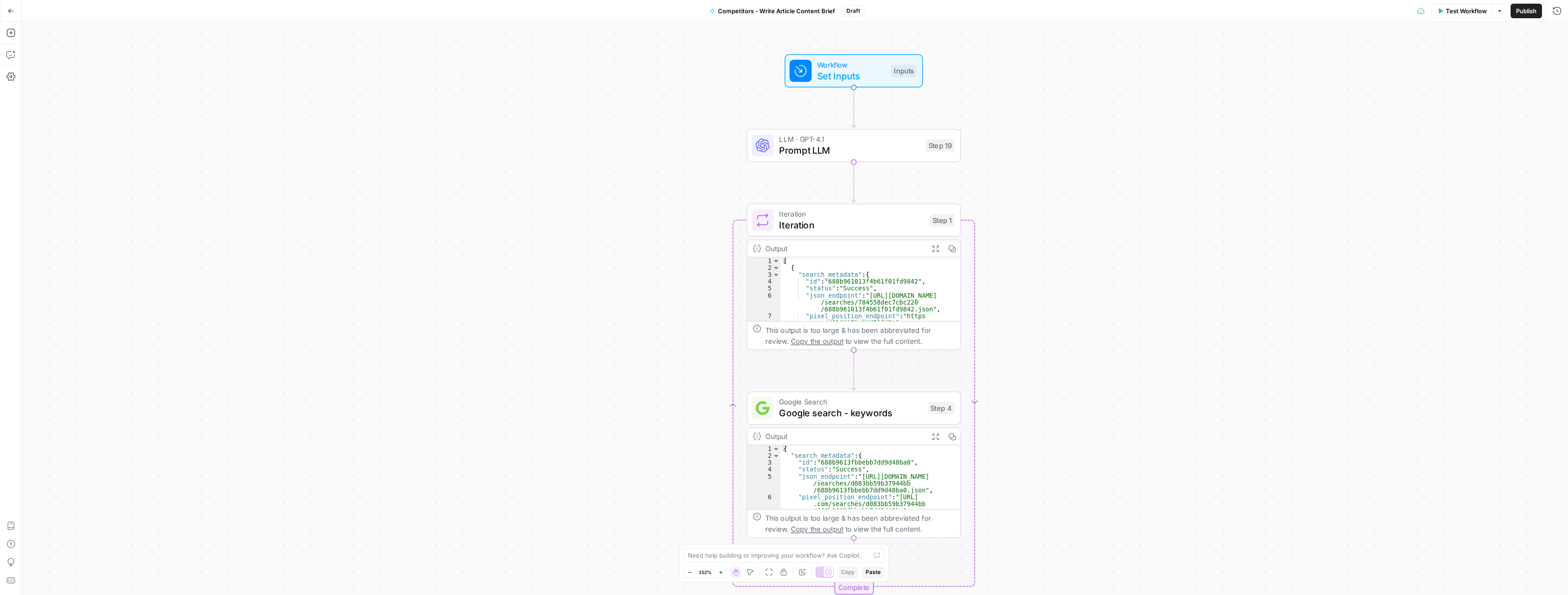
click at [861, 224] on span "Iteration" at bounding box center [852, 225] width 145 height 13
click at [839, 150] on span "Prompt LLM" at bounding box center [849, 150] width 141 height 13
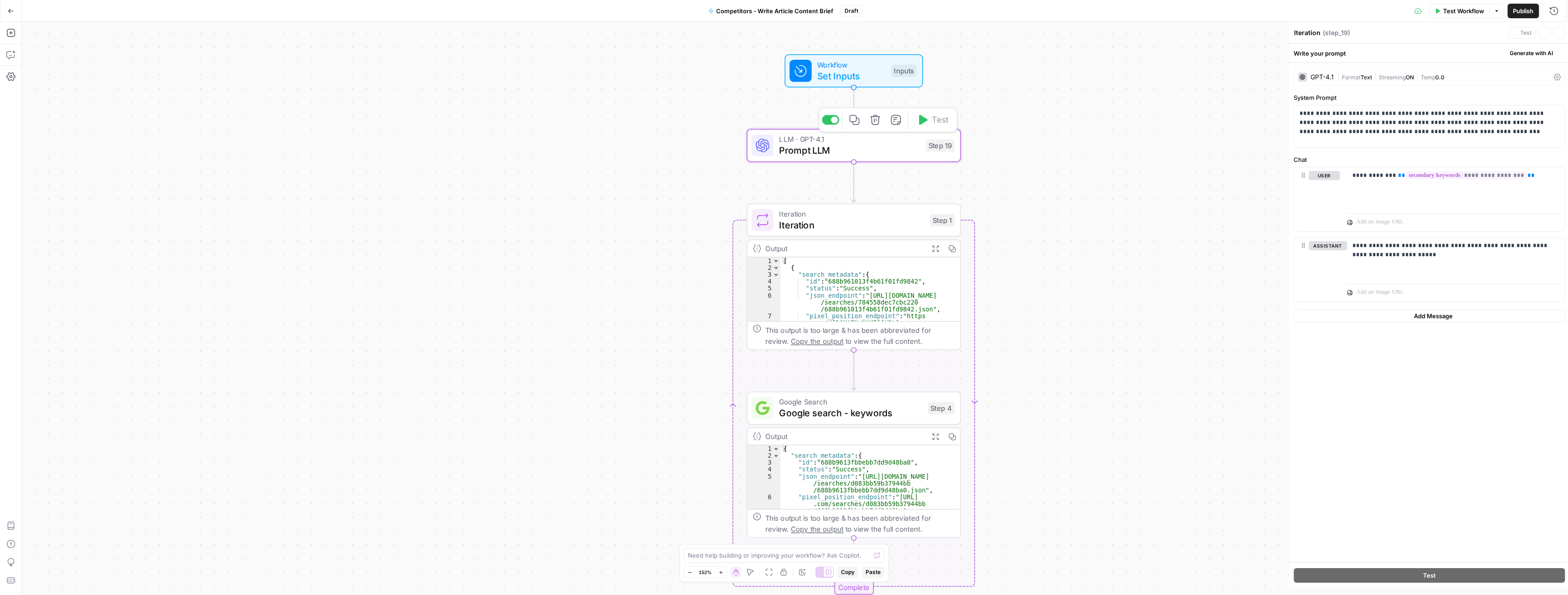
type textarea "Prompt LLM"
click at [844, 221] on span "Iteration" at bounding box center [852, 225] width 145 height 13
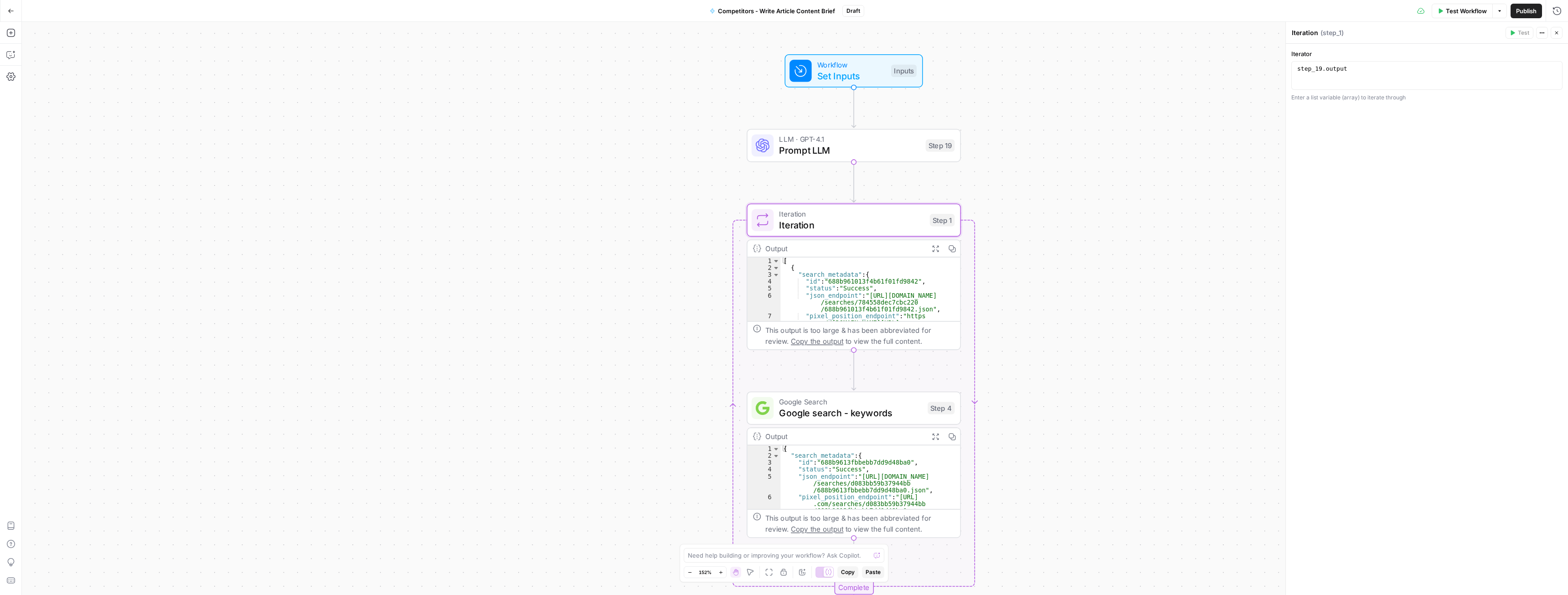
click at [1368, 79] on div "step_19 . output" at bounding box center [1427, 82] width 263 height 34
type textarea "**********"
click at [1556, 35] on icon "button" at bounding box center [1556, 32] width 5 height 5
click at [867, 146] on span "Prompt LLM" at bounding box center [849, 150] width 141 height 13
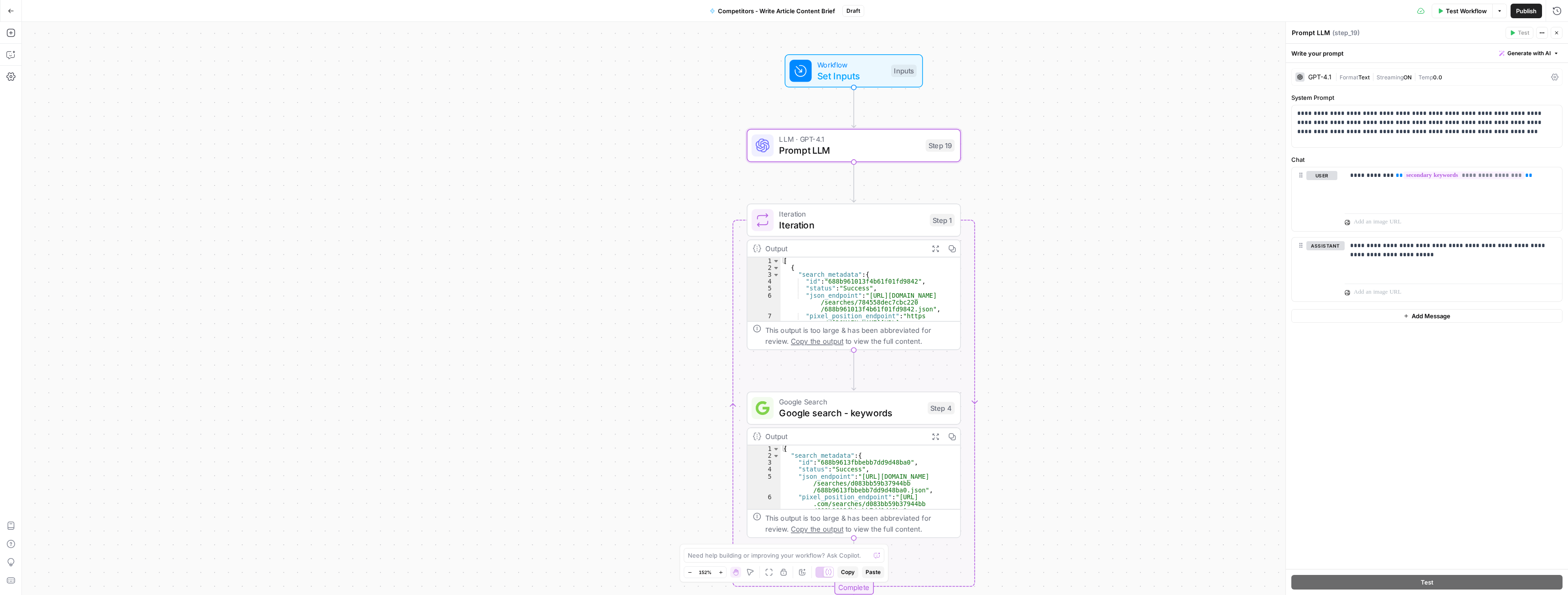
click at [1446, 10] on span "Test Workflow" at bounding box center [1466, 10] width 41 height 9
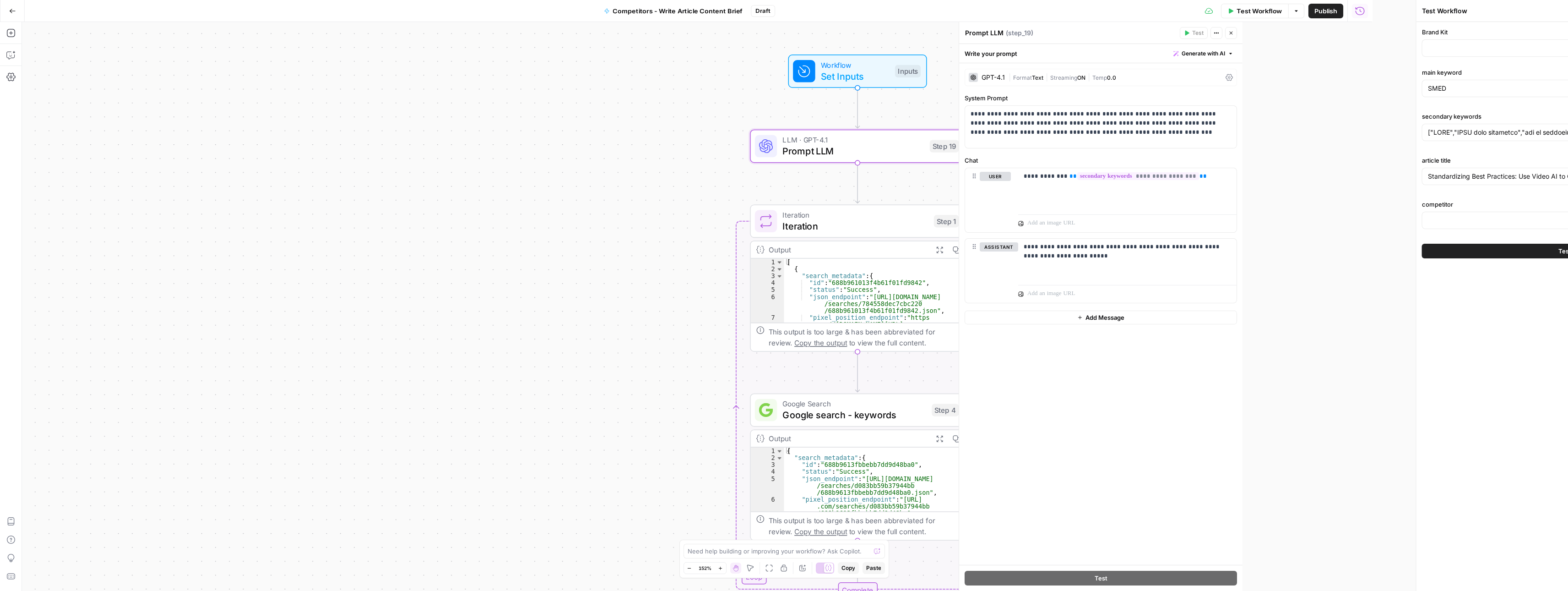
type input "[URL]"
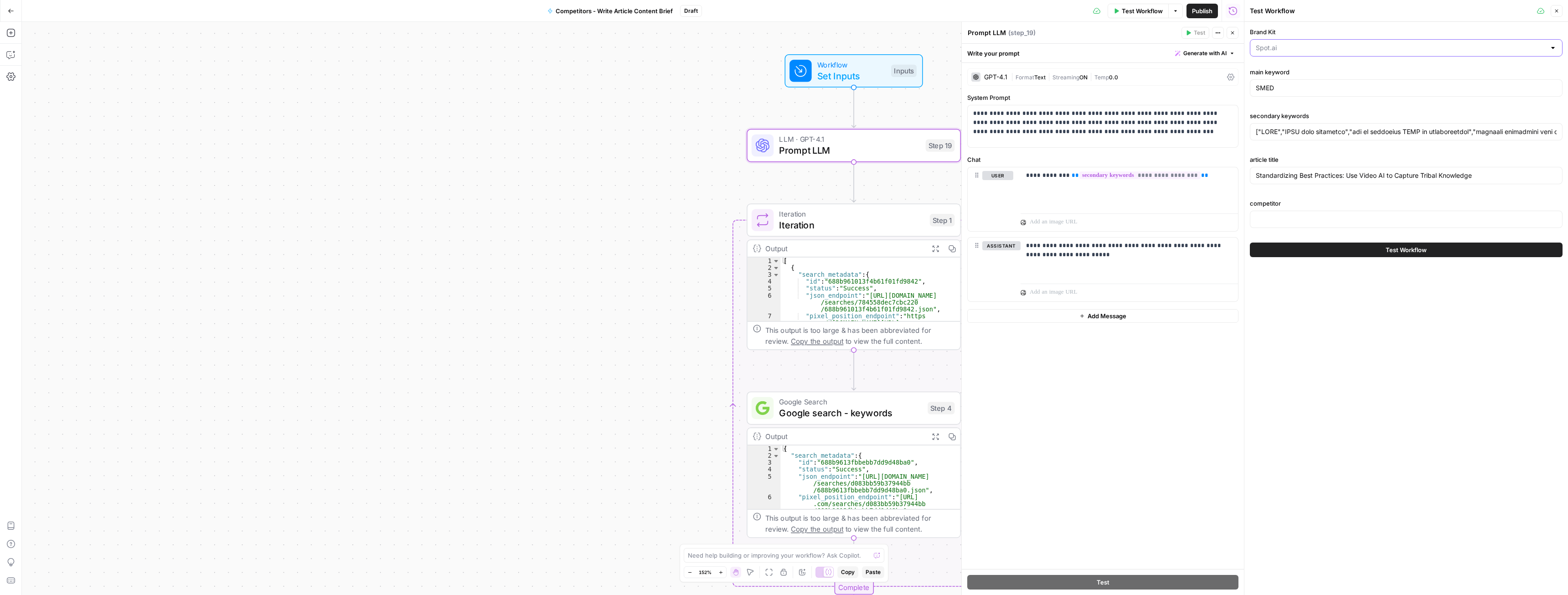
click at [1290, 50] on input "Brand Kit" at bounding box center [1401, 48] width 290 height 9
click at [1290, 90] on span "Spot AI v3" at bounding box center [1404, 91] width 293 height 9
type input "Spot AI v3"
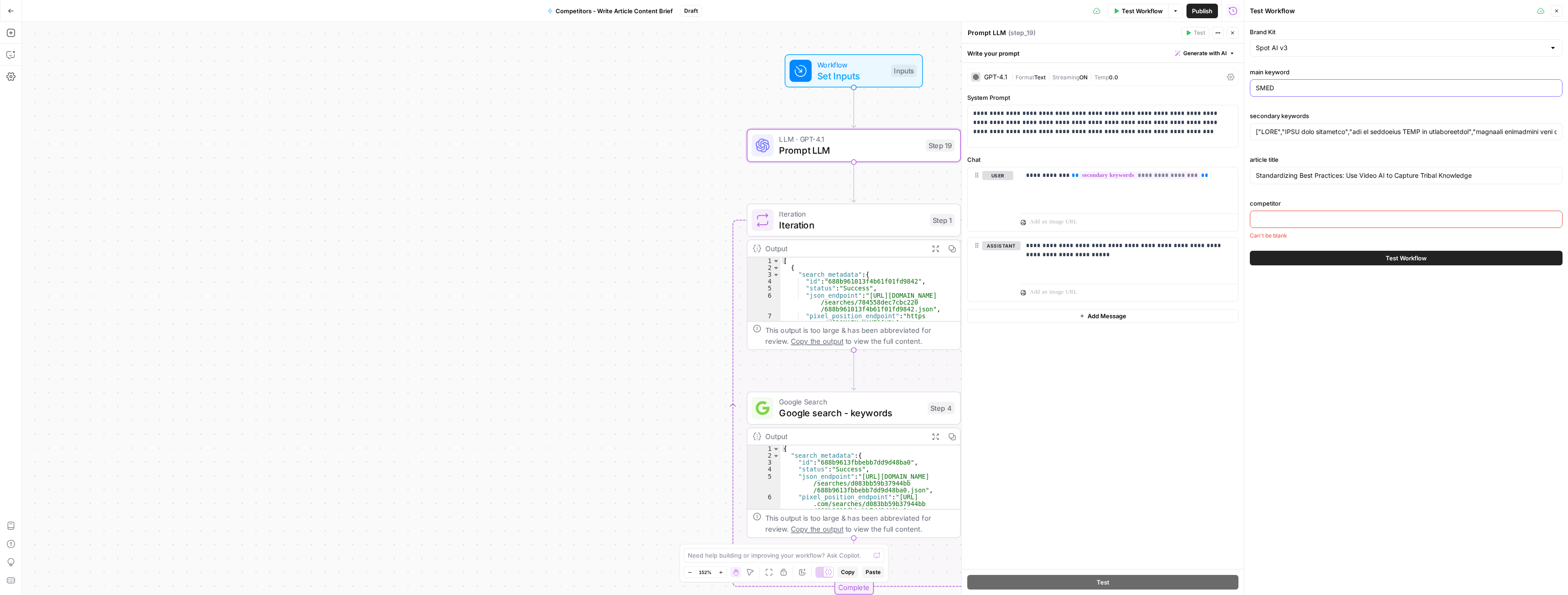
click at [1285, 88] on input "SMED" at bounding box center [1406, 88] width 301 height 9
click at [1280, 92] on input "SMED" at bounding box center [1406, 88] width 301 height 9
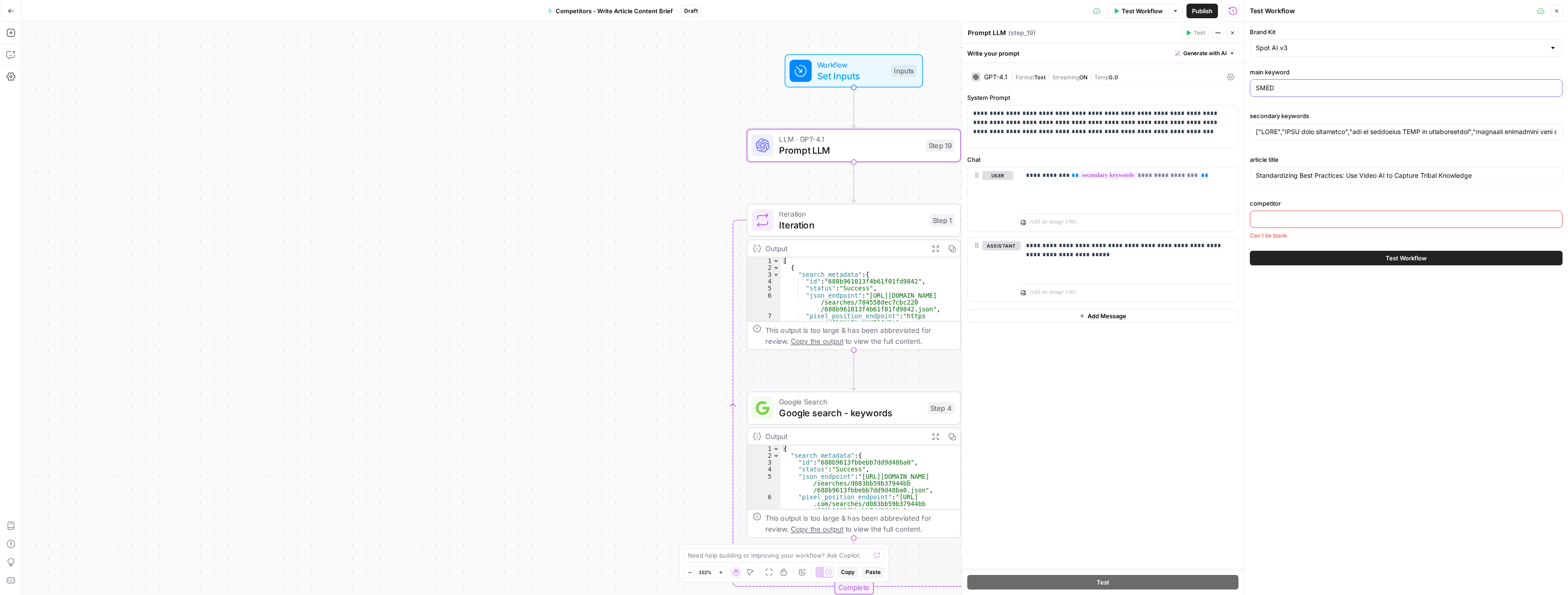
click at [1280, 92] on input "SMED" at bounding box center [1406, 88] width 301 height 9
paste input "pot AI vs LVT"
type input "Spot AI vs LVT"
click at [1313, 132] on input "secondary keywords" at bounding box center [1406, 132] width 301 height 9
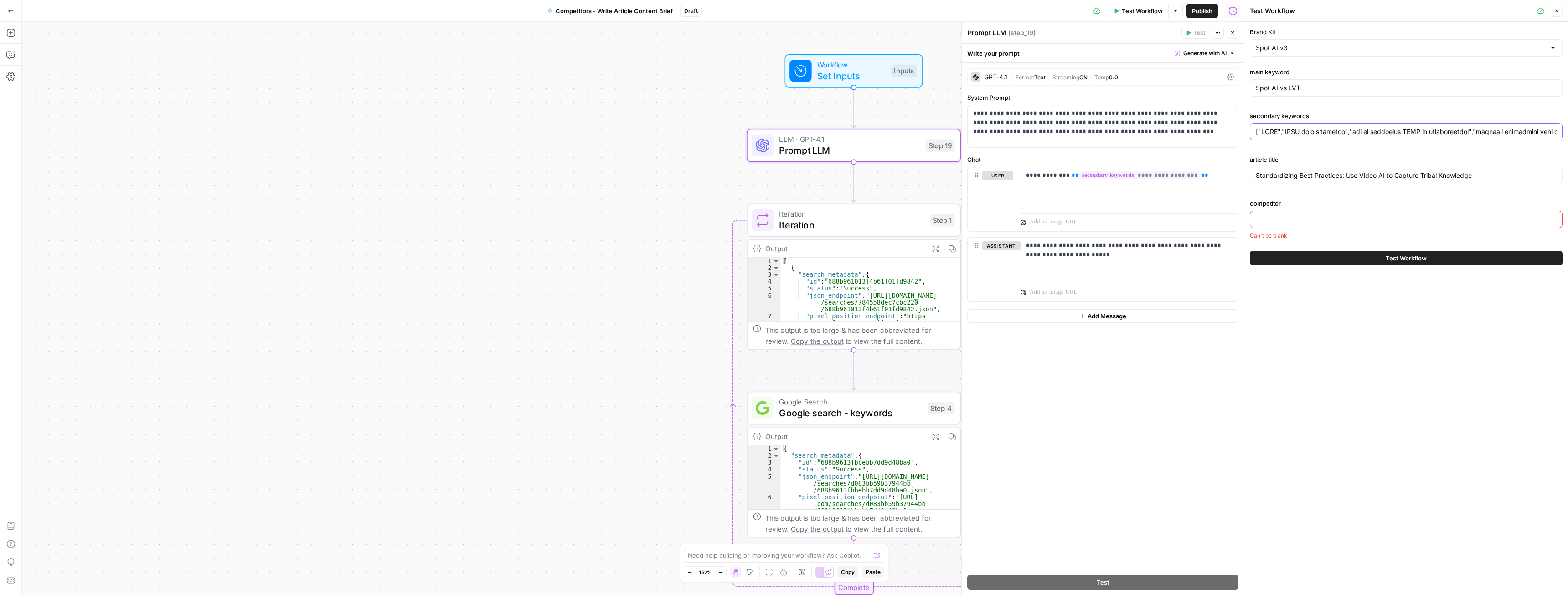
click at [1313, 132] on input "secondary keywords" at bounding box center [1406, 132] width 301 height 9
paste input "Spot AI vs LVT, LVT vs Spot AI, LVT alternative, best alternative to LVT, Spot …"
type input "Spot AI vs LVT, LVT vs Spot AI, LVT alternative, best alternative to LVT, Spot …"
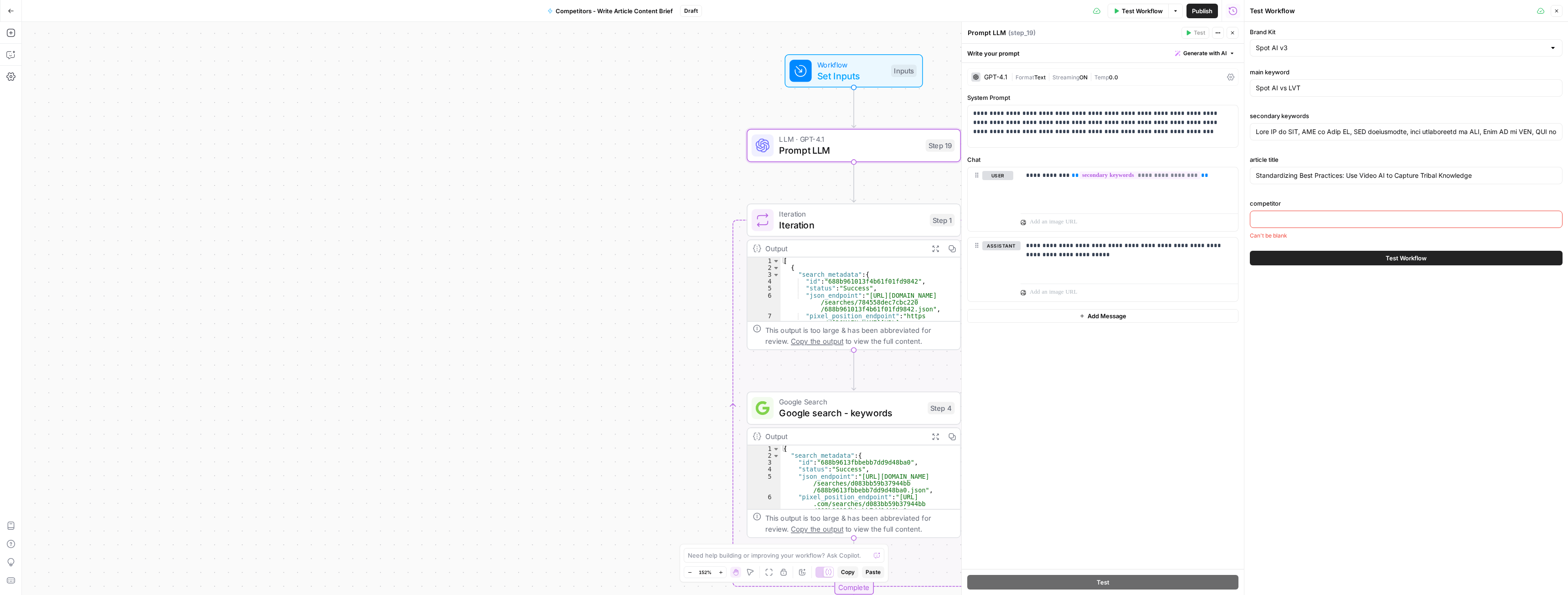
click at [1298, 136] on div at bounding box center [1406, 132] width 313 height 17
click at [1323, 150] on div "Brand Kit Spot AI v3 main keyword Spot AI vs LVT secondary keywords article tit…" at bounding box center [1406, 133] width 313 height 213
click at [1298, 175] on input "Standardizing Best Practices: Use Video AI to Capture Tribal Knowledge" at bounding box center [1406, 175] width 301 height 9
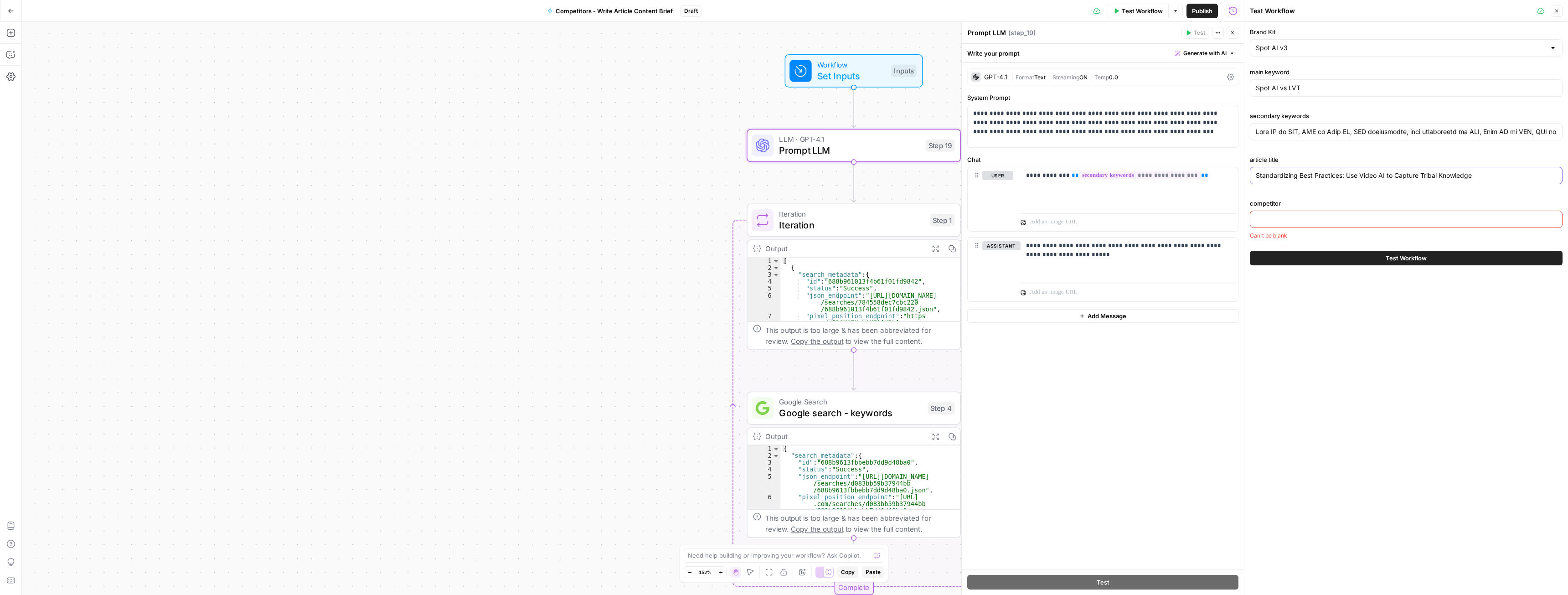
click at [1298, 175] on input "Standardizing Best Practices: Use Video AI to Capture Tribal Knowledge" at bounding box center [1406, 175] width 301 height 9
click at [1280, 224] on div at bounding box center [1406, 219] width 313 height 17
click at [1282, 183] on div "Standardizing Best Practices: Use Video AI to Capture Tribal Knowledge" at bounding box center [1406, 175] width 313 height 17
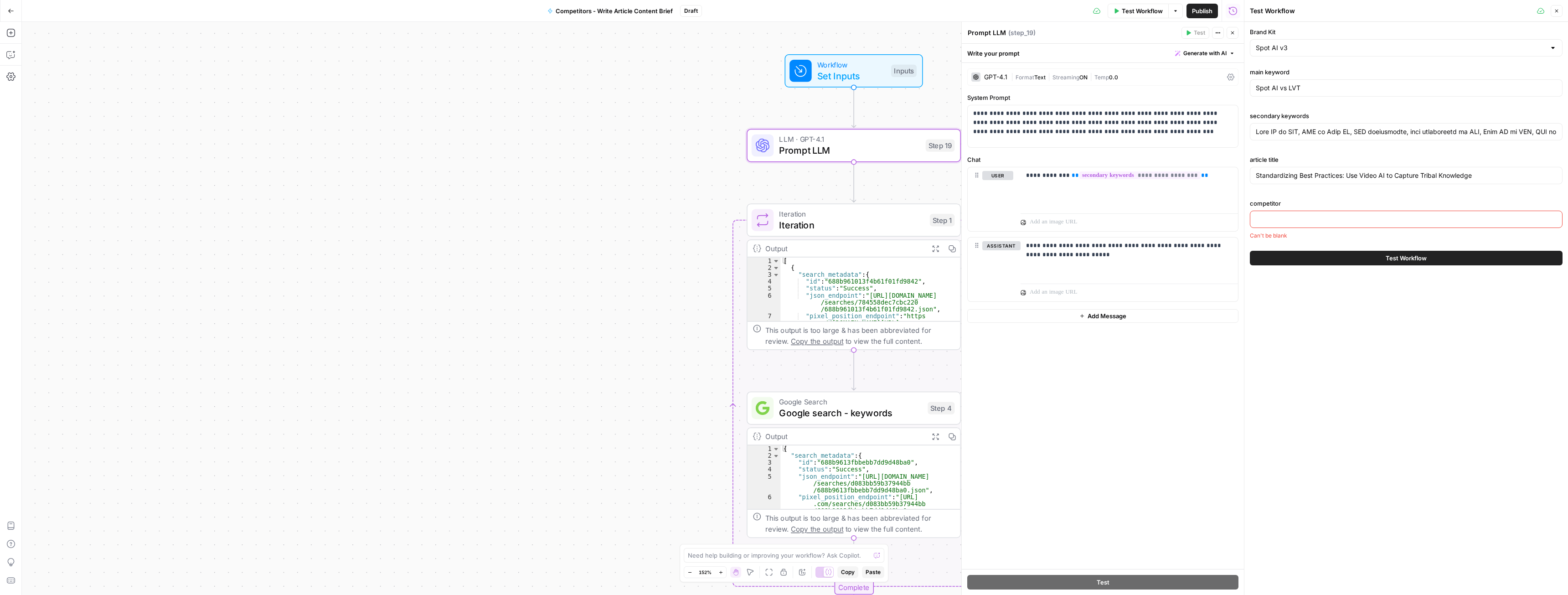
click at [1282, 183] on div "Standardizing Best Practices: Use Video AI to Capture Tribal Knowledge" at bounding box center [1406, 175] width 313 height 17
paste input "pot AI vs LVT: A Clear Comparison"
click at [1291, 174] on input "Spot AI vs LVT: A Clear Comparison" at bounding box center [1406, 175] width 301 height 9
type input "Spot AI vs LVT: A Clear Comparison"
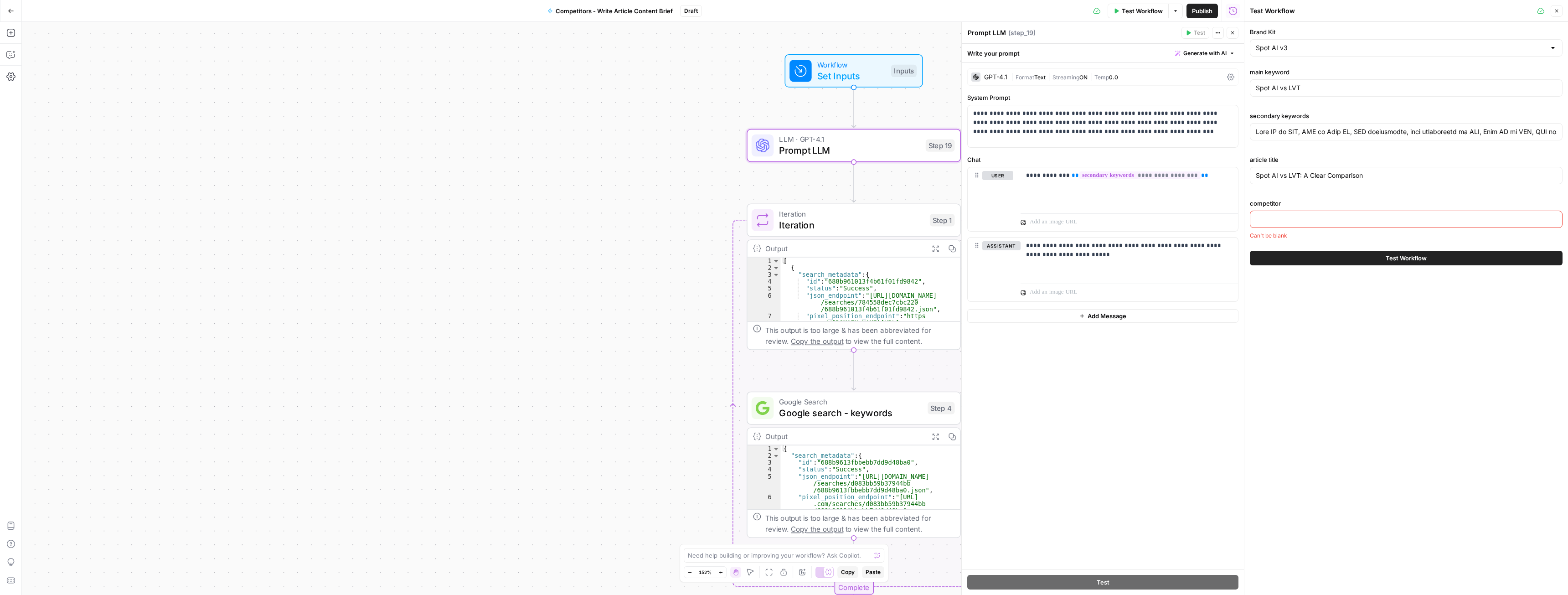
click at [1292, 214] on div at bounding box center [1406, 219] width 313 height 17
paste input "LVT"
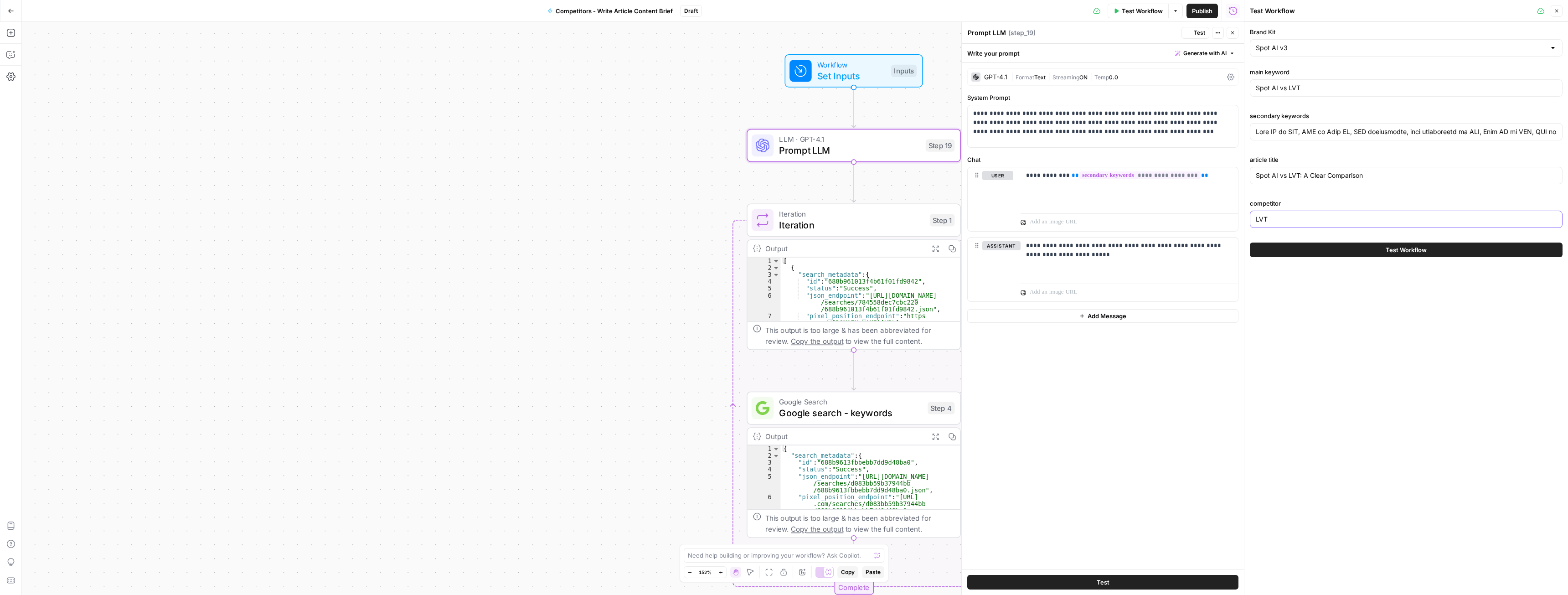
type input "LVT"
click at [1348, 250] on button "Test Workflow" at bounding box center [1406, 250] width 313 height 15
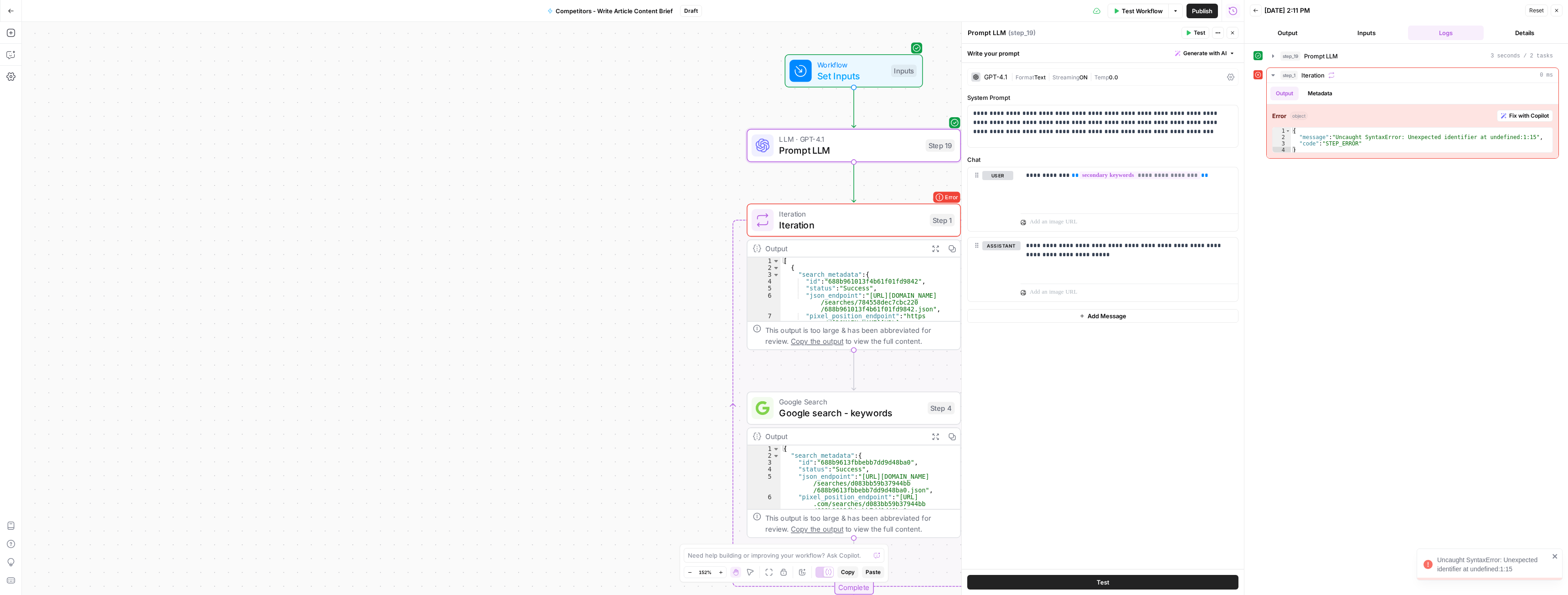
click at [926, 155] on div "LLM · GPT-4.1 Prompt LLM Step 19 Copy step Delete step Add Note Test" at bounding box center [853, 145] width 203 height 24
click at [997, 76] on div "GPT-4.1" at bounding box center [996, 77] width 23 height 6
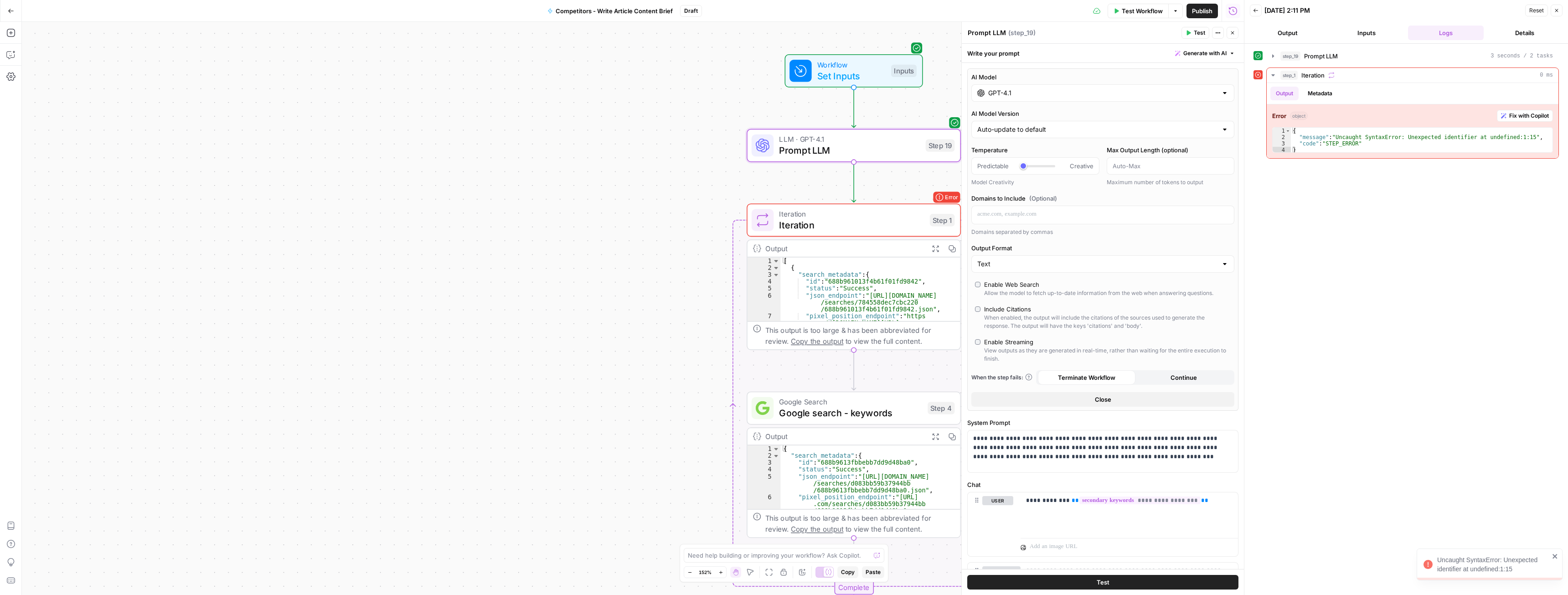
click at [1006, 88] on input "GPT-4.1" at bounding box center [1102, 93] width 229 height 9
click at [1023, 113] on button "OpenAI" at bounding box center [1027, 117] width 32 height 15
click at [1040, 215] on div "Fastest, most cost-efficient version of GPT-5" at bounding box center [1036, 219] width 110 height 16
type input "GPT-5 Nano"
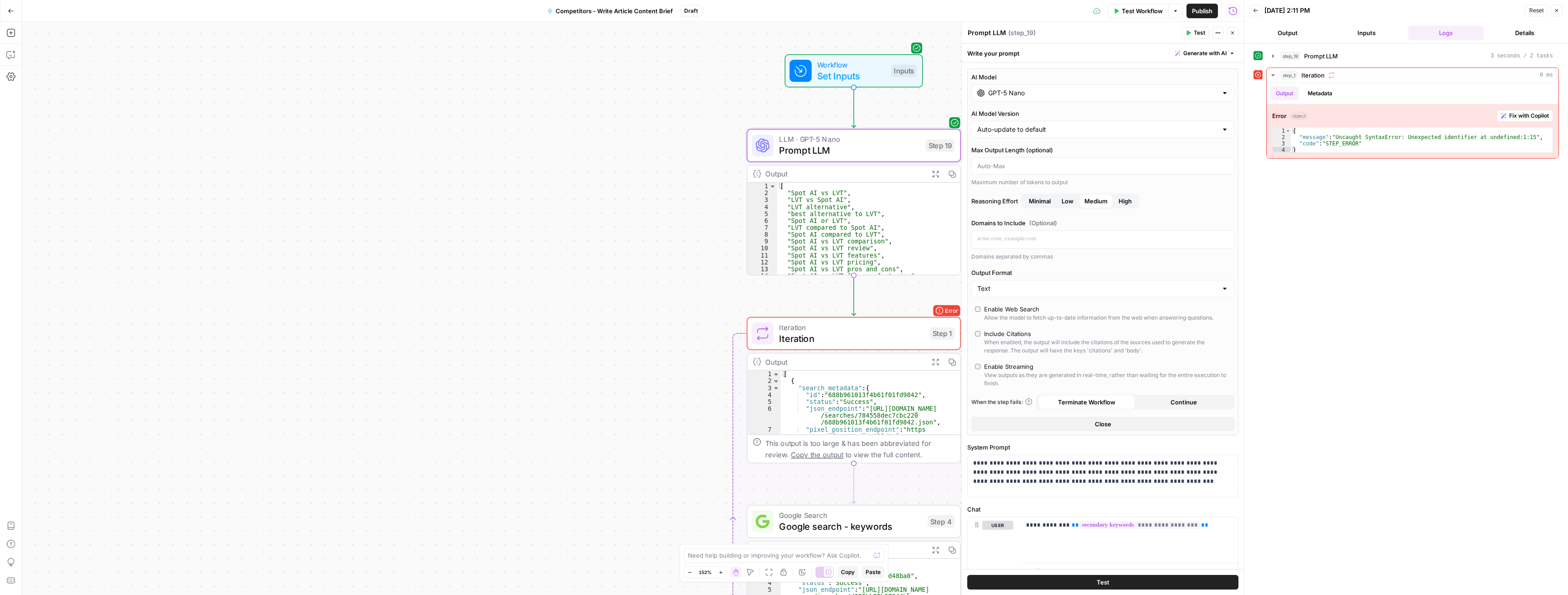
click at [1043, 200] on span "Minimal" at bounding box center [1040, 201] width 22 height 9
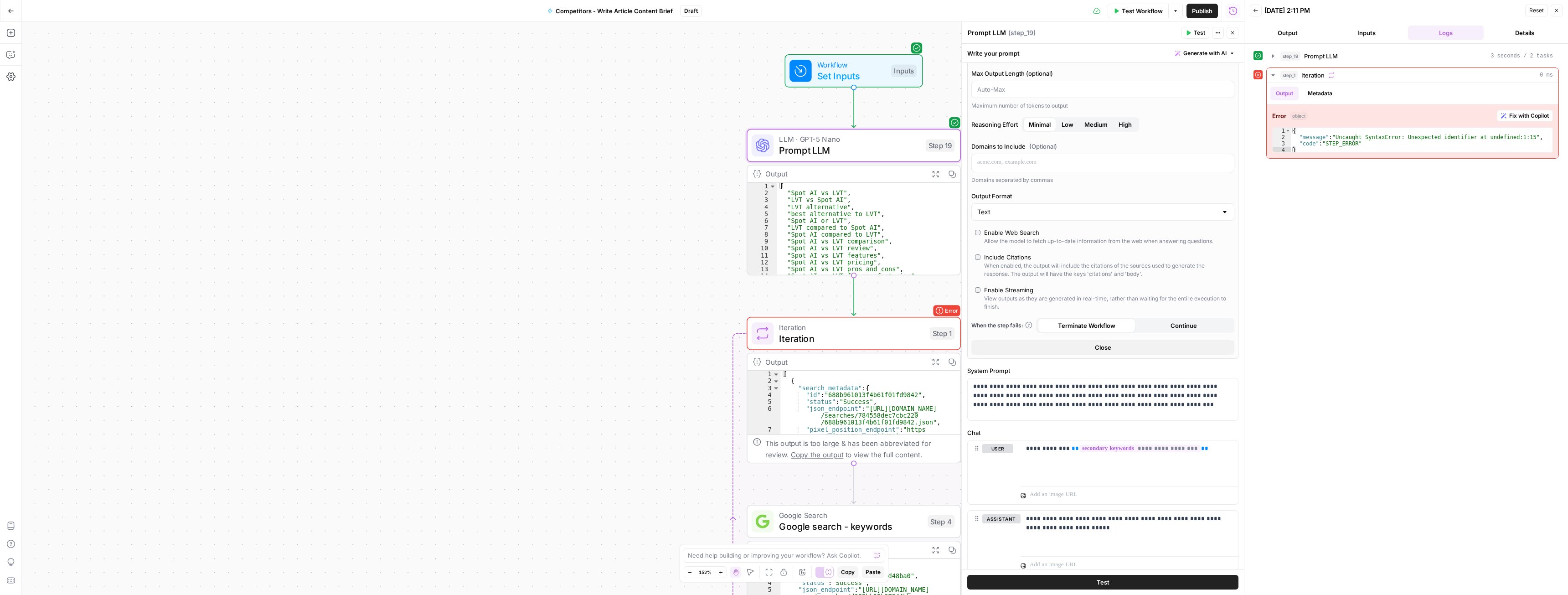
scroll to position [109, 0]
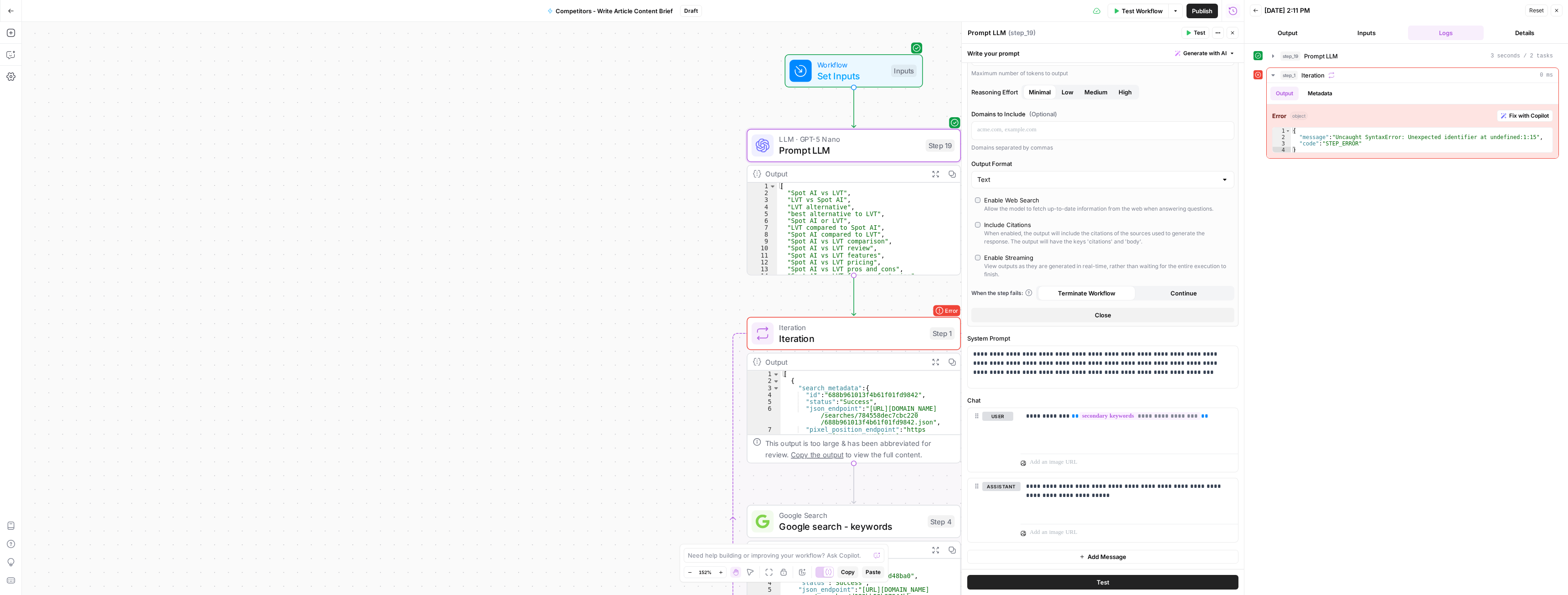
click at [1086, 318] on button "Close" at bounding box center [1103, 315] width 263 height 15
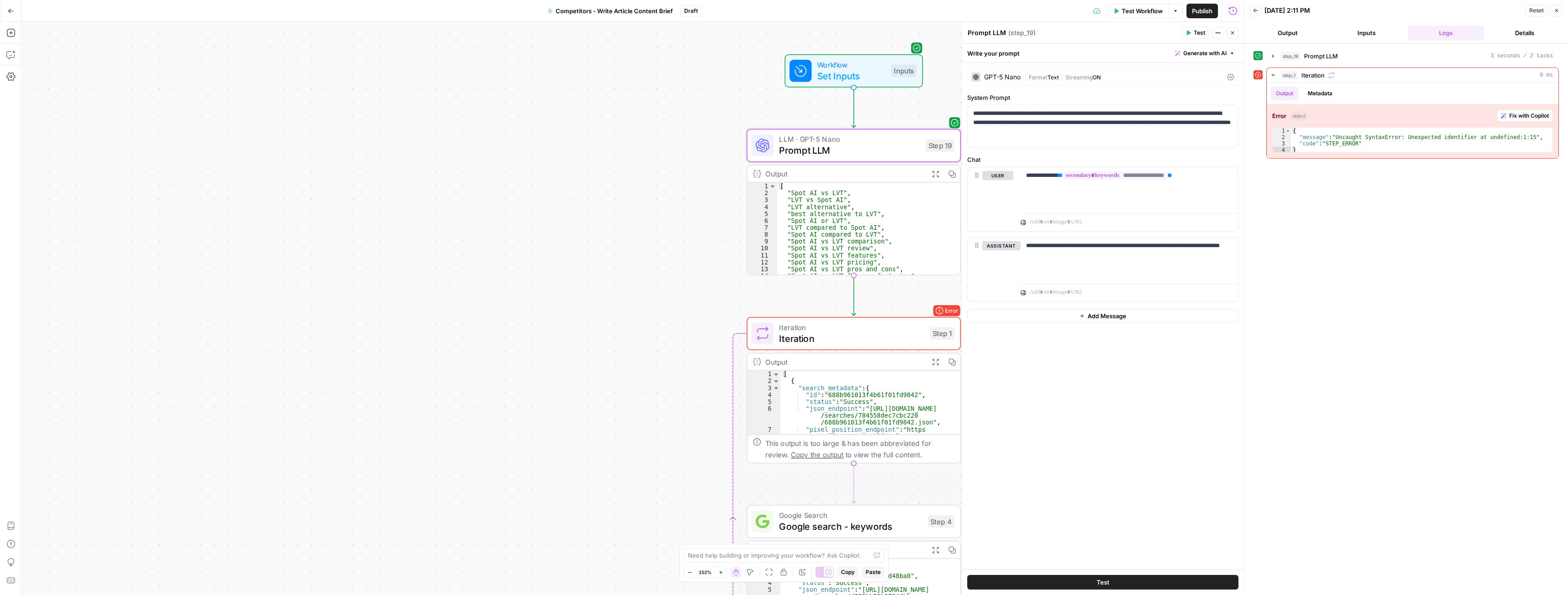
click at [1195, 30] on span "Test" at bounding box center [1199, 32] width 12 height 8
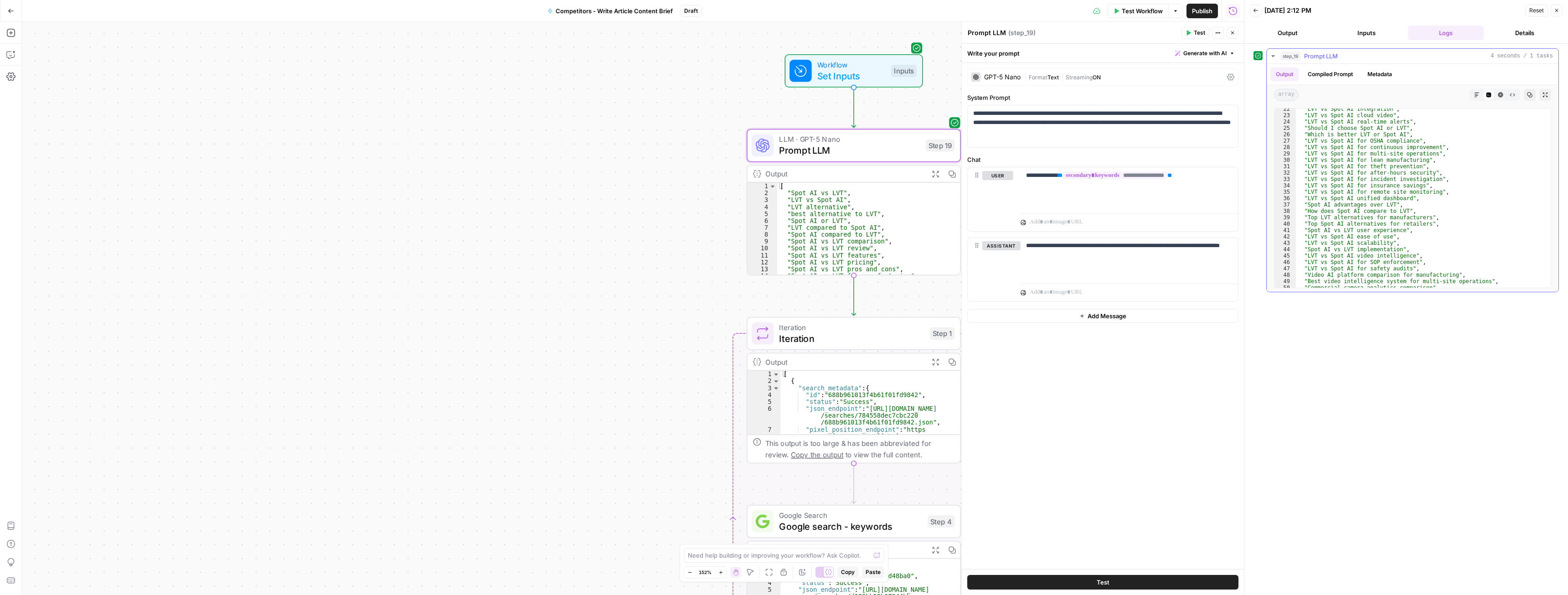
scroll to position [153, 0]
click at [1275, 53] on icon "button" at bounding box center [1273, 56] width 7 height 7
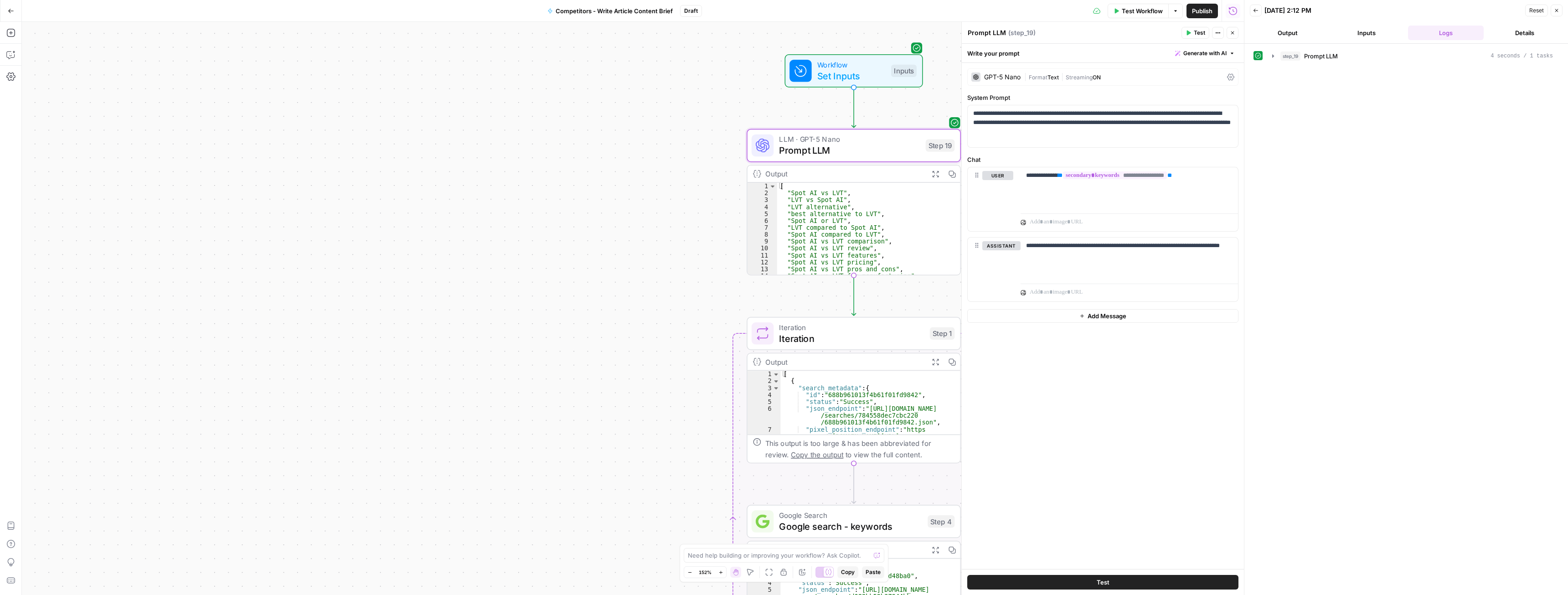
click at [1553, 13] on button "Close" at bounding box center [1556, 10] width 12 height 12
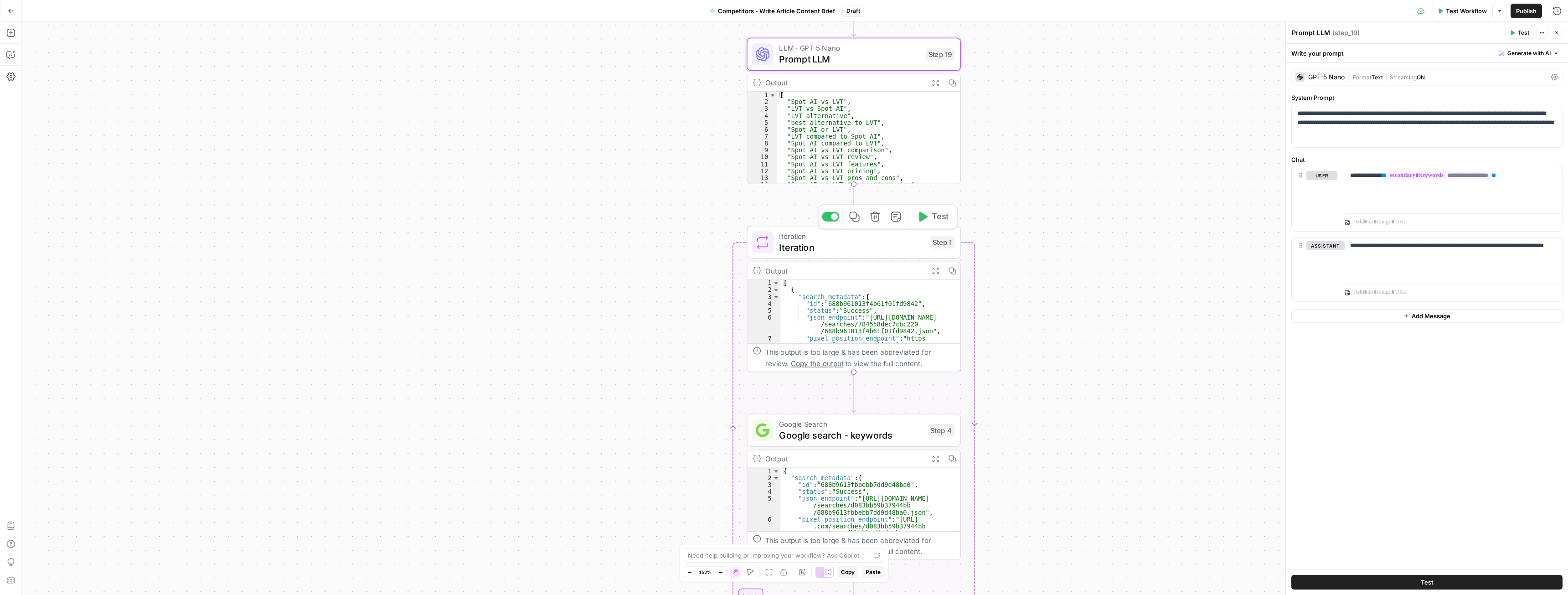
click at [884, 251] on span "Iteration" at bounding box center [852, 247] width 145 height 13
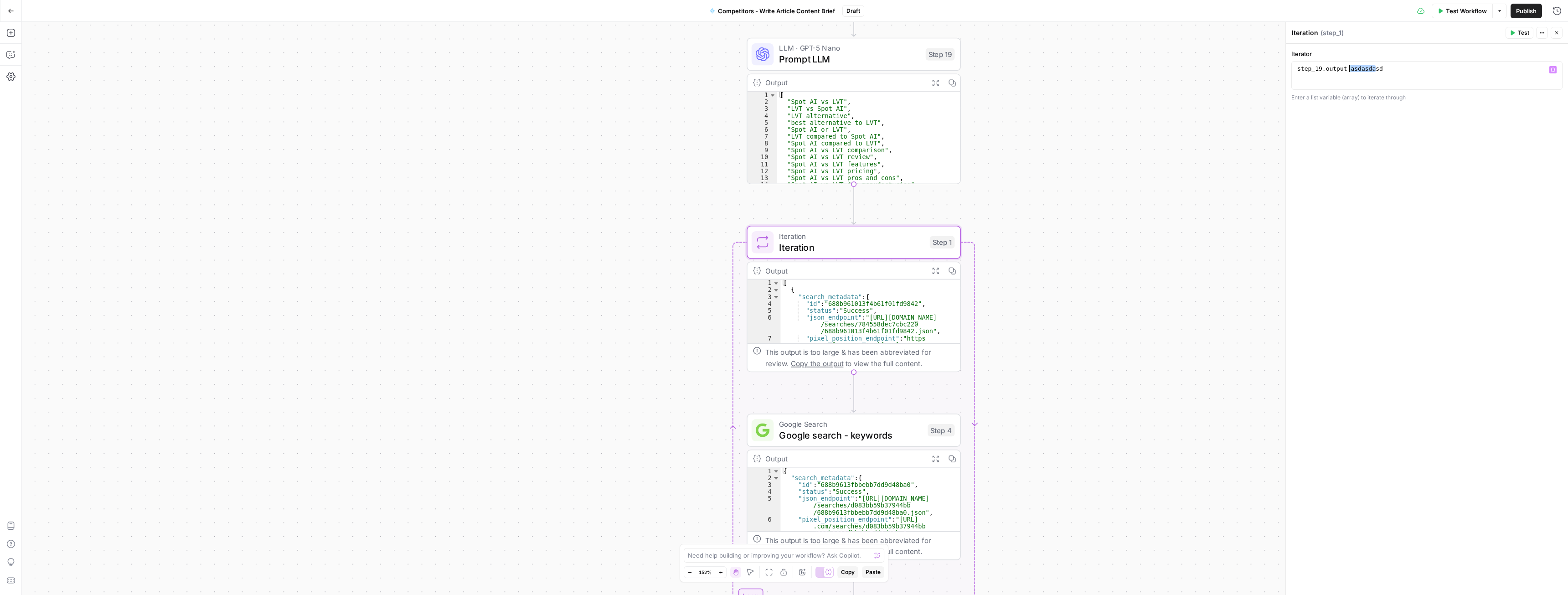
drag, startPoint x: 1388, startPoint y: 68, endPoint x: 1348, endPoint y: 66, distance: 40.0
click at [1348, 66] on div "step_19 . output asdasdasd" at bounding box center [1427, 82] width 263 height 34
type textarea "**********"
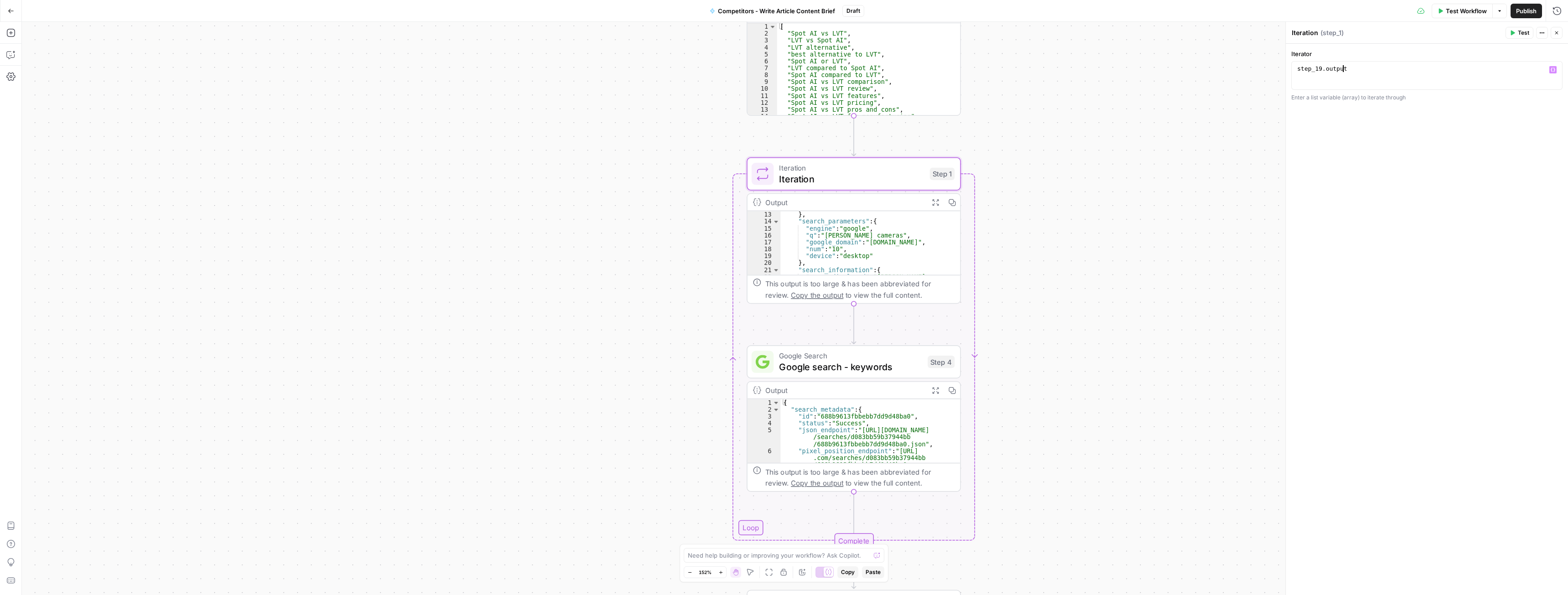
click at [852, 359] on span "Google Search" at bounding box center [850, 356] width 143 height 11
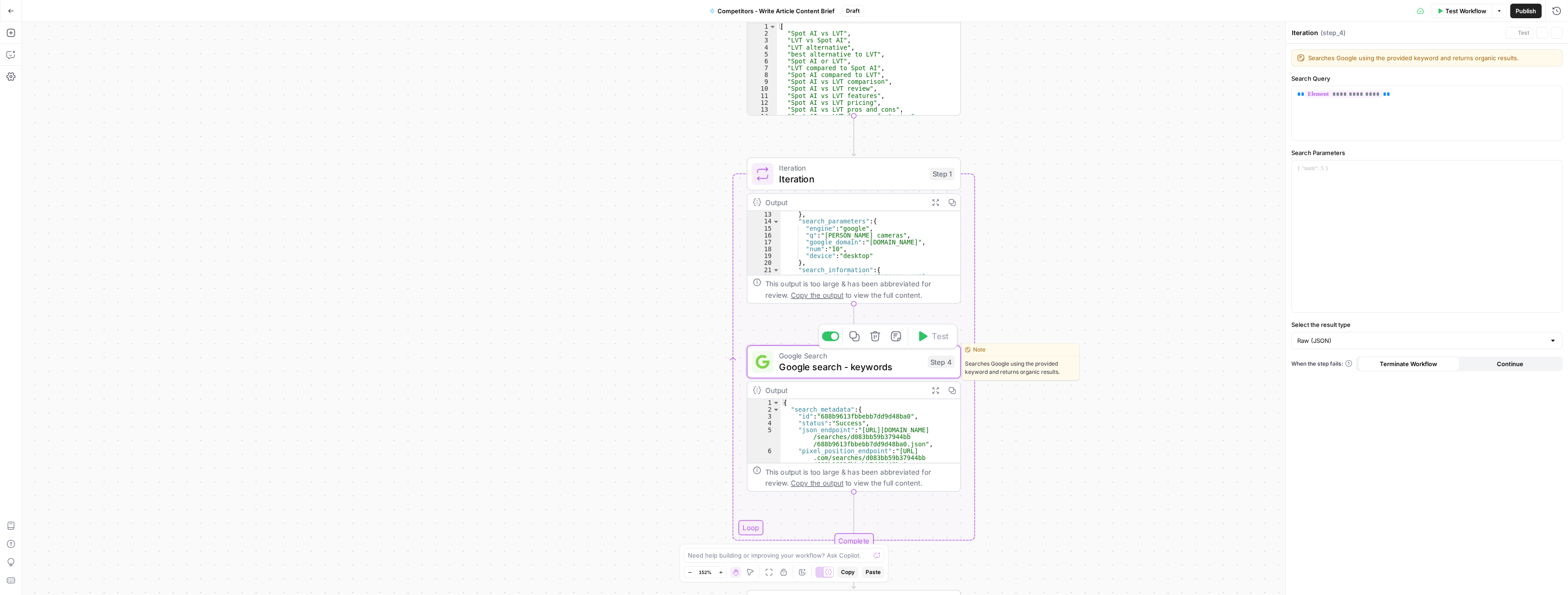
type textarea "Google search - keywords"
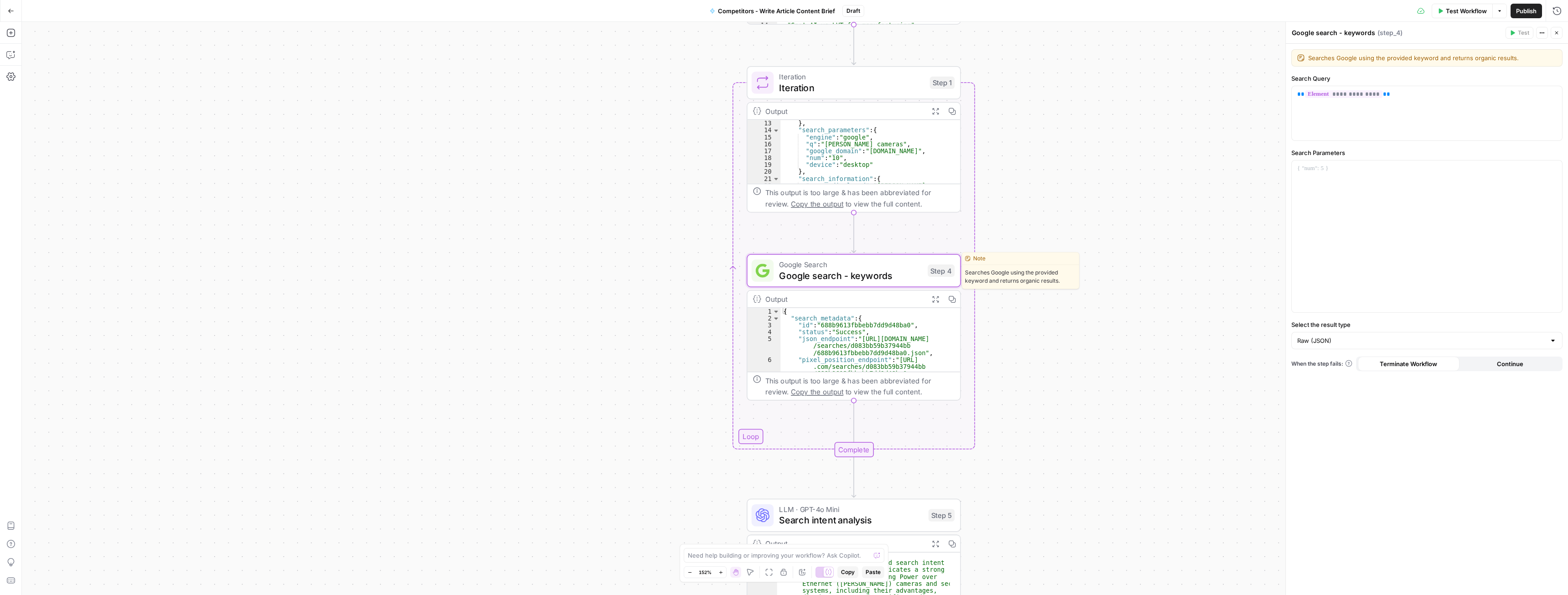
click at [894, 285] on div "Google Search Google search - keywords Step 4 Copy step Delete step Edit Note T…" at bounding box center [854, 270] width 214 height 33
click at [926, 58] on icon "button" at bounding box center [922, 57] width 11 height 11
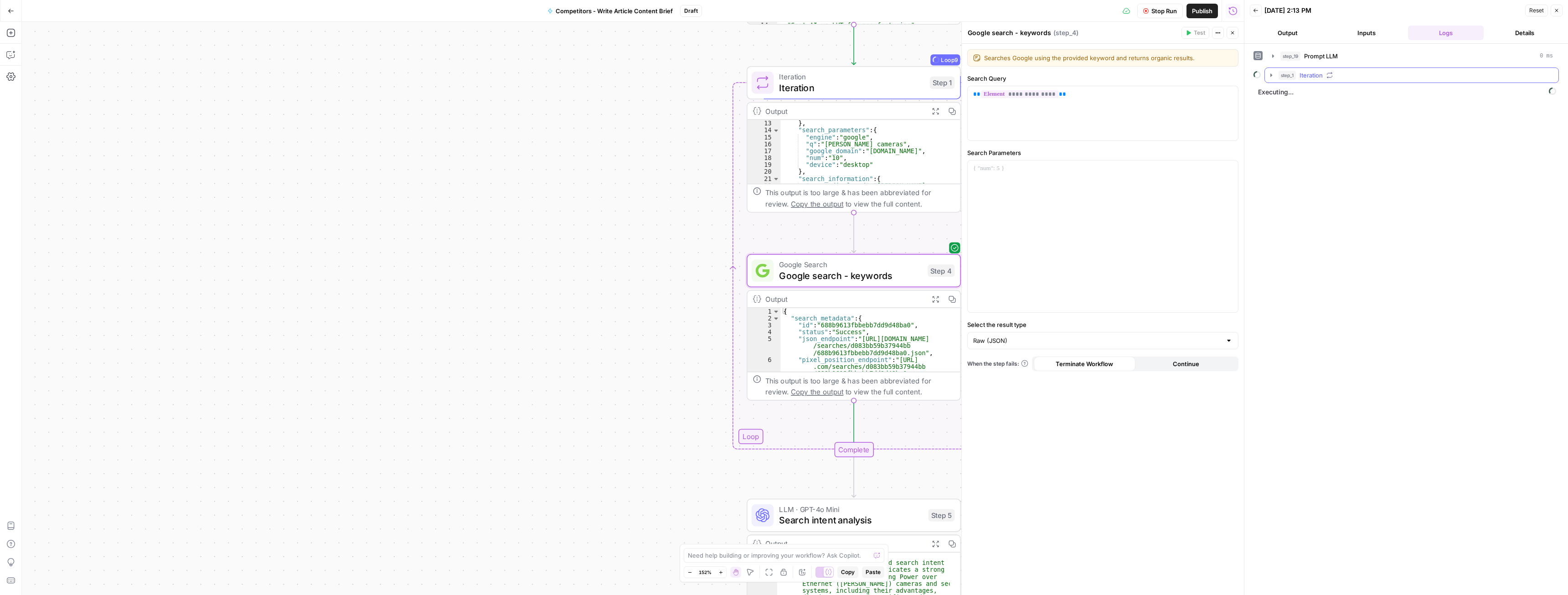
click at [1272, 75] on icon "button" at bounding box center [1271, 75] width 2 height 3
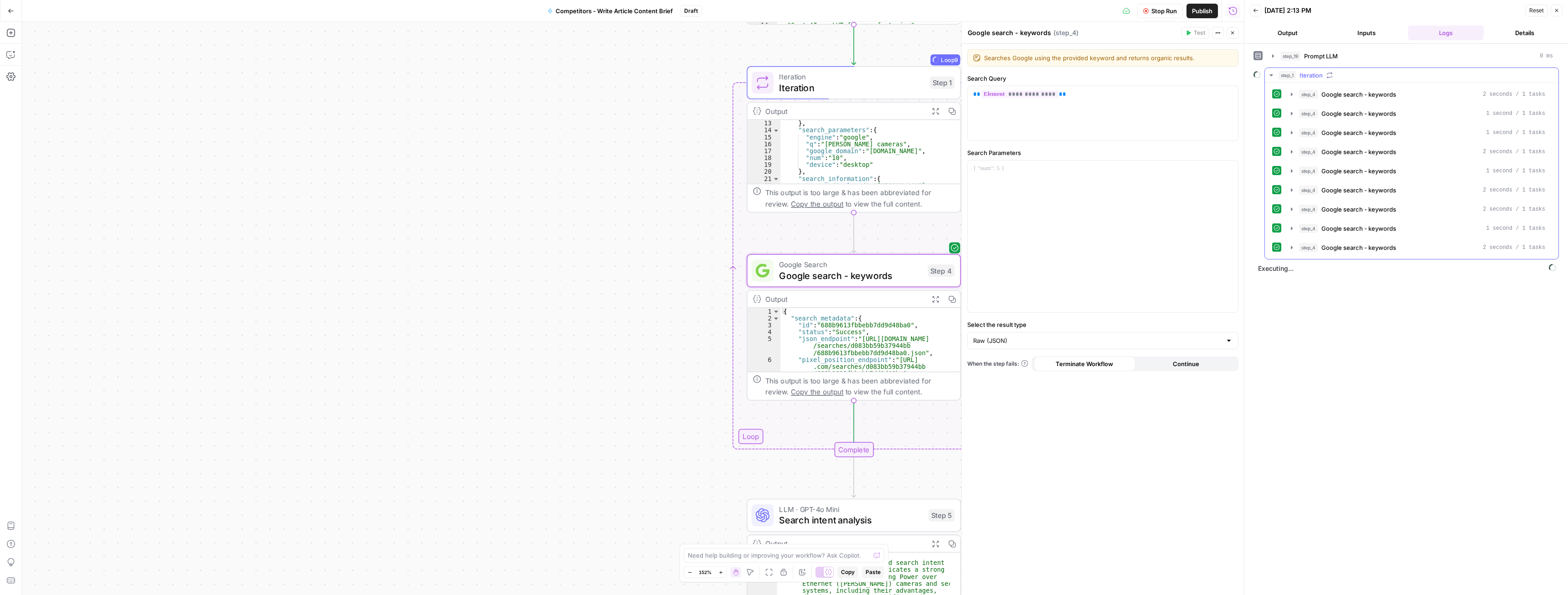
click at [1284, 98] on div "step_4 Google search - keywords 2 seconds / 1 tasks" at bounding box center [1412, 94] width 279 height 15
click at [1291, 94] on icon "button" at bounding box center [1292, 94] width 2 height 3
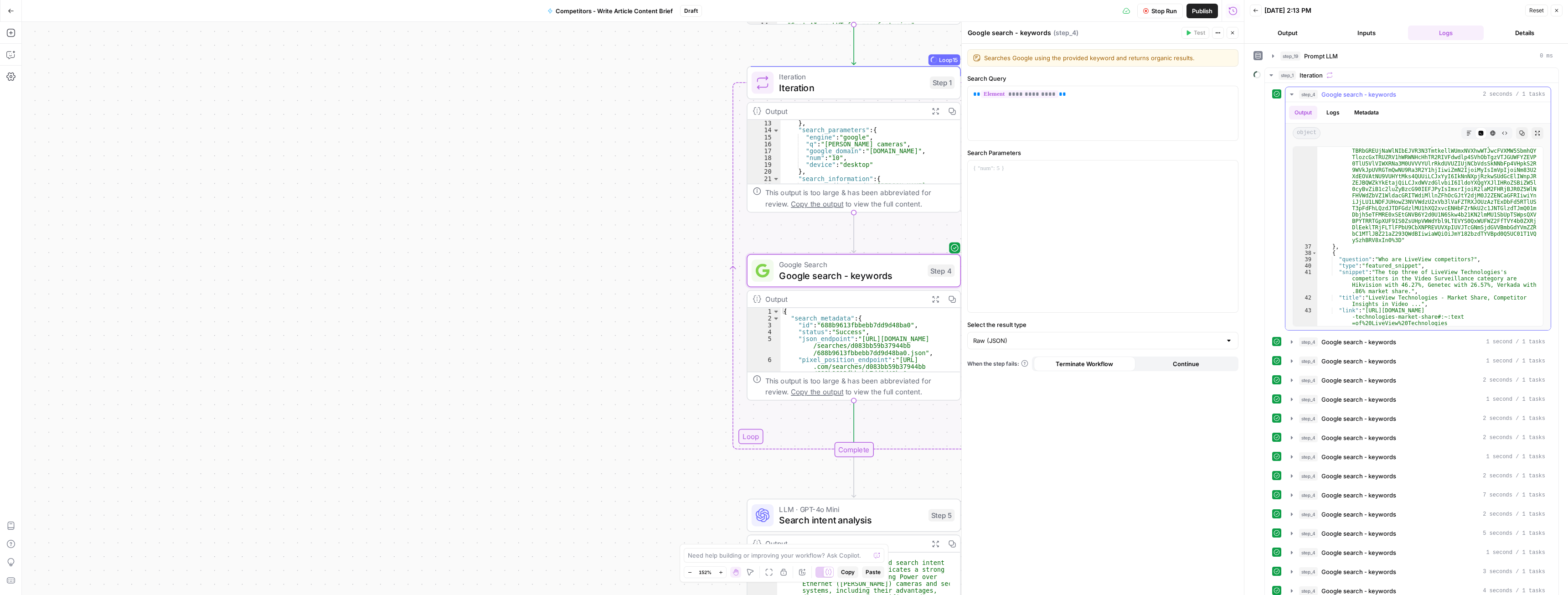
scroll to position [493, 0]
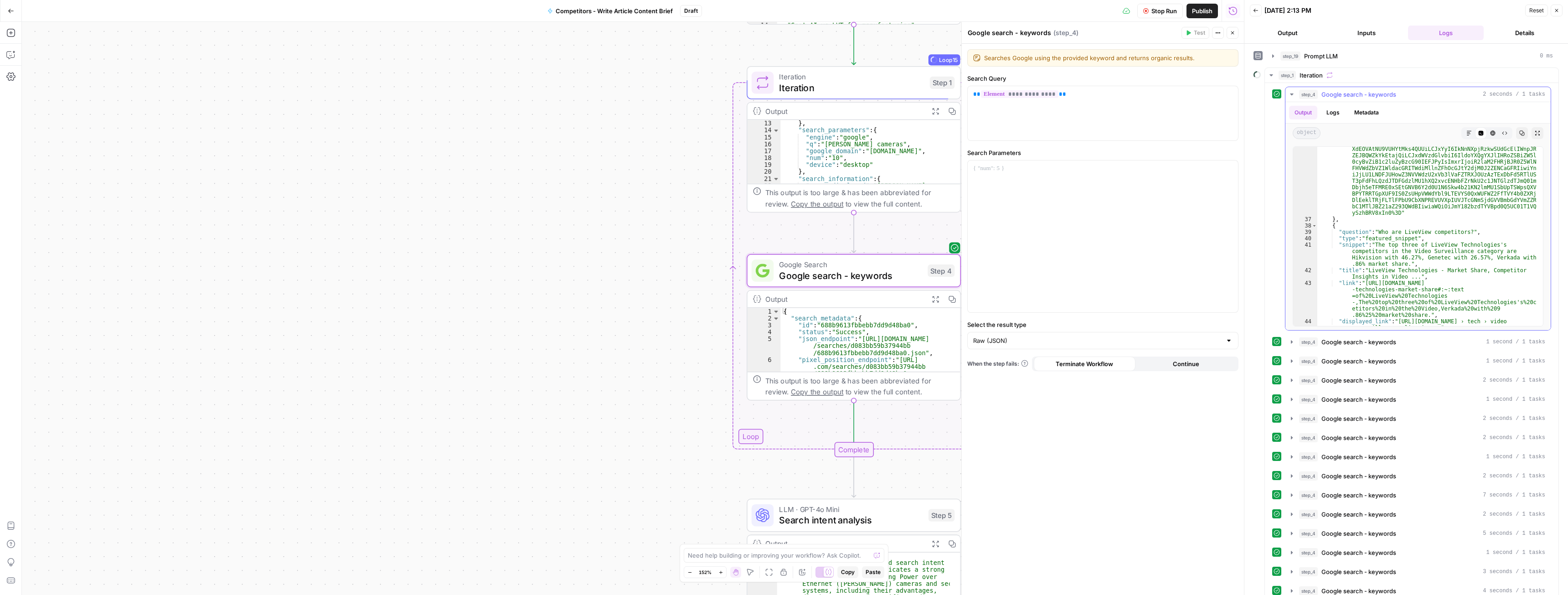
click at [1292, 96] on icon "button" at bounding box center [1291, 94] width 3 height 2
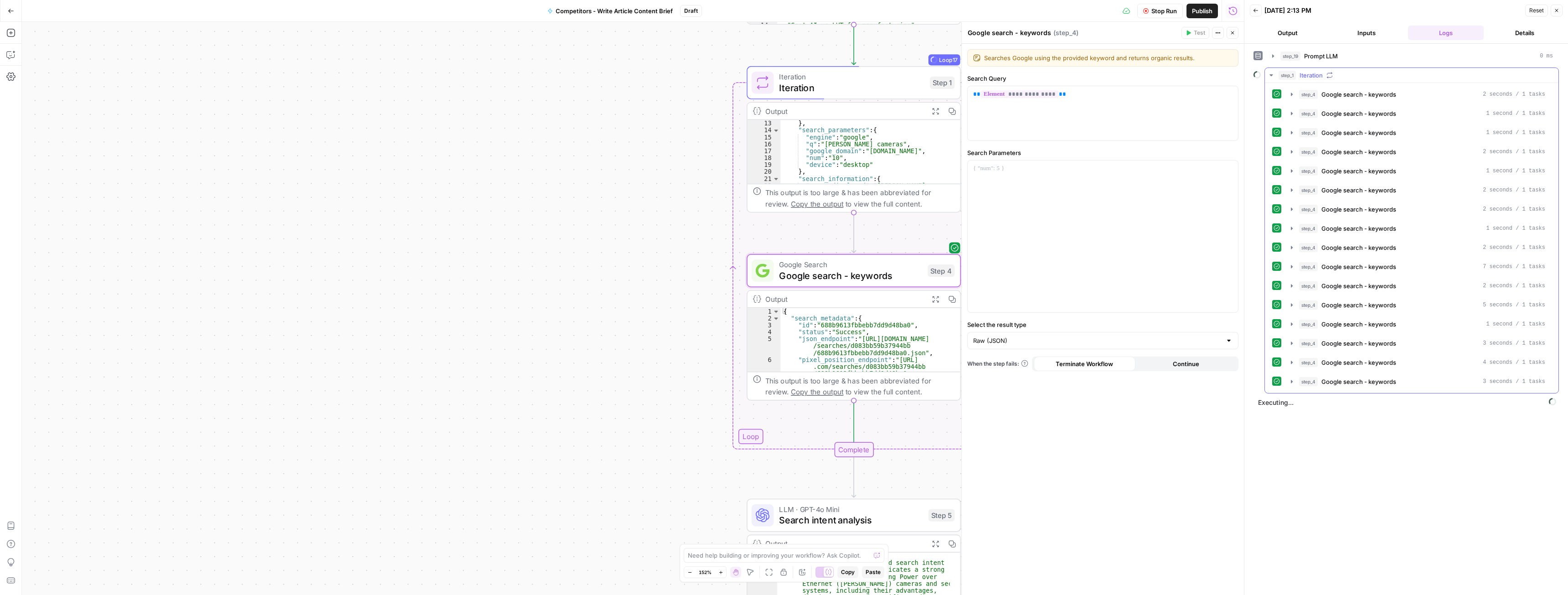
click at [1271, 73] on icon "button" at bounding box center [1272, 76] width 7 height 7
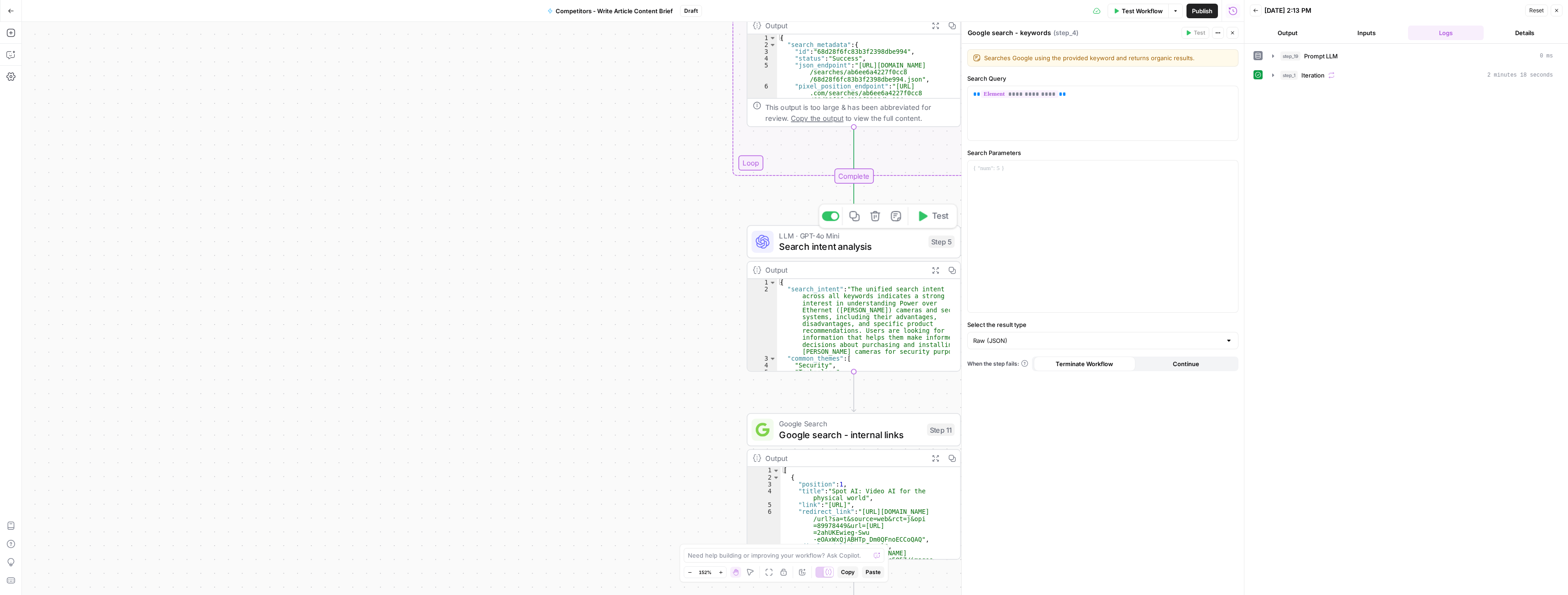
click at [828, 245] on span "Search intent analysis" at bounding box center [851, 247] width 144 height 13
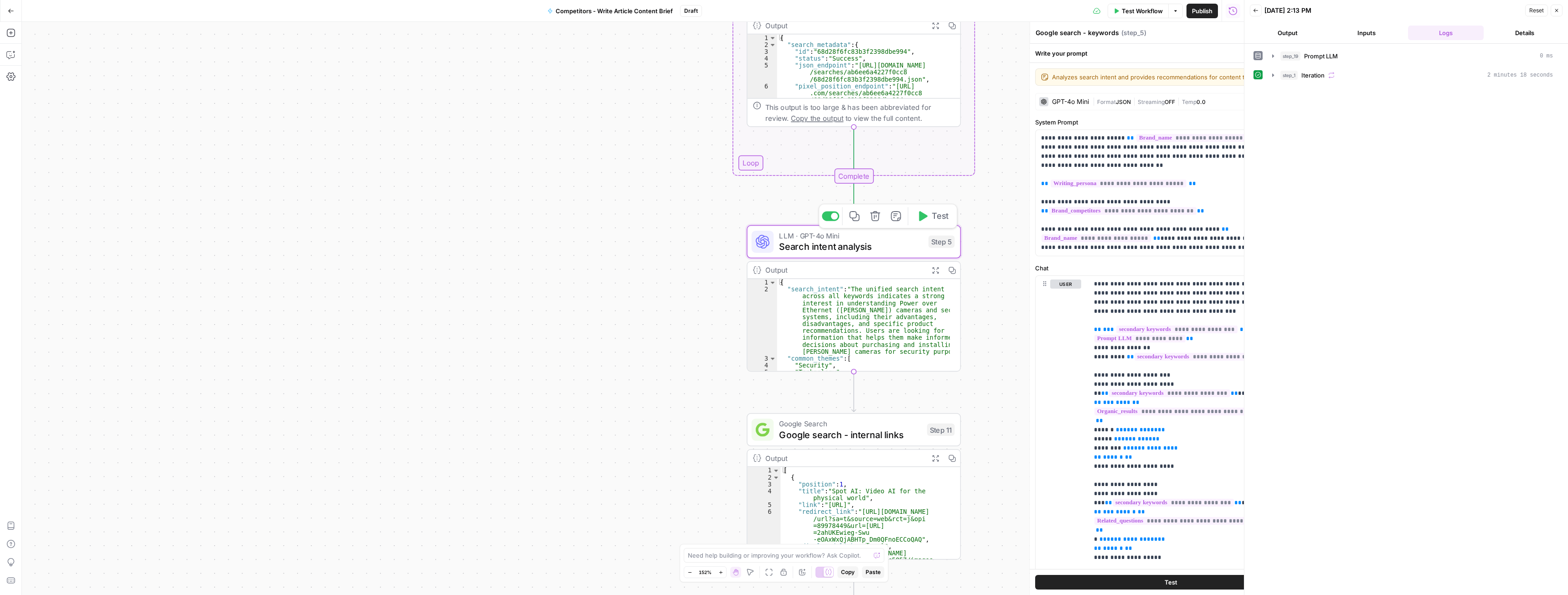
type textarea "Search intent analysis"
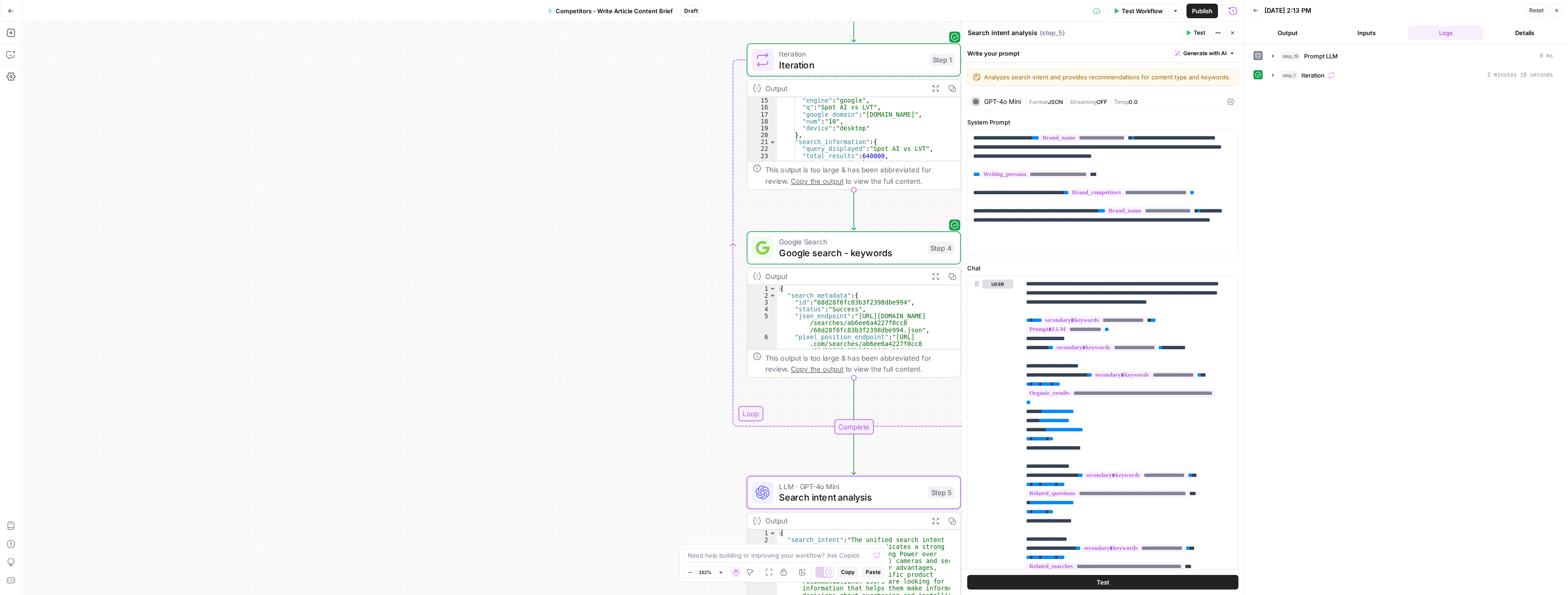
scroll to position [137, 0]
click at [934, 90] on icon "button" at bounding box center [935, 88] width 6 height 6
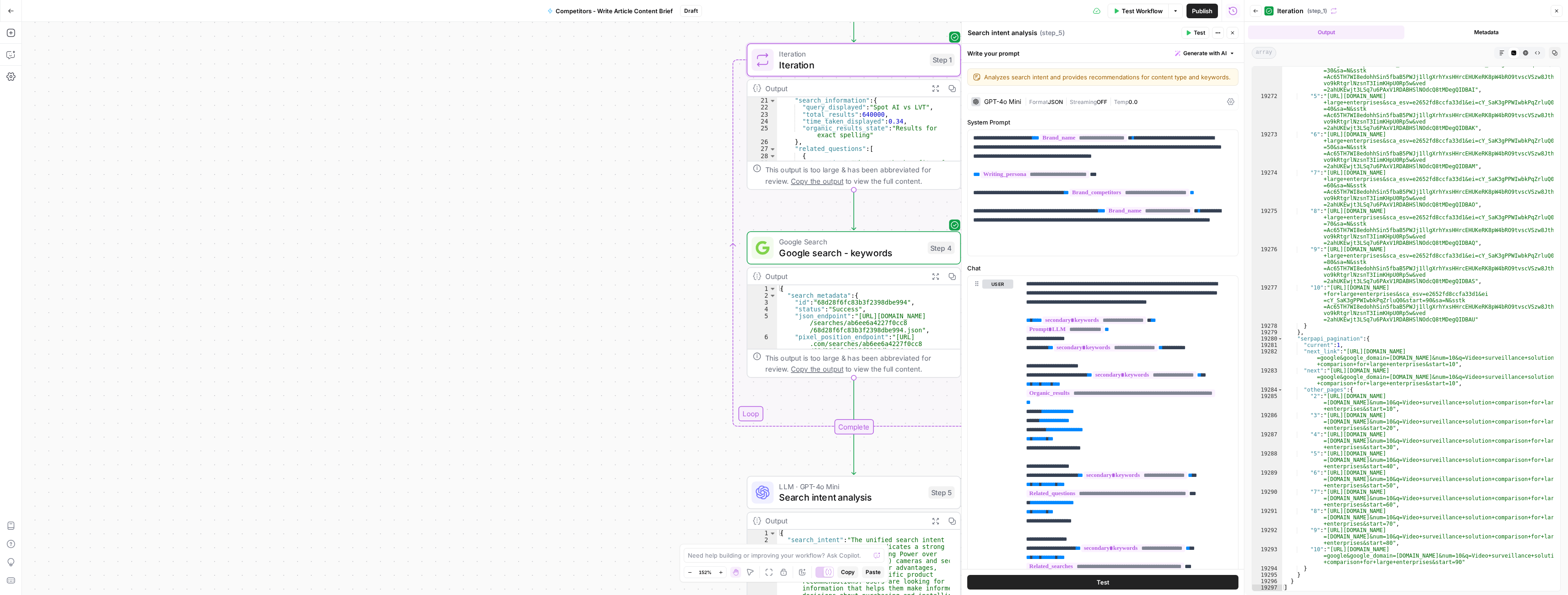
scroll to position [14419, 0]
click at [1556, 10] on icon "button" at bounding box center [1556, 10] width 5 height 5
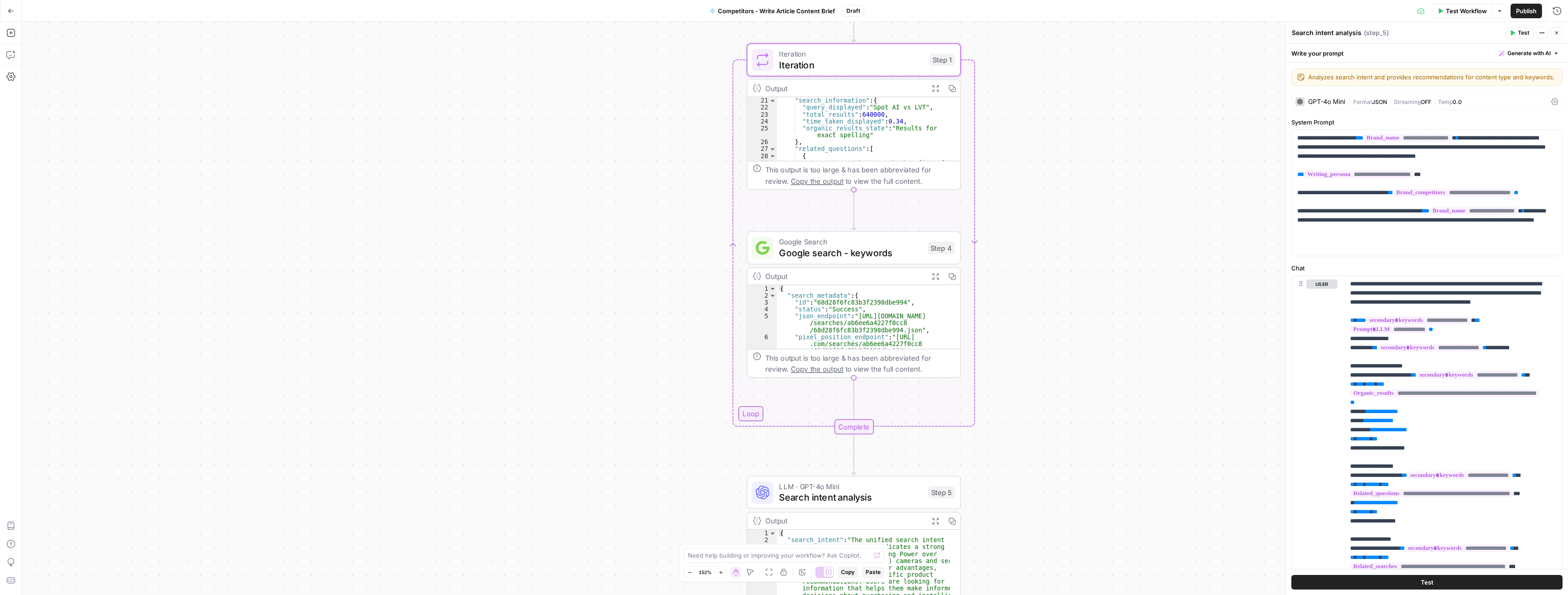
click at [1498, 10] on icon "button" at bounding box center [1499, 10] width 5 height 5
click at [1473, 45] on span "View Last Test" at bounding box center [1474, 45] width 40 height 9
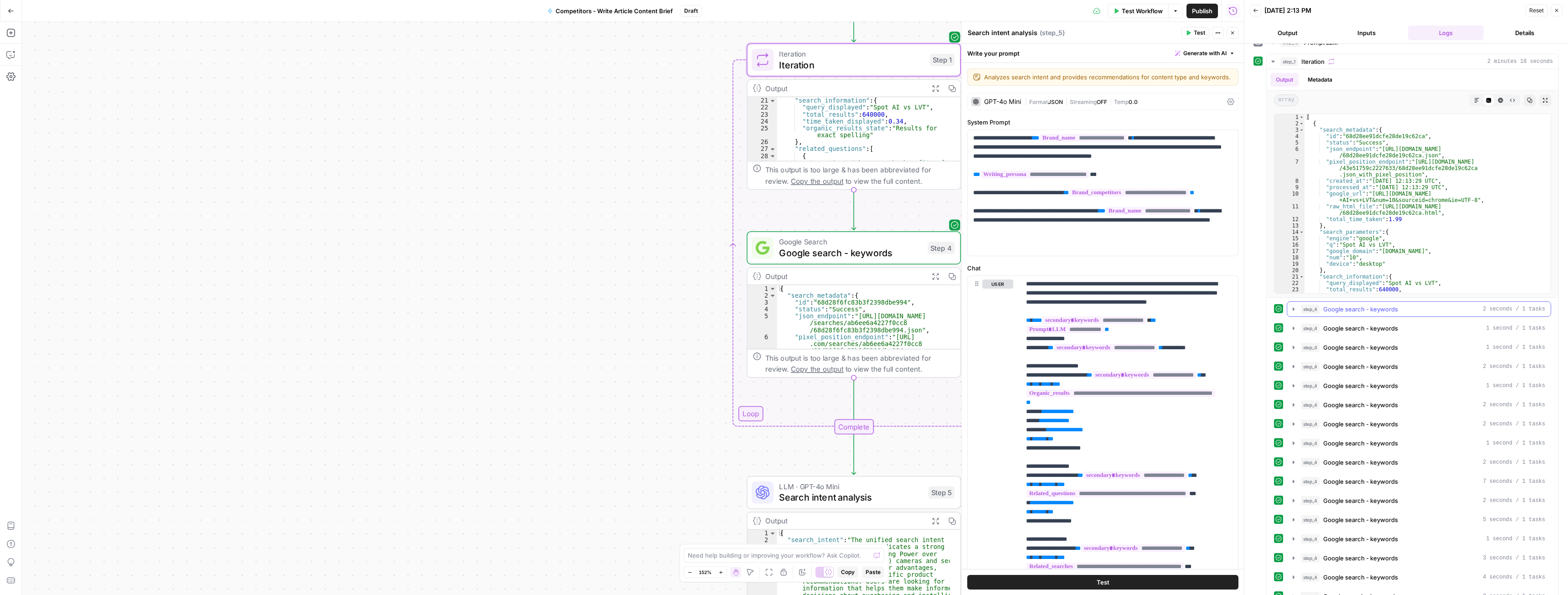
scroll to position [0, 0]
click at [1272, 74] on icon "button" at bounding box center [1273, 76] width 7 height 7
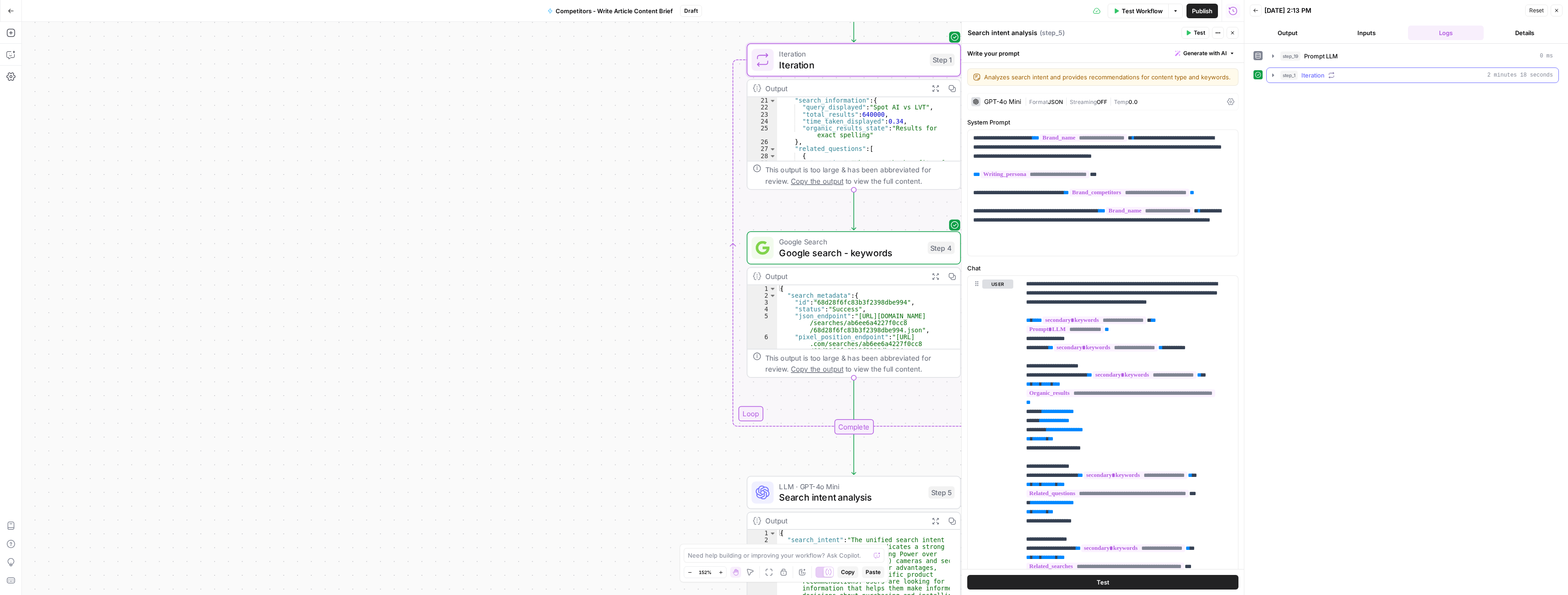
click at [1270, 78] on icon "button" at bounding box center [1273, 76] width 7 height 7
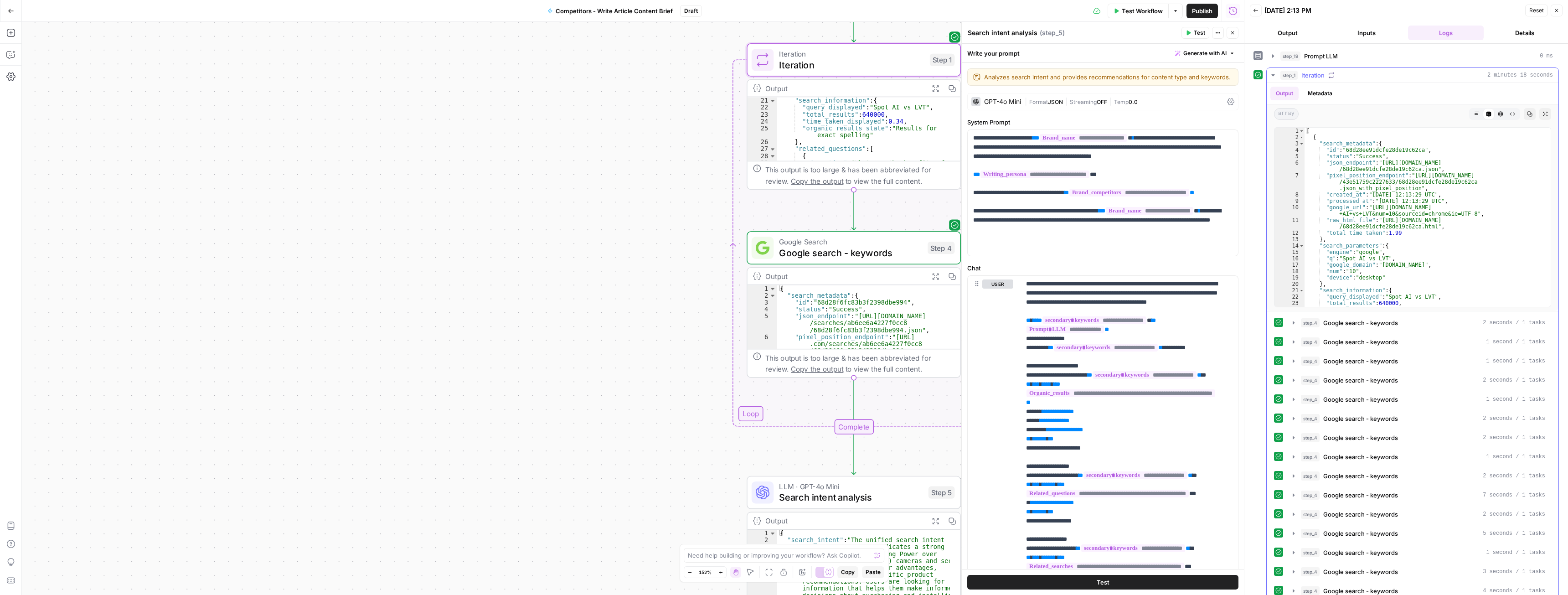
click at [1270, 76] on icon "button" at bounding box center [1273, 76] width 7 height 7
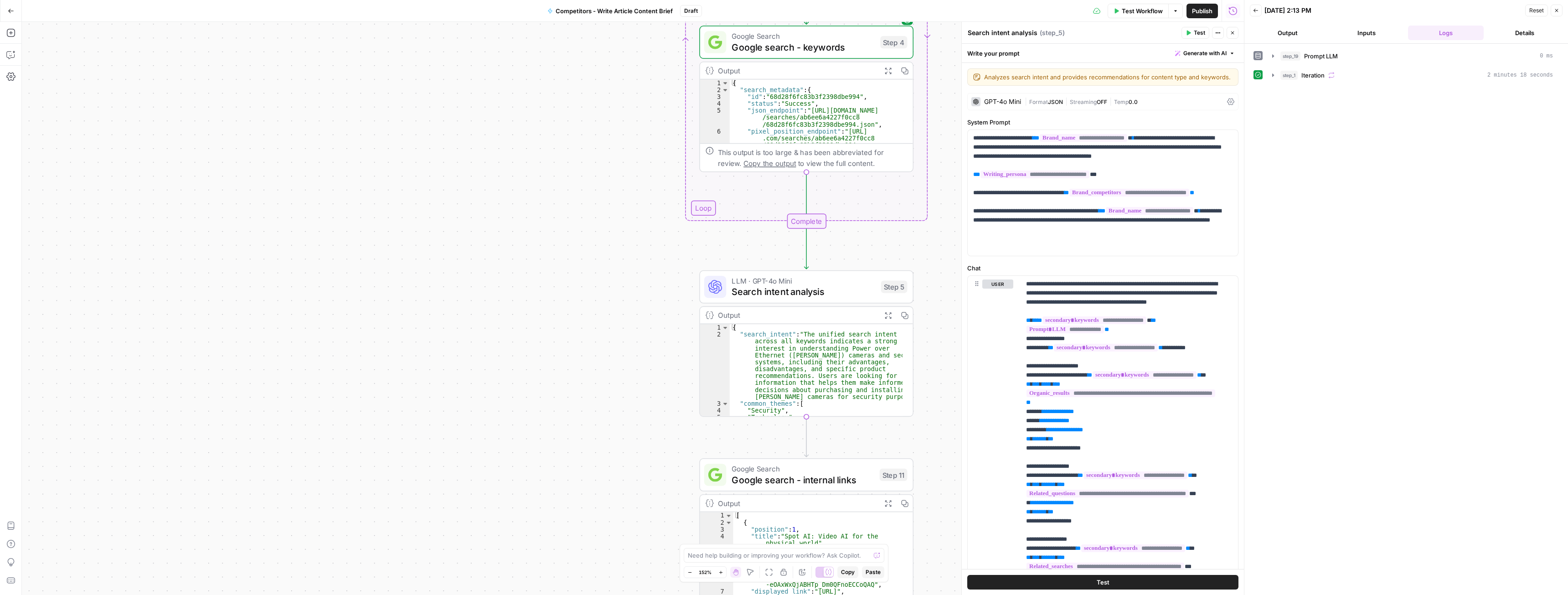
drag, startPoint x: 692, startPoint y: 410, endPoint x: 635, endPoint y: 186, distance: 231.1
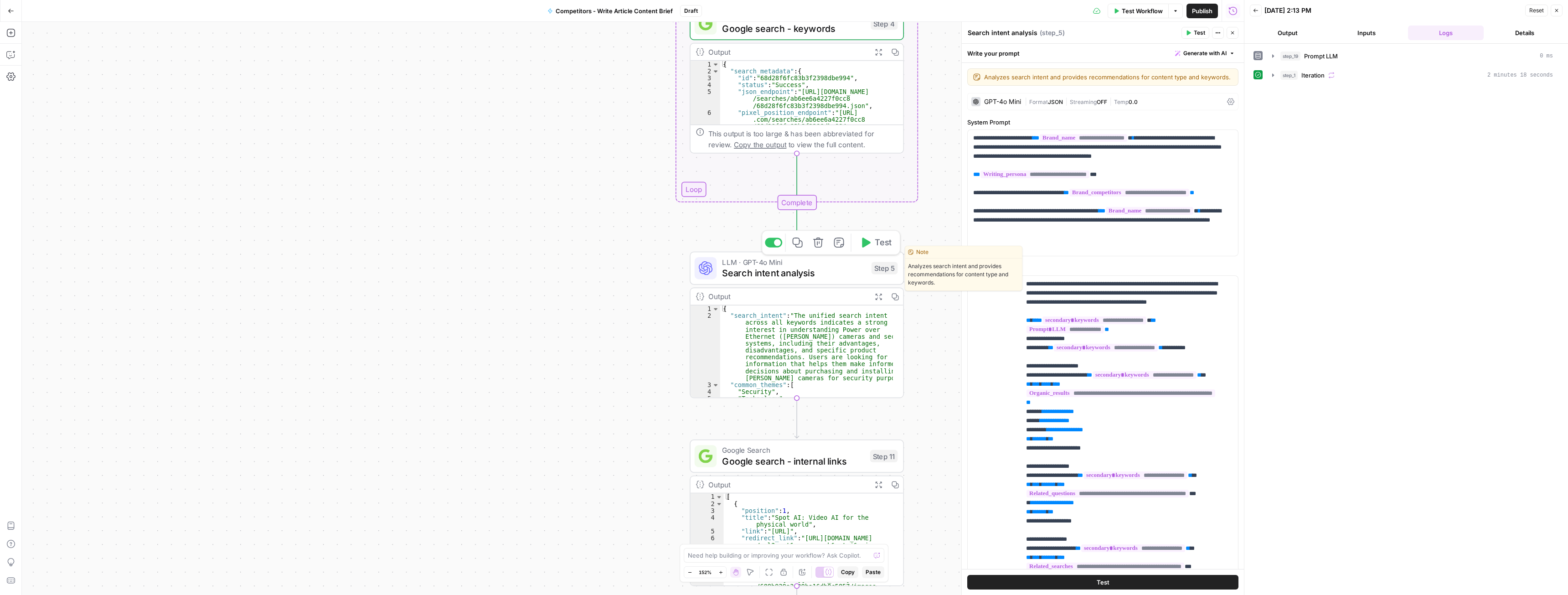
click at [761, 277] on span "Search intent analysis" at bounding box center [794, 273] width 144 height 13
click at [1558, 12] on icon "button" at bounding box center [1556, 10] width 5 height 5
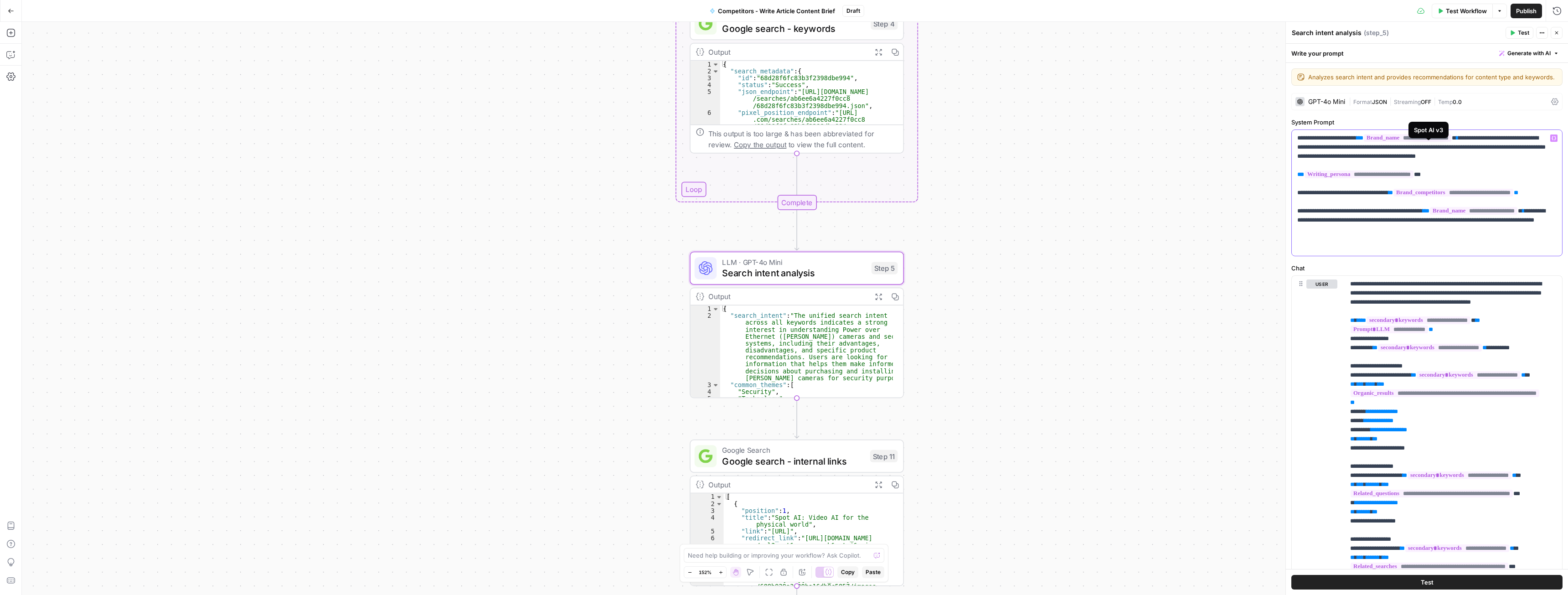
drag, startPoint x: 1485, startPoint y: 146, endPoint x: 1376, endPoint y: 150, distance: 109.1
click at [1376, 150] on p "**********" at bounding box center [1423, 192] width 253 height 119
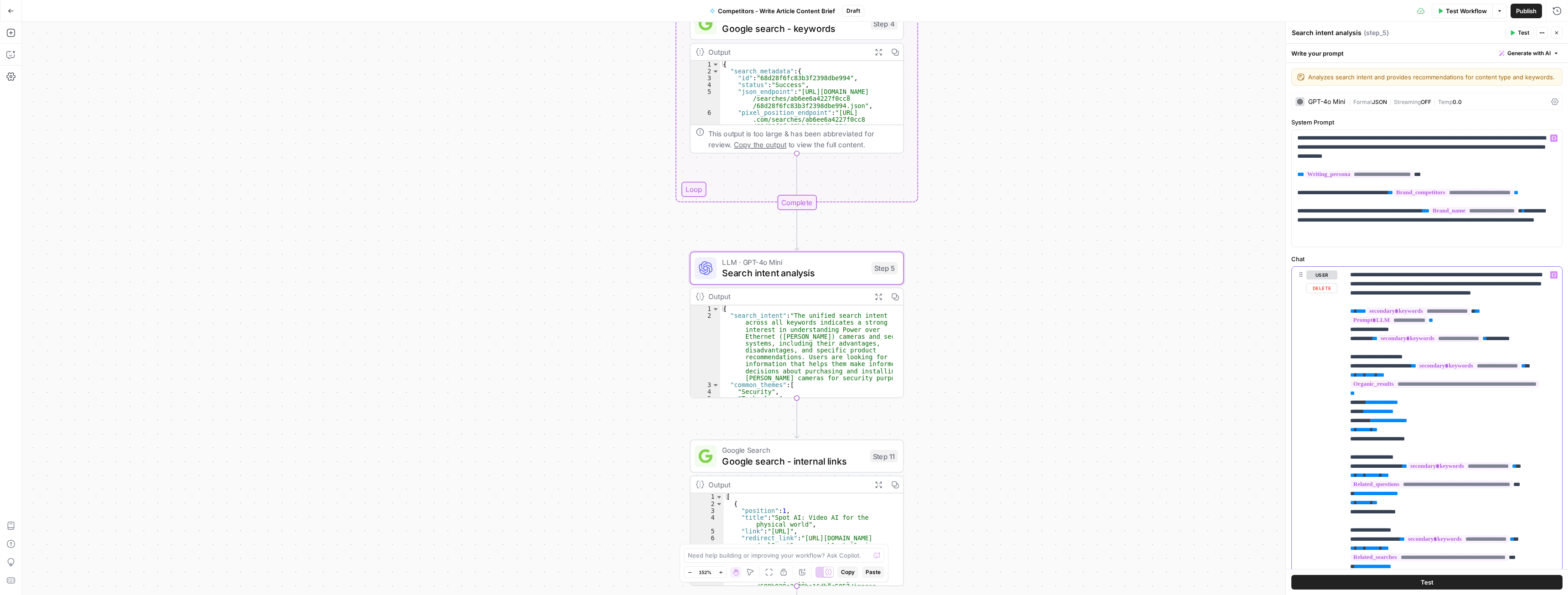
drag, startPoint x: 1455, startPoint y: 211, endPoint x: 1284, endPoint y: 200, distance: 171.4
click at [1286, 200] on div "**********" at bounding box center [1427, 308] width 282 height 573
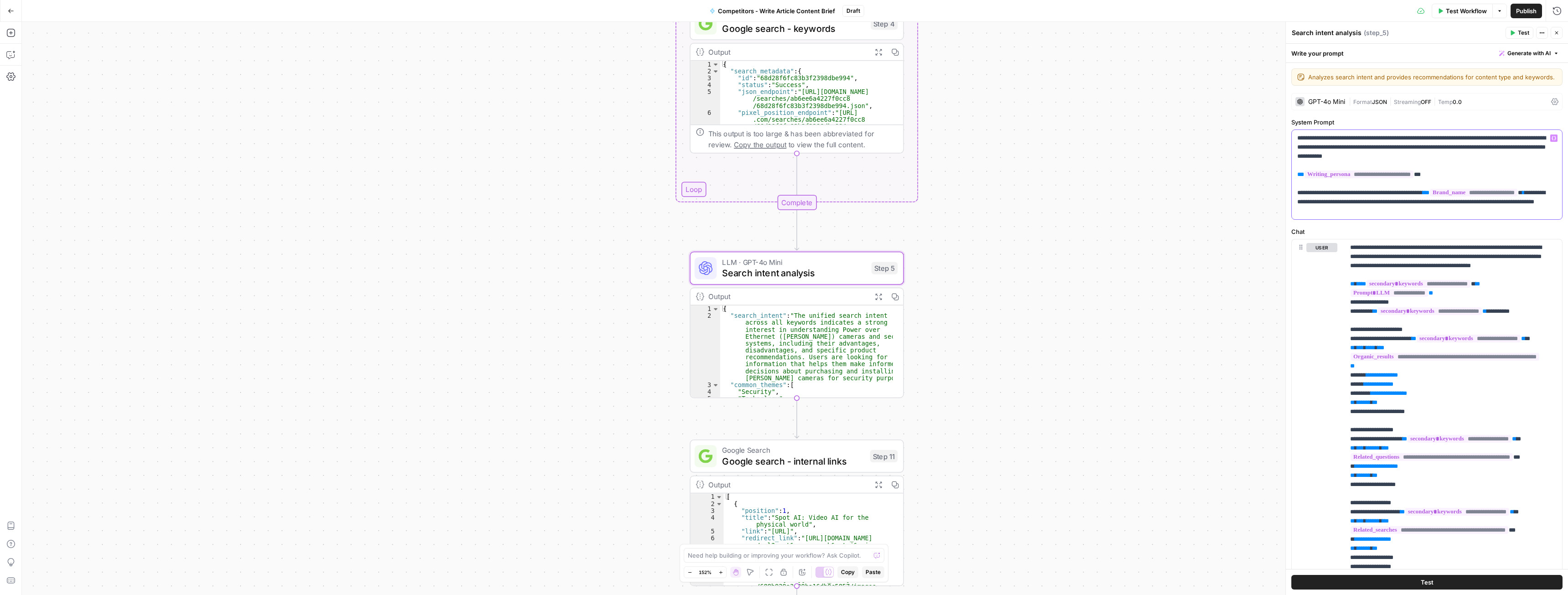
drag, startPoint x: 1404, startPoint y: 211, endPoint x: 1457, endPoint y: 199, distance: 54.3
click at [1457, 199] on p "**********" at bounding box center [1423, 174] width 253 height 82
click at [1393, 216] on p "**********" at bounding box center [1423, 174] width 253 height 82
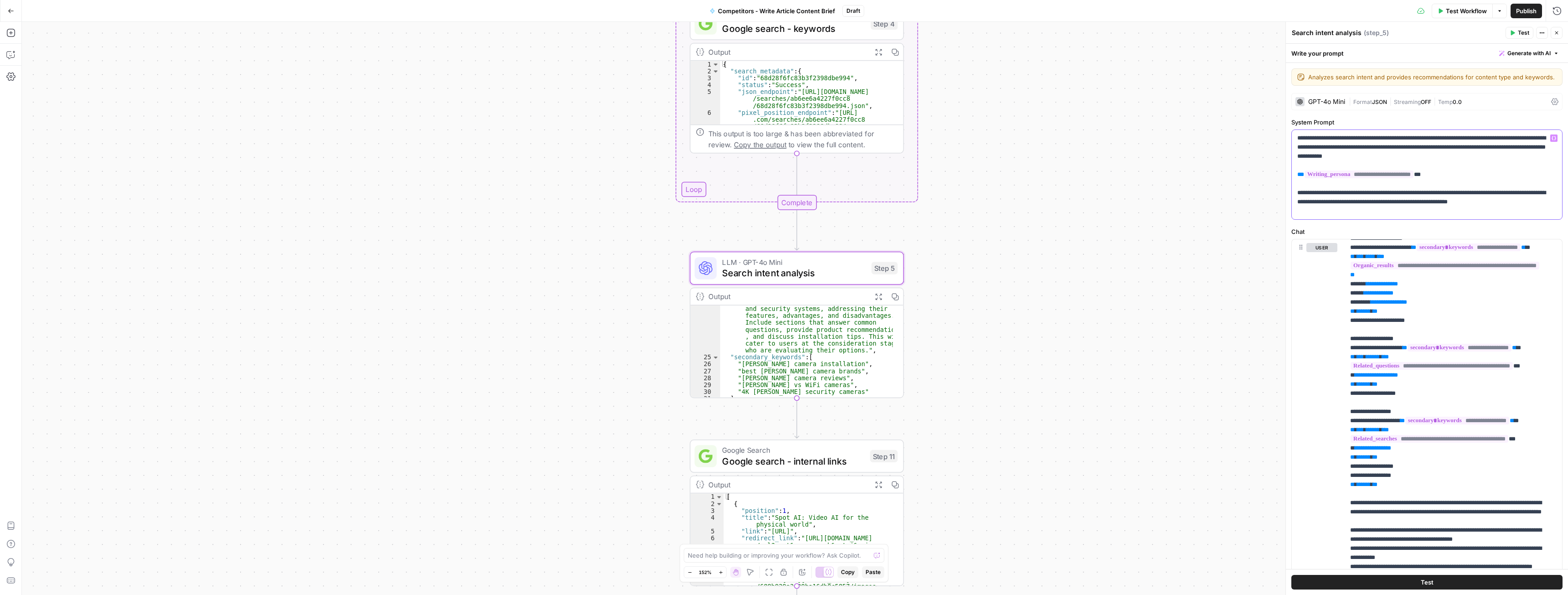
scroll to position [263, 0]
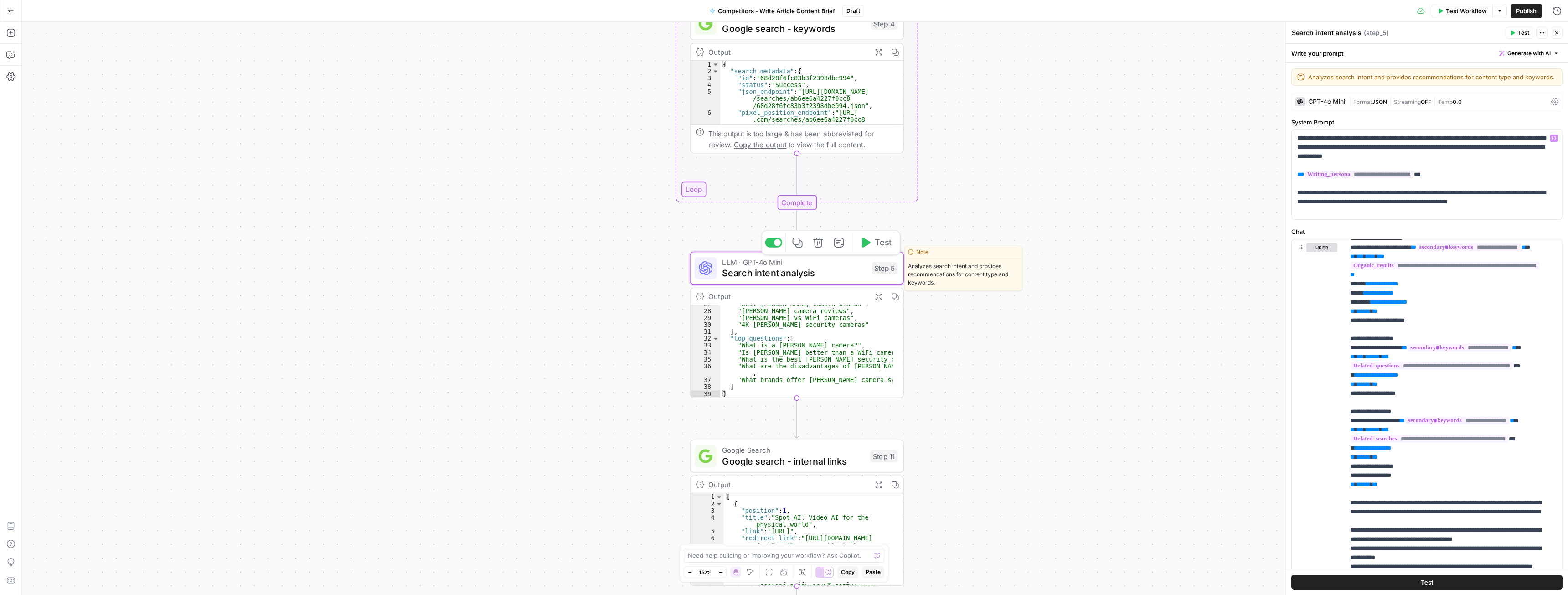
click at [881, 244] on span "Test" at bounding box center [883, 242] width 16 height 12
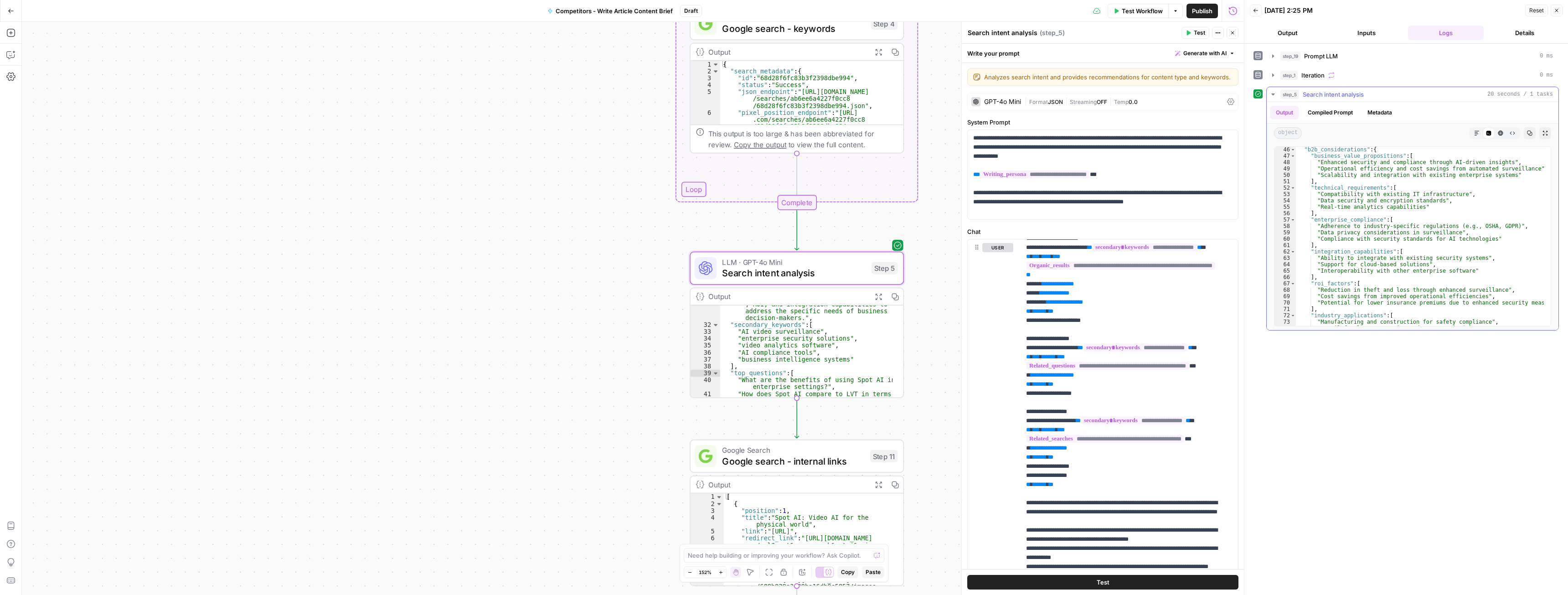
scroll to position [479, 0]
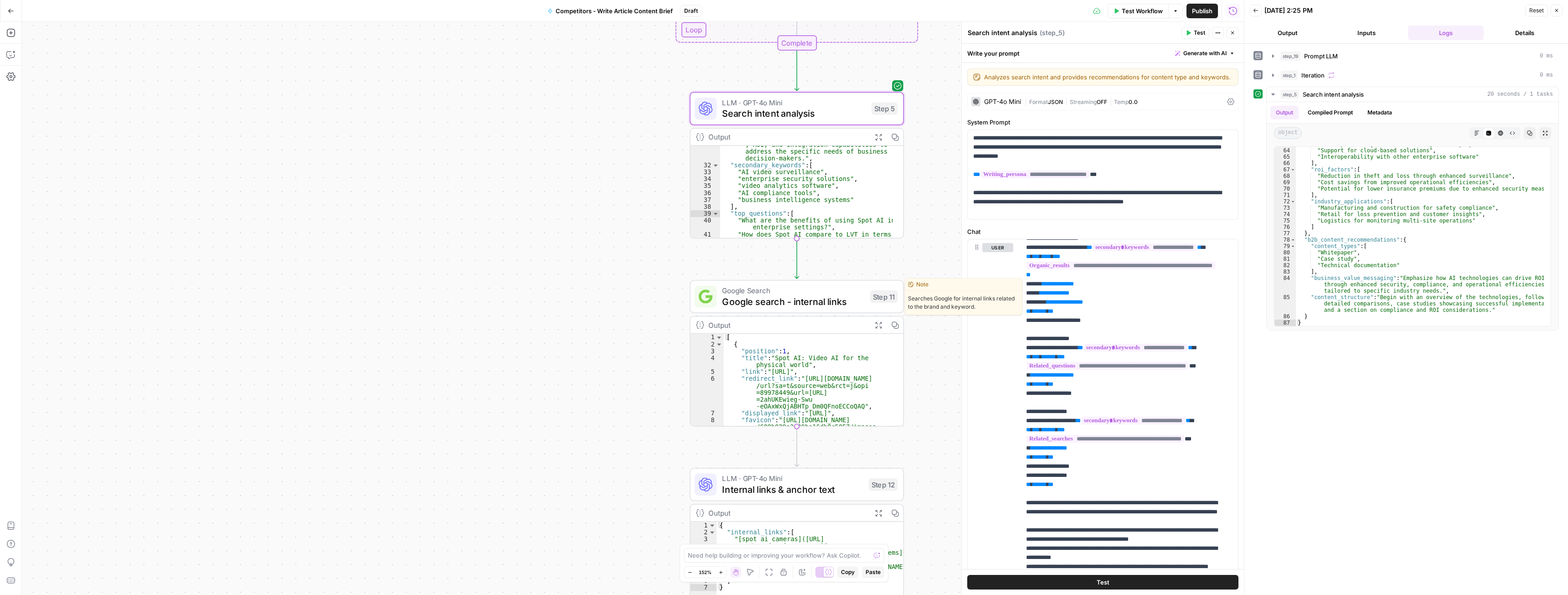
click at [741, 300] on span "Google search - internal links" at bounding box center [793, 301] width 142 height 13
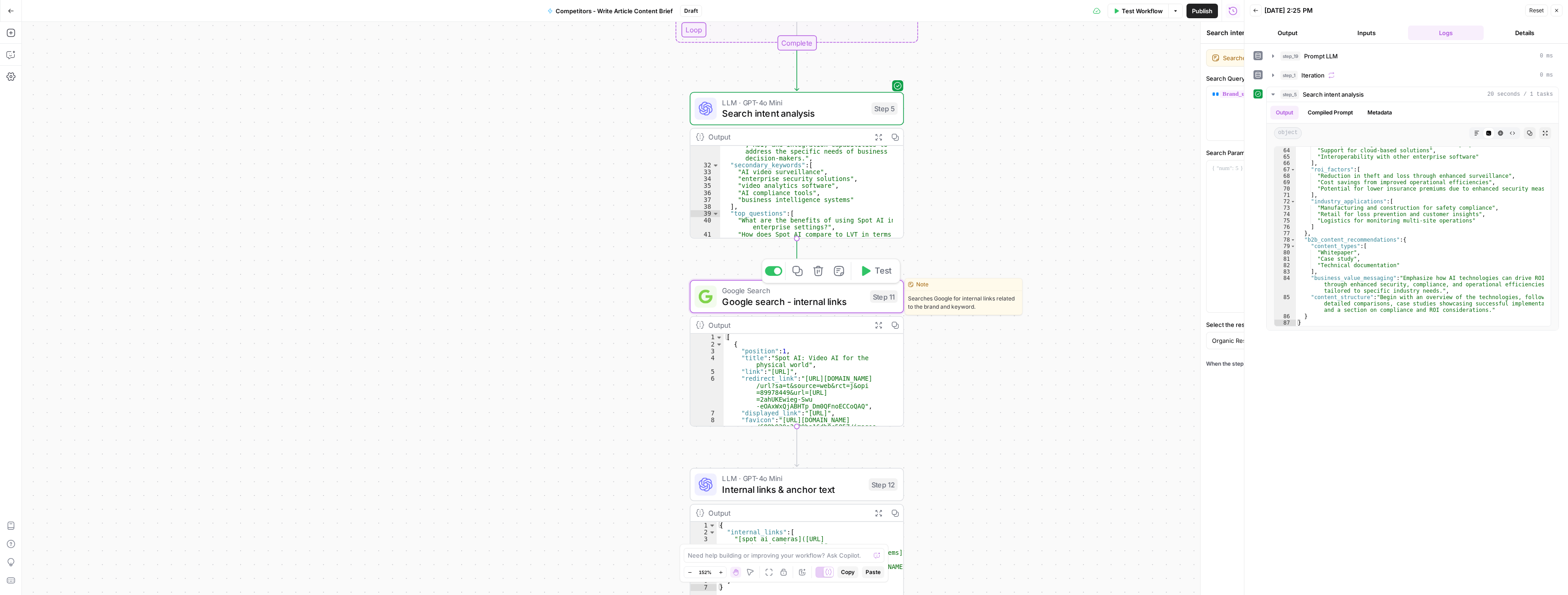
type textarea "Google search - internal links"
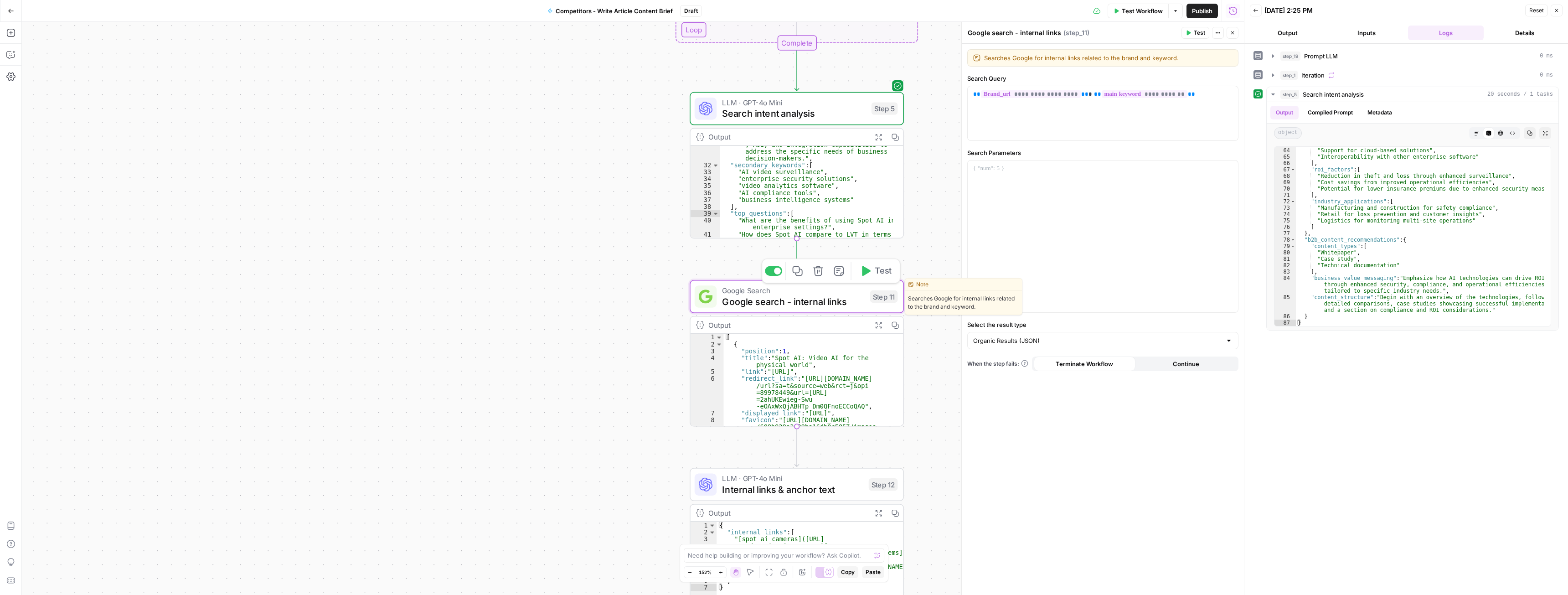
click at [878, 273] on span "Test" at bounding box center [883, 271] width 16 height 12
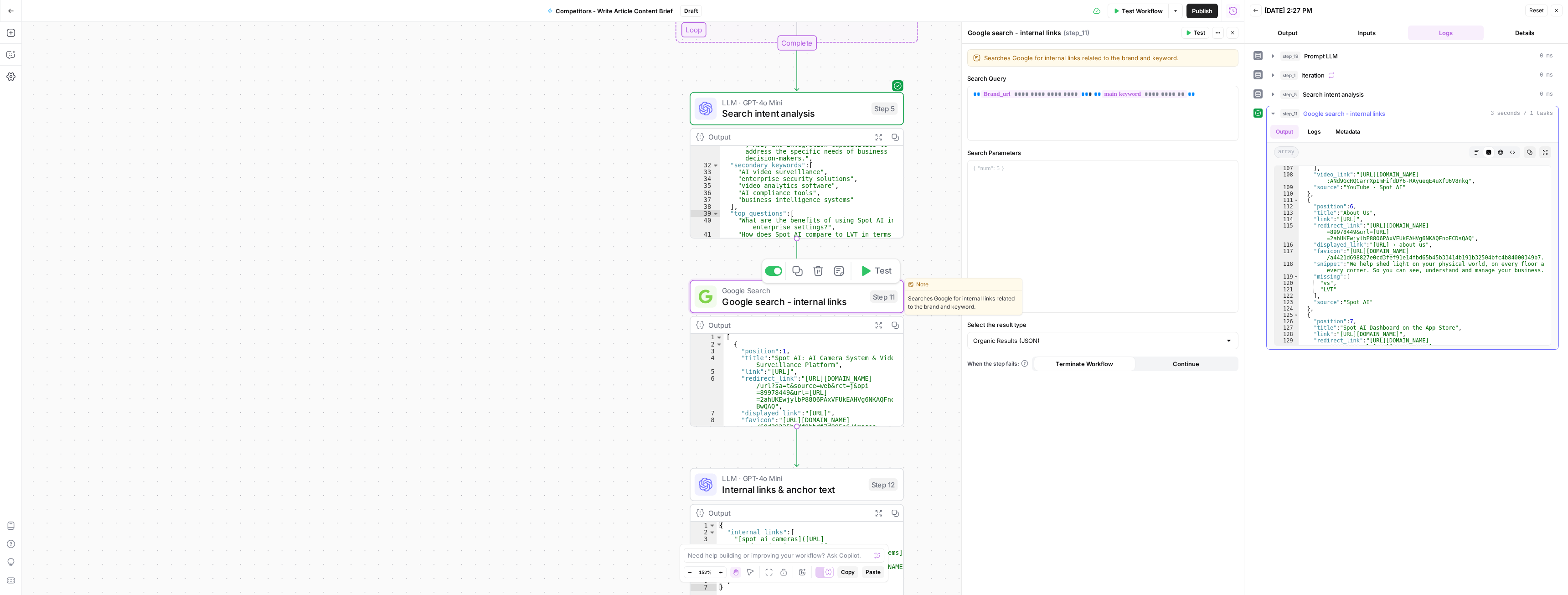
scroll to position [876, 0]
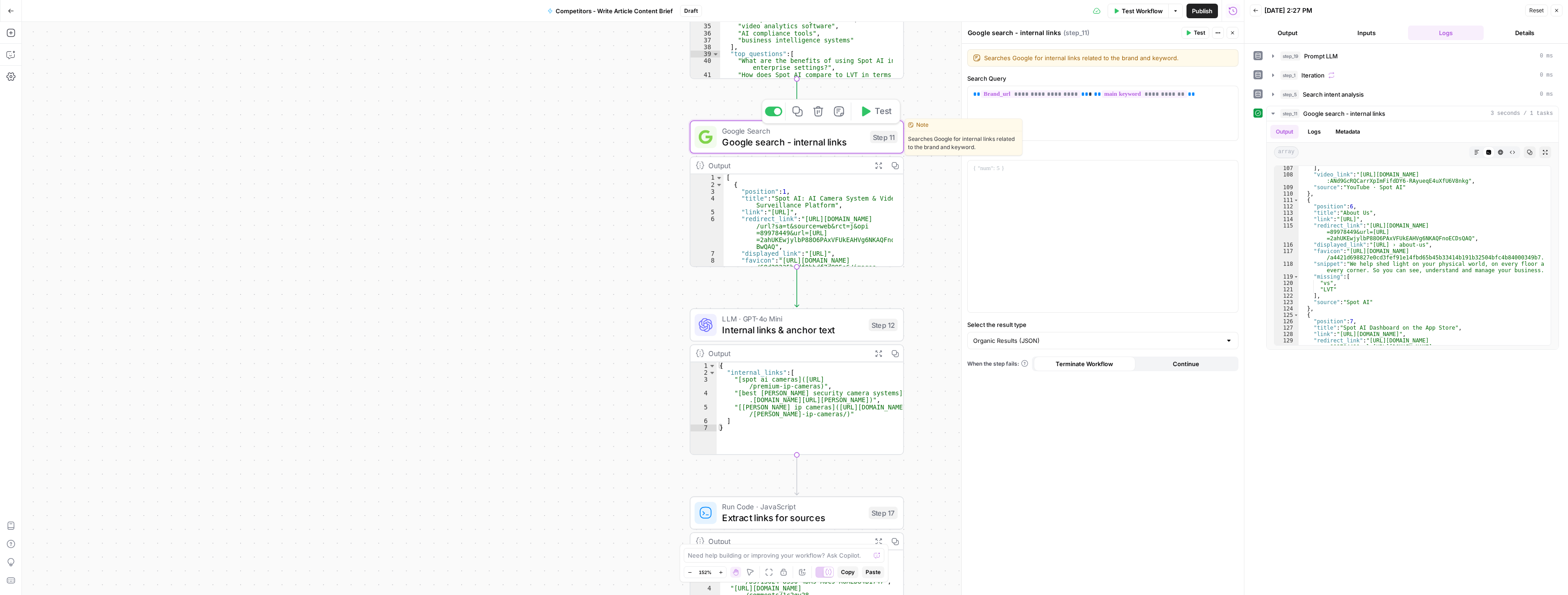
click at [777, 328] on span "Internal links & anchor text" at bounding box center [792, 329] width 141 height 13
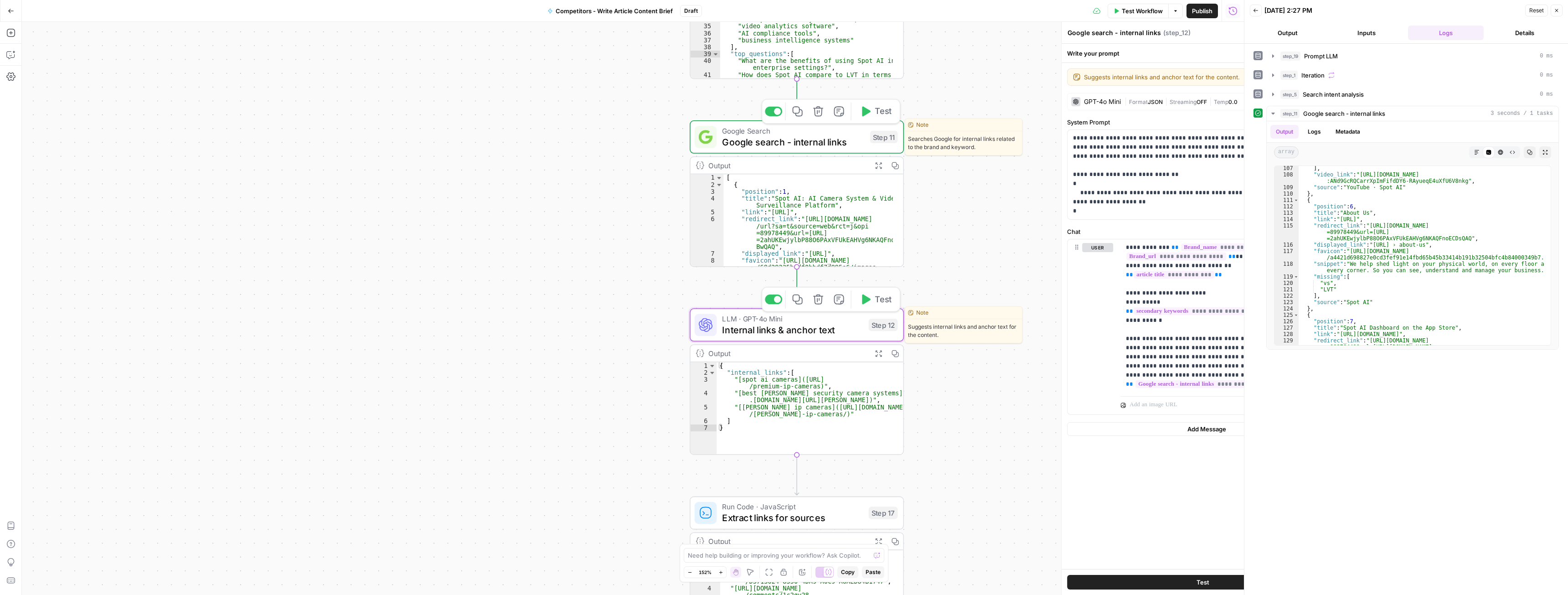
type textarea "Internal links & anchor text"
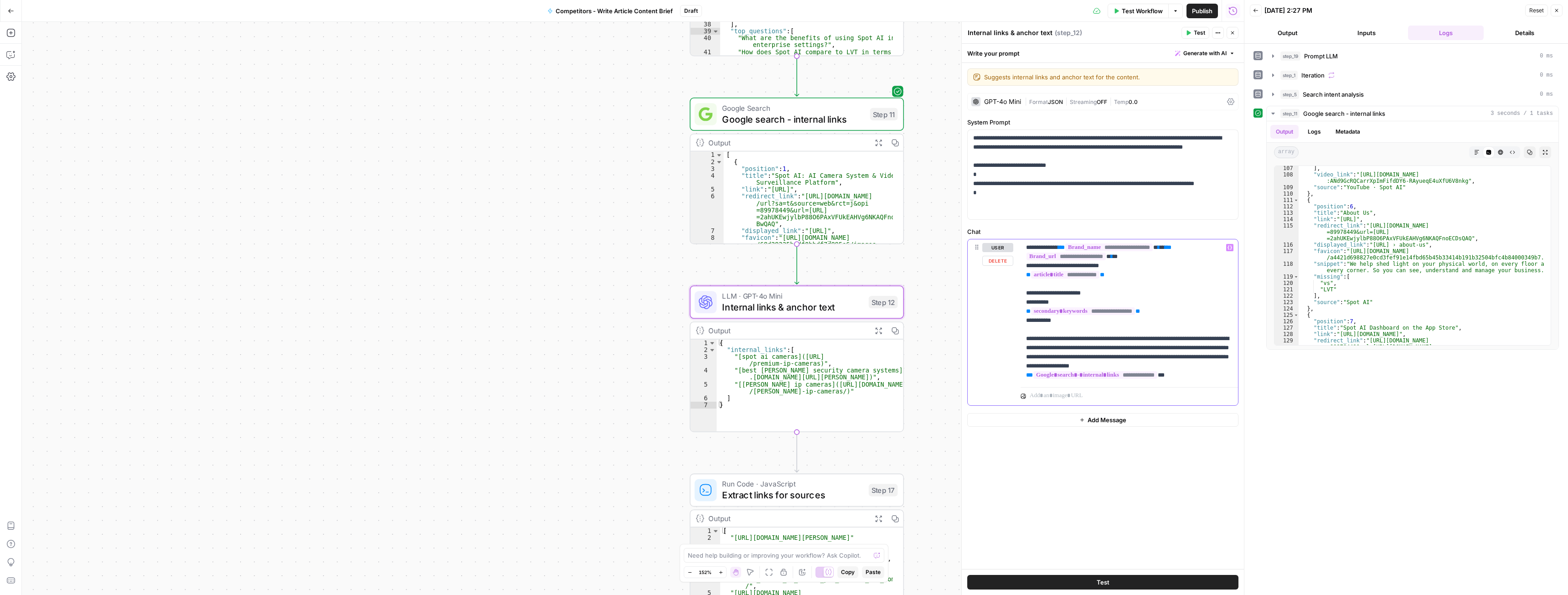
drag, startPoint x: 1070, startPoint y: 247, endPoint x: 1184, endPoint y: 249, distance: 114.0
click at [1184, 249] on p "**********" at bounding box center [1129, 311] width 206 height 137
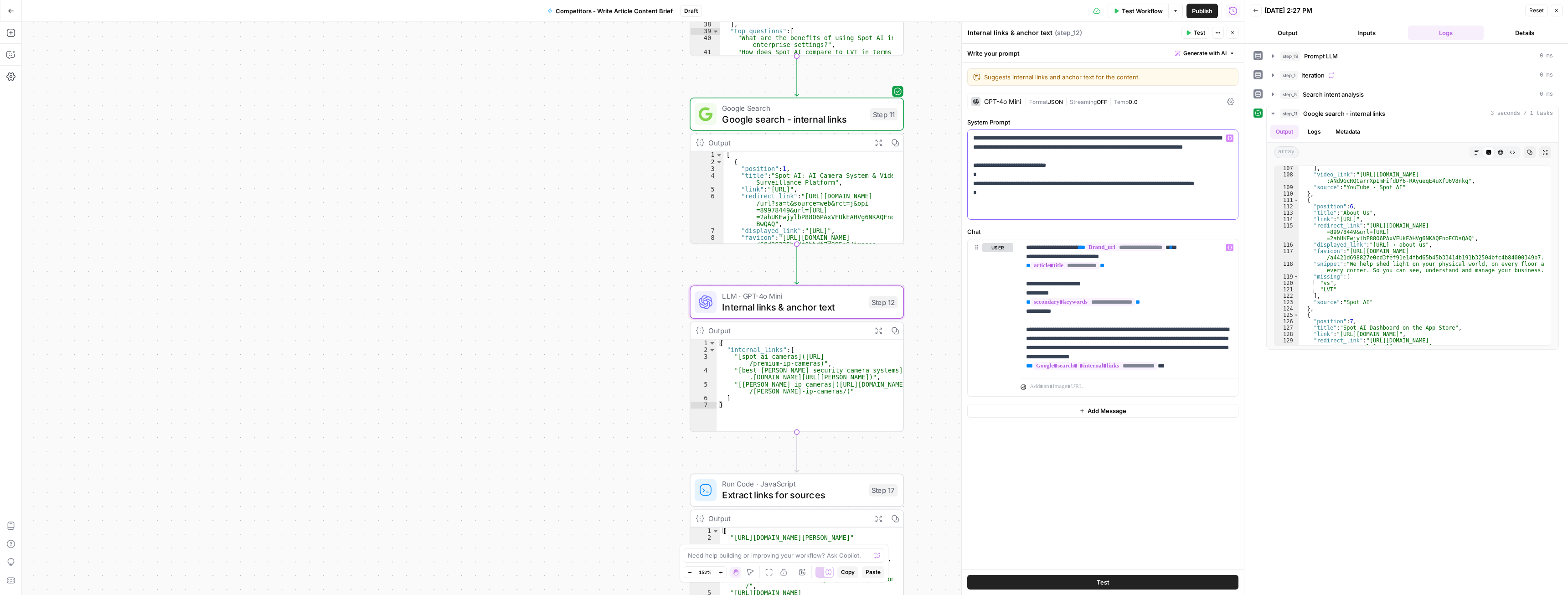
drag, startPoint x: 973, startPoint y: 147, endPoint x: 1024, endPoint y: 153, distance: 51.4
click at [1024, 153] on p "**********" at bounding box center [1103, 174] width 259 height 82
click at [1048, 161] on p "**********" at bounding box center [1103, 174] width 259 height 82
click at [882, 279] on span "Test" at bounding box center [883, 276] width 16 height 12
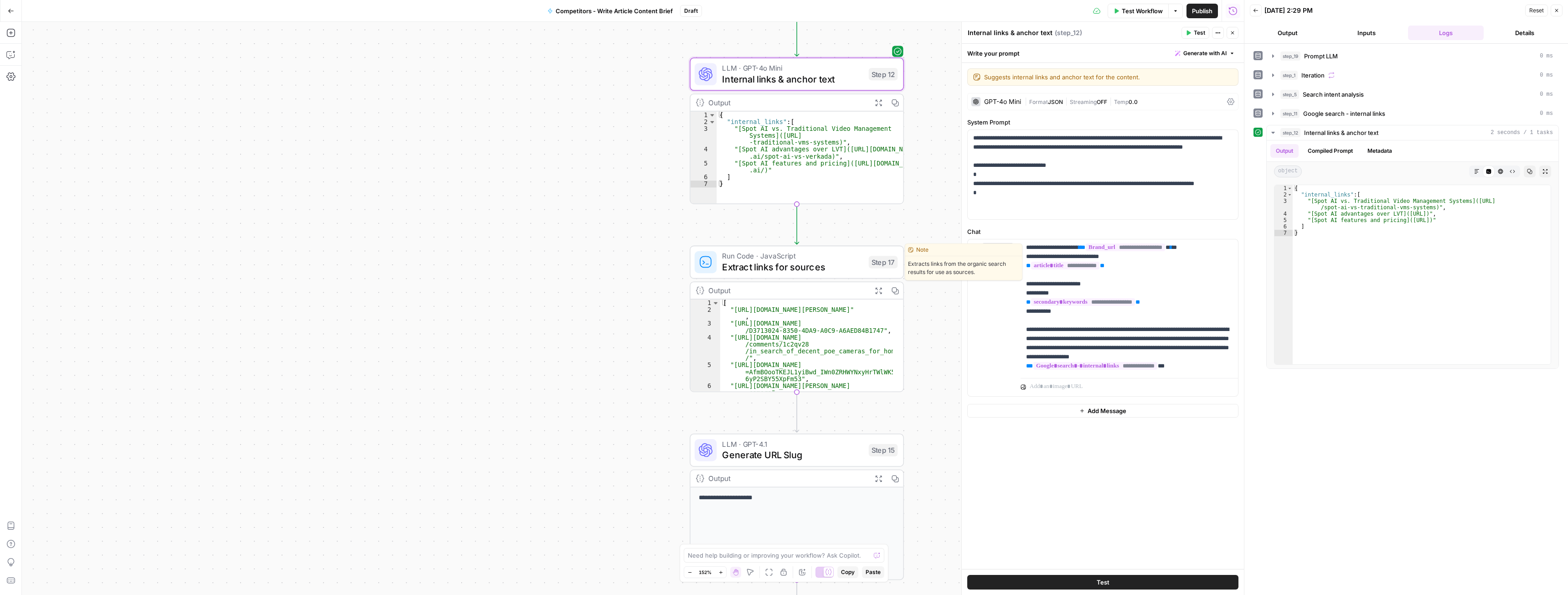
click at [785, 261] on span "Extract links for sources" at bounding box center [792, 267] width 141 height 13
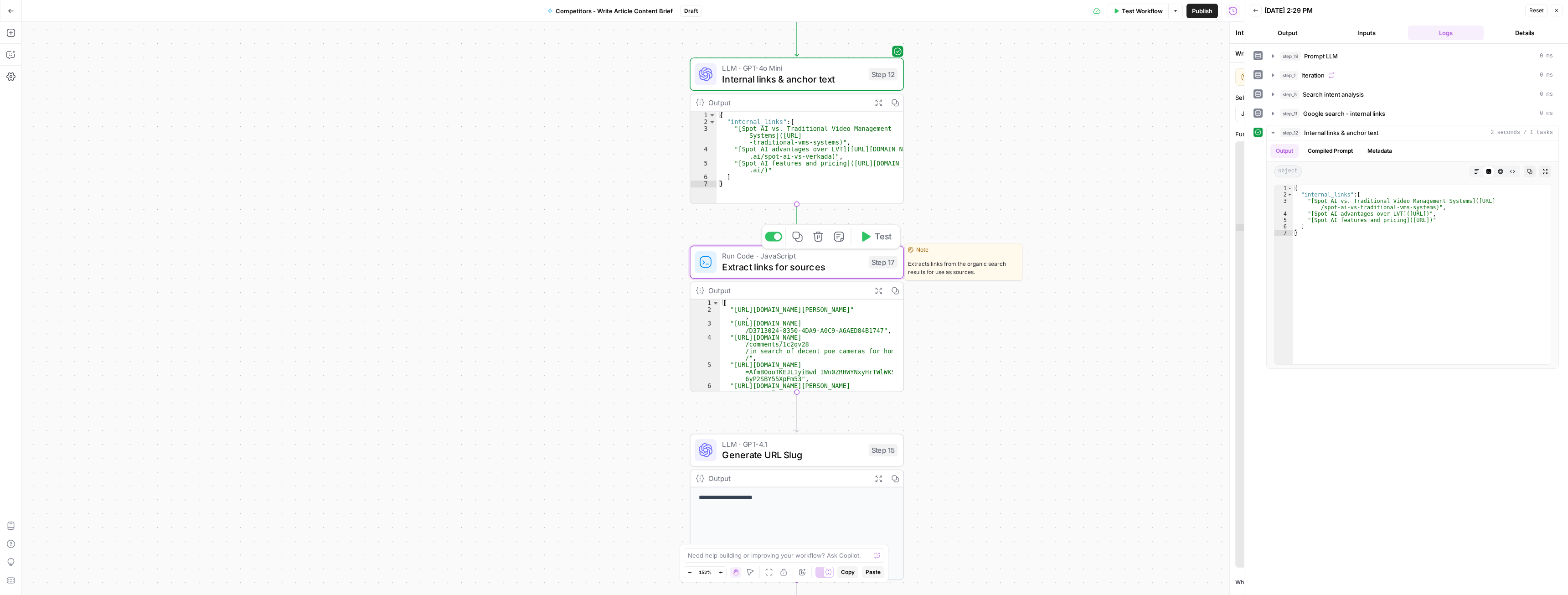
type textarea "Extract links for sources"
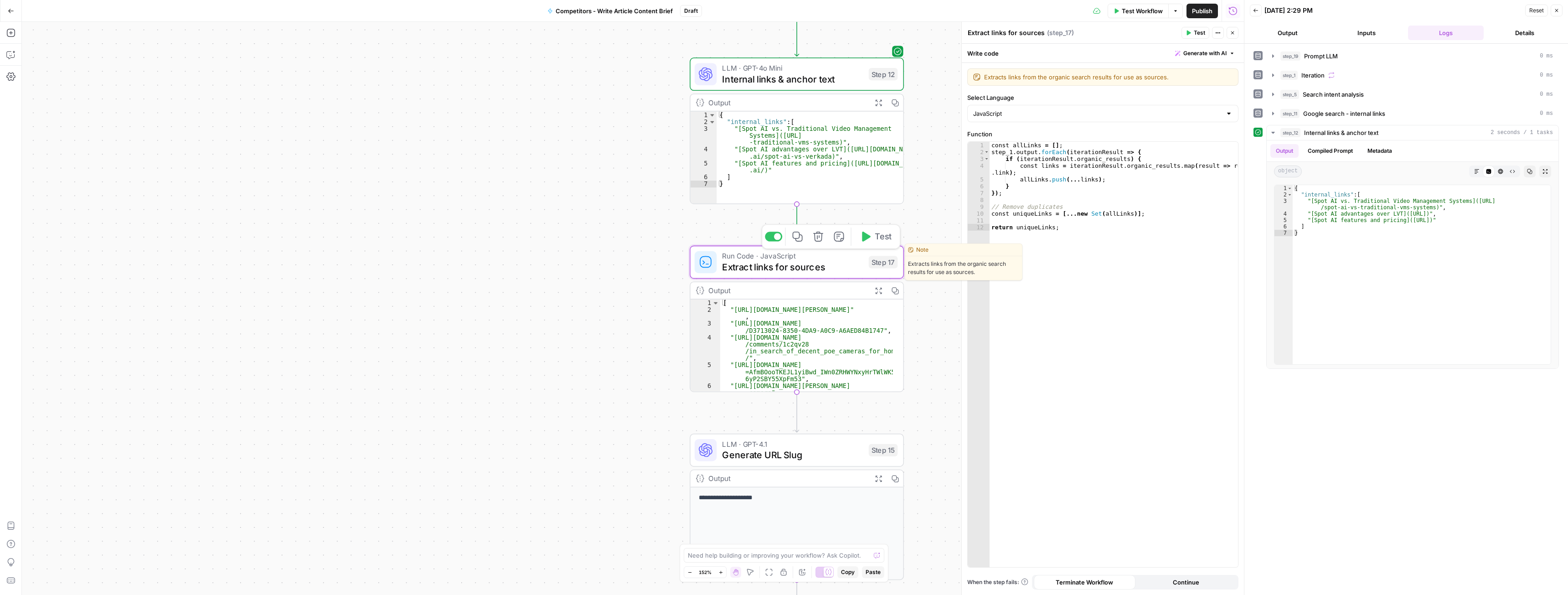
click at [881, 237] on span "Test" at bounding box center [883, 236] width 16 height 12
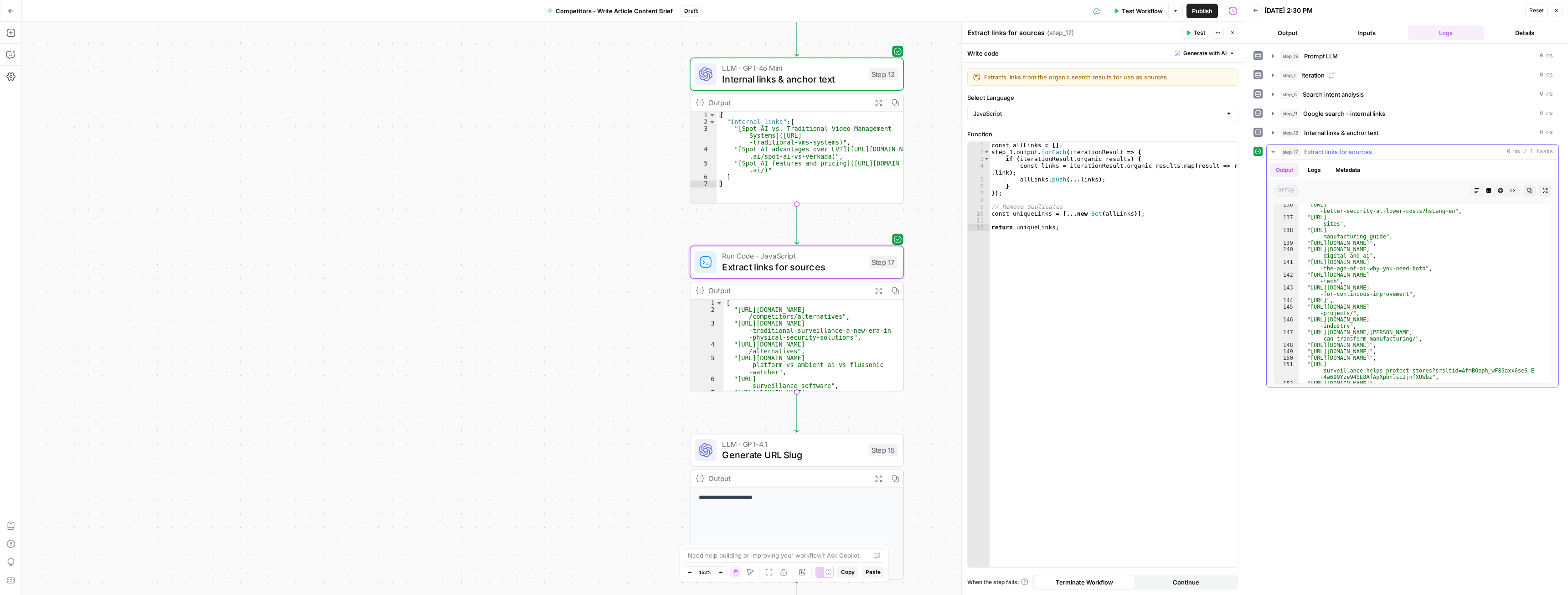
scroll to position [1286, 0]
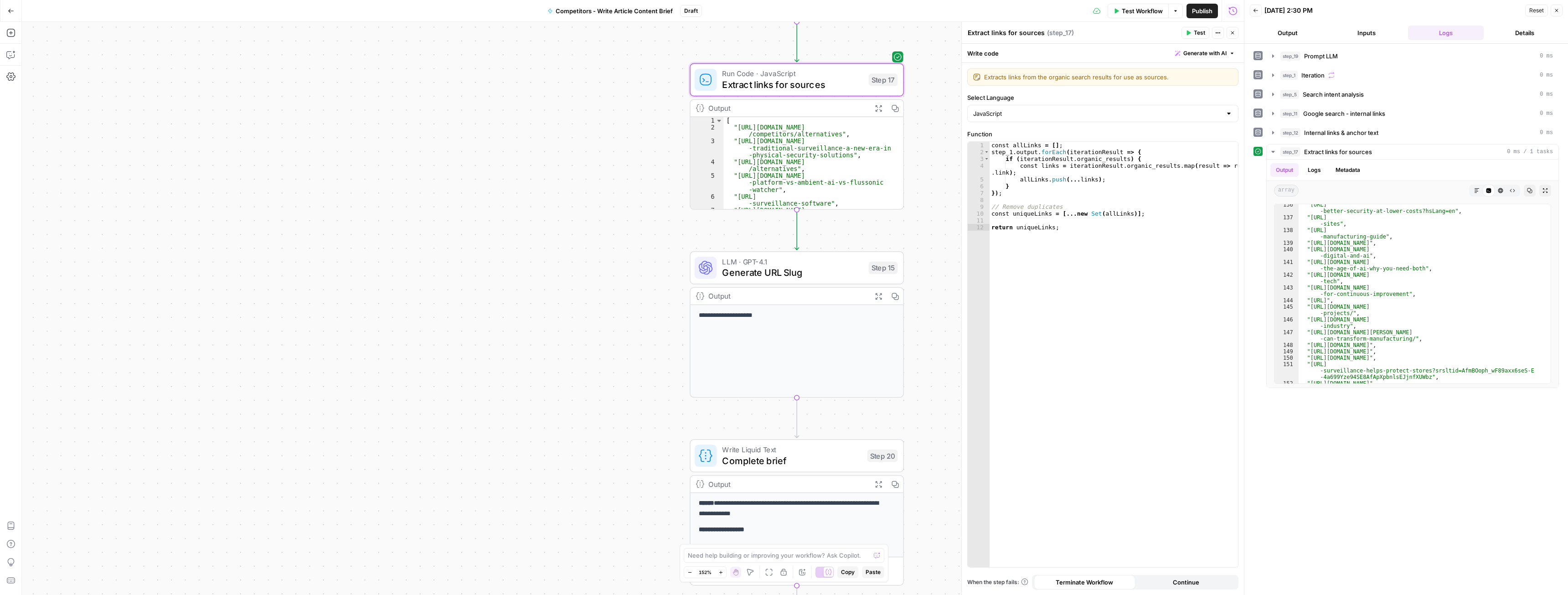
click at [792, 265] on span "LLM · GPT-4.1" at bounding box center [792, 262] width 141 height 11
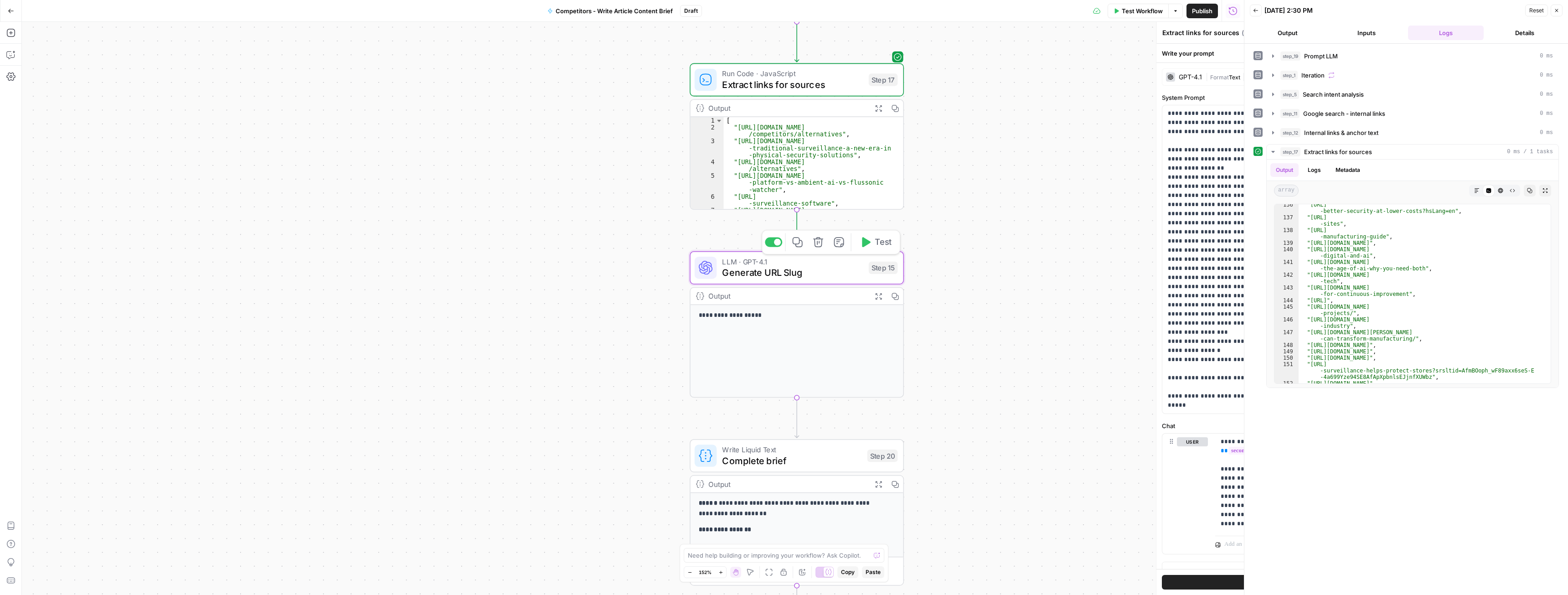
type textarea "Generate URL Slug"
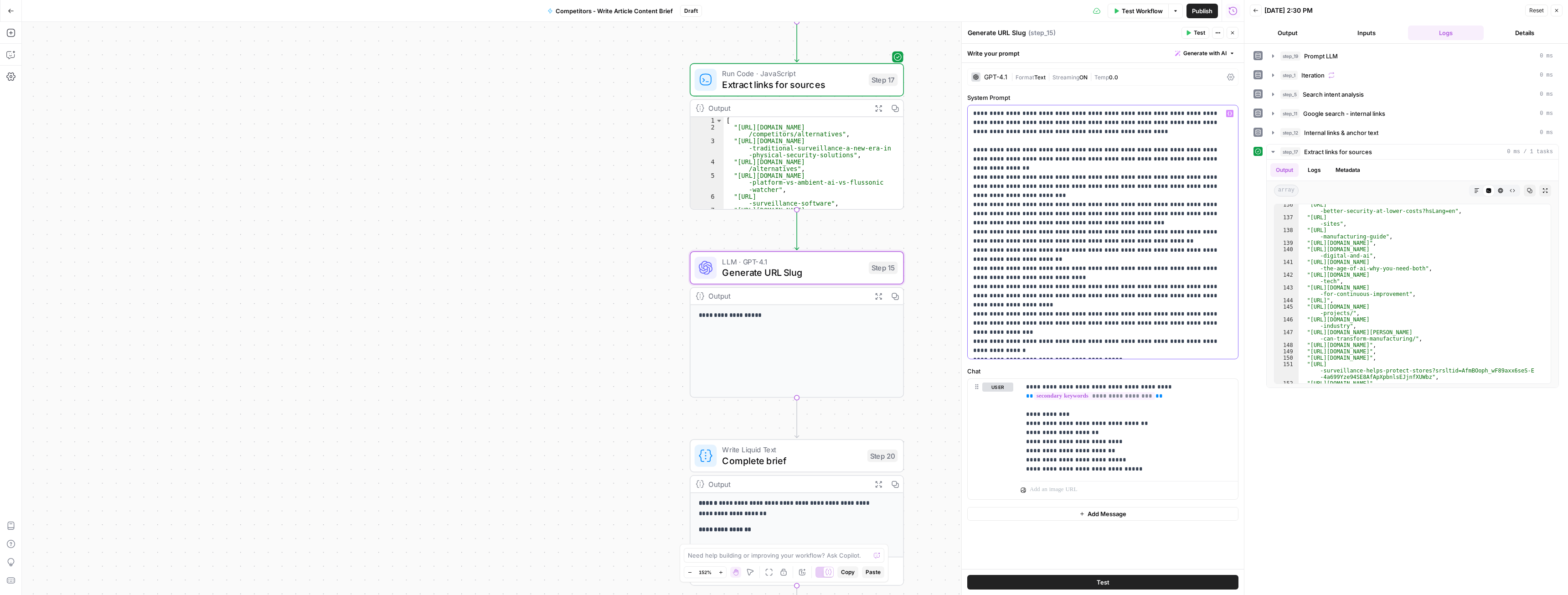
drag, startPoint x: 1055, startPoint y: 250, endPoint x: 1090, endPoint y: 252, distance: 35.1
click at [1090, 252] on p "**********" at bounding box center [1103, 232] width 259 height 246
click at [1085, 259] on p "**********" at bounding box center [1103, 232] width 259 height 246
click at [877, 242] on span "Test" at bounding box center [883, 242] width 16 height 12
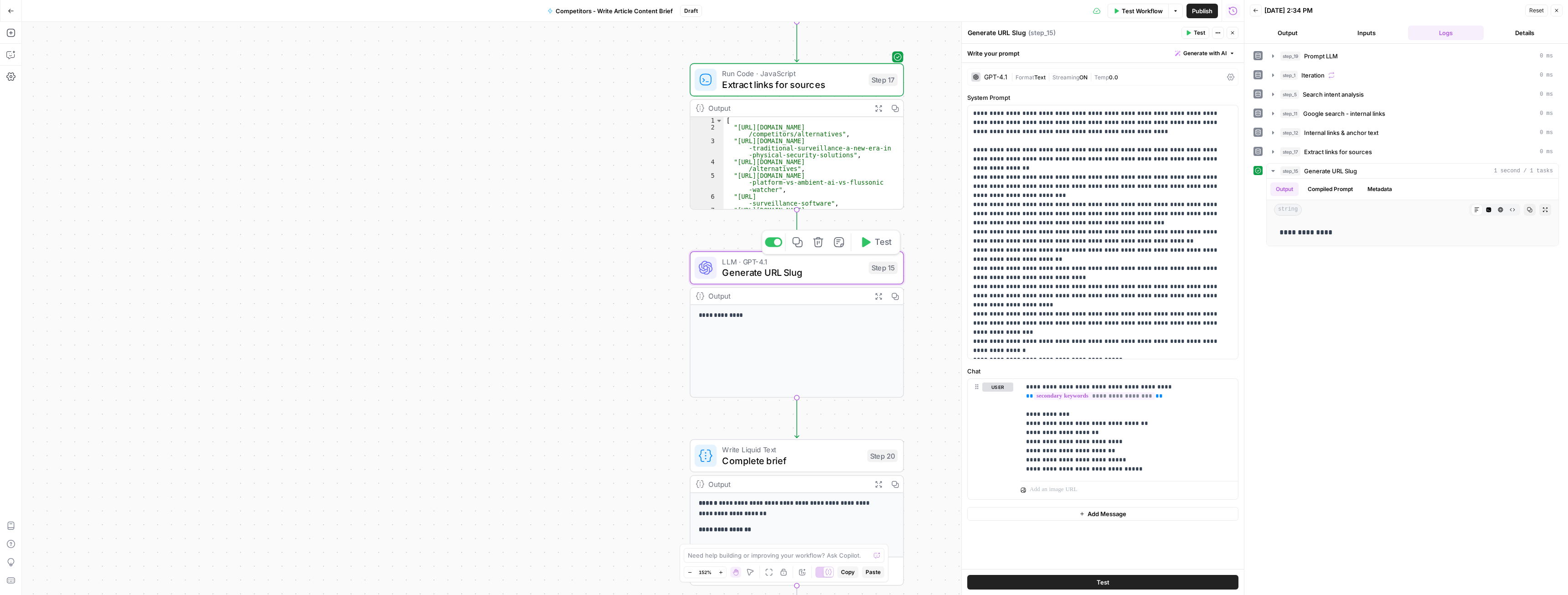
click at [939, 333] on div "Workflow Set Inputs Inputs LLM · GPT-5 Nano Prompt LLM Step 19 Output Expand Ou…" at bounding box center [633, 308] width 1222 height 573
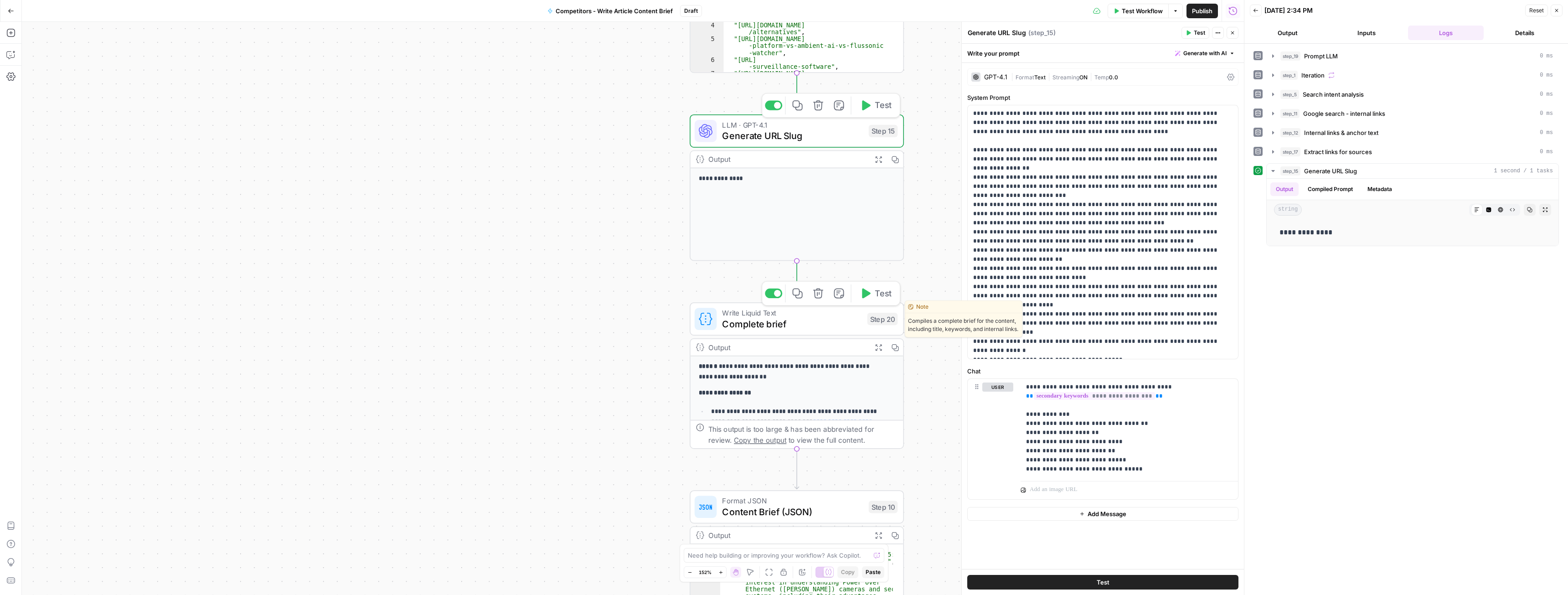
click at [847, 326] on span "Complete brief" at bounding box center [791, 323] width 139 height 13
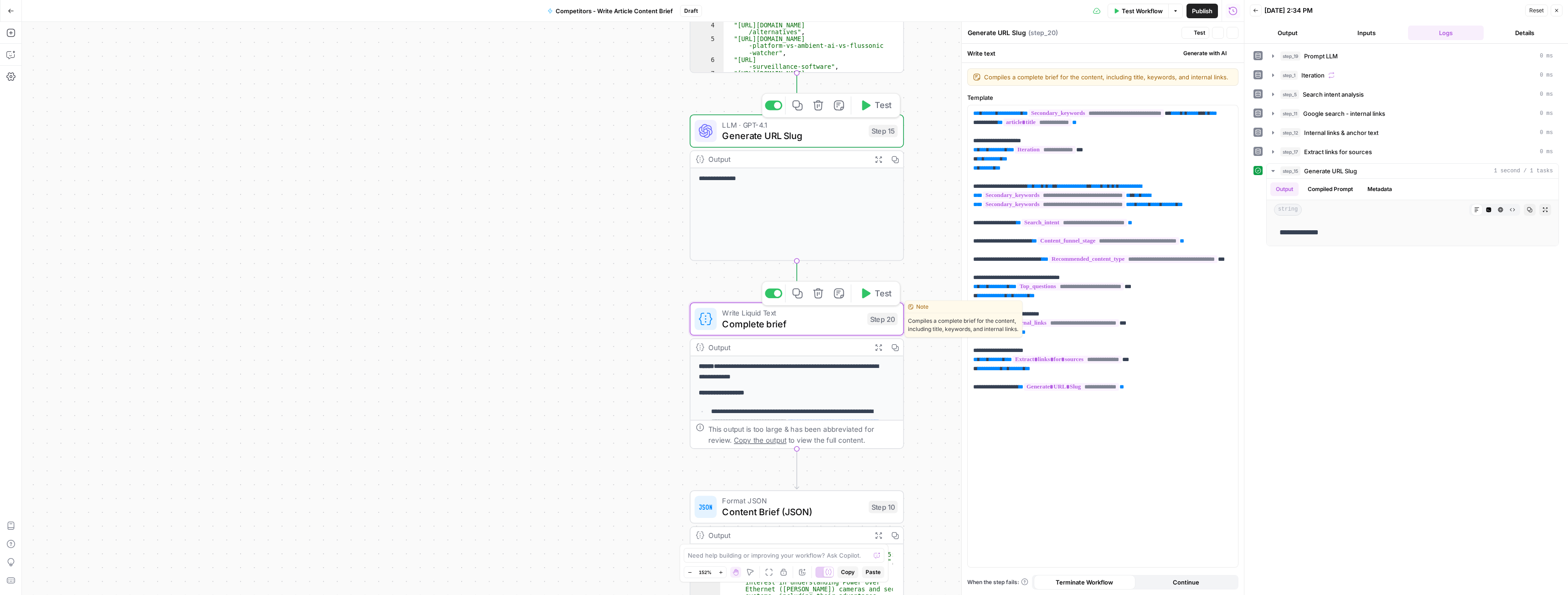
type textarea "Complete brief"
click at [884, 294] on span "Test" at bounding box center [883, 294] width 16 height 12
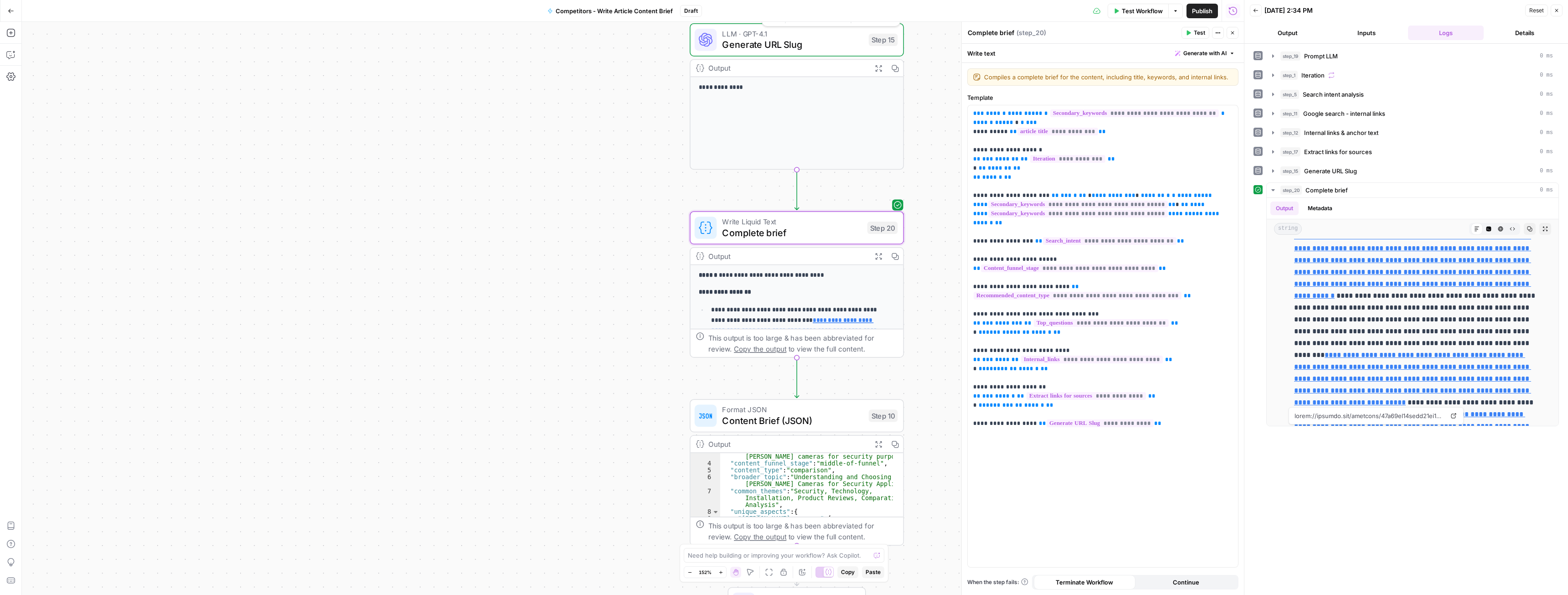
scroll to position [82, 0]
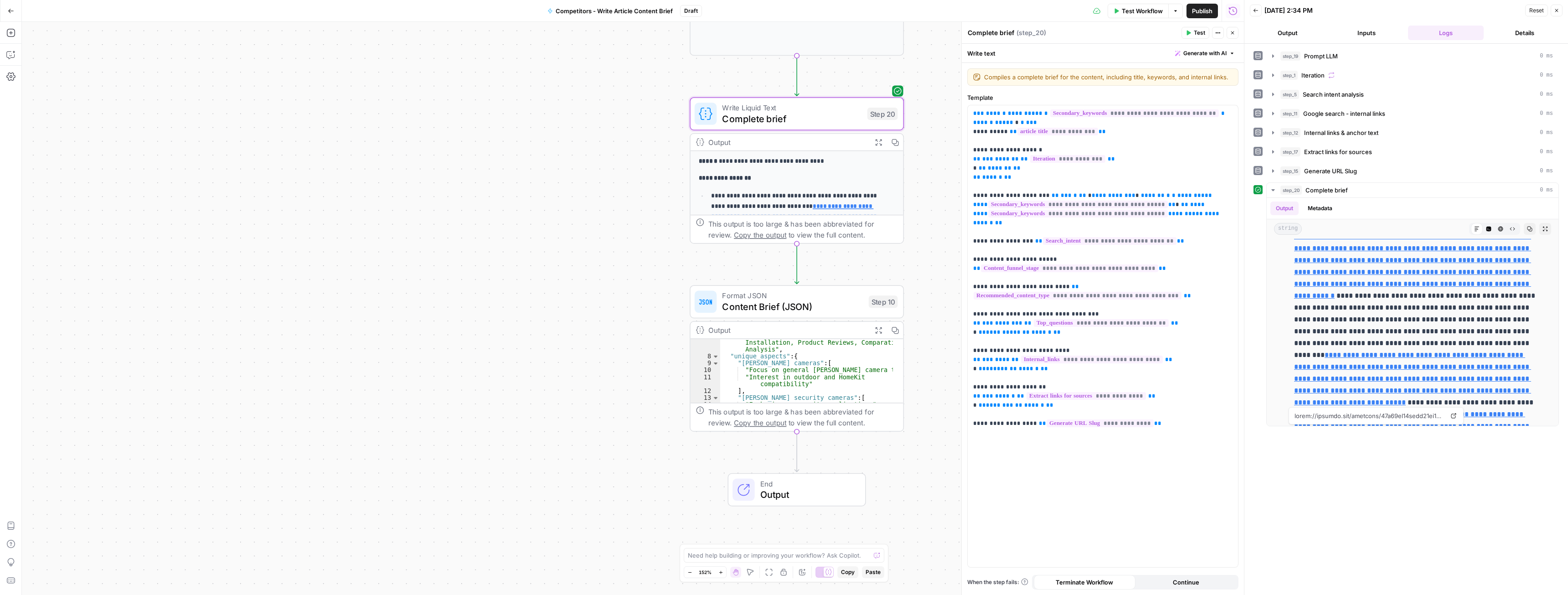
drag, startPoint x: 820, startPoint y: 305, endPoint x: 874, endPoint y: 289, distance: 56.3
click at [820, 305] on span "Content Brief (JSON)" at bounding box center [792, 306] width 141 height 13
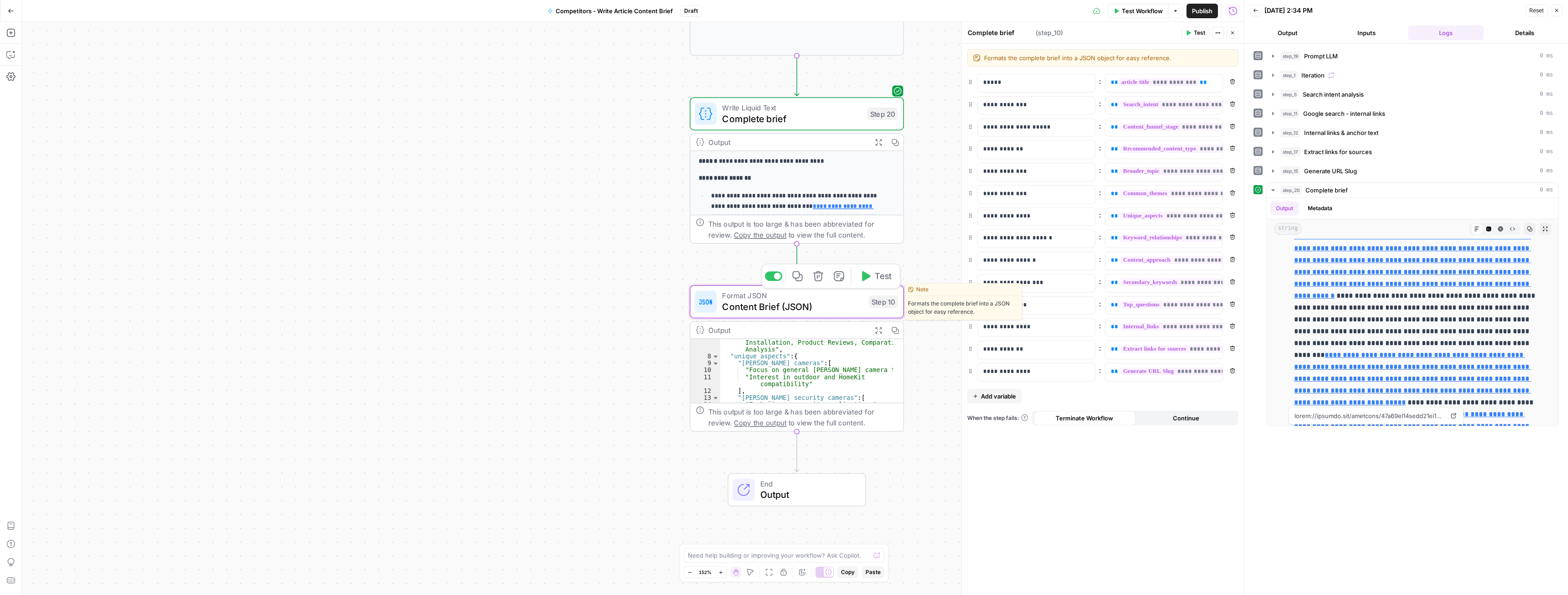
type textarea "Content Brief (JSON)"
click at [874, 275] on button "Test" at bounding box center [875, 276] width 43 height 18
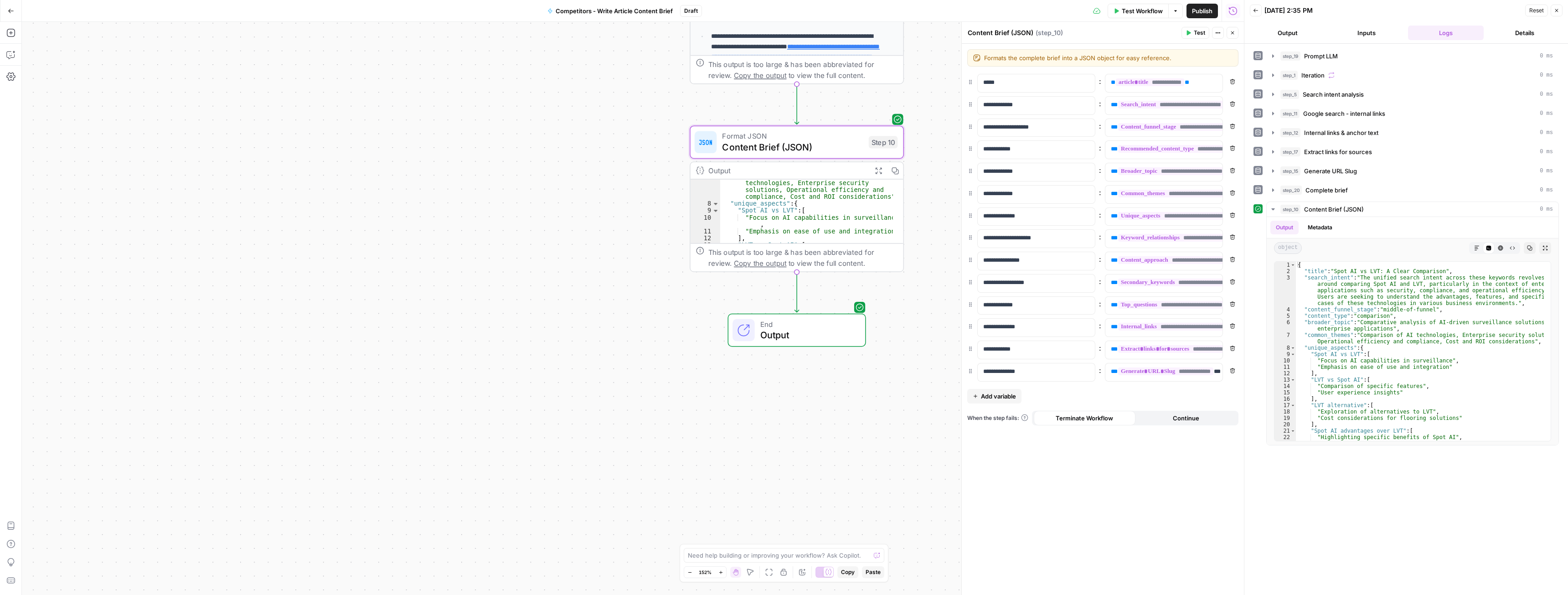
click at [1203, 9] on span "Publish" at bounding box center [1202, 10] width 21 height 9
click at [12, 51] on icon "button" at bounding box center [10, 54] width 9 height 9
click at [110, 571] on div "Auto Mode Send" at bounding box center [158, 577] width 247 height 20
type textarea "I have created this workflow to prepare a article content brief. the article wi…"
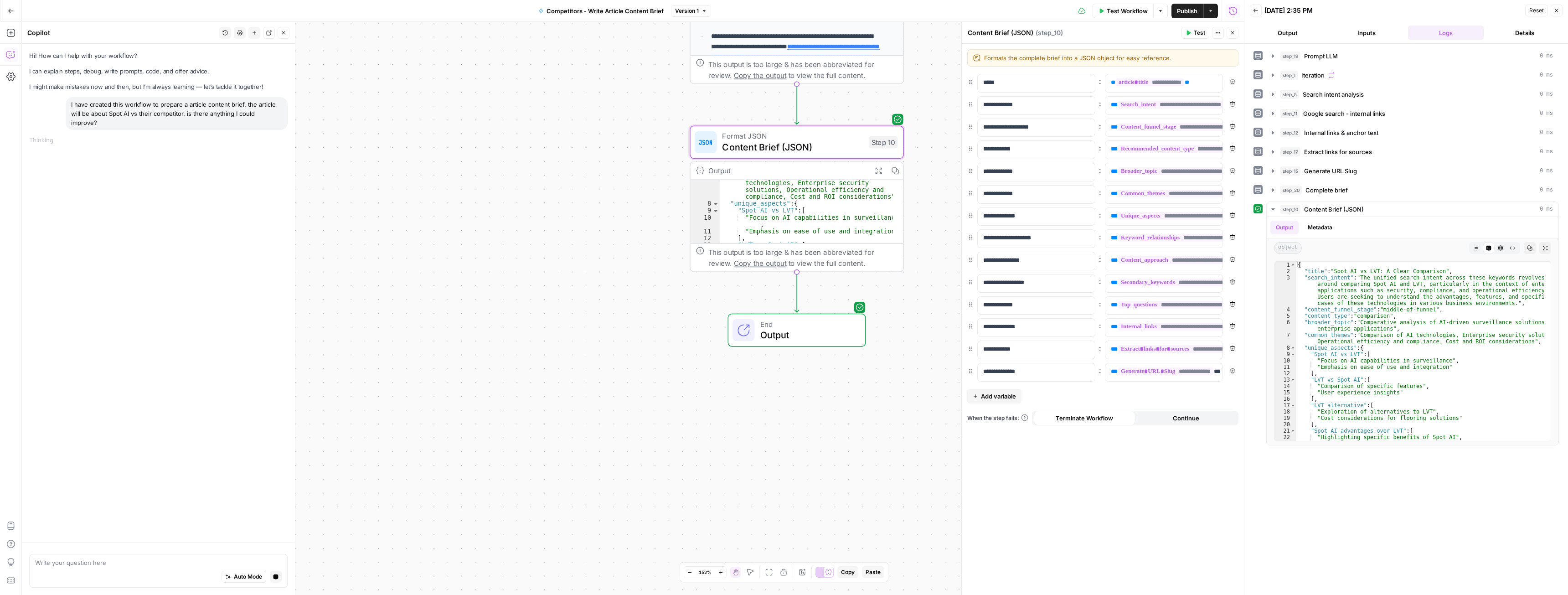
click at [1233, 31] on icon "button" at bounding box center [1232, 32] width 5 height 5
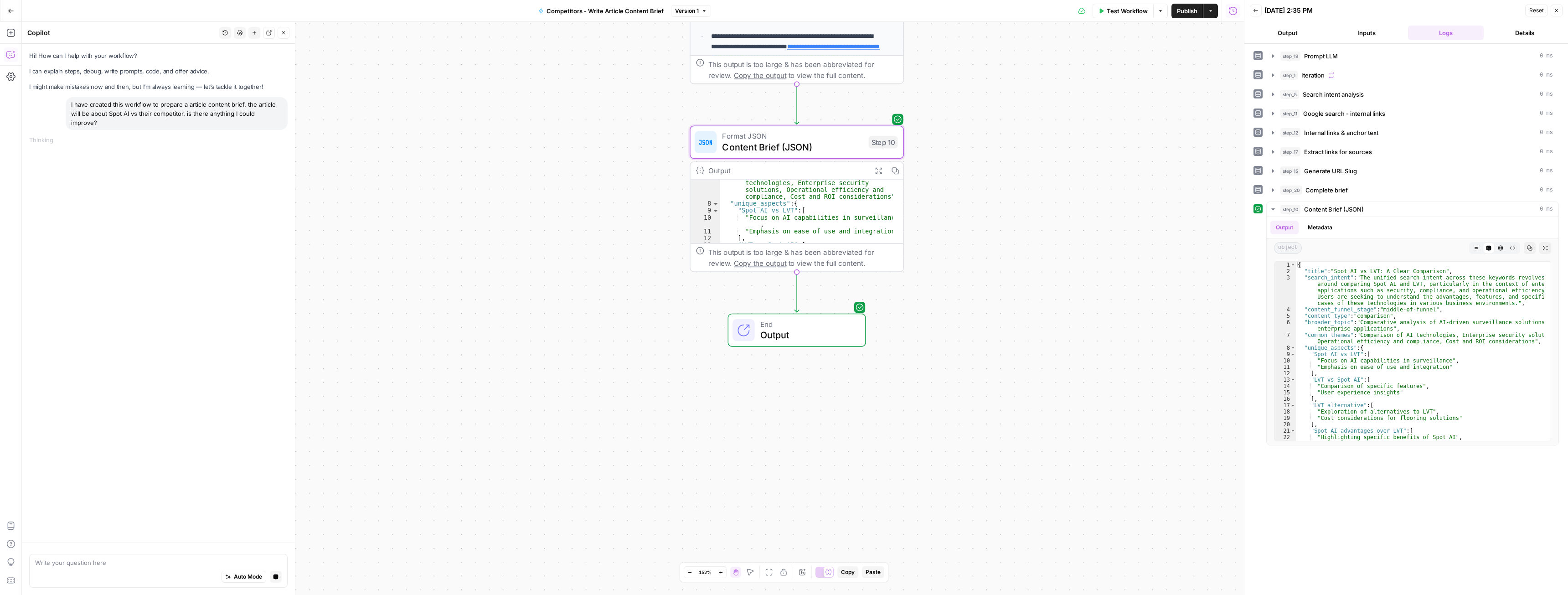
click at [1560, 13] on button "Close" at bounding box center [1556, 10] width 12 height 12
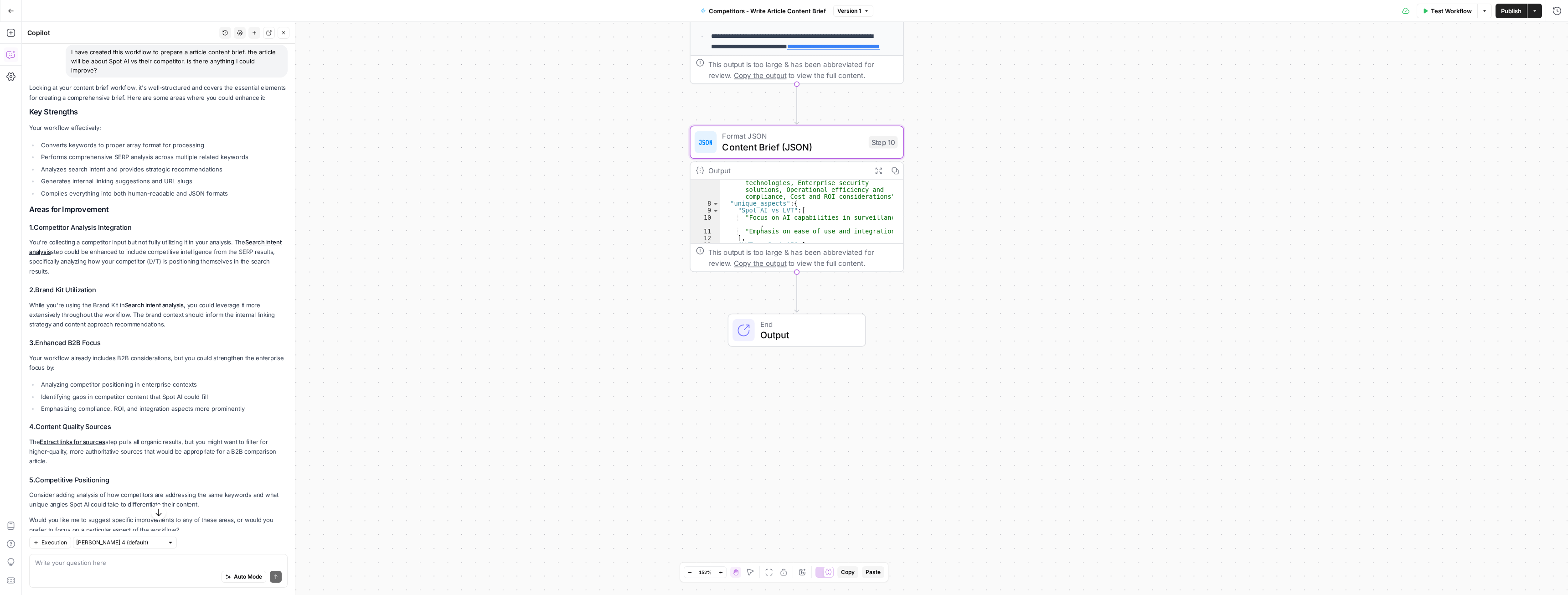
scroll to position [88, 0]
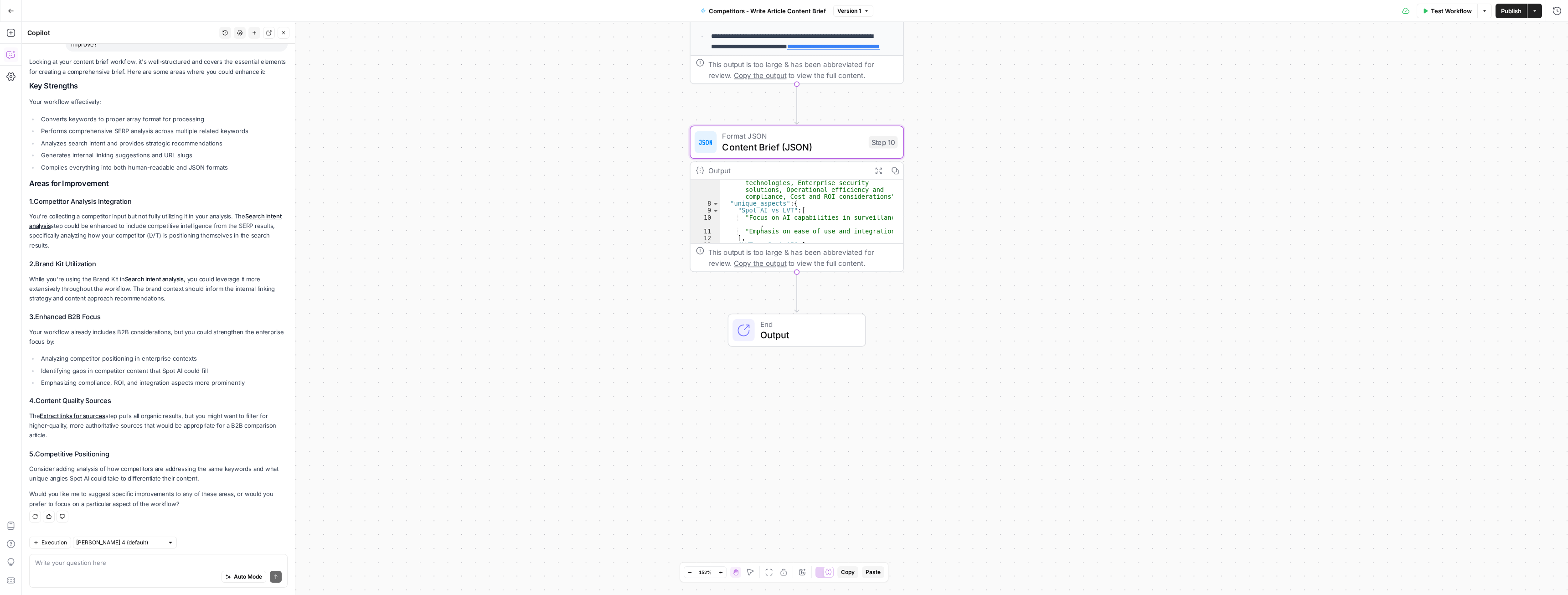
drag, startPoint x: 188, startPoint y: 503, endPoint x: 31, endPoint y: 488, distance: 157.7
click at [31, 488] on div "Looking at your content brief workflow, it's well-structured and covers the ess…" at bounding box center [158, 283] width 259 height 451
click at [134, 475] on p "Consider adding analysis of how competitors are addressing the same keywords an…" at bounding box center [158, 473] width 259 height 19
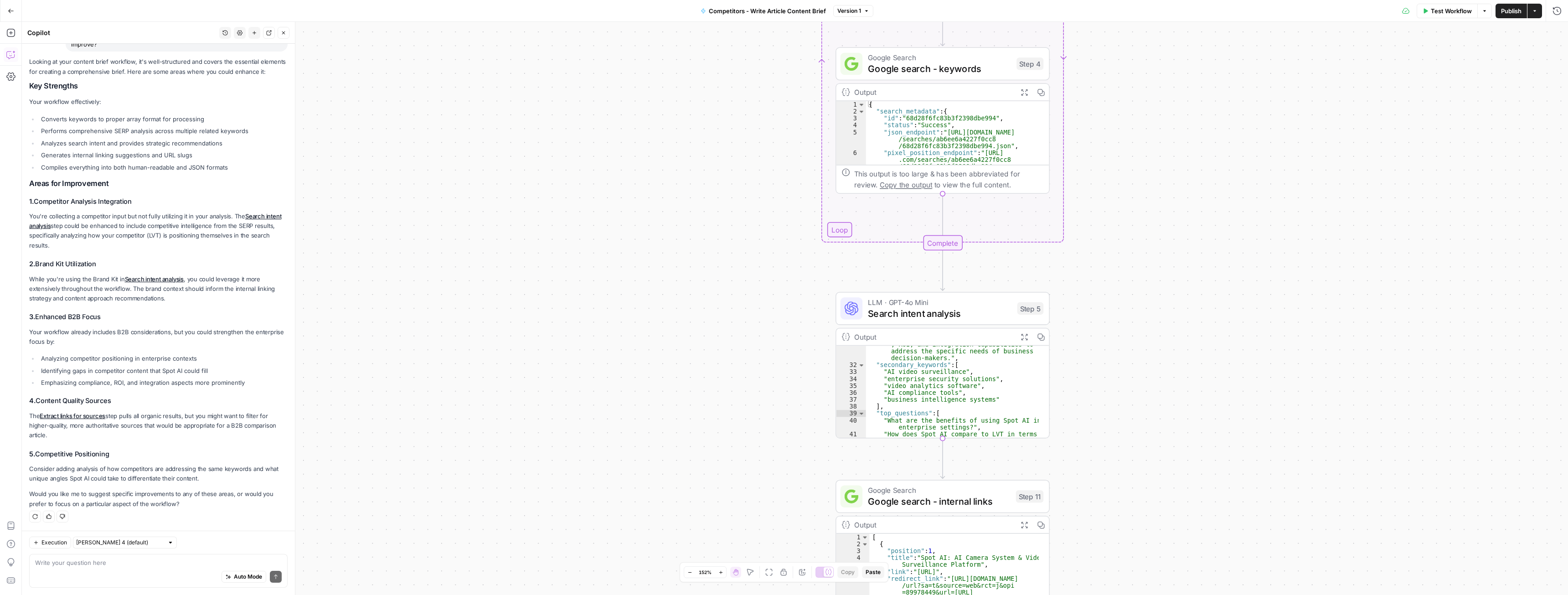
click at [86, 568] on div "Auto Mode Send" at bounding box center [158, 577] width 247 height 20
type textarea "suggest specific changes"
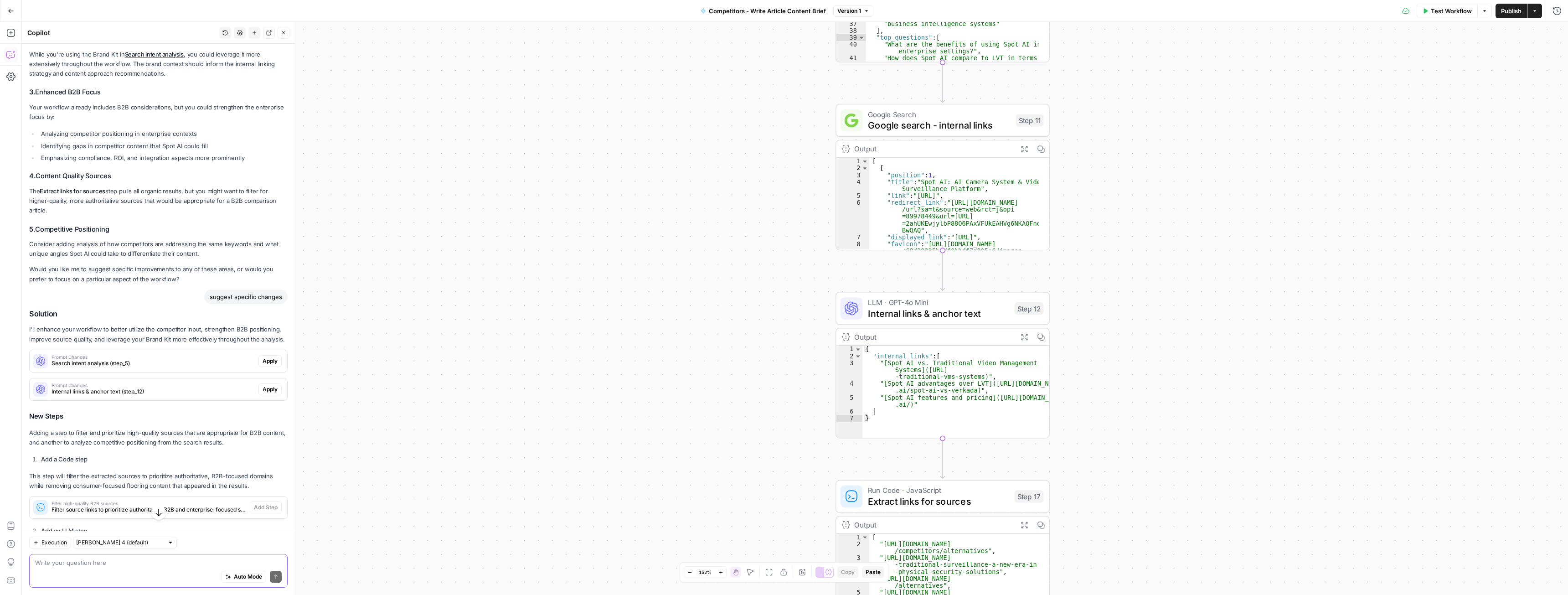
scroll to position [349, 0]
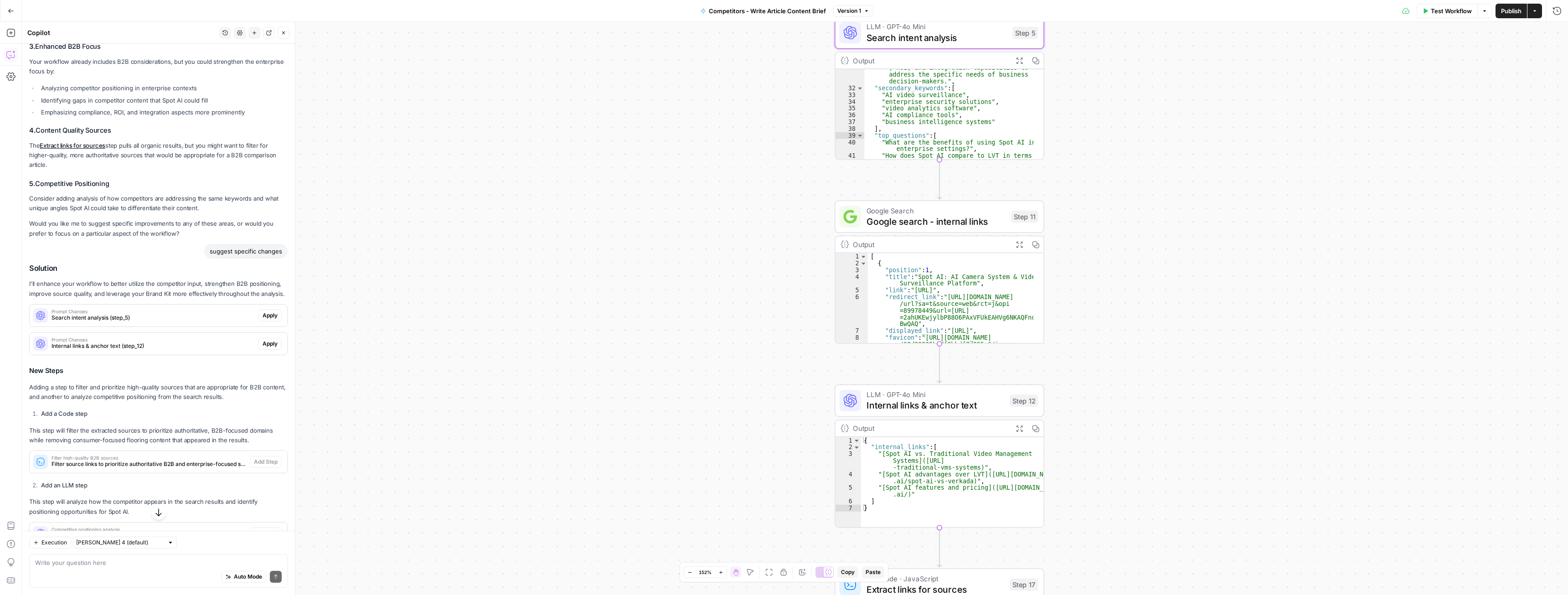
click at [131, 322] on span "Search intent analysis (step_5)" at bounding box center [153, 317] width 203 height 8
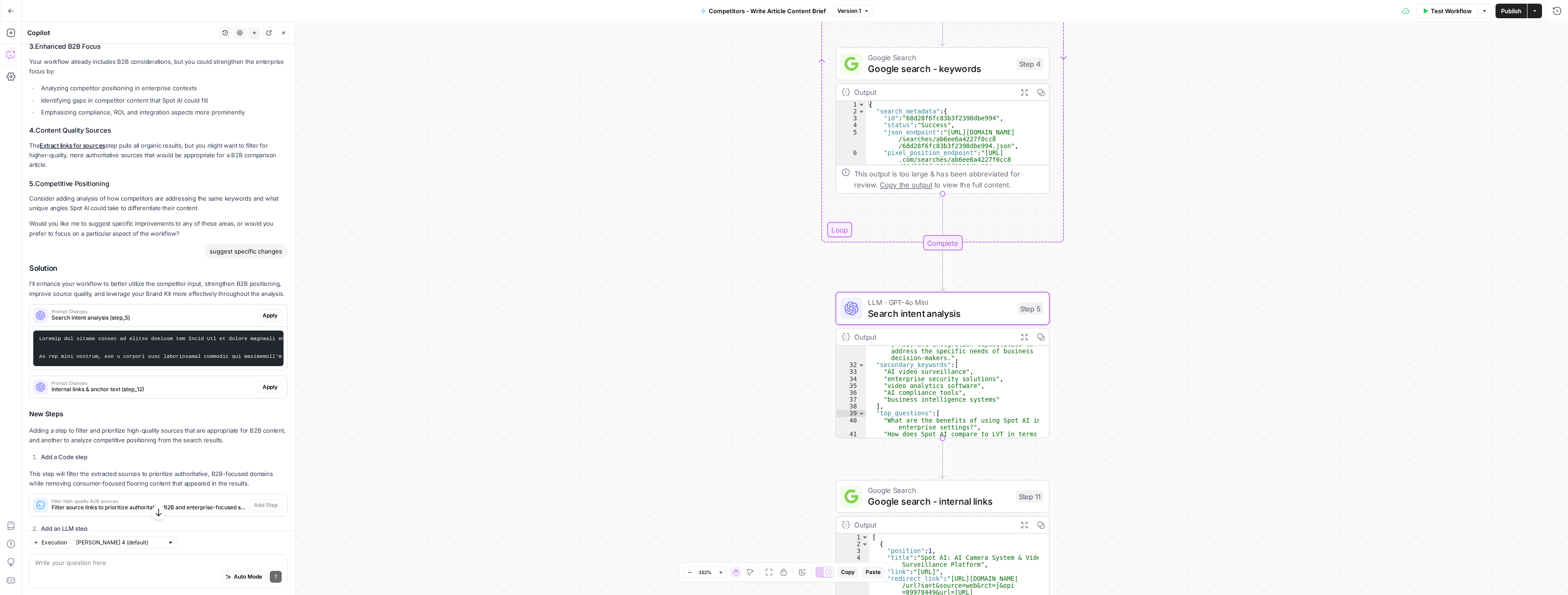
click at [264, 320] on span "Apply" at bounding box center [270, 315] width 15 height 8
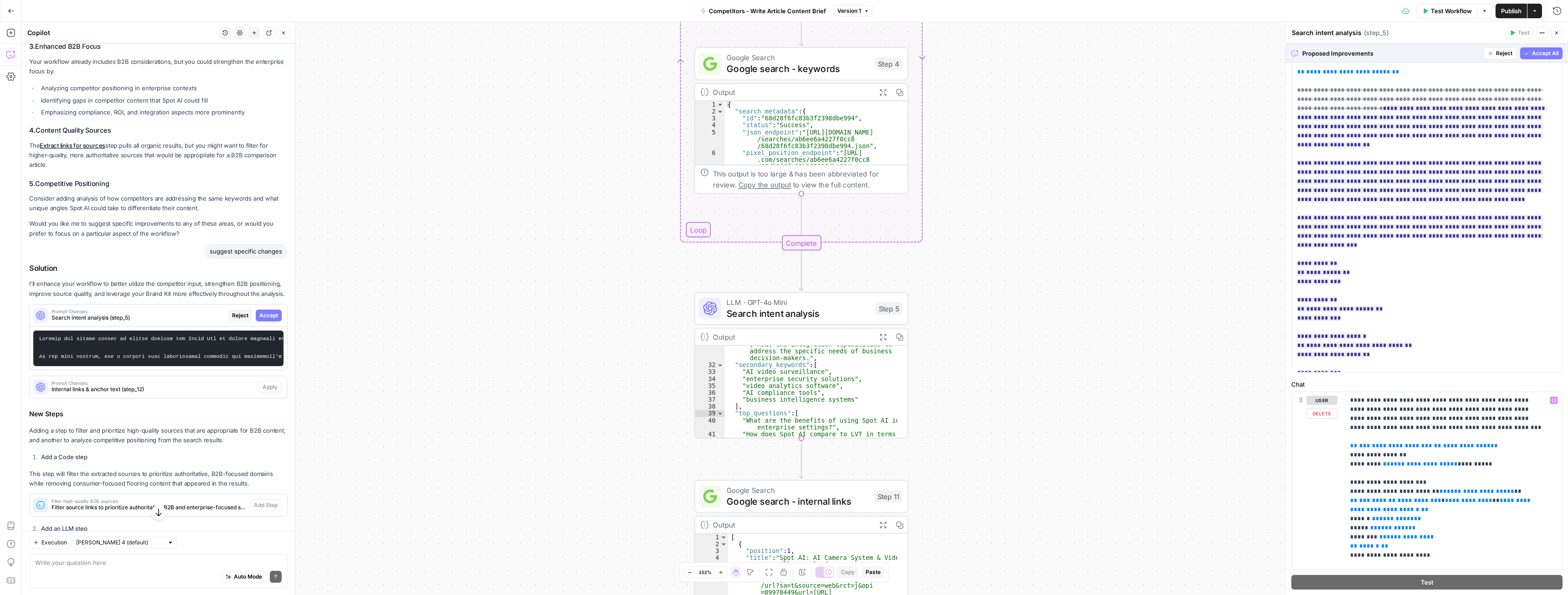
scroll to position [0, 0]
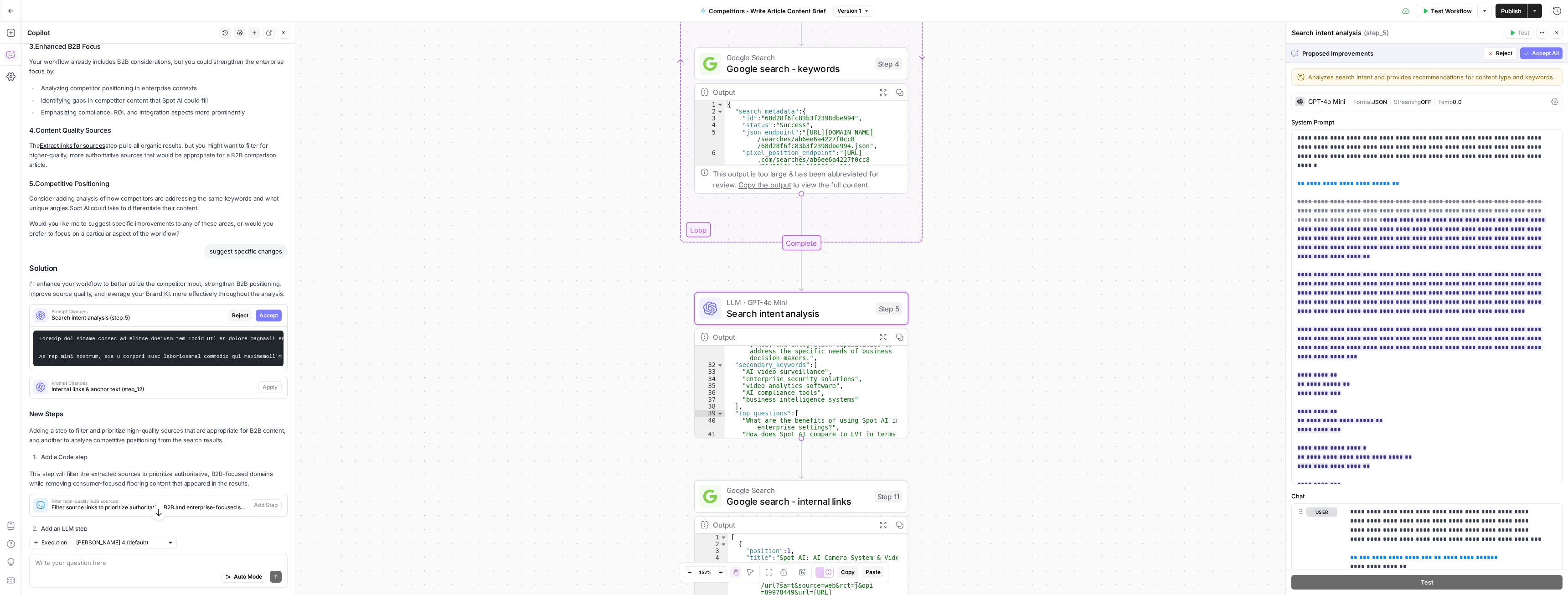
click at [264, 320] on span "Accept" at bounding box center [268, 315] width 19 height 8
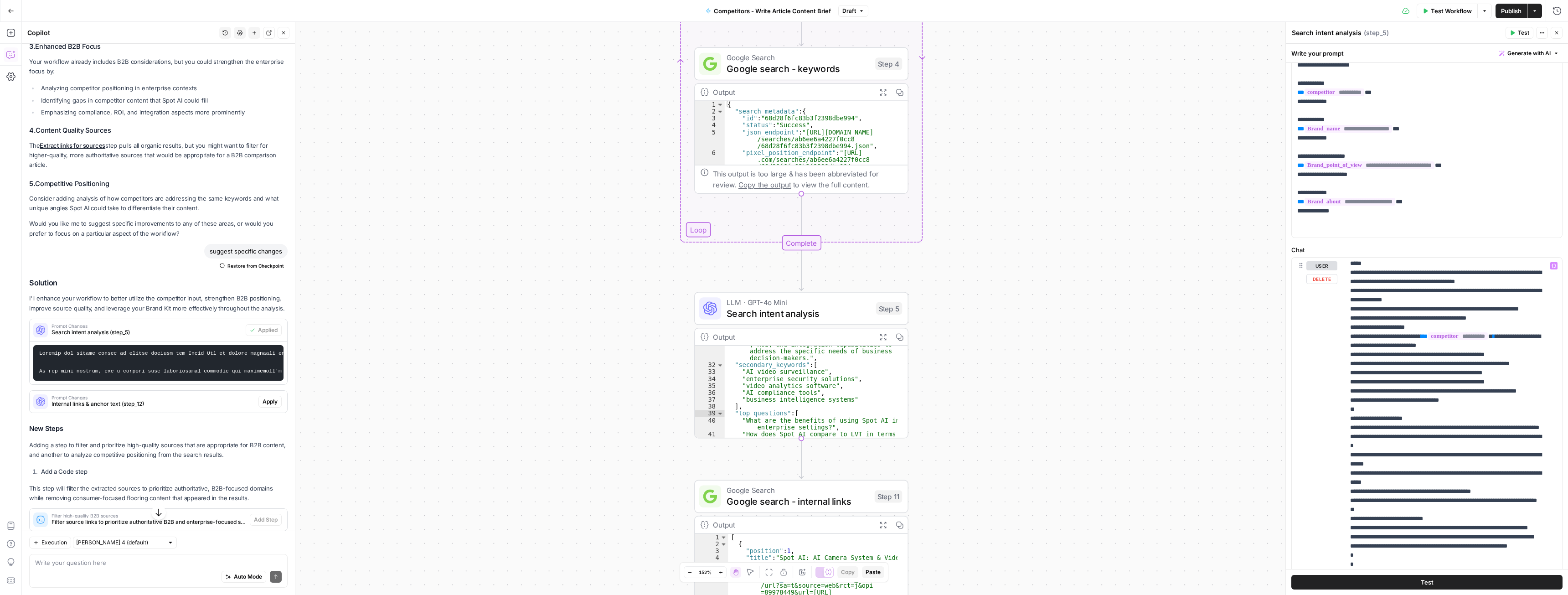
scroll to position [912, 0]
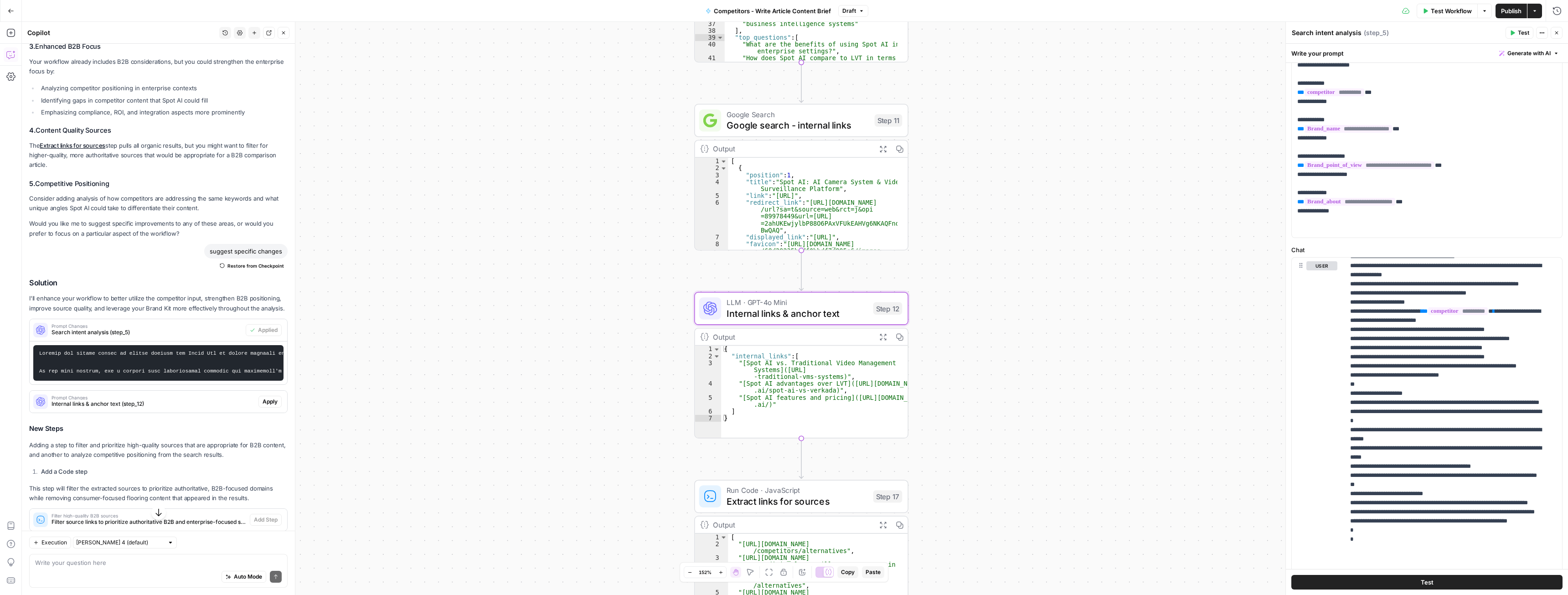
click at [266, 406] on span "Apply" at bounding box center [270, 401] width 15 height 8
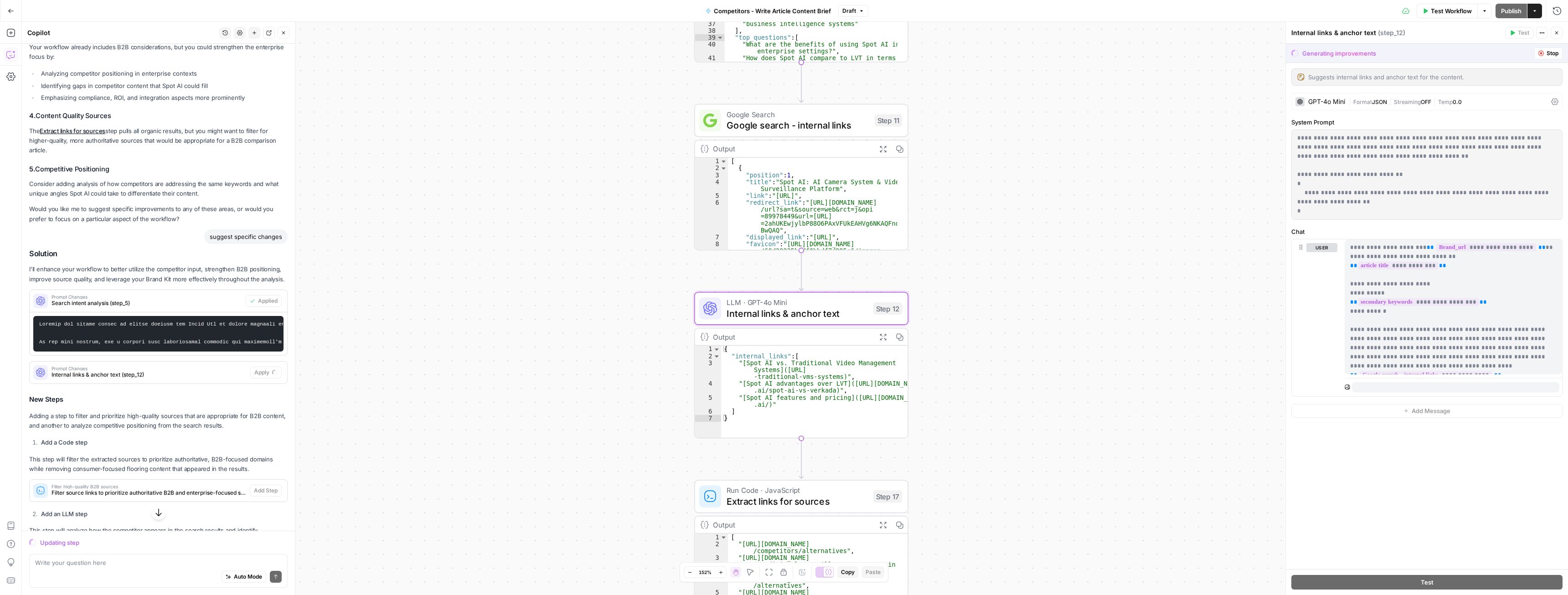
scroll to position [349, 0]
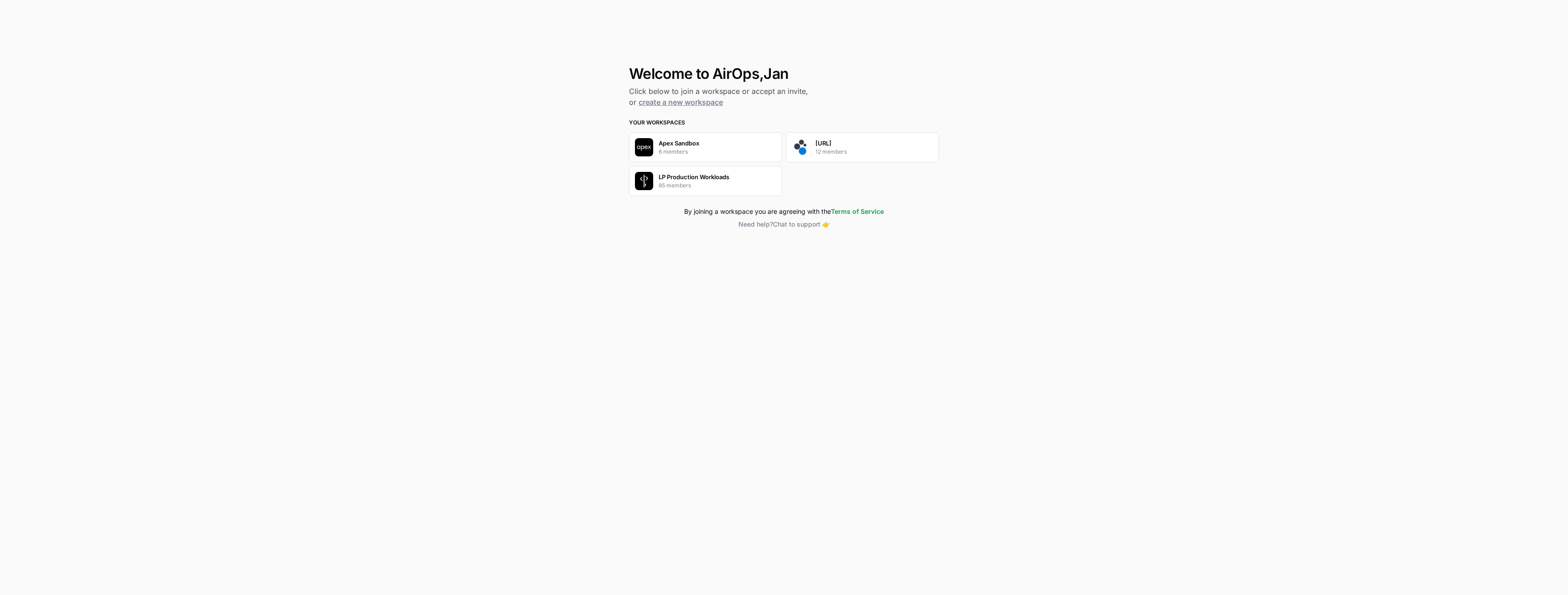
click at [813, 144] on div "[URL] 12 members" at bounding box center [863, 147] width 153 height 30
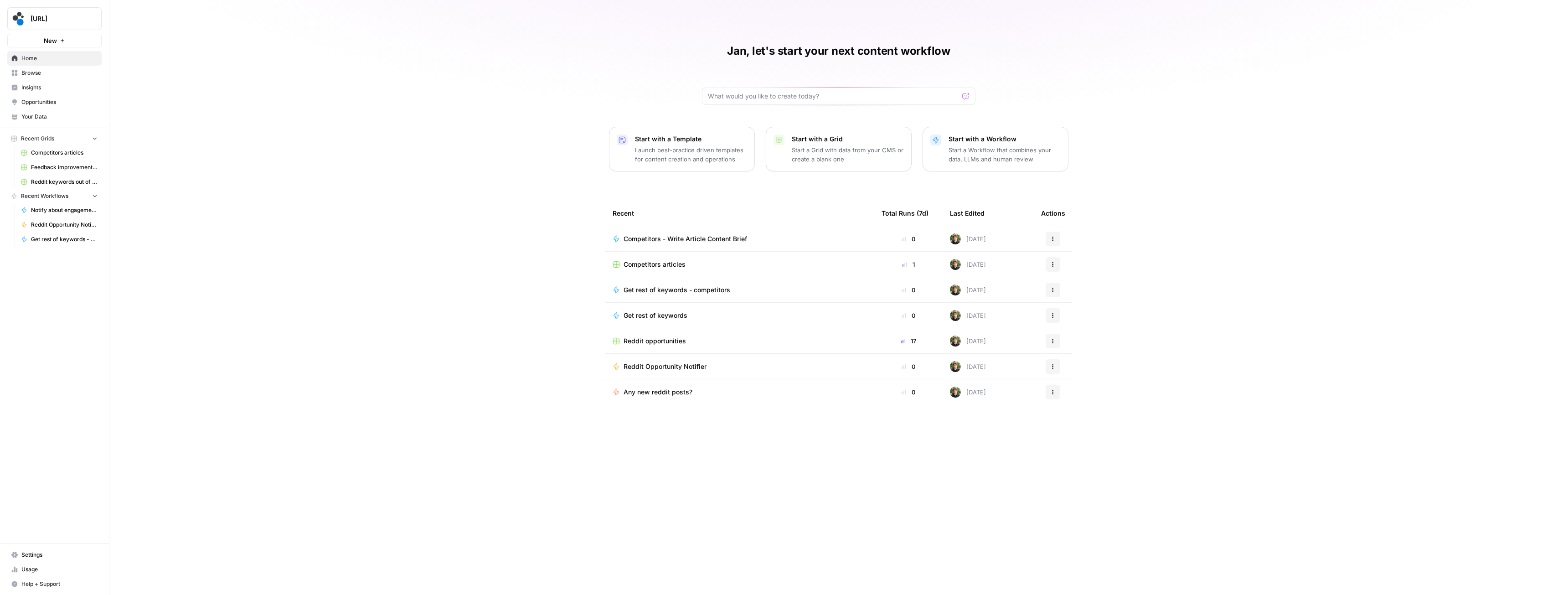
click at [44, 116] on span "Your Data" at bounding box center [59, 116] width 76 height 8
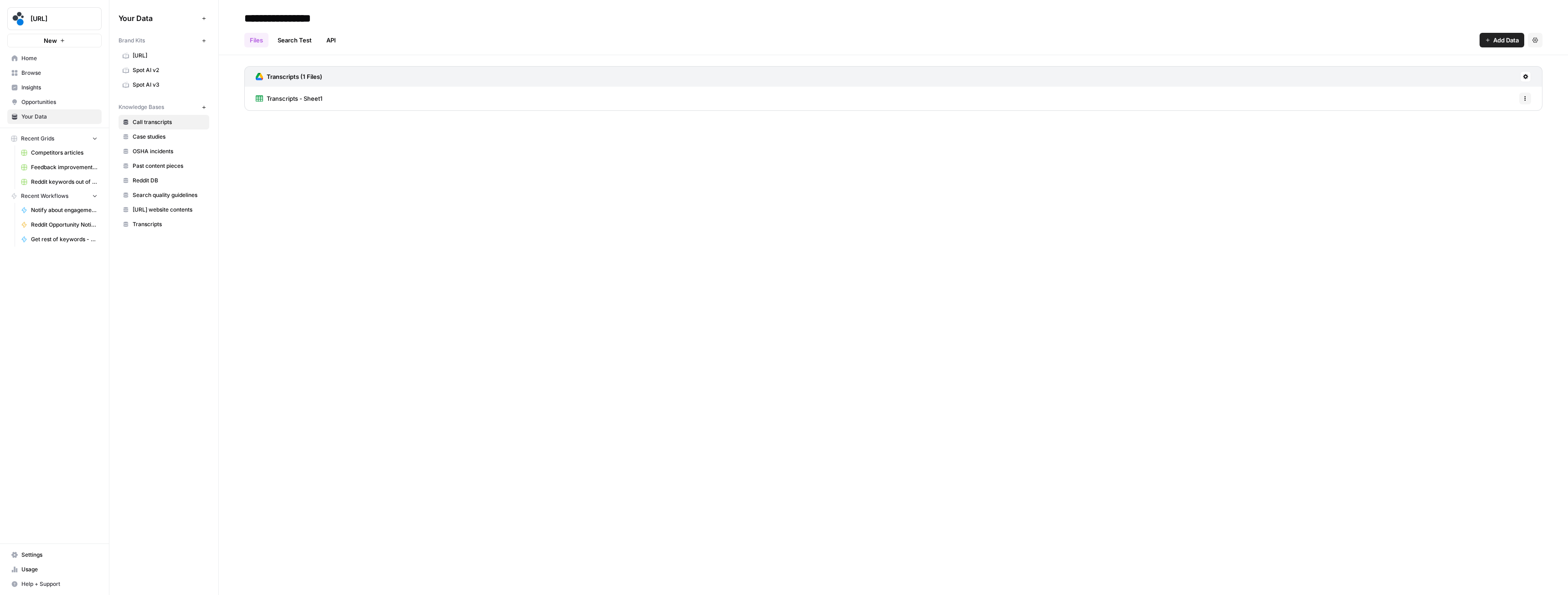
click at [147, 88] on span "Spot AI v3" at bounding box center [169, 85] width 72 height 8
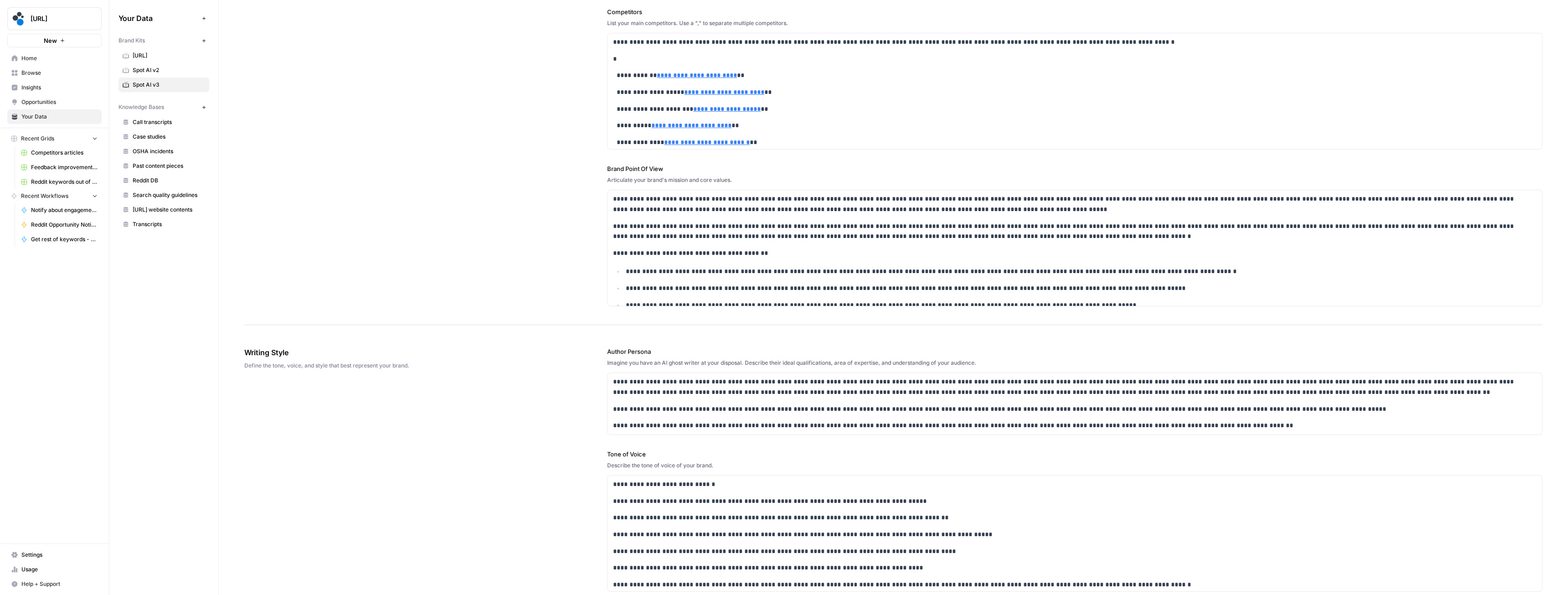
scroll to position [365, 0]
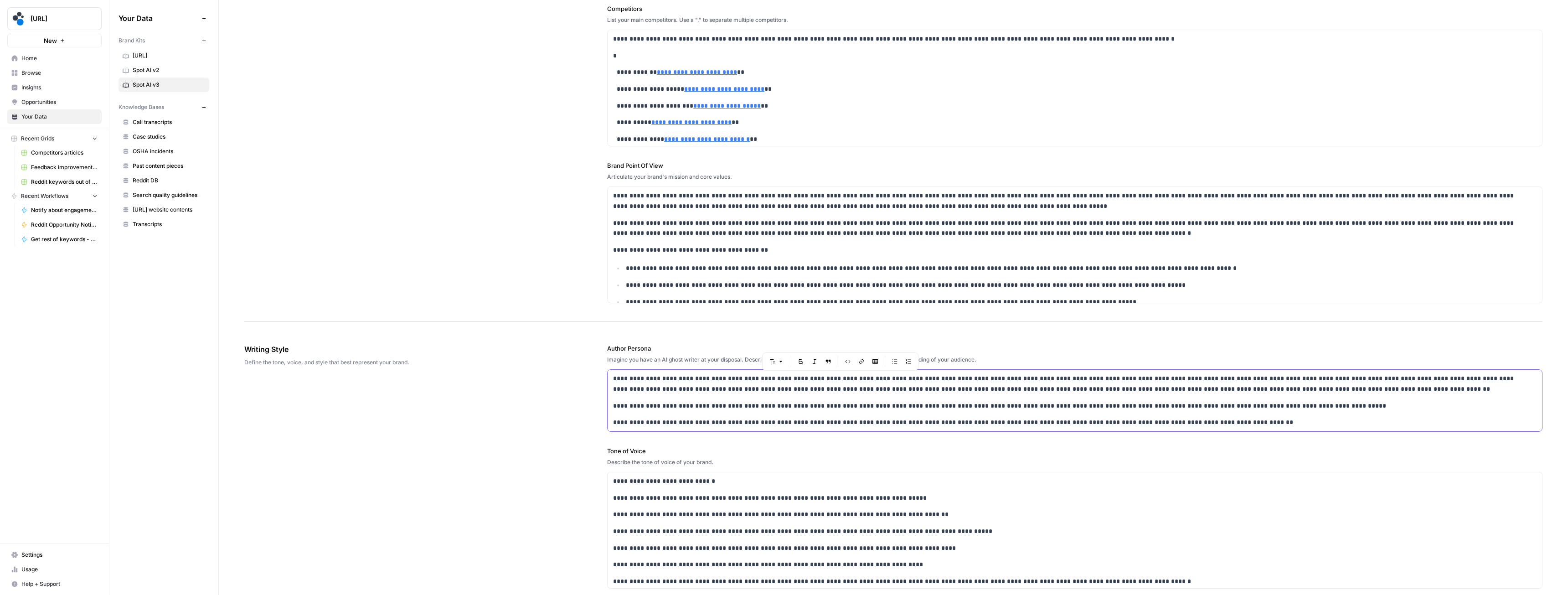
drag, startPoint x: 611, startPoint y: 376, endPoint x: 1068, endPoint y: 424, distance: 459.5
click at [1068, 424] on div "**********" at bounding box center [1074, 400] width 934 height 62
click at [61, 74] on span "Browse" at bounding box center [59, 72] width 76 height 8
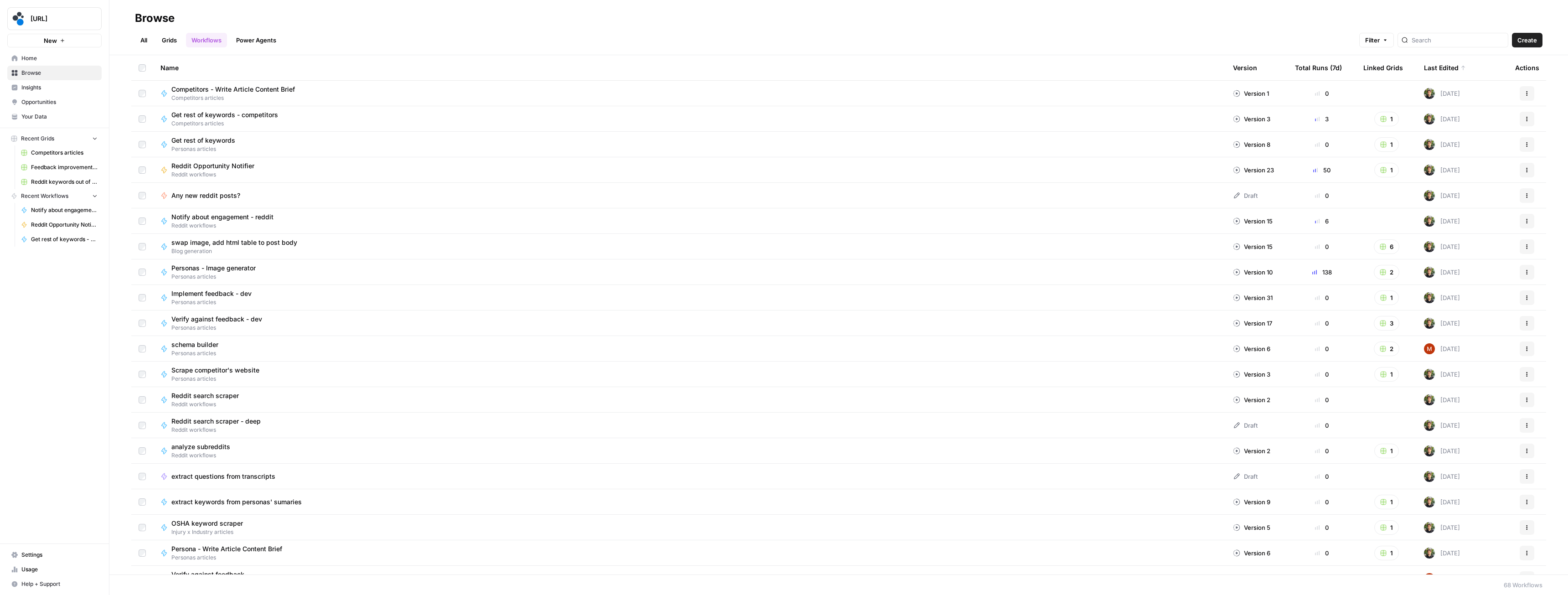
click at [164, 39] on link "Grids" at bounding box center [169, 40] width 26 height 15
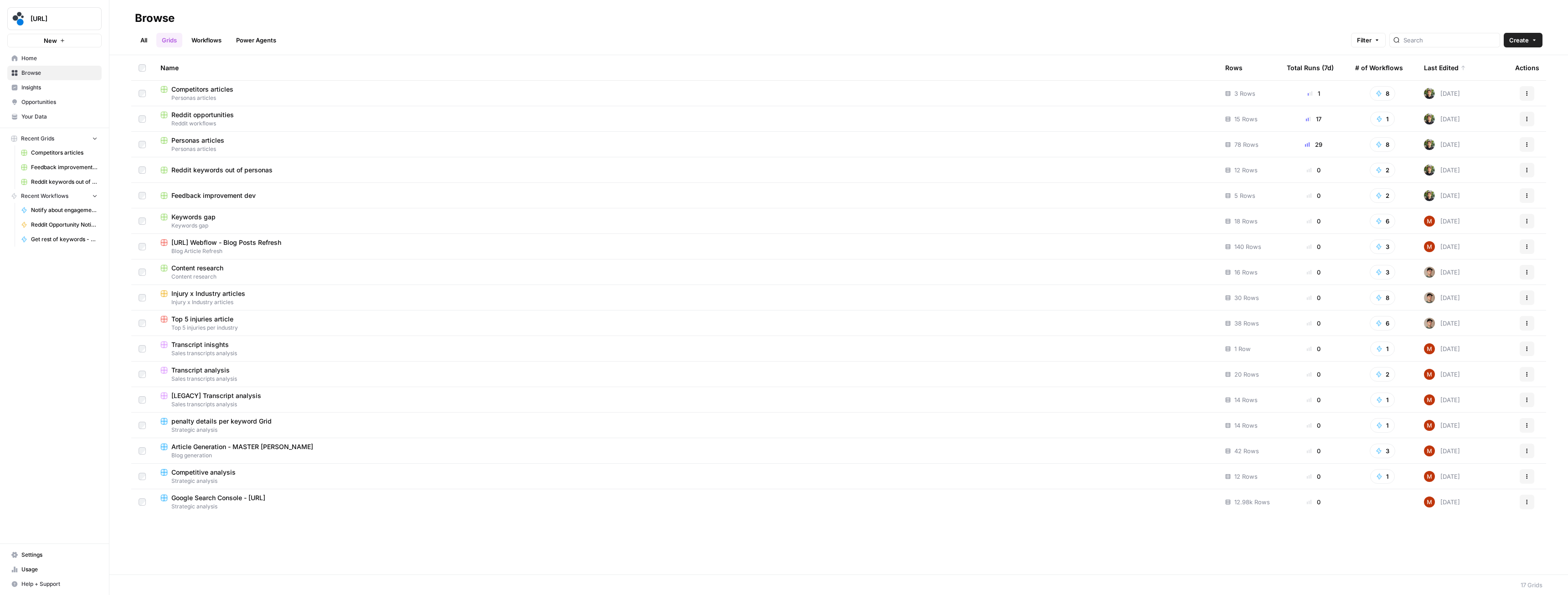
click at [244, 114] on div "Reddit opportunities" at bounding box center [685, 114] width 1050 height 9
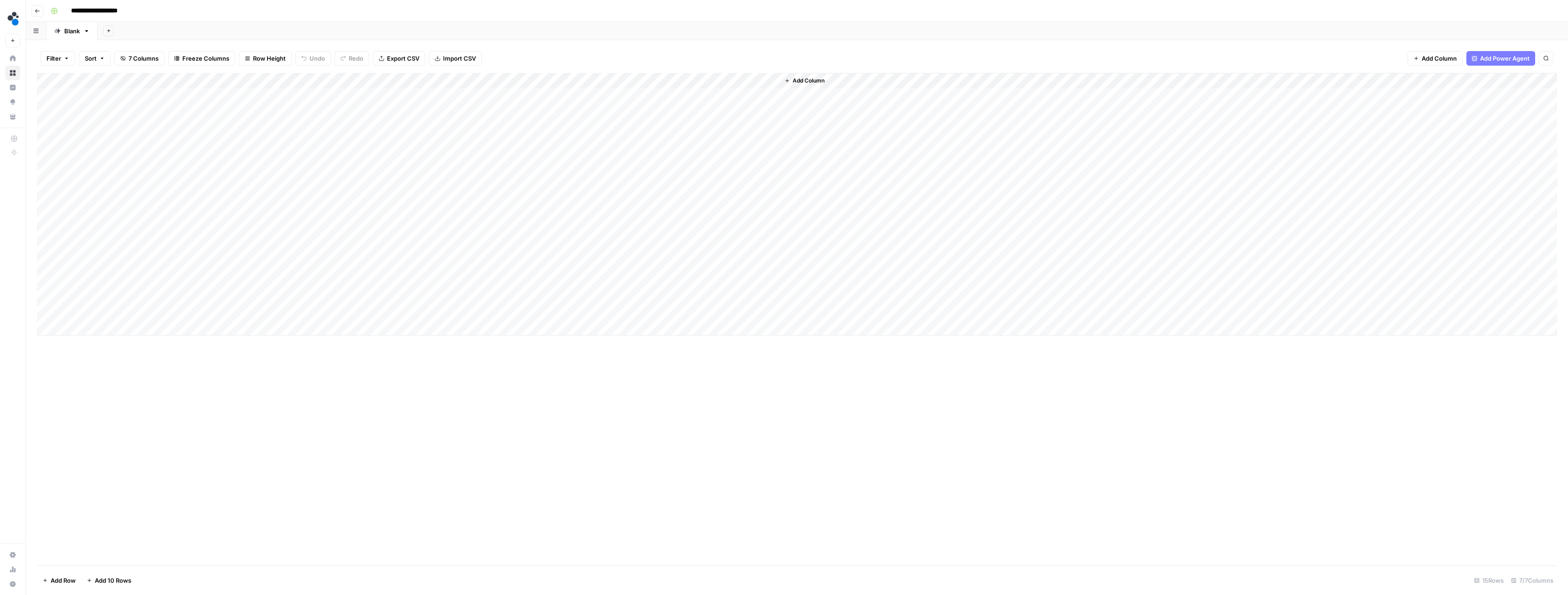
click at [410, 79] on div "Add Column" at bounding box center [797, 204] width 1520 height 262
click at [372, 140] on span "Edit Schedule" at bounding box center [389, 136] width 80 height 9
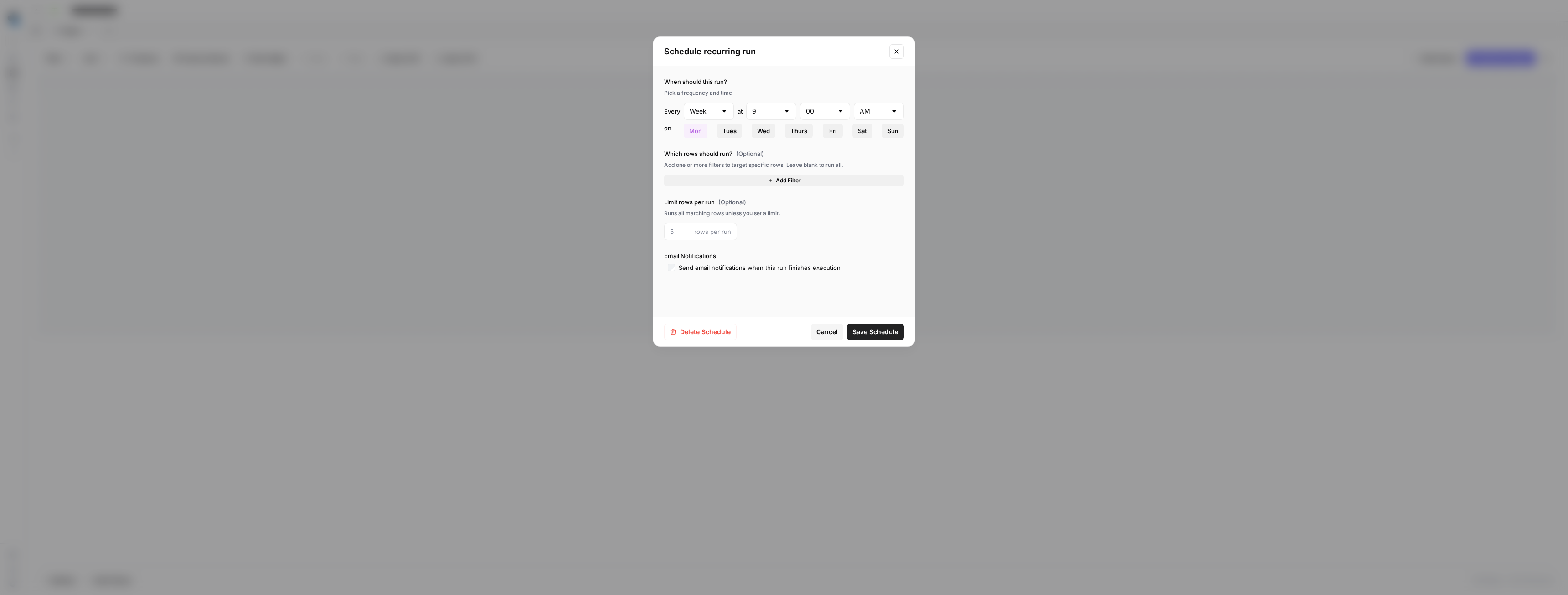
type input "Day"
type input "3"
type input "PM"
type input "15"
click at [691, 329] on span "Delete Schedule" at bounding box center [705, 332] width 51 height 9
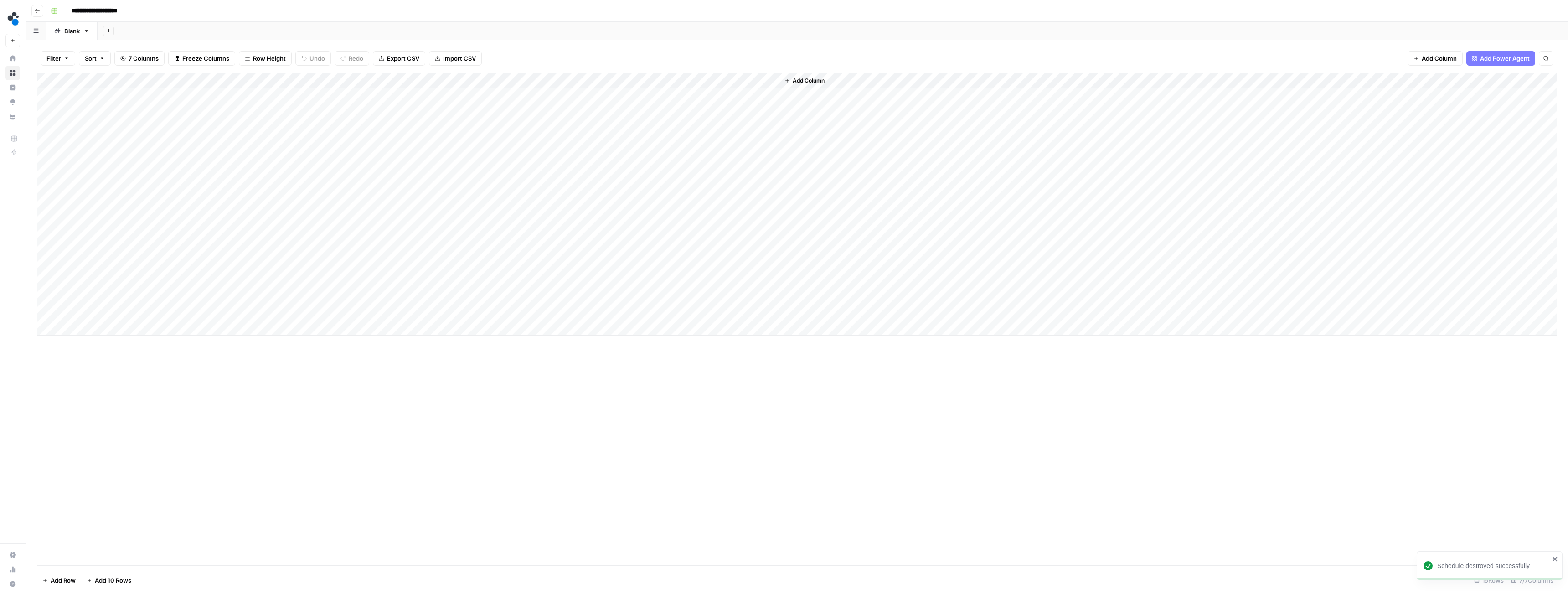
click at [444, 80] on div "Add Column" at bounding box center [797, 204] width 1520 height 262
click at [460, 102] on span "All Rows" at bounding box center [475, 102] width 57 height 9
click at [432, 96] on div "Add Column" at bounding box center [797, 204] width 1520 height 262
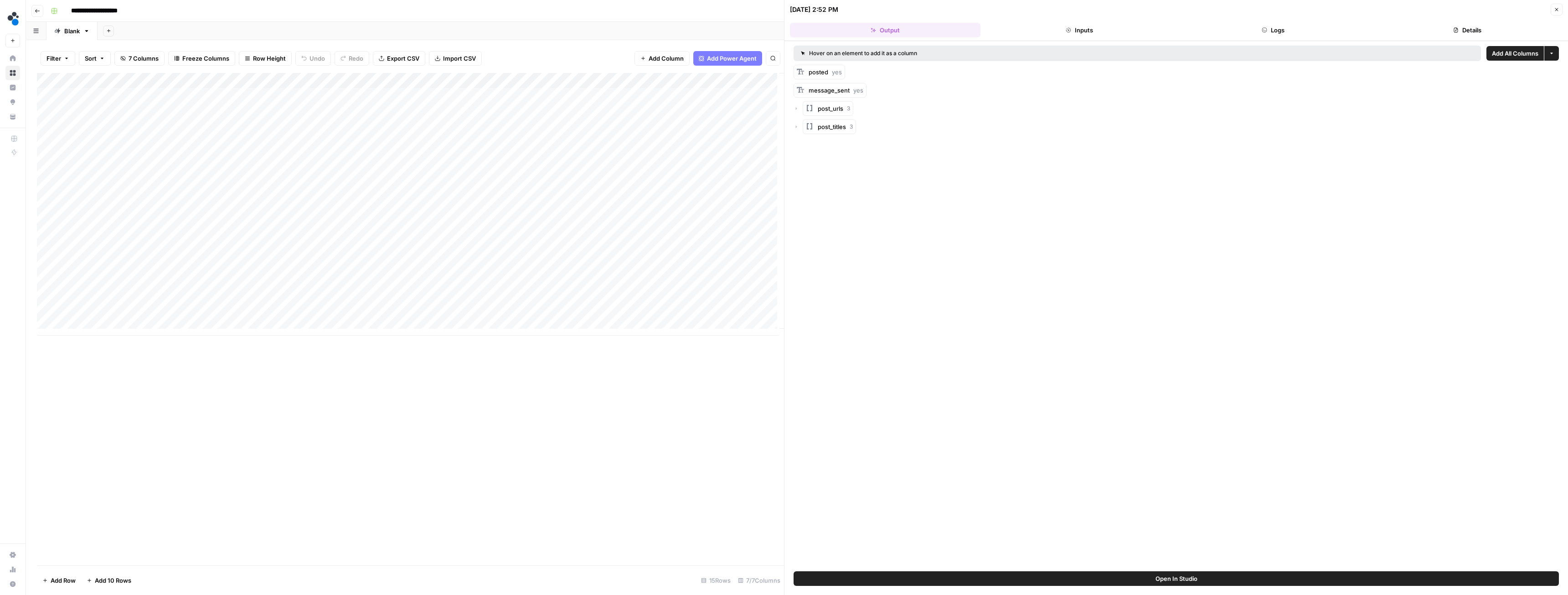
click at [1465, 29] on button "Details" at bounding box center [1467, 30] width 191 height 15
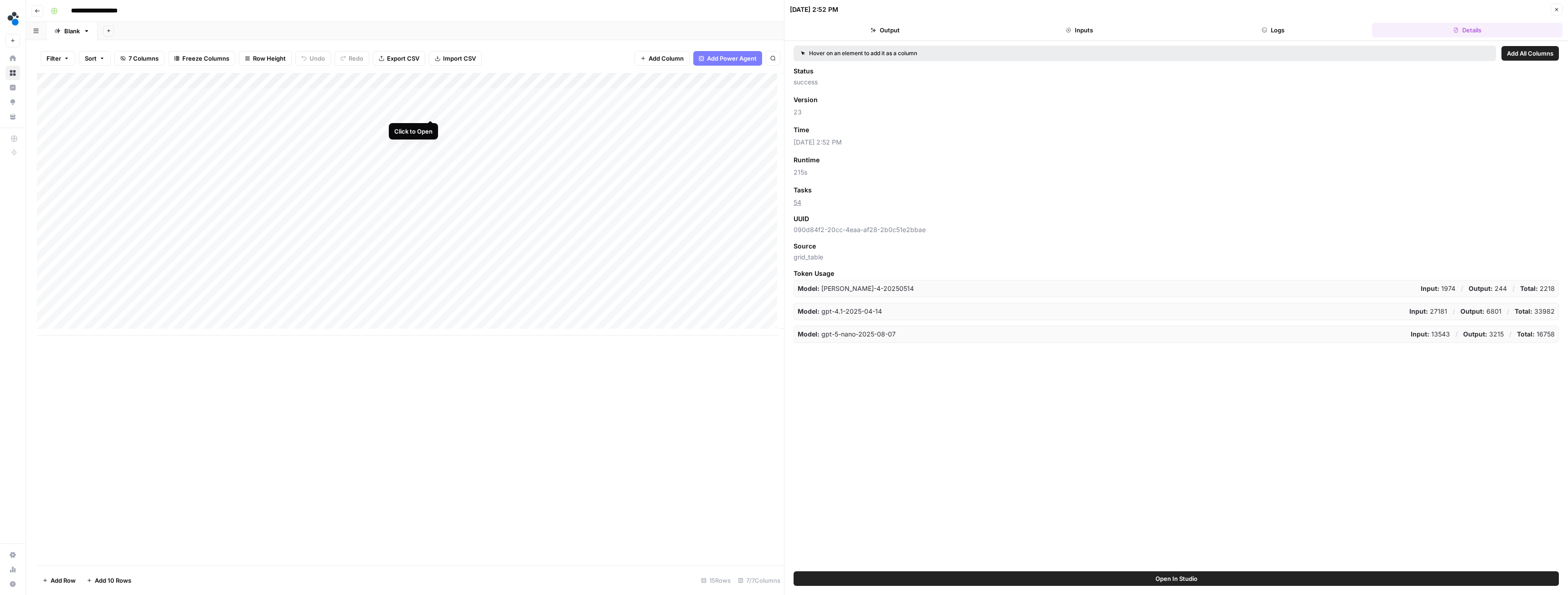
click at [430, 111] on div "Add Column" at bounding box center [410, 204] width 747 height 262
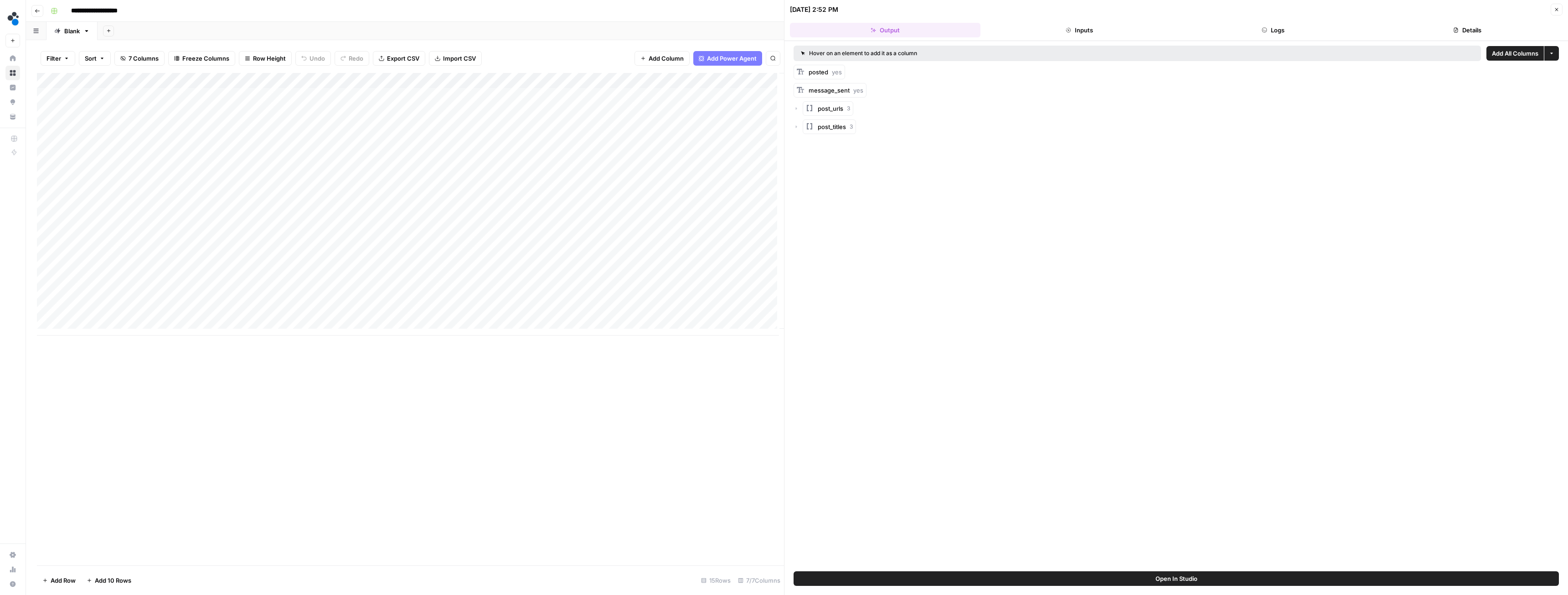
click at [1428, 30] on button "Details" at bounding box center [1467, 30] width 191 height 15
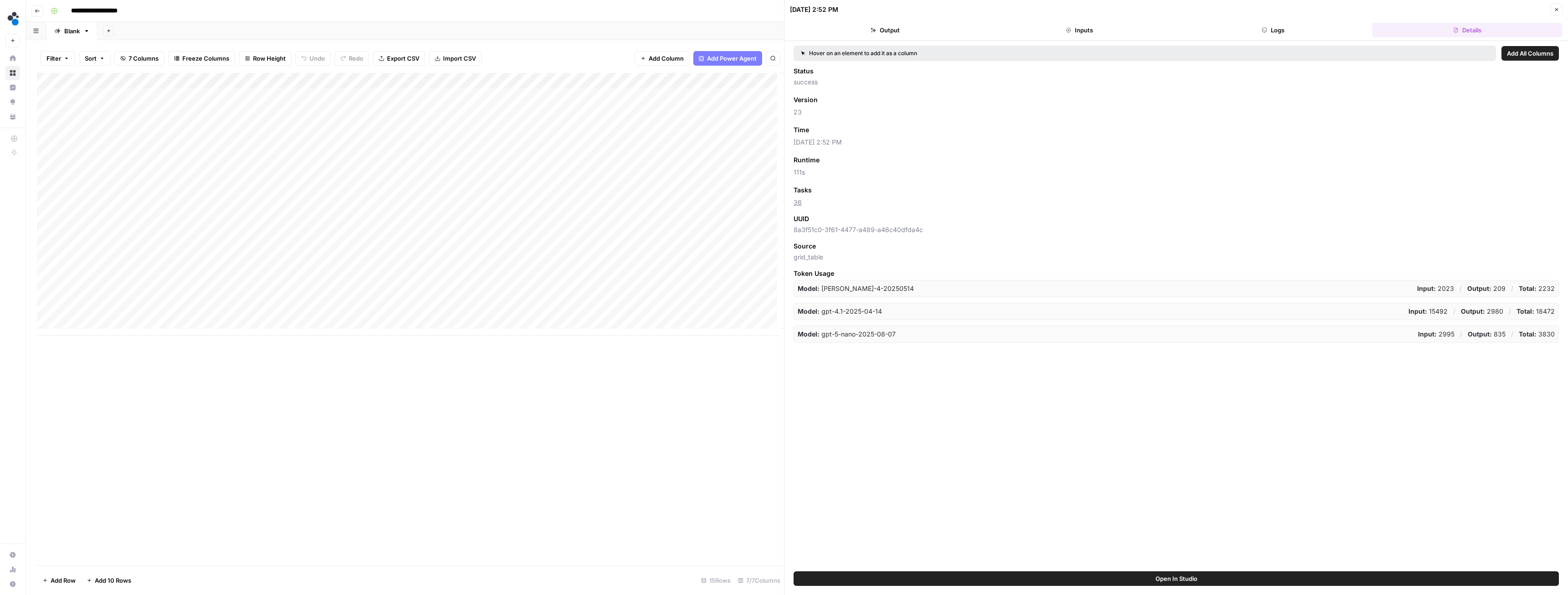
click at [430, 314] on div "Add Column" at bounding box center [410, 204] width 747 height 262
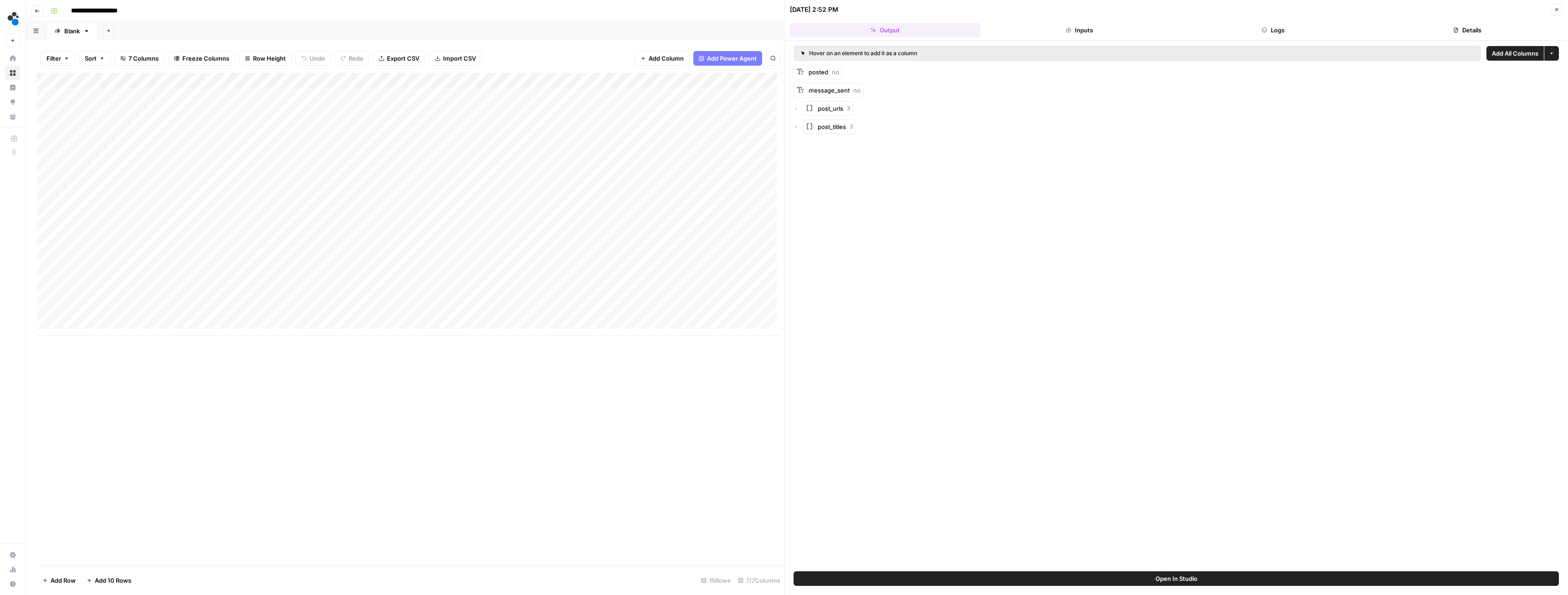
click at [1455, 26] on button "Details" at bounding box center [1467, 30] width 191 height 15
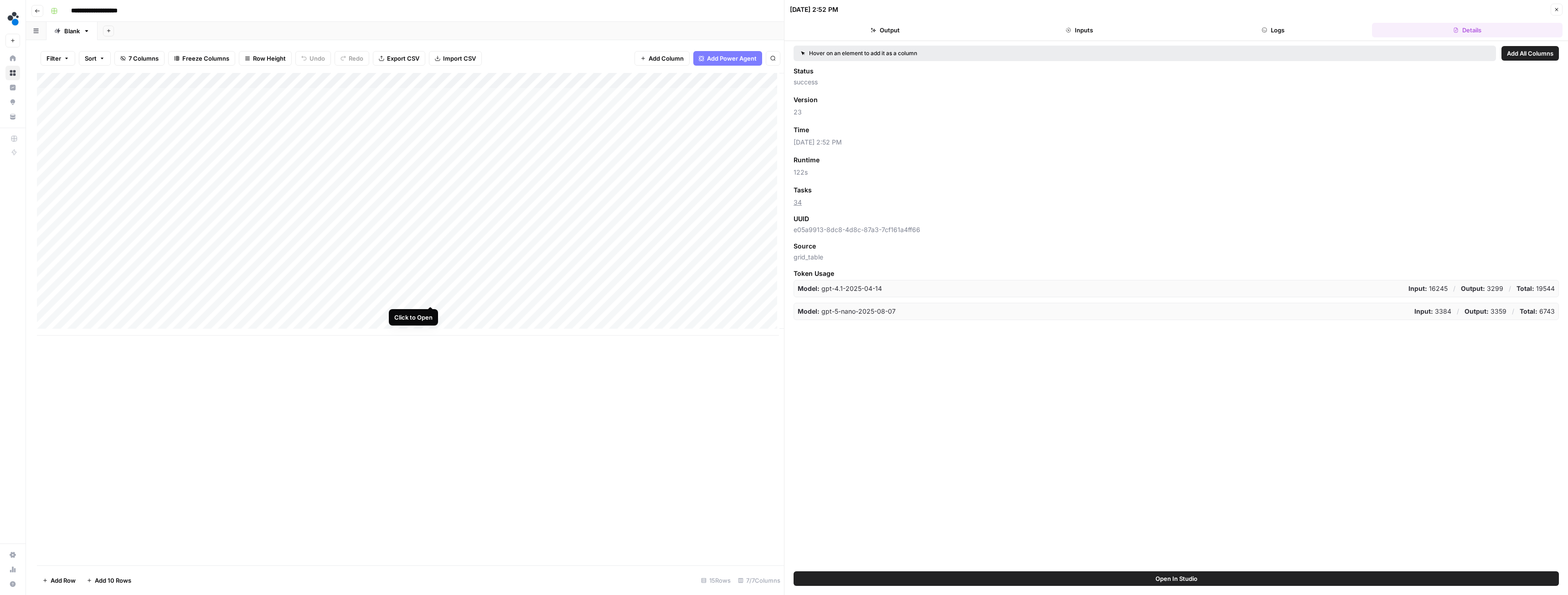
click at [431, 297] on div "Add Column" at bounding box center [410, 204] width 747 height 262
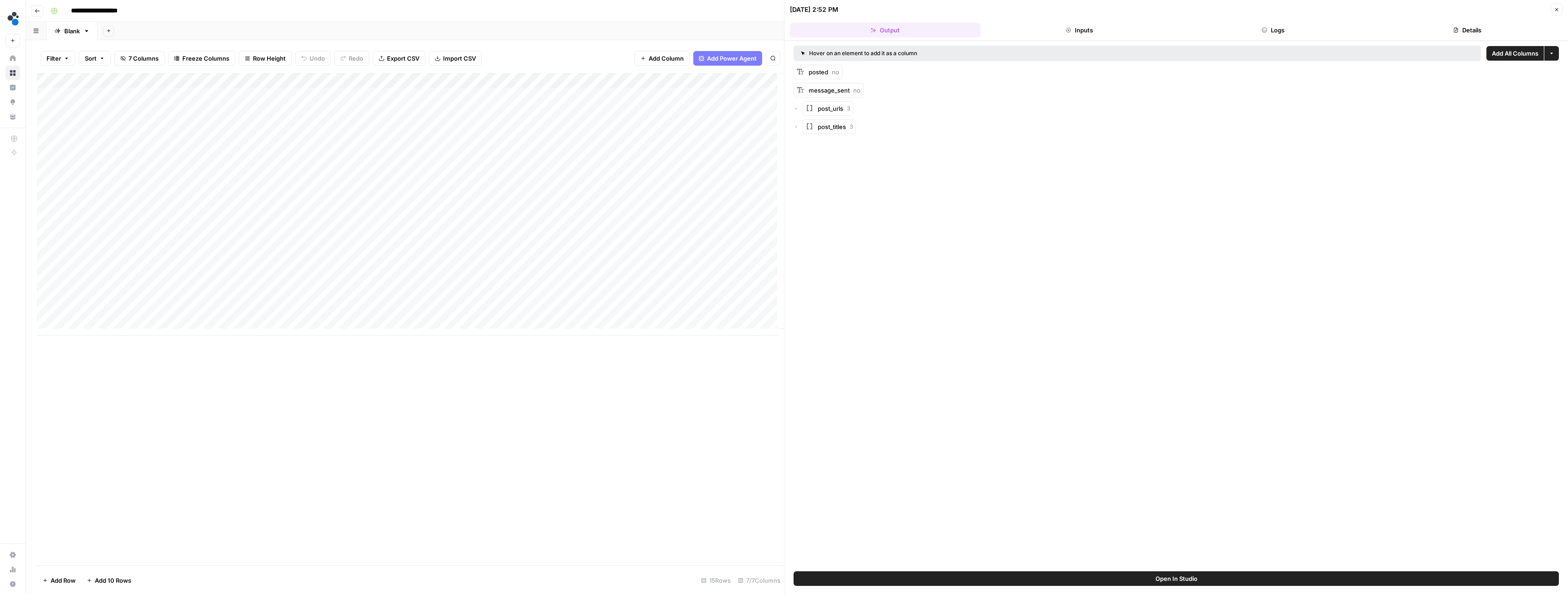
click at [431, 81] on div "Add Column" at bounding box center [410, 204] width 747 height 262
click at [525, 33] on div "Add Sheet" at bounding box center [833, 31] width 1471 height 18
click at [433, 79] on div "Add Column" at bounding box center [410, 204] width 747 height 262
click at [431, 77] on div "Add Column" at bounding box center [410, 204] width 747 height 262
click at [381, 166] on span "Edit Workflow" at bounding box center [389, 170] width 80 height 9
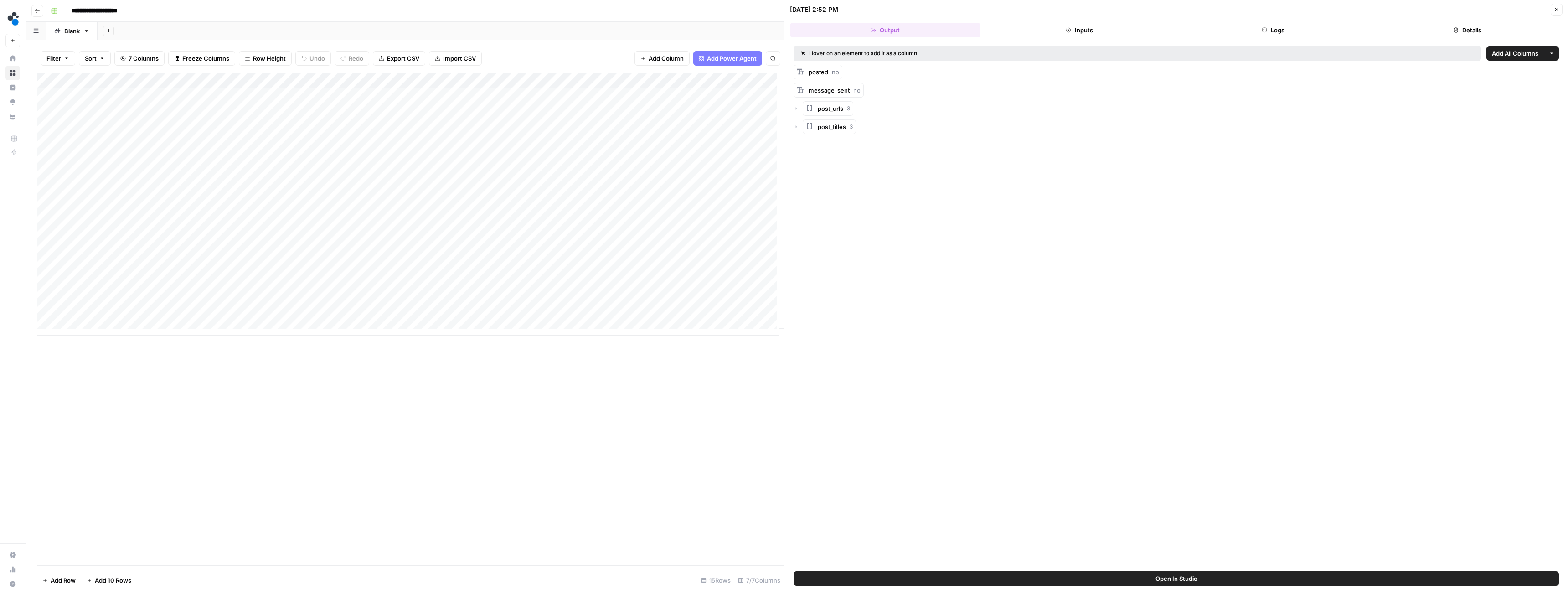
click at [1560, 10] on button "Close" at bounding box center [1556, 9] width 12 height 12
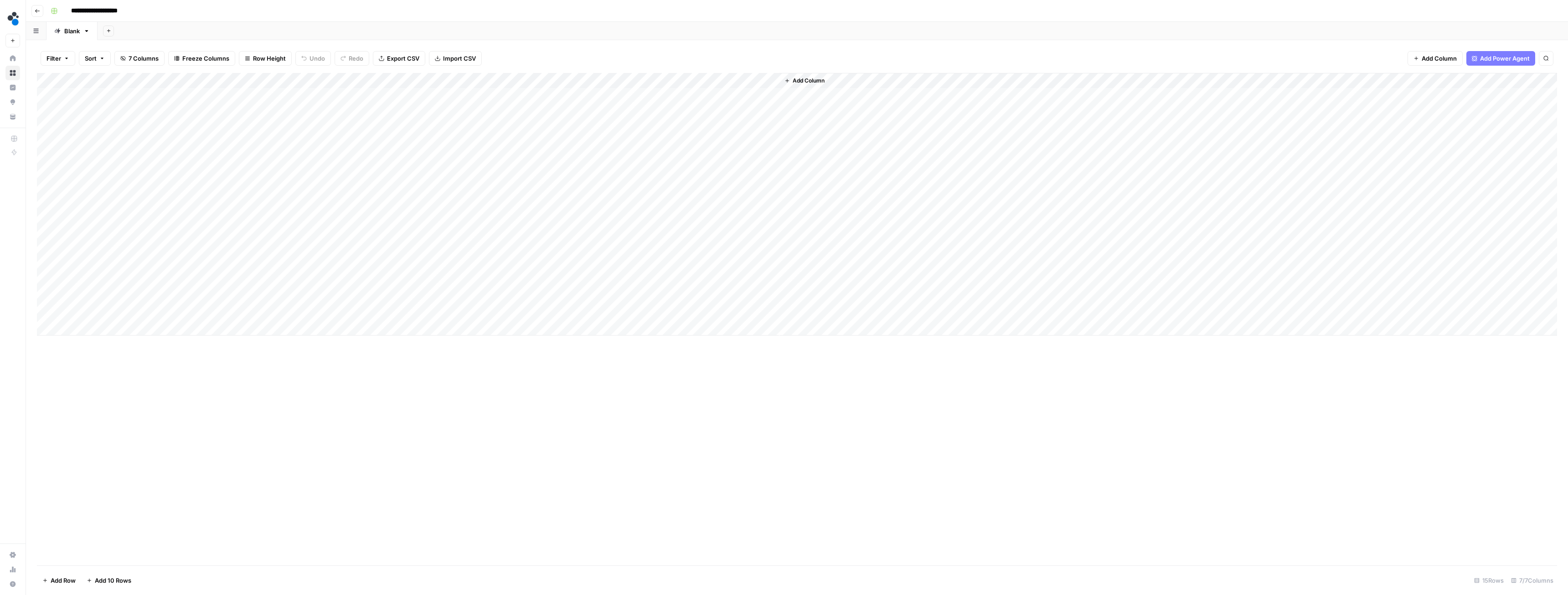
click at [427, 94] on div "Add Column" at bounding box center [797, 204] width 1520 height 262
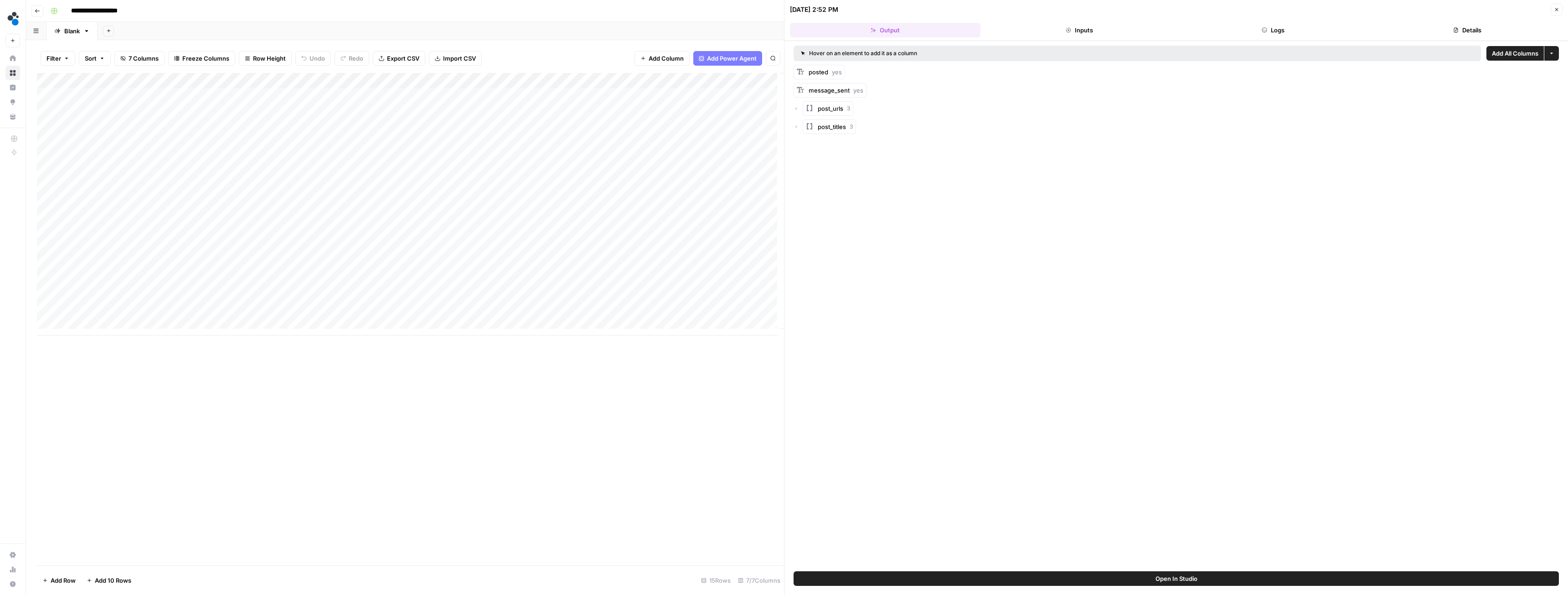
click at [1275, 28] on button "Logs" at bounding box center [1273, 30] width 191 height 15
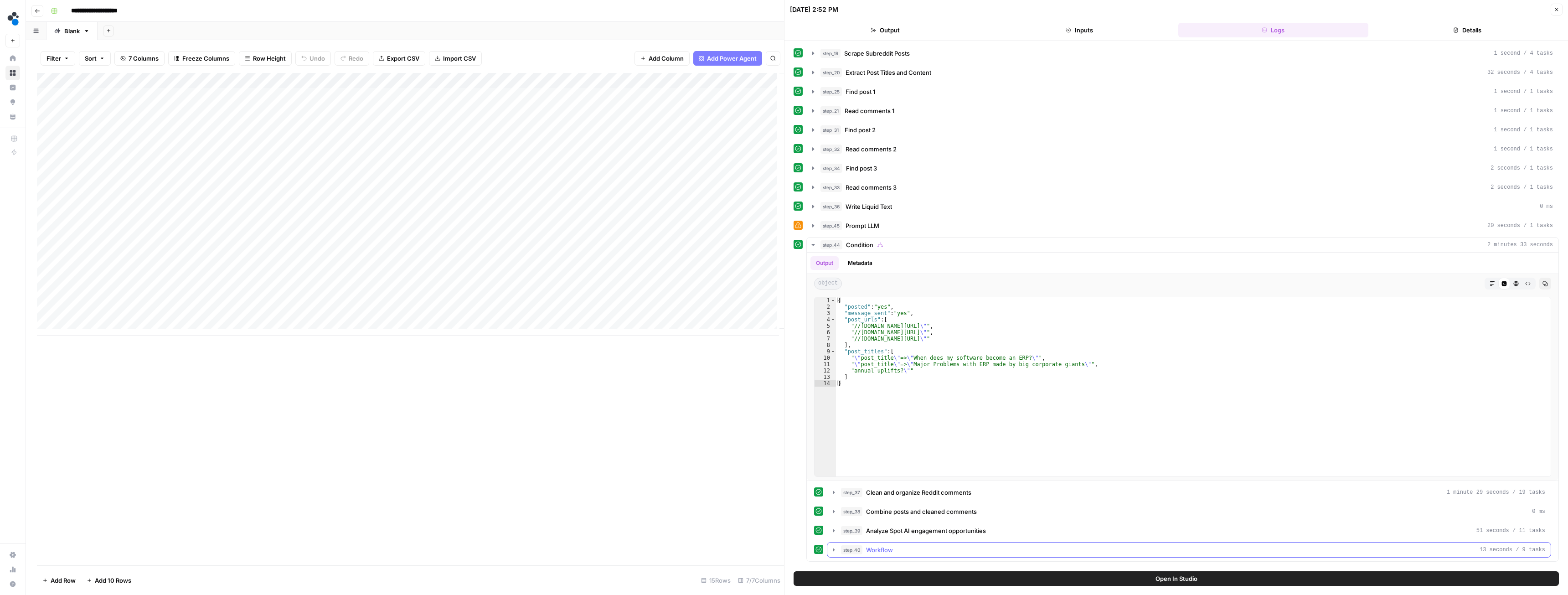
drag, startPoint x: 867, startPoint y: 549, endPoint x: 868, endPoint y: 542, distance: 7.1
click at [867, 549] on span "Workflow" at bounding box center [880, 550] width 27 height 9
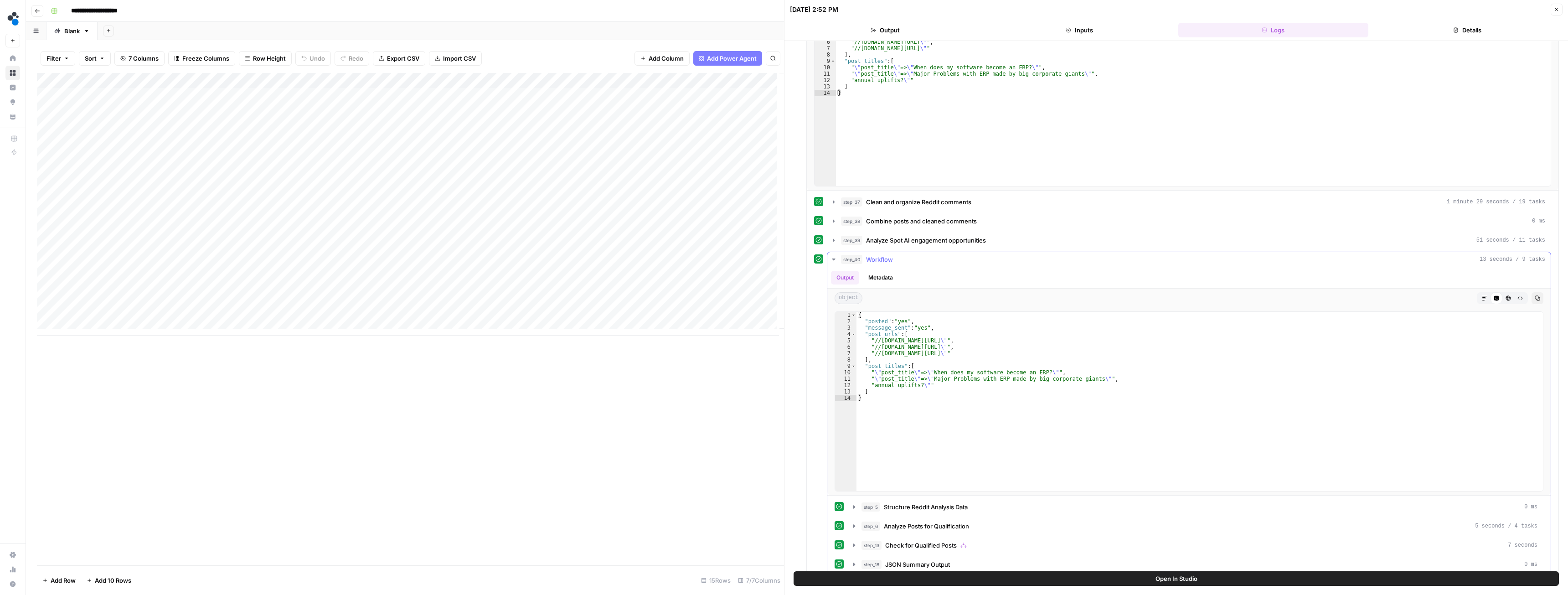
scroll to position [304, 0]
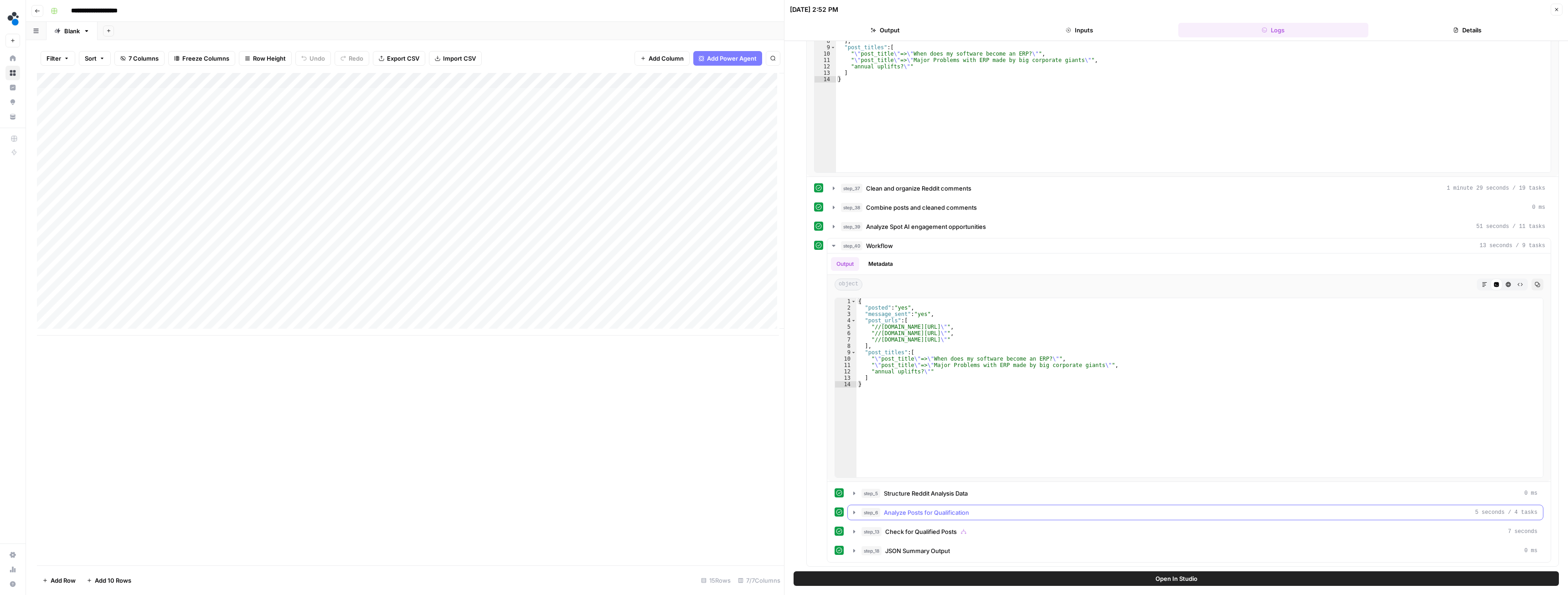
click at [881, 509] on div "step_6 Analyze Posts for Qualification 5 seconds / 4 tasks" at bounding box center [1199, 512] width 676 height 9
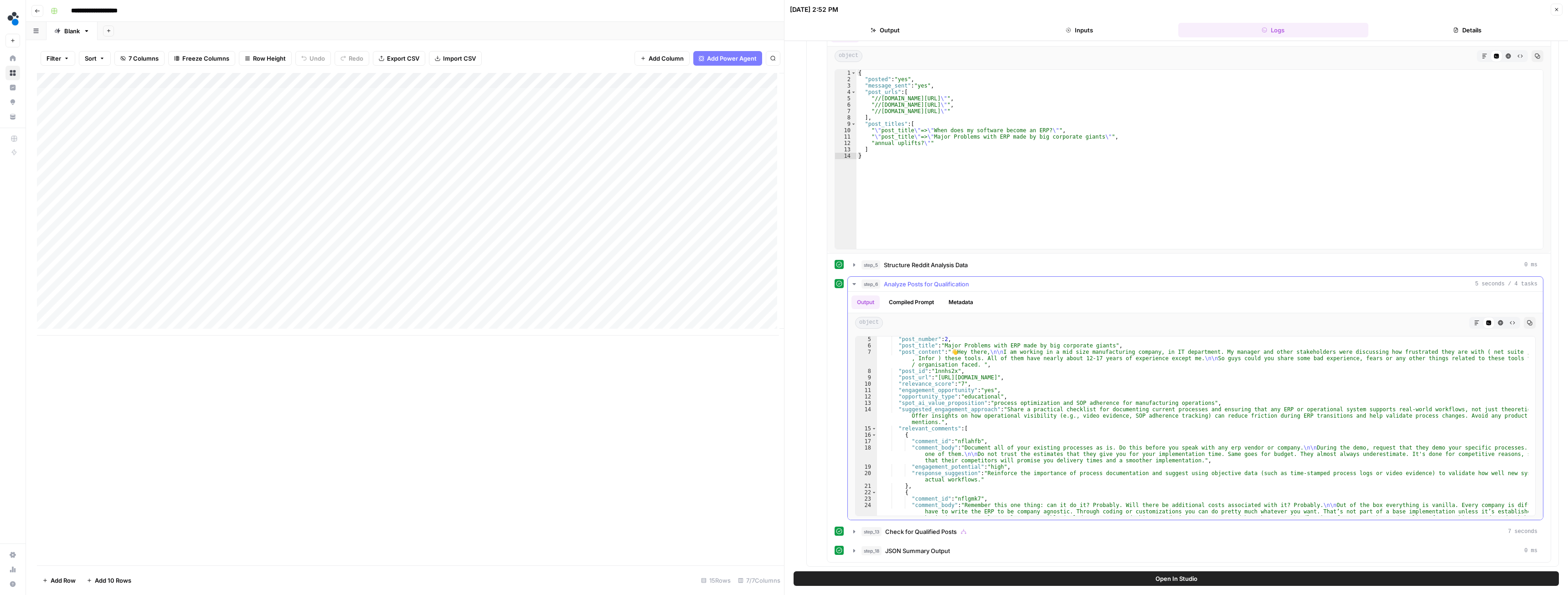
scroll to position [0, 0]
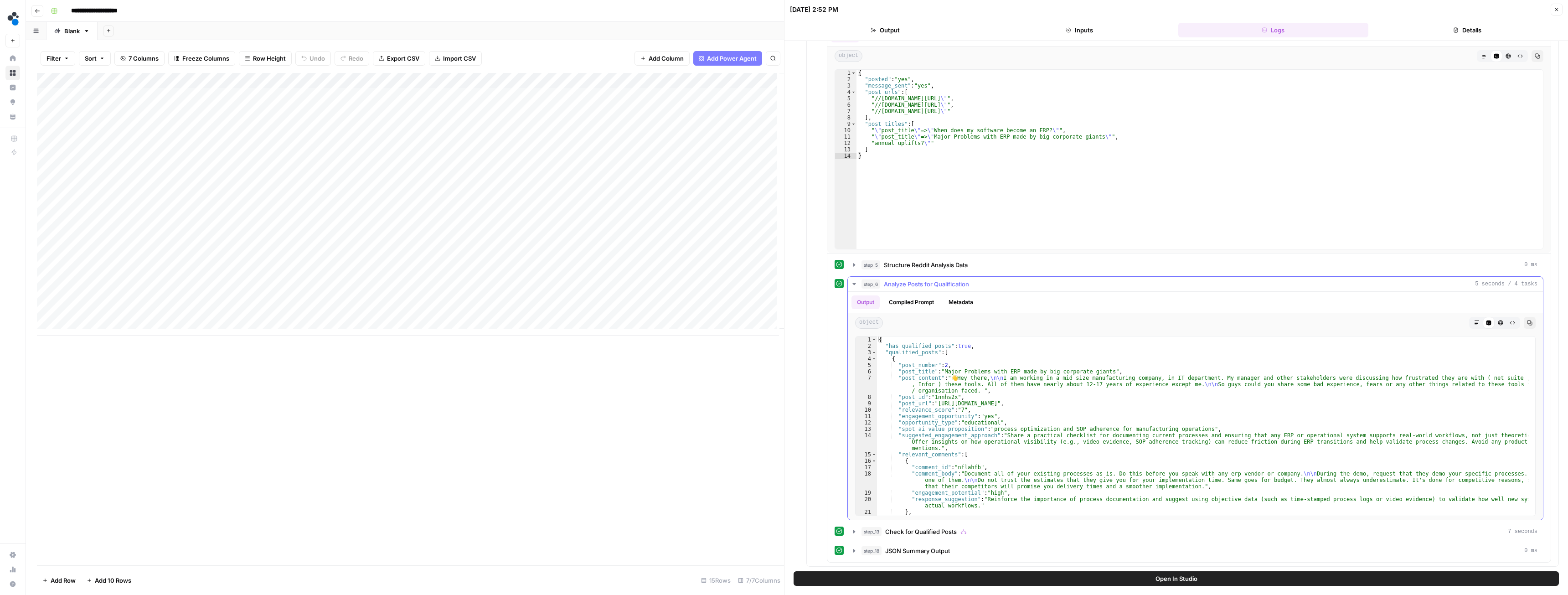
click at [872, 284] on span "step_6" at bounding box center [870, 284] width 19 height 9
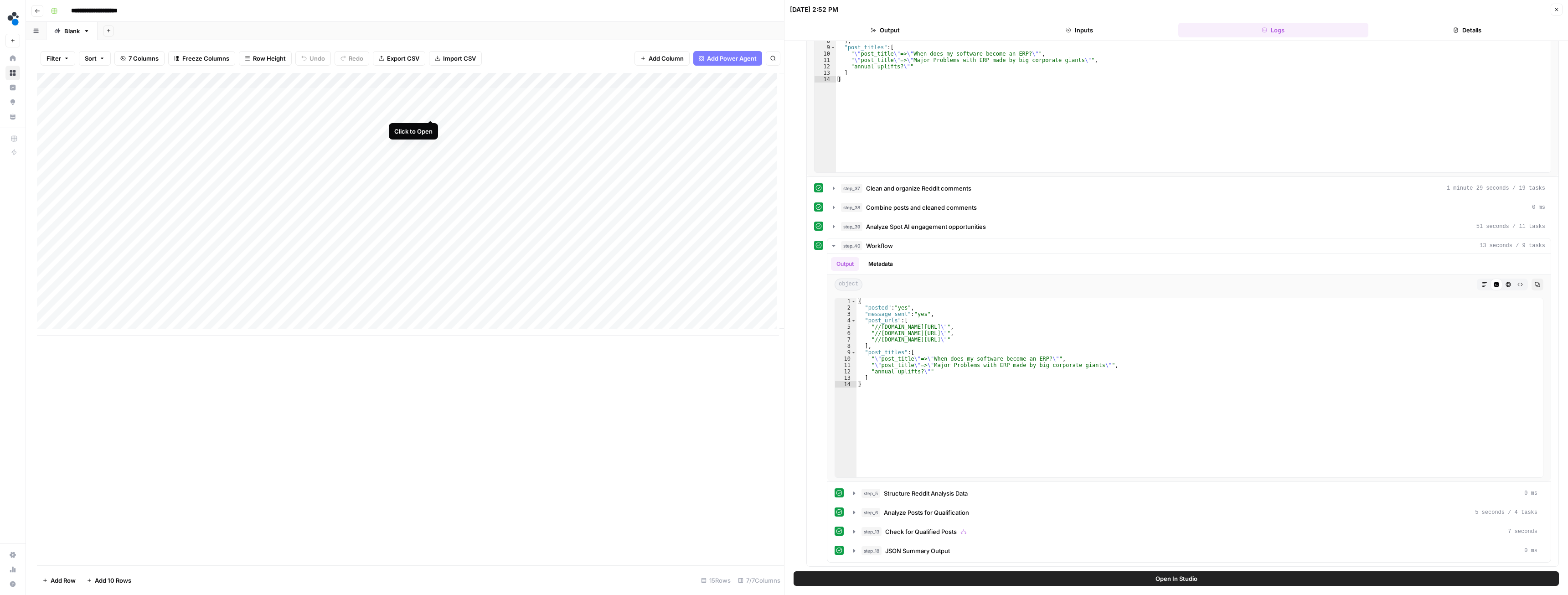
click at [431, 110] on div "Add Column" at bounding box center [410, 204] width 747 height 262
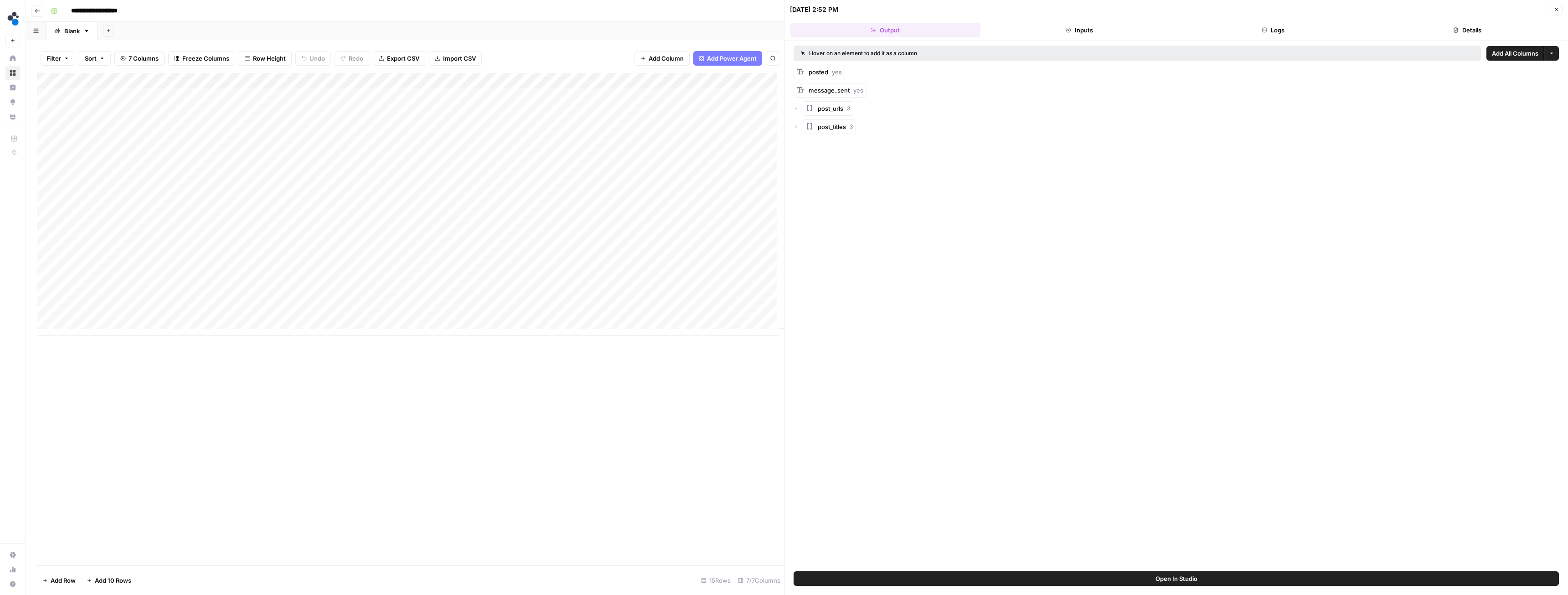
click at [1304, 26] on button "Logs" at bounding box center [1273, 30] width 191 height 15
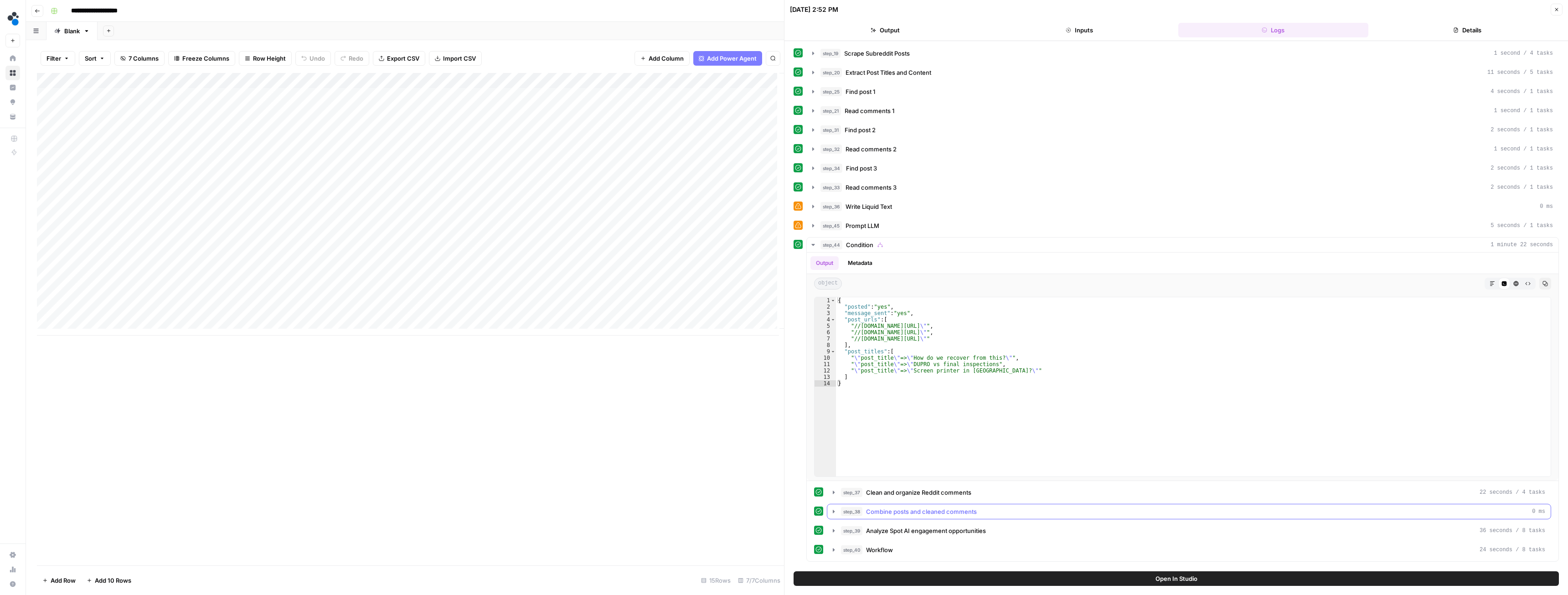
click at [878, 513] on span "Combine posts and cleaned comments" at bounding box center [922, 512] width 111 height 9
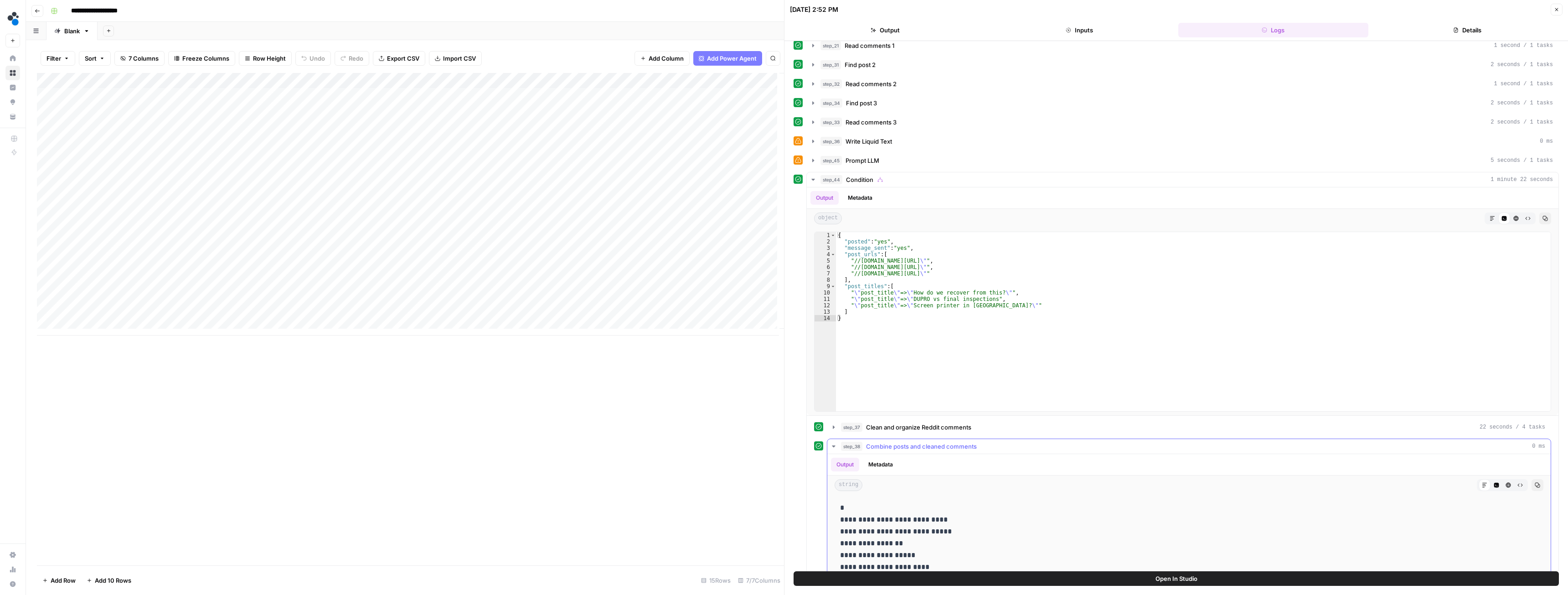
scroll to position [224, 0]
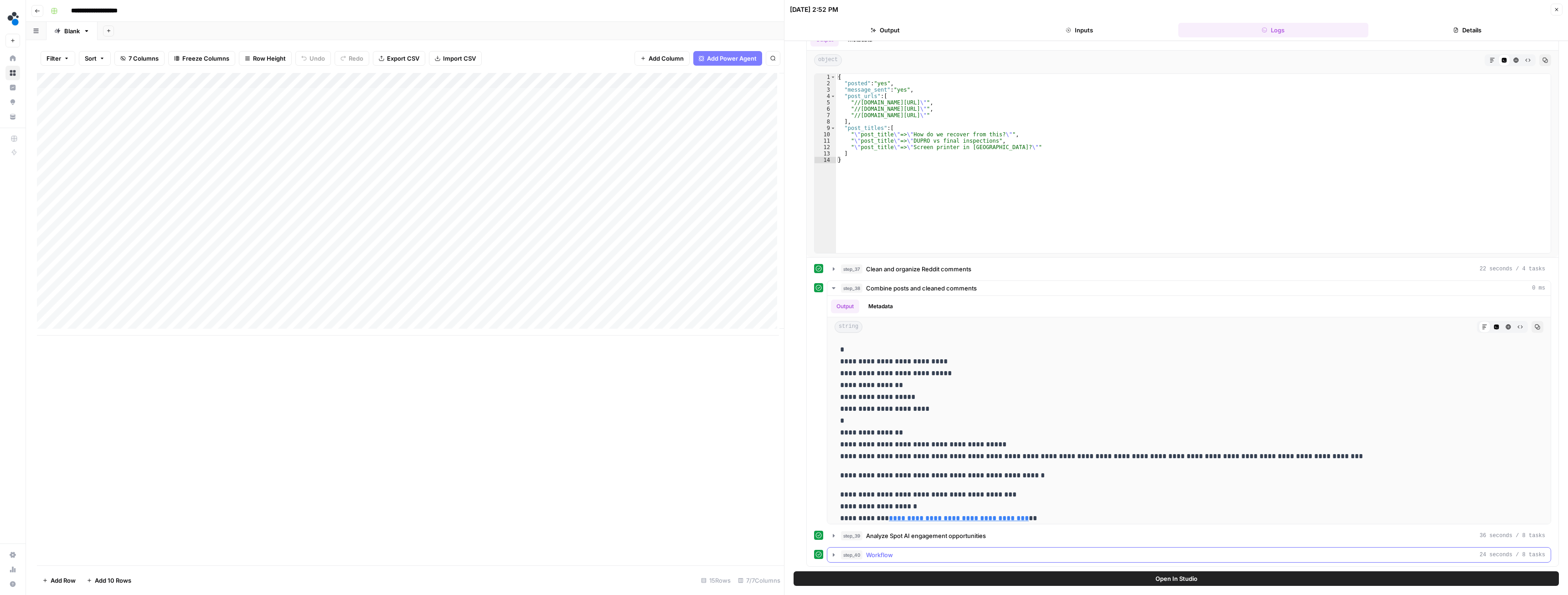
click at [883, 554] on span "Workflow" at bounding box center [880, 555] width 27 height 9
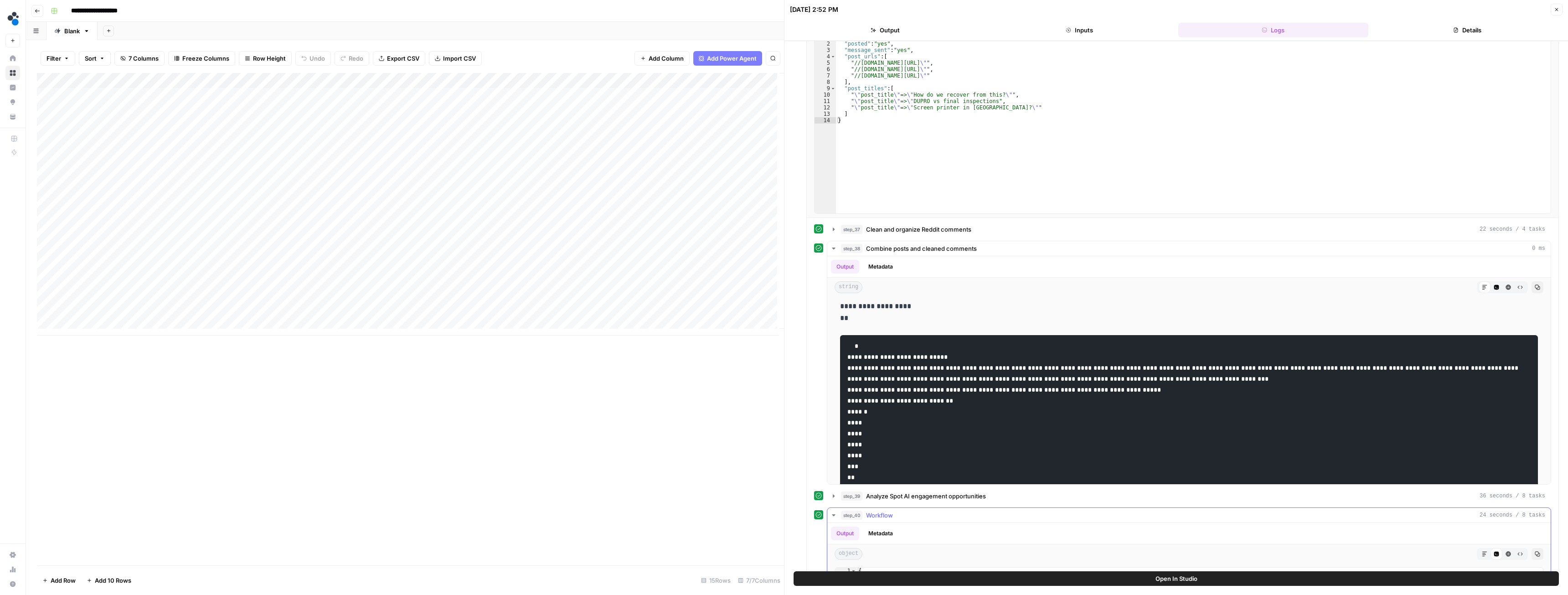
scroll to position [497, 0]
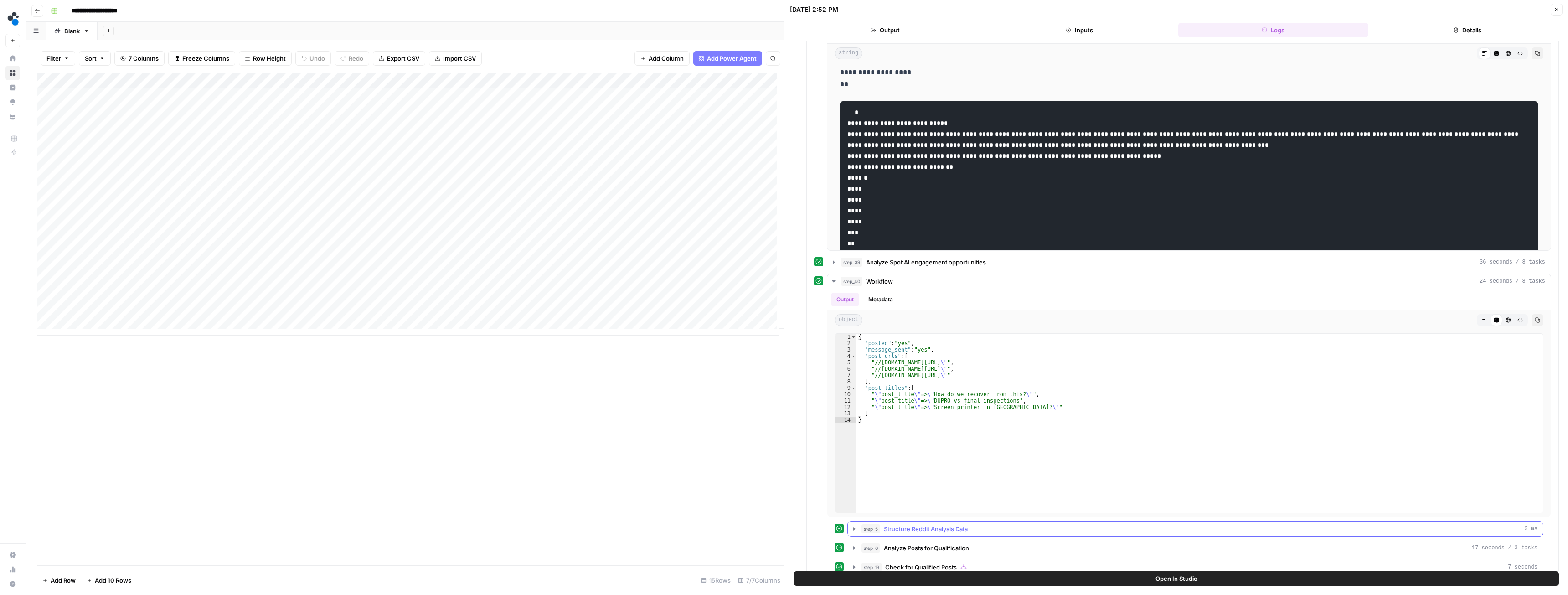
click at [894, 529] on span "Structure Reddit Analysis Data" at bounding box center [926, 529] width 84 height 9
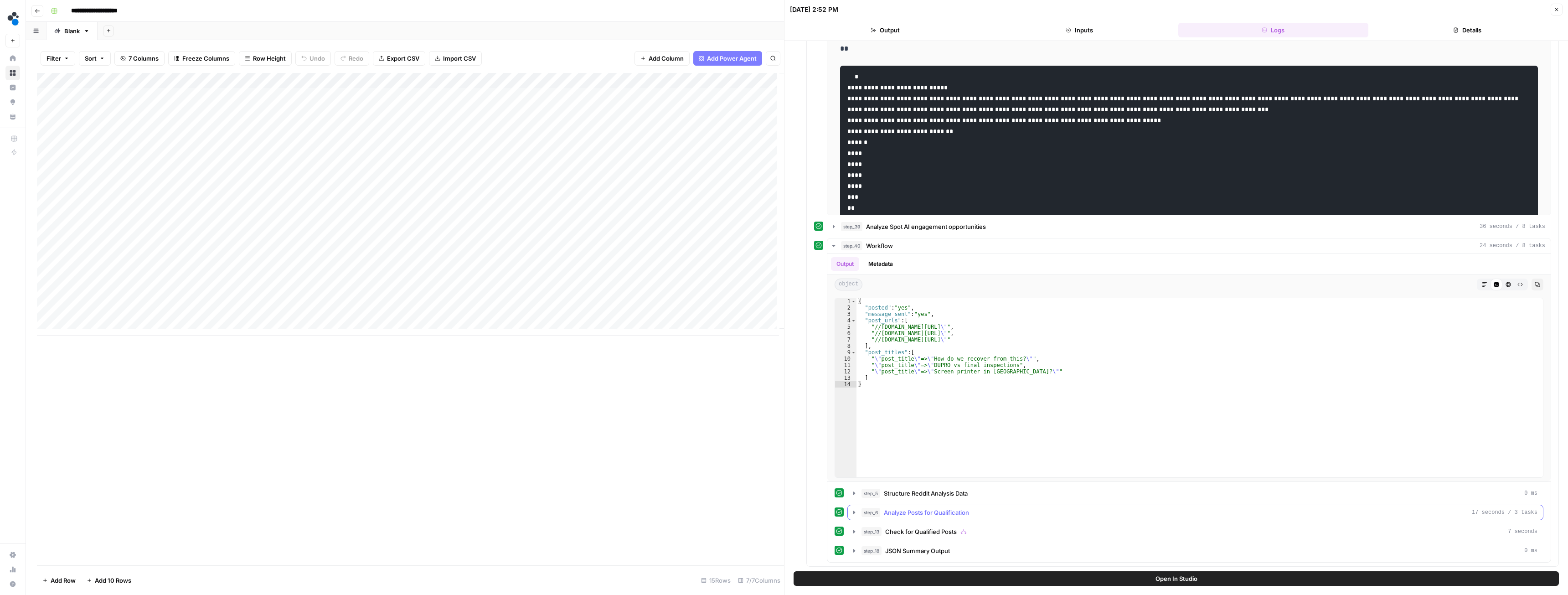
click at [886, 510] on span "Analyze Posts for Qualification" at bounding box center [926, 512] width 85 height 9
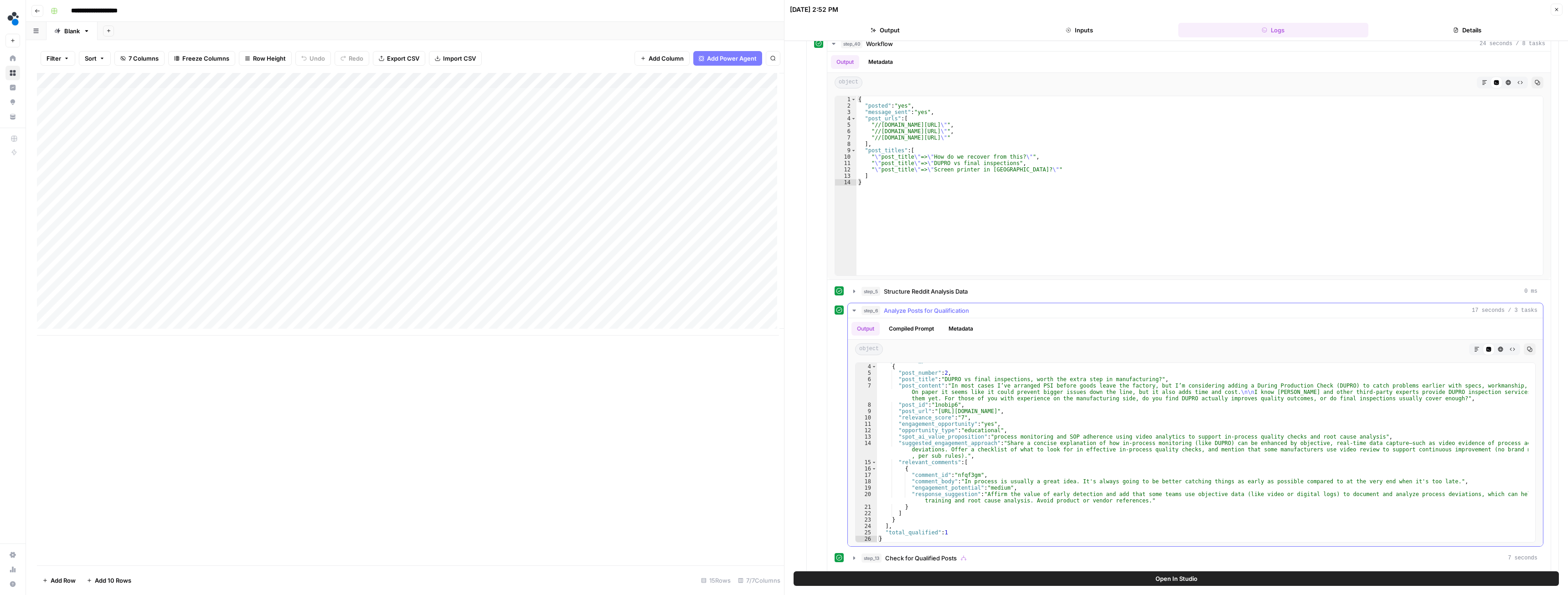
scroll to position [761, 0]
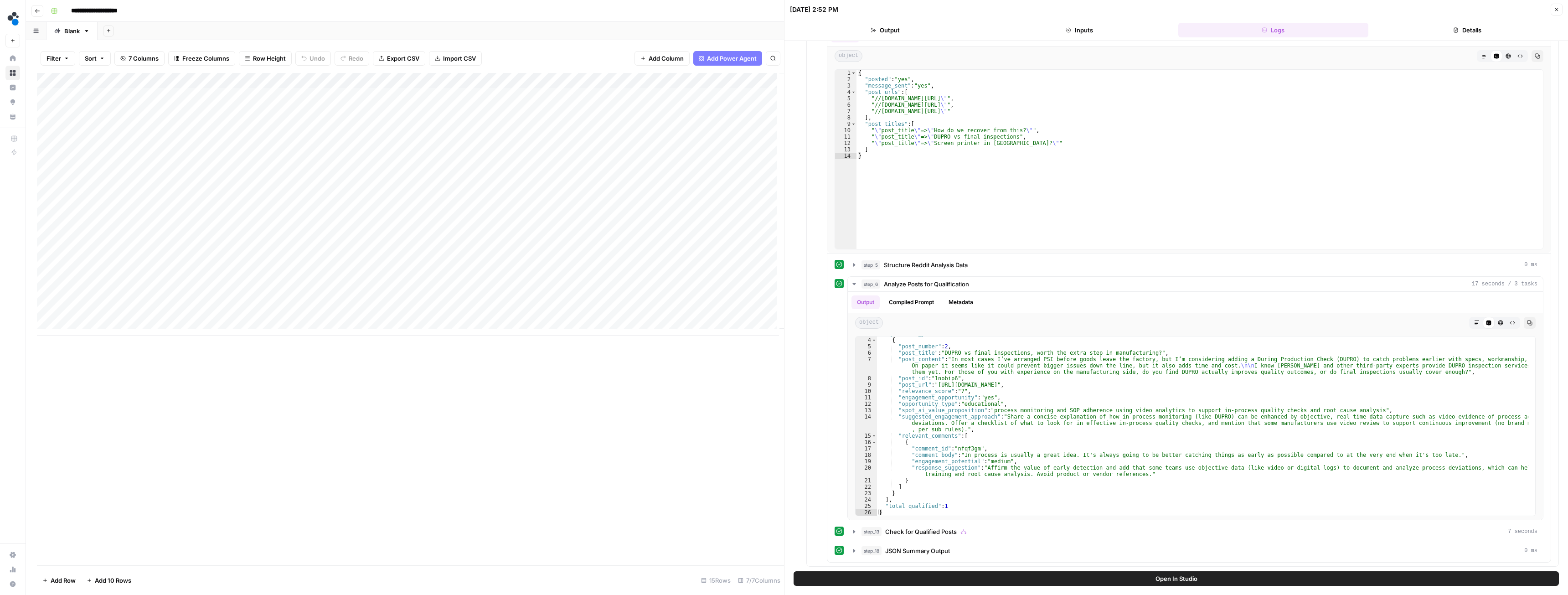
click at [430, 79] on div "Add Column" at bounding box center [410, 204] width 747 height 262
click at [377, 171] on span "Edit Workflow" at bounding box center [389, 170] width 80 height 9
click at [858, 285] on button "step_6 Analyze Posts for Qualification 17 seconds / 3 tasks" at bounding box center [1195, 284] width 695 height 15
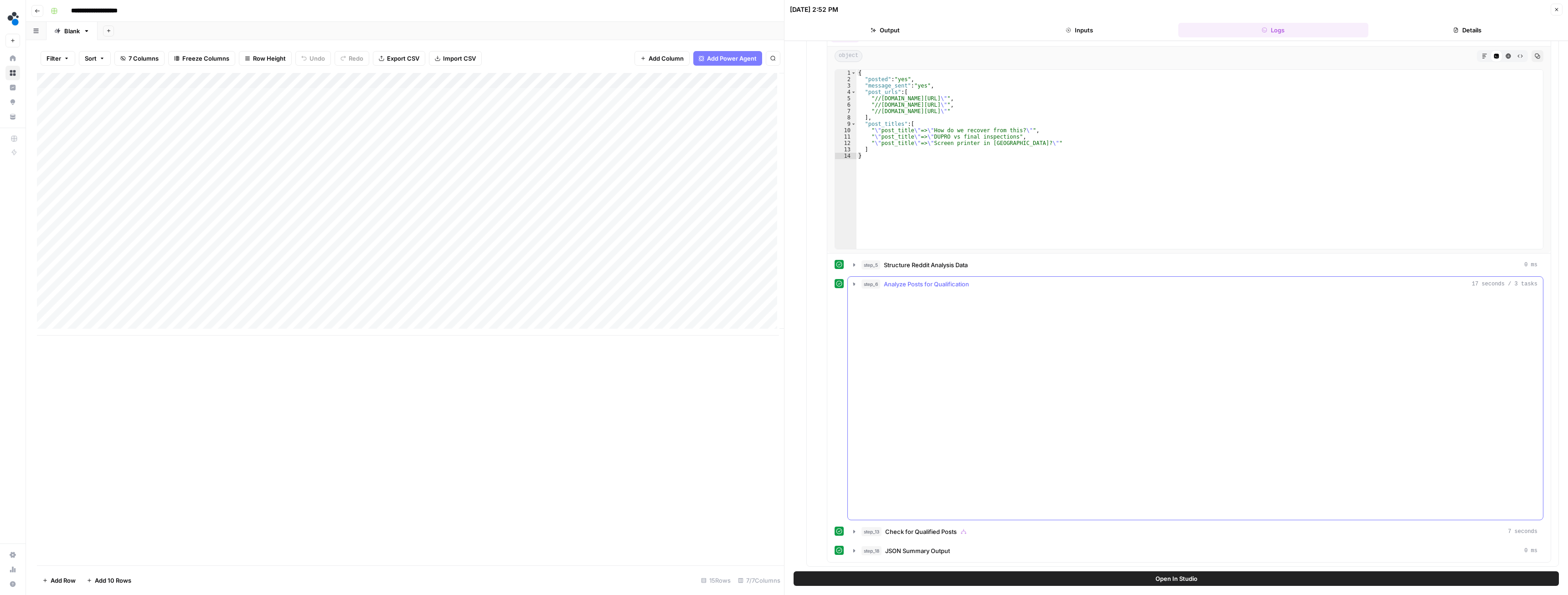
scroll to position [533, 0]
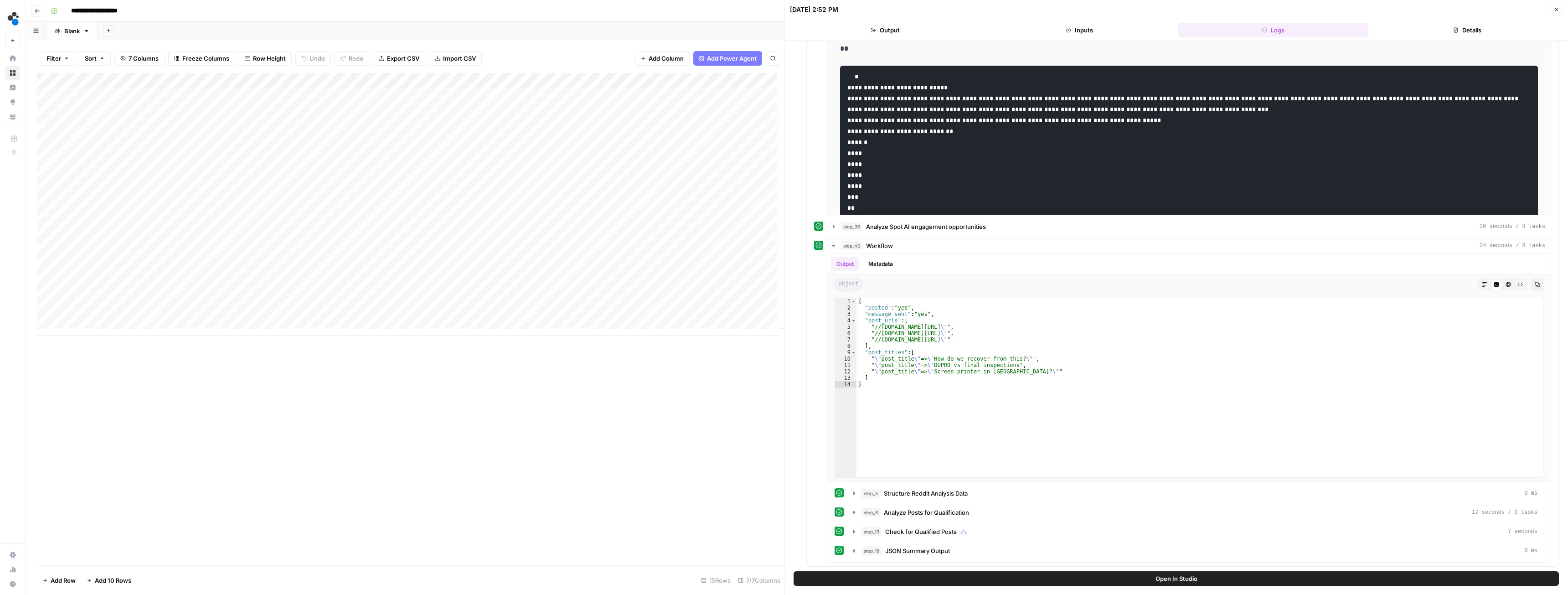
click at [432, 80] on div "Add Column" at bounding box center [410, 204] width 747 height 262
click at [375, 169] on span "Edit Workflow" at bounding box center [389, 170] width 80 height 9
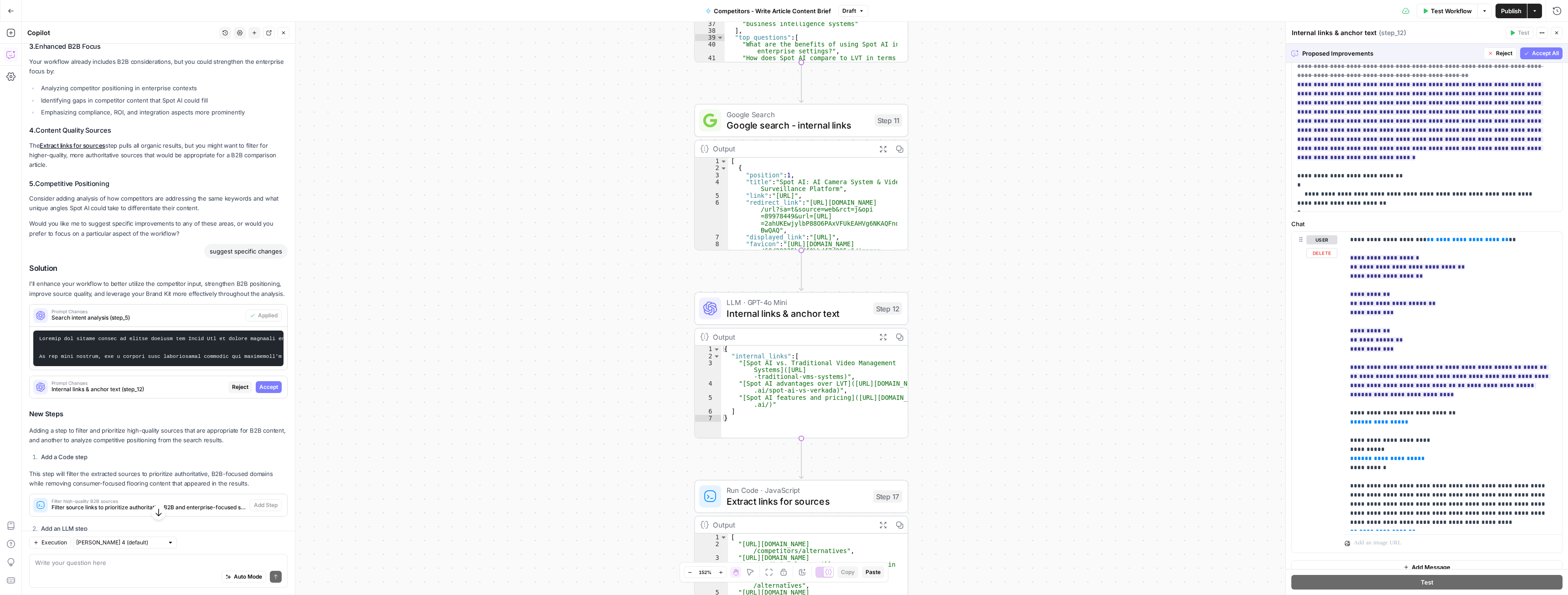
scroll to position [91, 0]
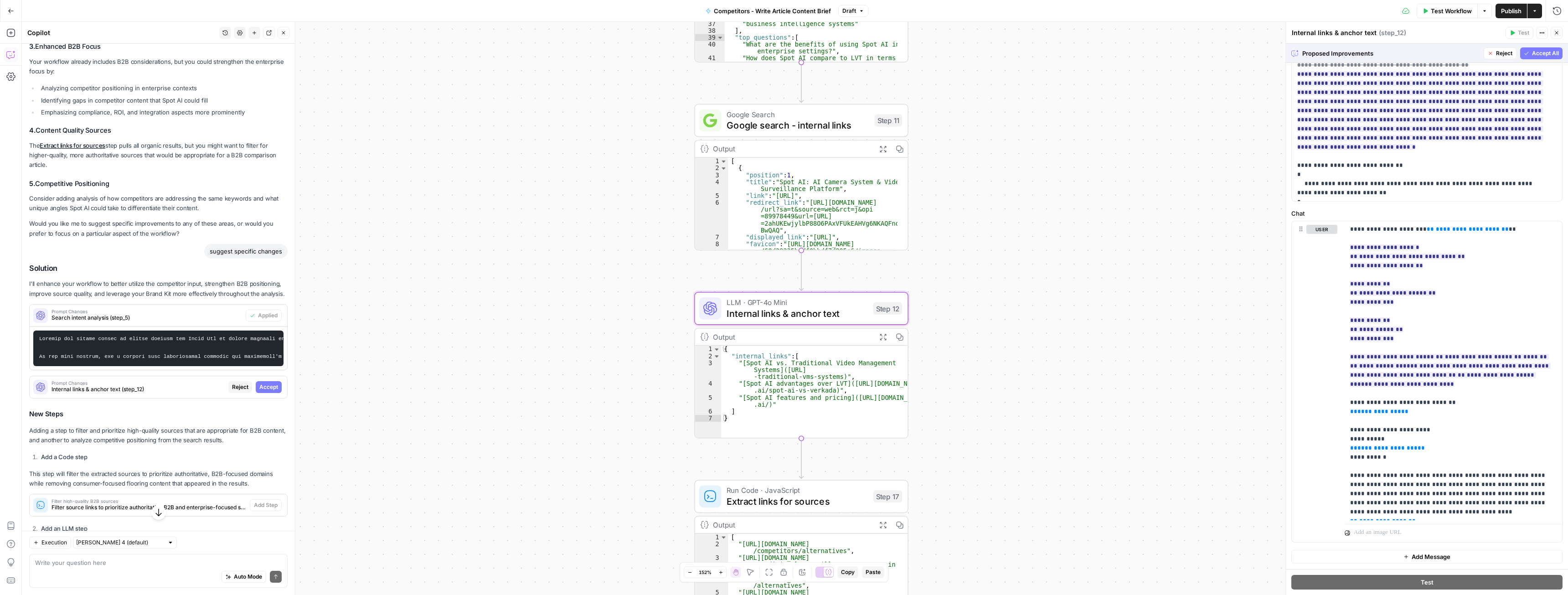
click at [264, 392] on span "Accept" at bounding box center [268, 387] width 19 height 8
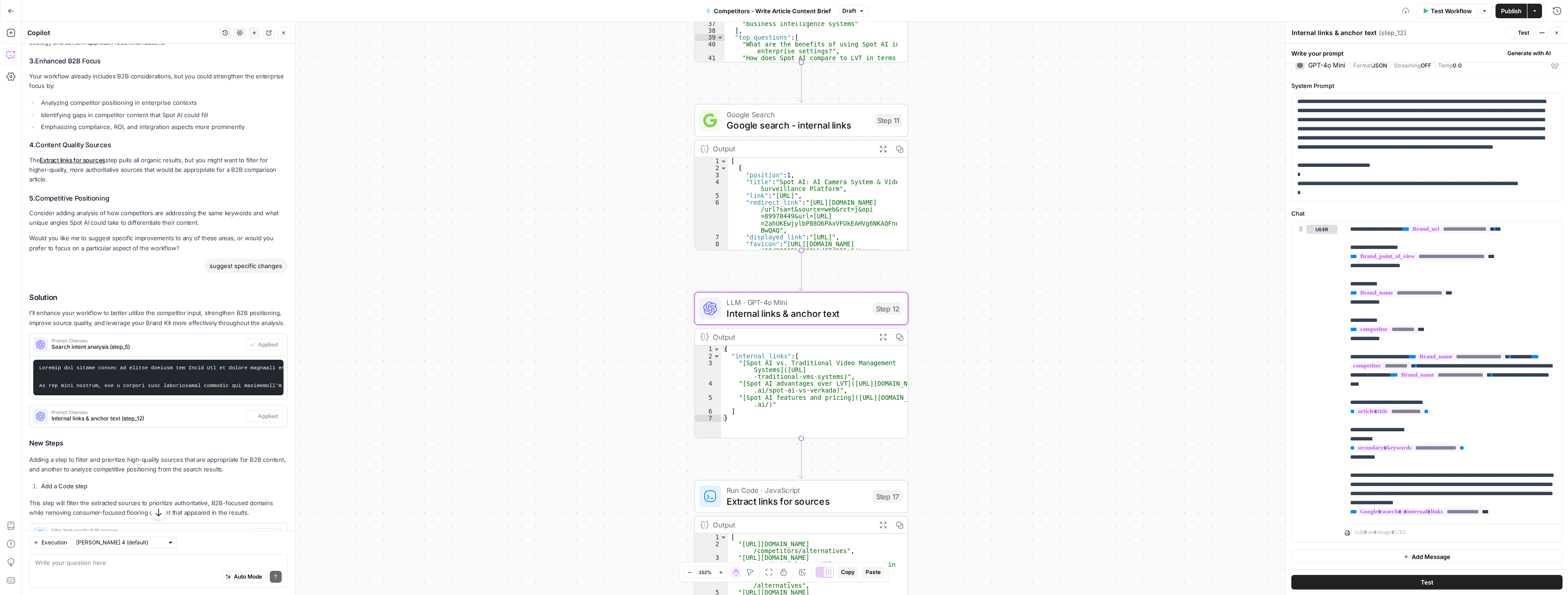
scroll to position [0, 0]
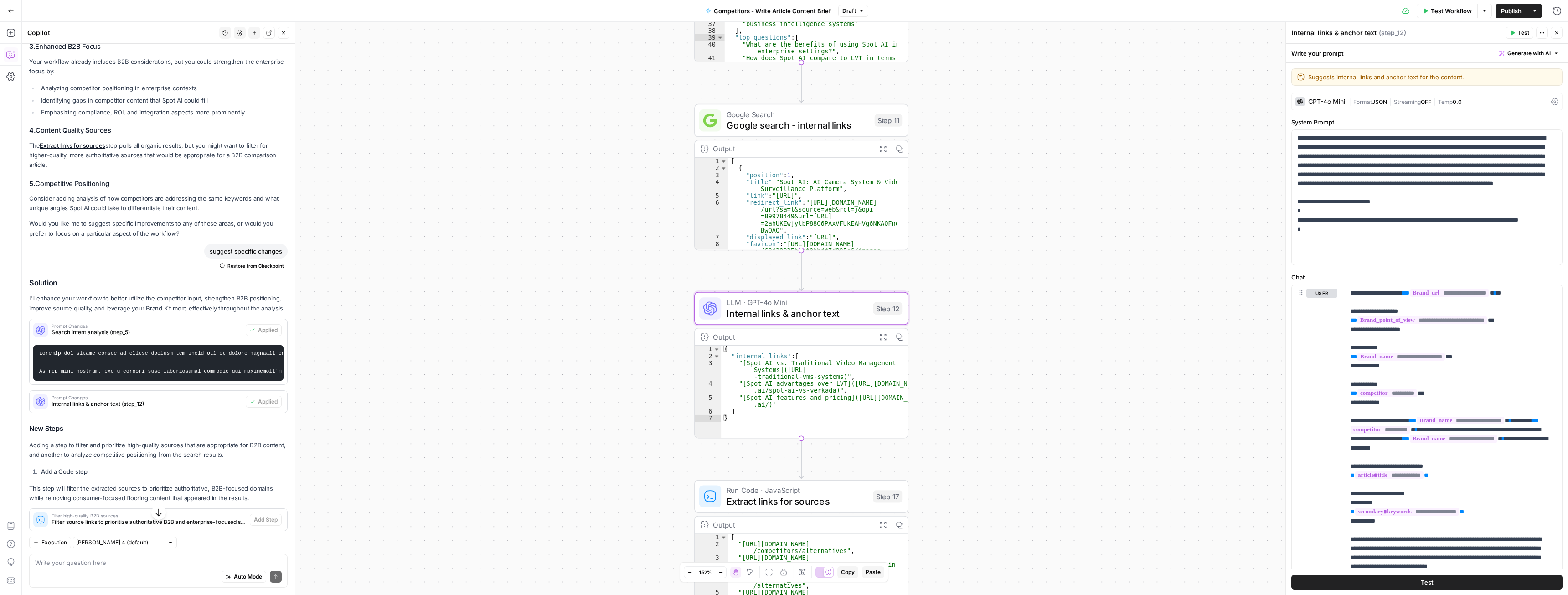
click at [150, 408] on span "Internal links & anchor text (step_12)" at bounding box center [147, 404] width 191 height 8
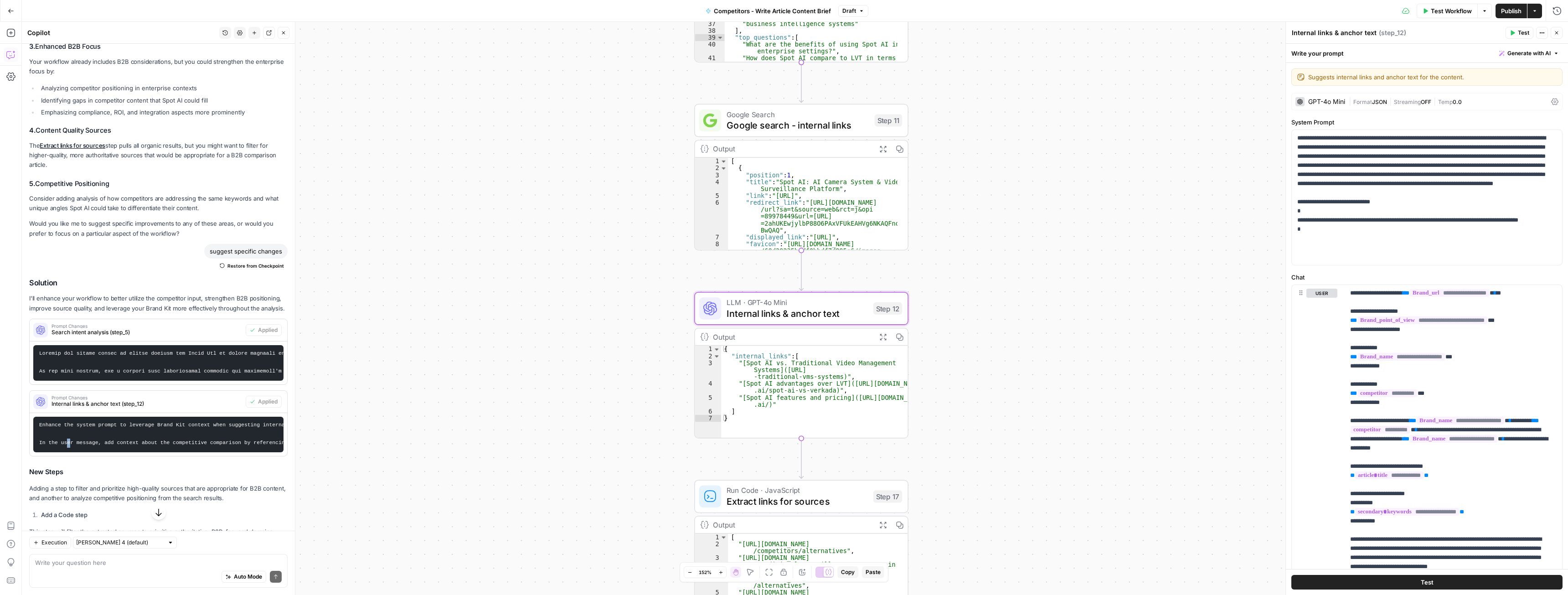
click at [69, 456] on div "Enhance the system prompt to leverage Brand Kit context when suggesting interna…" at bounding box center [158, 434] width 257 height 43
drag, startPoint x: 63, startPoint y: 476, endPoint x: 68, endPoint y: 476, distance: 5.0
click at [68, 456] on div "Enhance the system prompt to leverage Brand Kit context when suggesting interna…" at bounding box center [158, 434] width 257 height 43
click at [137, 452] on pre "Enhance the system prompt to leverage Brand Kit context when suggesting interna…" at bounding box center [158, 434] width 250 height 35
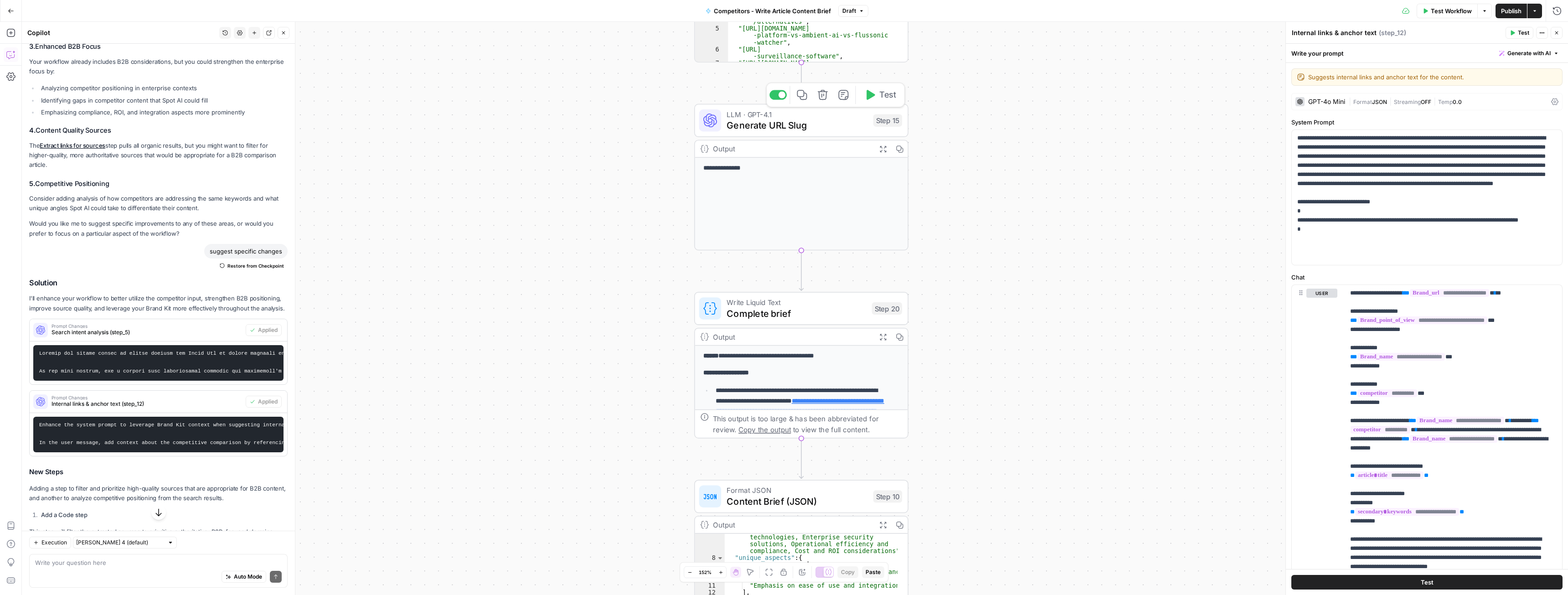
scroll to position [546, 0]
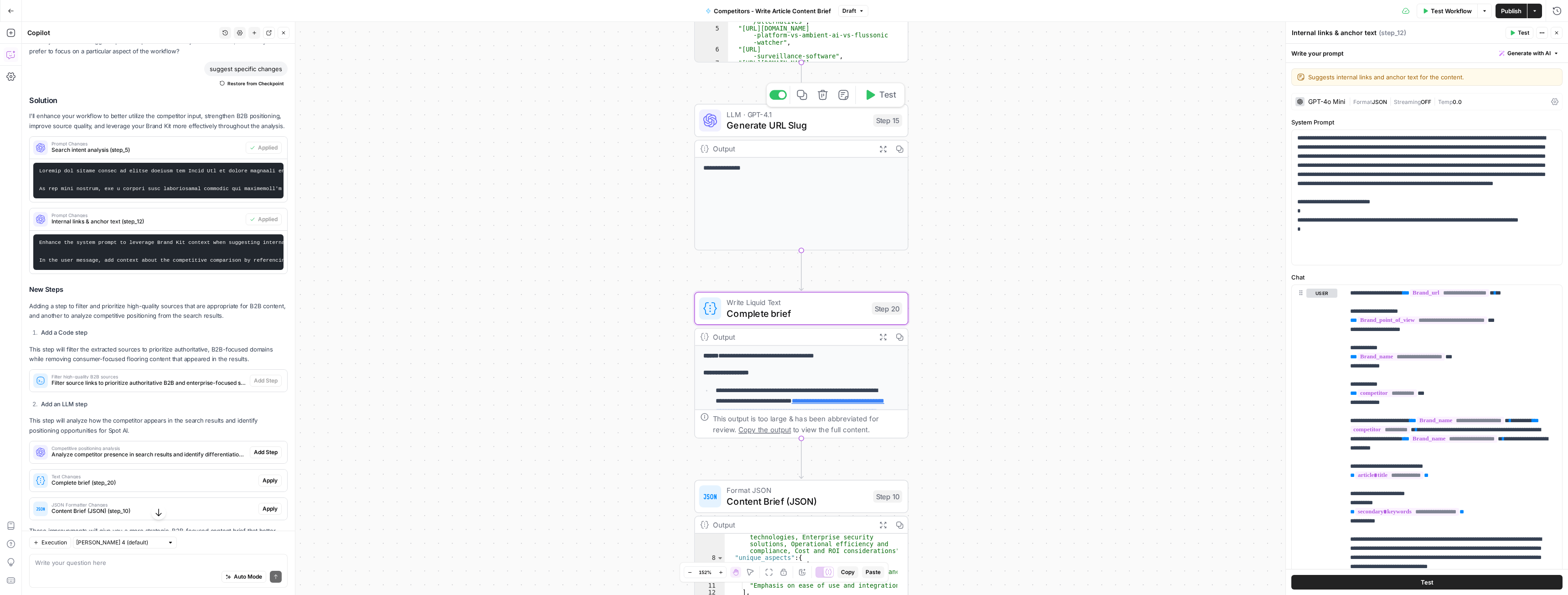
click at [121, 379] on span "Filter high-quality B2B sources" at bounding box center [149, 376] width 195 height 4
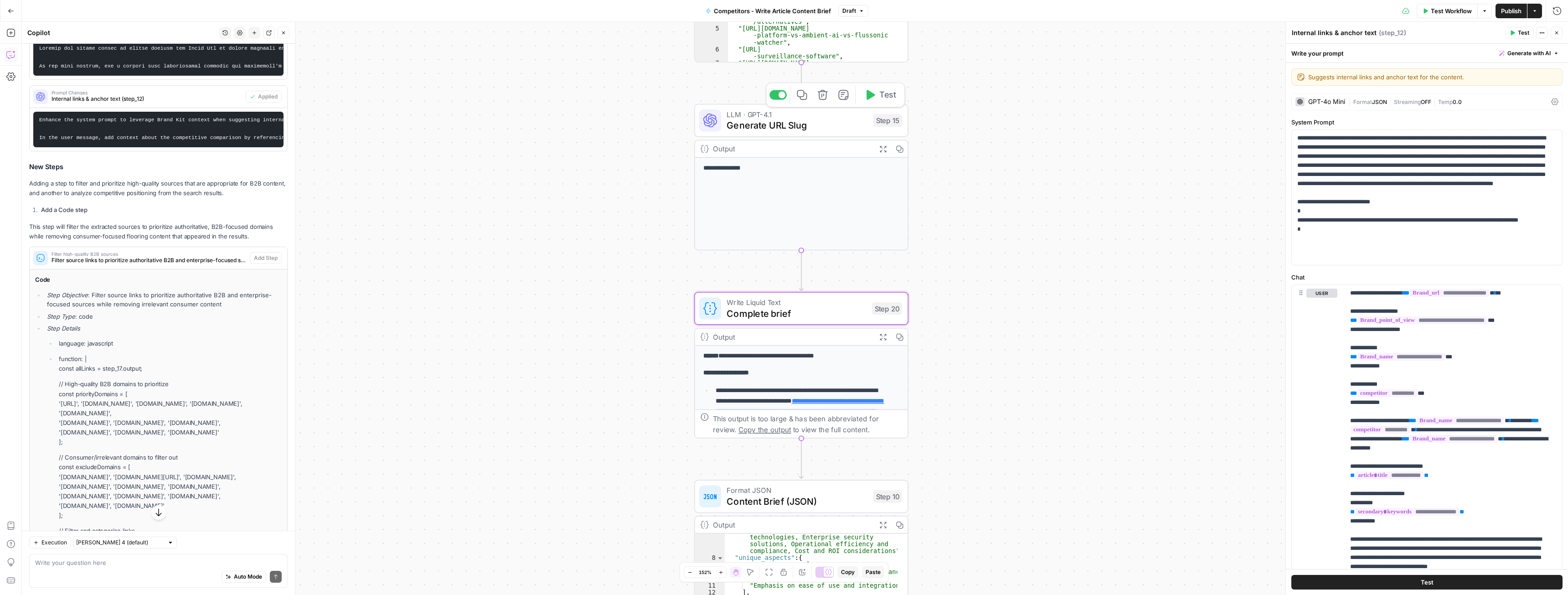
scroll to position [683, 0]
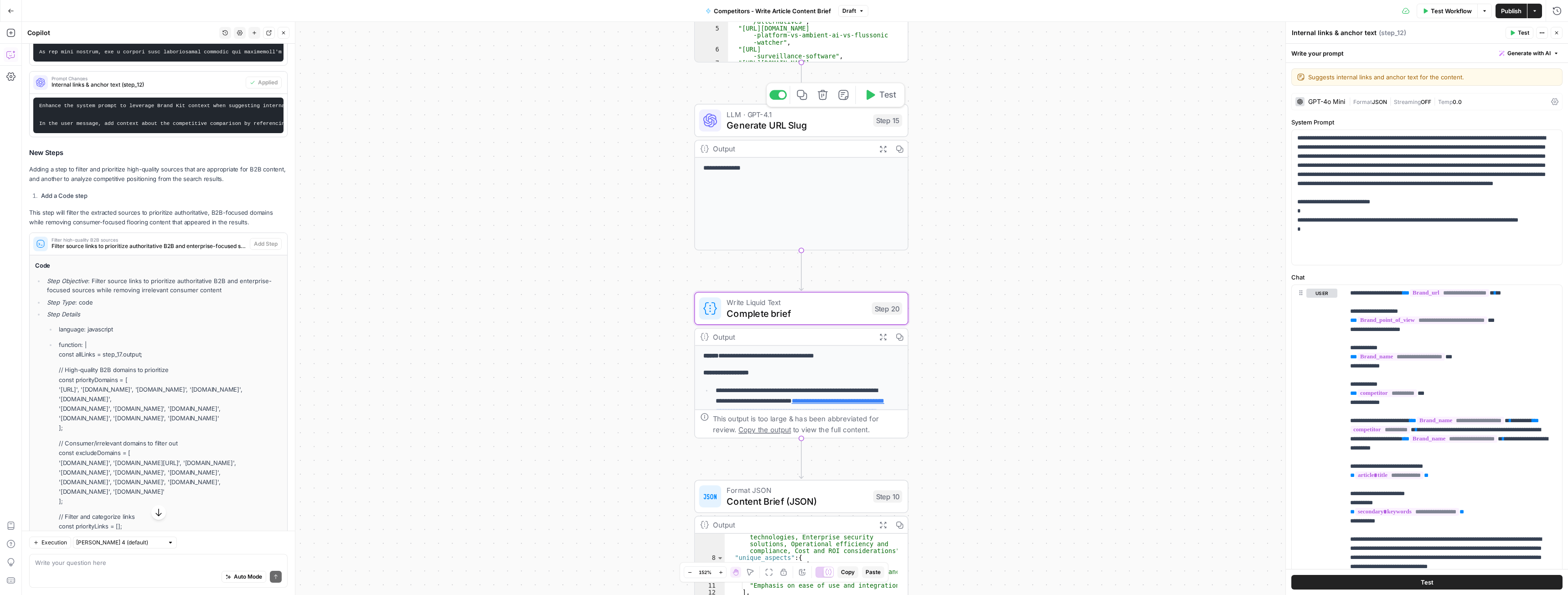
click at [88, 250] on span "Filter source links to prioritize authoritative B2B and enterprise-focused sour…" at bounding box center [149, 246] width 195 height 8
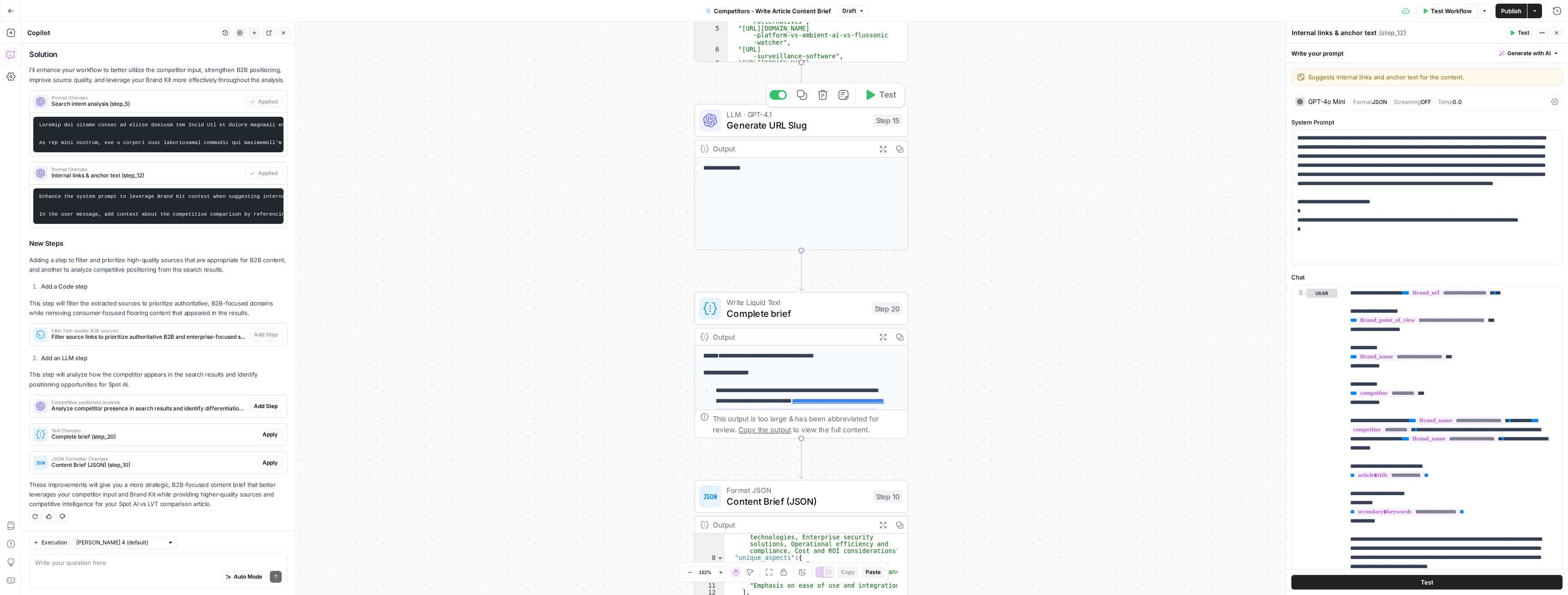
scroll to position [615, 0]
click at [85, 563] on textarea at bounding box center [158, 563] width 247 height 9
type textarea "i cant add this code step"
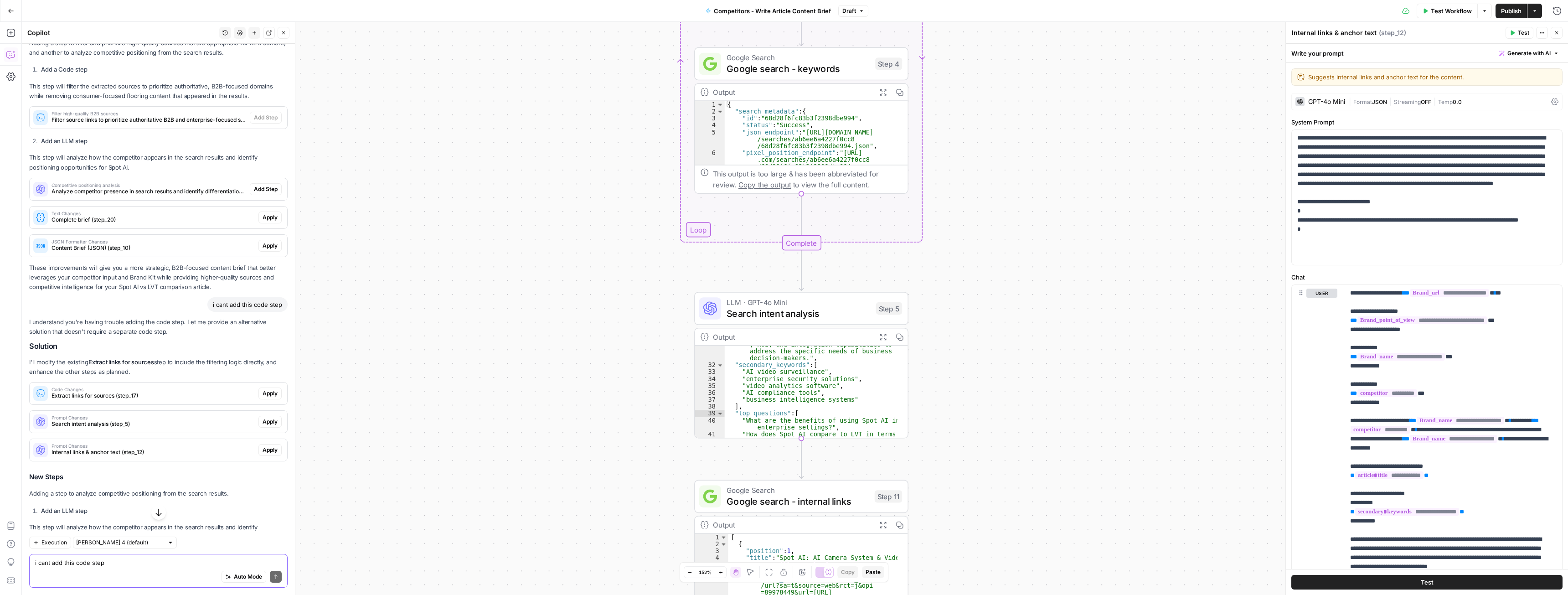
scroll to position [812, 0]
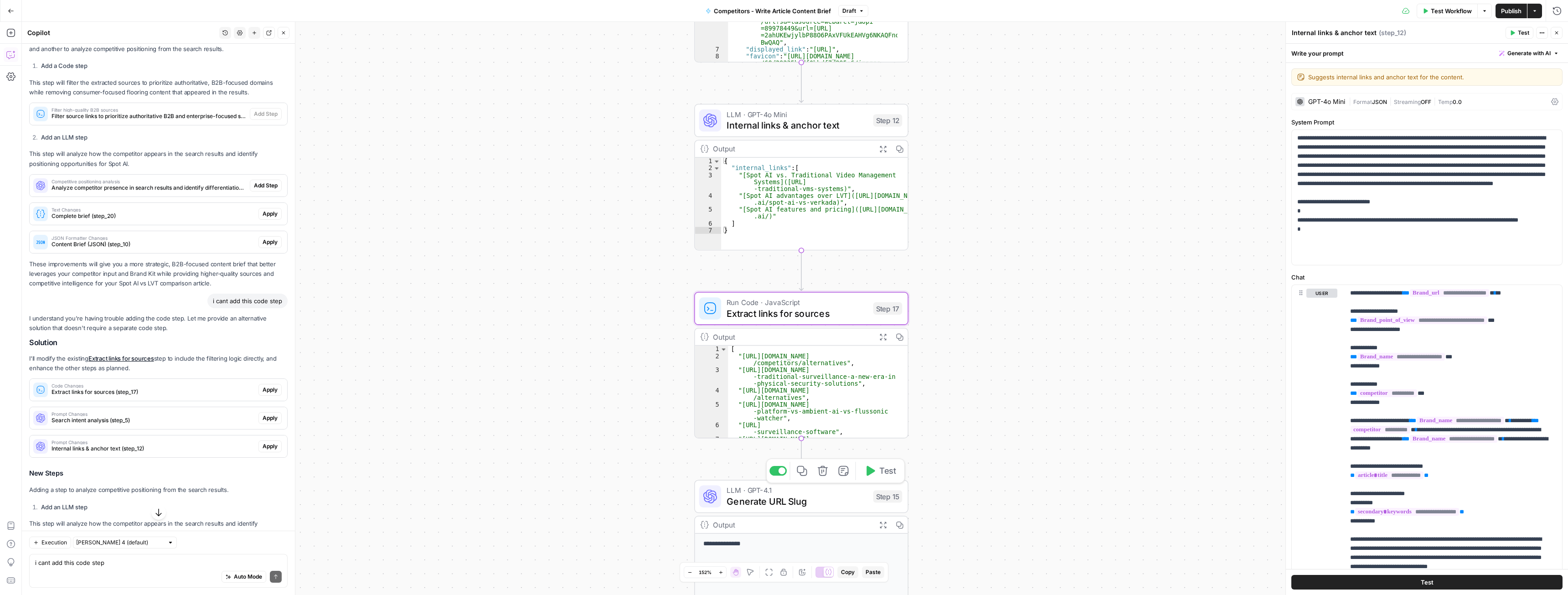
click at [262, 394] on span "Apply" at bounding box center [270, 390] width 15 height 8
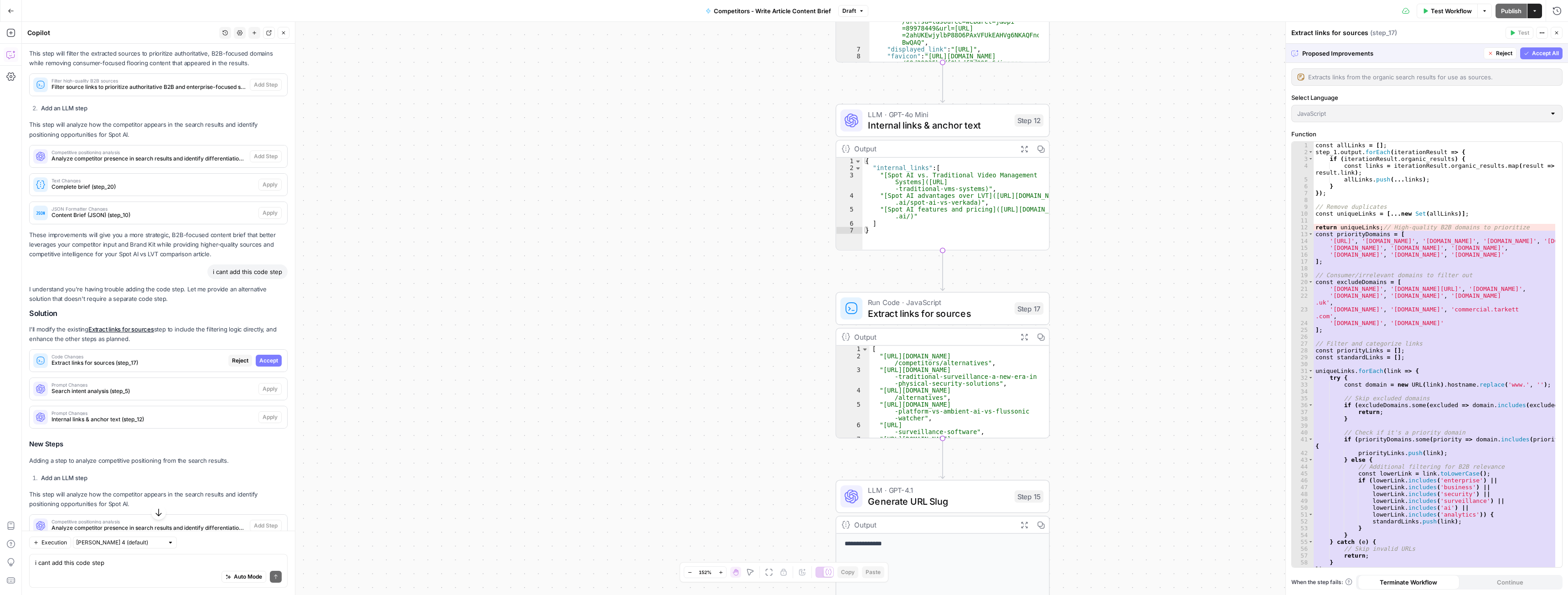
scroll to position [784, 0]
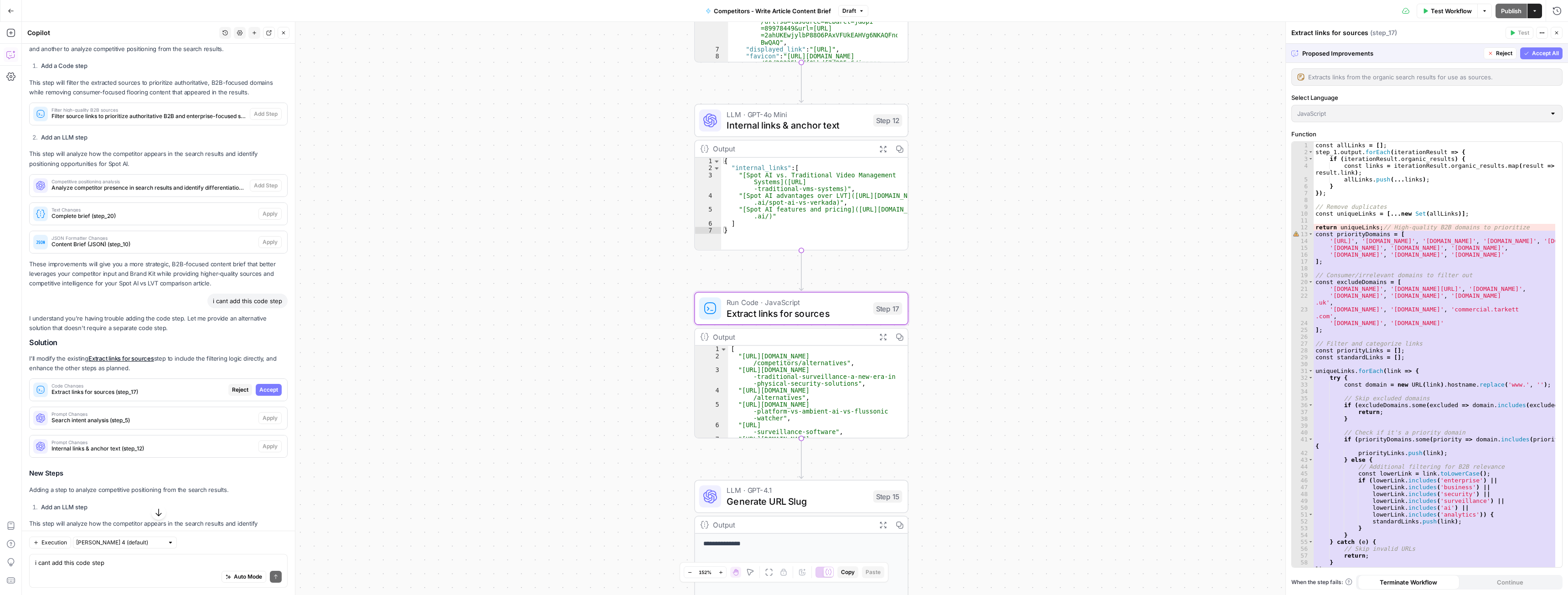
click at [261, 394] on span "Accept" at bounding box center [268, 390] width 19 height 8
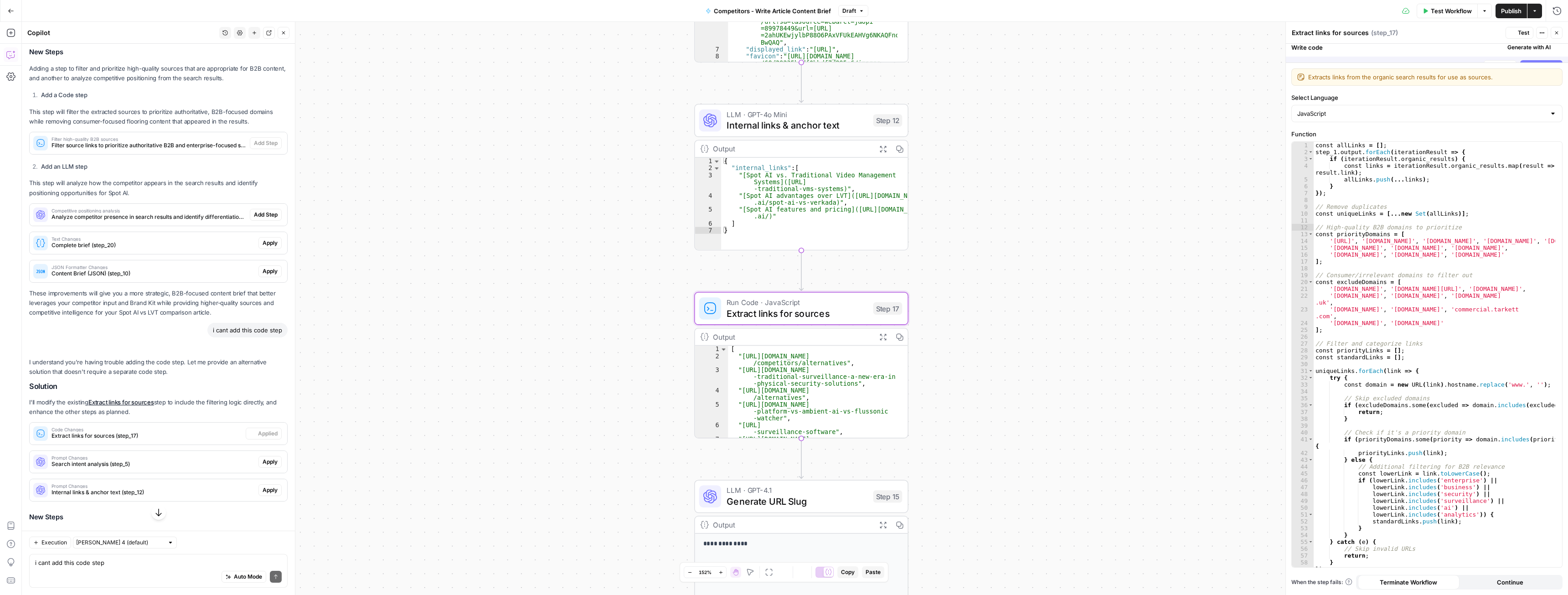
scroll to position [812, 0]
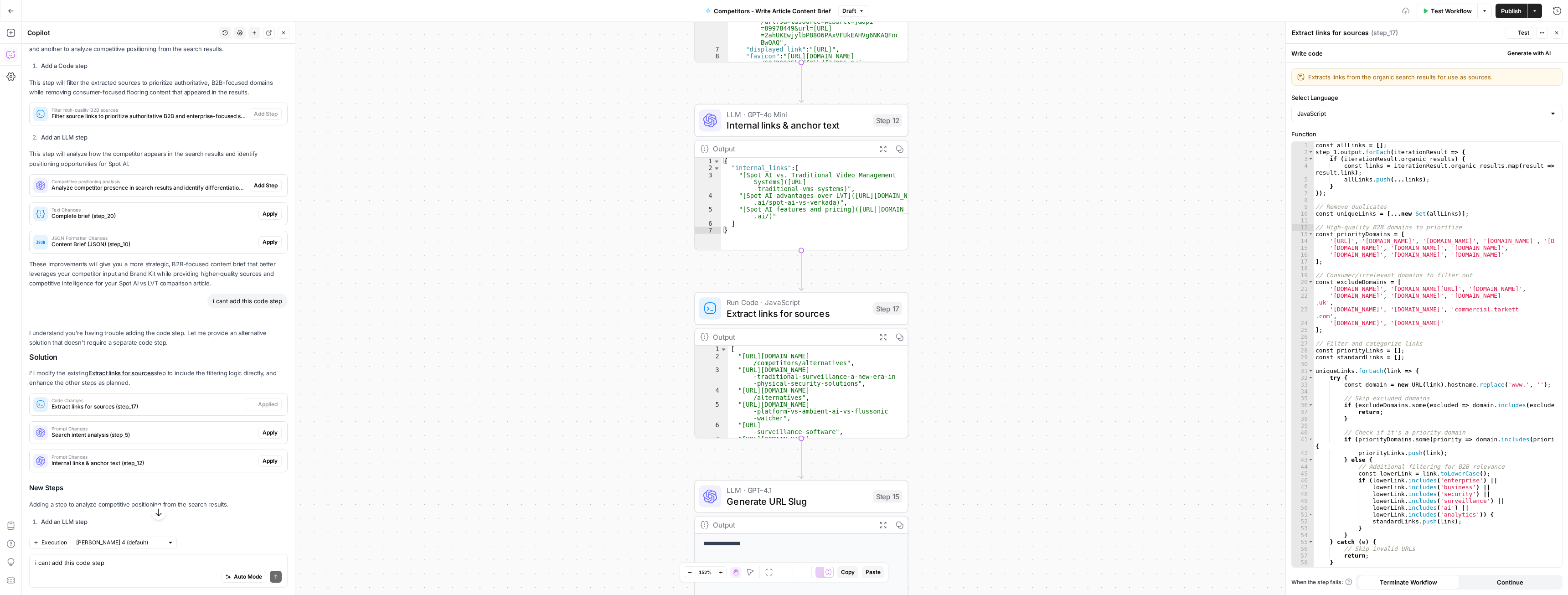
click at [264, 437] on span "Apply" at bounding box center [270, 432] width 15 height 8
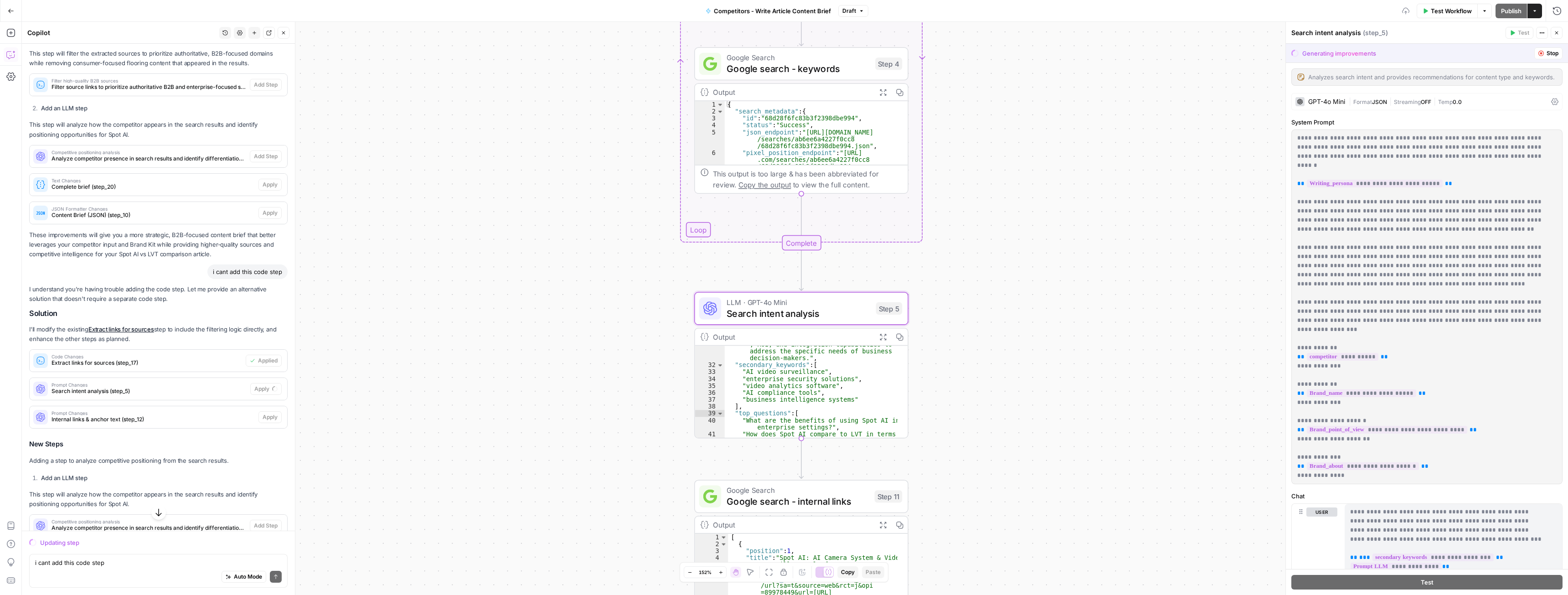
scroll to position [784, 0]
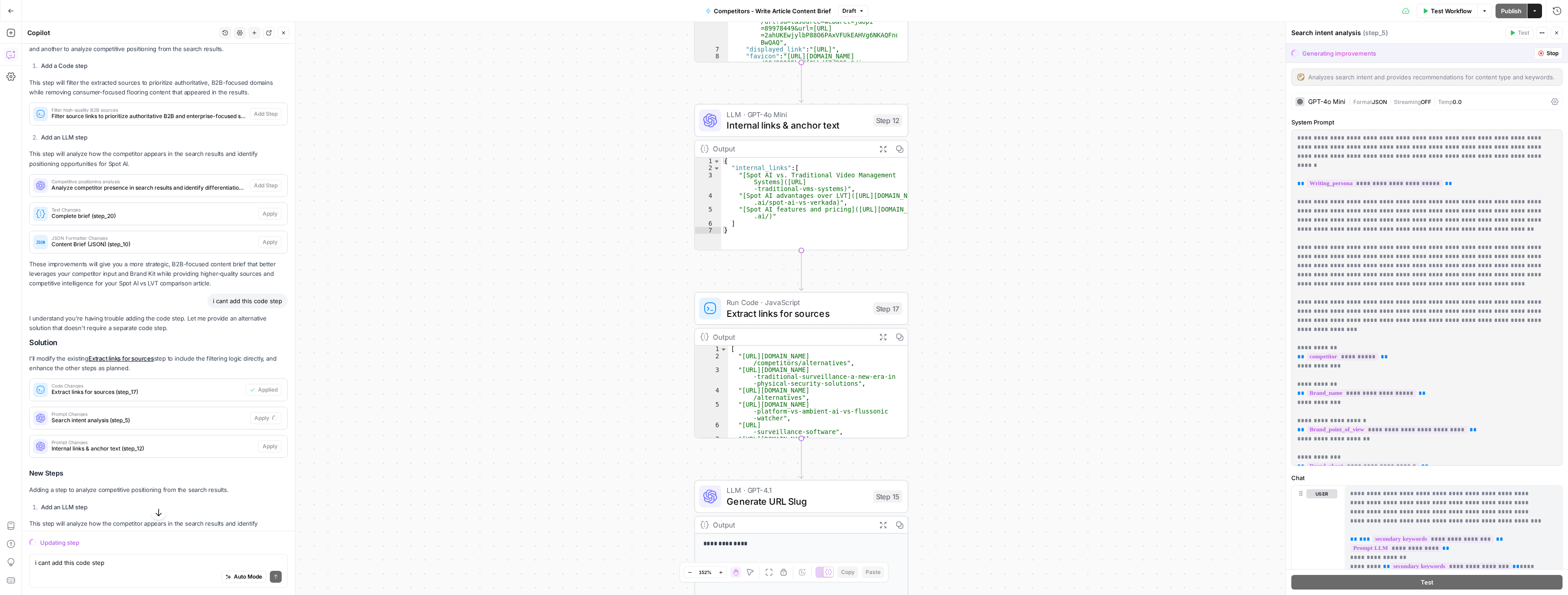
click at [756, 318] on span "Extract links for sources" at bounding box center [797, 313] width 141 height 13
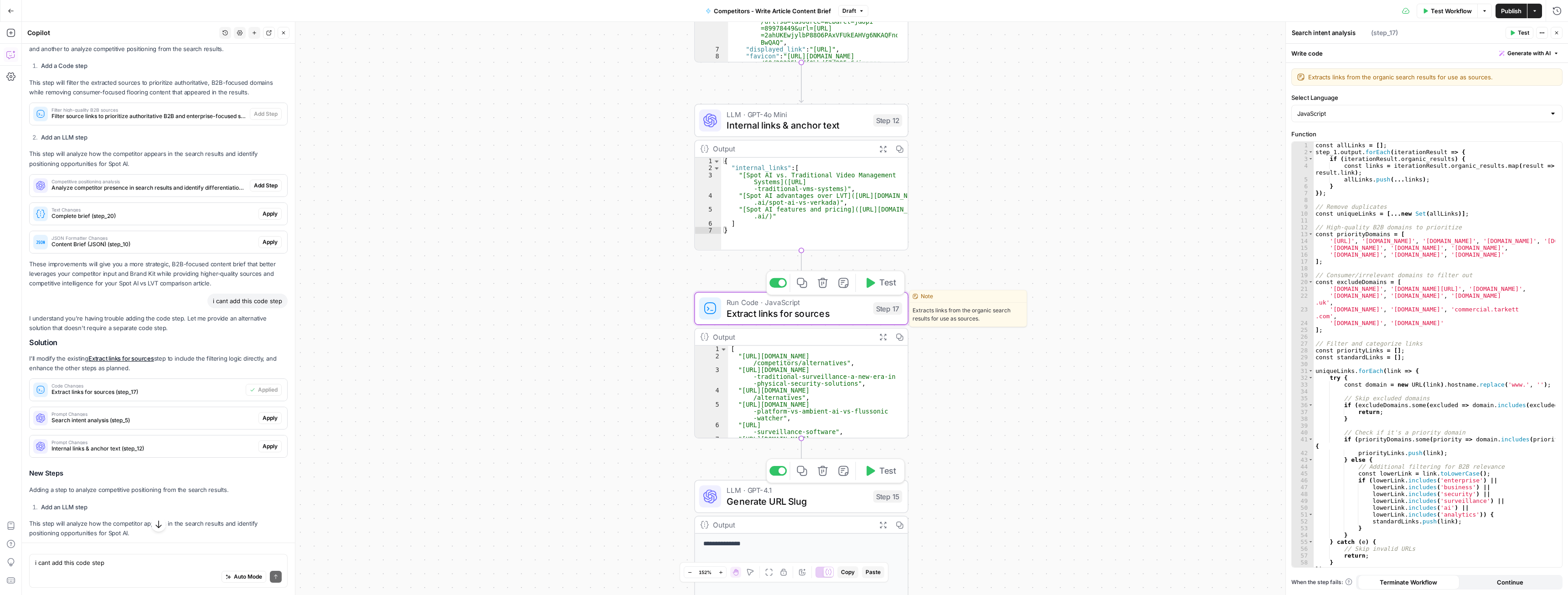
type textarea "Extract links for sources"
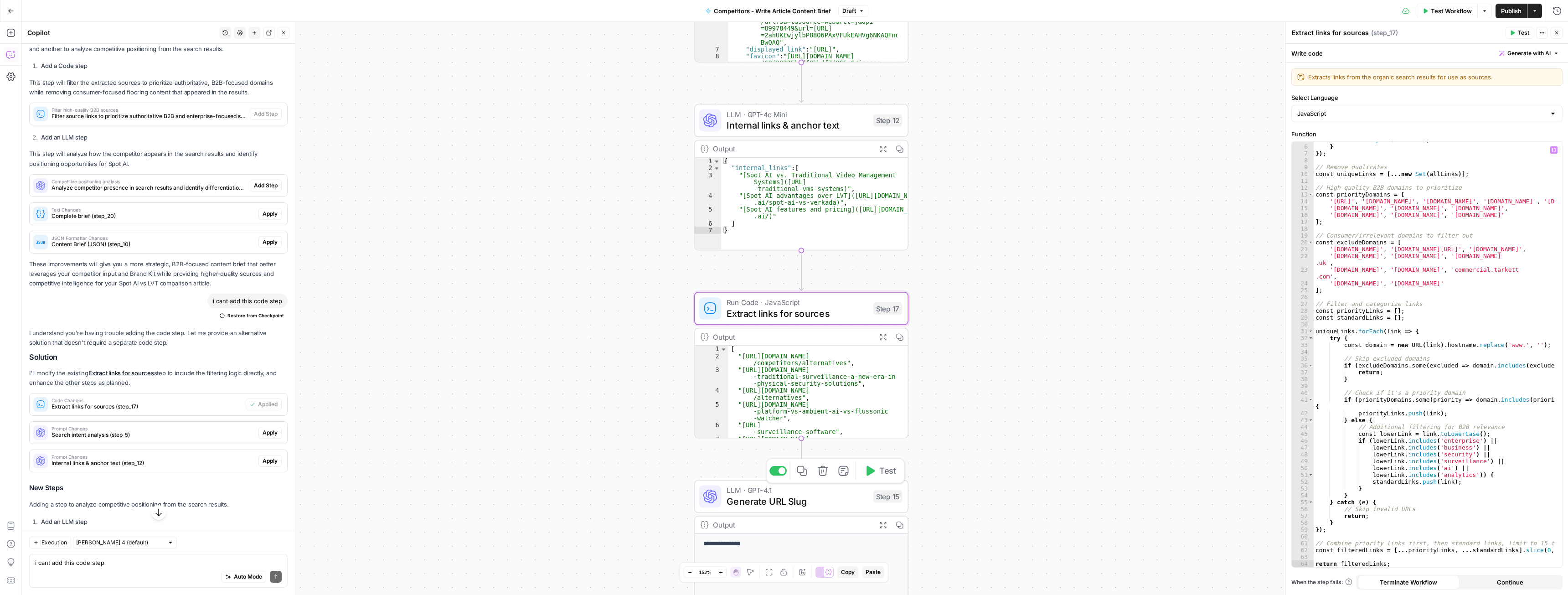
scroll to position [0, 0]
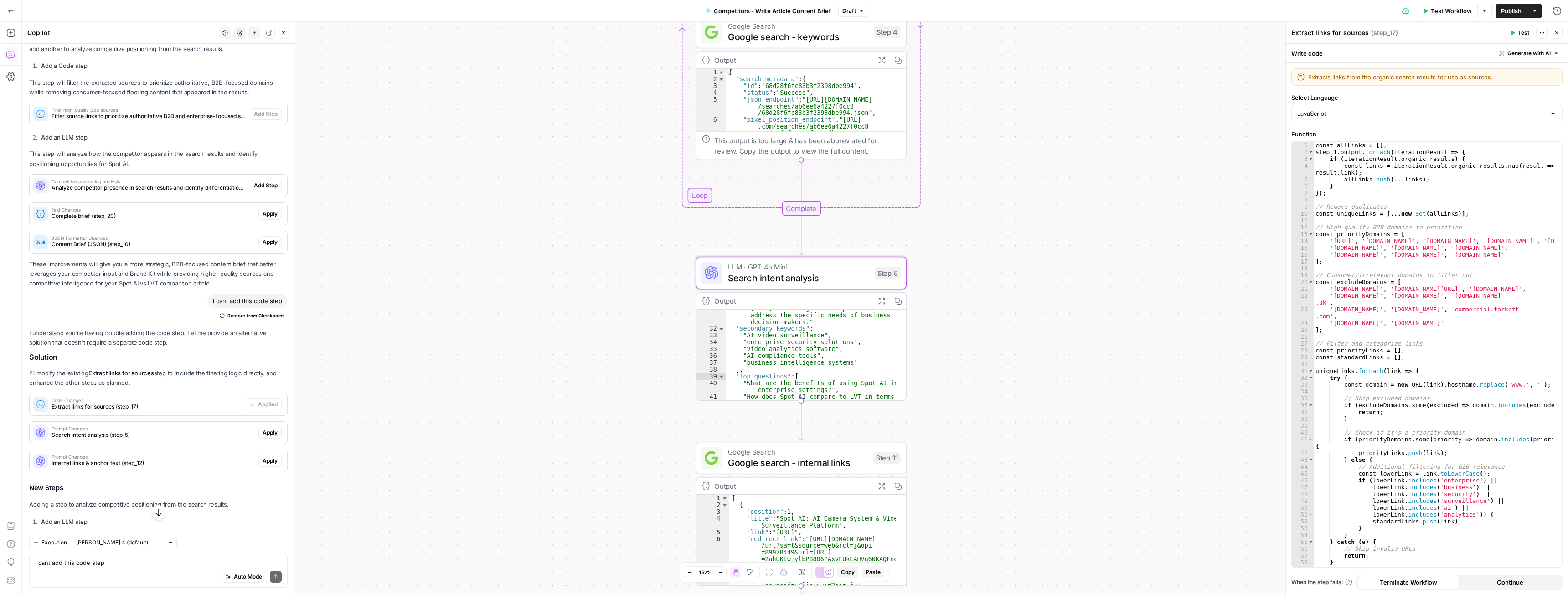
click at [262, 437] on span "Apply" at bounding box center [270, 432] width 15 height 8
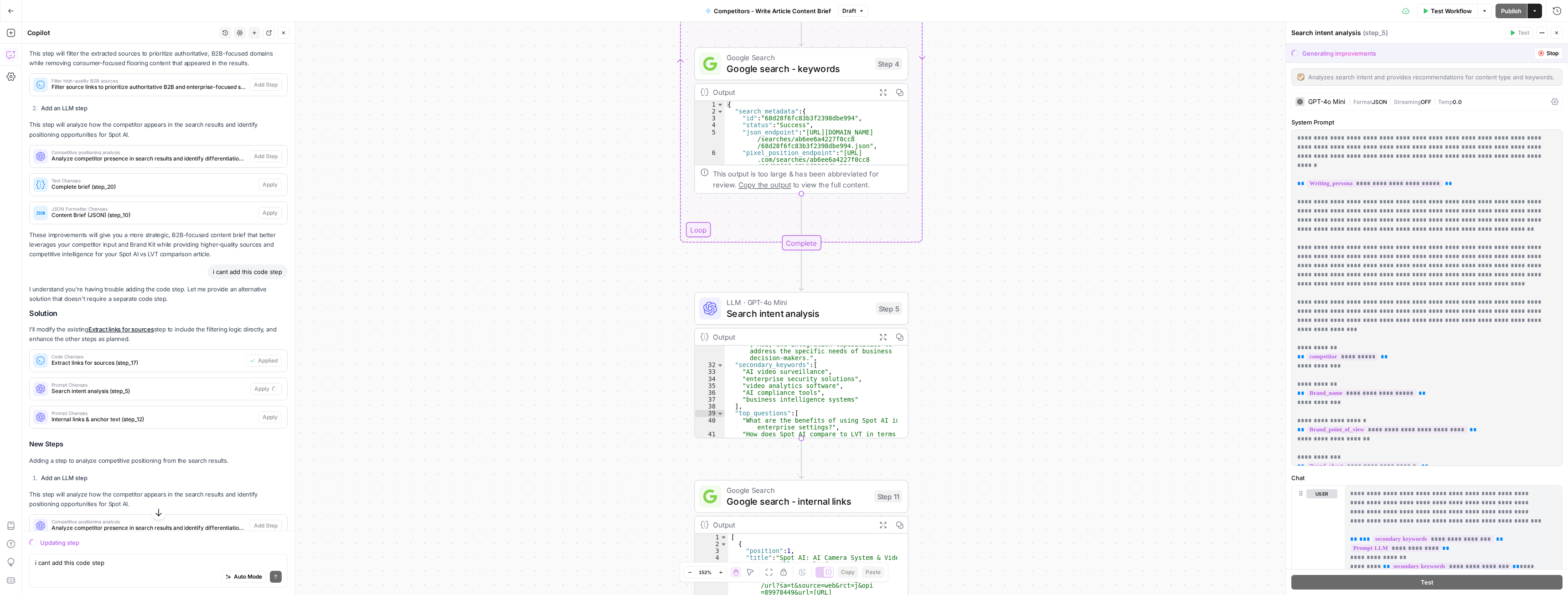
scroll to position [784, 0]
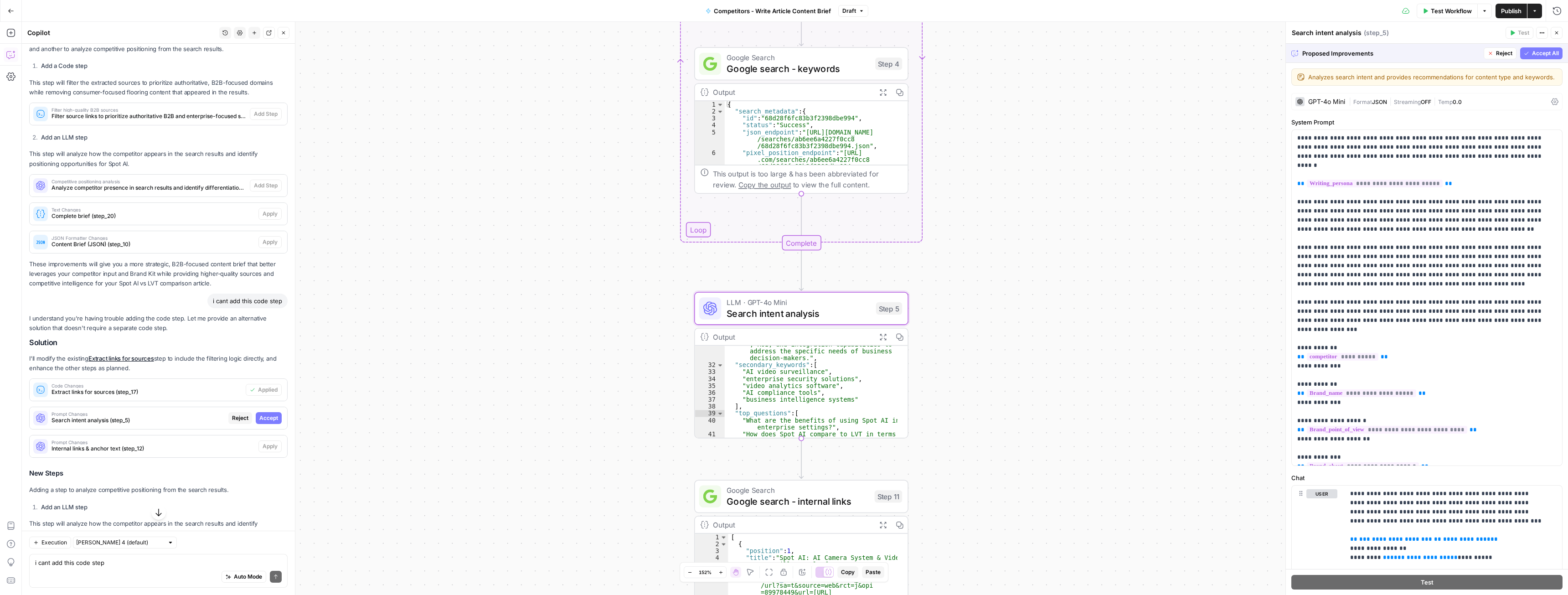
click at [264, 422] on span "Accept" at bounding box center [268, 418] width 19 height 8
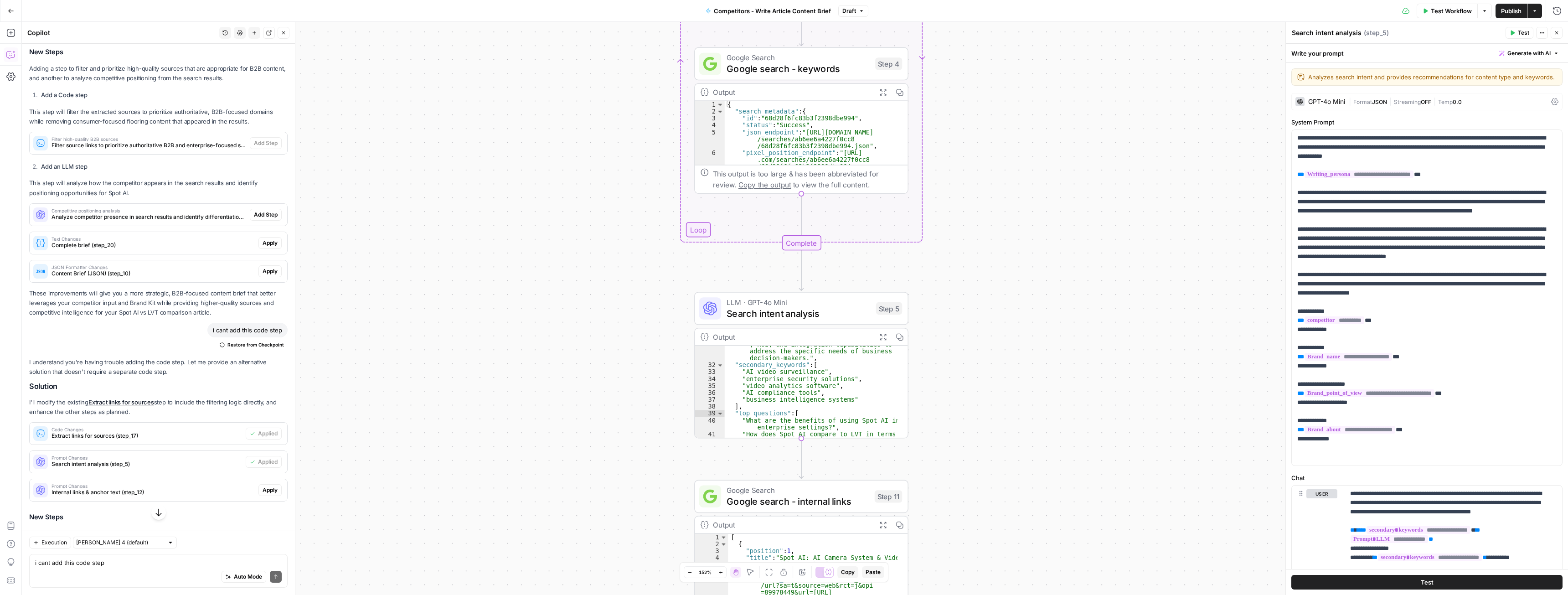
scroll to position [812, 0]
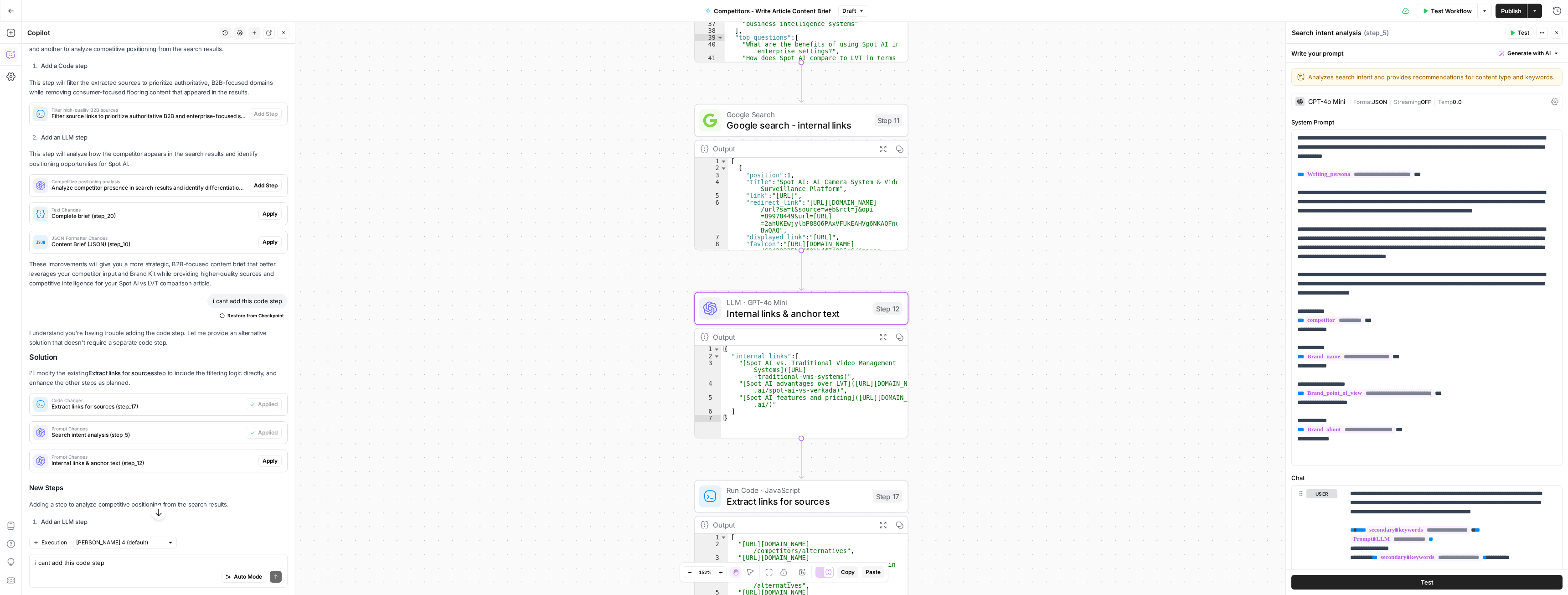
click at [265, 465] on span "Apply" at bounding box center [270, 460] width 15 height 8
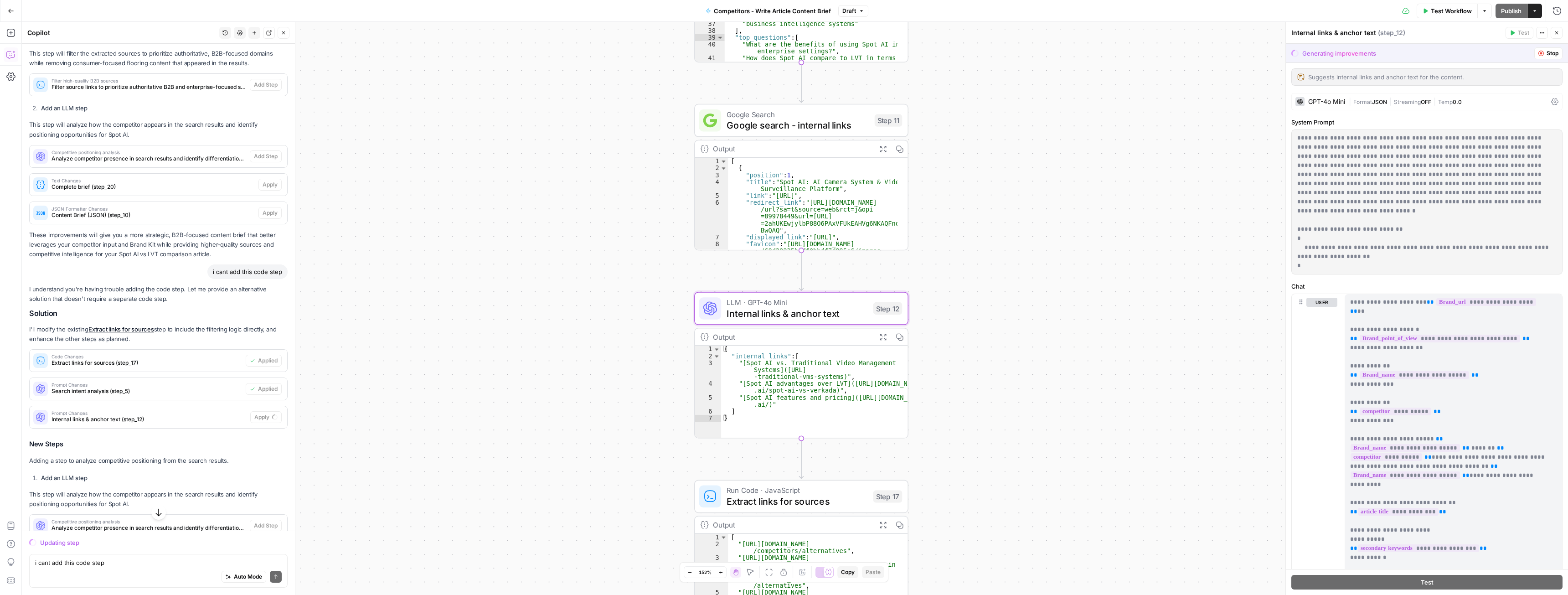
scroll to position [784, 0]
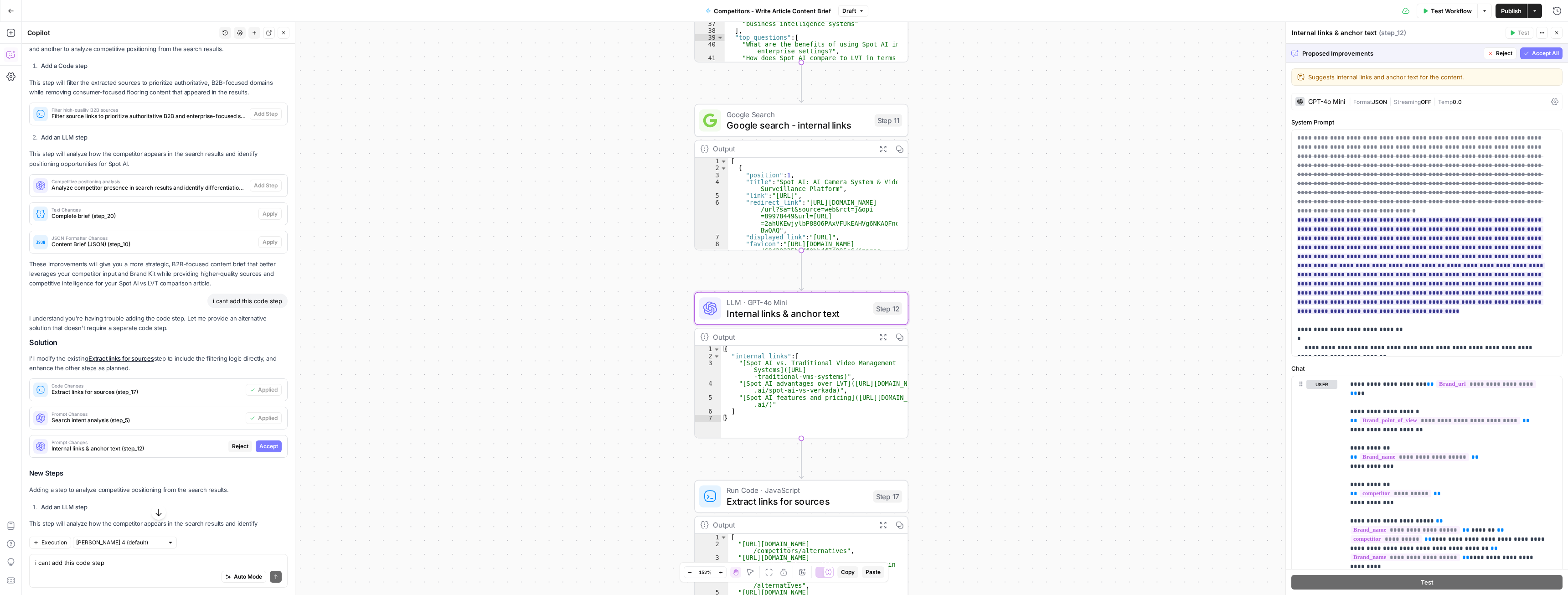
click at [265, 451] on span "Accept" at bounding box center [268, 446] width 19 height 8
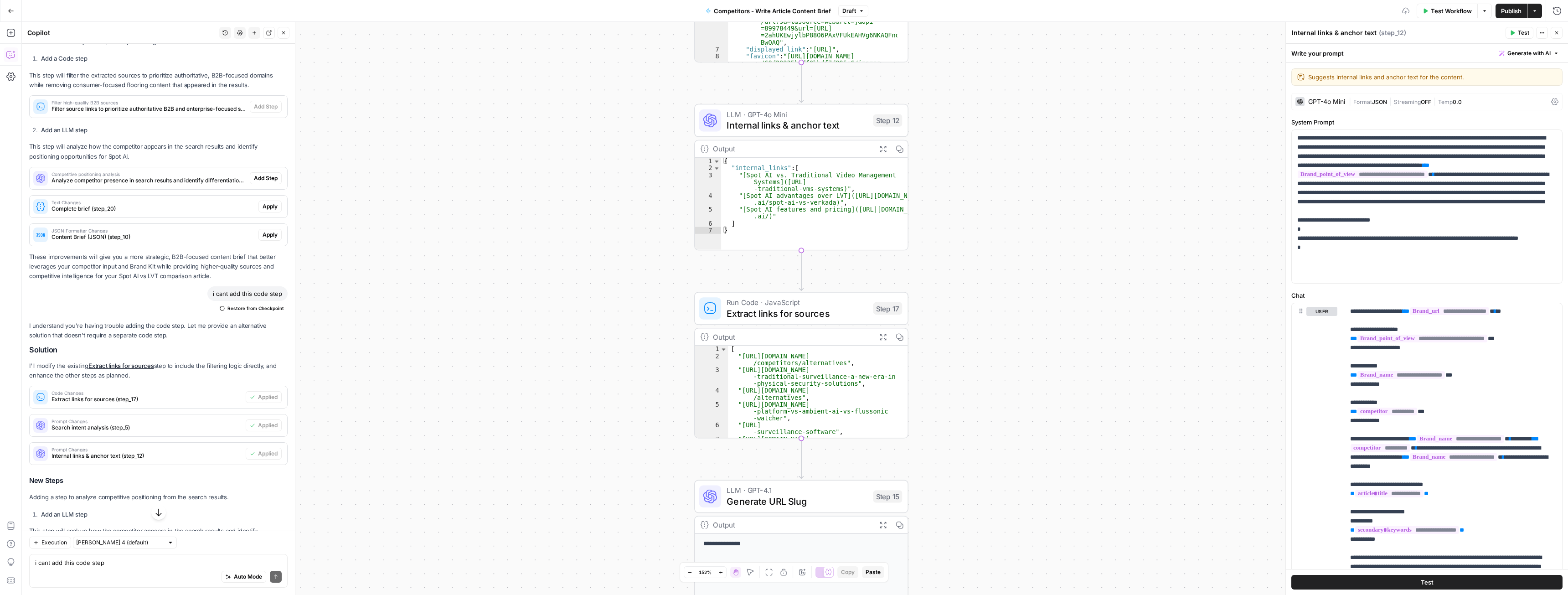
scroll to position [949, 0]
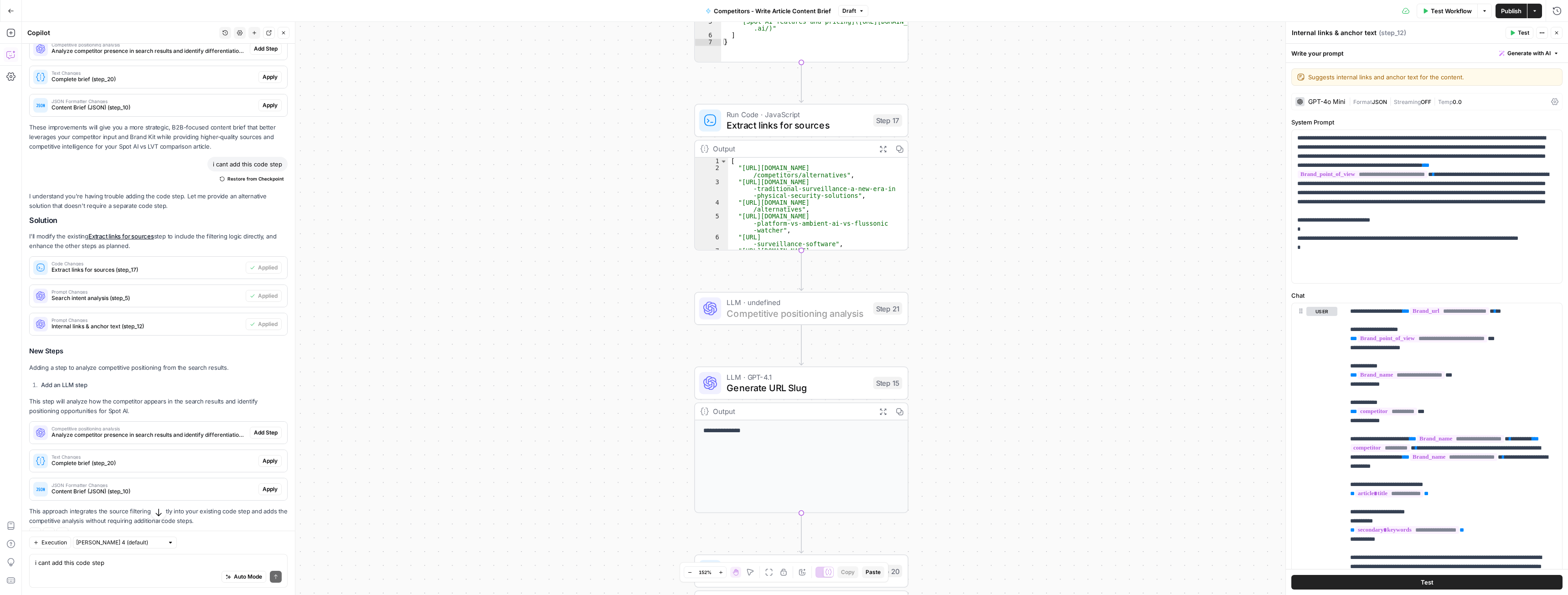
click at [259, 437] on span "Add Step" at bounding box center [265, 432] width 24 height 8
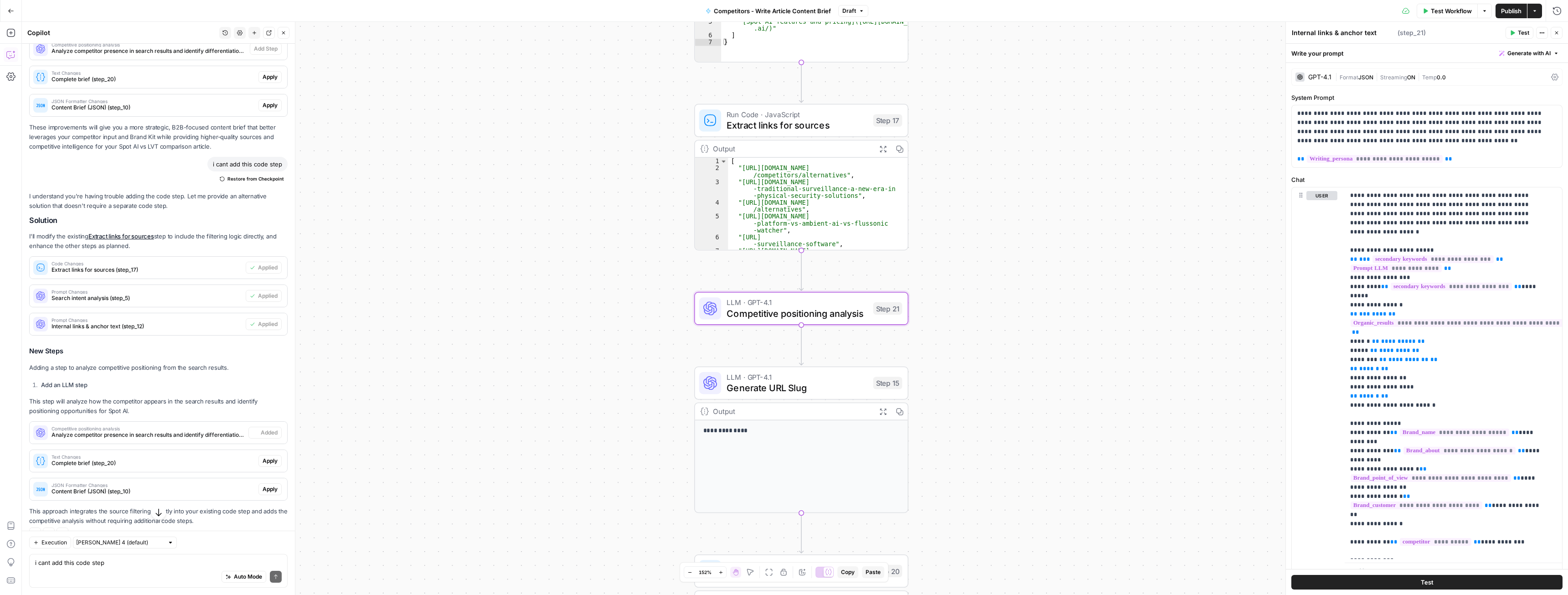
type textarea "Competitive positioning analysis"
click at [825, 308] on span "Competitive positioning analysis" at bounding box center [797, 313] width 141 height 13
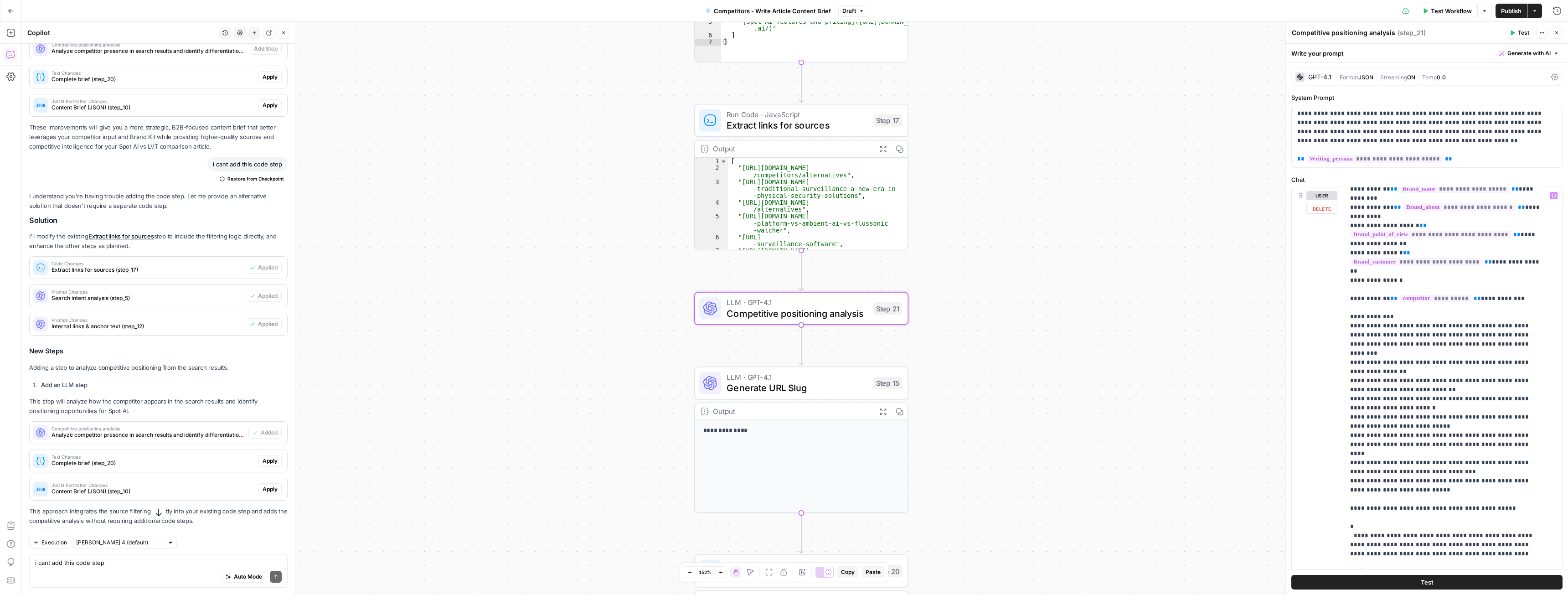
scroll to position [354, 0]
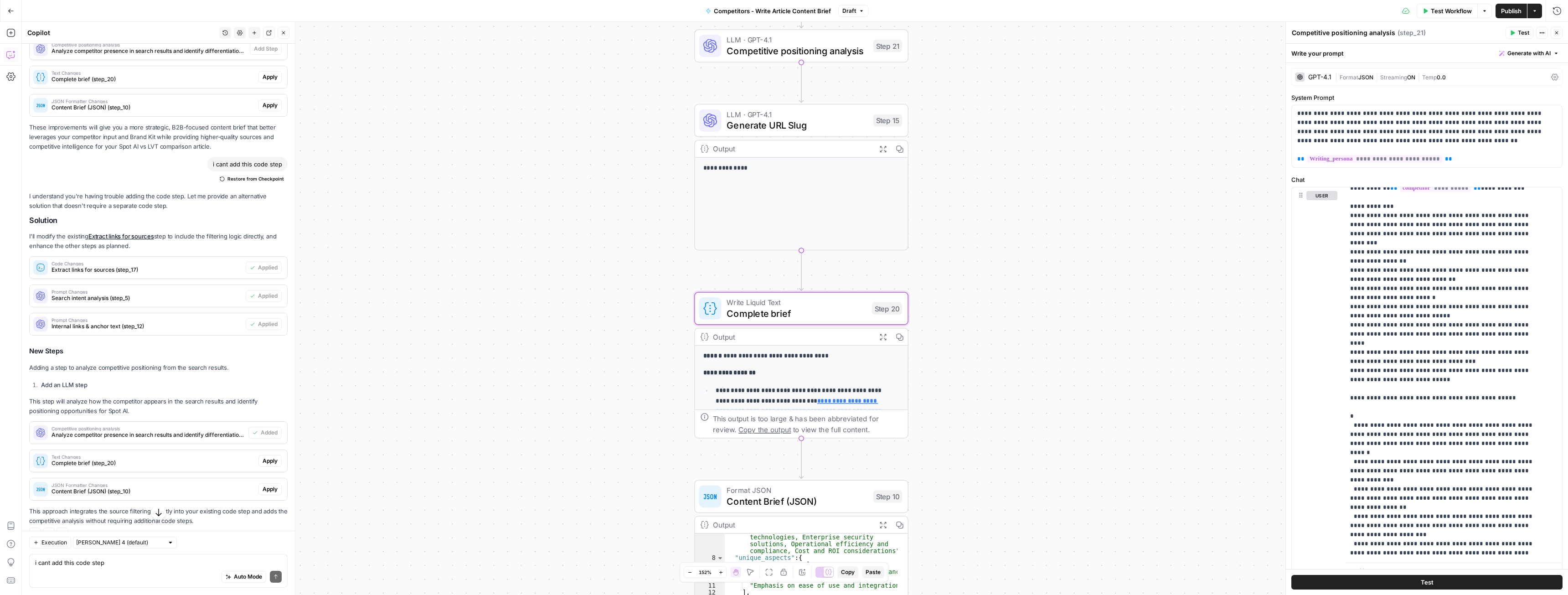
click at [263, 465] on span "Apply" at bounding box center [270, 460] width 15 height 8
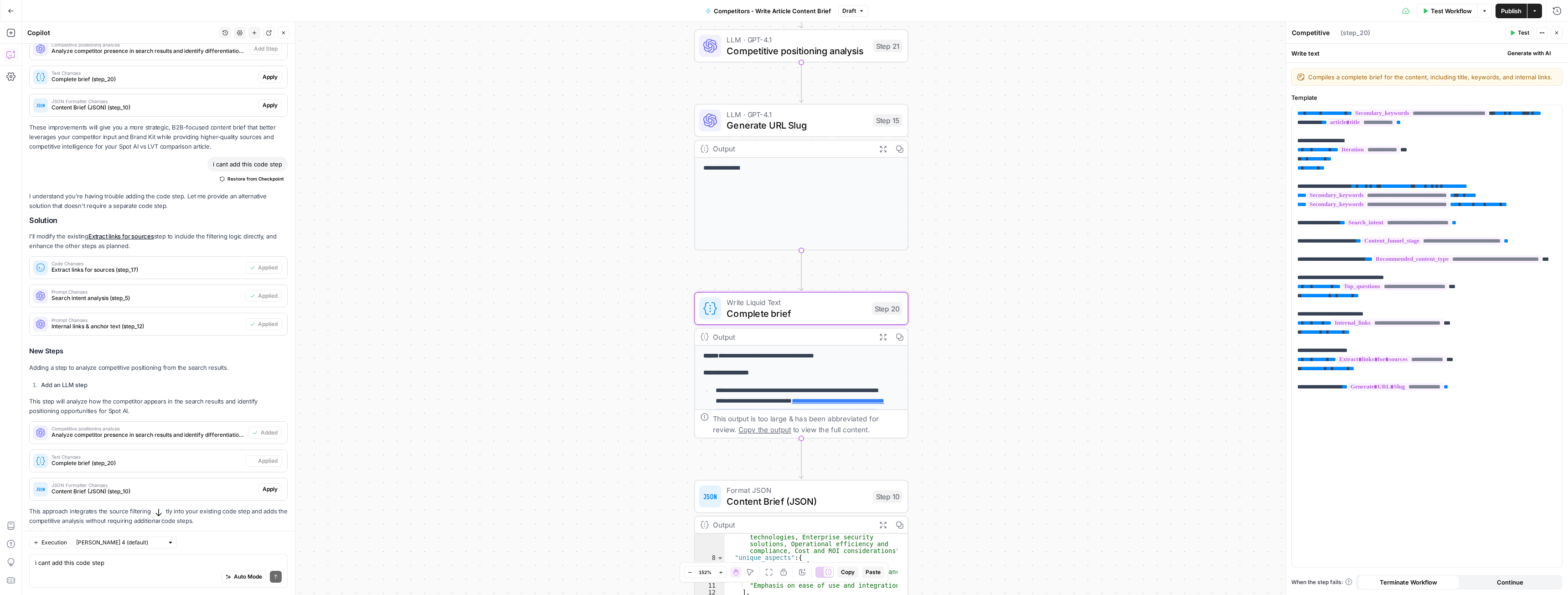
type textarea "Complete brief"
click at [262, 493] on span "Apply" at bounding box center [270, 489] width 15 height 8
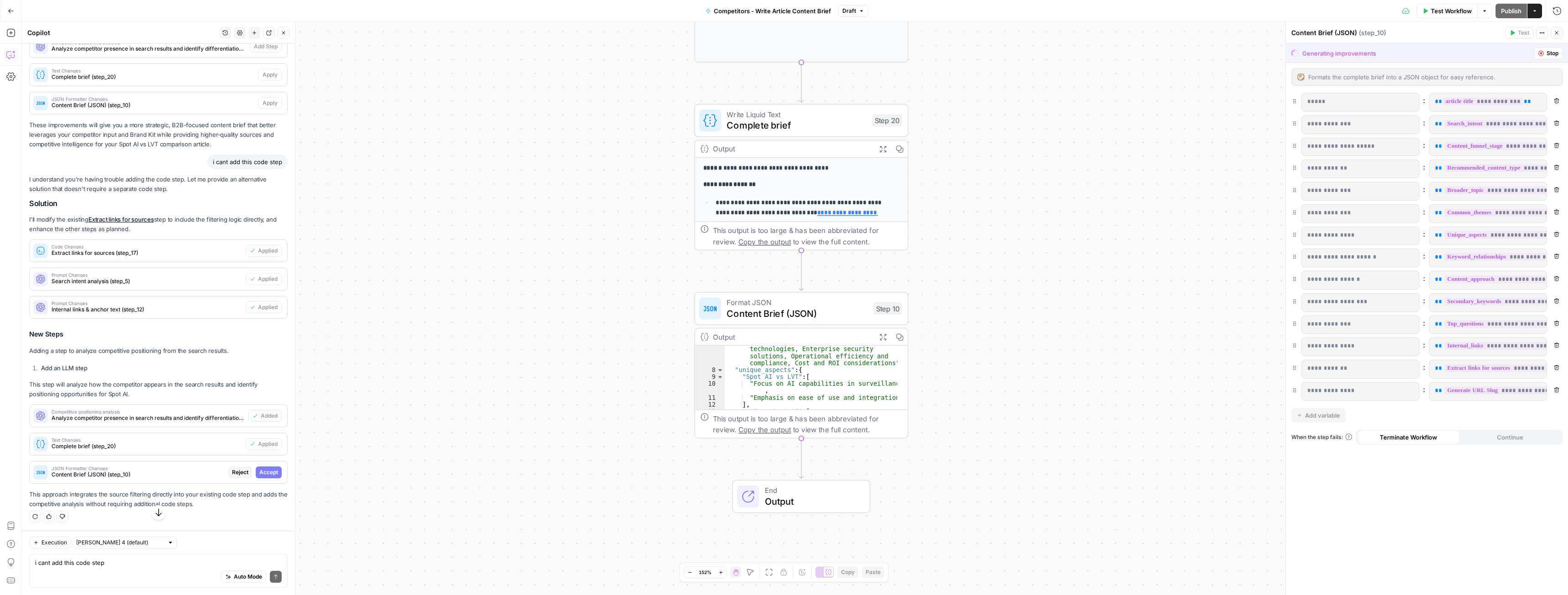
scroll to position [920, 0]
click at [261, 479] on span "Accept" at bounding box center [268, 474] width 19 height 8
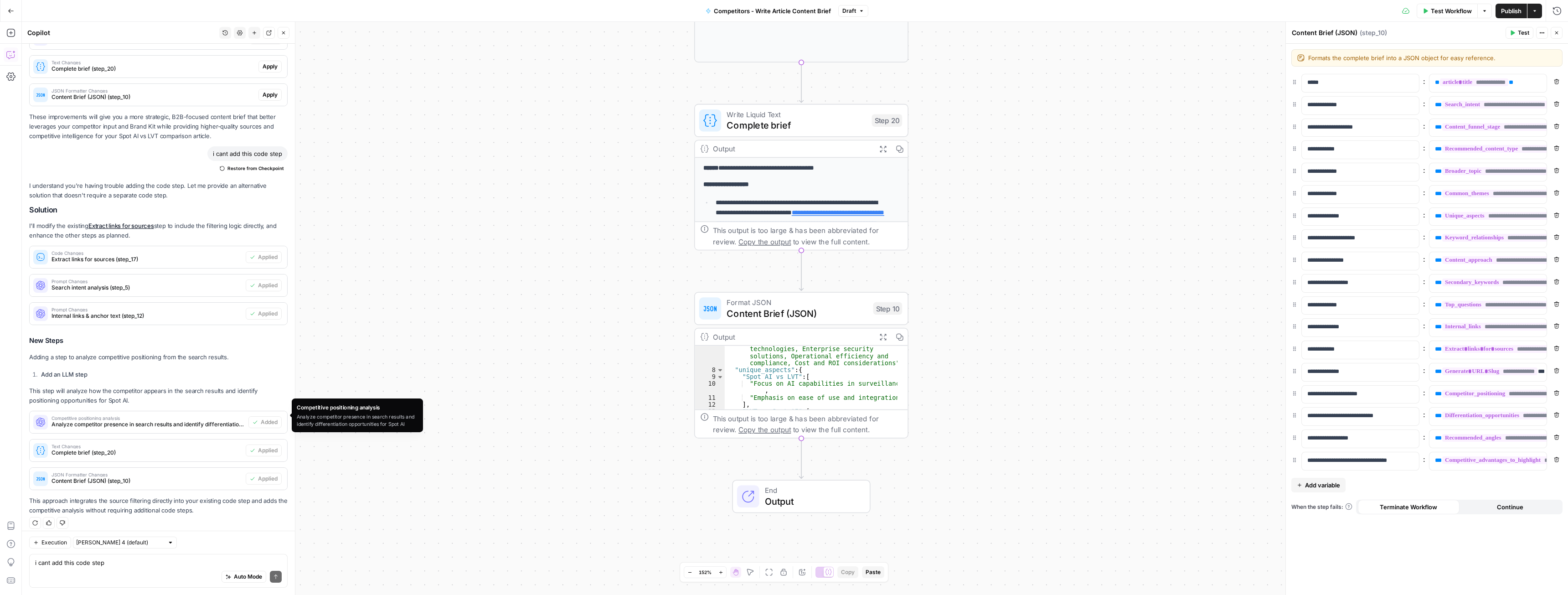
scroll to position [990, 0]
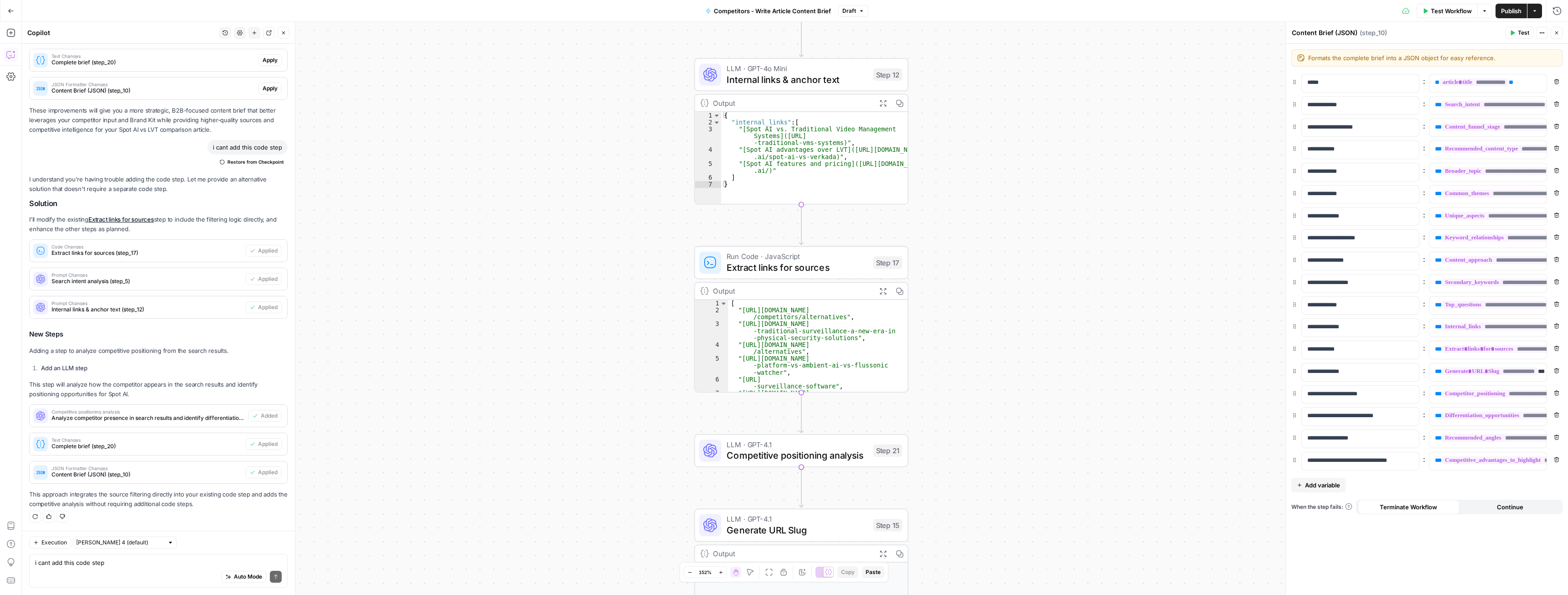
click at [523, 378] on div "Workflow Set Inputs Inputs LLM · GPT-5 Nano Prompt LLM Step 19 Output Expand Ou…" at bounding box center [795, 308] width 1546 height 573
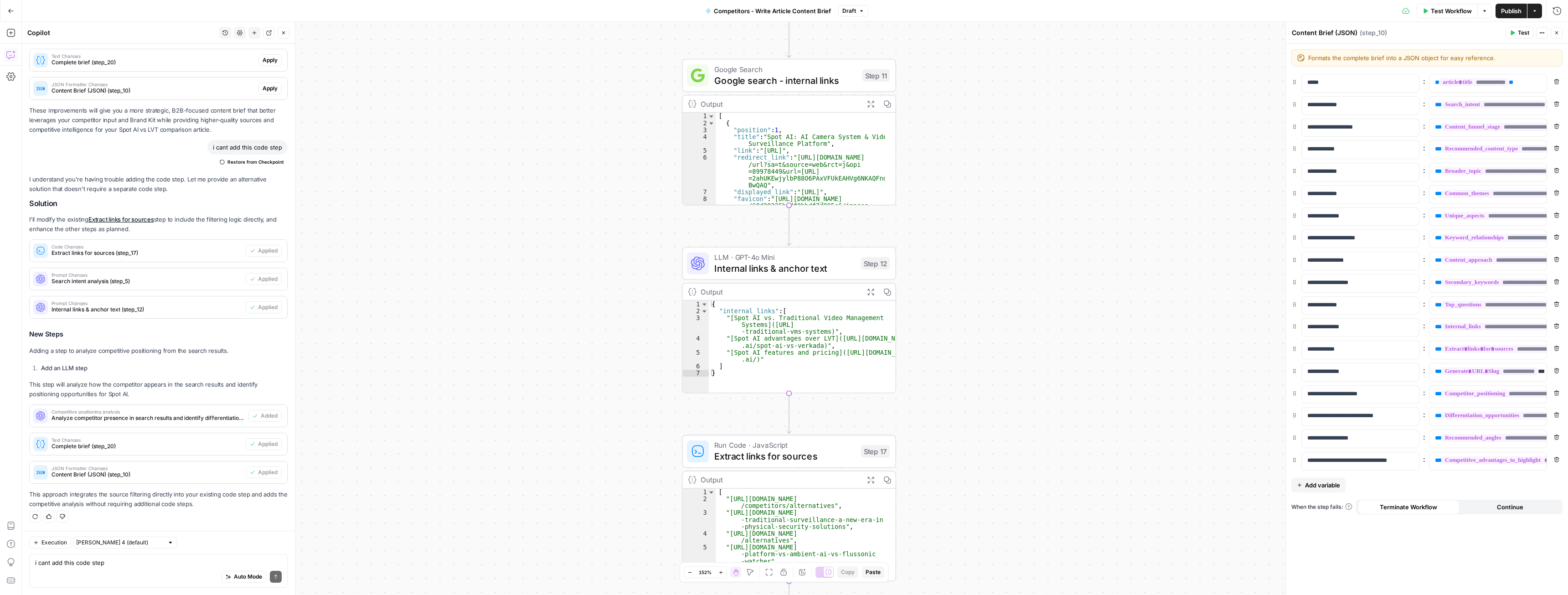
drag, startPoint x: 555, startPoint y: 418, endPoint x: 555, endPoint y: 441, distance: 23.0
click at [553, 444] on div "Workflow Set Inputs Inputs LLM · GPT-5 Nano Prompt LLM Step 19 Output Expand Ou…" at bounding box center [795, 308] width 1546 height 573
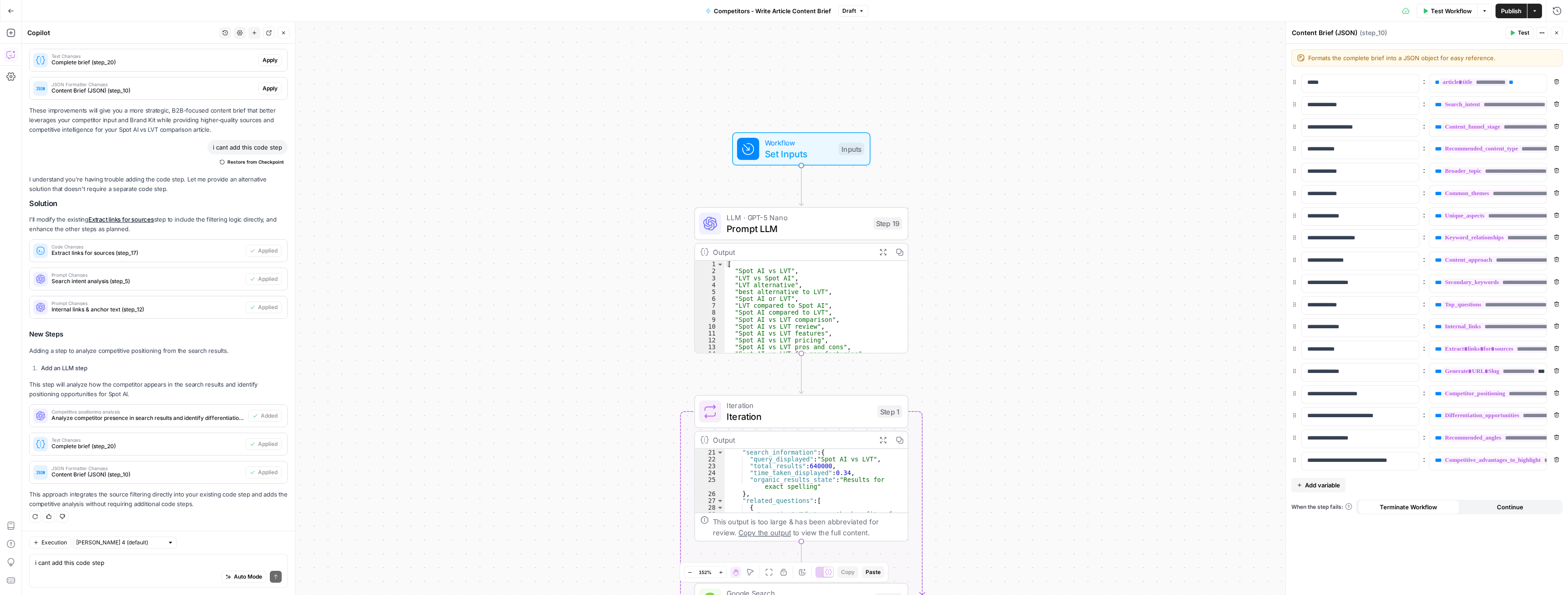
click at [780, 230] on span "Prompt LLM" at bounding box center [797, 228] width 141 height 13
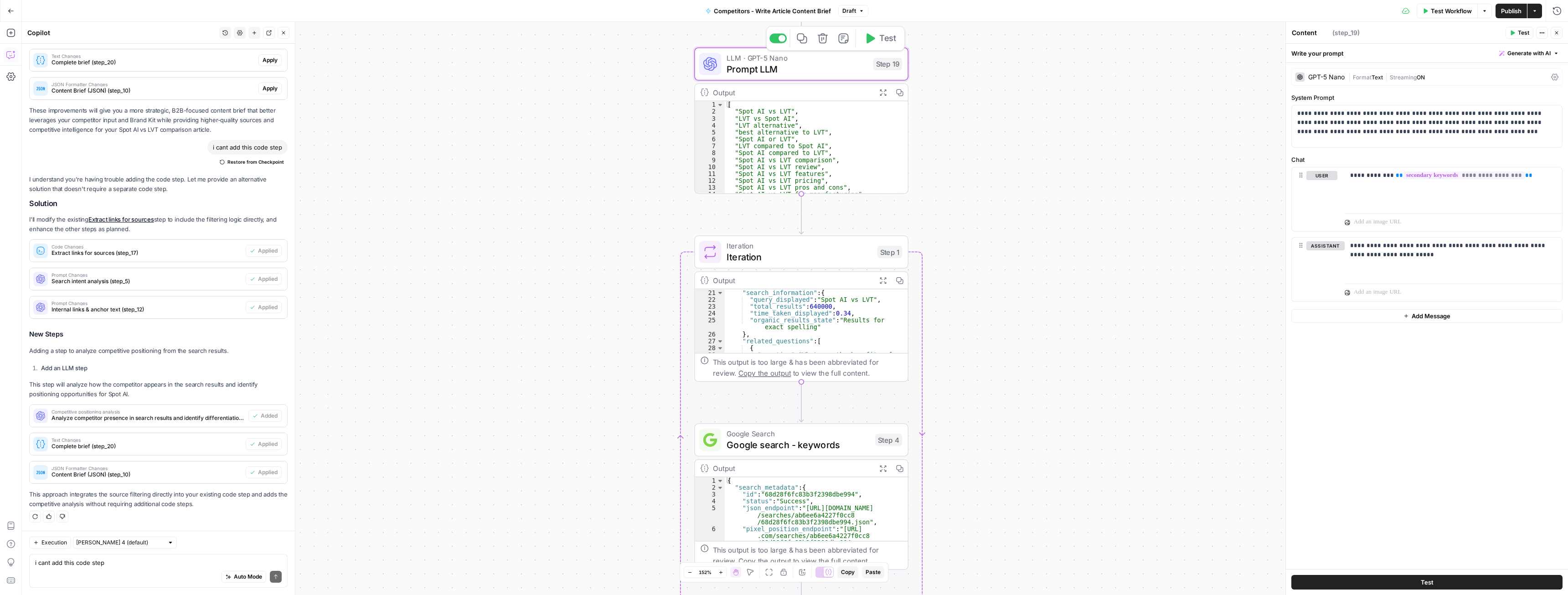
type textarea "Prompt LLM"
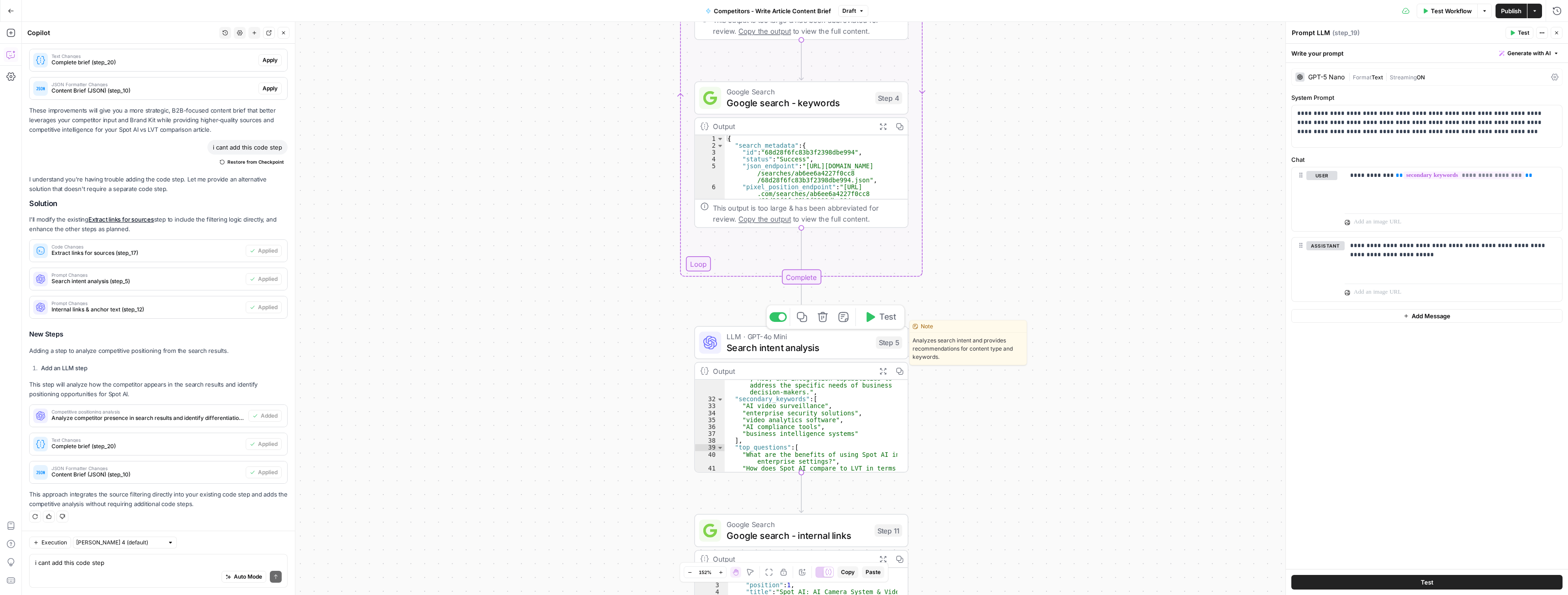
click at [854, 348] on span "Search intent analysis" at bounding box center [799, 347] width 144 height 13
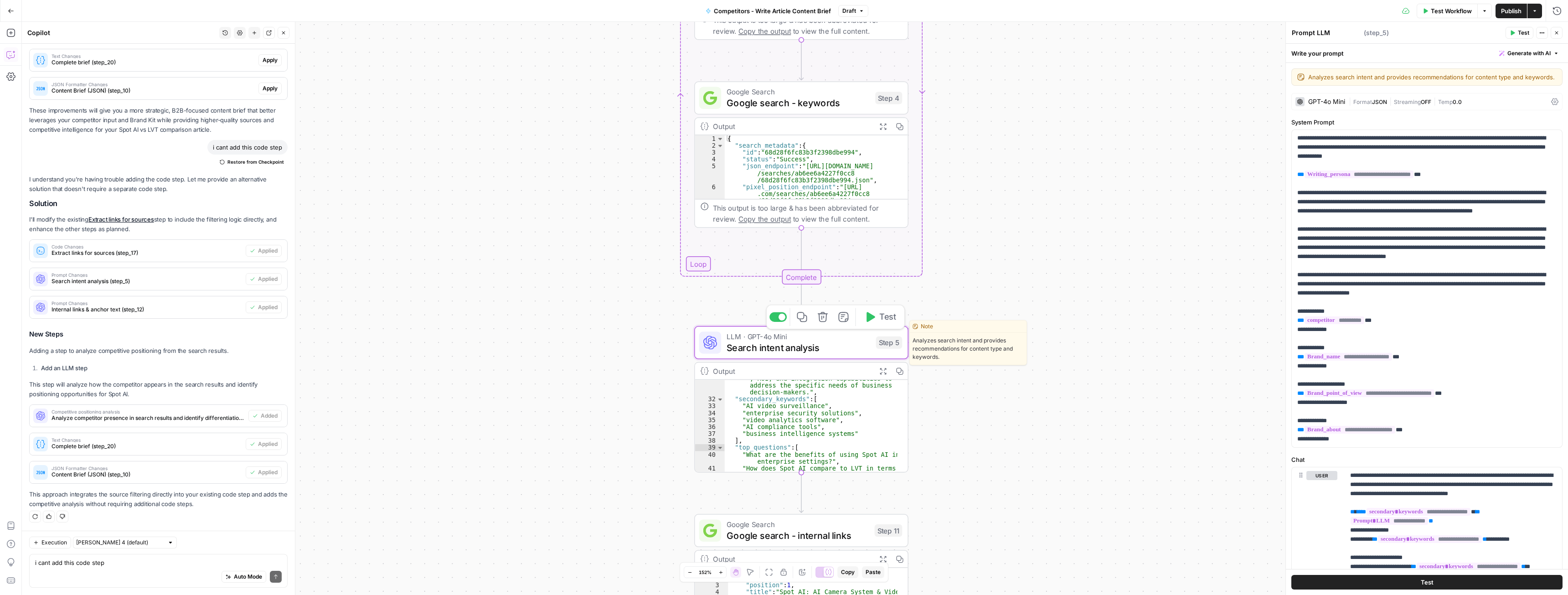
type textarea "Search intent analysis"
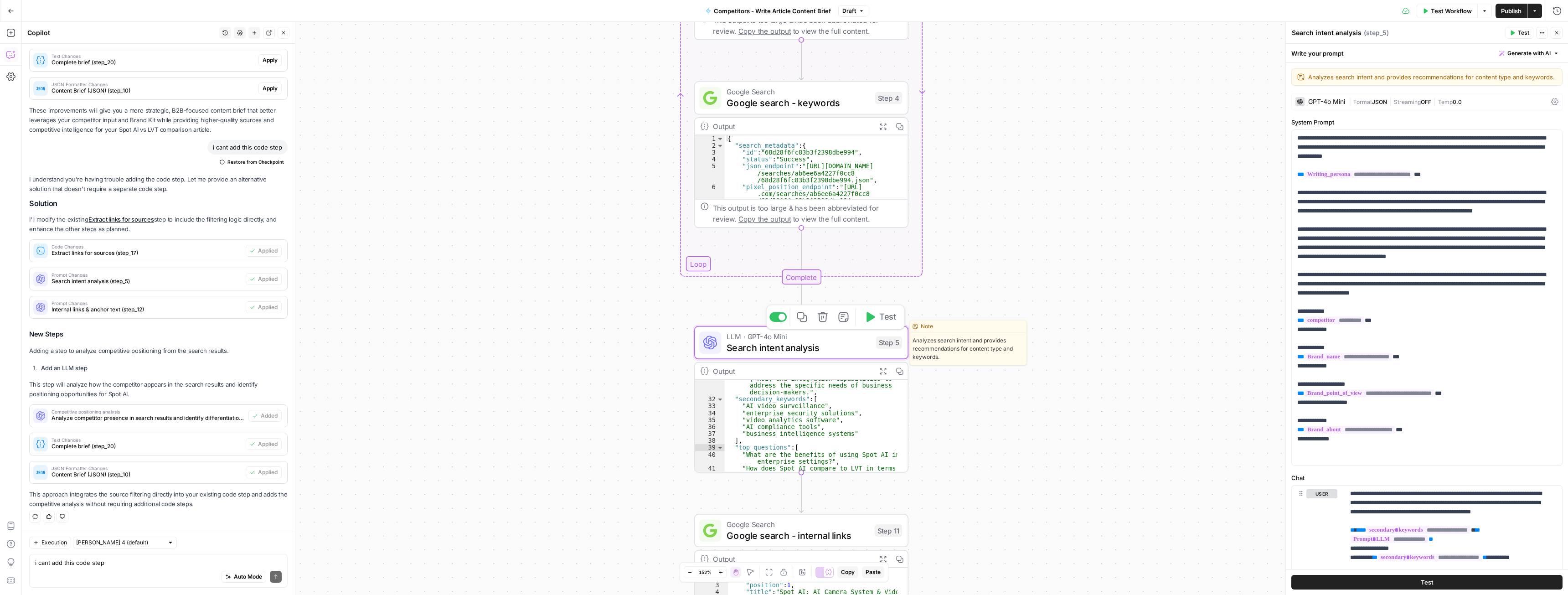
click at [883, 315] on span "Test" at bounding box center [887, 317] width 16 height 12
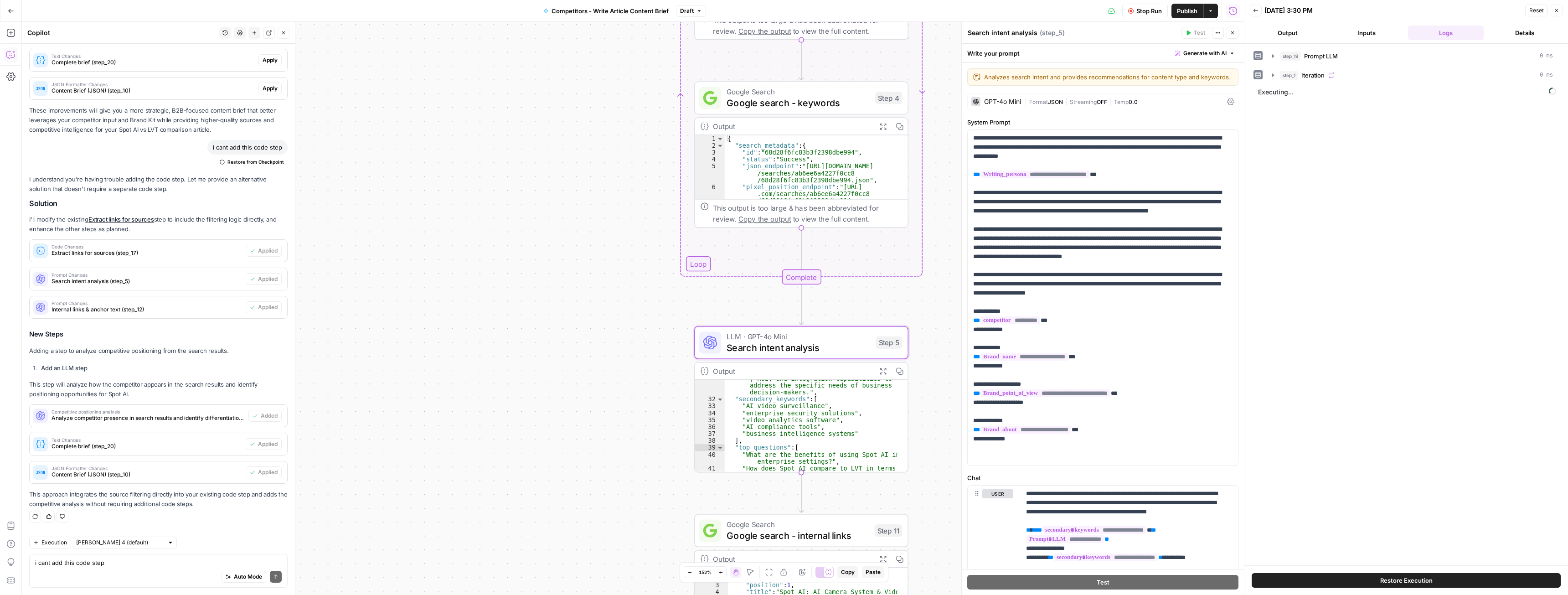
scroll to position [990, 0]
click at [1233, 29] on button "Close" at bounding box center [1232, 32] width 12 height 12
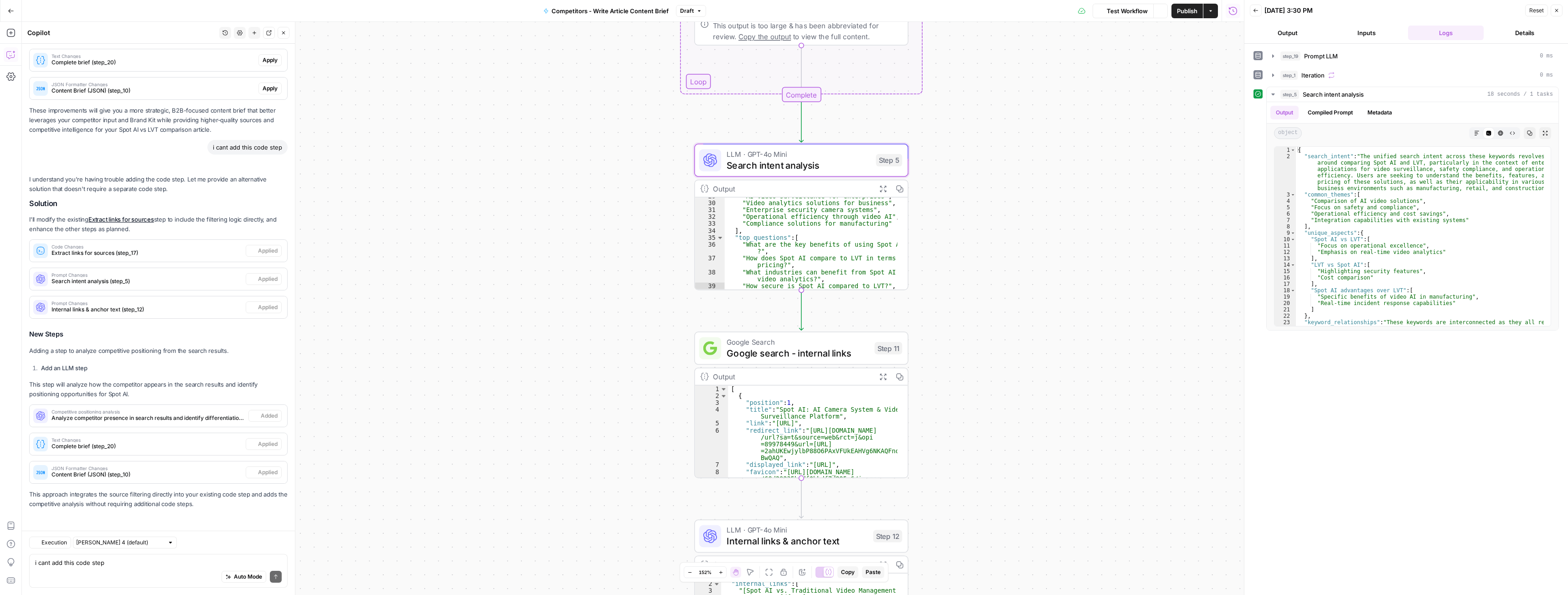
scroll to position [890, 0]
click at [784, 353] on span "Google search - internal links" at bounding box center [798, 353] width 142 height 13
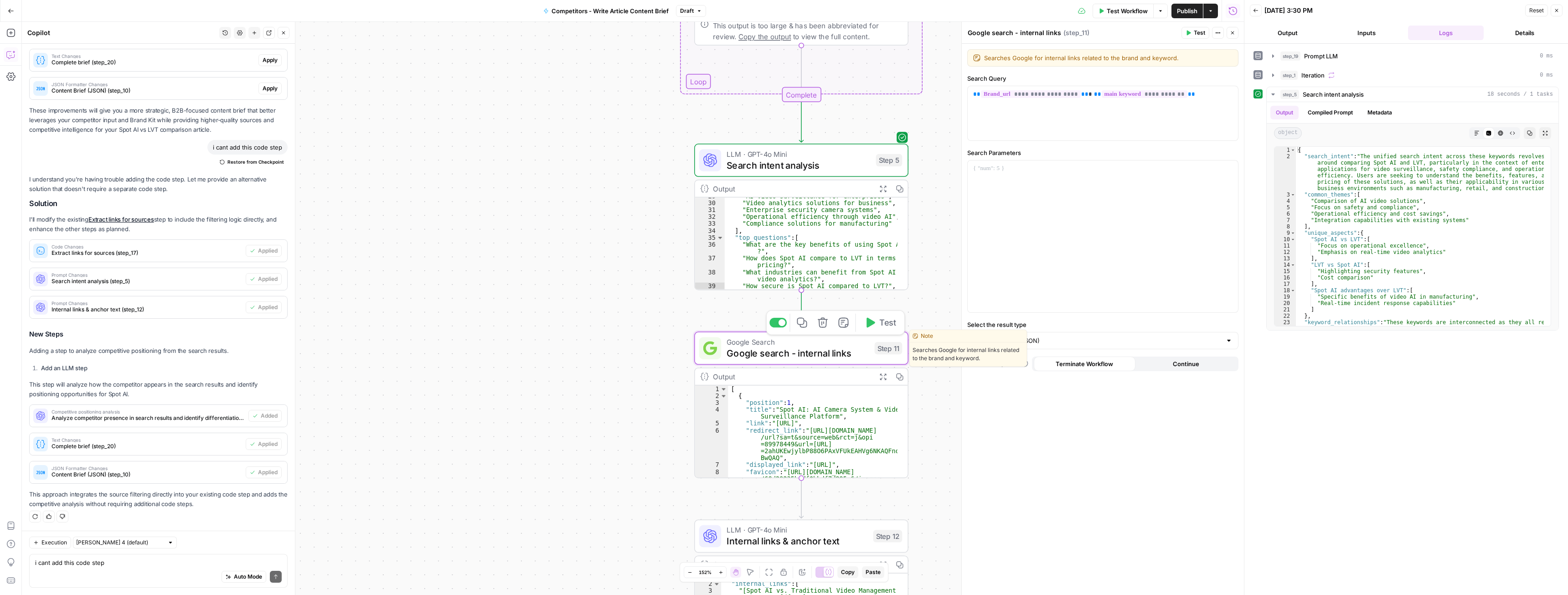
click at [883, 323] on span "Test" at bounding box center [887, 323] width 16 height 12
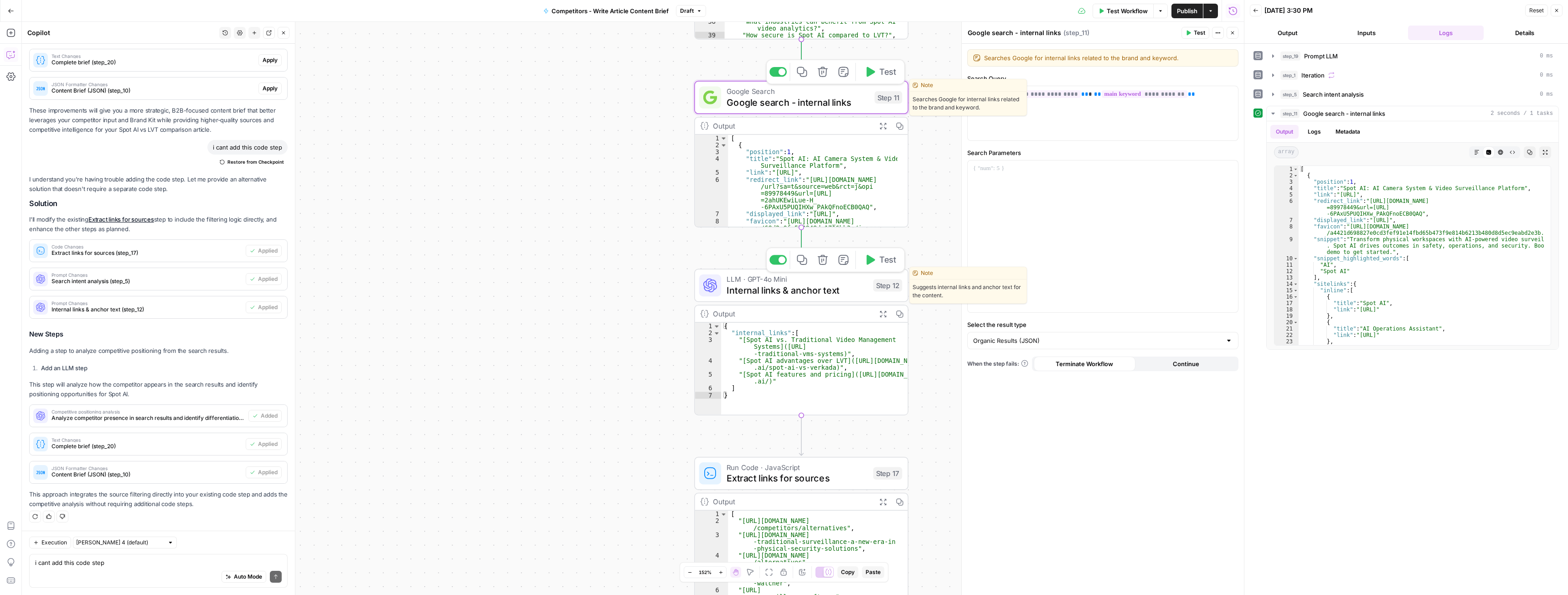
click at [892, 261] on span "Test" at bounding box center [887, 259] width 16 height 12
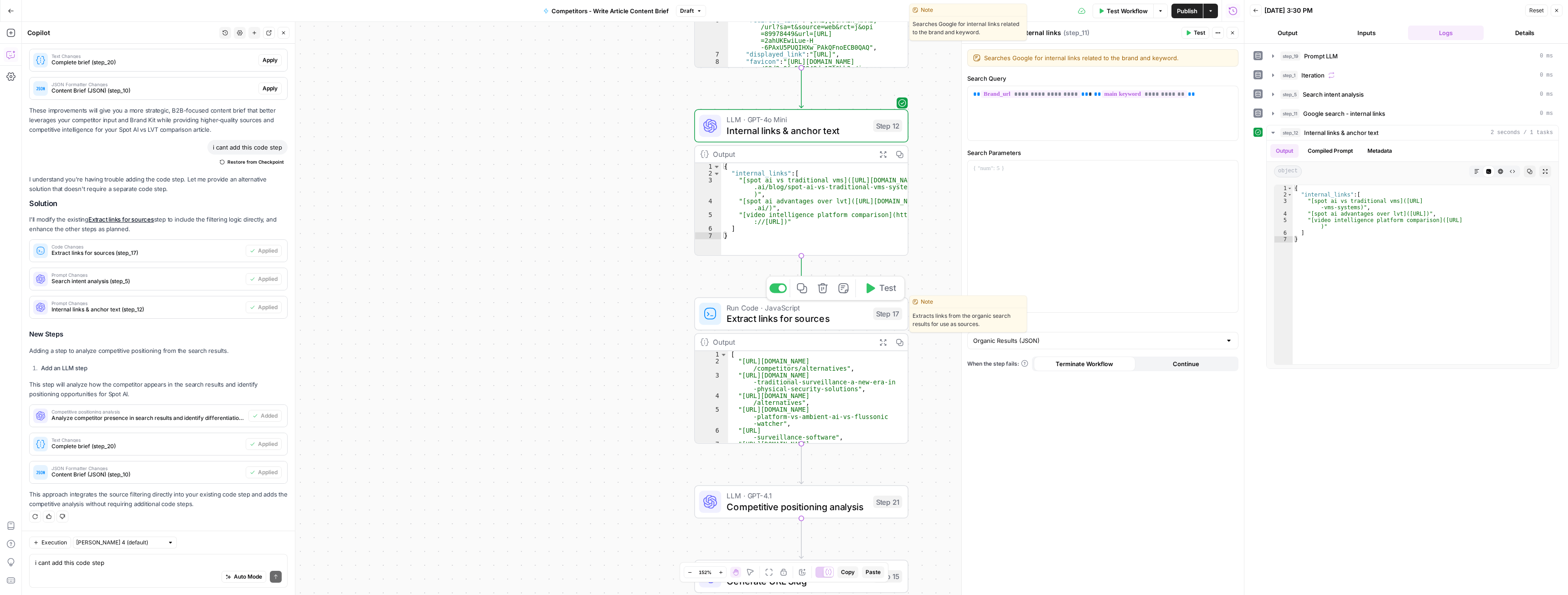
click at [883, 290] on span "Test" at bounding box center [887, 289] width 16 height 12
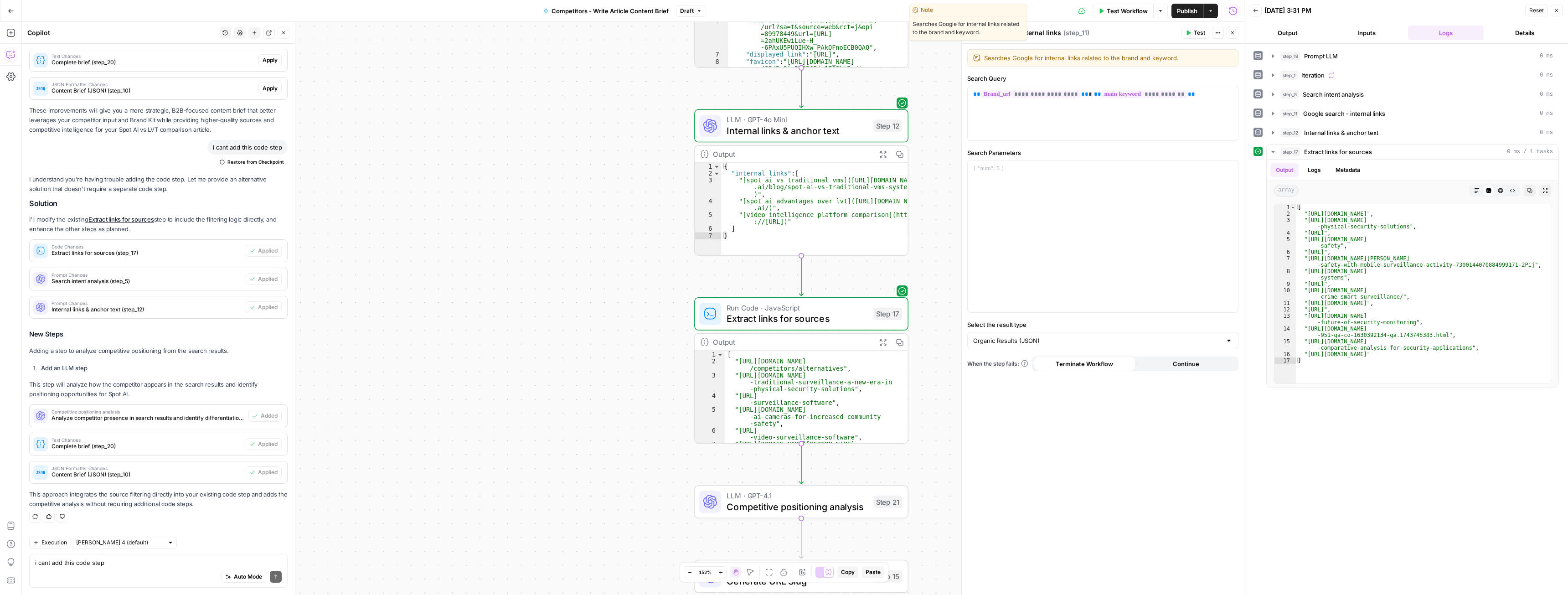
scroll to position [0, 0]
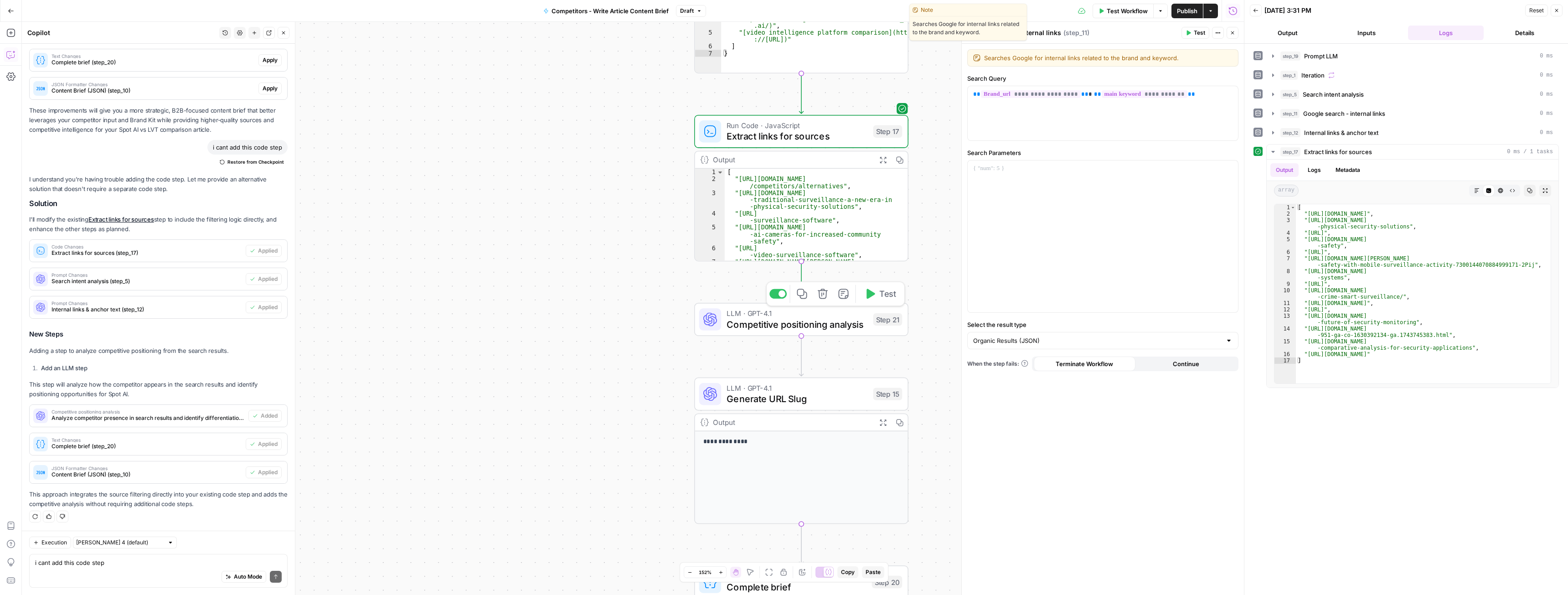
click at [884, 297] on span "Test" at bounding box center [887, 294] width 16 height 12
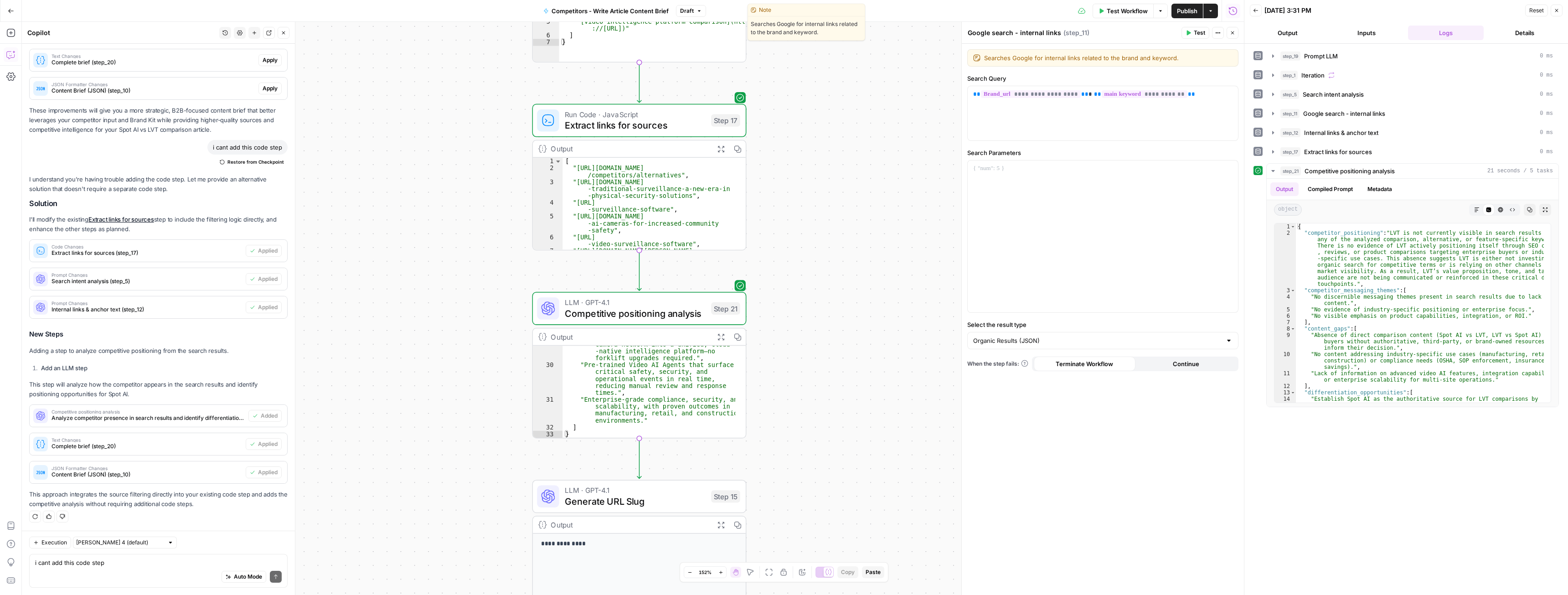
scroll to position [414, 0]
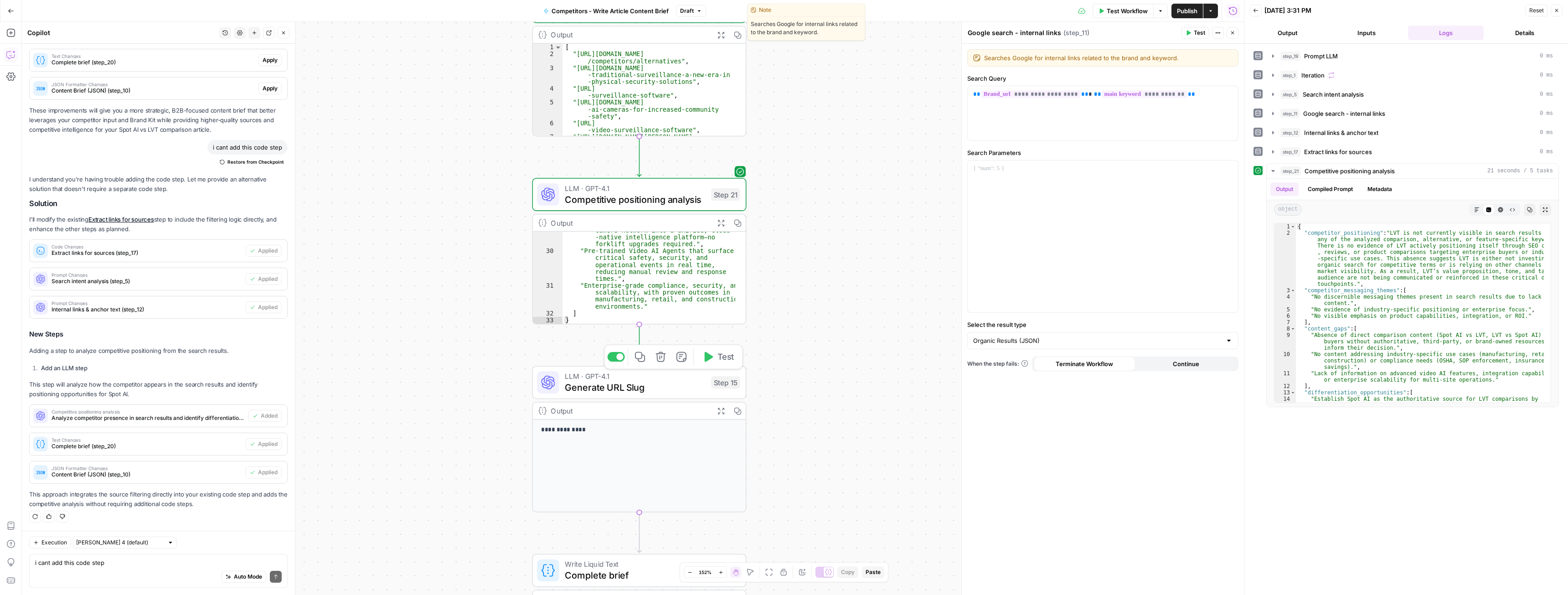
click at [719, 360] on span "Test" at bounding box center [726, 357] width 16 height 12
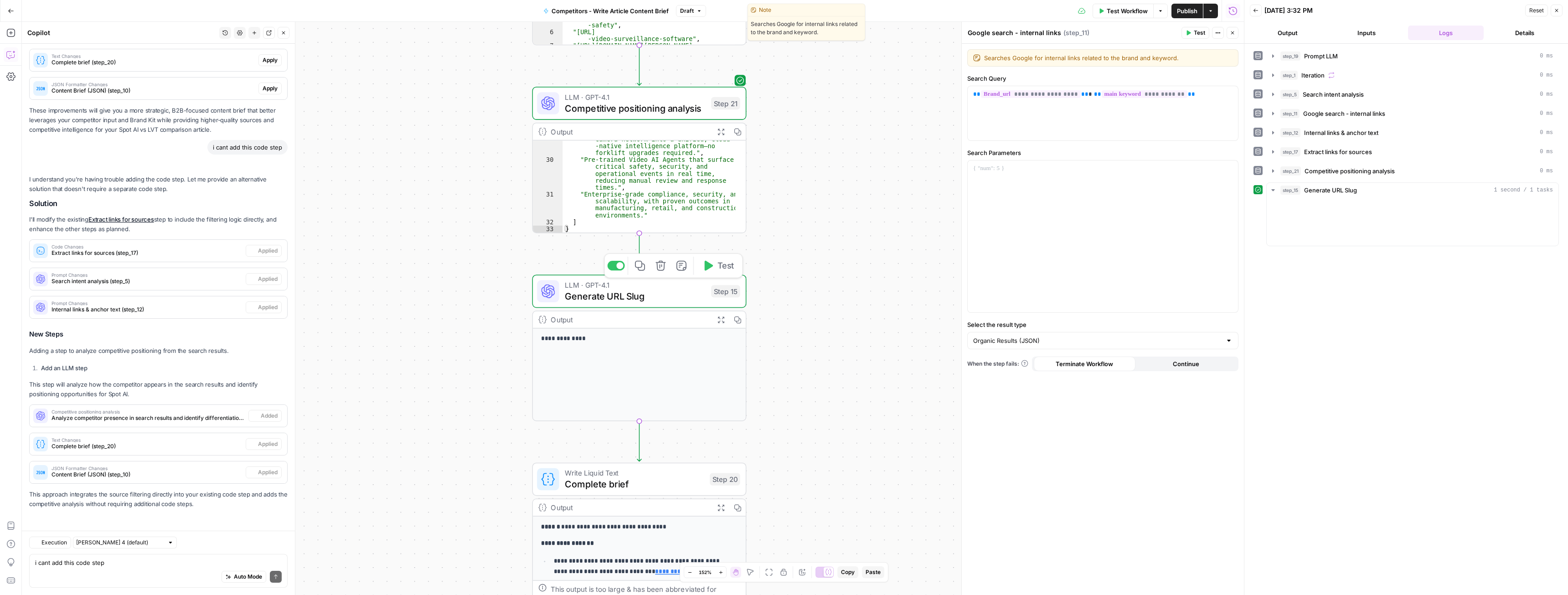
scroll to position [890, 0]
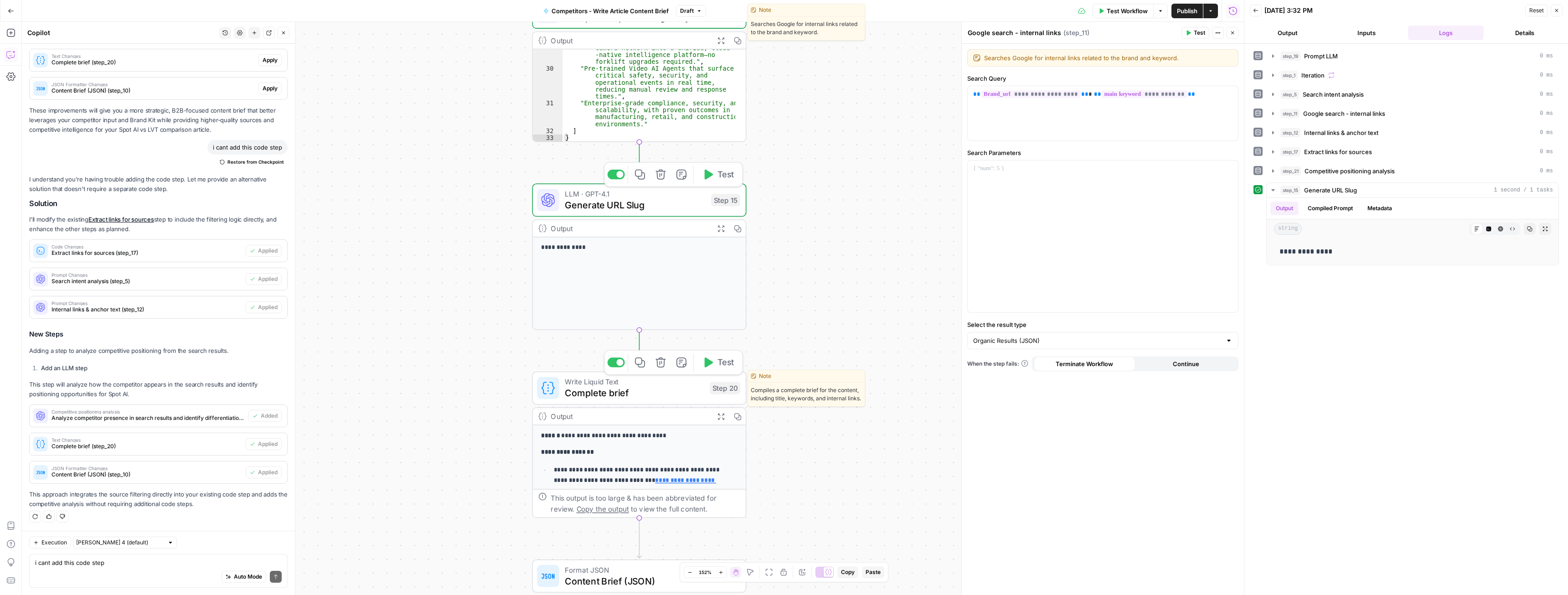
click at [723, 364] on span "Test" at bounding box center [726, 362] width 16 height 12
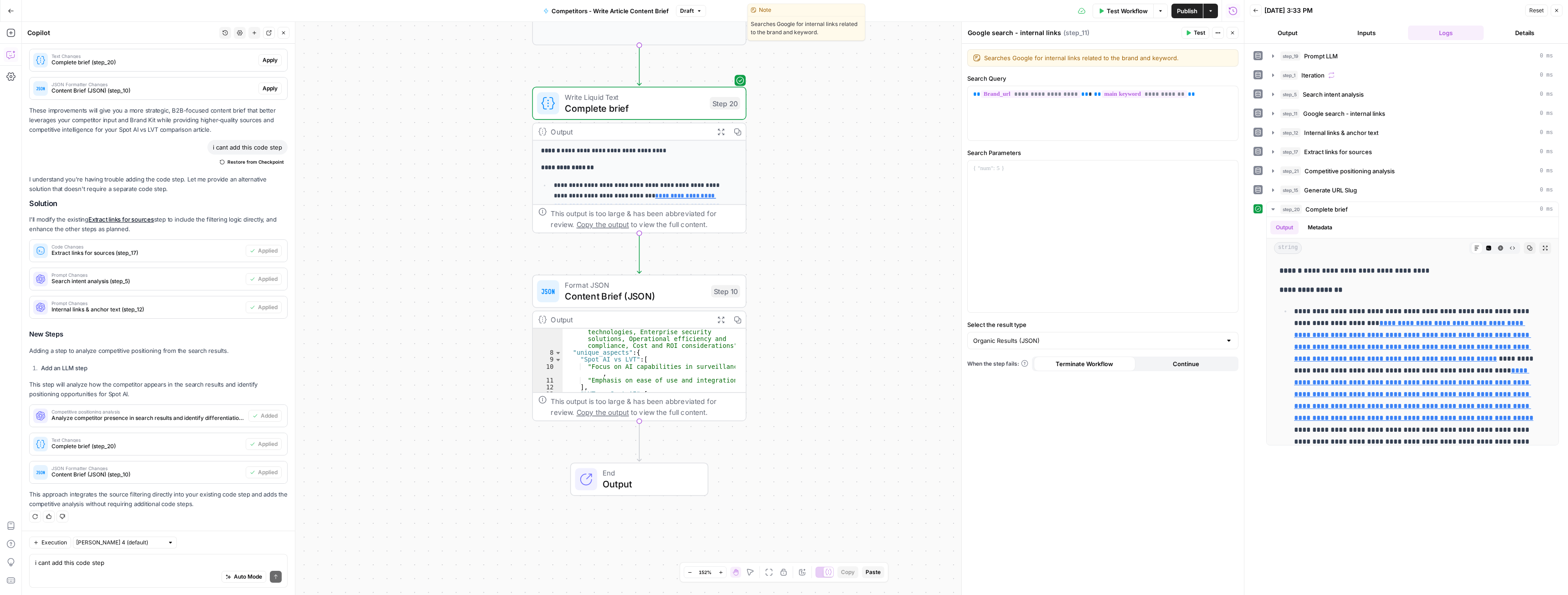
click at [719, 320] on icon "button" at bounding box center [721, 320] width 8 height 8
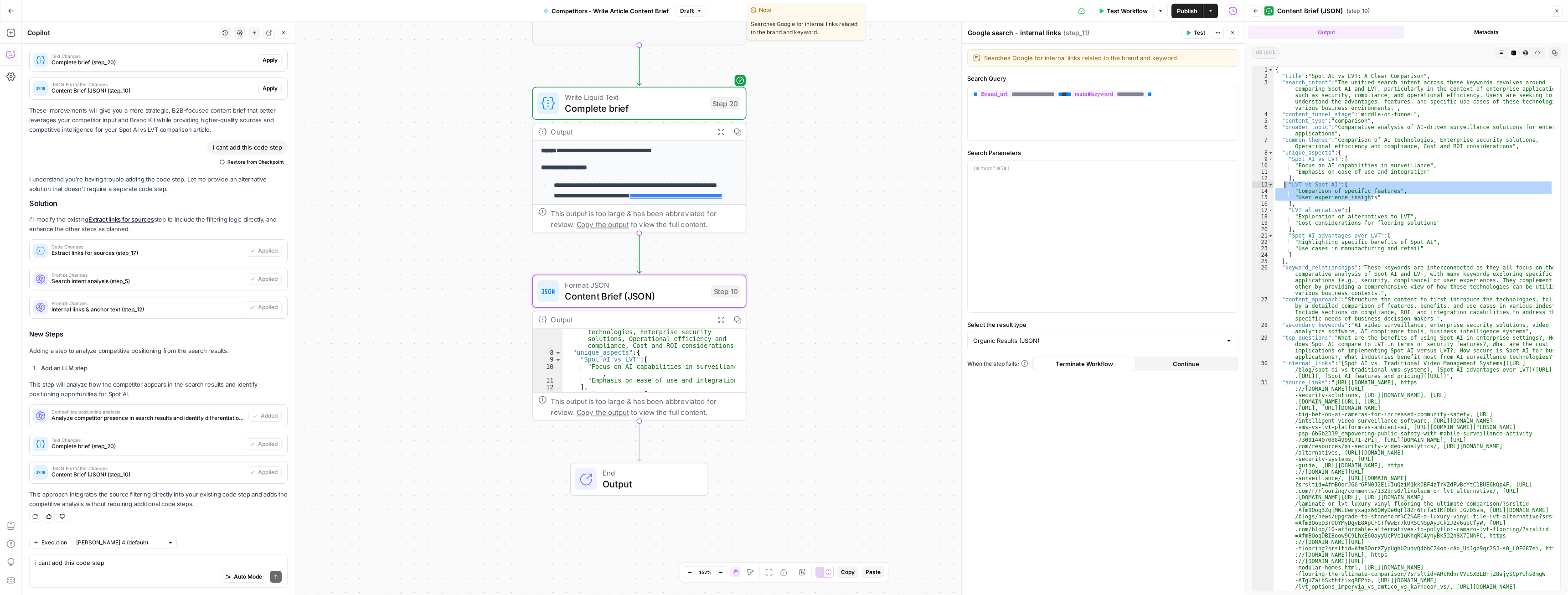
drag, startPoint x: 1373, startPoint y: 197, endPoint x: 1283, endPoint y: 187, distance: 90.6
type textarea "**********"
click at [1186, 10] on span "Publish" at bounding box center [1187, 10] width 21 height 9
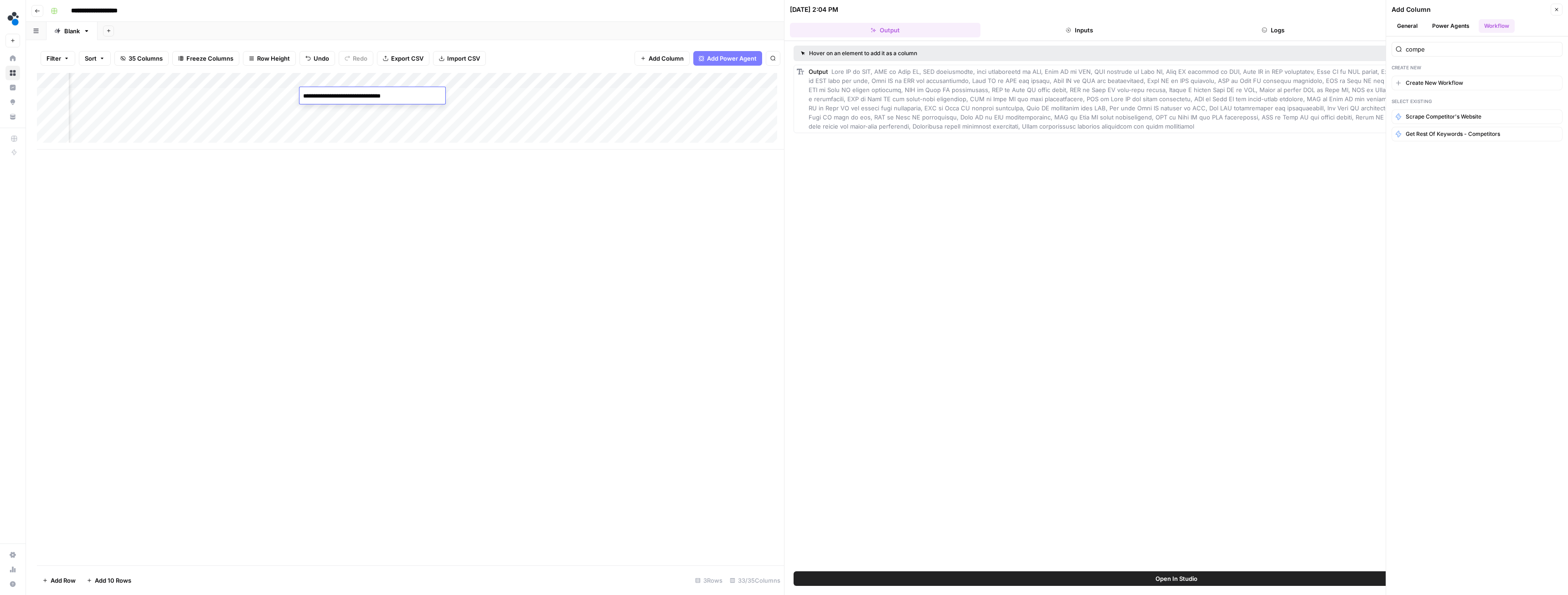
scroll to position [0, 389]
click at [384, 244] on div "Add Column" at bounding box center [410, 319] width 747 height 493
click at [661, 60] on span "Add Column" at bounding box center [667, 58] width 35 height 9
click at [1440, 51] on input "compe" at bounding box center [1482, 49] width 153 height 9
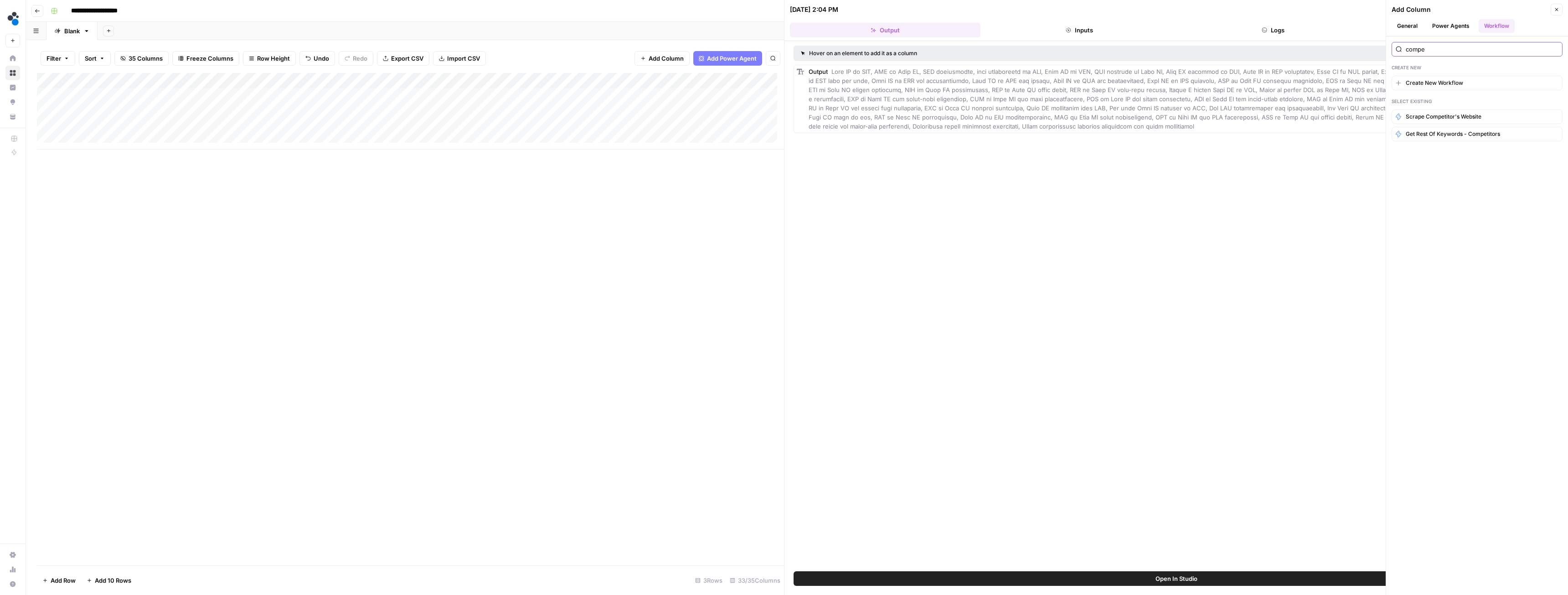
click at [1440, 51] on input "compe" at bounding box center [1482, 49] width 153 height 9
click at [1553, 6] on button "Close" at bounding box center [1556, 9] width 12 height 12
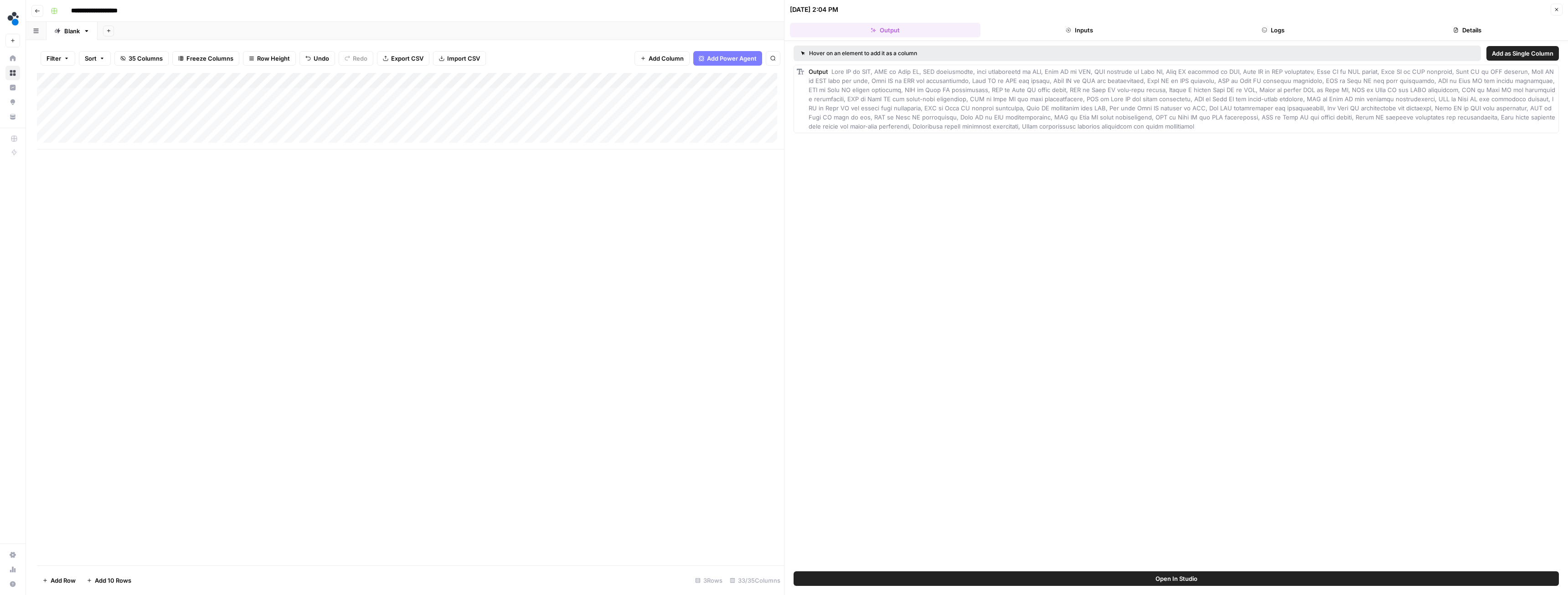
click at [676, 54] on button "Add Column" at bounding box center [662, 58] width 55 height 15
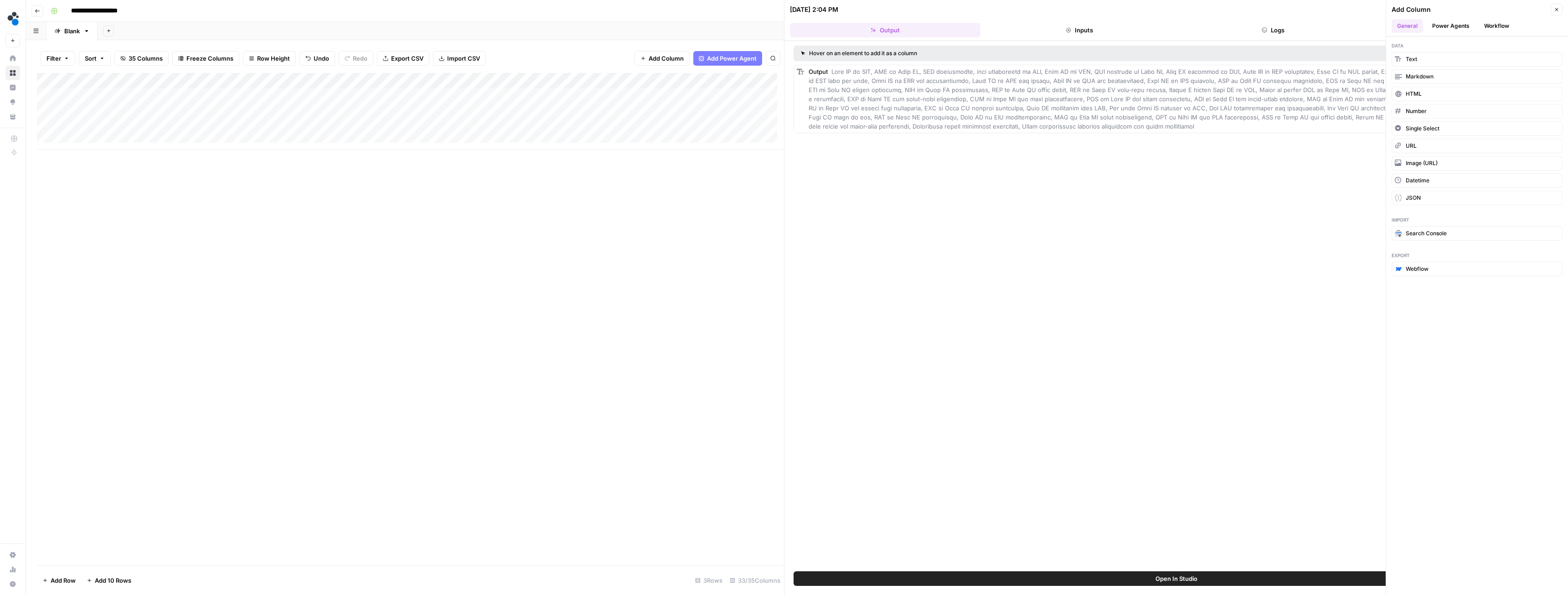
click at [1484, 18] on header "Add Column Close General Power Agents Workflow" at bounding box center [1477, 18] width 182 height 37
click at [1490, 24] on button "Workflow" at bounding box center [1496, 26] width 36 height 13
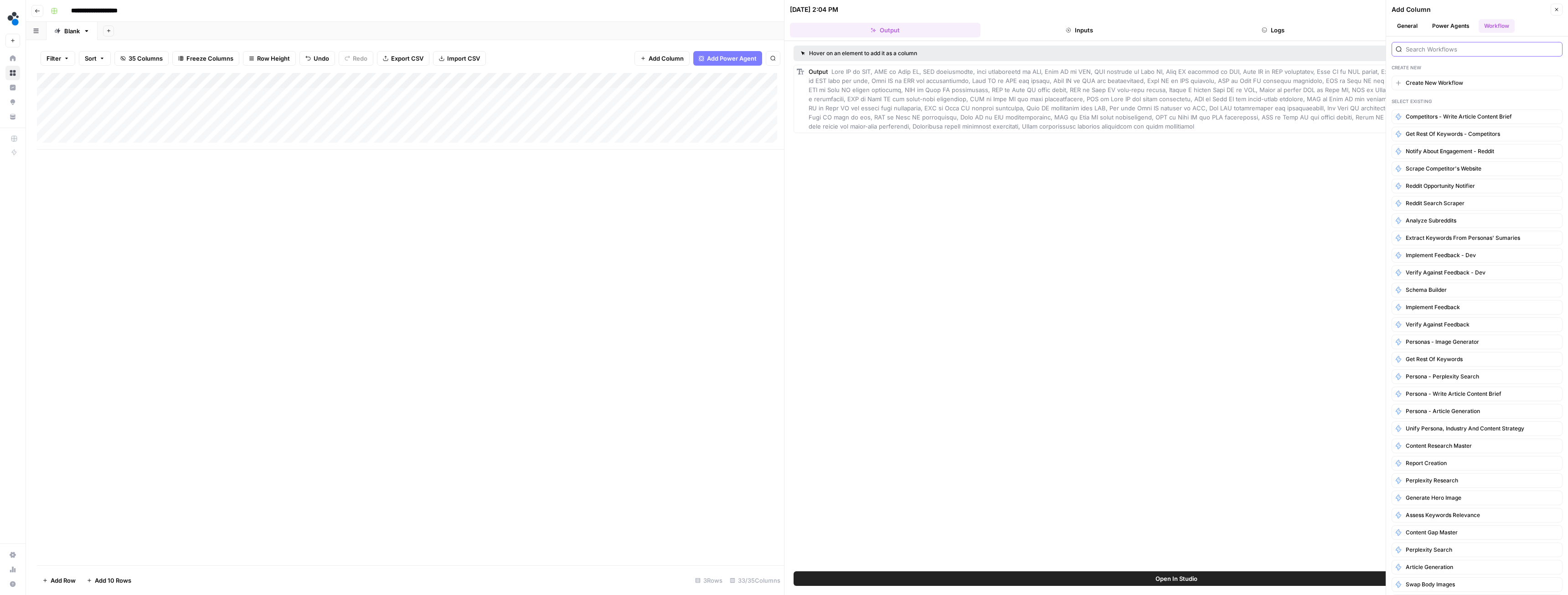
click at [1452, 49] on input "search" at bounding box center [1482, 49] width 153 height 9
click at [1419, 116] on span "Competitors - Write Article Content Brief" at bounding box center [1458, 116] width 106 height 8
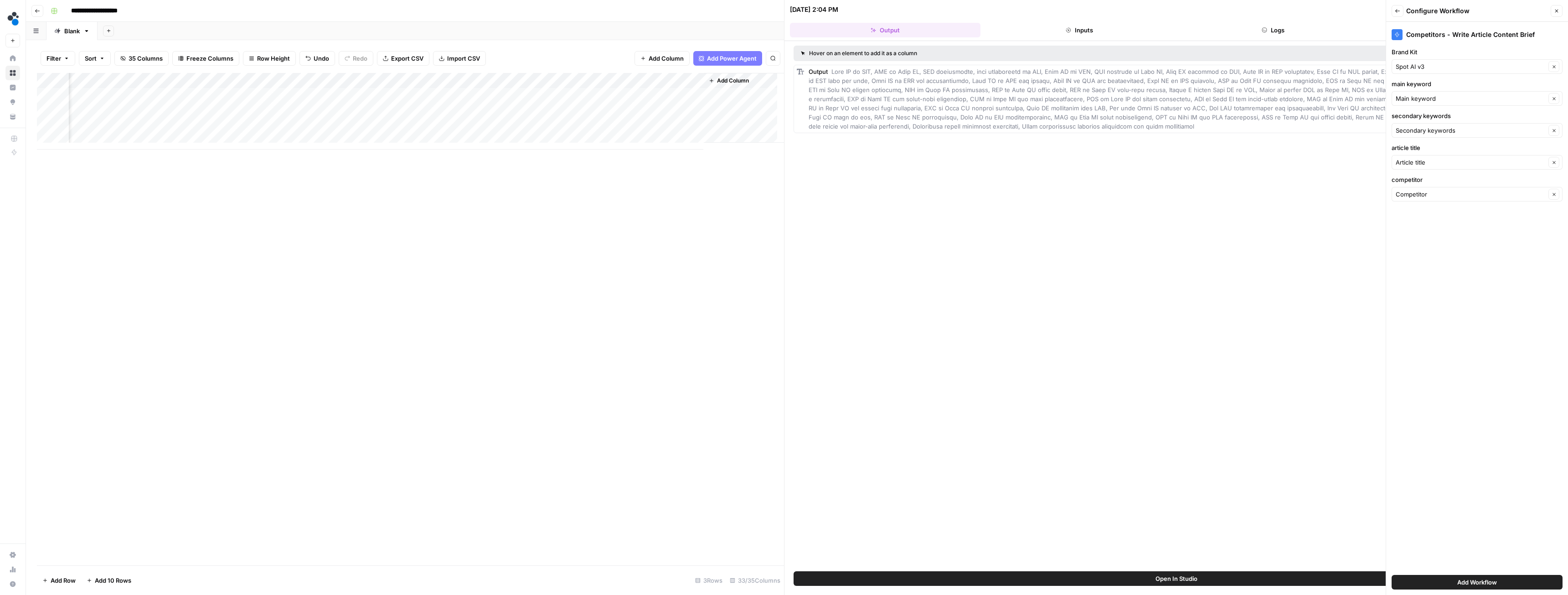
scroll to position [0, 2709]
click at [1555, 9] on icon "button" at bounding box center [1556, 10] width 5 height 5
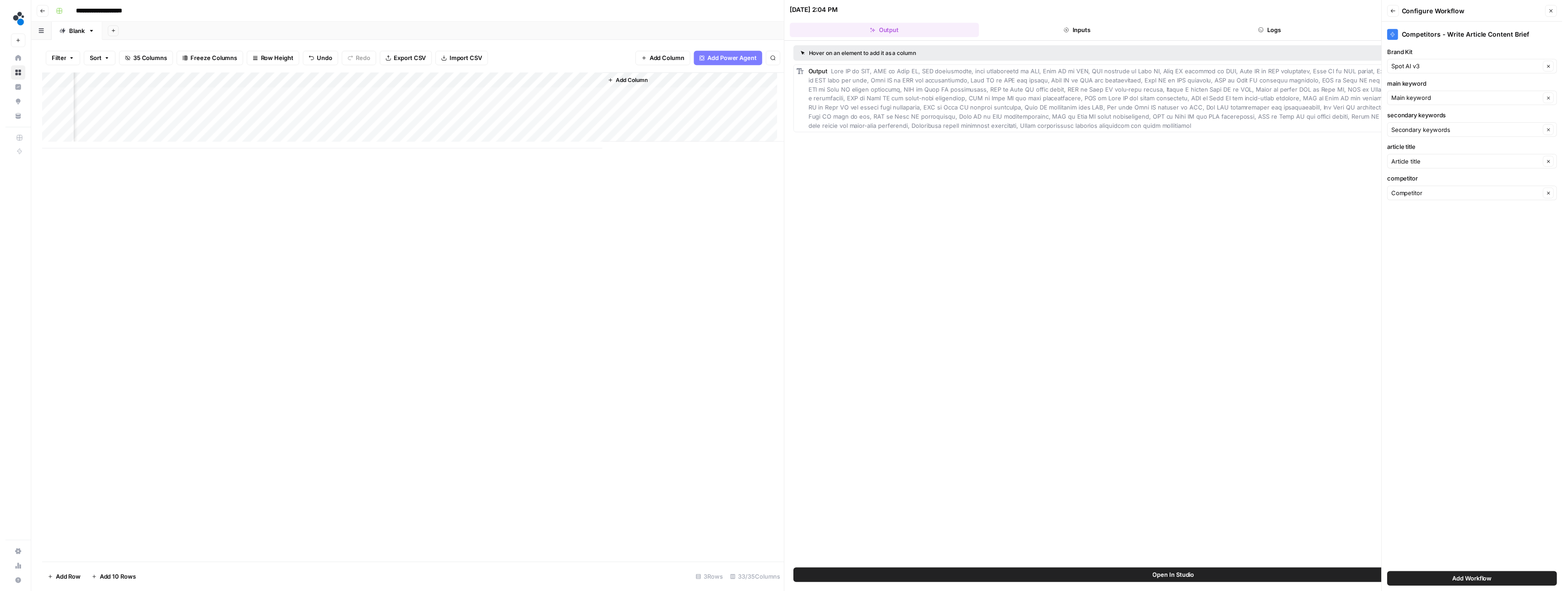
scroll to position [0, 2589]
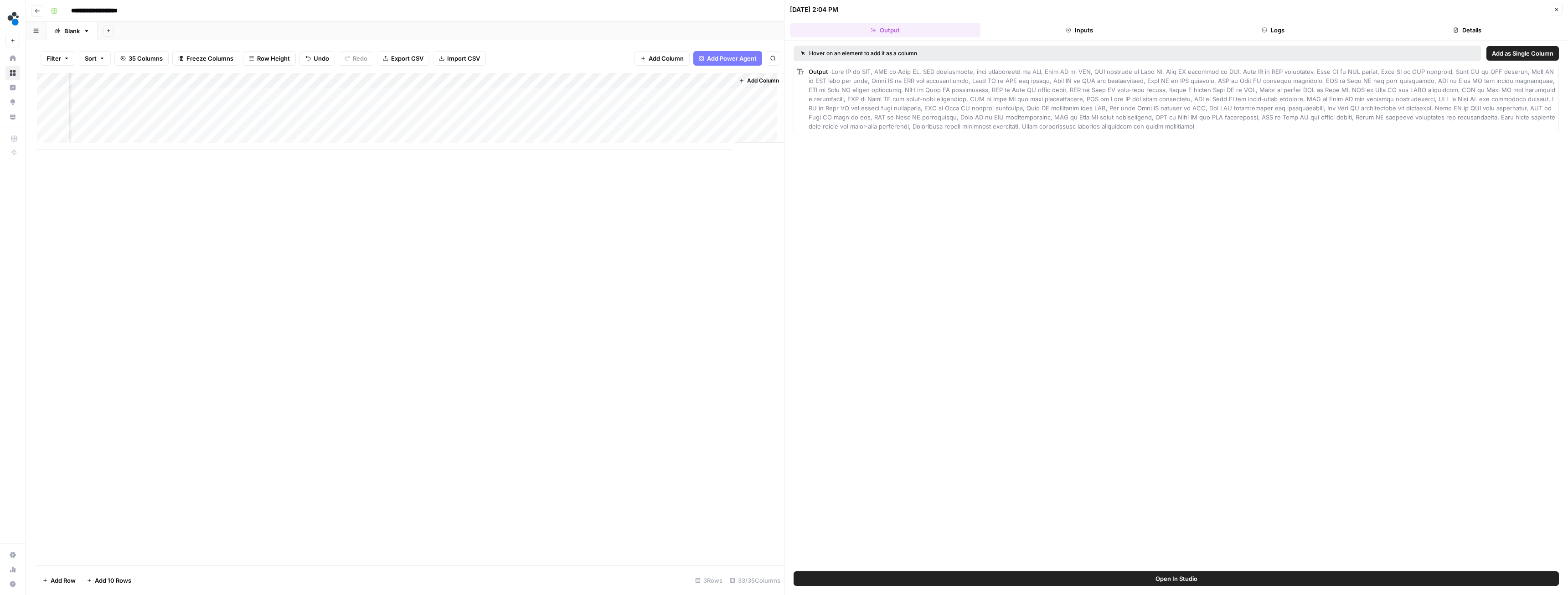
click at [1553, 12] on button "Close" at bounding box center [1556, 9] width 12 height 12
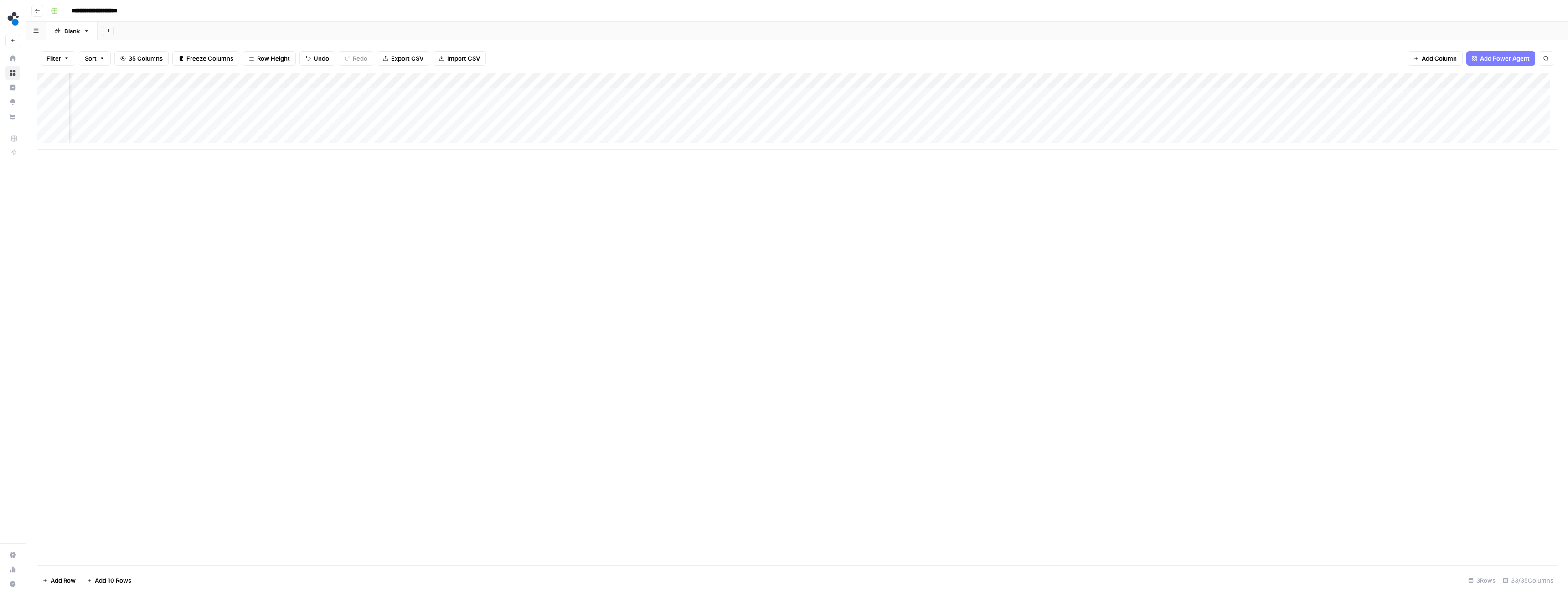
scroll to position [0, 1805]
click at [1438, 58] on span "Add Column" at bounding box center [1440, 58] width 35 height 9
click at [1491, 25] on button "Workflow" at bounding box center [1496, 26] width 36 height 13
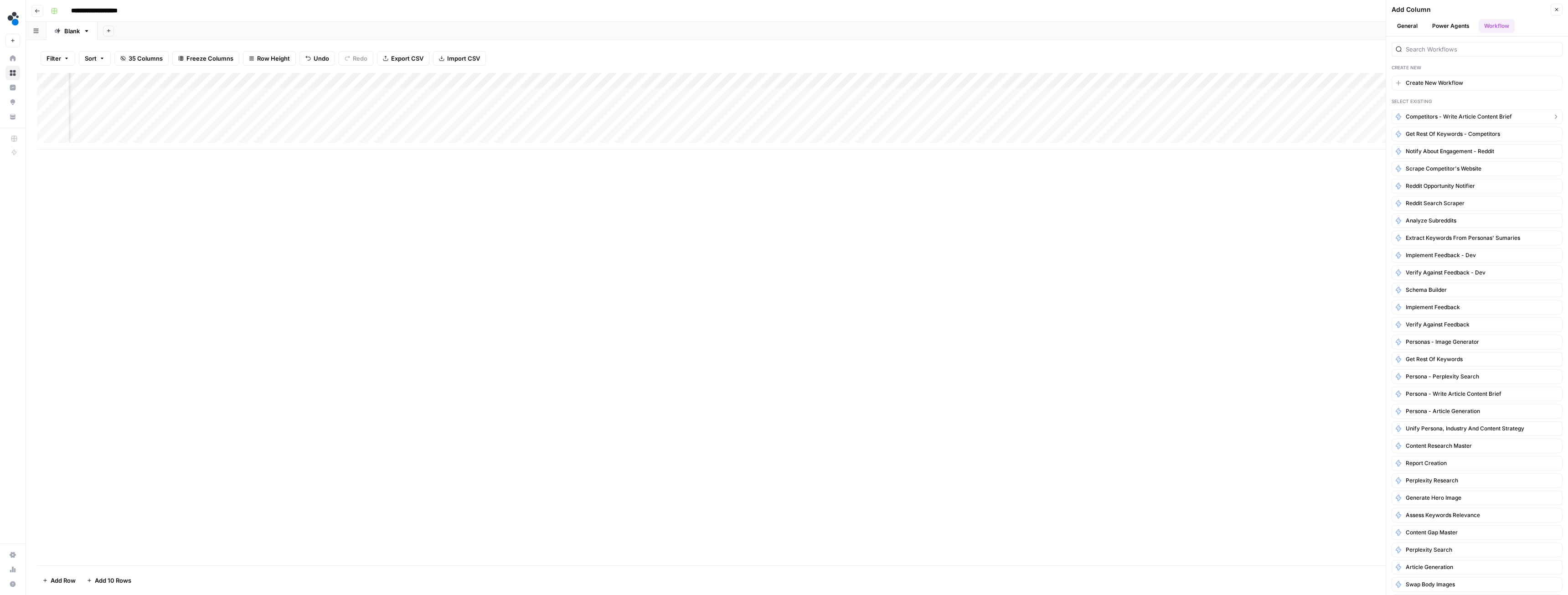
click at [1435, 115] on span "Competitors - Write Article Content Brief" at bounding box center [1458, 116] width 106 height 8
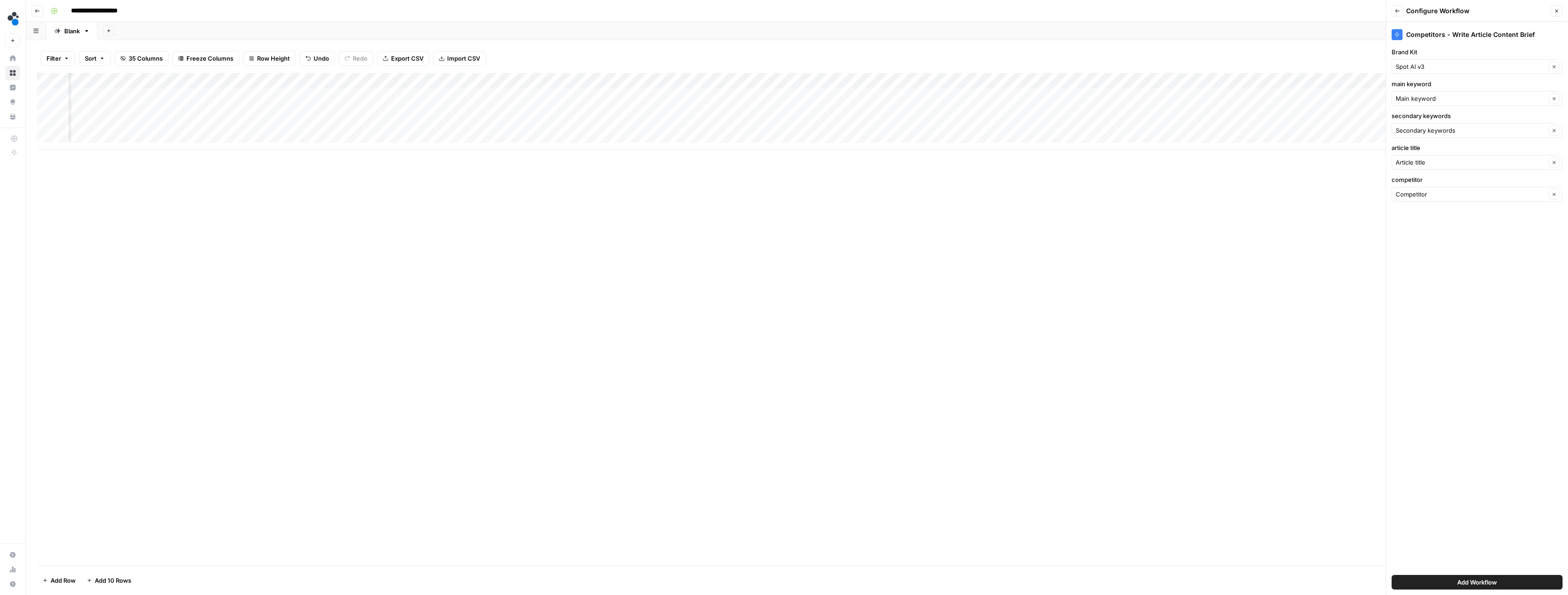
click at [1503, 582] on button "Add Workflow" at bounding box center [1477, 582] width 171 height 15
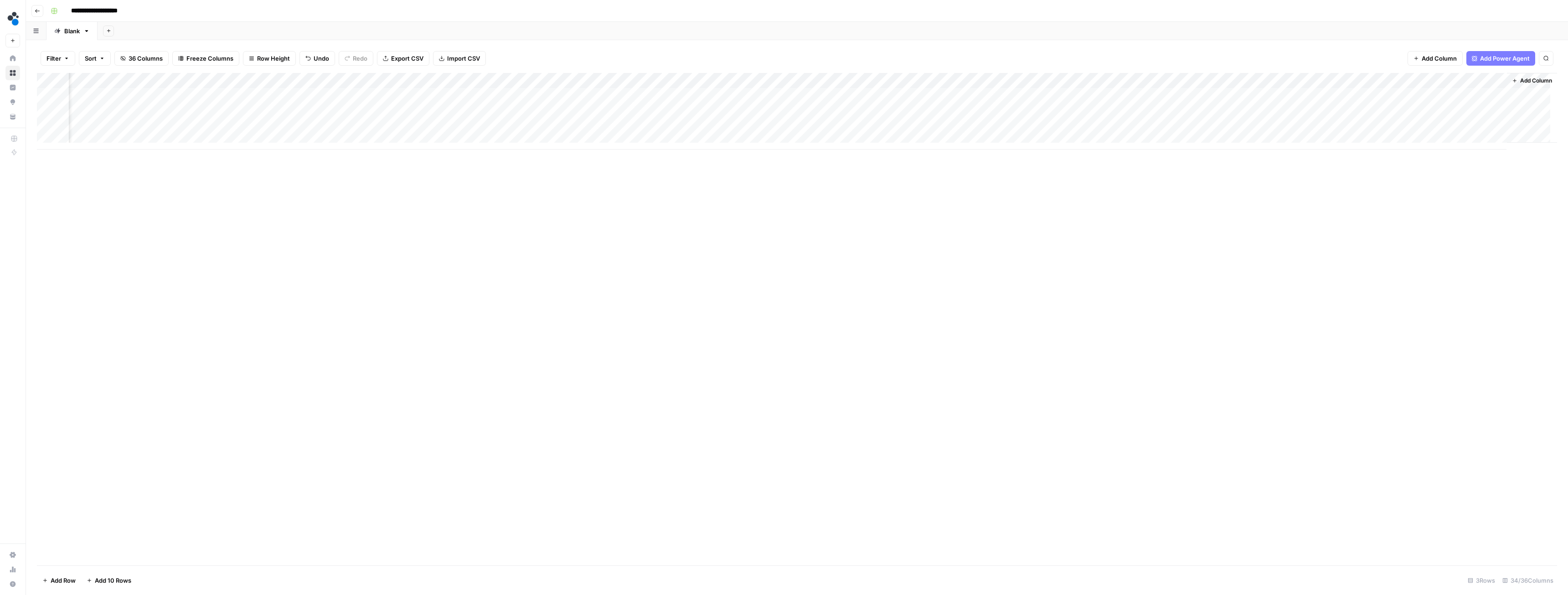
scroll to position [0, 1962]
drag, startPoint x: 1371, startPoint y: 78, endPoint x: 124, endPoint y: 85, distance: 1247.0
click at [124, 85] on div "Add Column" at bounding box center [797, 111] width 1520 height 77
drag, startPoint x: 901, startPoint y: 79, endPoint x: 335, endPoint y: 82, distance: 566.0
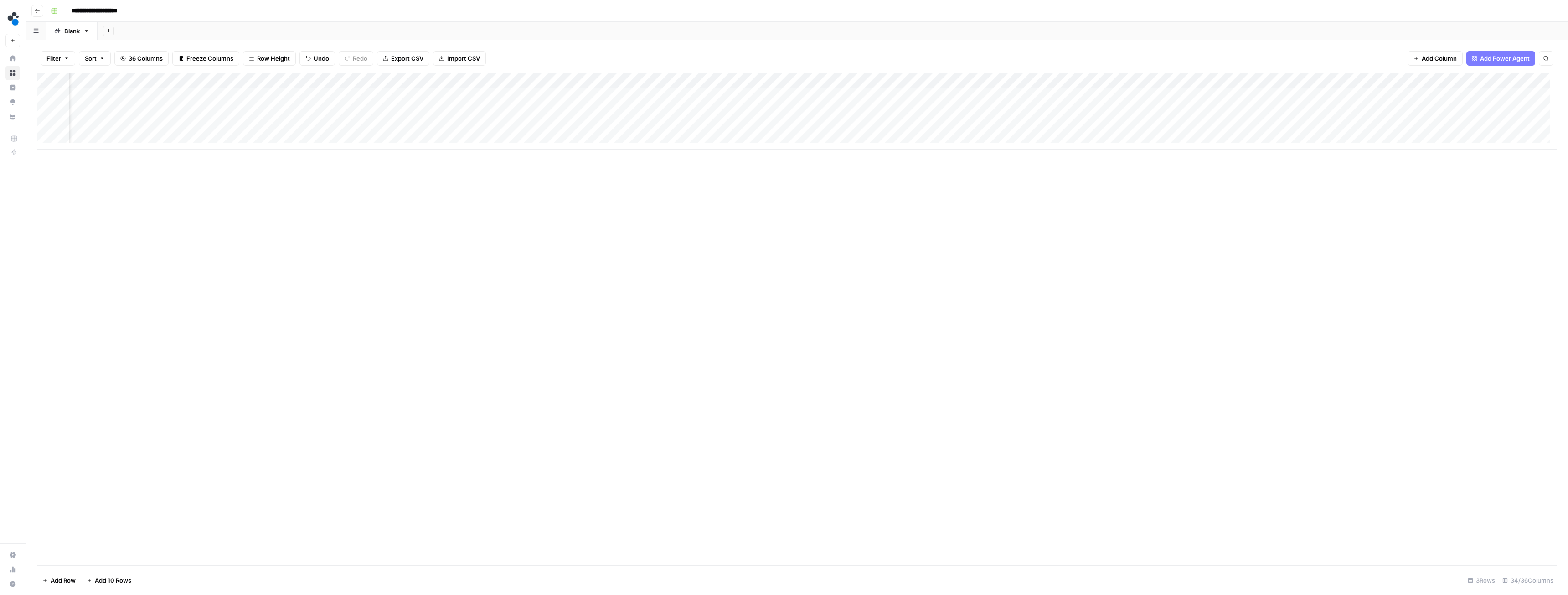
click at [335, 82] on div "Add Column" at bounding box center [797, 111] width 1520 height 77
drag, startPoint x: 787, startPoint y: 80, endPoint x: 382, endPoint y: 83, distance: 405.0
click at [382, 83] on div "Add Column" at bounding box center [797, 111] width 1520 height 77
click at [421, 94] on div "Add Column" at bounding box center [797, 111] width 1520 height 77
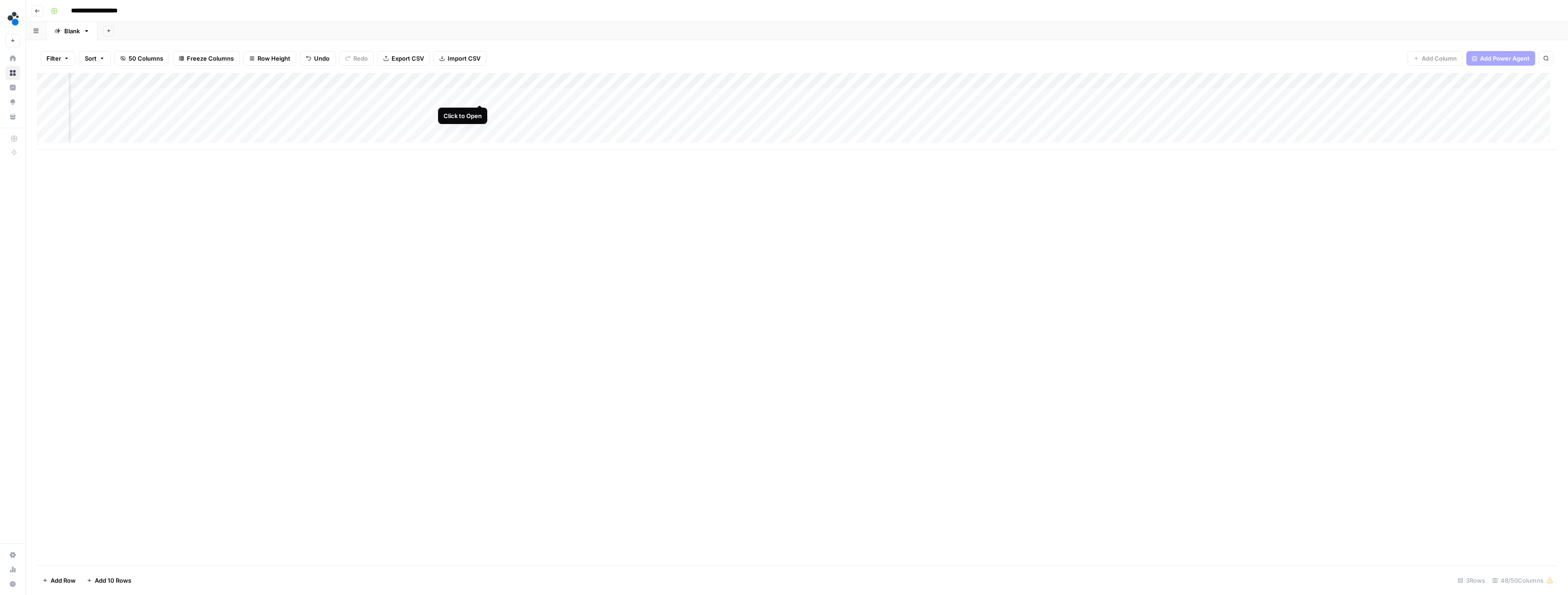
click at [480, 94] on div "Add Column" at bounding box center [797, 111] width 1520 height 77
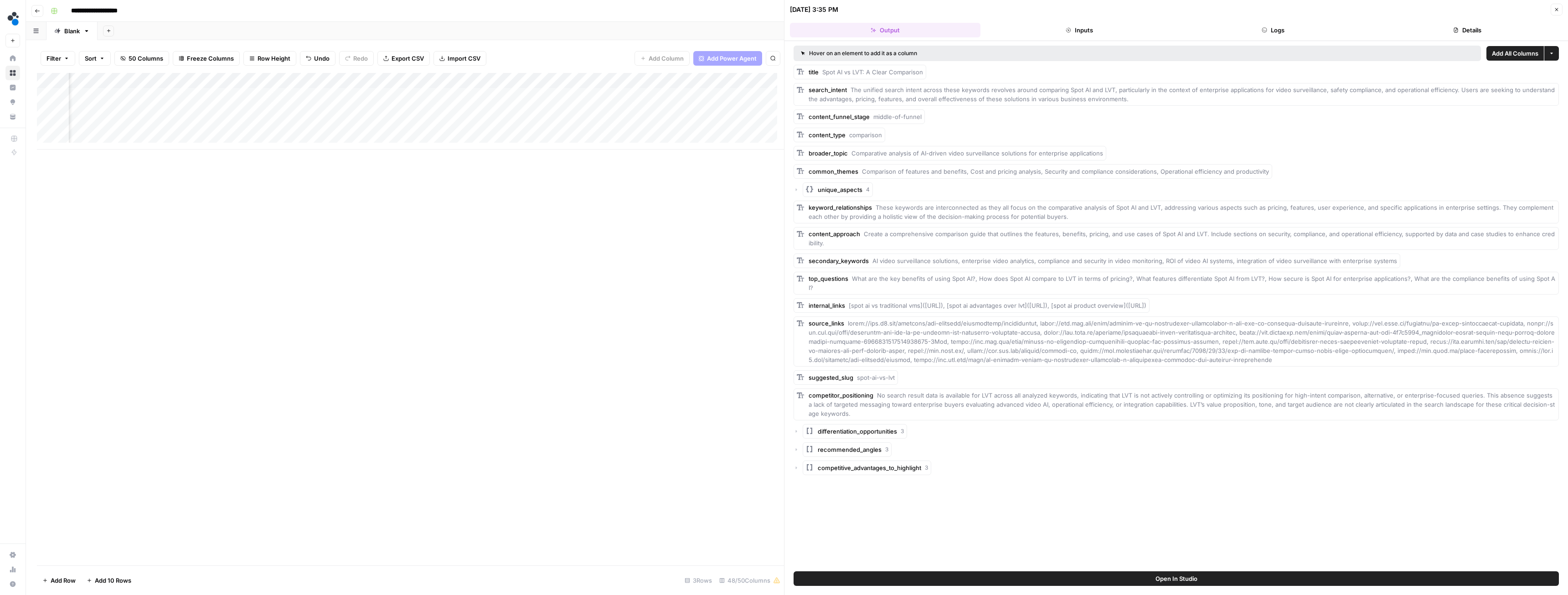
drag, startPoint x: 1470, startPoint y: 28, endPoint x: 1475, endPoint y: 28, distance: 5.0
click at [1471, 28] on button "Details" at bounding box center [1467, 30] width 191 height 15
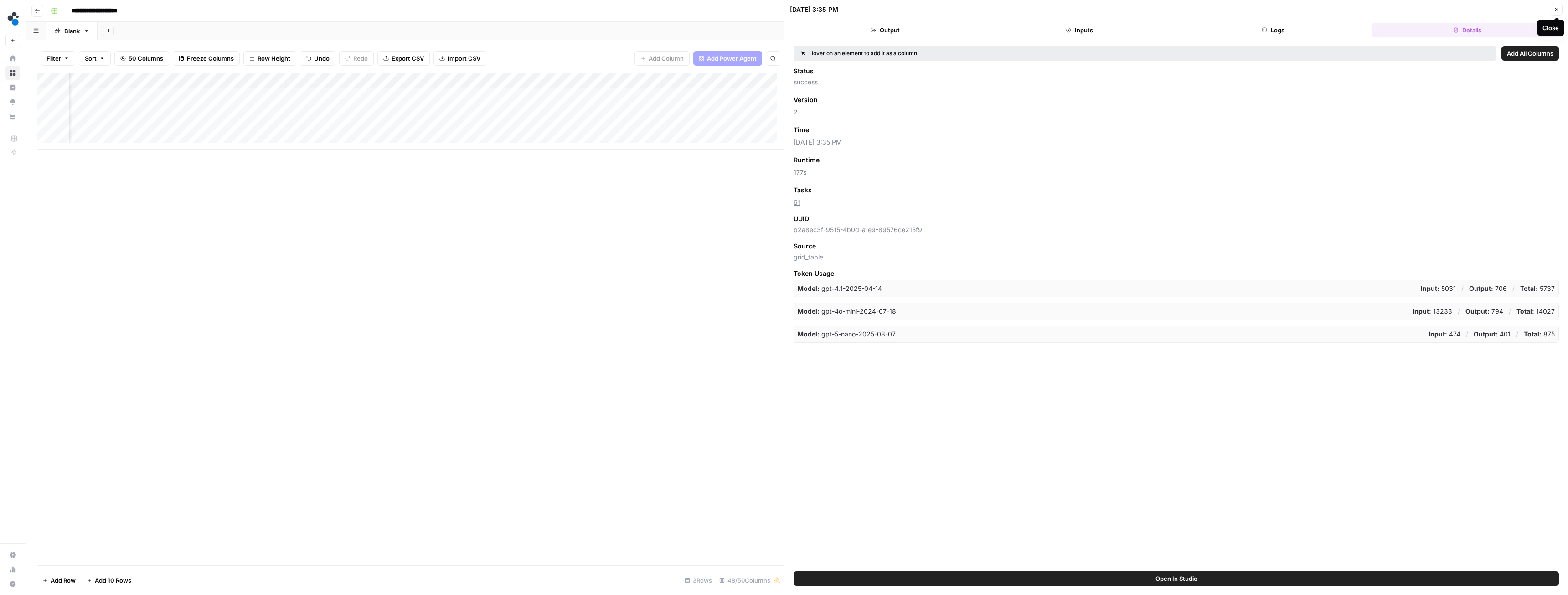
click at [1557, 6] on button "Close" at bounding box center [1556, 9] width 12 height 12
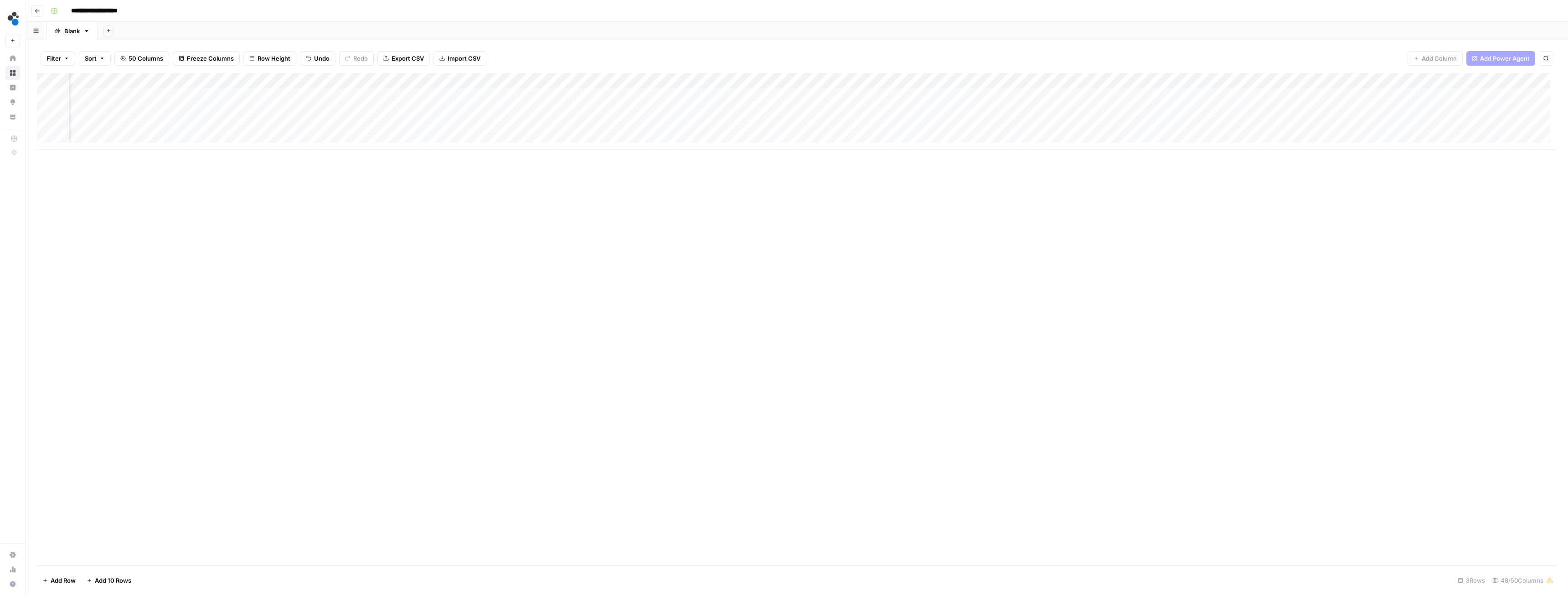
scroll to position [0, 769]
click at [507, 79] on div "Add Column" at bounding box center [797, 111] width 1520 height 77
click at [467, 154] on span "Hide Column" at bounding box center [491, 157] width 80 height 9
click at [505, 79] on div "Add Column" at bounding box center [797, 111] width 1520 height 77
click at [539, 52] on div "Filter Sort 50 Columns Freeze Columns Row Height Undo Redo Export CSV Import CS…" at bounding box center [797, 58] width 1520 height 29
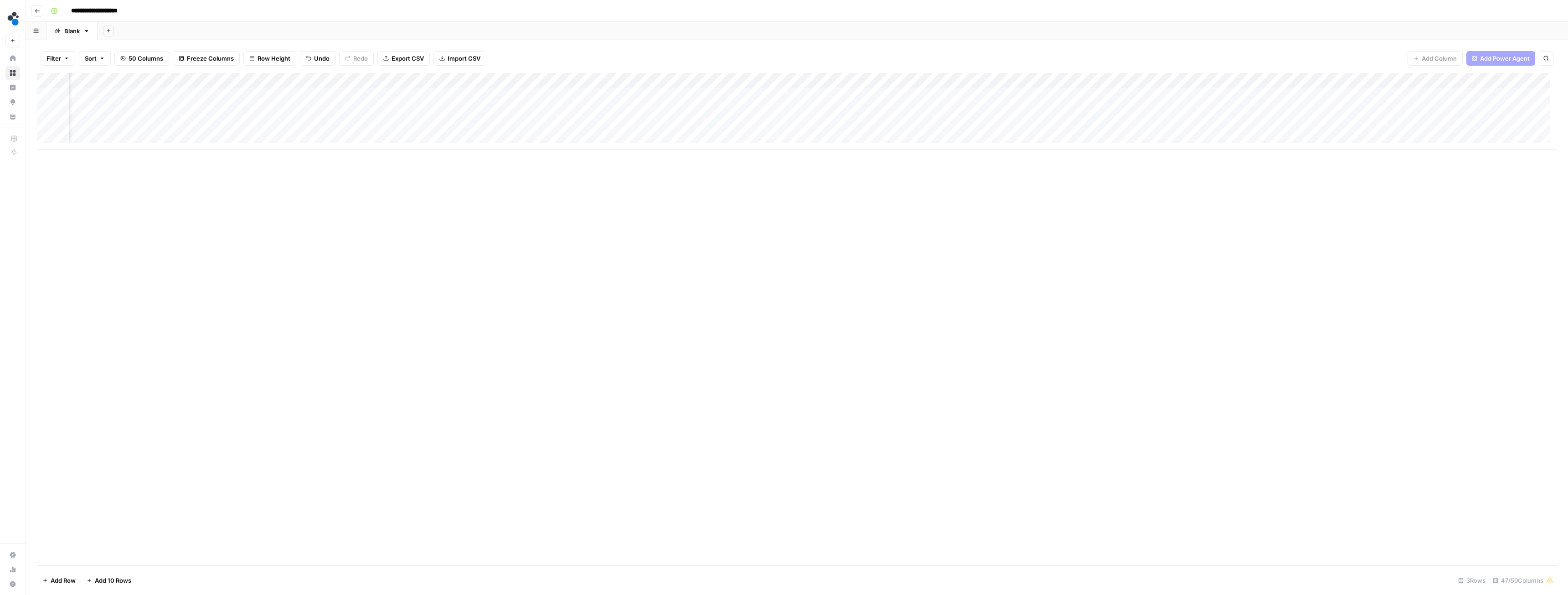
scroll to position [0, 1159]
click at [772, 81] on div "Add Column" at bounding box center [797, 111] width 1520 height 77
click at [744, 153] on span "Hide Column" at bounding box center [757, 157] width 80 height 9
click at [691, 81] on div "Add Column" at bounding box center [797, 111] width 1520 height 77
click at [667, 157] on span "Hide Column" at bounding box center [674, 157] width 80 height 9
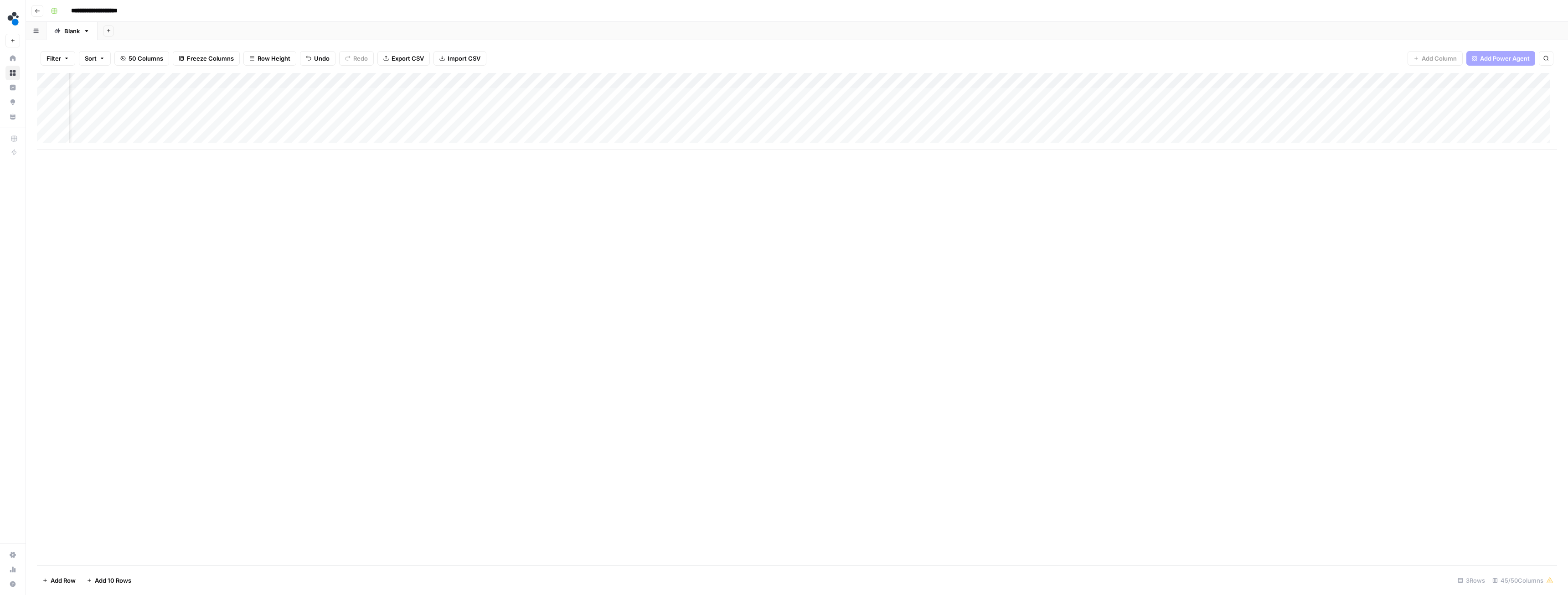
click at [445, 79] on div "Add Column" at bounding box center [797, 111] width 1520 height 77
click at [415, 157] on span "Hide Column" at bounding box center [429, 157] width 80 height 9
drag, startPoint x: 1511, startPoint y: 581, endPoint x: 1521, endPoint y: 579, distance: 10.2
click at [1521, 579] on div "44/50 Columns" at bounding box center [1522, 580] width 69 height 15
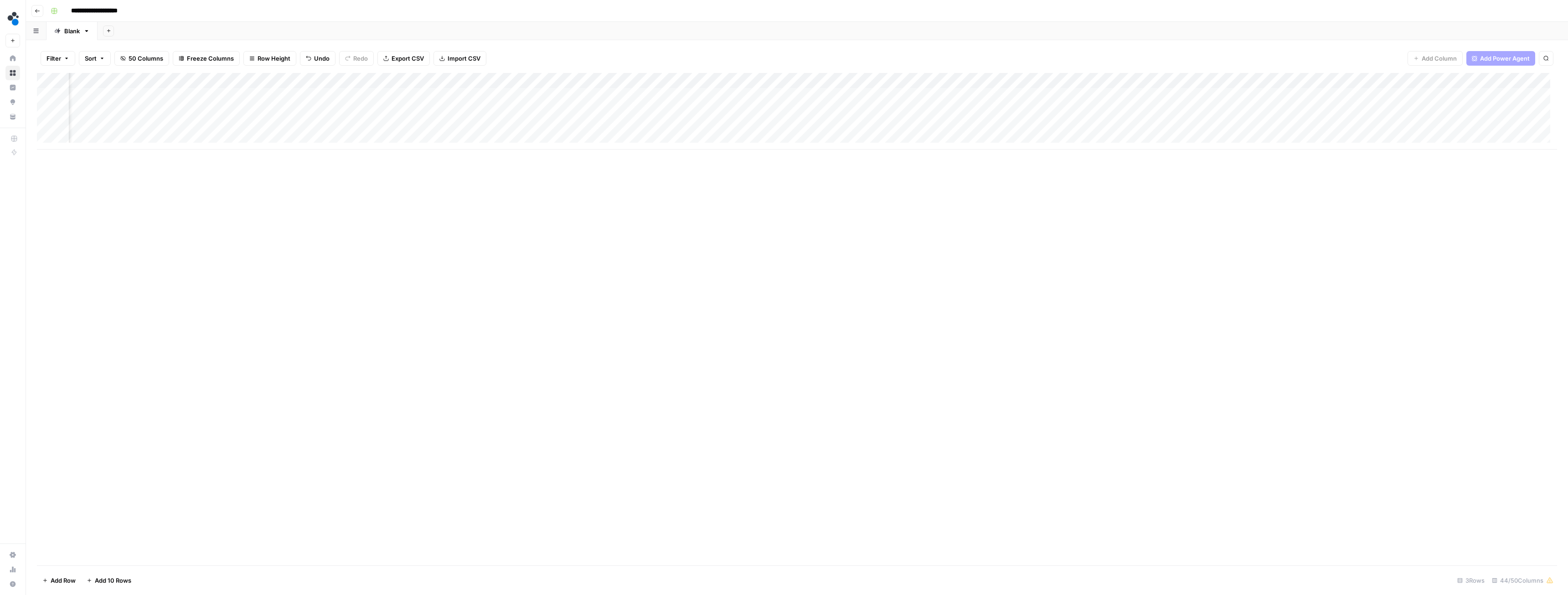
scroll to position [0, 945]
click at [741, 80] on div "Add Column" at bounding box center [797, 111] width 1520 height 77
click at [713, 155] on span "Hide Column" at bounding box center [725, 157] width 80 height 9
click at [662, 78] on div "Add Column" at bounding box center [797, 111] width 1520 height 77
click at [628, 156] on span "Hide Column" at bounding box center [643, 157] width 80 height 9
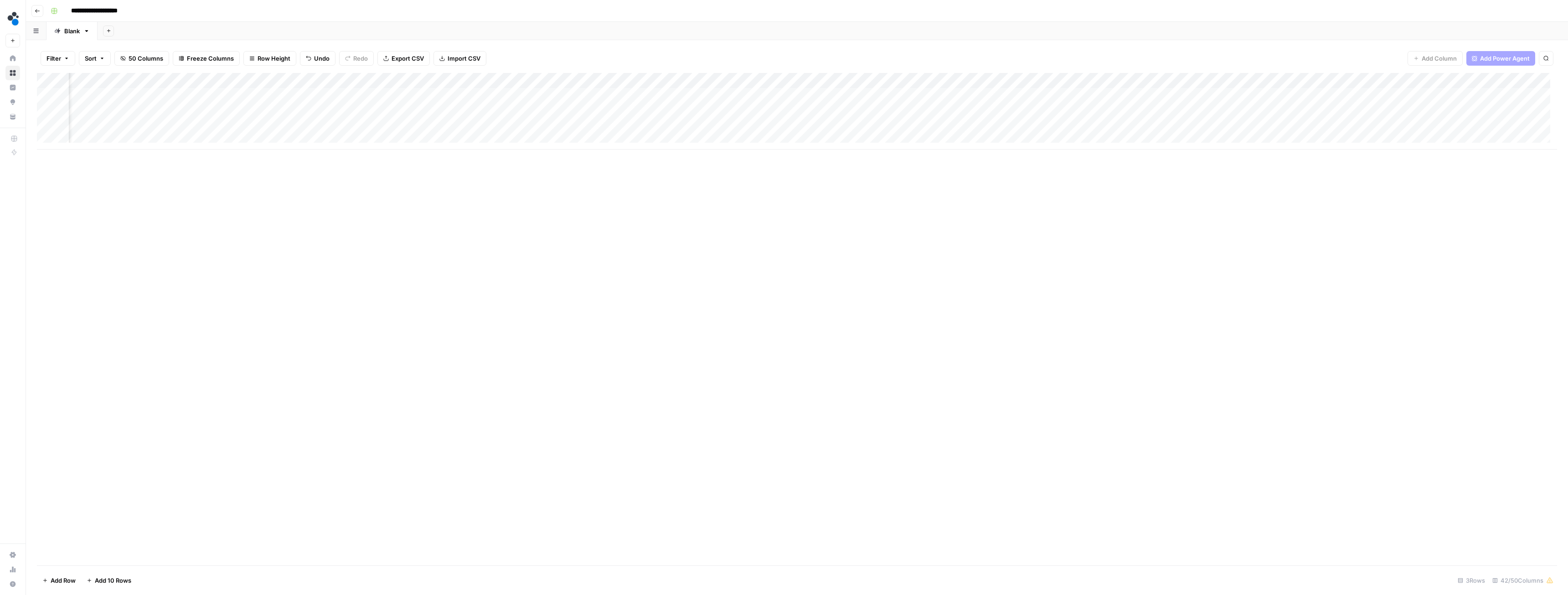
click at [578, 78] on div "Add Column" at bounding box center [797, 111] width 1520 height 77
click at [550, 155] on span "Hide Column" at bounding box center [561, 157] width 80 height 9
click at [494, 80] on div "Add Column" at bounding box center [797, 111] width 1520 height 77
click at [477, 154] on span "Hide Column" at bounding box center [478, 157] width 80 height 9
click at [414, 79] on div "Add Column" at bounding box center [797, 111] width 1520 height 77
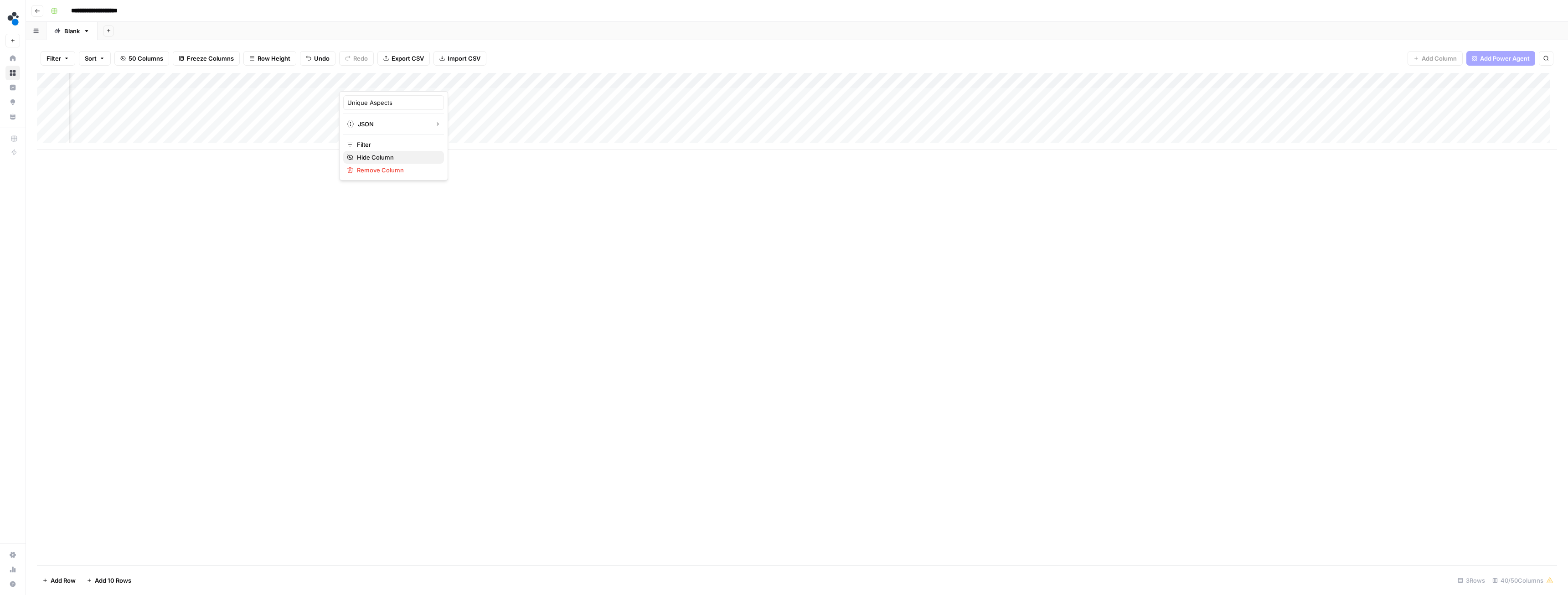
click at [402, 155] on span "Hide Column" at bounding box center [396, 157] width 80 height 9
click at [332, 79] on div "Add Column" at bounding box center [797, 111] width 1520 height 77
click at [315, 155] on span "Hide Column" at bounding box center [315, 157] width 80 height 9
click at [333, 79] on div "Add Column" at bounding box center [797, 111] width 1520 height 77
click at [307, 156] on span "Hide Column" at bounding box center [315, 157] width 80 height 9
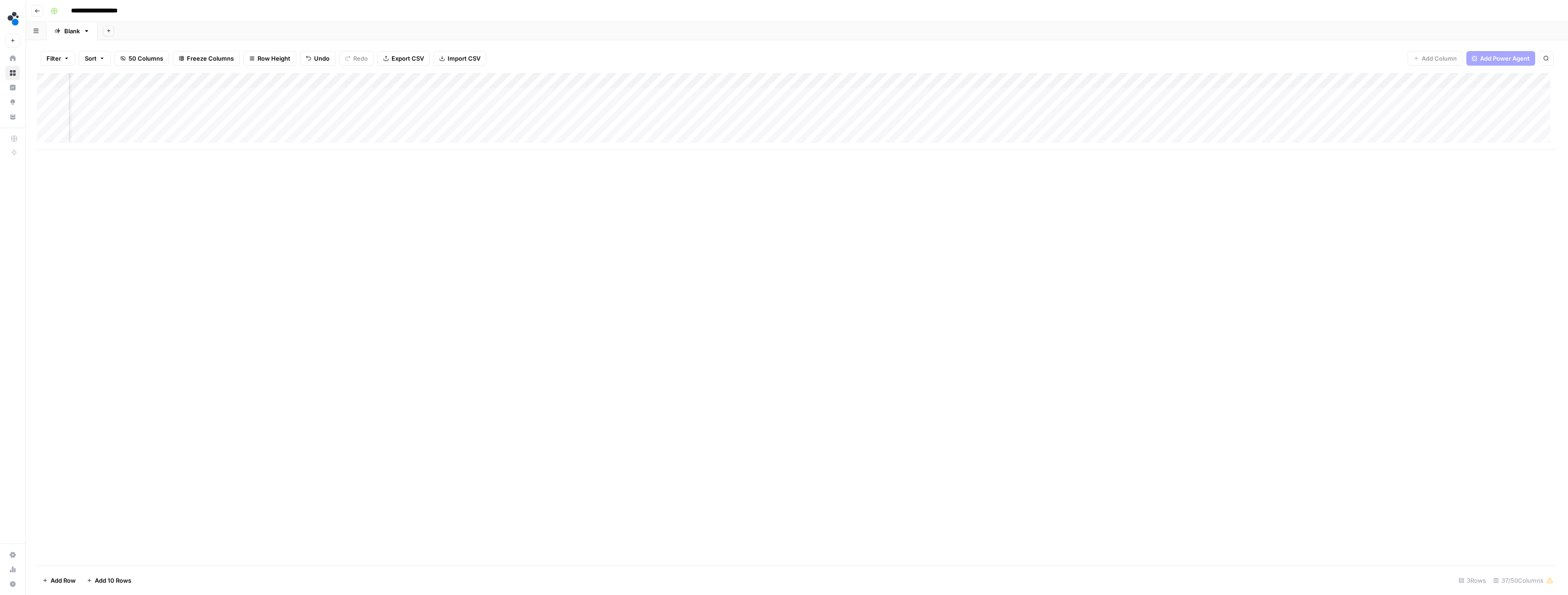
click at [331, 80] on div "Add Column" at bounding box center [797, 111] width 1520 height 77
click at [310, 157] on span "Hide Column" at bounding box center [315, 157] width 80 height 9
click at [293, 97] on div "Add Column" at bounding box center [797, 111] width 1520 height 77
click at [334, 241] on div "Add Column" at bounding box center [797, 319] width 1520 height 493
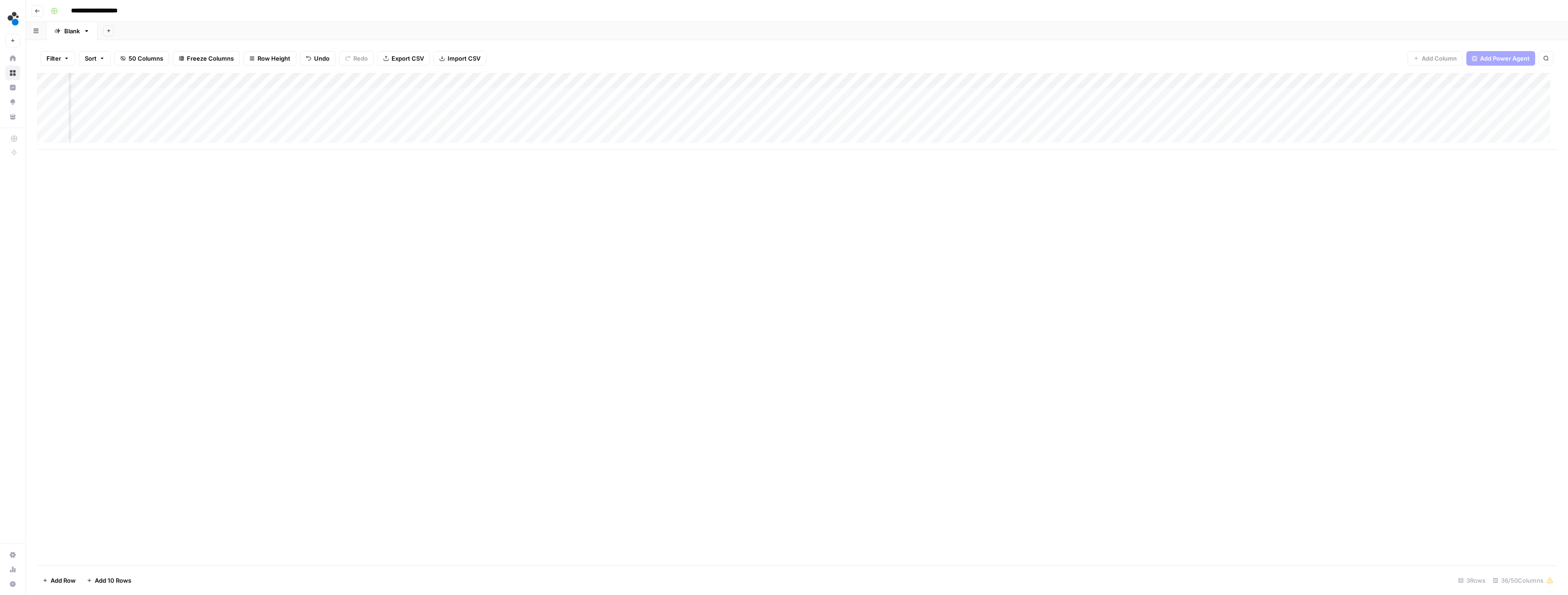
click at [332, 81] on div "Add Column" at bounding box center [797, 111] width 1520 height 77
click at [302, 160] on span "Hide Column" at bounding box center [315, 157] width 80 height 9
click at [401, 82] on div "Add Column" at bounding box center [797, 111] width 1520 height 77
click at [381, 155] on span "Configure Inputs" at bounding box center [396, 157] width 80 height 9
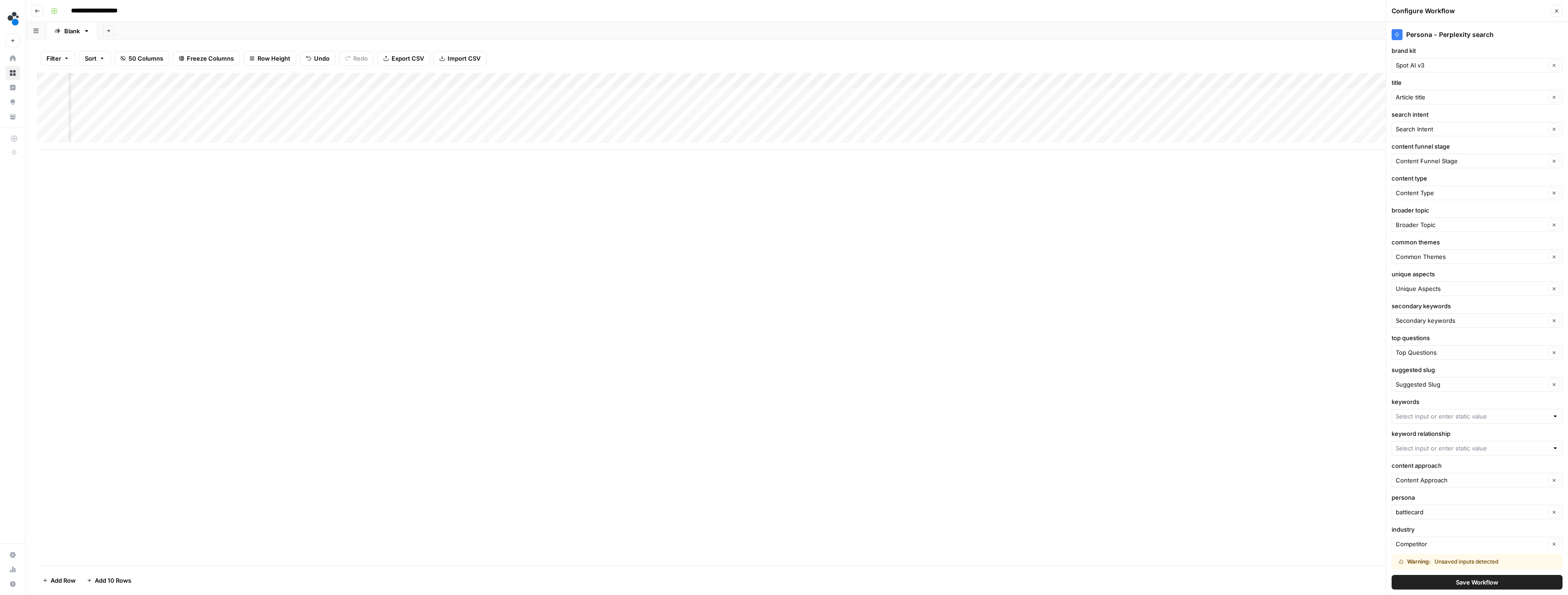
scroll to position [0, 0]
click at [520, 219] on div "Add Column" at bounding box center [797, 319] width 1520 height 493
click at [1555, 12] on icon "button" at bounding box center [1556, 10] width 5 height 5
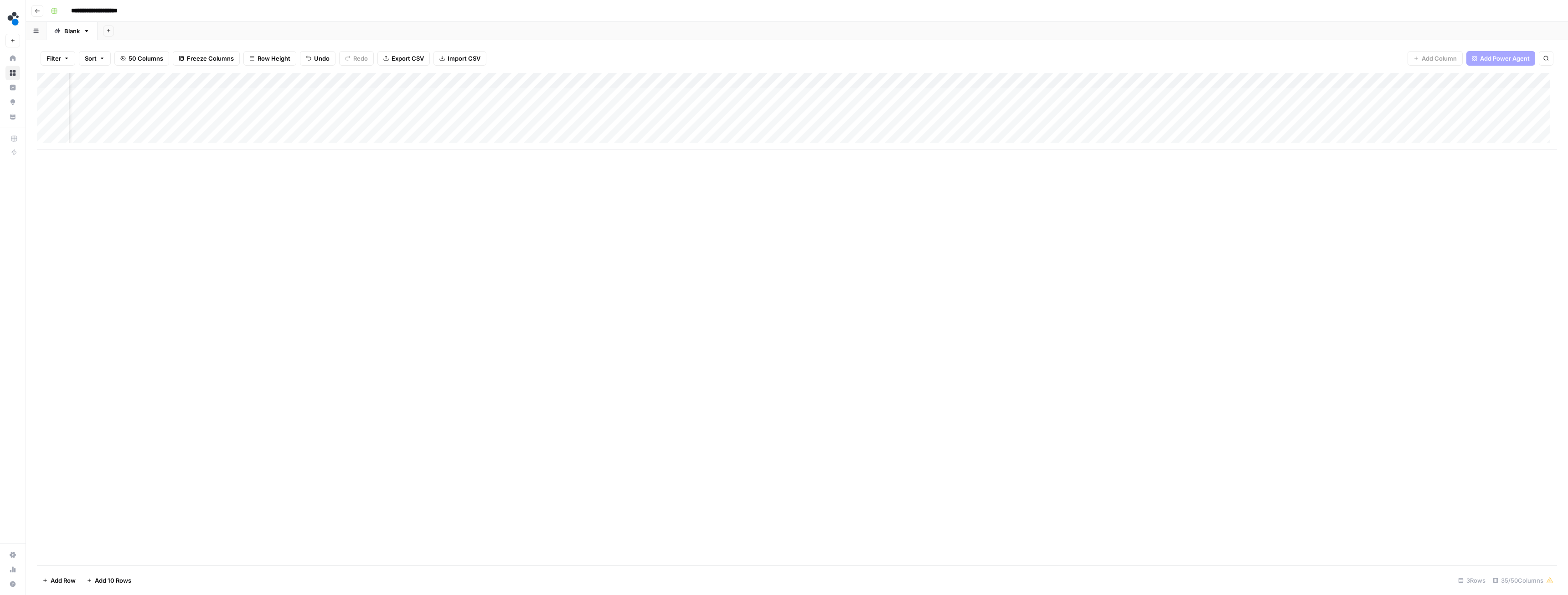
scroll to position [0, 2045]
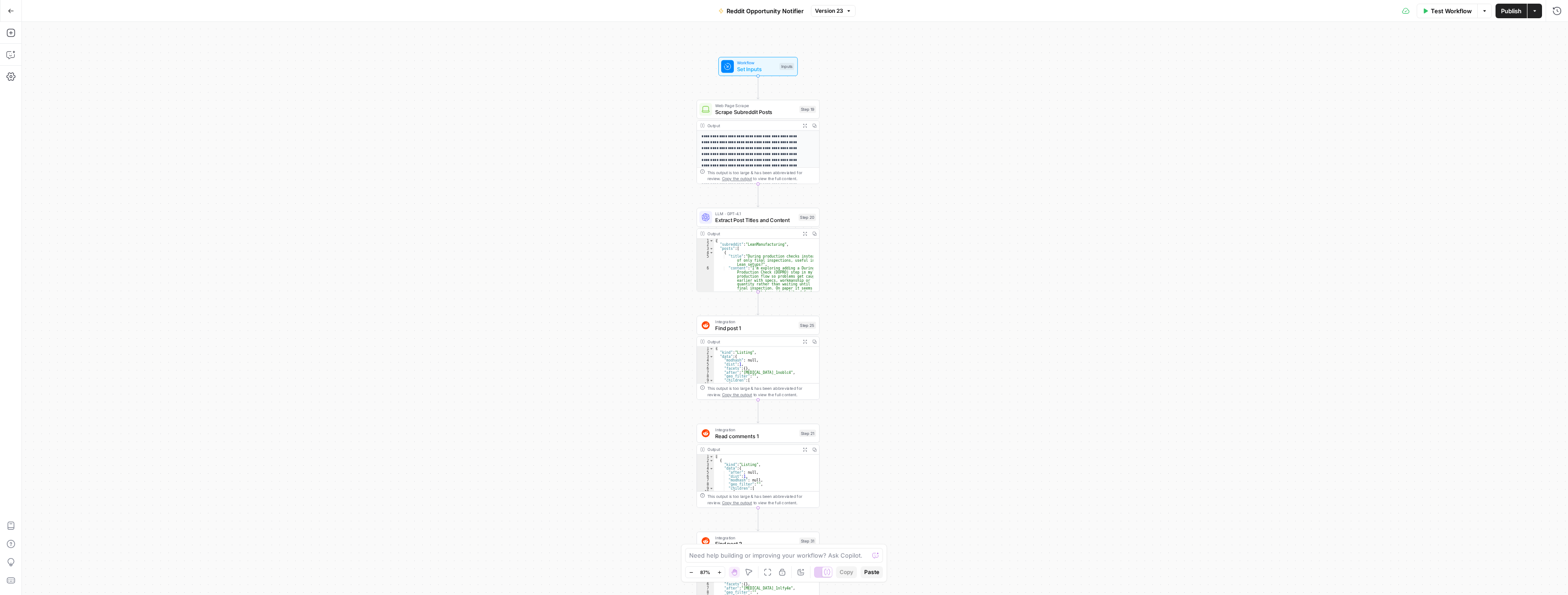
drag, startPoint x: 825, startPoint y: 224, endPoint x: 865, endPoint y: 259, distance: 53.2
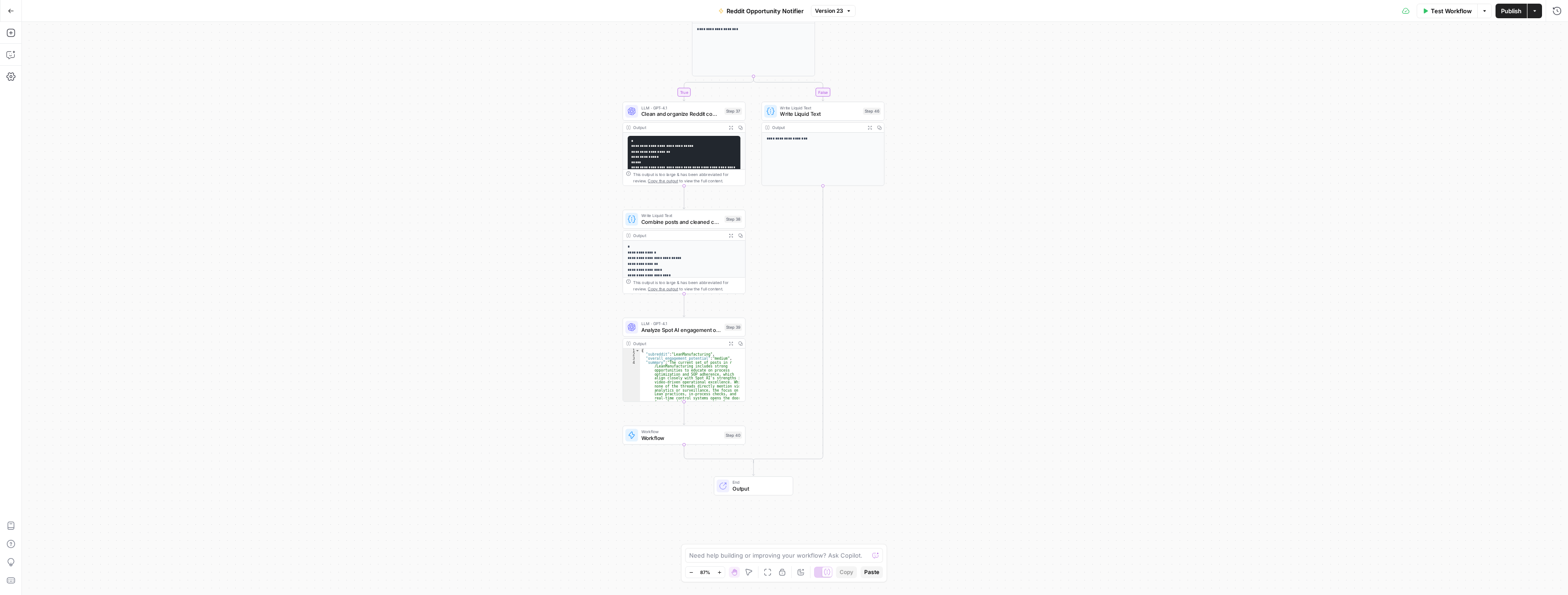
click at [684, 436] on span "Workflow" at bounding box center [681, 438] width 80 height 8
type input "Notify about engagement - reddit"
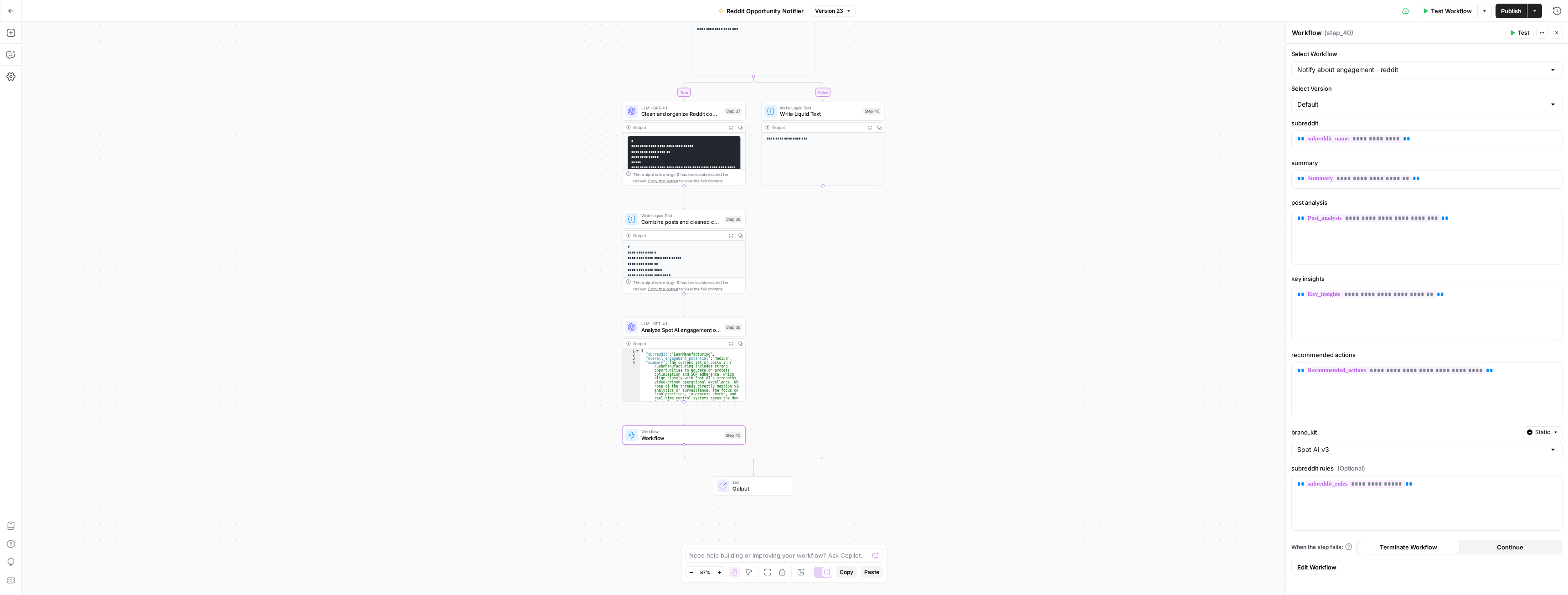
click at [1320, 568] on span "Edit Workflow" at bounding box center [1317, 567] width 39 height 9
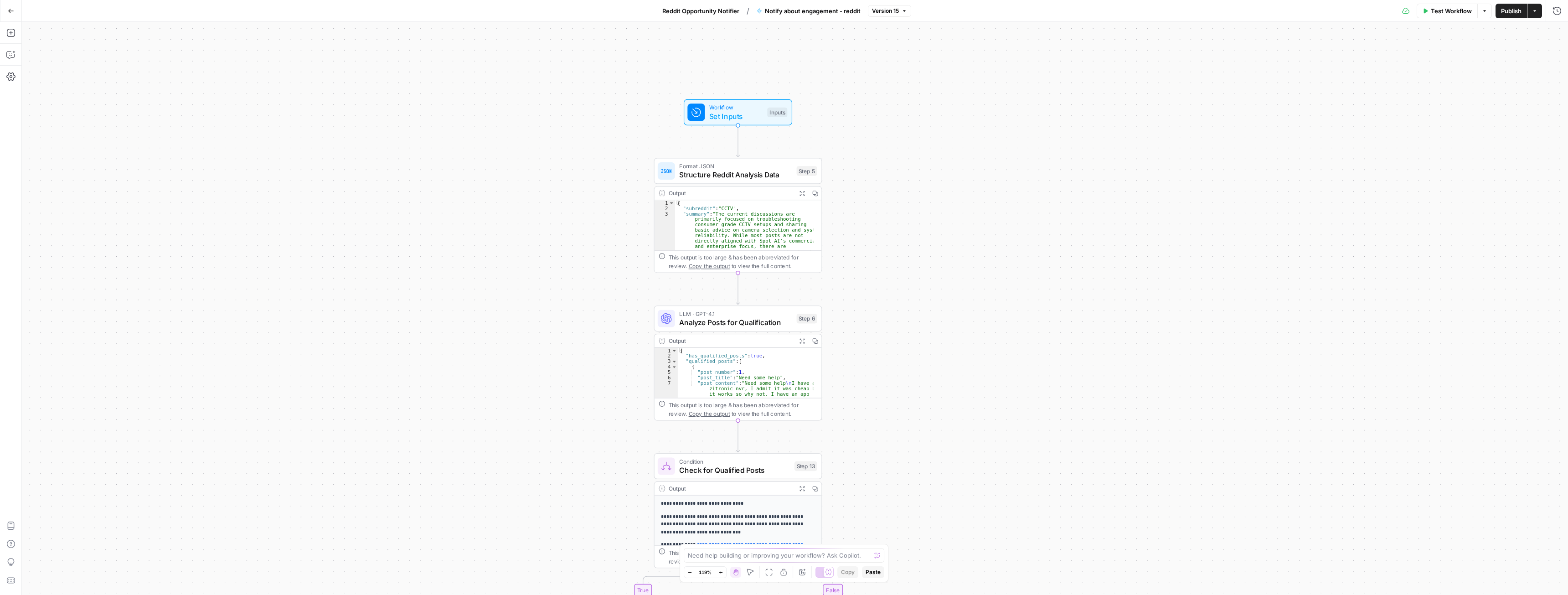
drag, startPoint x: 865, startPoint y: 214, endPoint x: 923, endPoint y: 228, distance: 59.7
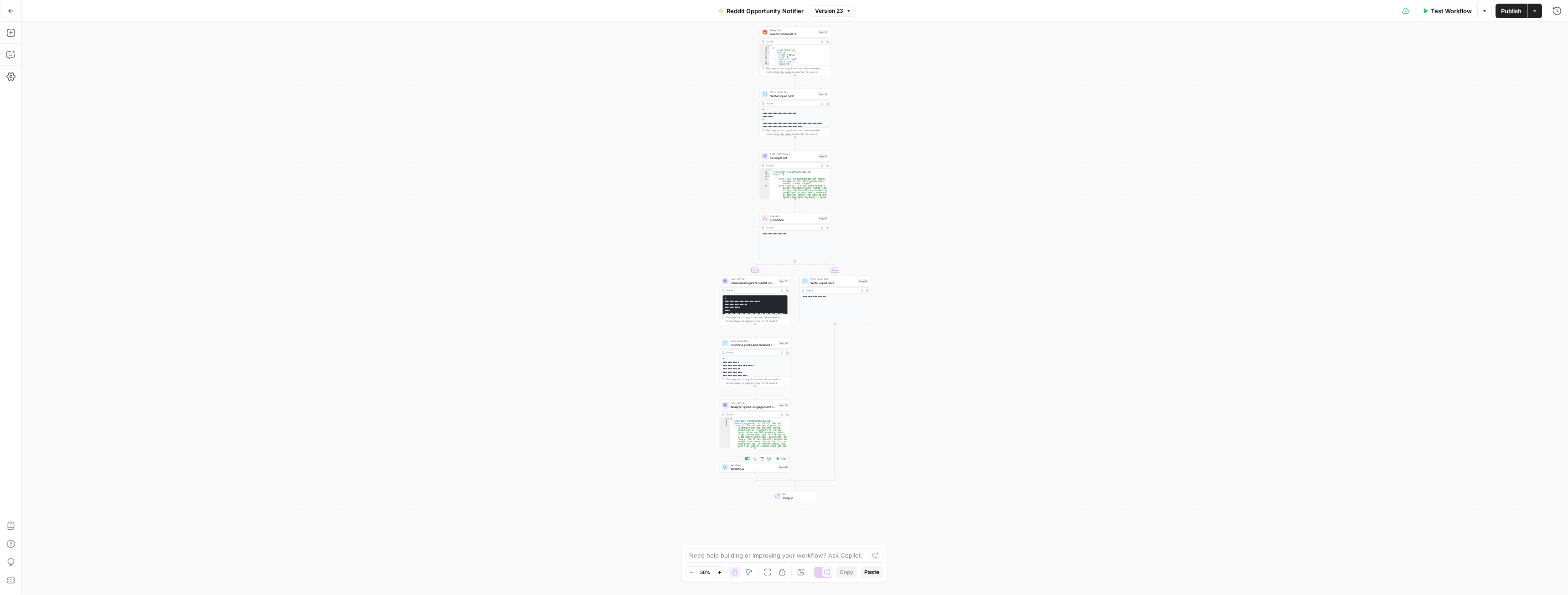
click at [741, 467] on span "Workflow" at bounding box center [754, 468] width 46 height 4
type input "Notify about engagement - reddit"
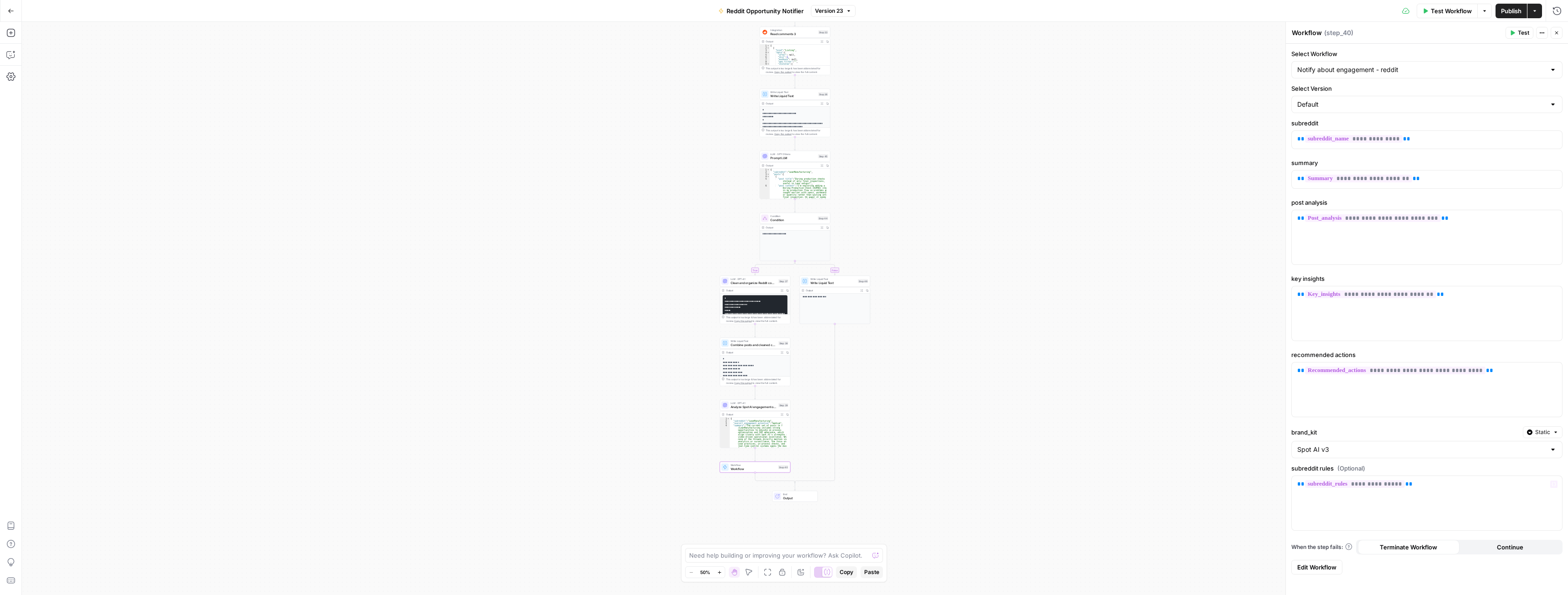
click at [1329, 574] on link "Edit Workflow" at bounding box center [1317, 568] width 51 height 15
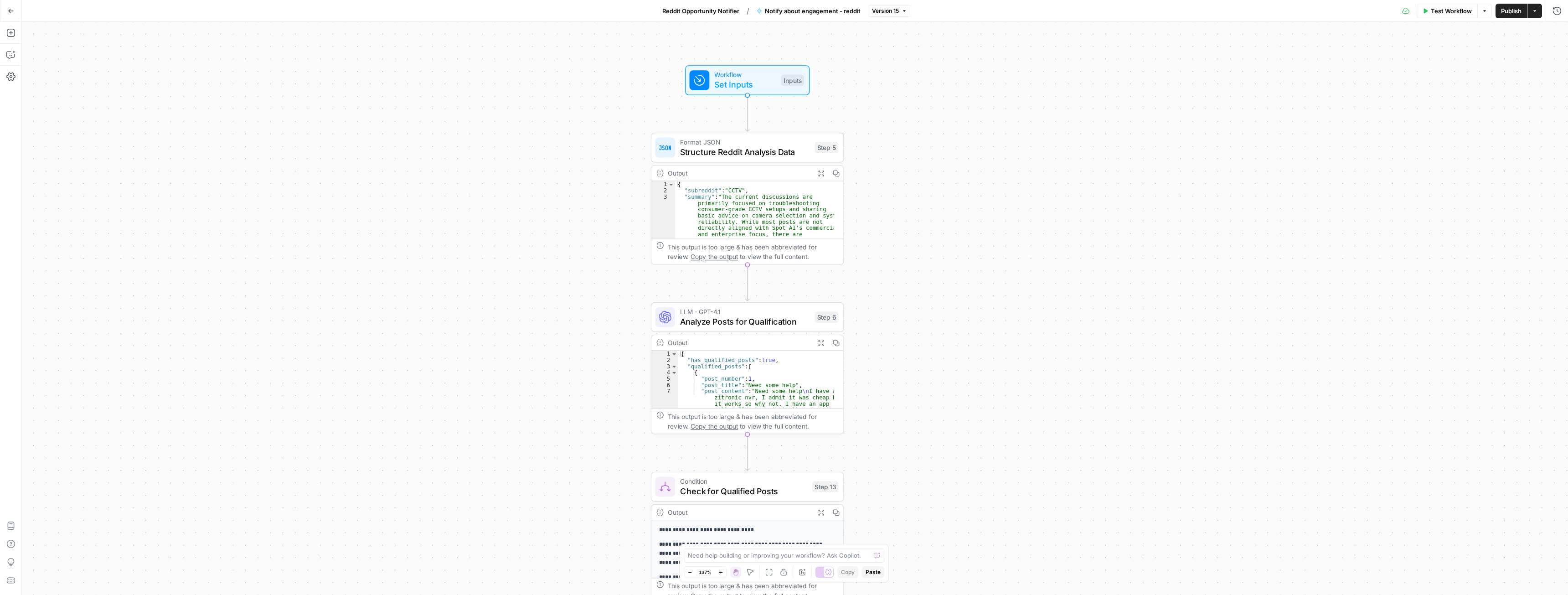
drag, startPoint x: 856, startPoint y: 264, endPoint x: 881, endPoint y: 330, distance: 70.6
click at [749, 318] on span "Analyze Posts for Qualification" at bounding box center [744, 322] width 130 height 12
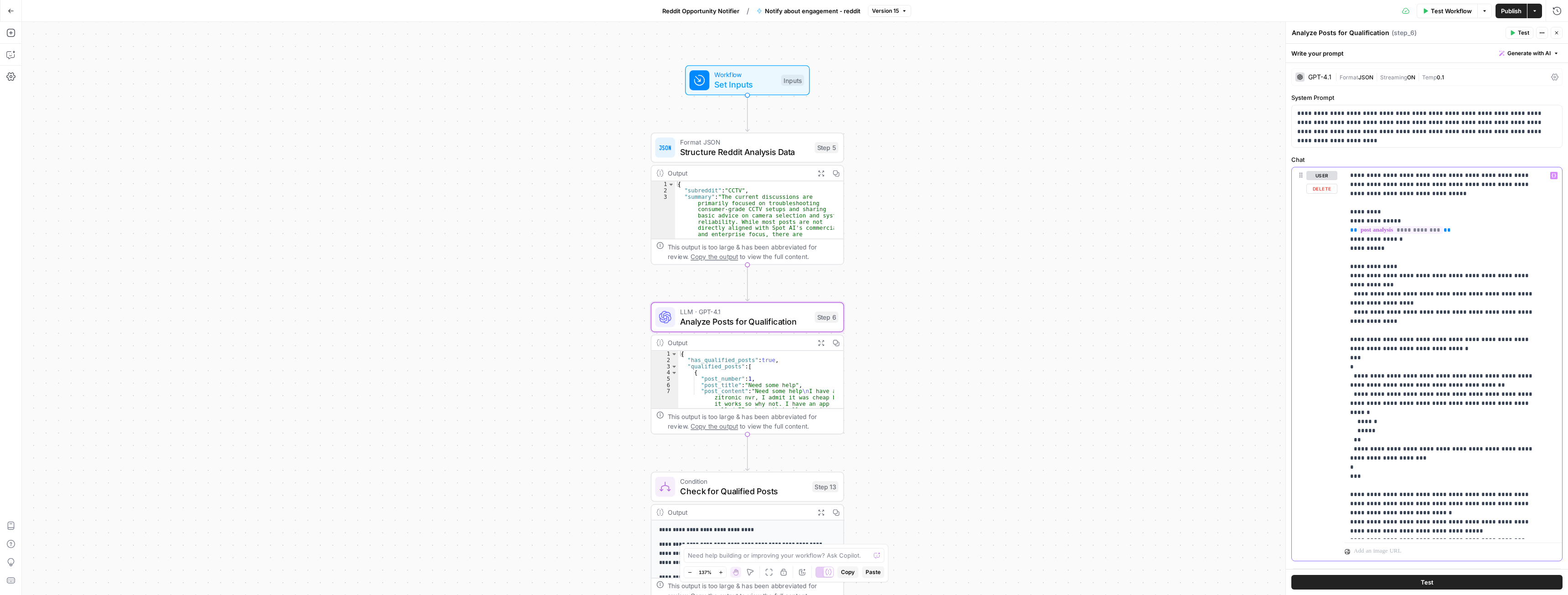
click at [1354, 322] on p "**********" at bounding box center [1446, 381] width 193 height 420
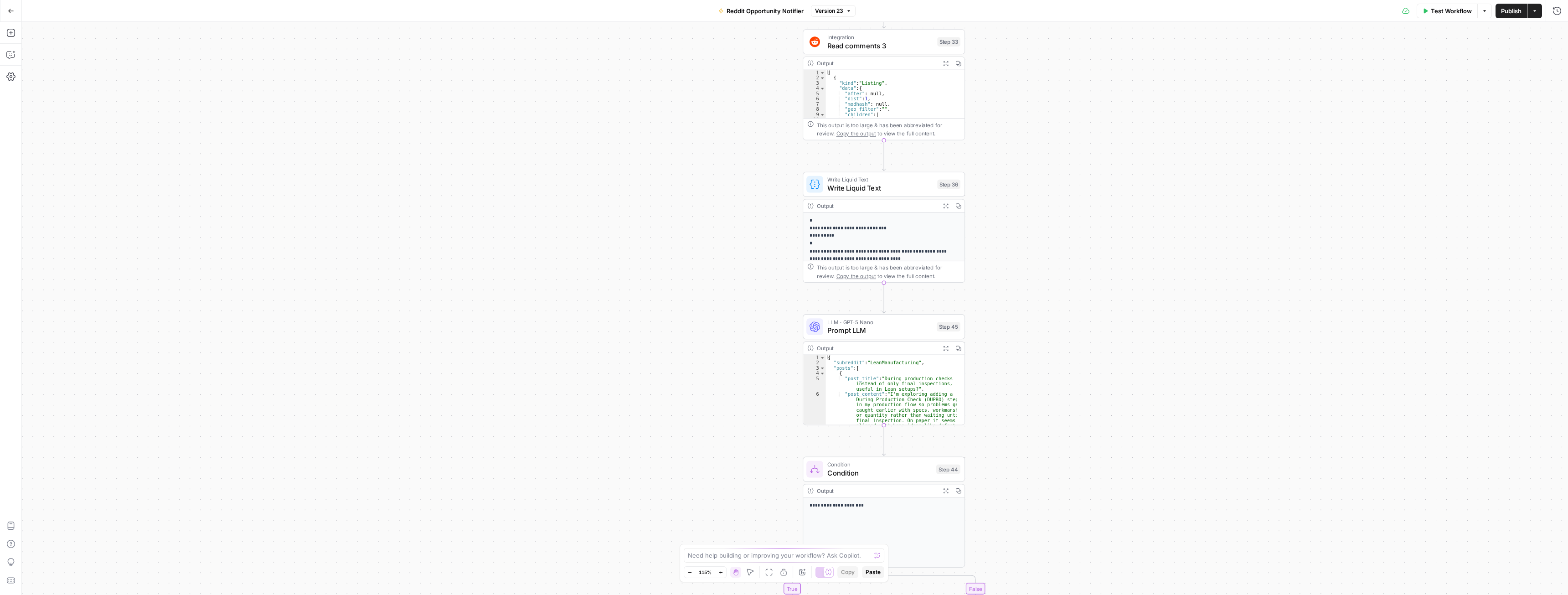
click at [853, 329] on span "Prompt LLM" at bounding box center [880, 330] width 105 height 10
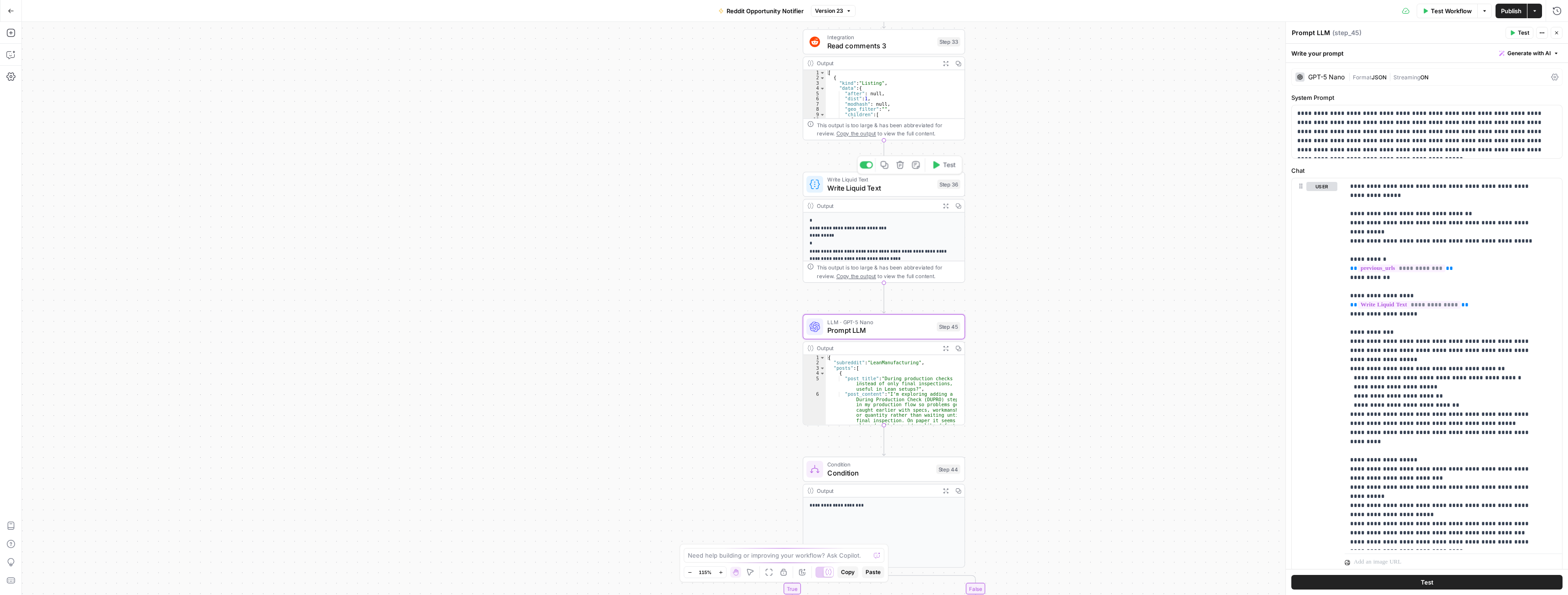
click at [850, 183] on span "Write Liquid Text" at bounding box center [880, 188] width 106 height 10
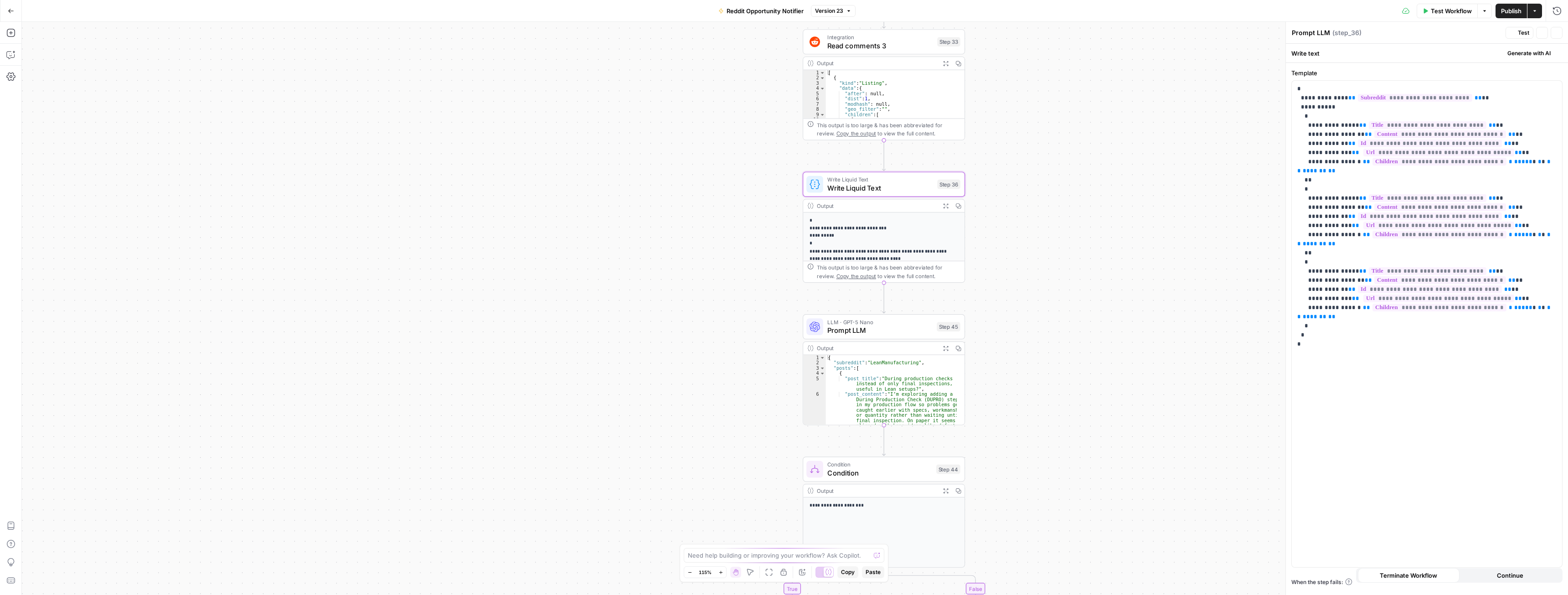
type textarea "Write Liquid Text"
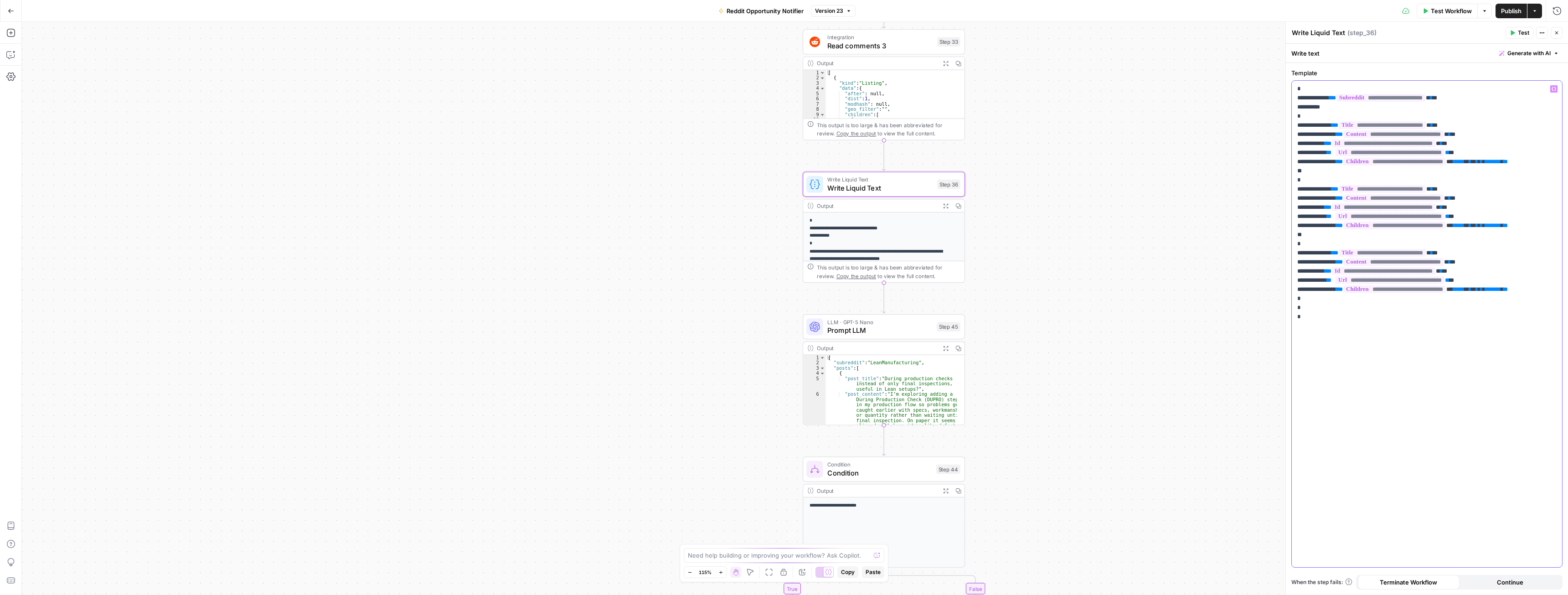
click at [1513, 288] on p "**********" at bounding box center [1427, 203] width 259 height 237
click at [1478, 226] on span "*" at bounding box center [1477, 225] width 2 height 6
click at [1478, 162] on span "*" at bounding box center [1477, 162] width 2 height 6
drag, startPoint x: 1556, startPoint y: 32, endPoint x: 1199, endPoint y: 220, distance: 403.5
click at [1556, 32] on icon "button" at bounding box center [1556, 32] width 5 height 5
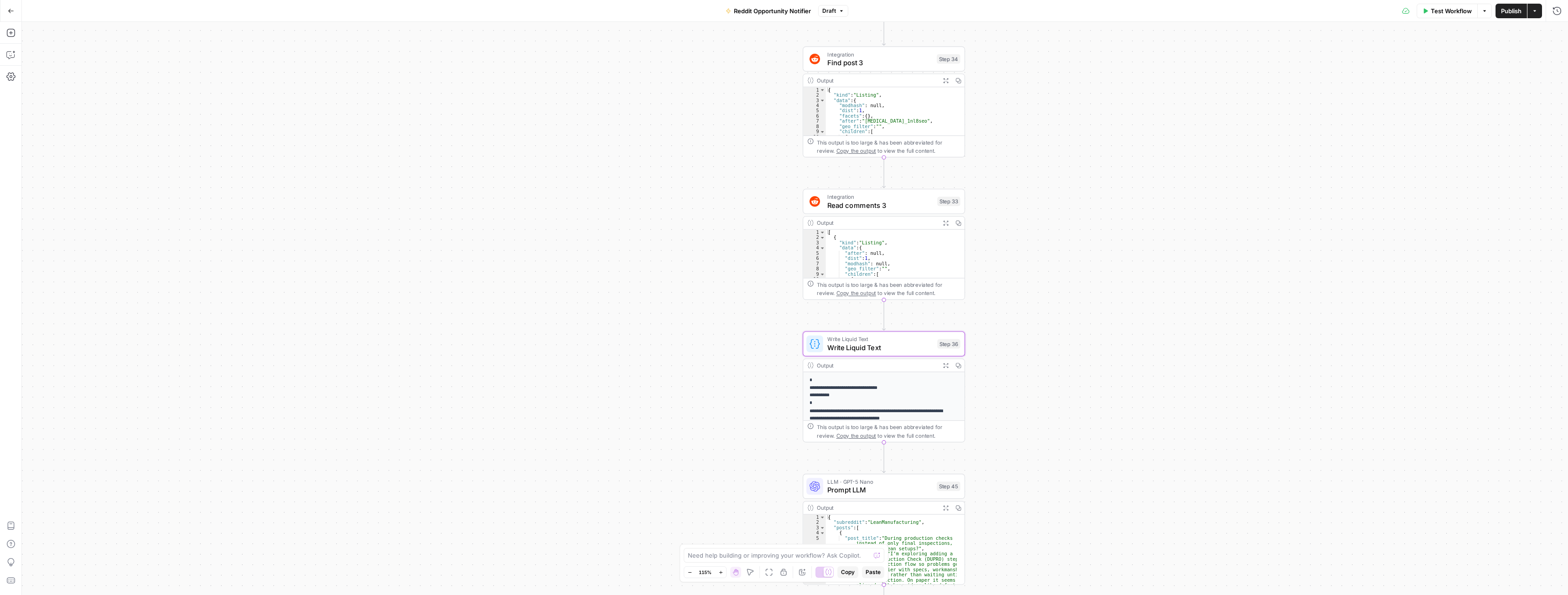
click at [879, 205] on span "Read comments 3" at bounding box center [880, 205] width 106 height 10
type input "Reddit 1"
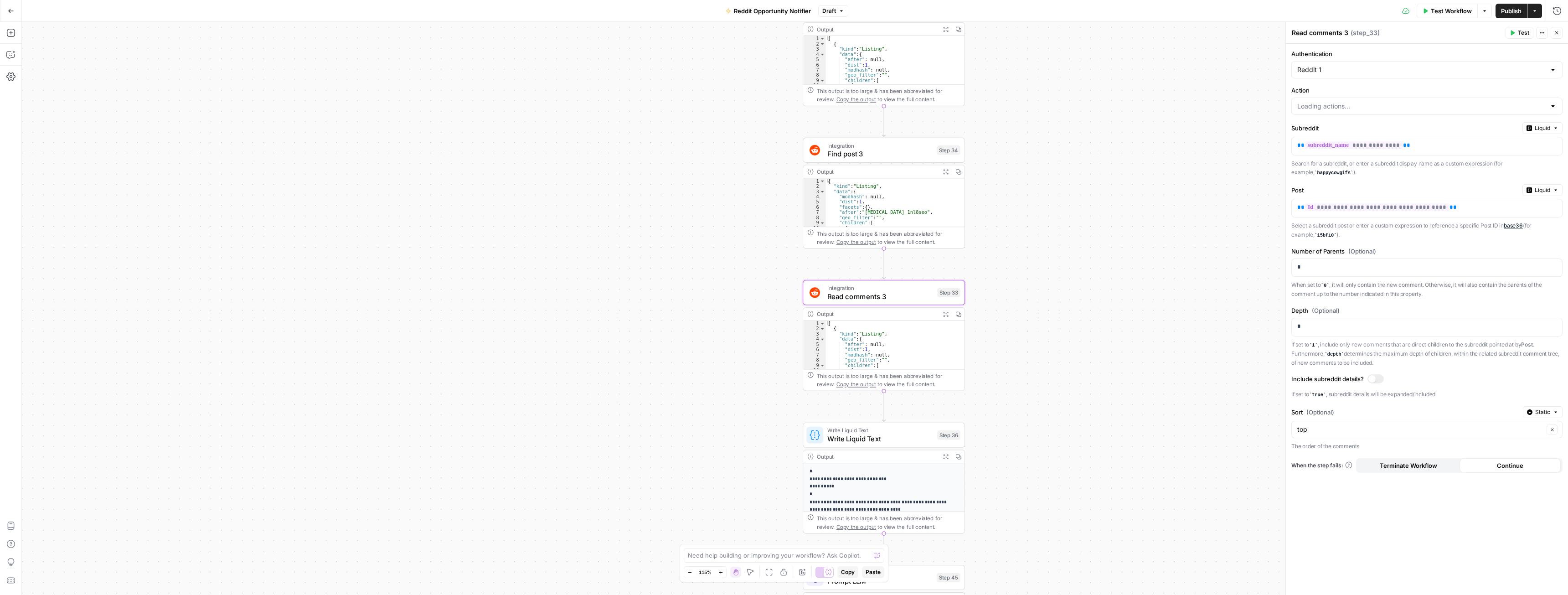
type input "List Comments in a Post"
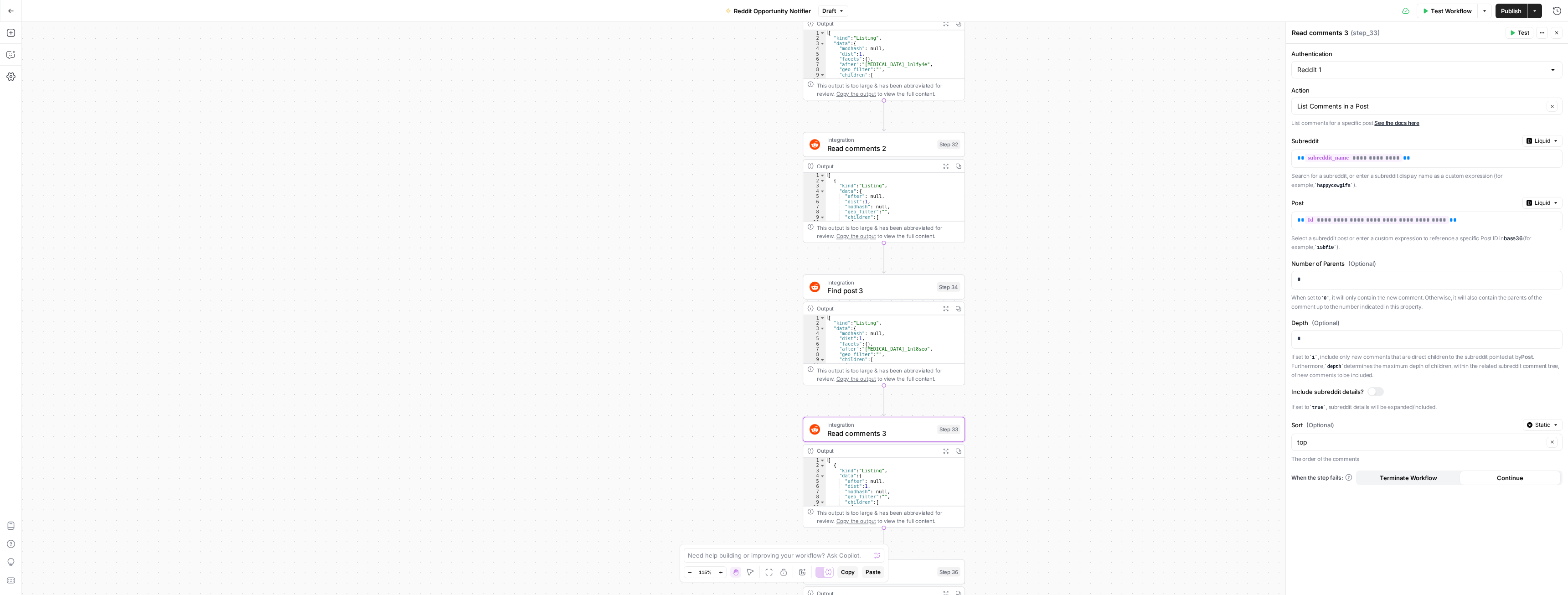
click at [878, 146] on span "Read comments 2" at bounding box center [880, 147] width 106 height 10
type textarea "Read comments 2"
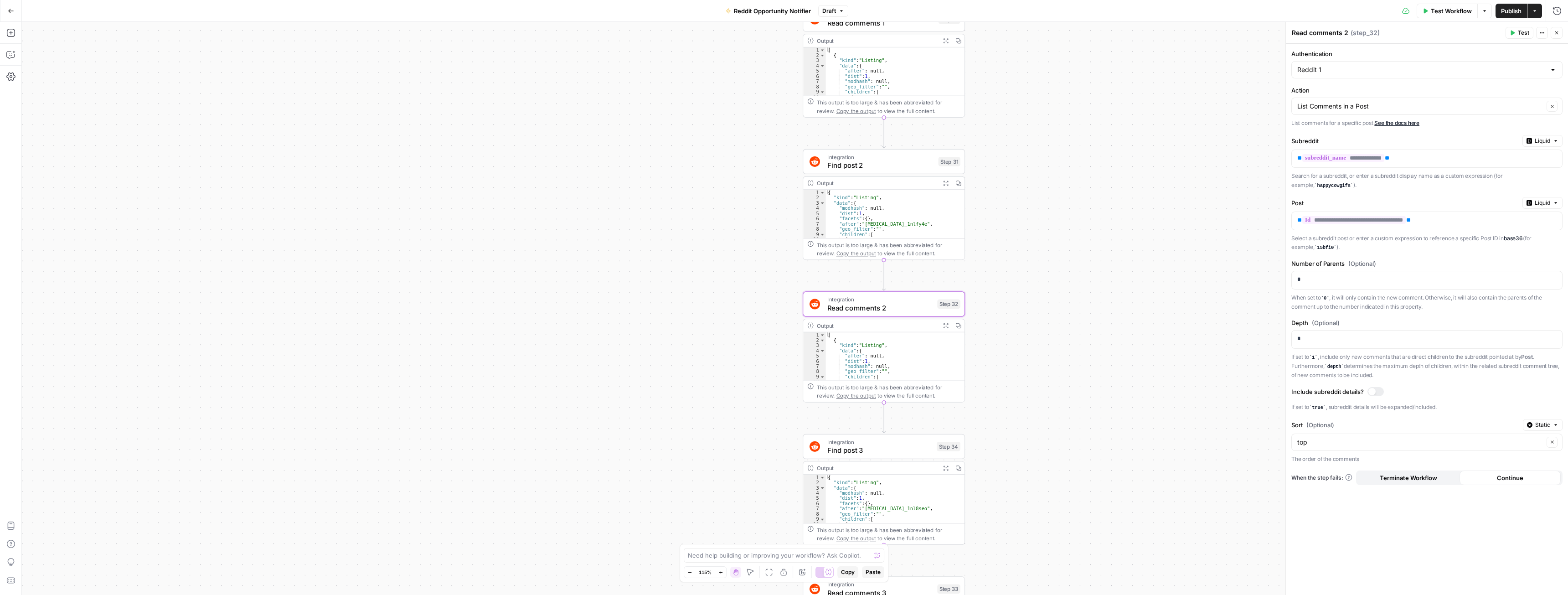
click at [877, 24] on span "Read comments 1" at bounding box center [880, 23] width 107 height 10
type textarea "Read comments 1"
click at [1509, 9] on span "Publish" at bounding box center [1511, 10] width 21 height 9
